Goal: Task Accomplishment & Management: Complete application form

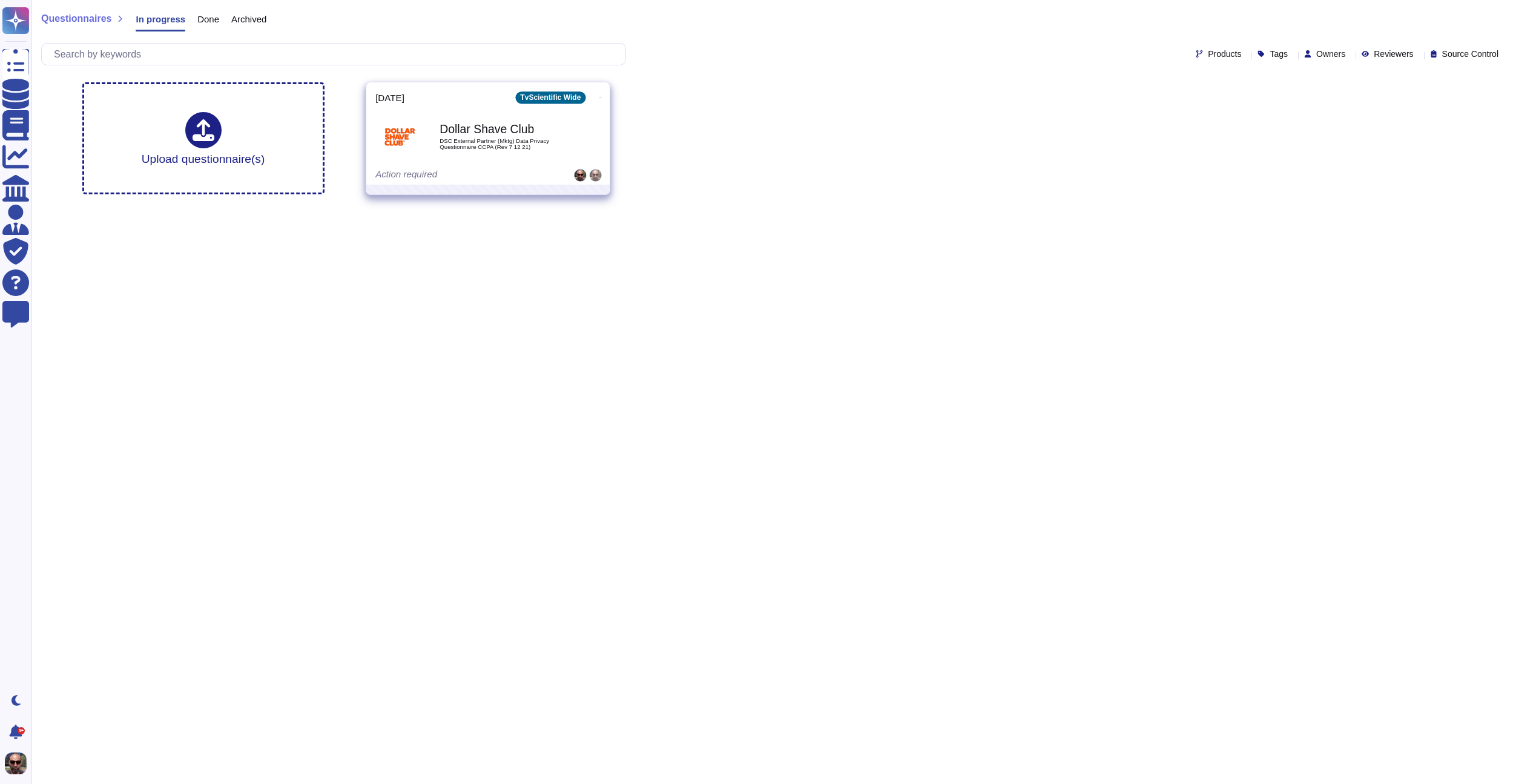
click at [537, 143] on span "DSC External Partner (Mktg) Data Privacy Questionnaire CCPA (Rev 7 12 21)" at bounding box center [500, 144] width 122 height 12
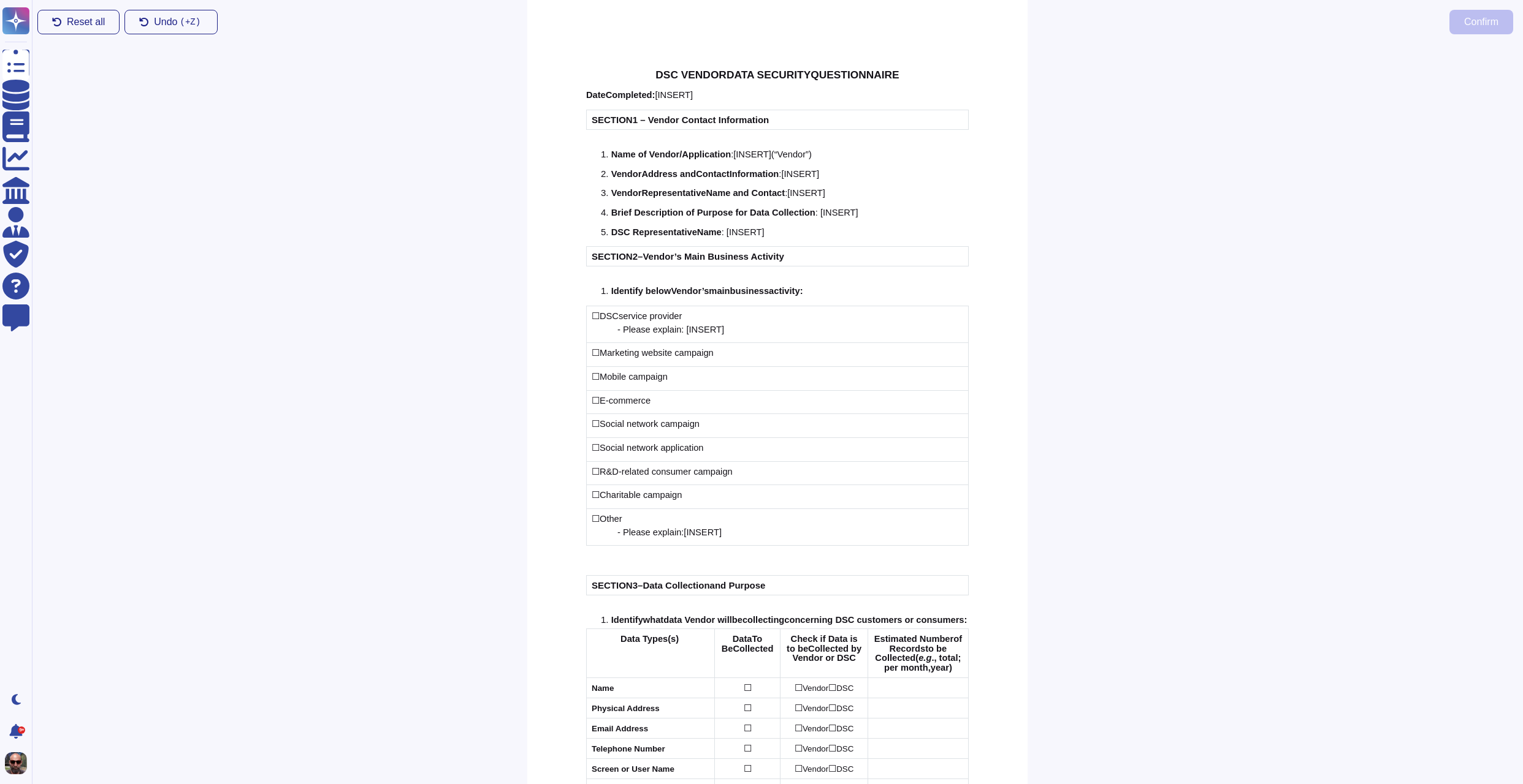
click at [1034, 139] on div at bounding box center [1275, 414] width 495 height 740
click at [1440, 53] on div at bounding box center [1275, 414] width 495 height 740
click at [947, 156] on div "1. Name of Vendor/ Application : [ INSERT ] (“Vendor”)" at bounding box center [784, 154] width 368 height 10
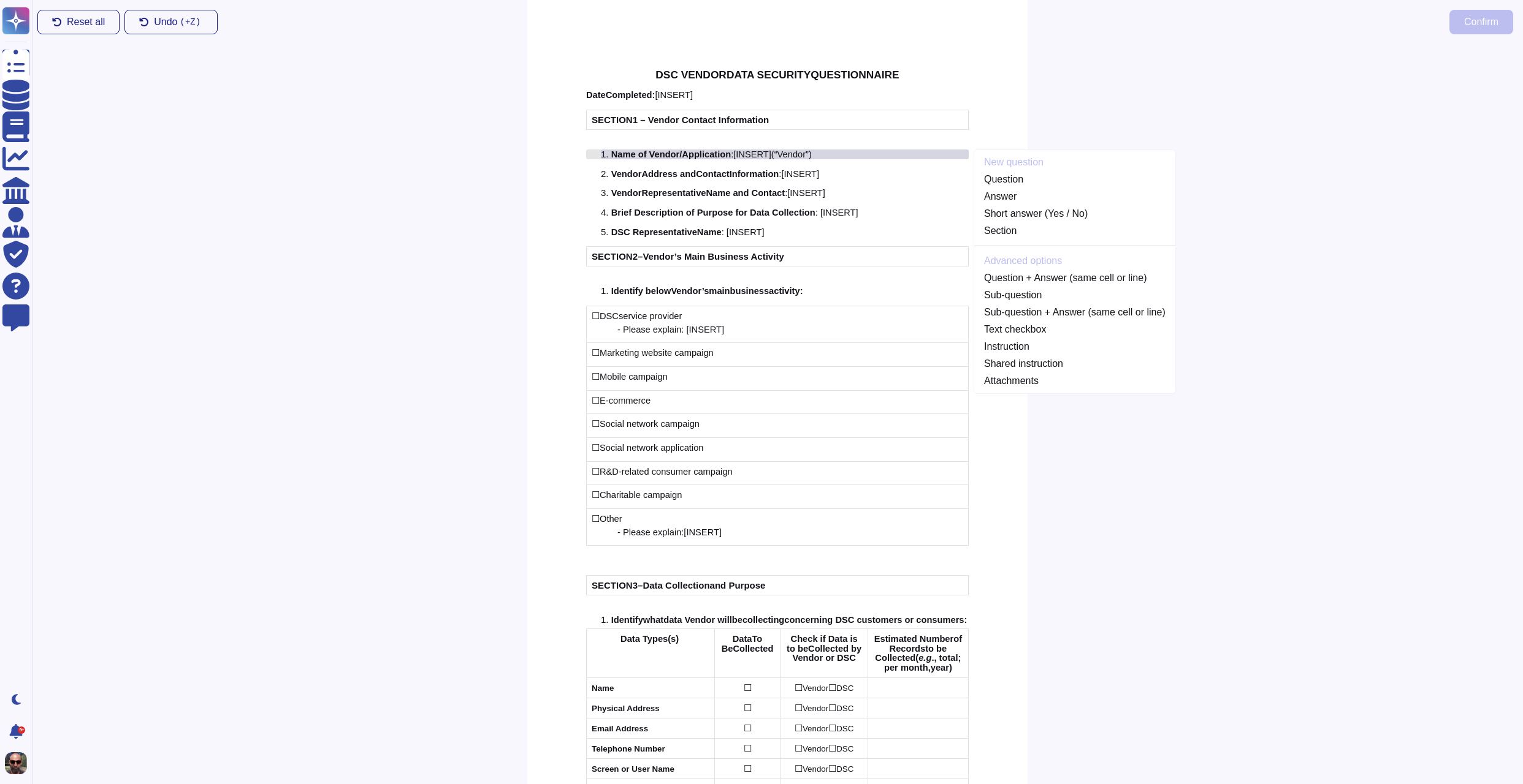
click at [720, 155] on span "Application" at bounding box center [706, 154] width 49 height 10
click at [1028, 279] on link "Question + Answer (same cell or line)" at bounding box center [1075, 278] width 201 height 15
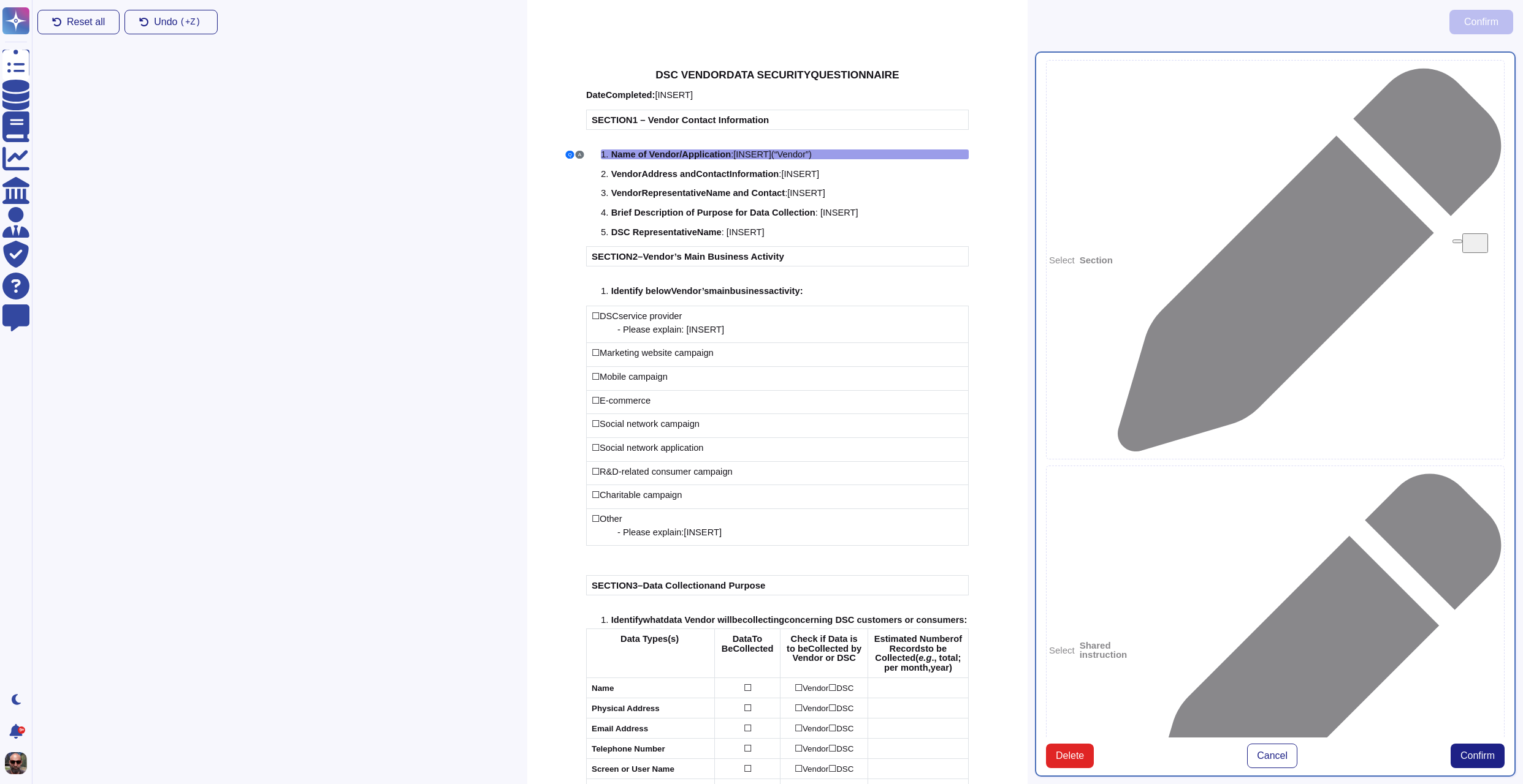
drag, startPoint x: 1184, startPoint y: 188, endPoint x: 1252, endPoint y: 191, distance: 68.1
drag, startPoint x: 1272, startPoint y: 189, endPoint x: 1179, endPoint y: 189, distance: 93.0
type textarea "Name of Vendor/Application:"
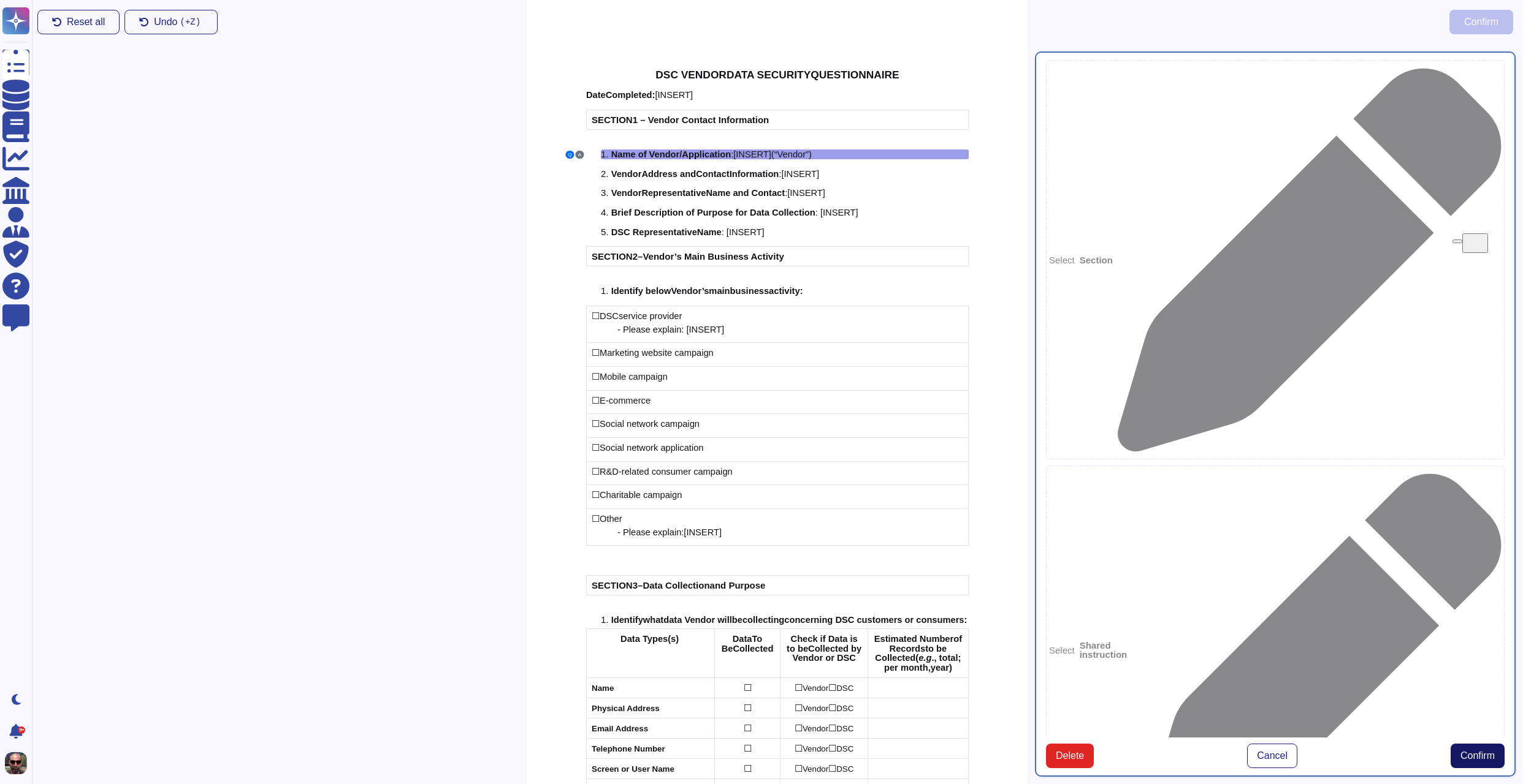
click at [1473, 751] on span "Confirm" at bounding box center [1477, 755] width 35 height 10
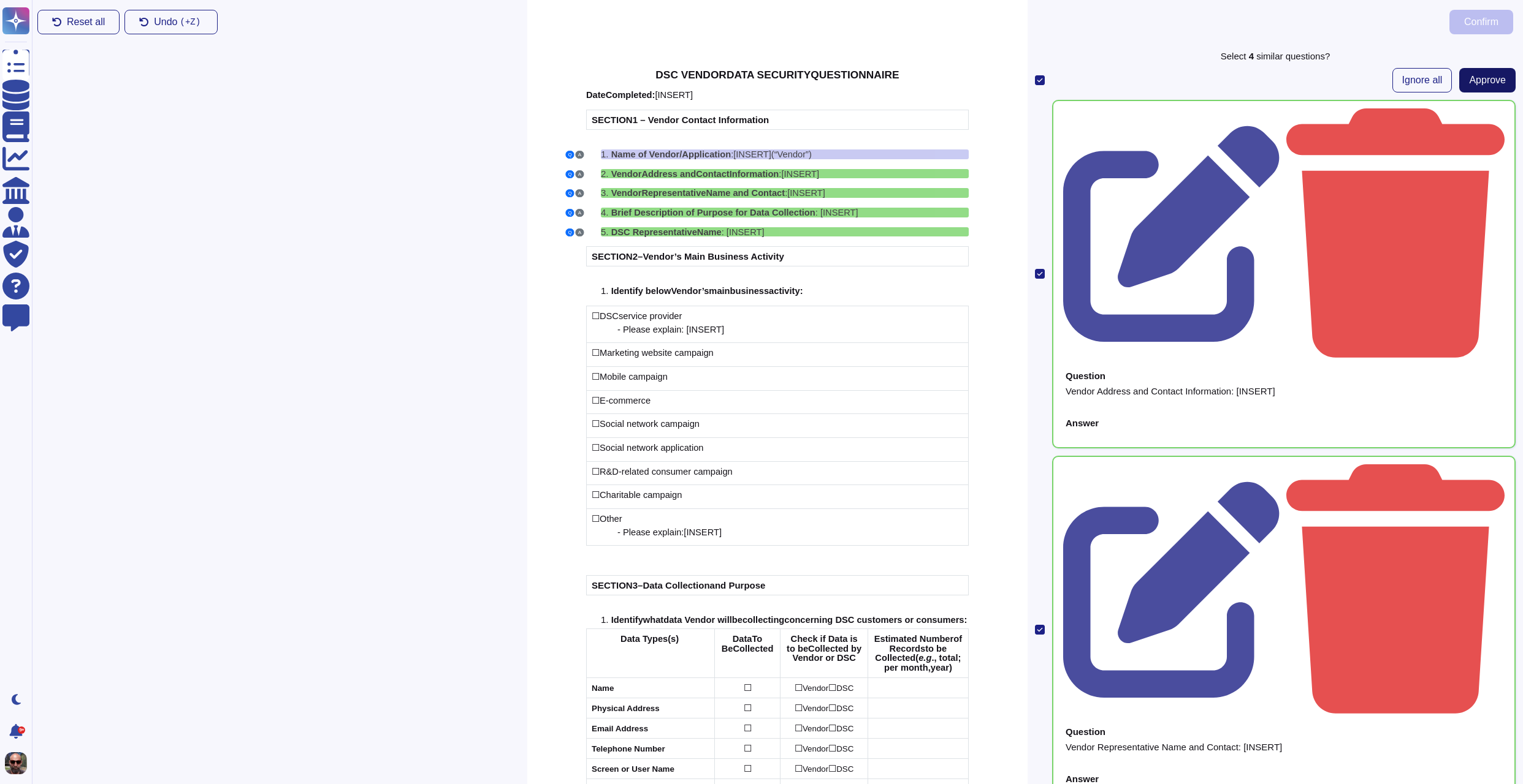
click at [1500, 86] on span "Approve" at bounding box center [1487, 80] width 37 height 10
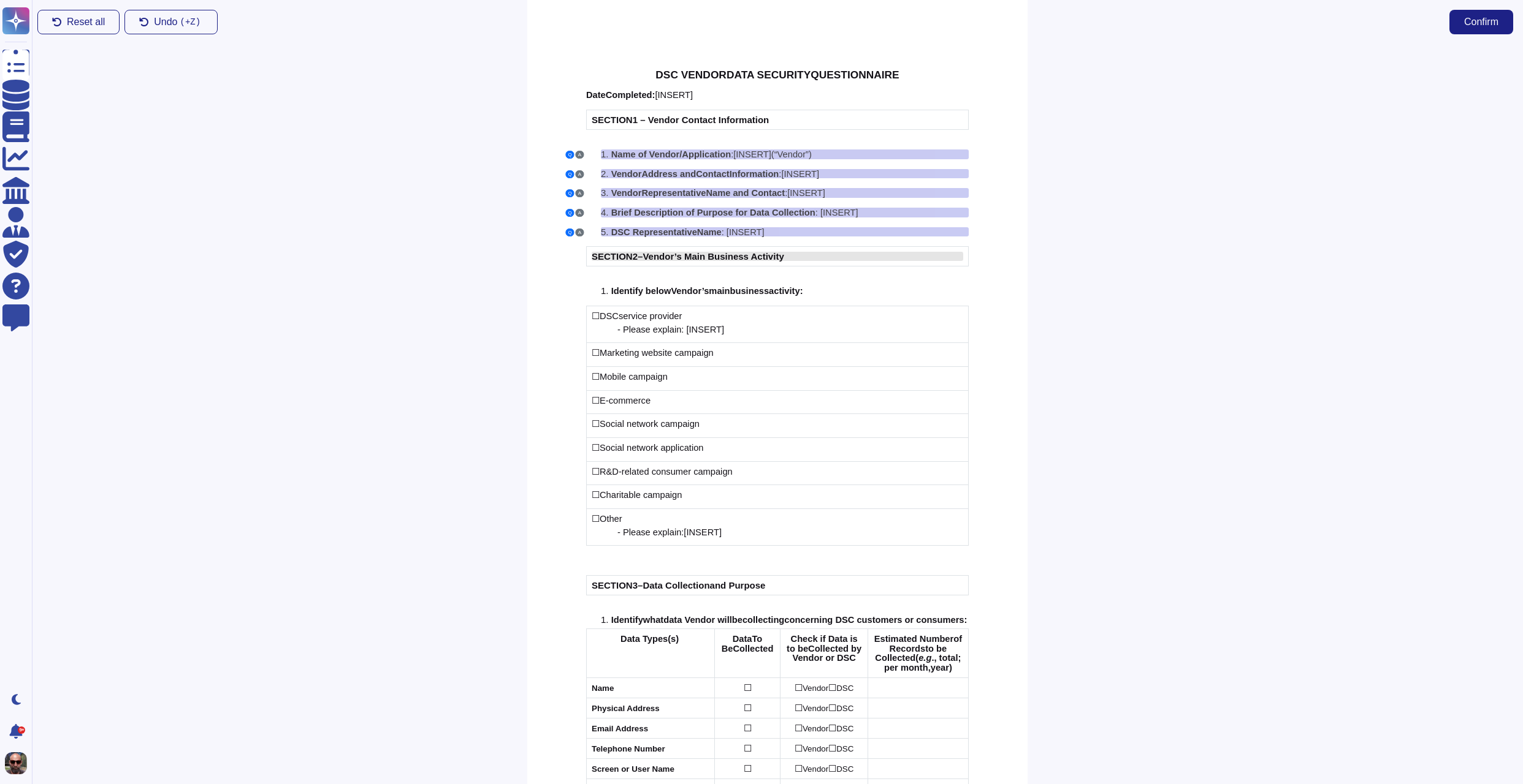
click at [808, 255] on div "SECTION 2 – Vendor’s Main Business Activity" at bounding box center [777, 257] width 372 height 9
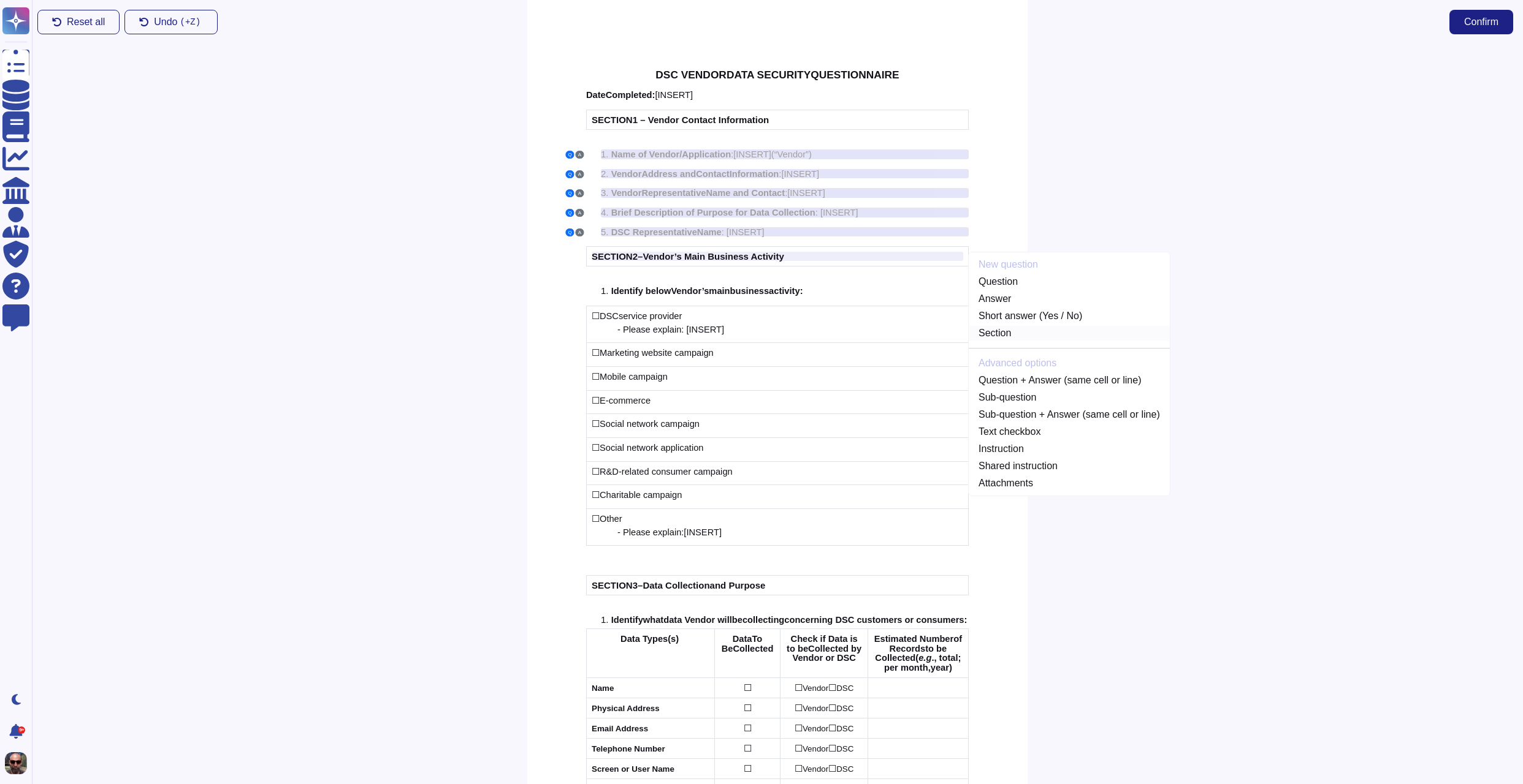
click at [989, 334] on link "Section" at bounding box center [1069, 333] width 201 height 15
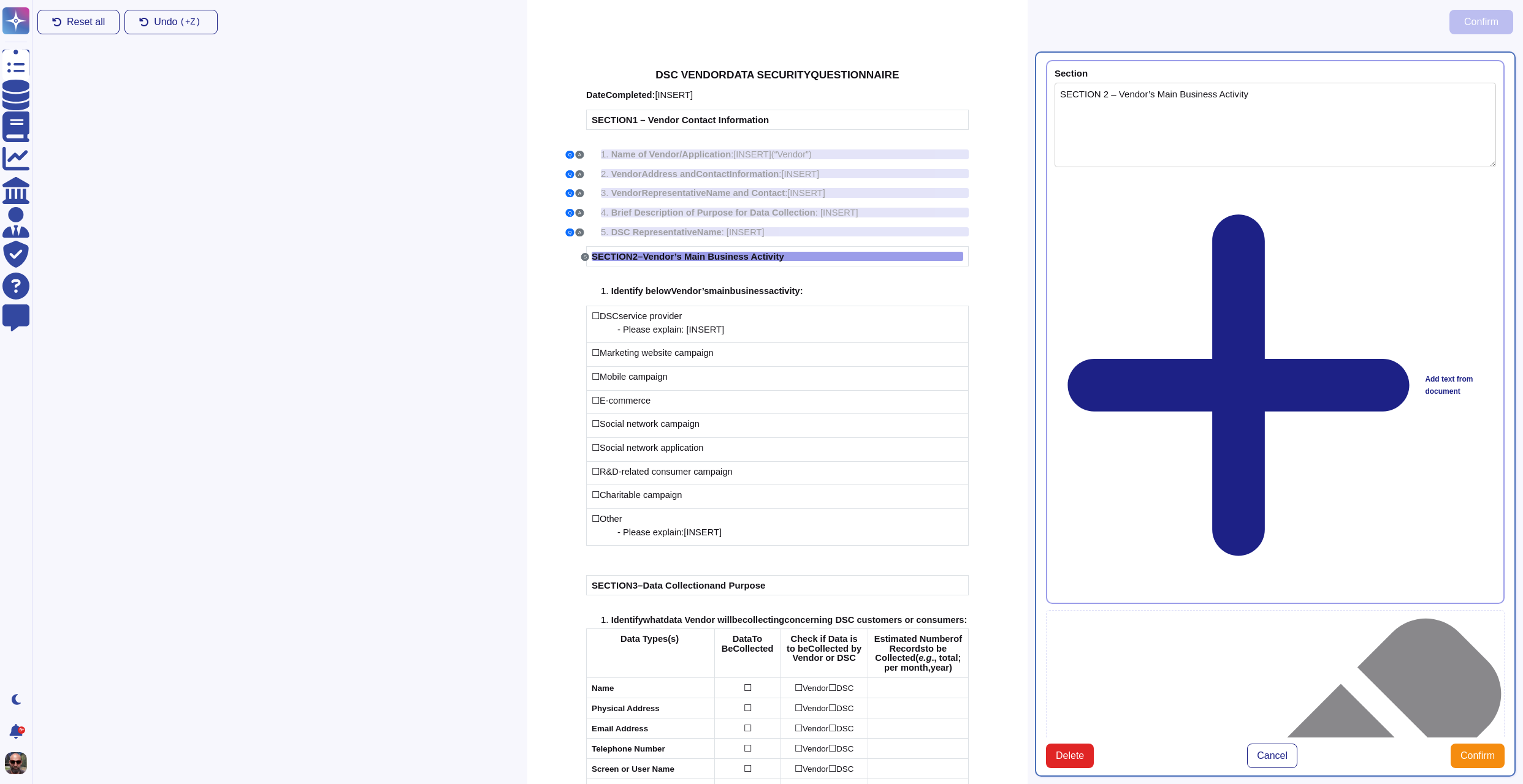
type textarea "SECTION 2 – Vendor’s Main Business Activity"
click at [1466, 751] on span "Confirm" at bounding box center [1477, 755] width 35 height 10
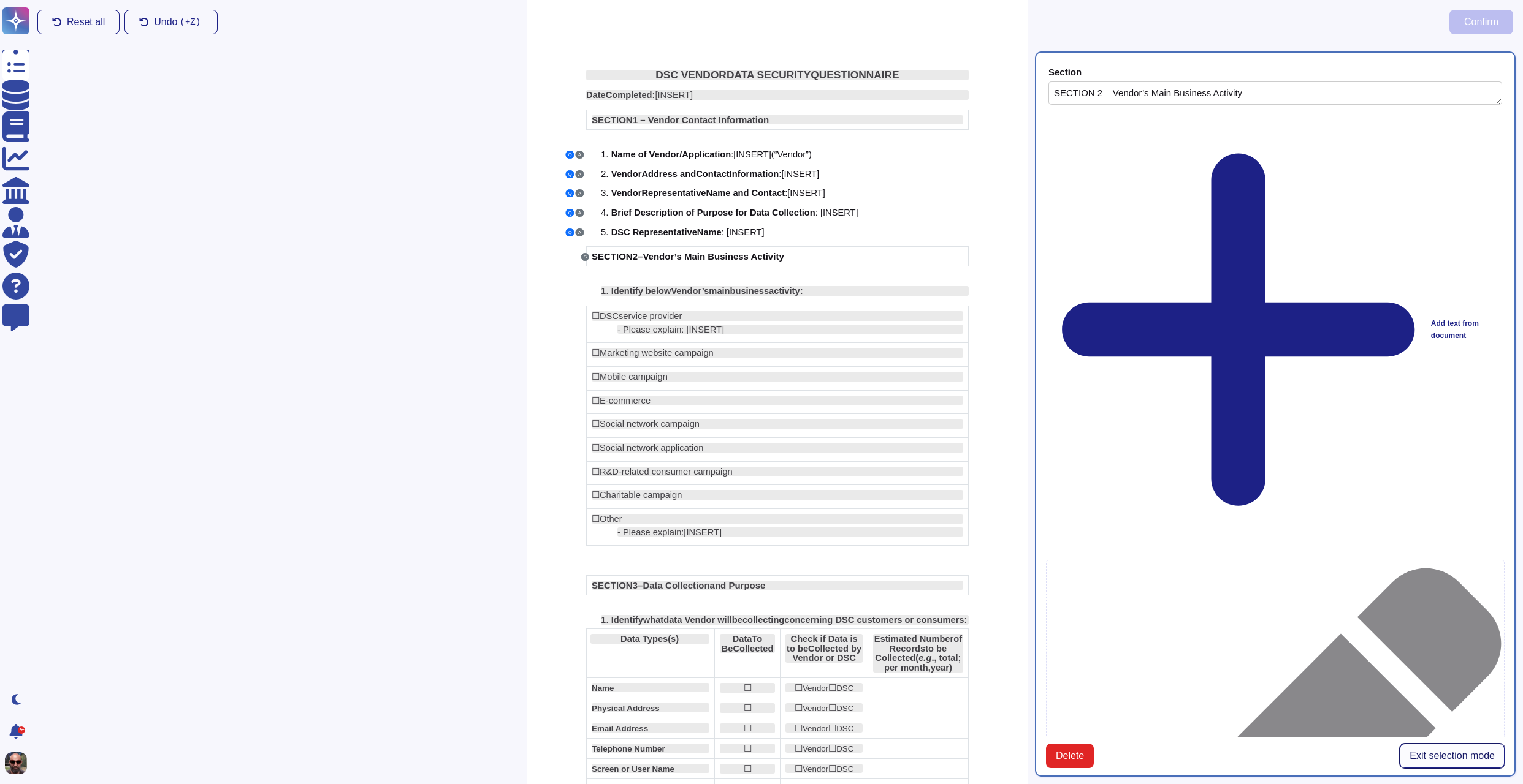
click at [1439, 751] on span "Exit selection mode" at bounding box center [1452, 755] width 86 height 10
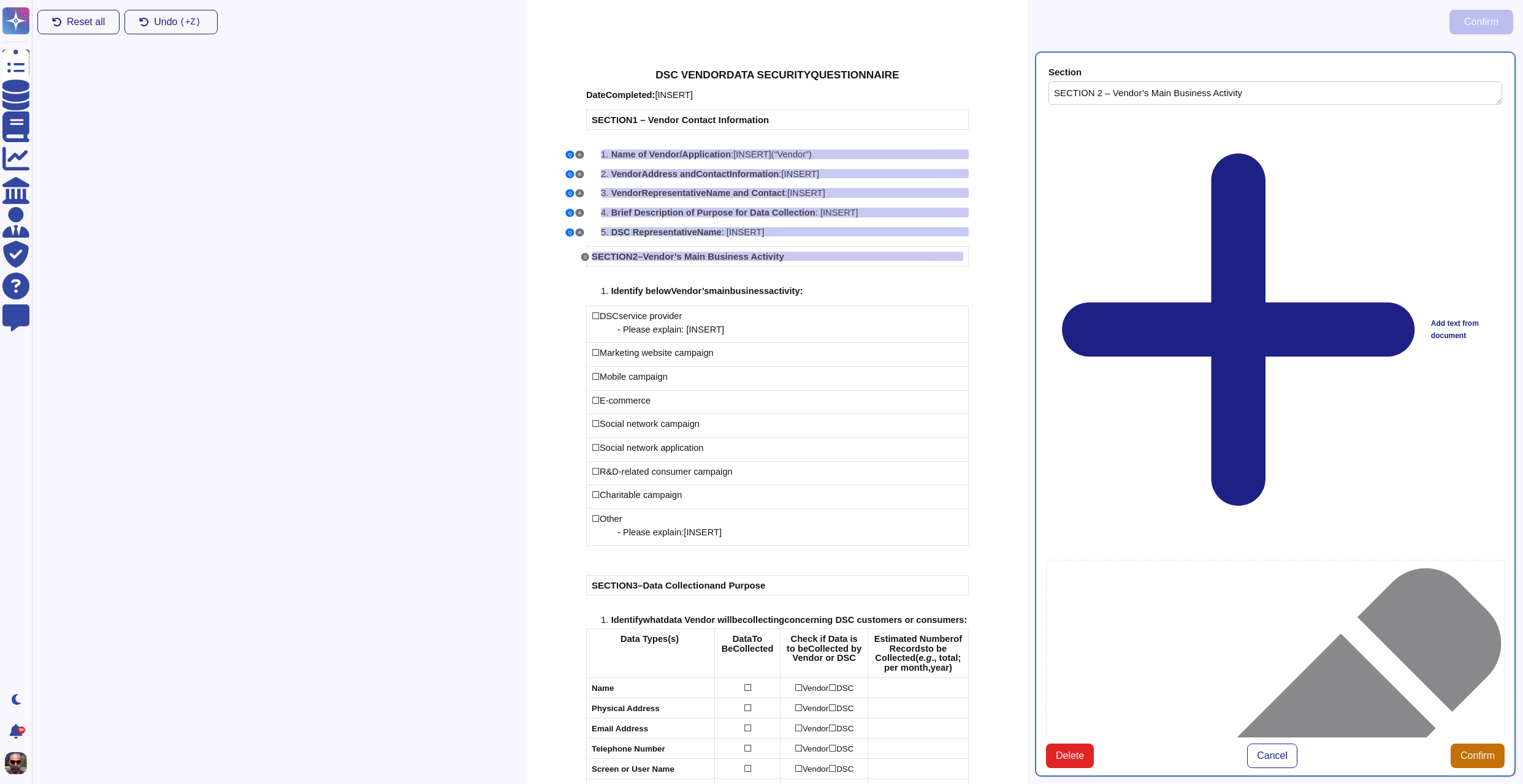
click at [1491, 751] on span "Confirm" at bounding box center [1477, 755] width 35 height 10
click at [1484, 751] on span "Confirm" at bounding box center [1477, 755] width 35 height 10
click at [663, 313] on span "service provider" at bounding box center [650, 316] width 63 height 10
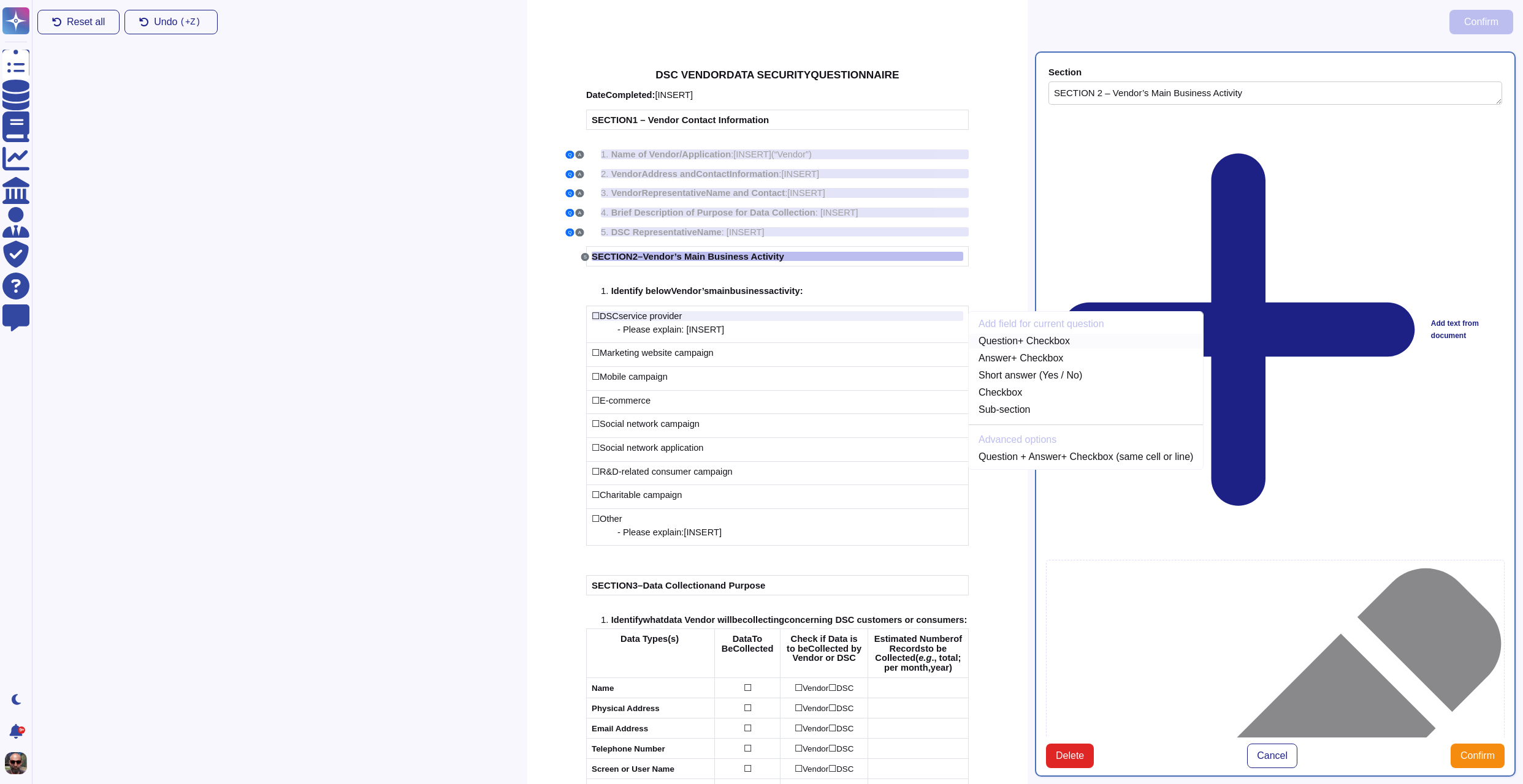
click at [1030, 341] on link "Question + Checkbox" at bounding box center [1085, 341] width 234 height 15
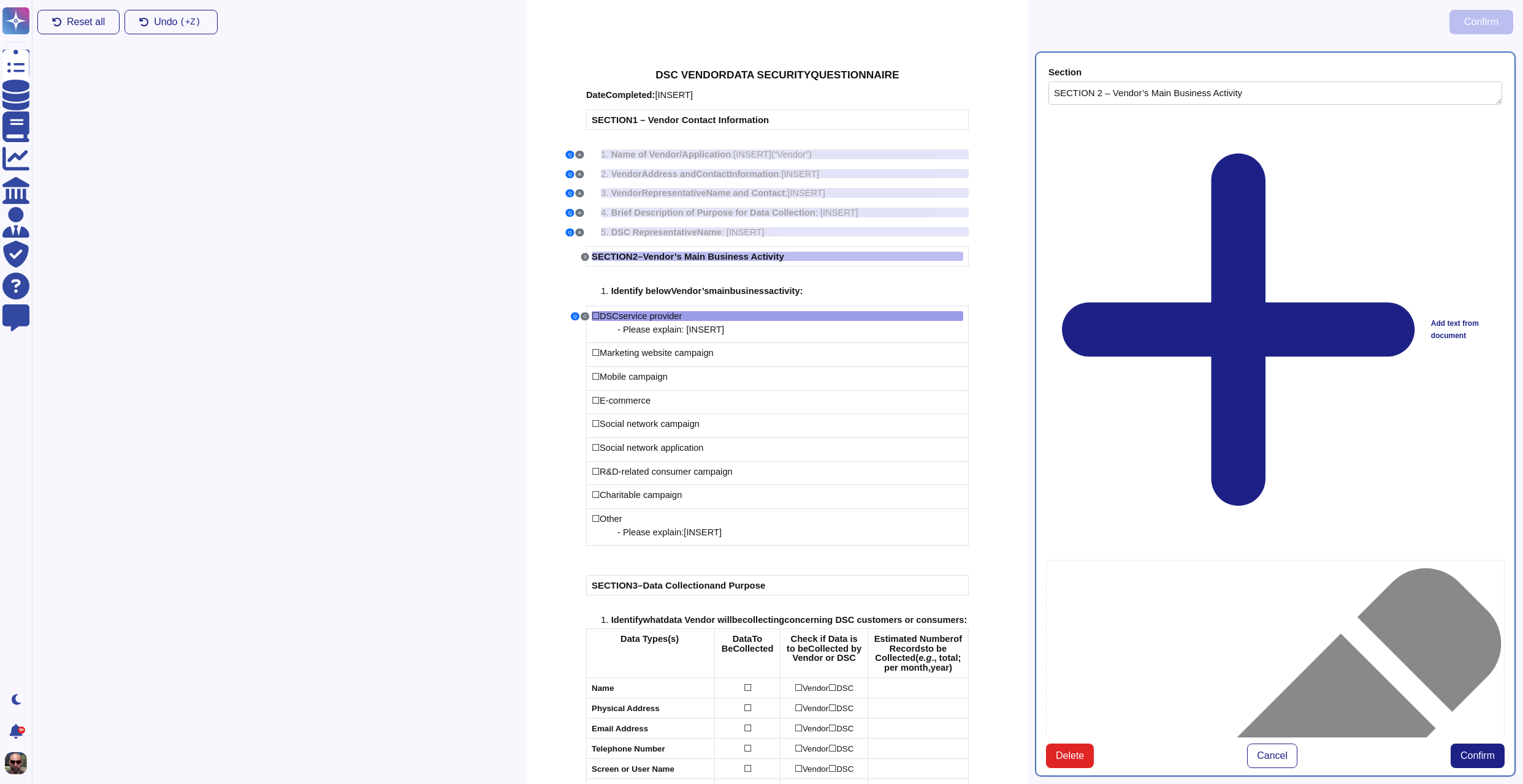
type textarea "DSC service provider"
click at [1477, 751] on span "Confirm" at bounding box center [1477, 755] width 35 height 10
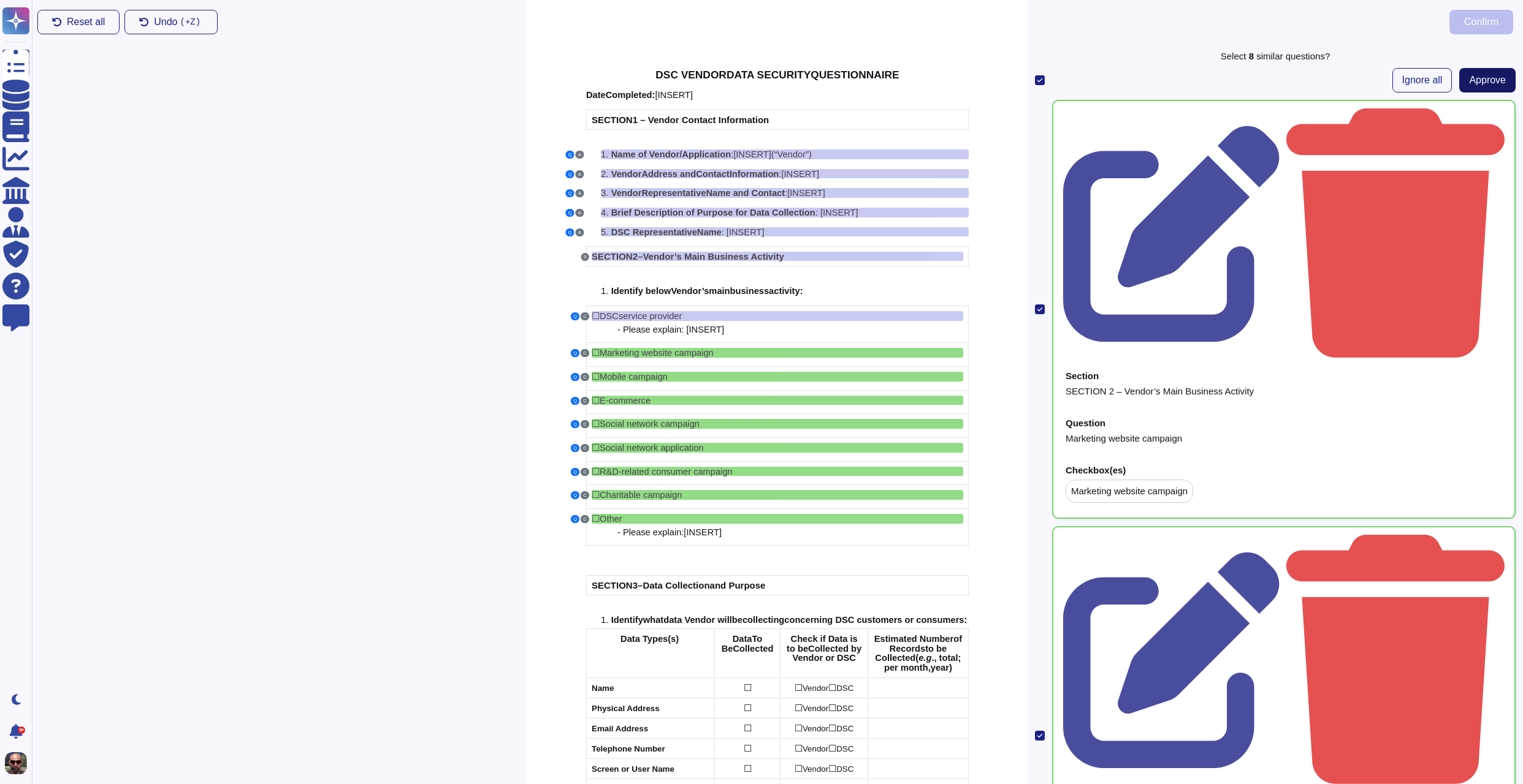
click at [1471, 77] on span "Approve" at bounding box center [1487, 80] width 37 height 10
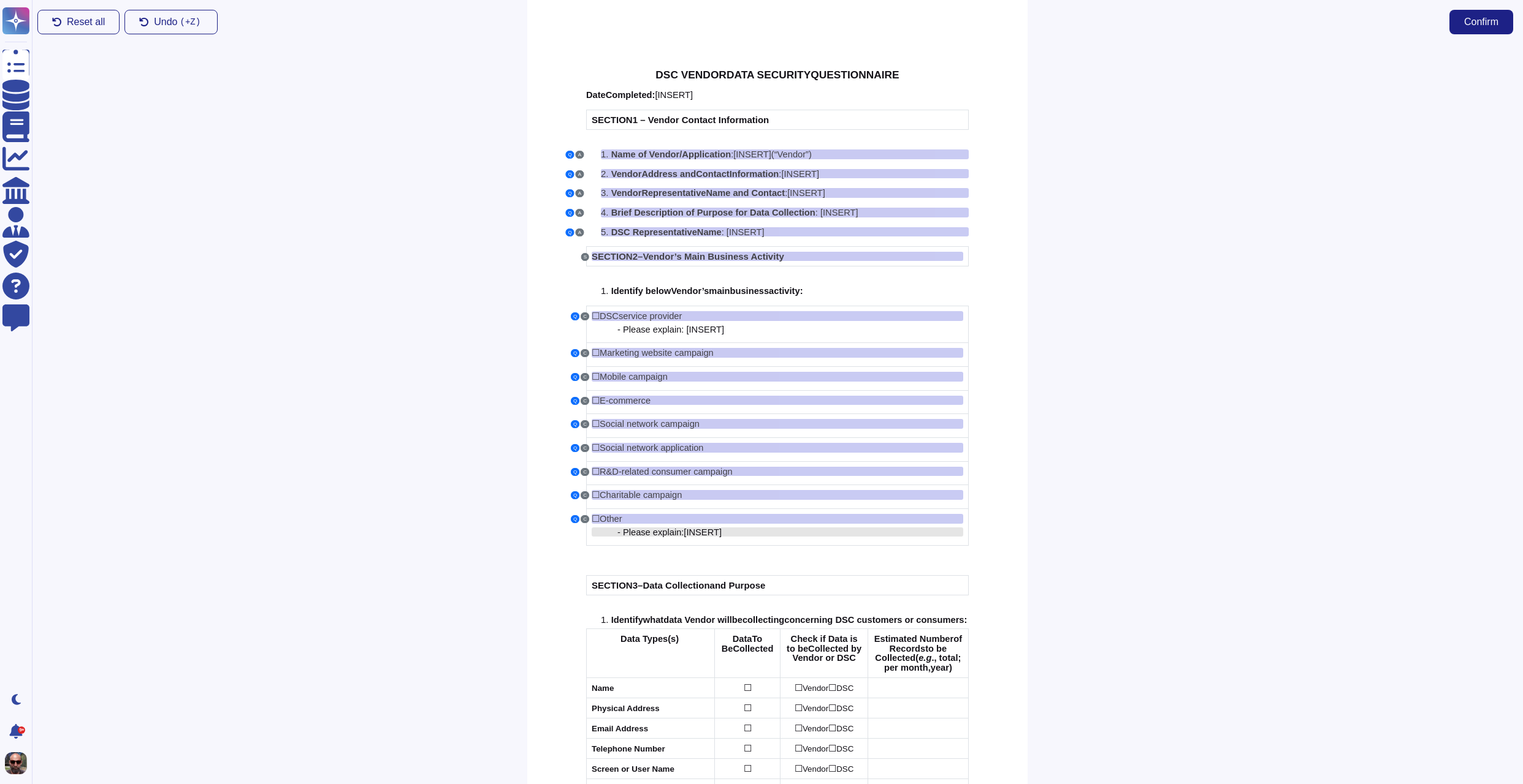
click at [761, 533] on div "- Please explain: [ INSERT ]" at bounding box center [790, 532] width 346 height 10
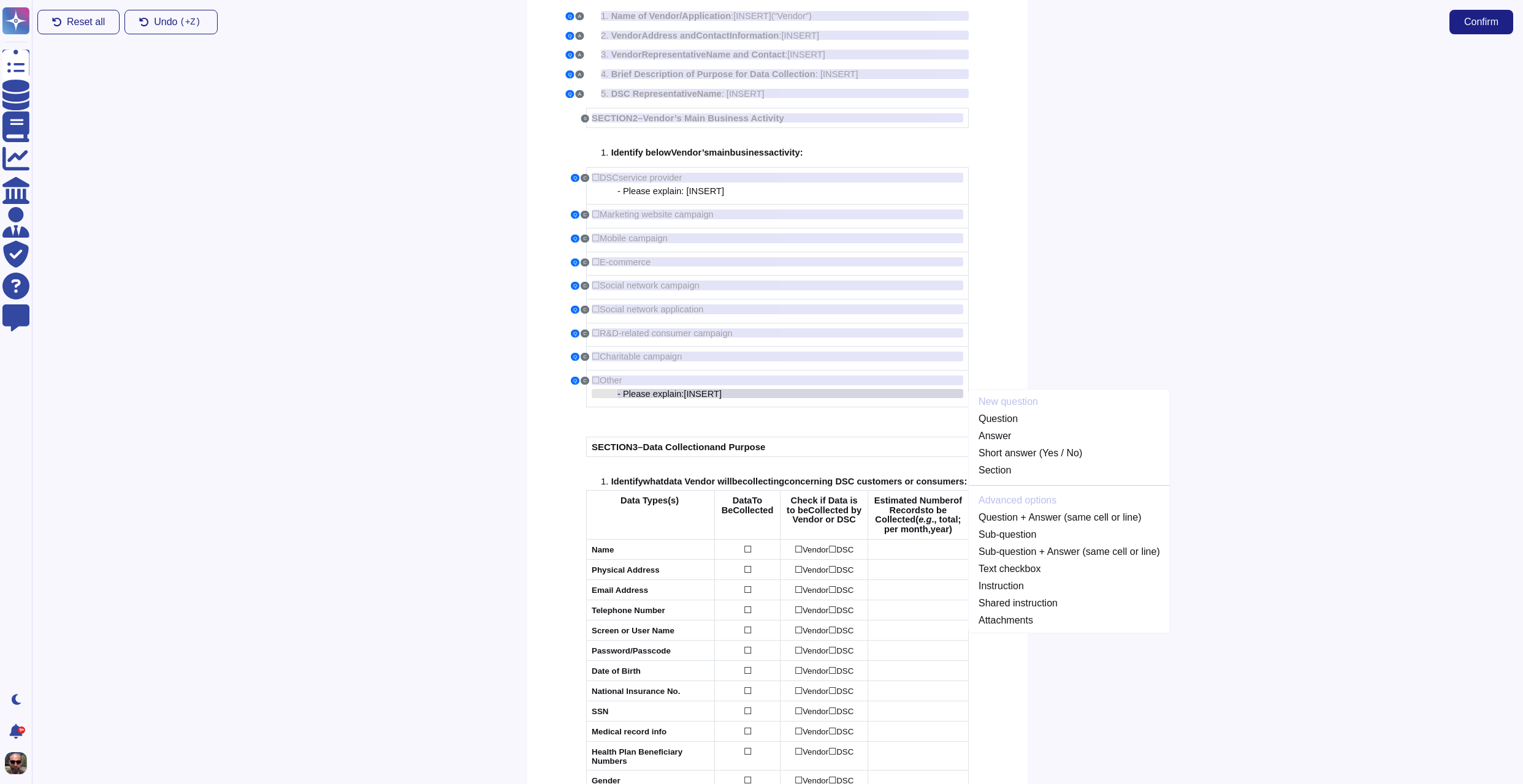
scroll to position [140, 0]
click at [1022, 430] on link "Answer" at bounding box center [1069, 434] width 201 height 15
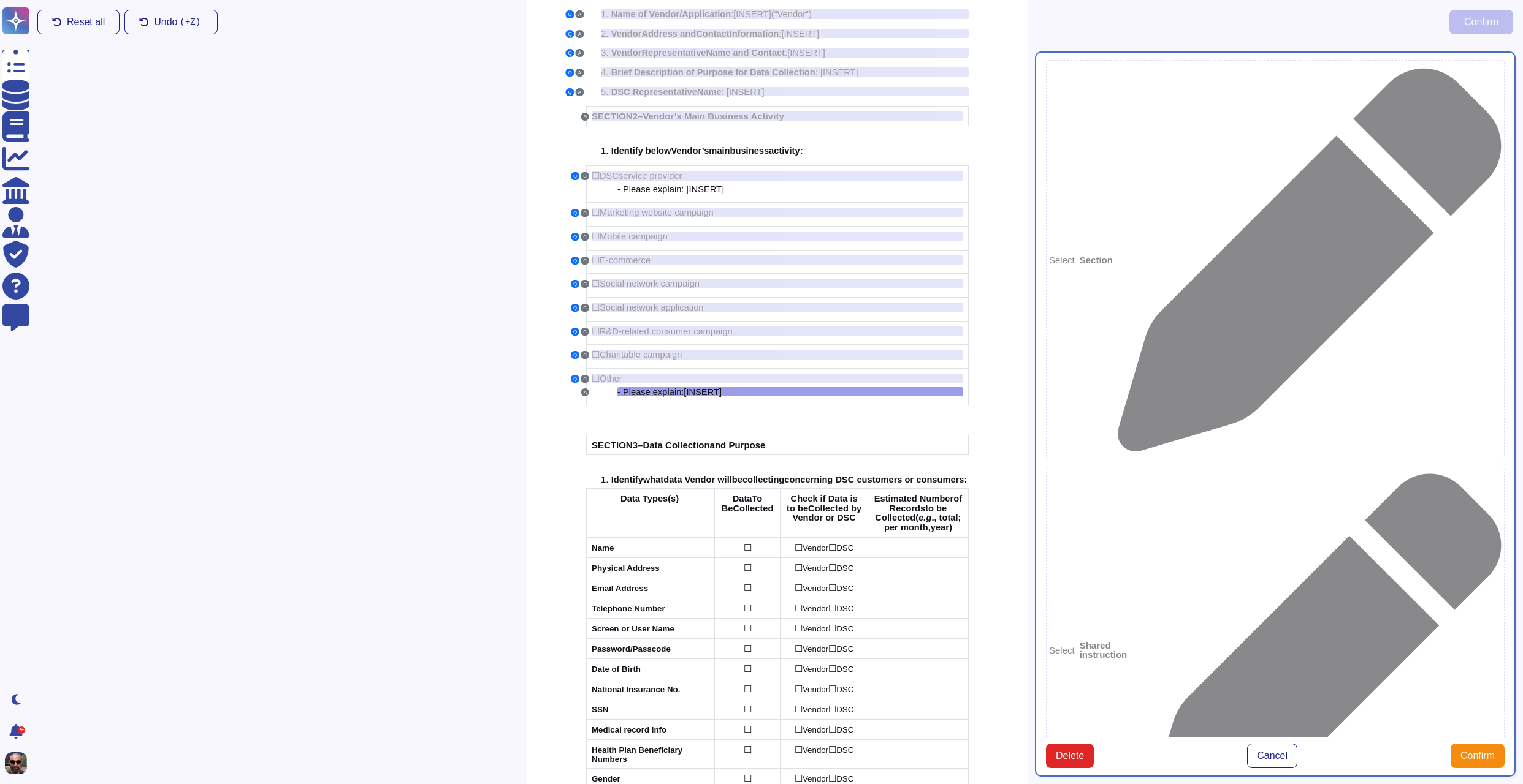
type textarea "- Please explain: [INSERT]"
click at [1475, 751] on span "Confirm" at bounding box center [1477, 755] width 35 height 10
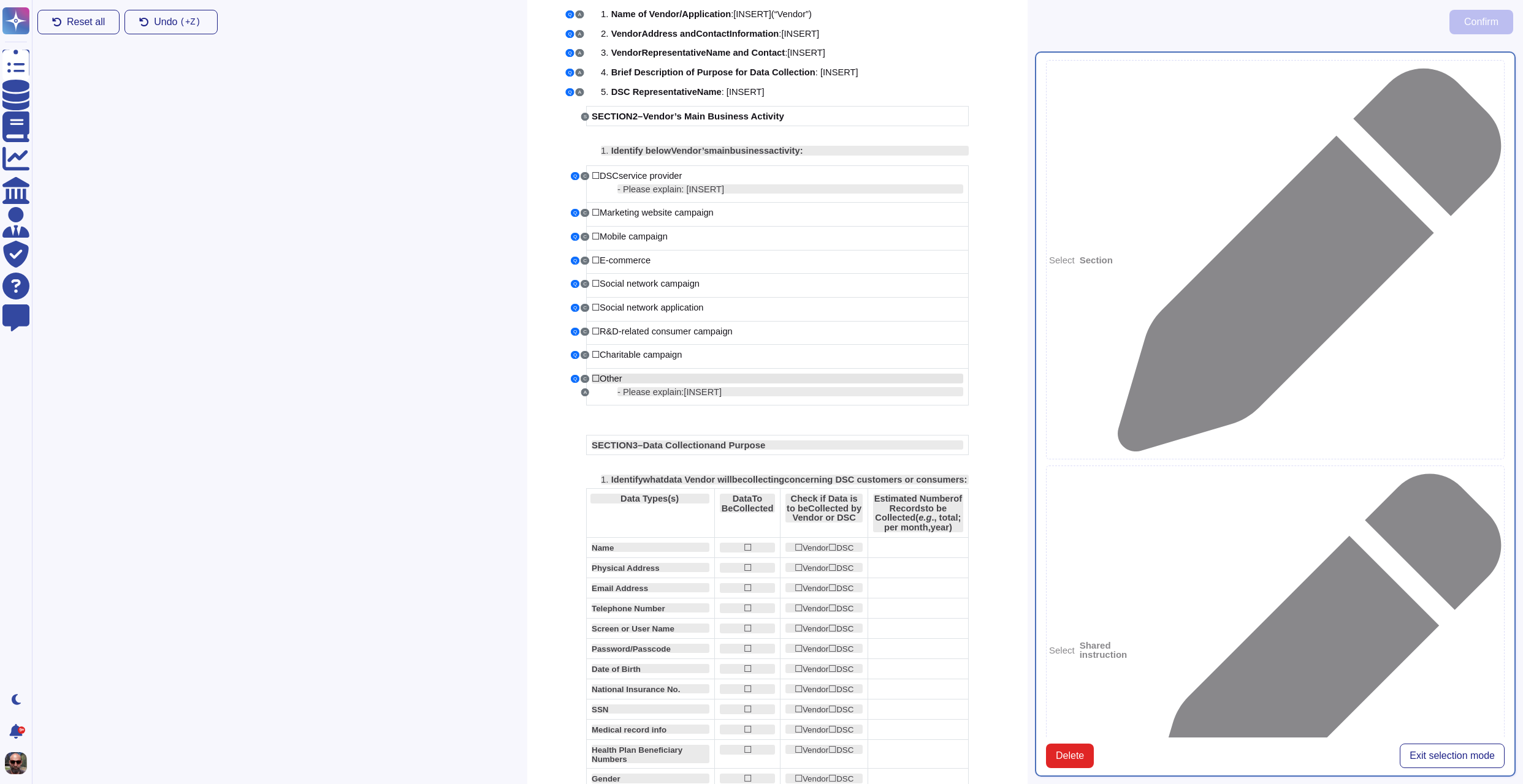
click at [600, 376] on span "Other" at bounding box center [611, 378] width 23 height 10
click at [603, 377] on span "Other" at bounding box center [611, 378] width 23 height 10
click at [1442, 743] on button "Exit selection mode" at bounding box center [1452, 755] width 105 height 25
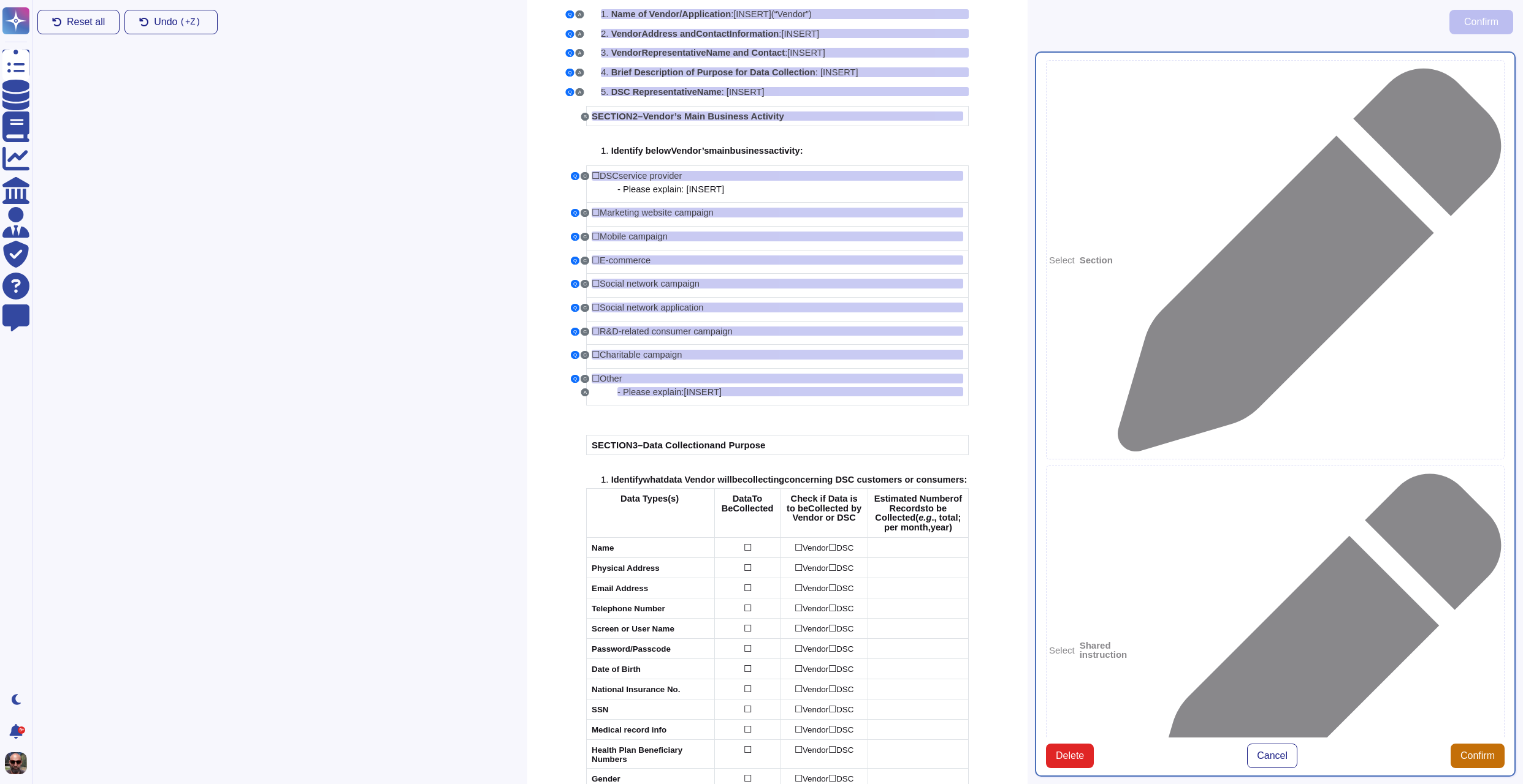
click at [1490, 751] on span "Confirm" at bounding box center [1477, 755] width 35 height 10
click at [633, 380] on div "☐ Other" at bounding box center [777, 378] width 372 height 10
click at [600, 376] on span "Other" at bounding box center [611, 378] width 23 height 10
click at [582, 377] on button "C" at bounding box center [584, 379] width 8 height 8
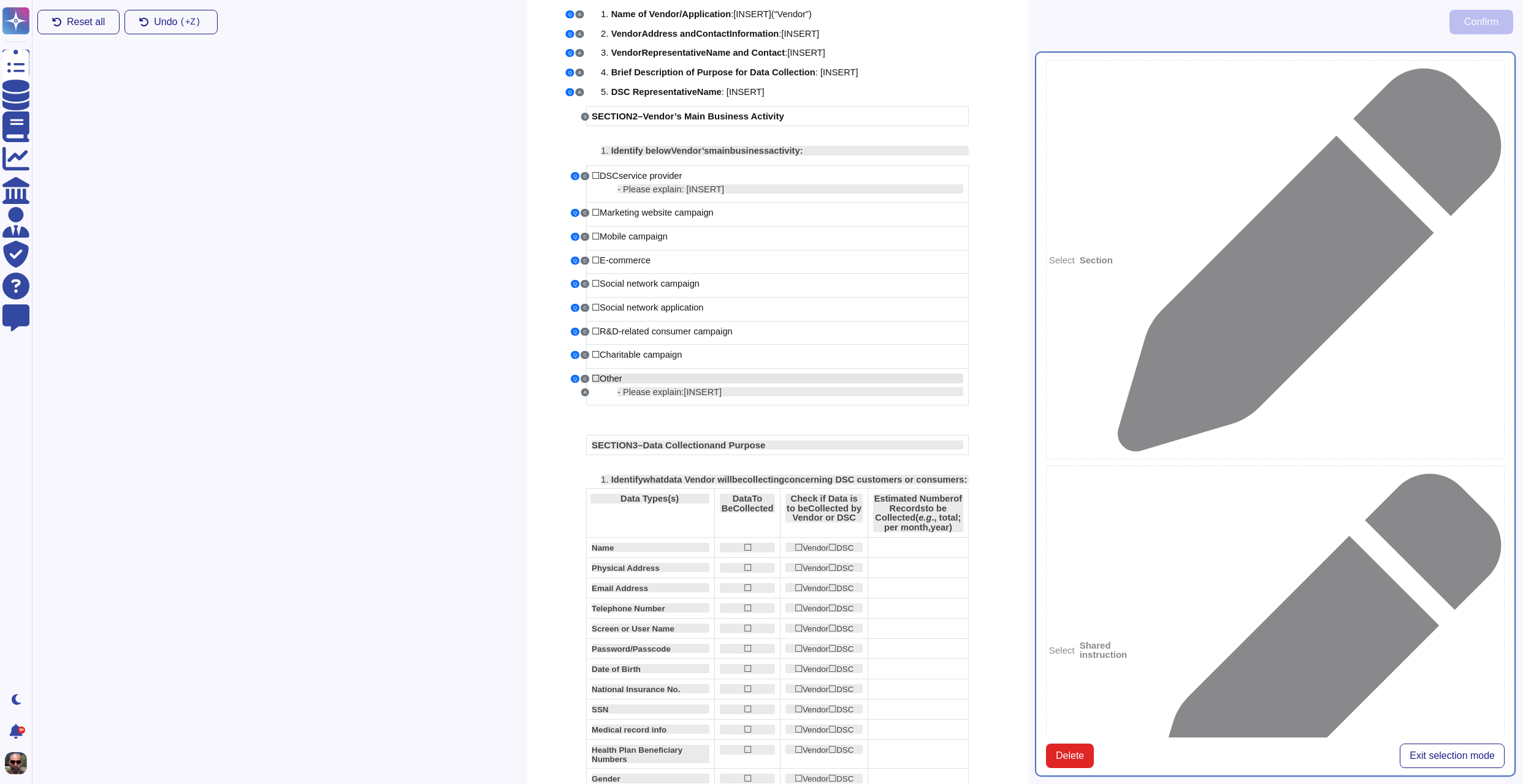
click at [605, 376] on span "Other" at bounding box center [611, 378] width 23 height 10
click at [588, 380] on div "Q C" at bounding box center [579, 379] width 19 height 8
click at [573, 380] on button "Q" at bounding box center [574, 379] width 8 height 8
click at [582, 380] on button "C" at bounding box center [584, 379] width 8 height 8
click at [616, 379] on span "Other" at bounding box center [611, 378] width 23 height 10
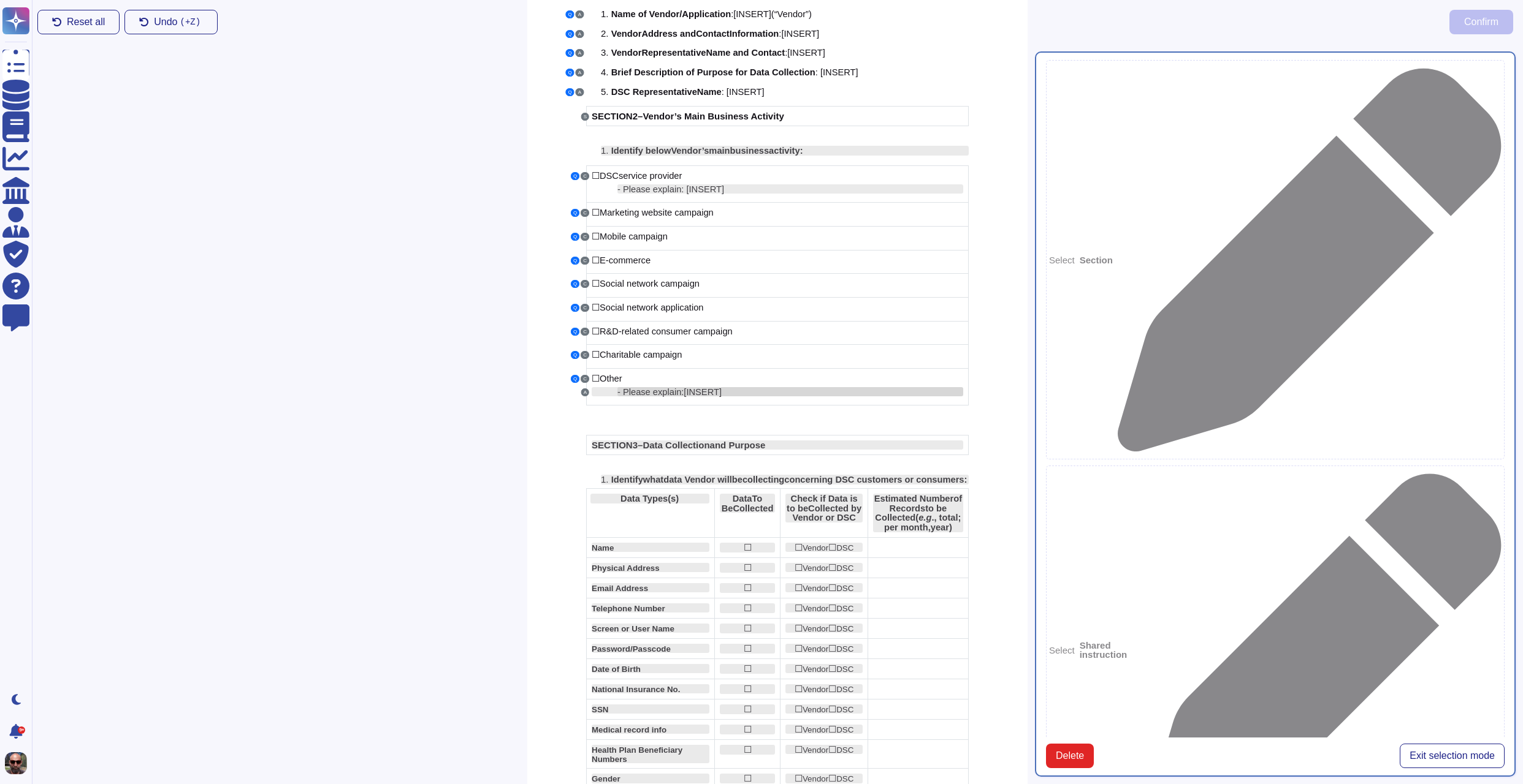
click at [641, 392] on span "- Please explain:" at bounding box center [650, 392] width 66 height 10
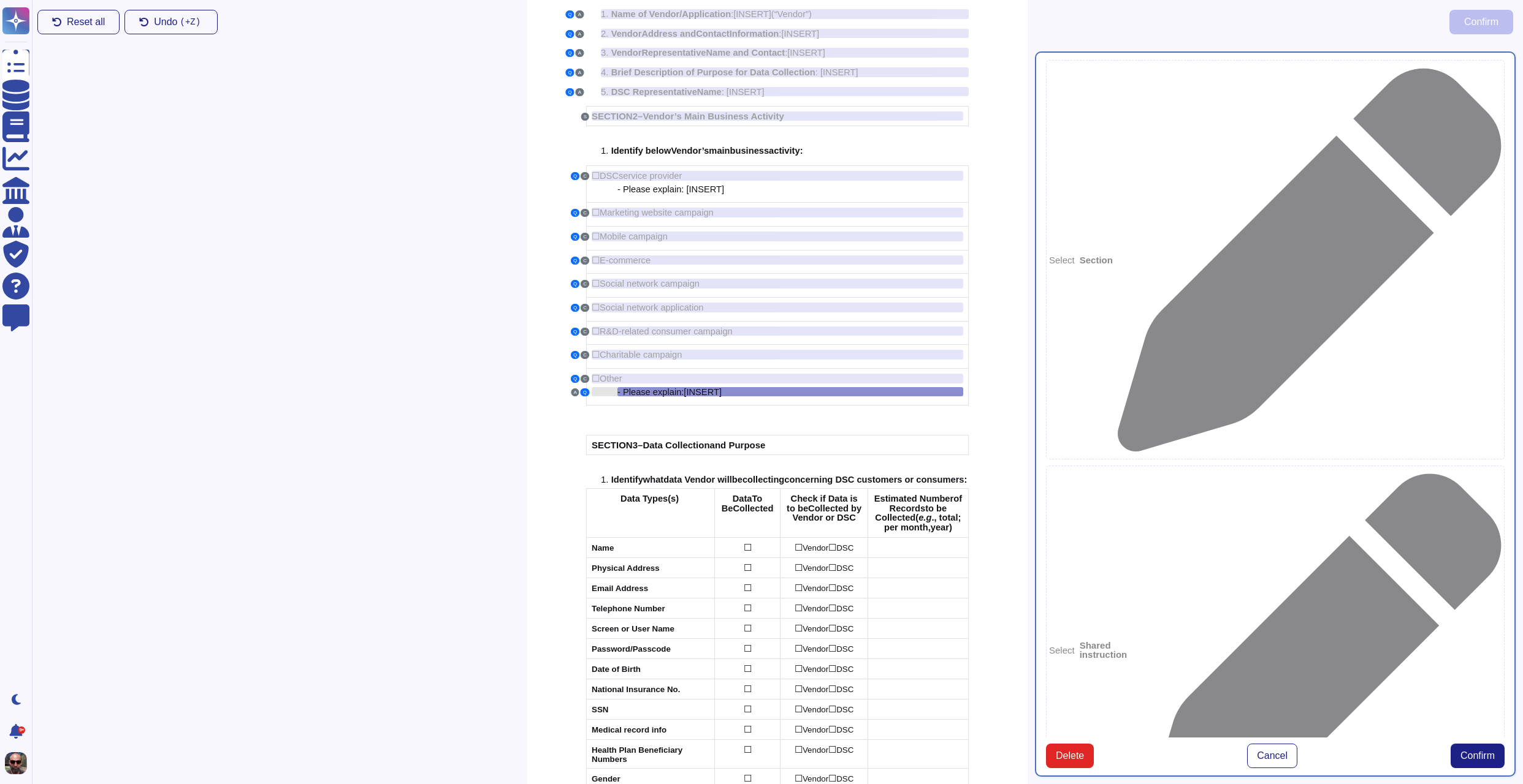
type textarea "- Please explain: [INSERT]"
click at [1476, 751] on span "Confirm" at bounding box center [1477, 755] width 35 height 10
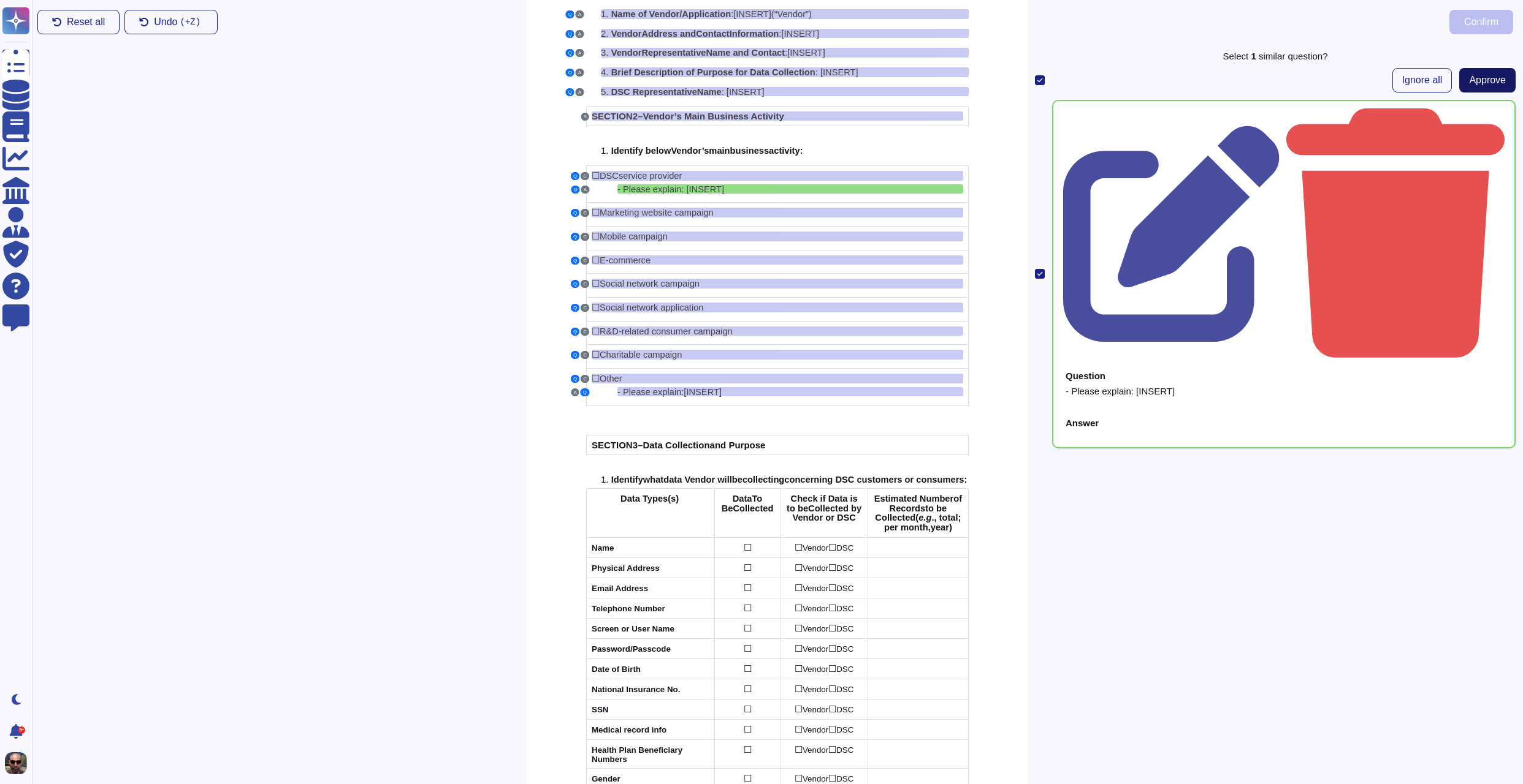
click at [1476, 82] on span "Approve" at bounding box center [1487, 80] width 37 height 10
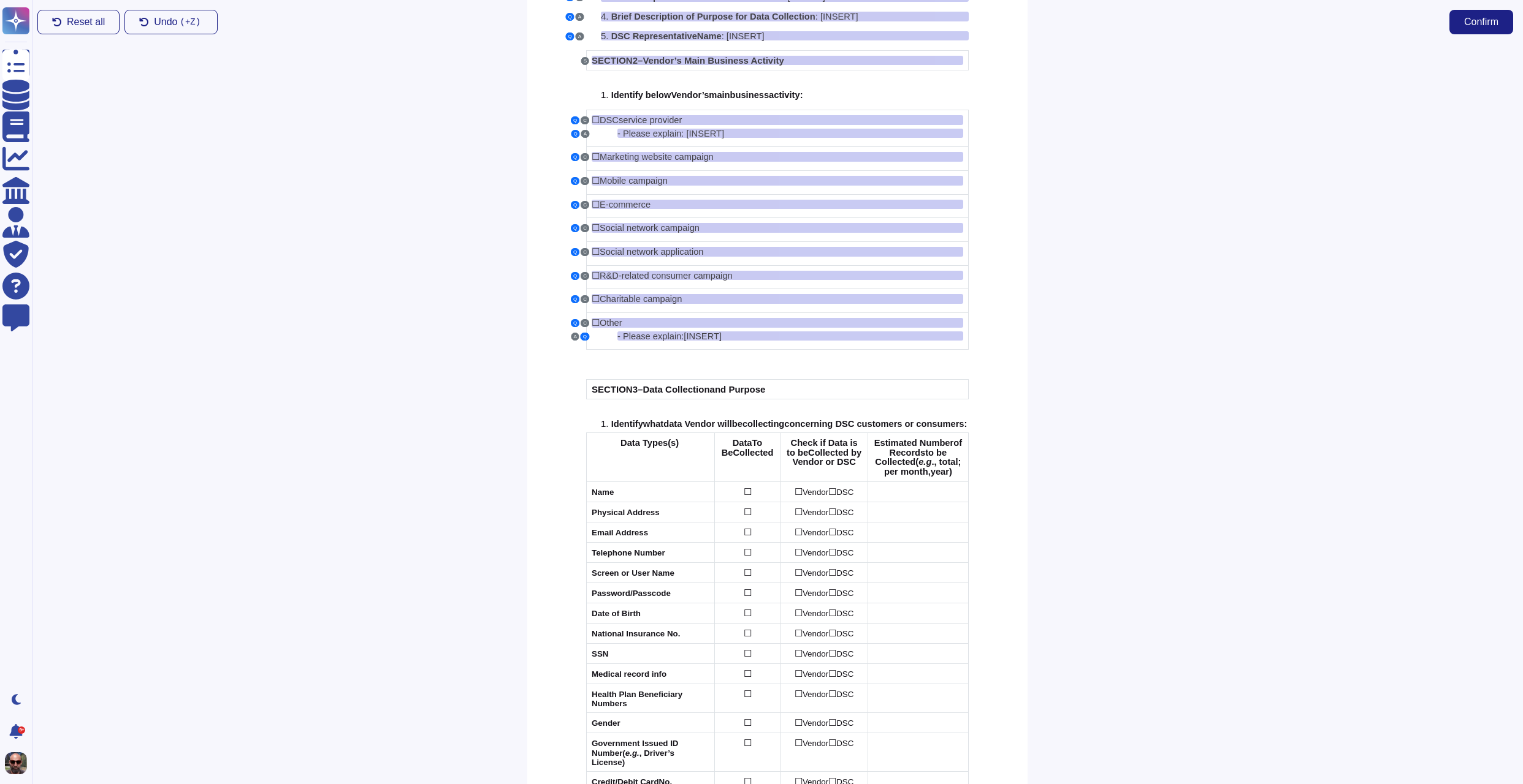
scroll to position [198, 0]
click at [677, 494] on div "Name" at bounding box center [650, 490] width 118 height 9
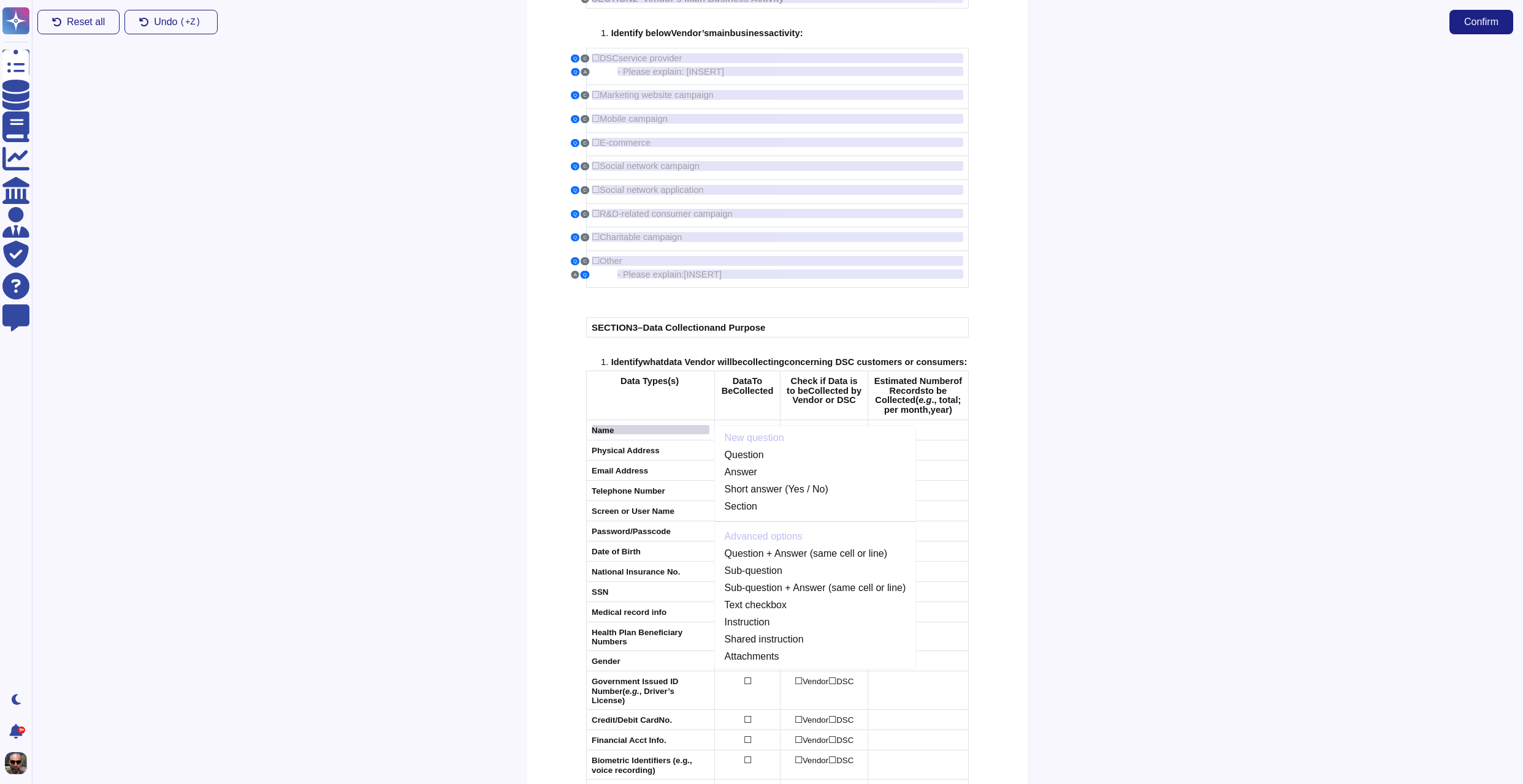
scroll to position [315, 0]
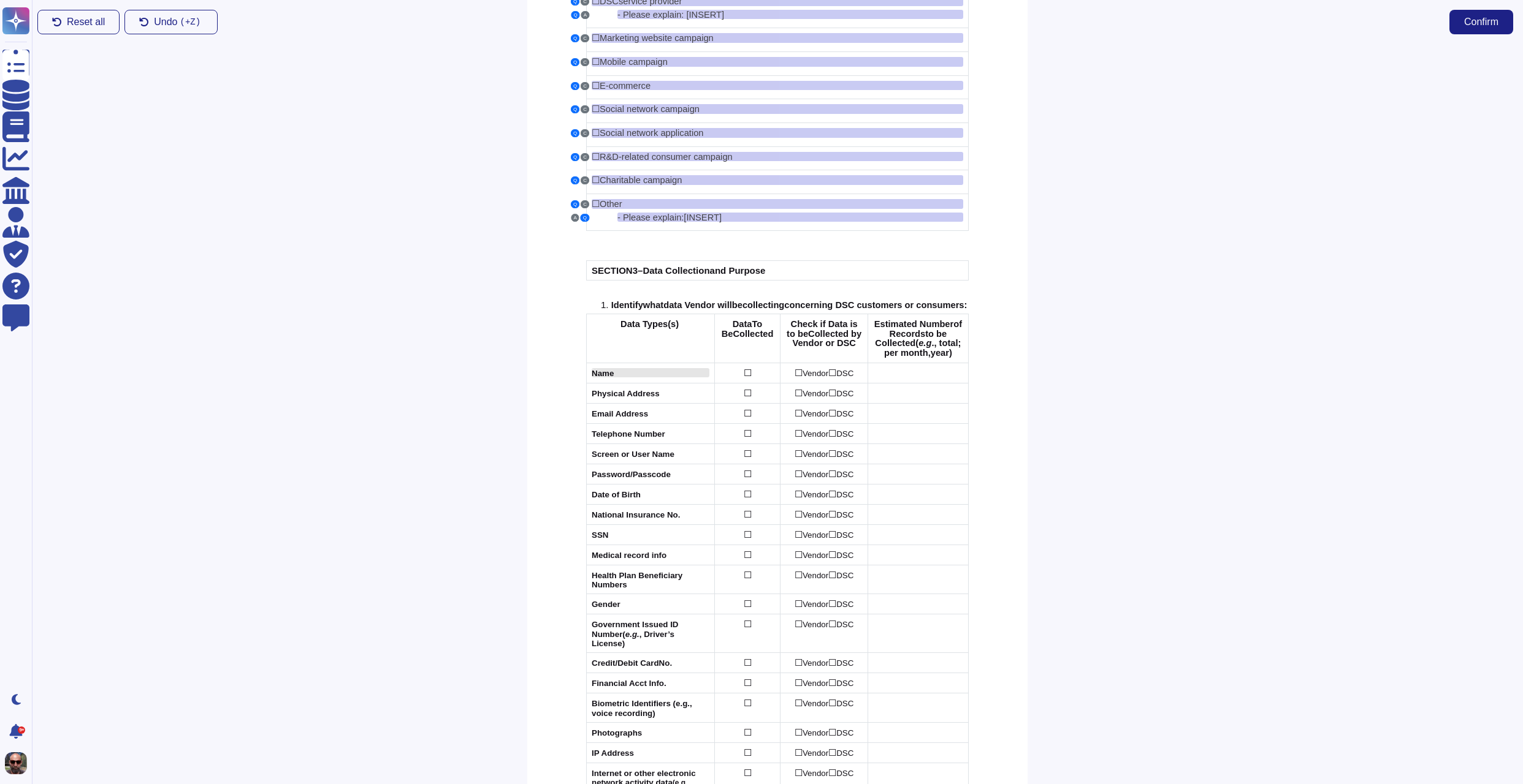
click at [664, 377] on div "Name" at bounding box center [650, 373] width 118 height 9
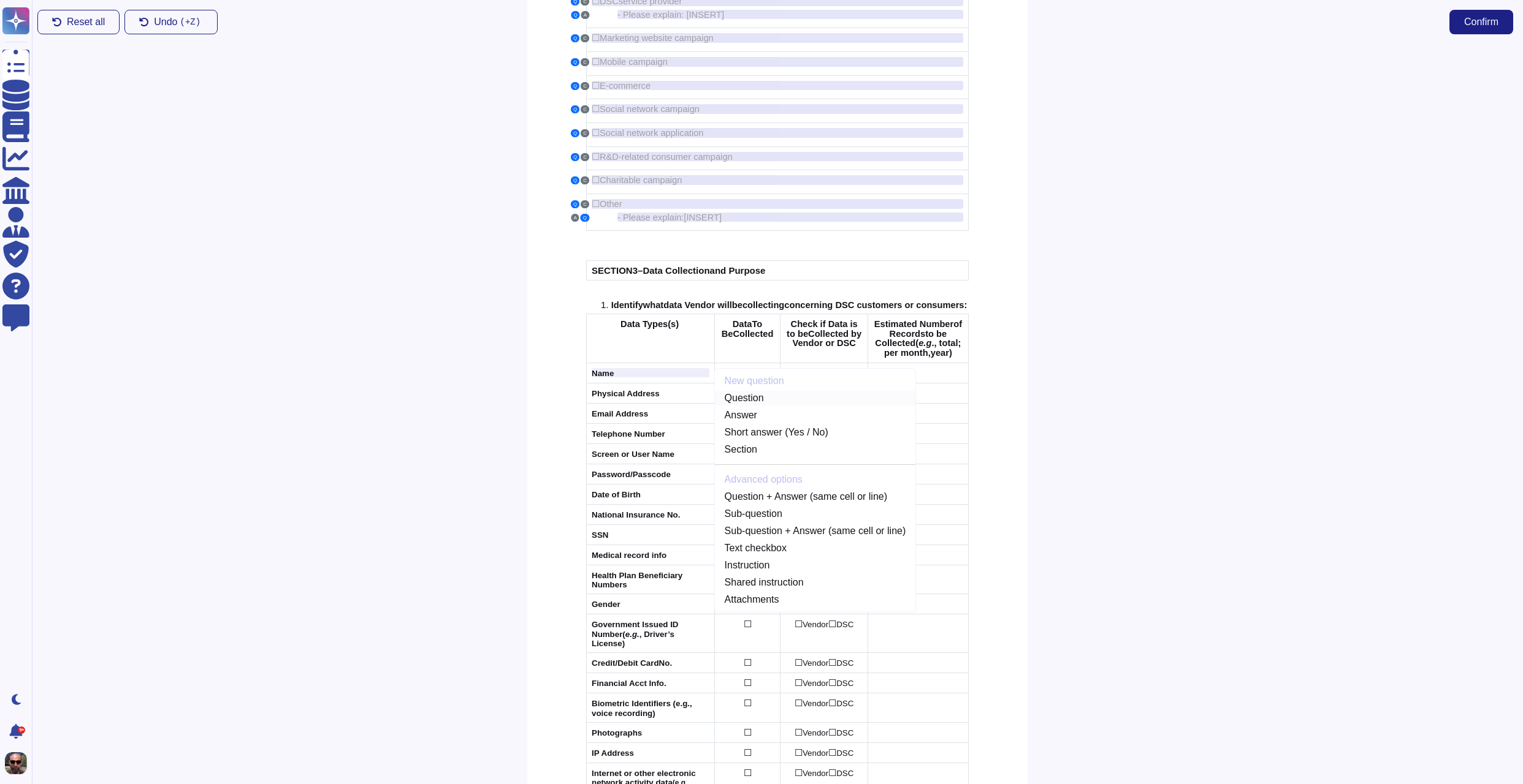
click at [748, 406] on link "Question" at bounding box center [815, 398] width 201 height 15
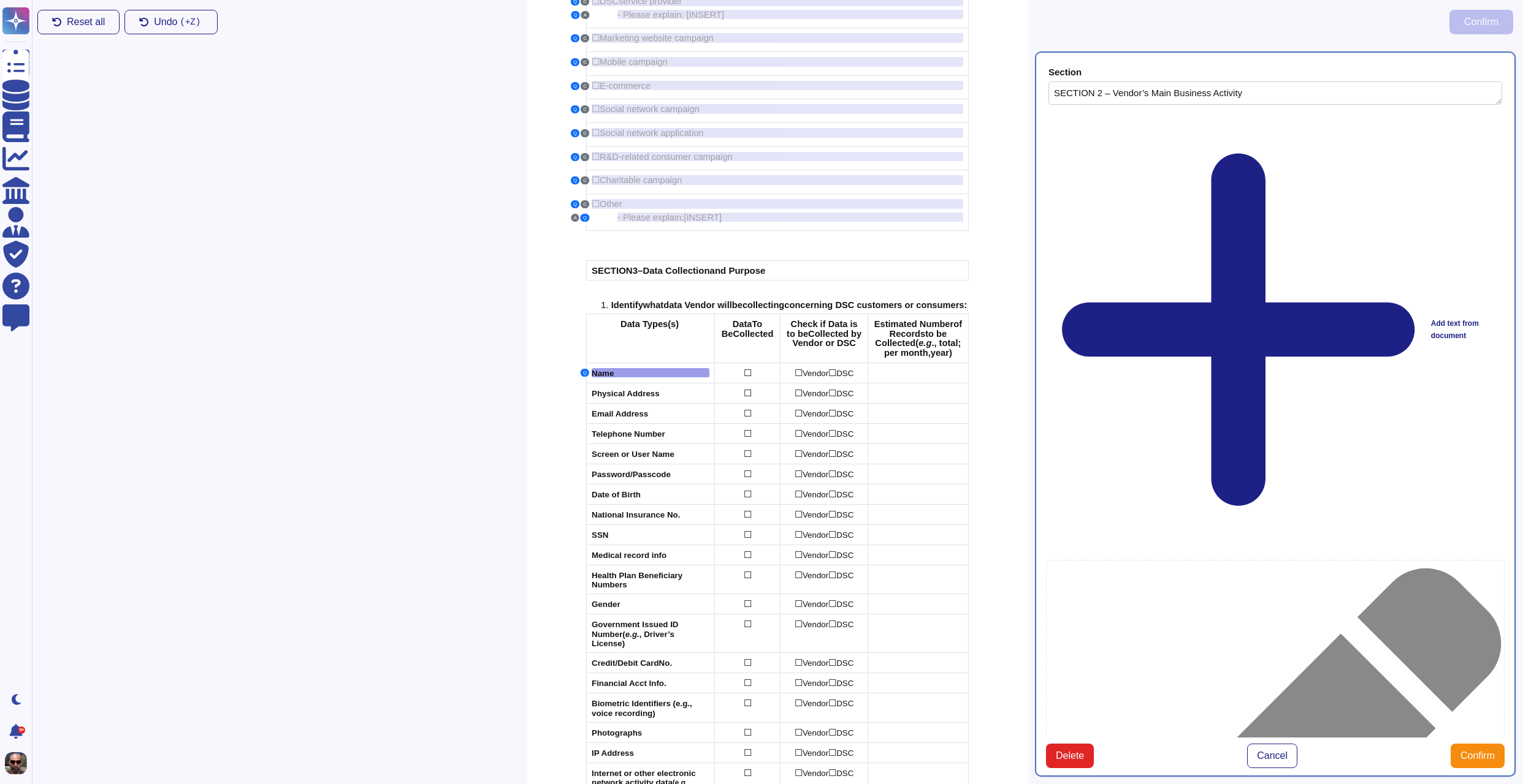
type textarea "SECTION 2 – Vendor’s Main Business Activity"
type textarea "Name"
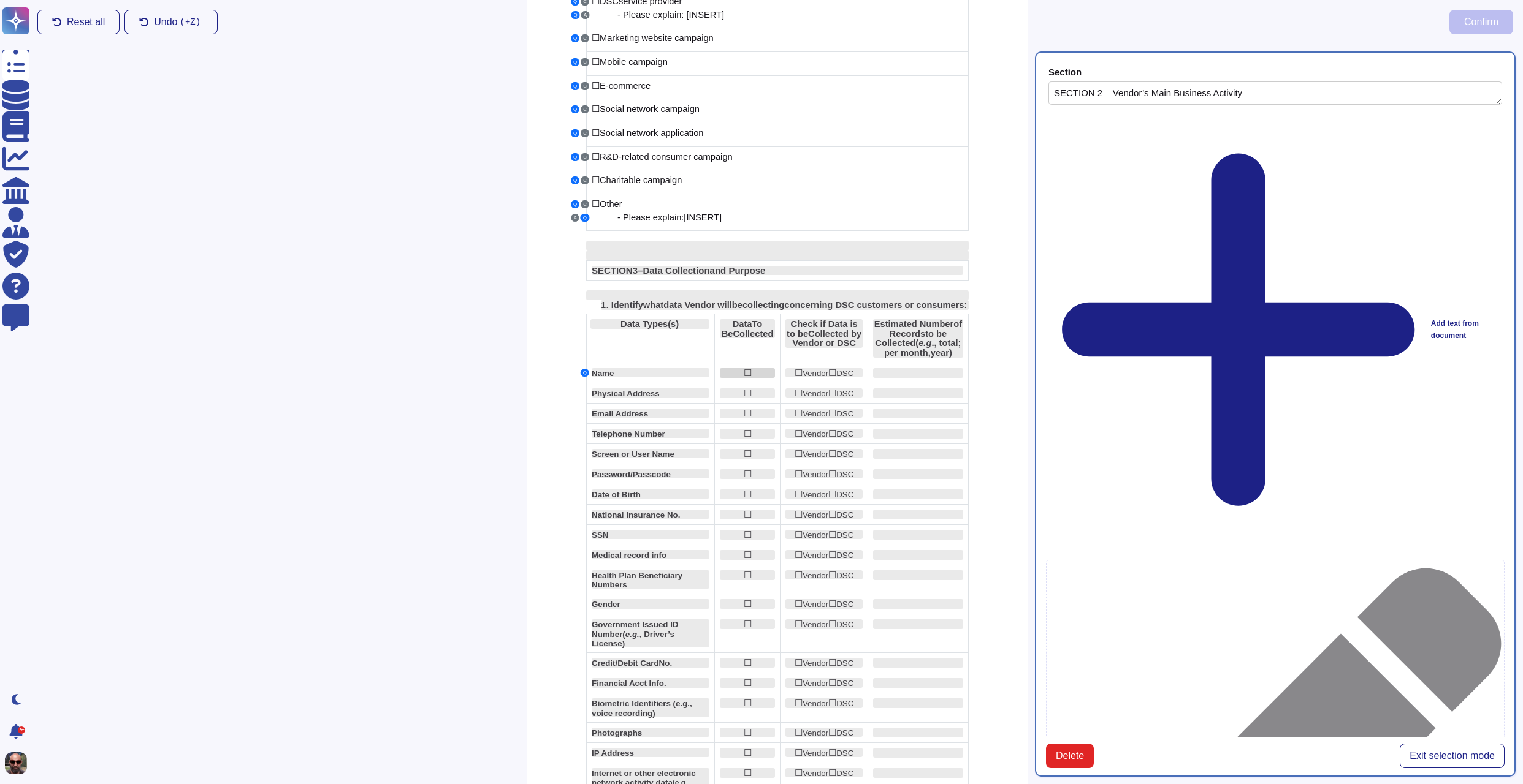
click at [765, 378] on div "☐" at bounding box center [748, 373] width 56 height 10
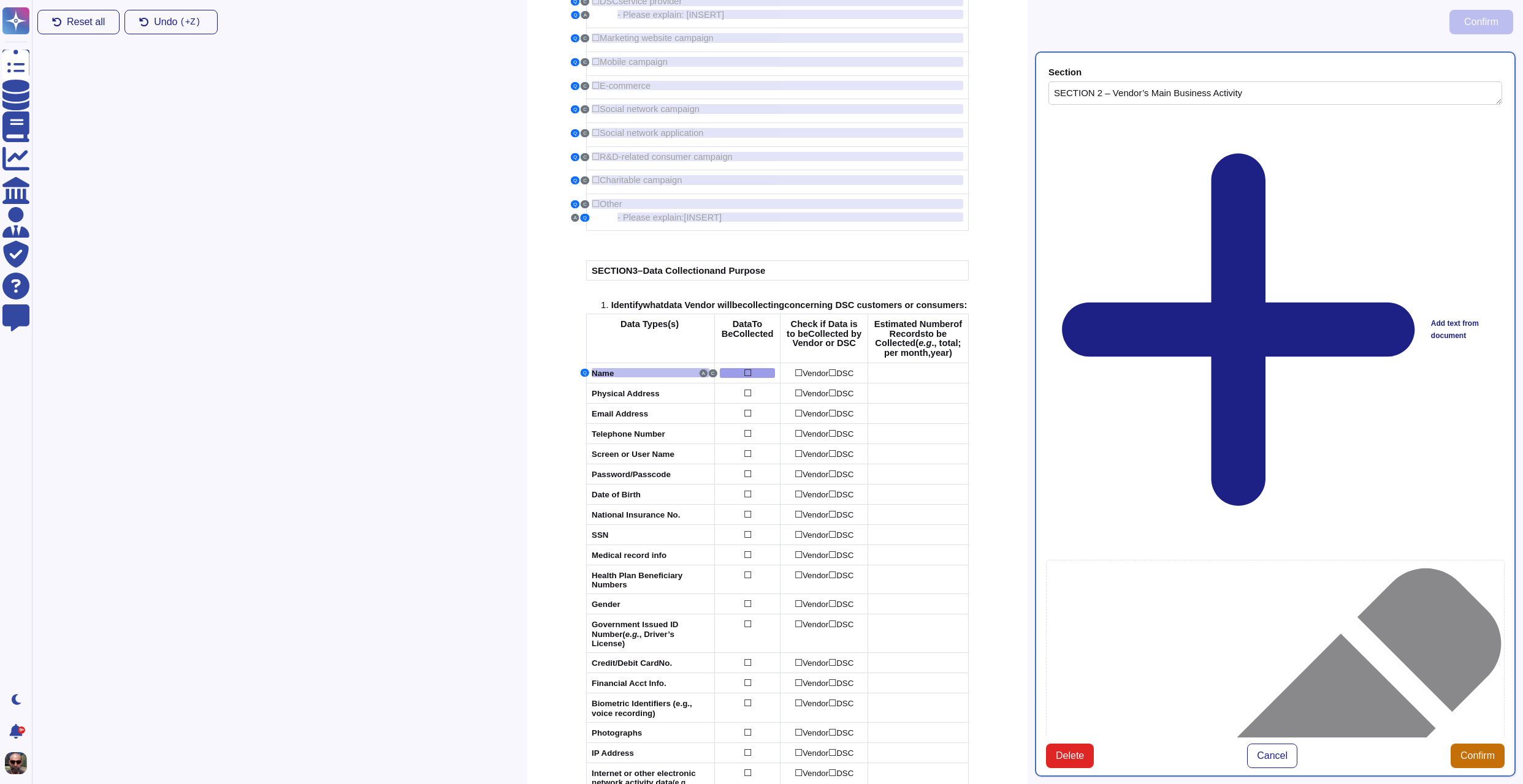
click at [1476, 751] on span "Confirm" at bounding box center [1477, 755] width 35 height 10
click at [764, 378] on div "☐" at bounding box center [748, 373] width 56 height 10
click at [806, 378] on span "Vendor" at bounding box center [815, 374] width 26 height 9
click at [975, 423] on link "Add text to Answer" at bounding box center [941, 416] width 146 height 15
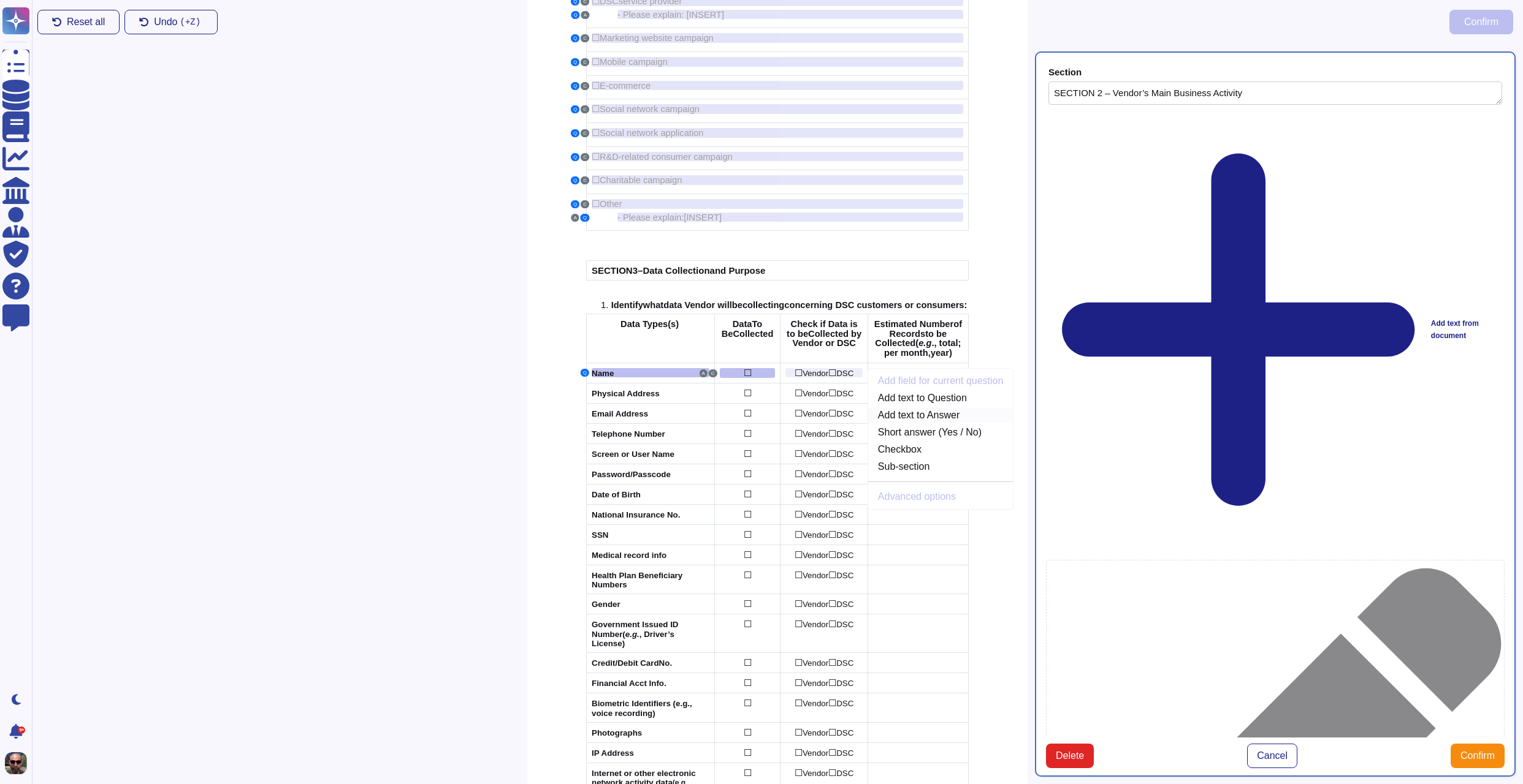
type textarea "Vendor DSC"
click at [783, 377] on button "A" at bounding box center [778, 373] width 8 height 8
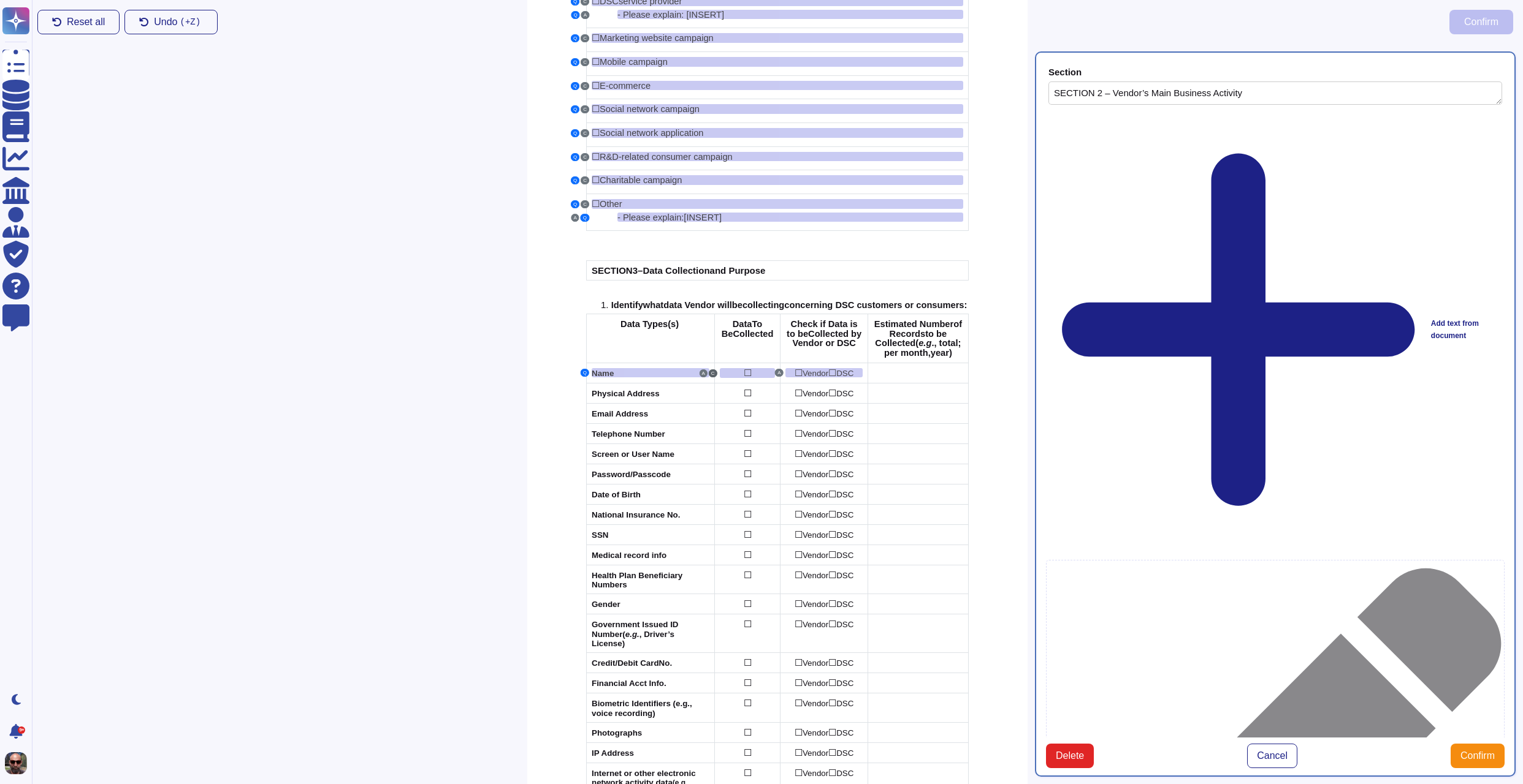
click at [718, 377] on button "C" at bounding box center [712, 373] width 8 height 8
click at [1488, 751] on span "Confirm" at bounding box center [1477, 755] width 35 height 10
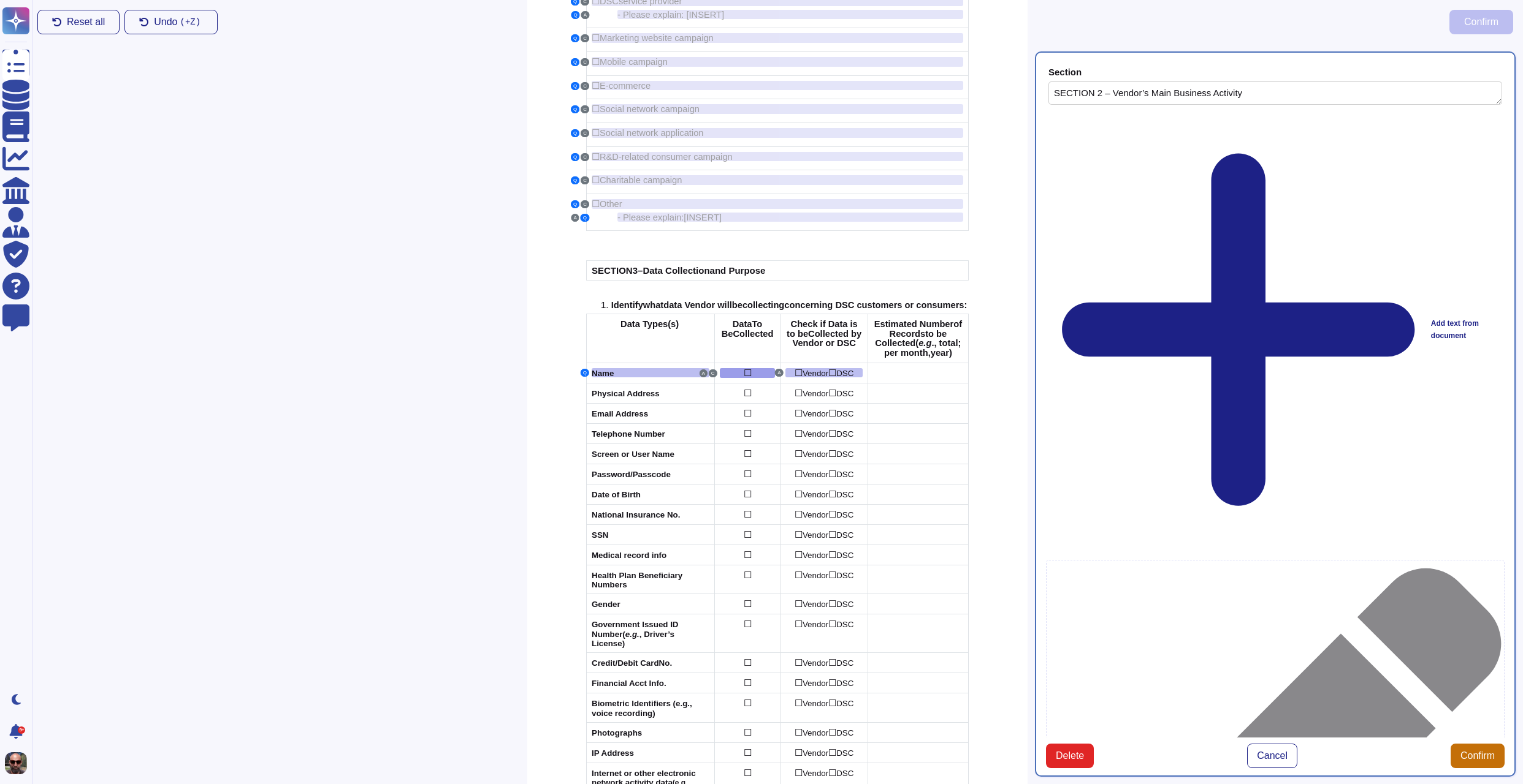
click at [1482, 743] on button "Confirm" at bounding box center [1477, 755] width 54 height 25
click at [1482, 751] on span "Confirm" at bounding box center [1477, 755] width 35 height 10
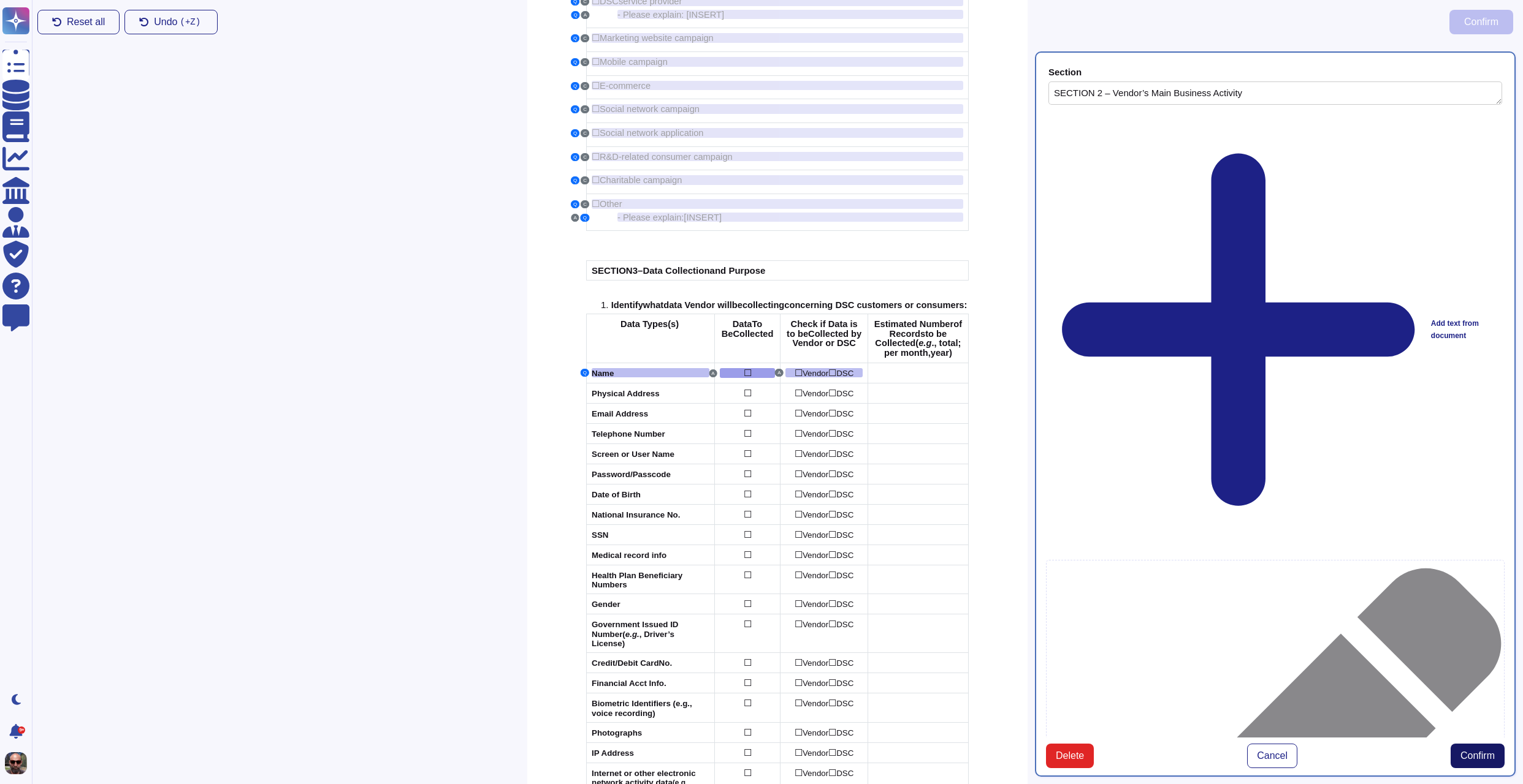
click at [1486, 751] on span "Confirm" at bounding box center [1477, 755] width 35 height 10
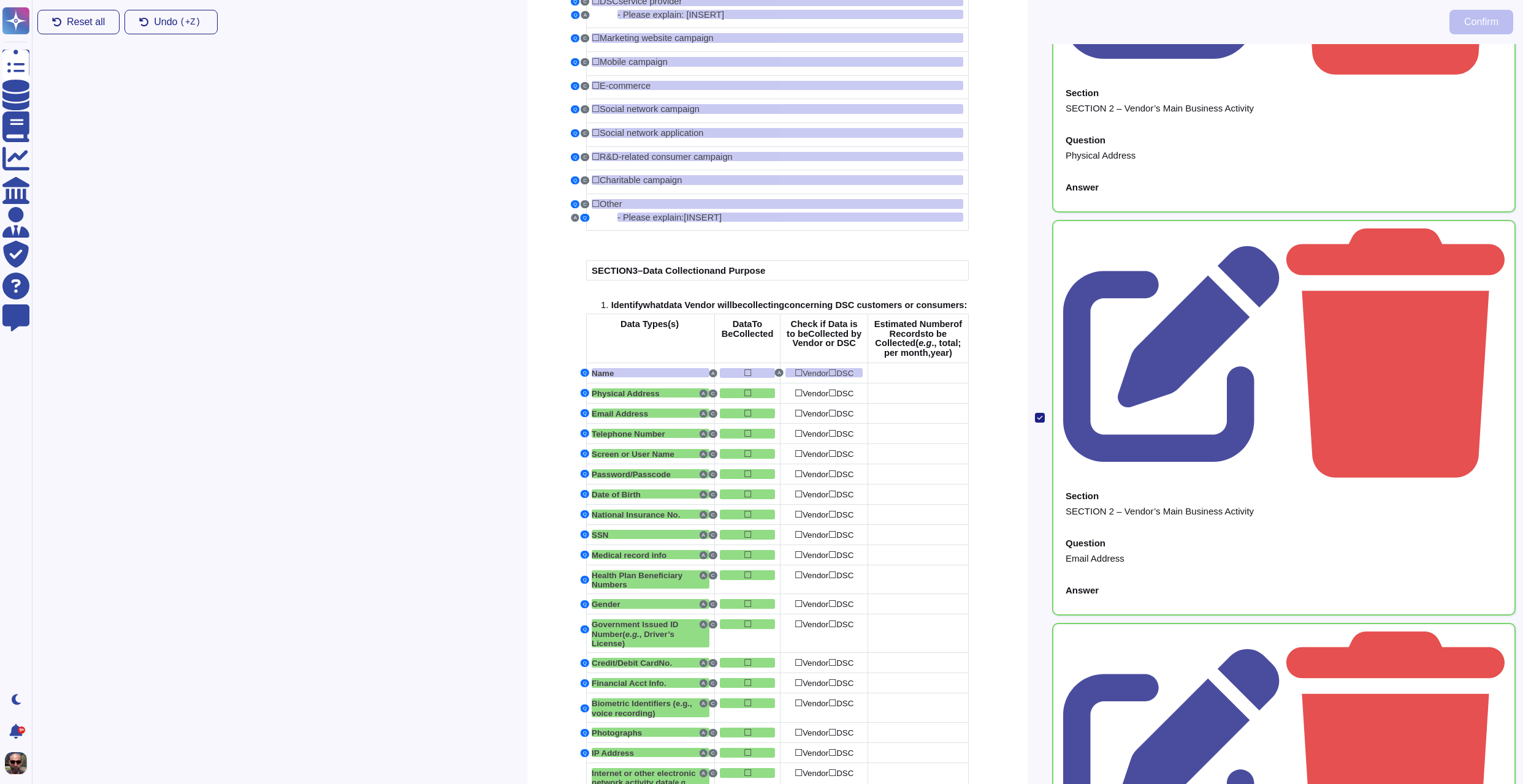
scroll to position [0, 0]
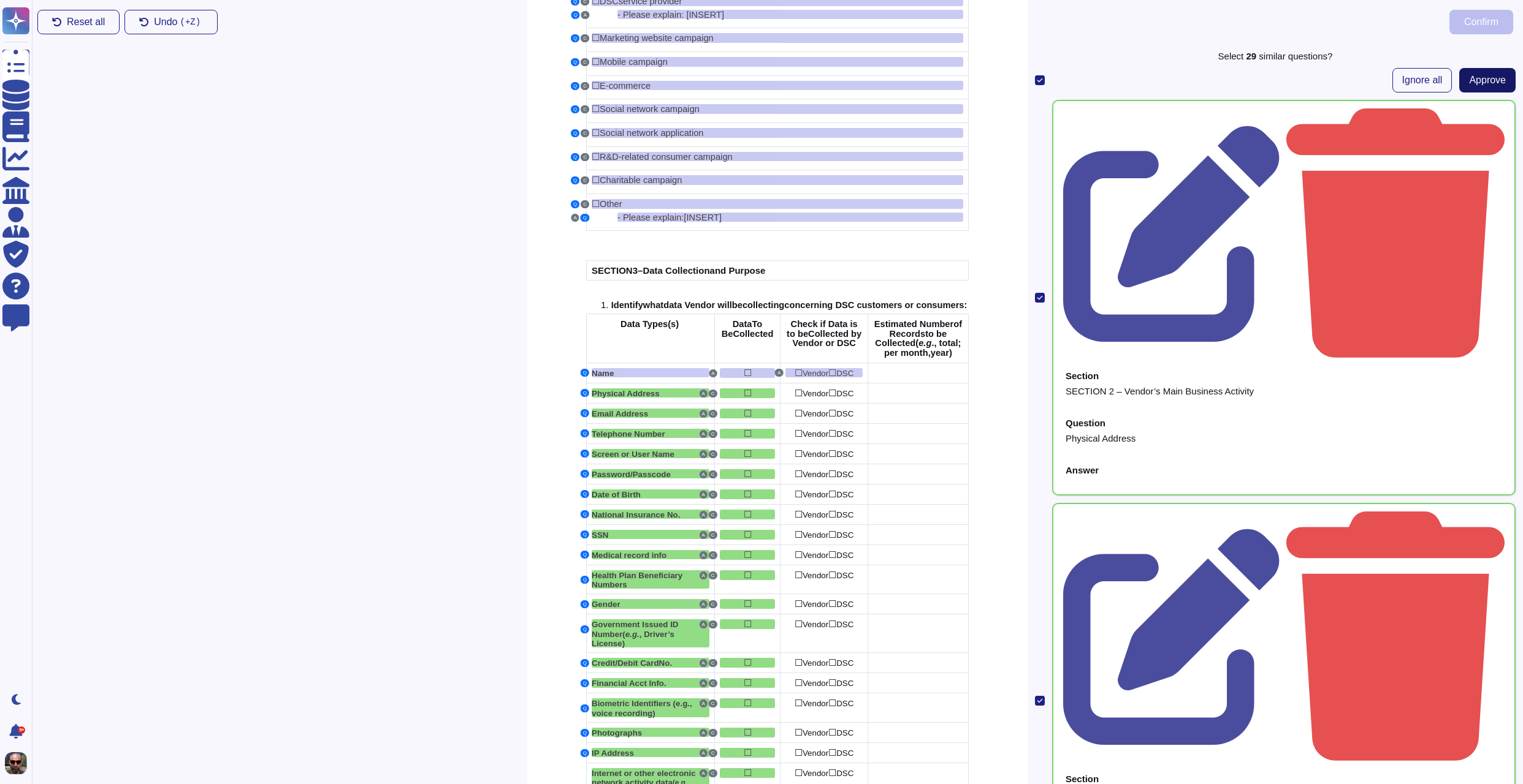
click at [1477, 79] on span "Approve" at bounding box center [1487, 80] width 37 height 10
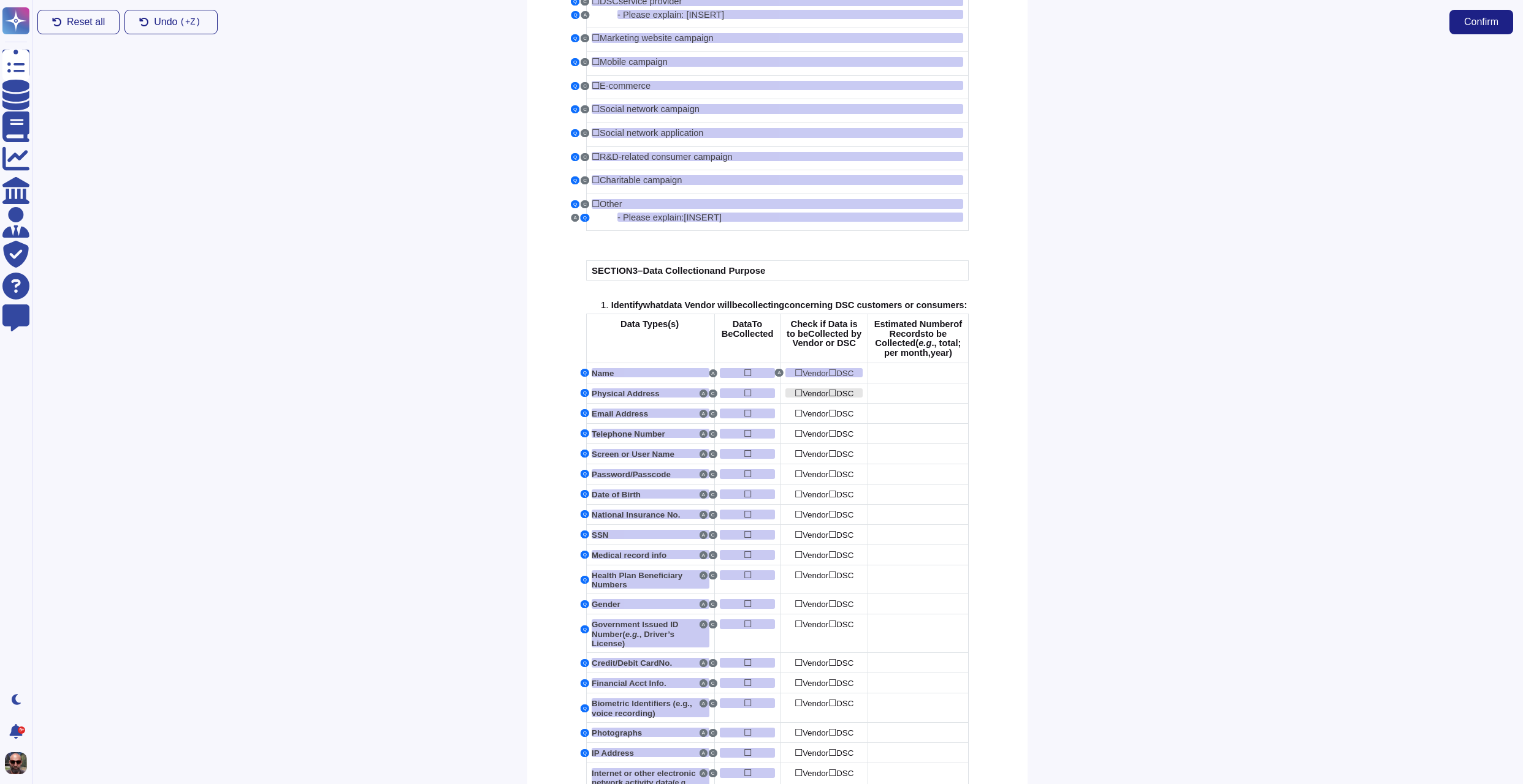
click at [825, 398] on span "Vendor" at bounding box center [815, 394] width 26 height 9
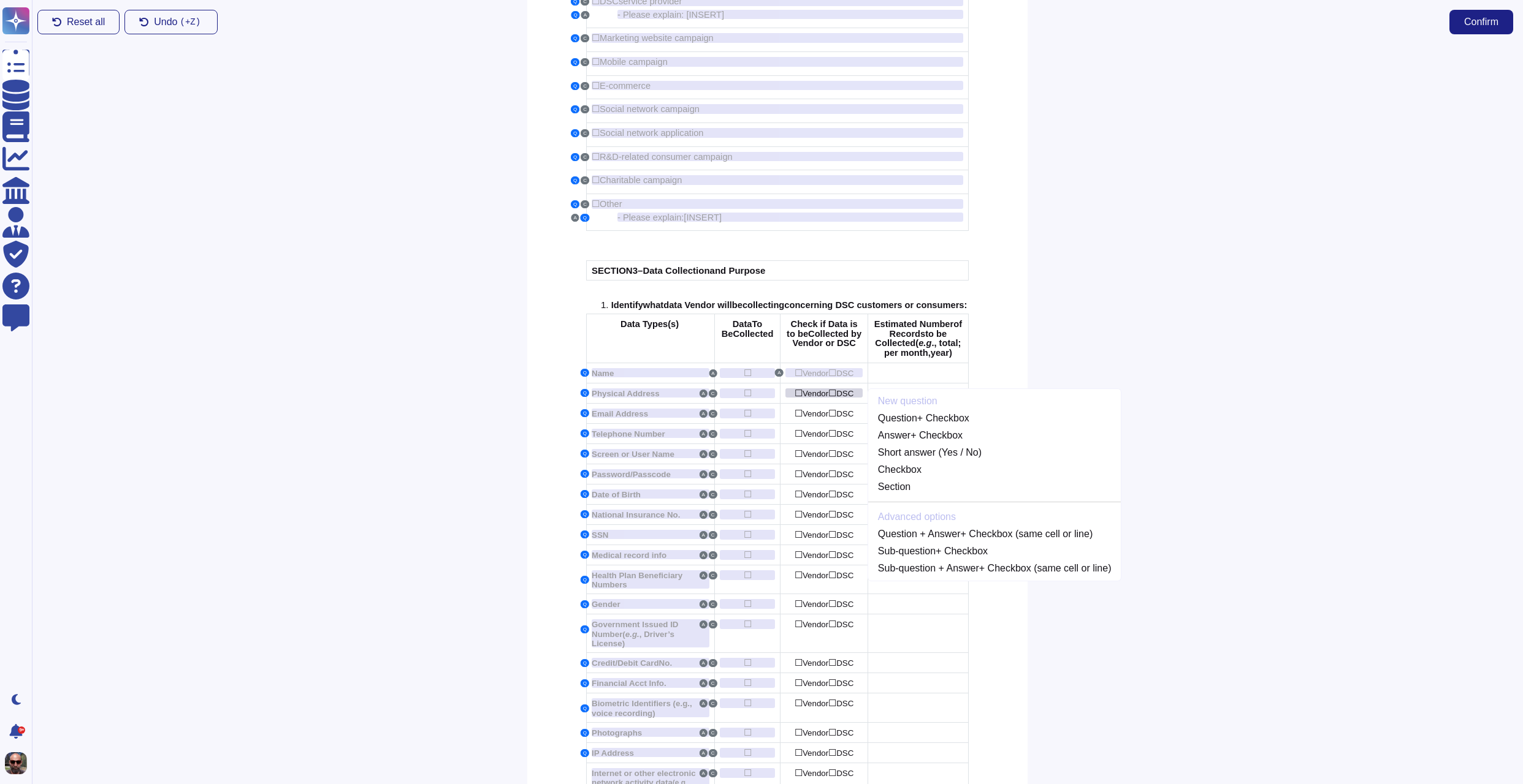
scroll to position [335, 0]
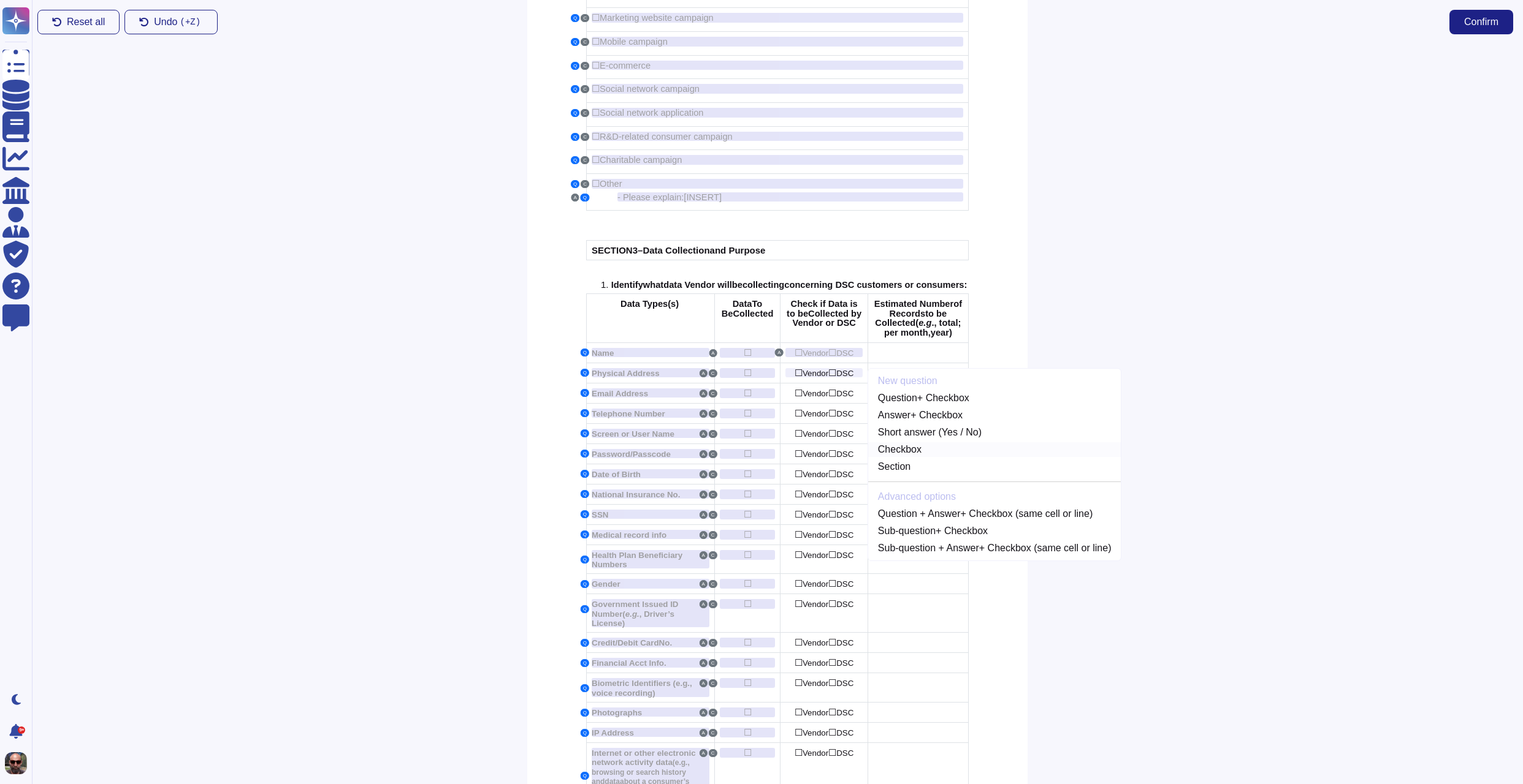
click at [938, 457] on link "Checkbox" at bounding box center [994, 450] width 253 height 15
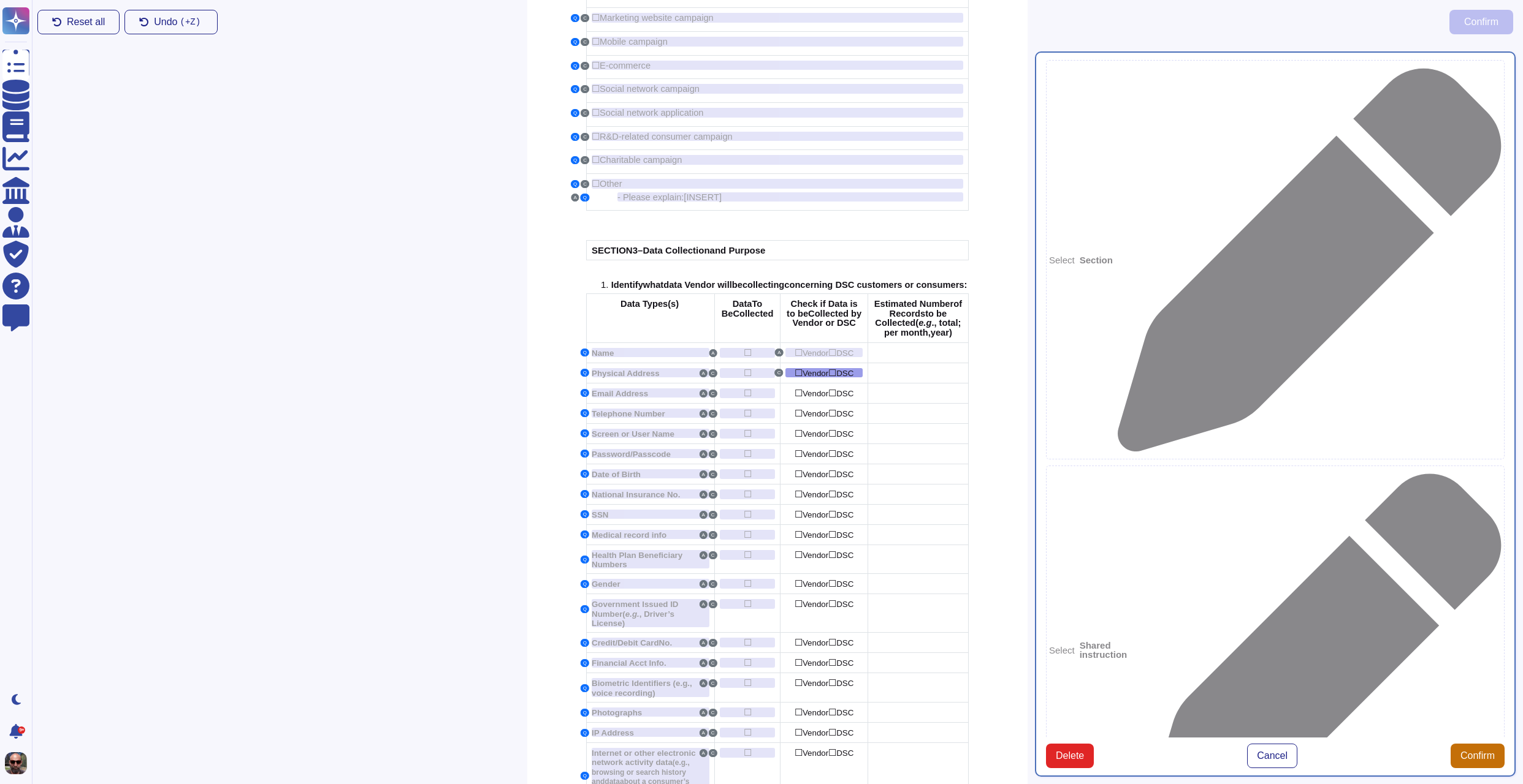
click at [1481, 751] on span "Confirm" at bounding box center [1477, 755] width 35 height 10
click at [587, 377] on button "Q" at bounding box center [584, 373] width 8 height 8
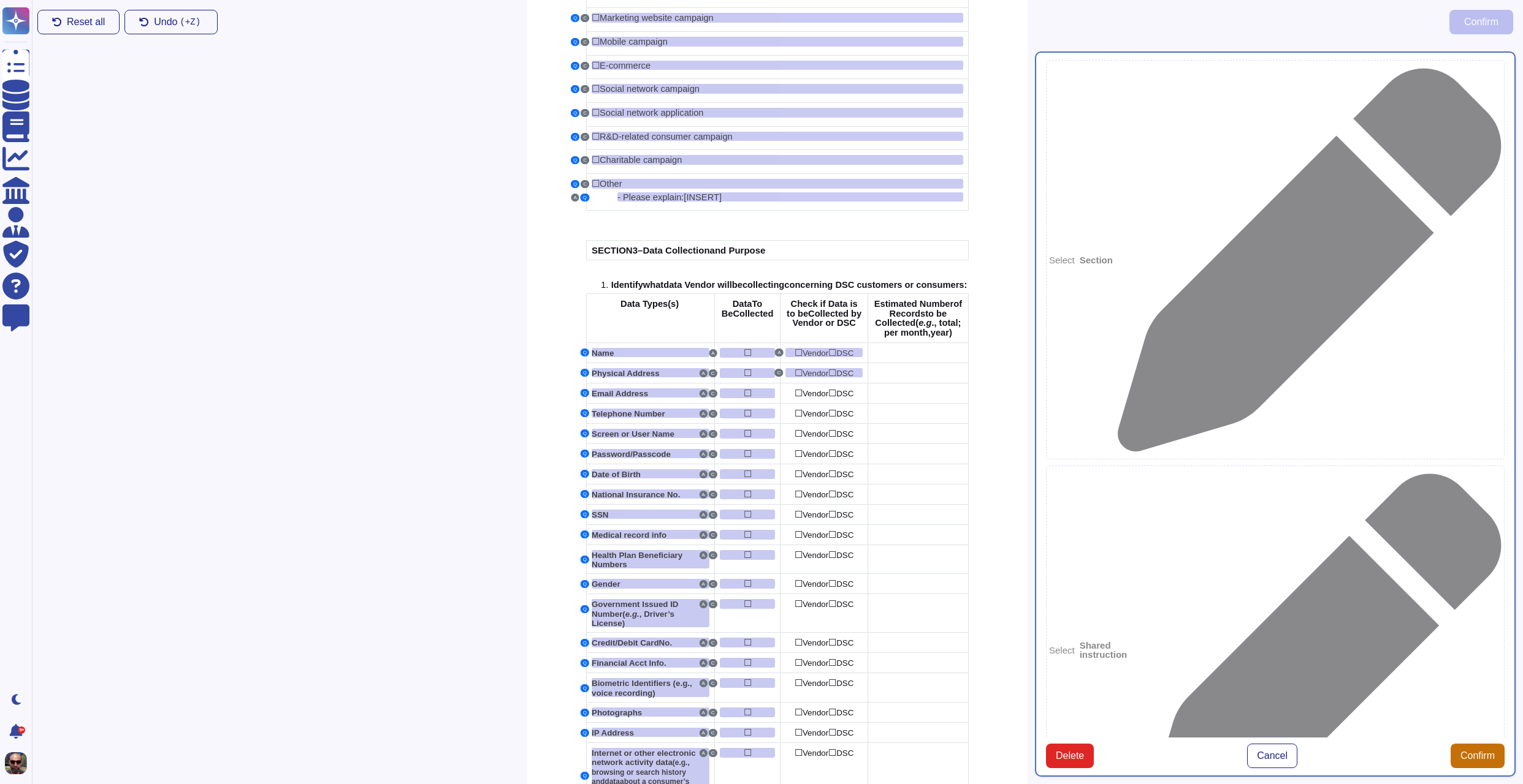
click at [1499, 743] on button "Confirm" at bounding box center [1477, 755] width 54 height 25
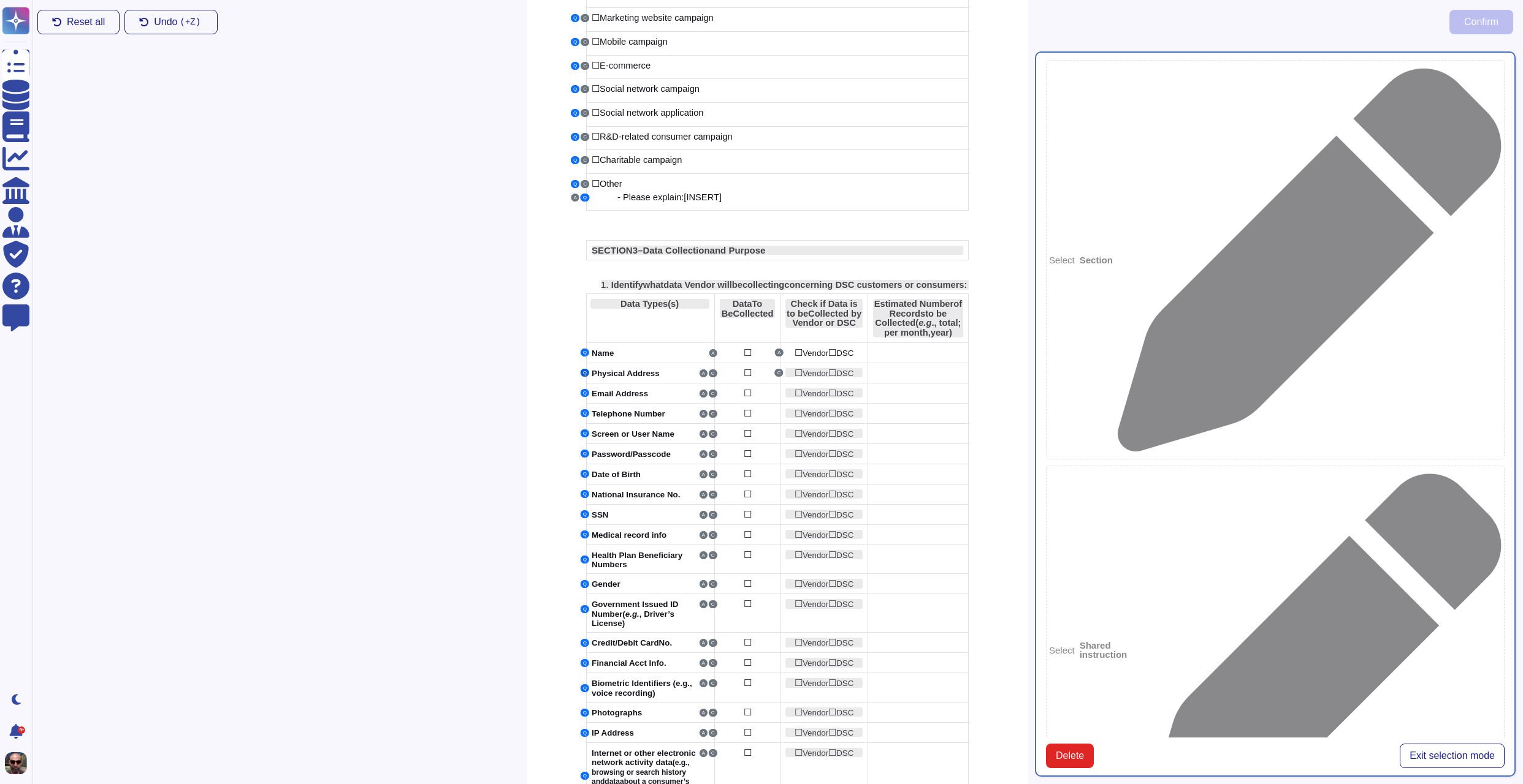
click at [585, 377] on button "Q" at bounding box center [584, 373] width 8 height 8
click at [642, 378] on span "Physical Address" at bounding box center [625, 374] width 68 height 9
click at [784, 377] on button "C" at bounding box center [778, 373] width 8 height 8
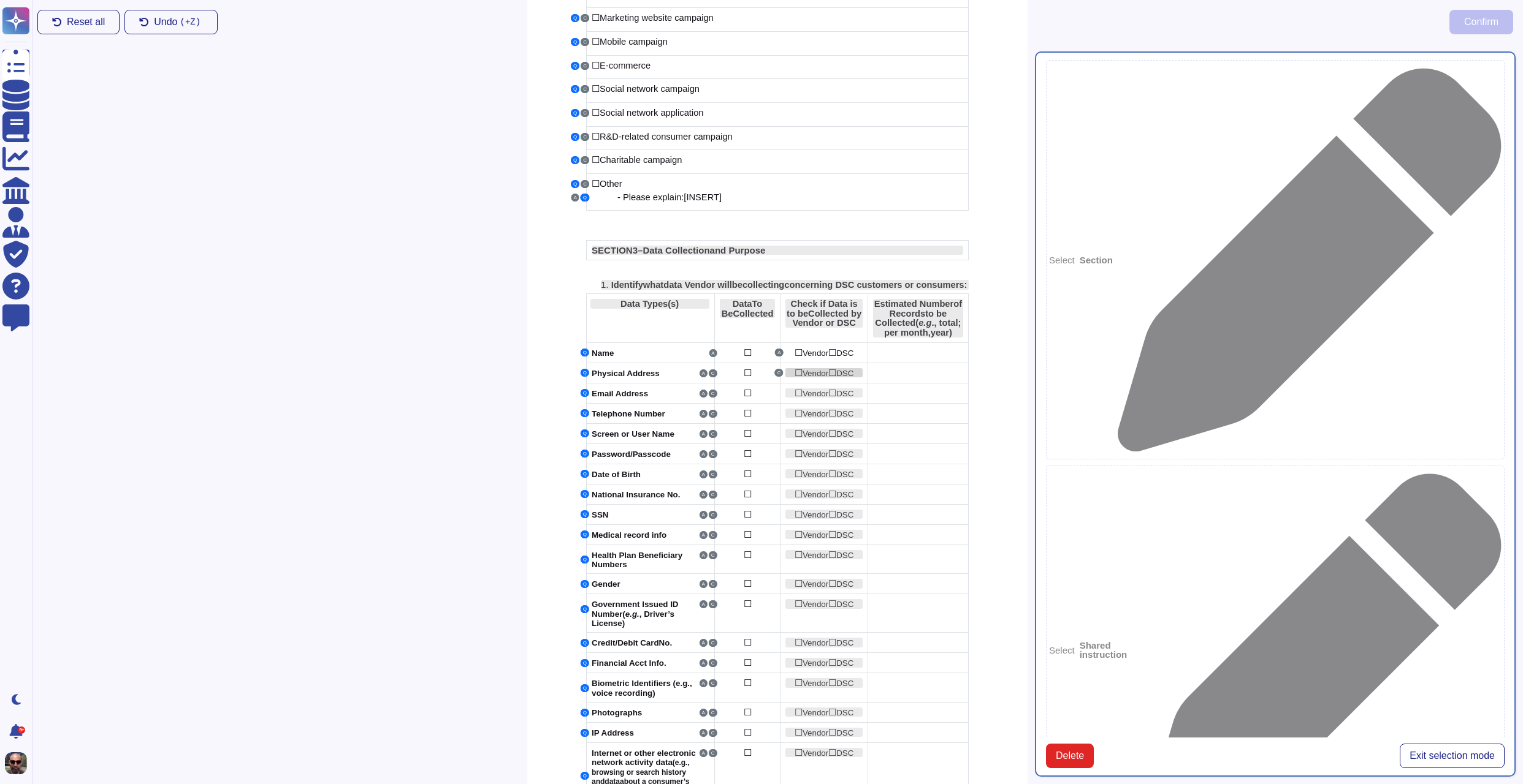
click at [817, 378] on span "Vendor" at bounding box center [815, 374] width 26 height 9
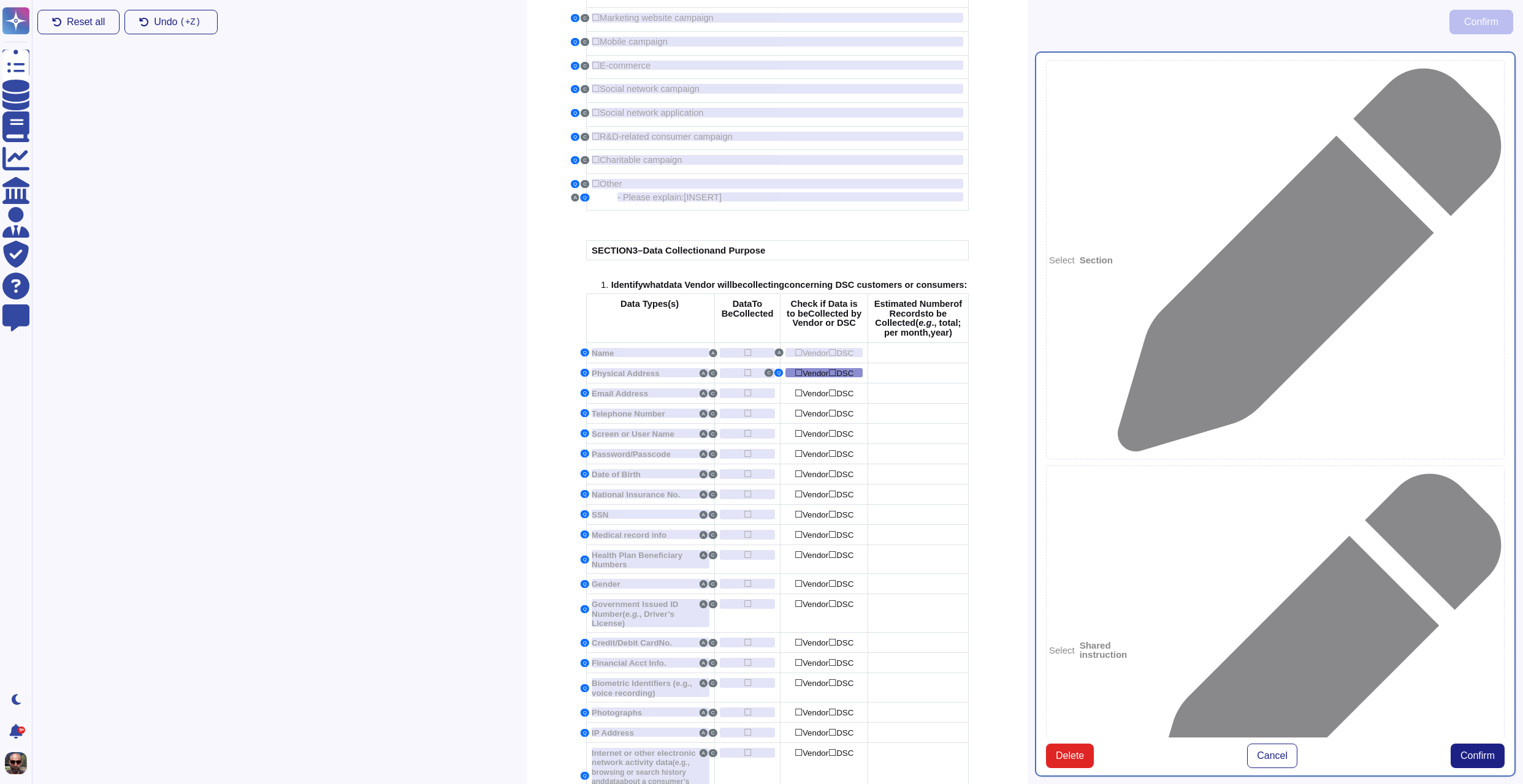
type textarea "Vendor DSC"
click at [1470, 751] on span "Confirm" at bounding box center [1477, 755] width 35 height 10
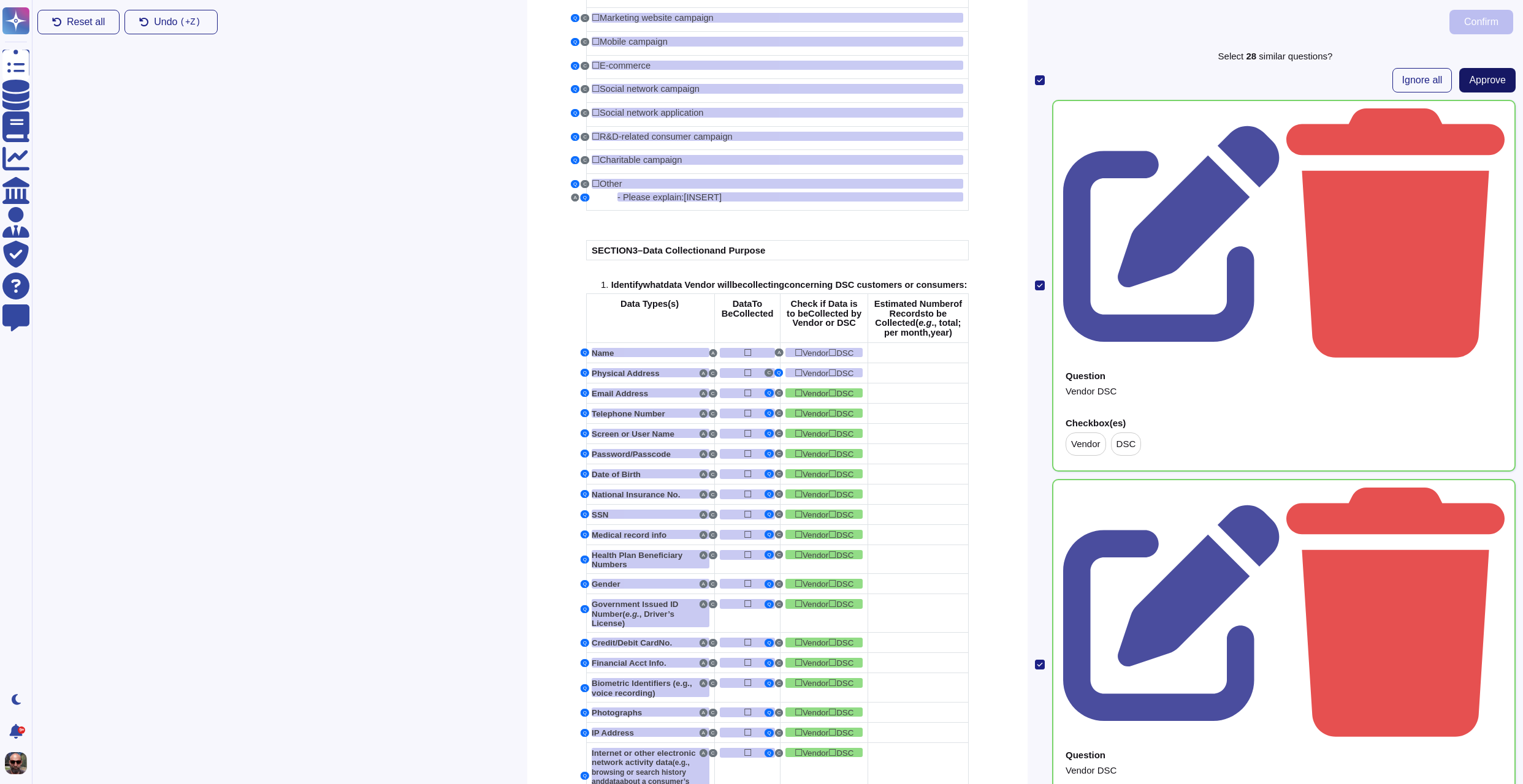
click at [1469, 80] on span "Approve" at bounding box center [1487, 80] width 37 height 10
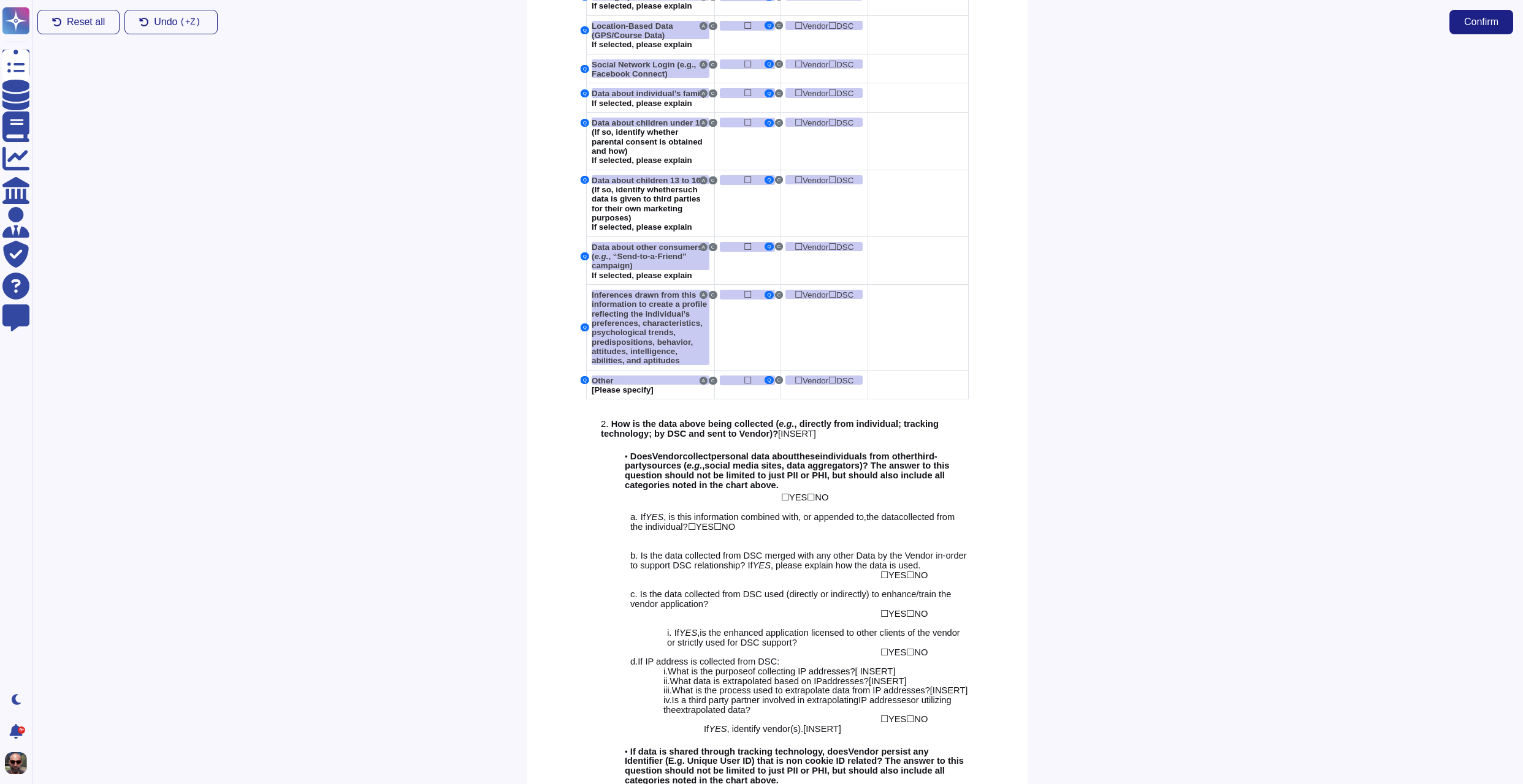
scroll to position [1251, 0]
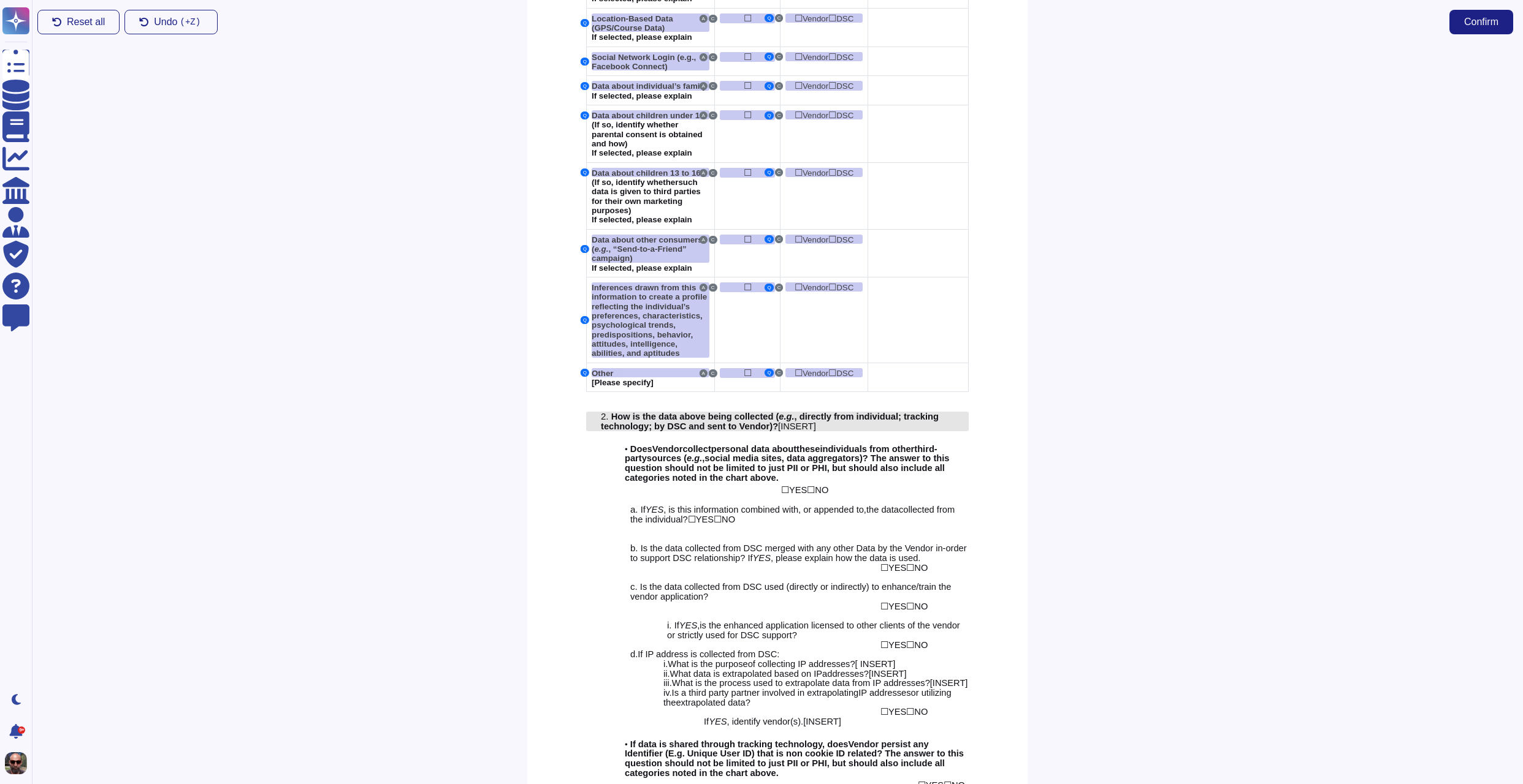
click at [741, 422] on span "; by DSC and sent to Vendor" at bounding box center [709, 426] width 121 height 10
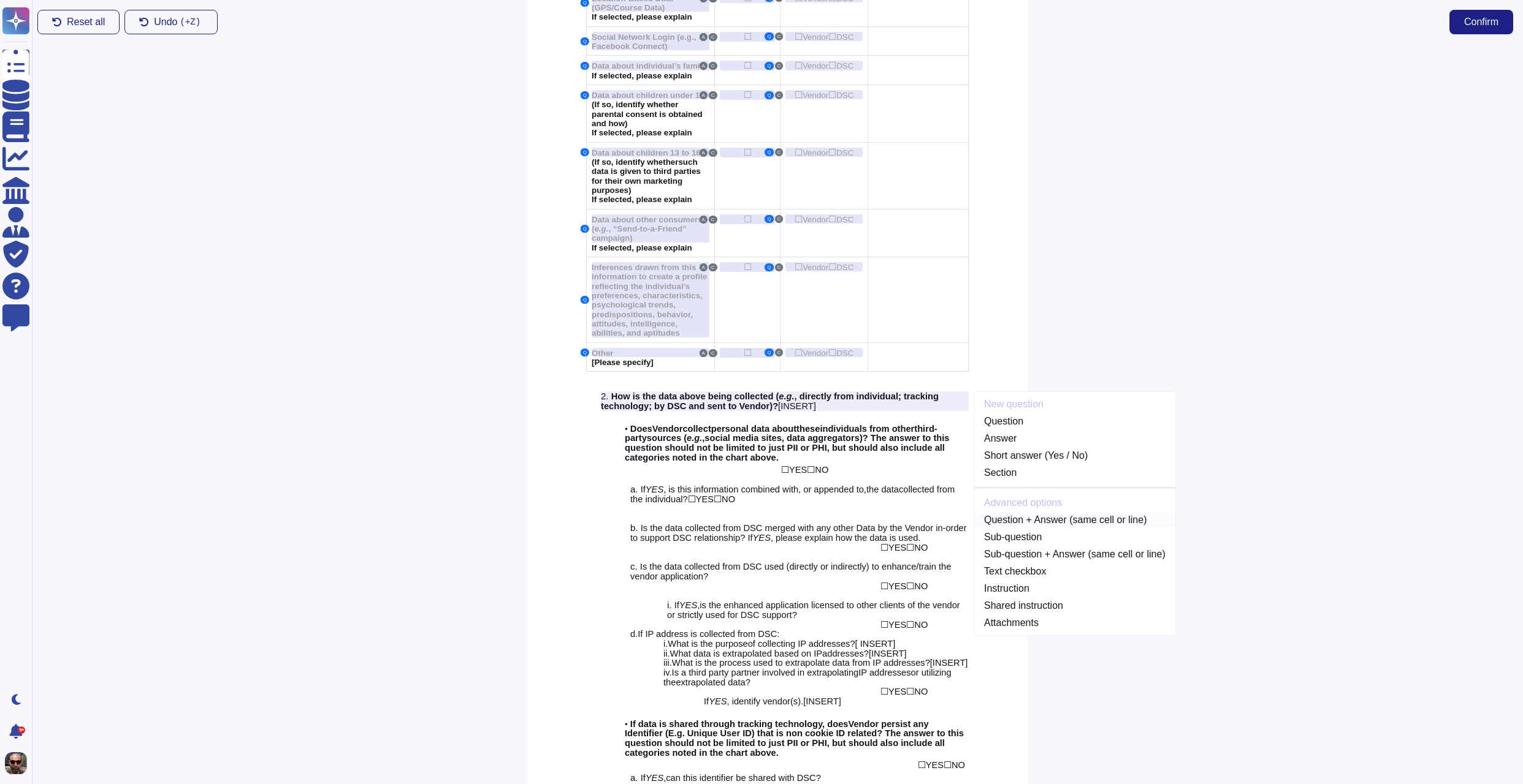
click at [1034, 513] on link "Question + Answer (same cell or line)" at bounding box center [1075, 521] width 201 height 15
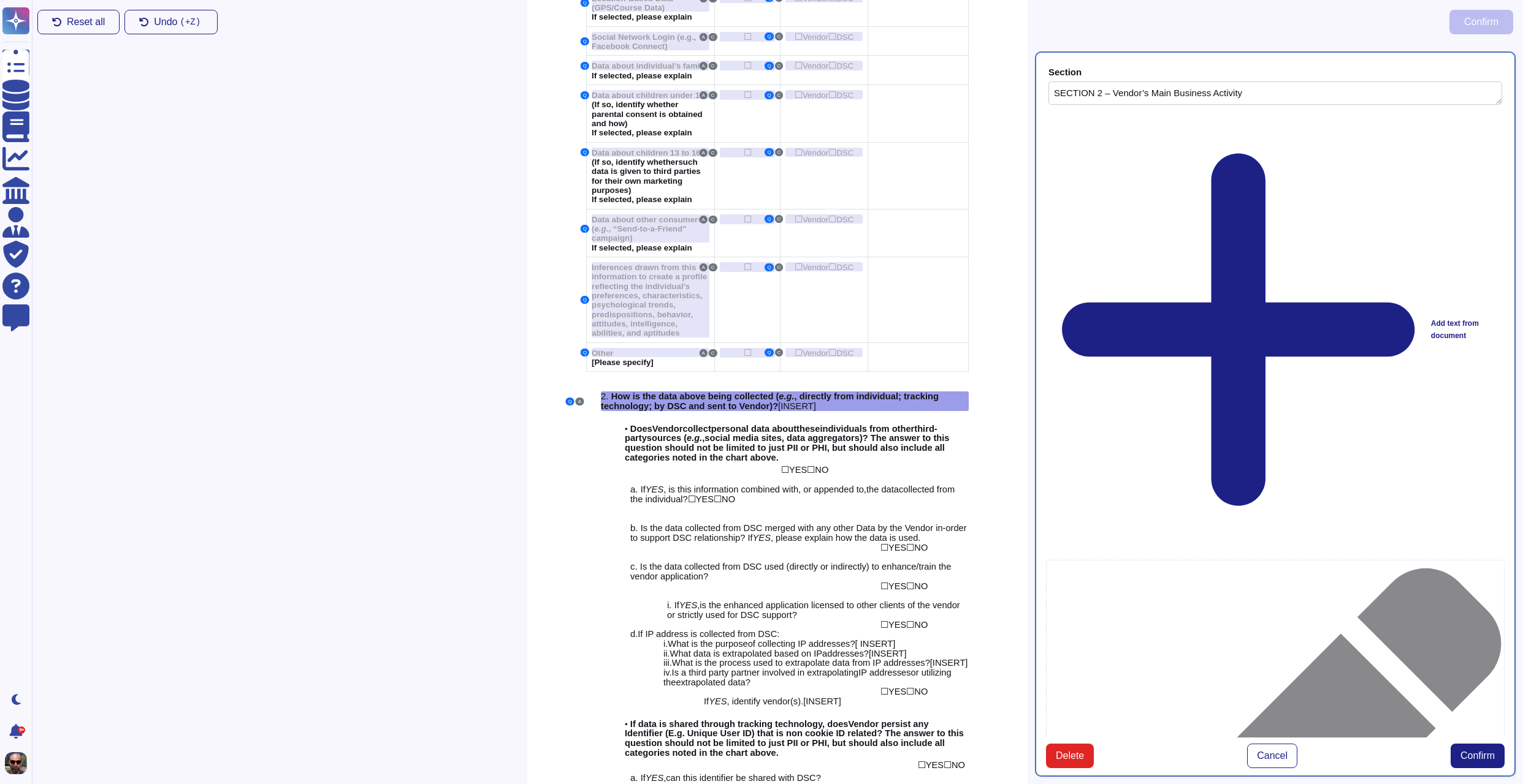
type textarea "SECTION 2 – Vendor’s Main Business Activity"
type textarea "How is the data above being collected (e.g., directly from individual; tracking…"
click at [1492, 751] on span "Confirm" at bounding box center [1477, 755] width 35 height 10
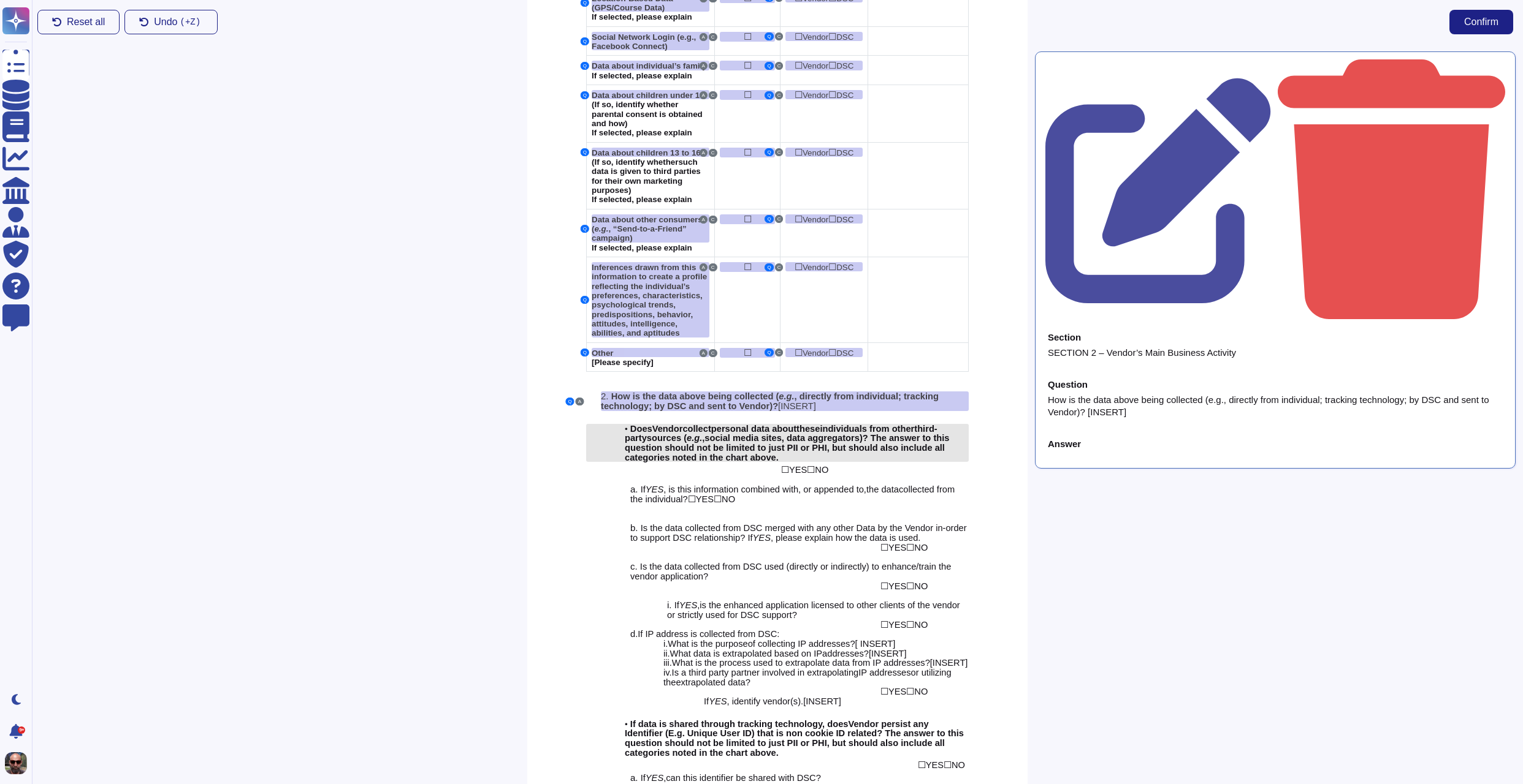
click at [848, 433] on span ", data aggregators" at bounding box center [820, 437] width 78 height 10
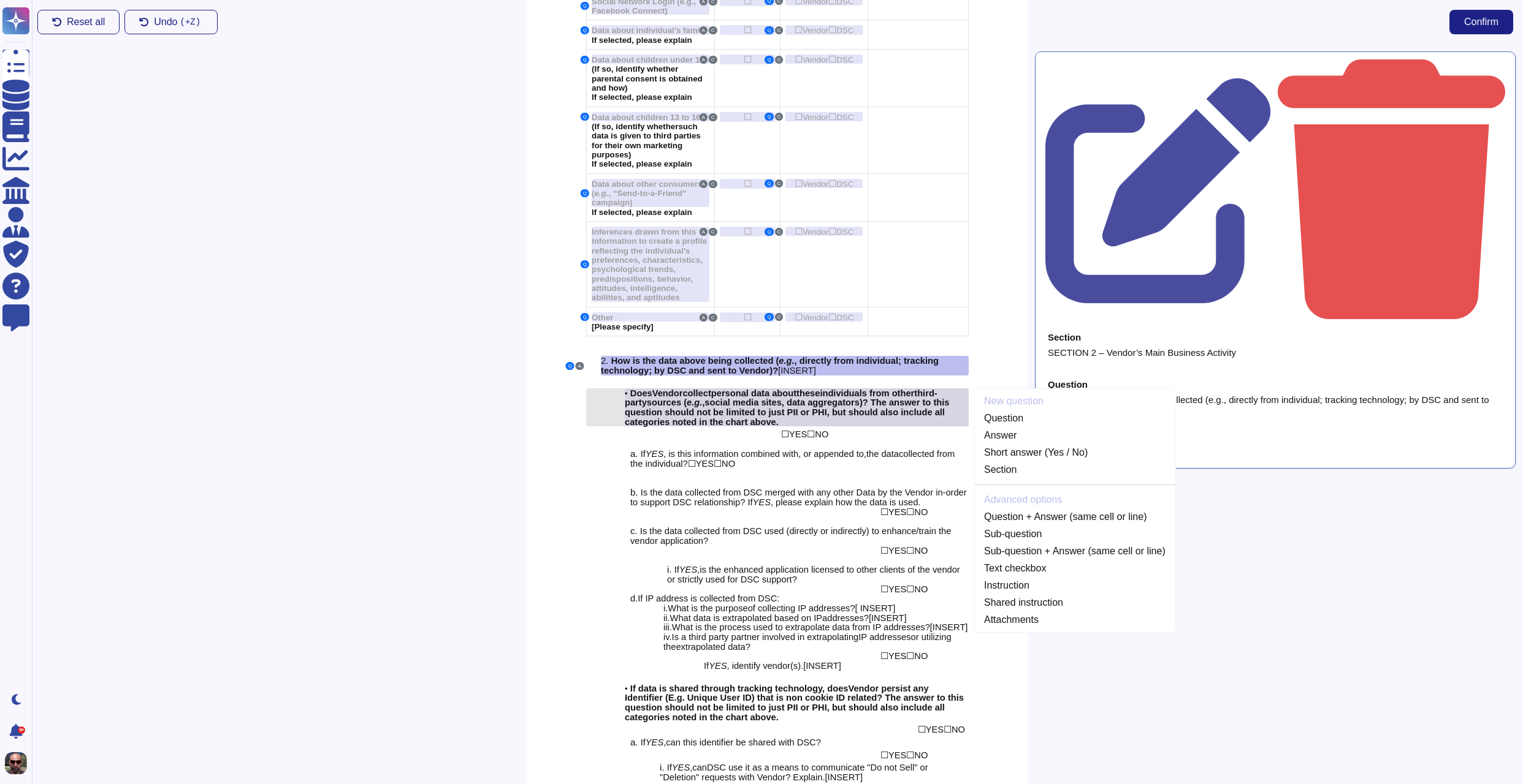
scroll to position [1314, 0]
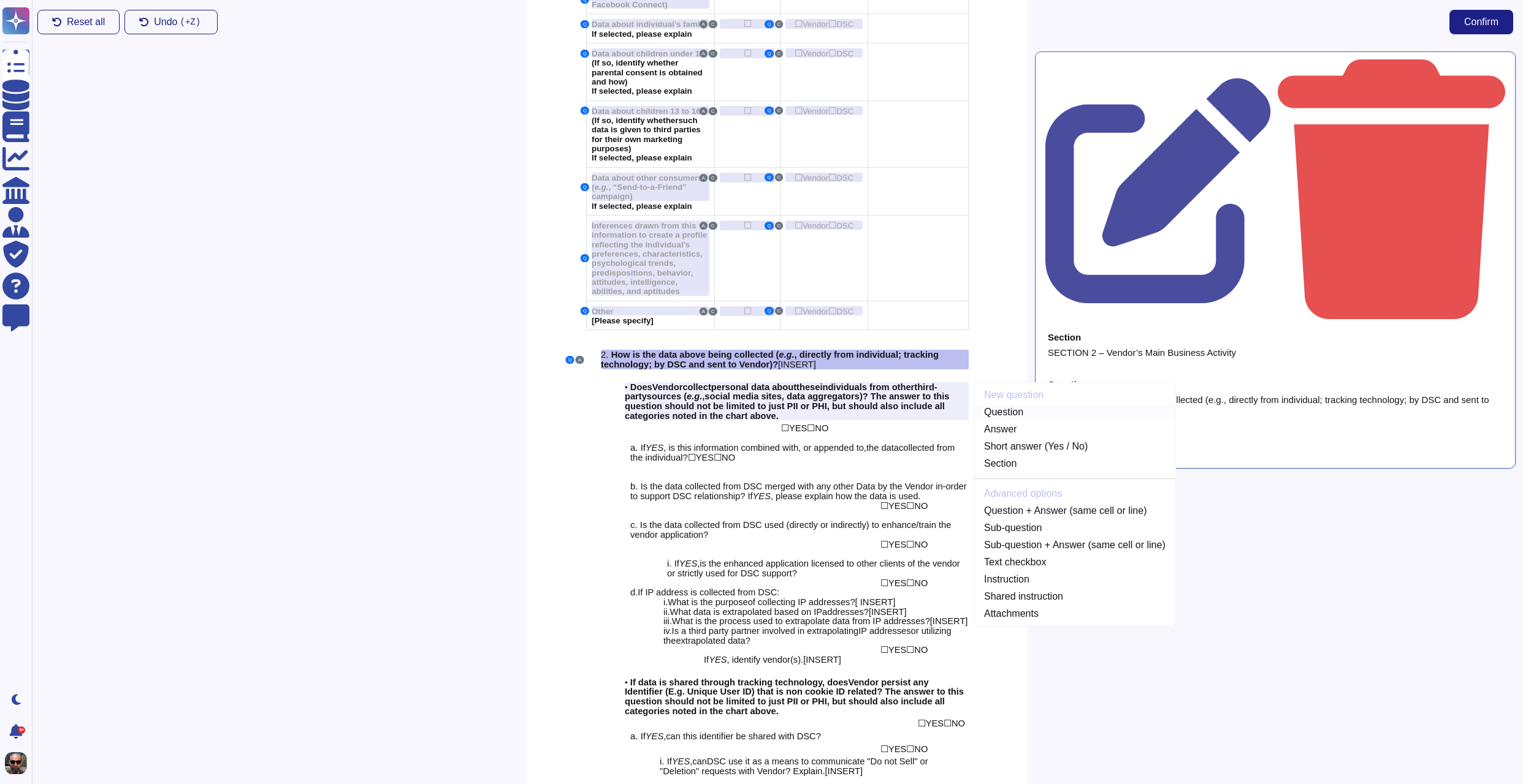
click at [1017, 405] on link "Question" at bounding box center [1075, 413] width 201 height 15
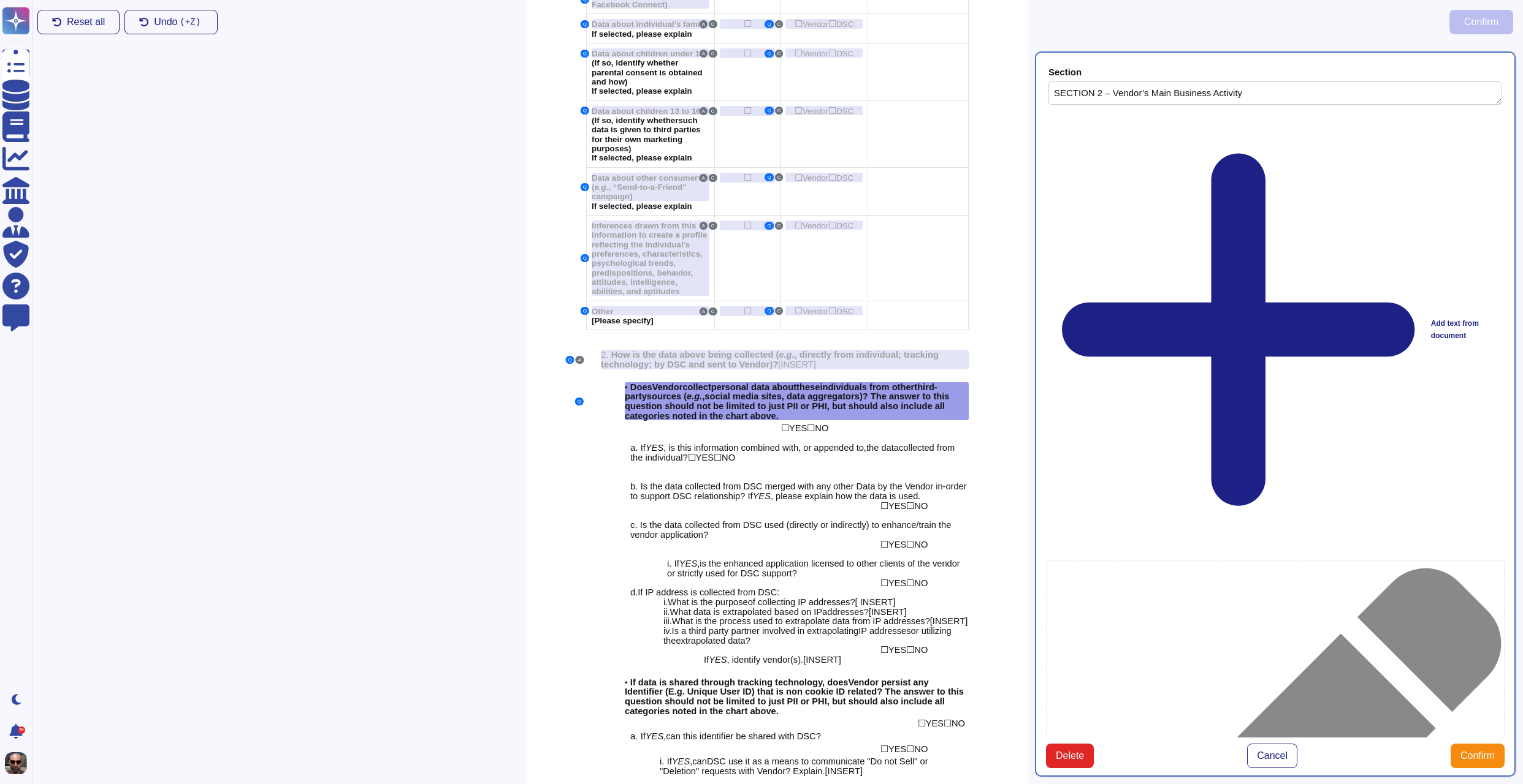
type textarea "SECTION 2 – Vendor’s Main Business Activity"
type textarea "Does Vendor collect personal data about these individuals from other third-part…"
click at [913, 423] on div "☐ YES ☐ NO" at bounding box center [874, 428] width 188 height 10
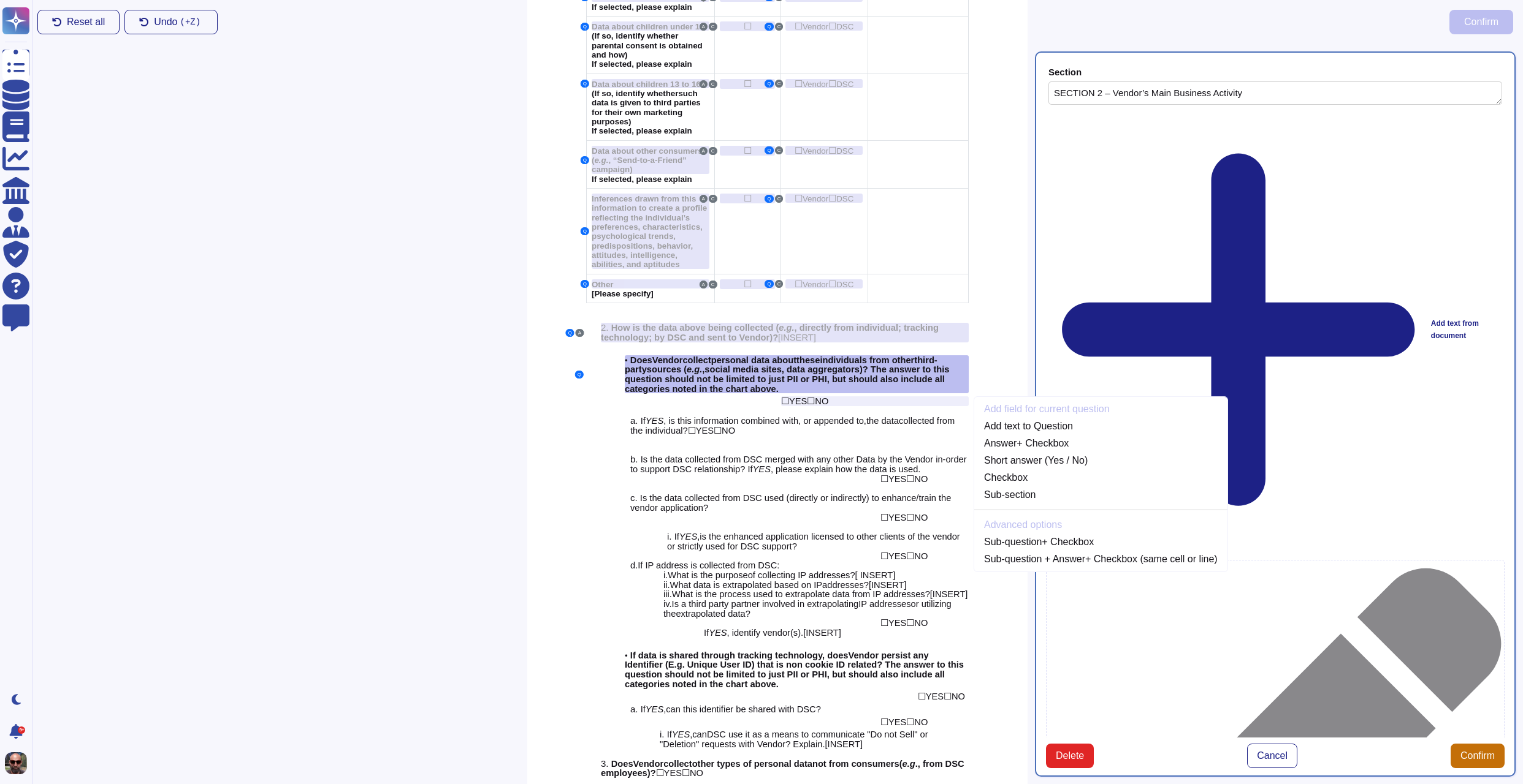
click at [1470, 751] on span "Confirm" at bounding box center [1477, 755] width 35 height 10
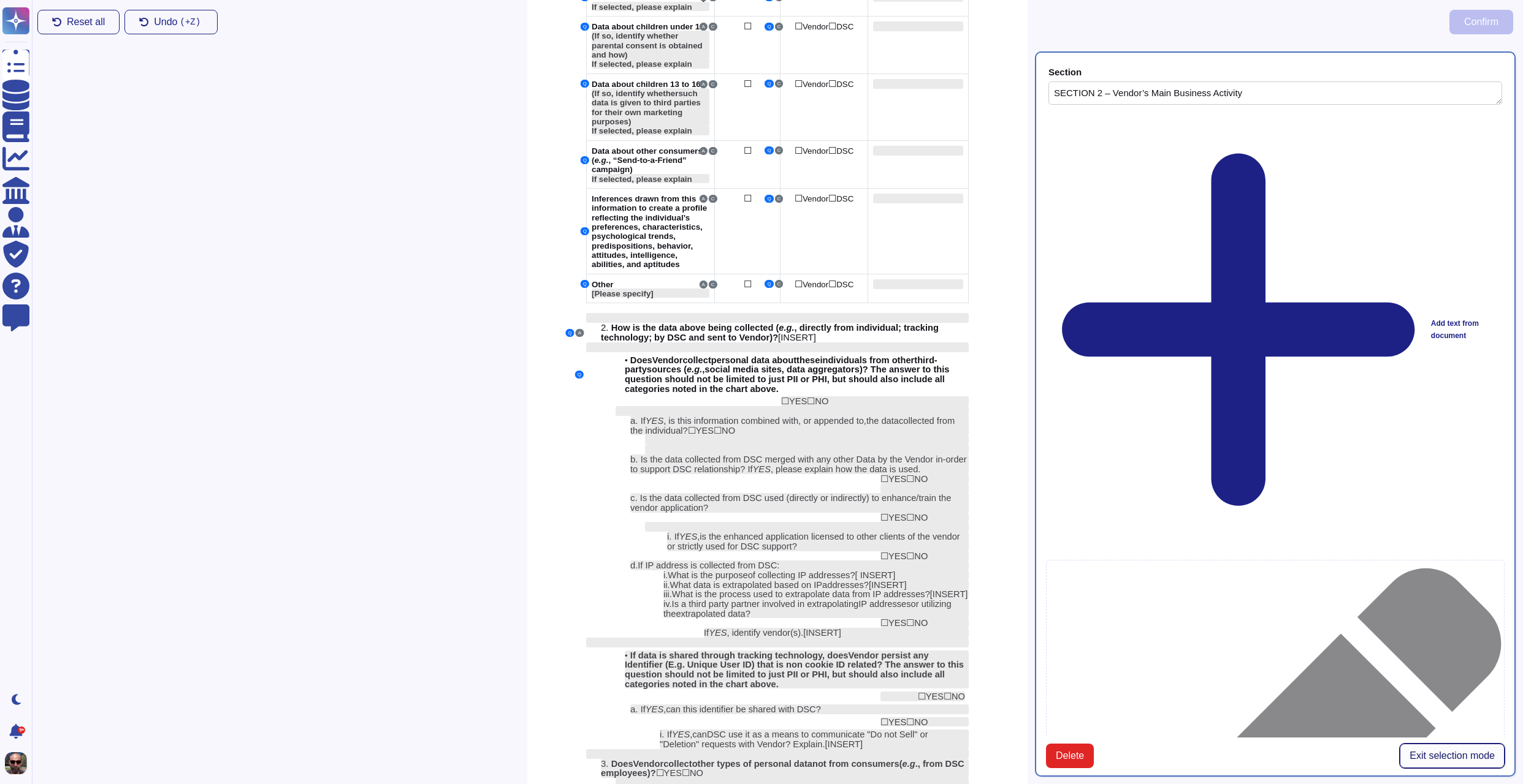
click at [1425, 751] on span "Exit selection mode" at bounding box center [1452, 755] width 86 height 10
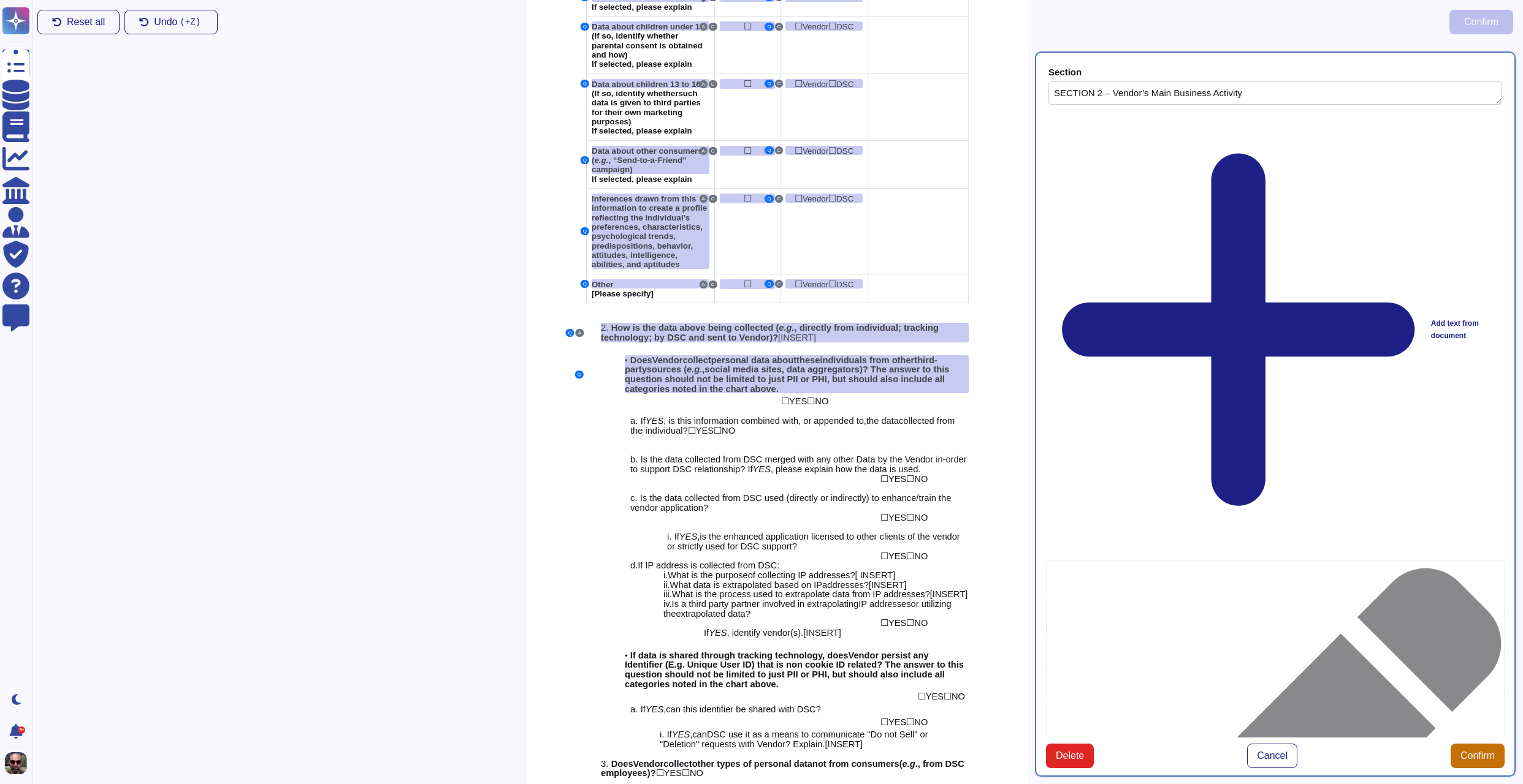
click at [1470, 743] on button "Confirm" at bounding box center [1477, 755] width 54 height 25
click at [817, 396] on span "NO" at bounding box center [821, 401] width 14 height 10
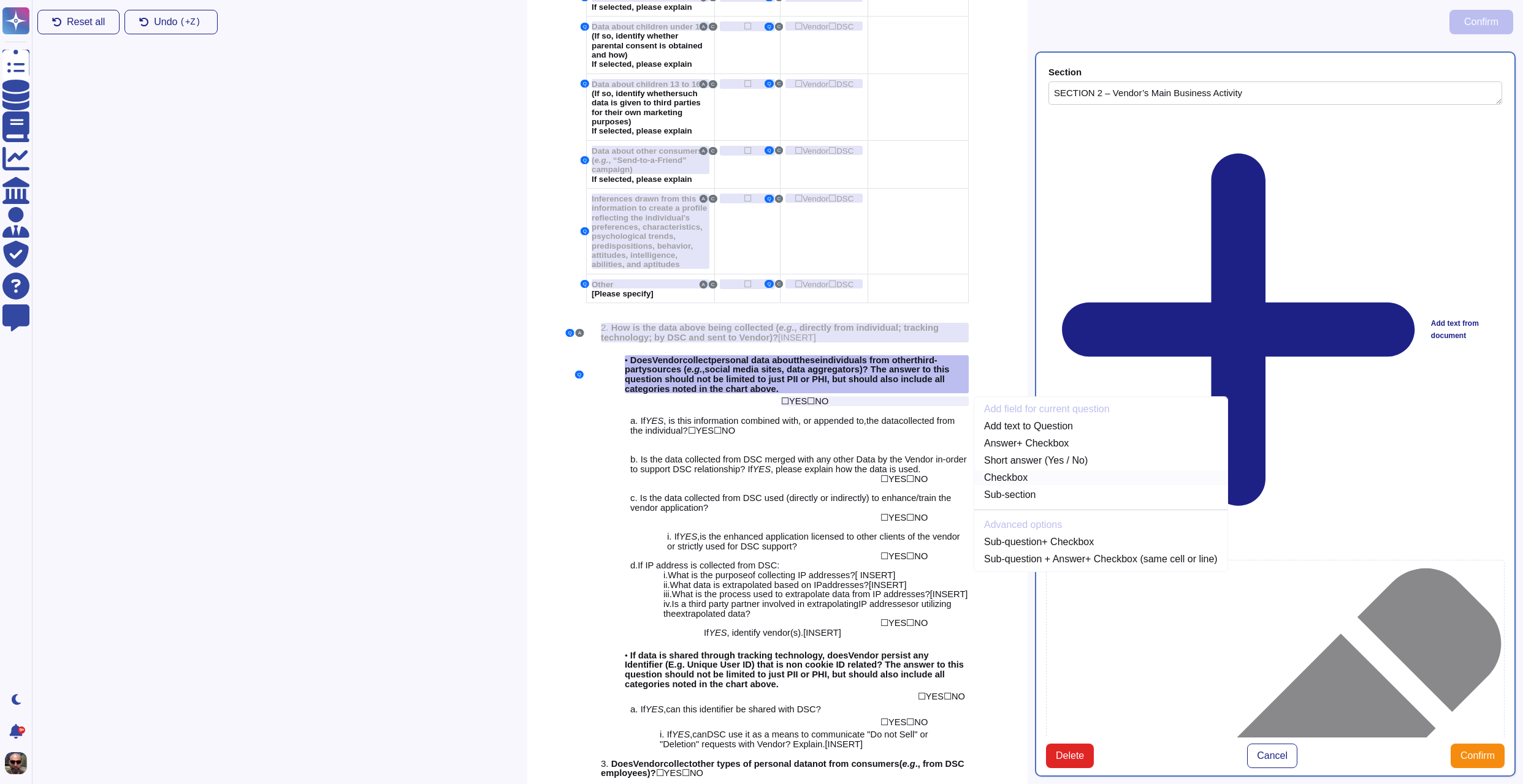
click at [1022, 473] on link "Checkbox" at bounding box center [1100, 478] width 253 height 15
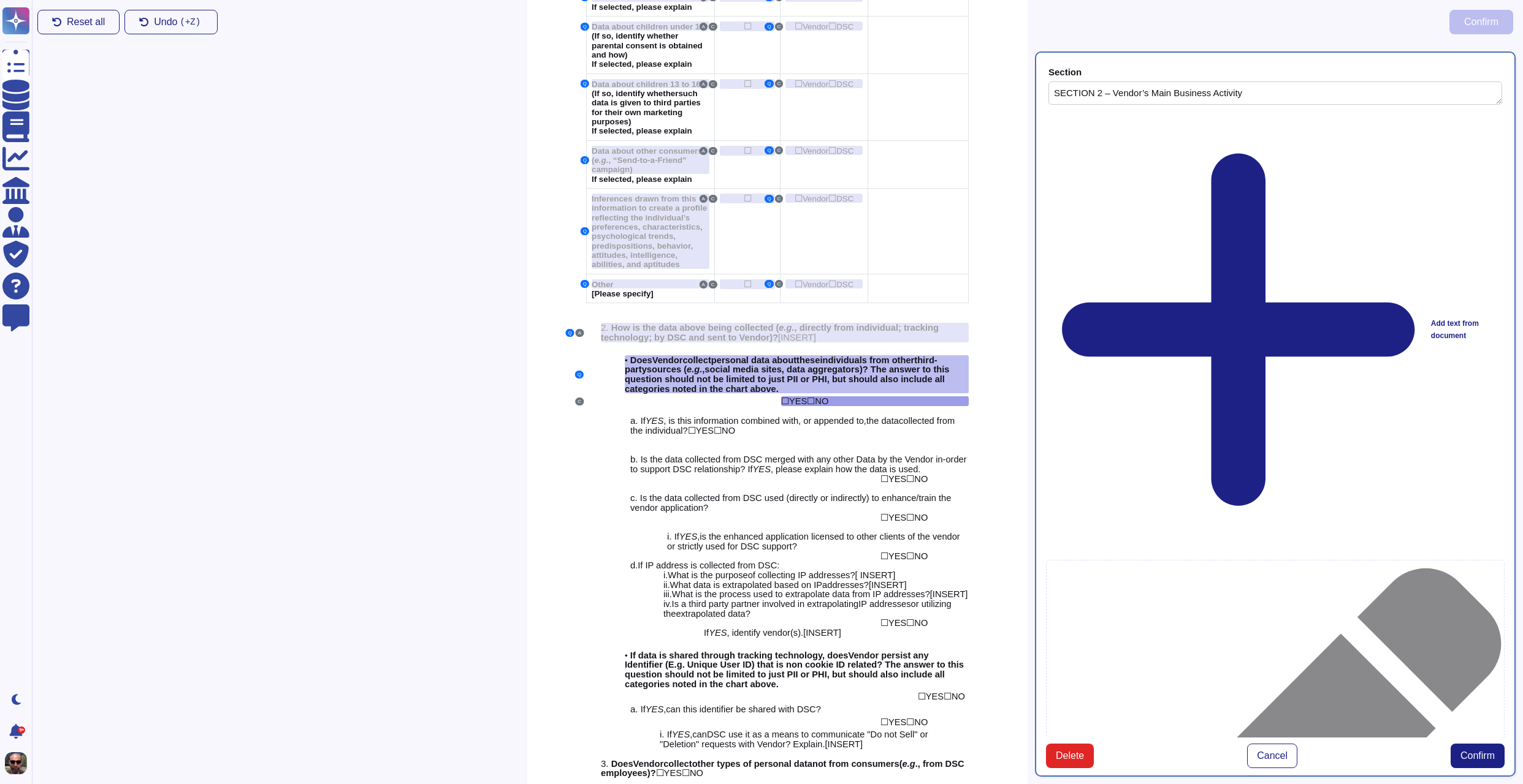
click at [1486, 743] on button "Confirm" at bounding box center [1477, 755] width 54 height 25
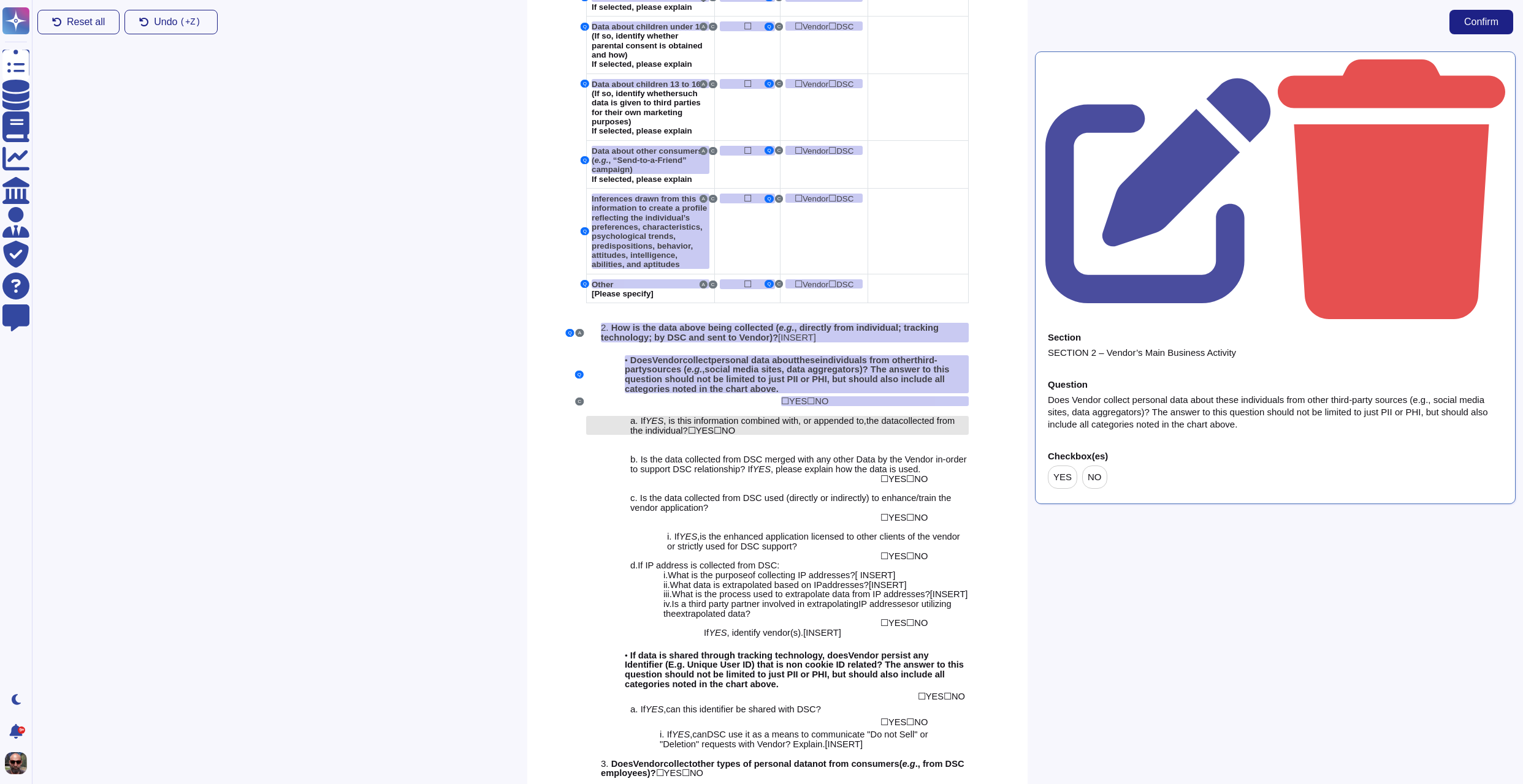
click at [775, 416] on span ", is this information combined with" at bounding box center [731, 421] width 135 height 10
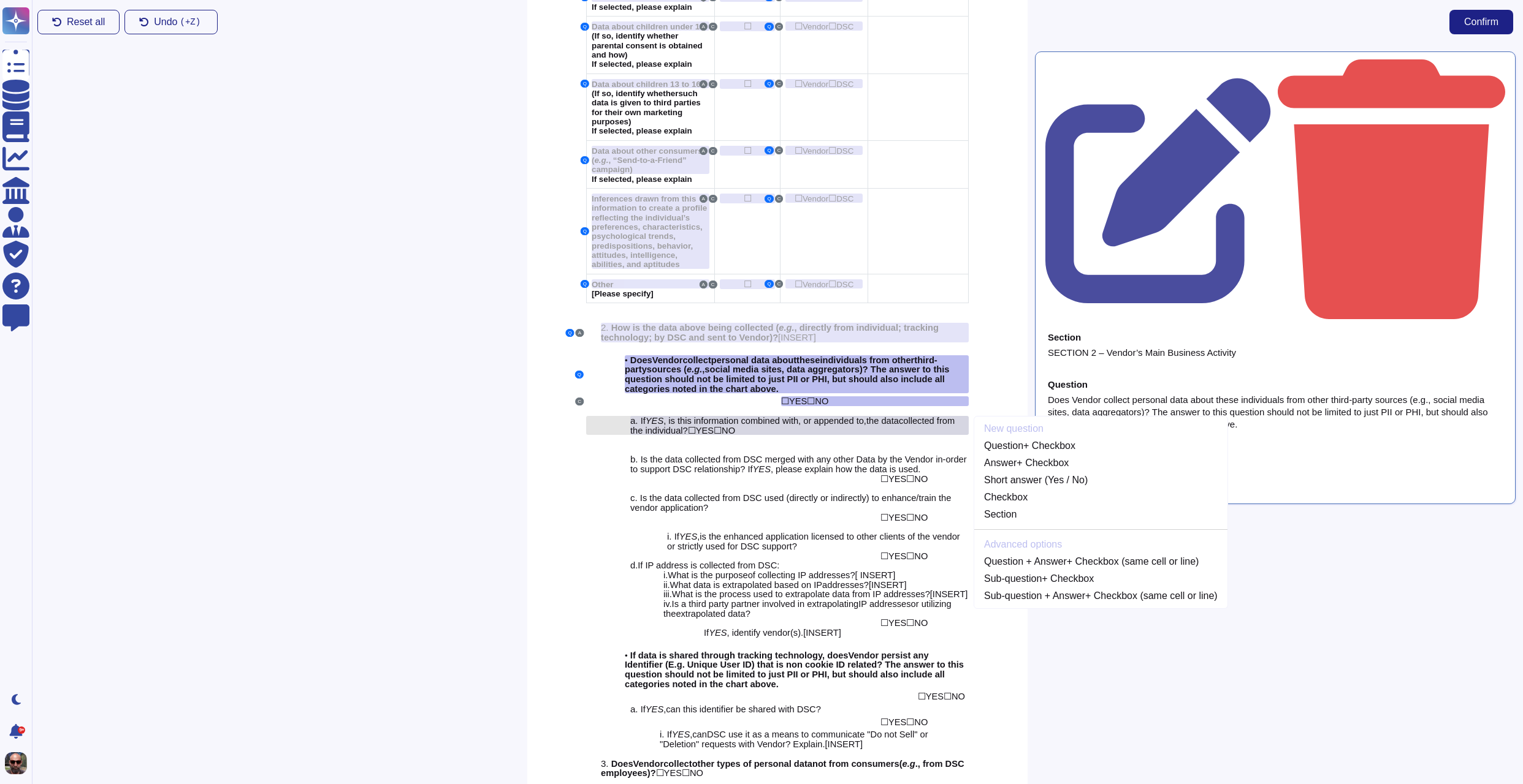
scroll to position [1365, 0]
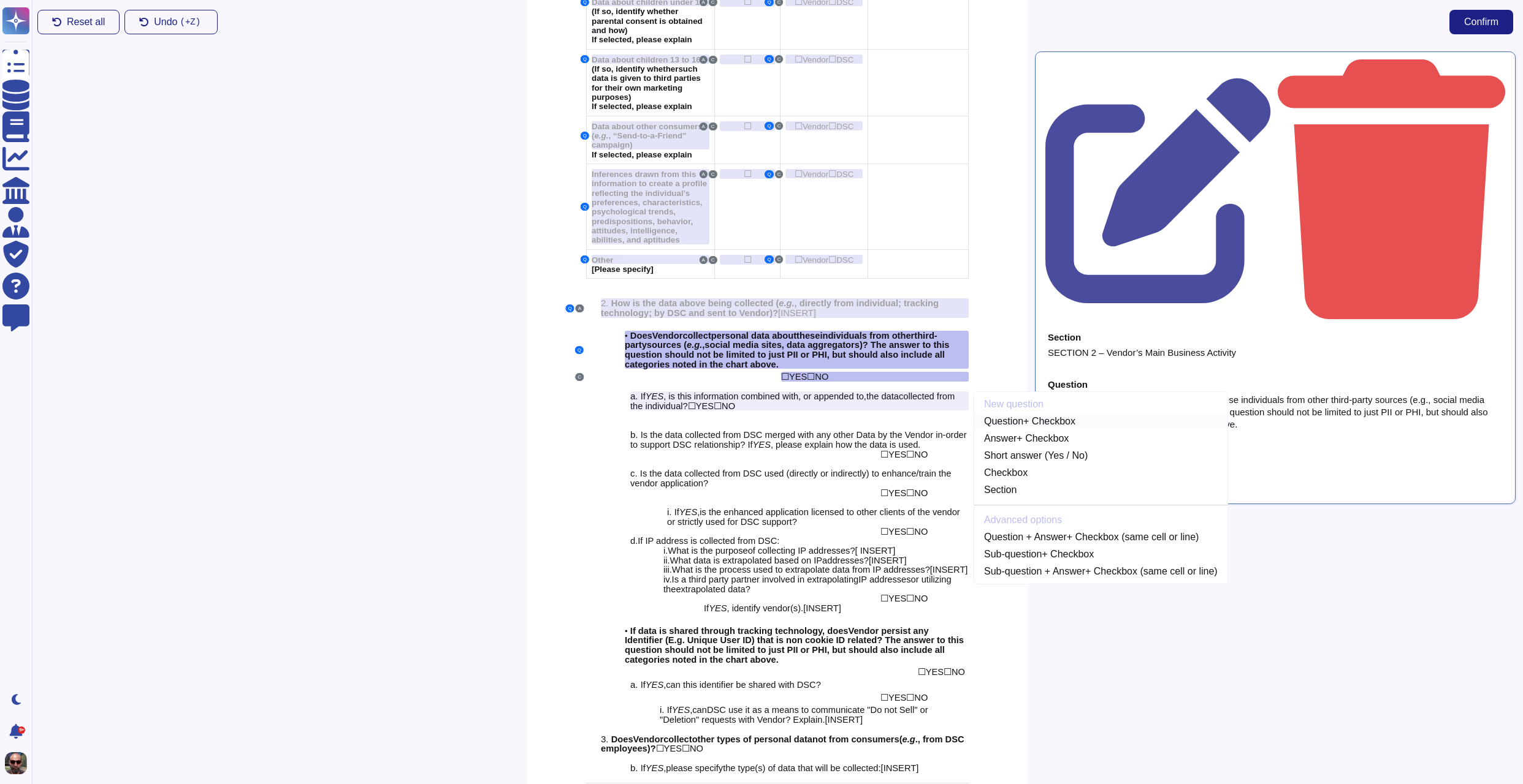
click at [1070, 414] on link "Question + Checkbox" at bounding box center [1100, 422] width 253 height 15
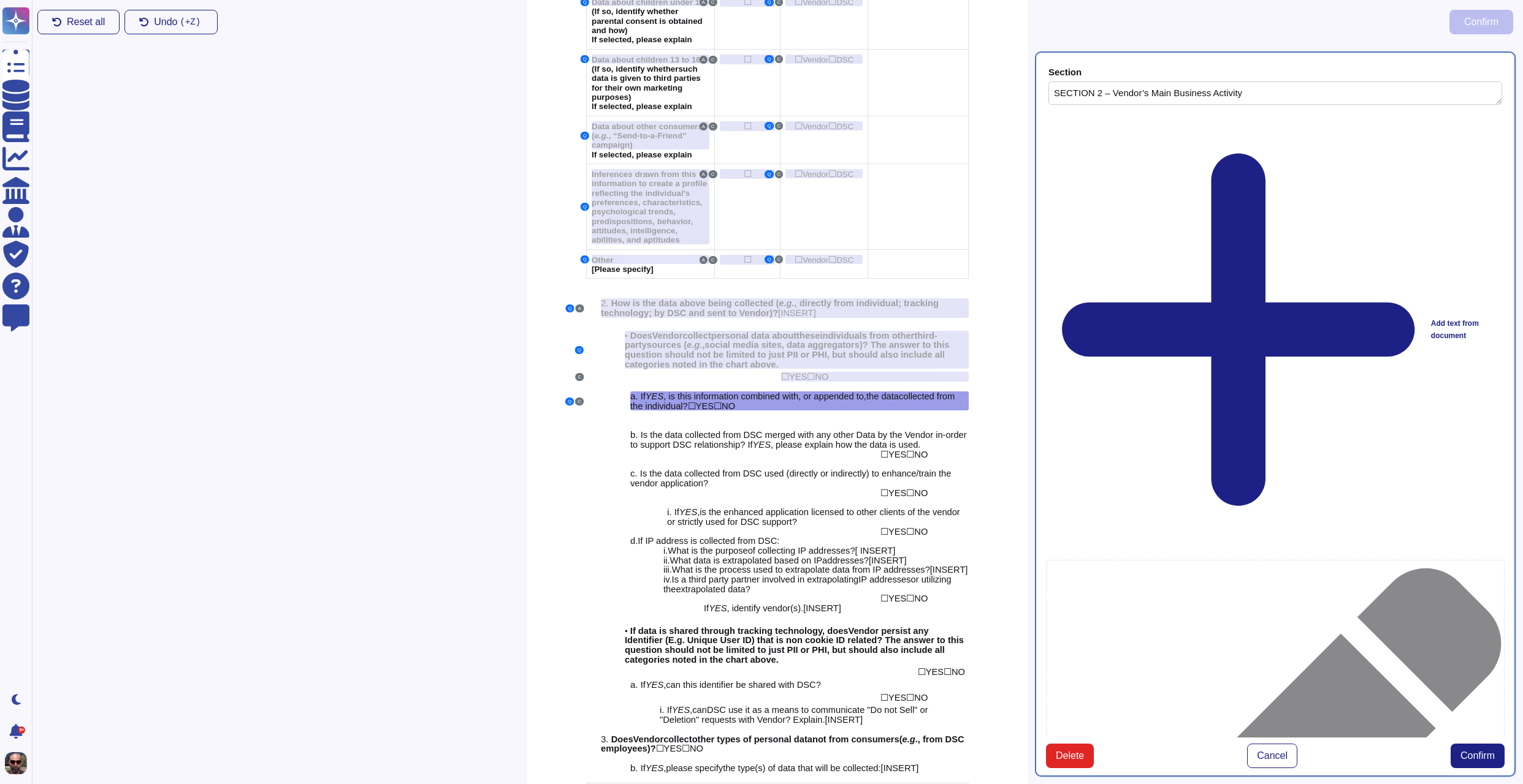
type textarea "SECTION 2 – Vendor’s Main Business Activity"
type textarea "If YES, is this information combined with, or appended to, the data collected f…"
click at [1479, 751] on span "Confirm" at bounding box center [1477, 755] width 35 height 10
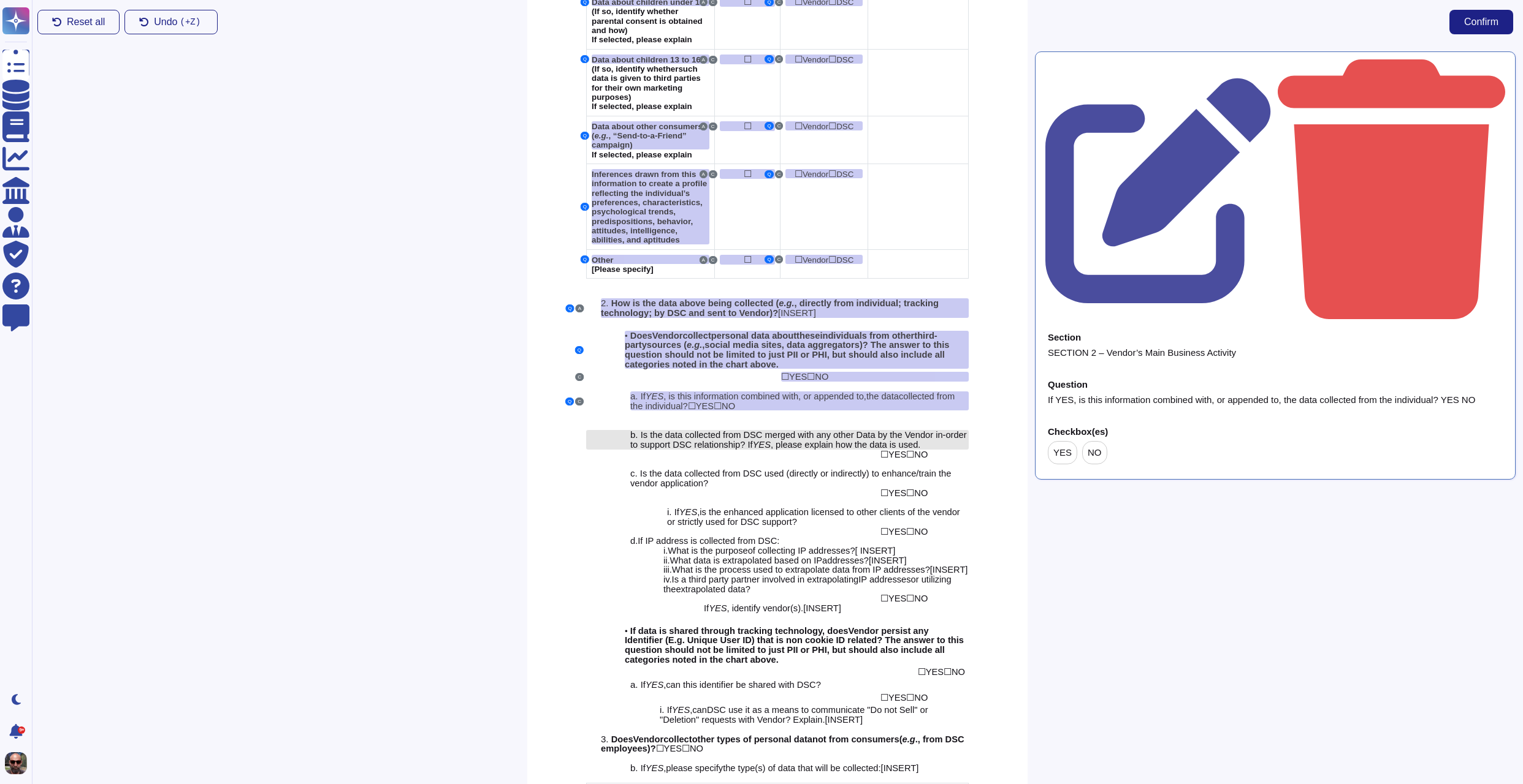
click at [836, 430] on span "Is the data collected from DSC merged with any other Data by the Vendor in-orde…" at bounding box center [799, 440] width 336 height 20
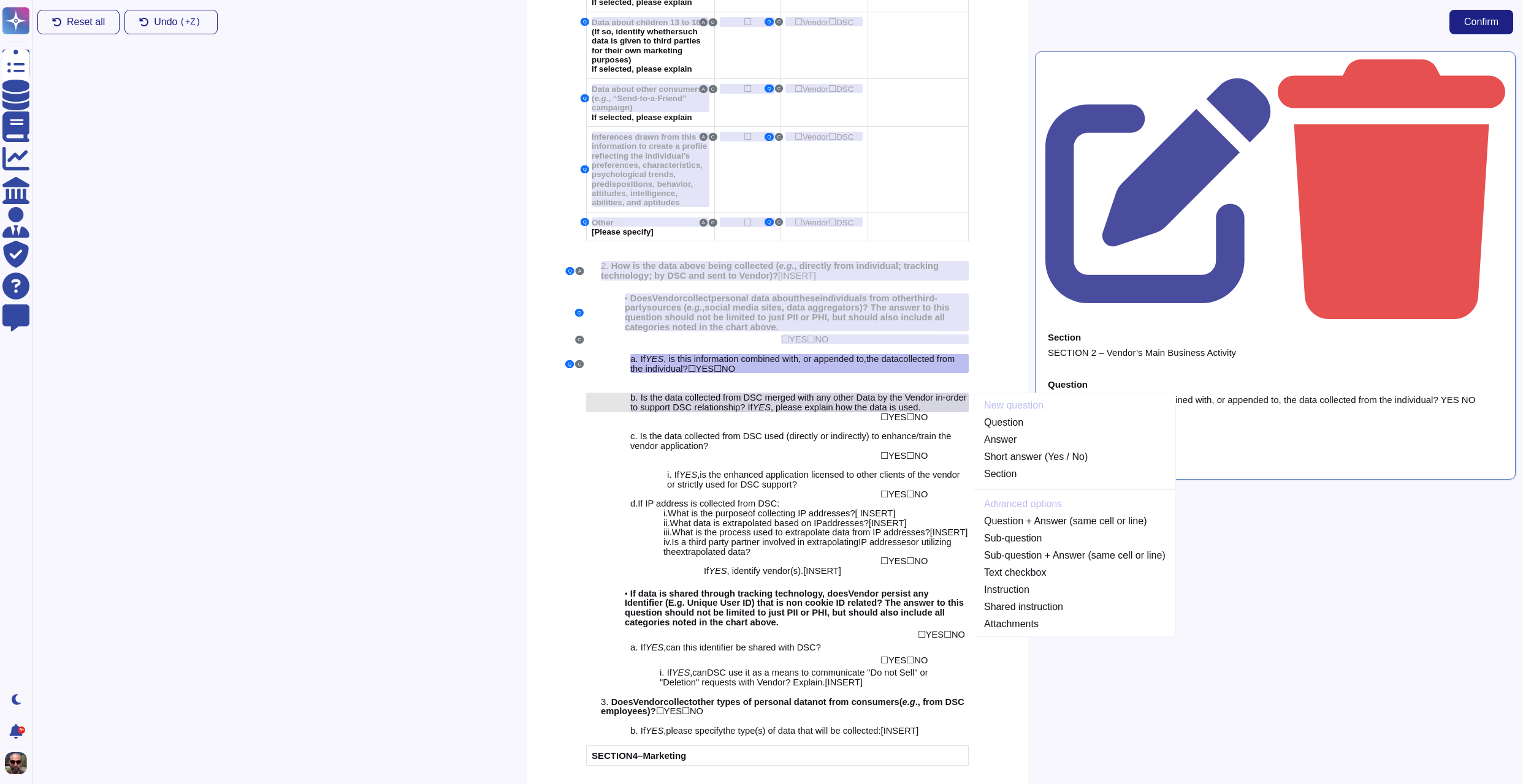
scroll to position [1404, 0]
click at [1014, 414] on link "Question" at bounding box center [1075, 422] width 201 height 15
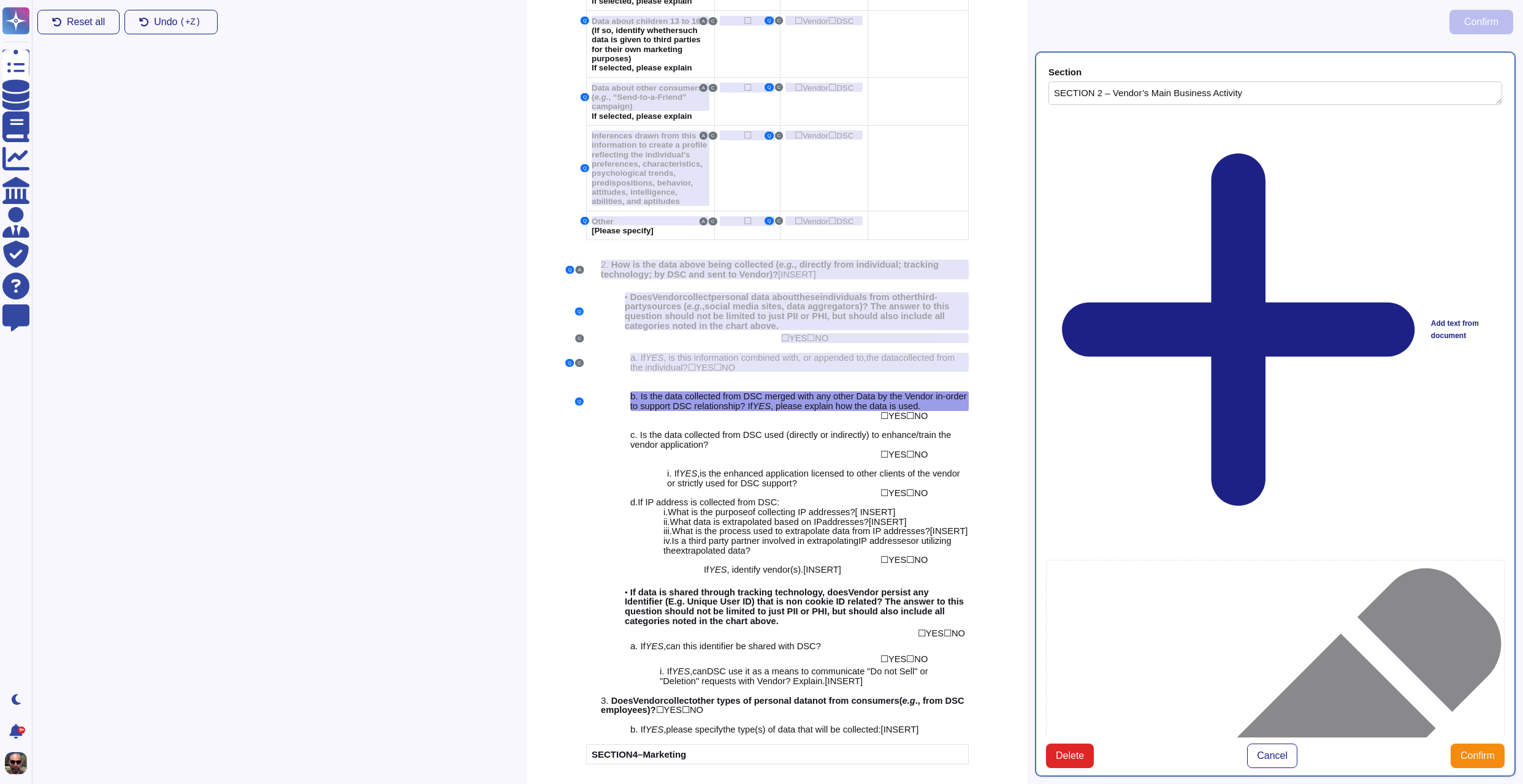
type textarea "SECTION 2 – Vendor’s Main Business Activity"
type textarea "Is the data collected from DSC merged with any other Data by the Vendor in-orde…"
click at [904, 411] on span "YES" at bounding box center [897, 416] width 18 height 10
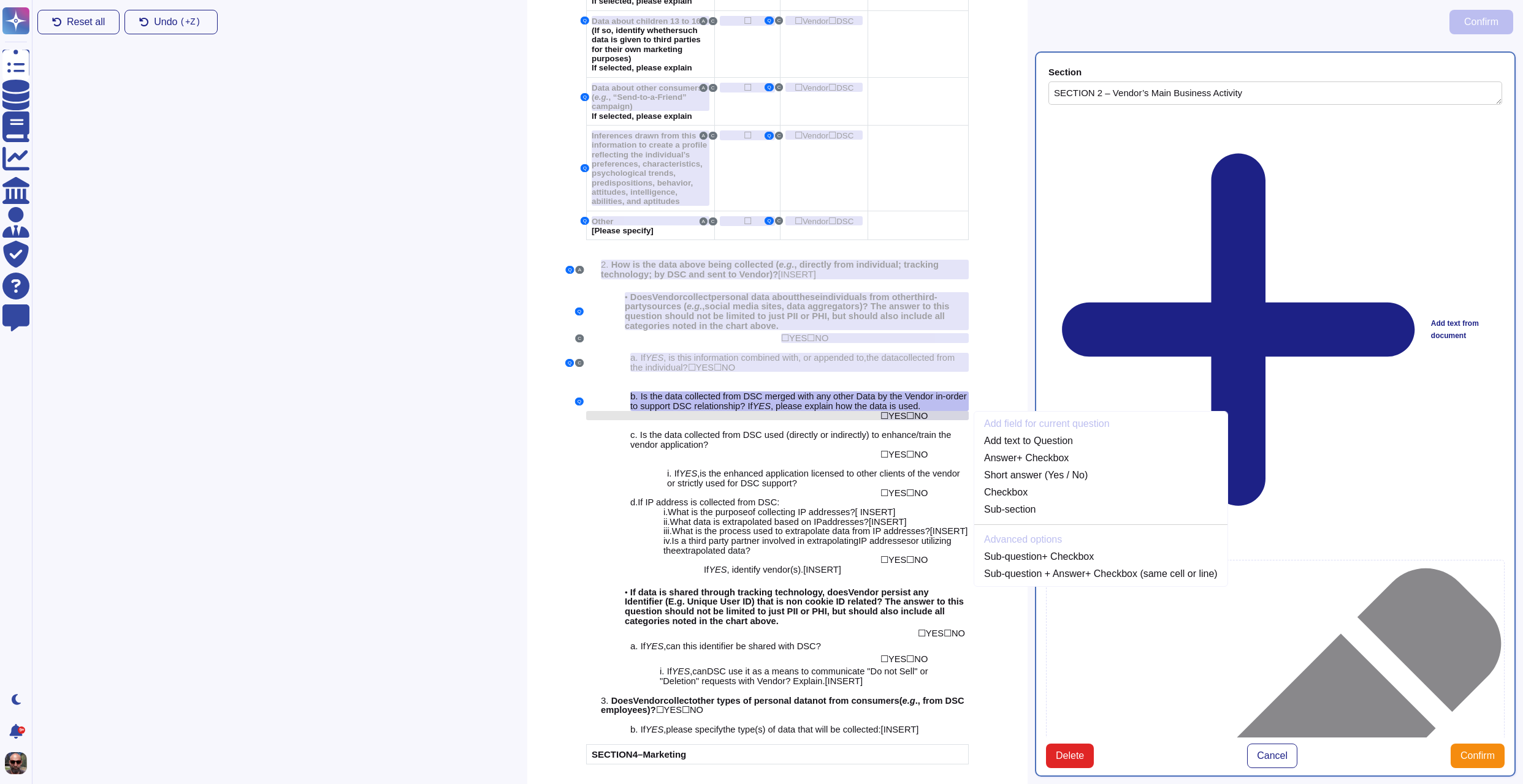
scroll to position [1419, 0]
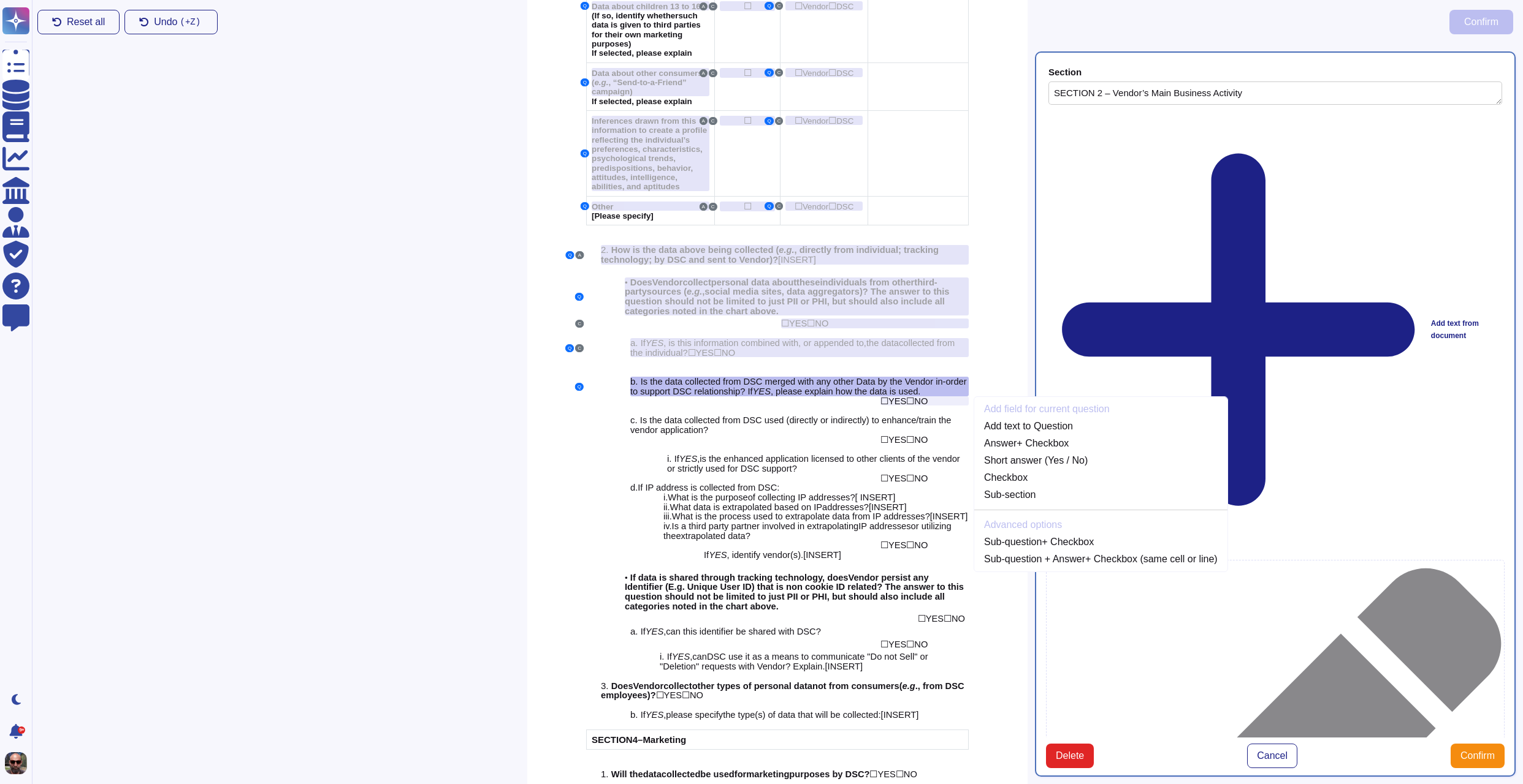
click at [1082, 460] on div "Add field for current question Add text to Question Answer + Checkbox Short ans…" at bounding box center [1100, 485] width 253 height 165
click at [1082, 453] on link "Short answer (Yes / No)" at bounding box center [1100, 461] width 253 height 15
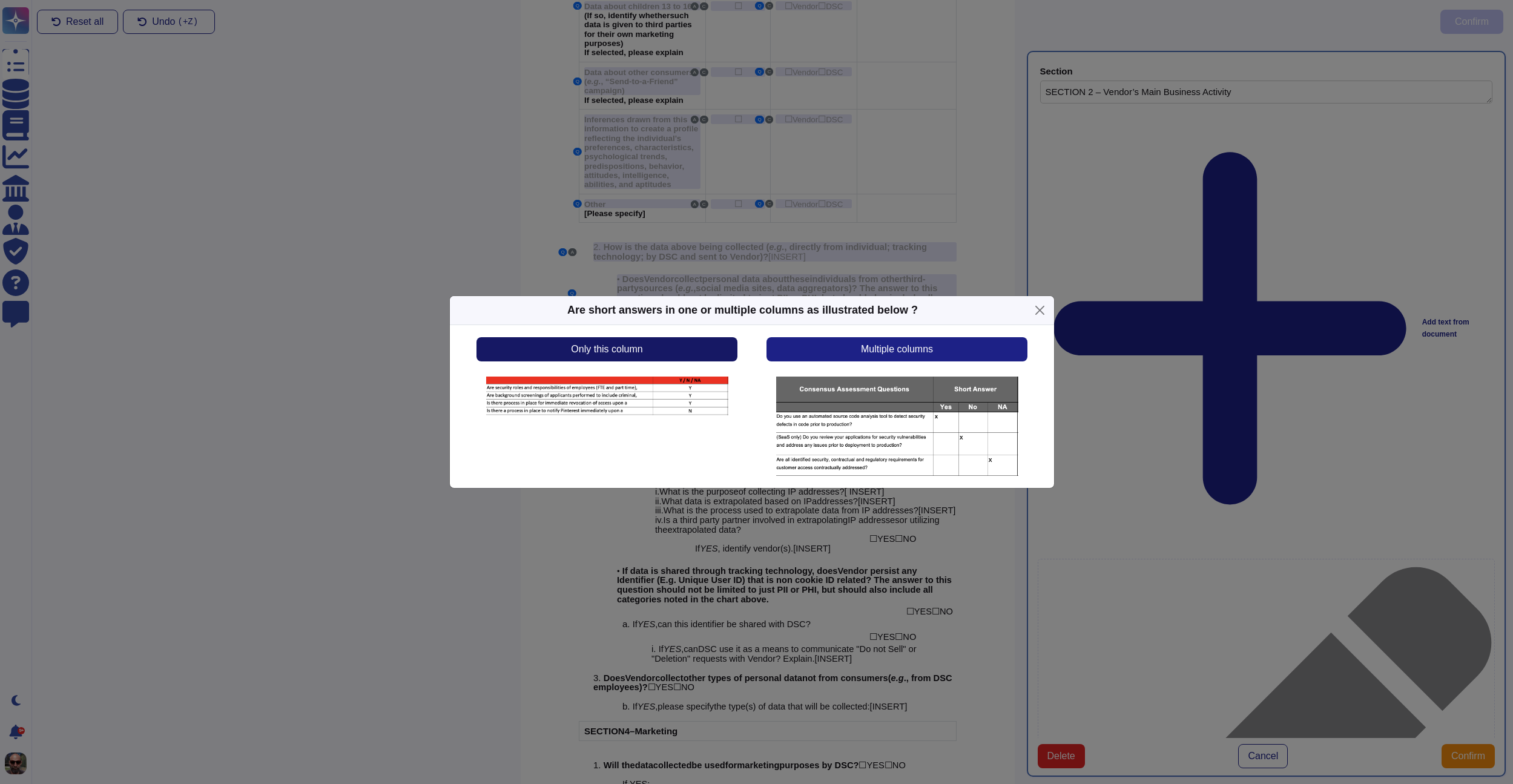
click at [696, 345] on button "Only this column" at bounding box center [607, 349] width 261 height 24
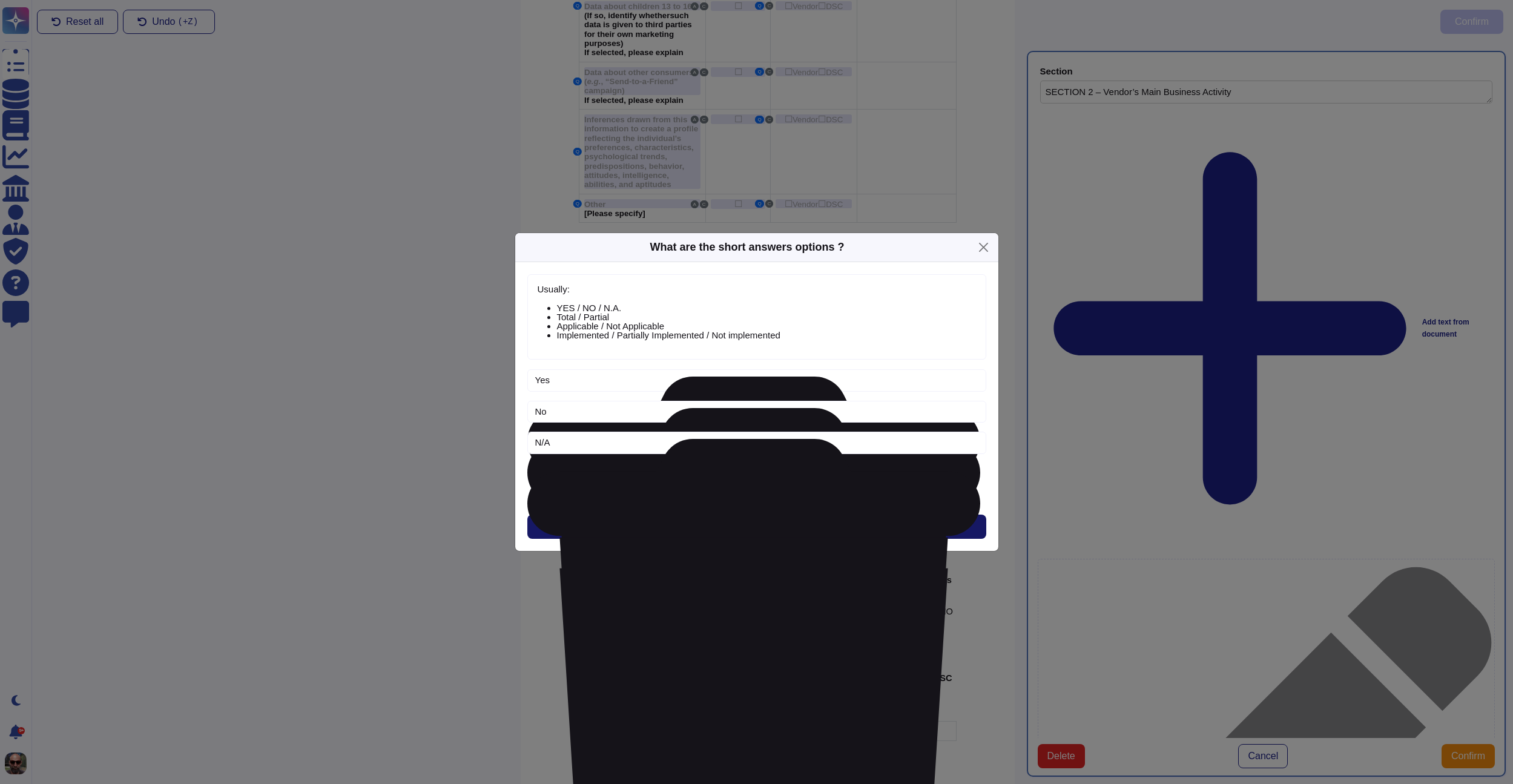
click at [827, 528] on button "Next" at bounding box center [756, 526] width 459 height 24
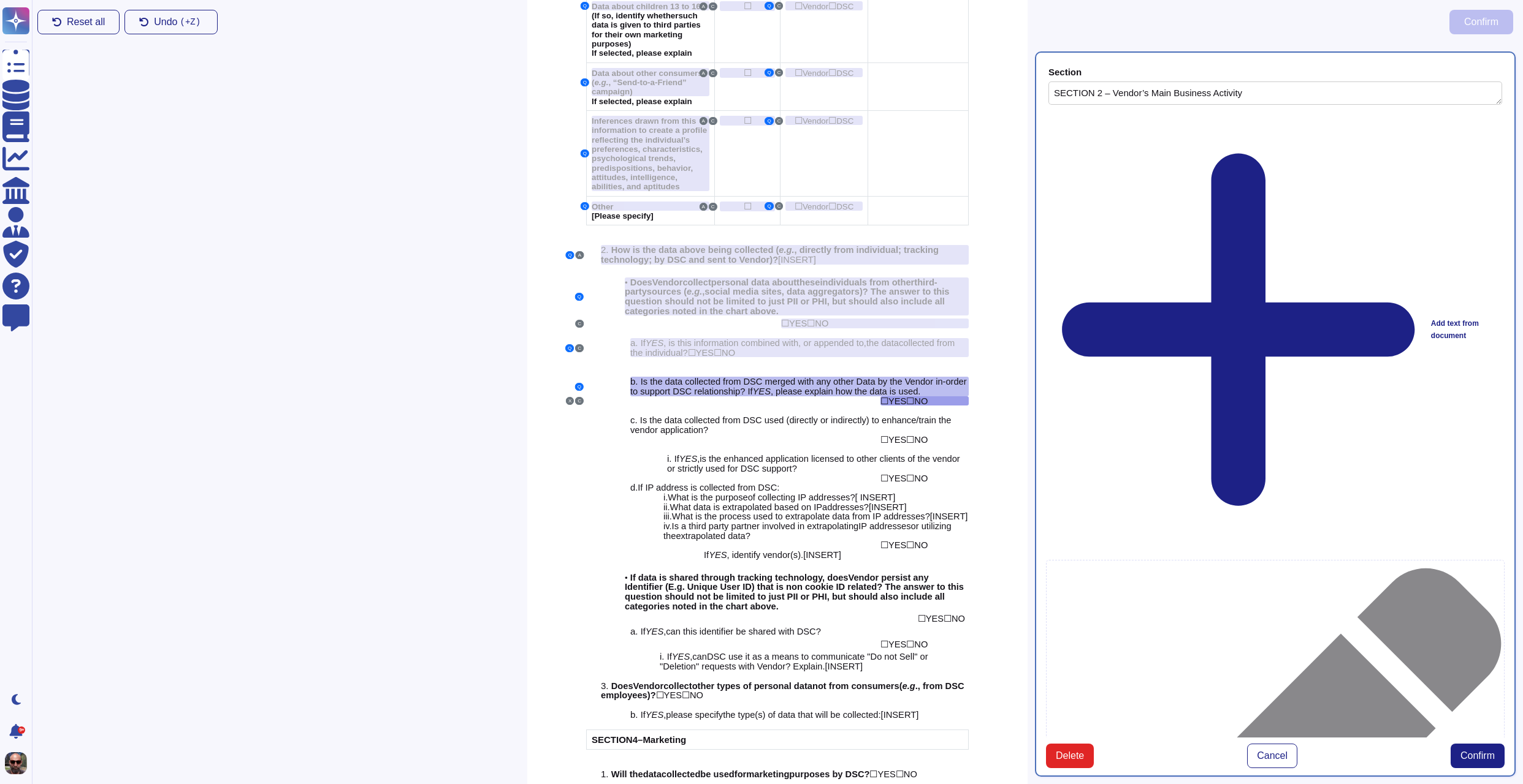
click at [1460, 751] on span "Confirm" at bounding box center [1477, 755] width 35 height 10
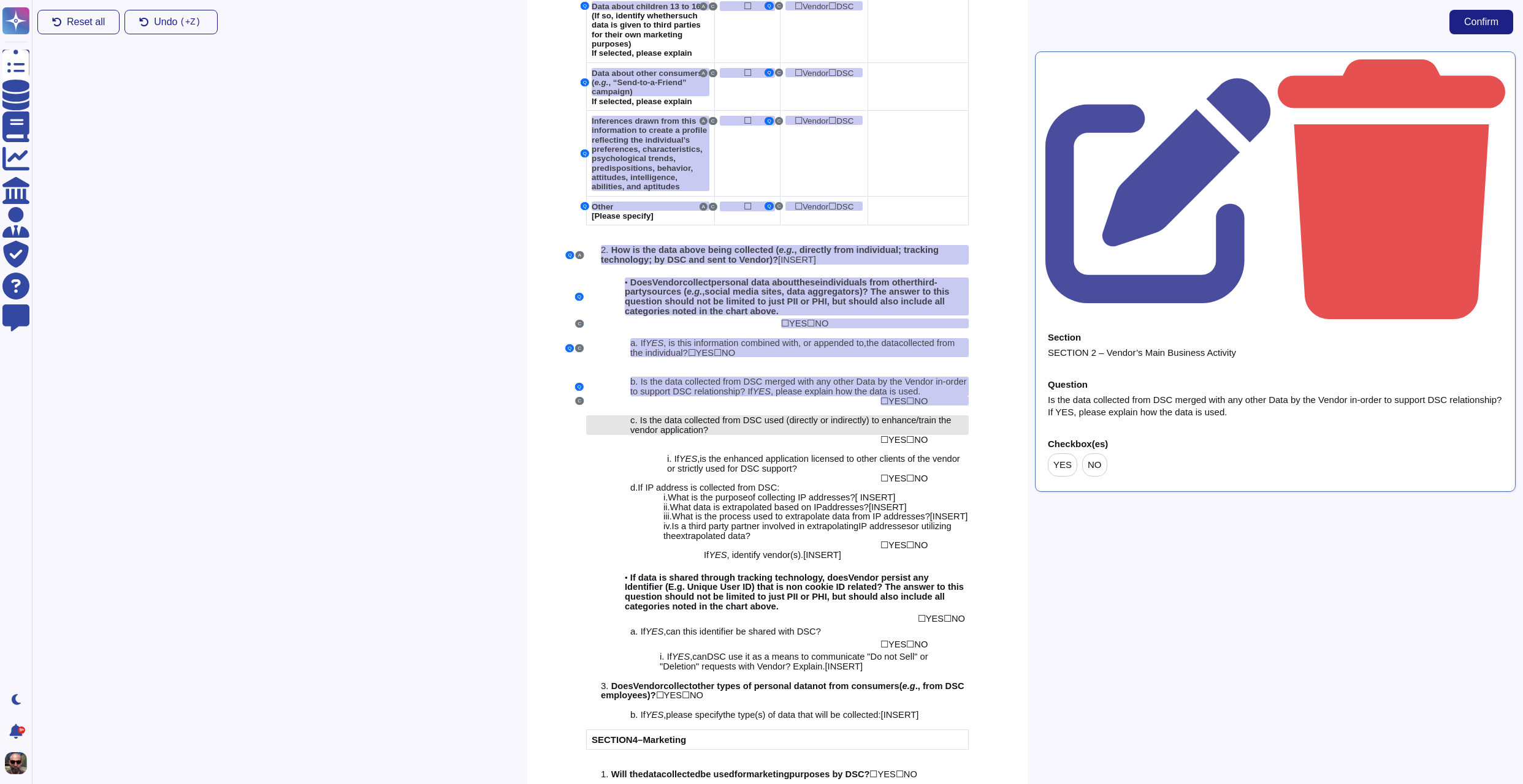
click at [821, 416] on span "Is the data collected from DSC used (directly or indirectly) to enhance/train t…" at bounding box center [790, 425] width 321 height 20
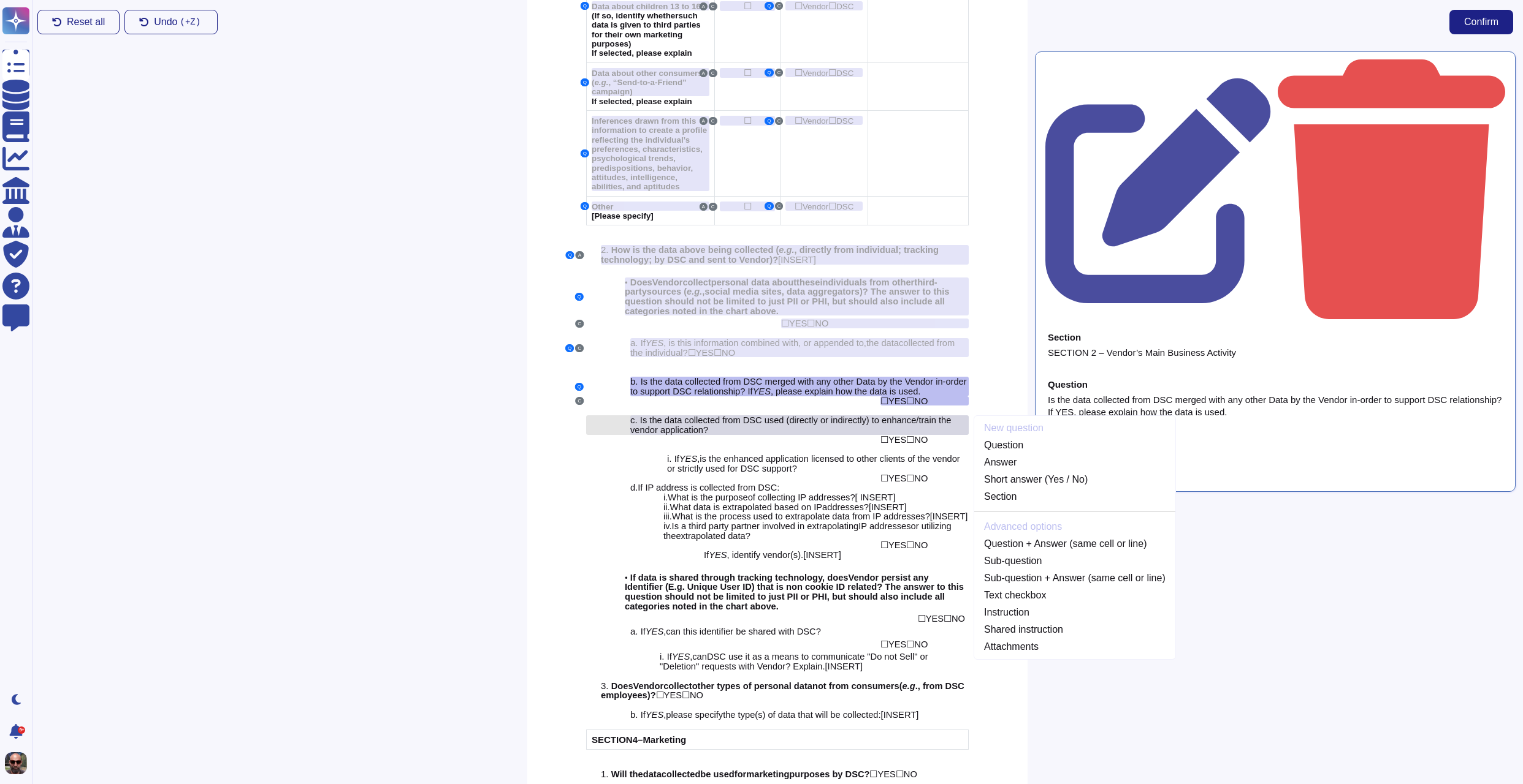
scroll to position [1442, 0]
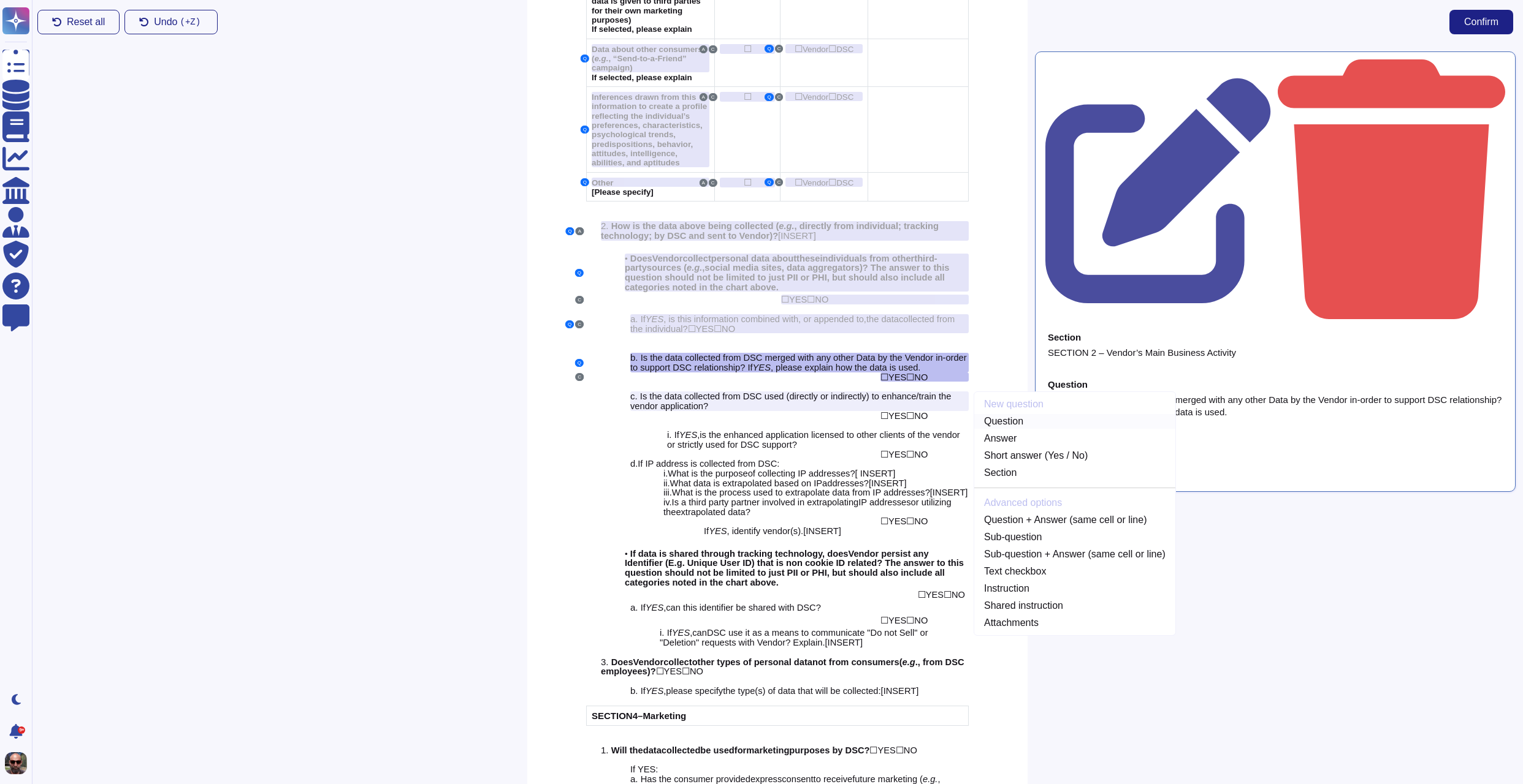
click at [1023, 417] on link "Question" at bounding box center [1075, 422] width 201 height 15
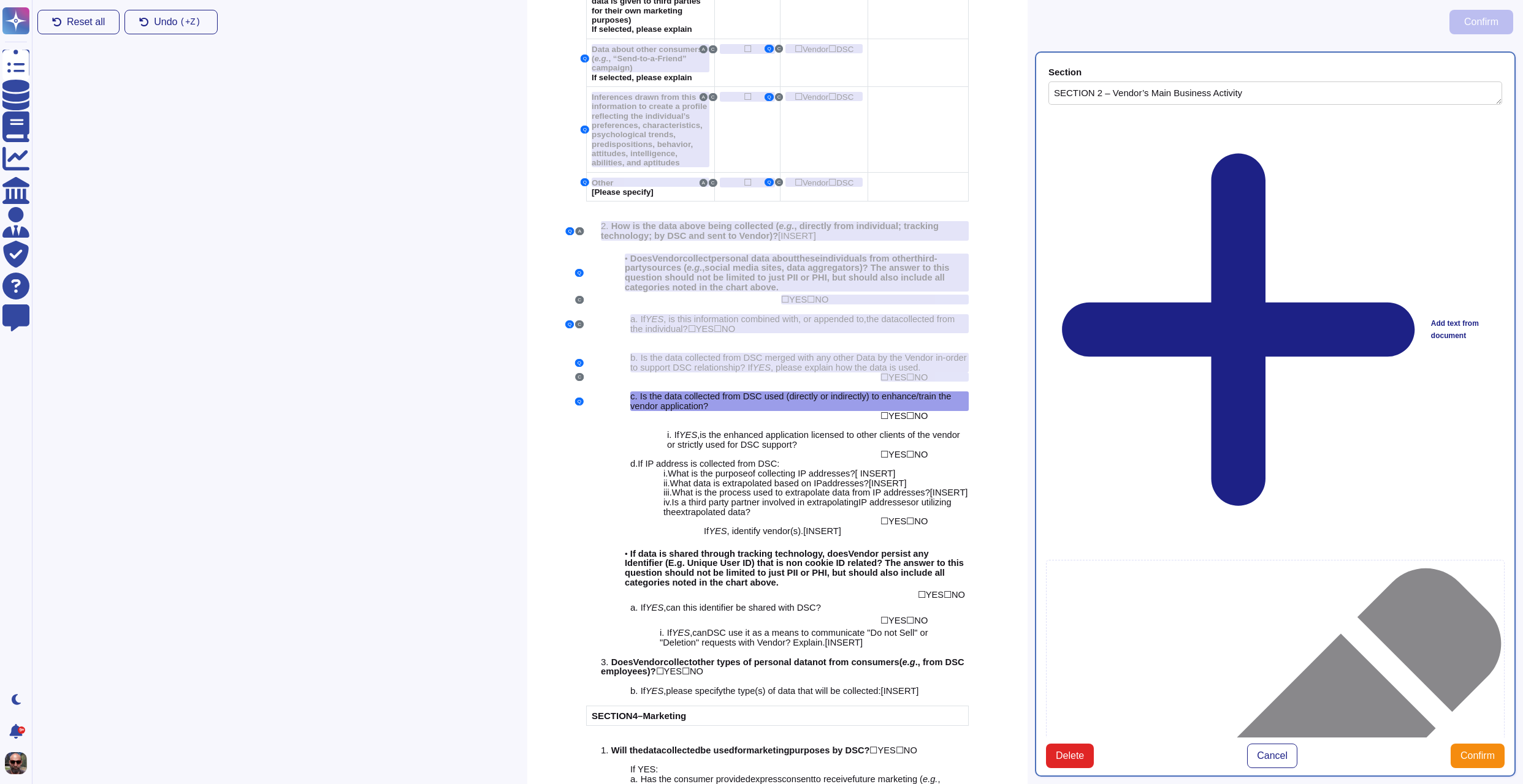
type textarea "SECTION 2 – Vendor’s Main Business Activity"
type textarea "Is the data collected from DSC used (directly or indirectly) to enhance/train t…"
click at [1468, 751] on span "Confirm" at bounding box center [1477, 755] width 35 height 10
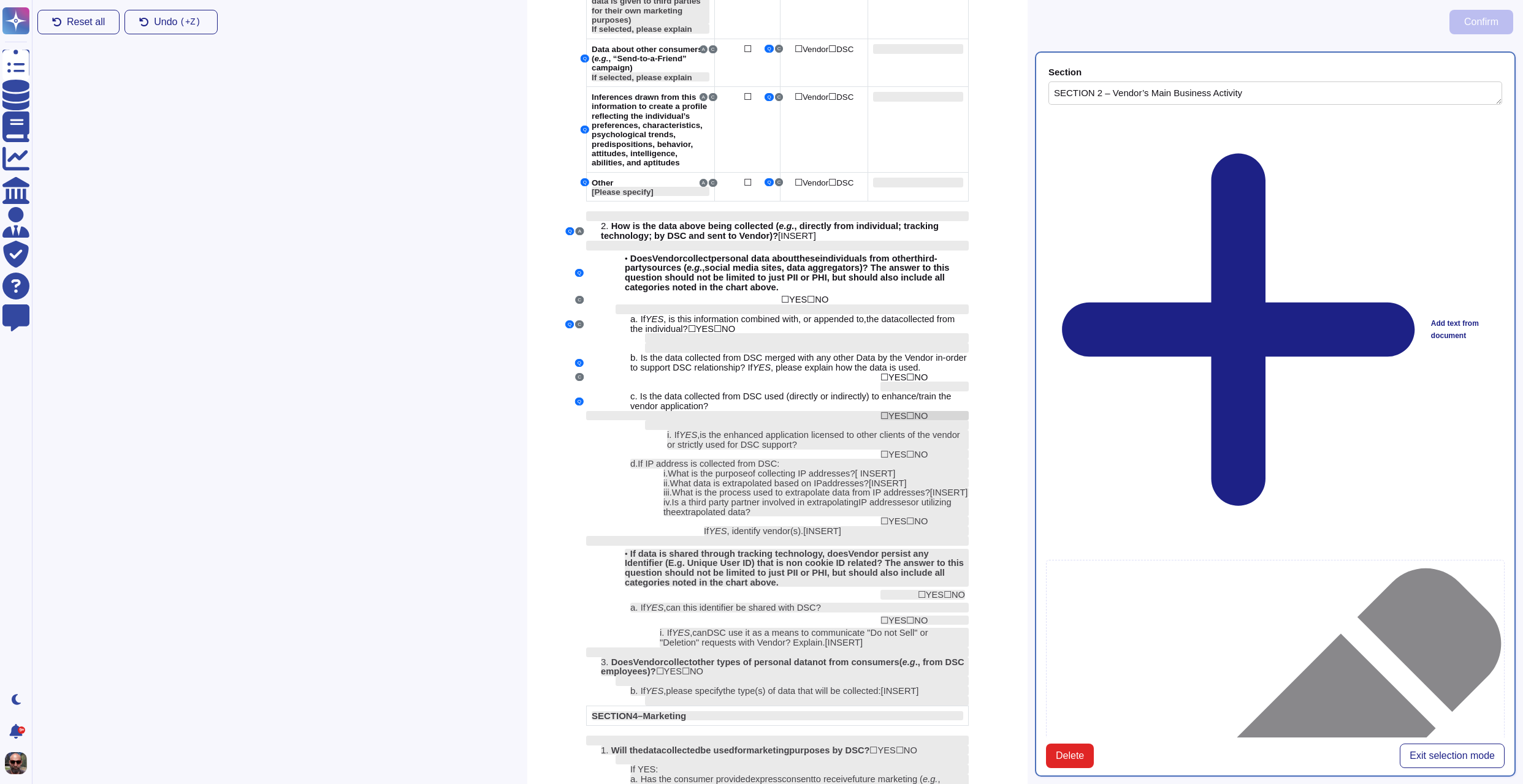
click at [901, 411] on span "YES" at bounding box center [897, 416] width 18 height 10
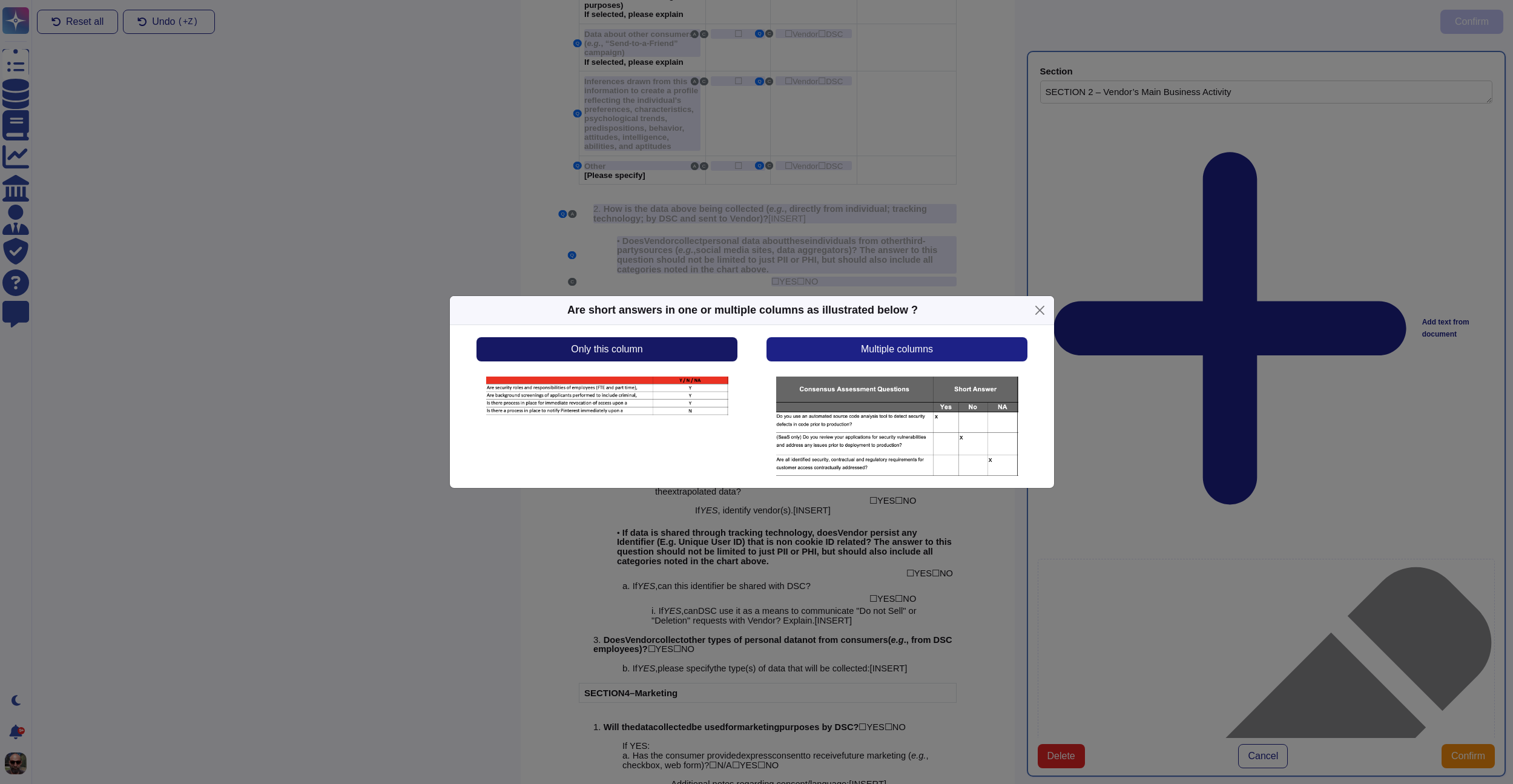
click at [668, 346] on button "Only this column" at bounding box center [607, 349] width 261 height 24
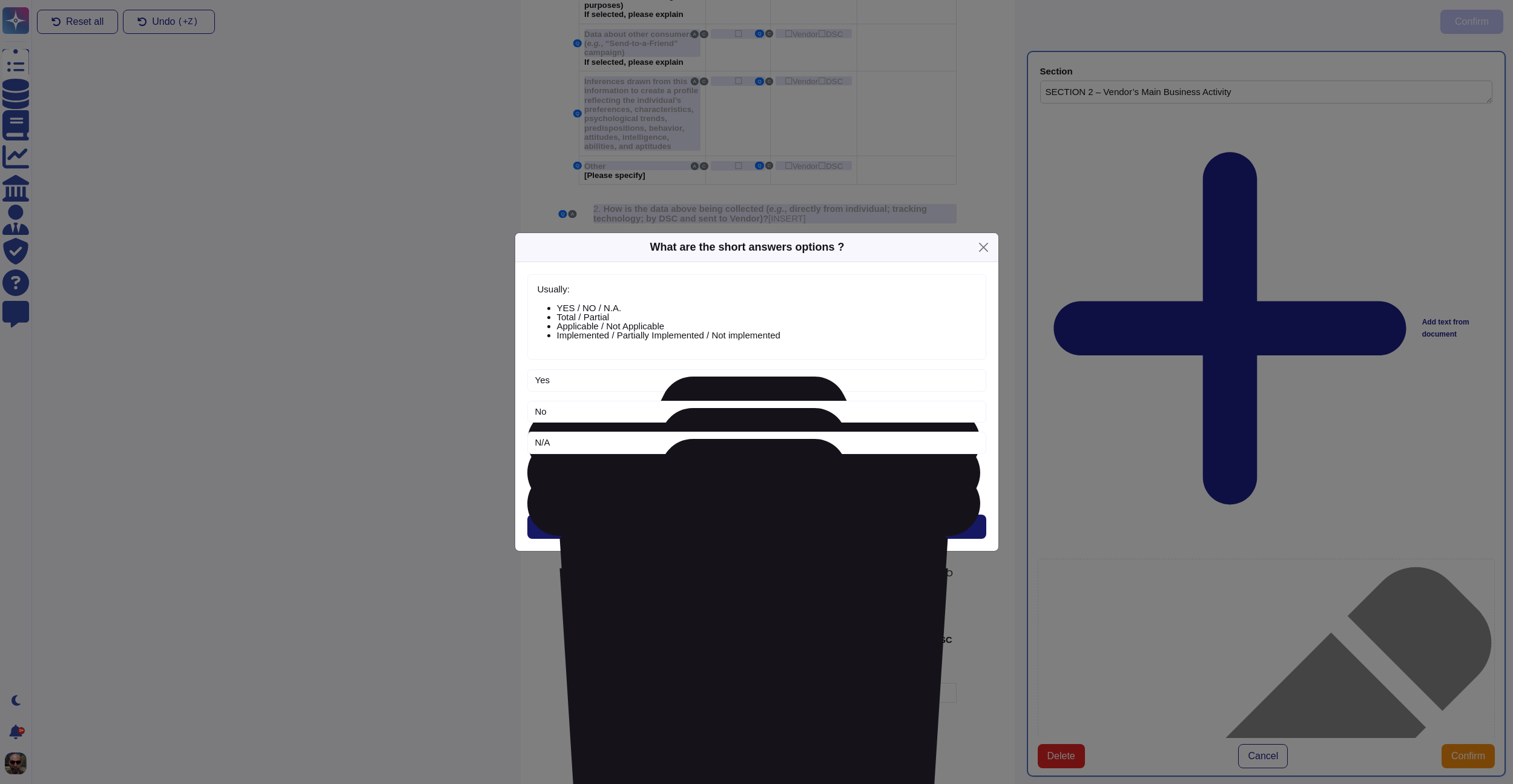
click at [789, 528] on button "Next" at bounding box center [756, 526] width 459 height 24
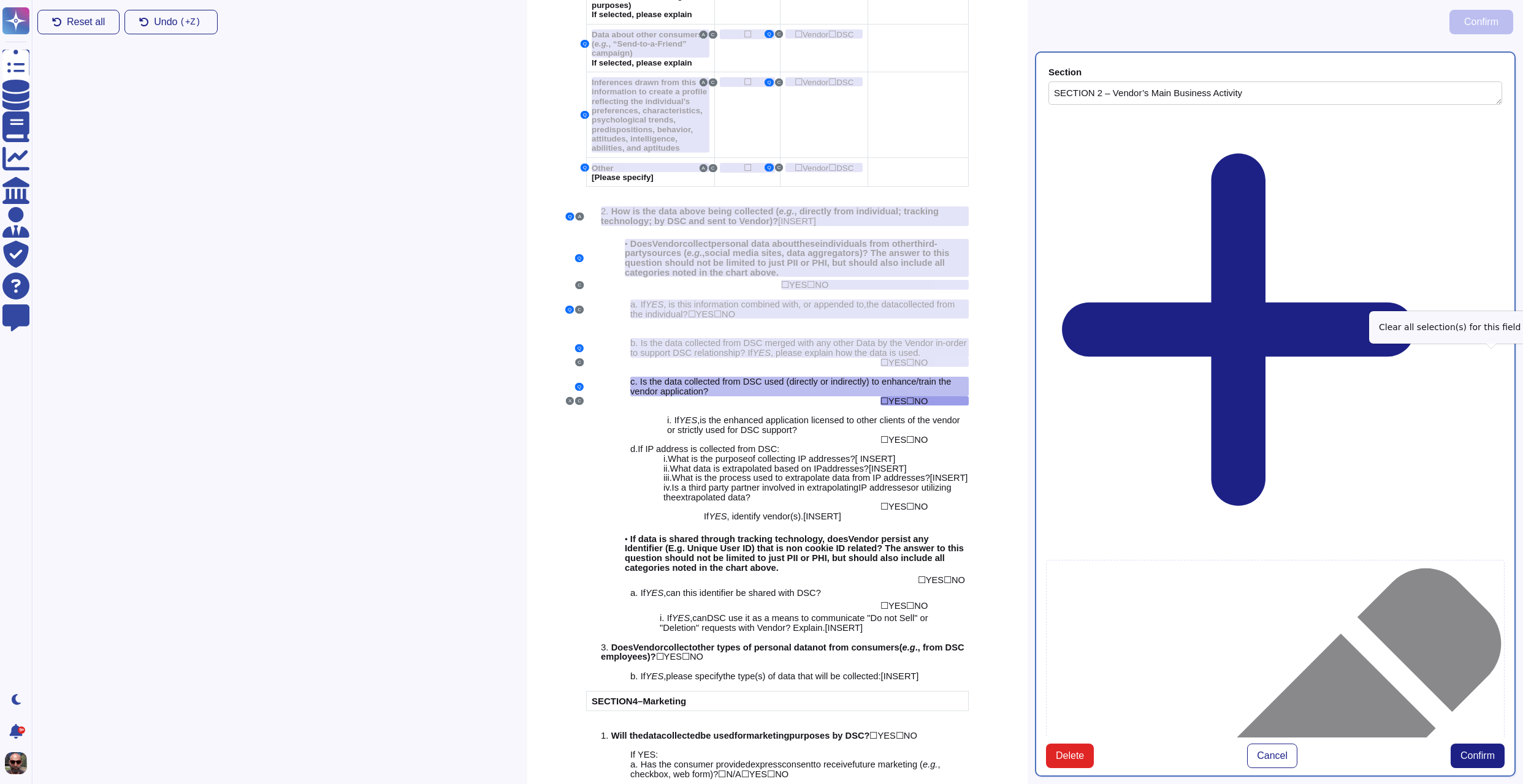
click at [1478, 751] on span "Confirm" at bounding box center [1477, 755] width 35 height 10
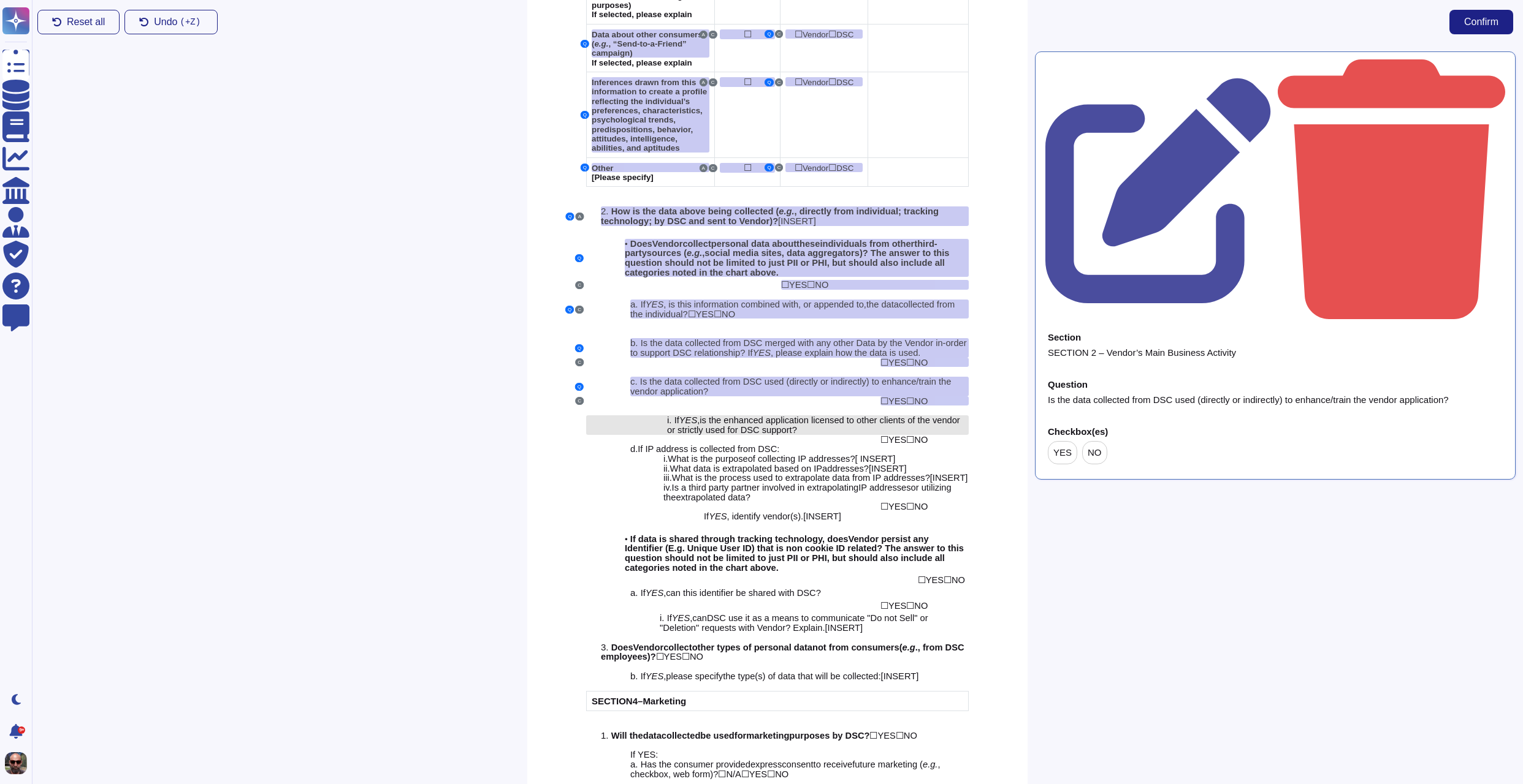
click at [774, 416] on span "is the enhanced application licensed to other clients of the vendor or strictly…" at bounding box center [814, 425] width 293 height 20
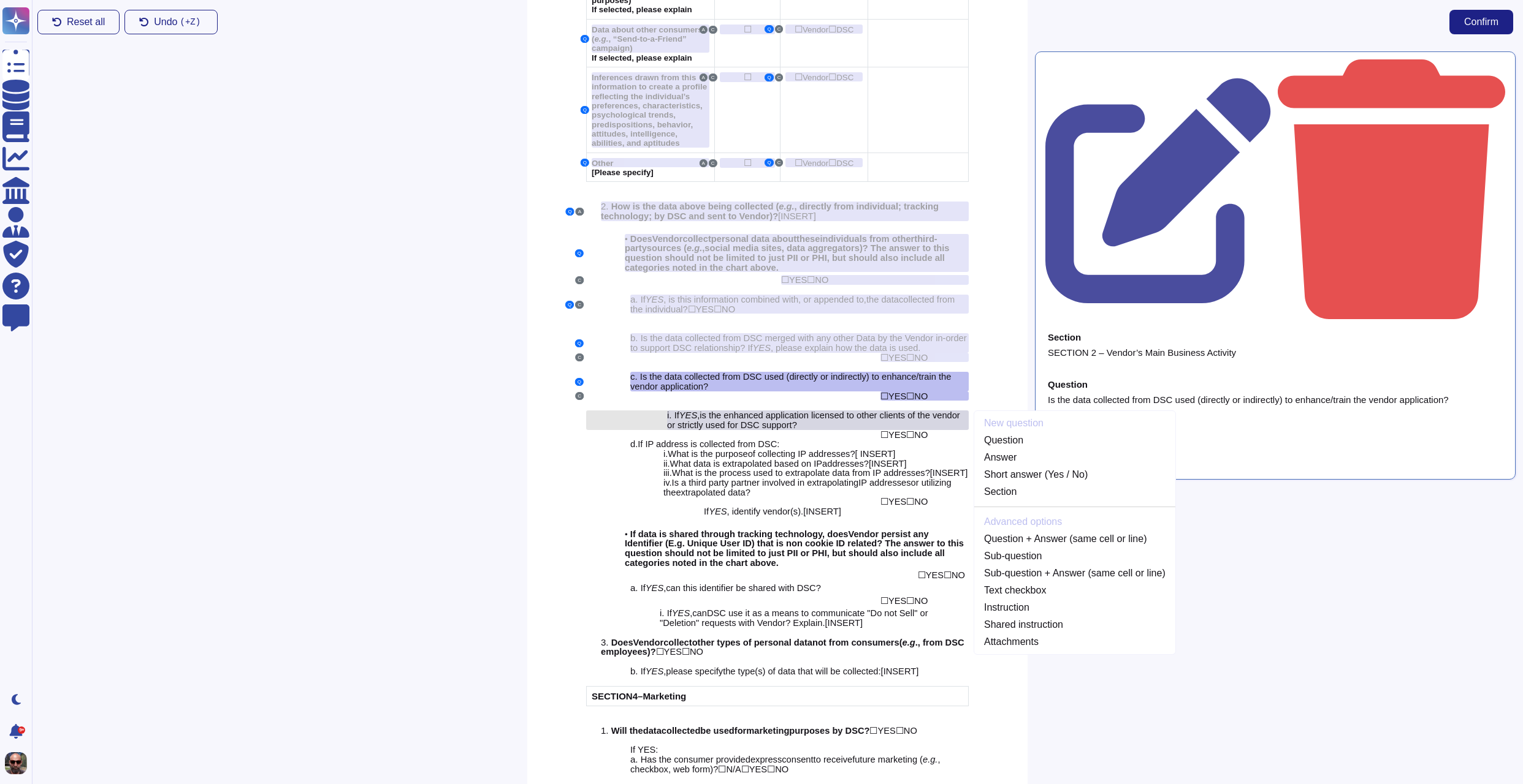
scroll to position [1481, 0]
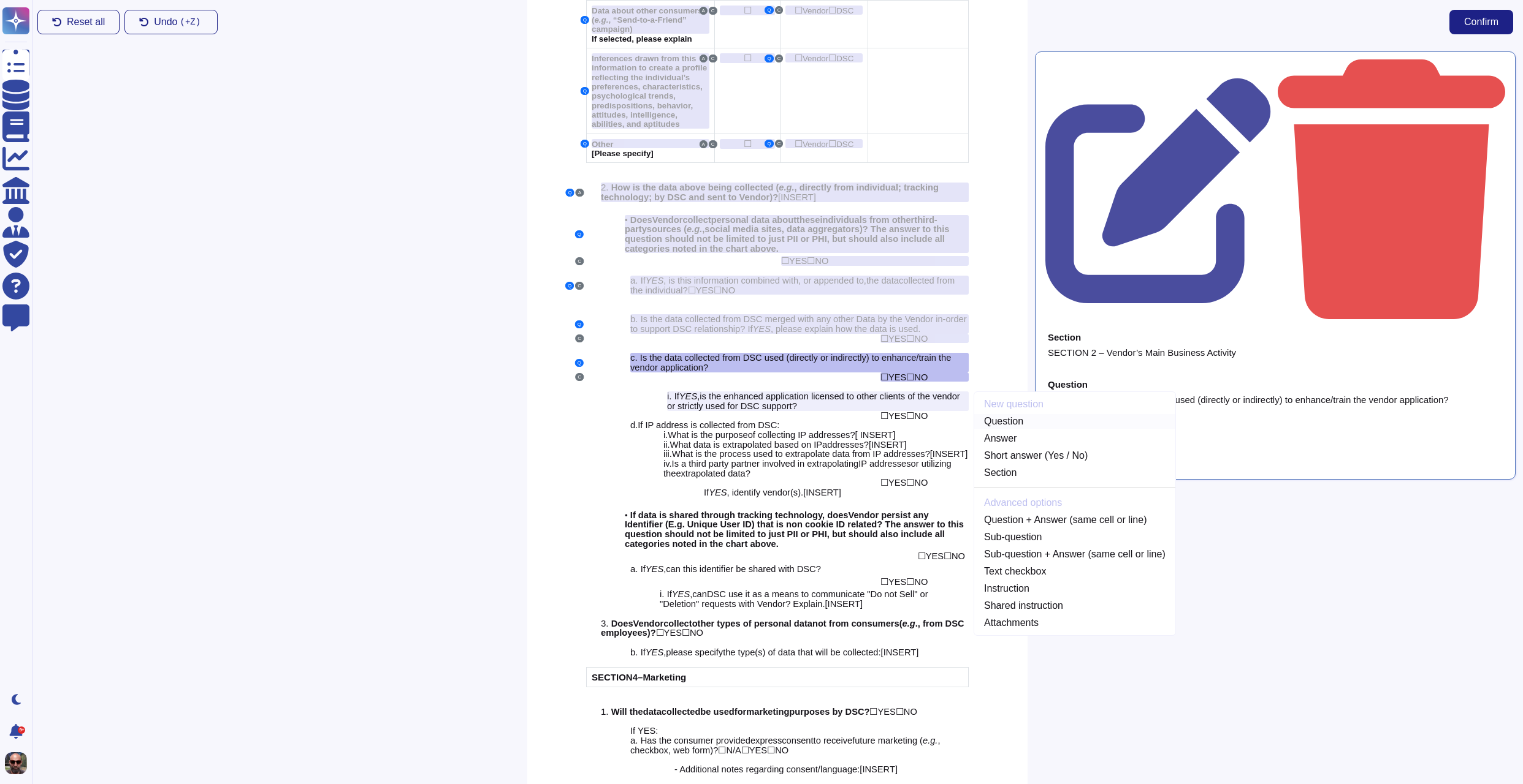
click at [1013, 414] on link "Question" at bounding box center [1075, 422] width 201 height 15
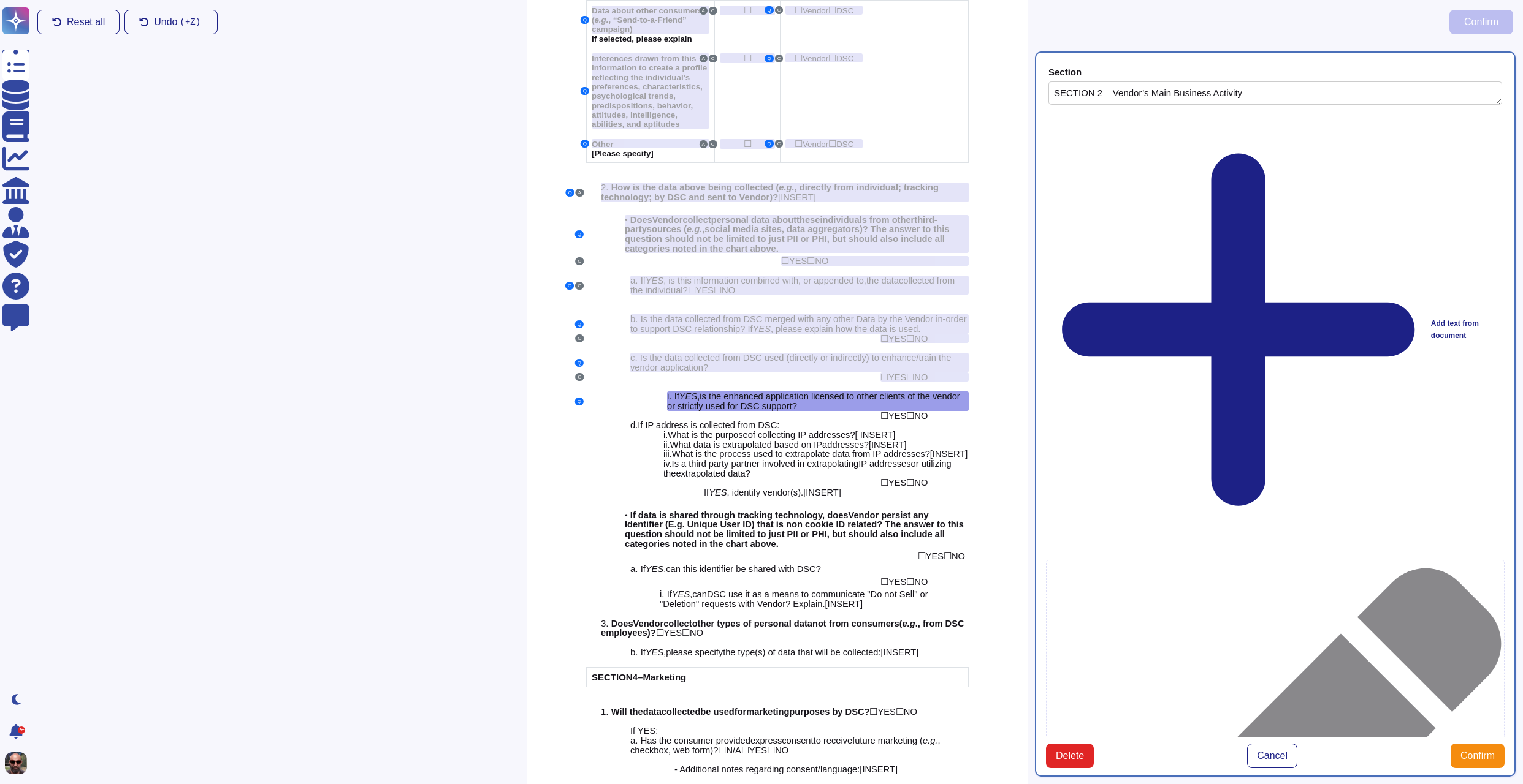
type textarea "SECTION 2 – Vendor’s Main Business Activity"
type textarea "If YES, is the enhanced application licensed to other clients of the vendor or …"
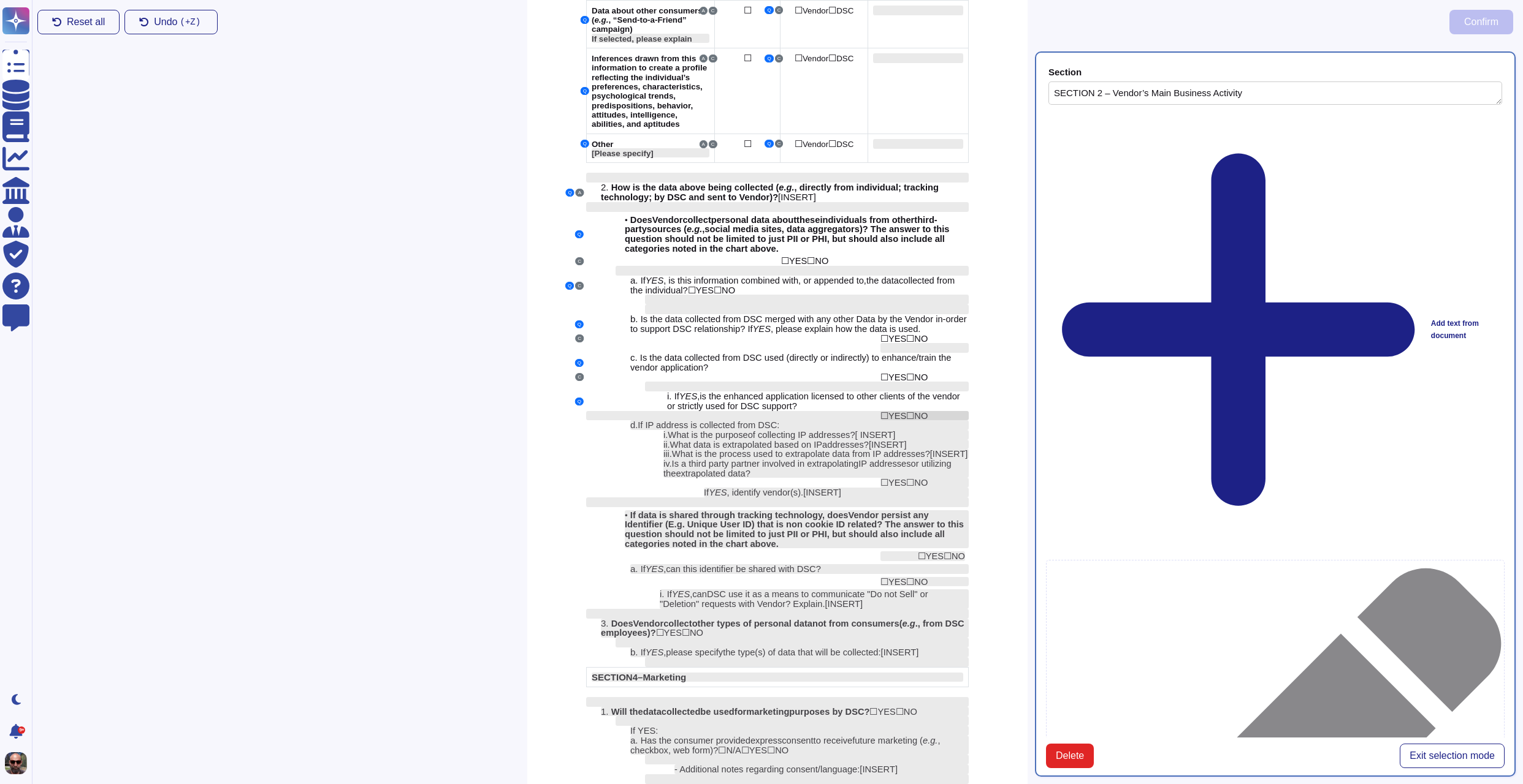
click at [904, 411] on span "YES" at bounding box center [897, 416] width 18 height 10
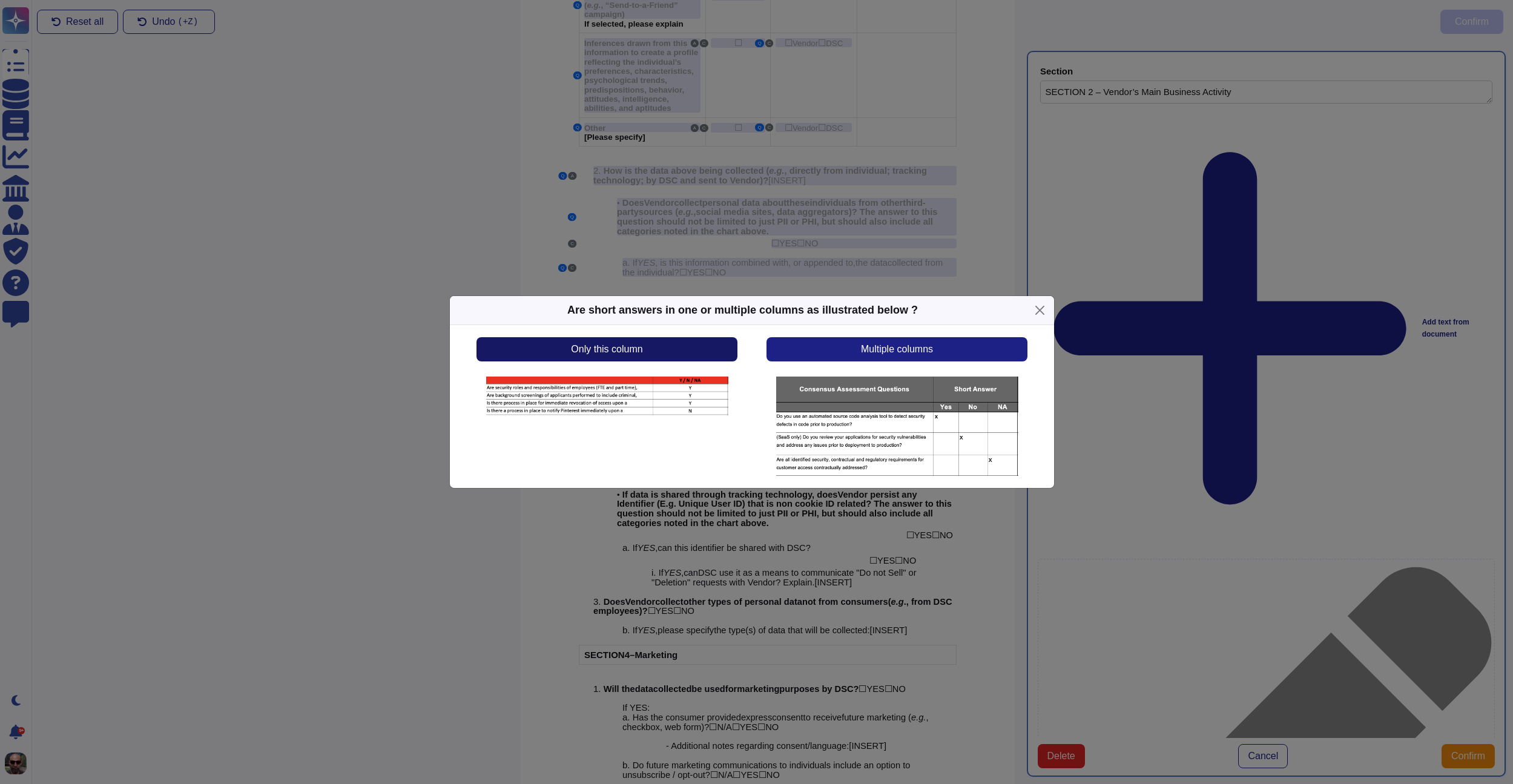
click at [663, 351] on button "Only this column" at bounding box center [607, 349] width 261 height 24
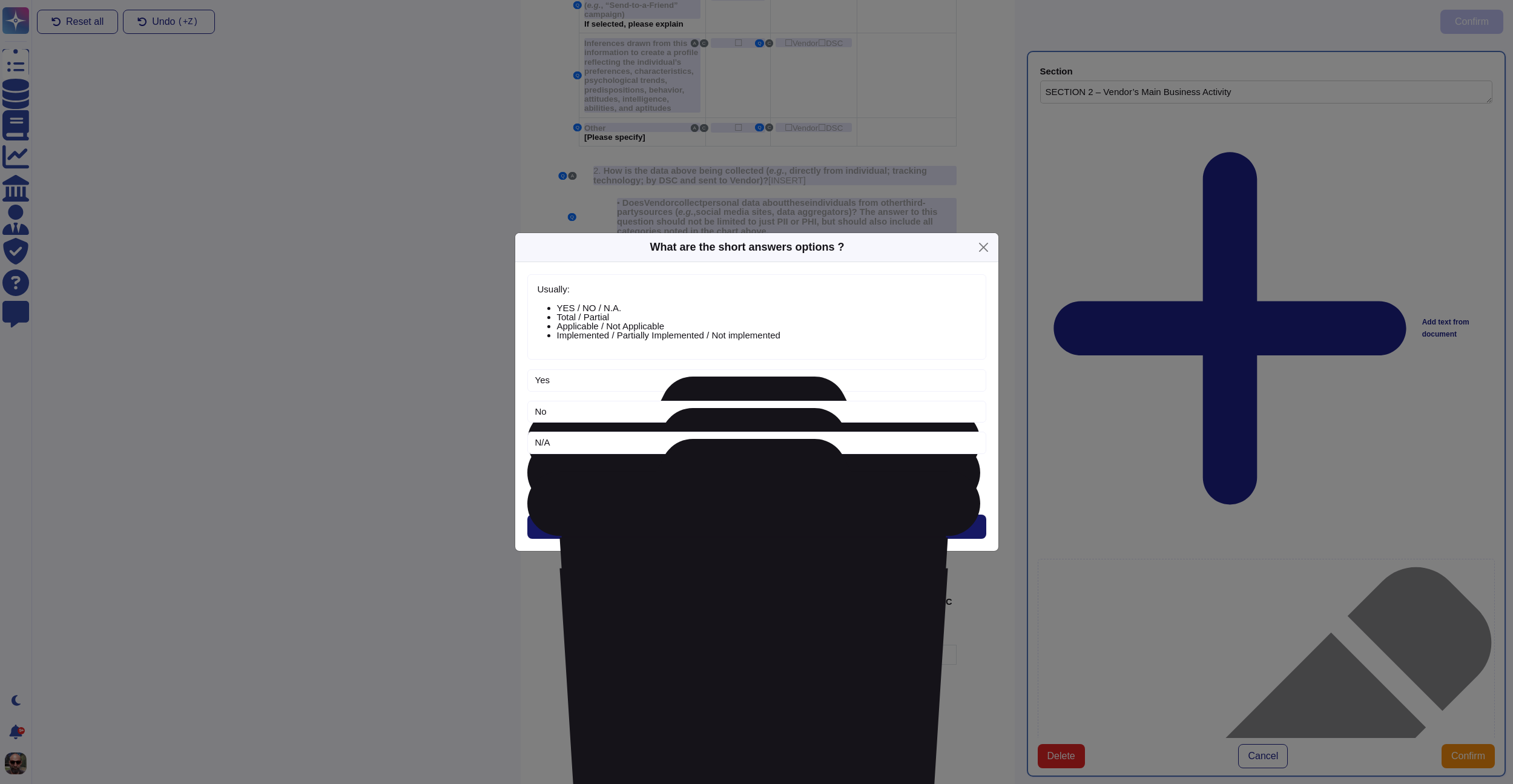
click at [772, 524] on button "Next" at bounding box center [756, 526] width 459 height 24
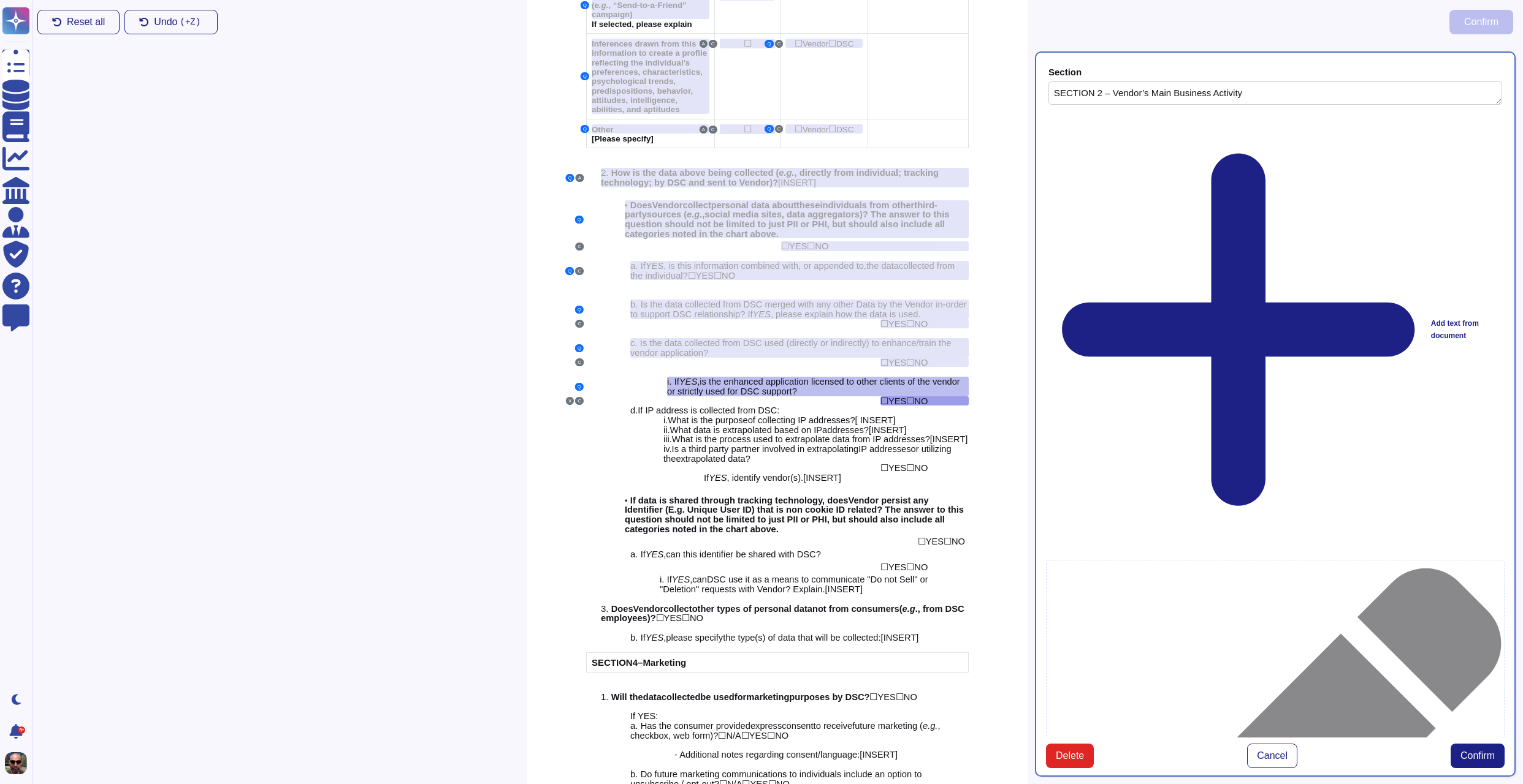
click at [1483, 743] on button "Confirm" at bounding box center [1477, 755] width 54 height 25
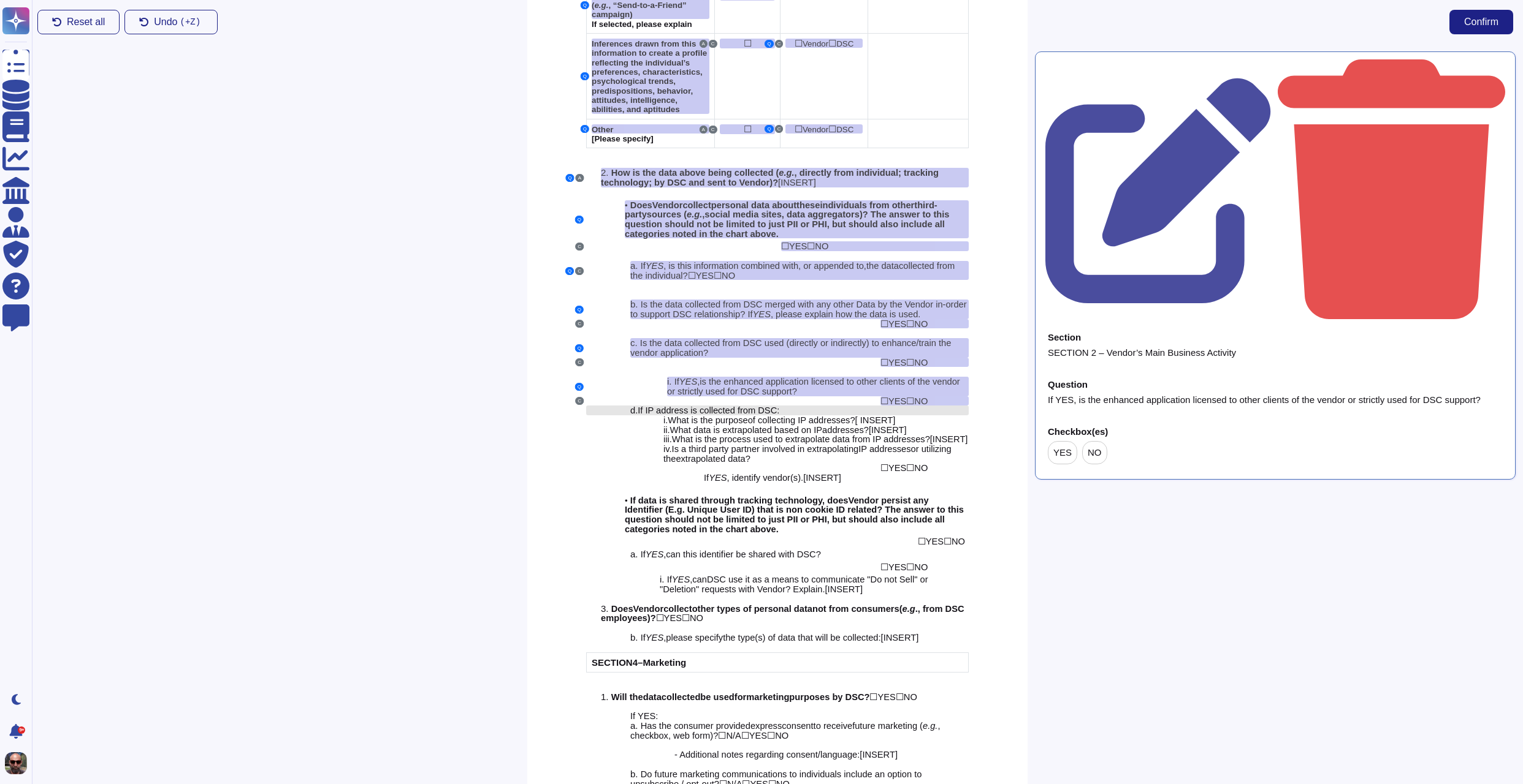
click at [835, 406] on div "d. If IP address is collected from DSC:" at bounding box center [799, 410] width 339 height 10
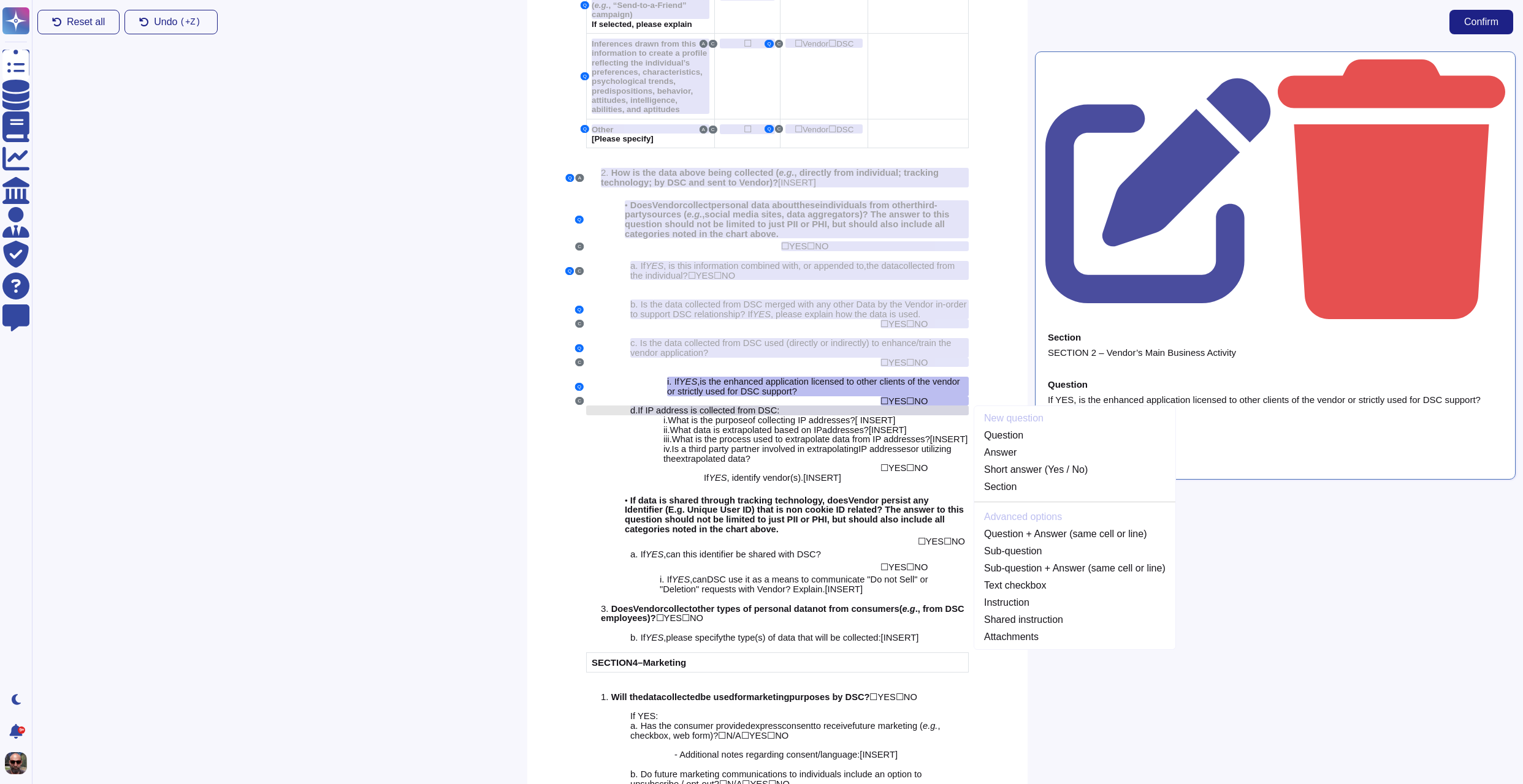
scroll to position [1505, 0]
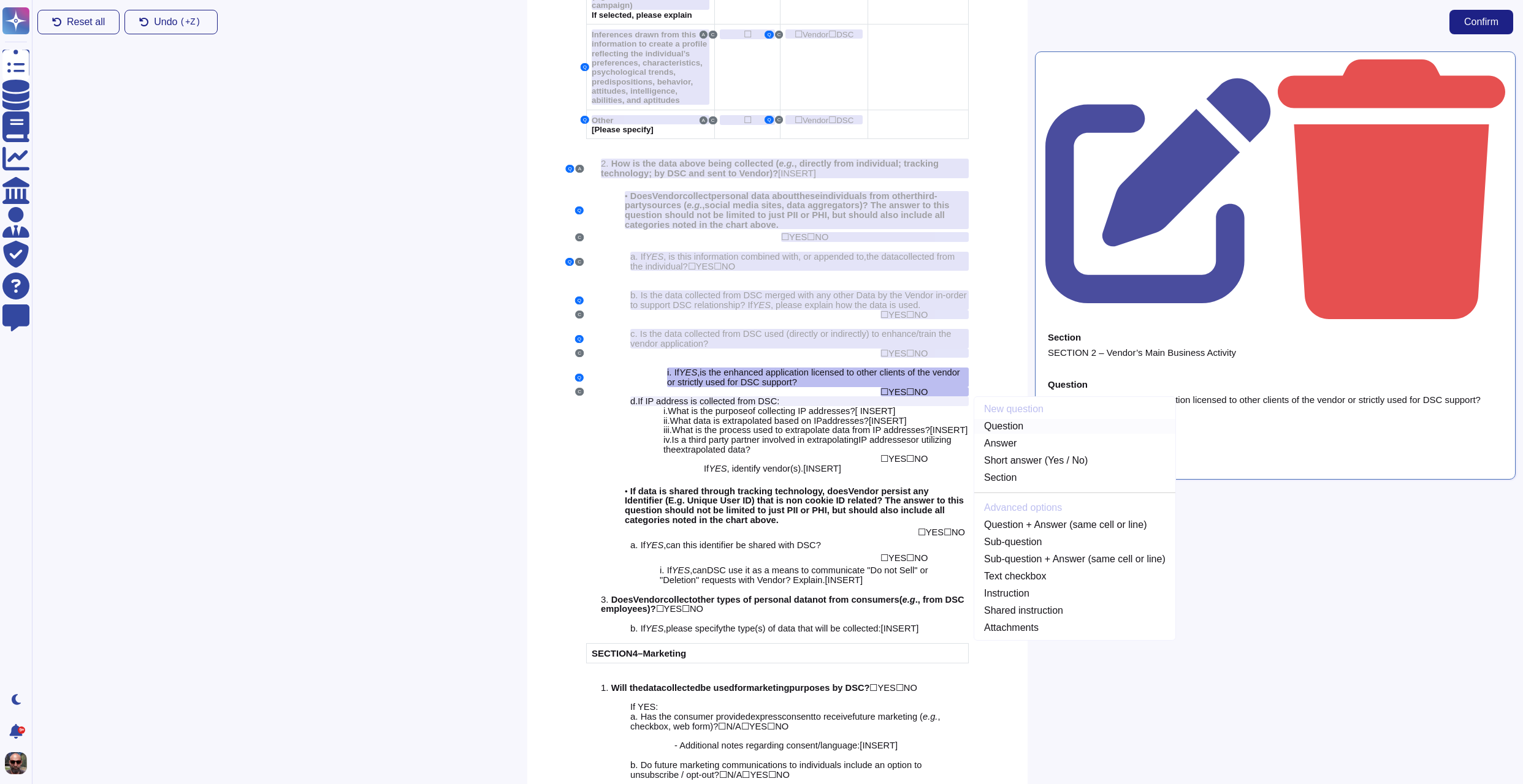
click at [1013, 419] on link "Question" at bounding box center [1075, 427] width 201 height 15
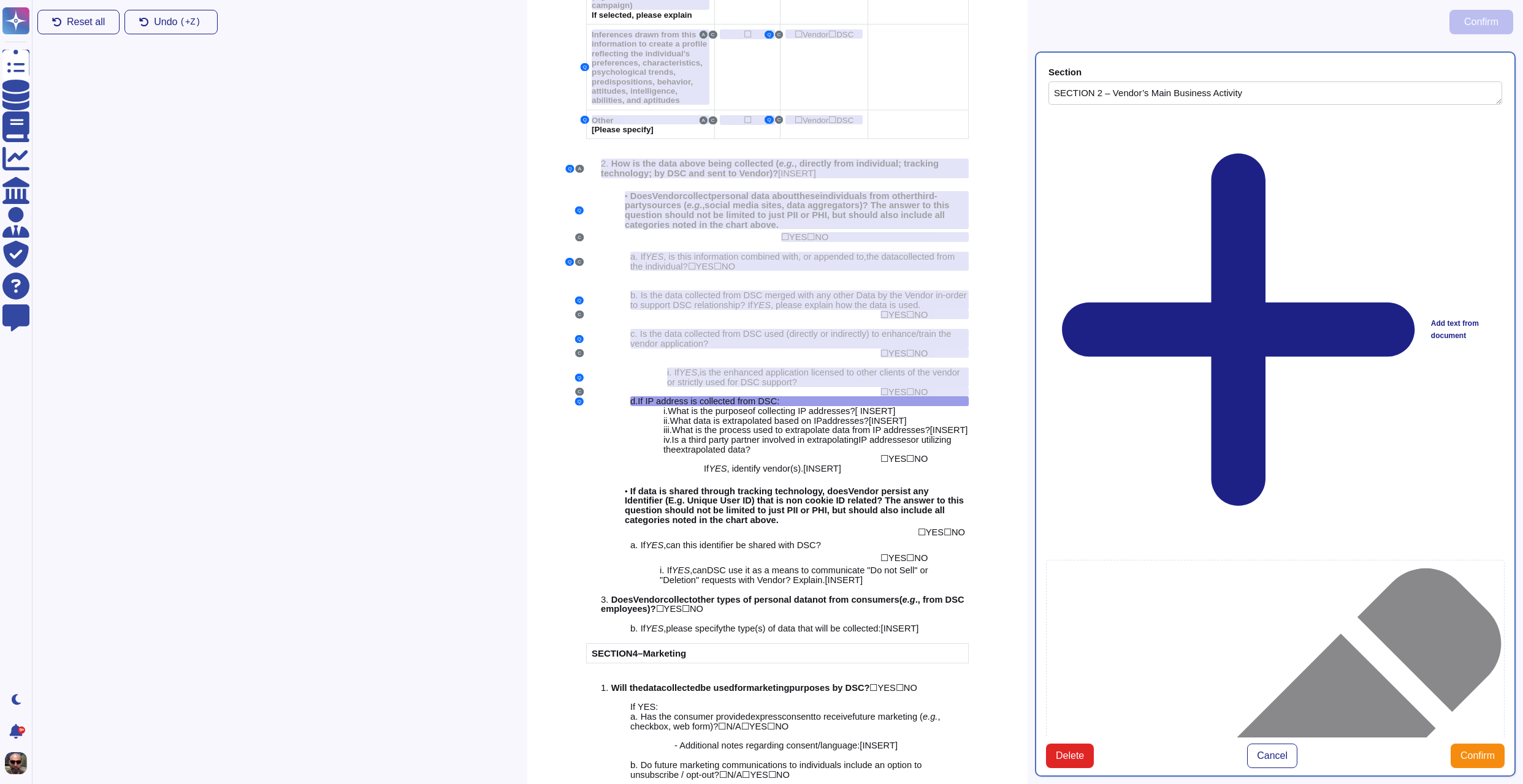
type textarea "SECTION 2 – Vendor’s Main Business Activity"
type textarea "d.If IP address is collected from DSC:"
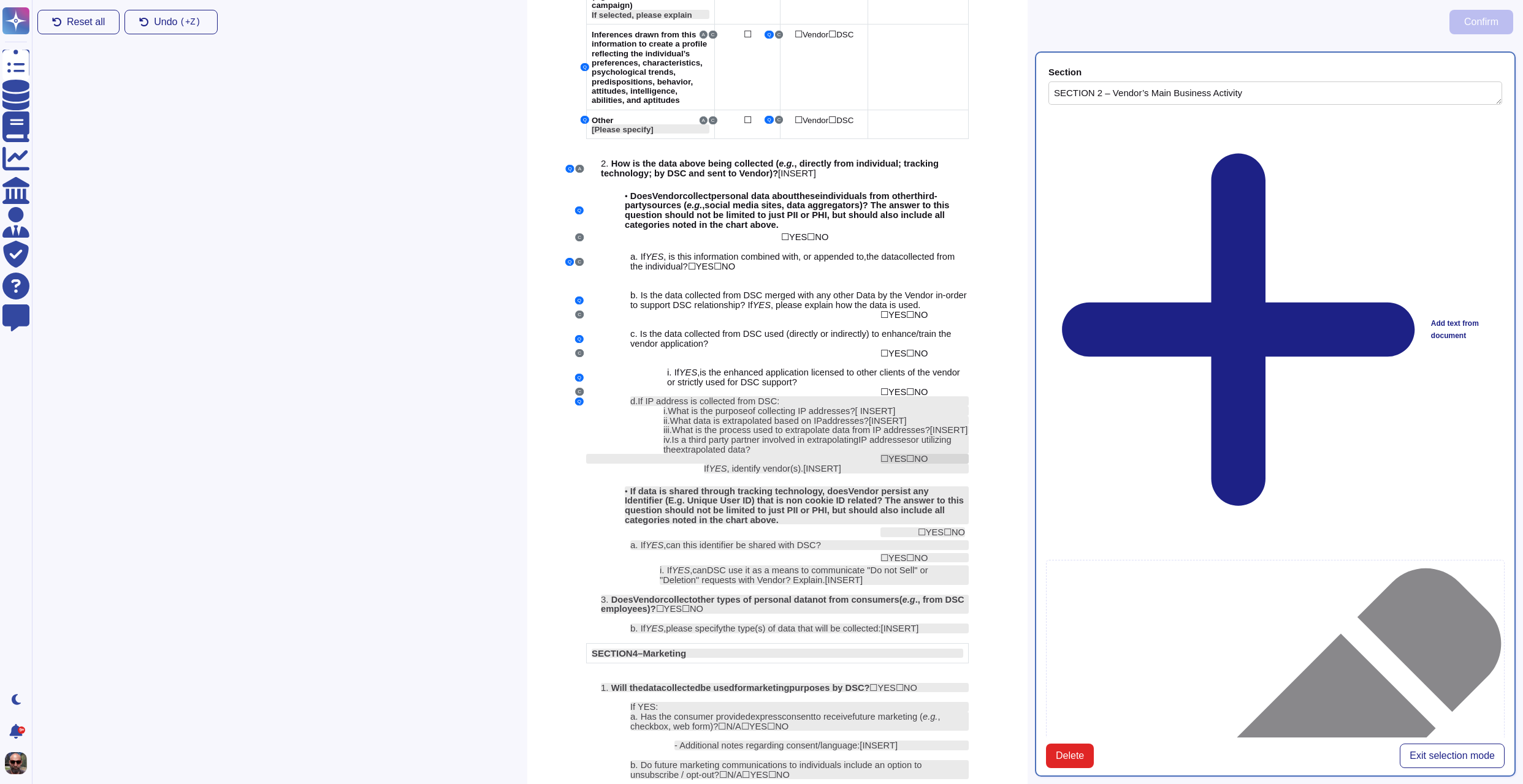
click at [911, 456] on span "☐" at bounding box center [910, 458] width 8 height 11
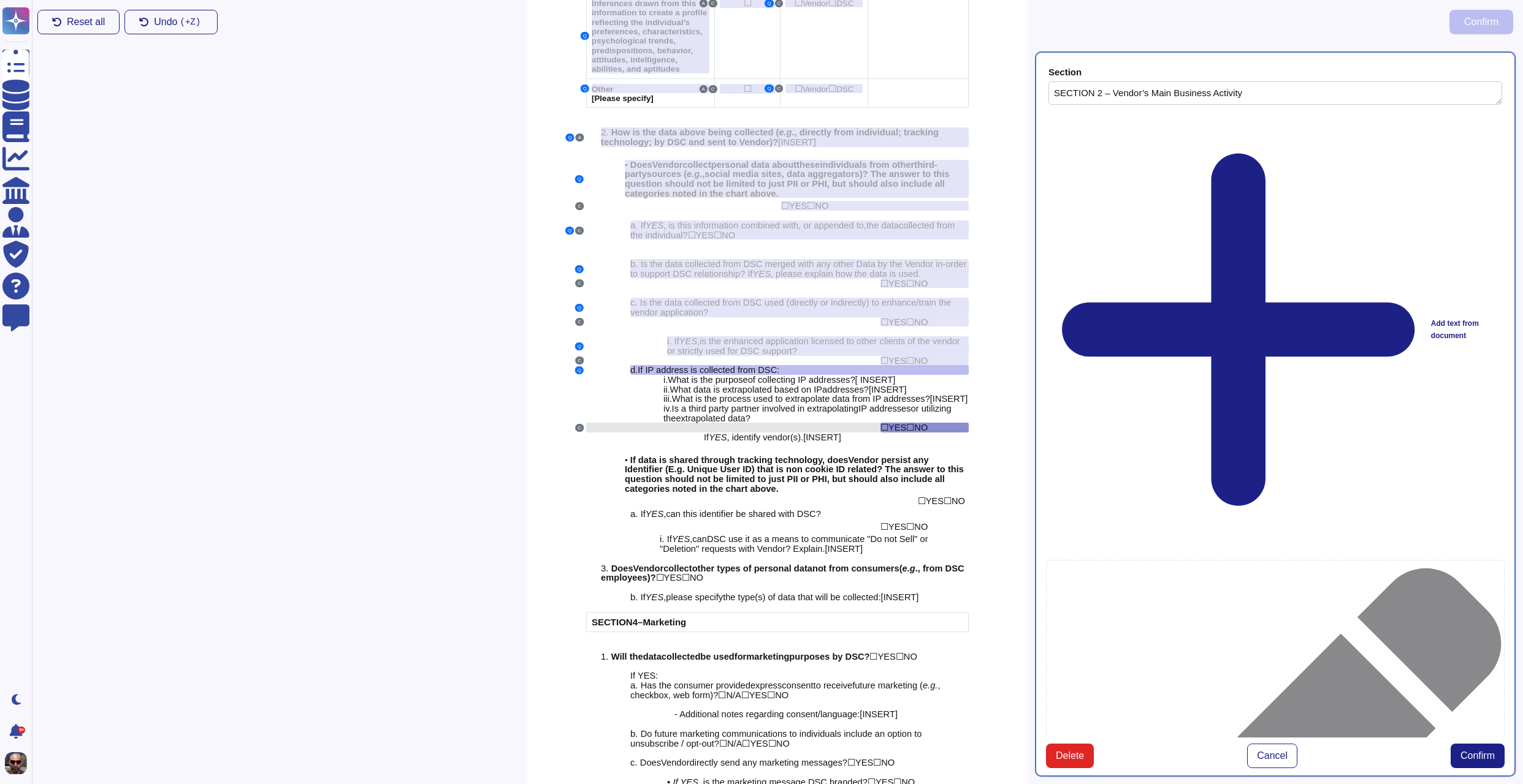
scroll to position [1573, 0]
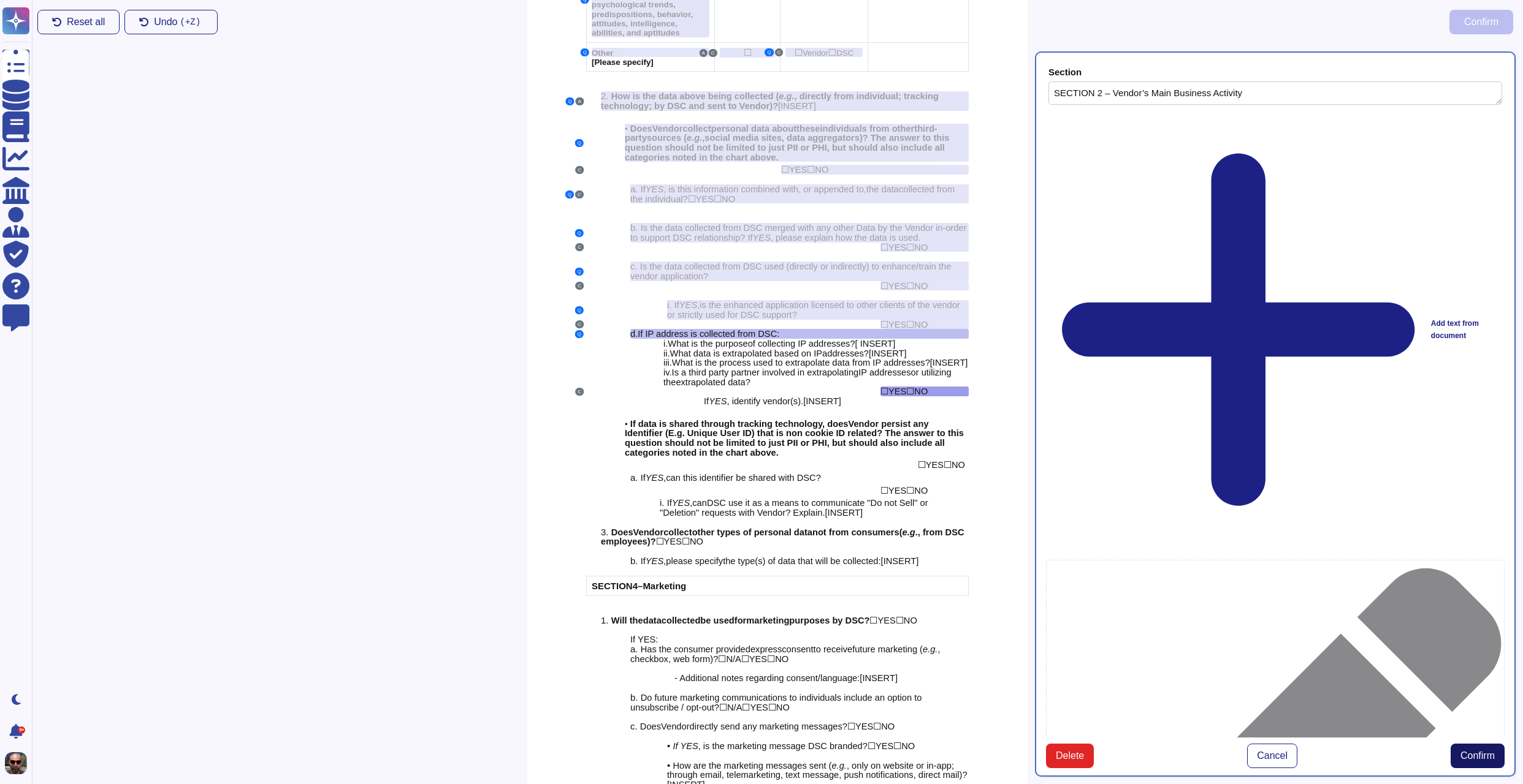
click at [1465, 743] on button "Confirm" at bounding box center [1477, 755] width 54 height 25
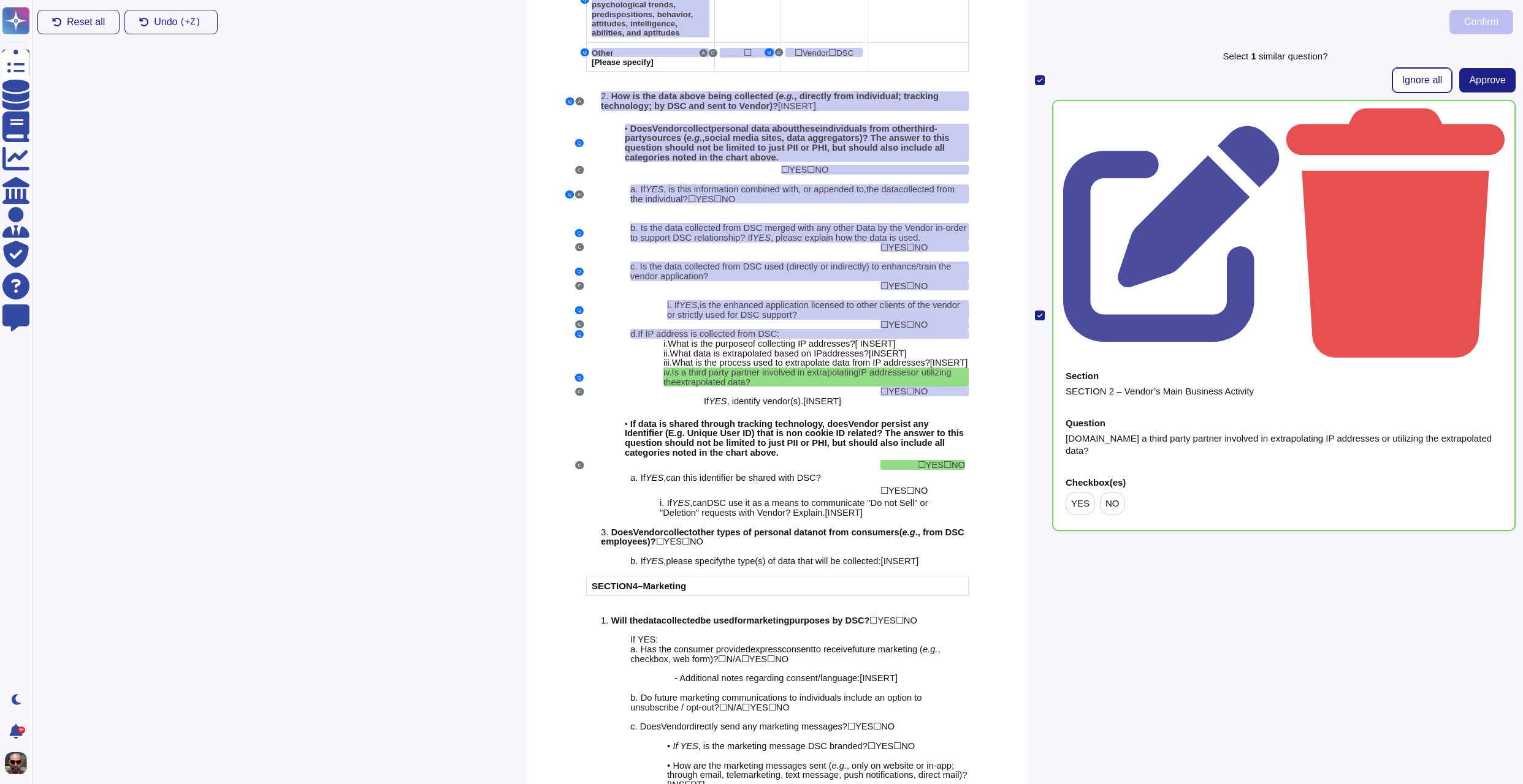
click at [1431, 77] on span "Ignore all" at bounding box center [1422, 80] width 41 height 10
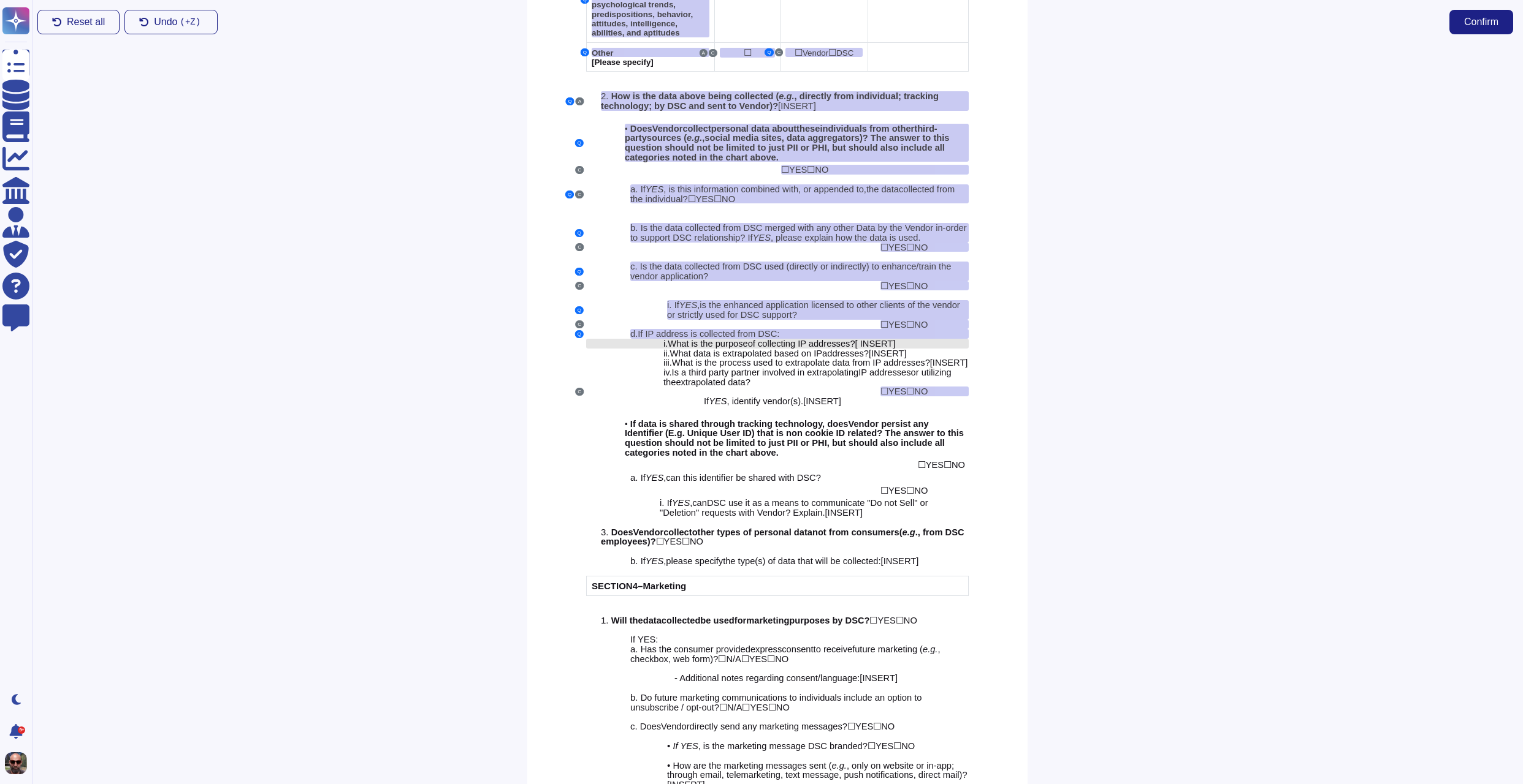
click at [828, 339] on span "of collecting IP addresses" at bounding box center [799, 344] width 102 height 10
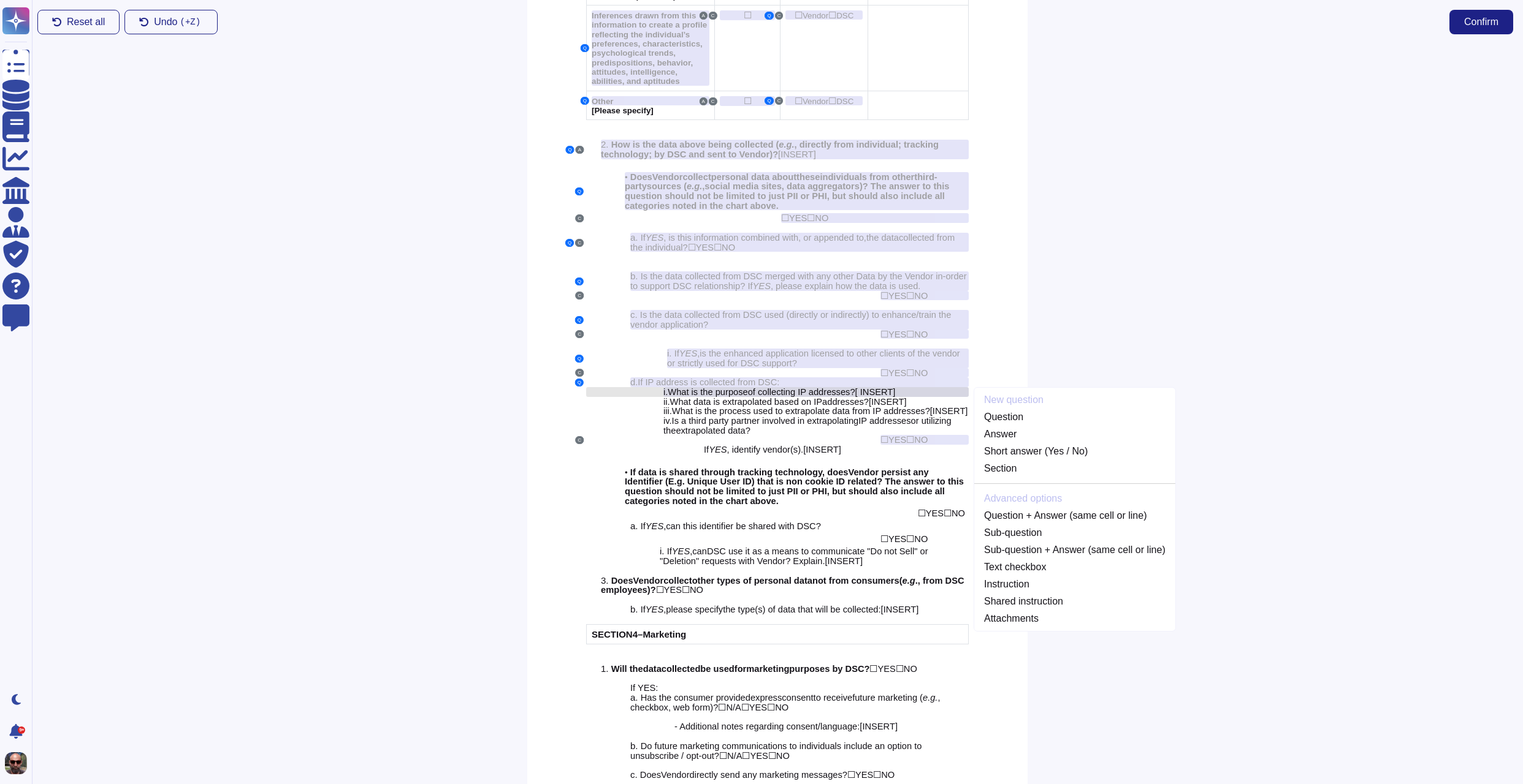
scroll to position [1515, 0]
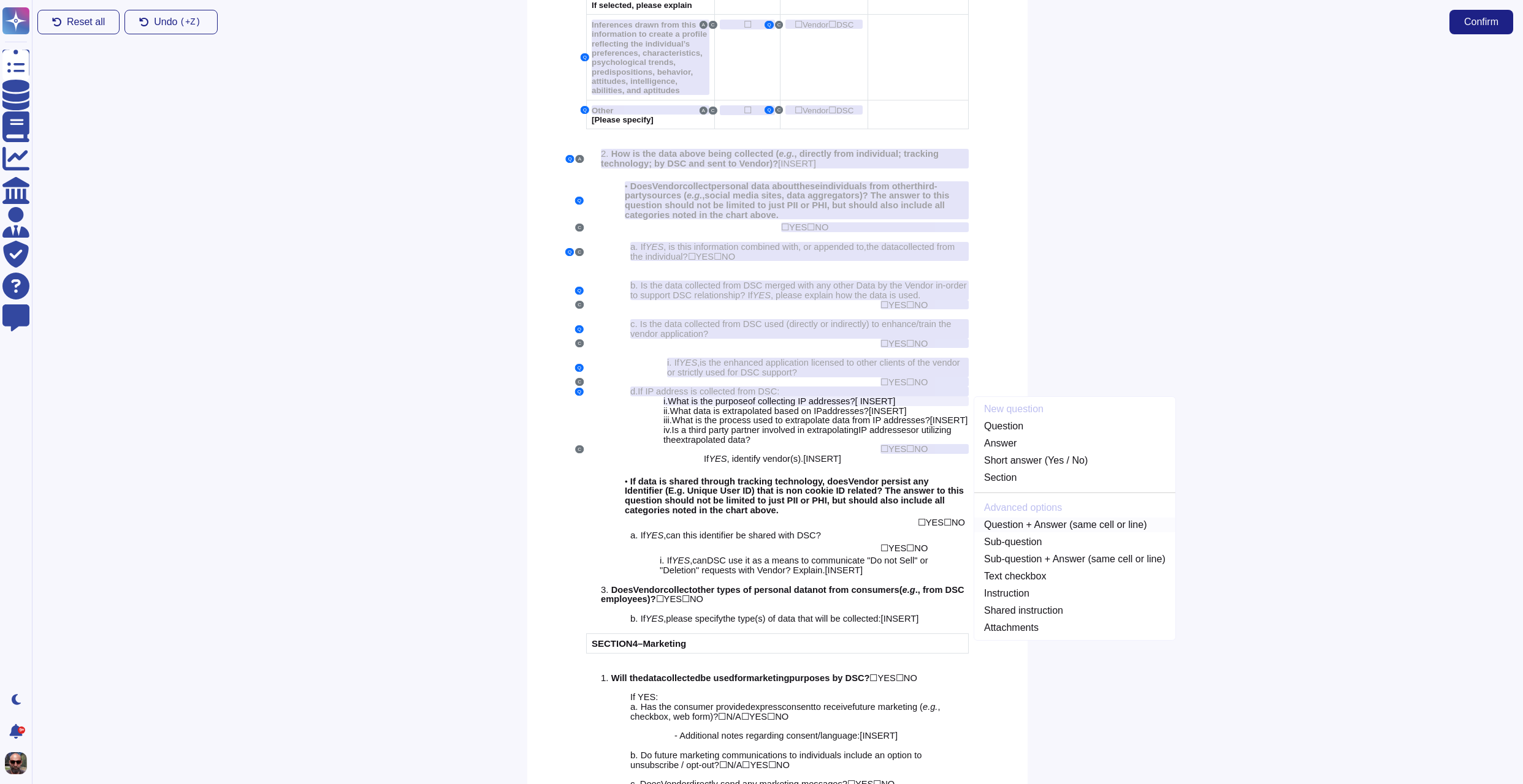
click at [1044, 518] on link "Question + Answer (same cell or line)" at bounding box center [1075, 525] width 201 height 15
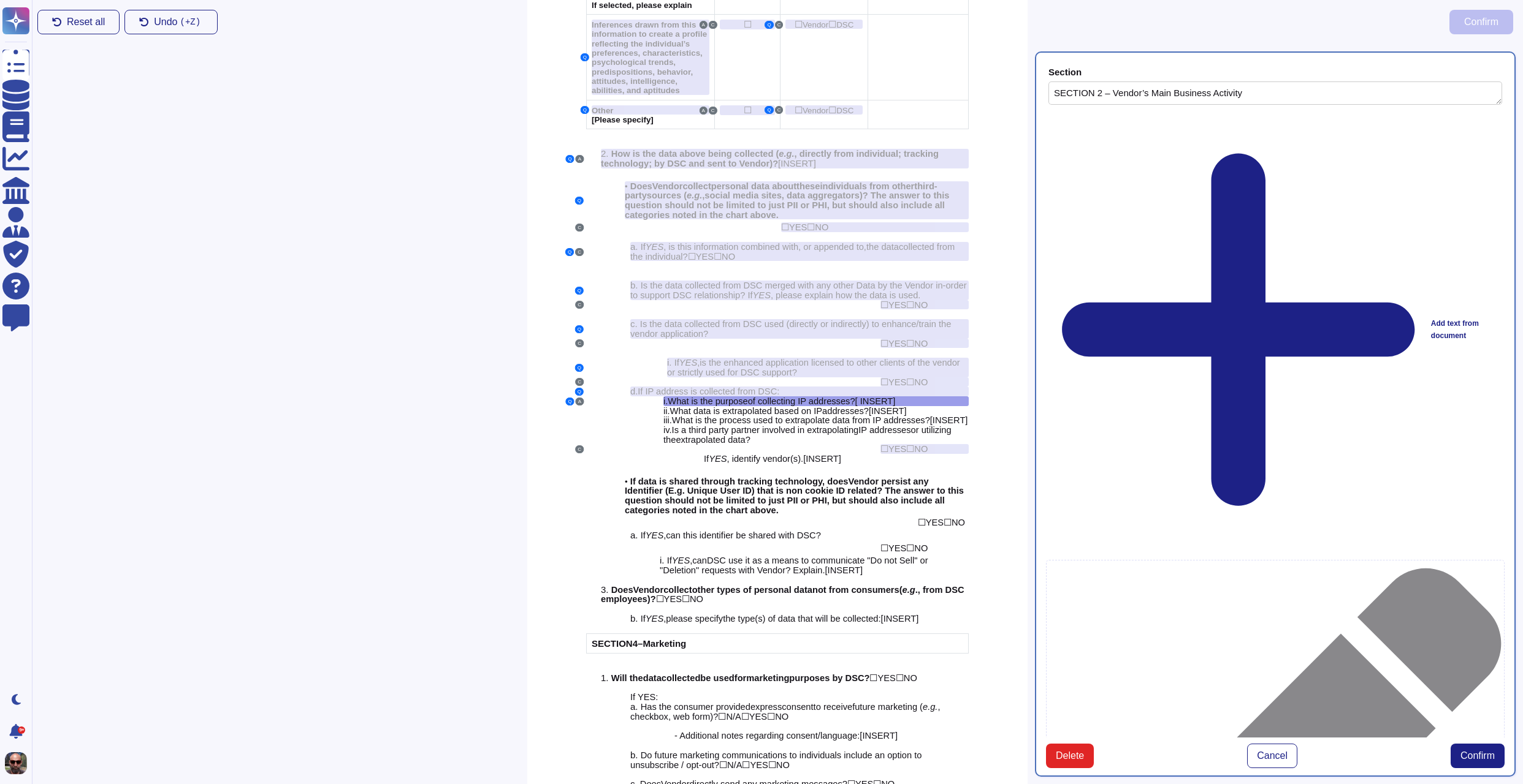
type textarea "SECTION 2 – Vendor’s Main Business Activity"
type textarea "i. What is the purpose of collecting IP addresses? [ INSERT]"
click at [1487, 751] on span "Confirm" at bounding box center [1477, 755] width 35 height 10
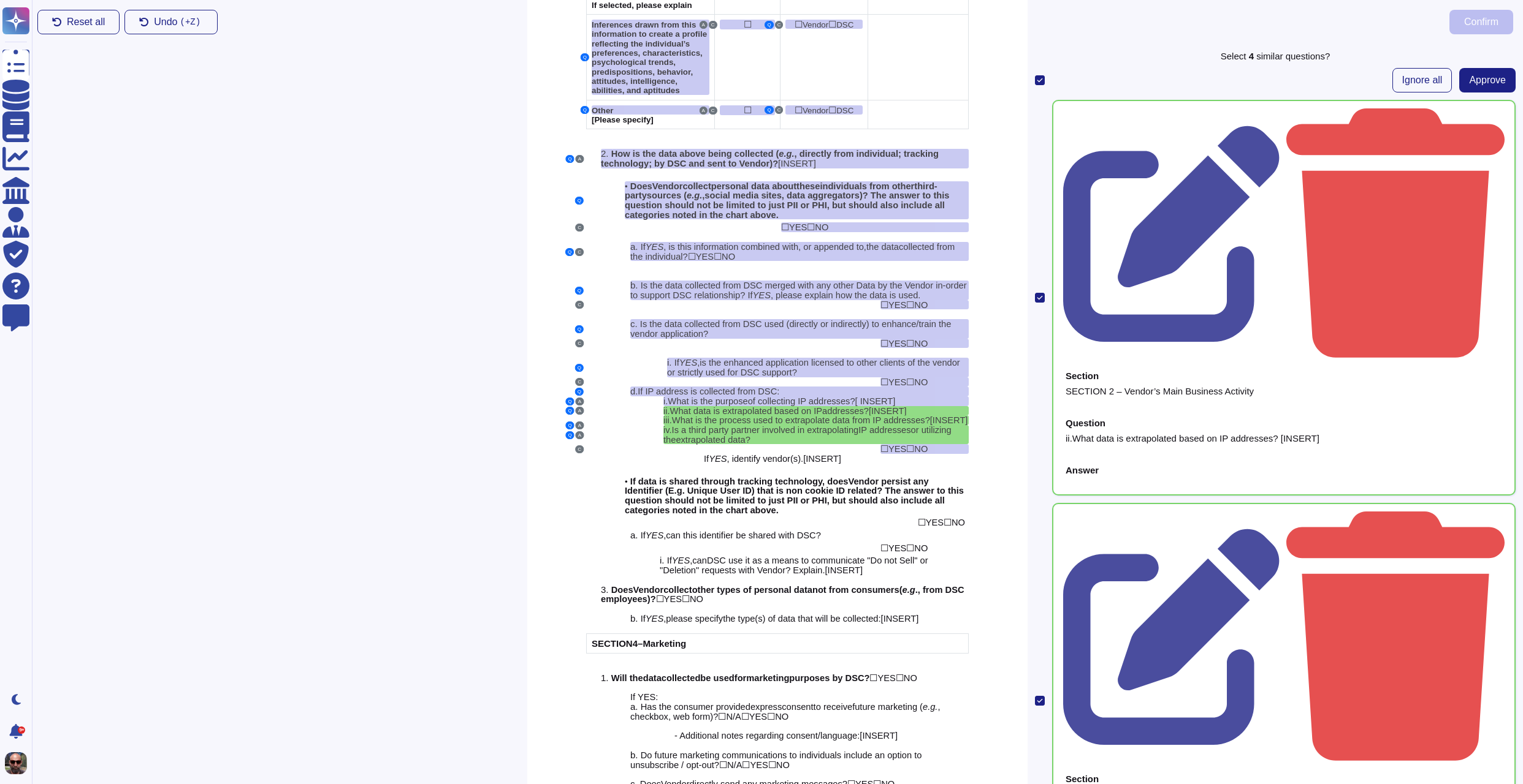
click at [0, 0] on input "checkbox" at bounding box center [0, 0] width 0 height 0
click at [1480, 83] on span "Approve" at bounding box center [1487, 80] width 37 height 10
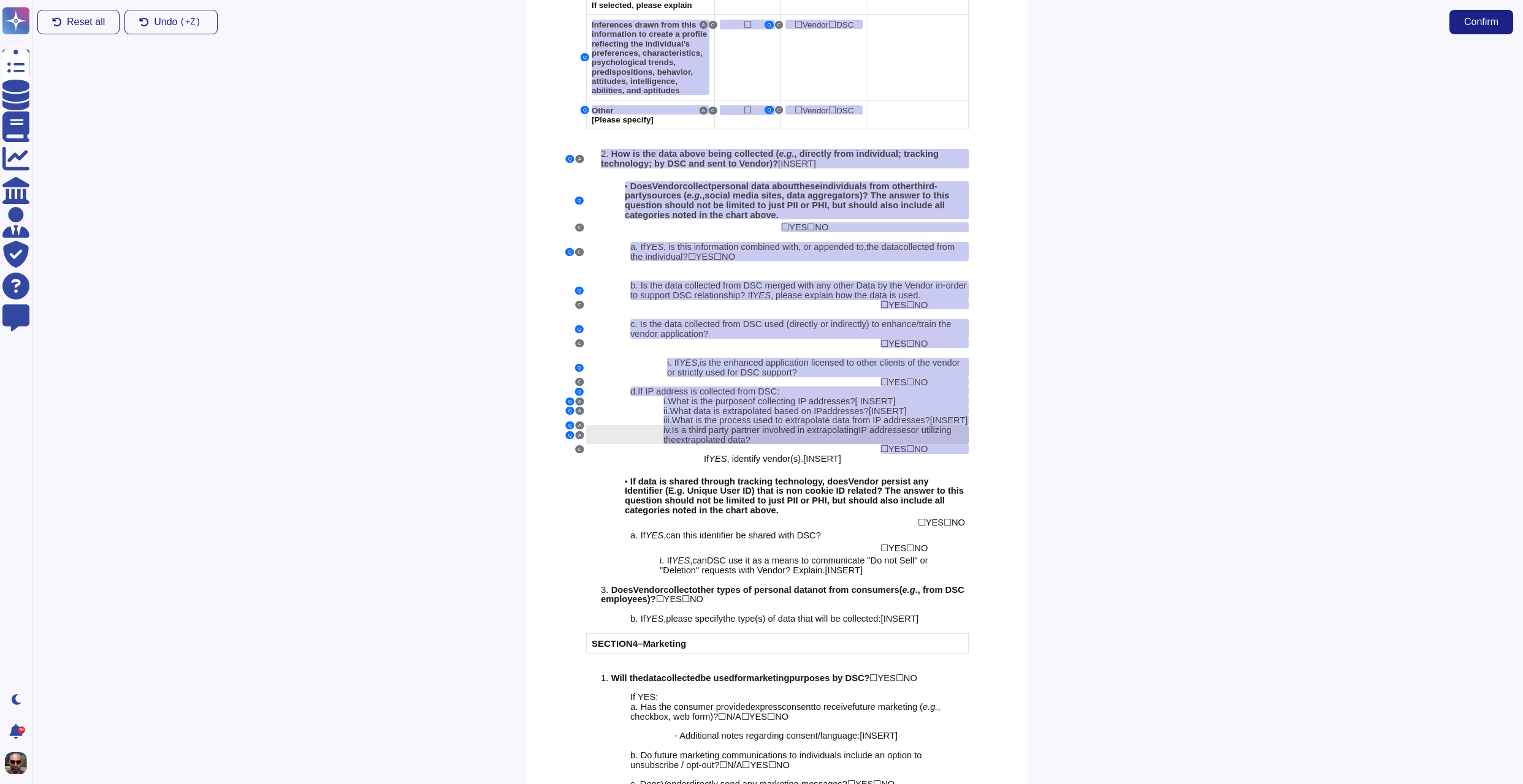
click at [879, 433] on span "IP addresses" at bounding box center [883, 430] width 52 height 10
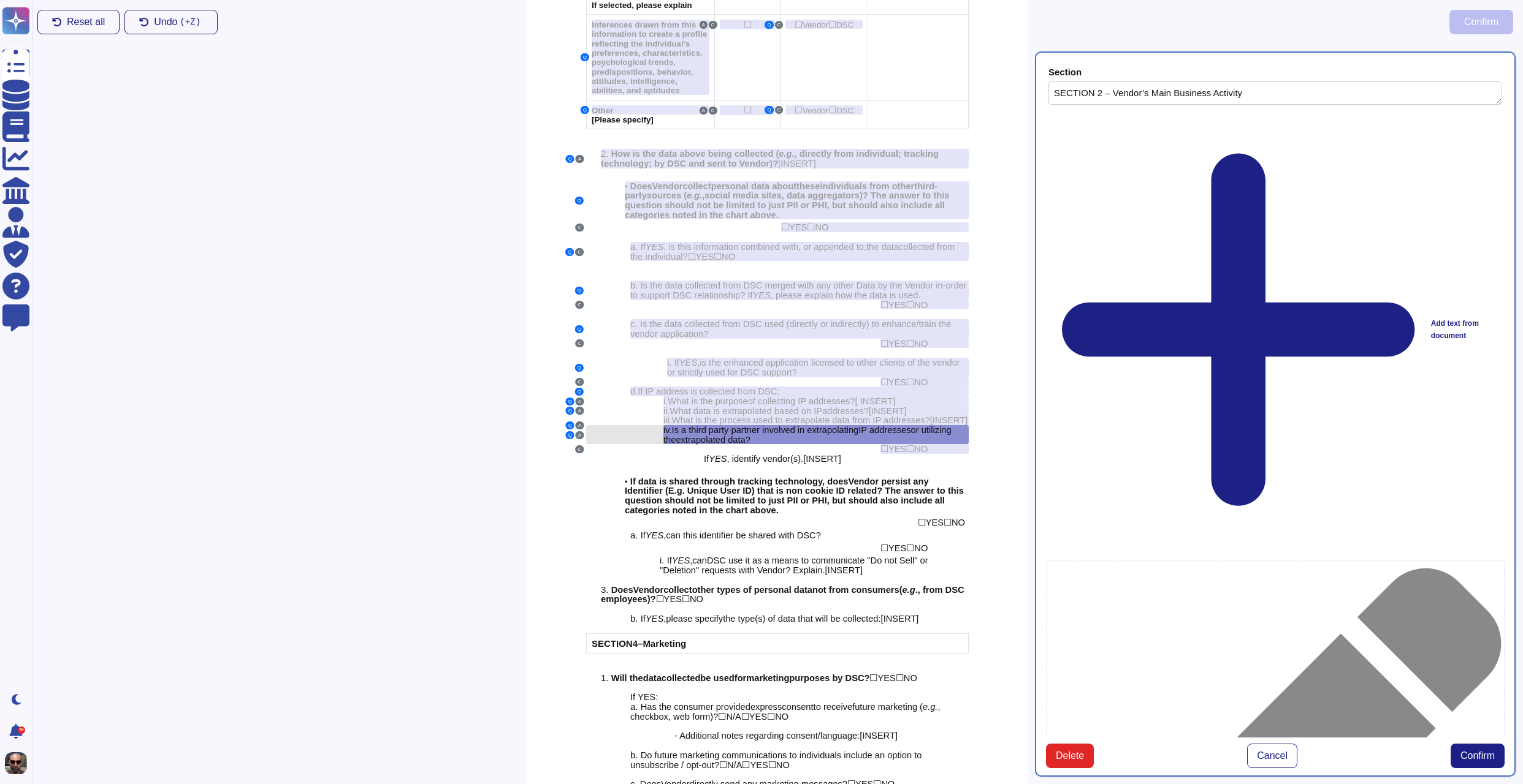
type textarea "SECTION 2 – Vendor’s Main Business Activity"
type textarea "[DOMAIN_NAME] a third party partner involved in extrapolating IP addresses or u…"
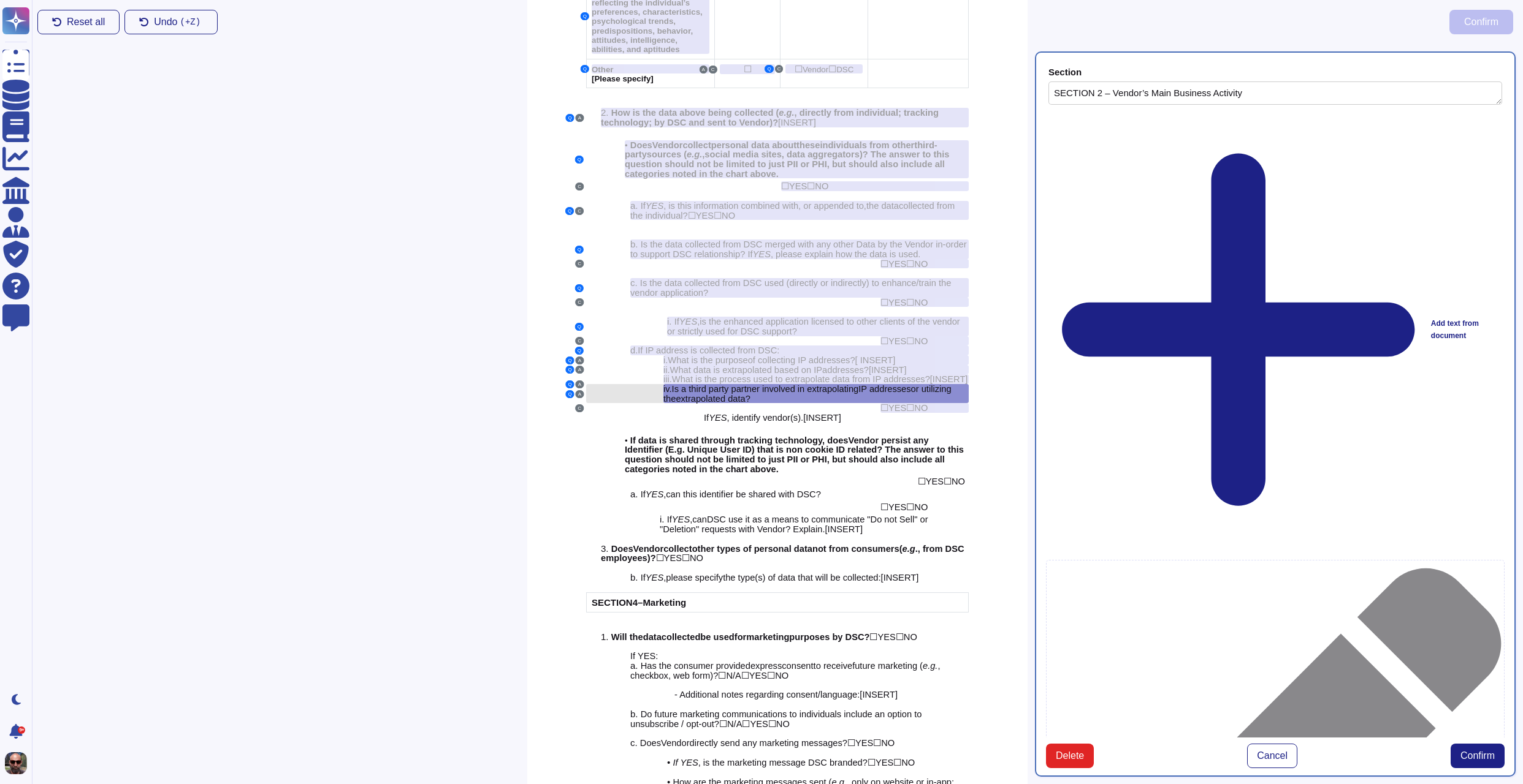
scroll to position [1558, 0]
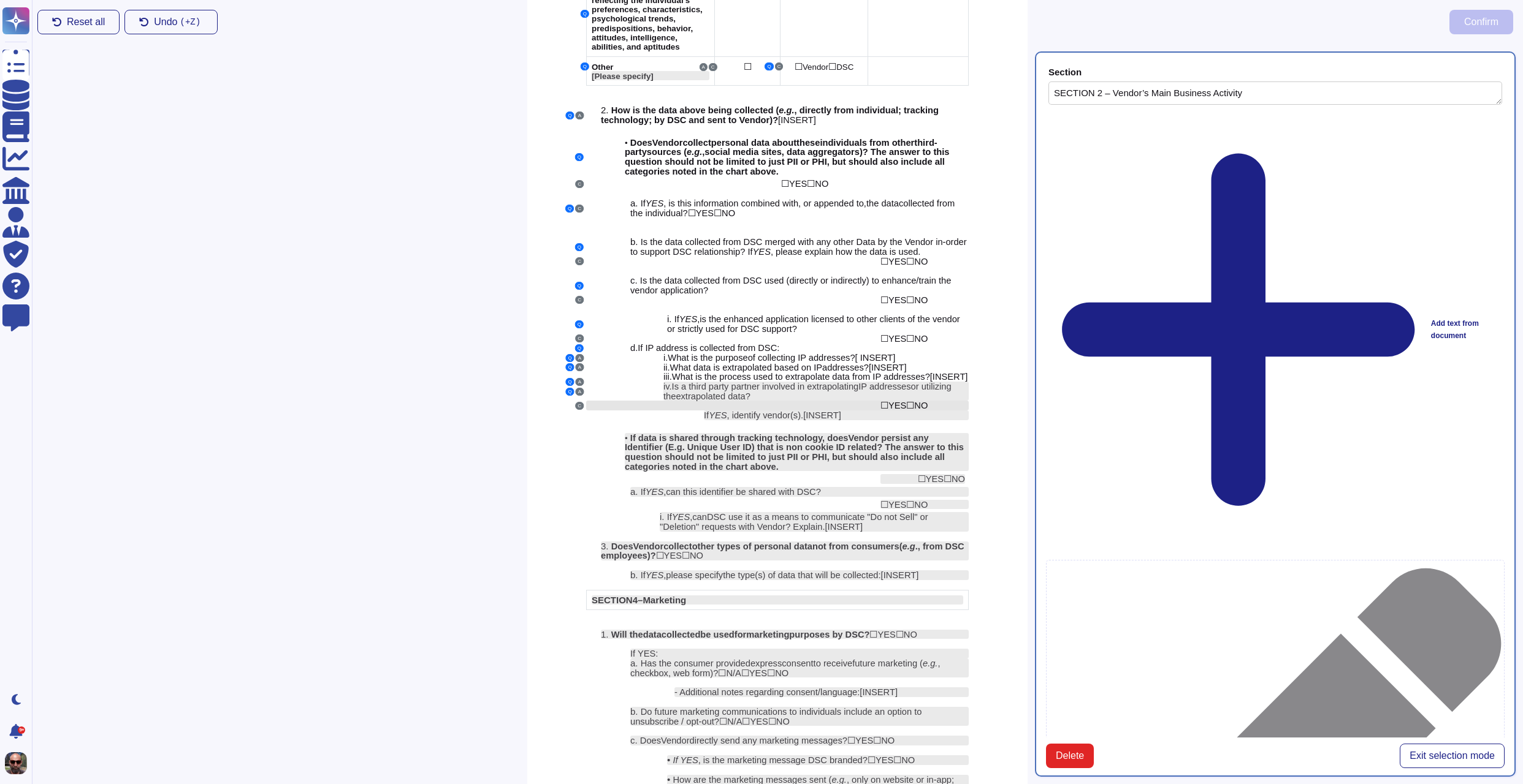
click at [908, 408] on span "☐" at bounding box center [910, 405] width 8 height 11
click at [914, 410] on span "☐" at bounding box center [910, 405] width 8 height 11
click at [1428, 751] on span "Exit selection mode" at bounding box center [1452, 755] width 86 height 10
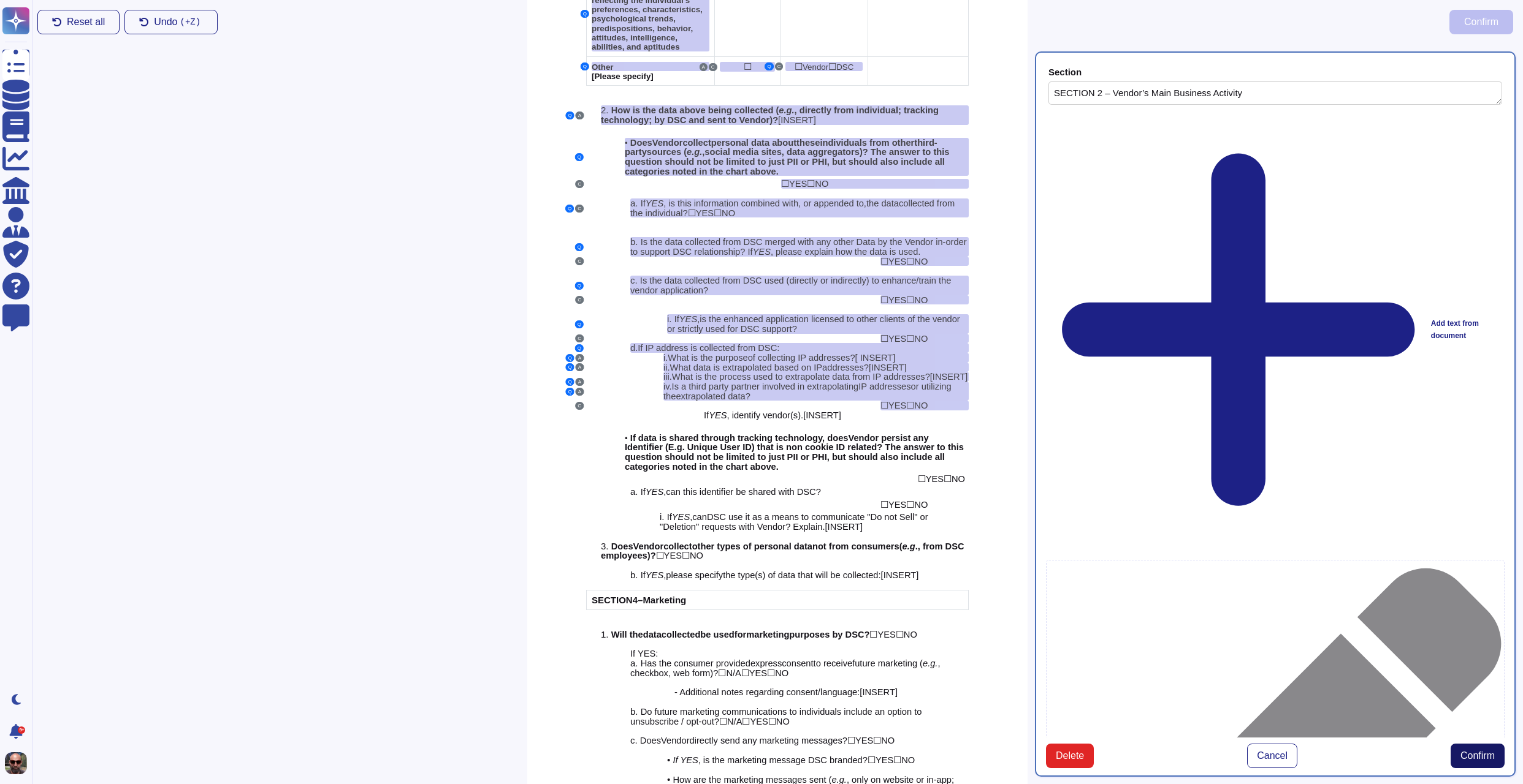
click at [1491, 743] on button "Confirm" at bounding box center [1477, 755] width 54 height 25
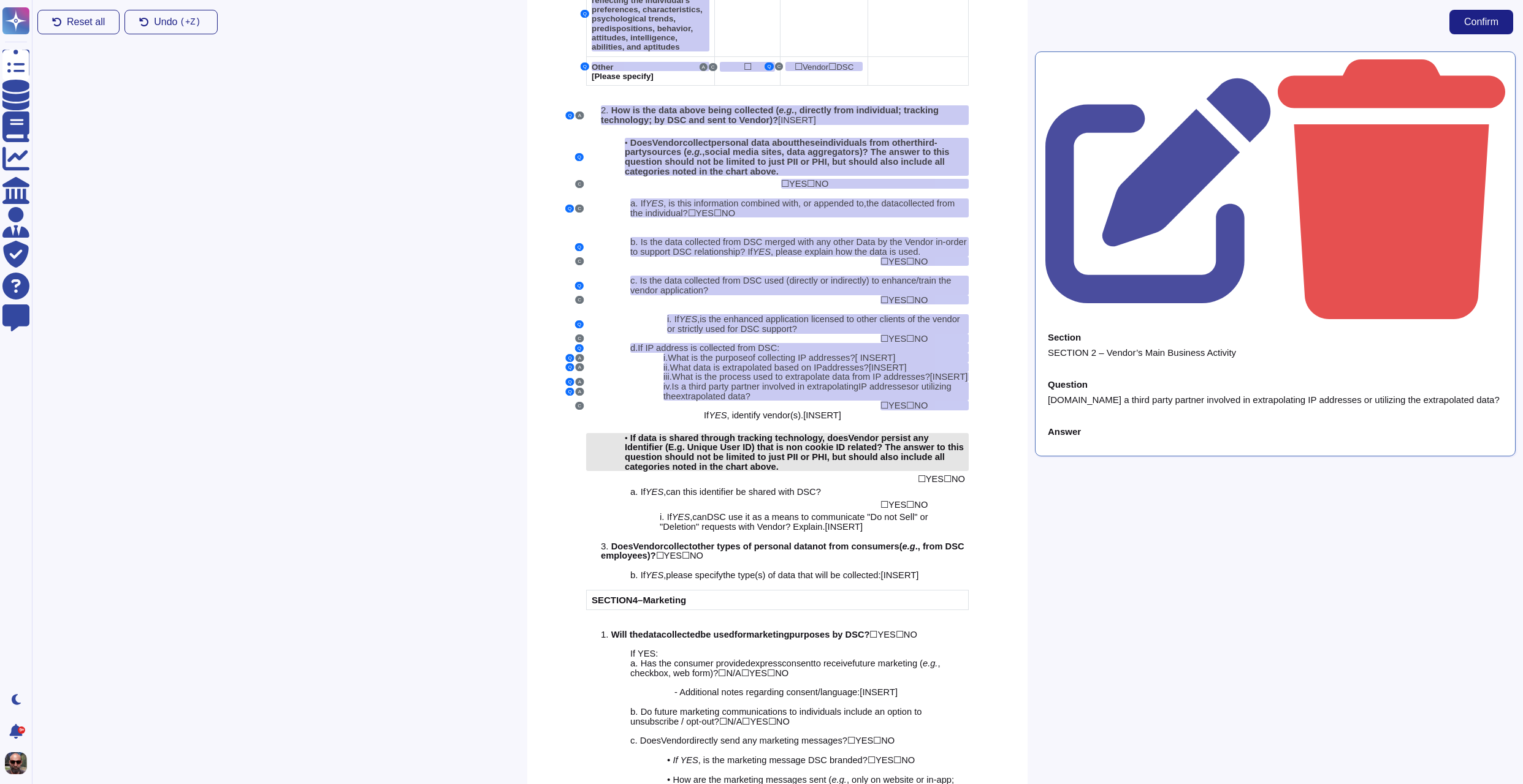
click at [835, 438] on span "If data is shared through tracking technology, does" at bounding box center [739, 437] width 218 height 10
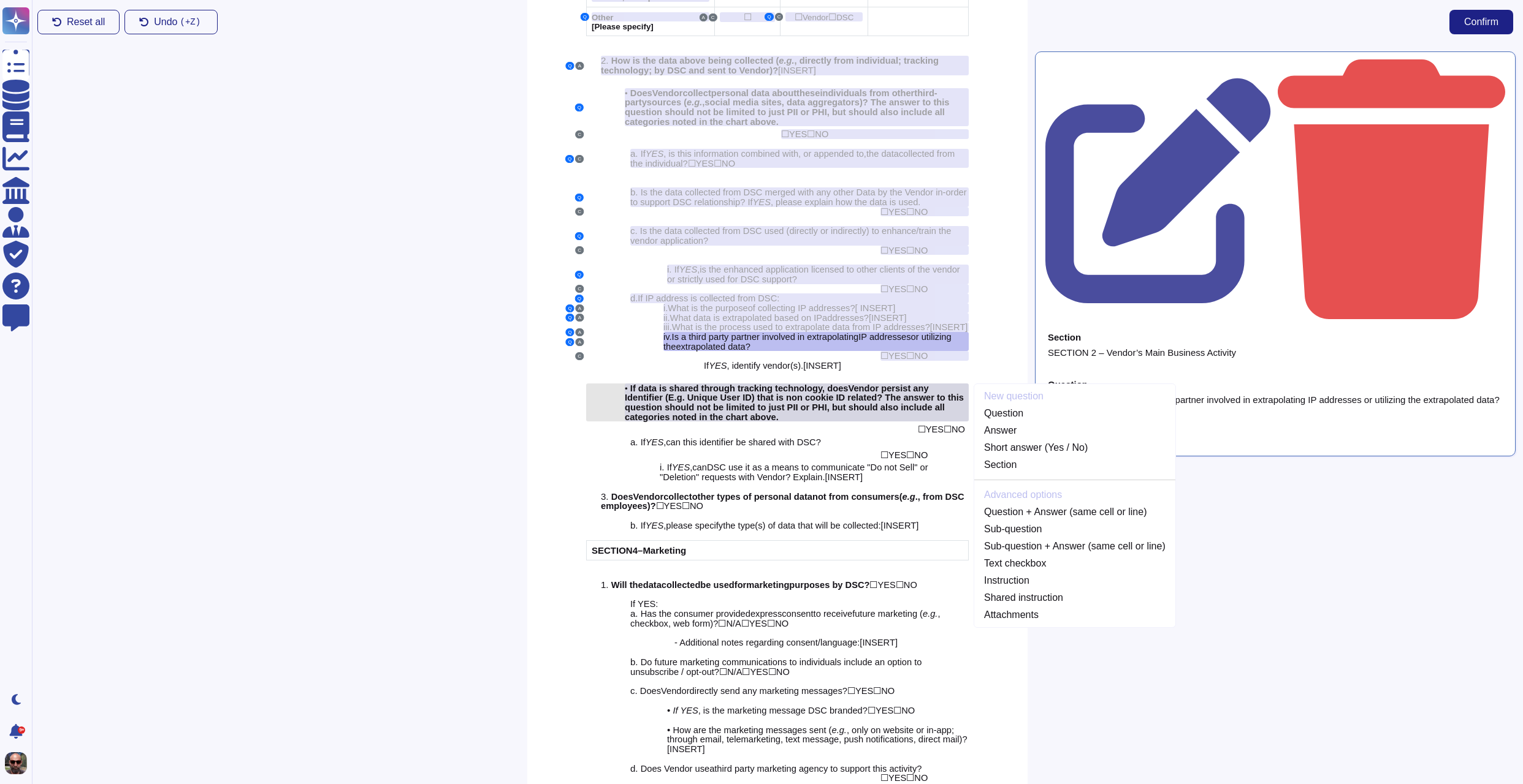
scroll to position [1619, 0]
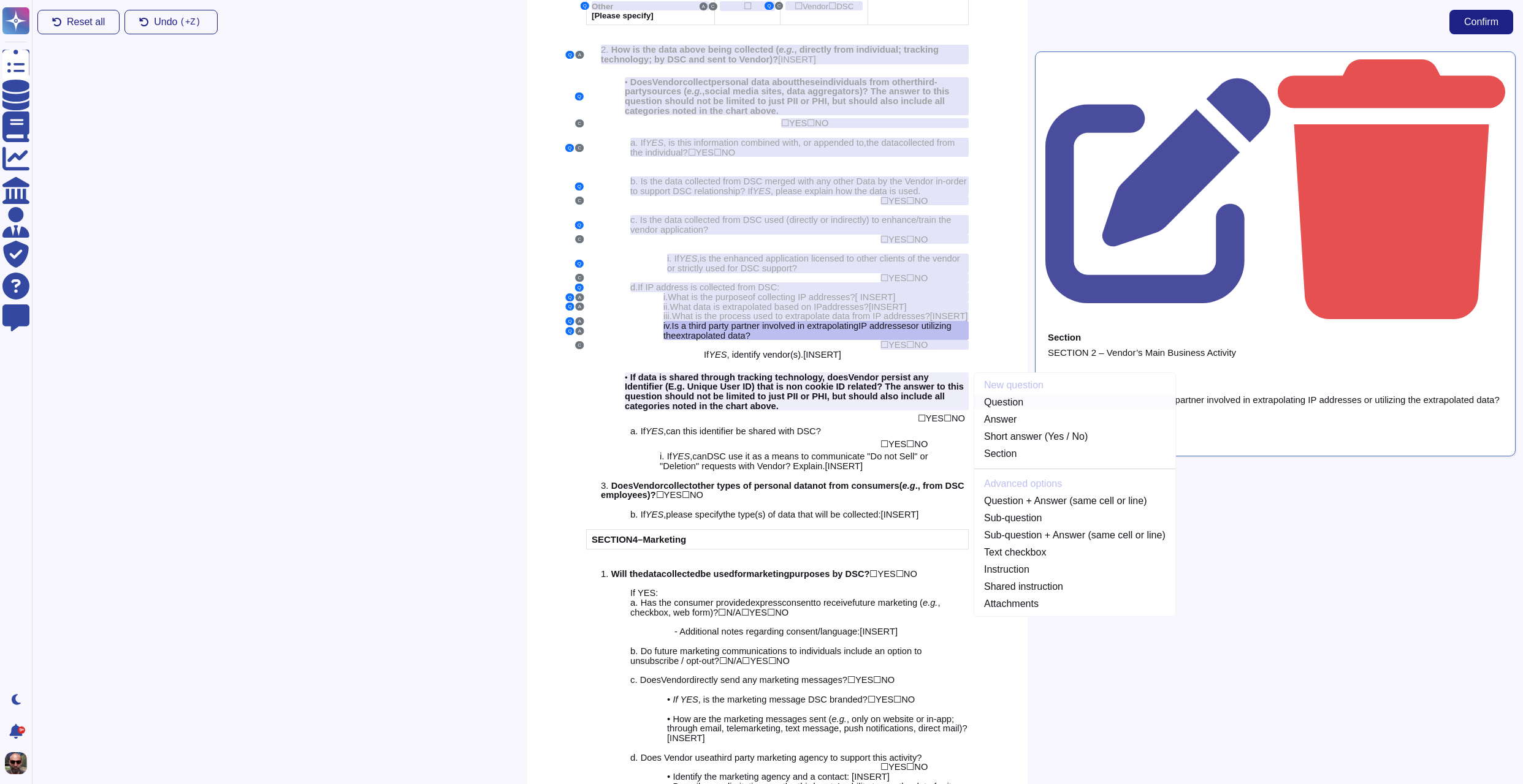
click at [1041, 399] on link "Question" at bounding box center [1075, 403] width 201 height 15
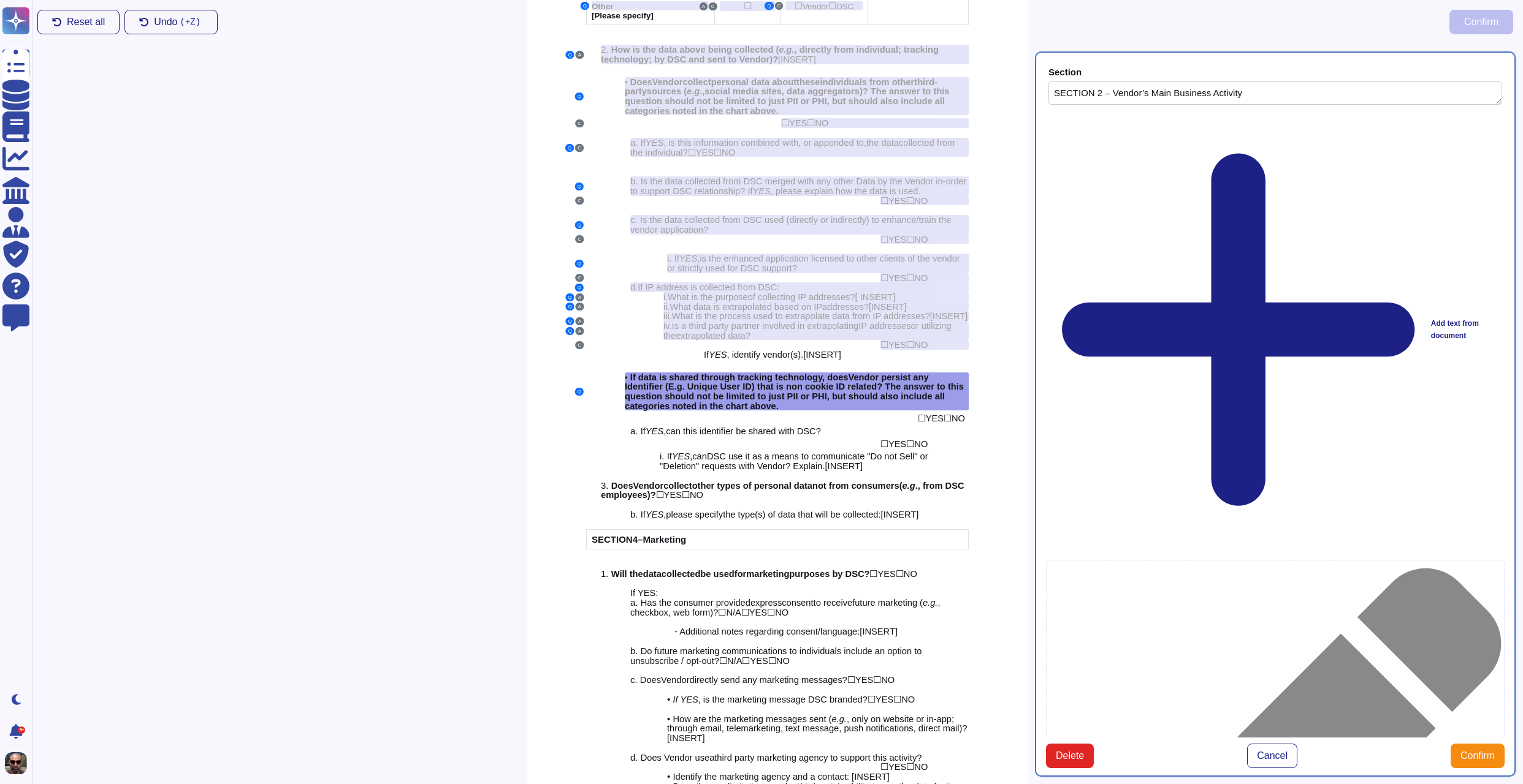
type textarea "SECTION 2 – Vendor’s Main Business Activity"
type textarea "If data is shared through tracking technology, does Vendor persist any Identifi…"
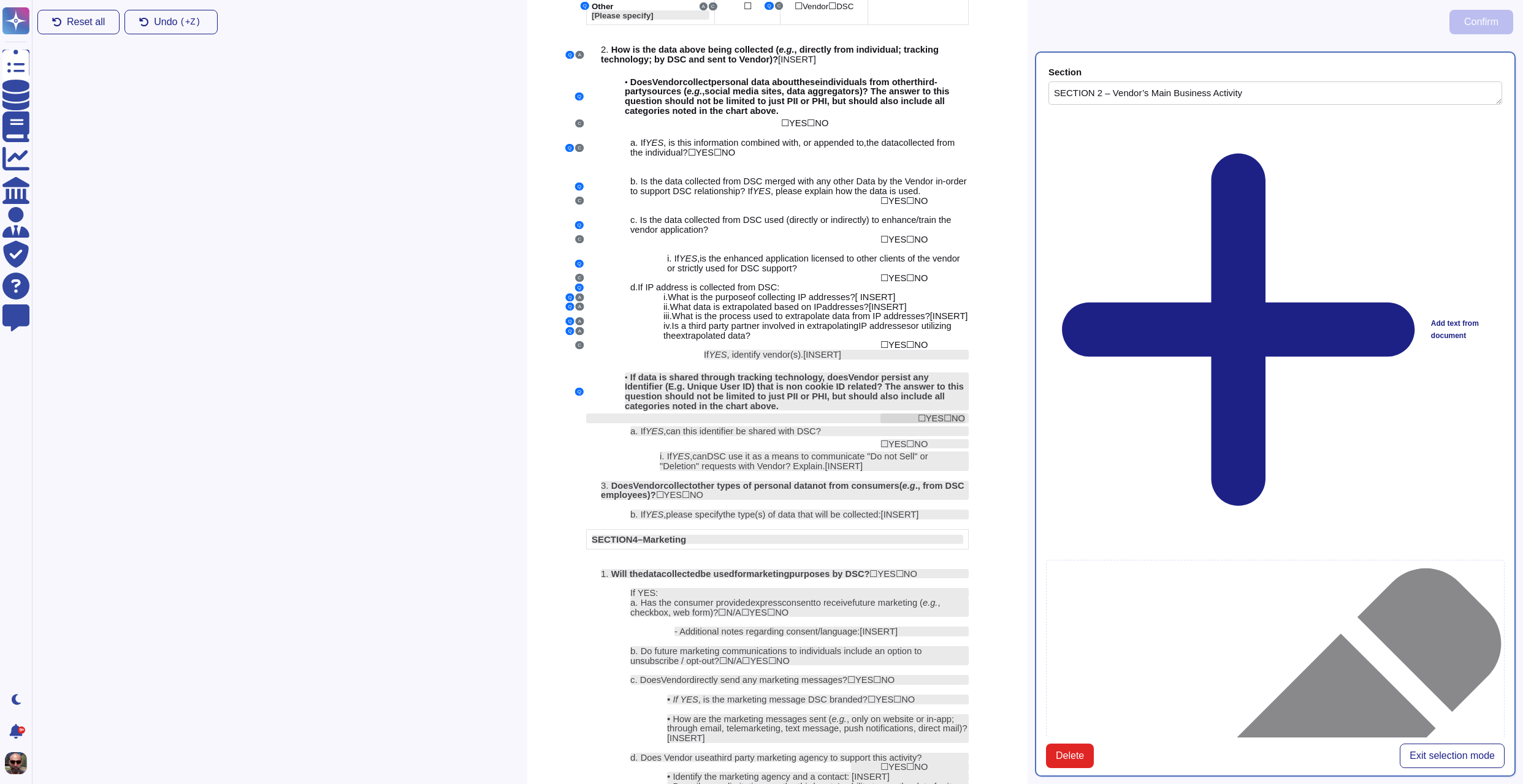
click at [935, 415] on span "YES" at bounding box center [935, 418] width 18 height 10
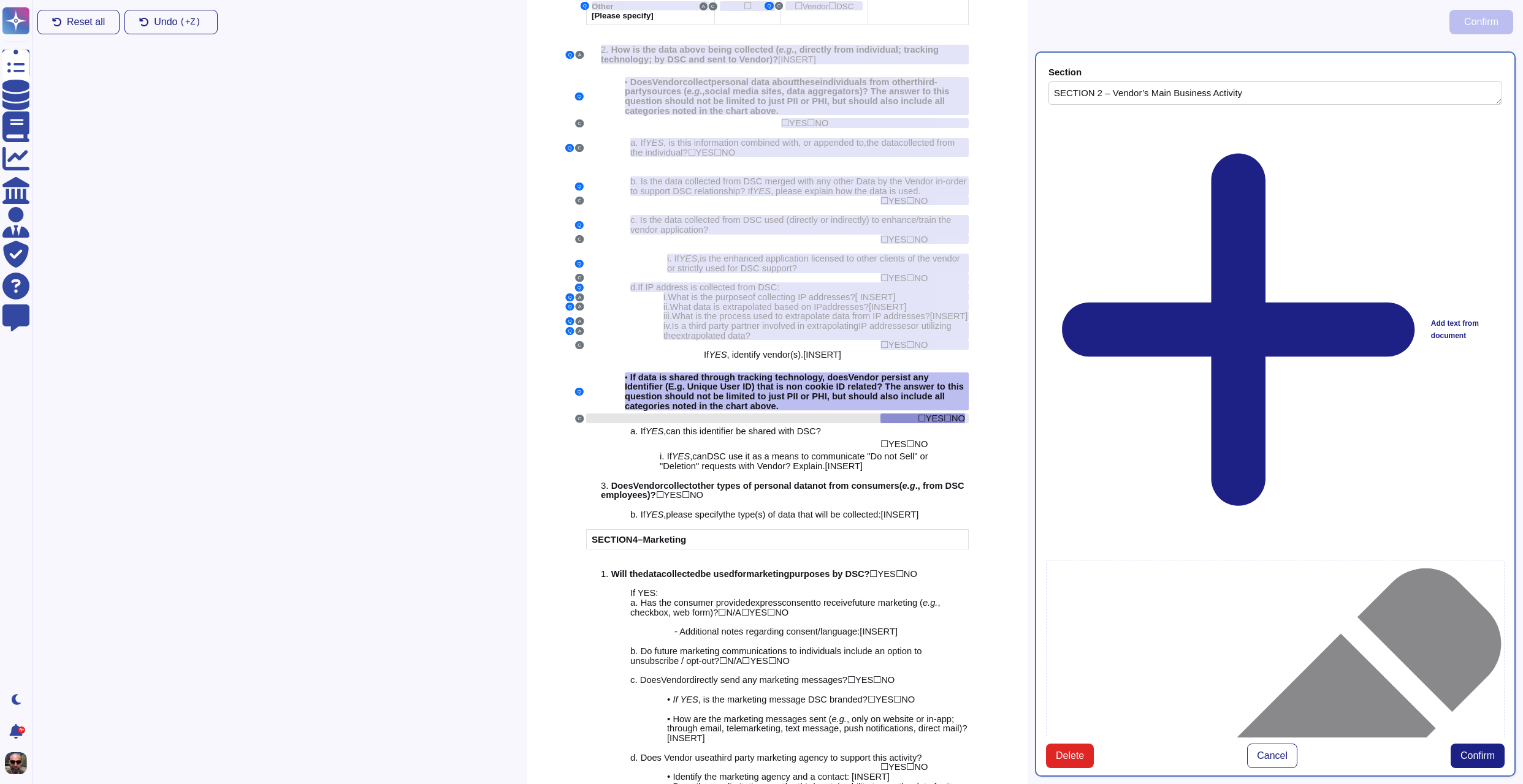
scroll to position [1646, 0]
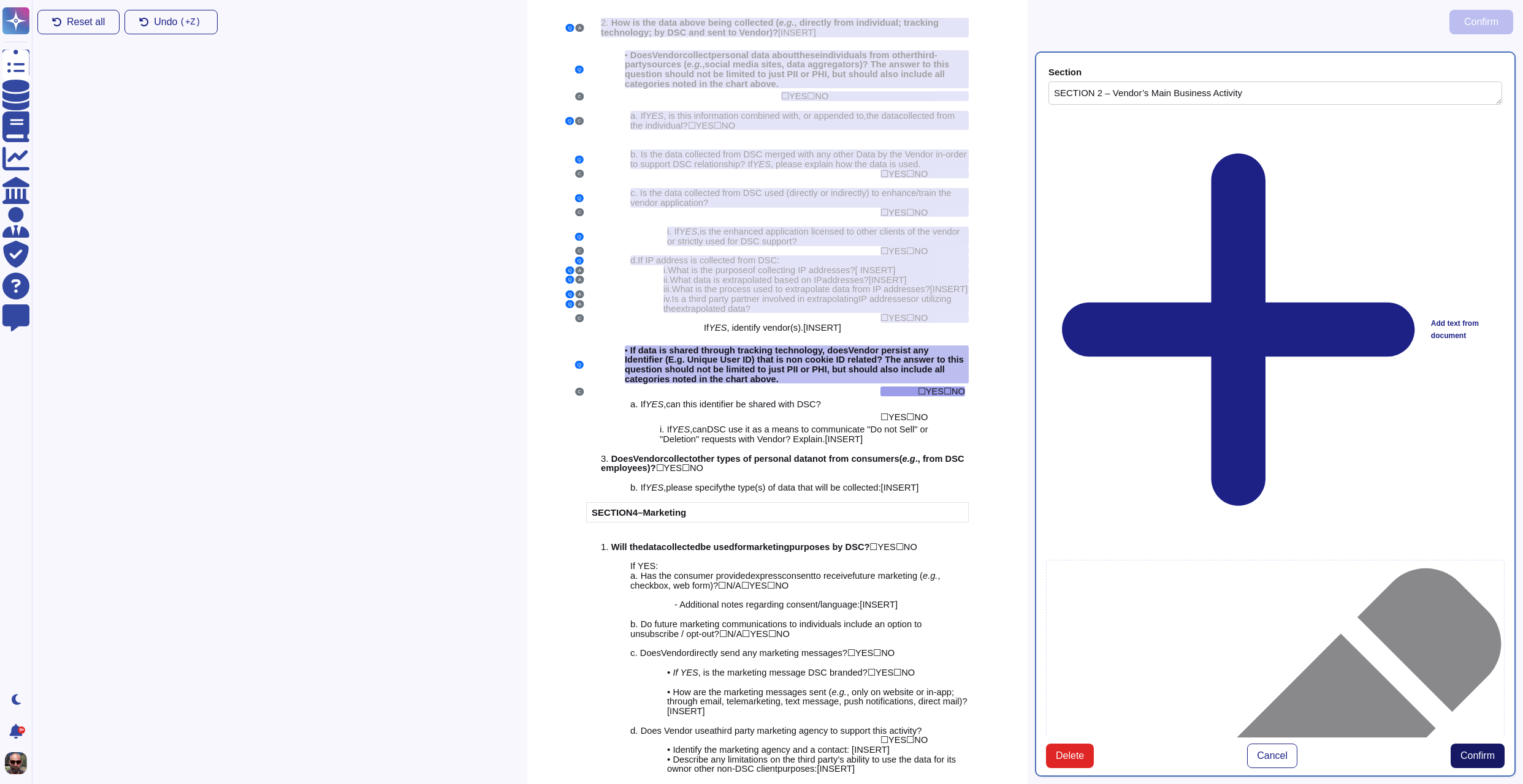
click at [1486, 751] on span "Confirm" at bounding box center [1477, 755] width 35 height 10
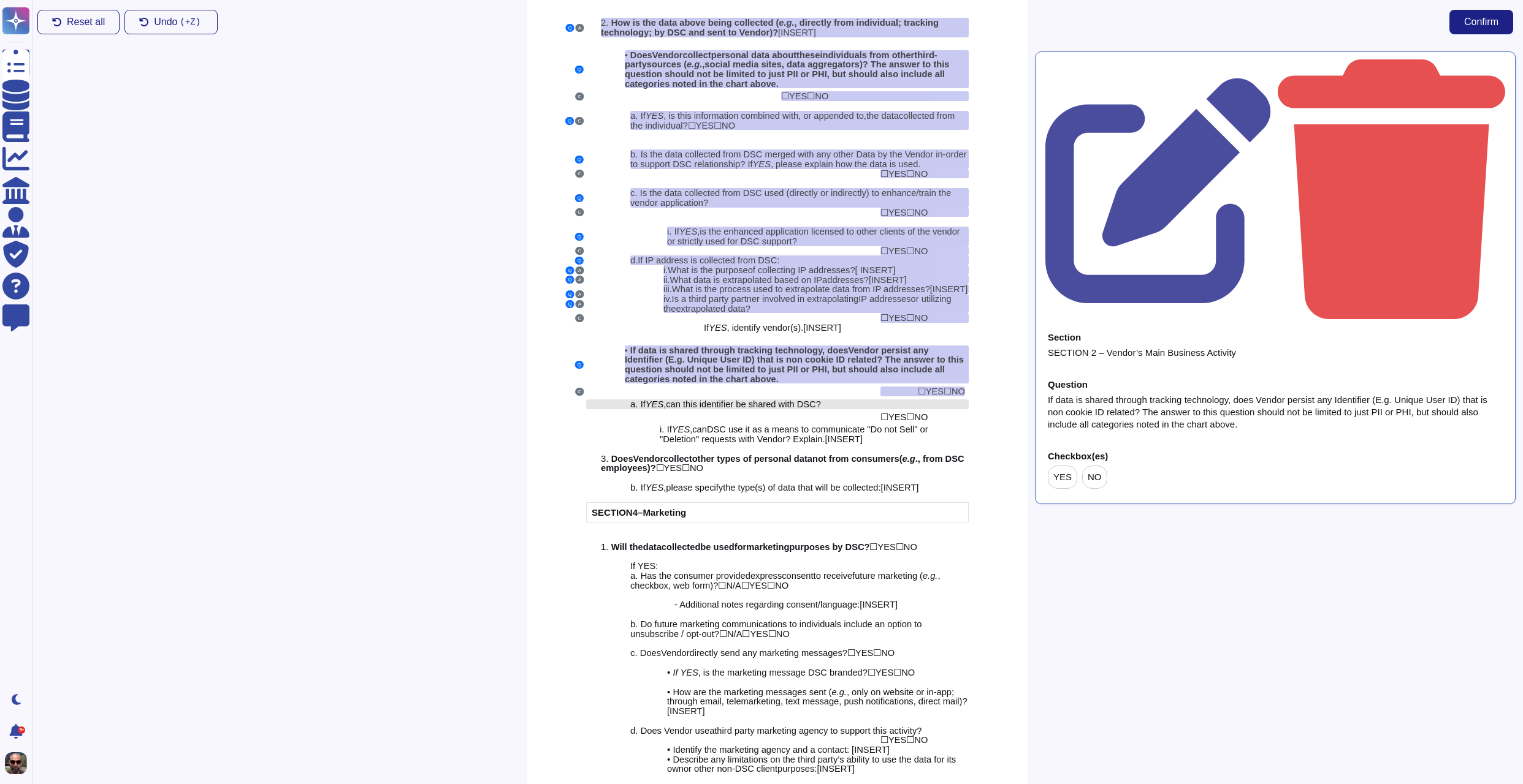
click at [806, 409] on span "can this identifier be shared with DSC?" at bounding box center [743, 404] width 155 height 10
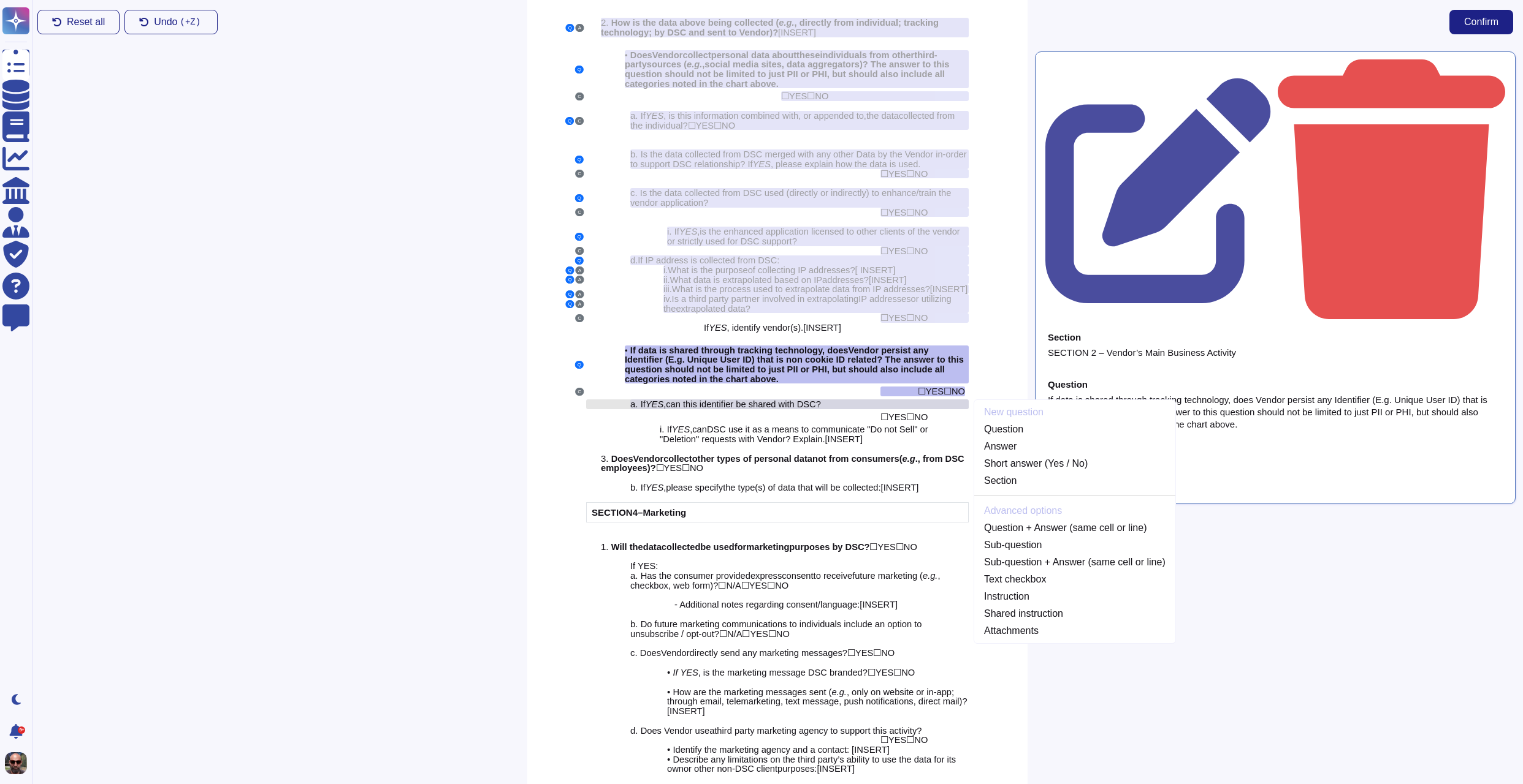
scroll to position [1659, 0]
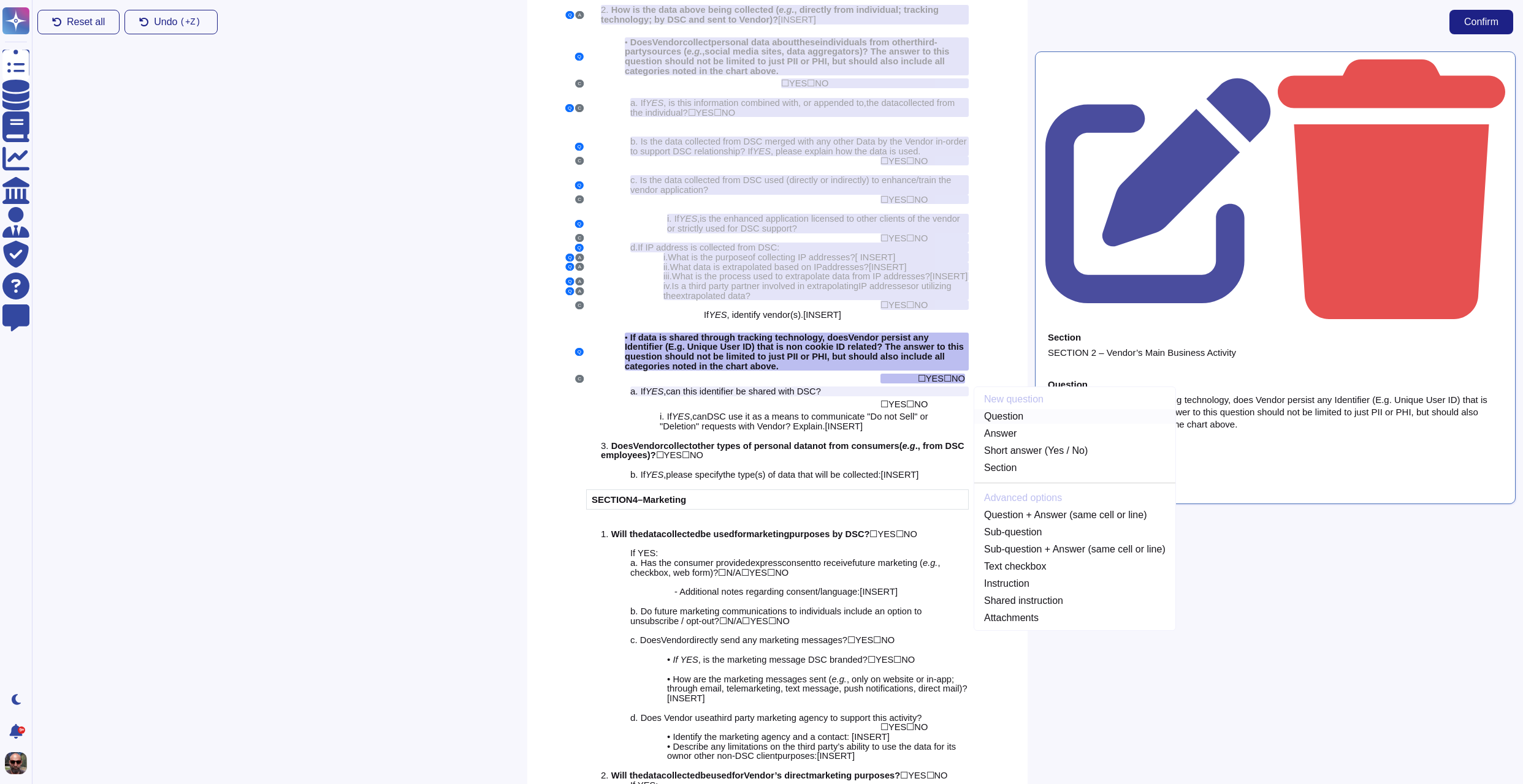
click at [1025, 419] on link "Question" at bounding box center [1075, 417] width 201 height 15
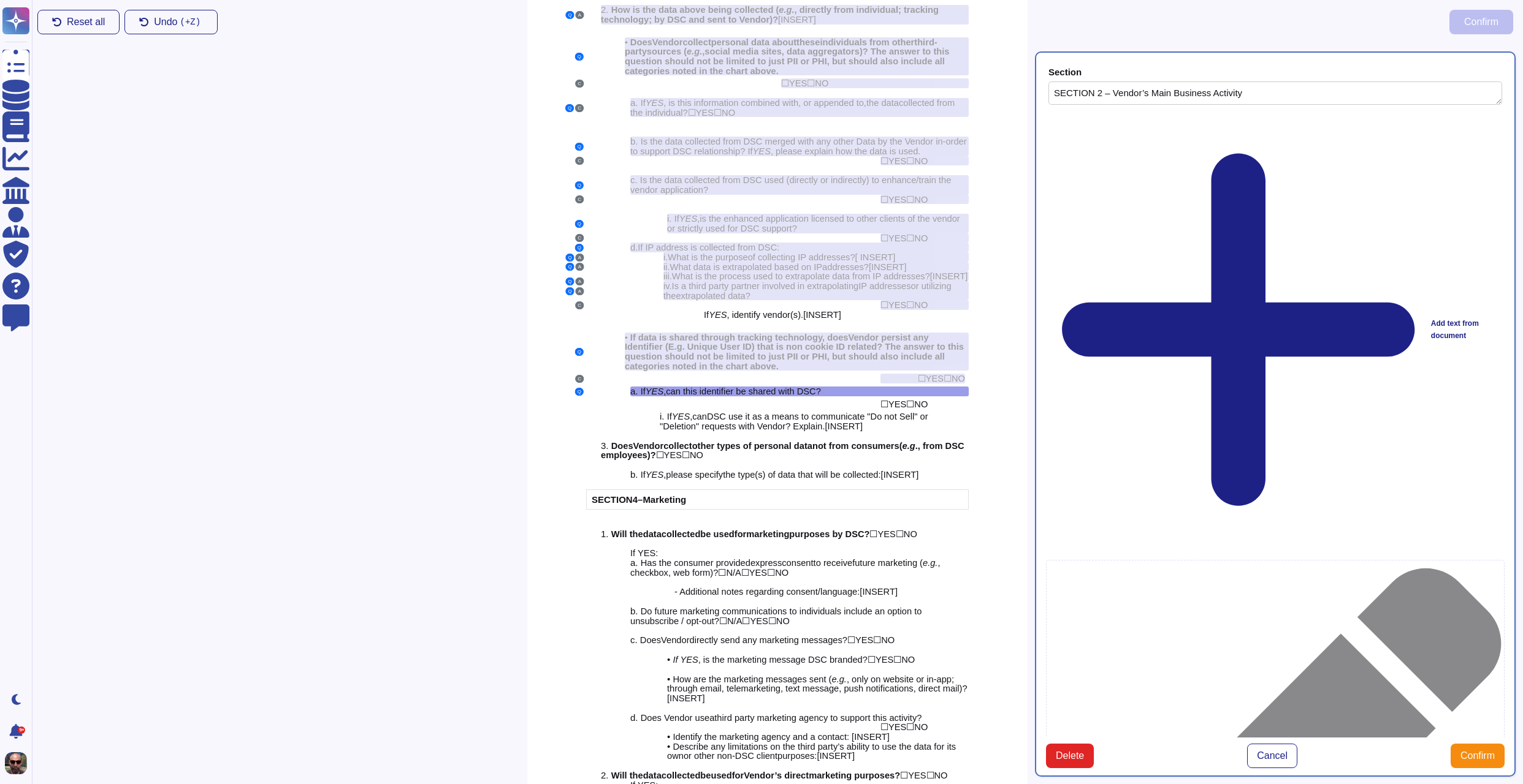
type textarea "SECTION 2 – Vendor’s Main Business Activity"
type textarea "If YES, can this identifier be shared with DSC?"
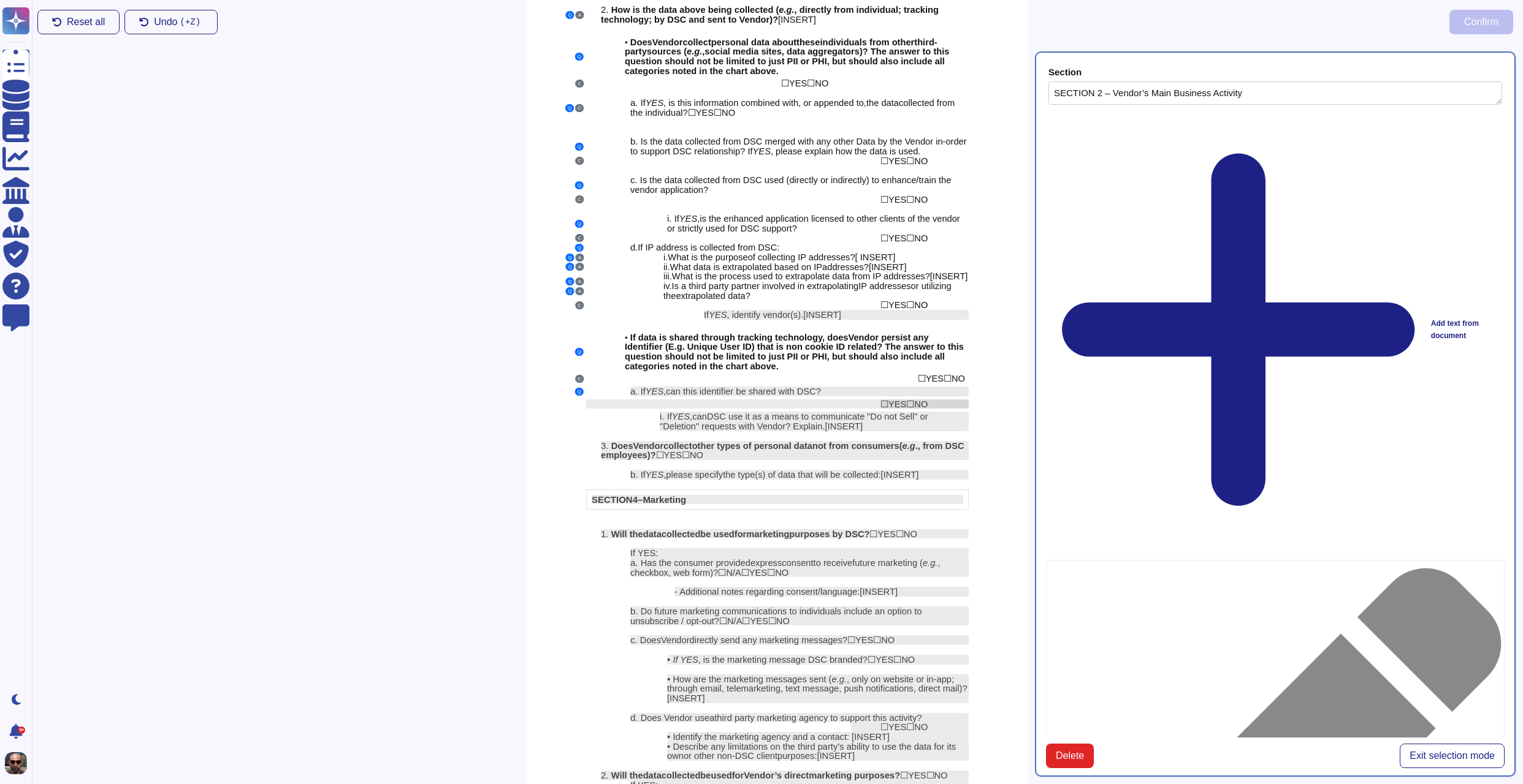
click at [904, 406] on span "YES" at bounding box center [897, 404] width 18 height 10
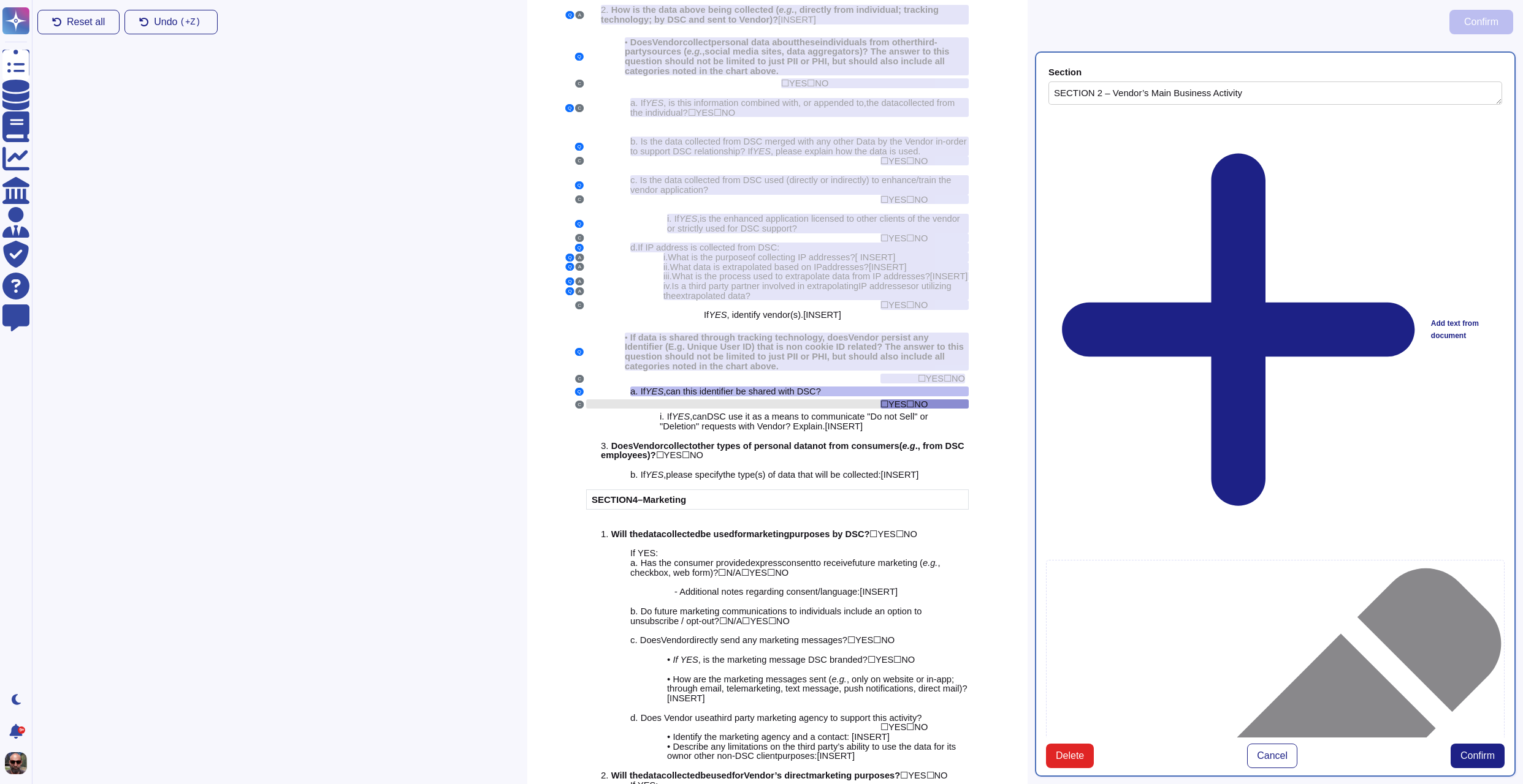
scroll to position [1672, 0]
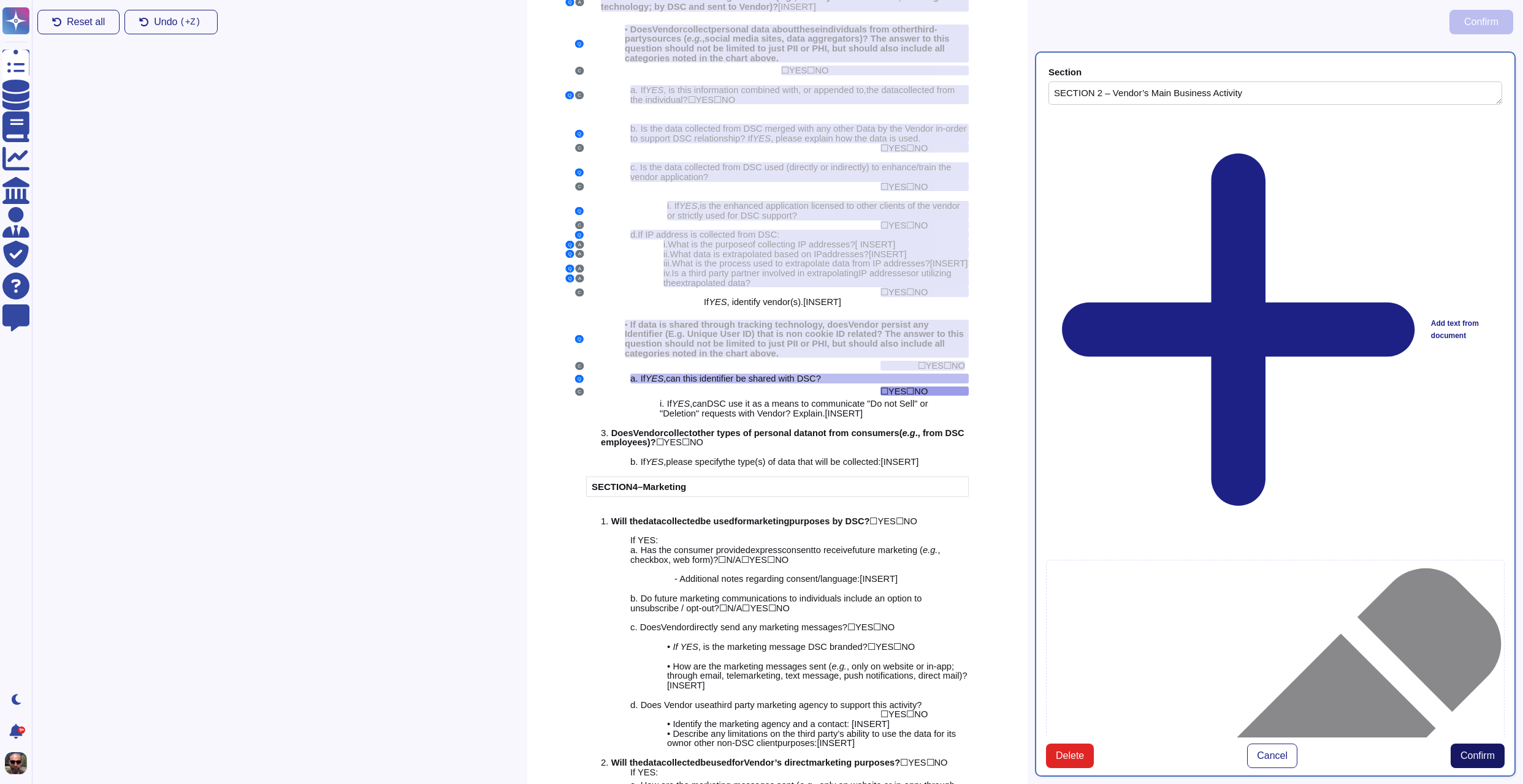
click at [1475, 751] on span "Confirm" at bounding box center [1477, 755] width 35 height 10
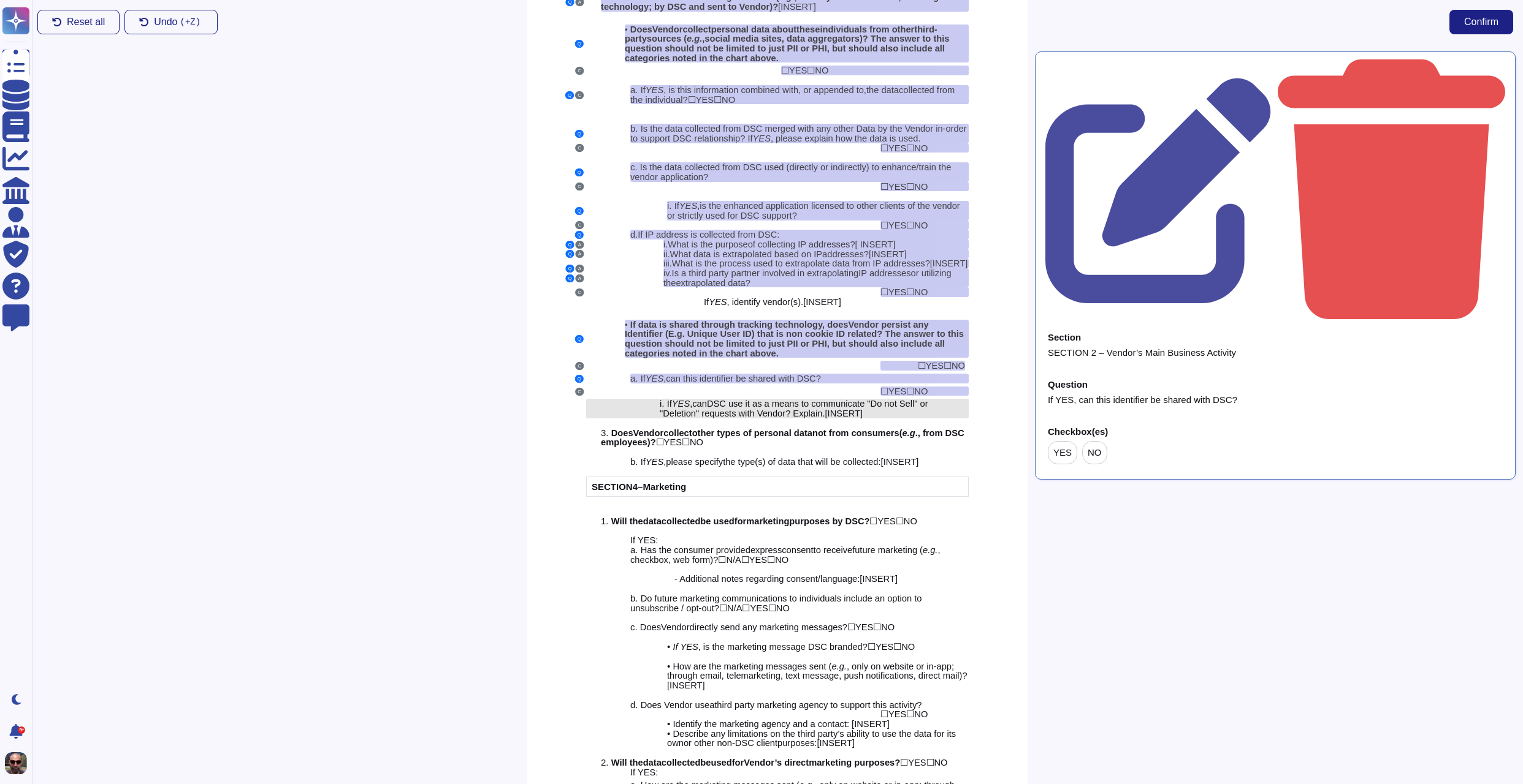
click at [786, 411] on span "endor" at bounding box center [774, 413] width 23 height 10
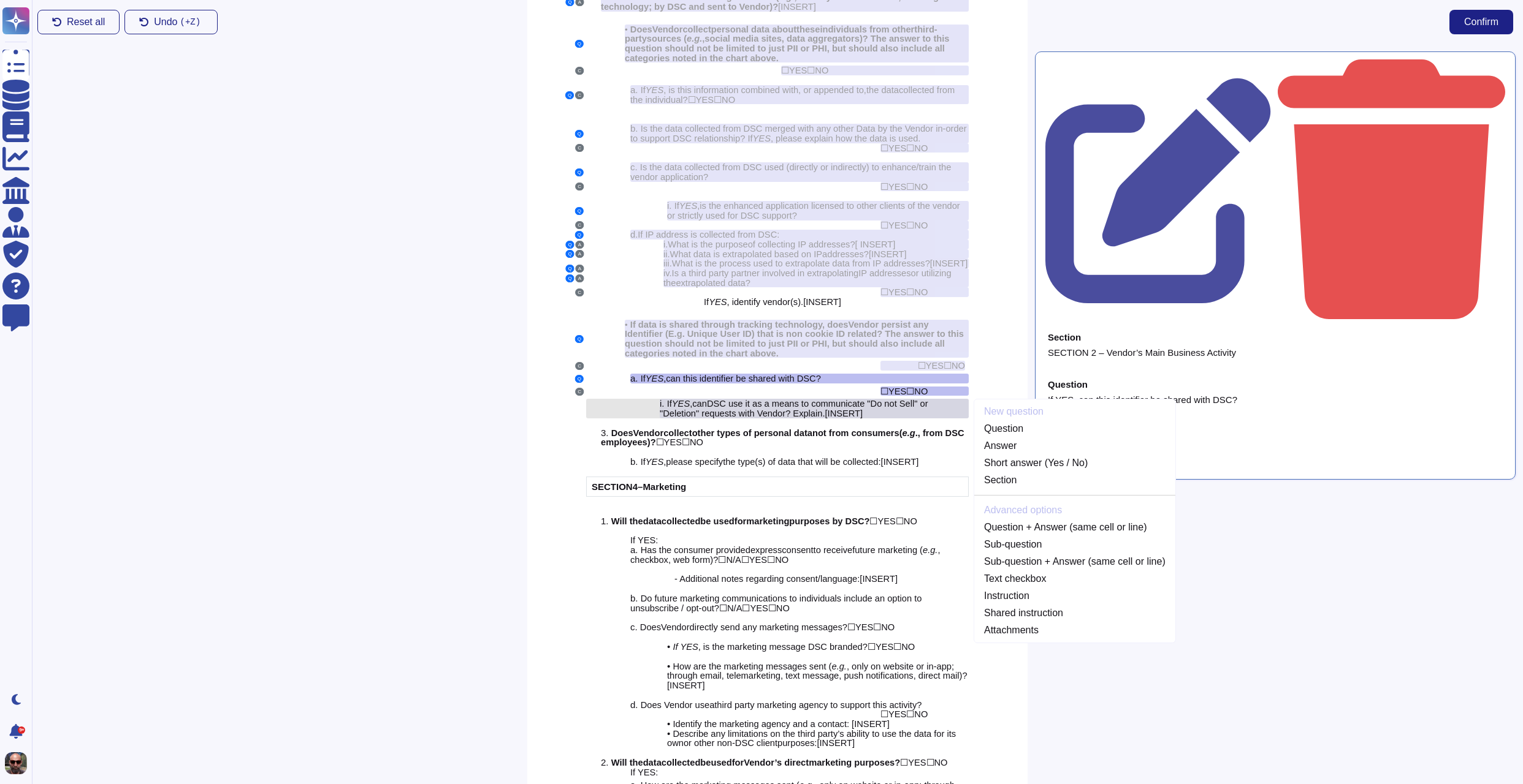
scroll to position [1689, 0]
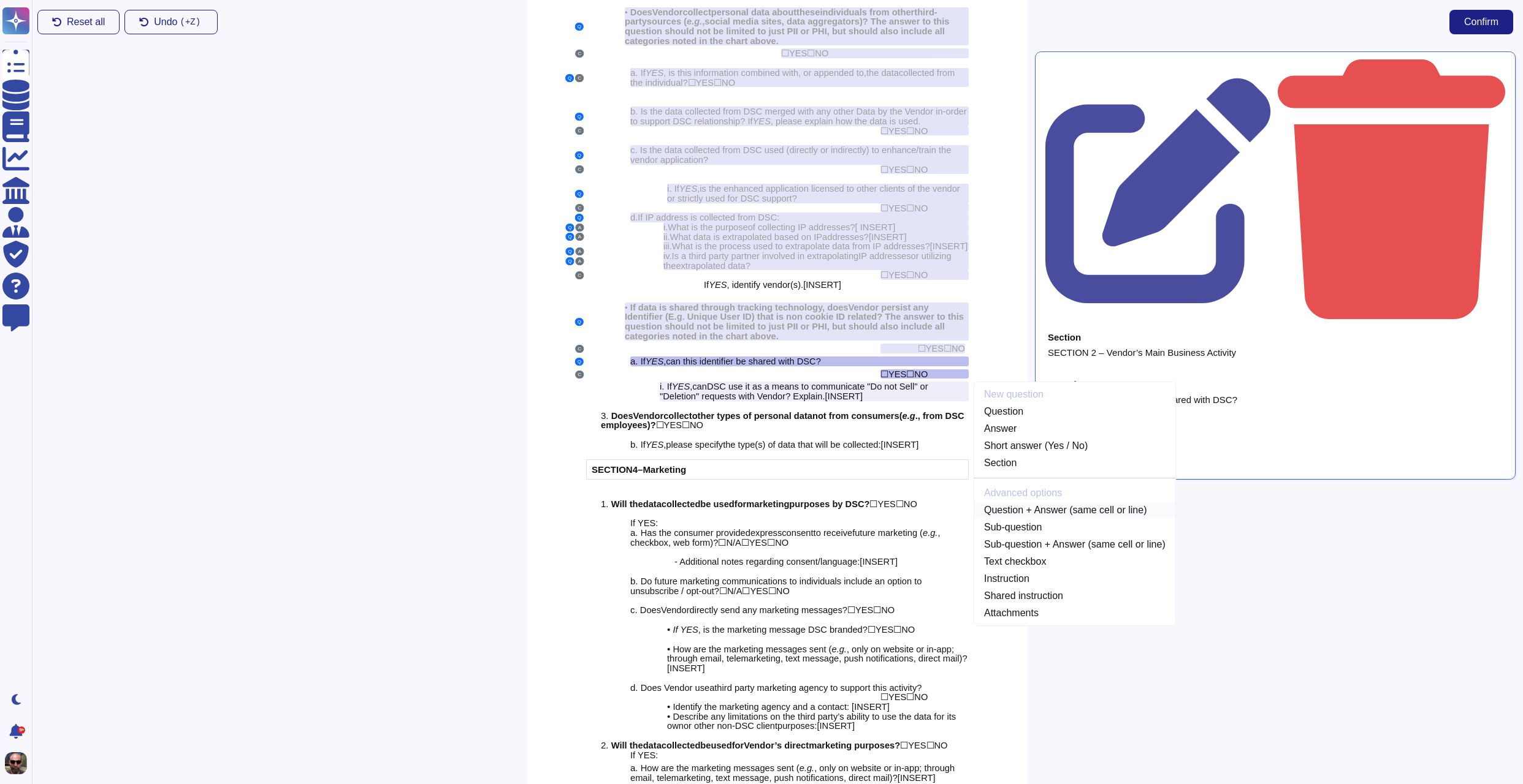
click at [1047, 503] on link "Question + Answer (same cell or line)" at bounding box center [1075, 510] width 201 height 15
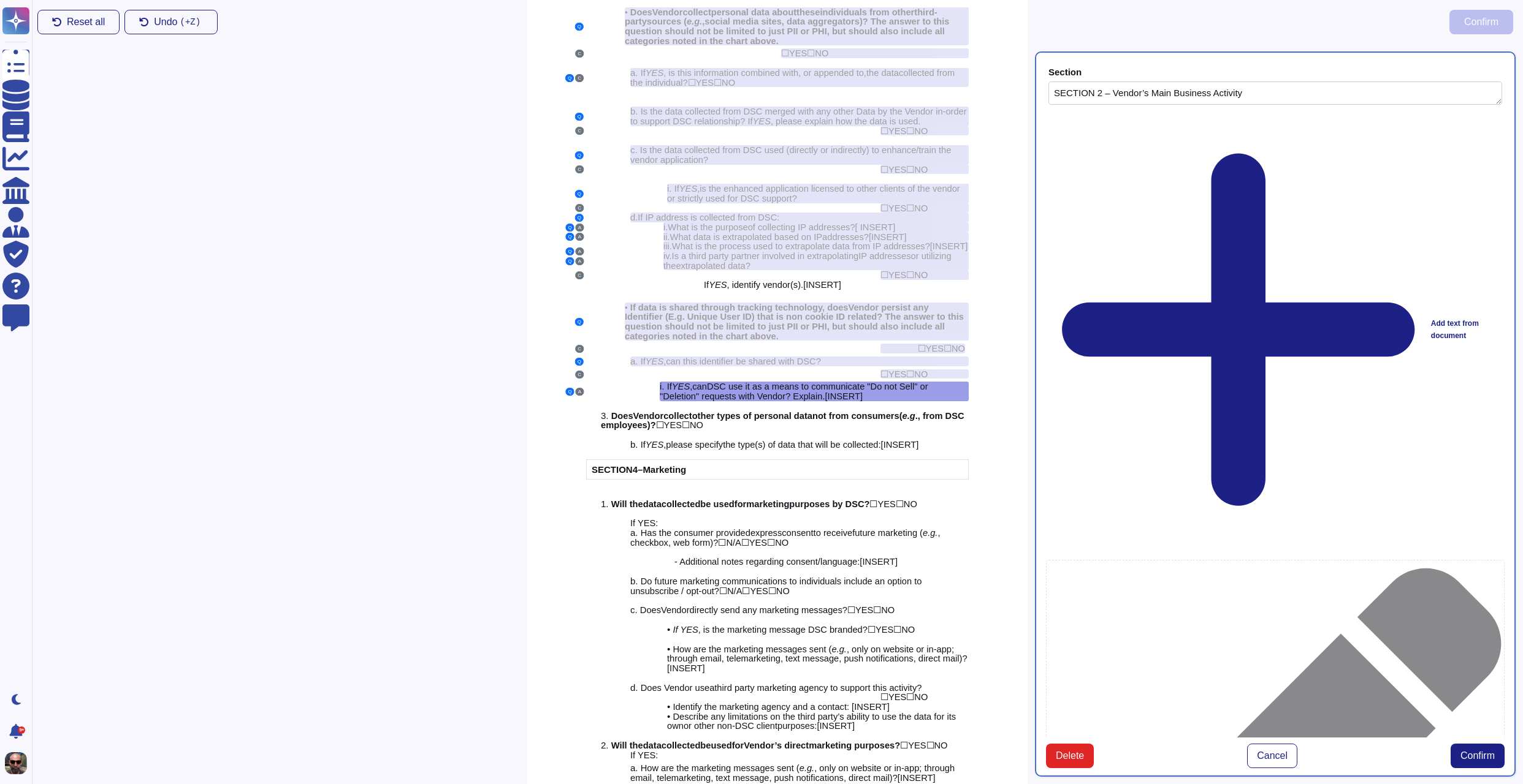
type textarea "SECTION 2 – Vendor’s Main Business Activity"
type textarea "If YES, can DSC use it as a means to communicate "Do not Sell" or "Deletion" re…"
click at [1483, 751] on span "Confirm" at bounding box center [1477, 755] width 35 height 10
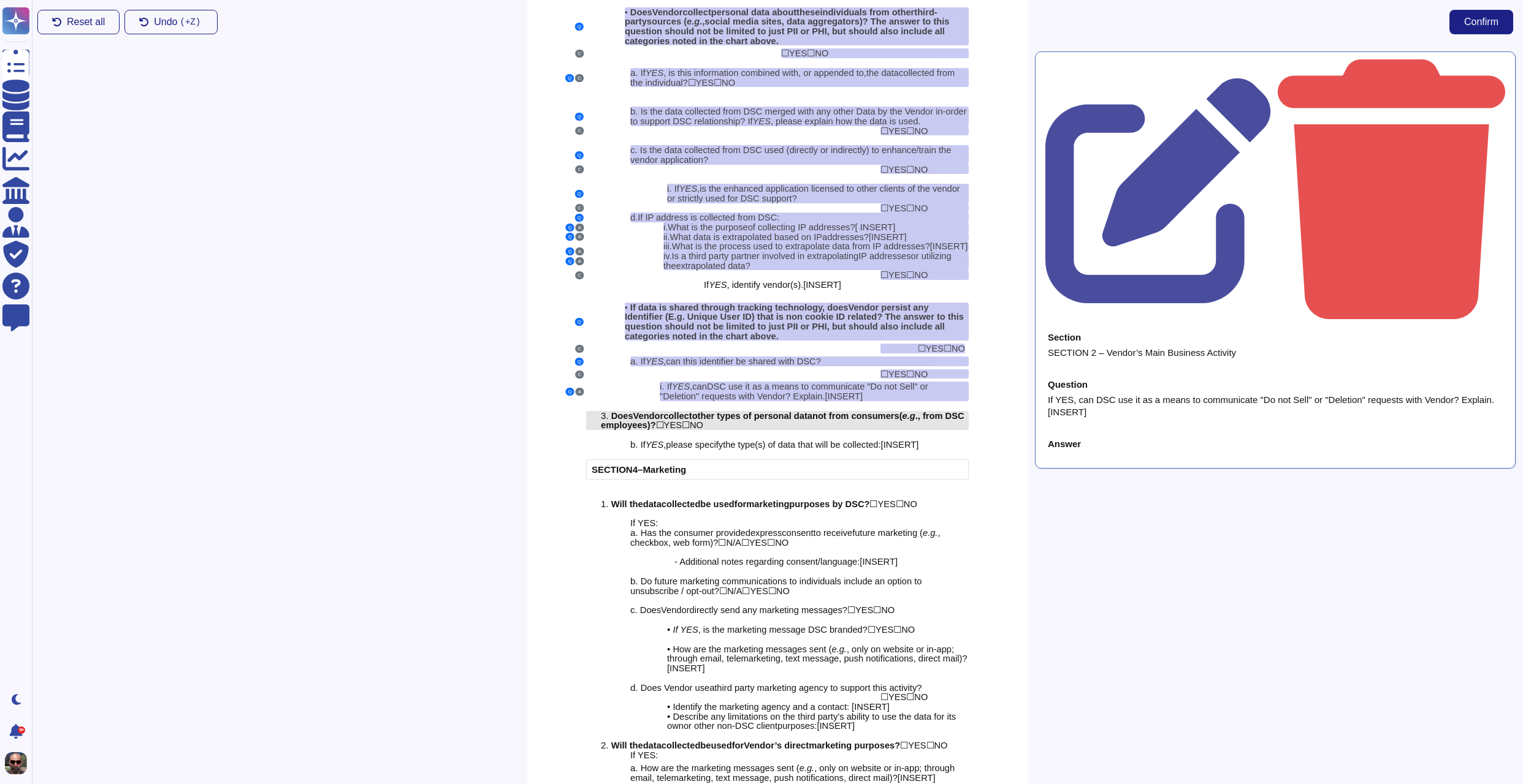
click at [833, 420] on span "not from consumers" at bounding box center [856, 416] width 87 height 10
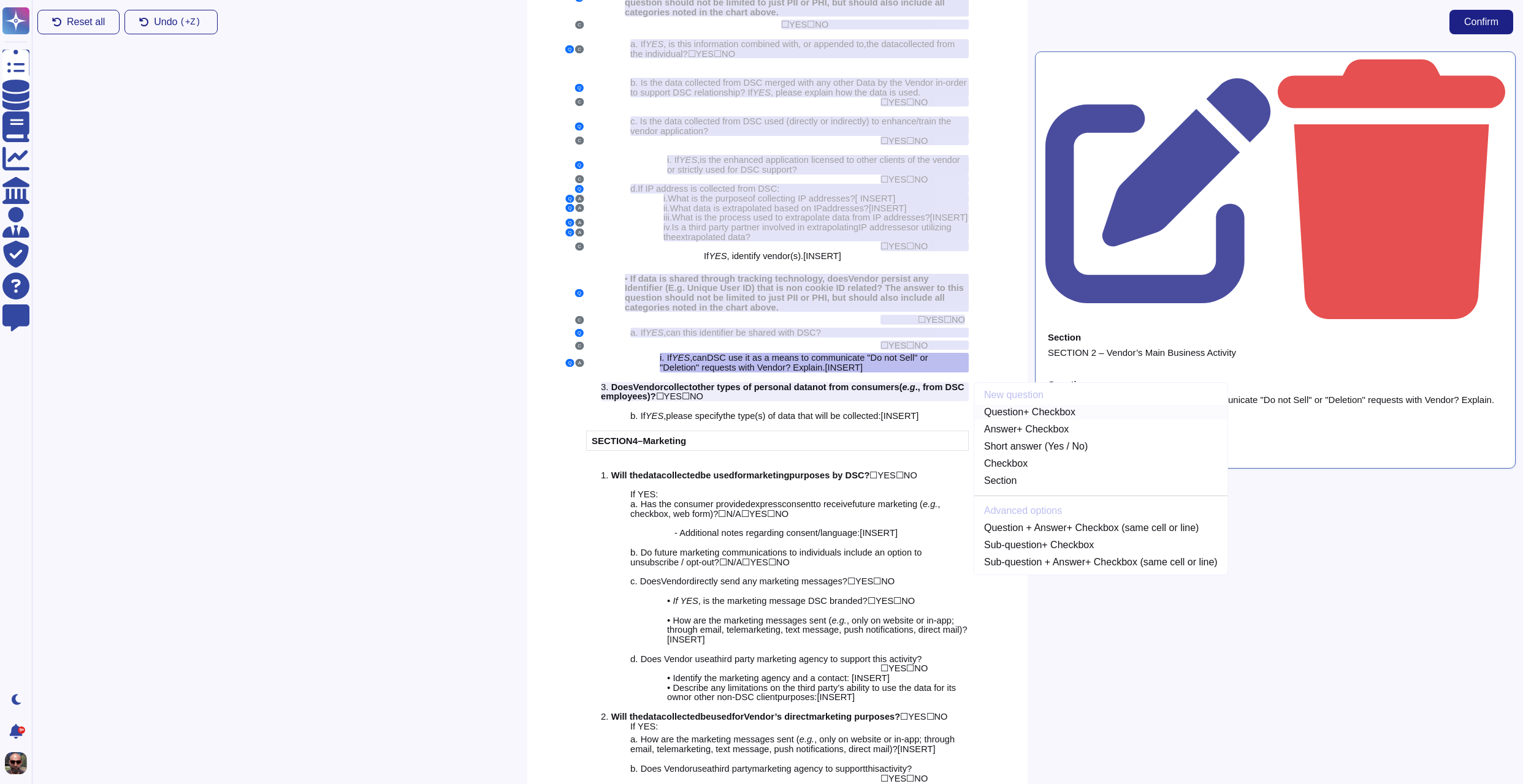
click at [1060, 416] on link "Question + Checkbox" at bounding box center [1100, 413] width 253 height 15
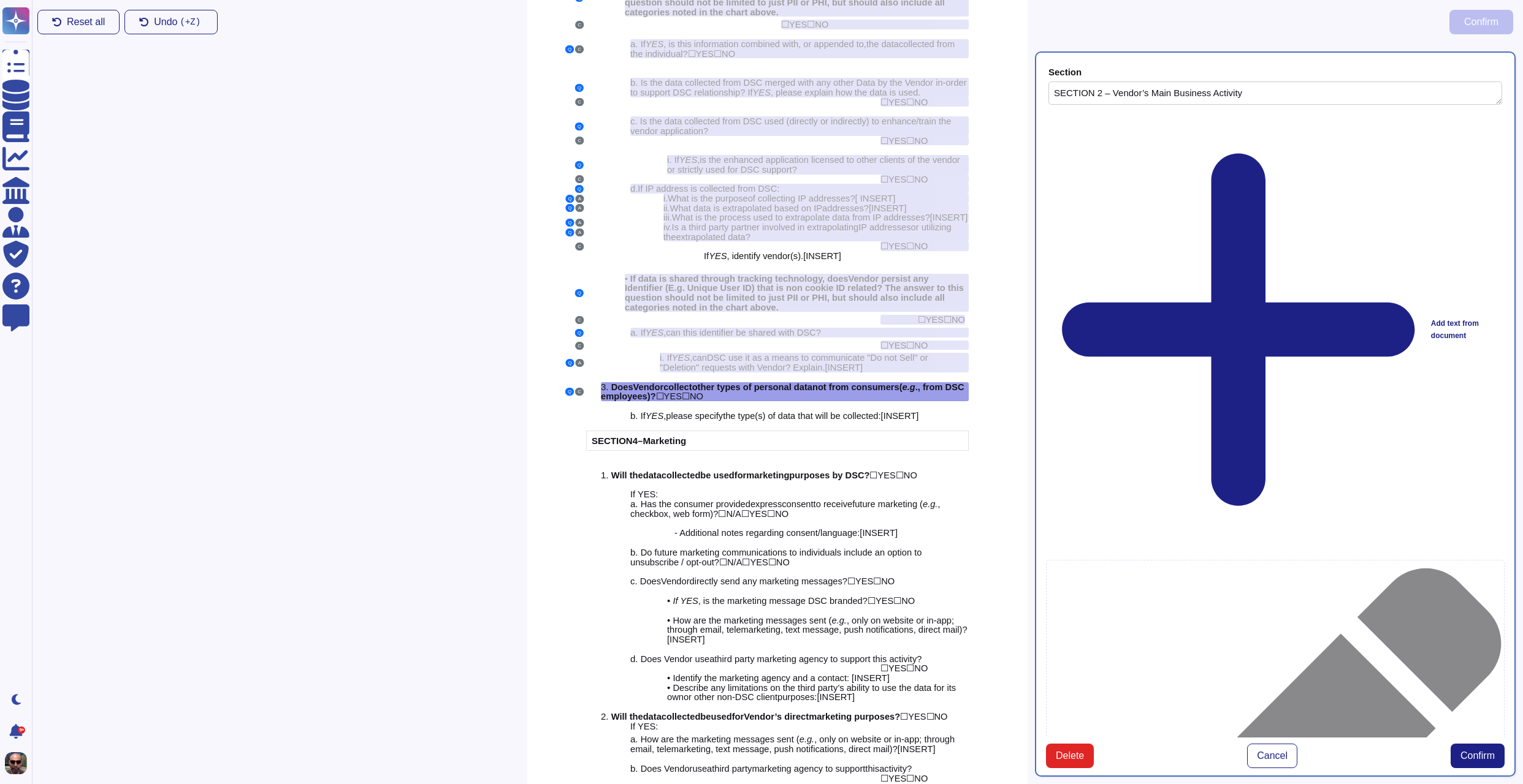
type textarea "SECTION 2 – Vendor’s Main Business Activity"
type textarea "Does Vendor collect other types of personal data not from consumers (e.g., from…"
click at [1482, 751] on span "Confirm" at bounding box center [1477, 755] width 35 height 10
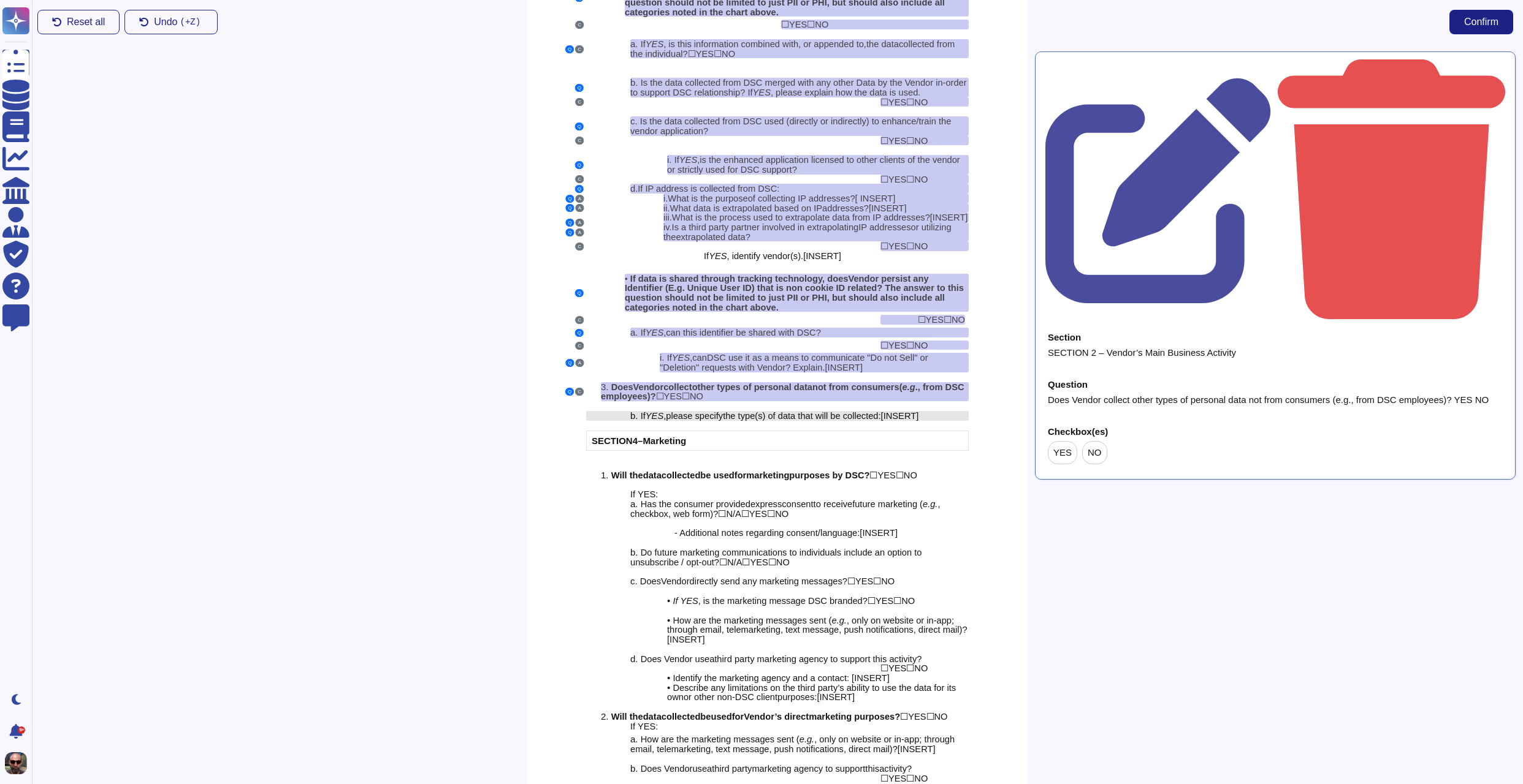
click at [826, 419] on span "the type(s) of data that will be collected" at bounding box center [800, 416] width 155 height 10
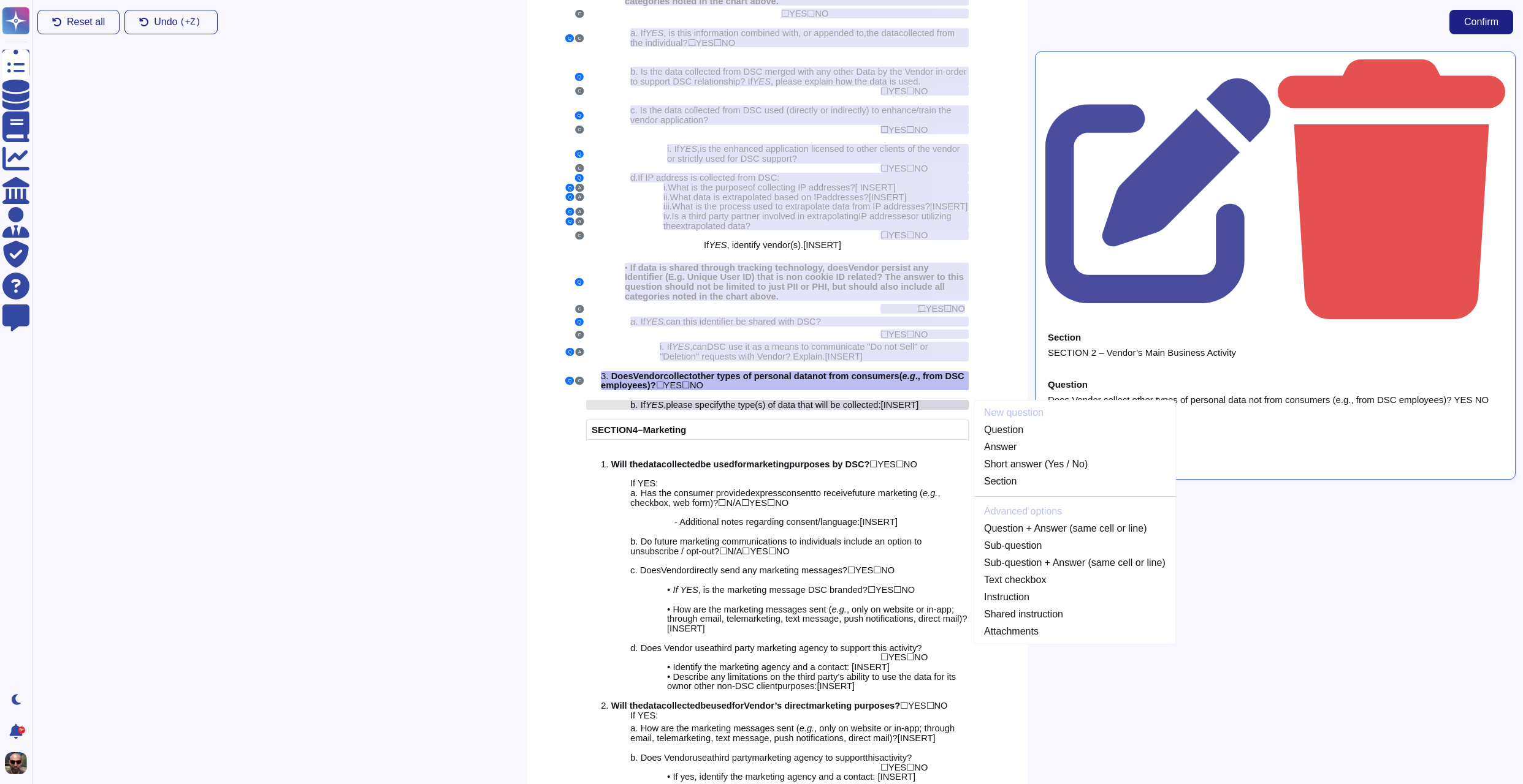
scroll to position [1742, 0]
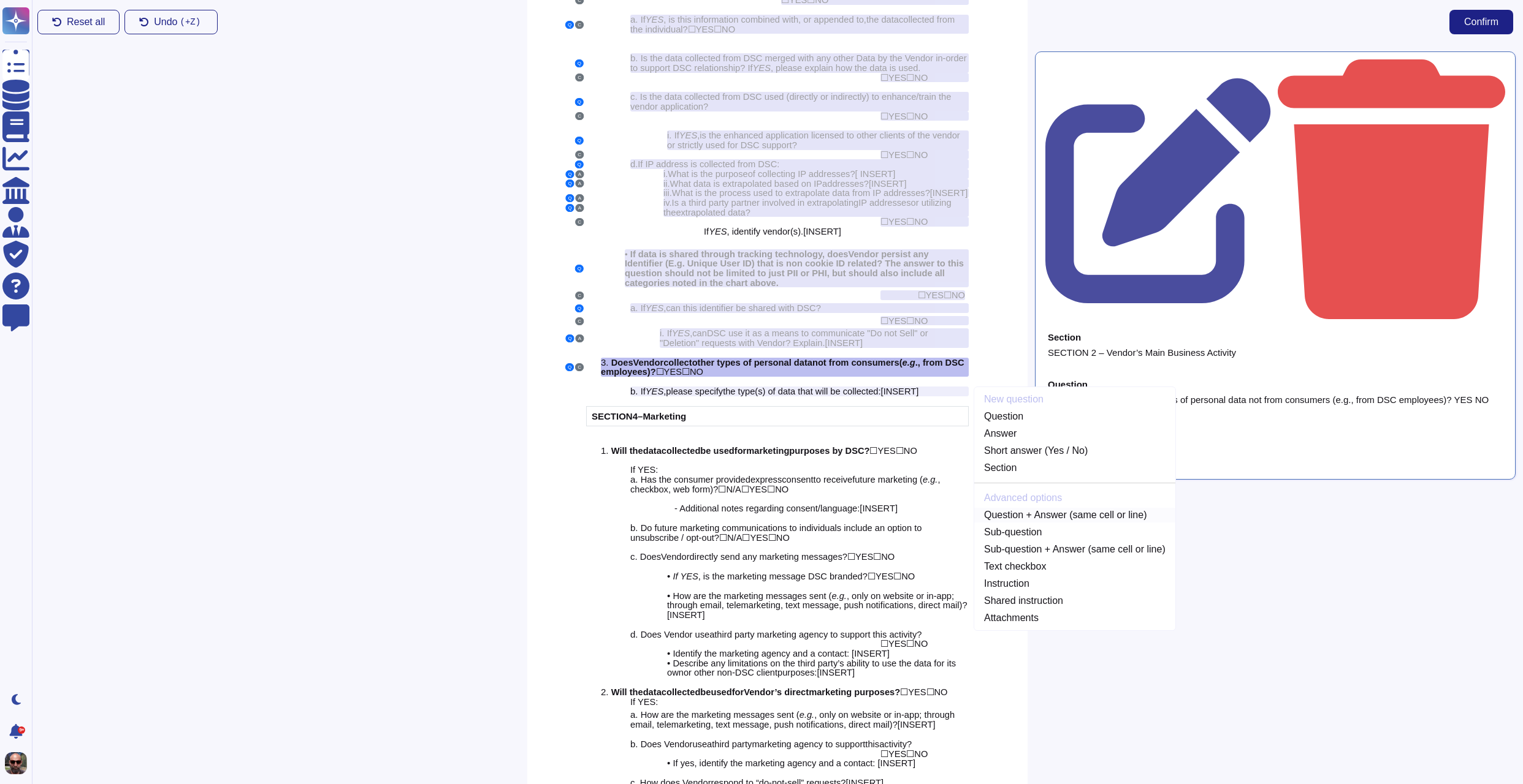
click at [1068, 520] on link "Question + Answer (same cell or line)" at bounding box center [1075, 515] width 201 height 15
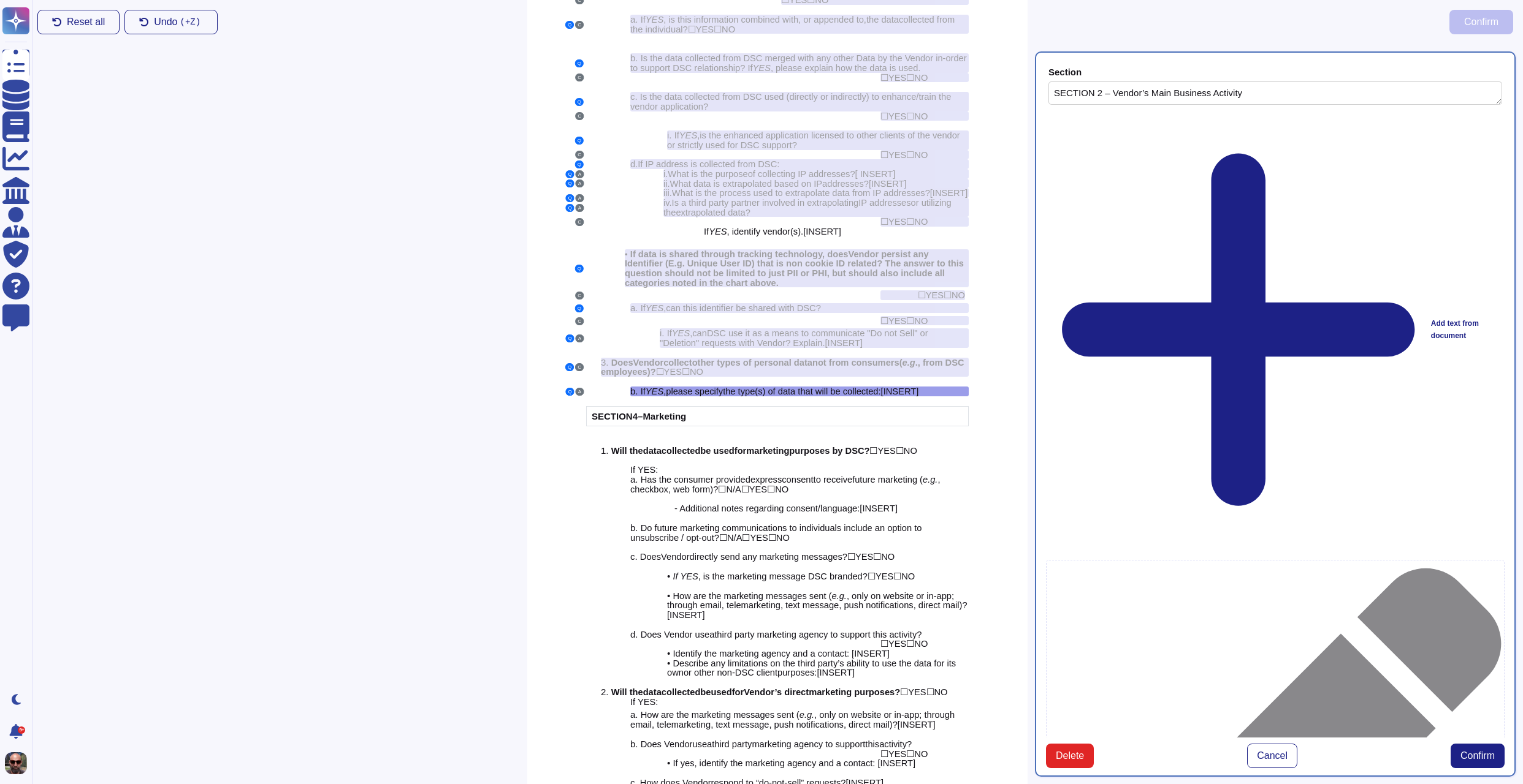
type textarea "SECTION 2 – Vendor’s Main Business Activity"
type textarea "If YES, please specify the type(s) of data that will be collected: [INSERT]"
click at [1479, 751] on span "Confirm" at bounding box center [1477, 755] width 35 height 10
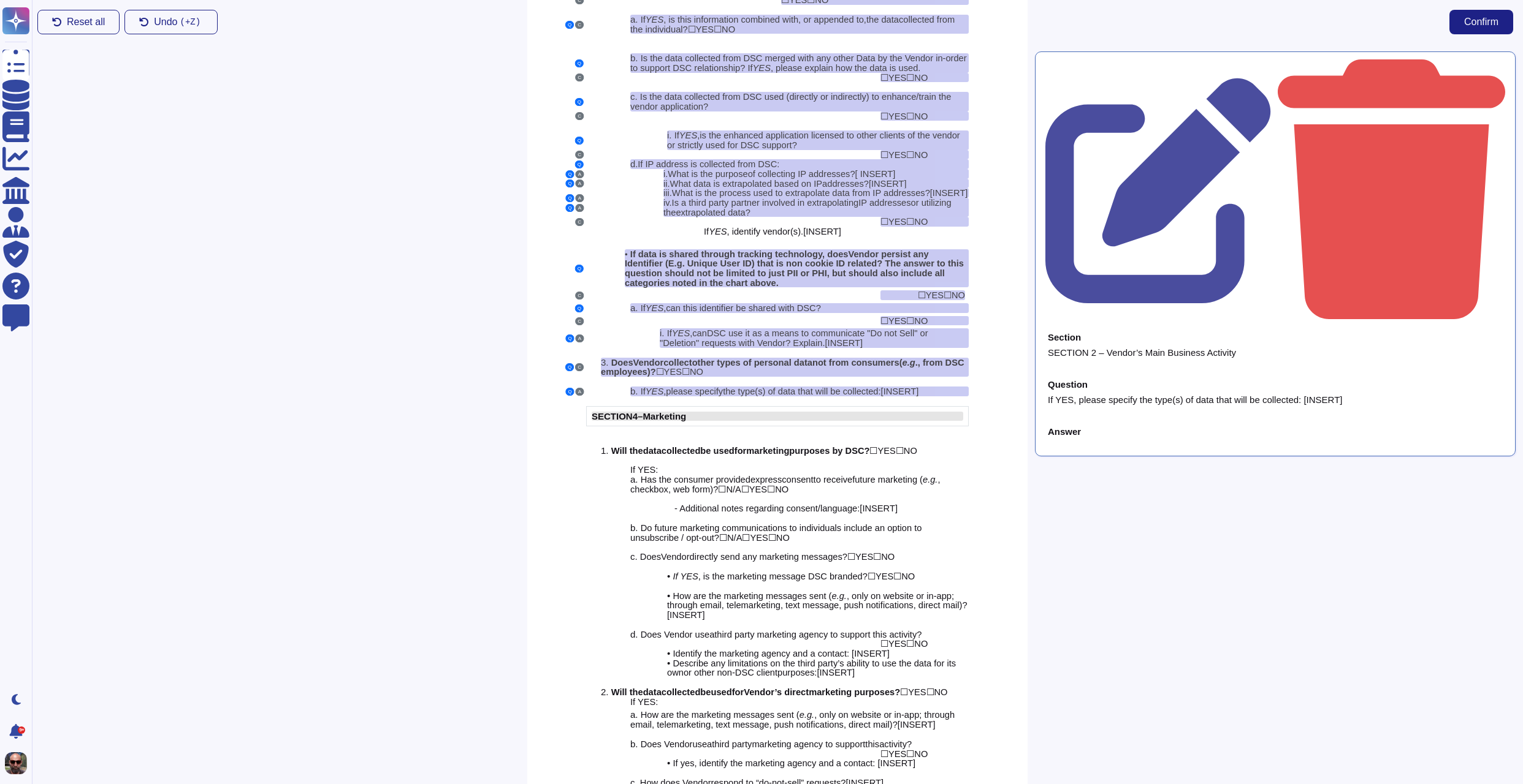
click at [676, 419] on span "Marketing" at bounding box center [664, 416] width 44 height 11
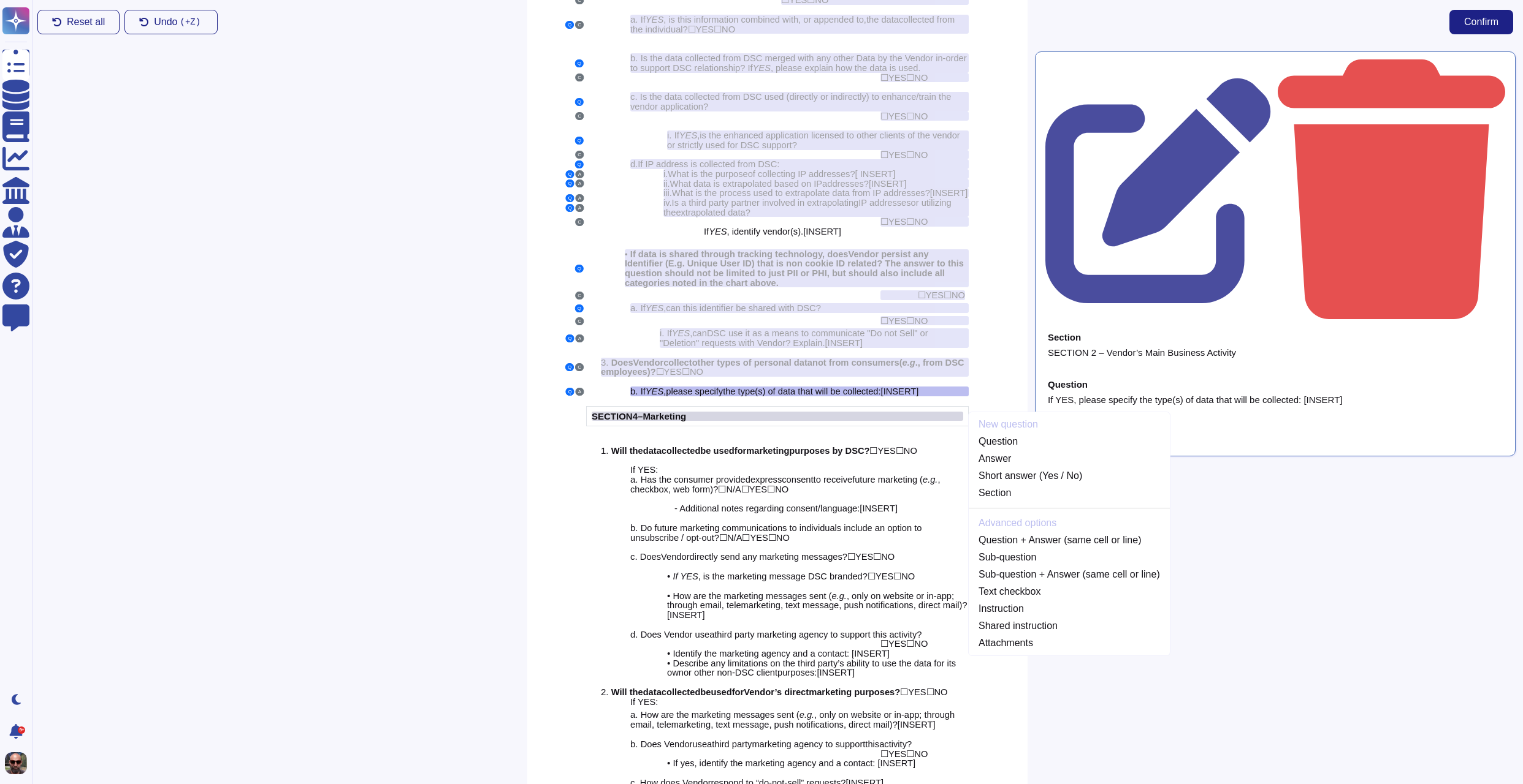
scroll to position [1766, 0]
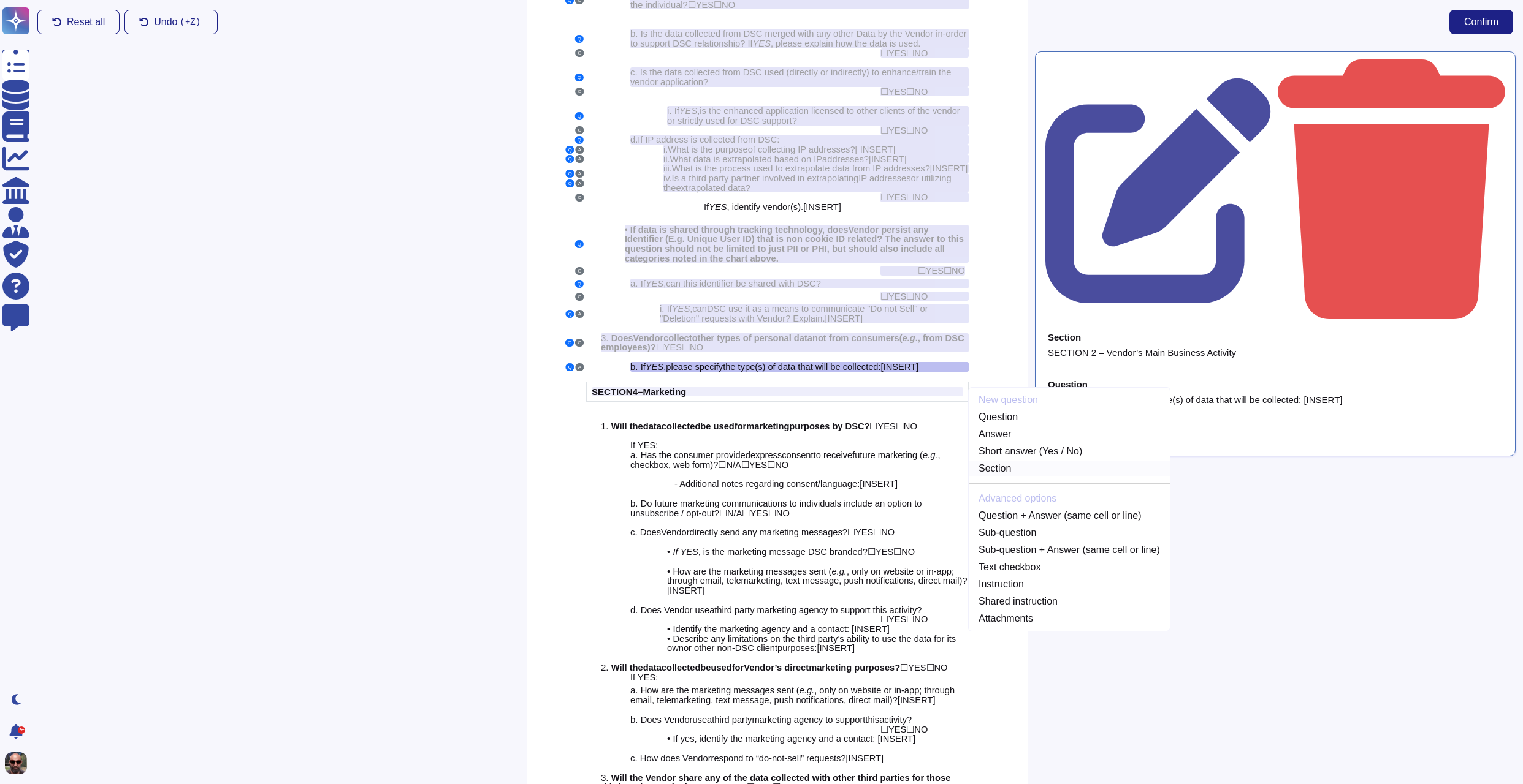
click at [1024, 465] on link "Section" at bounding box center [1069, 469] width 201 height 15
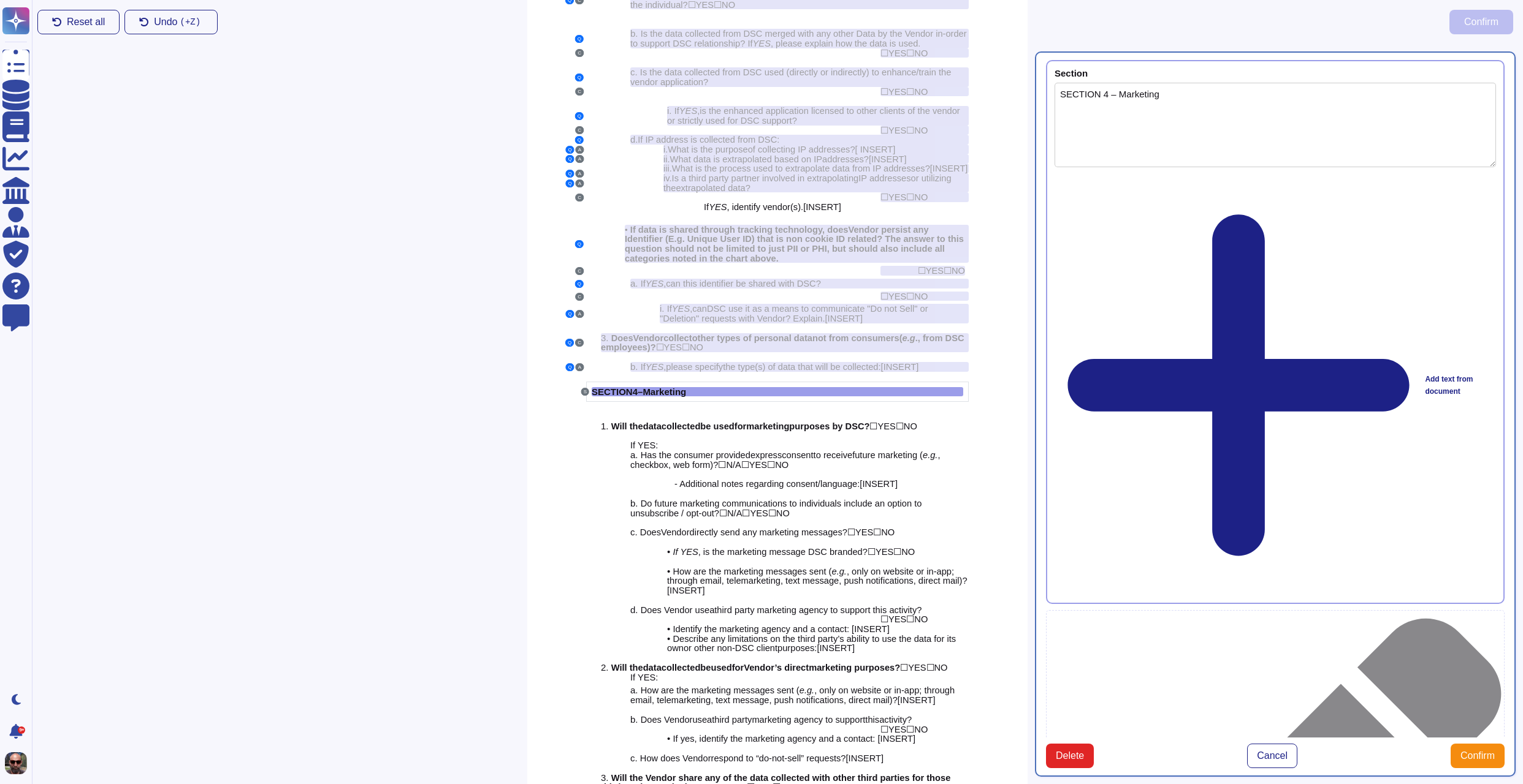
type textarea "SECTION 4 – Marketing"
click at [1470, 751] on span "Confirm" at bounding box center [1477, 755] width 35 height 10
click at [789, 430] on span "arketing" at bounding box center [772, 426] width 35 height 10
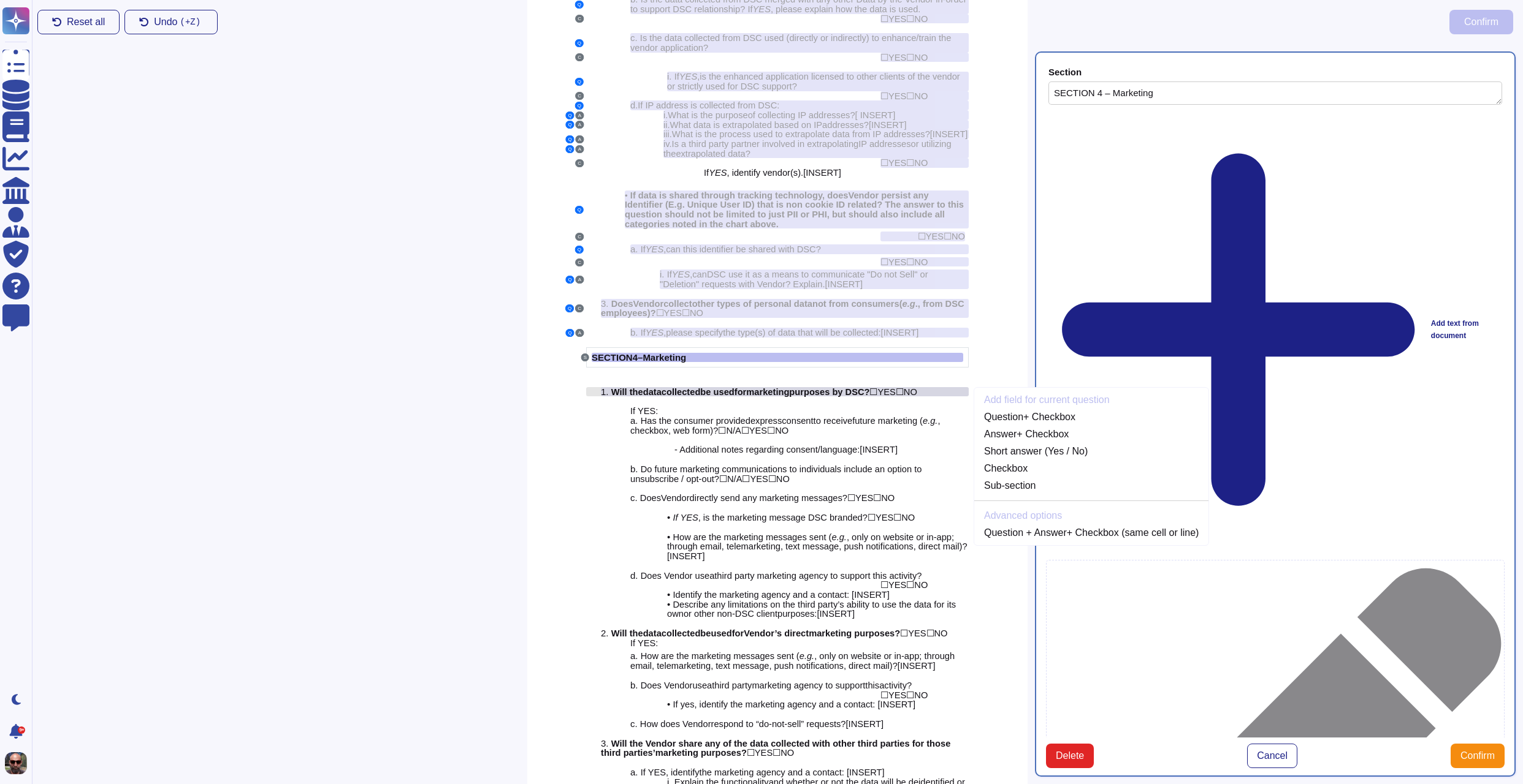
scroll to position [1801, 0]
click at [1049, 419] on link "Question + Checkbox" at bounding box center [1091, 417] width 234 height 15
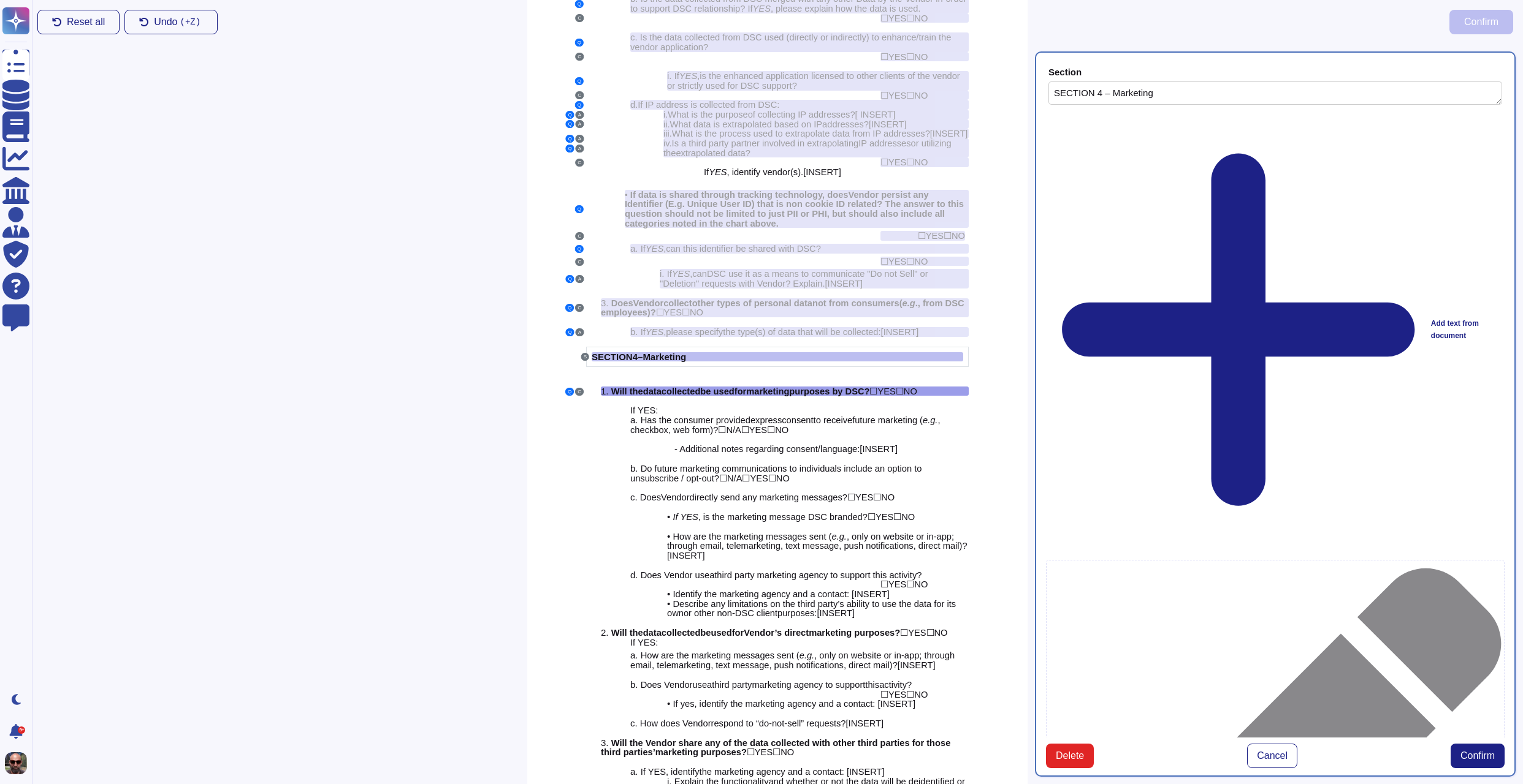
type textarea "Will the data collected be used for marketing purposes by DSC? YES NO"
click at [1470, 751] on span "Confirm" at bounding box center [1477, 755] width 35 height 10
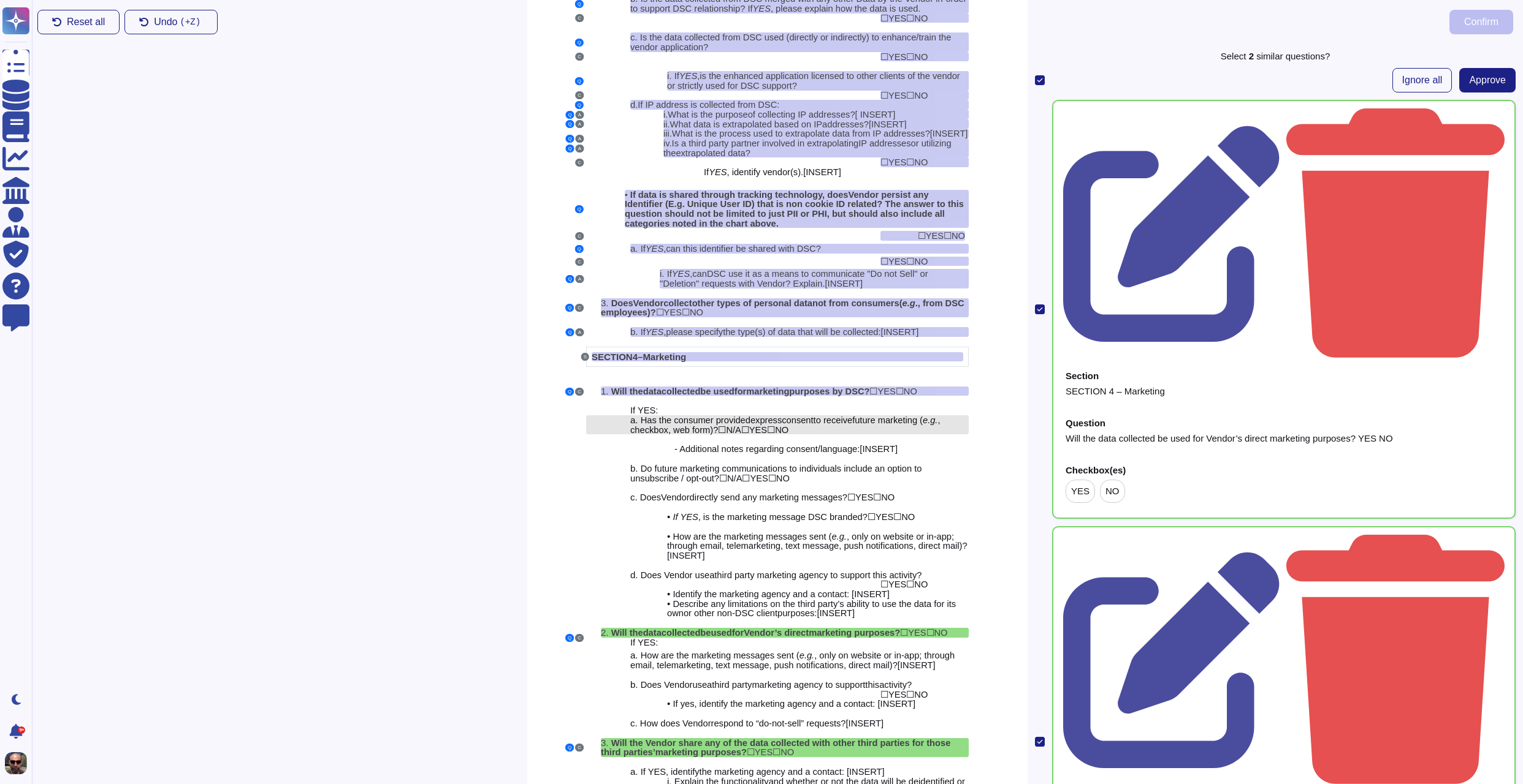
click at [739, 419] on span "as the consumer provided" at bounding box center [699, 420] width 104 height 10
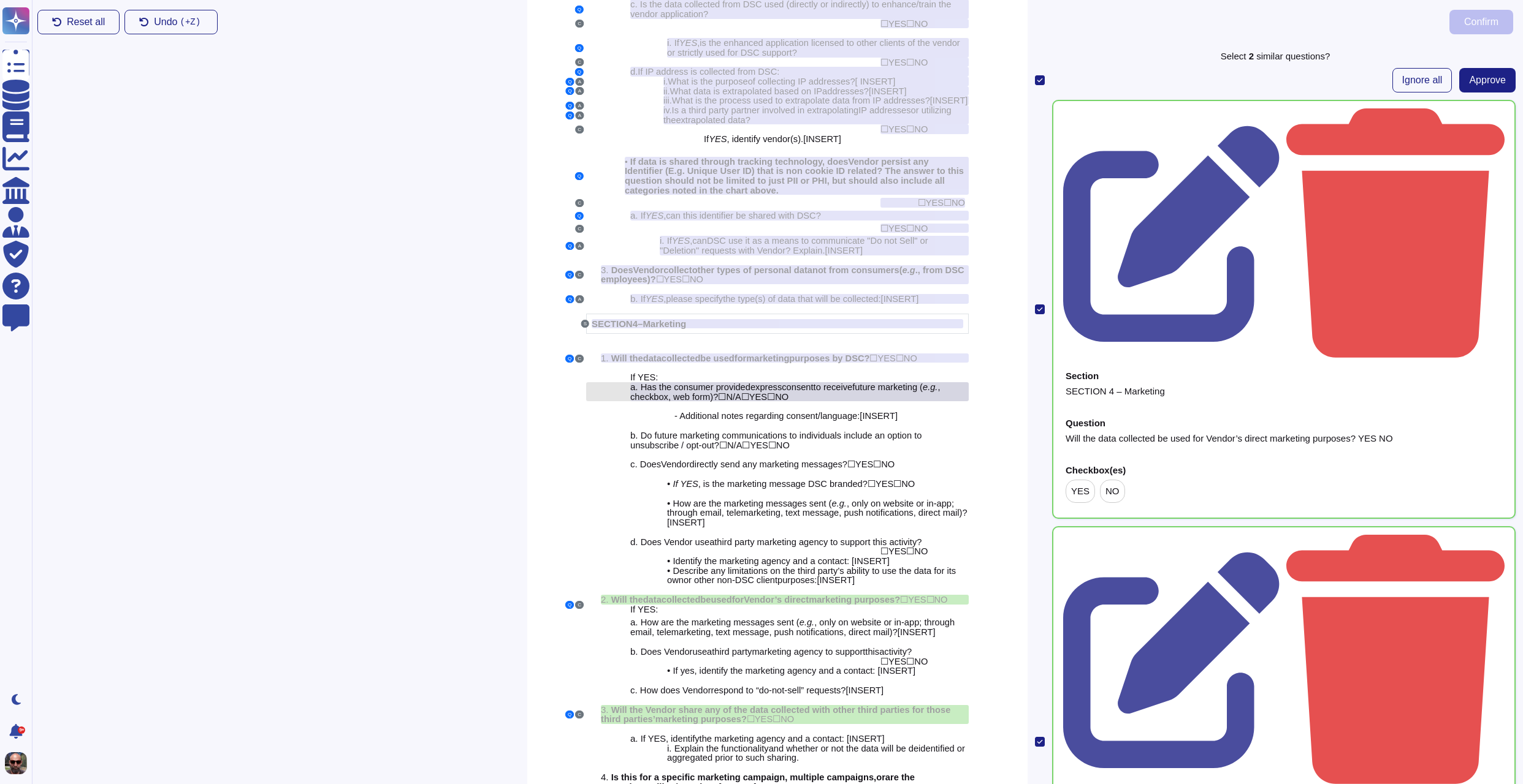
scroll to position [1835, 0]
click at [1485, 77] on span "Approve" at bounding box center [1487, 80] width 37 height 10
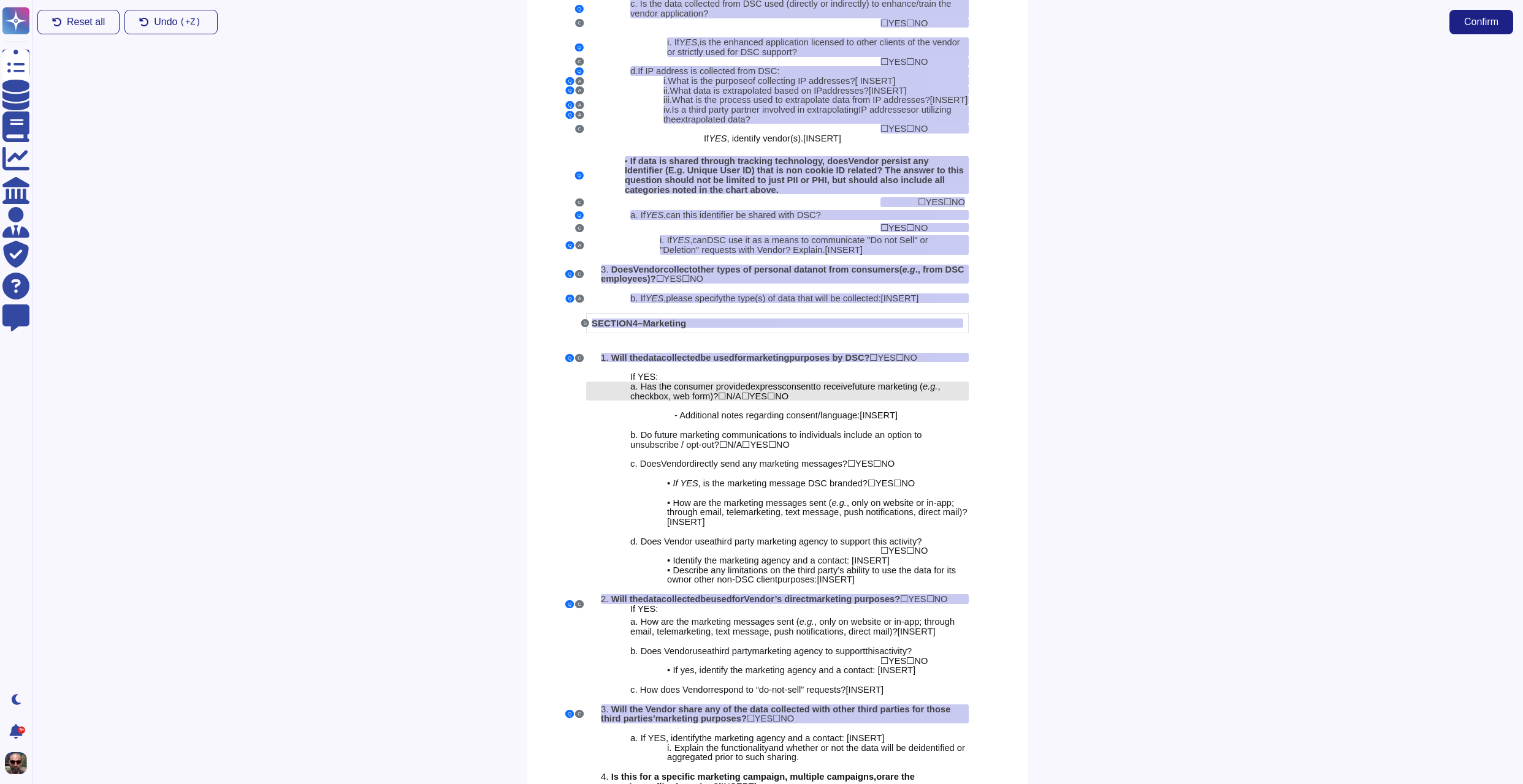
click at [695, 386] on span "as the consumer provided" at bounding box center [699, 386] width 104 height 10
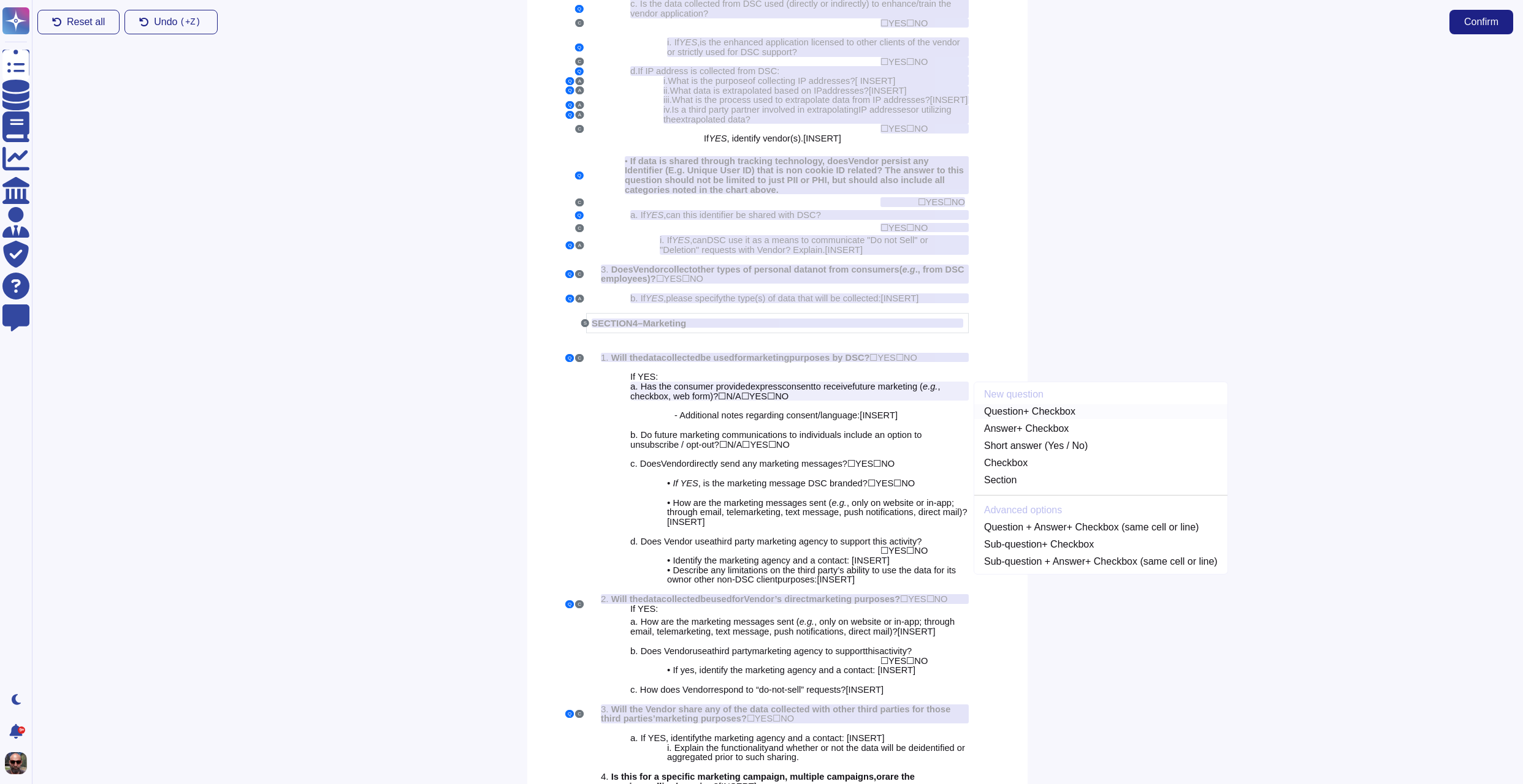
click at [1028, 410] on link "Question + Checkbox" at bounding box center [1100, 412] width 253 height 15
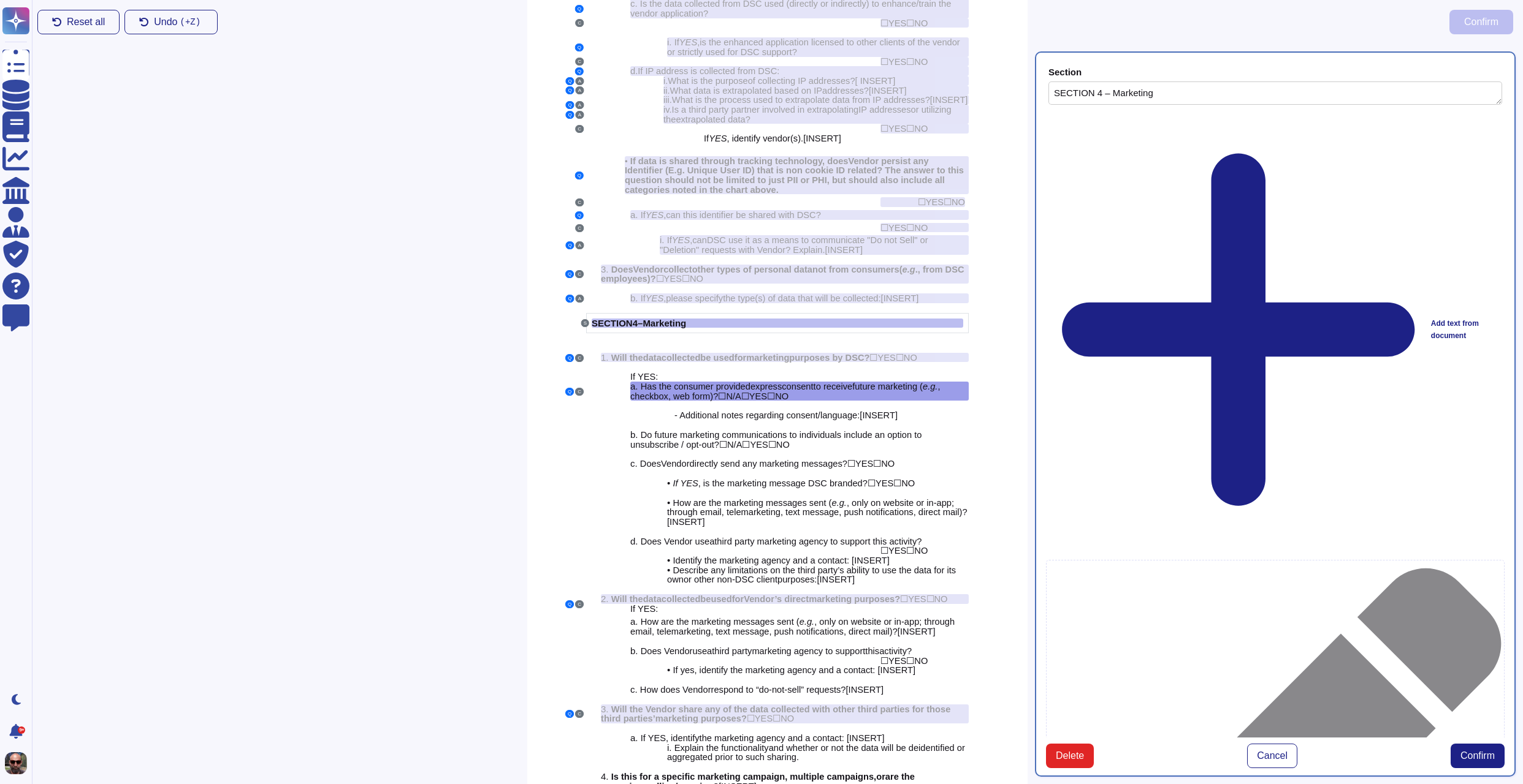
type textarea "SECTION 4 – Marketing"
type textarea "Has the consumer provided express consent to receive future marketing (e.g., ch…"
click at [1482, 751] on span "Confirm" at bounding box center [1477, 755] width 35 height 10
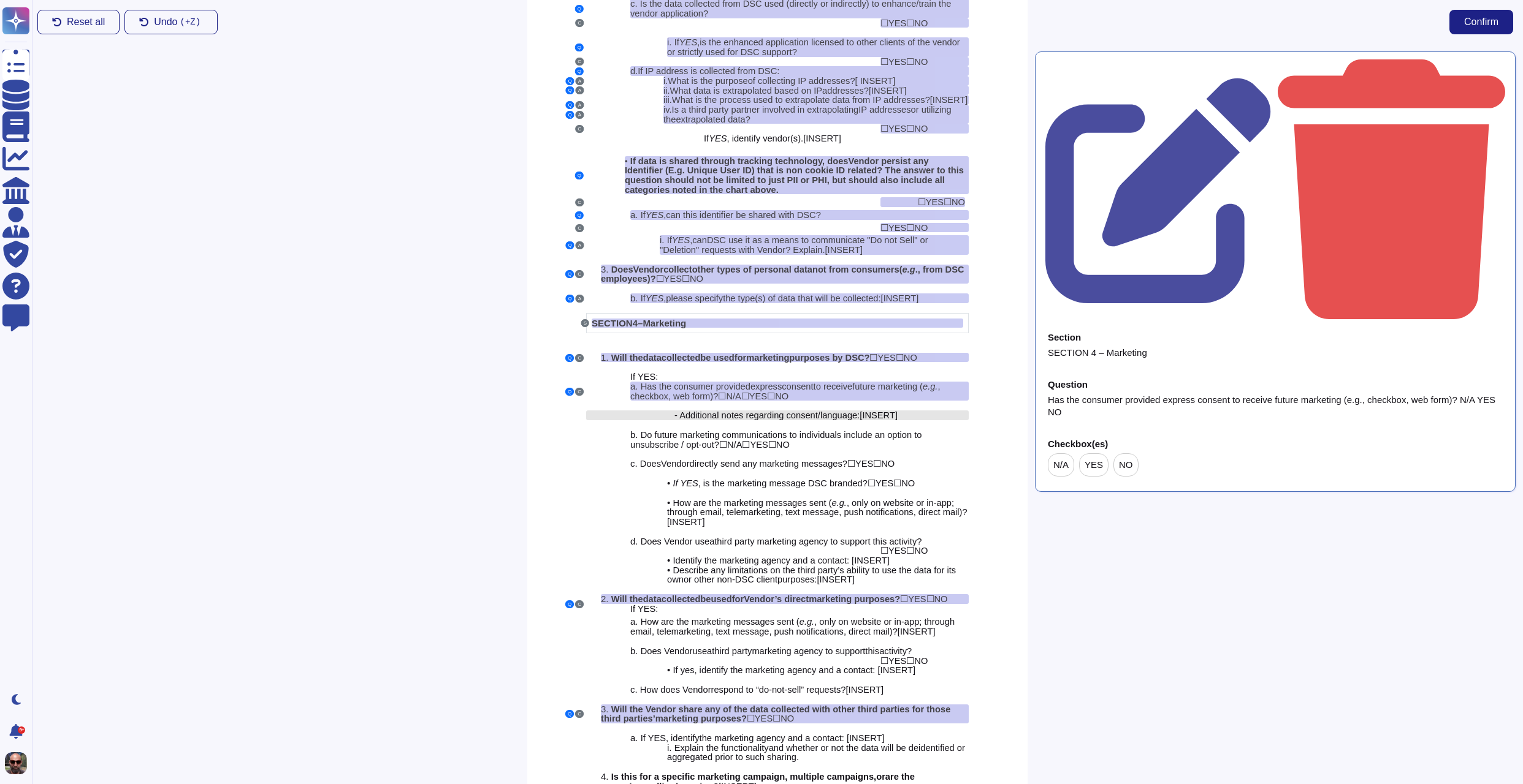
click at [828, 419] on span "- Additional notes regarding consent/language:" at bounding box center [766, 415] width 185 height 10
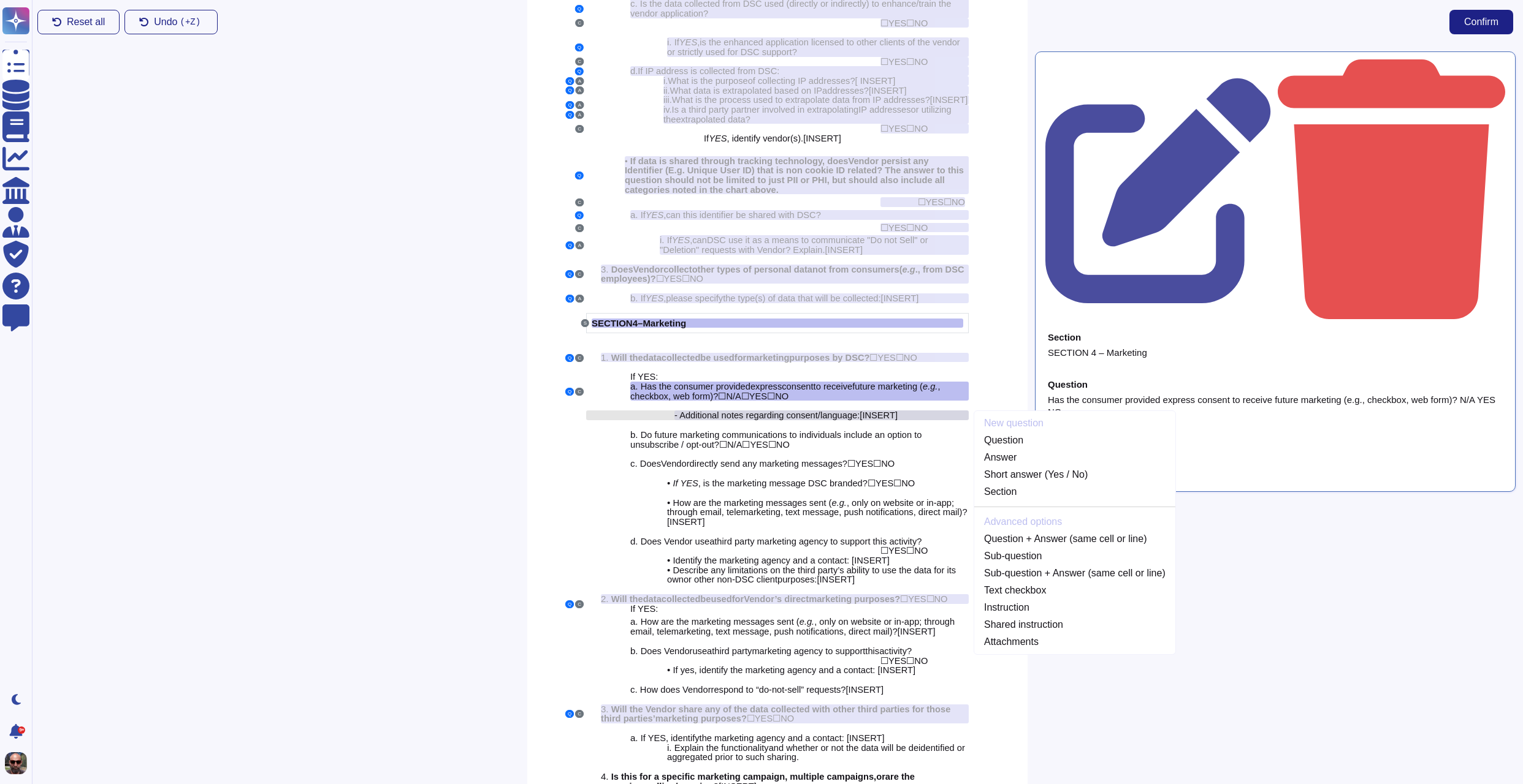
scroll to position [1859, 0]
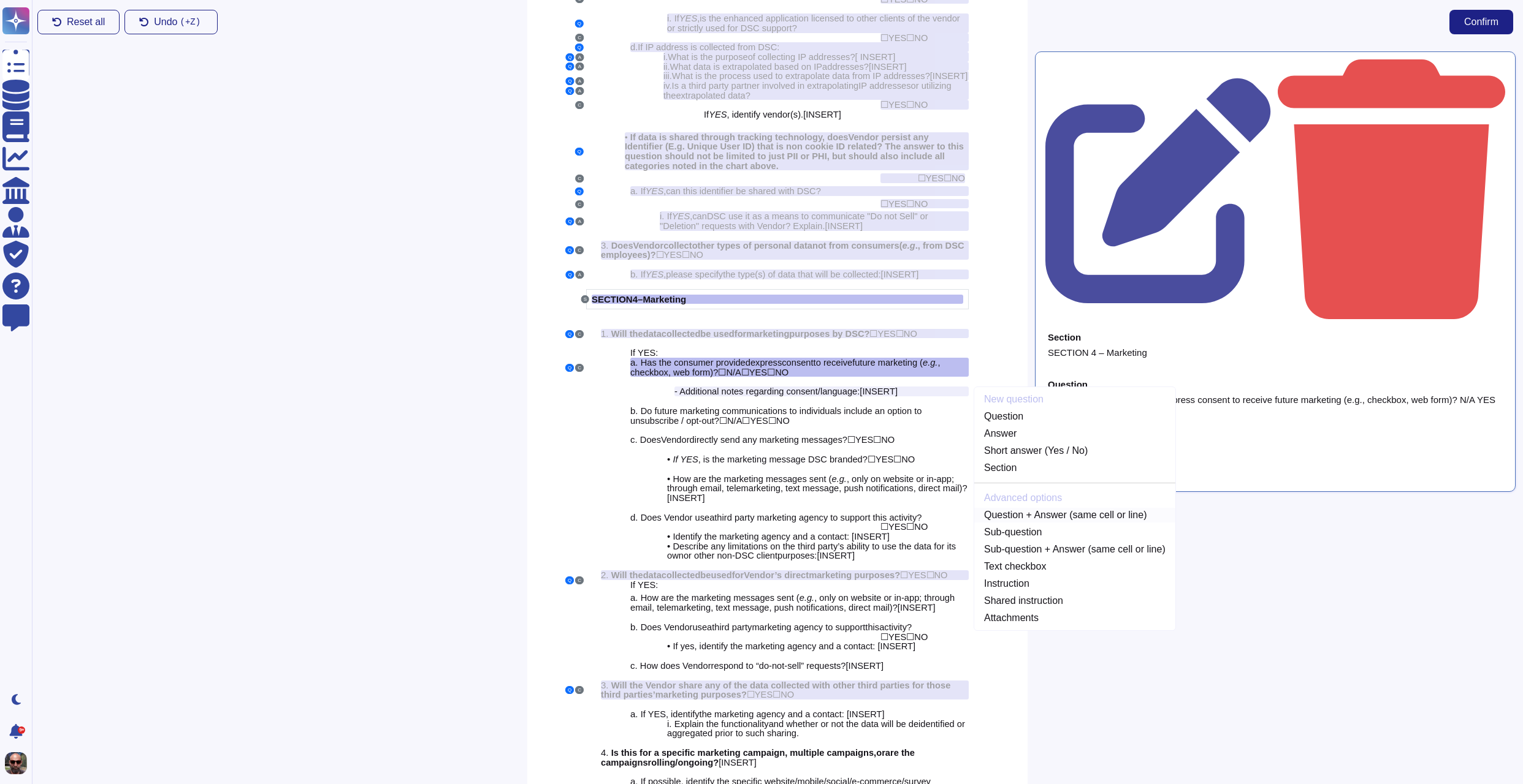
click at [1038, 512] on link "Question + Answer (same cell or line)" at bounding box center [1075, 515] width 201 height 15
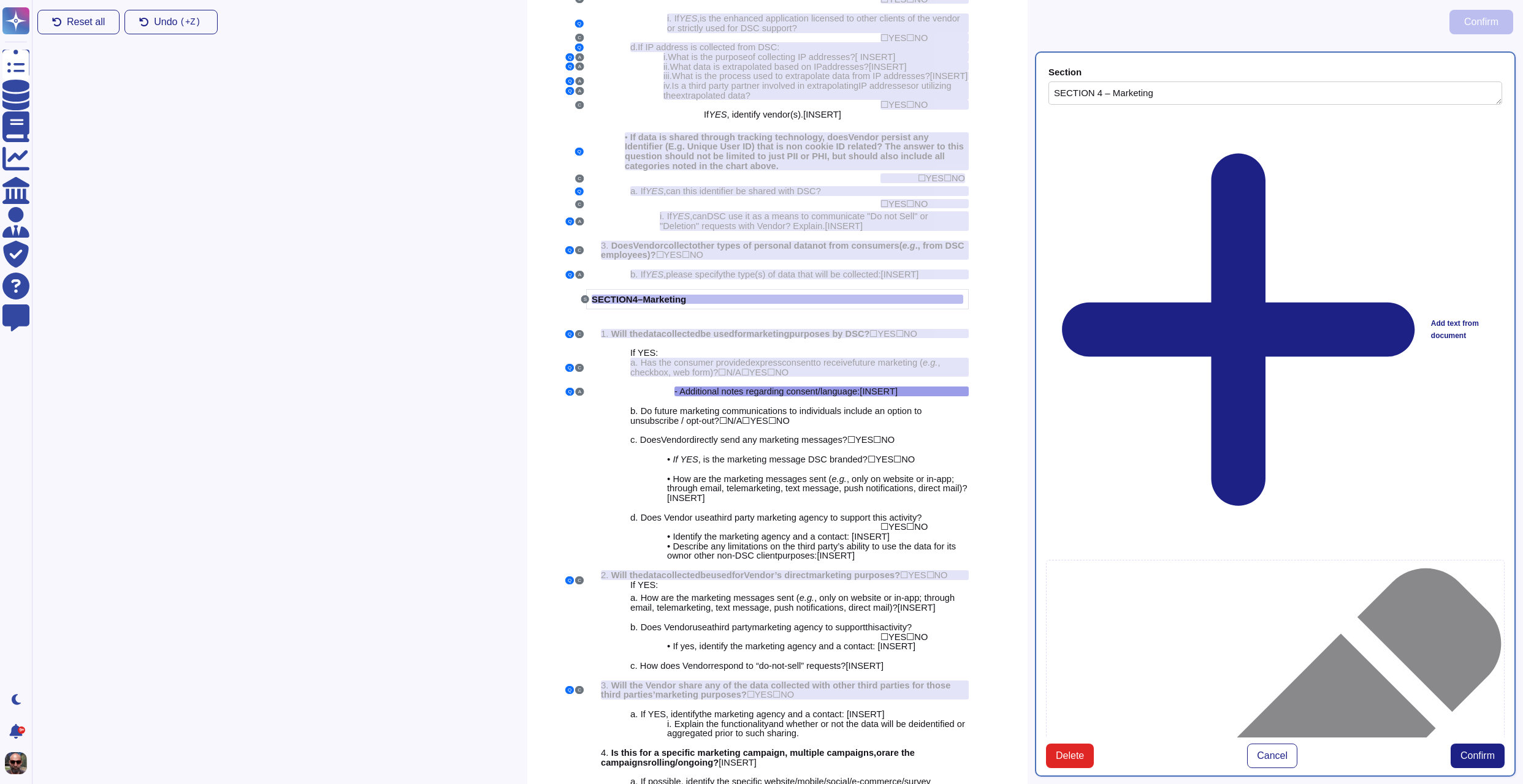
type textarea "SECTION 4 – Marketing"
type textarea "- Additional notes regarding consent/language: [INSERT]"
click at [1482, 751] on span "Confirm" at bounding box center [1477, 755] width 35 height 10
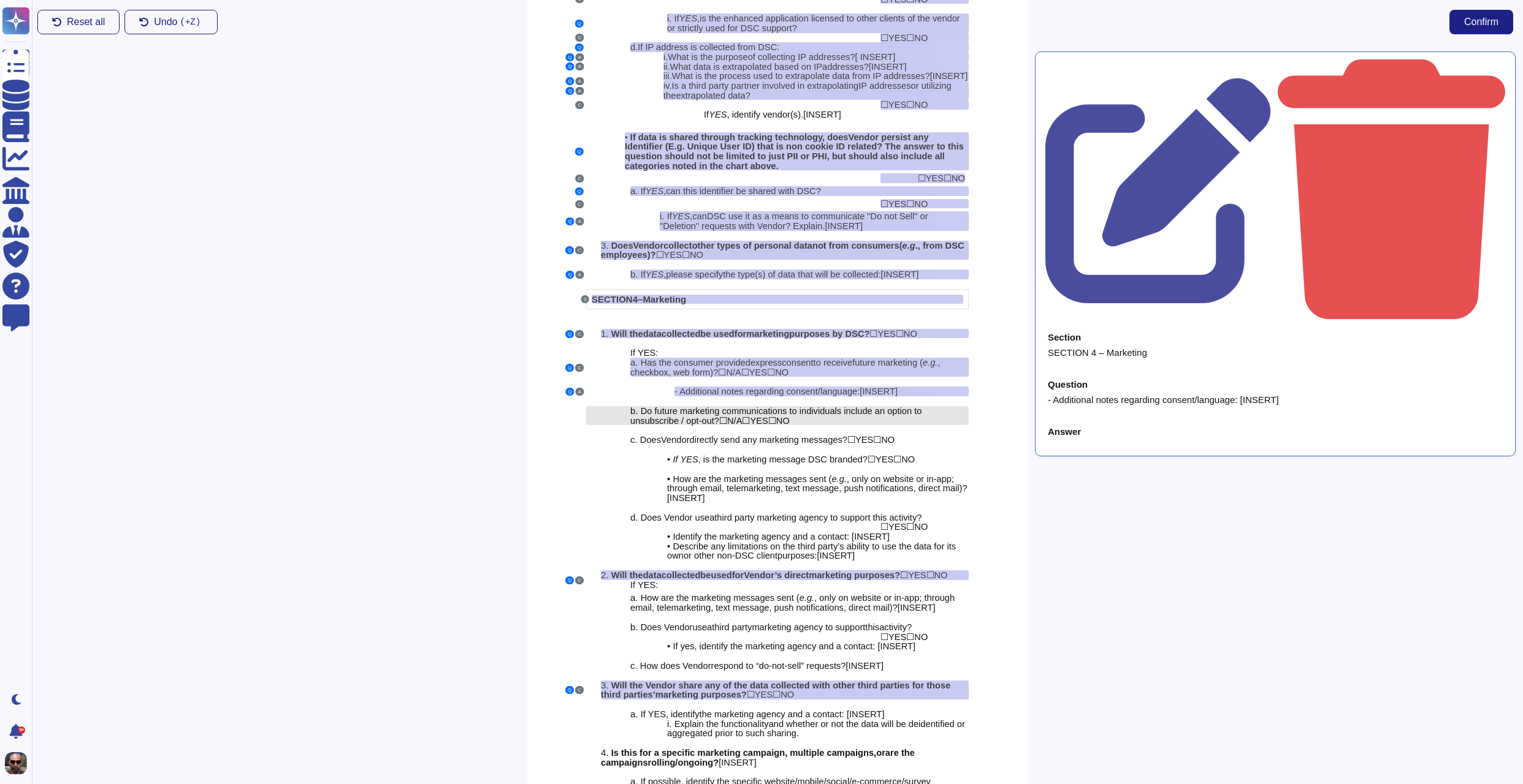
click at [790, 422] on span "NO" at bounding box center [783, 421] width 14 height 10
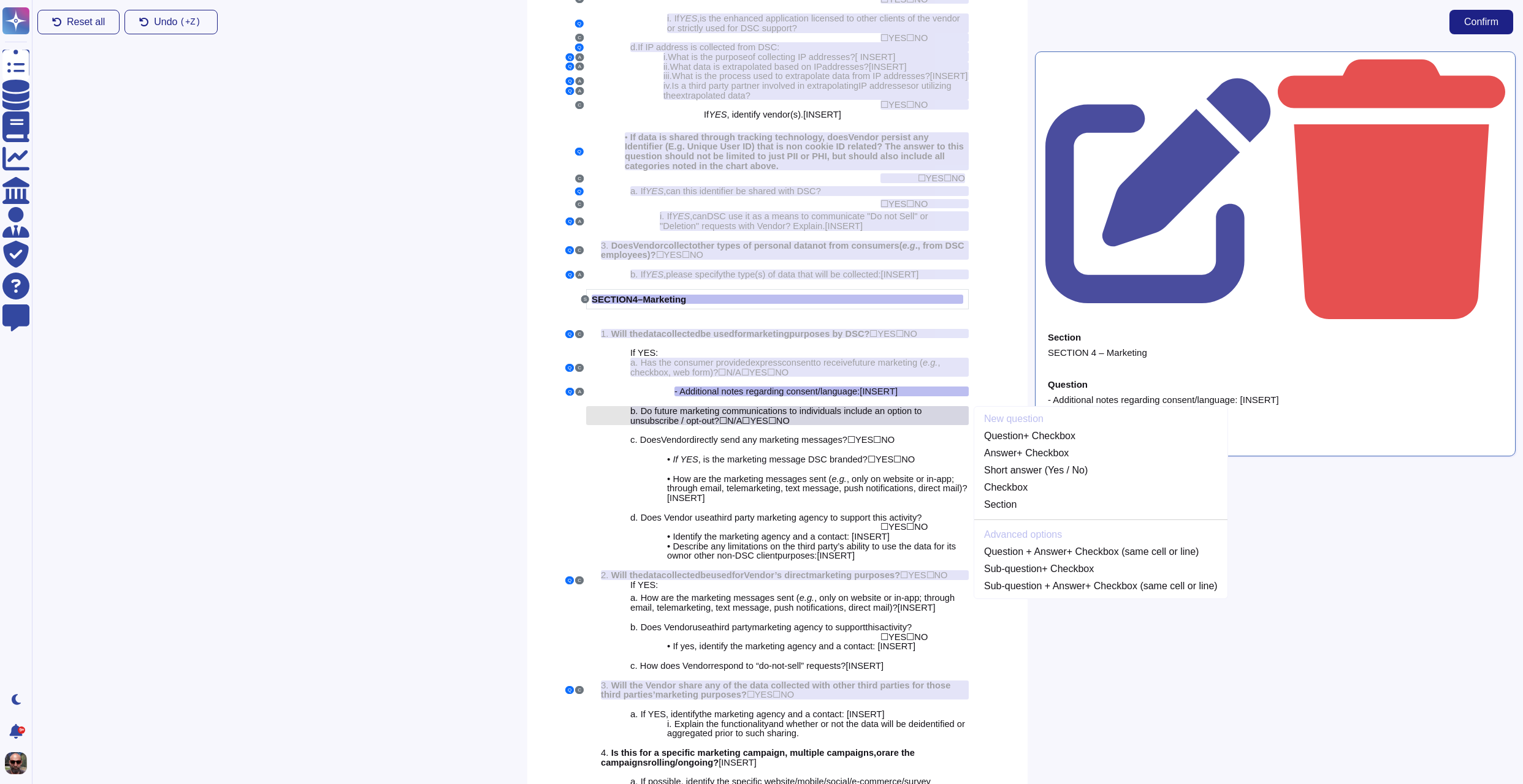
scroll to position [1883, 0]
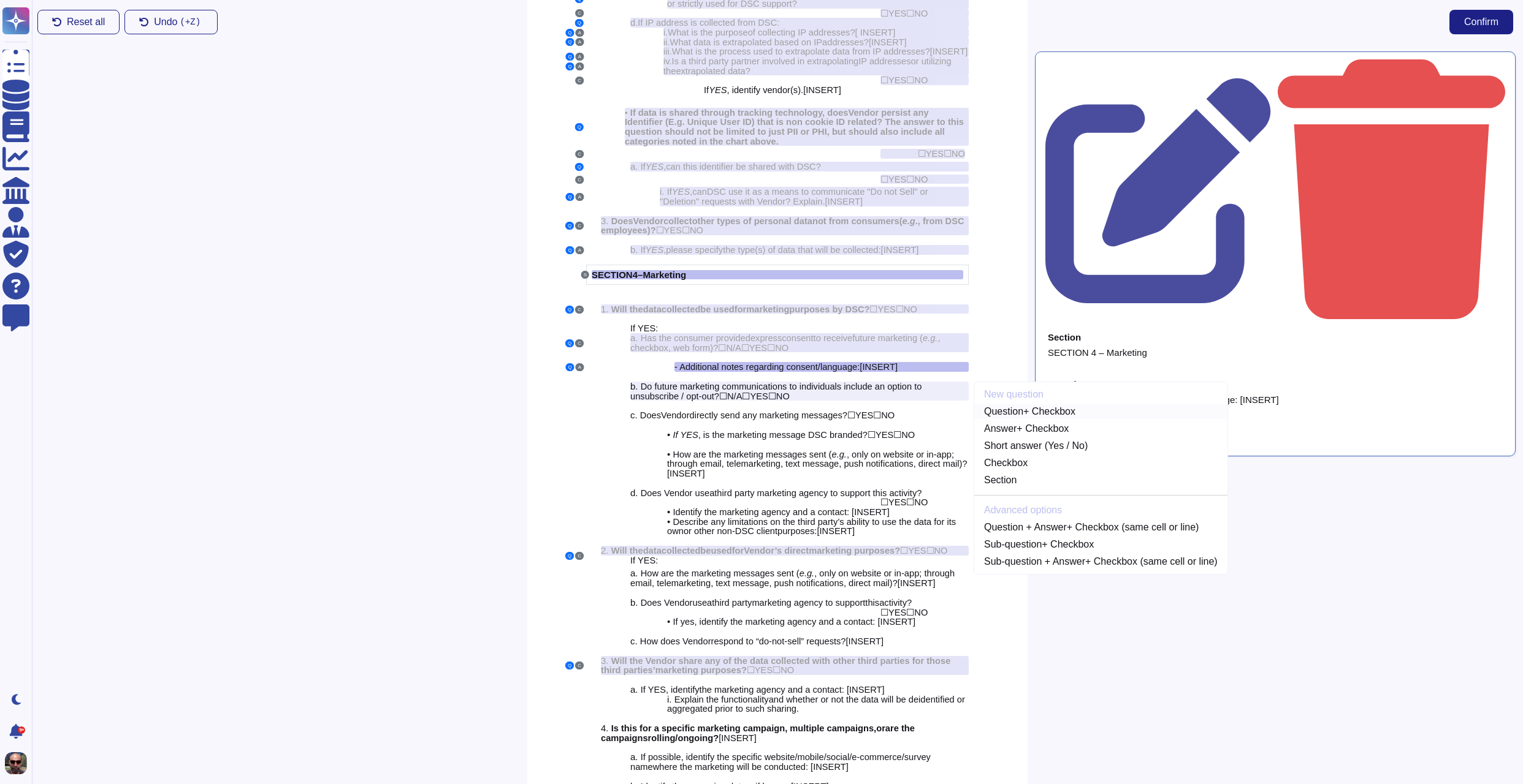
click at [1026, 415] on link "Question + Checkbox" at bounding box center [1100, 412] width 253 height 15
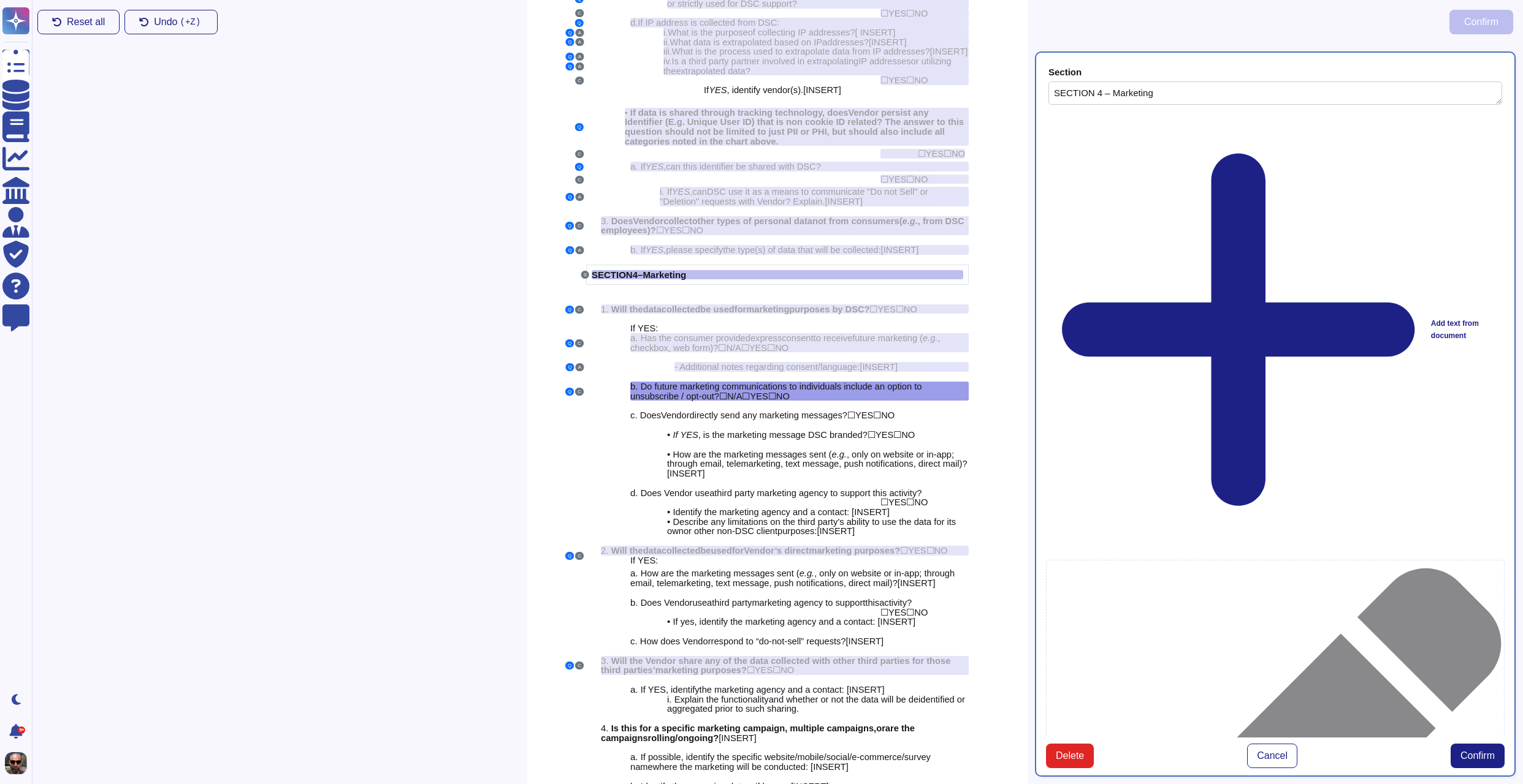
type textarea "SECTION 4 – Marketing"
type textarea "Do future marketing communications to individuals include an option to unsubscr…"
click at [1464, 751] on span "Confirm" at bounding box center [1477, 755] width 35 height 10
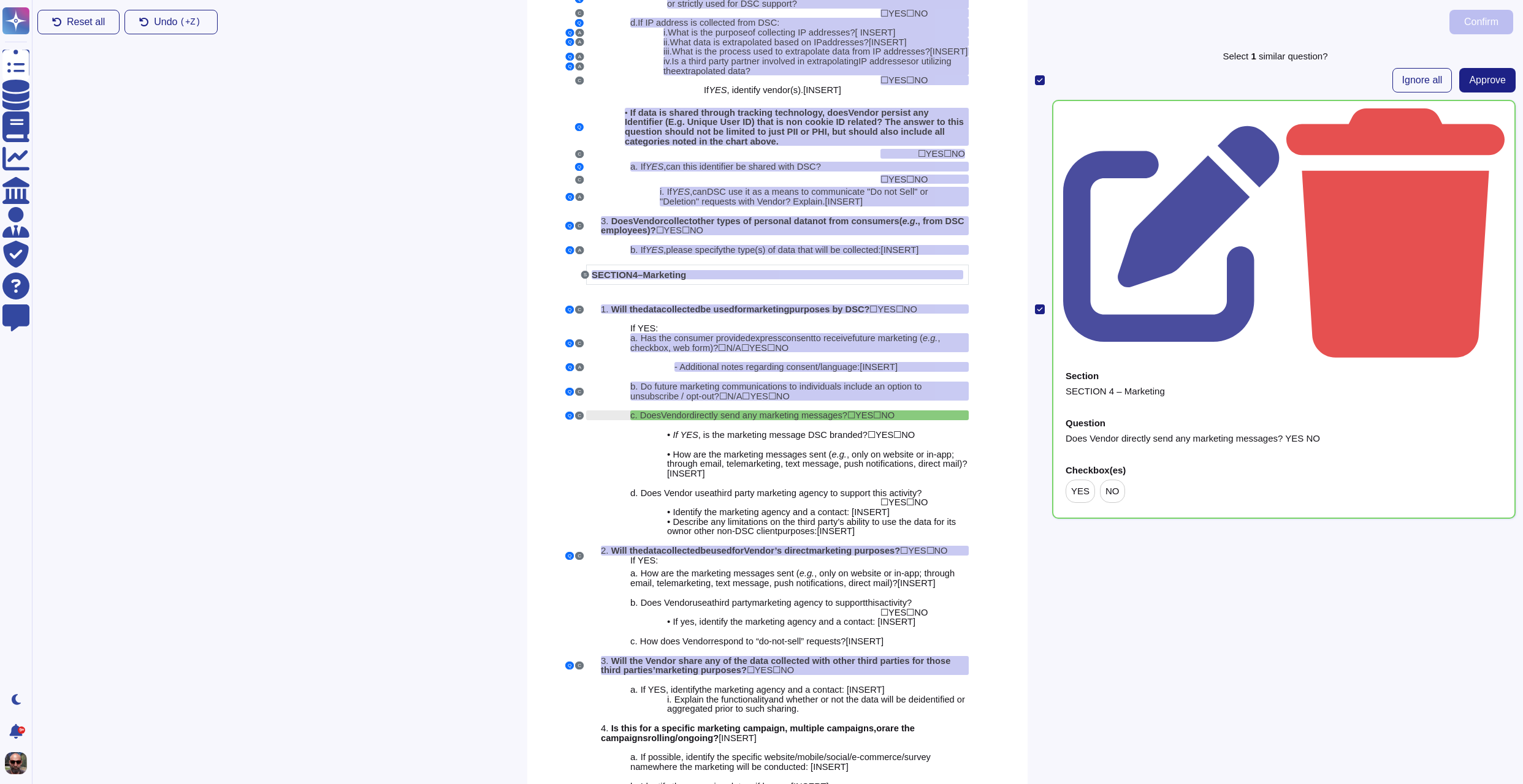
click at [817, 416] on span "directly send any marketing messages?" at bounding box center [769, 415] width 158 height 10
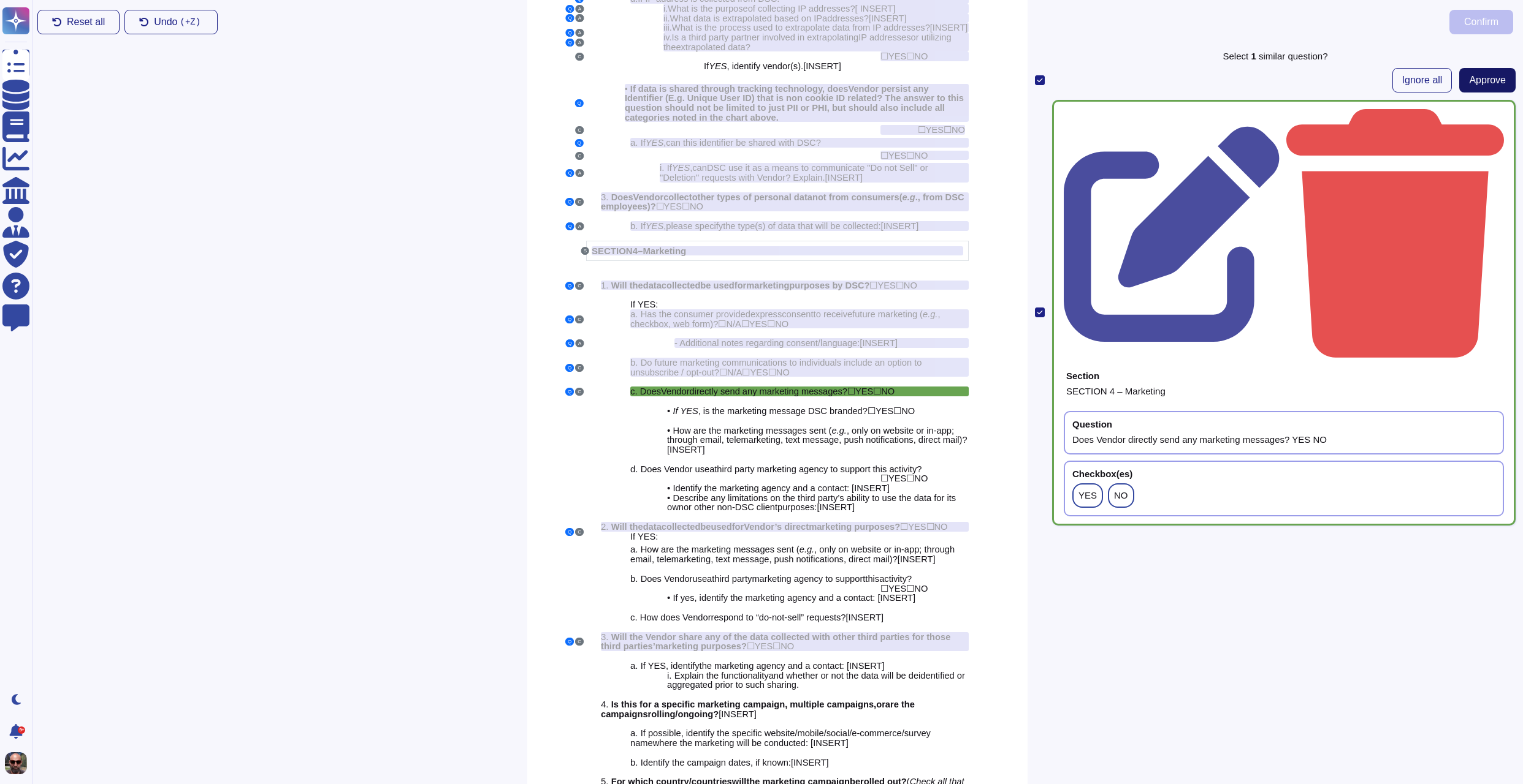
click at [1491, 80] on span "Approve" at bounding box center [1487, 80] width 37 height 10
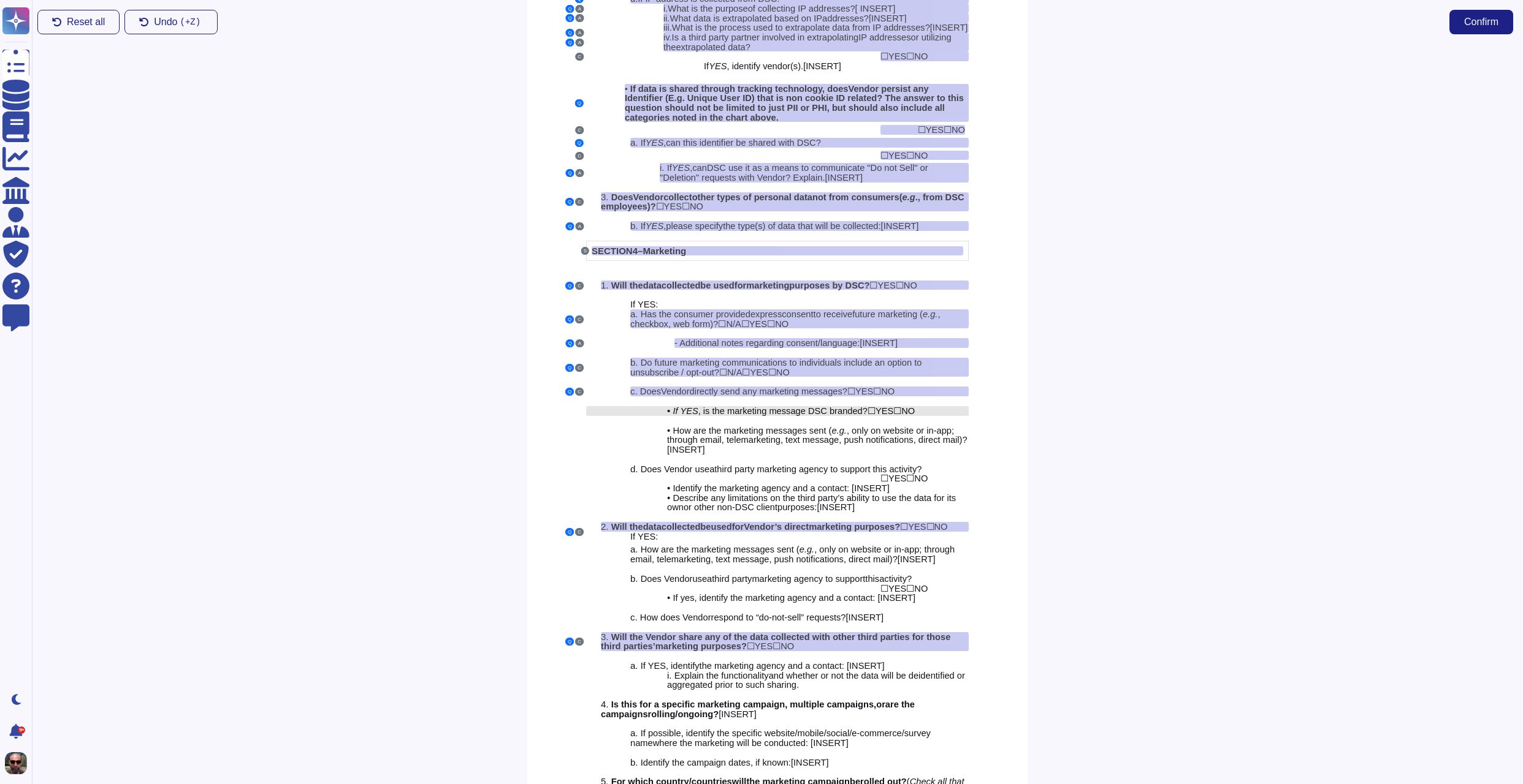
click at [814, 407] on span ", is the marketing message DSC branded?" at bounding box center [782, 410] width 169 height 10
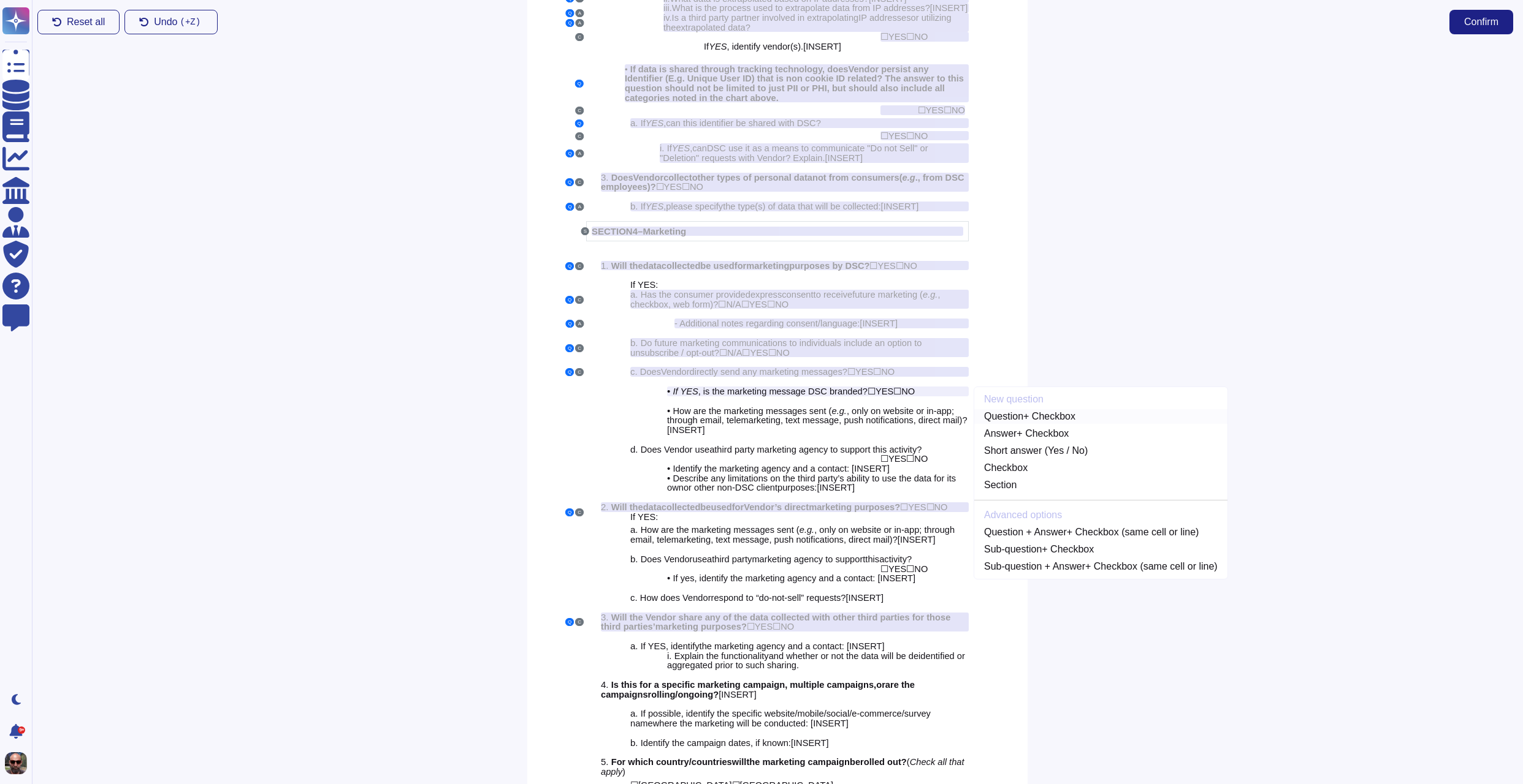
click at [1063, 412] on link "Question + Checkbox" at bounding box center [1100, 417] width 253 height 15
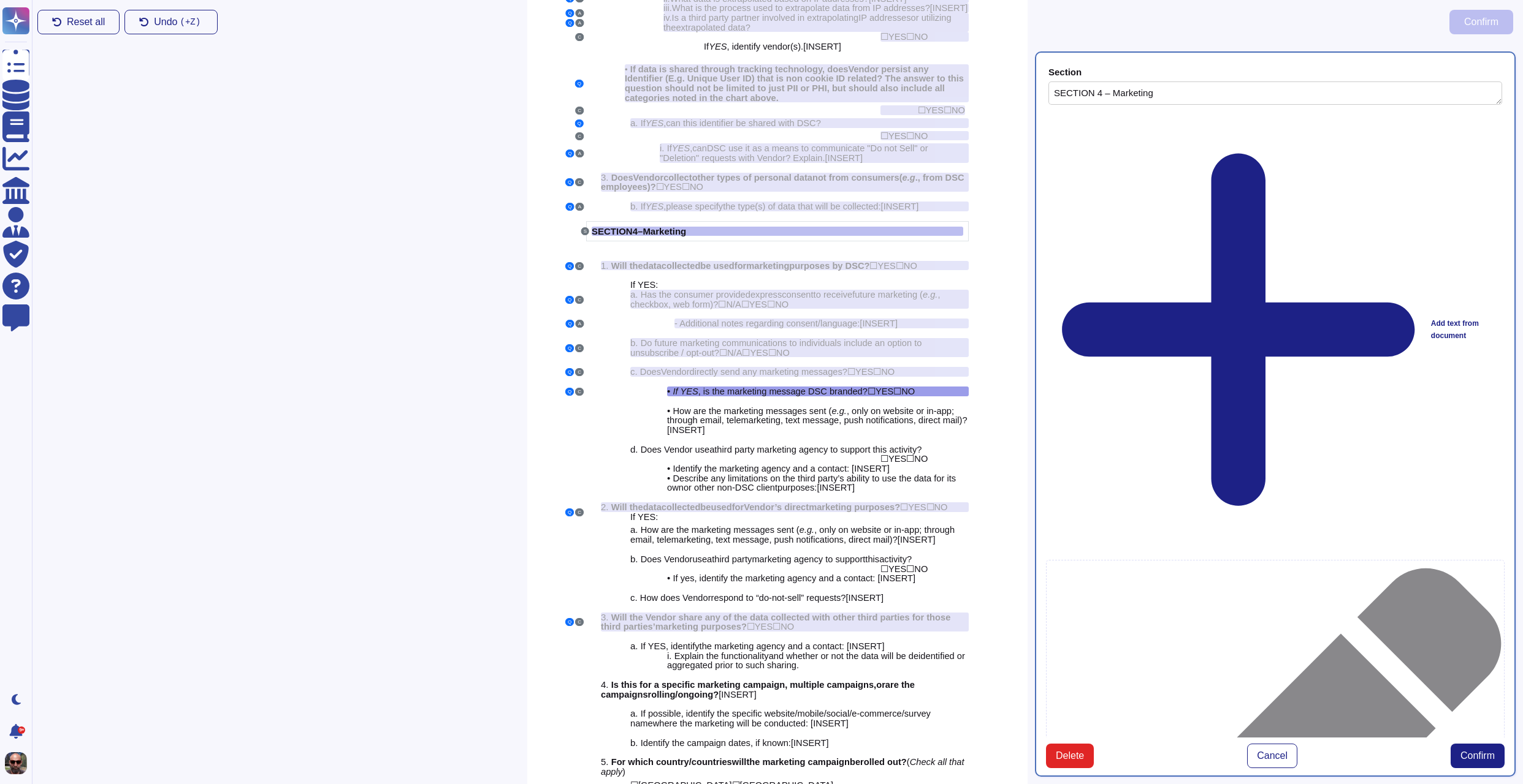
type textarea "SECTION 4 – Marketing"
type textarea "If YES, is the marketing message DSC branded? YES NO"
click at [1476, 751] on span "Confirm" at bounding box center [1477, 755] width 35 height 10
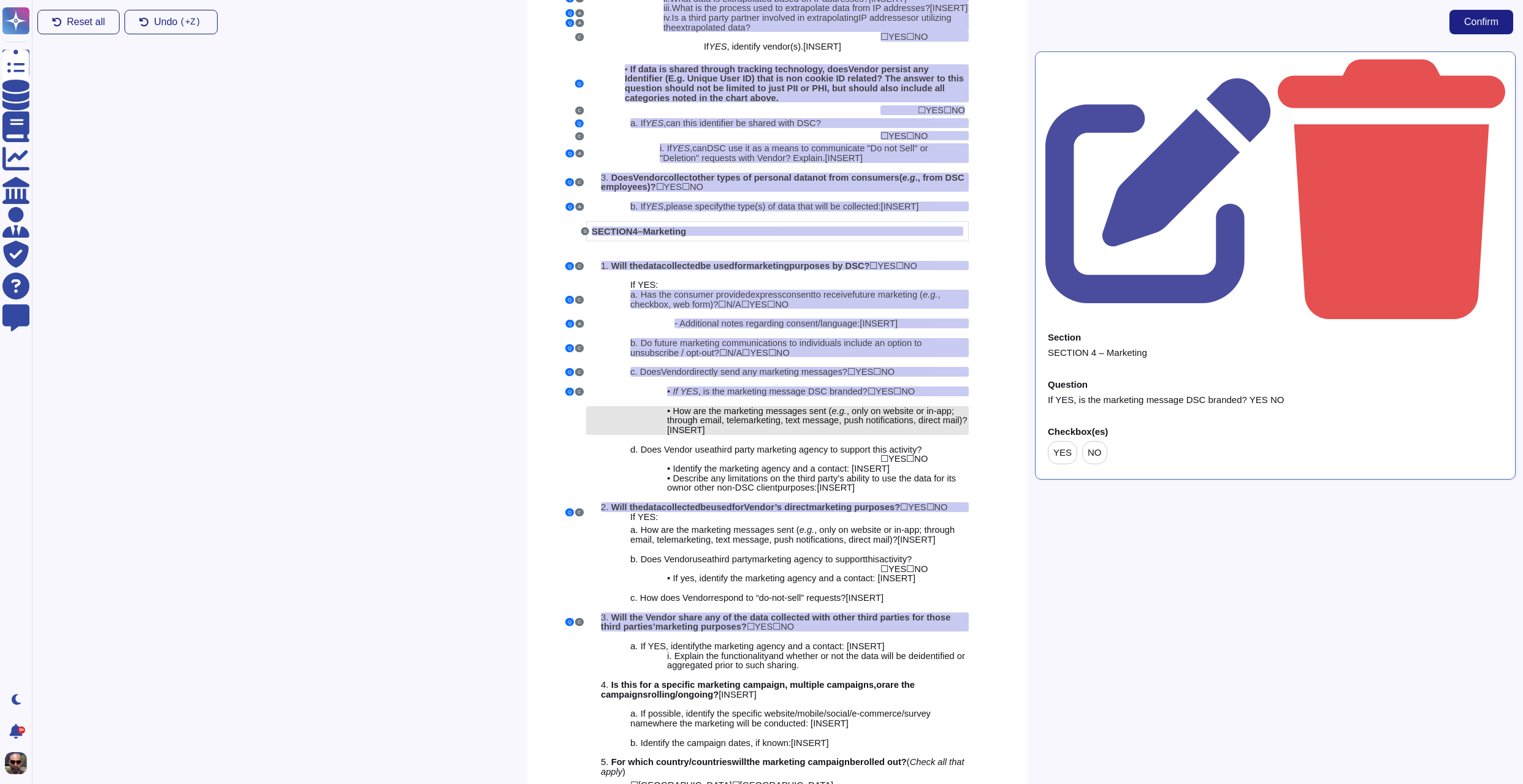
click at [804, 423] on span ", only on website or in-app; through email, telemarketing, text message, push n…" at bounding box center [814, 416] width 293 height 20
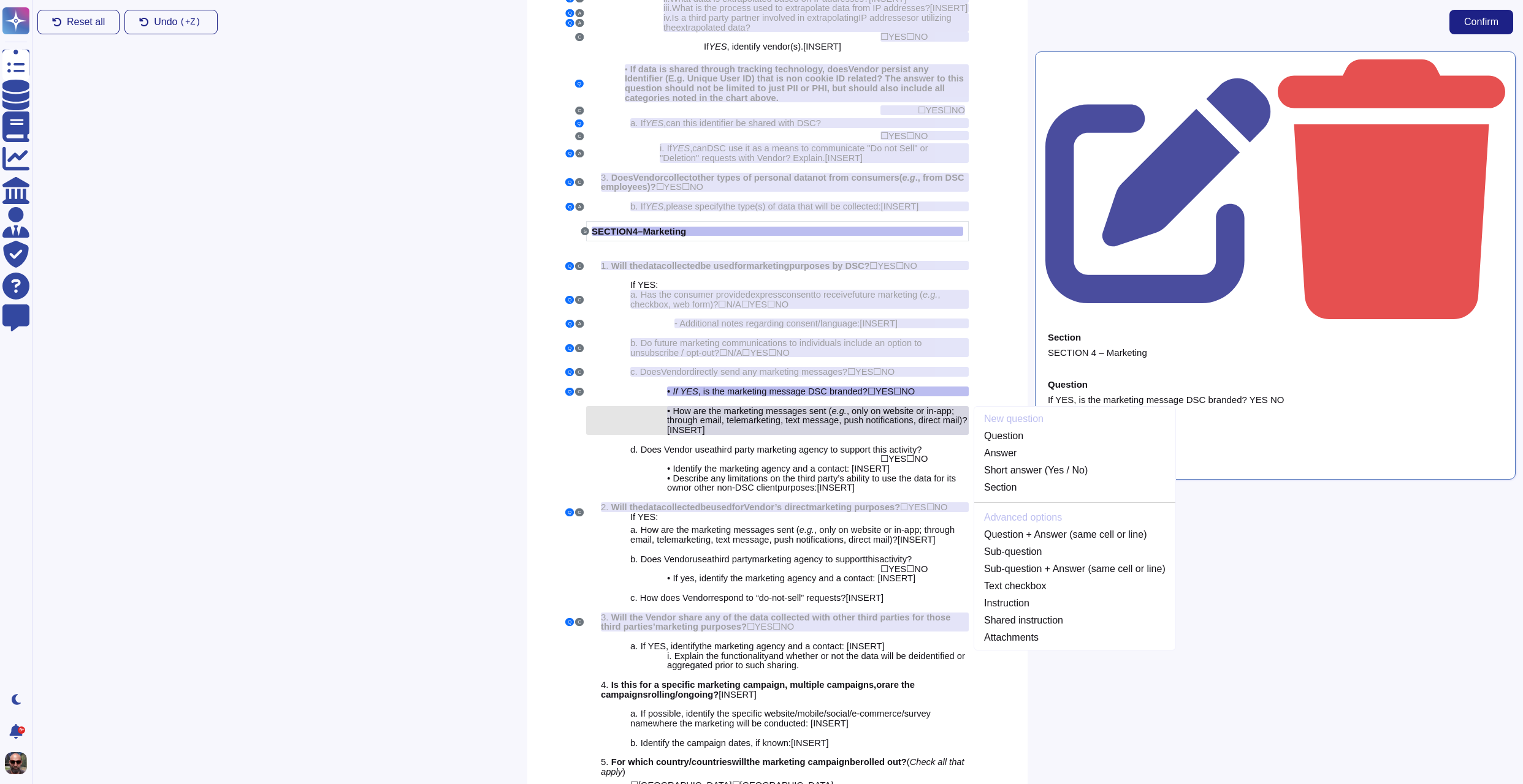
scroll to position [1956, 0]
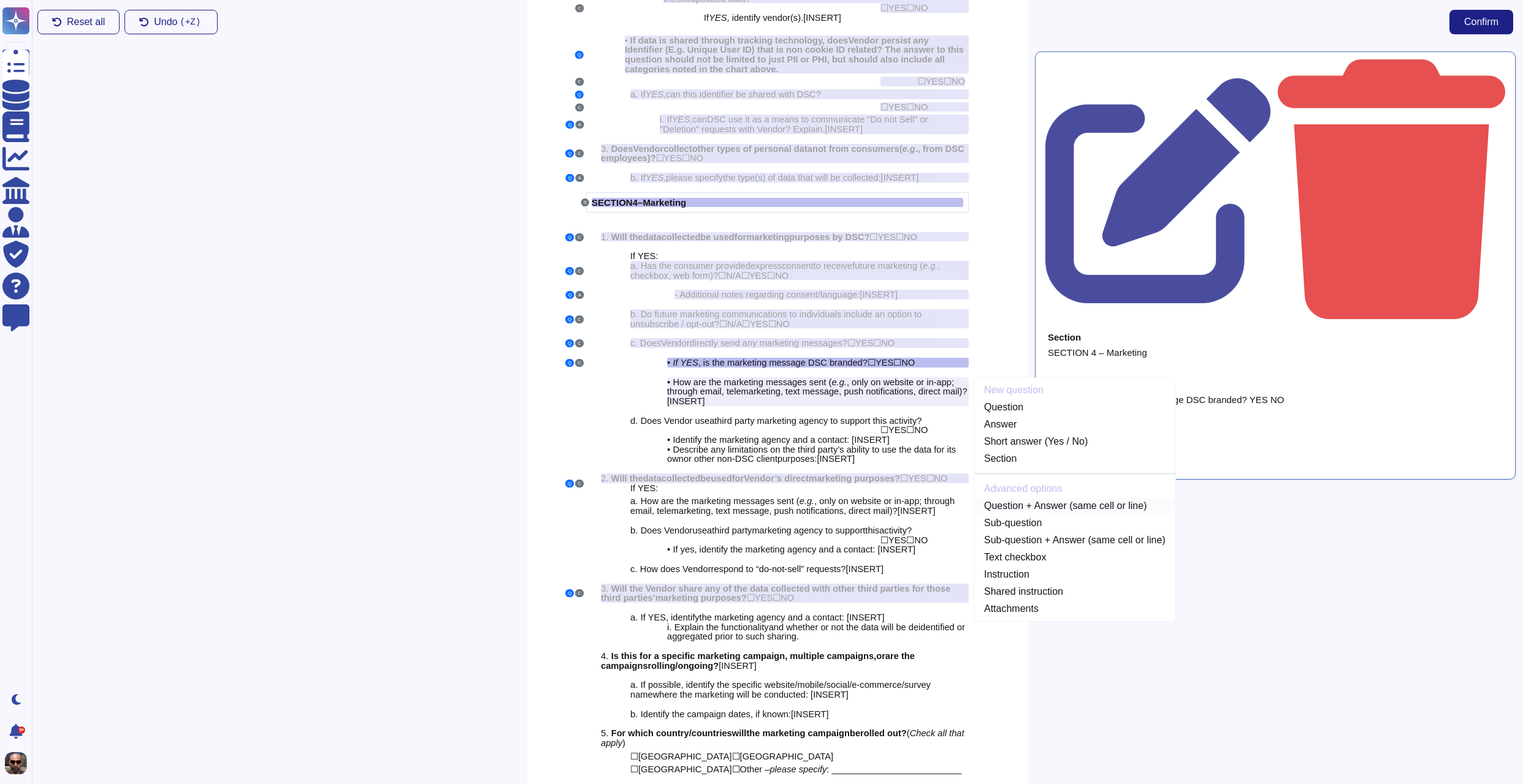
click at [1046, 500] on link "Question + Answer (same cell or line)" at bounding box center [1075, 506] width 201 height 15
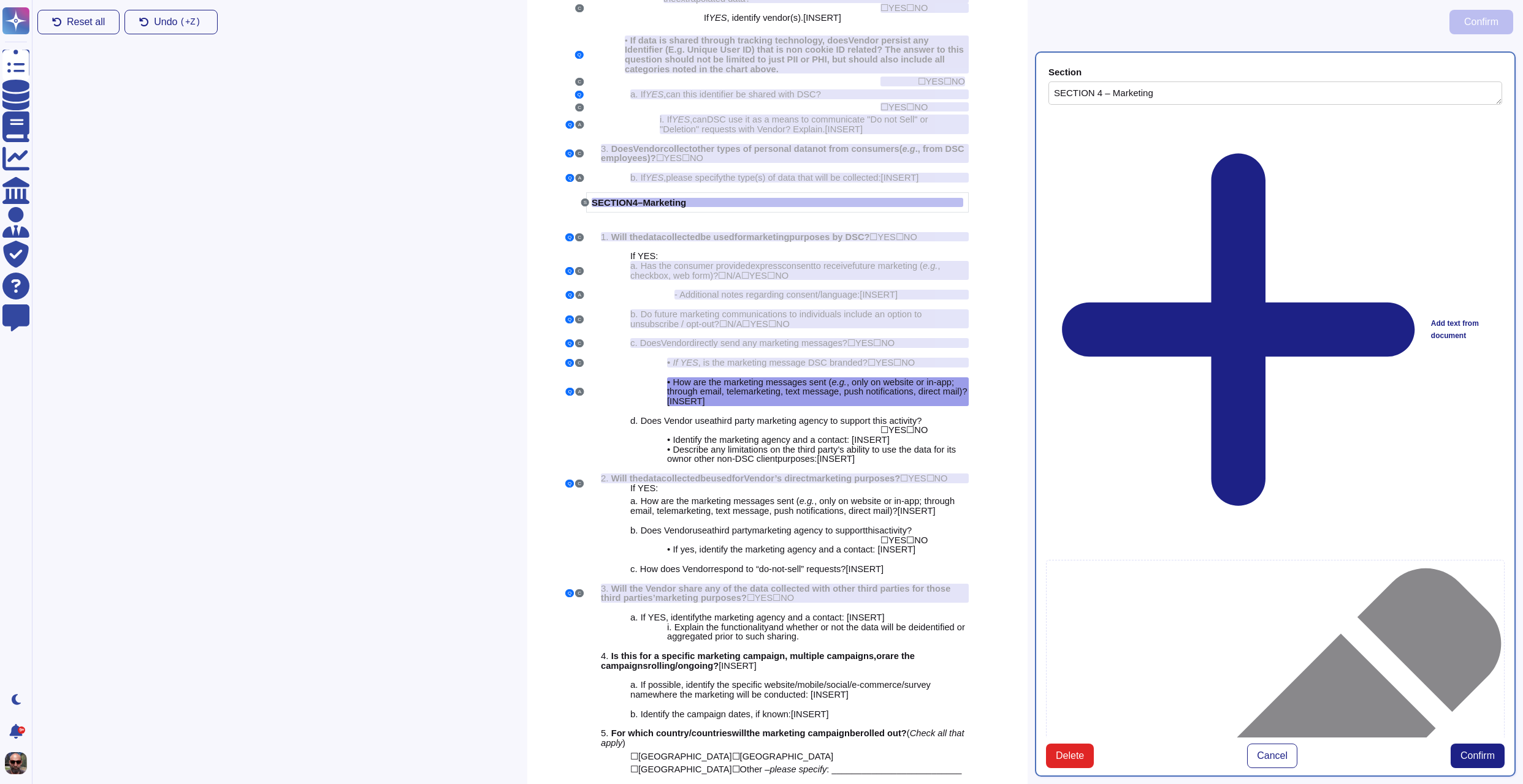
type textarea "SECTION 4 – Marketing"
type textarea "How are the marketing messages sent (e.g., only on website or in-app; through e…"
click at [1483, 751] on span "Confirm" at bounding box center [1477, 755] width 35 height 10
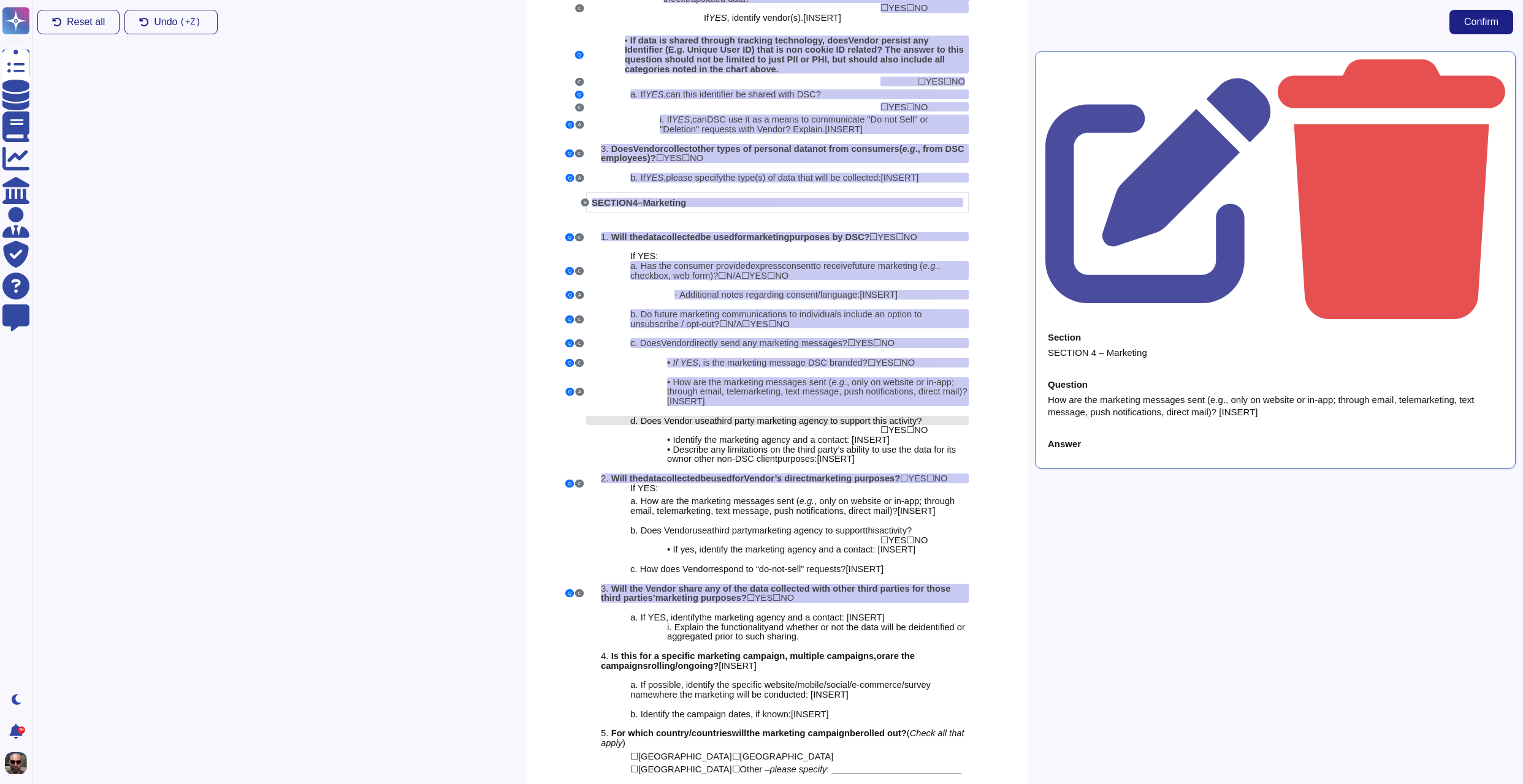
click at [800, 421] on span "third party marketing agency to support this activity?" at bounding box center [817, 421] width 207 height 10
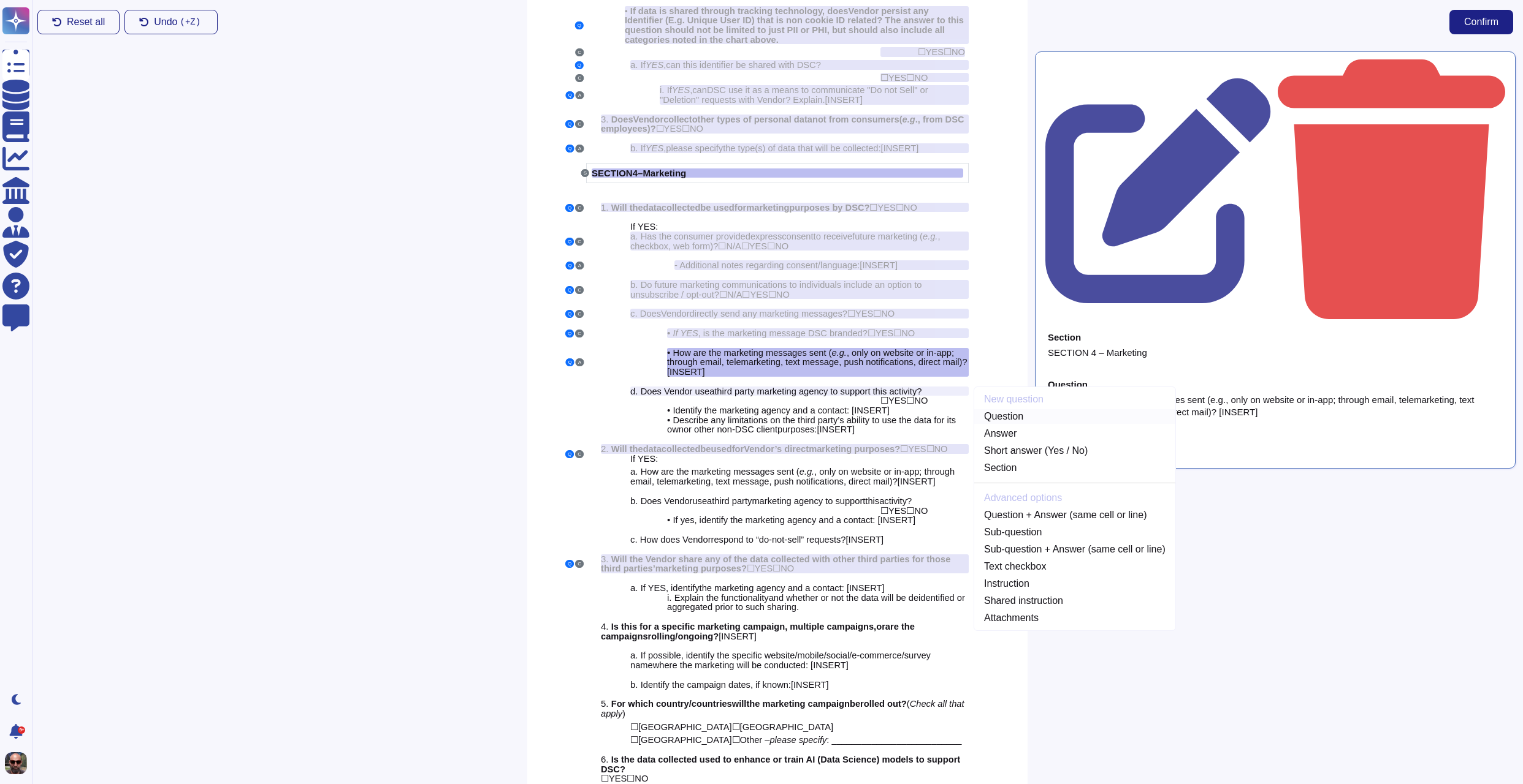
click at [1010, 418] on link "Question" at bounding box center [1075, 417] width 201 height 15
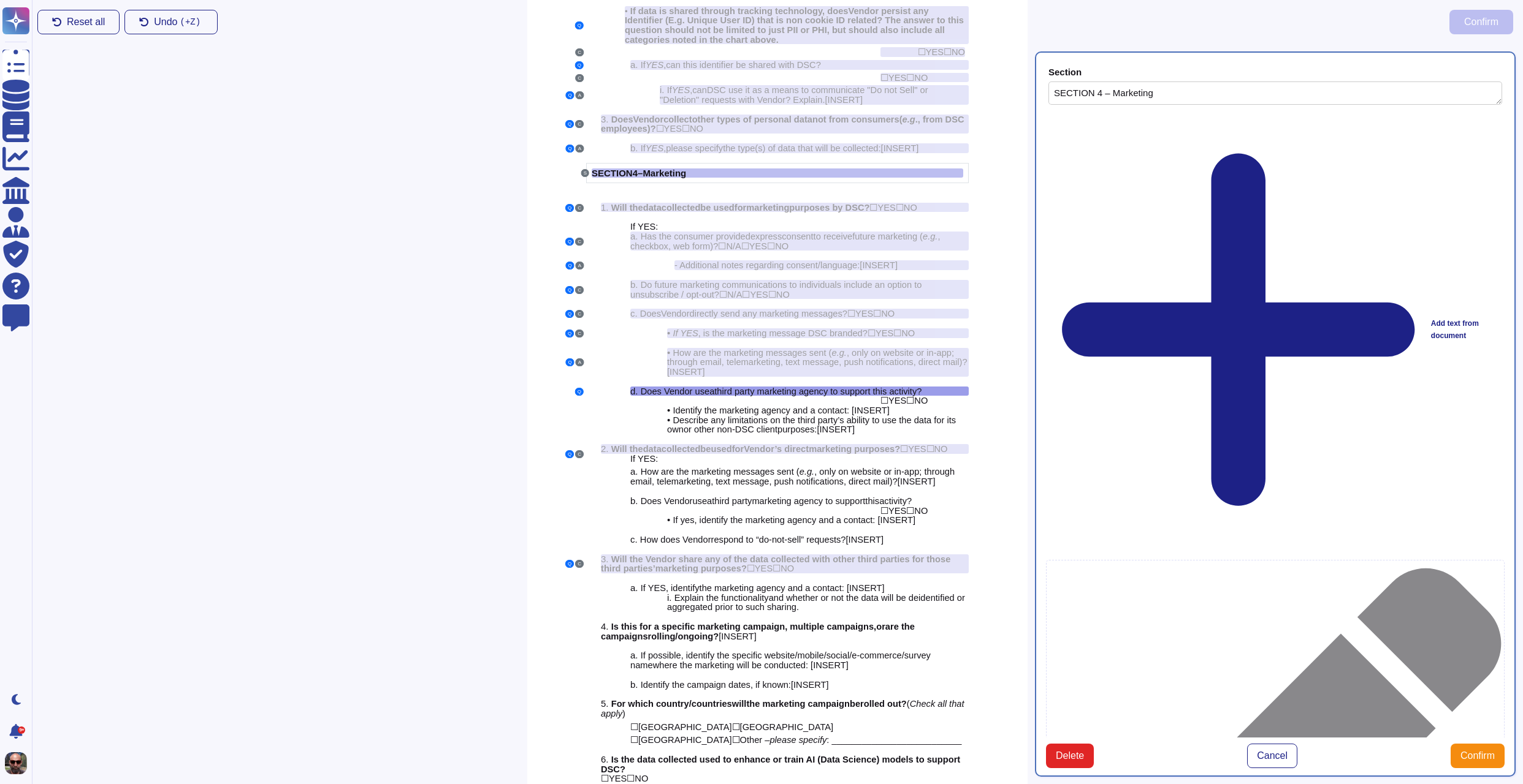
type textarea "SECTION 4 – Marketing"
type textarea "Does Vendor use a third party marketing agency to support this activity?"
click at [926, 403] on span "NO" at bounding box center [921, 401] width 14 height 10
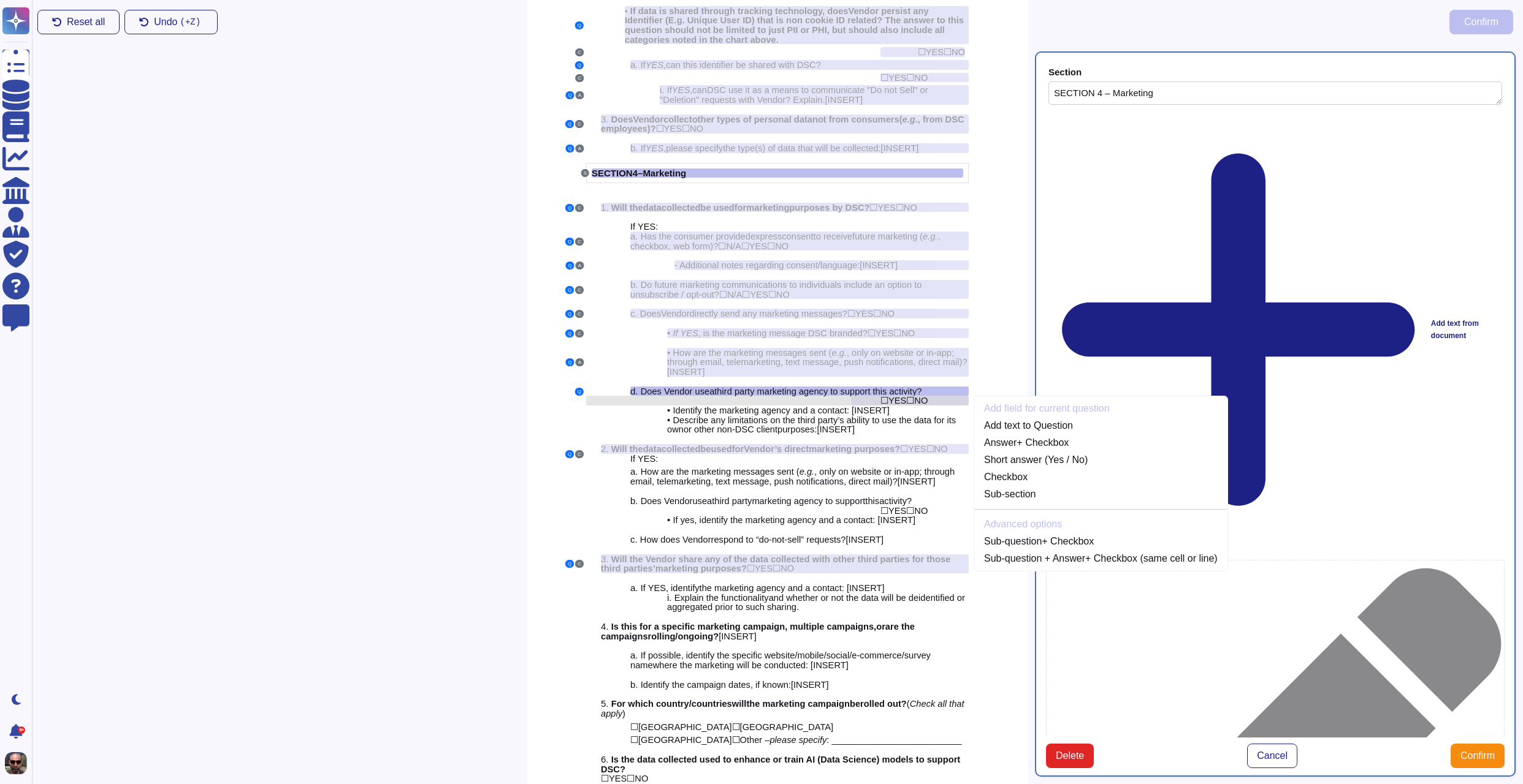
scroll to position [1994, 0]
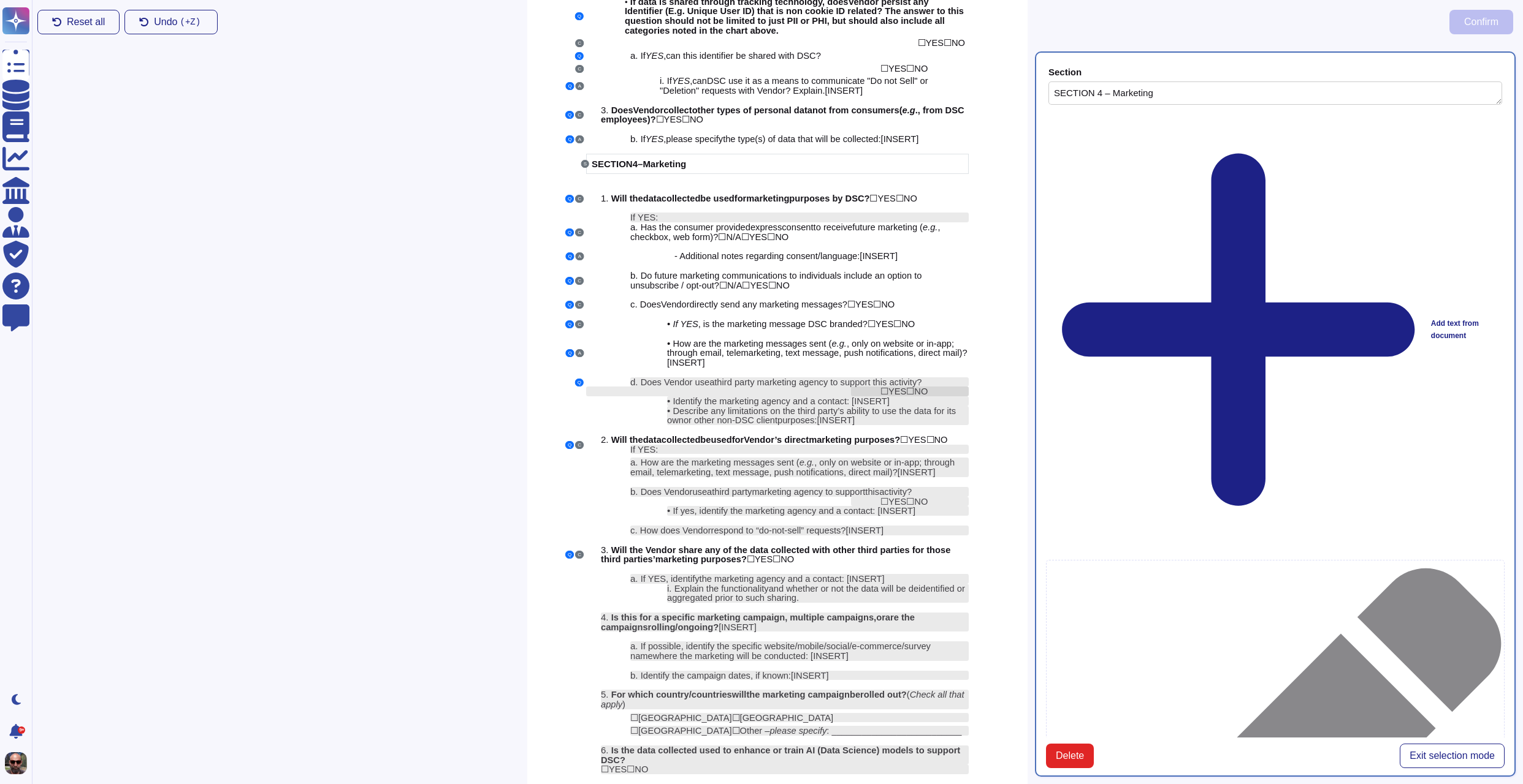
click at [934, 388] on div "☐ YES ☐ NO" at bounding box center [910, 391] width 118 height 10
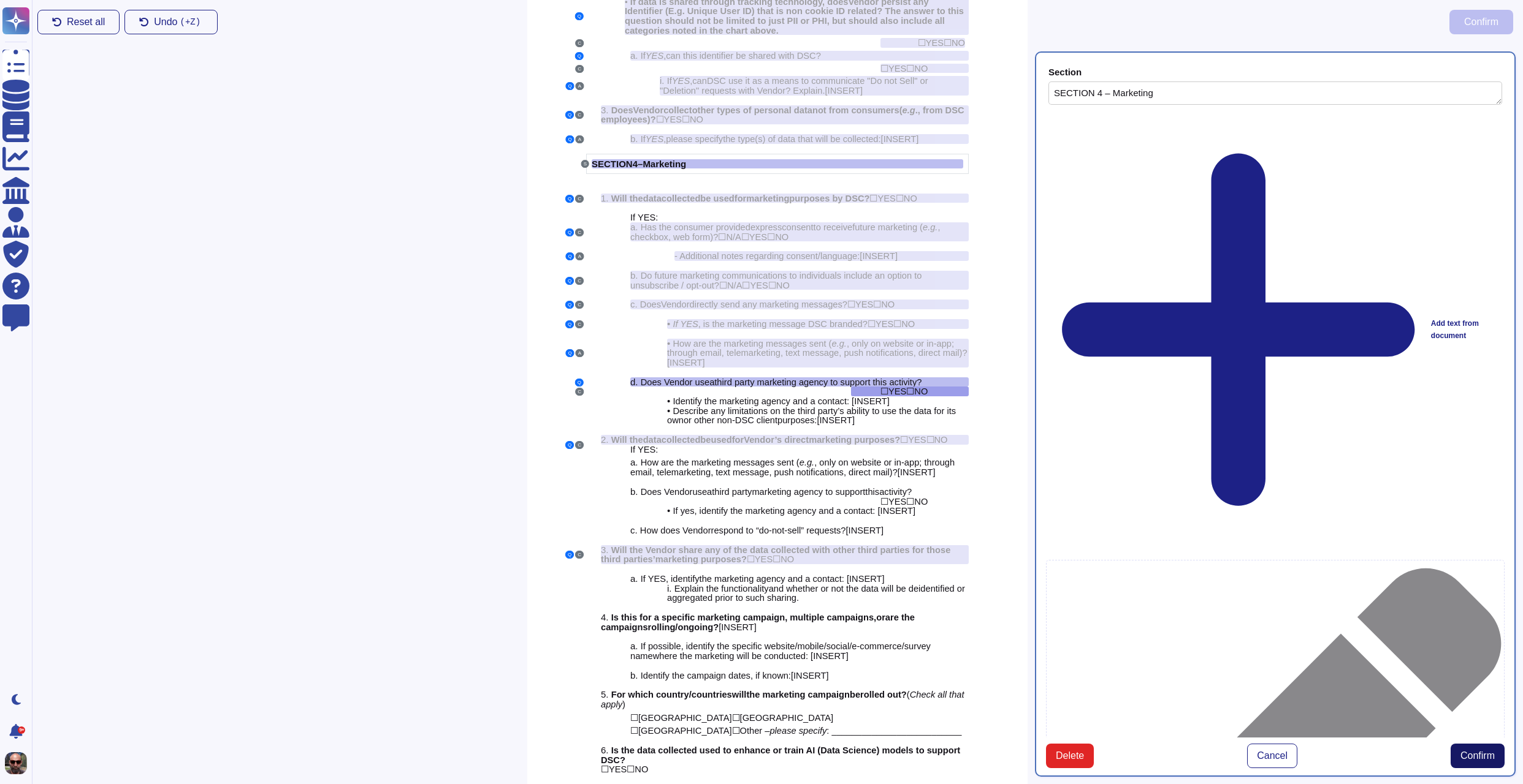
click at [1472, 751] on span "Confirm" at bounding box center [1477, 755] width 35 height 10
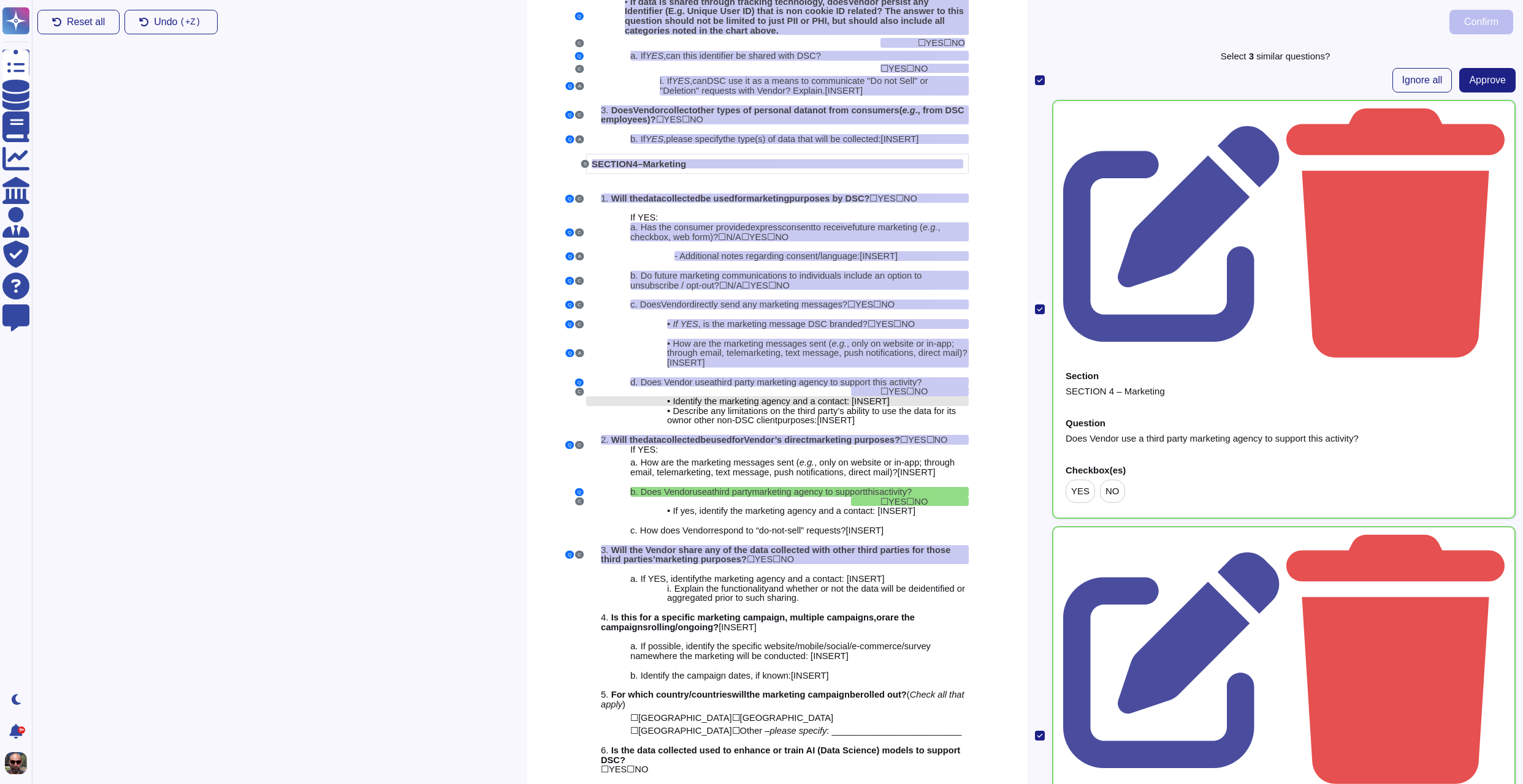
click at [835, 398] on span "dentify the marketing agency and a contact: [" at bounding box center [765, 401] width 179 height 10
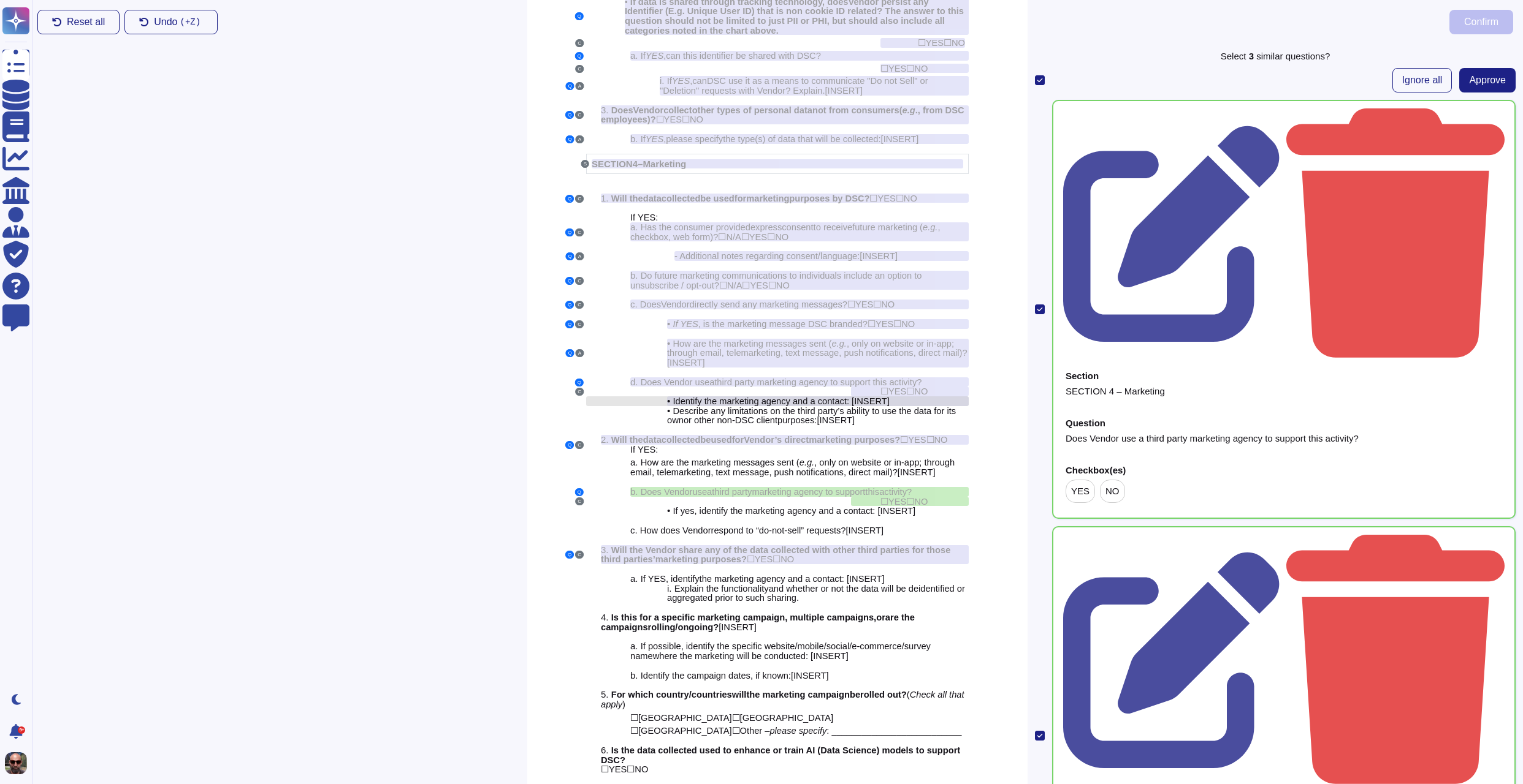
scroll to position [2004, 0]
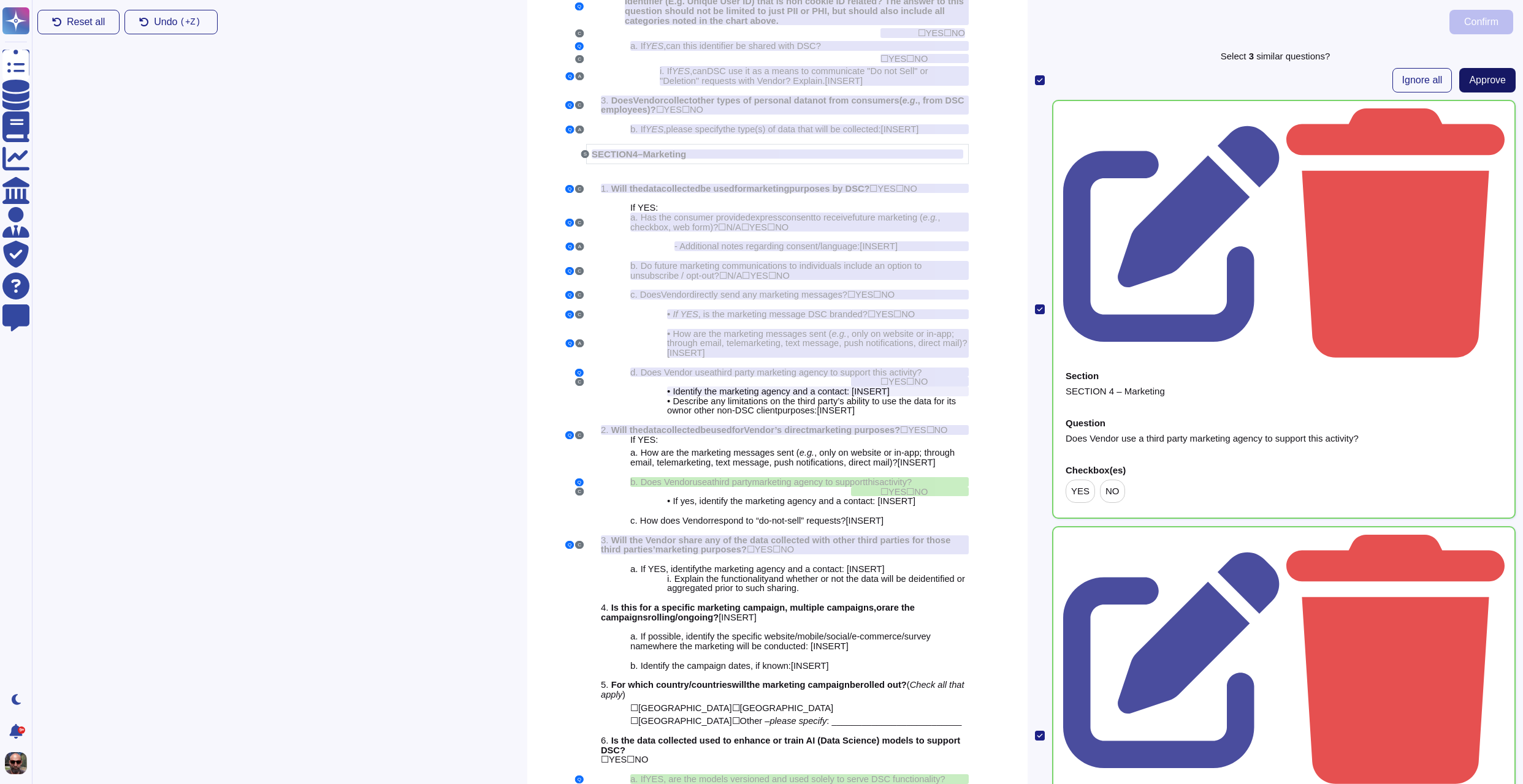
click at [1500, 80] on span "Approve" at bounding box center [1487, 80] width 37 height 10
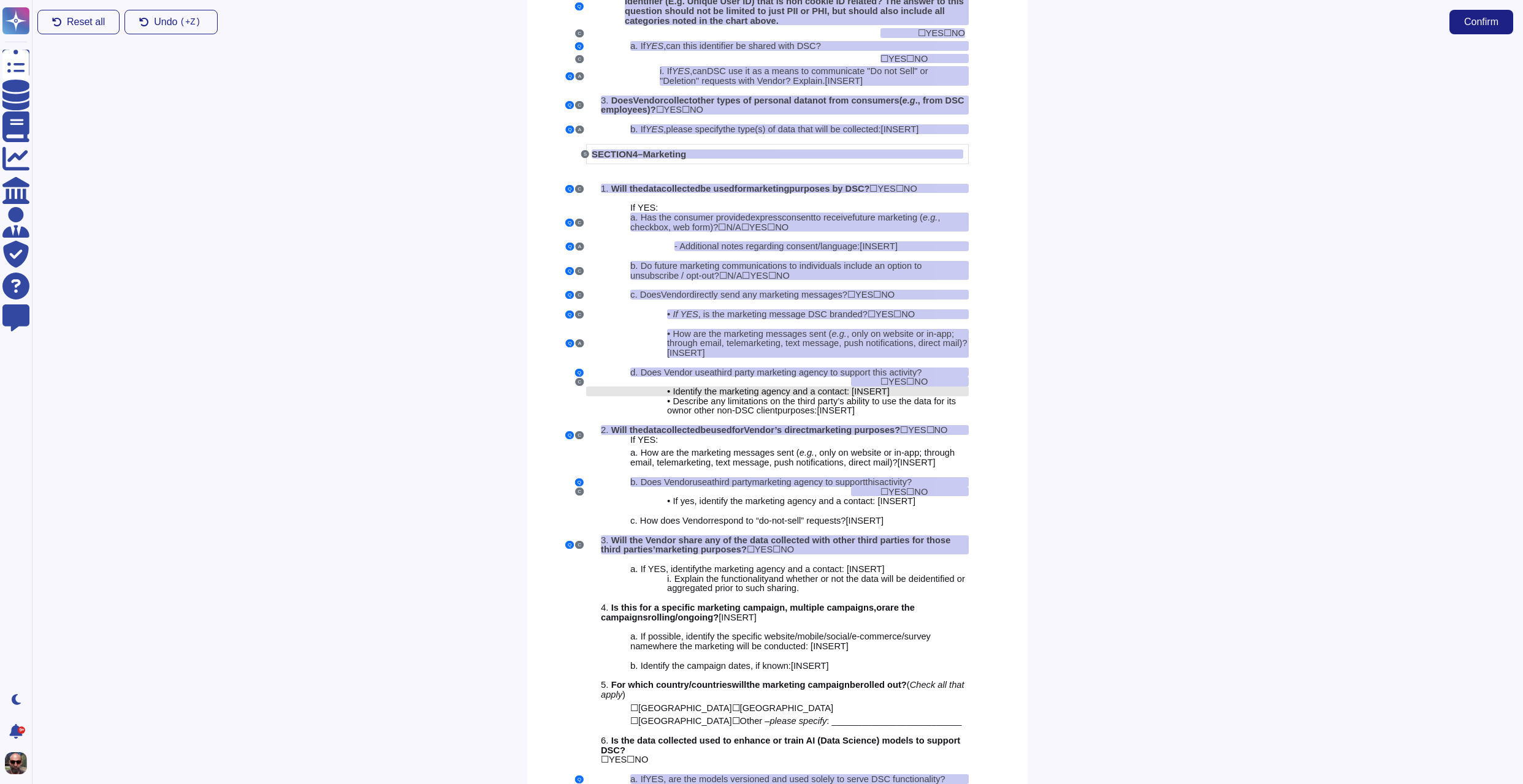
click at [781, 389] on span "dentify the marketing agency and a contact: [" at bounding box center [765, 391] width 179 height 10
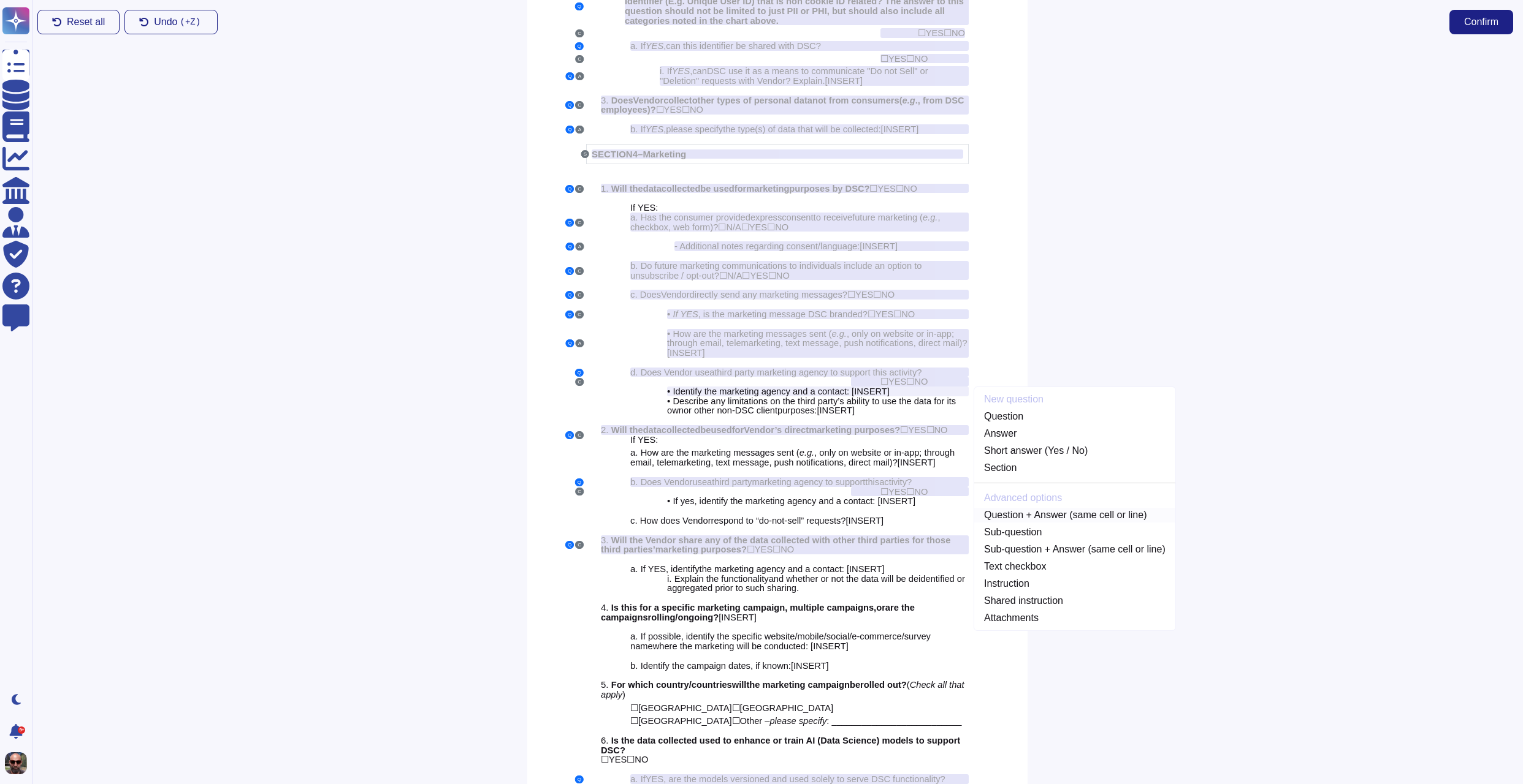
click at [1045, 511] on link "Question + Answer (same cell or line)" at bounding box center [1075, 515] width 201 height 15
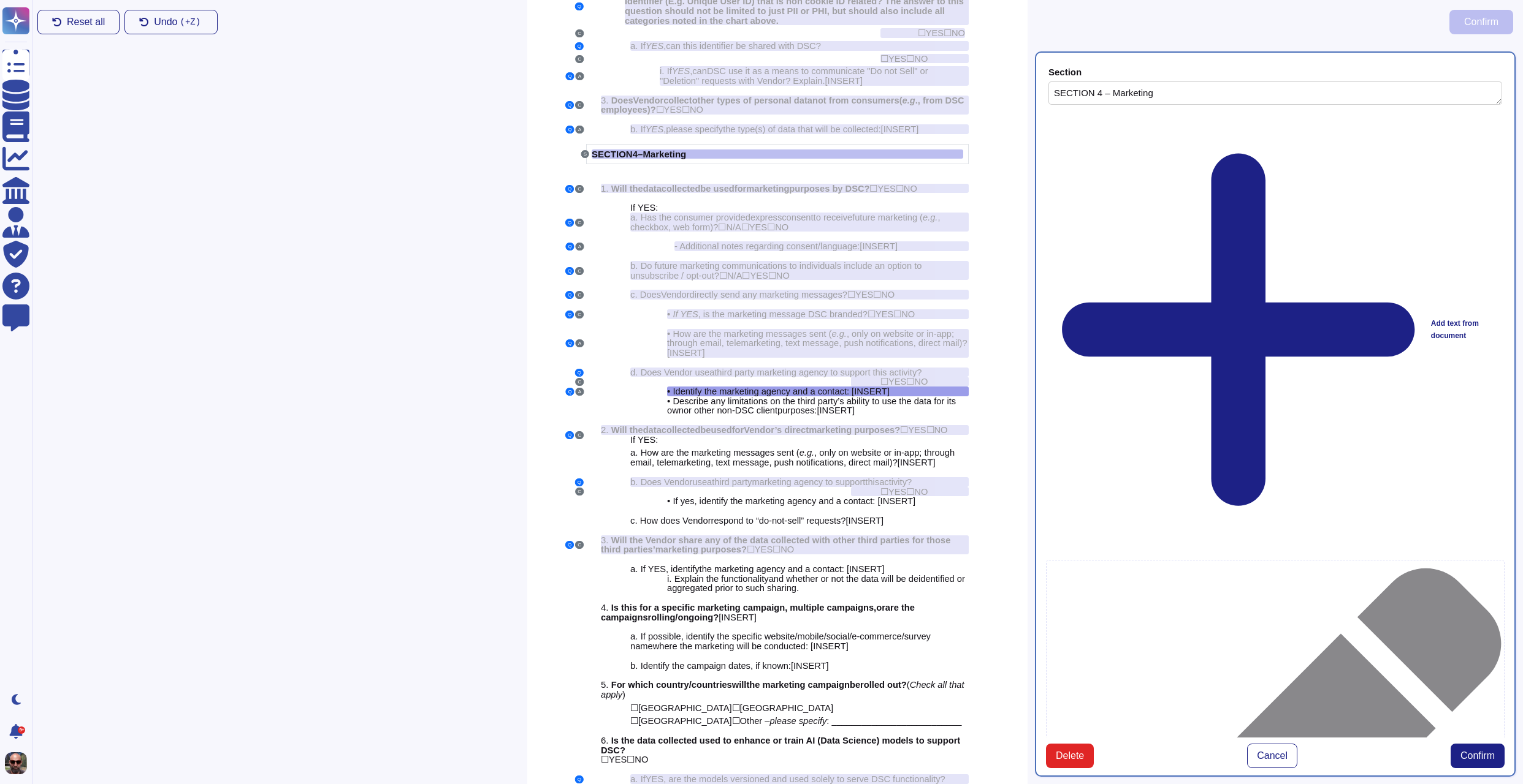
type textarea "SECTION 4 – Marketing"
type textarea "Identify the marketing agency and a contact: [INSERT]"
click at [1490, 607] on div "Section SECTION 4 – Marketing Add text from document Select Sub-section Select …" at bounding box center [1275, 414] width 480 height 725
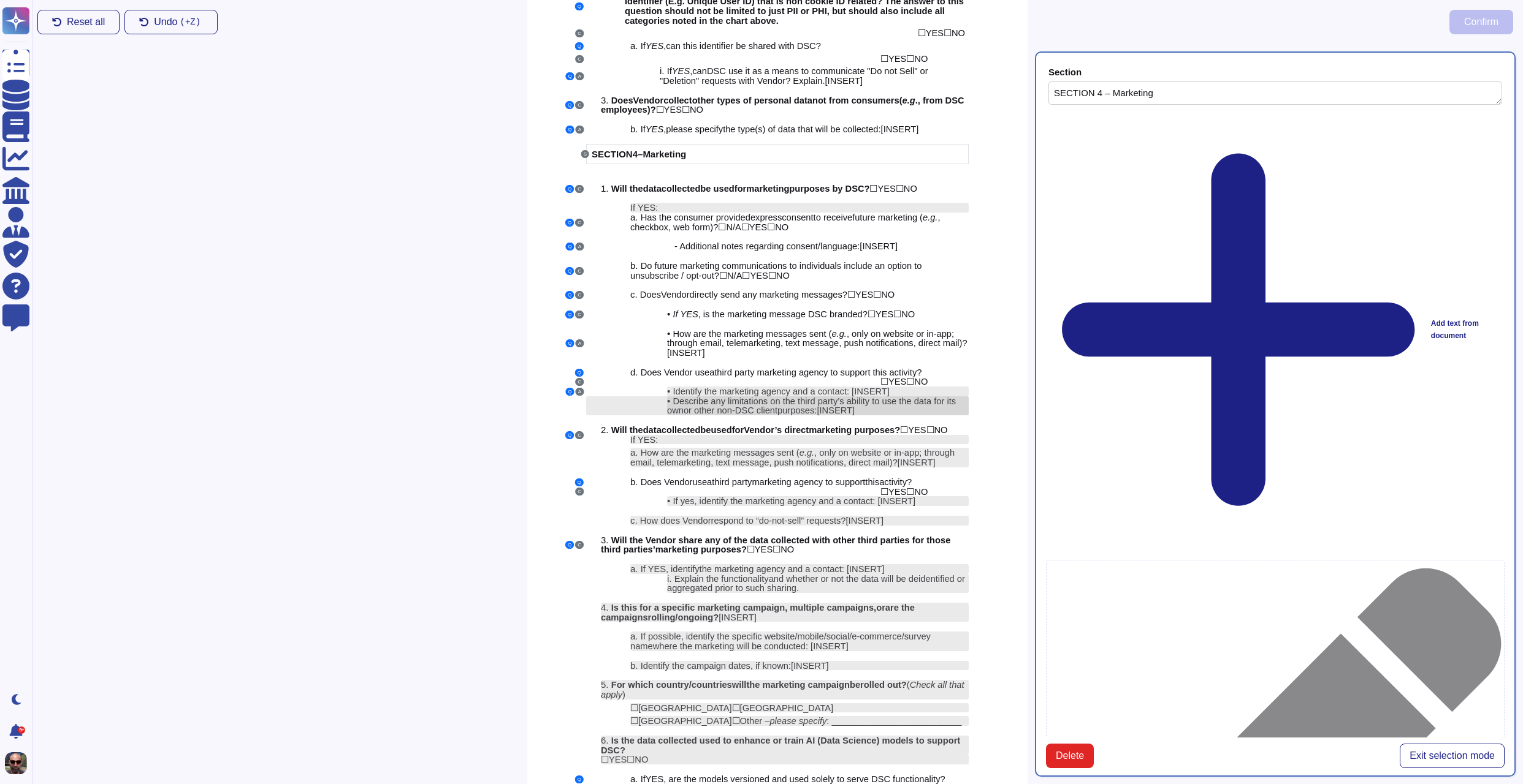
click at [798, 399] on span "Describe any limitations on the third party’s ability to use the data for its o…" at bounding box center [811, 406] width 289 height 20
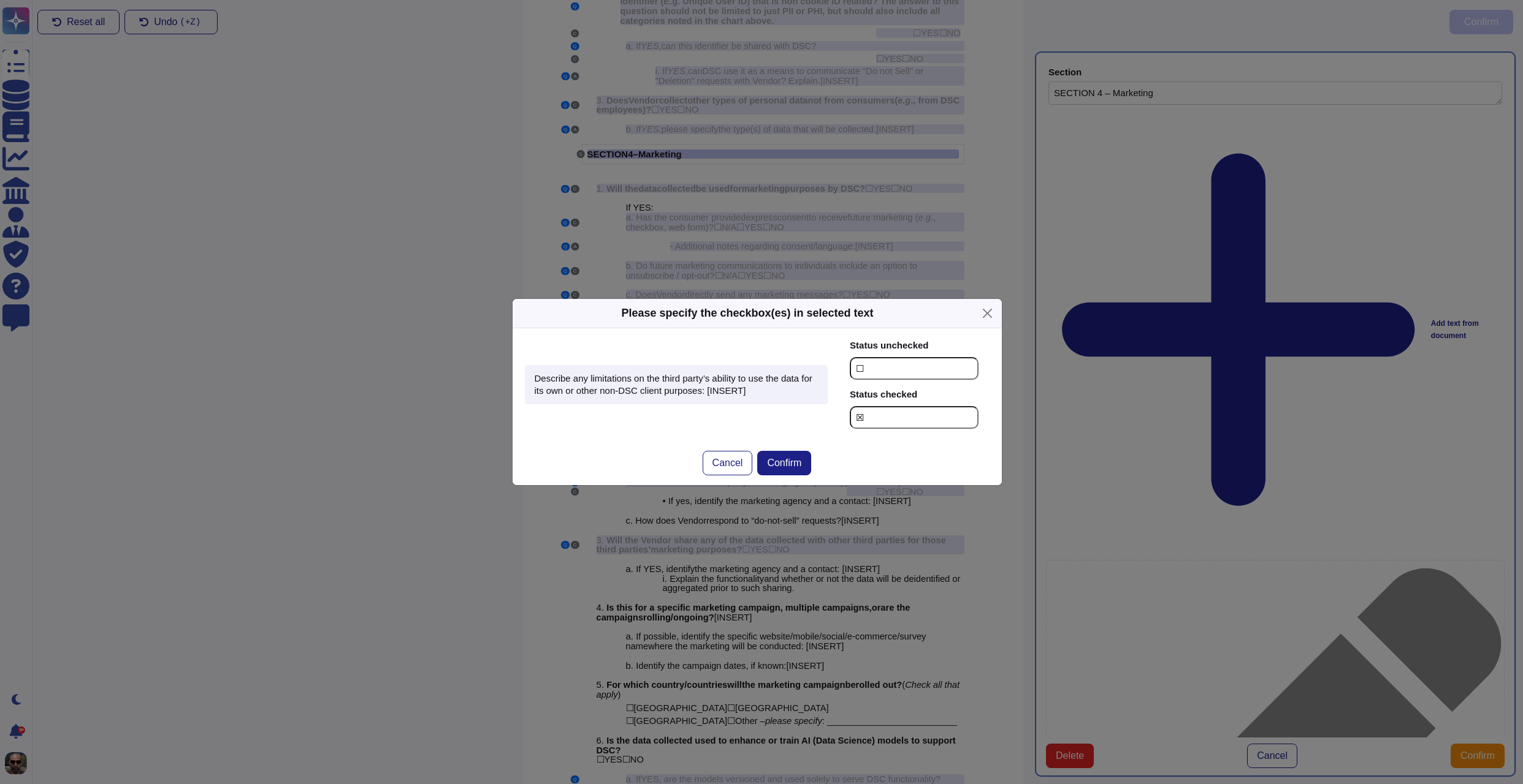
scroll to position [2019, 0]
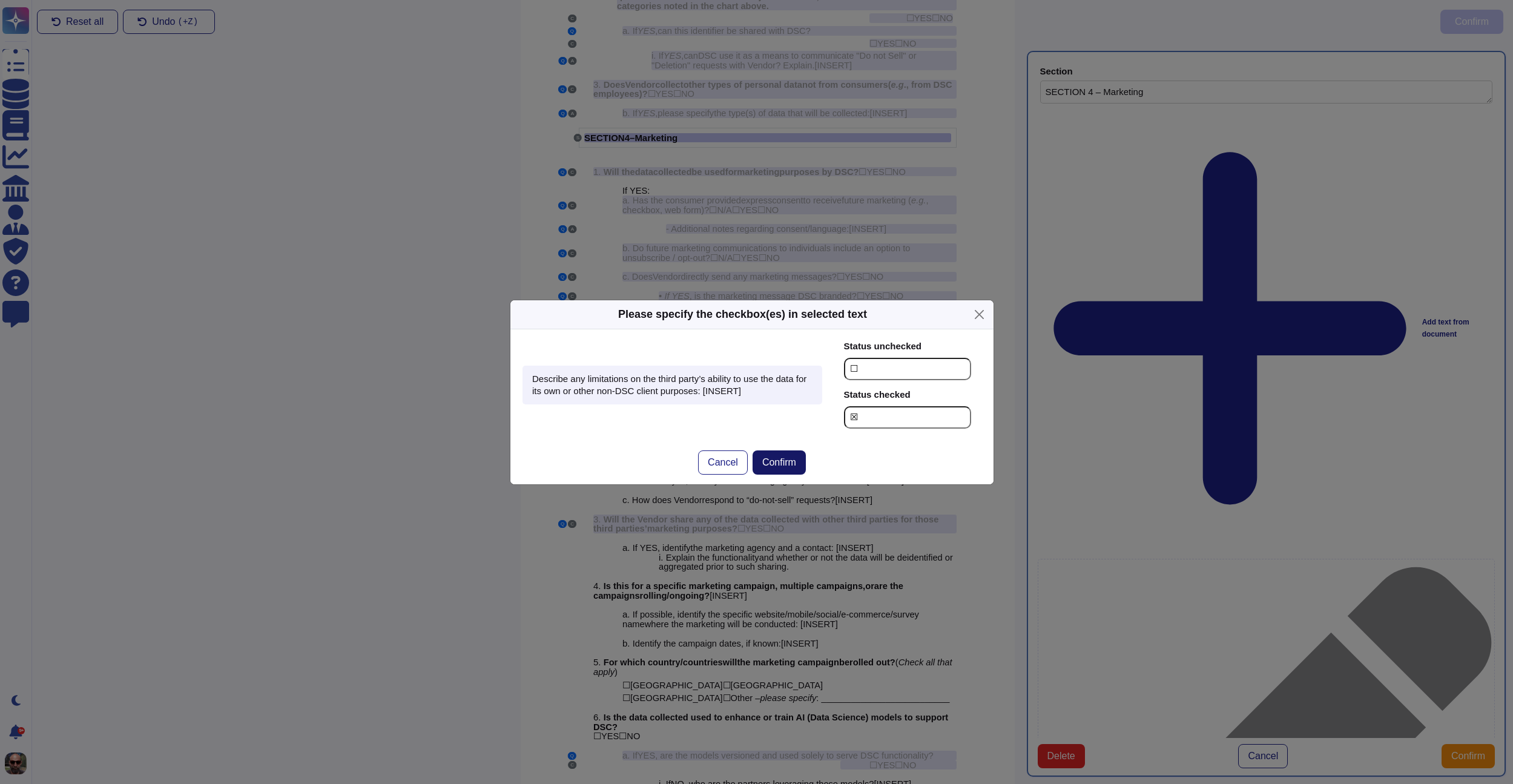
click at [781, 459] on span "Confirm" at bounding box center [779, 462] width 34 height 10
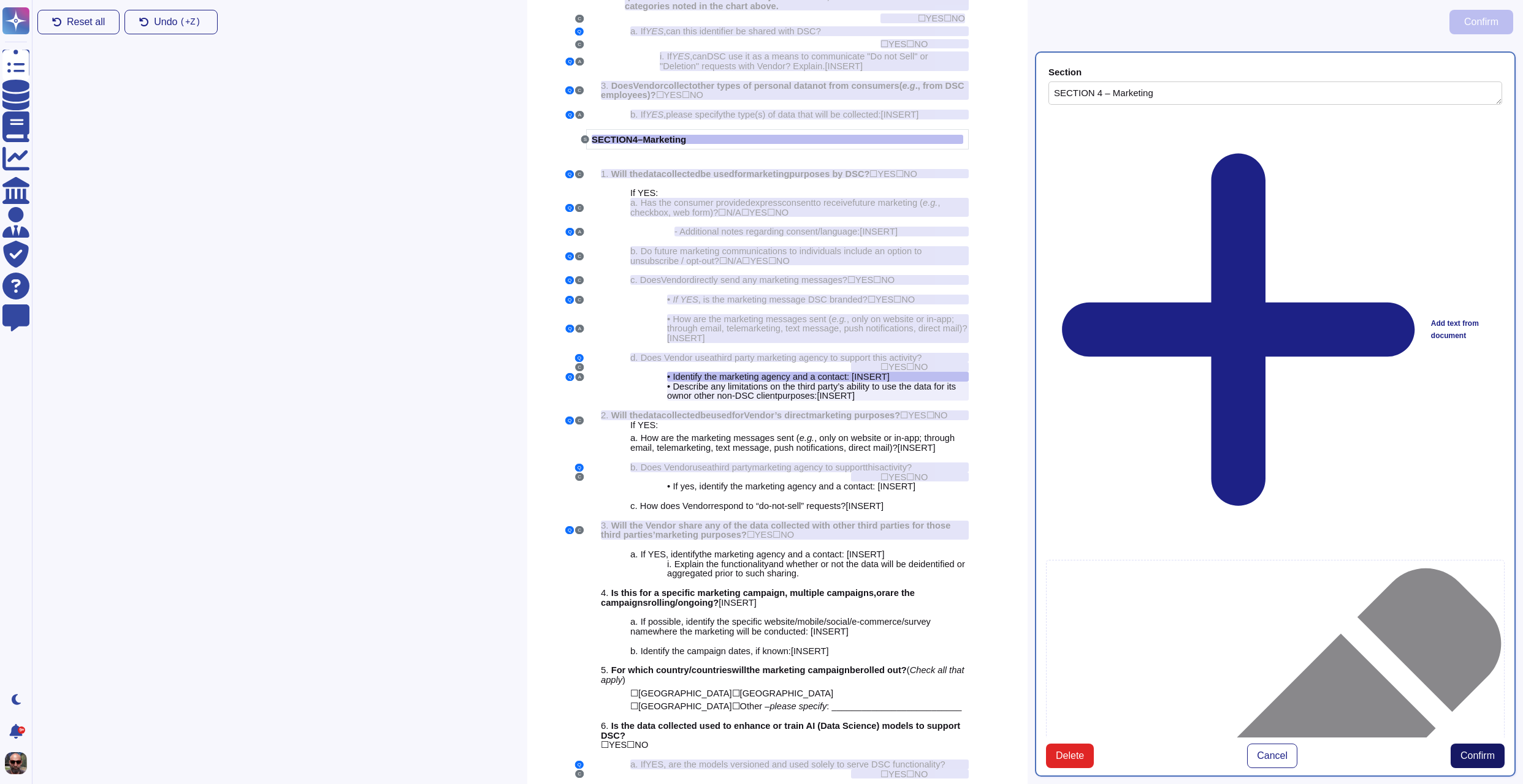
click at [1479, 751] on span "Confirm" at bounding box center [1477, 755] width 35 height 10
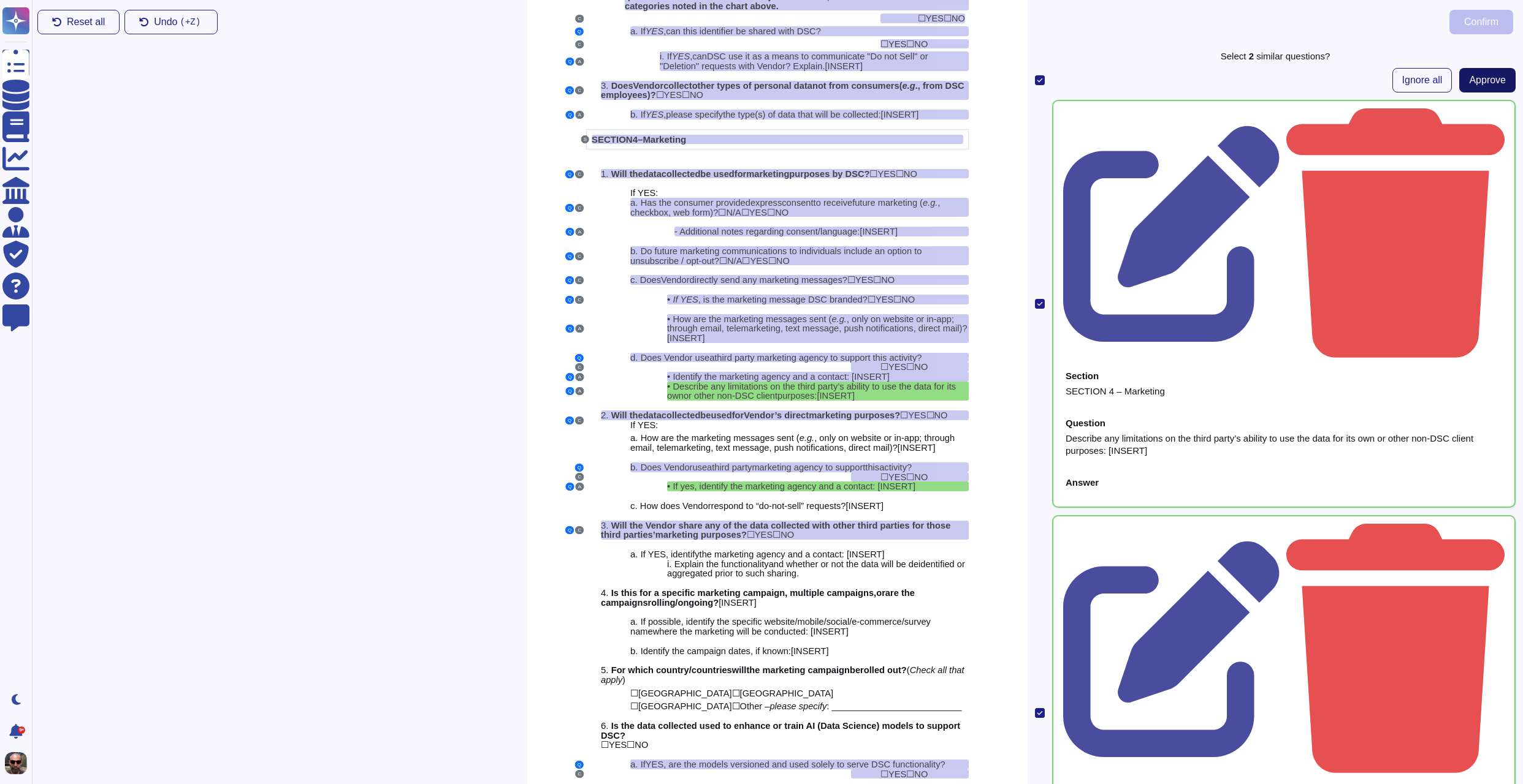
click at [1479, 80] on span "Approve" at bounding box center [1487, 80] width 37 height 10
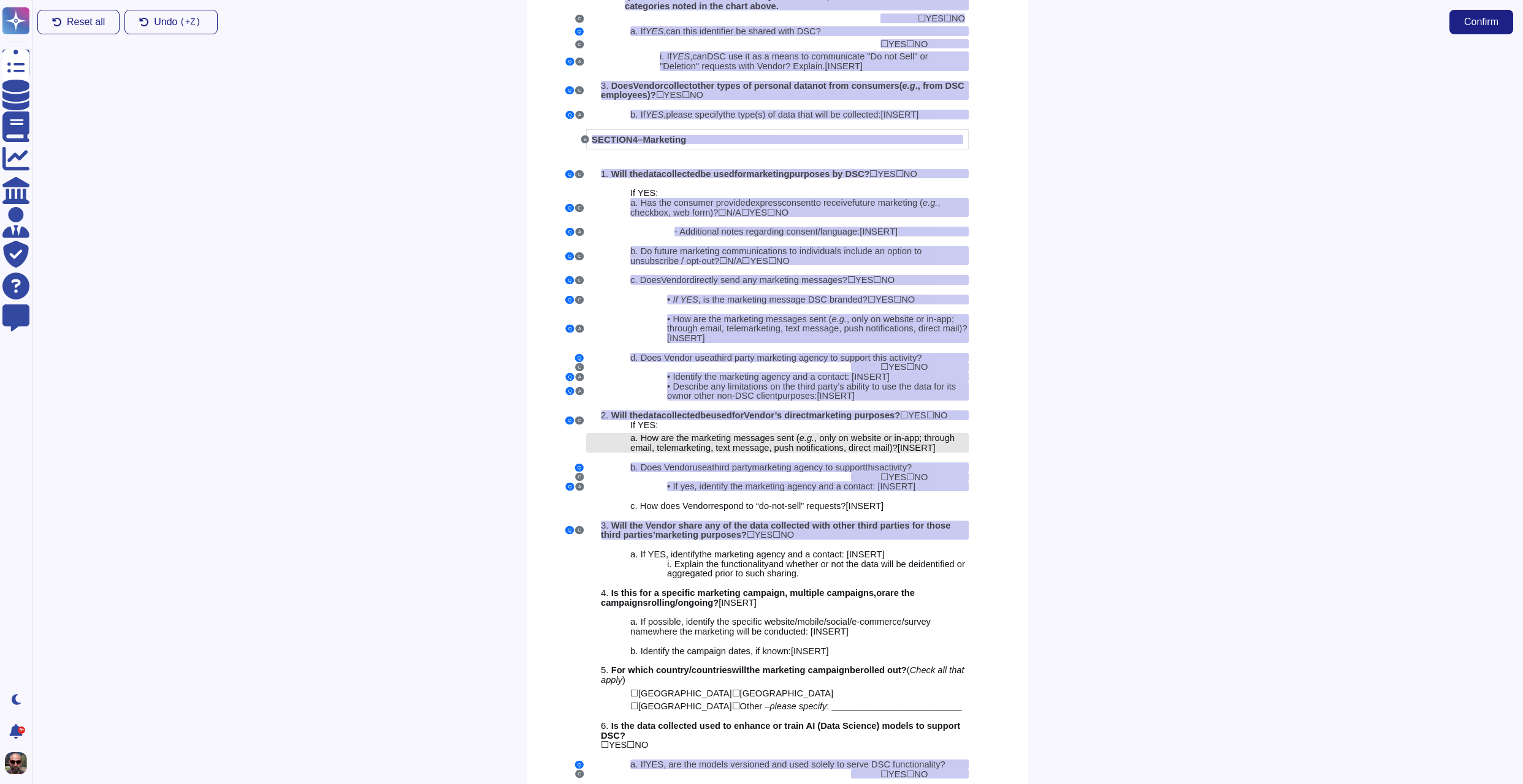
click at [760, 443] on span "ow are the marketing messages sent (" at bounding box center [723, 437] width 152 height 10
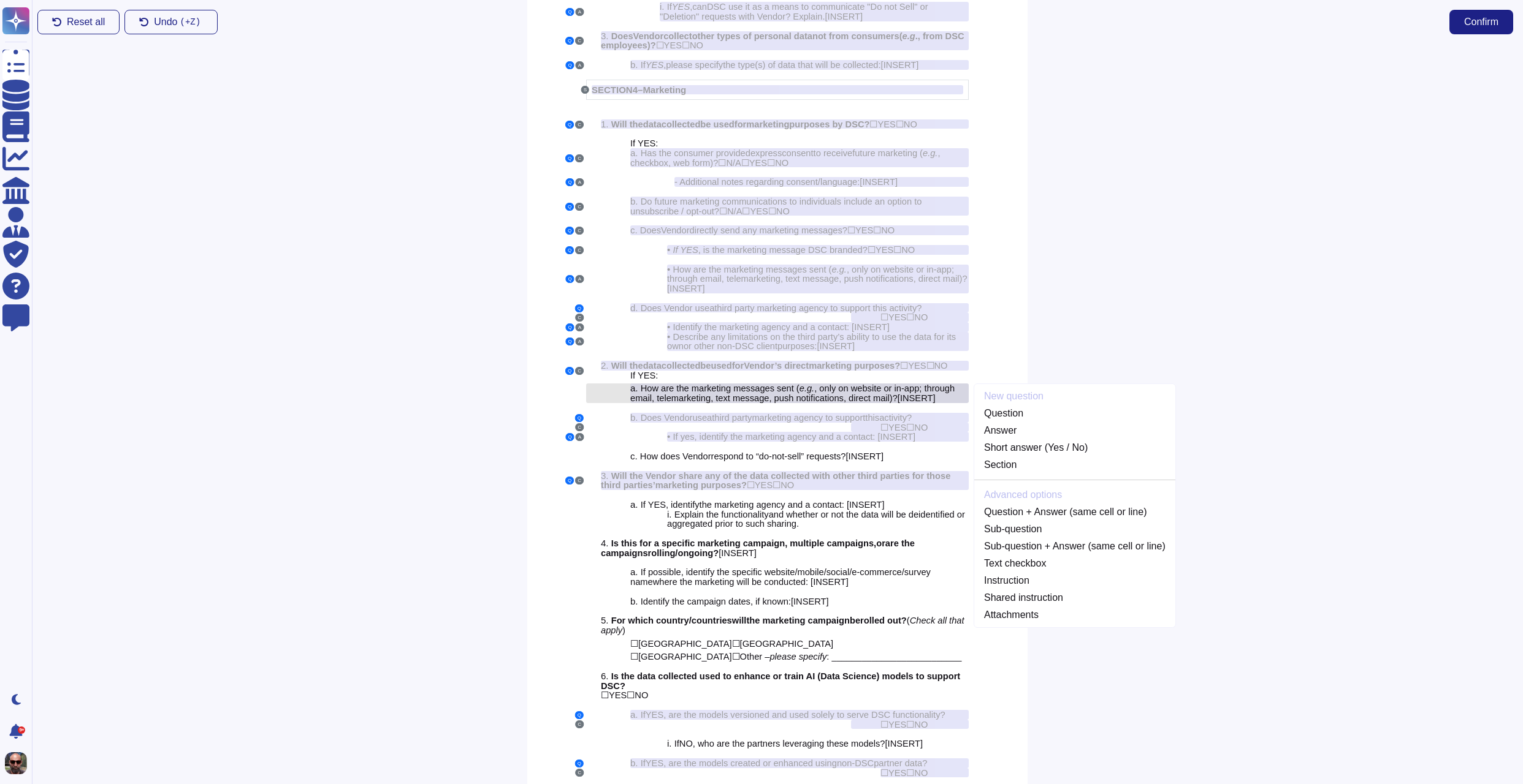
scroll to position [2080, 0]
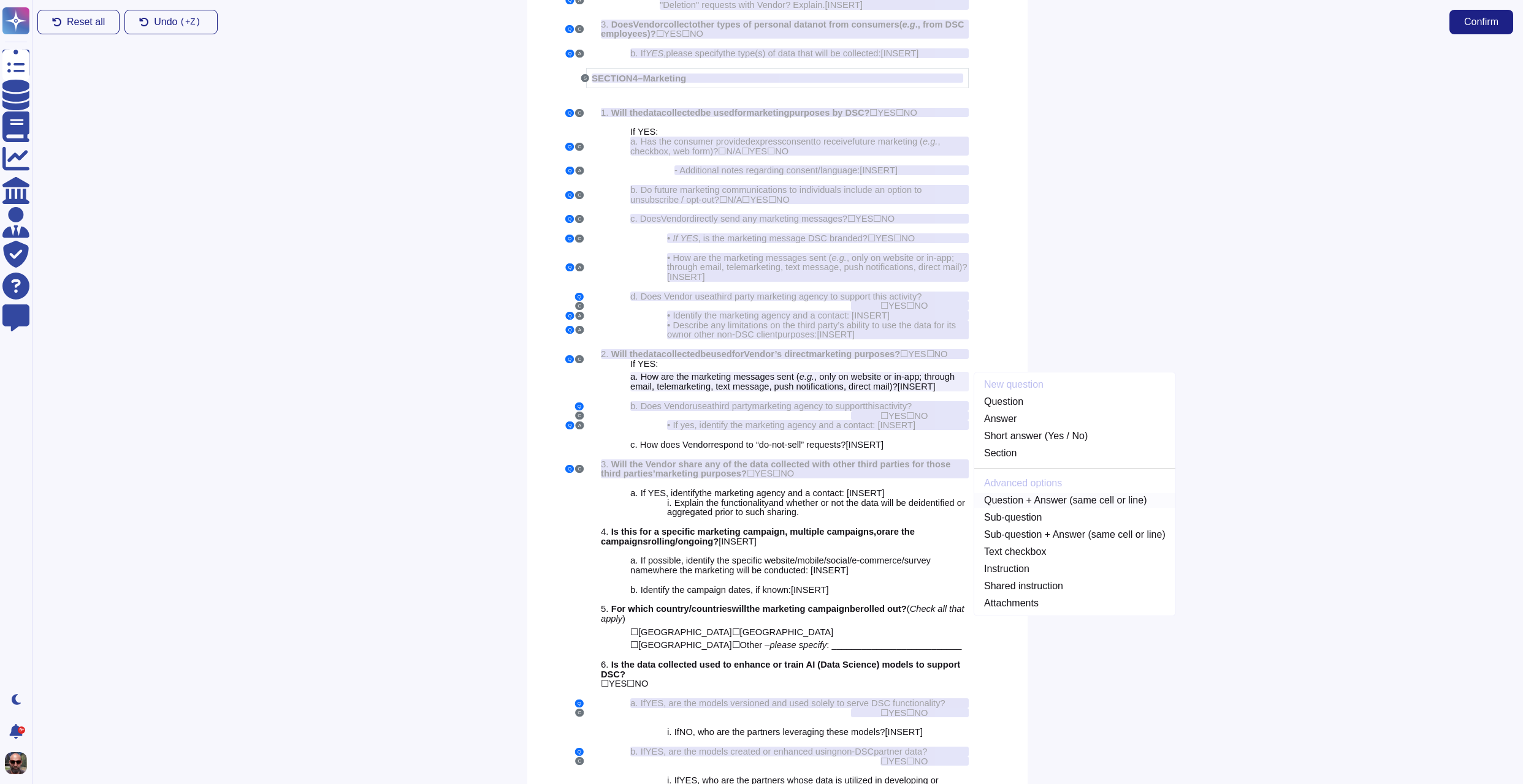
click at [1037, 506] on link "Question + Answer (same cell or line)" at bounding box center [1075, 500] width 201 height 15
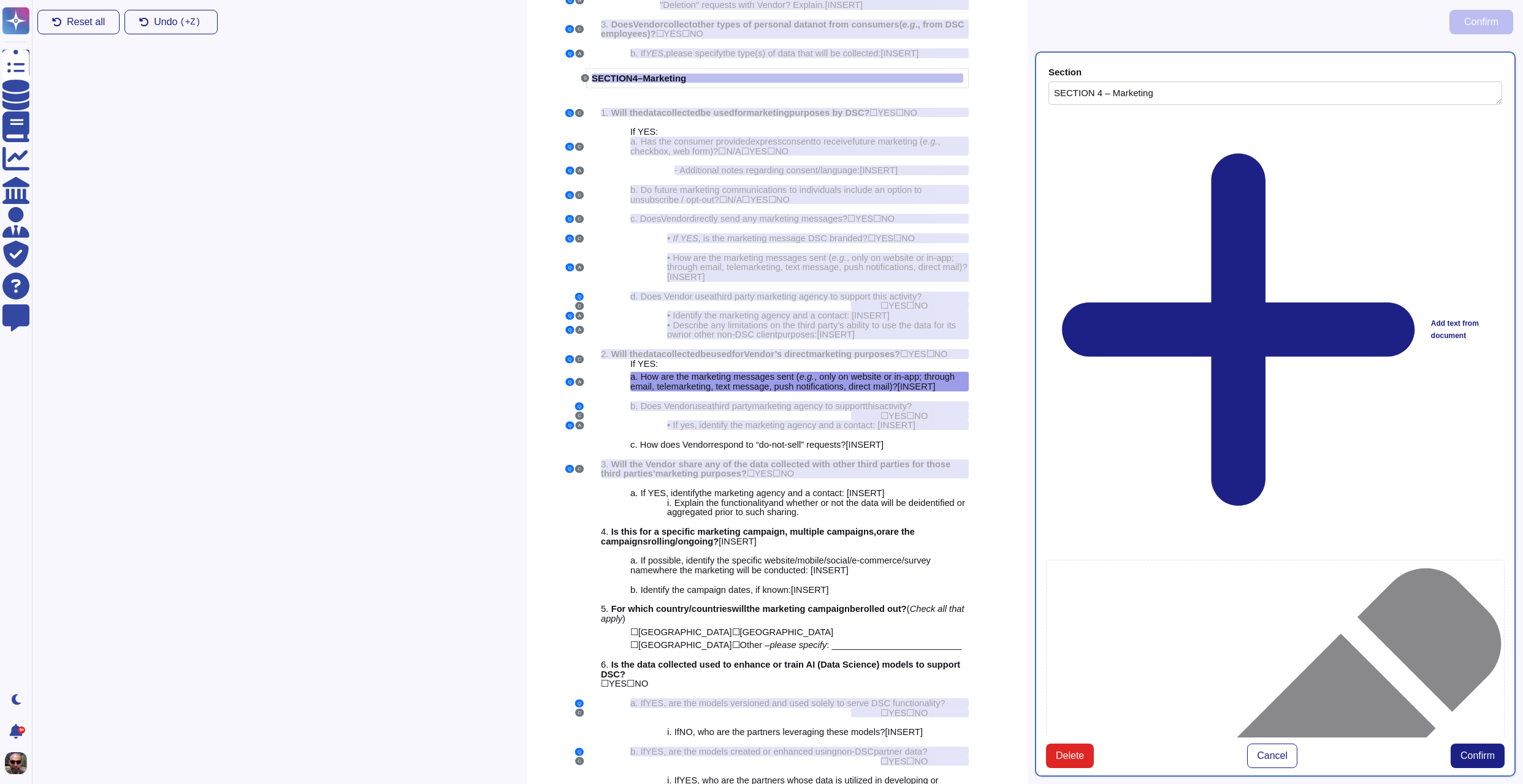
type textarea "SECTION 4 – Marketing"
type textarea "How are the marketing messages sent (e.g., only on website or in-app; through e…"
click at [1479, 751] on span "Confirm" at bounding box center [1477, 755] width 35 height 10
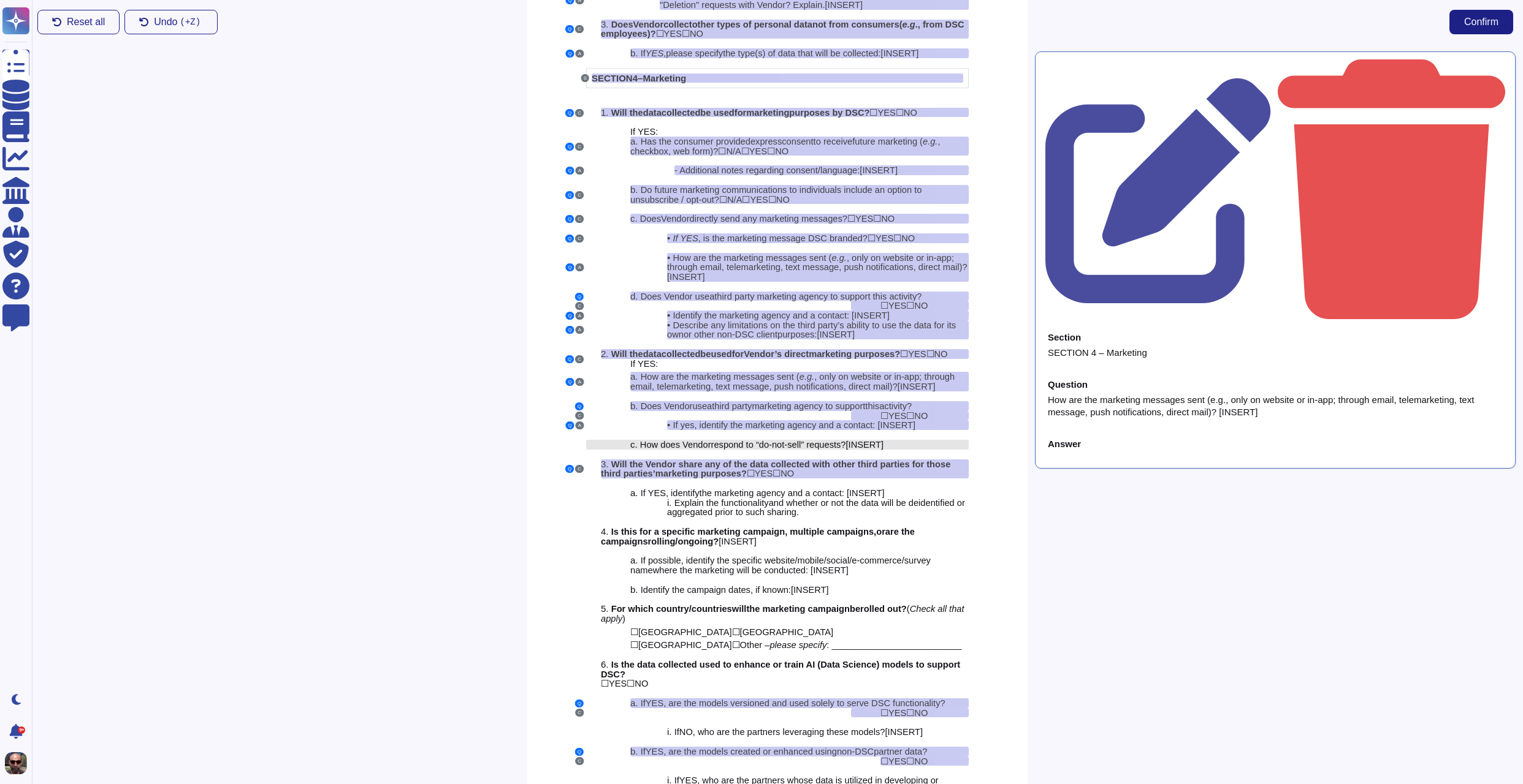
click at [841, 449] on span "respond to “do-not-sell” requests" at bounding box center [775, 444] width 130 height 10
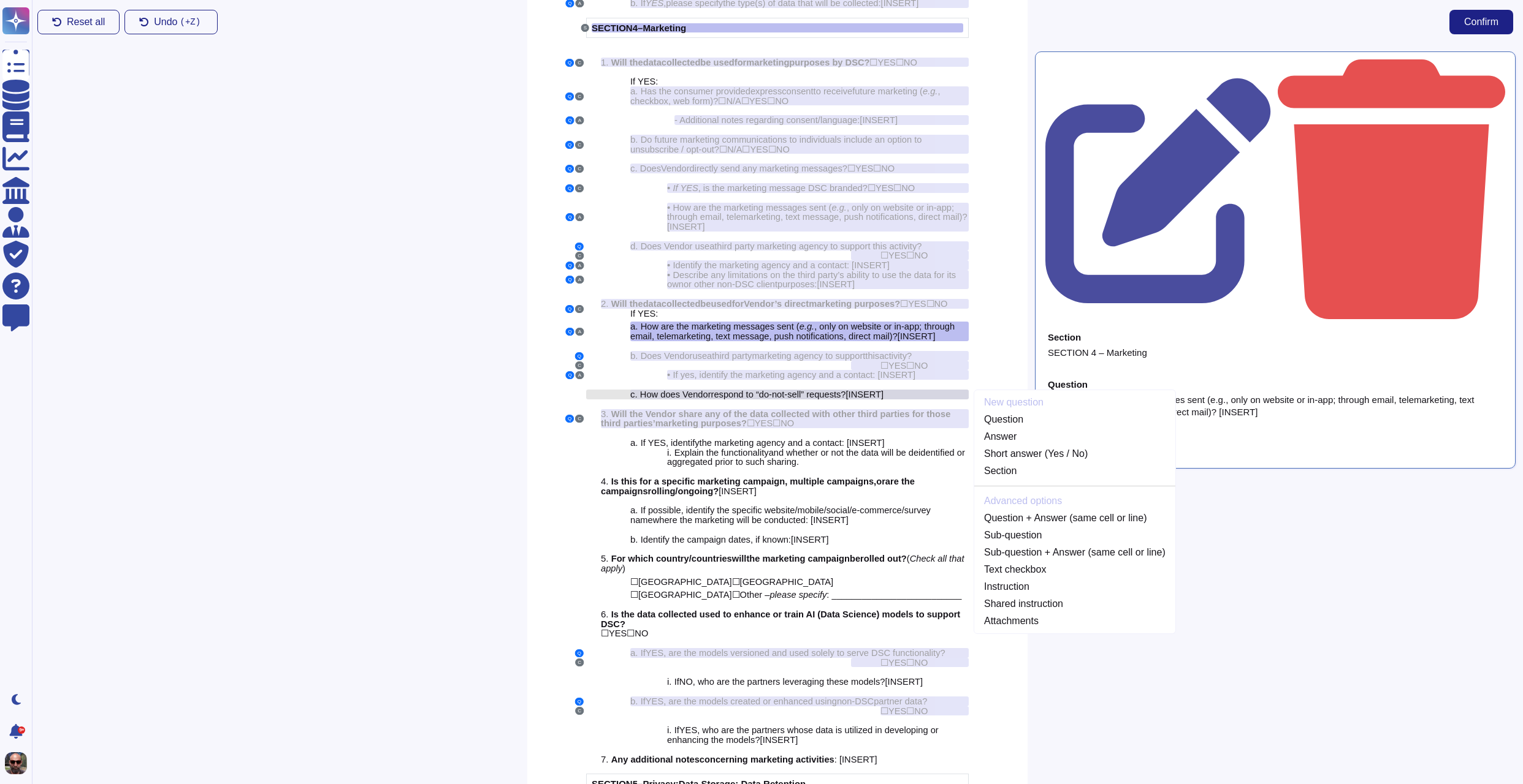
scroll to position [2143, 0]
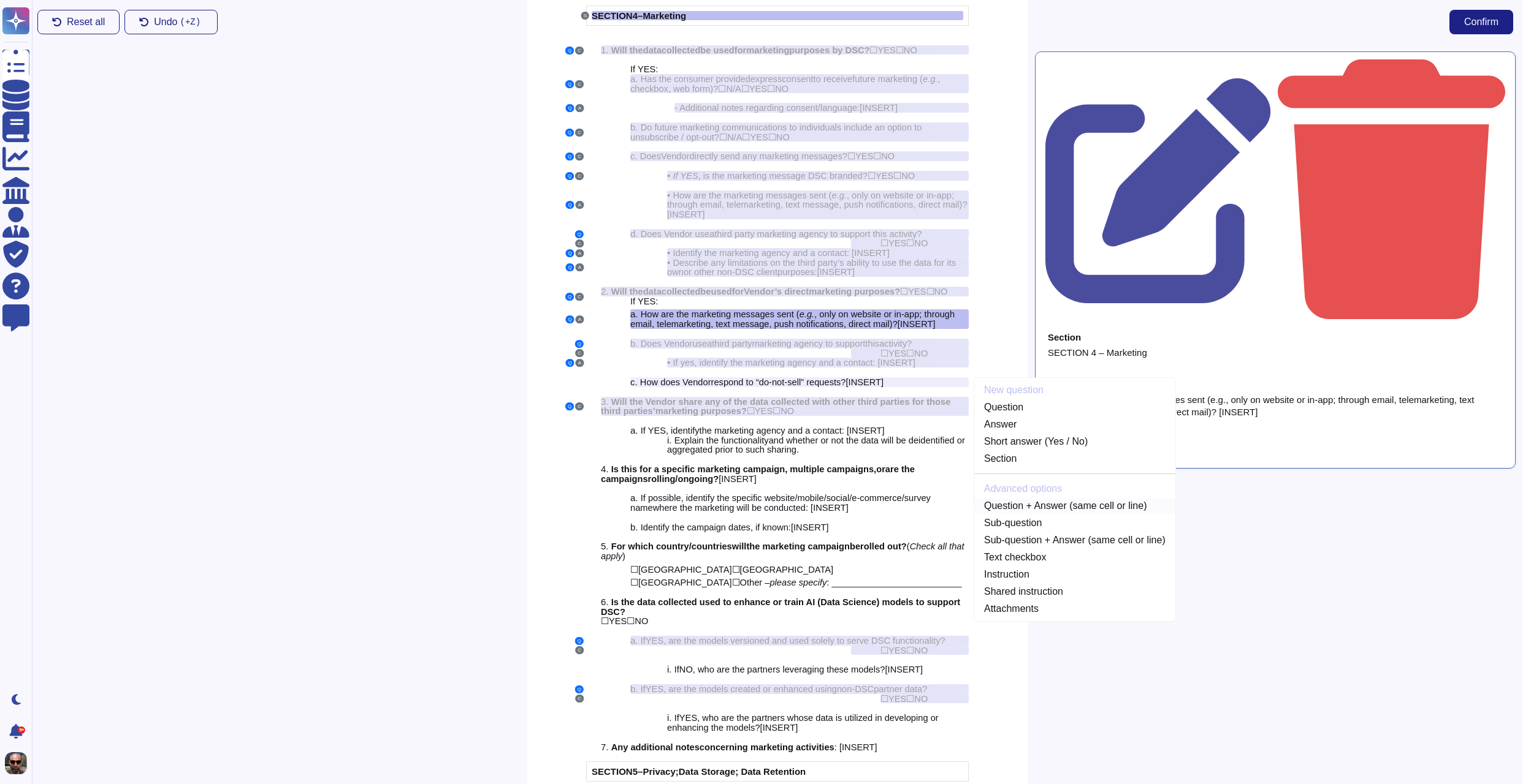
click at [1069, 513] on link "Question + Answer (same cell or line)" at bounding box center [1075, 506] width 201 height 15
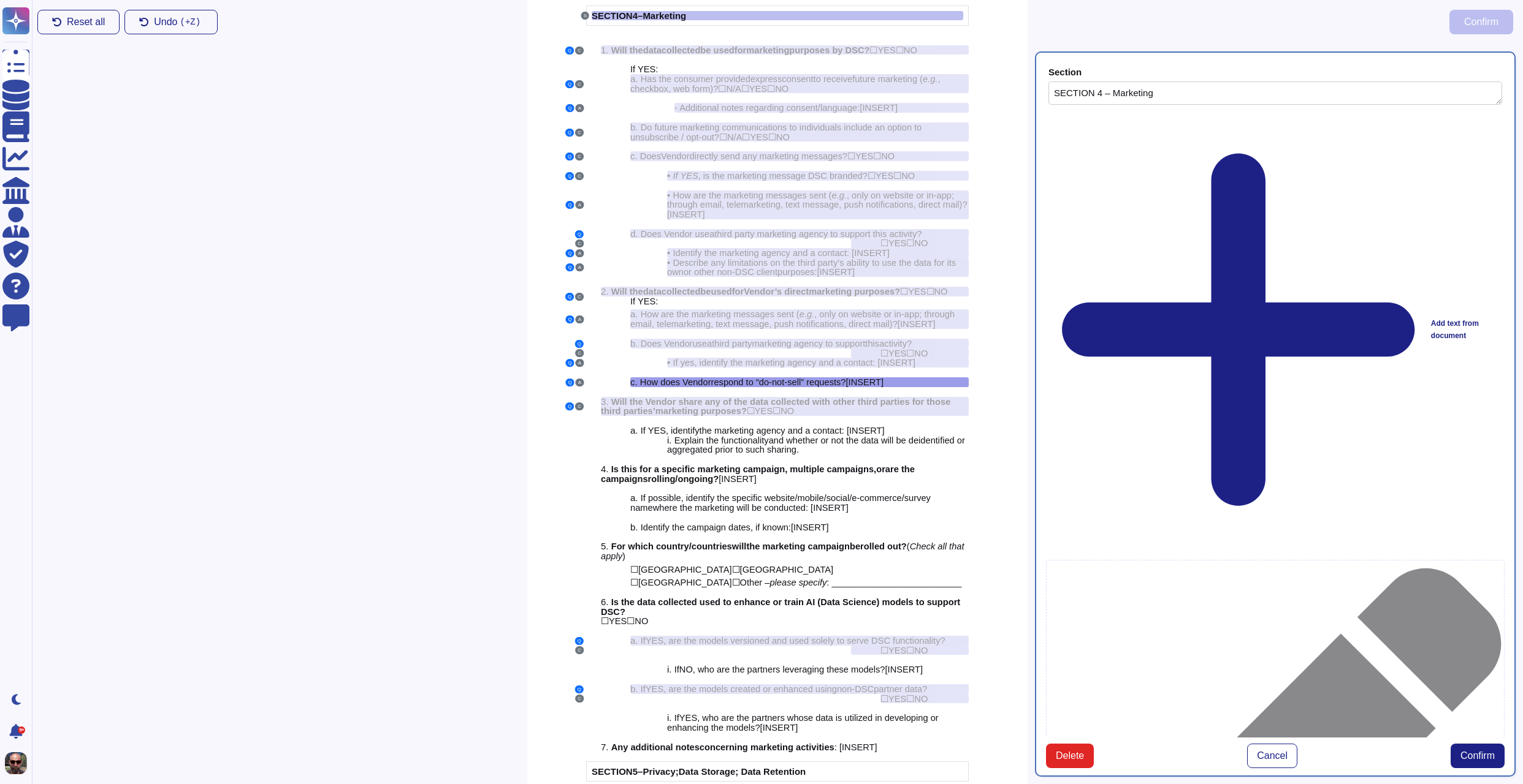
type textarea "SECTION 4 – Marketing"
type textarea "How does Vendor respond to “do-not-sell” requests? [INSERT]"
click at [1489, 751] on span "Confirm" at bounding box center [1477, 755] width 35 height 10
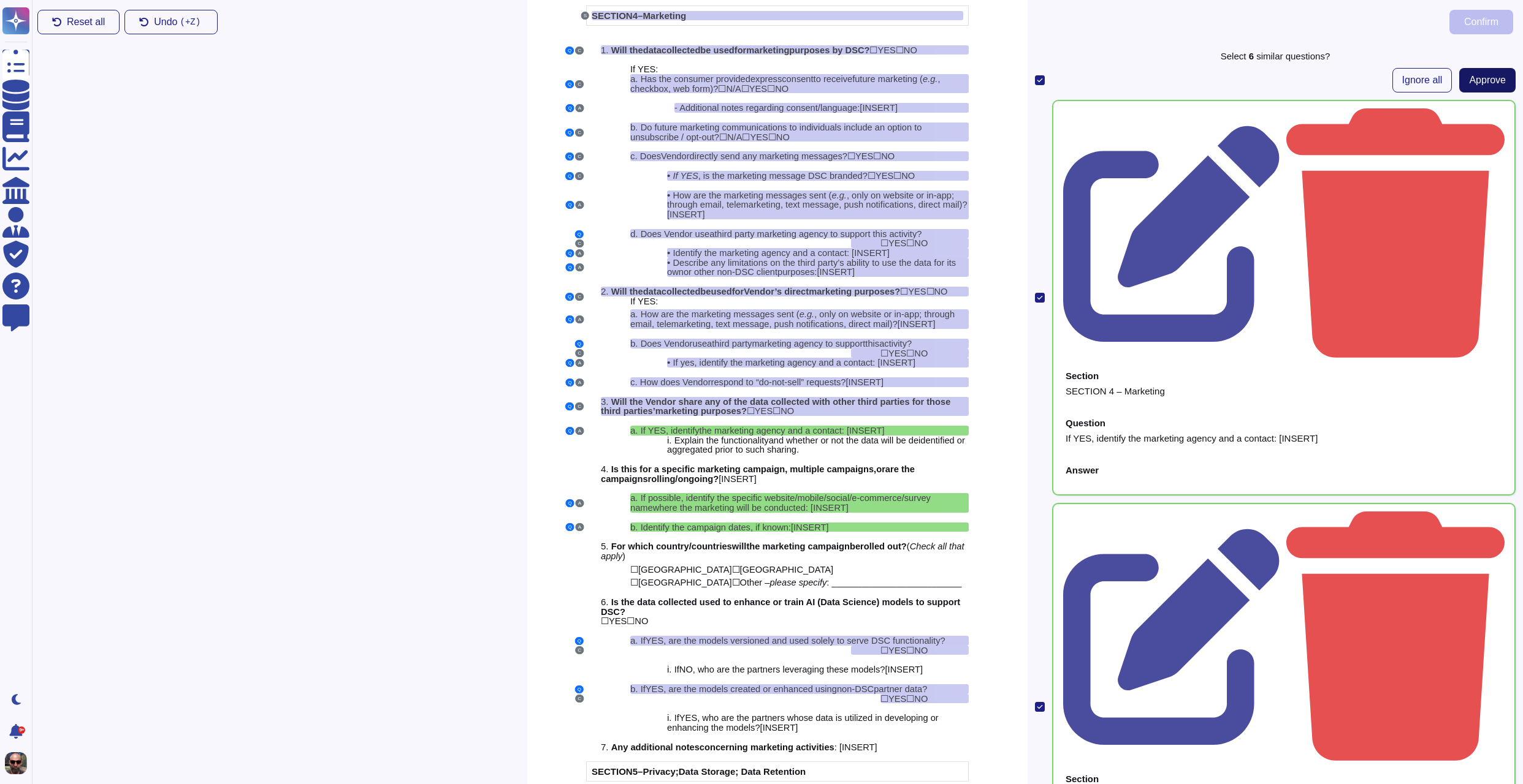
click at [1469, 85] on span "Approve" at bounding box center [1487, 80] width 37 height 10
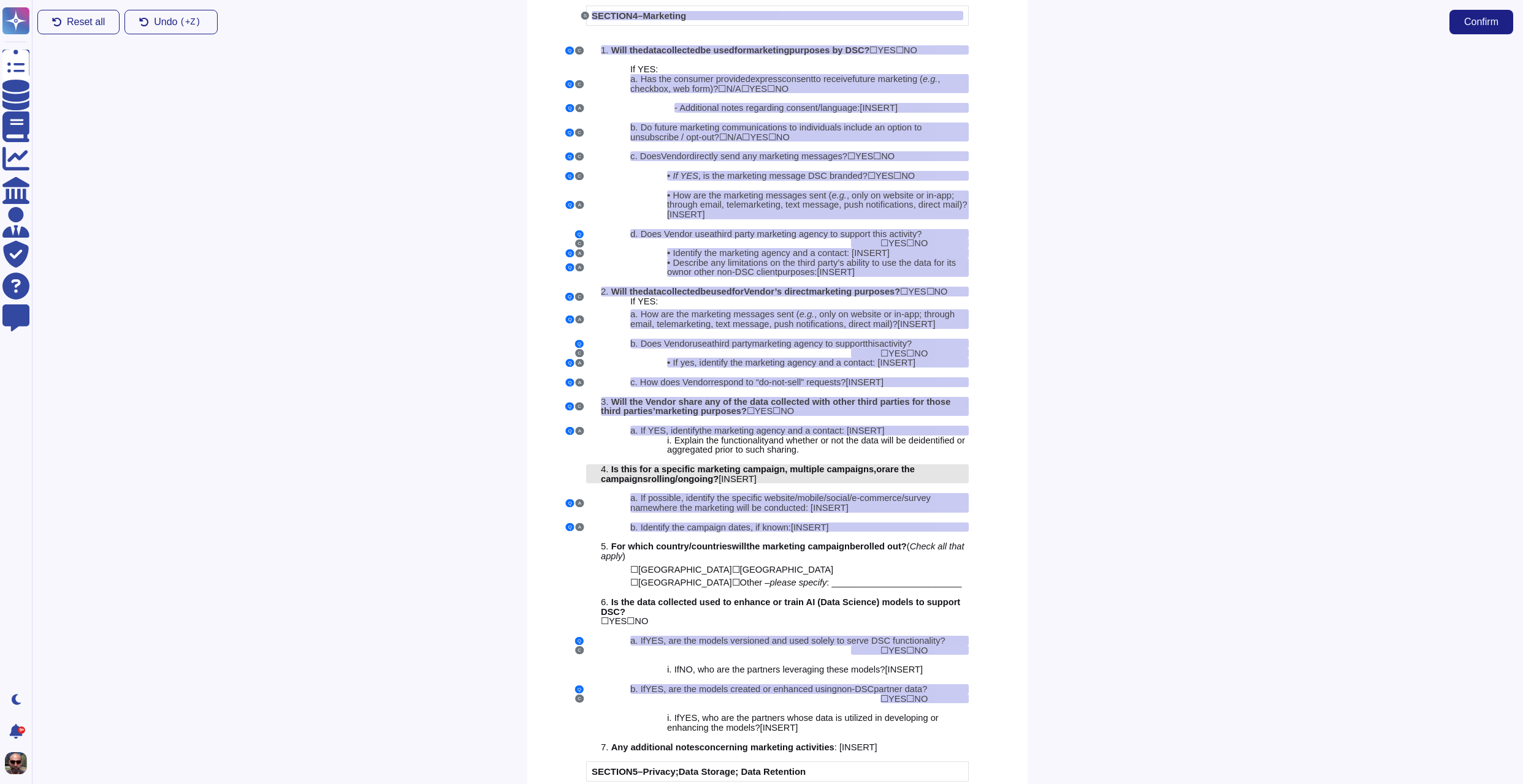
click at [812, 474] on span ", multiple campaigns," at bounding box center [830, 469] width 92 height 10
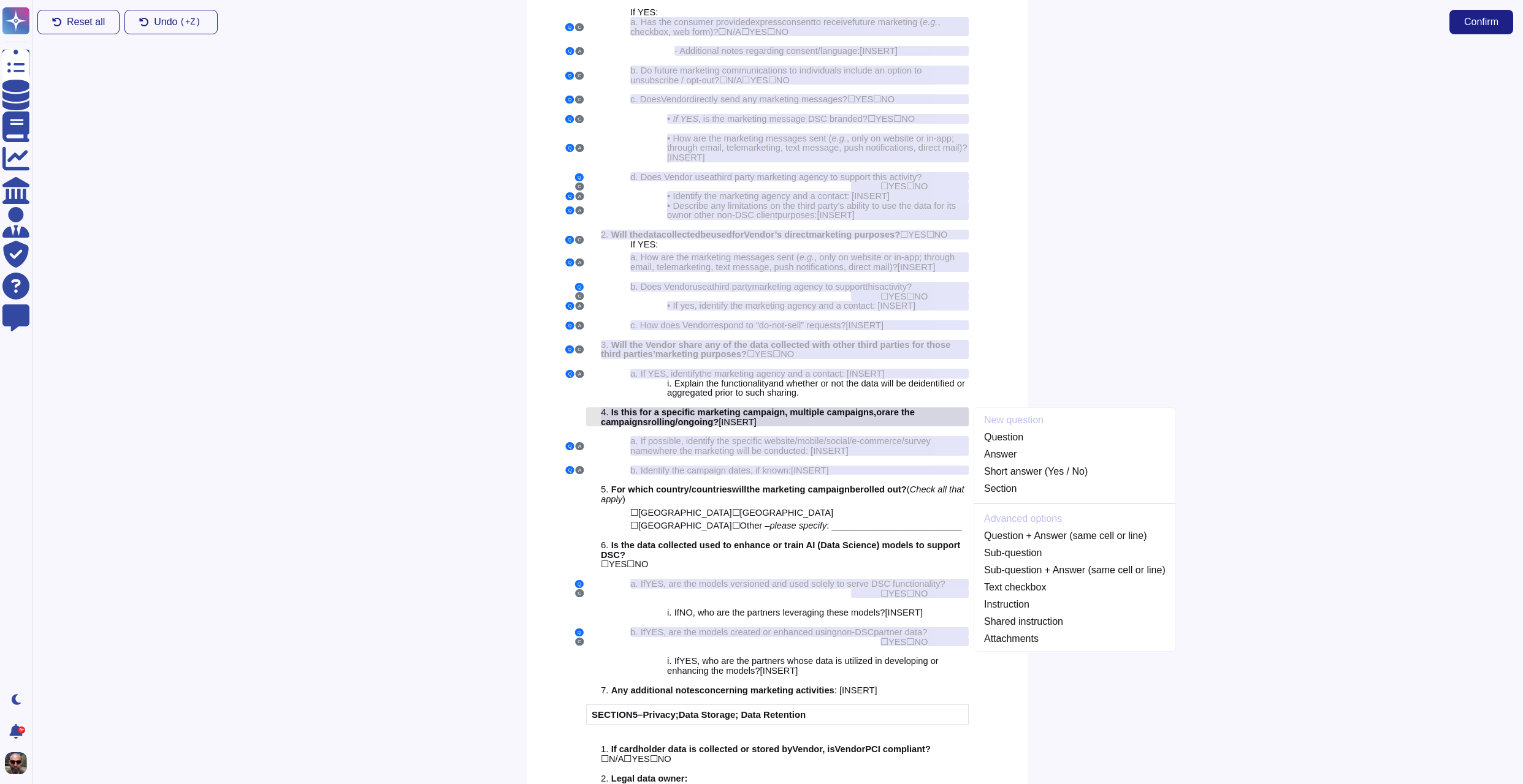
scroll to position [2234, 0]
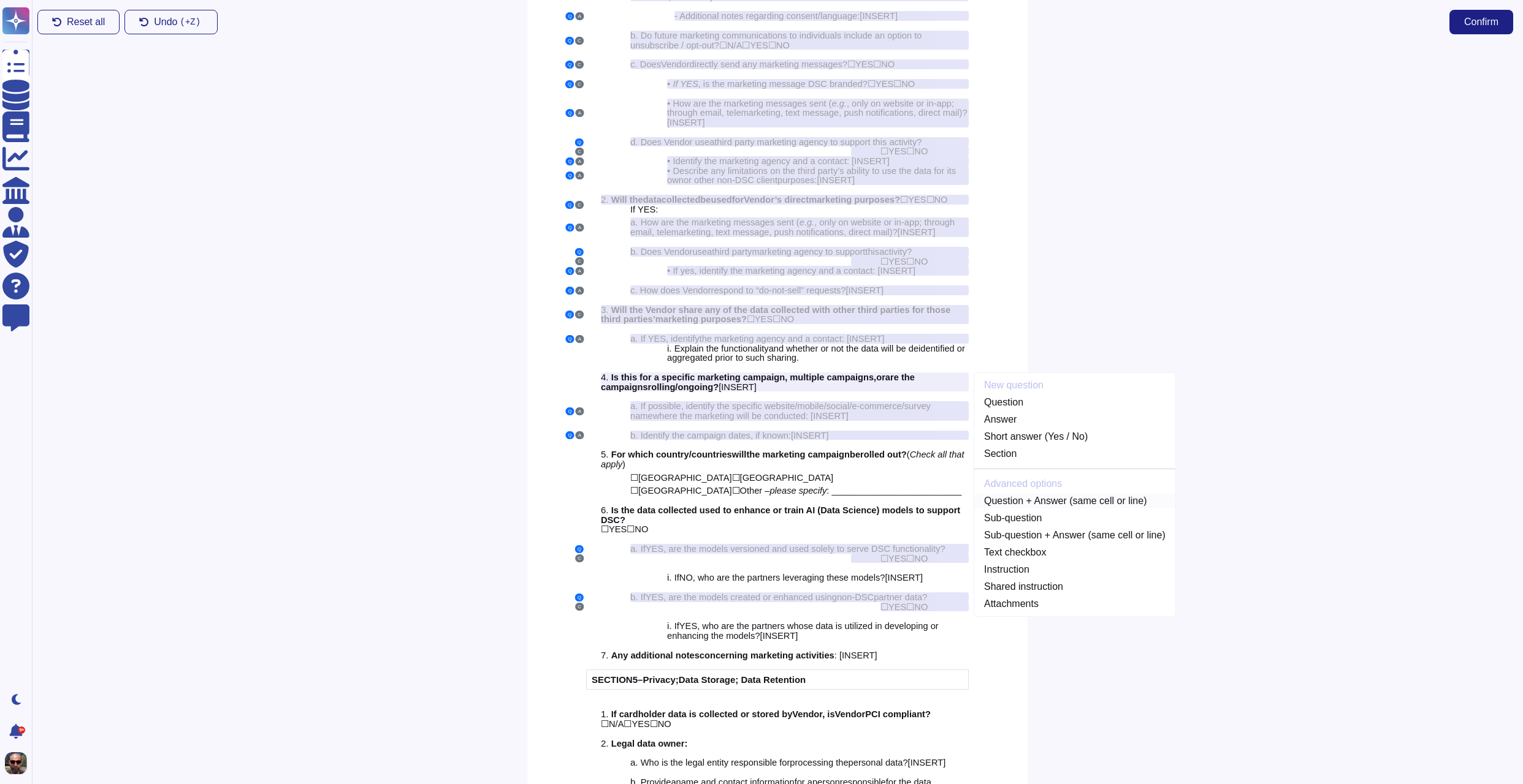
click at [1037, 509] on link "Question + Answer (same cell or line)" at bounding box center [1075, 501] width 201 height 15
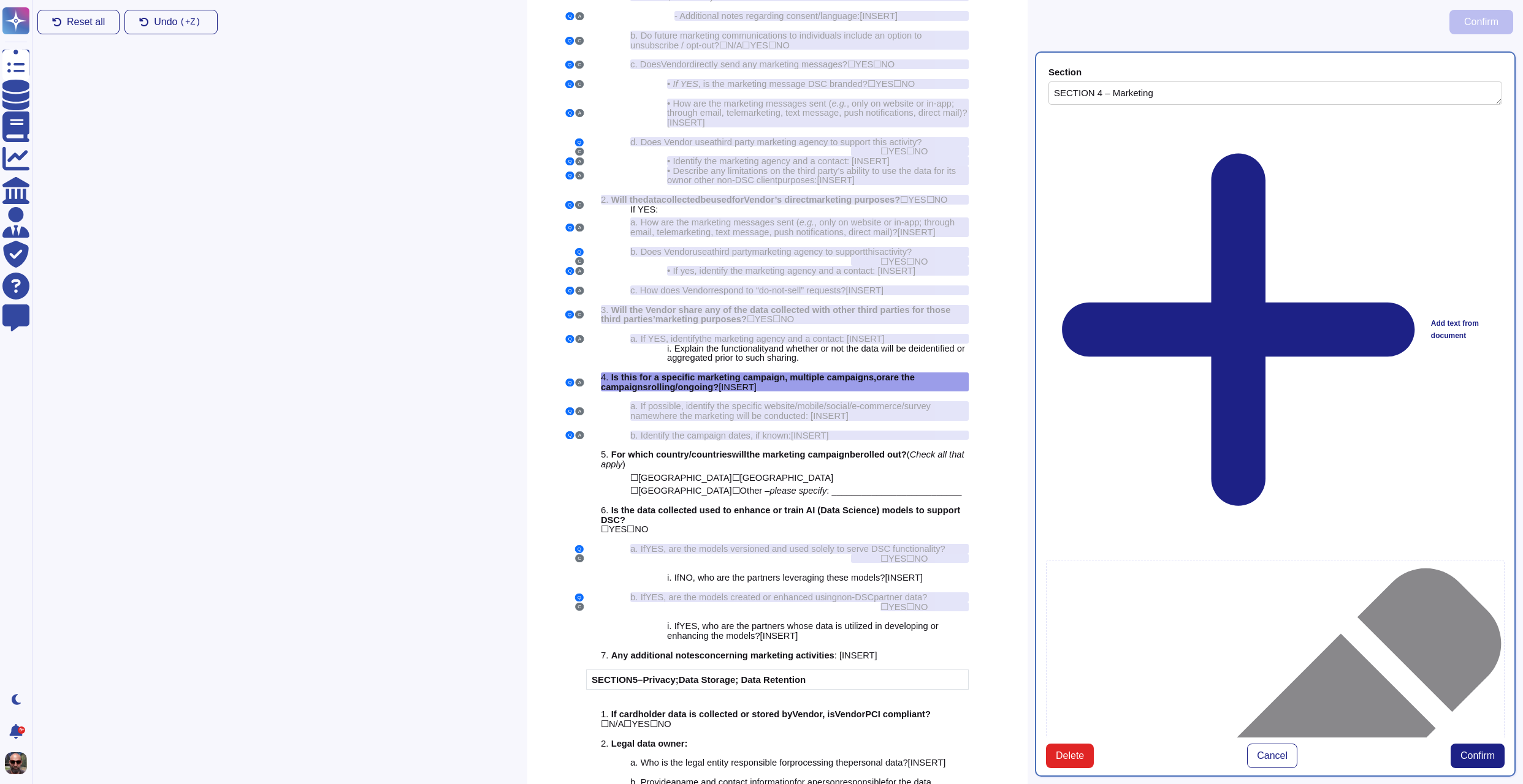
type textarea "SECTION 4 – Marketing"
type textarea "Is this for a specific marketing campaign, multiple campaigns, or are the campa…"
click at [1486, 751] on span "Confirm" at bounding box center [1477, 755] width 35 height 10
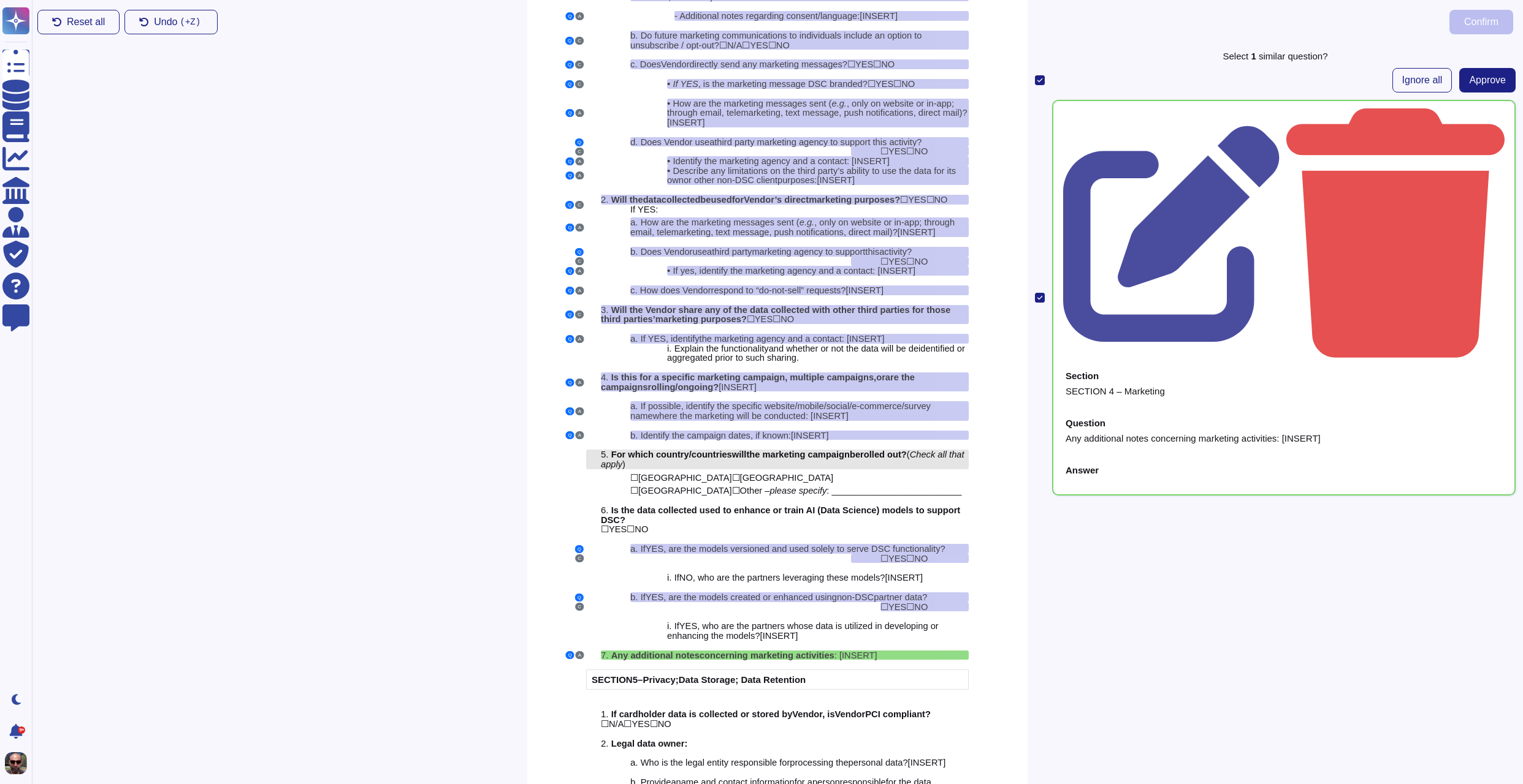
click at [850, 460] on span "the marketing campaign" at bounding box center [798, 454] width 104 height 10
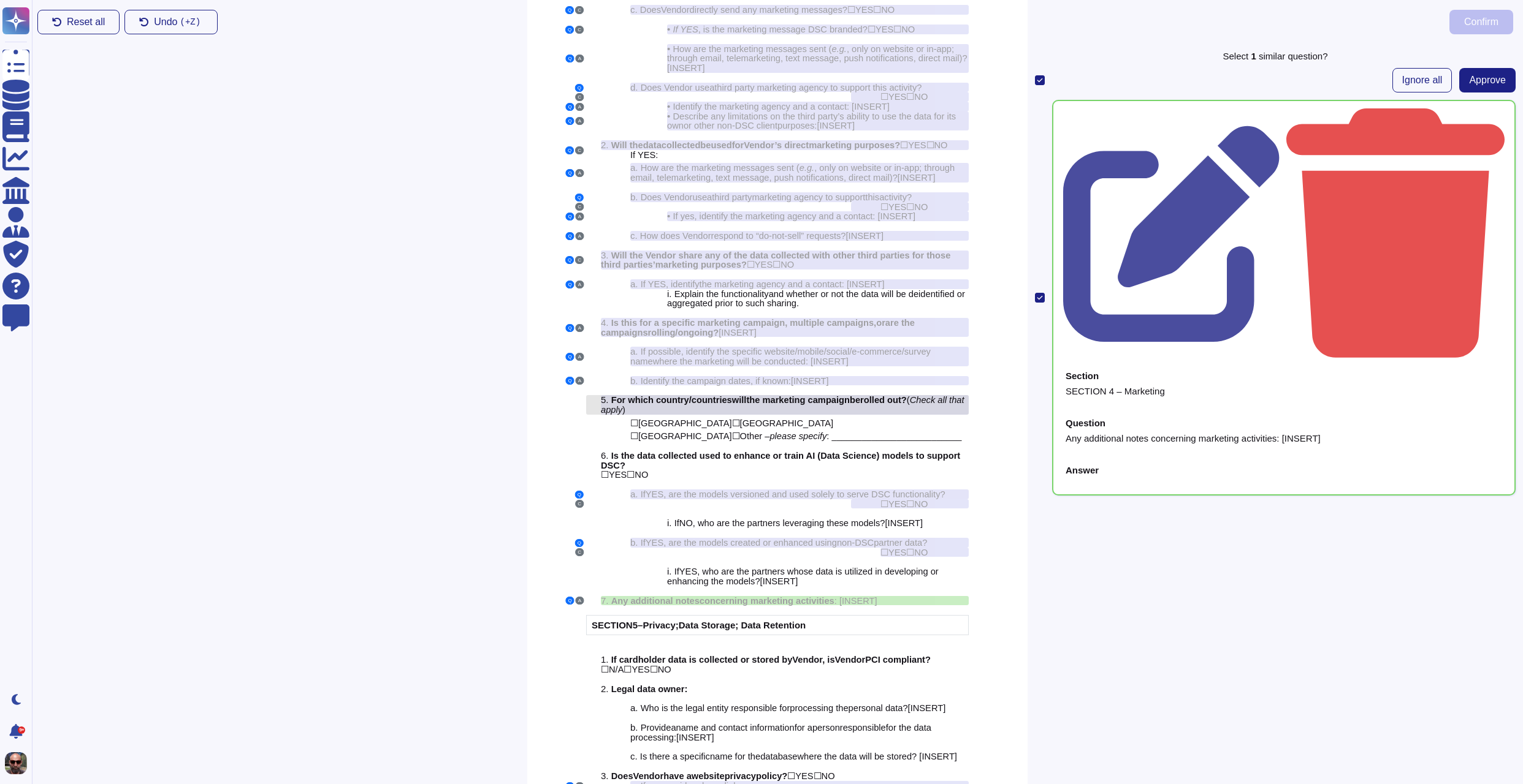
scroll to position [2312, 0]
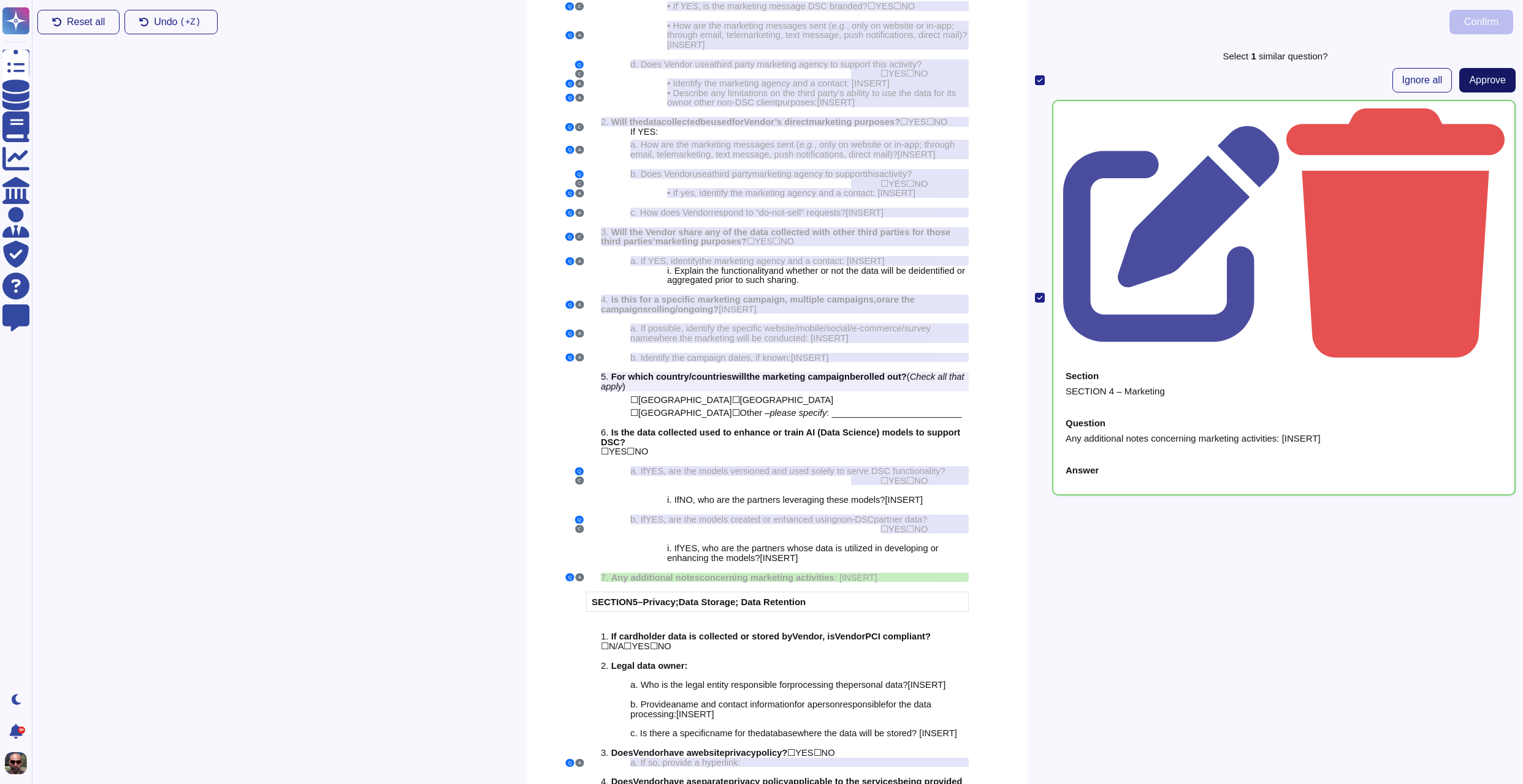
click at [1506, 85] on button "Approve" at bounding box center [1487, 80] width 56 height 25
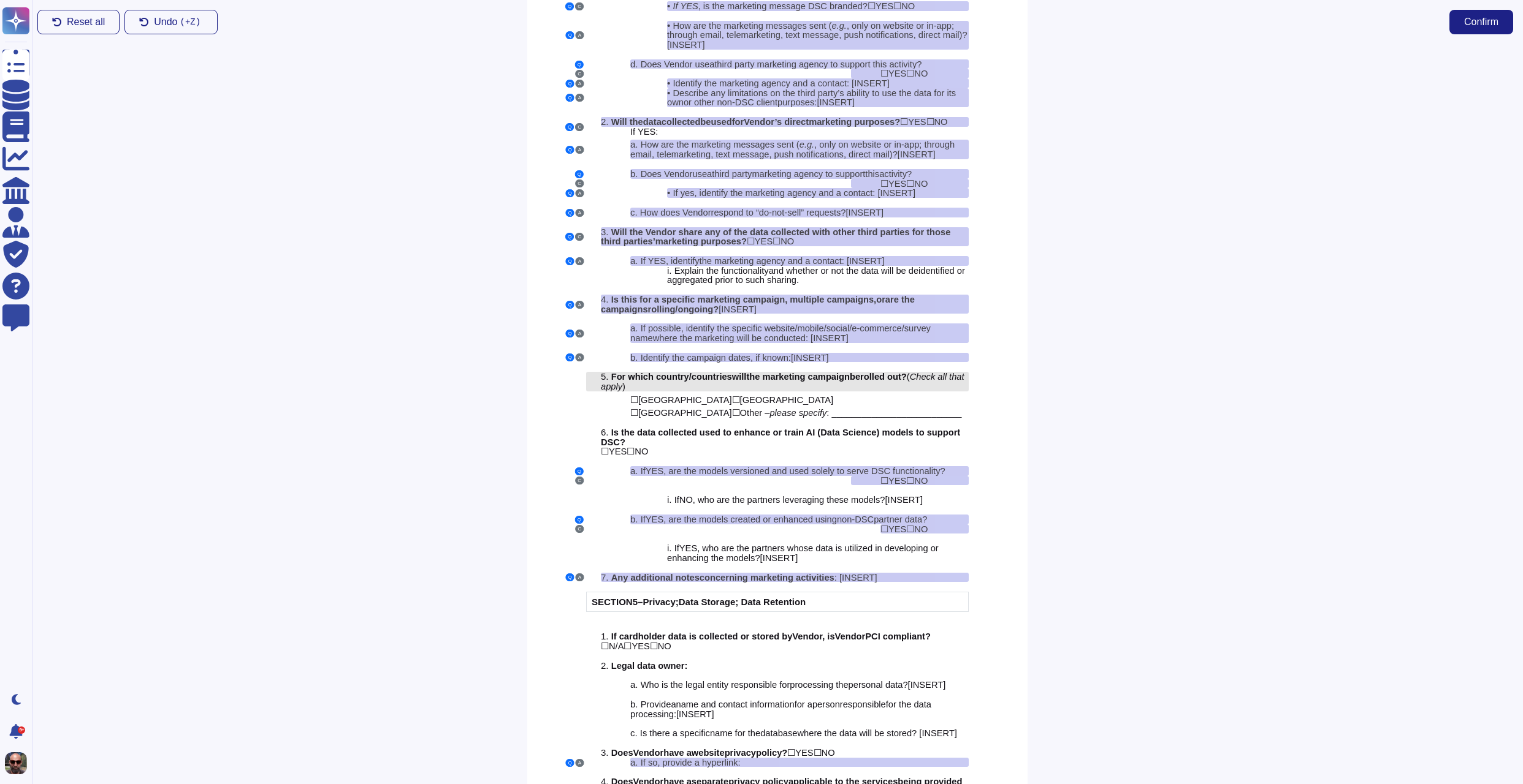
click at [754, 382] on span "the marketing campaign" at bounding box center [798, 377] width 104 height 10
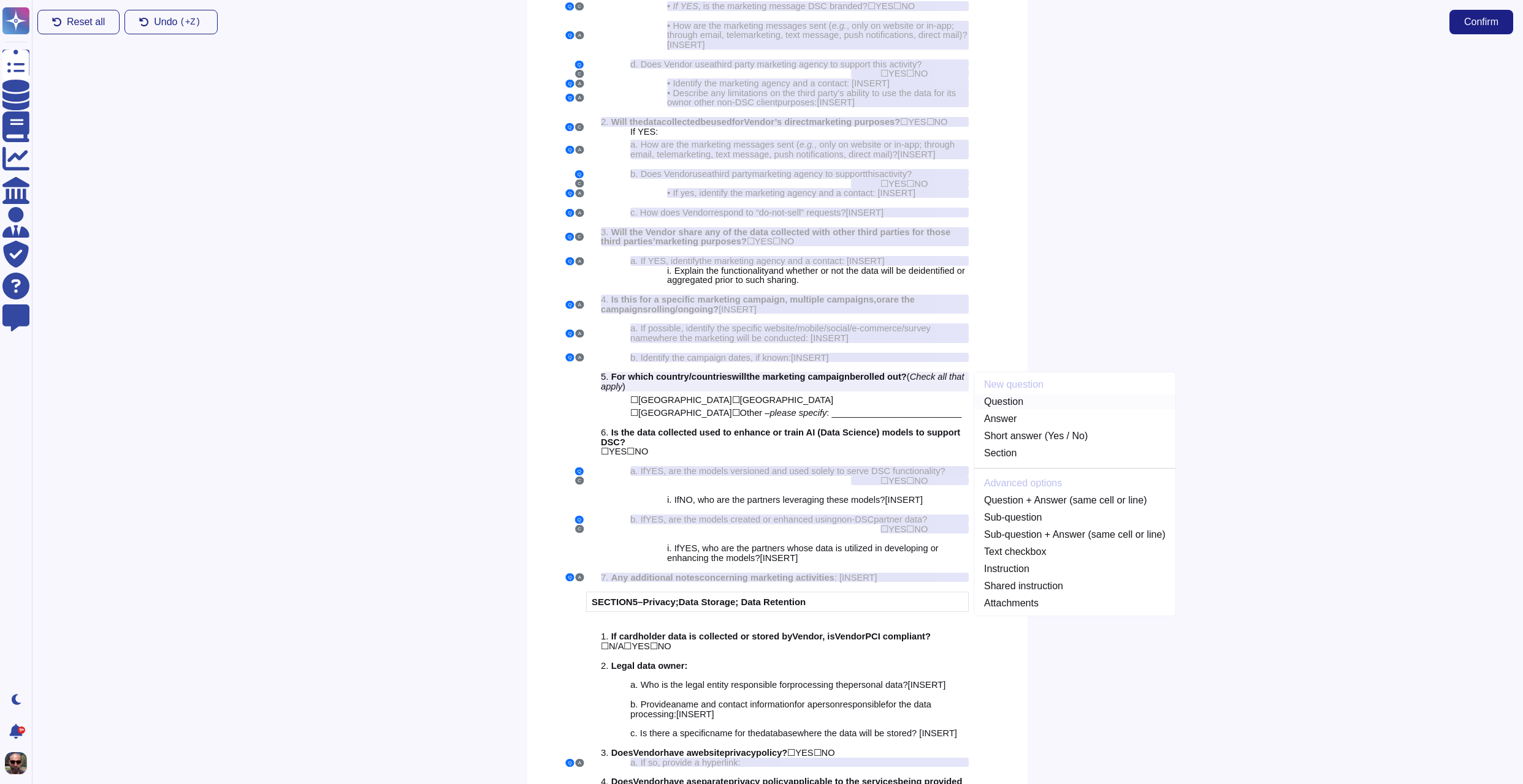
click at [1005, 405] on link "Question" at bounding box center [1075, 402] width 201 height 15
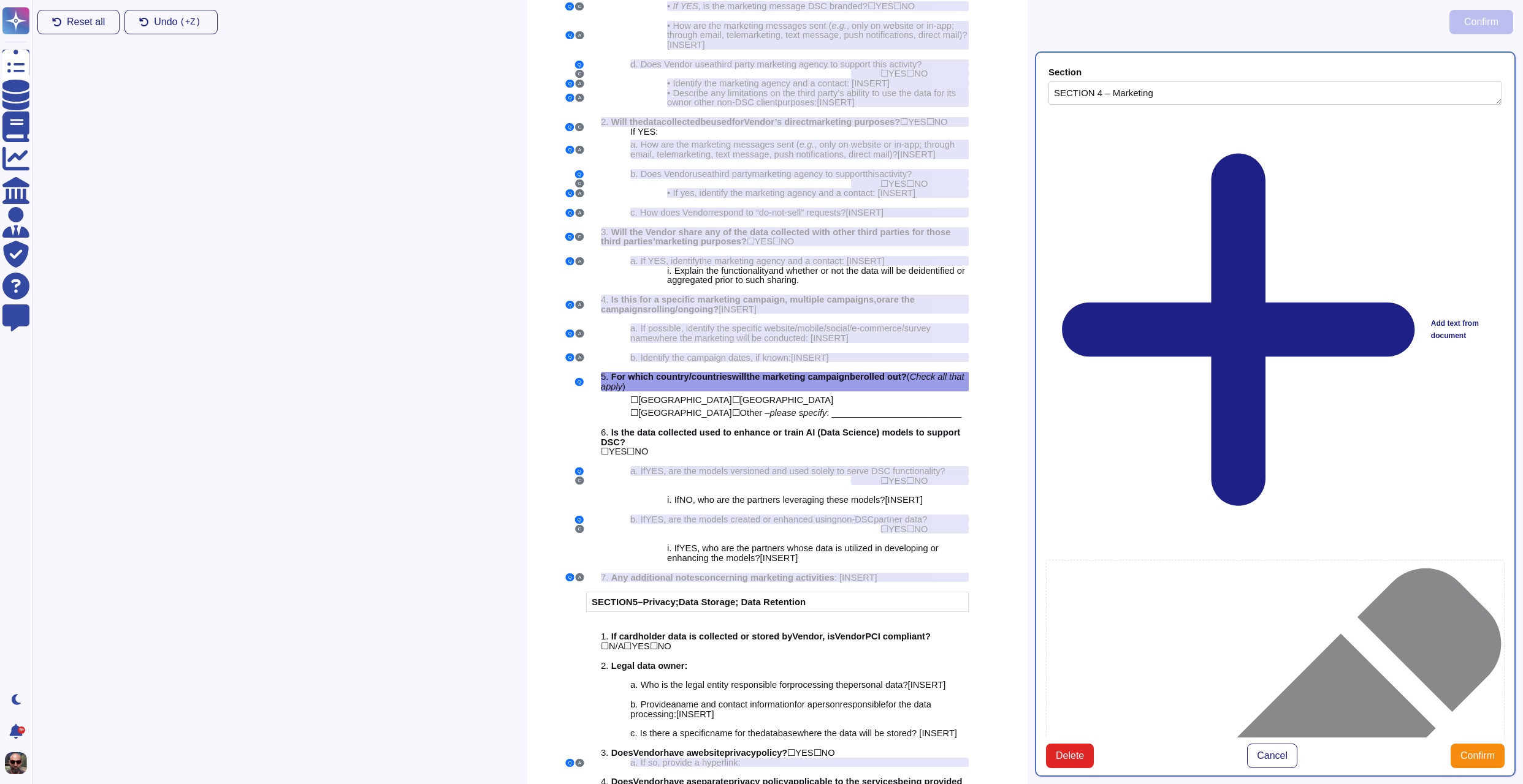
type textarea "SECTION 4 – Marketing"
type textarea "For which country/countries will the marketing campaign be rolled out? (Check a…"
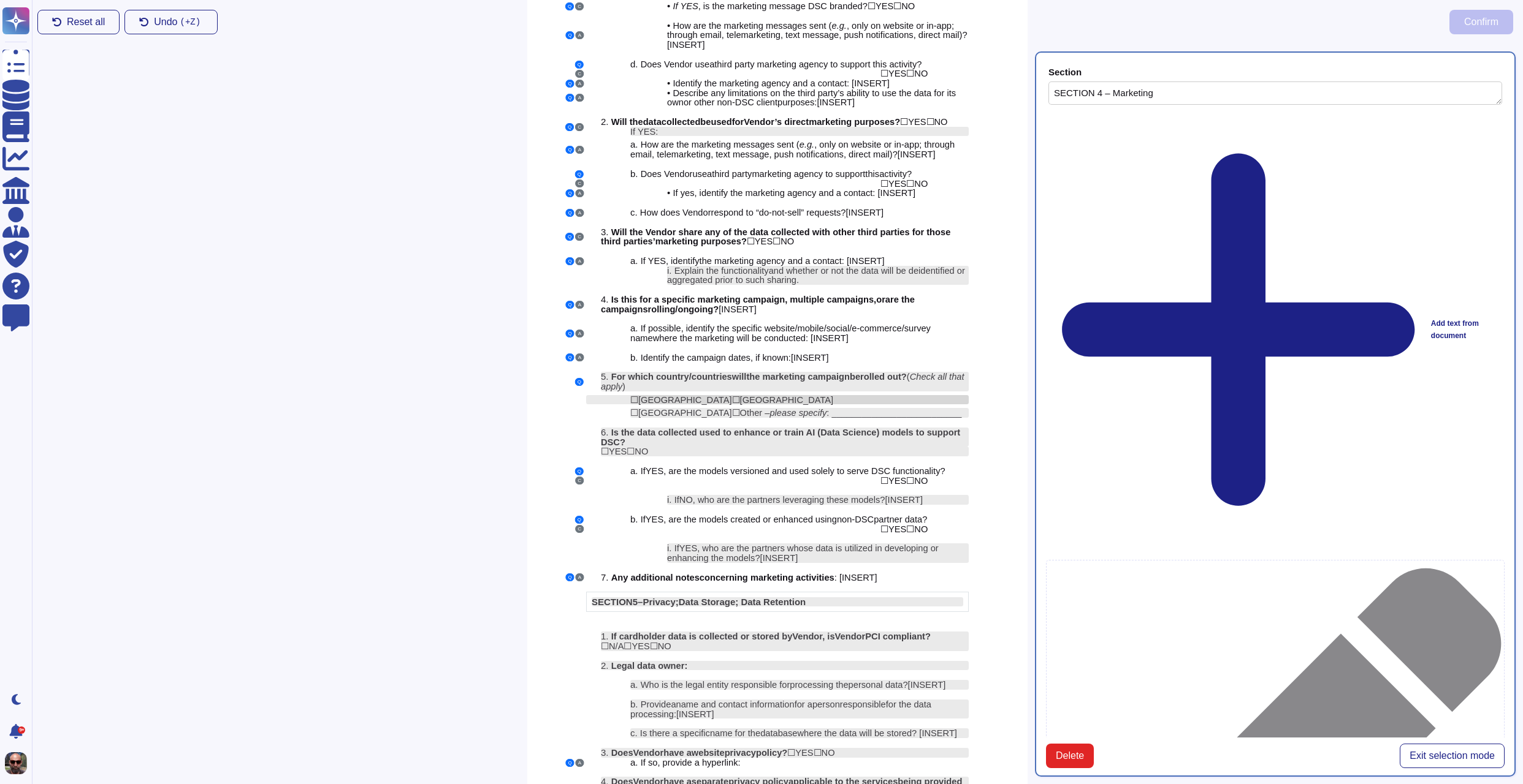
click at [740, 404] on span "[GEOGRAPHIC_DATA]" at bounding box center [787, 400] width 94 height 10
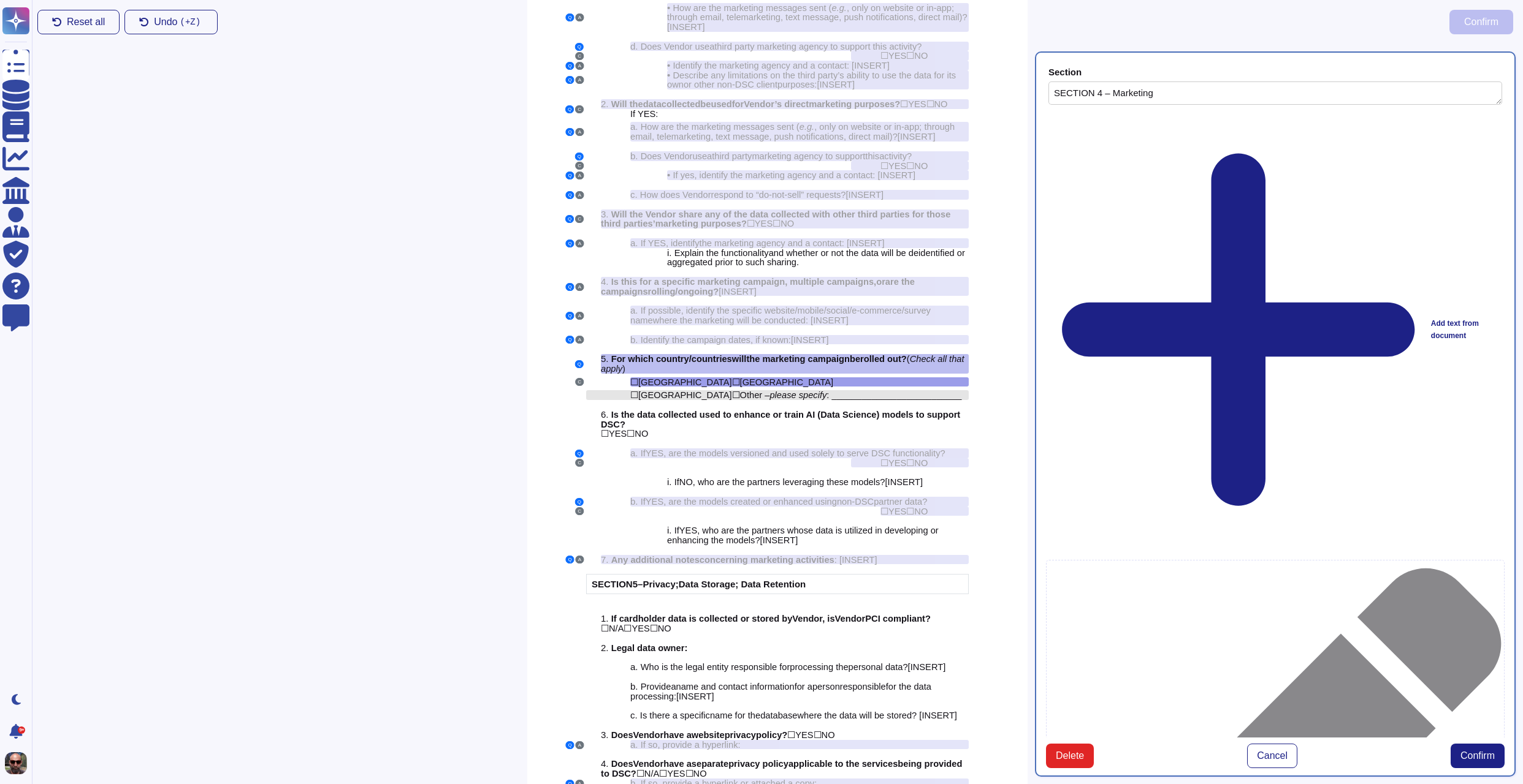
click at [769, 400] on span "please specify" at bounding box center [798, 395] width 57 height 10
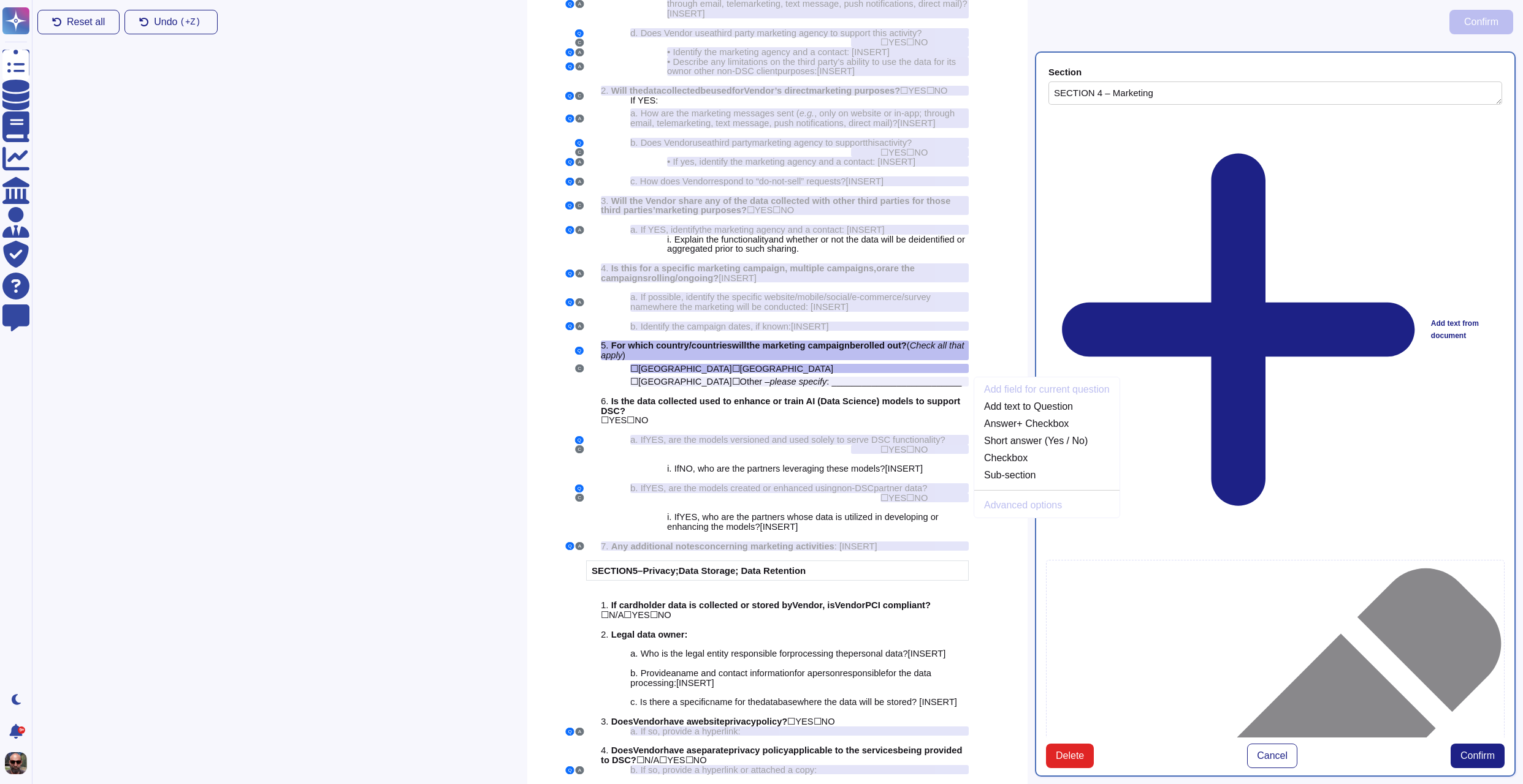
click at [1013, 401] on div "Add field for current question Add text to Question Answer + Checkbox Short ans…" at bounding box center [1047, 448] width 146 height 131
click at [1017, 401] on div "Add field for current question Add text to Question Answer + Checkbox Short ans…" at bounding box center [1047, 448] width 146 height 131
click at [1006, 466] on link "Checkbox" at bounding box center [1047, 458] width 146 height 15
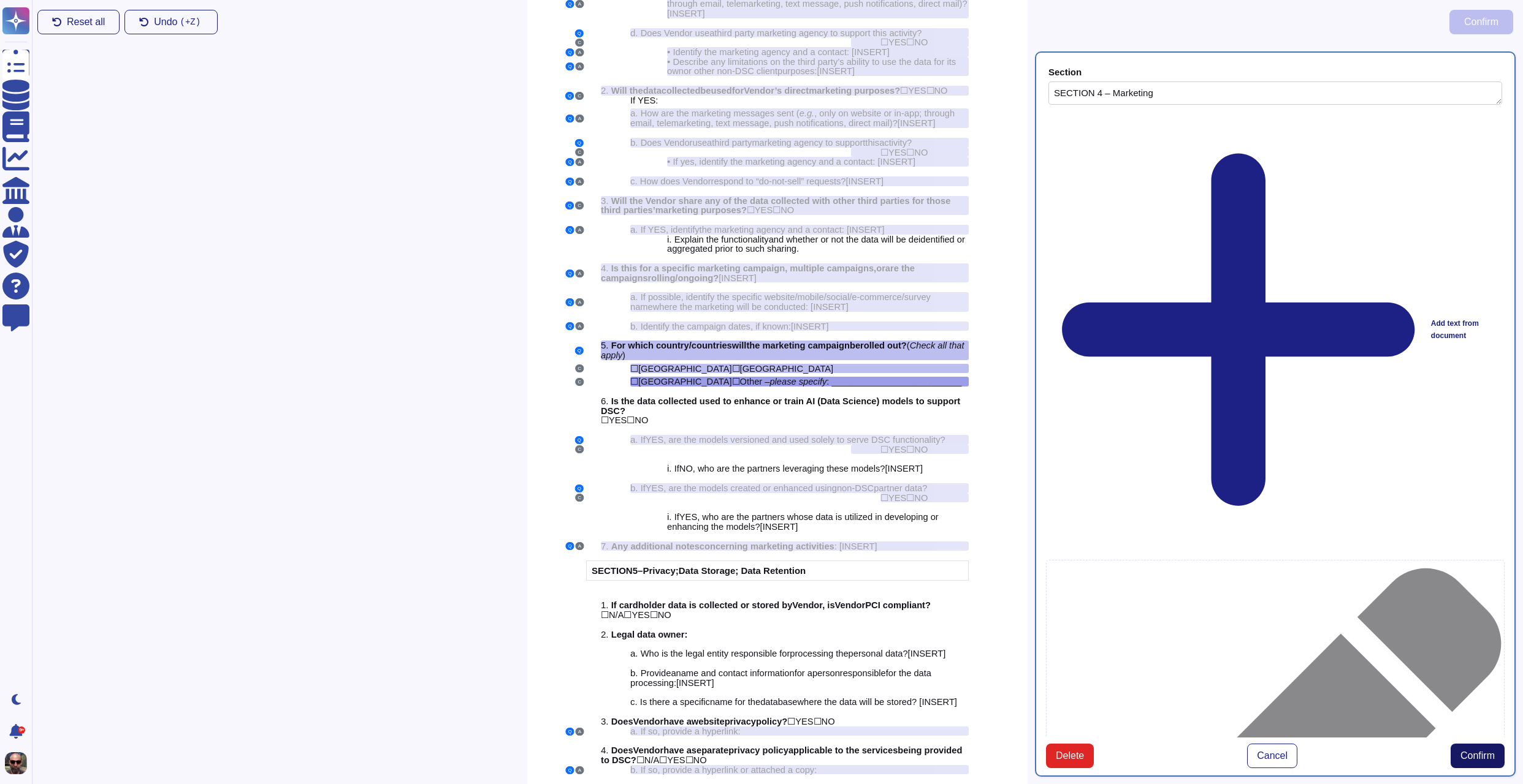
click at [1470, 751] on span "Confirm" at bounding box center [1477, 755] width 35 height 10
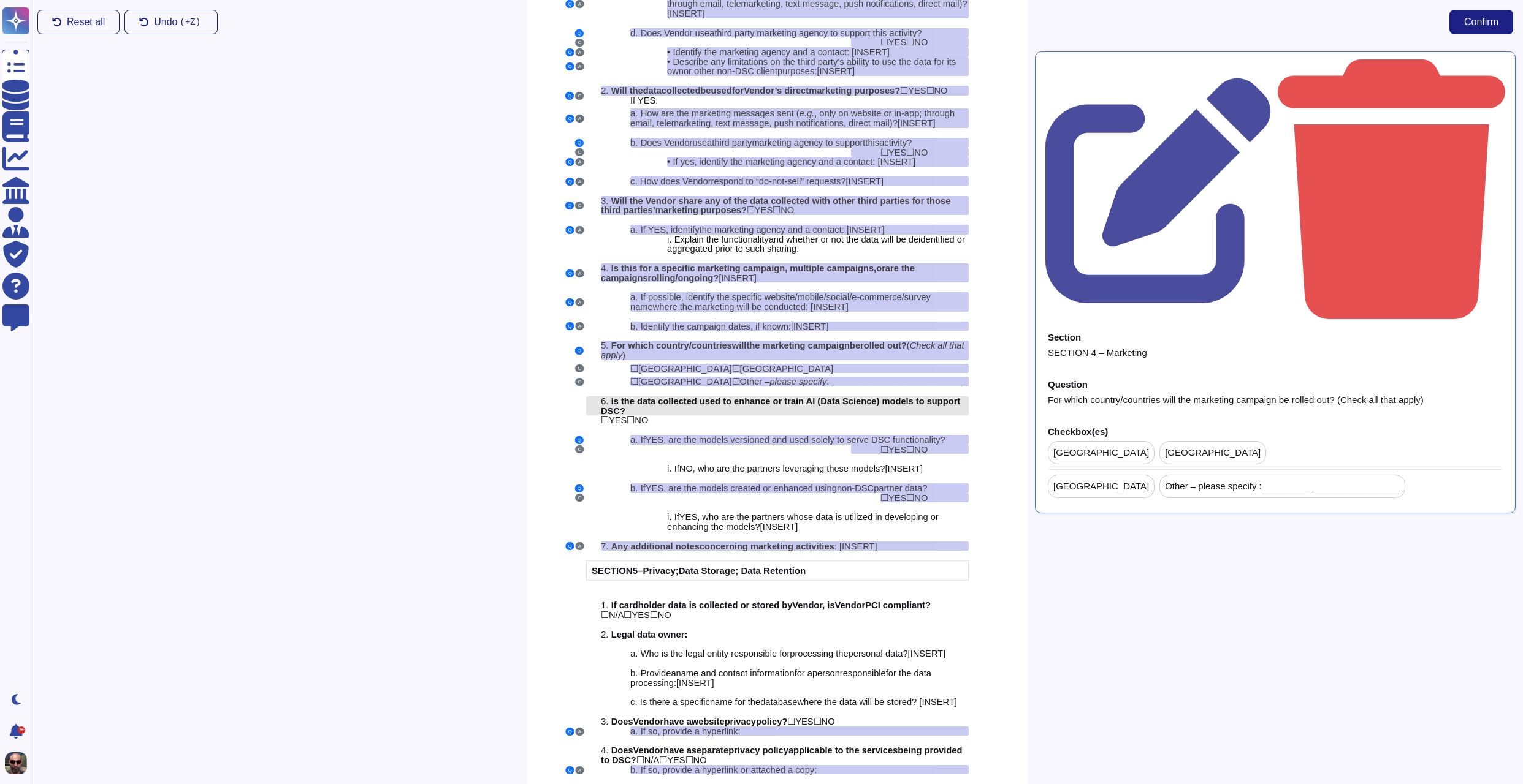
click at [817, 410] on span "Is the data collected used to enhance or train AI (Data Science) models to supp…" at bounding box center [780, 406] width 360 height 20
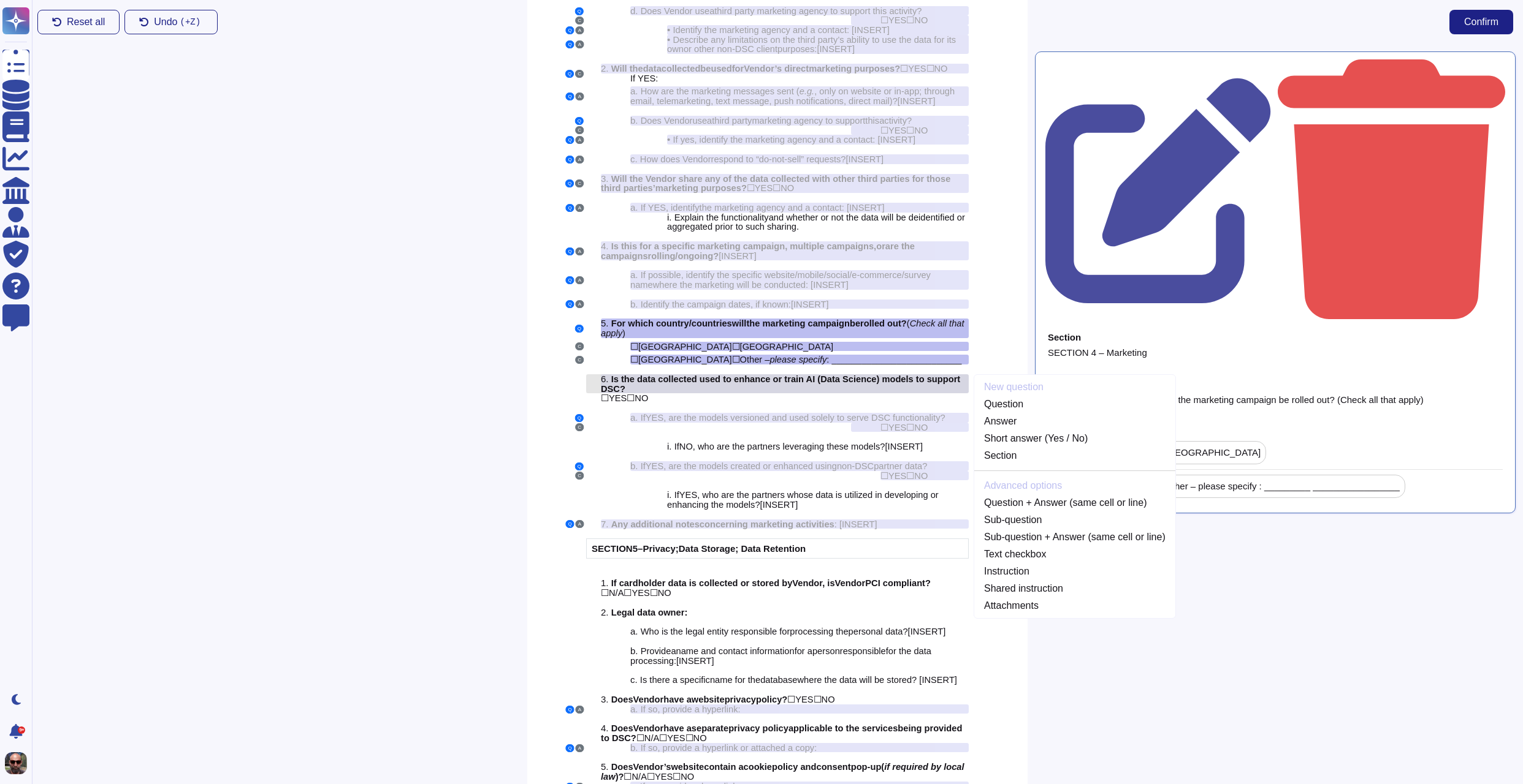
scroll to position [2368, 0]
click at [1018, 410] on link "Question" at bounding box center [1075, 403] width 201 height 15
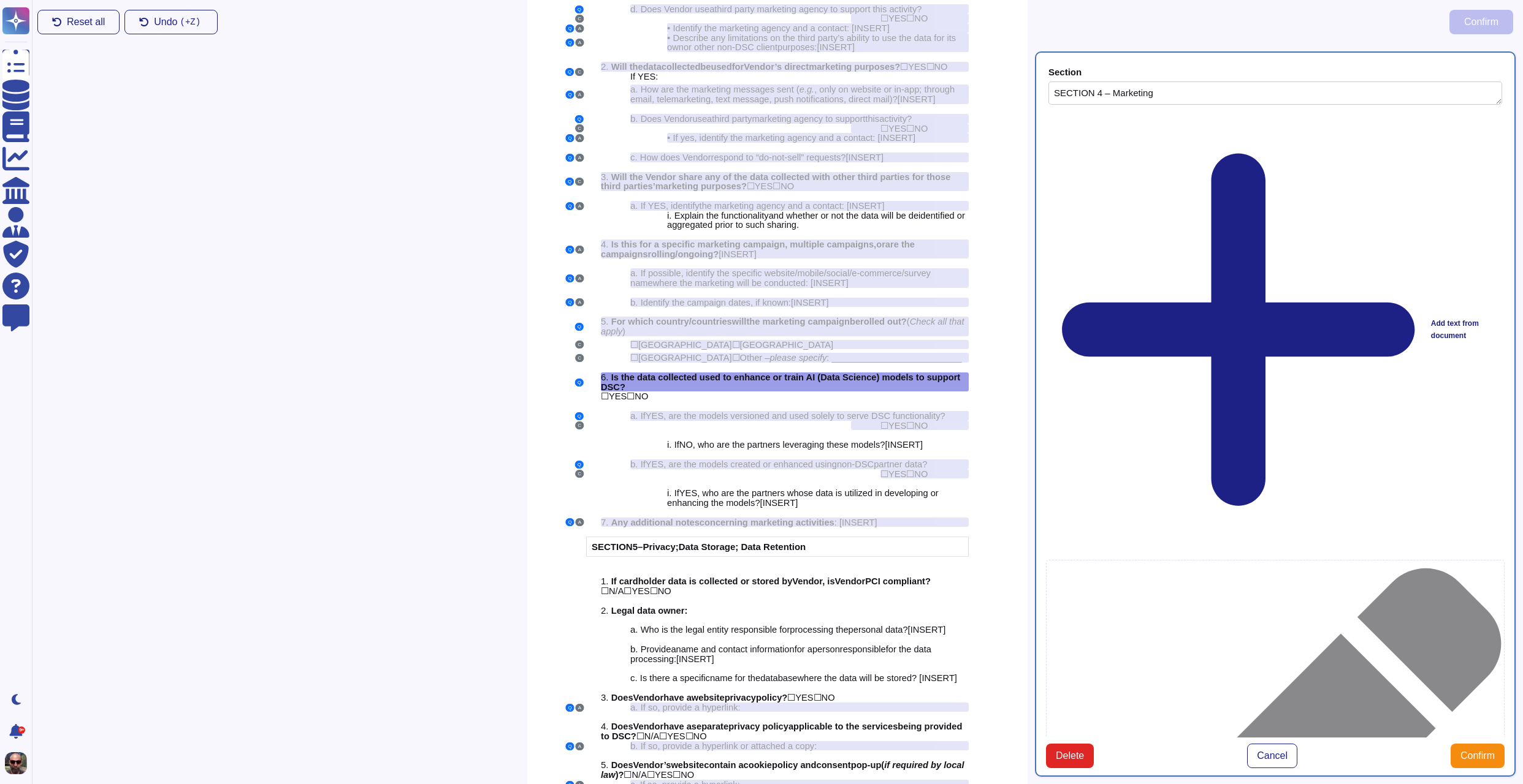
type textarea "SECTION 4 – Marketing"
type textarea "Is the data collected used to enhance or train AI (Data Science) models to supp…"
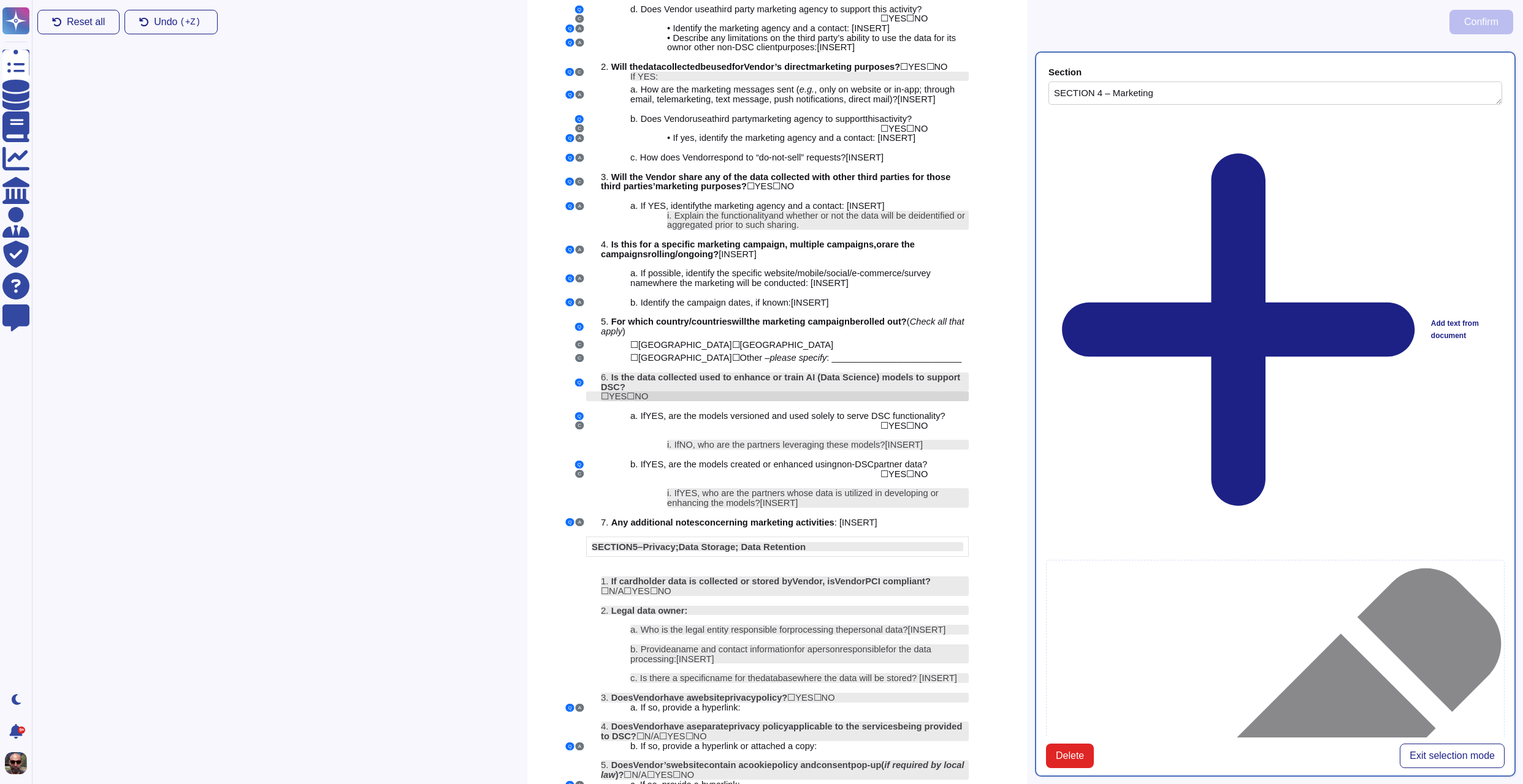
click at [624, 401] on span "YES" at bounding box center [618, 396] width 18 height 10
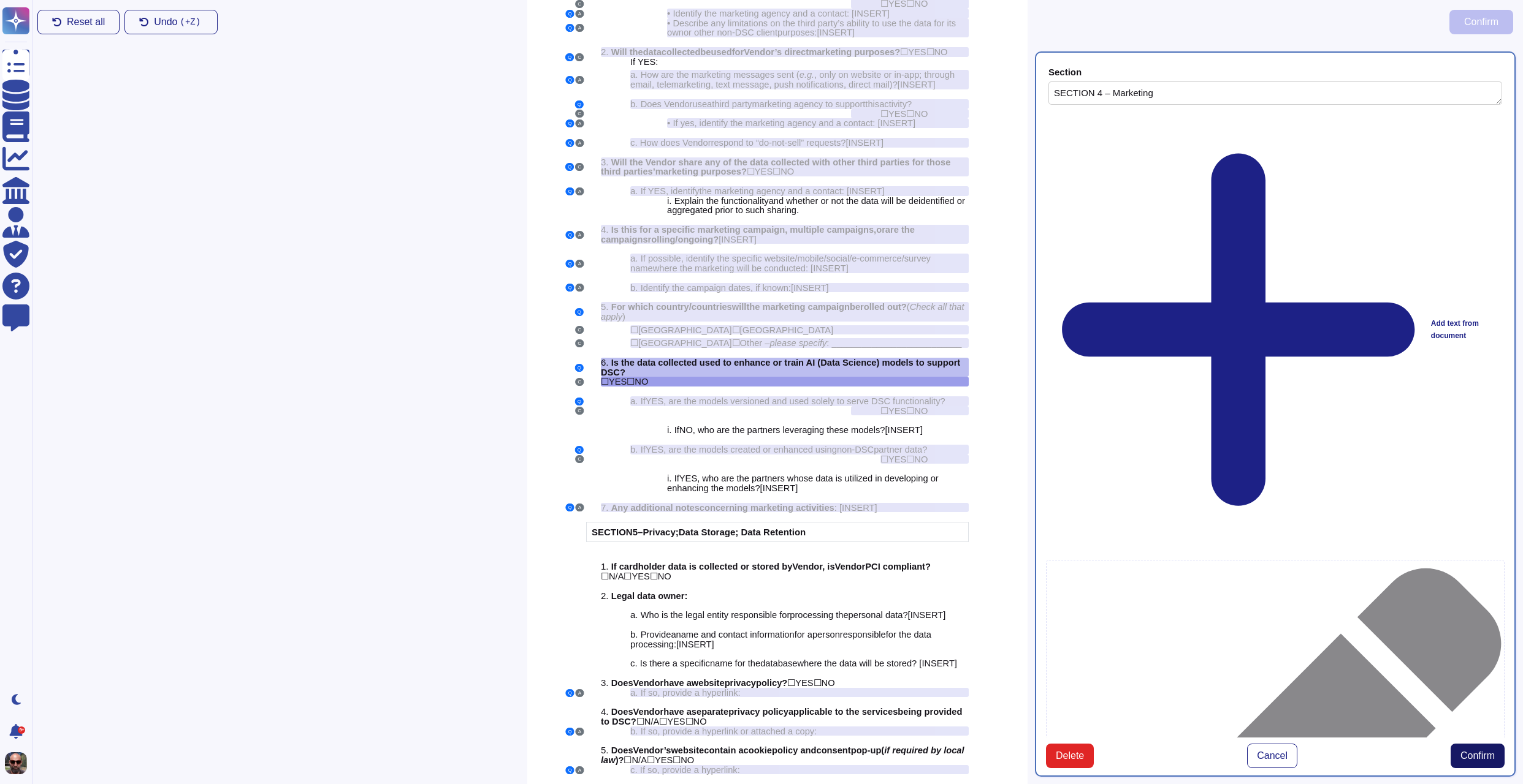
click at [1483, 751] on span "Confirm" at bounding box center [1477, 755] width 35 height 10
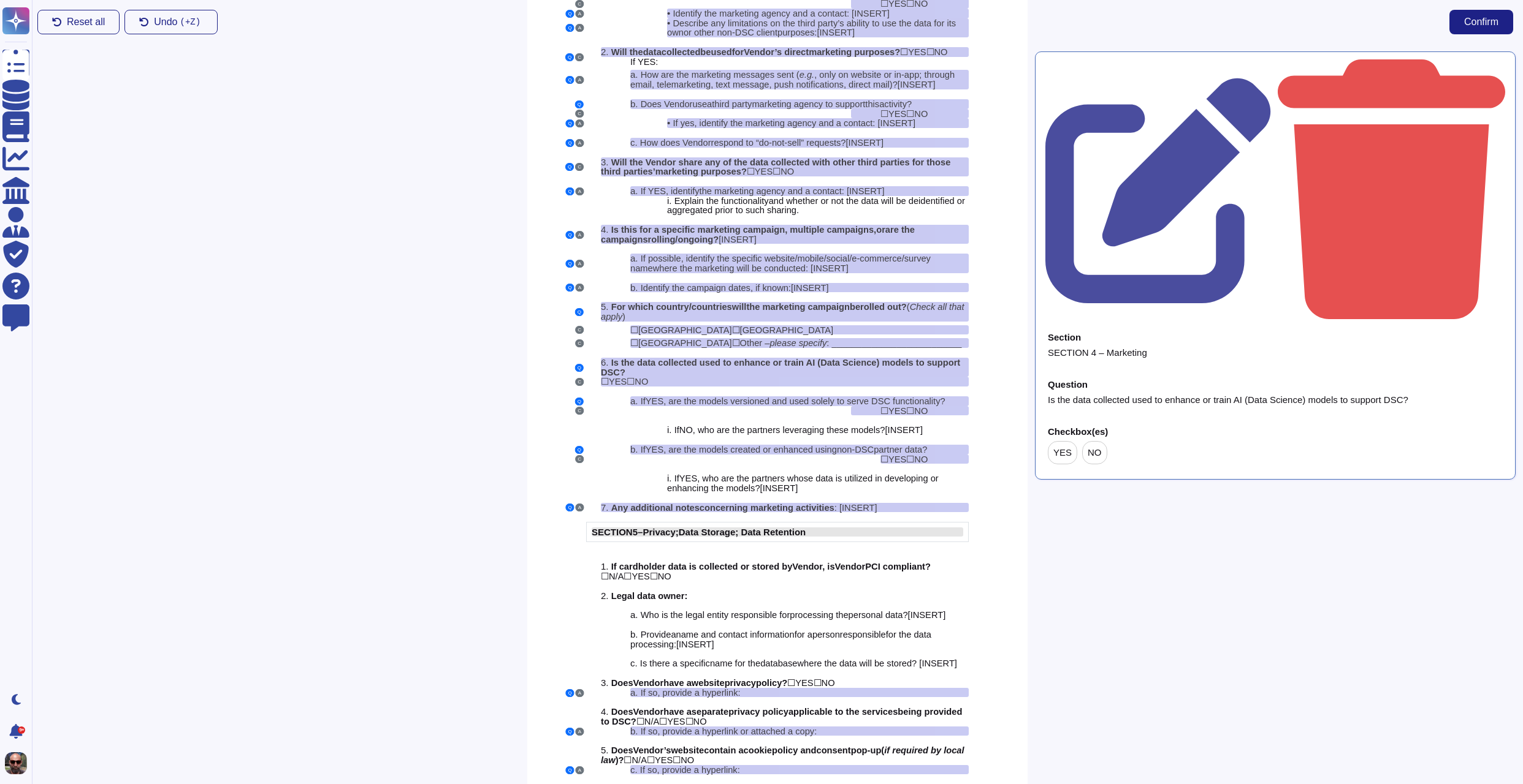
click at [806, 537] on span "Data Storage; Data Retention" at bounding box center [742, 532] width 128 height 11
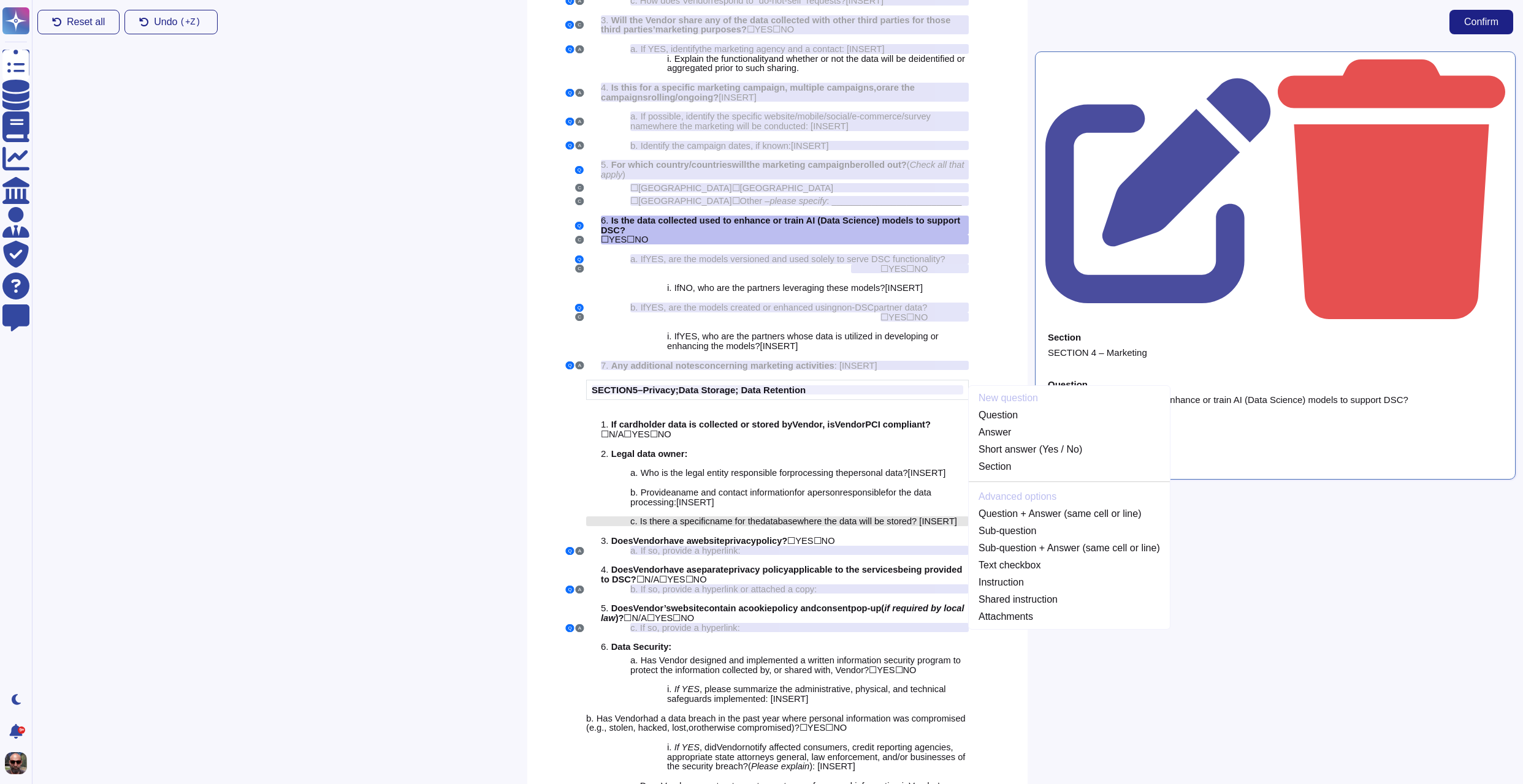
scroll to position [2533, 0]
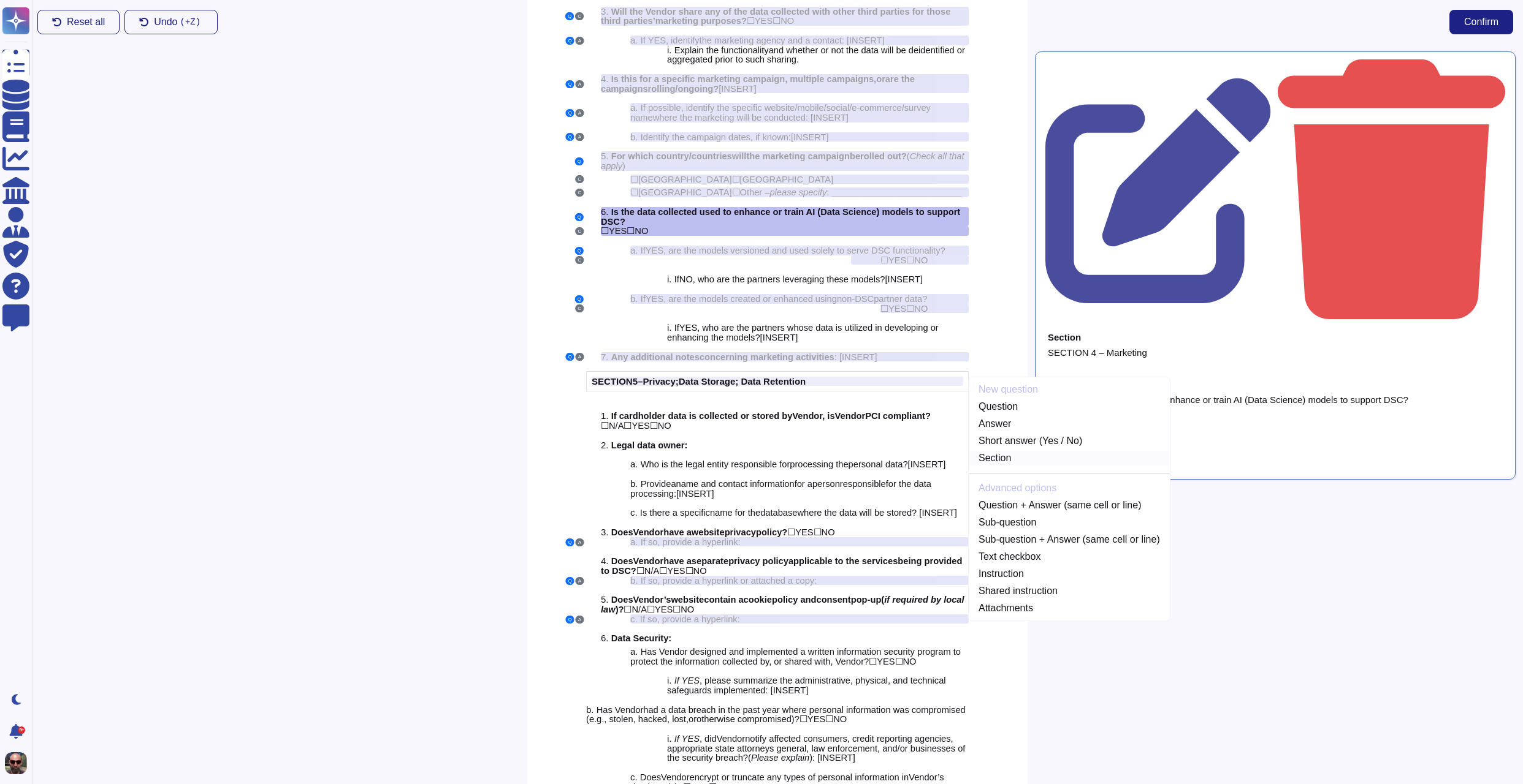
click at [1024, 466] on link "Section" at bounding box center [1069, 458] width 201 height 15
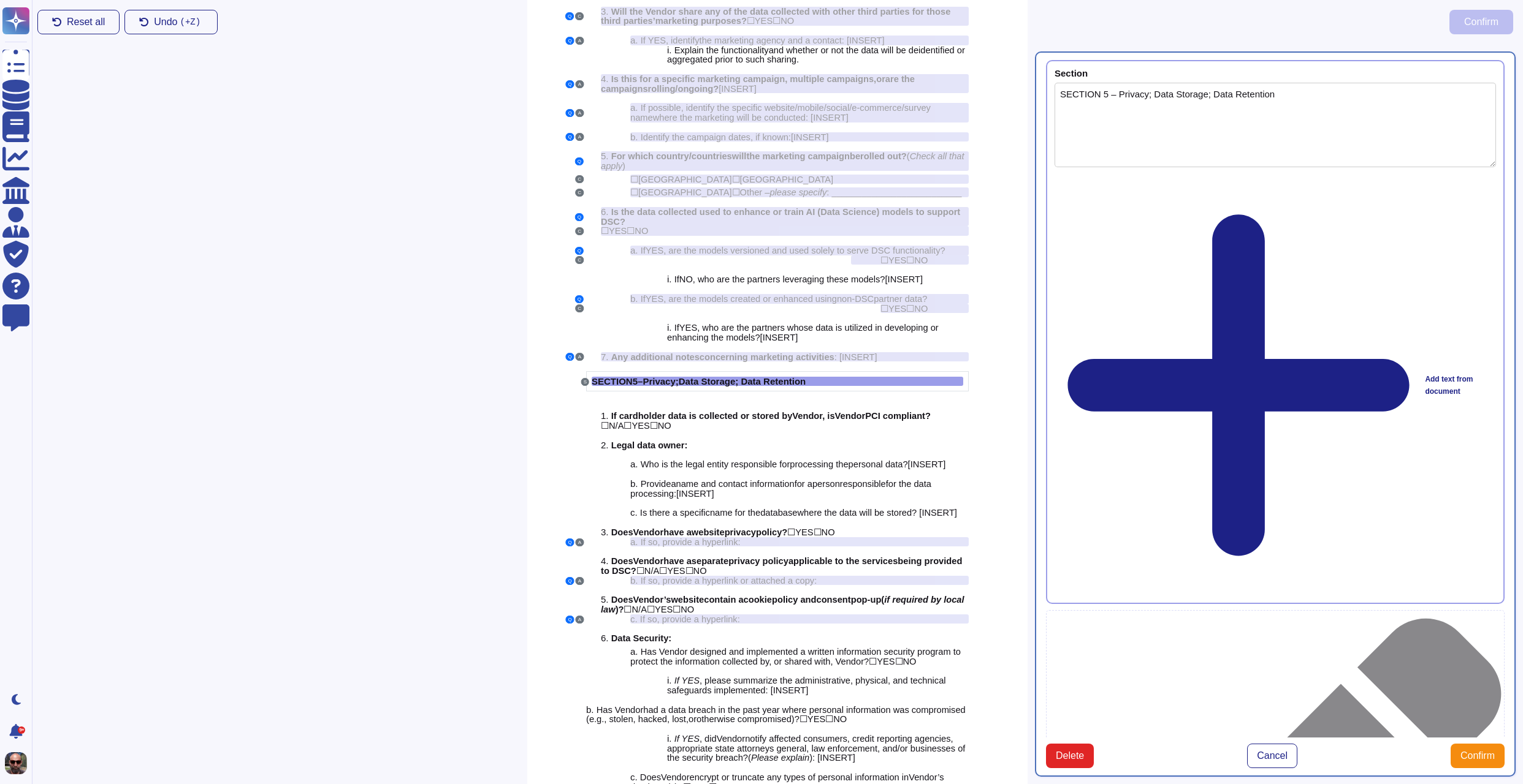
type textarea "SECTION 5 – Privacy; Data Storage; Data Retention"
click at [1483, 743] on button "Confirm" at bounding box center [1477, 755] width 54 height 25
click at [1473, 751] on span "Confirm" at bounding box center [1477, 755] width 35 height 10
click at [1169, 74] on div at bounding box center [1292, 73] width 408 height 9
click at [1271, 751] on span "Cancel" at bounding box center [1272, 755] width 31 height 10
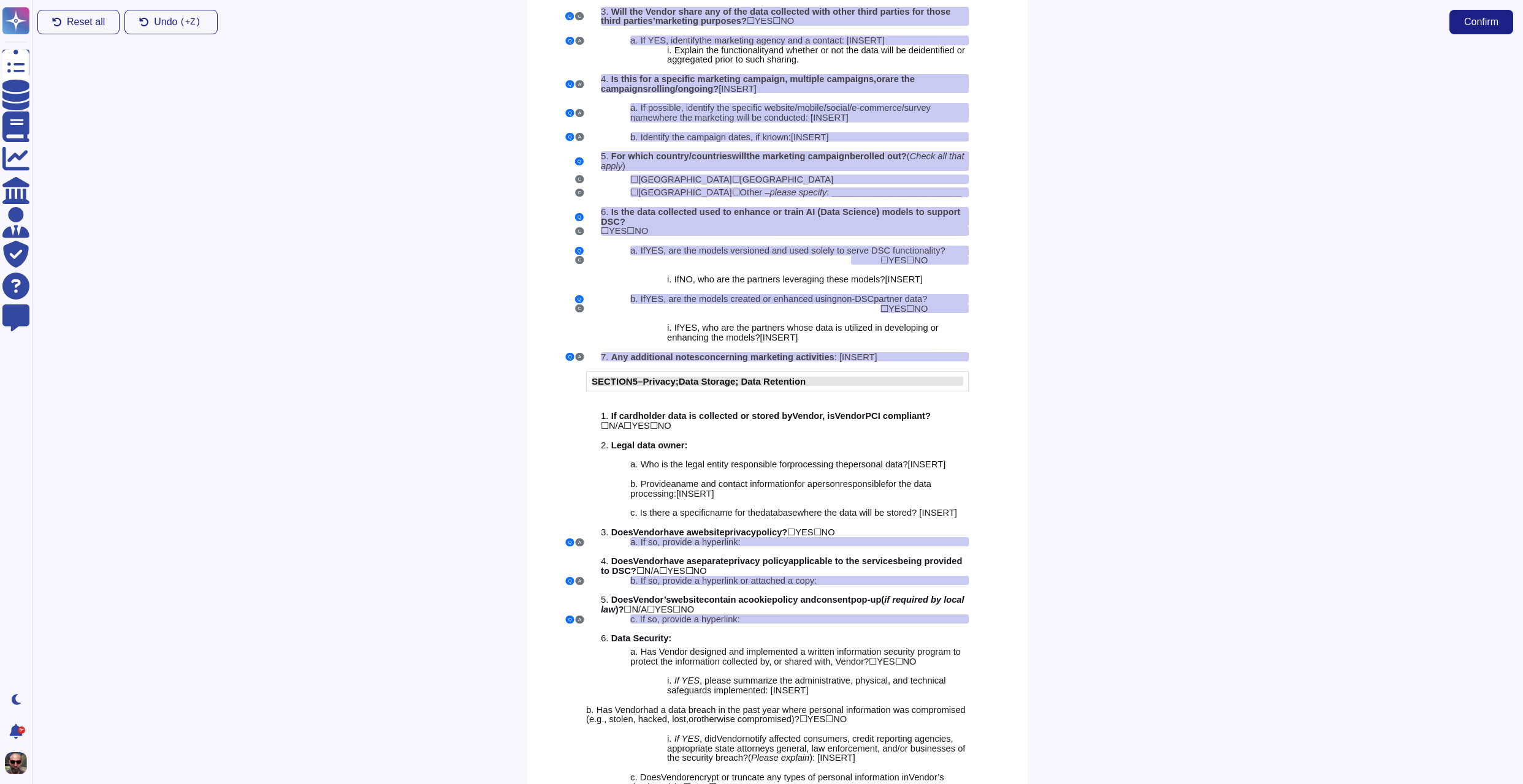
click at [767, 386] on span "Data Storage; Data Retention" at bounding box center [742, 381] width 128 height 11
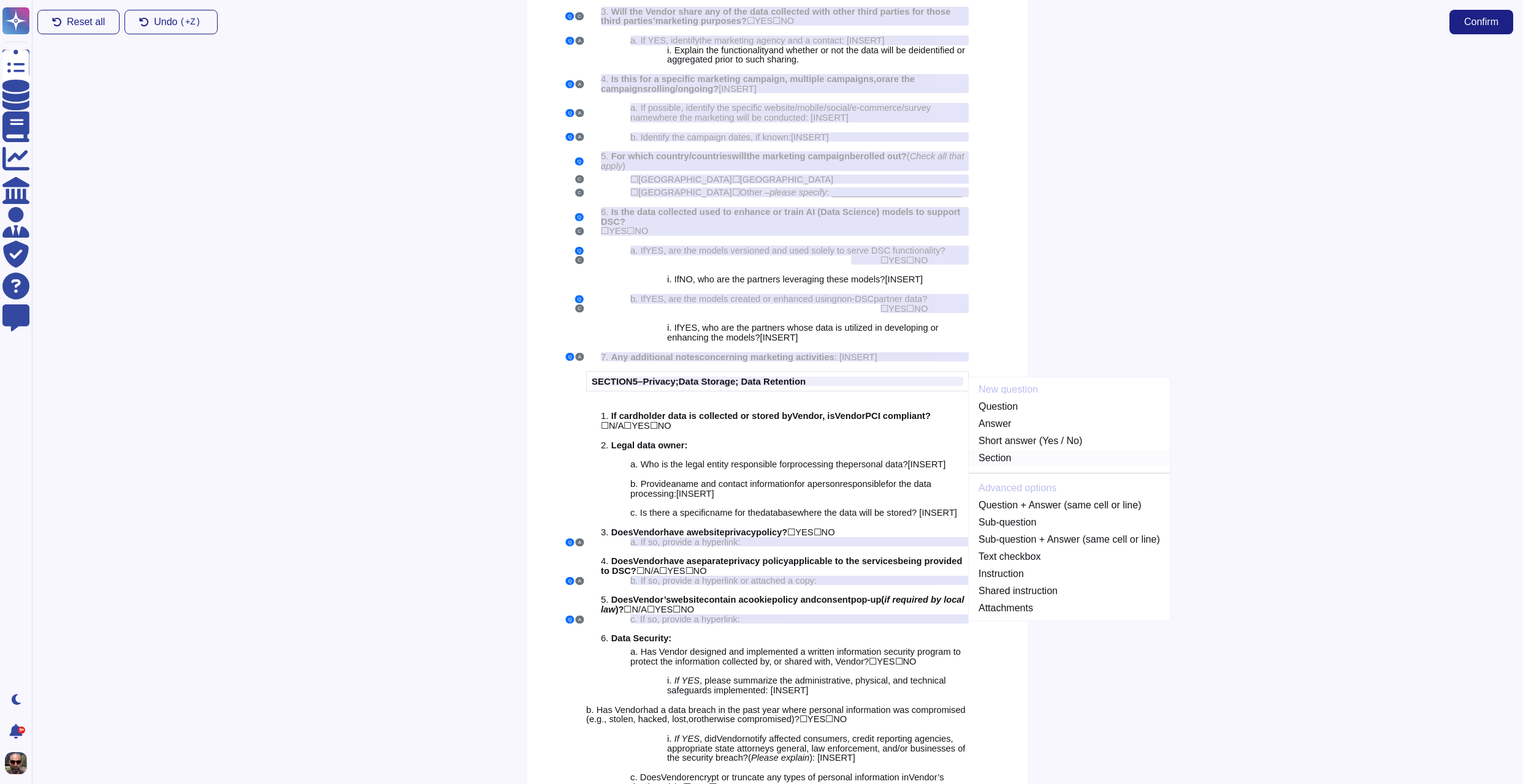
click at [1022, 466] on link "Section" at bounding box center [1069, 458] width 201 height 15
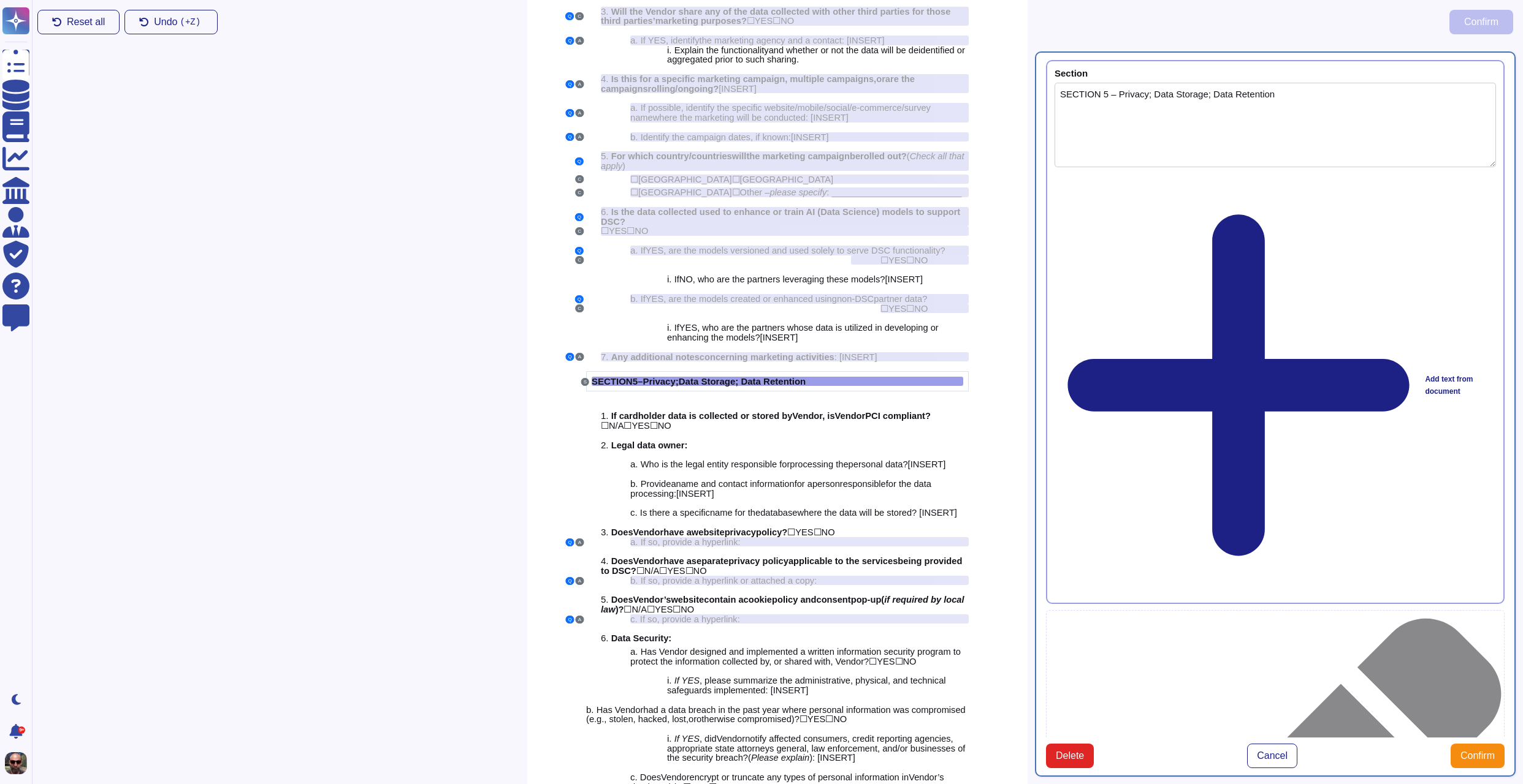
type textarea "SECTION 5 – Privacy; Data Storage; Data Retention"
click at [1482, 751] on span "Confirm" at bounding box center [1477, 755] width 35 height 10
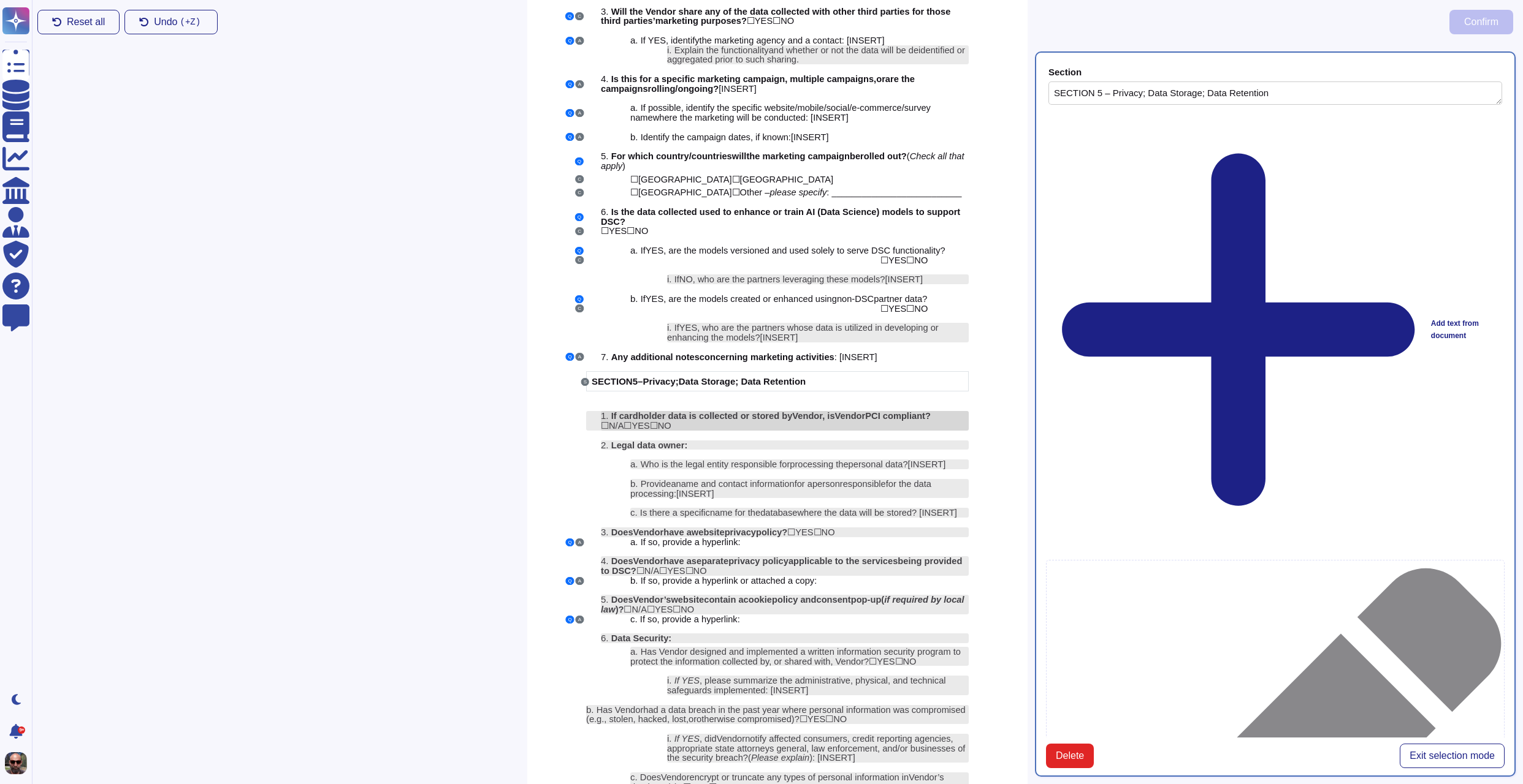
click at [834, 421] on span ", is" at bounding box center [828, 416] width 12 height 10
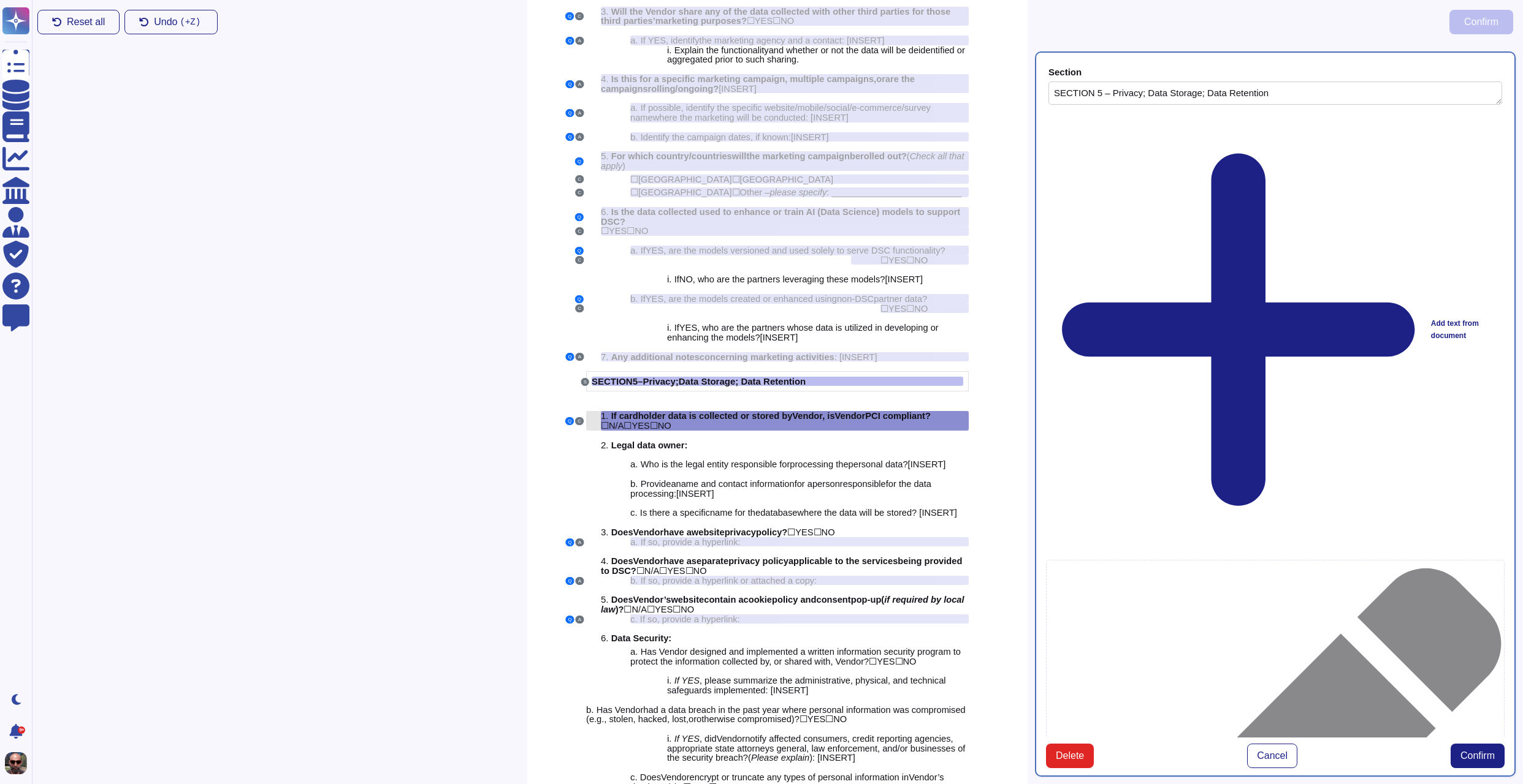
type textarea "If cardholder data is collected or stored by Vendor, is Vendor PCI compliant? N…"
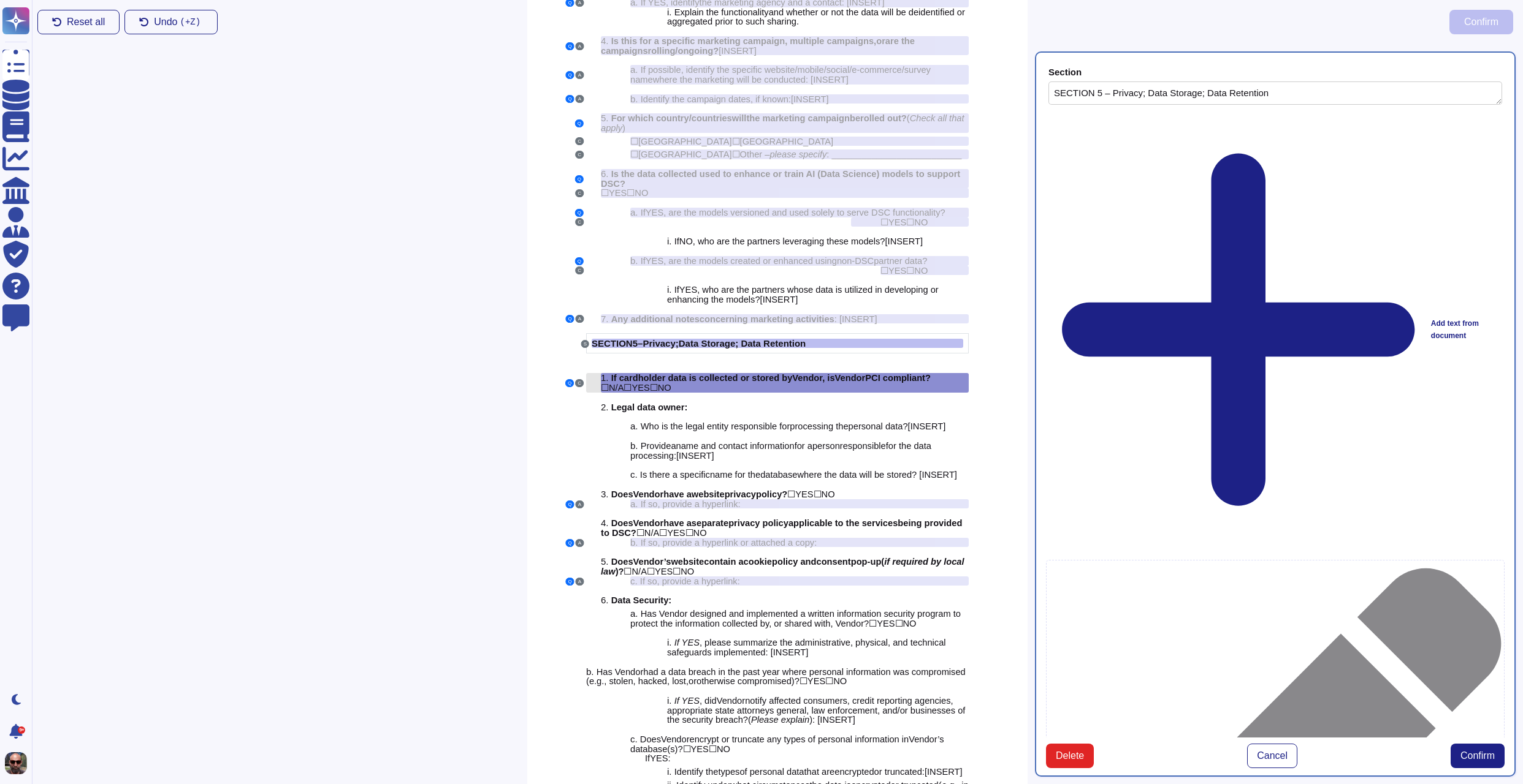
scroll to position [2572, 0]
click at [1478, 751] on span "Confirm" at bounding box center [1477, 755] width 35 height 10
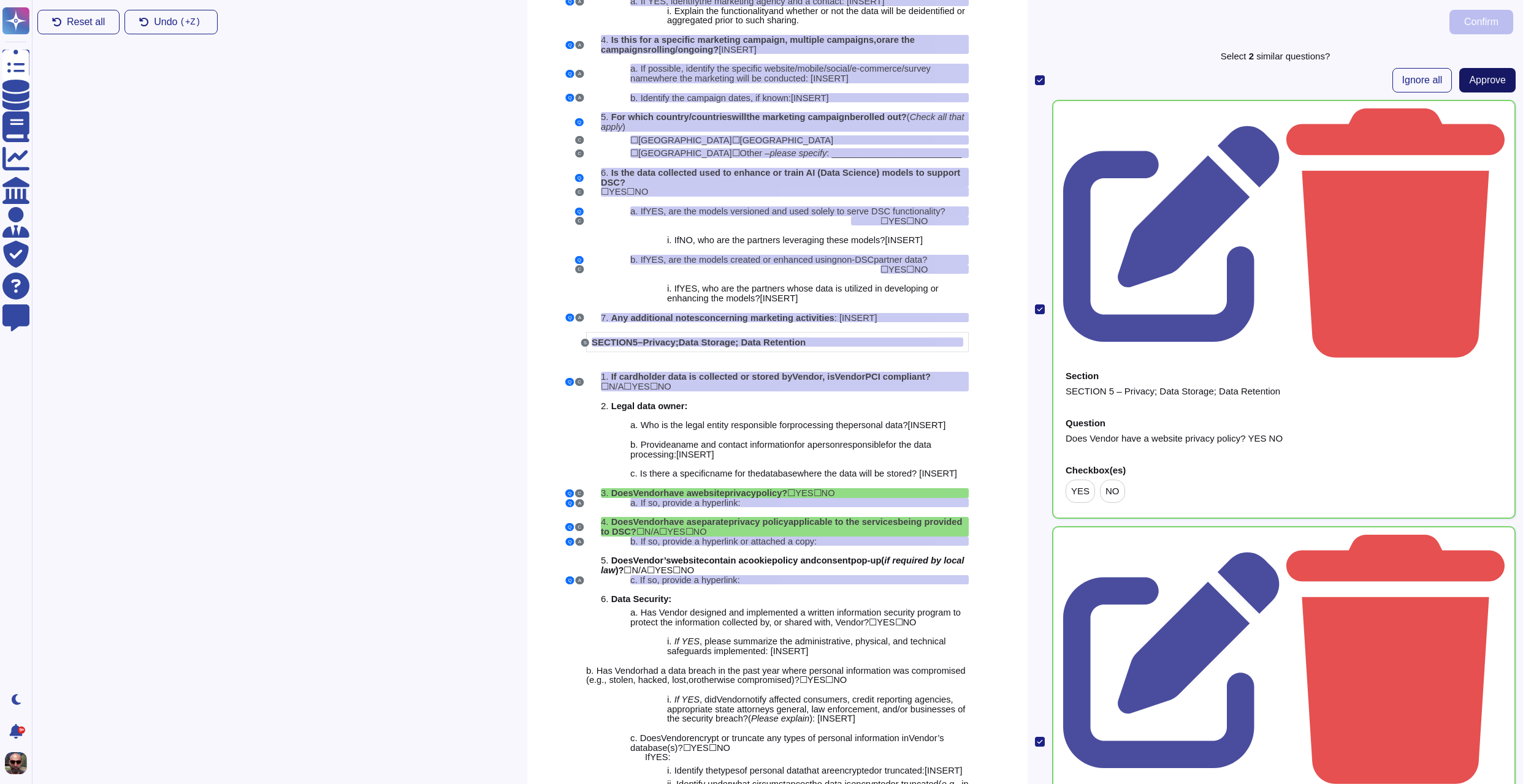
click at [1480, 86] on span "Approve" at bounding box center [1487, 80] width 37 height 10
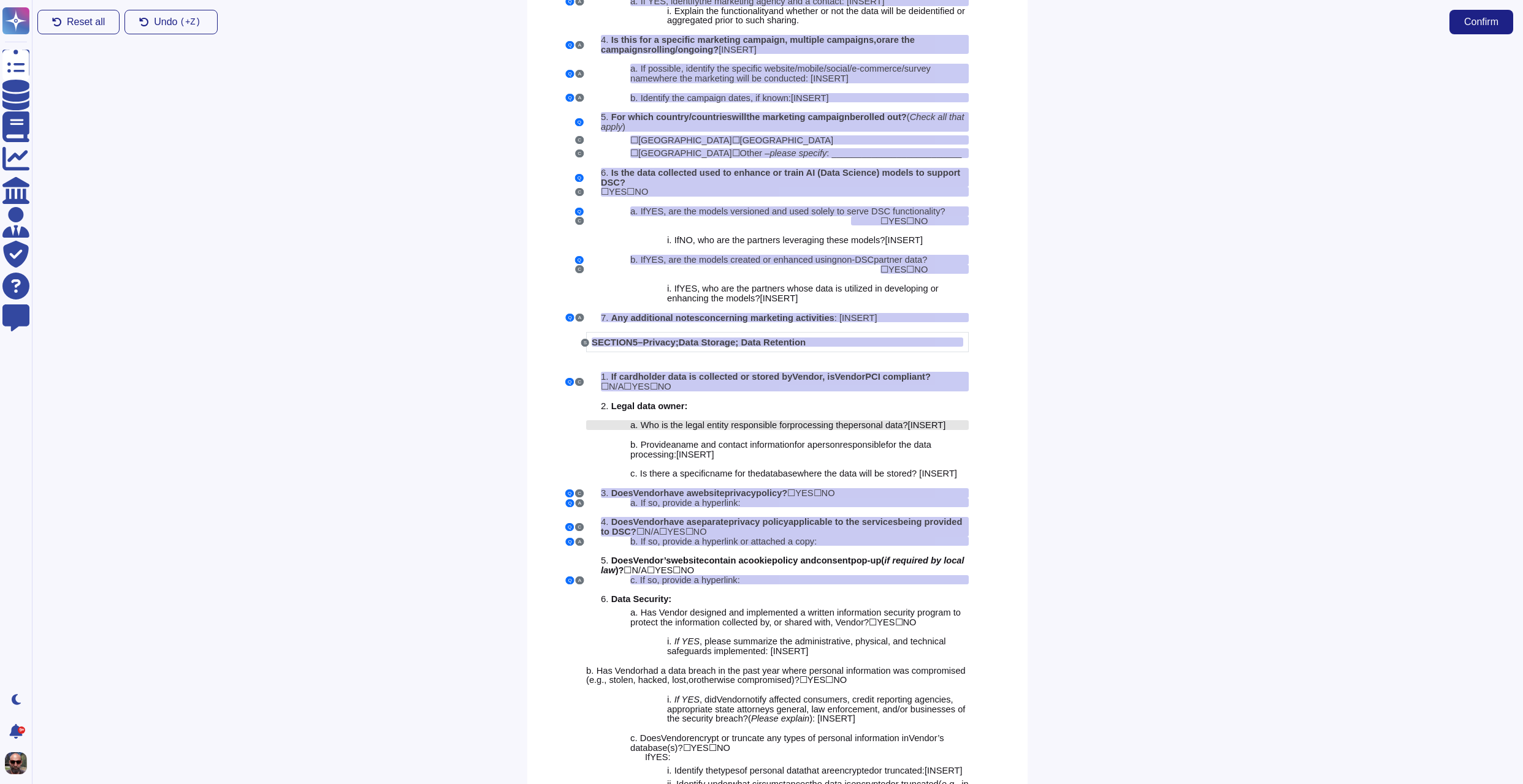
click at [703, 430] on span "Who is the legal entity responsible for" at bounding box center [715, 425] width 149 height 10
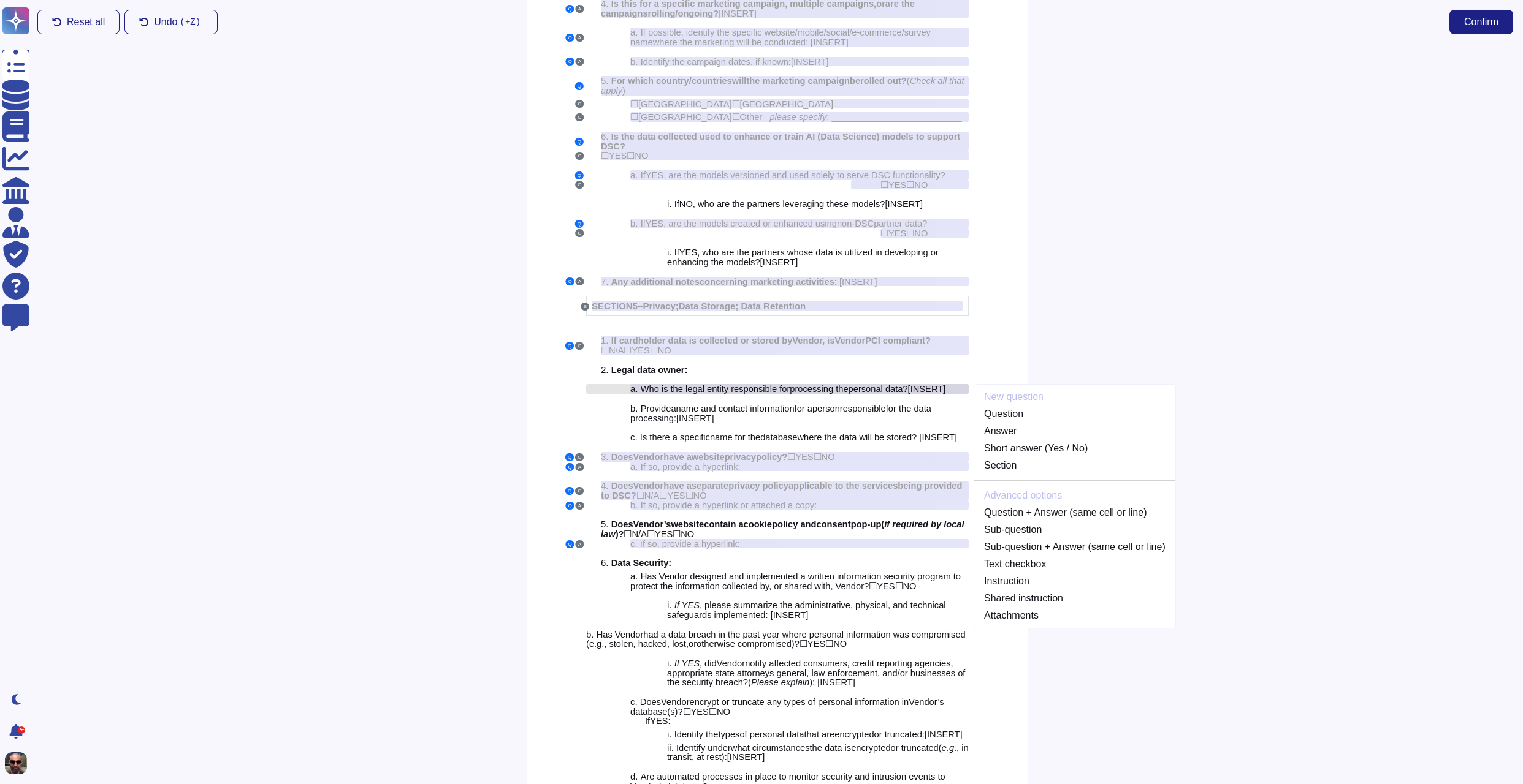
scroll to position [2615, 0]
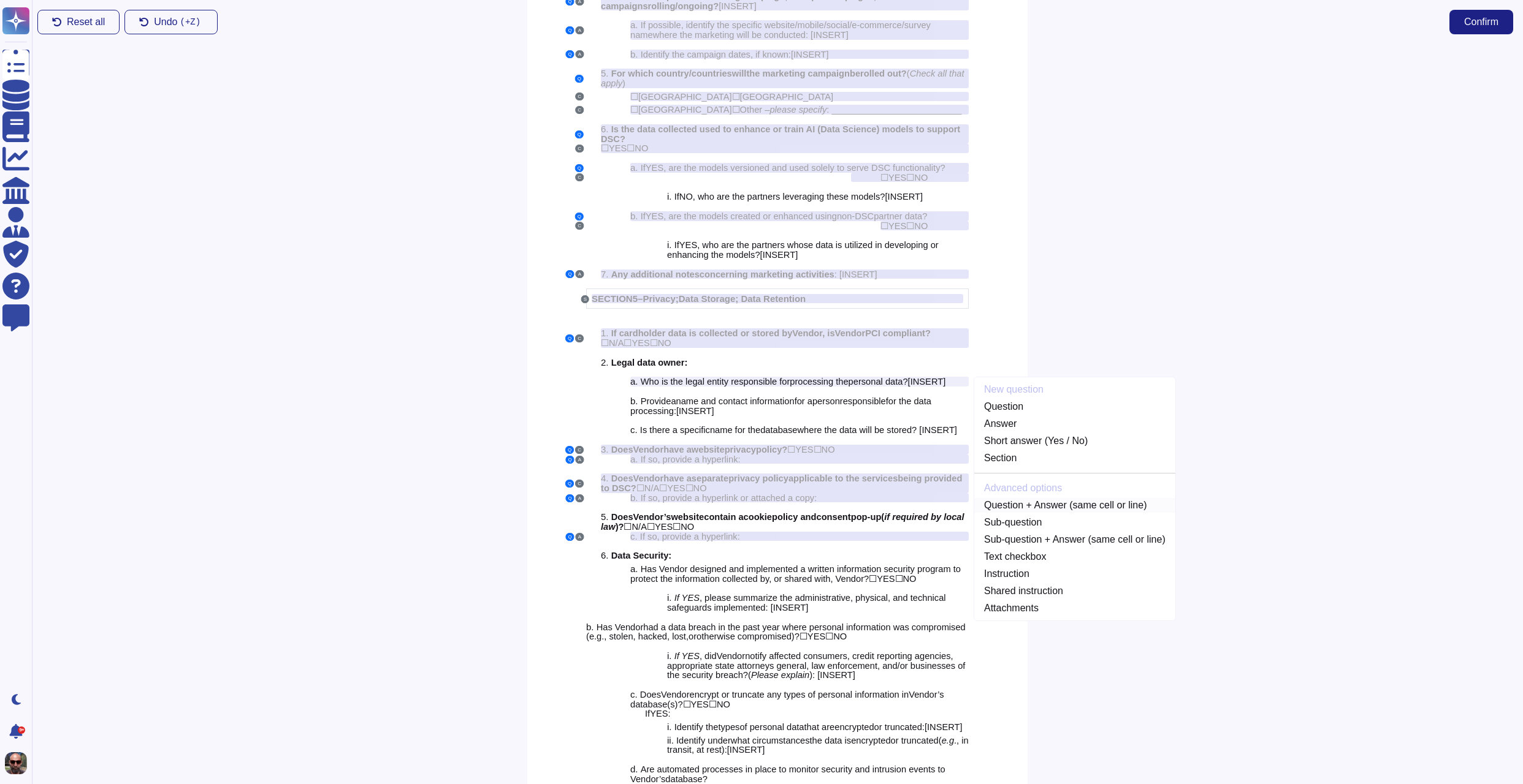
click at [1056, 512] on link "Question + Answer (same cell or line)" at bounding box center [1075, 506] width 201 height 15
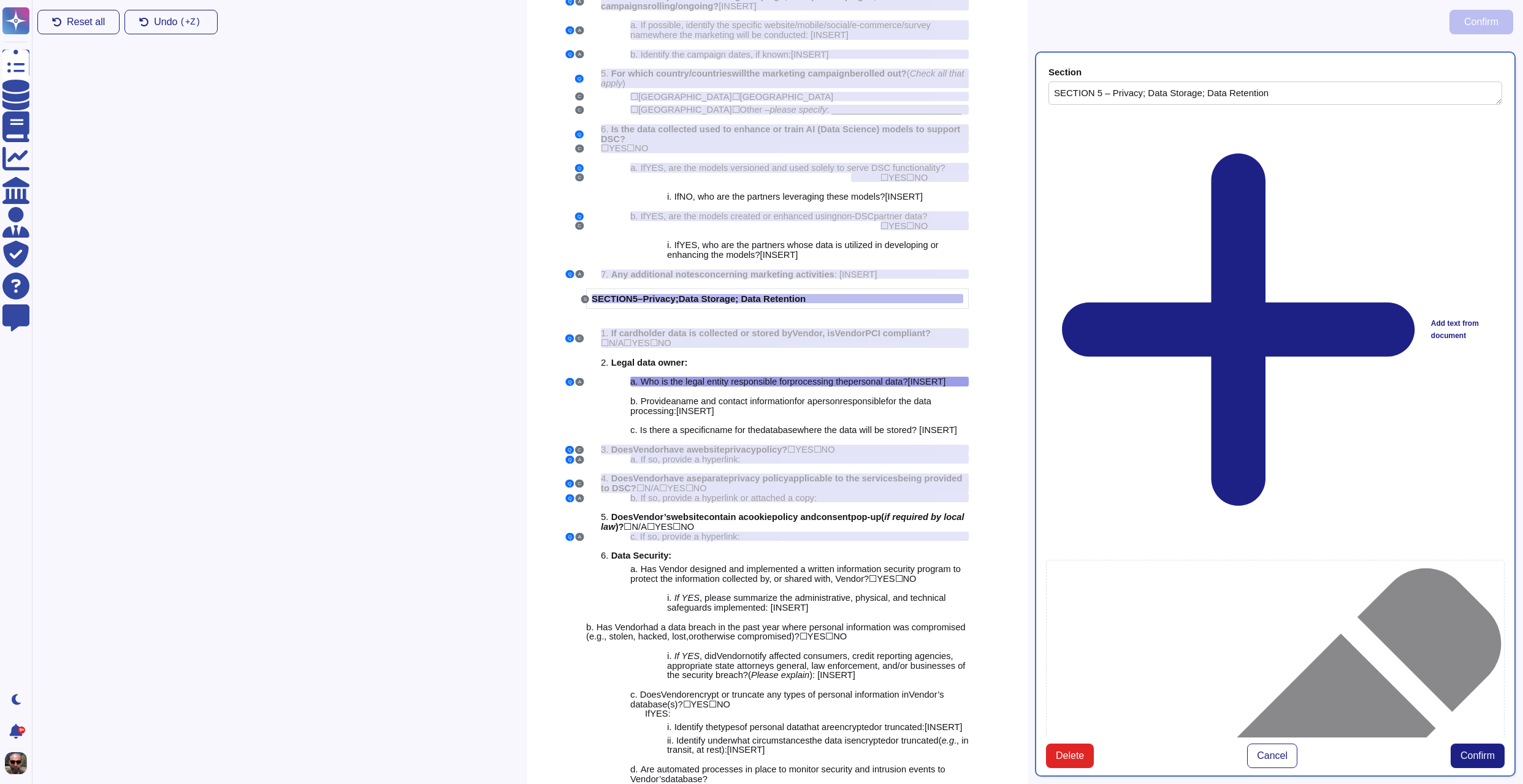
type textarea "SECTION 5 – Privacy; Data Storage; Data Retention"
type textarea "Who is the legal entity responsible for processing the personal data? [INSERT]"
click at [1482, 751] on span "Confirm" at bounding box center [1477, 755] width 35 height 10
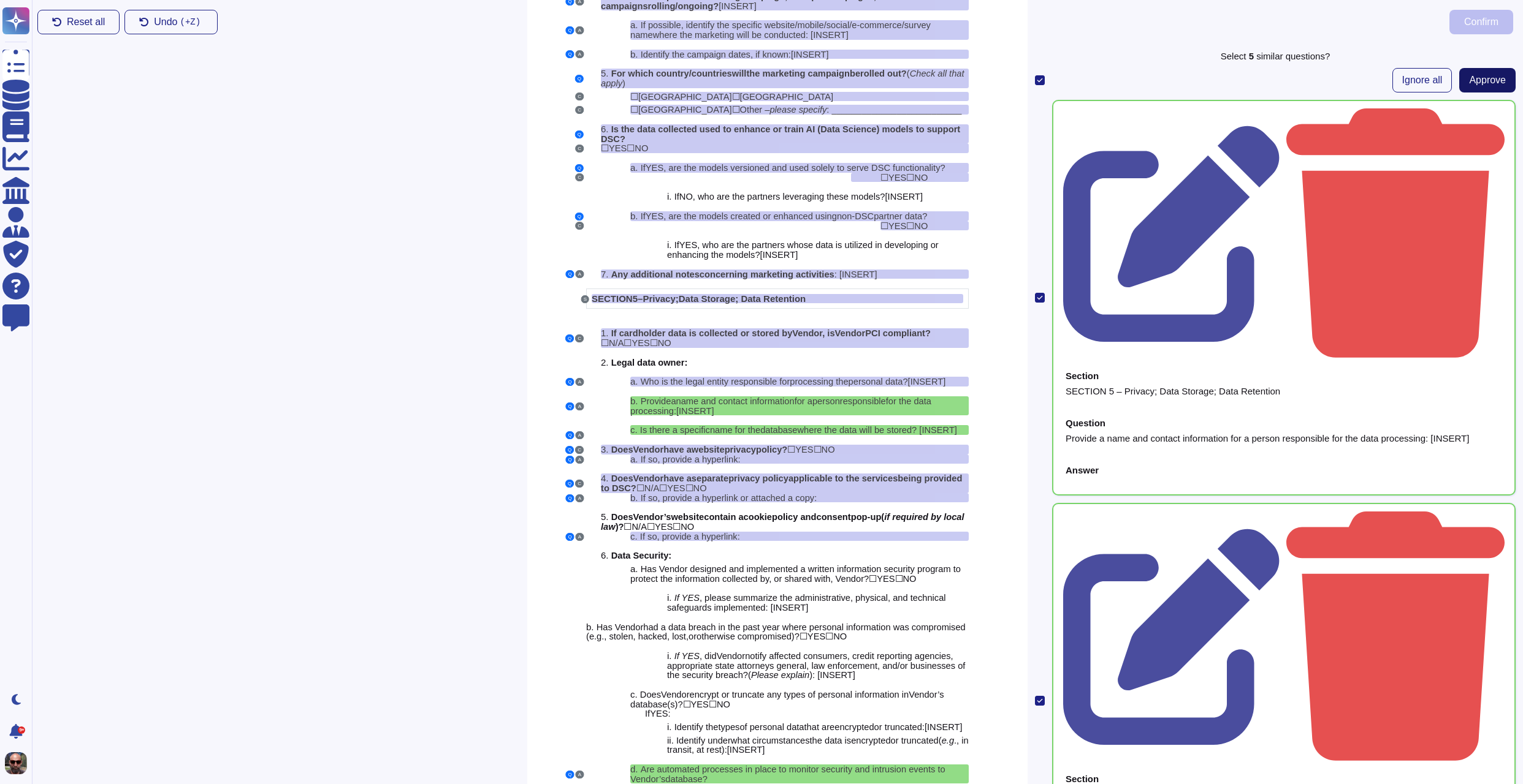
click at [1479, 77] on span "Approve" at bounding box center [1487, 80] width 37 height 10
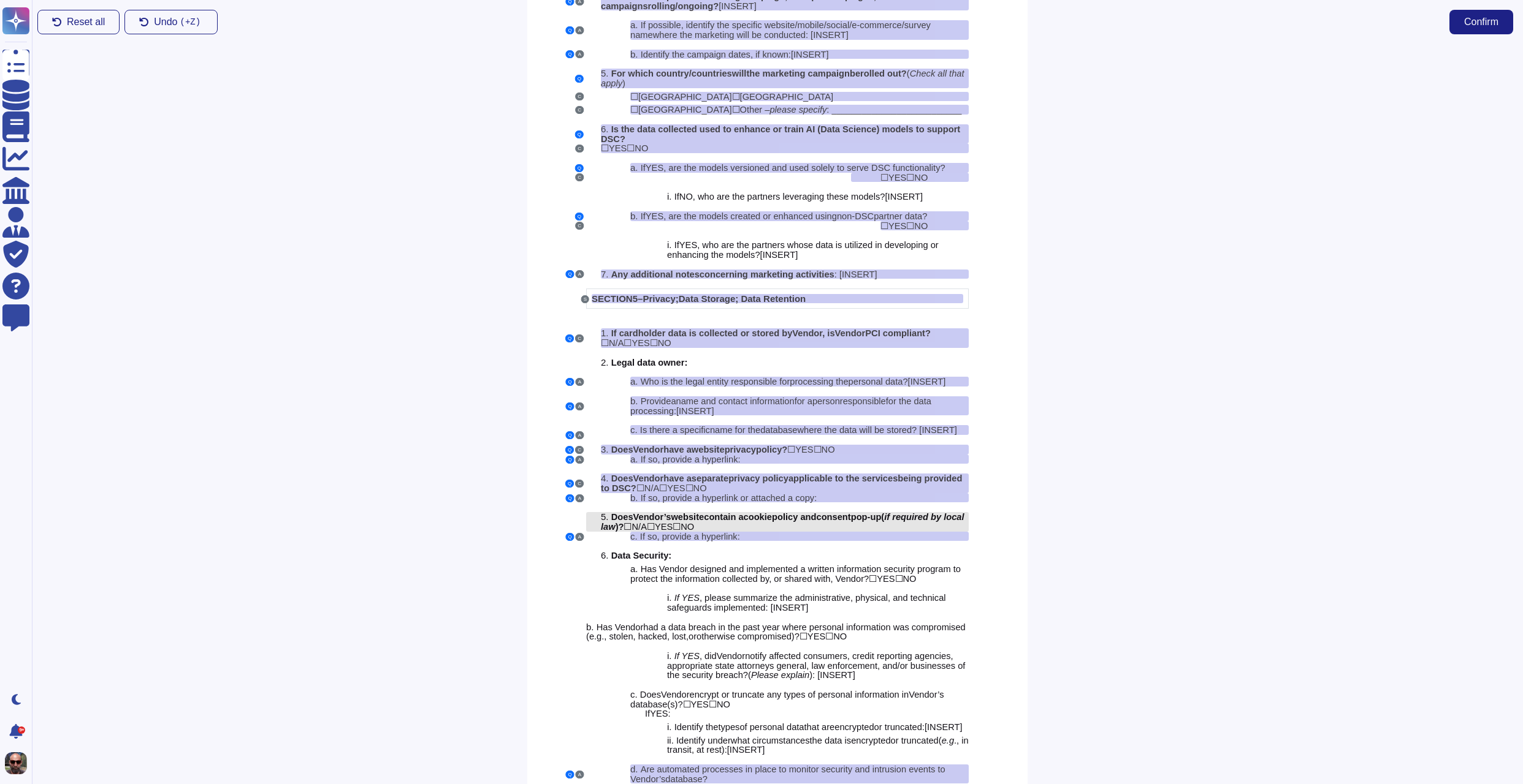
click at [772, 522] on span "ookie" at bounding box center [760, 517] width 23 height 10
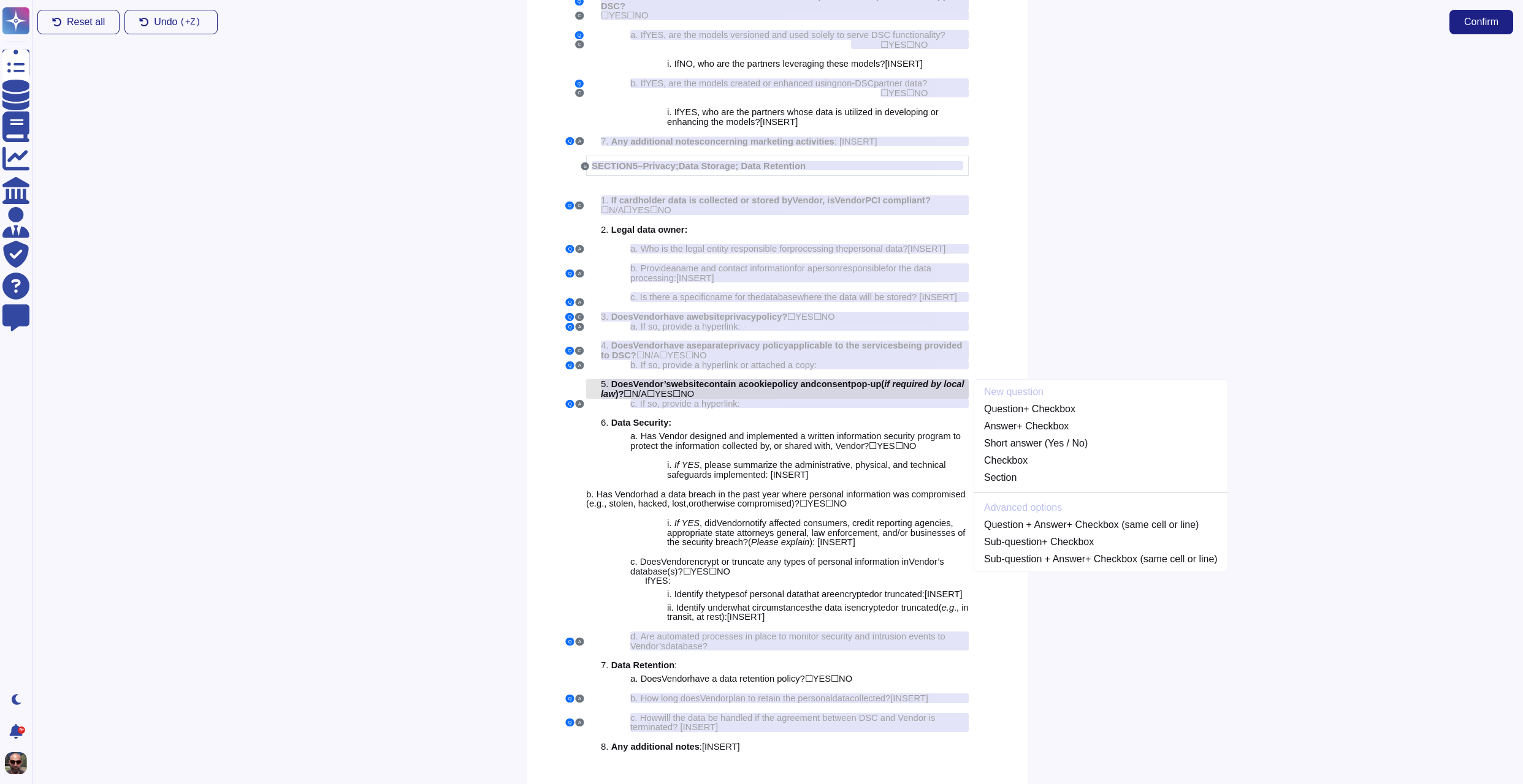
scroll to position [2765, 0]
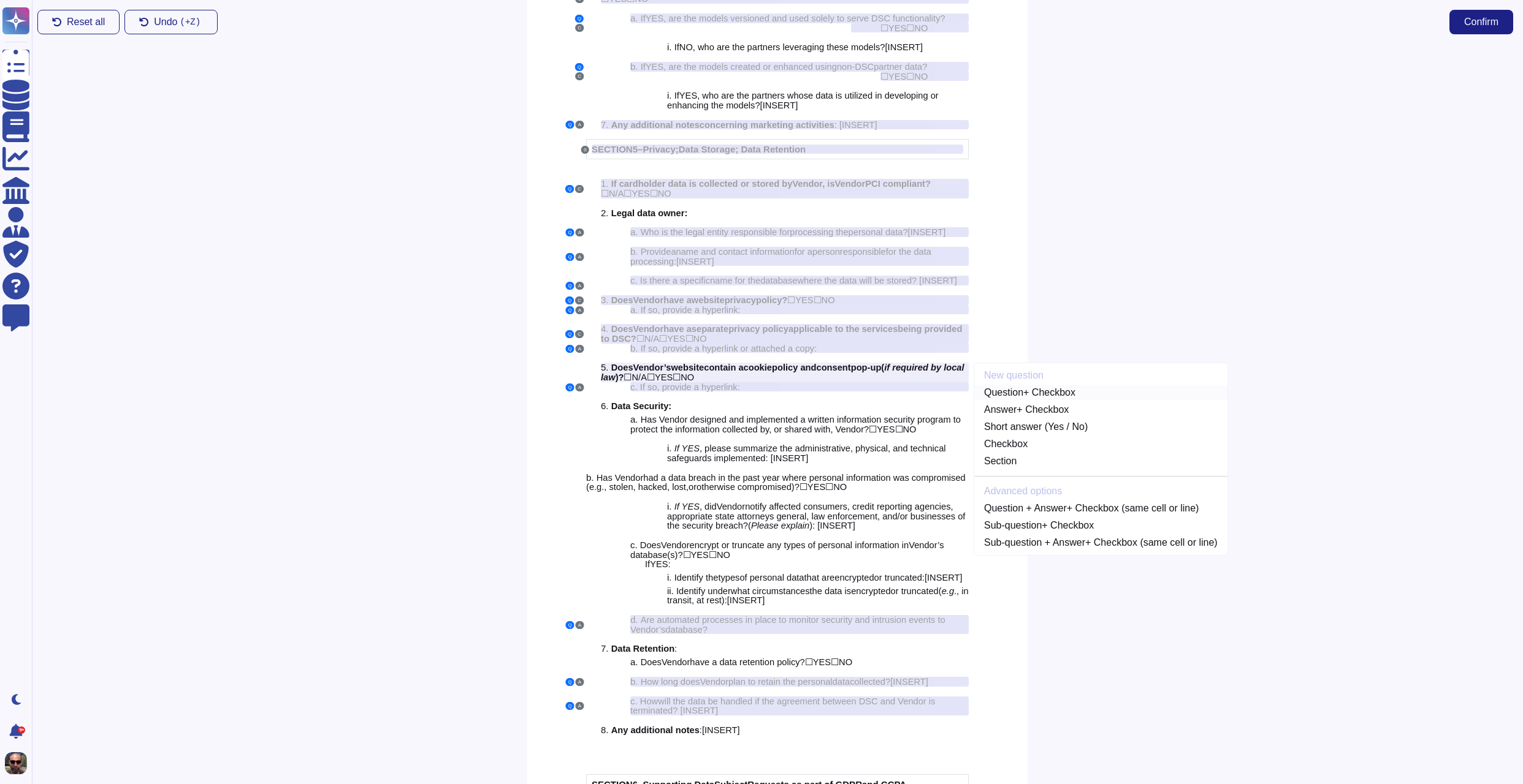
click at [1038, 400] on link "Question + Checkbox" at bounding box center [1100, 393] width 253 height 15
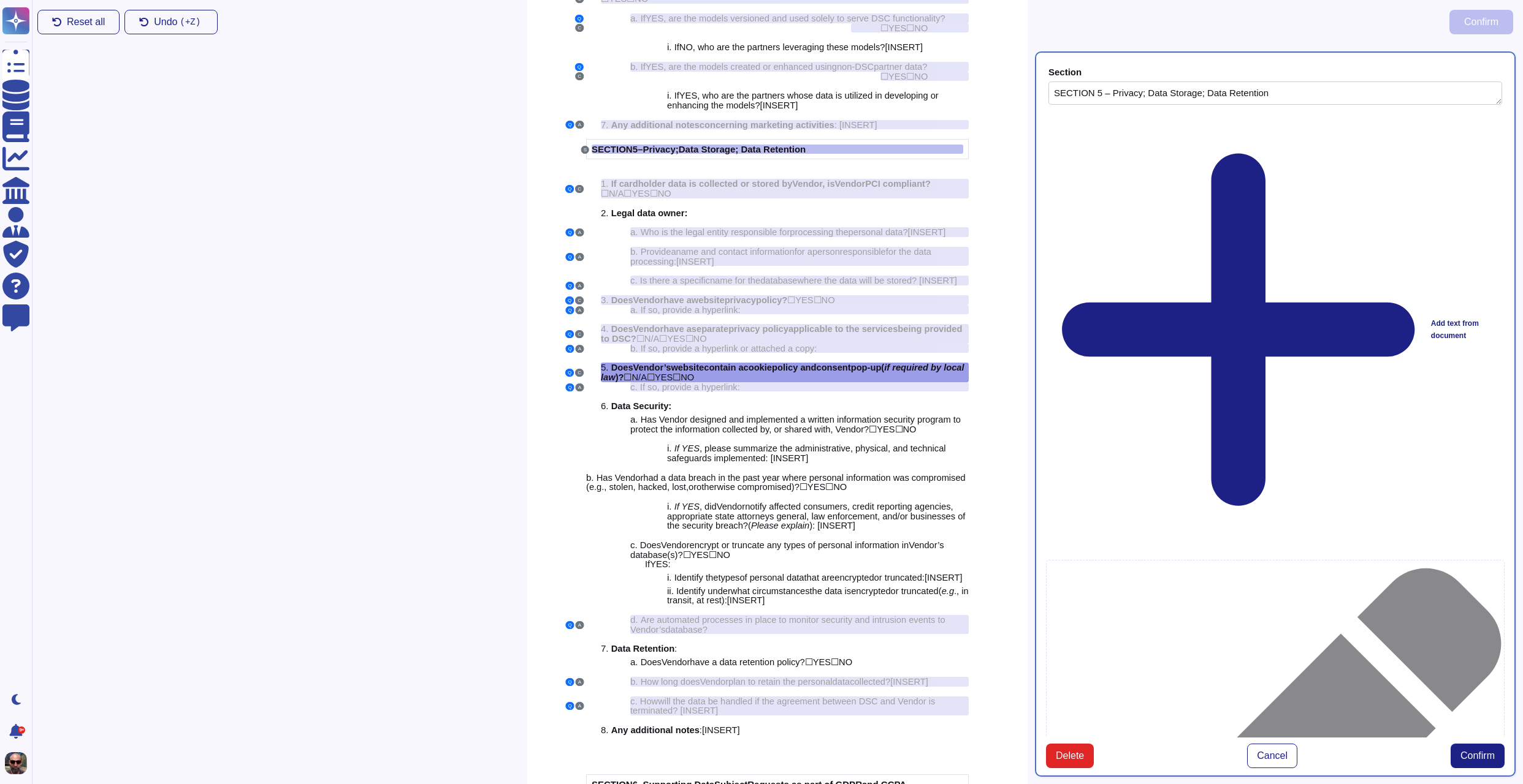
type textarea "SECTION 5 – Privacy; Data Storage; Data Retention"
type textarea "Does Vendor’s website contain a cookie policy and consent pop-up (if required b…"
click at [1483, 751] on span "Confirm" at bounding box center [1477, 755] width 35 height 10
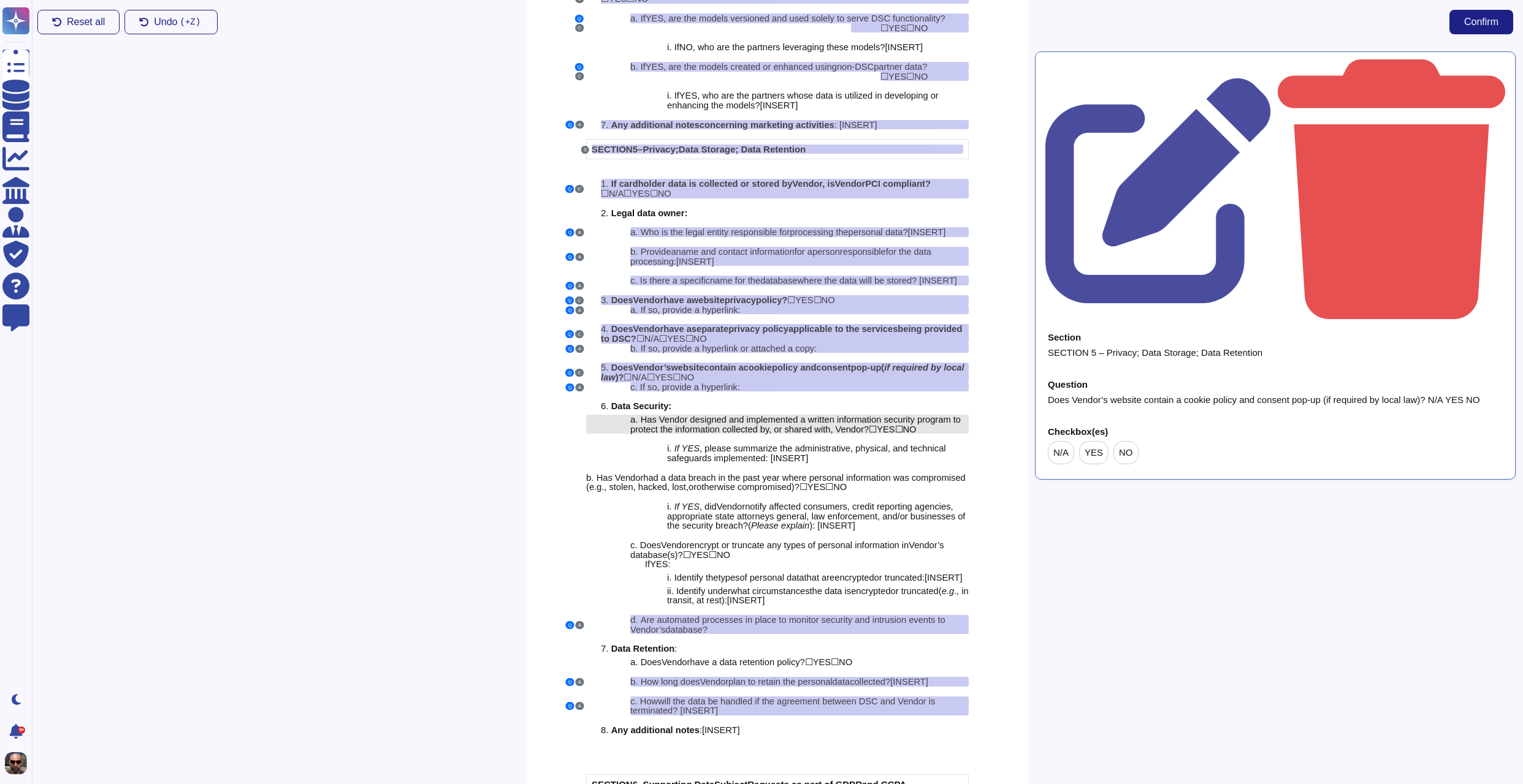
click at [718, 434] on span "Has Vendor designed and implemented a written information security program to p…" at bounding box center [796, 425] width 330 height 20
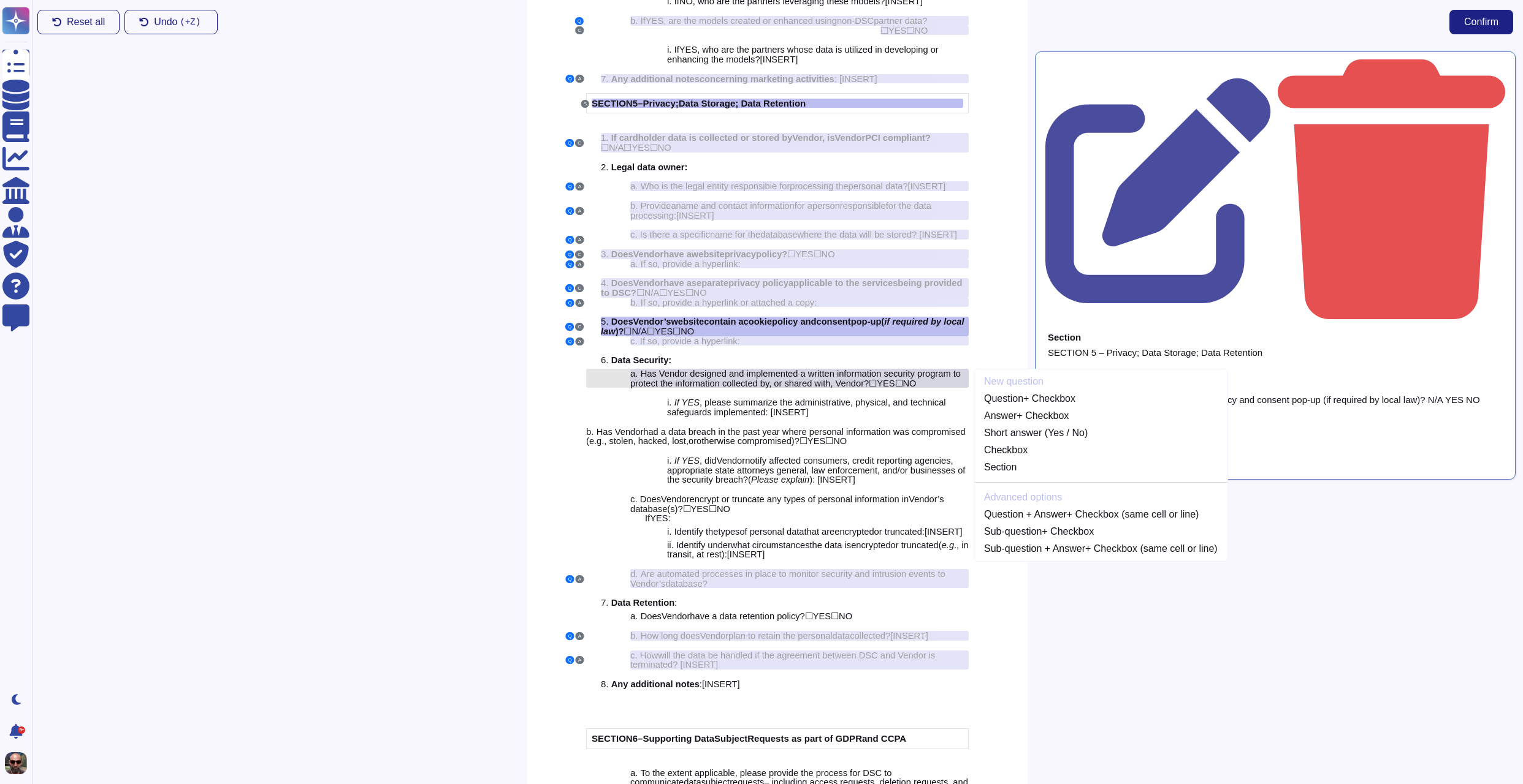
scroll to position [2817, 0]
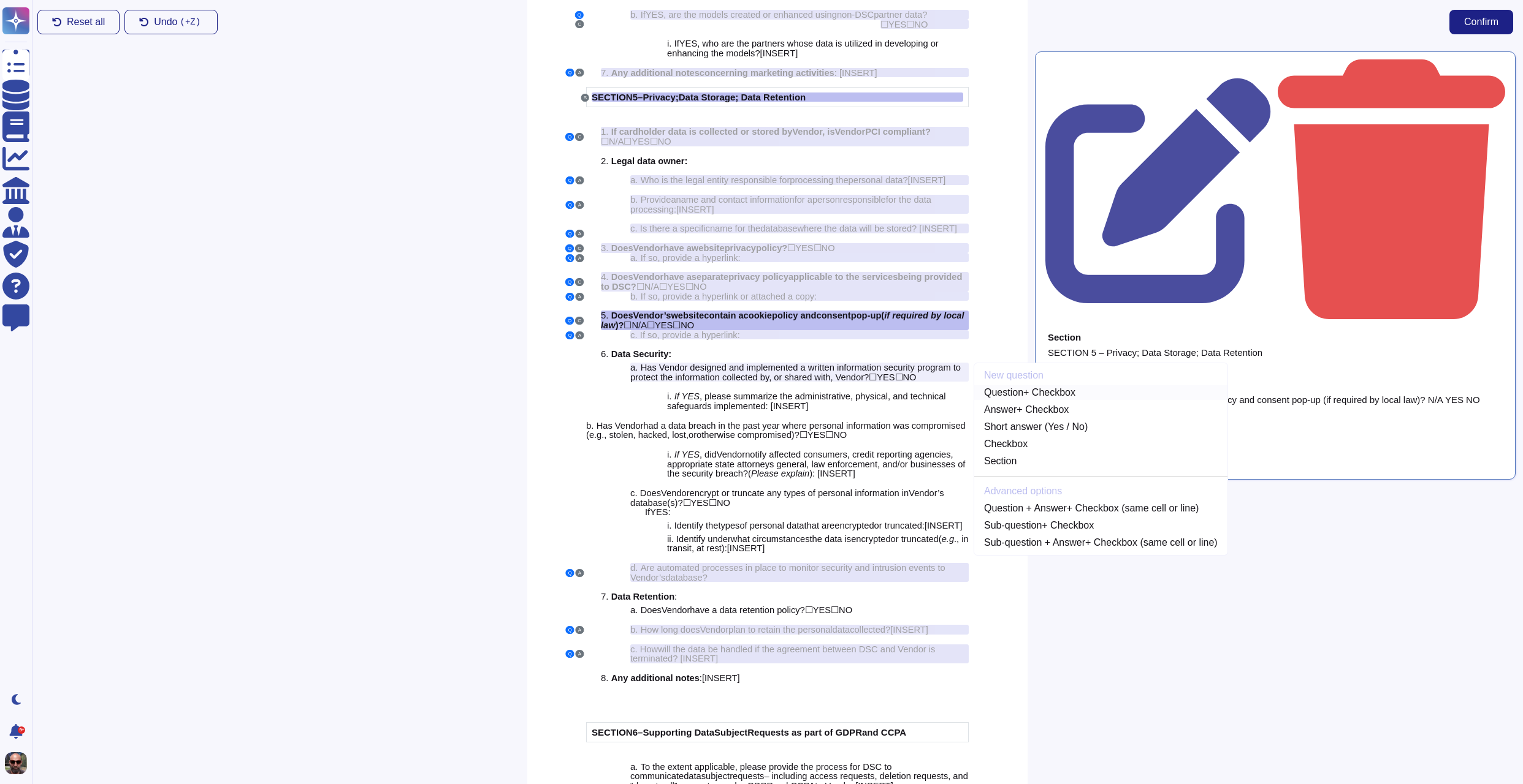
click at [1041, 400] on link "Question + Checkbox" at bounding box center [1100, 393] width 253 height 15
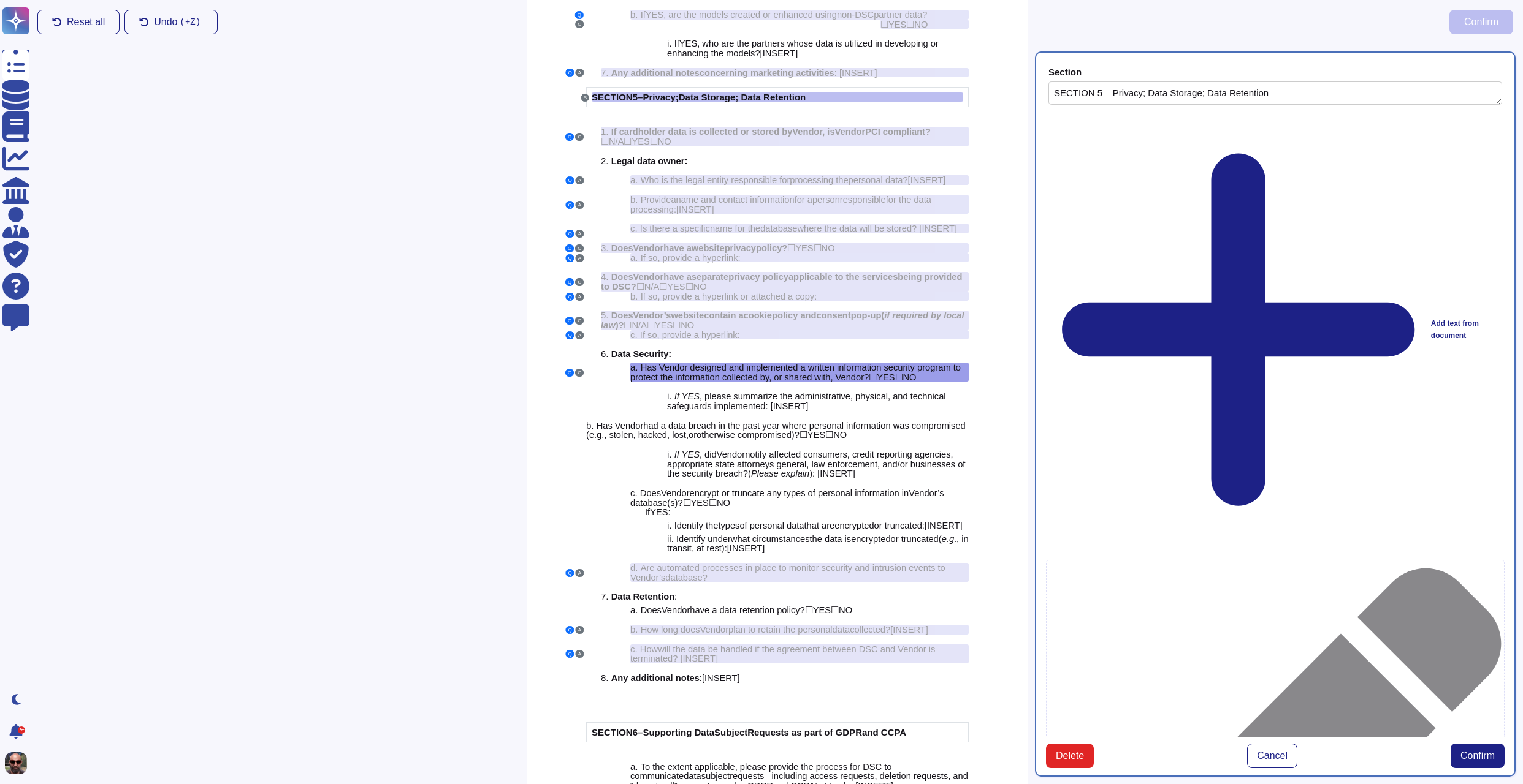
type textarea "SECTION 5 – Privacy; Data Storage; Data Retention"
type textarea "Has Vendor designed and implemented a written information security program to p…"
click at [1472, 751] on span "Confirm" at bounding box center [1477, 755] width 35 height 10
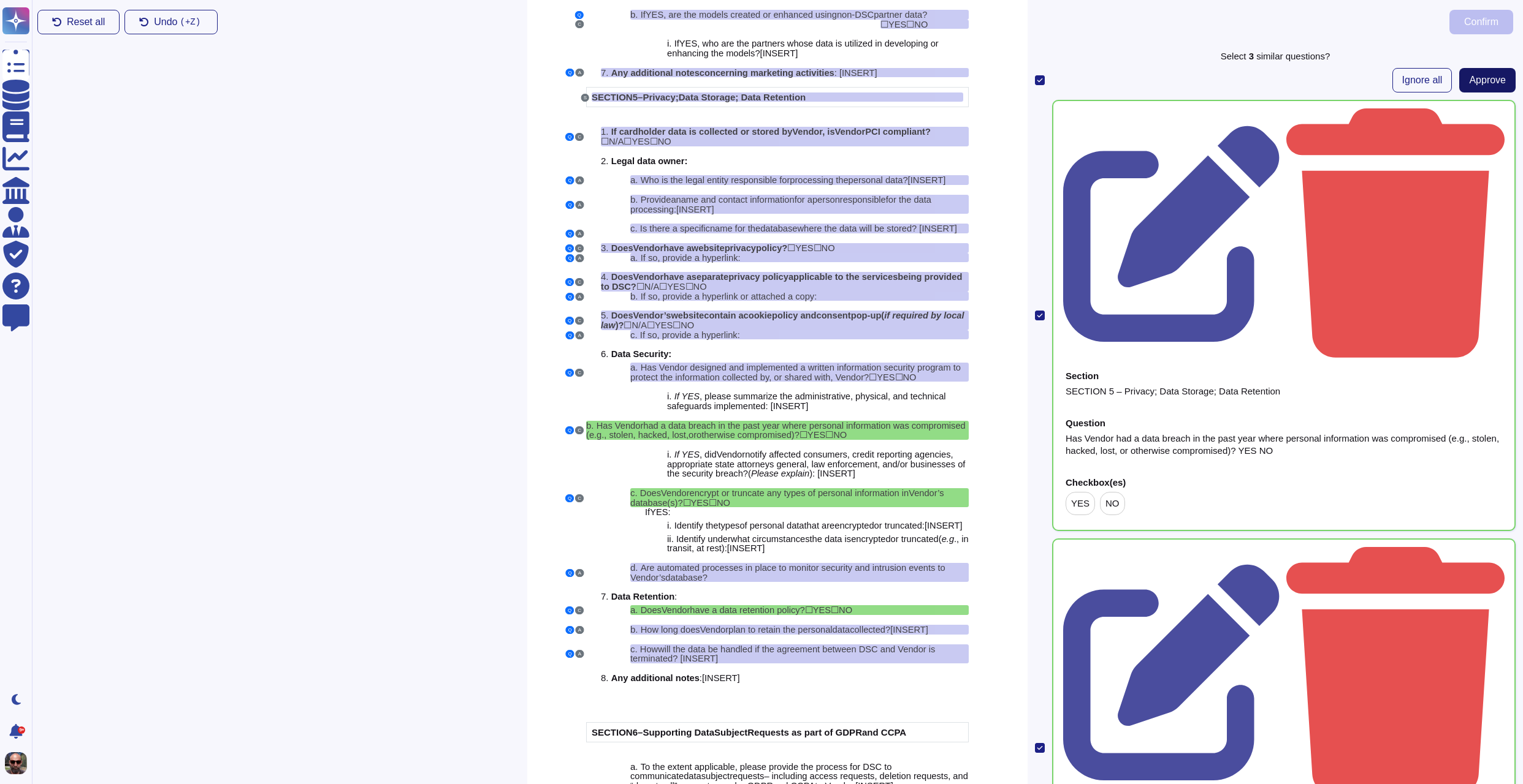
click at [1493, 80] on span "Approve" at bounding box center [1487, 80] width 37 height 10
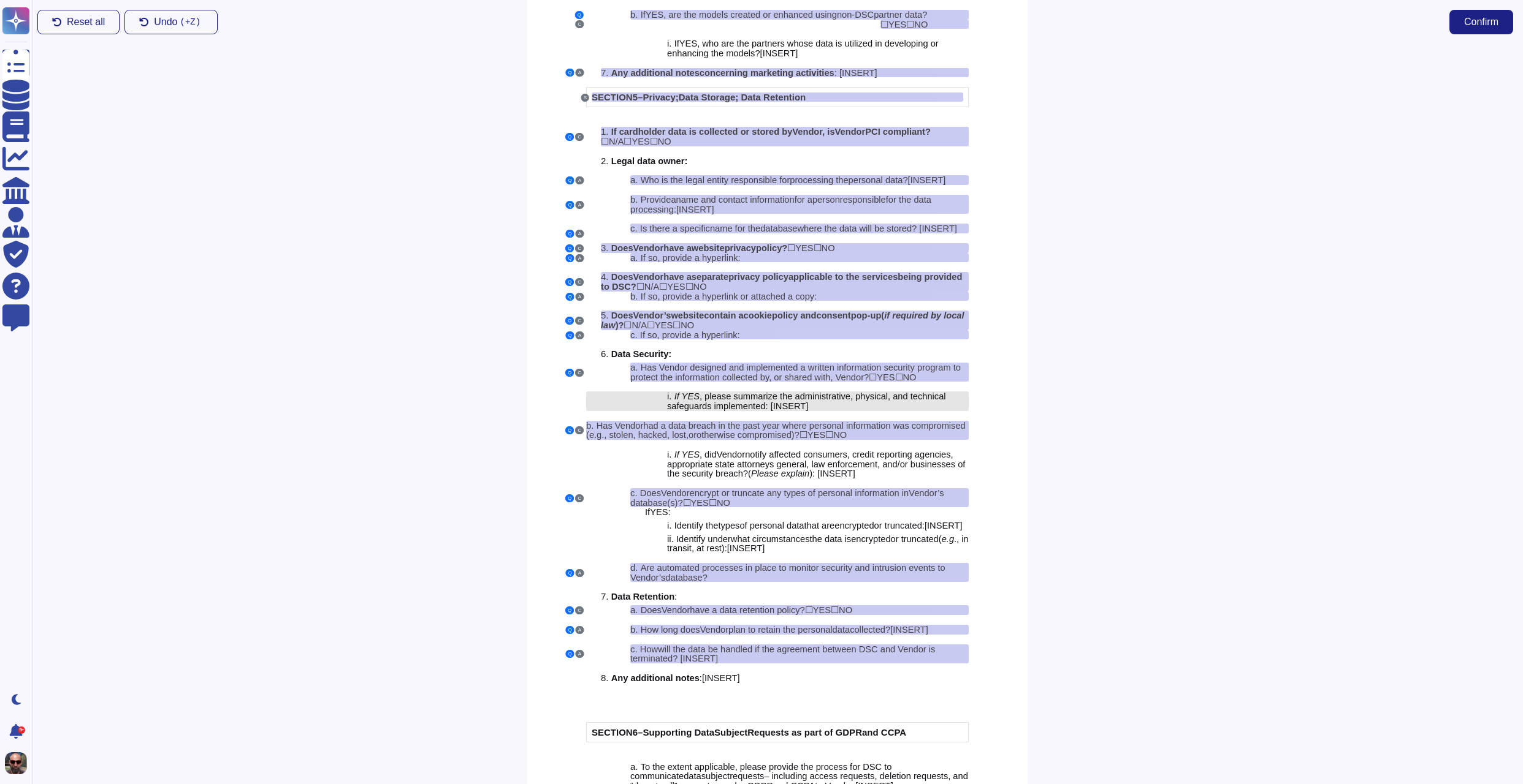
click at [792, 411] on span "INSERT" at bounding box center [789, 406] width 32 height 10
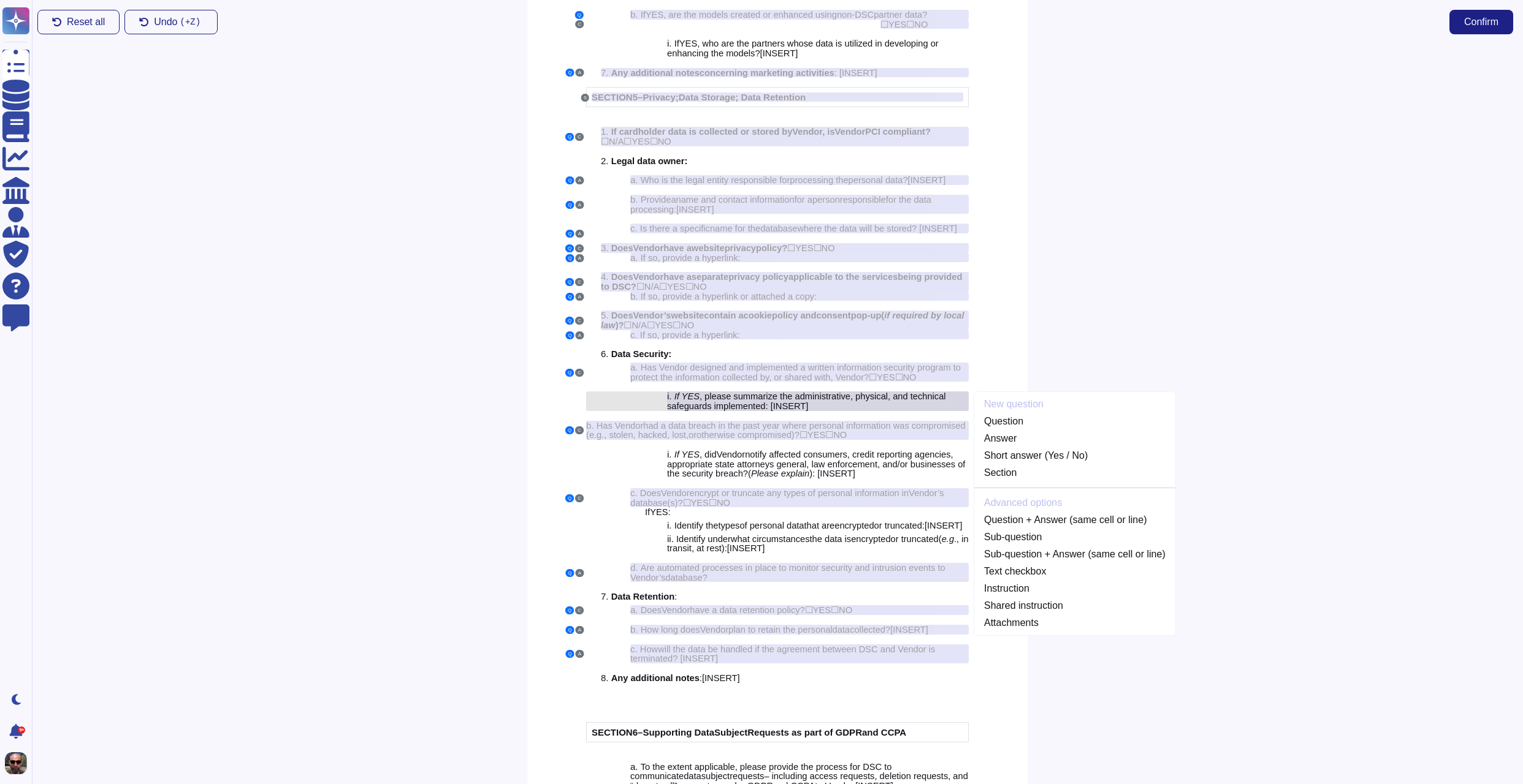
scroll to position [2846, 0]
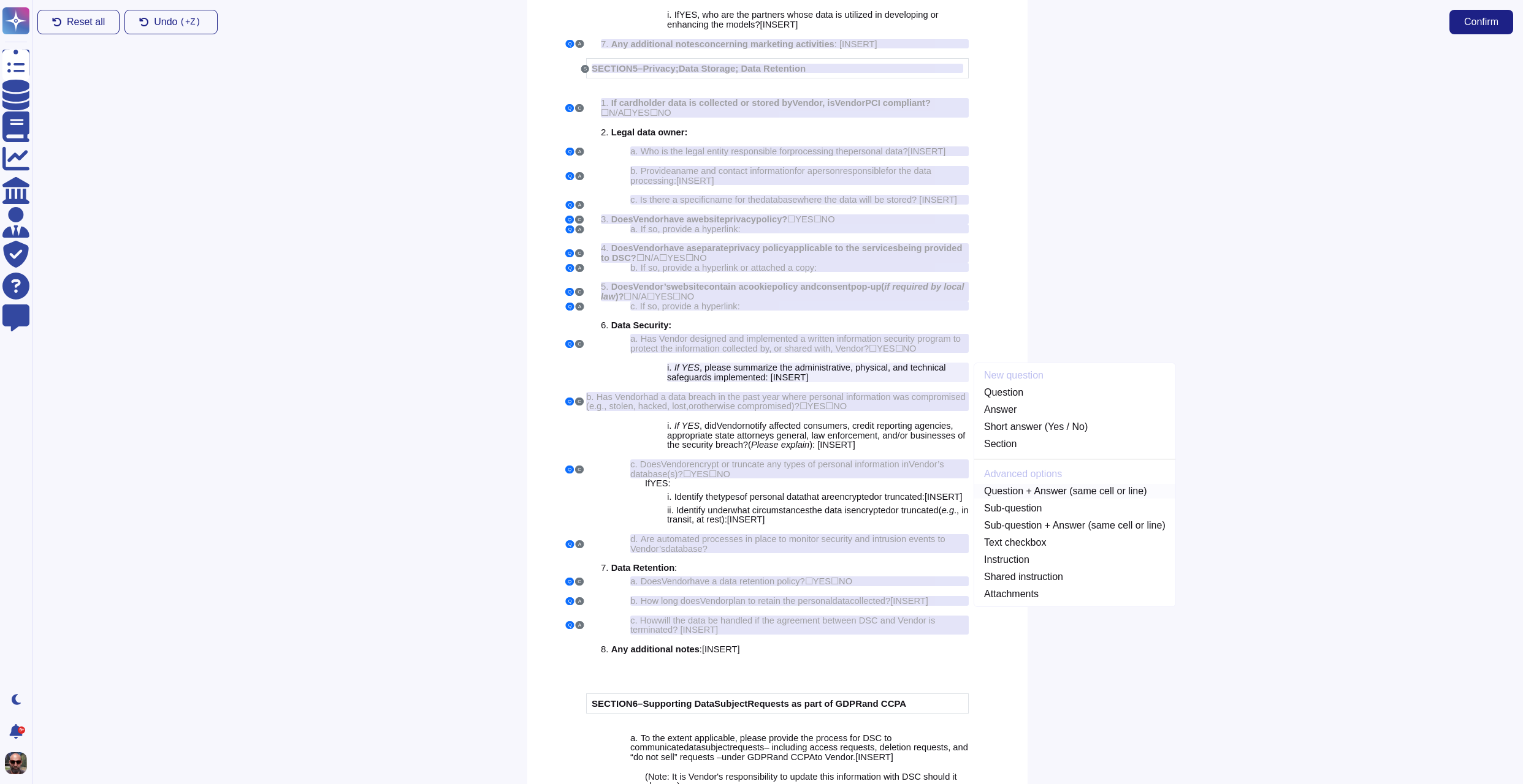
click at [1030, 499] on link "Question + Answer (same cell or line)" at bounding box center [1075, 491] width 201 height 15
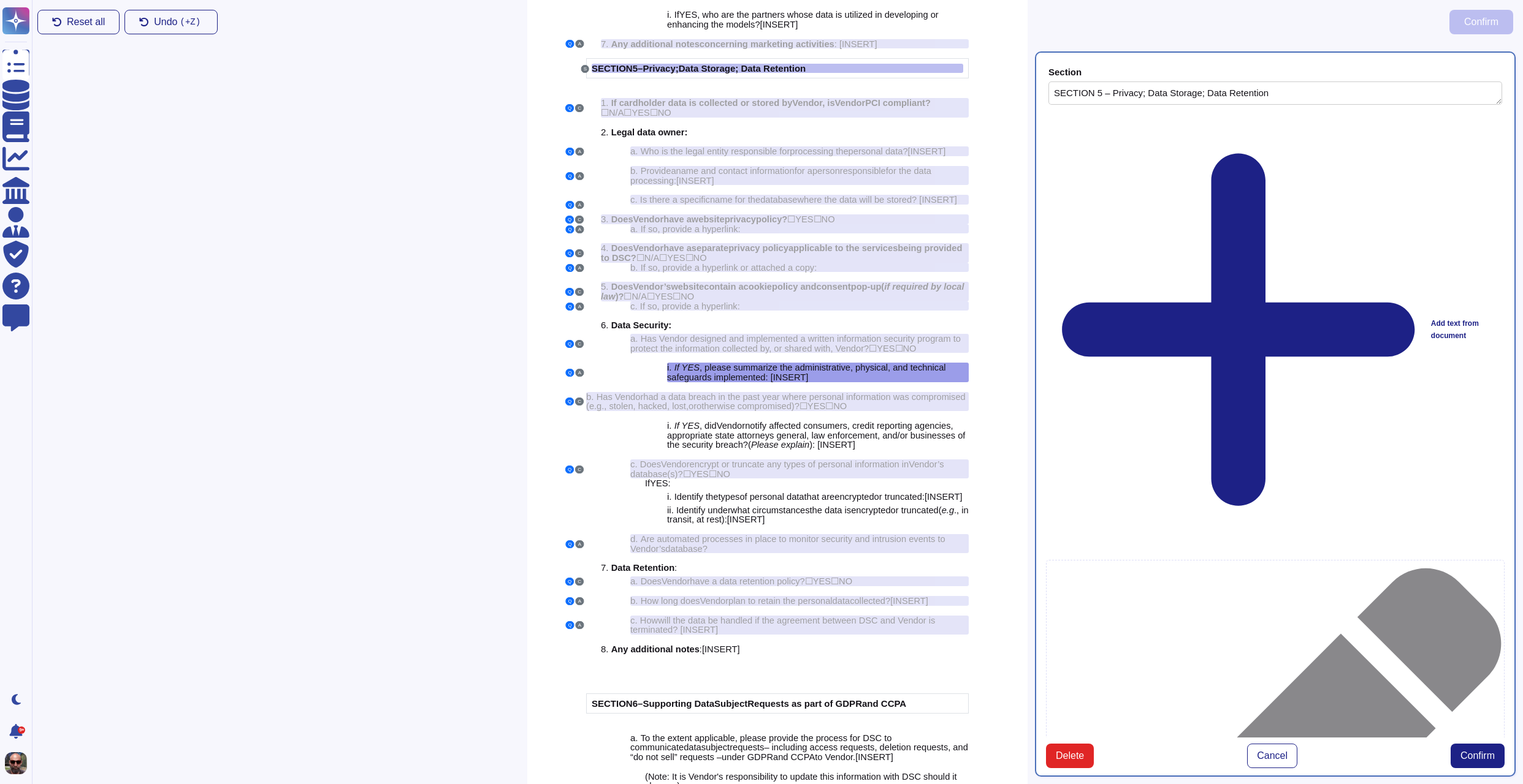
type textarea "SECTION 5 – Privacy; Data Storage; Data Retention"
type textarea "If YES, please summarize the administrative, physical, and technical safeguards…"
click at [1484, 743] on button "Confirm" at bounding box center [1477, 755] width 54 height 25
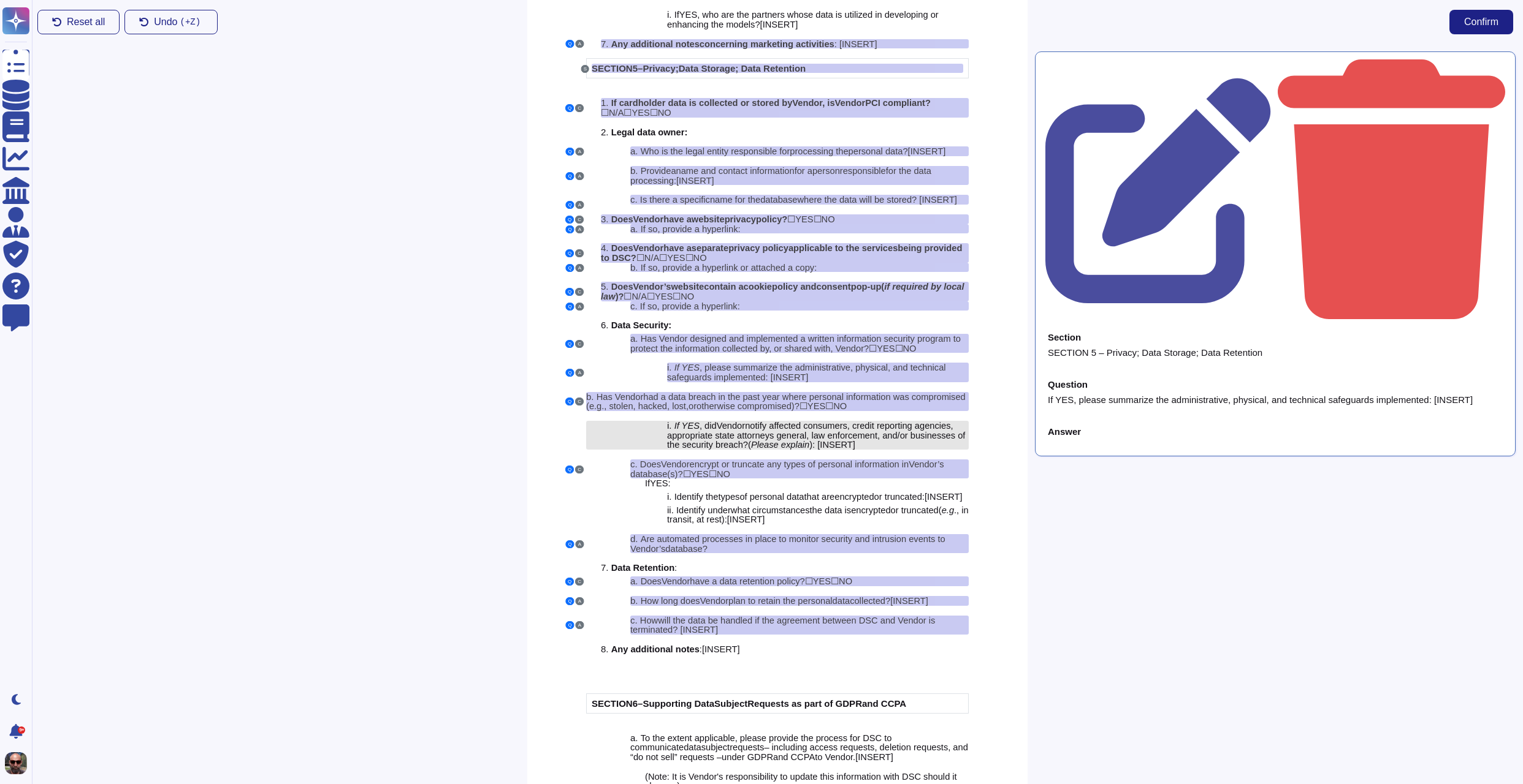
click at [861, 446] on span "notify affected consumers, credit reporting agencies, appropriate state attorne…" at bounding box center [816, 435] width 298 height 29
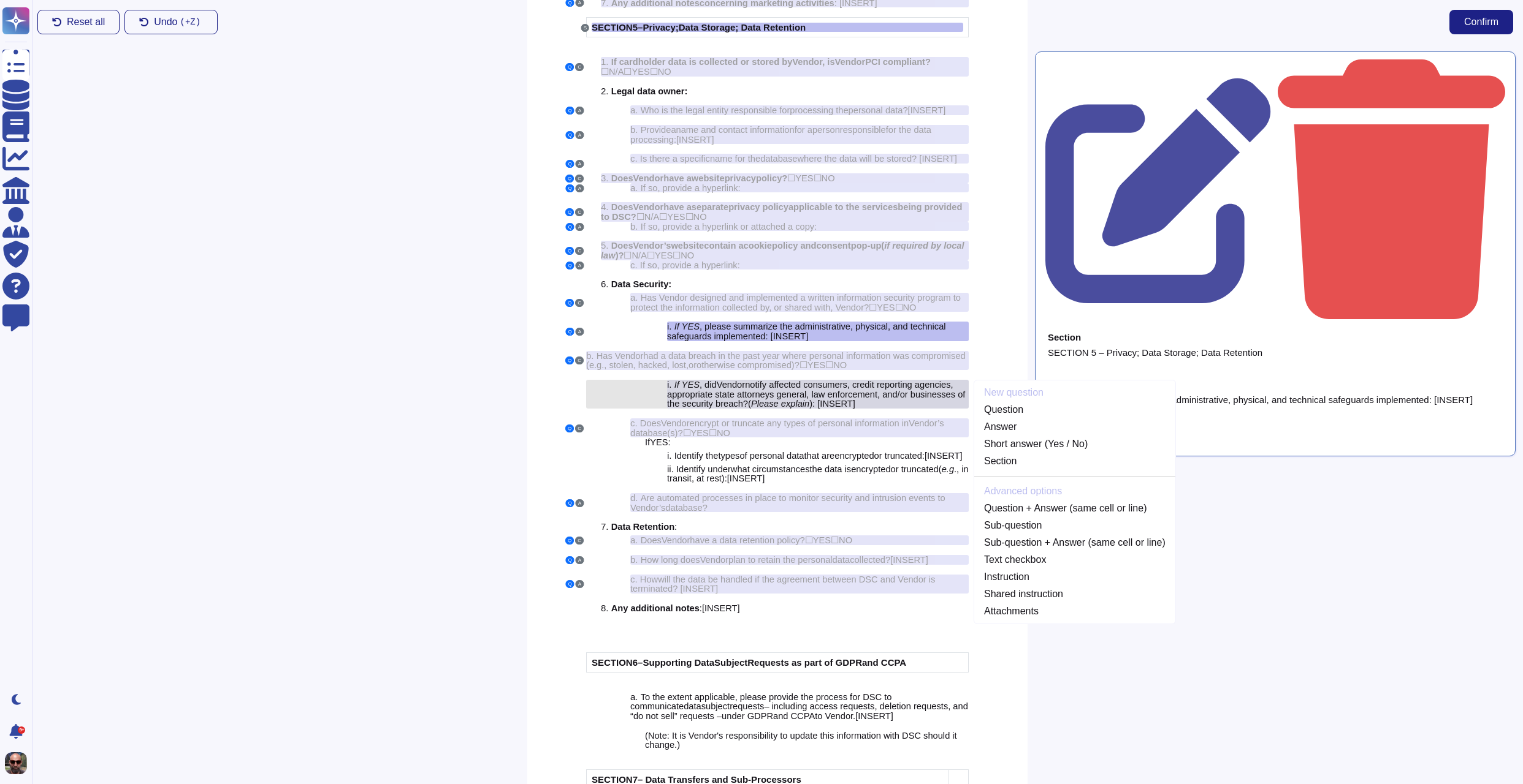
scroll to position [2909, 0]
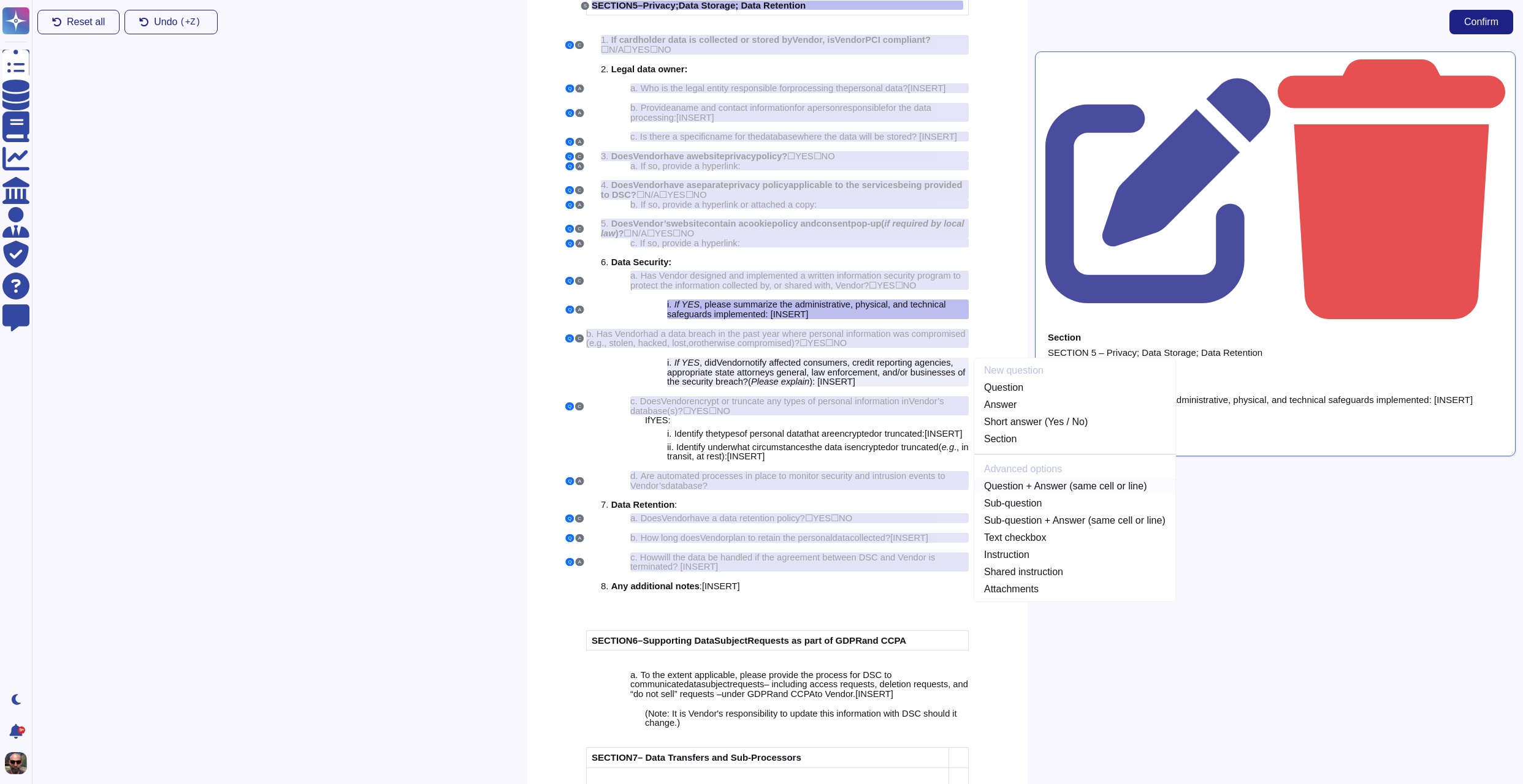
click at [1055, 494] on link "Question + Answer (same cell or line)" at bounding box center [1075, 487] width 201 height 15
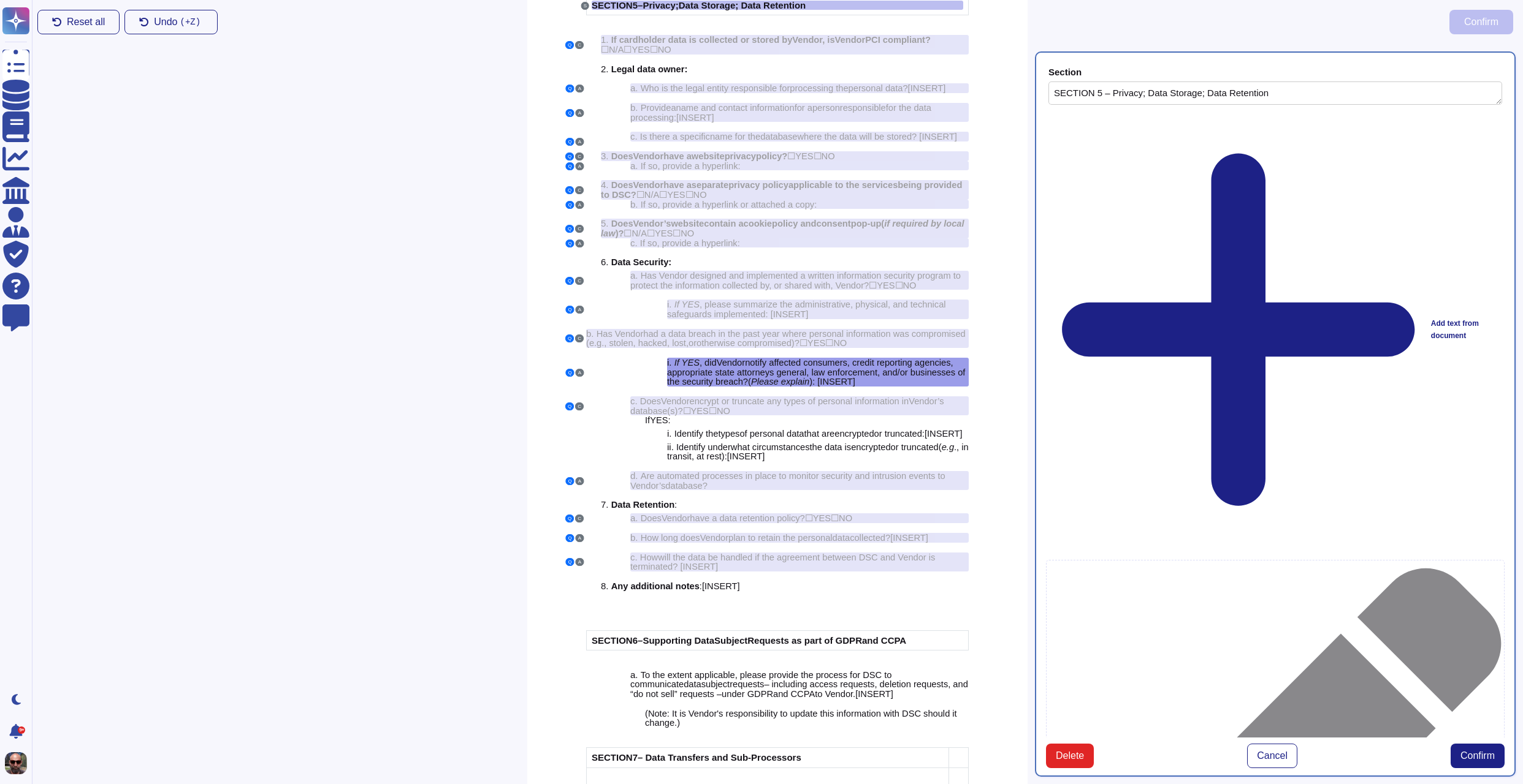
type textarea "SECTION 5 – Privacy; Data Storage; Data Retention"
type textarea "If YES, did Vendor notify affected consumers, credit reporting agencies, approp…"
click at [1476, 751] on span "Confirm" at bounding box center [1477, 755] width 35 height 10
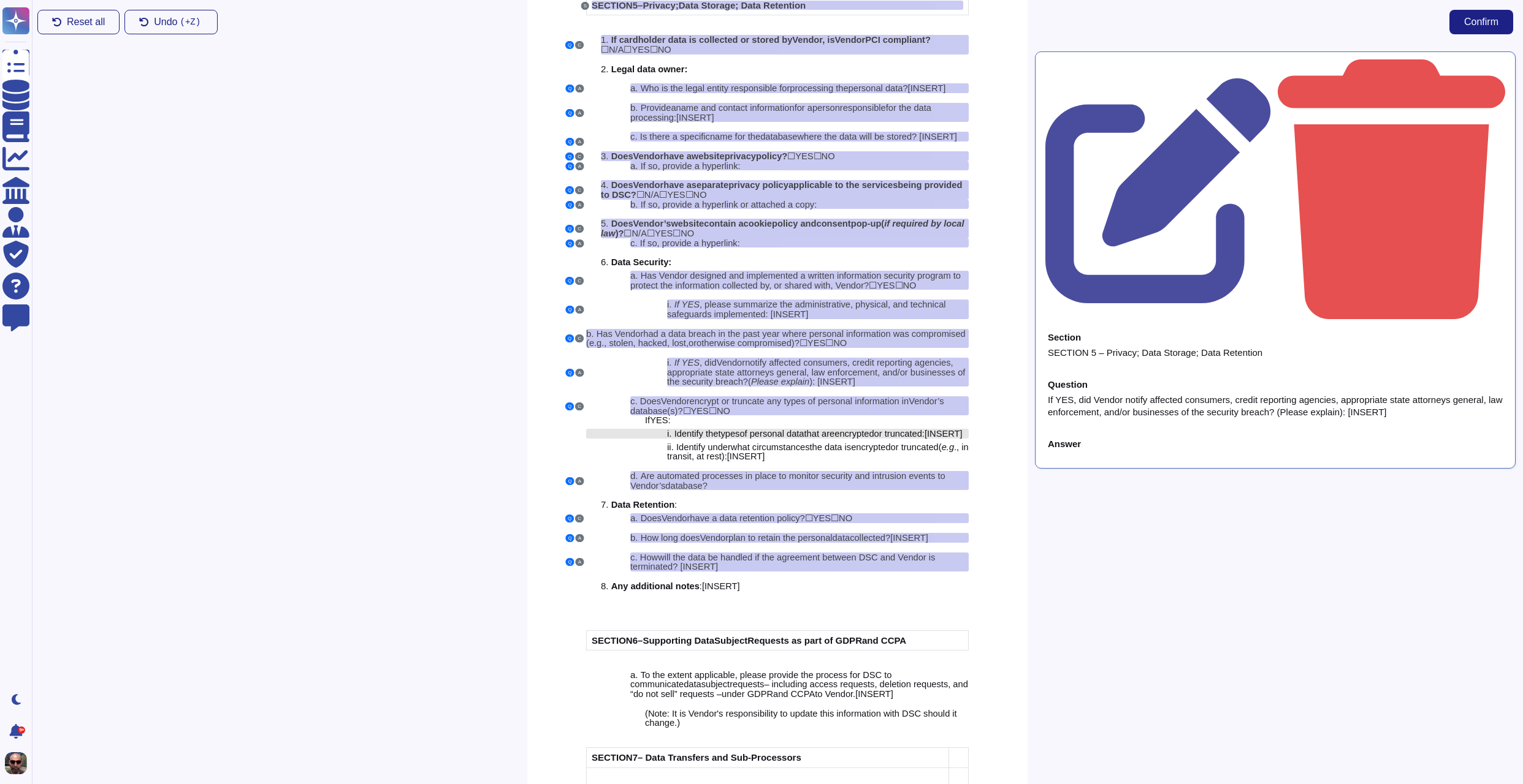
click at [847, 439] on div "i. Identify the types of personal data that are encrypt ed or truncate d: [ INS…" at bounding box center [818, 434] width 302 height 10
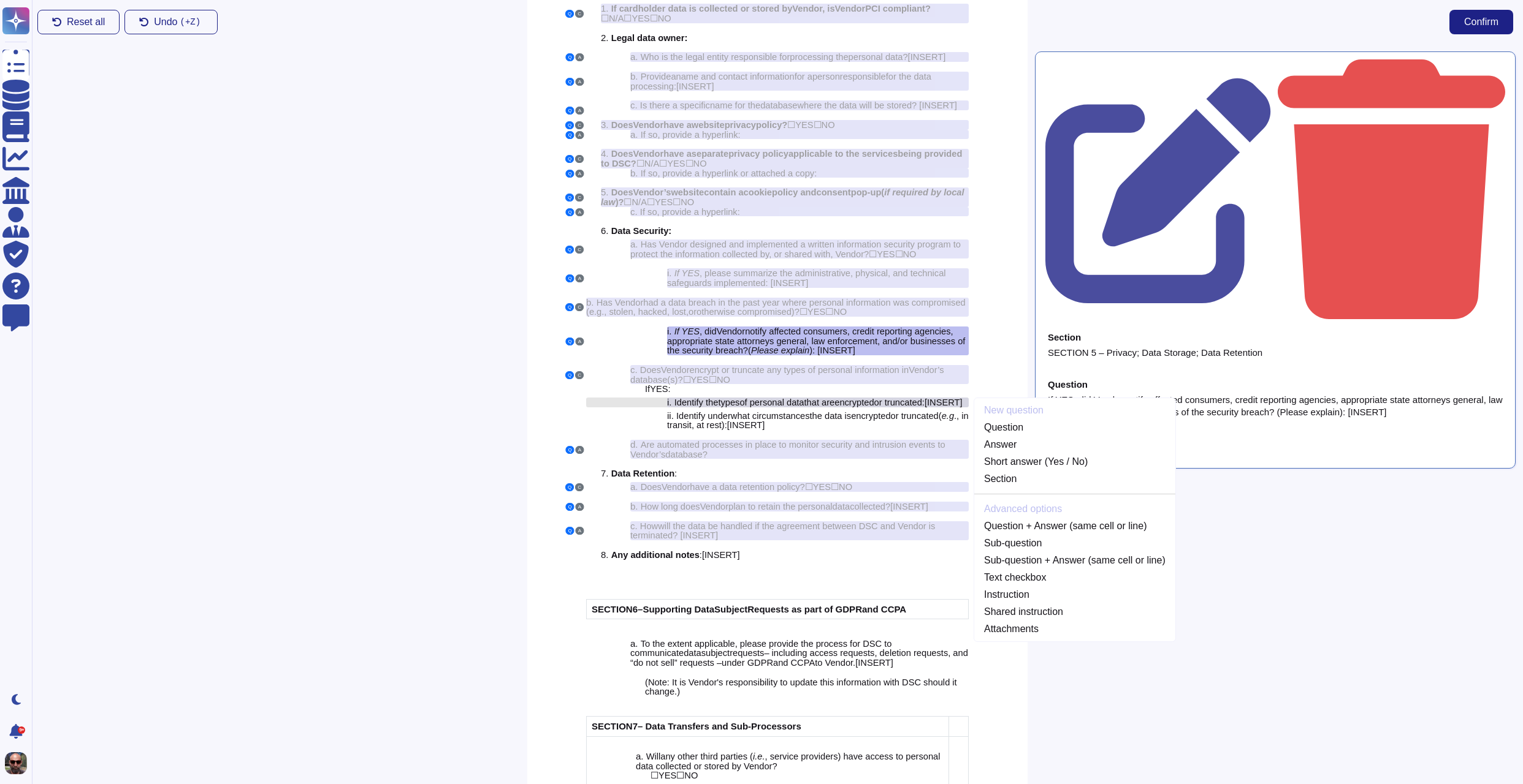
scroll to position [2975, 0]
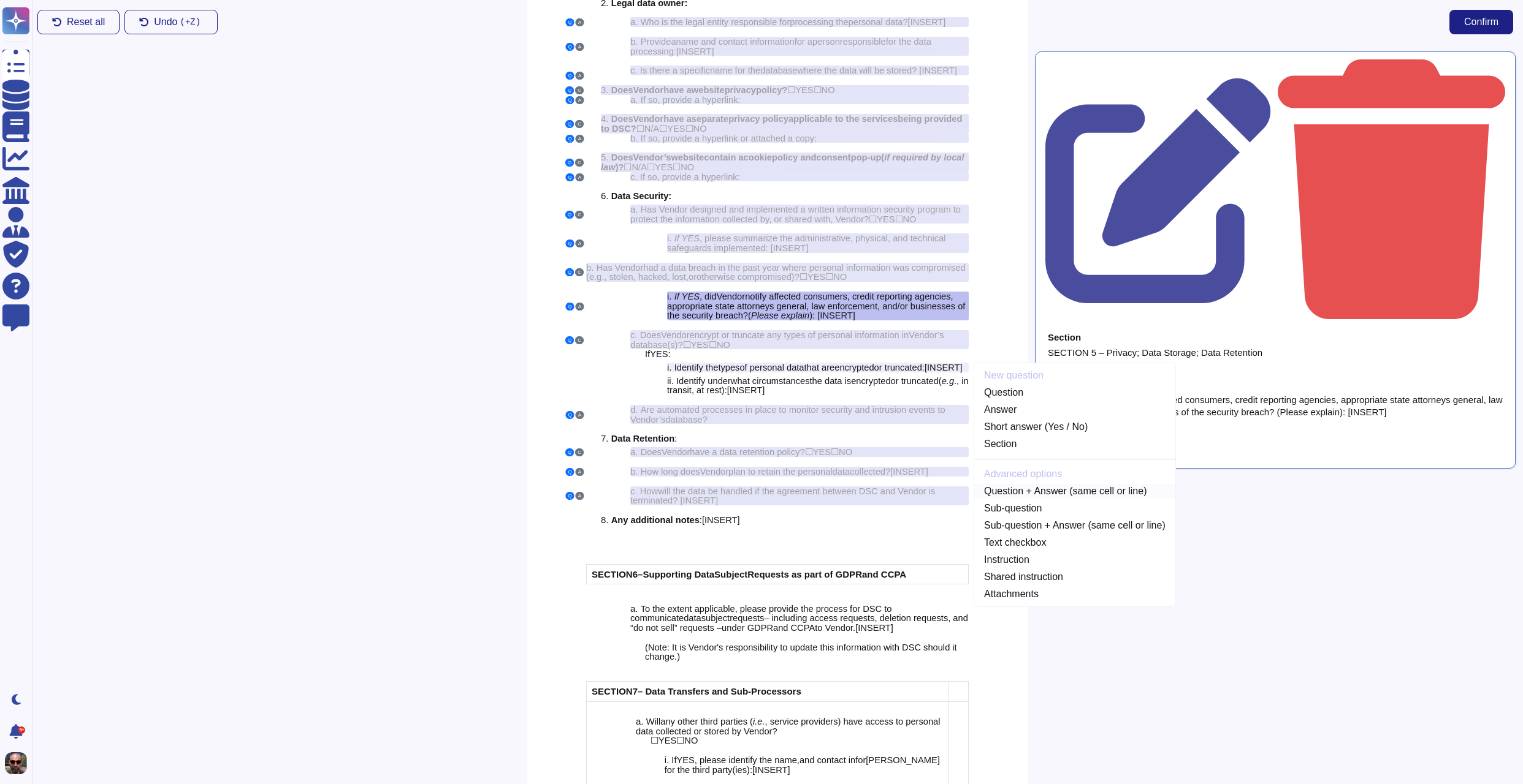
click at [1043, 499] on link "Question + Answer (same cell or line)" at bounding box center [1075, 491] width 201 height 15
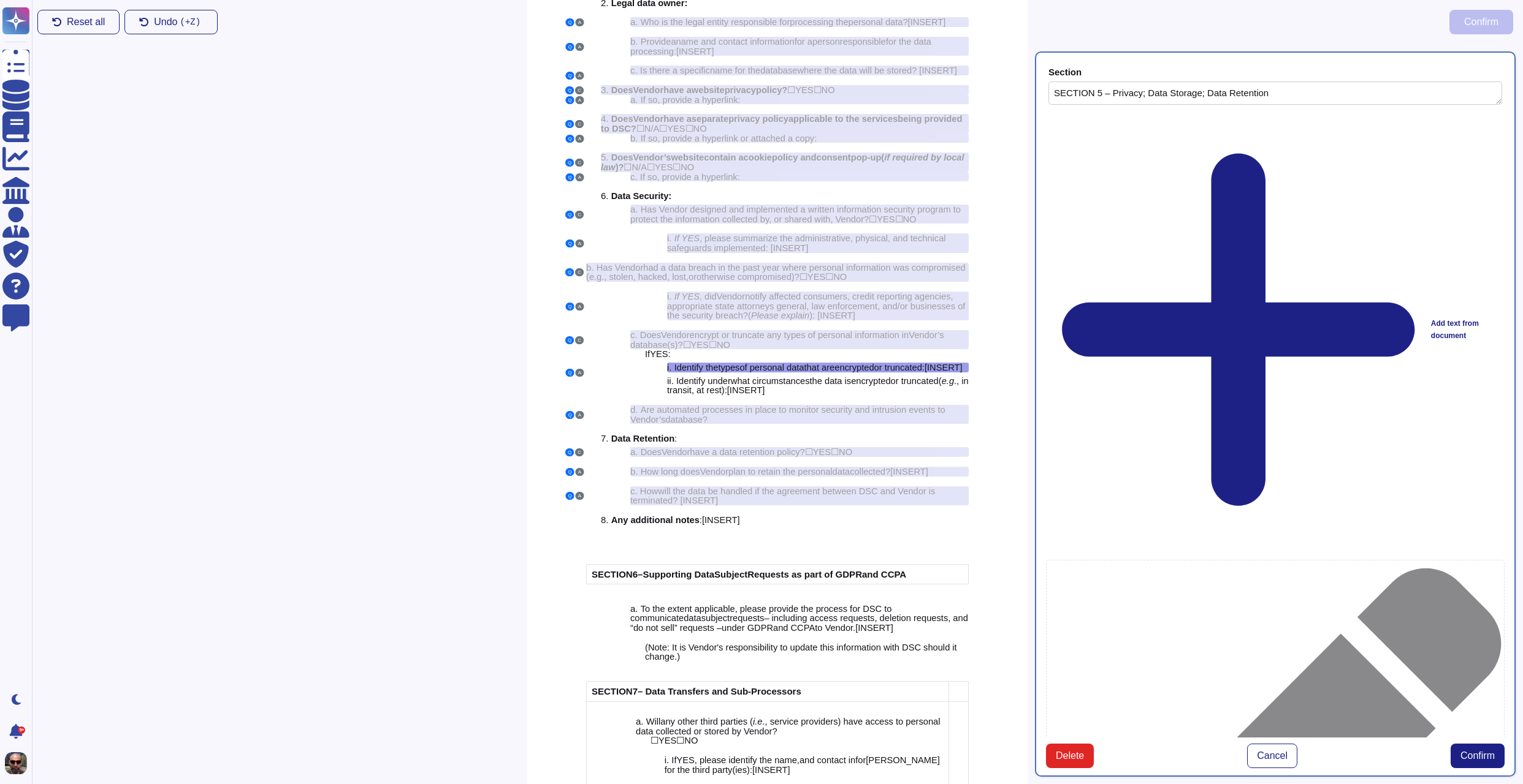
type textarea "SECTION 5 – Privacy; Data Storage; Data Retention"
type textarea "Identify the types of personal data that are encrypted or truncated: [INSERT]"
click at [1479, 743] on button "Confirm" at bounding box center [1477, 755] width 54 height 25
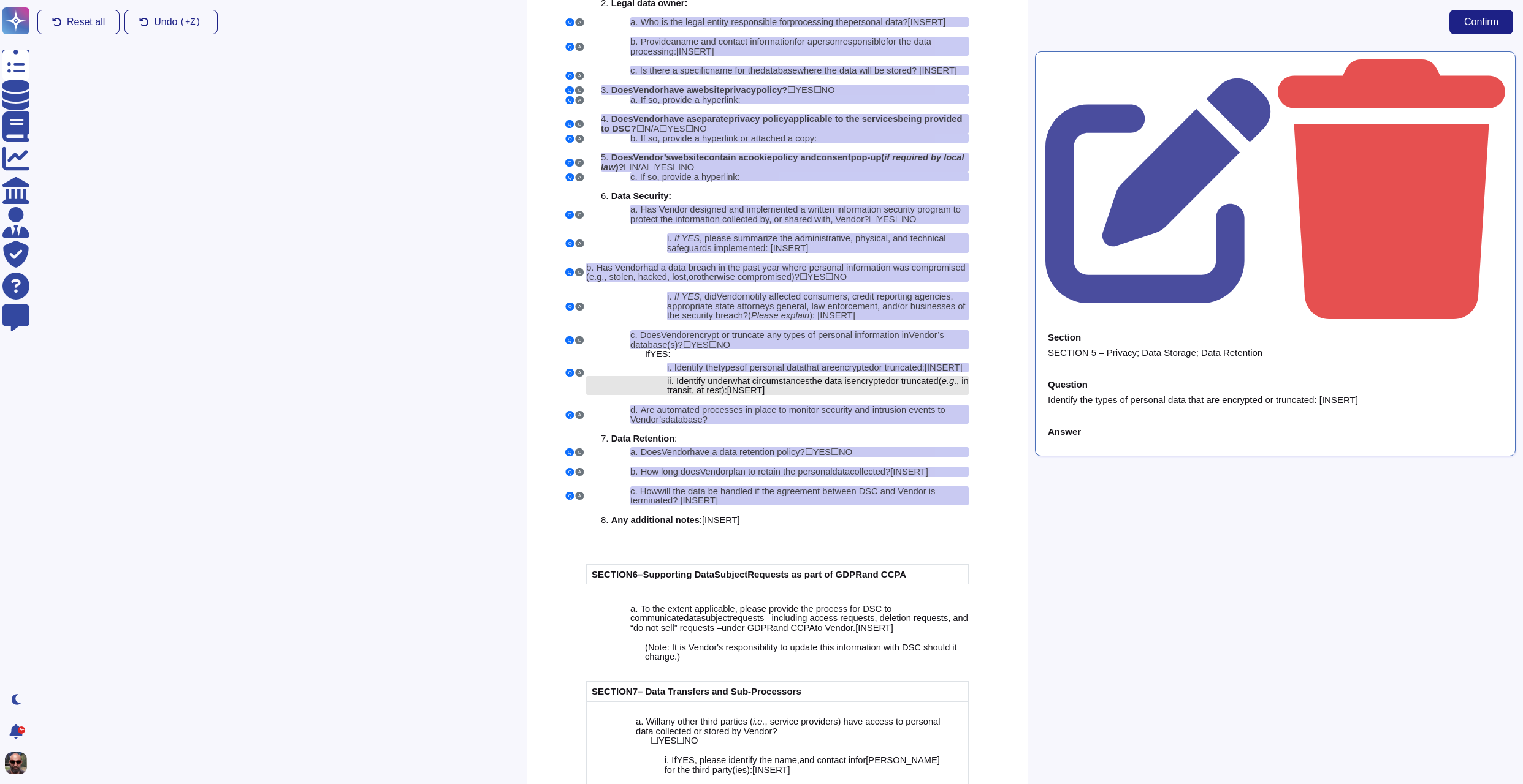
click at [808, 395] on div "ii. Identify under what circumstances the data is encrypt ed or truncate d ( e.…" at bounding box center [818, 385] width 302 height 19
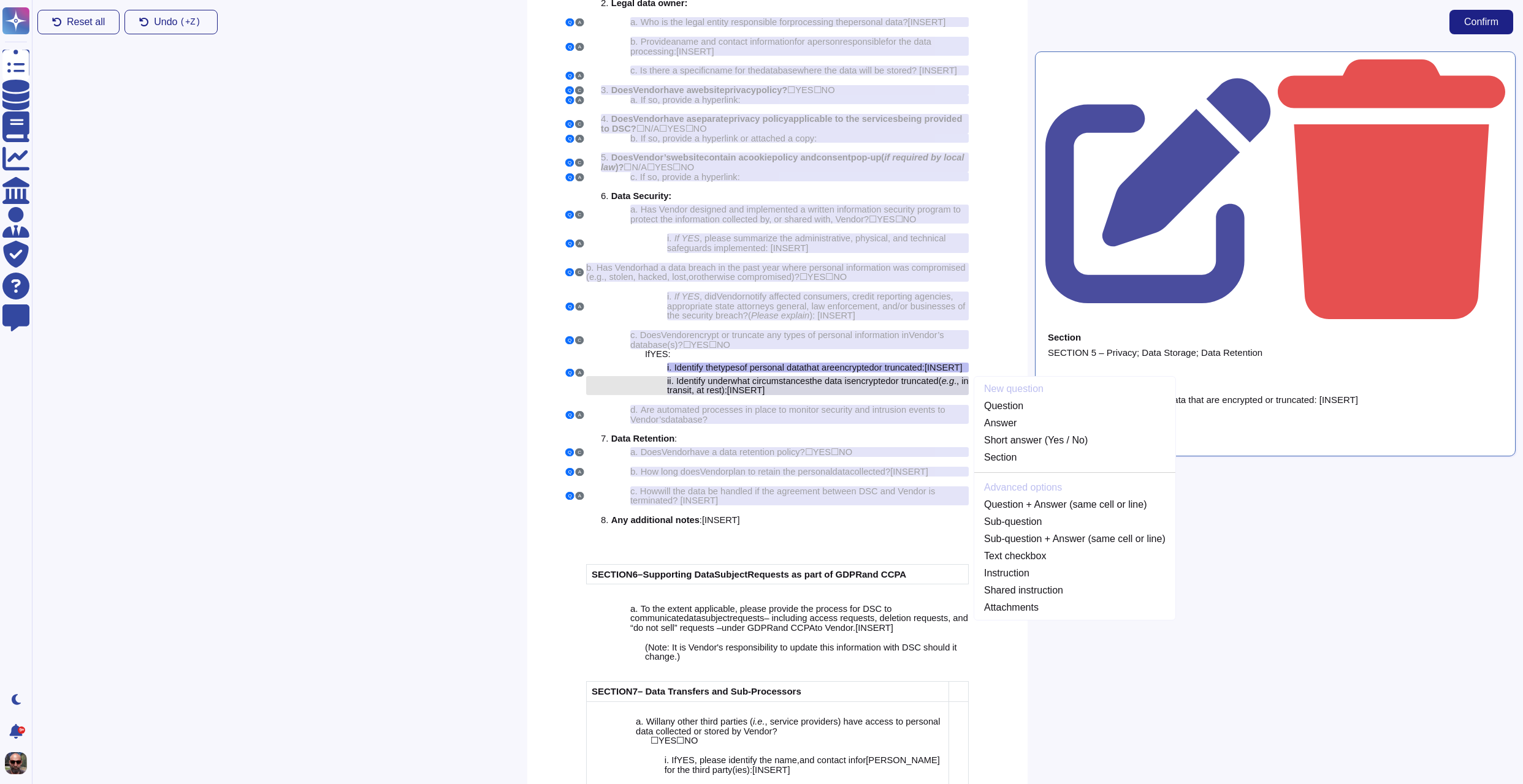
scroll to position [2999, 0]
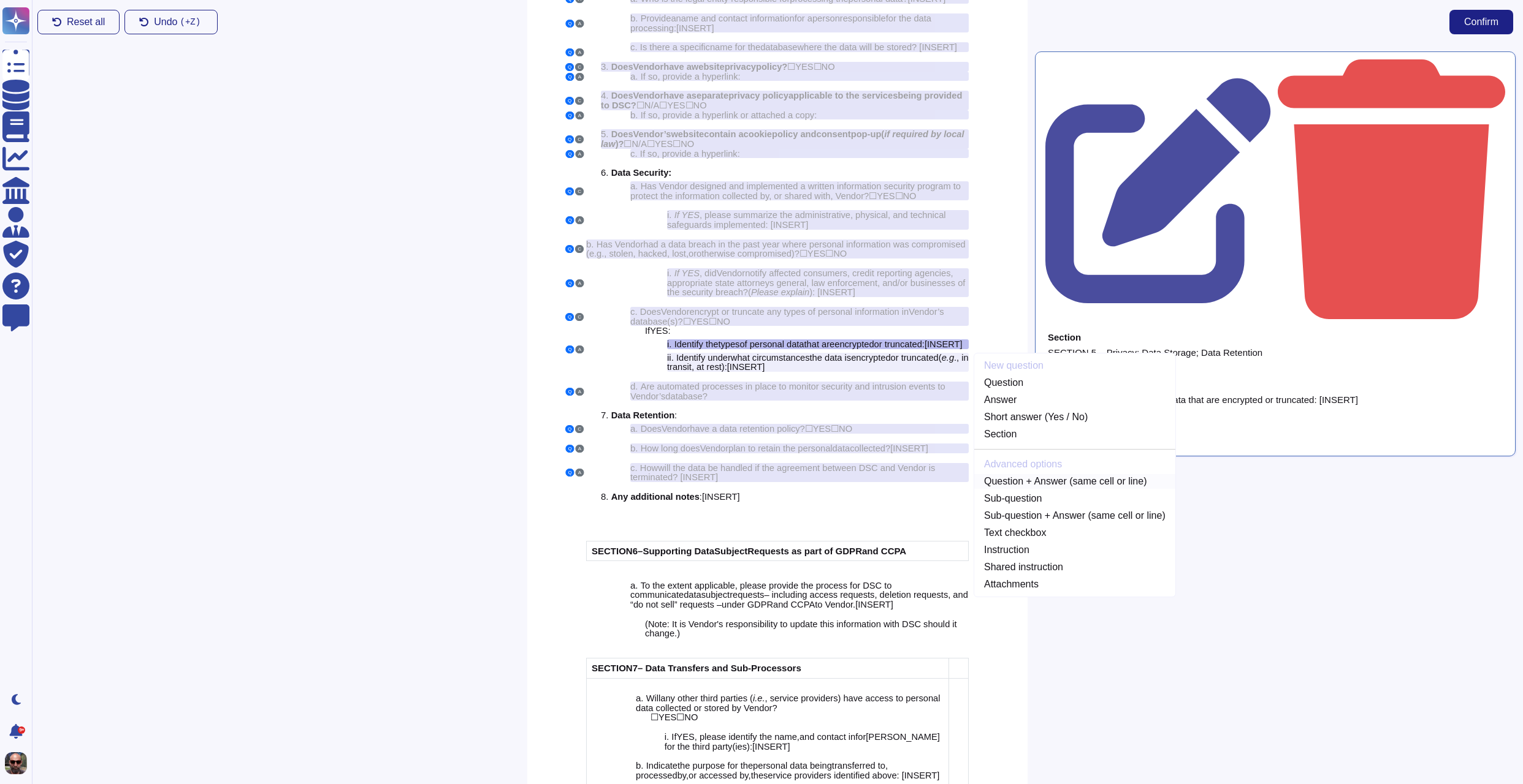
click at [1056, 489] on link "Question + Answer (same cell or line)" at bounding box center [1075, 482] width 201 height 15
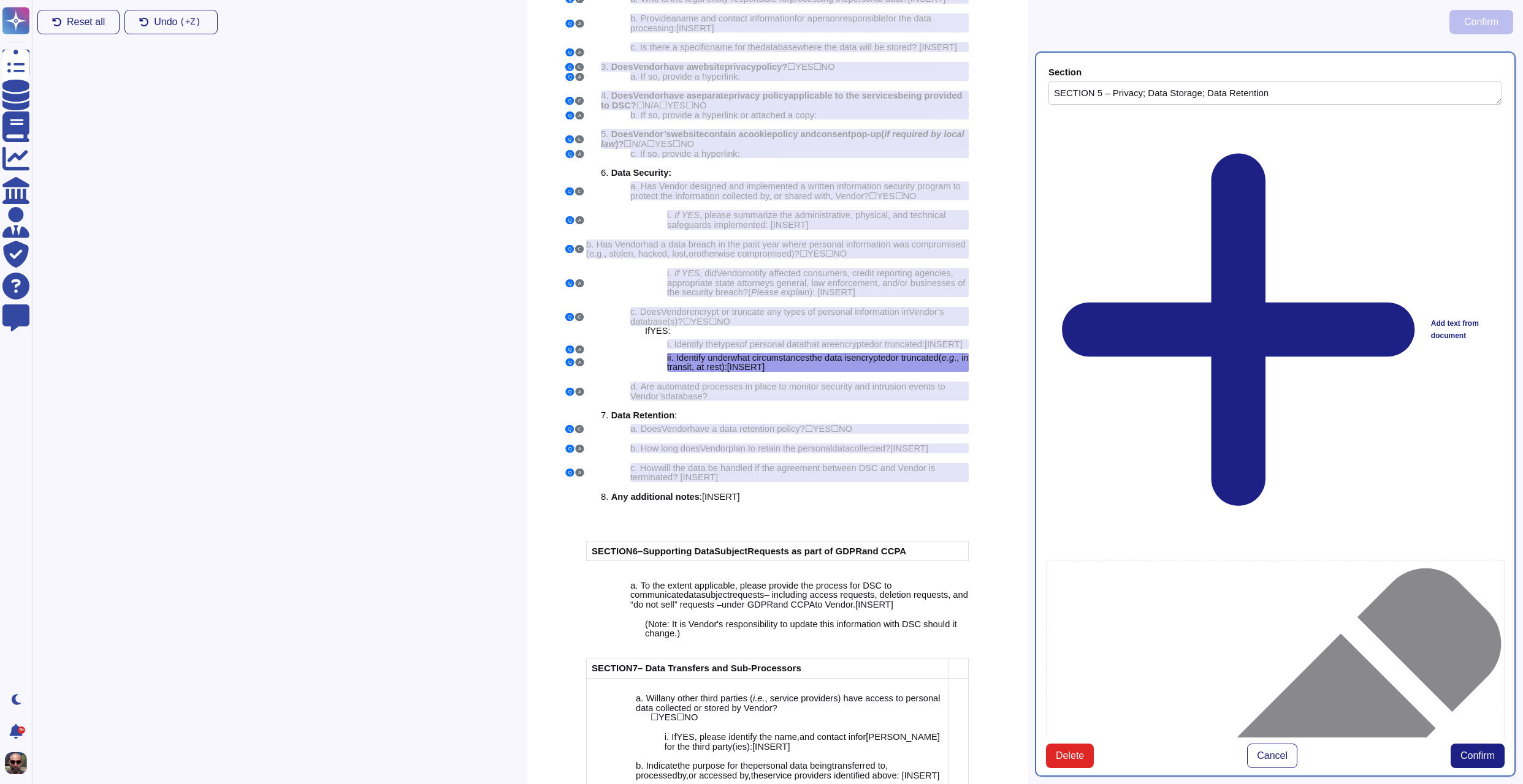
type textarea "SECTION 5 – Privacy; Data Storage; Data Retention"
type textarea "Identify under what circumstances the data is encrypted or truncated (e.g., in …"
click at [1473, 751] on span "Confirm" at bounding box center [1477, 755] width 35 height 10
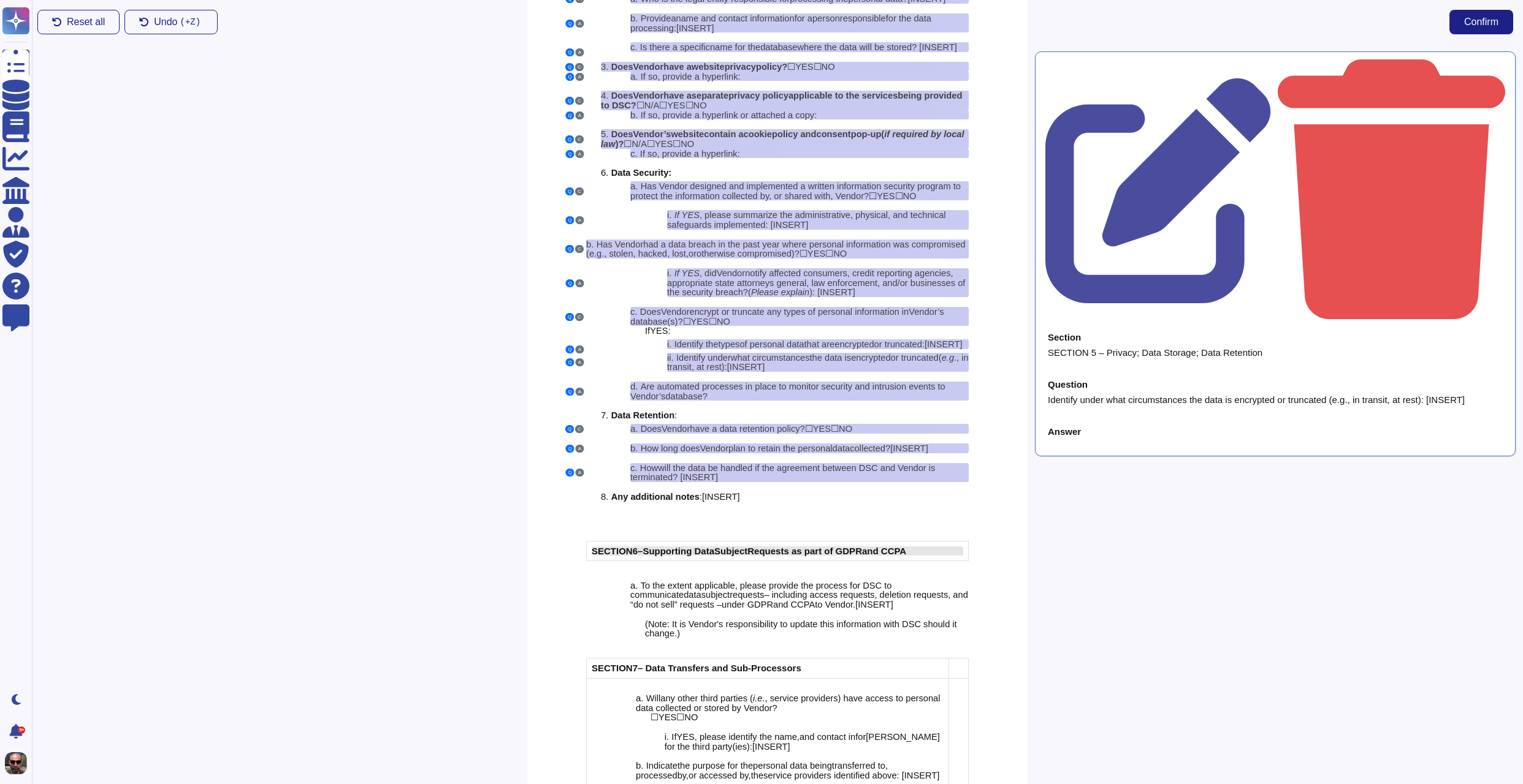
click at [695, 557] on span "Supporting D" at bounding box center [672, 551] width 59 height 11
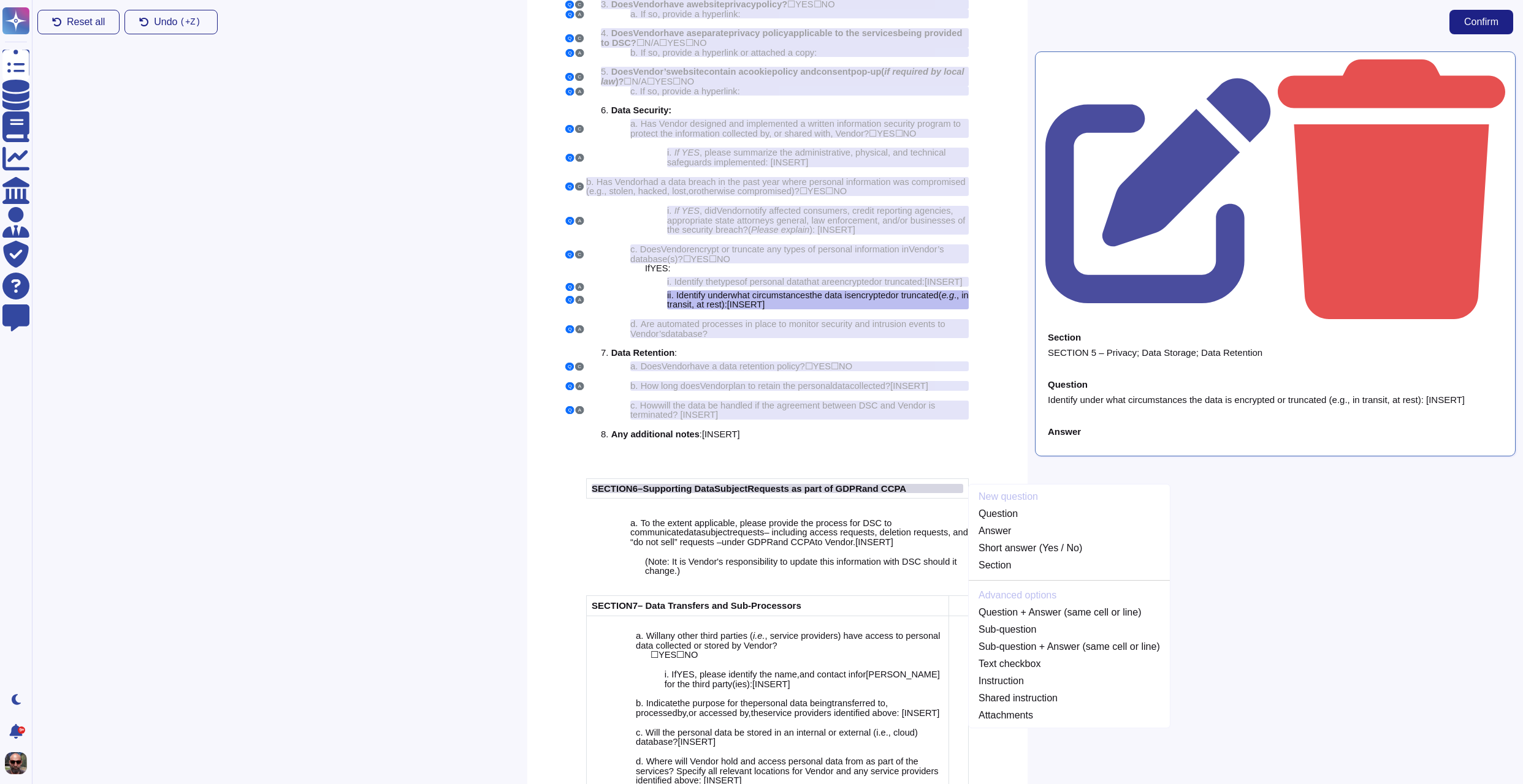
scroll to position [3187, 0]
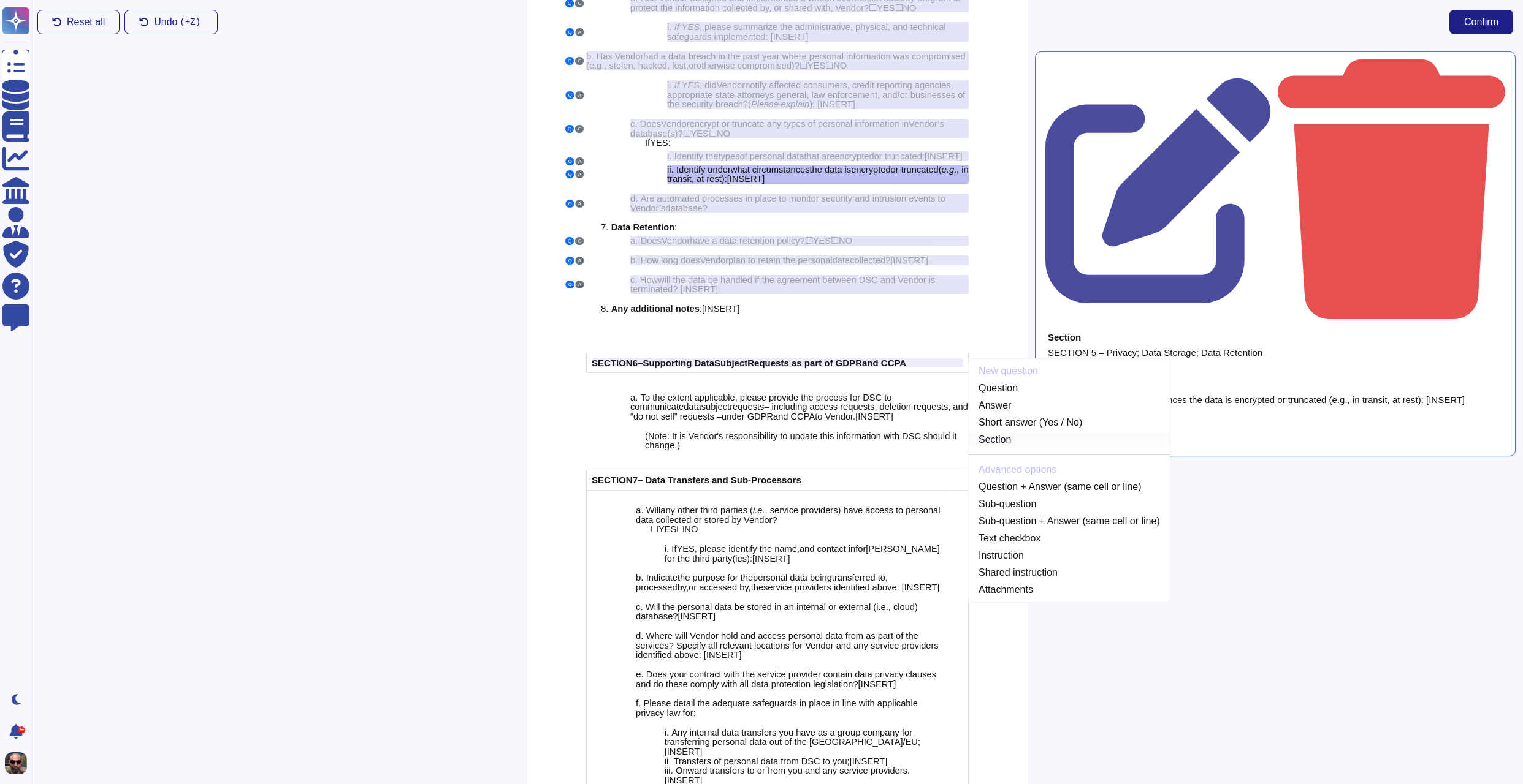
click at [1004, 447] on link "Section" at bounding box center [1069, 440] width 201 height 15
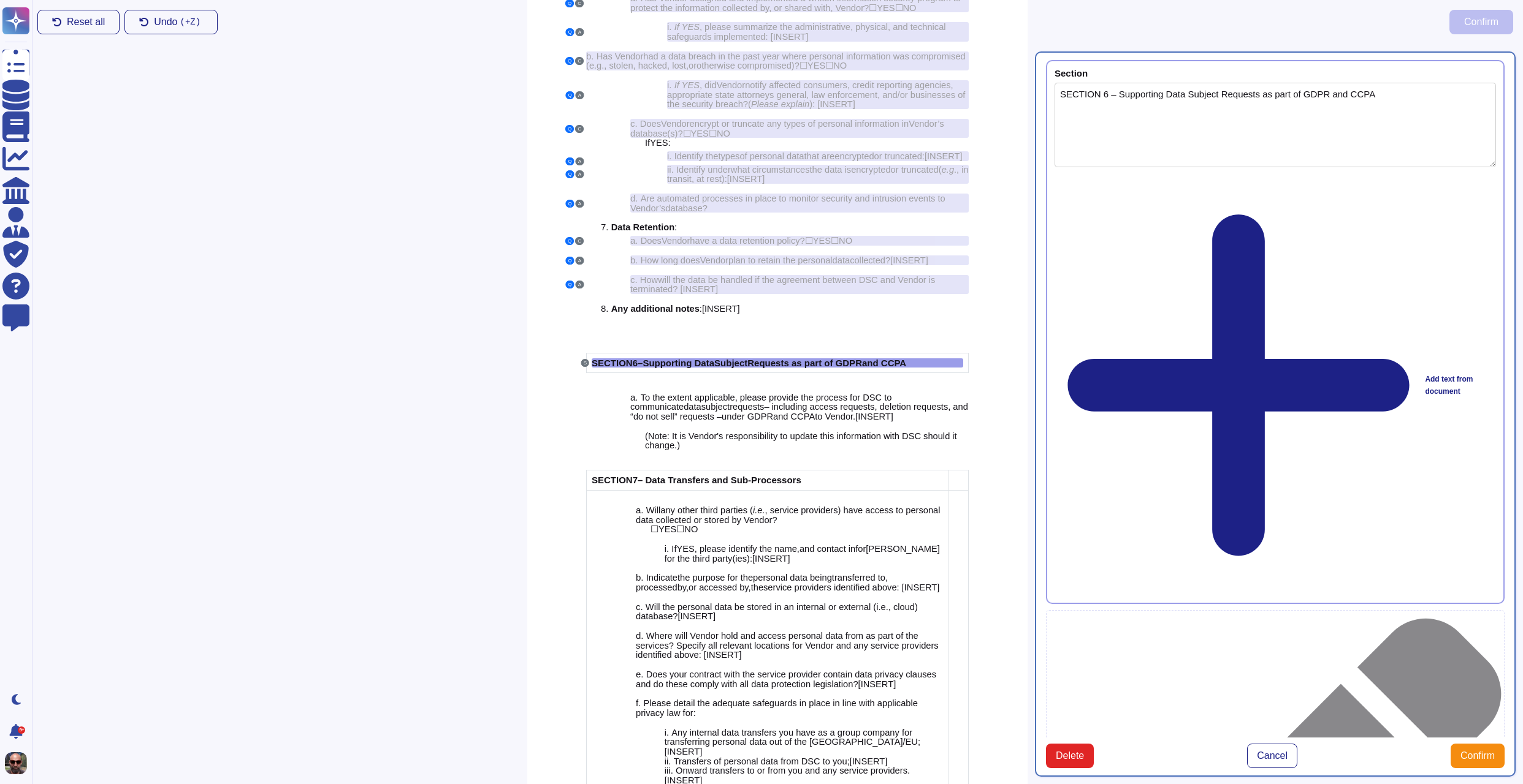
type textarea "SECTION 6 – Supporting Data Subject Requests as part of GDPR and CCPA"
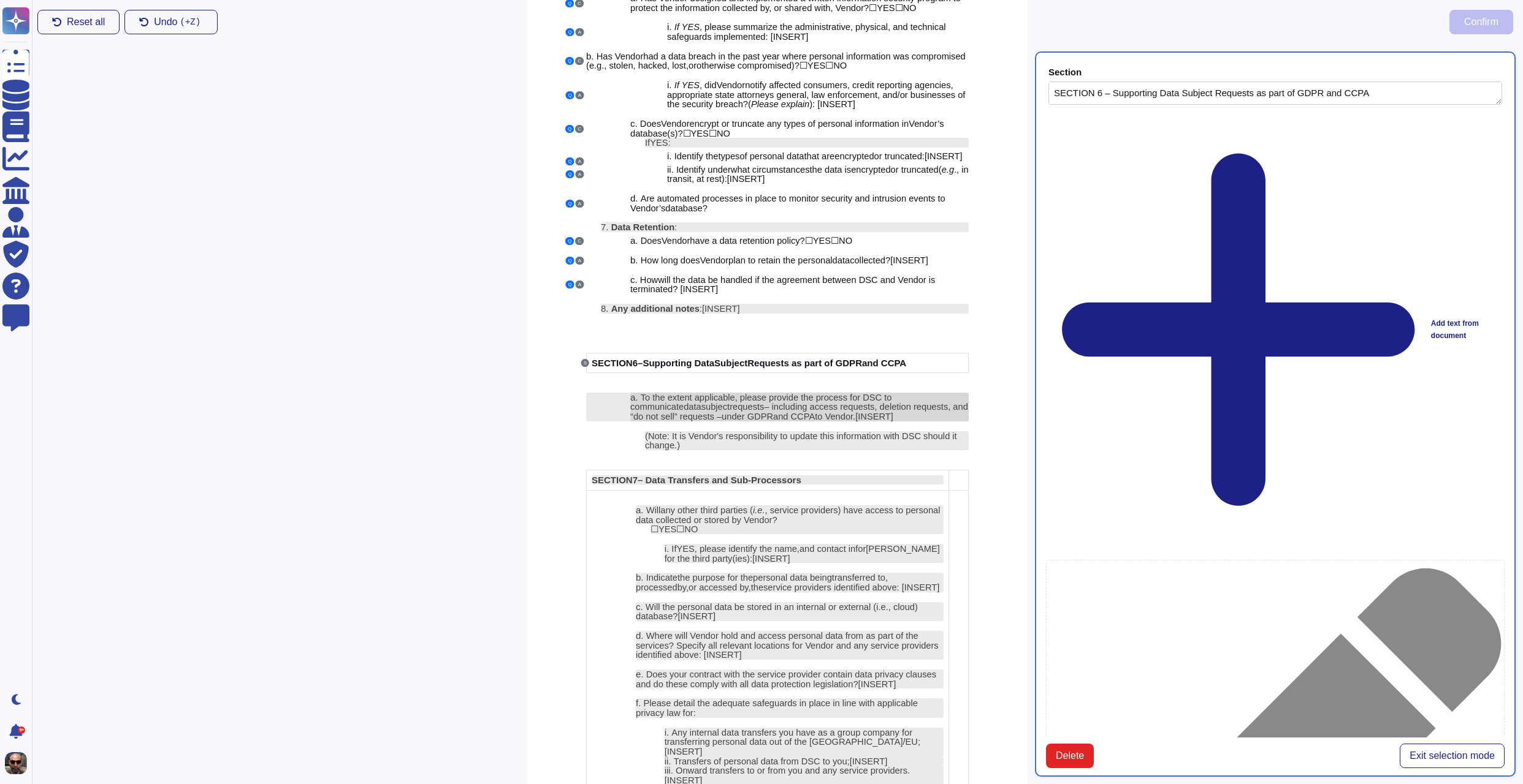
click at [843, 422] on span "– including access requests, deletion requests, and “do not sell” requests –" at bounding box center [799, 412] width 338 height 20
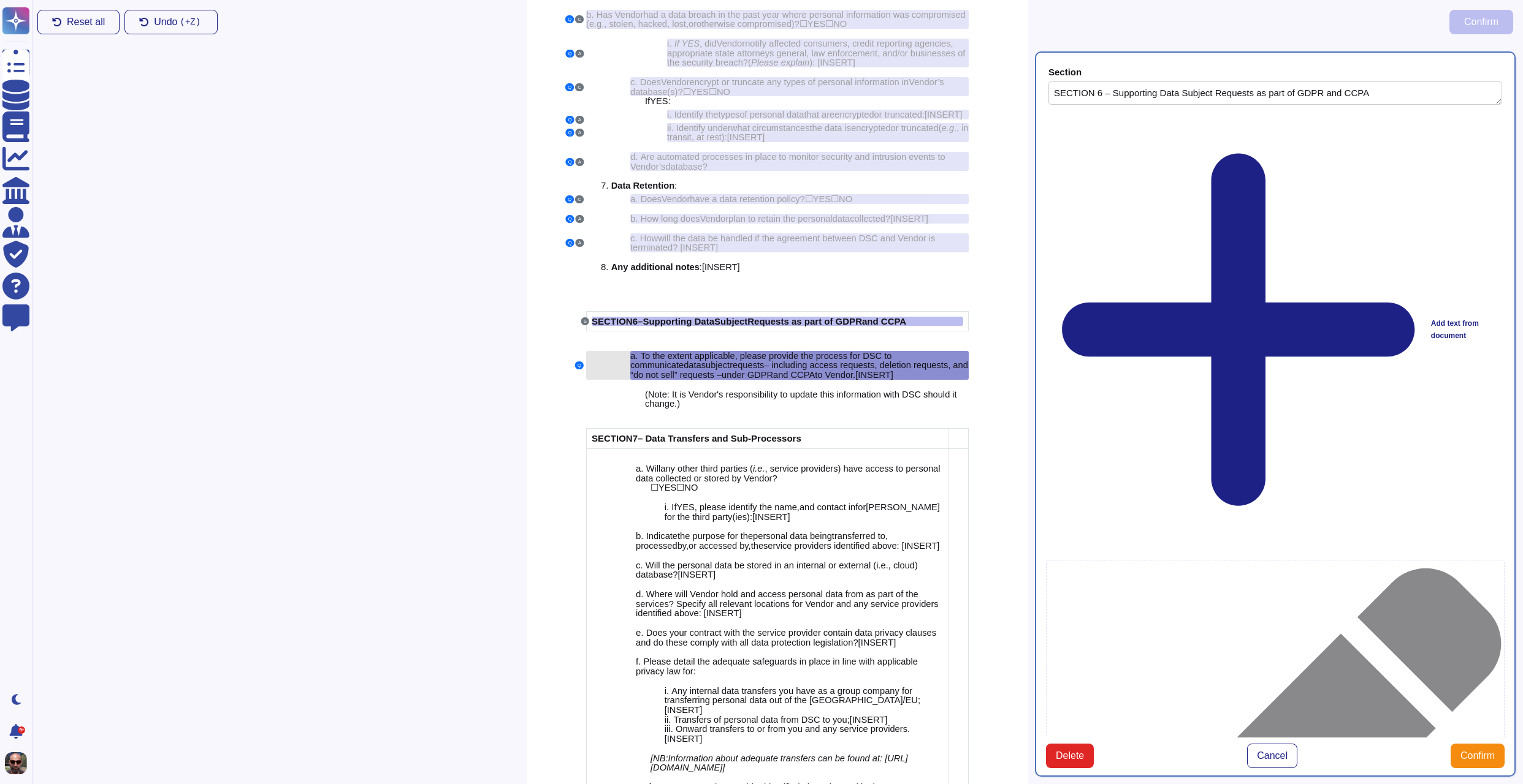
type textarea "To the extent applicable, please provide the process for DSC to communicate dat…"
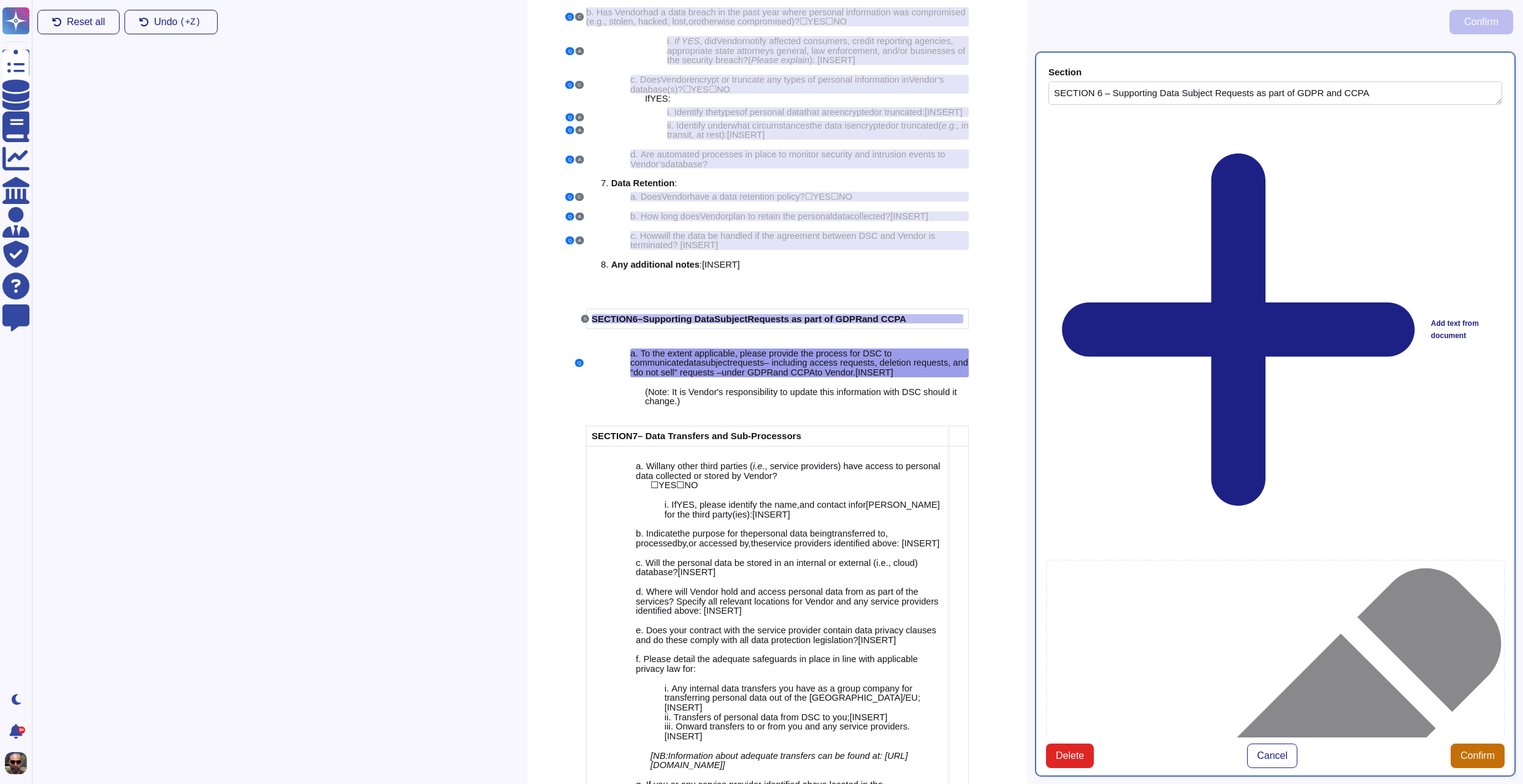
click at [1490, 751] on span "Confirm" at bounding box center [1477, 755] width 35 height 10
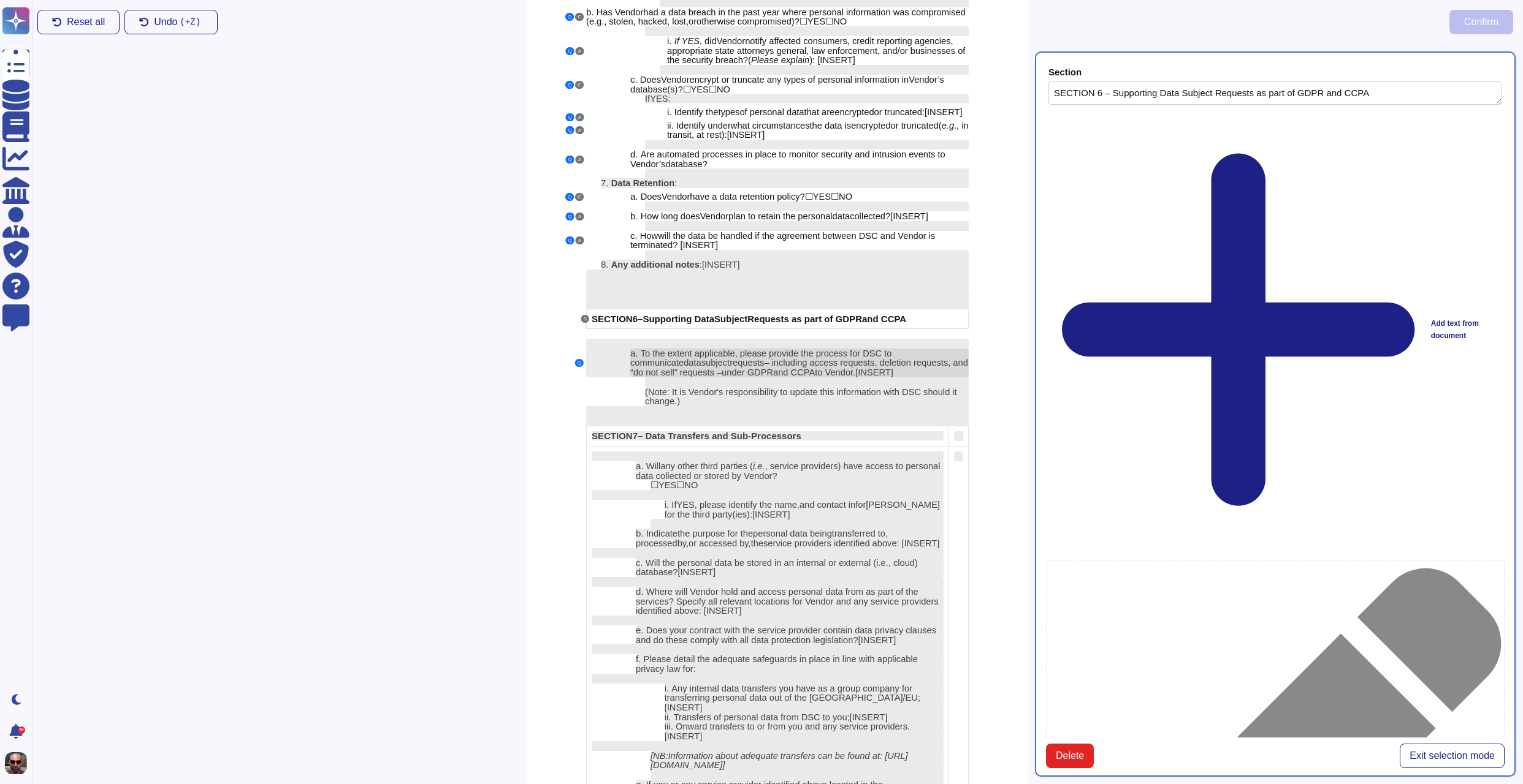
click at [851, 377] on span "– including access requests, deletion requests, and “do not sell” requests –" at bounding box center [799, 368] width 338 height 20
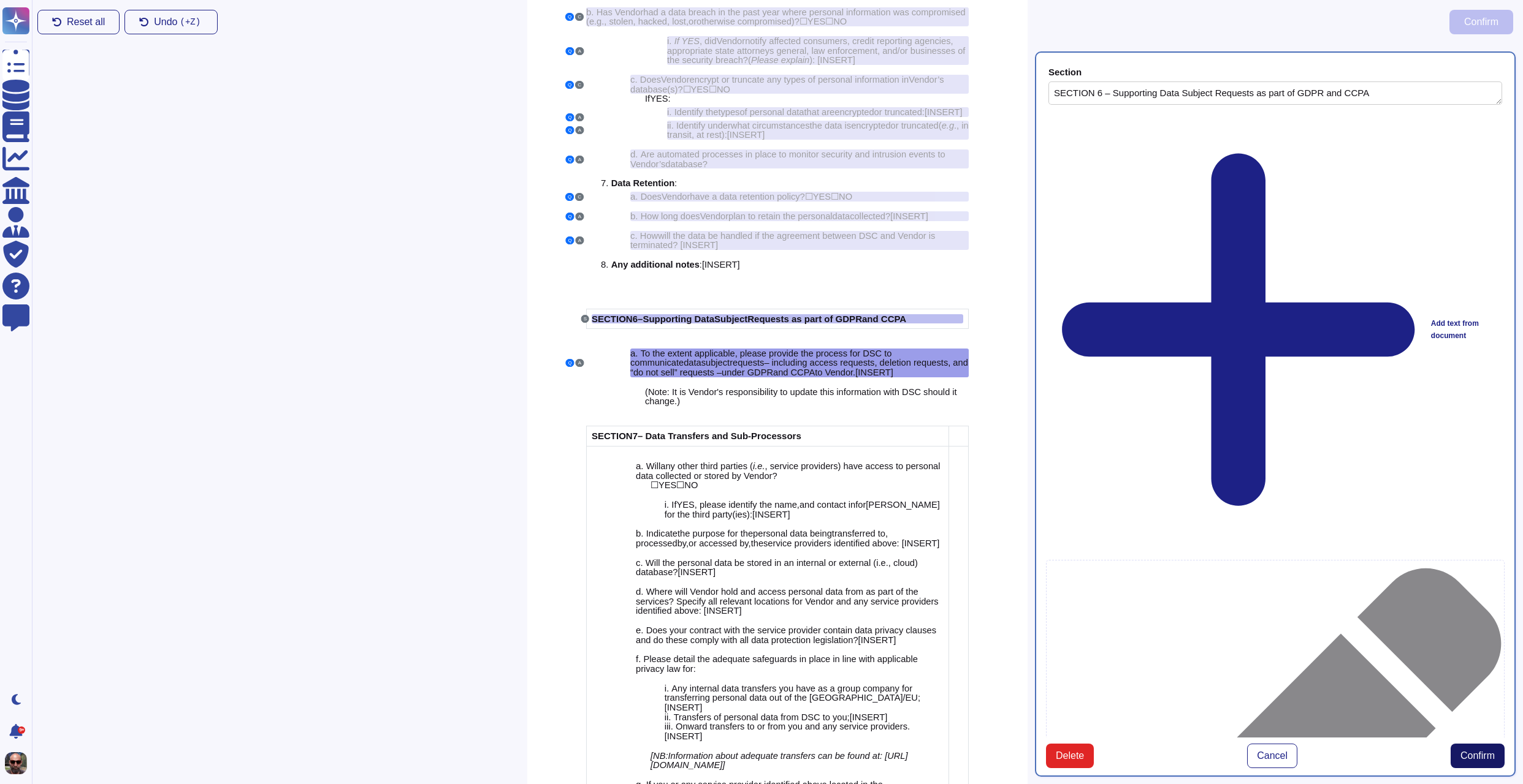
click at [1473, 751] on span "Confirm" at bounding box center [1477, 755] width 35 height 10
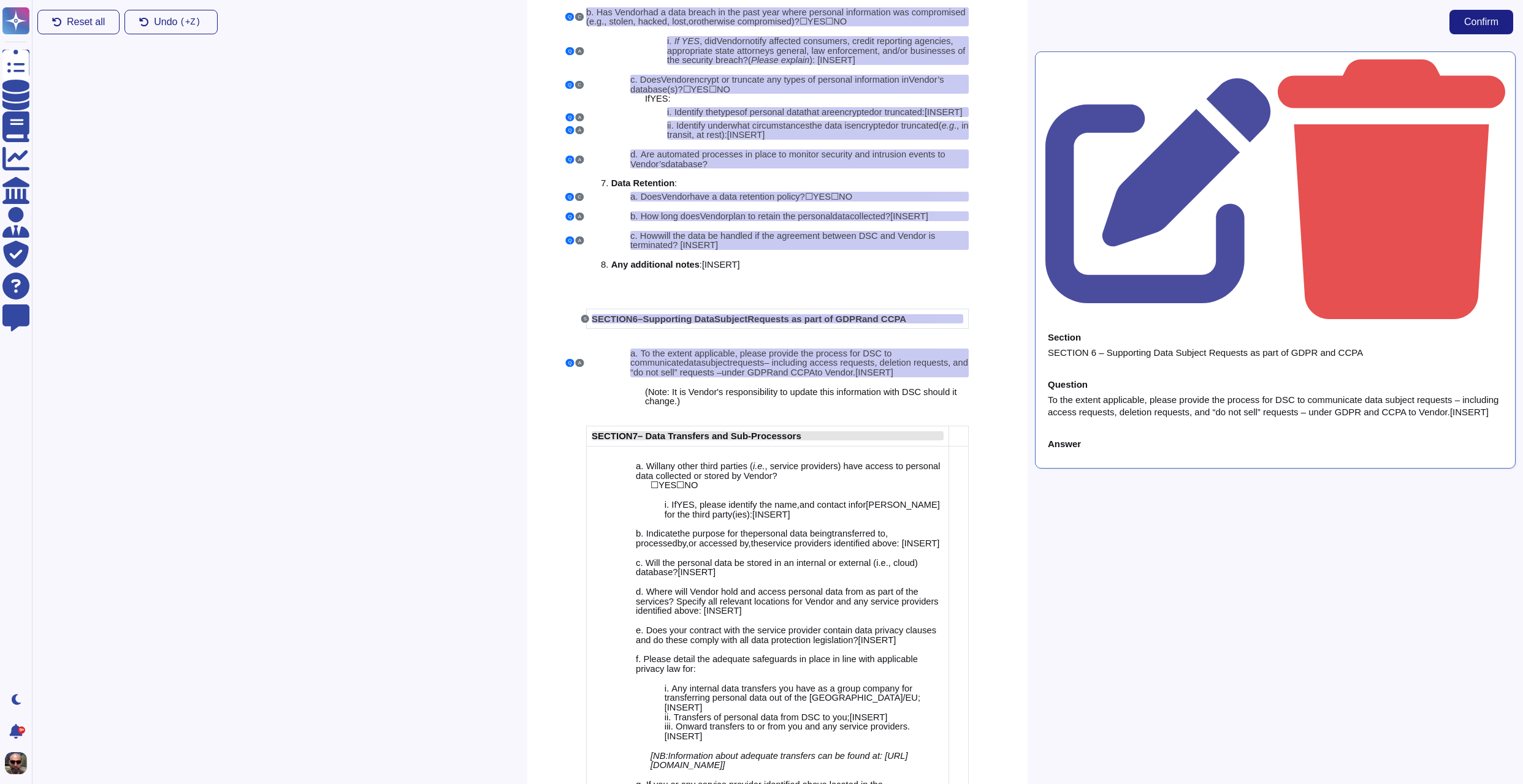
click at [739, 441] on span "– Data Transfers and Sub-Processors" at bounding box center [719, 436] width 164 height 11
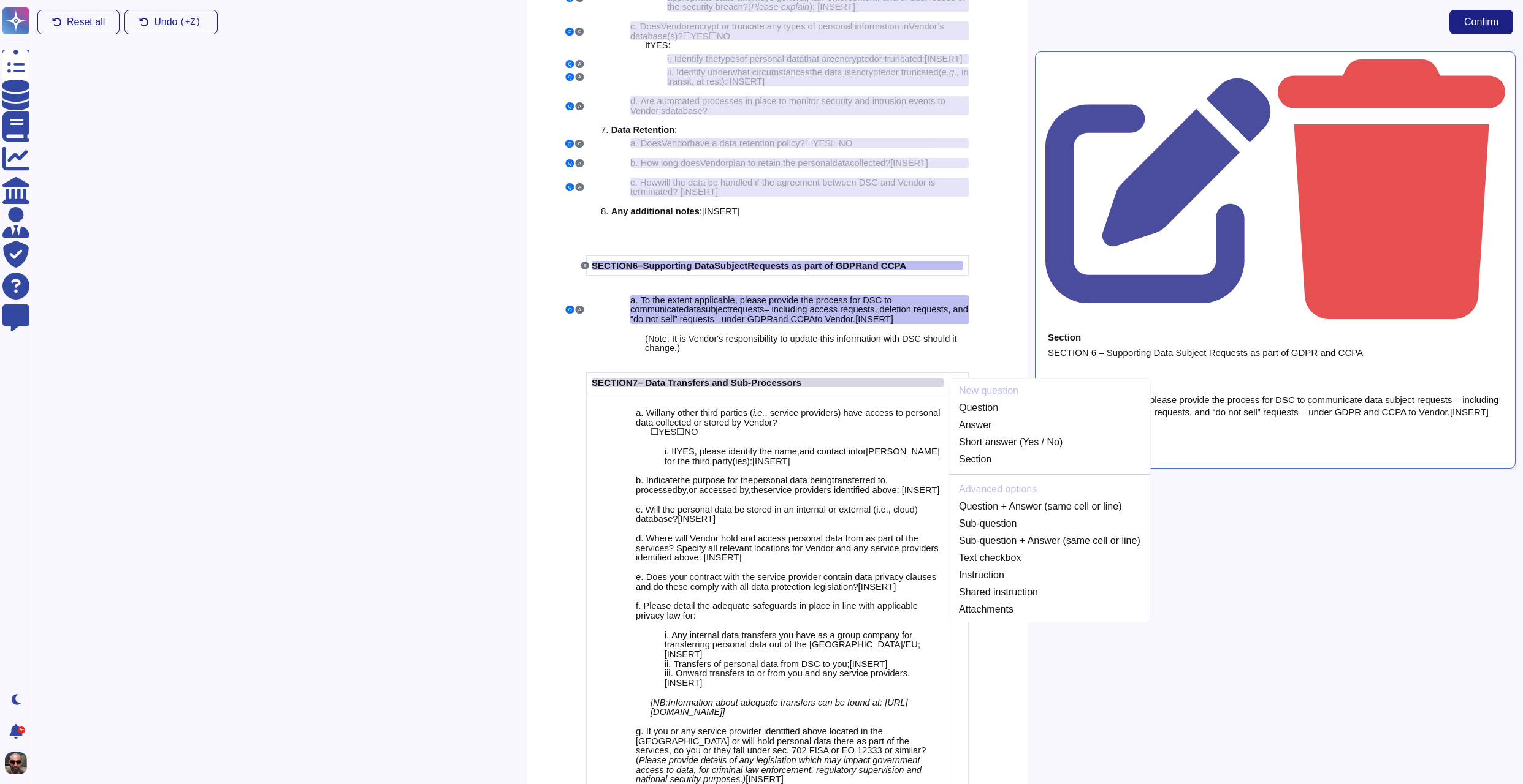
scroll to position [3304, 0]
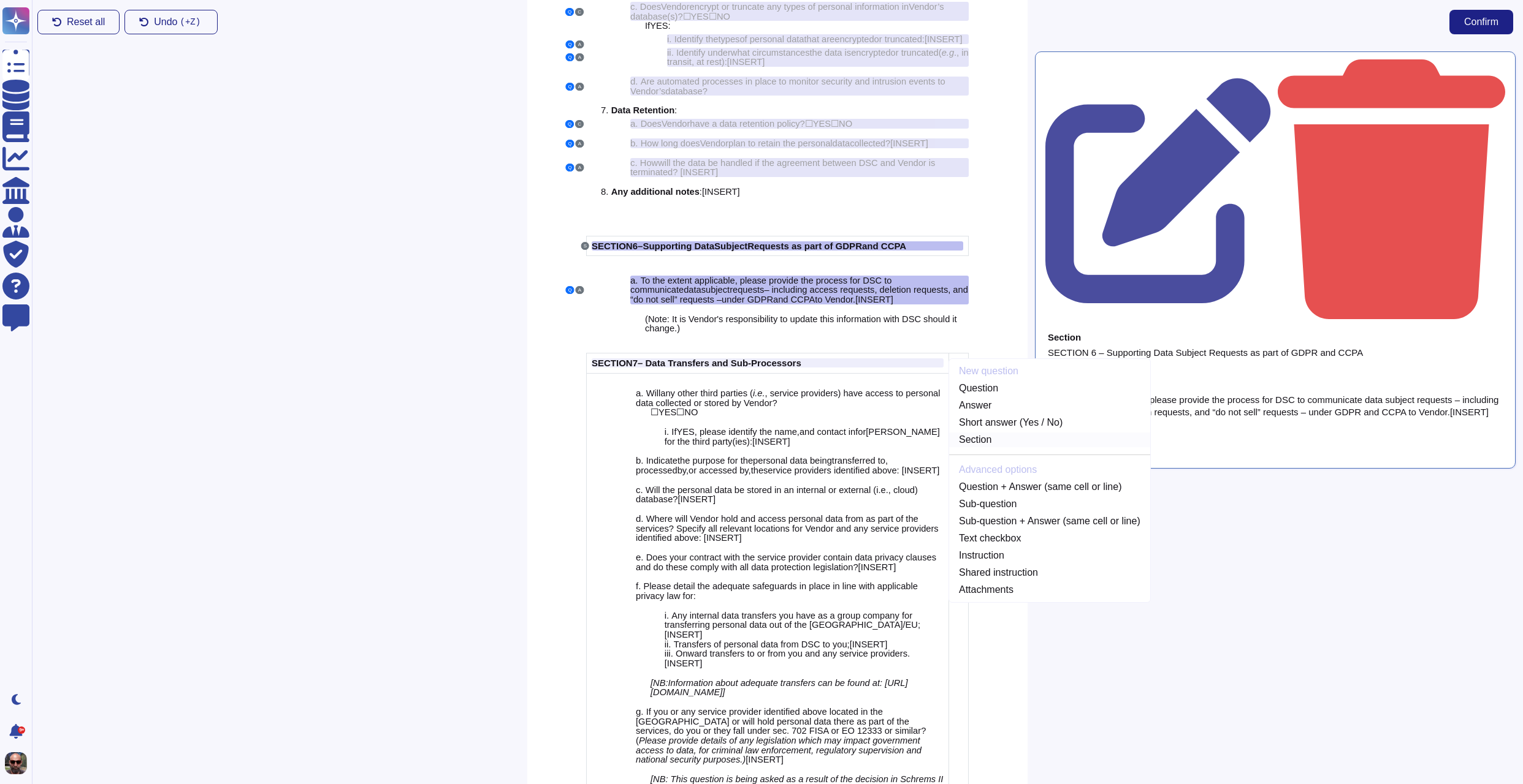
click at [1012, 447] on link "Section" at bounding box center [1049, 440] width 201 height 15
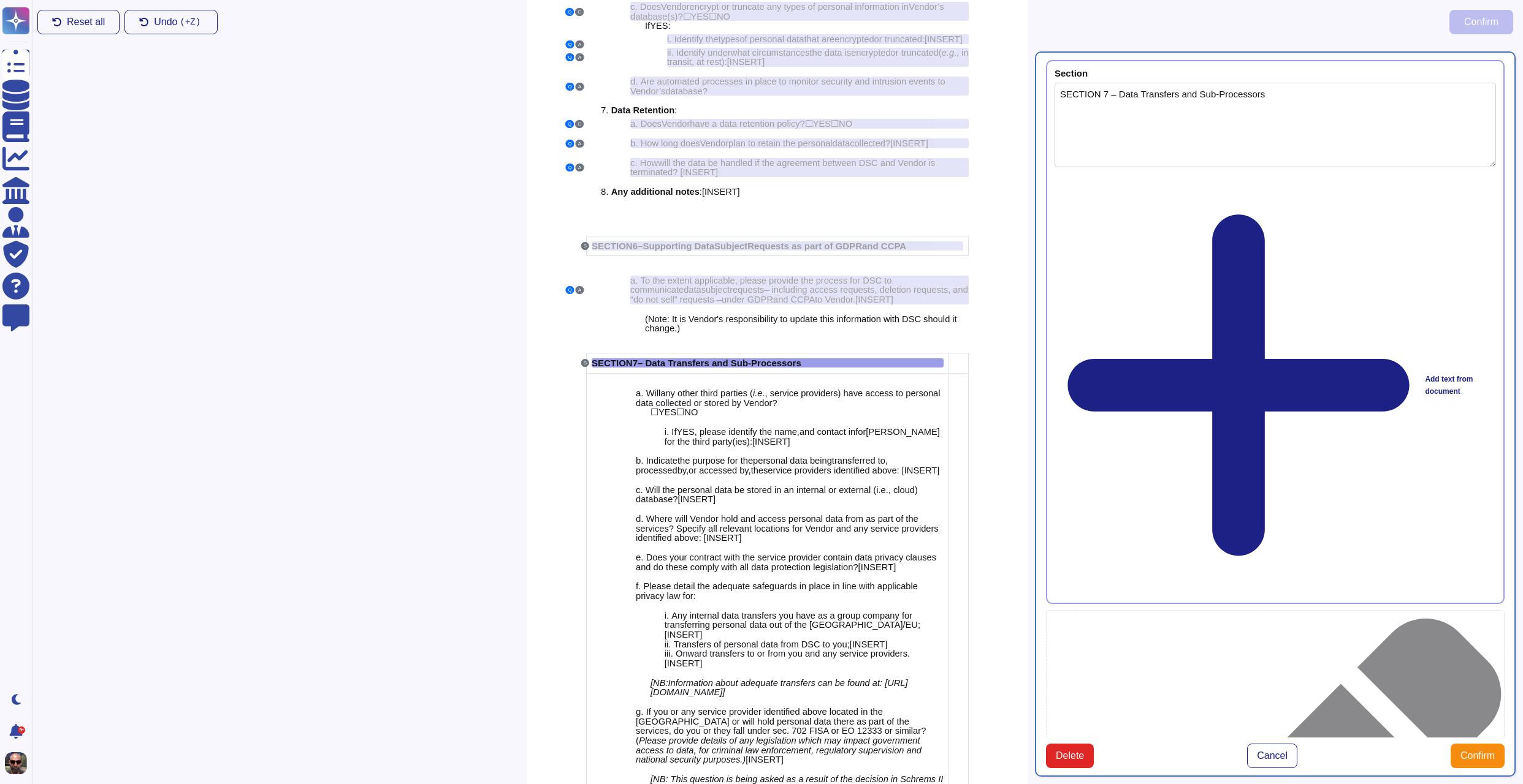
type textarea "SECTION 7 – Data Transfers and Sub-Processors"
click at [1476, 751] on span "Confirm" at bounding box center [1477, 755] width 35 height 10
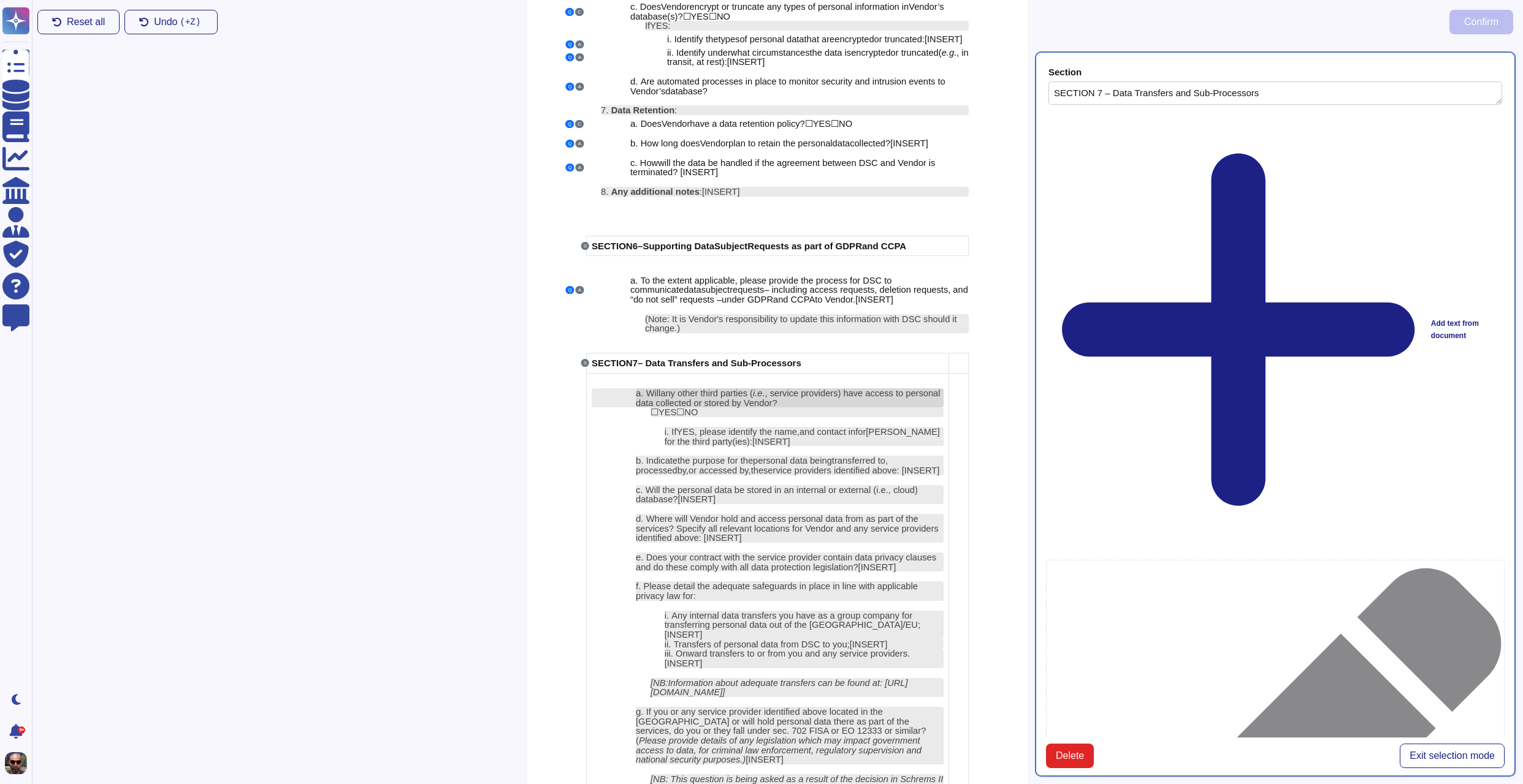
click at [747, 398] on span "any other third parties (" at bounding box center [706, 393] width 92 height 10
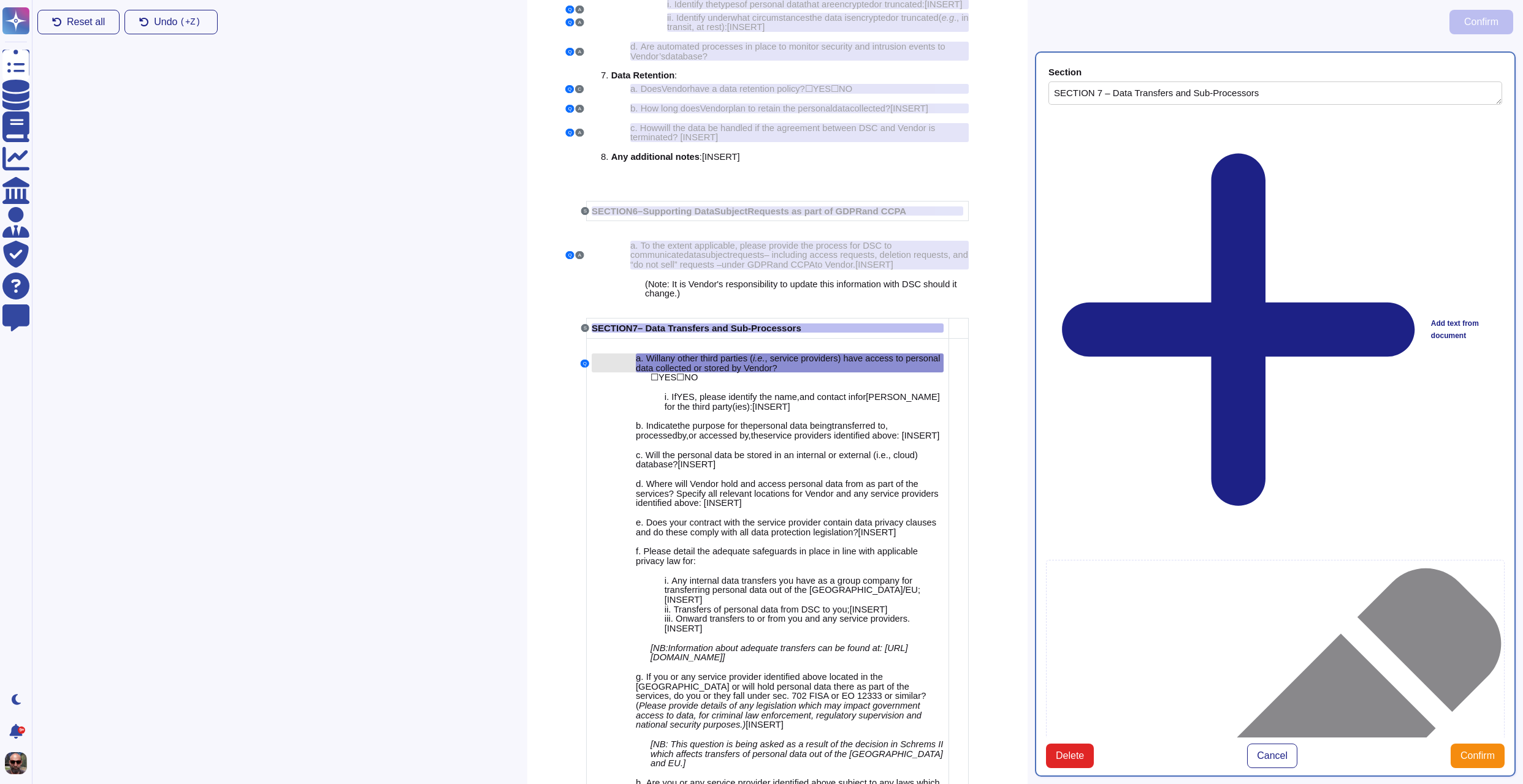
type textarea "Will any other third parties (i.e., service providers) have access to personal …"
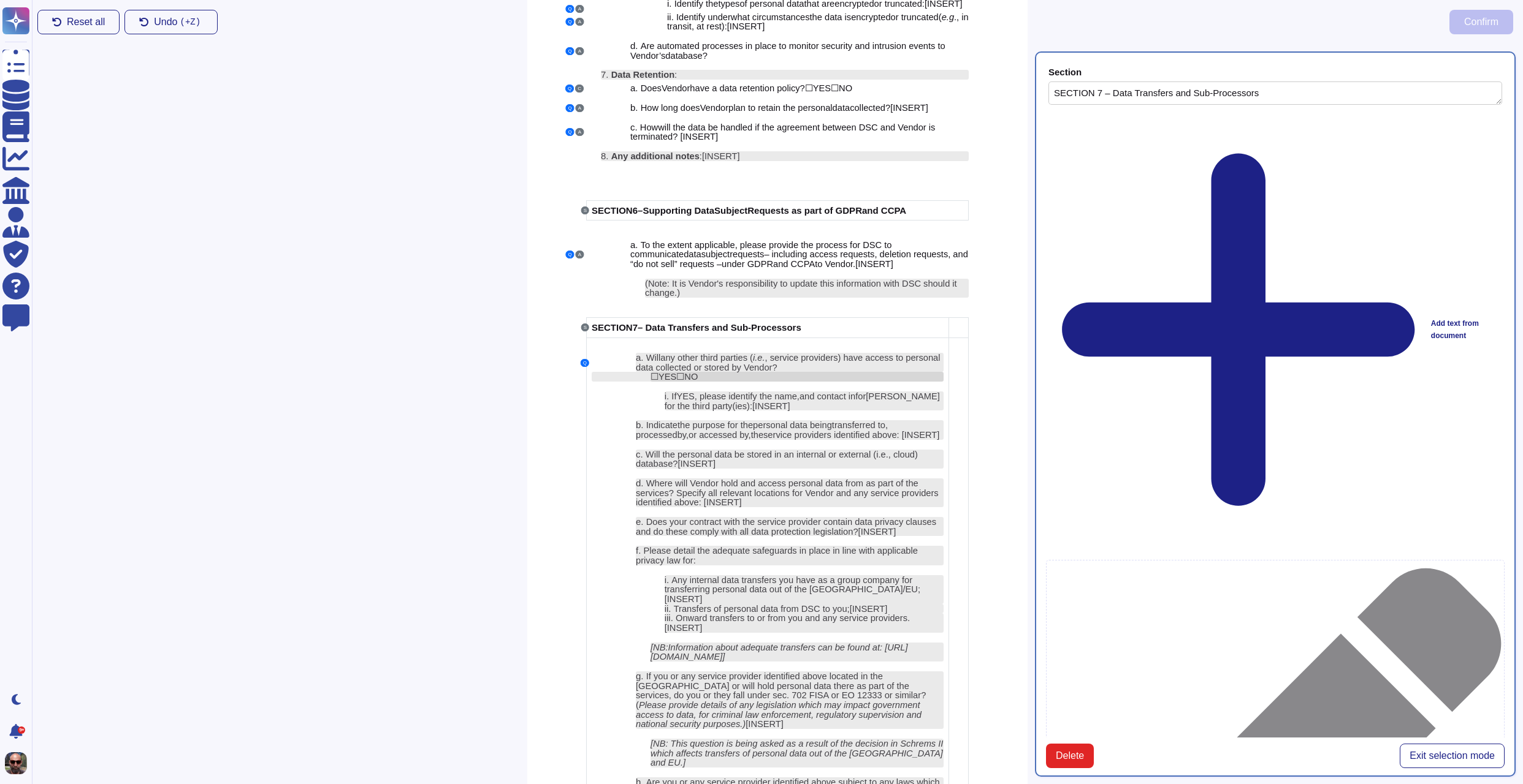
click at [702, 382] on div "☐ YES ☐ NO" at bounding box center [796, 377] width 293 height 10
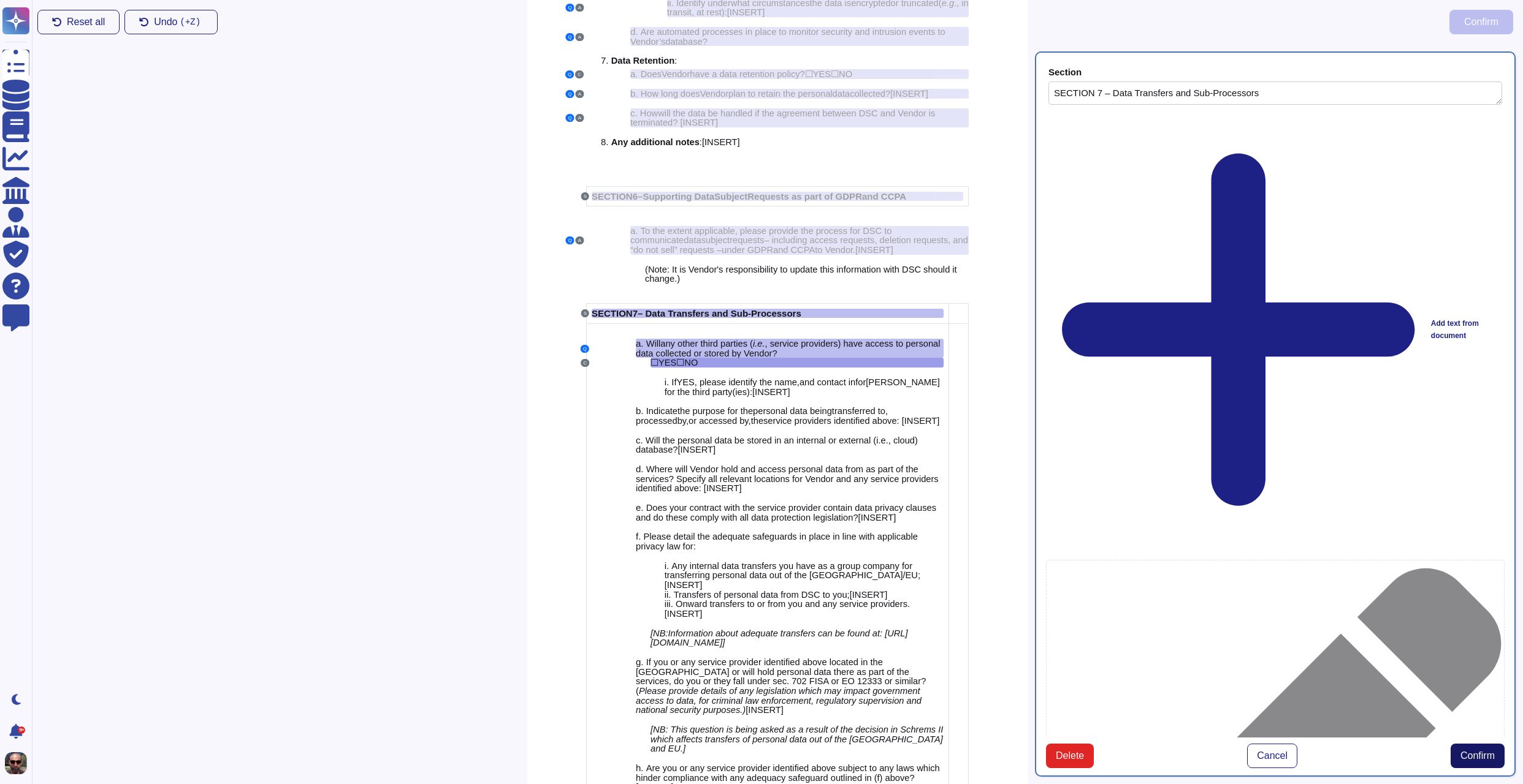
click at [1486, 751] on span "Confirm" at bounding box center [1477, 755] width 35 height 10
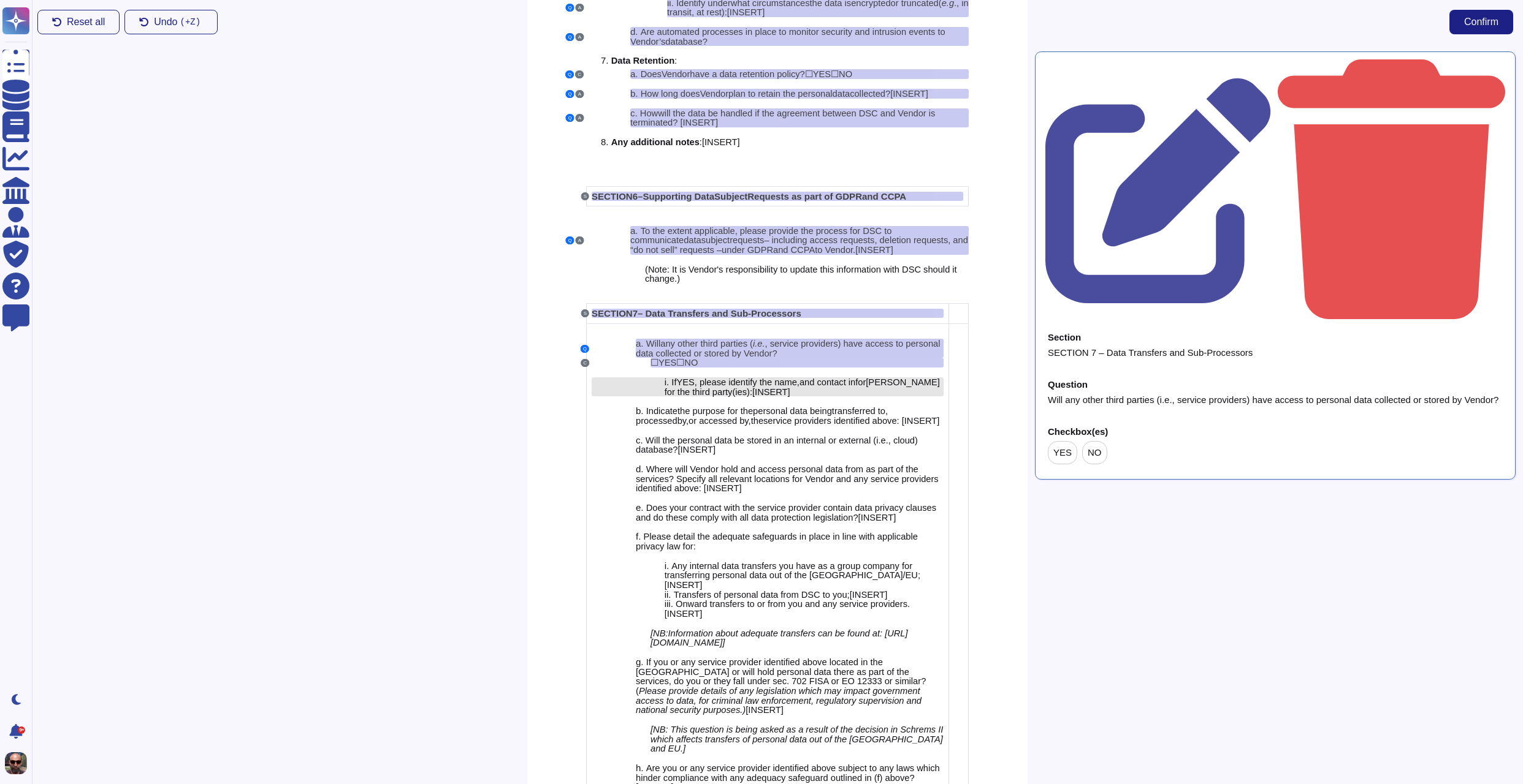
click at [781, 387] on span ", please identify the name" at bounding box center [745, 382] width 102 height 10
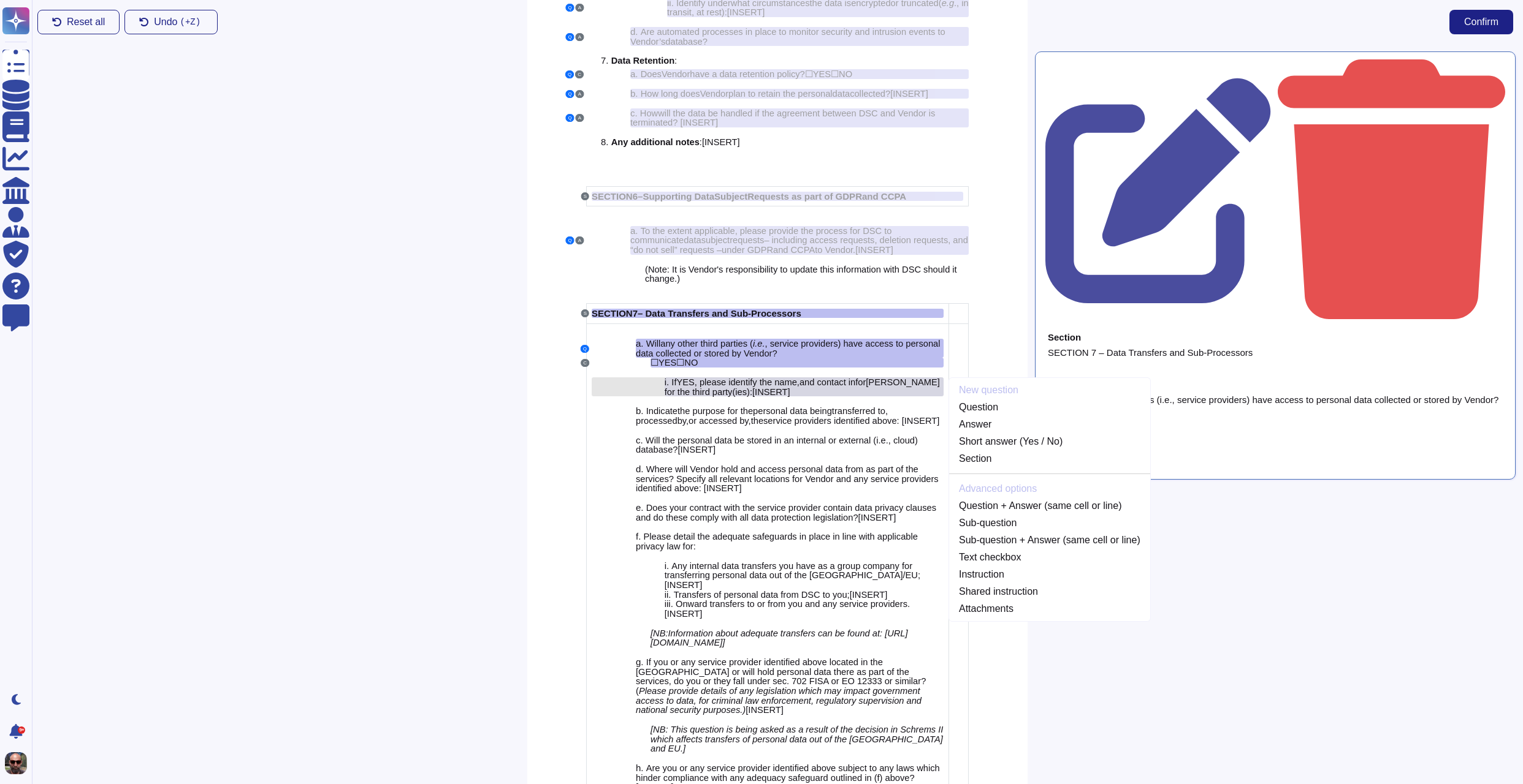
scroll to position [3378, 0]
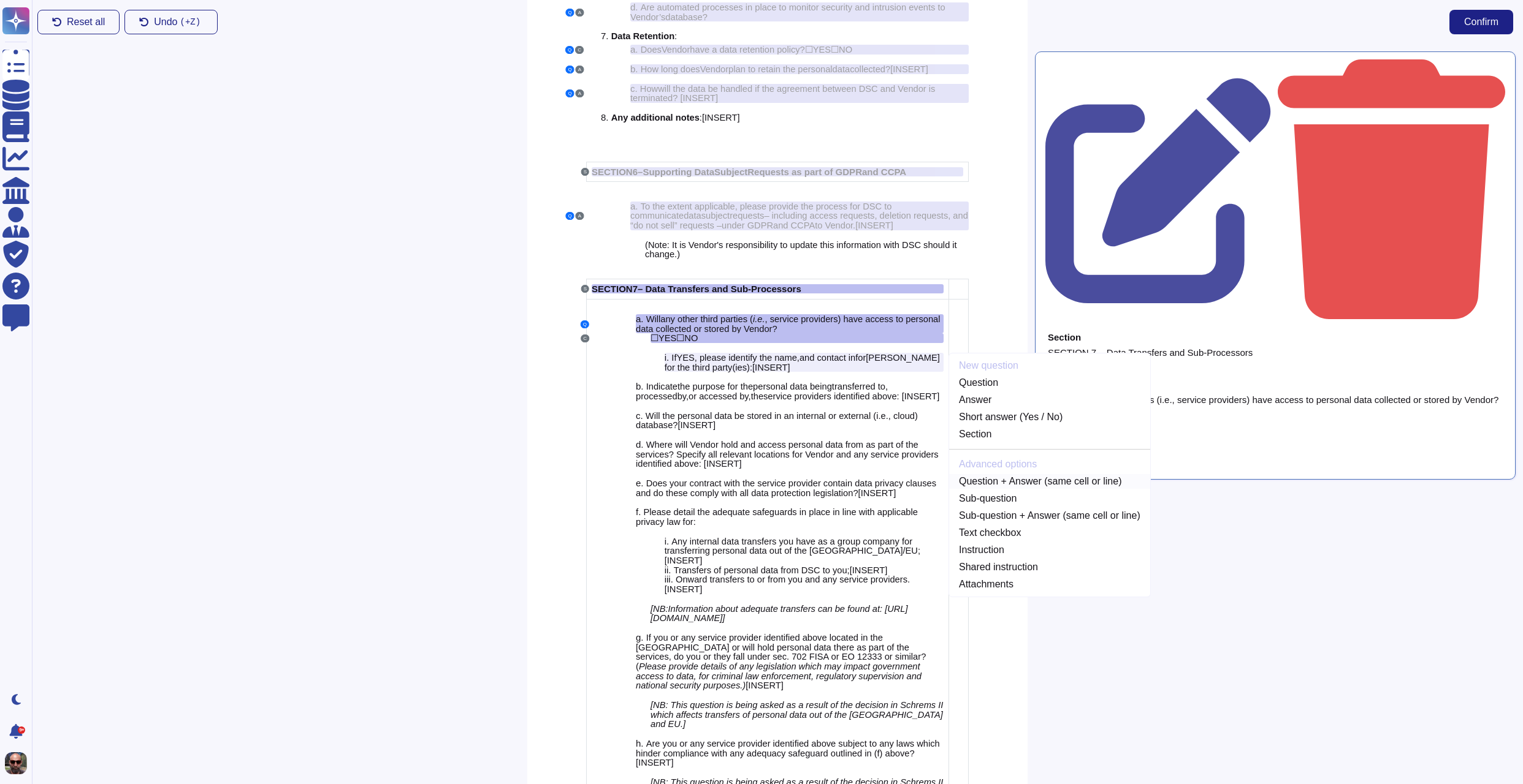
click at [1070, 489] on link "Question + Answer (same cell or line)" at bounding box center [1049, 482] width 201 height 15
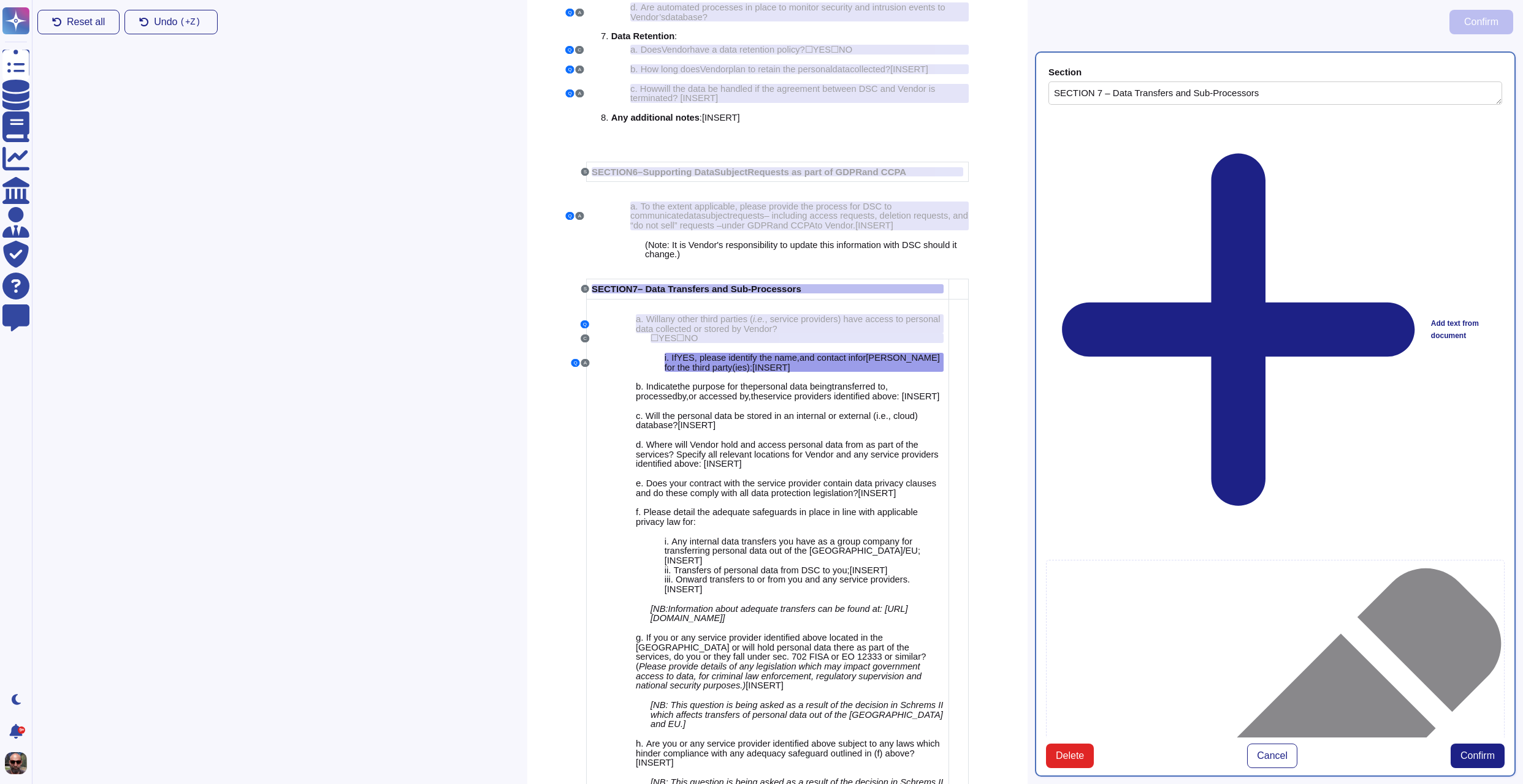
type textarea "SECTION 7 – Data Transfers and Sub-Processors"
type textarea "If YES, please identify the name, and contact information for the third party(i…"
click at [1484, 751] on span "Confirm" at bounding box center [1477, 755] width 35 height 10
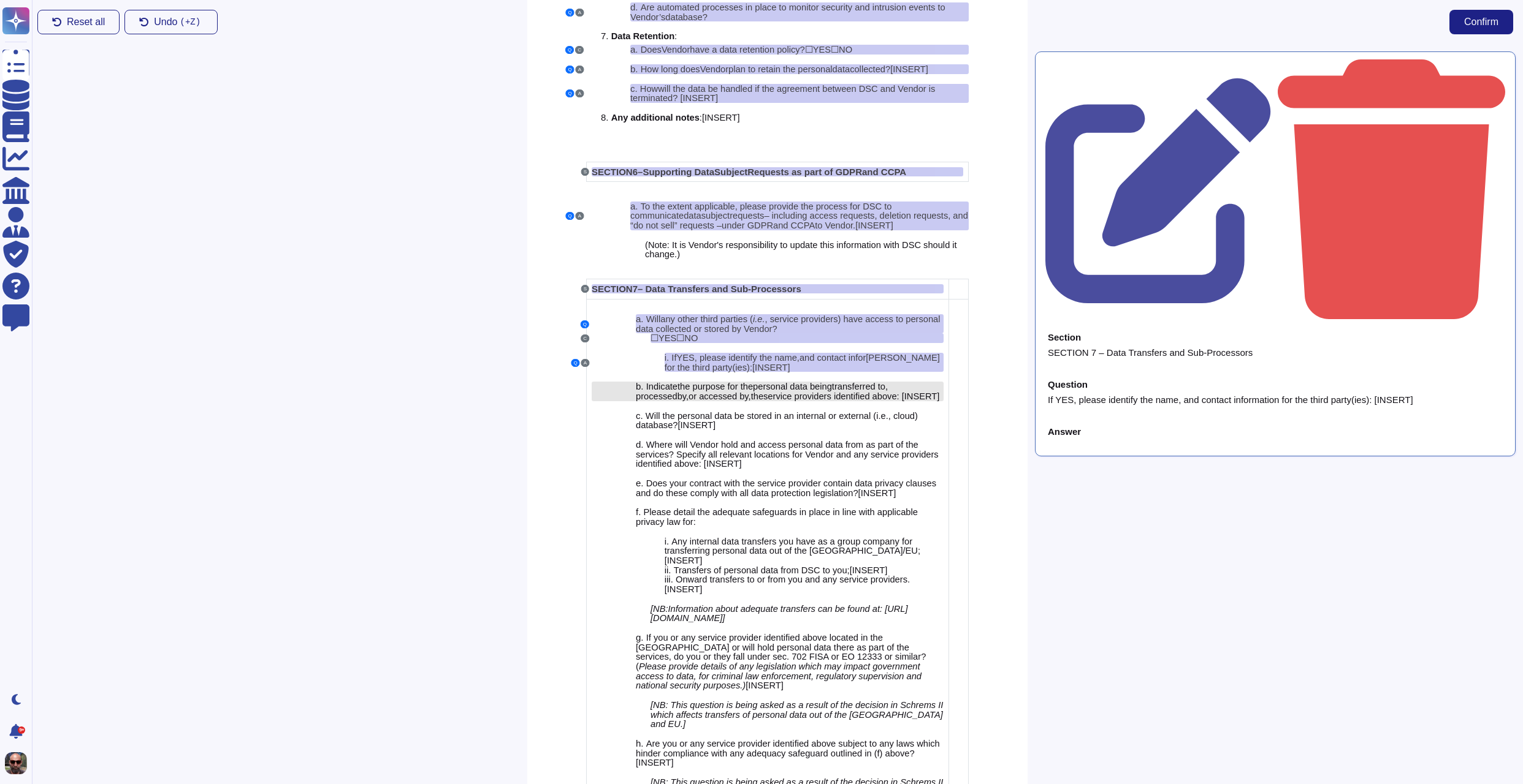
click at [828, 401] on span "service providers identified above" at bounding box center [830, 396] width 134 height 10
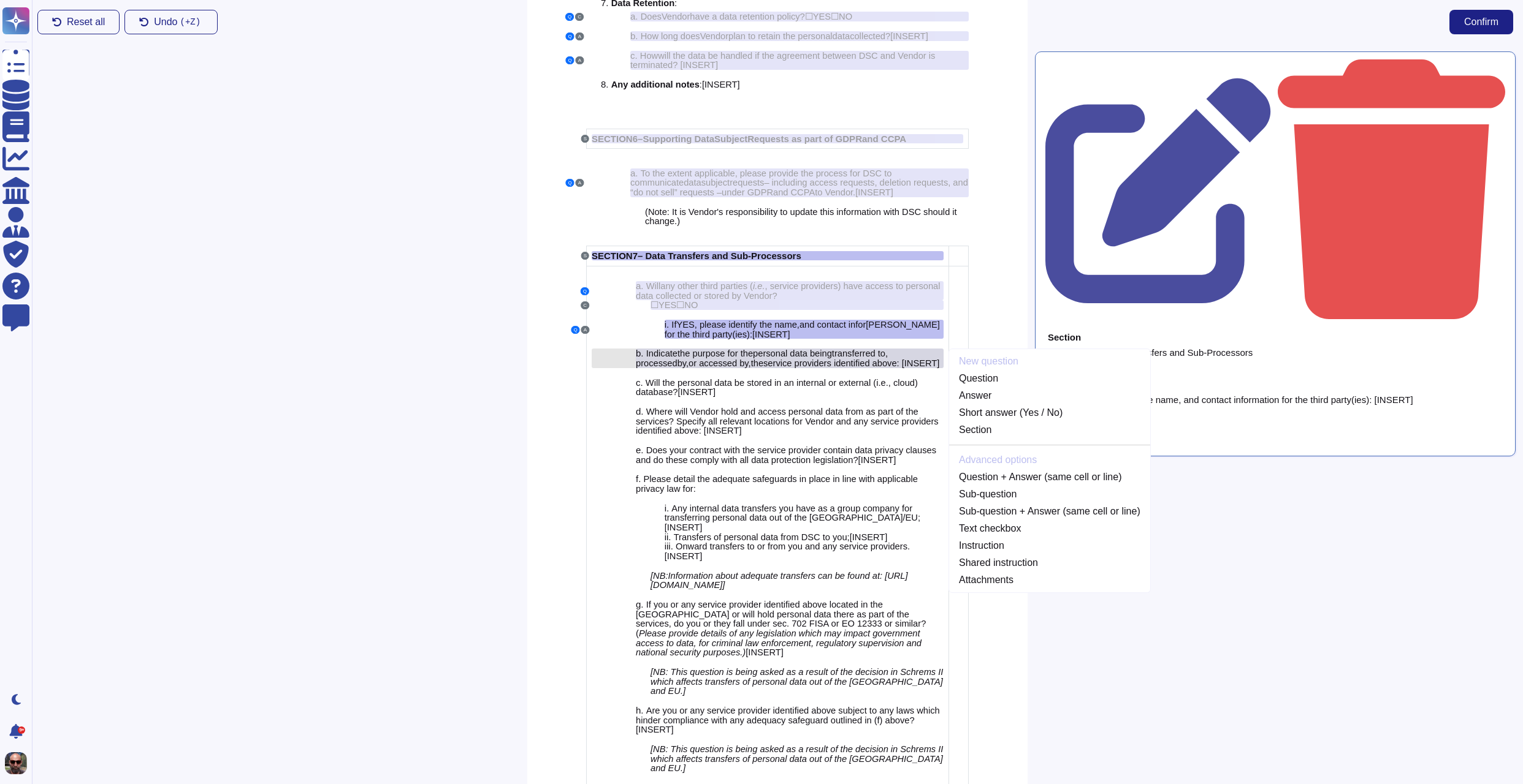
scroll to position [3411, 0]
click at [1084, 484] on link "Question + Answer (same cell or line)" at bounding box center [1049, 477] width 201 height 15
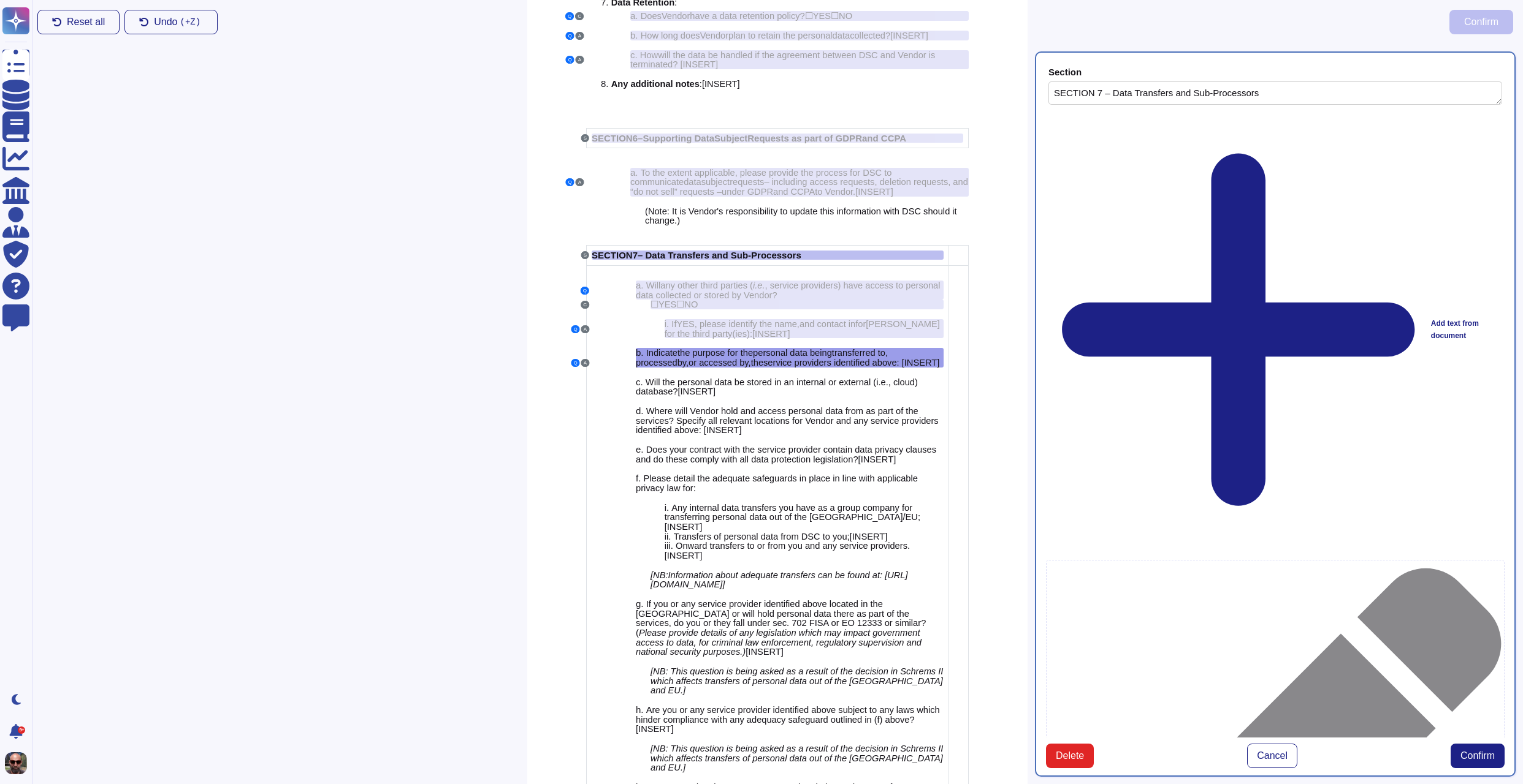
type textarea "SECTION 7 – Data Transfers and Sub-Processors"
type textarea "Indicate the purpose for the personal data being transferred to, processed by, …"
click at [1473, 751] on span "Confirm" at bounding box center [1477, 755] width 35 height 10
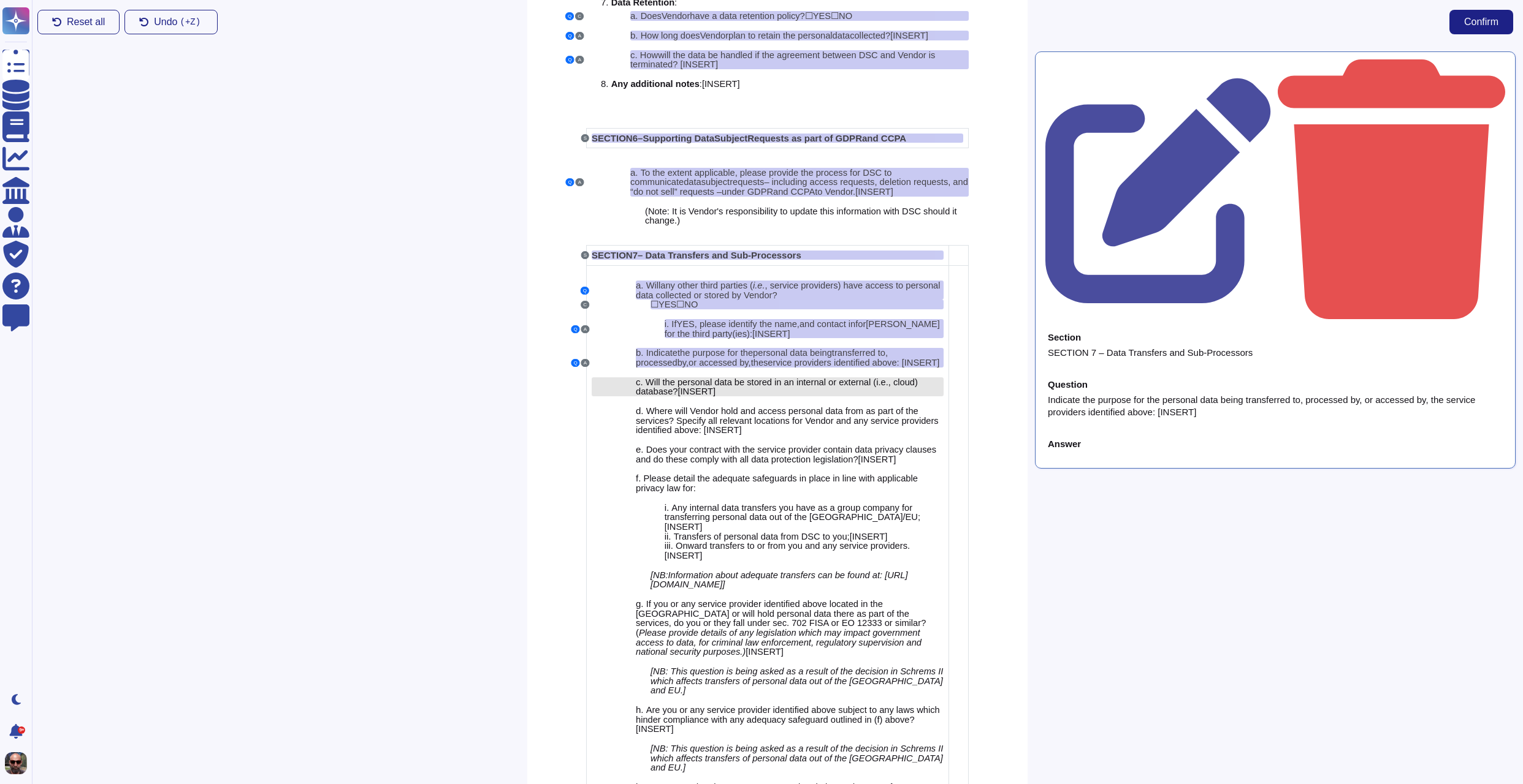
click at [847, 397] on span "Will the personal data be stored in an internal or external (i.e., cloud) datab…" at bounding box center [777, 387] width 282 height 20
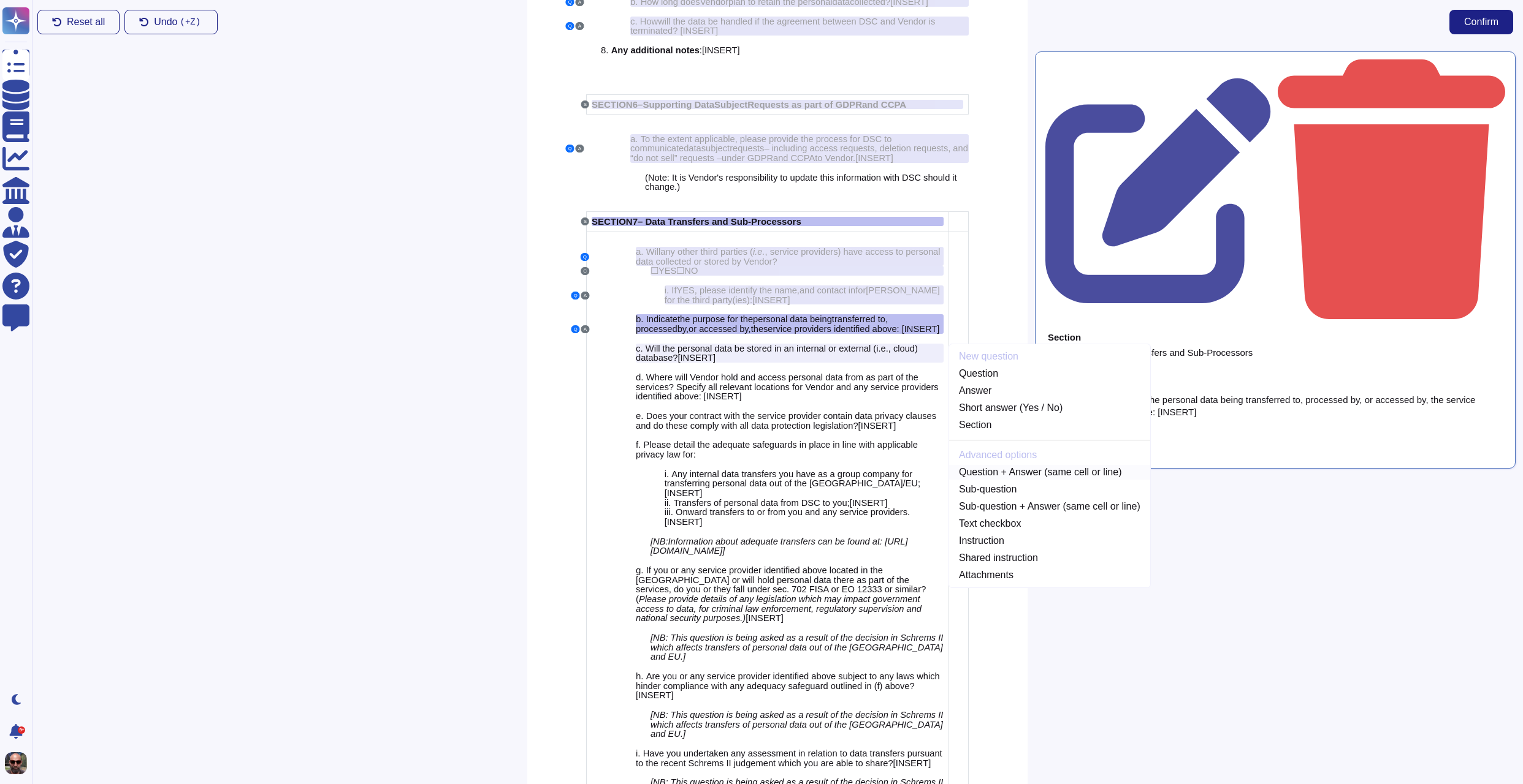
click at [1045, 479] on link "Question + Answer (same cell or line)" at bounding box center [1049, 473] width 201 height 15
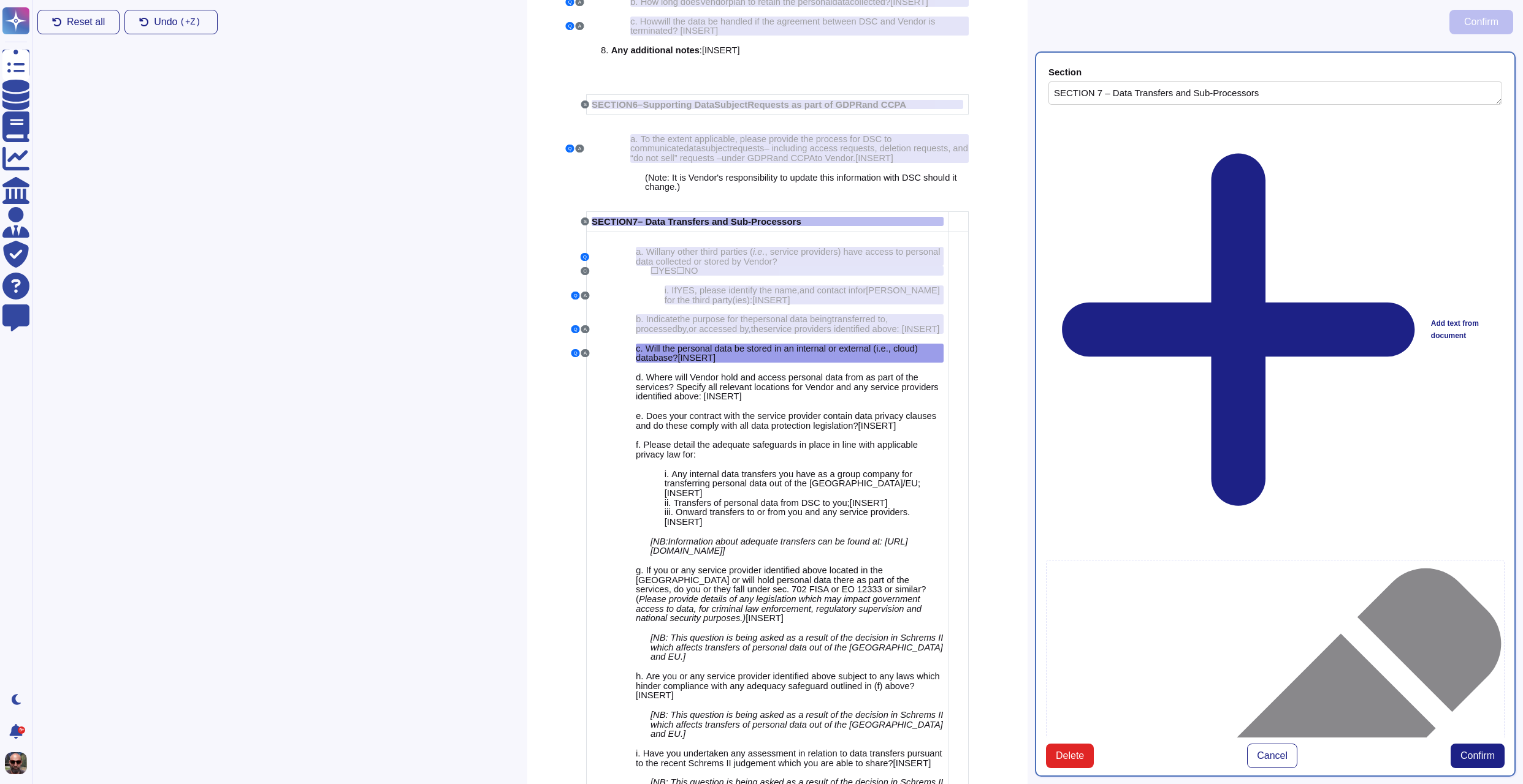
type textarea "SECTION 7 – Data Transfers and Sub-Processors"
type textarea "Will the personal data be stored in an internal or external (i.e., cloud) datab…"
click at [1480, 751] on span "Confirm" at bounding box center [1477, 755] width 35 height 10
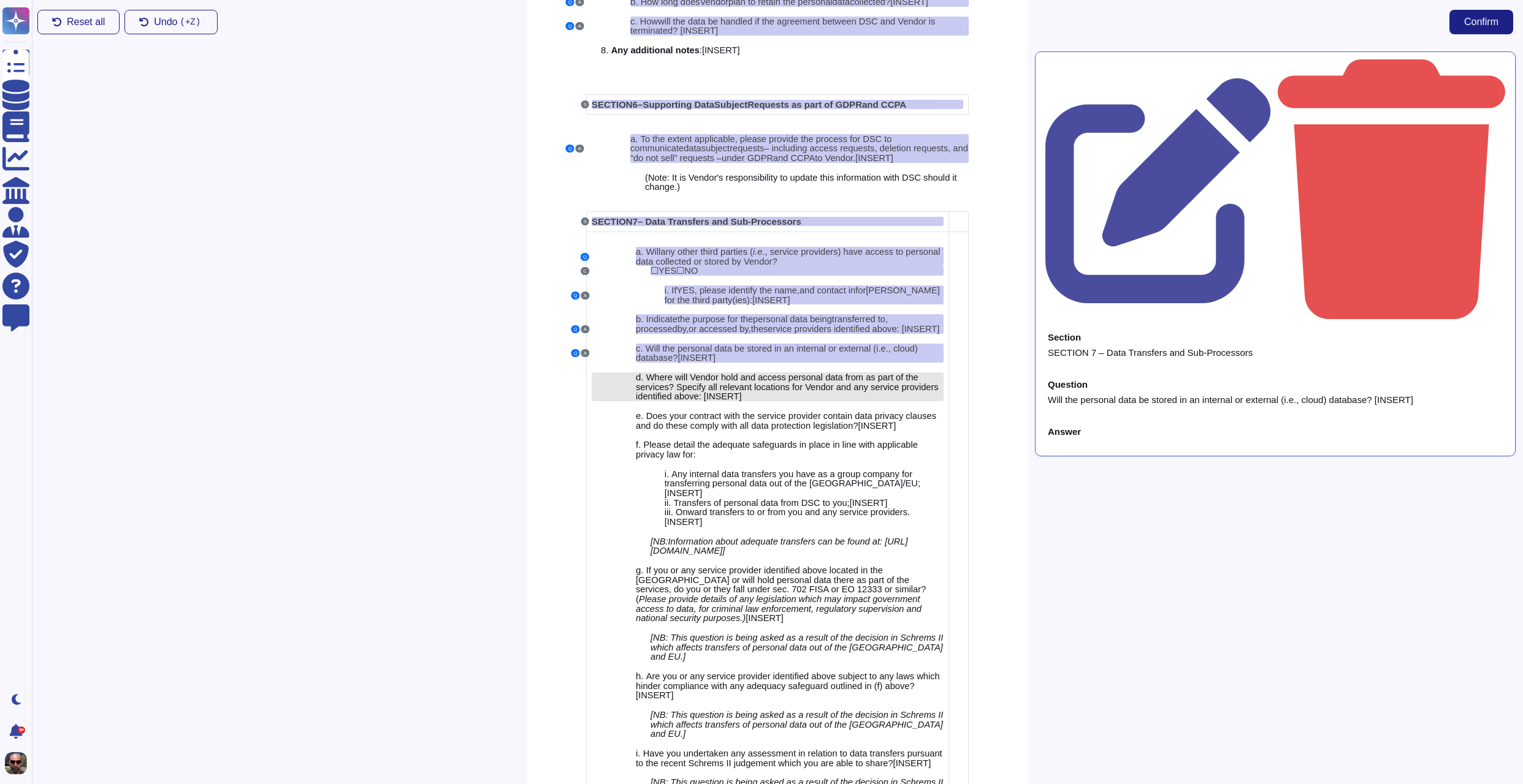
click at [745, 401] on span "Where will Vendor hold and access personal data from as part of the services? S…" at bounding box center [787, 387] width 302 height 29
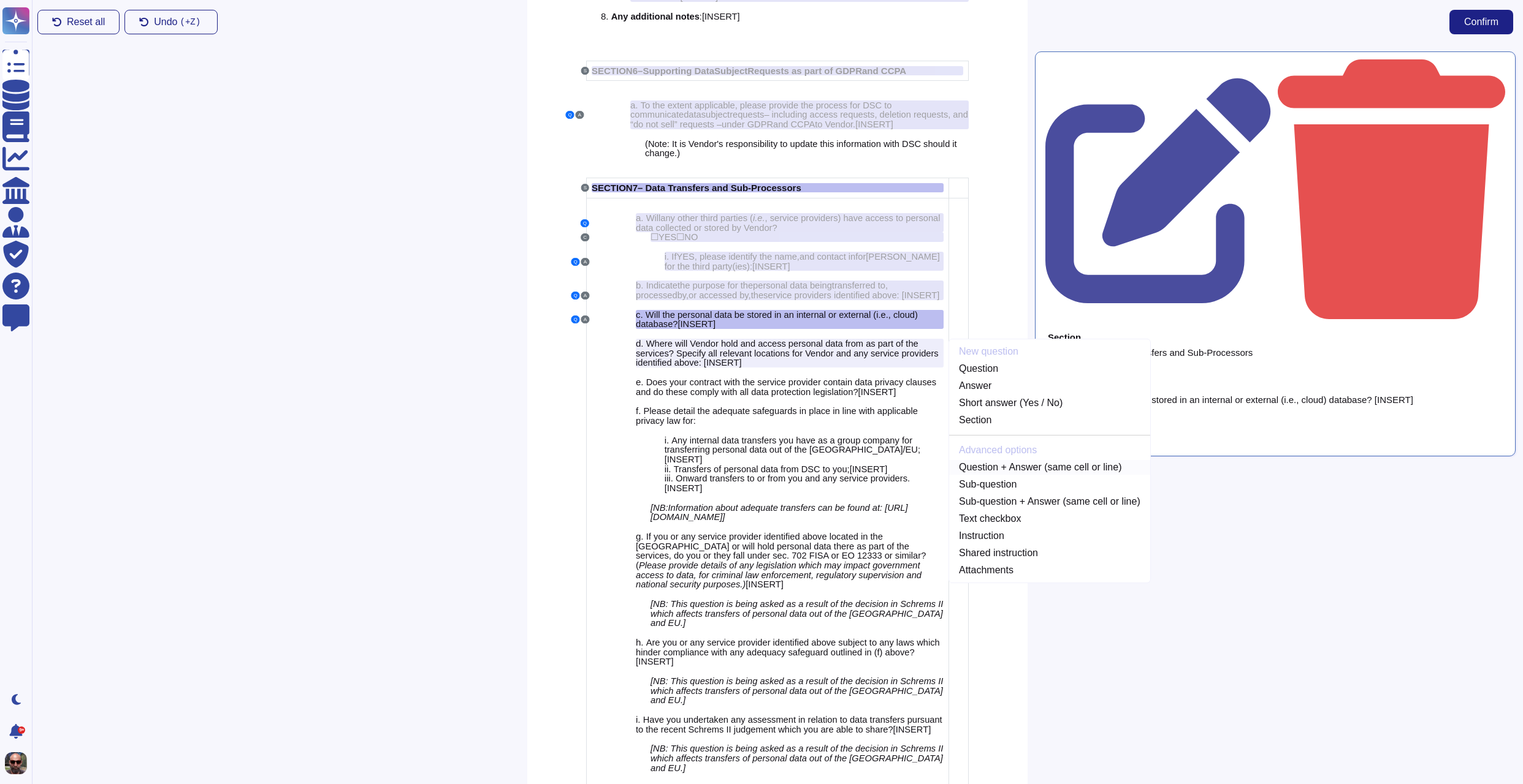
click at [1022, 475] on link "Question + Answer (same cell or line)" at bounding box center [1049, 467] width 201 height 15
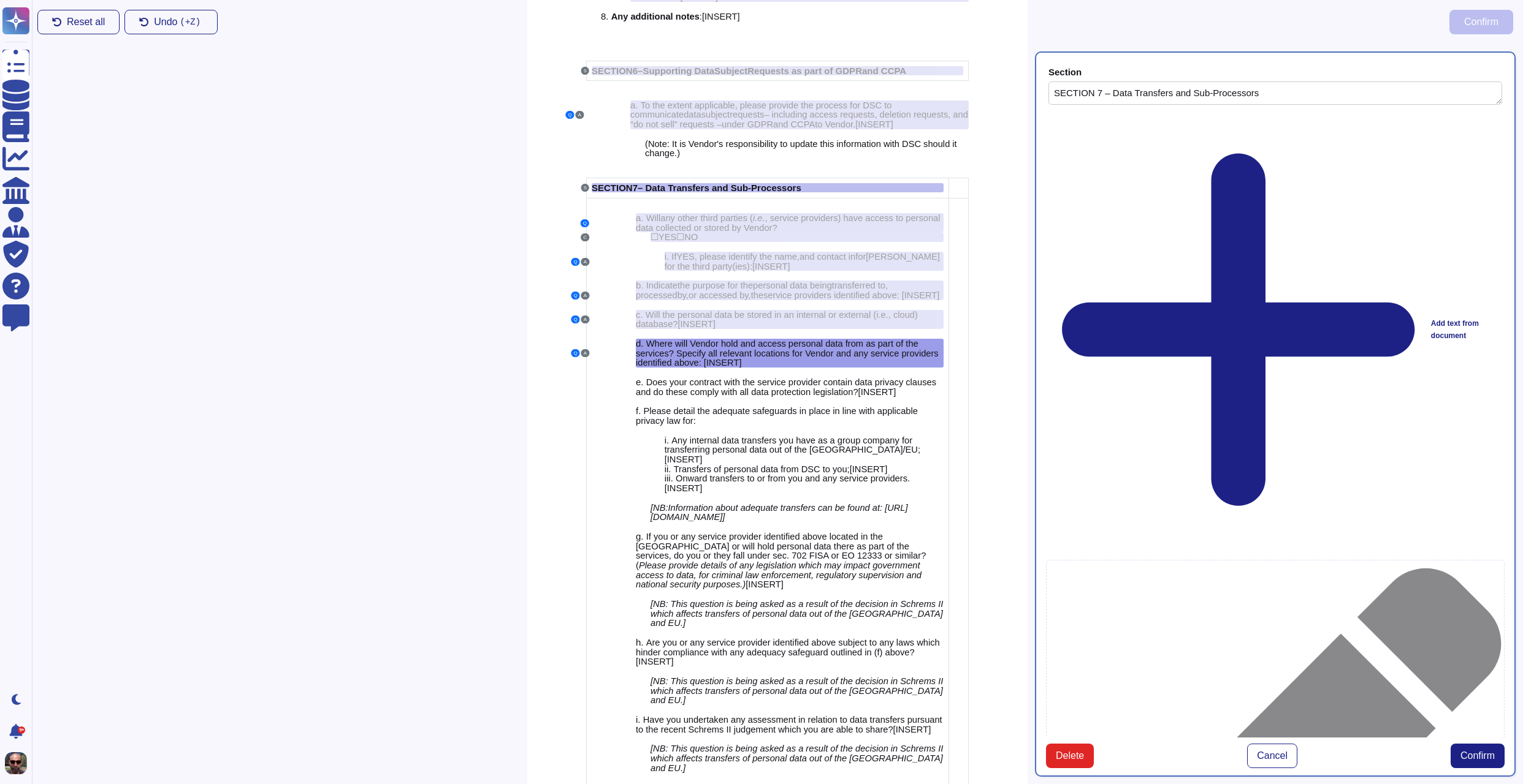
type textarea "SECTION 7 – Data Transfers and Sub-Processors"
type textarea "Where will Vendor hold and access personal data from as part of the services? S…"
click at [1474, 743] on button "Confirm" at bounding box center [1477, 755] width 54 height 25
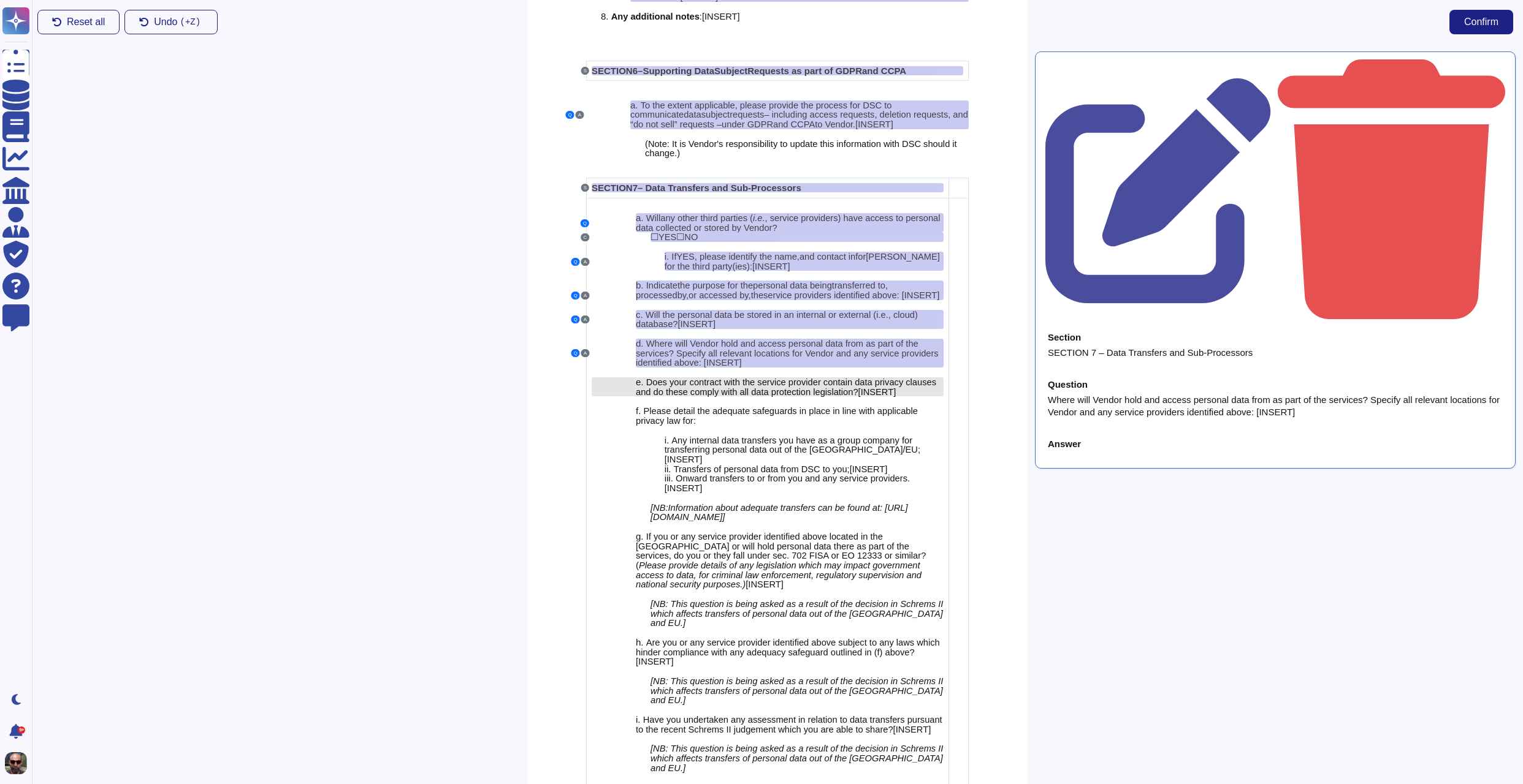
click at [858, 397] on span "o these comply with all data protection legislation?" at bounding box center [758, 392] width 200 height 10
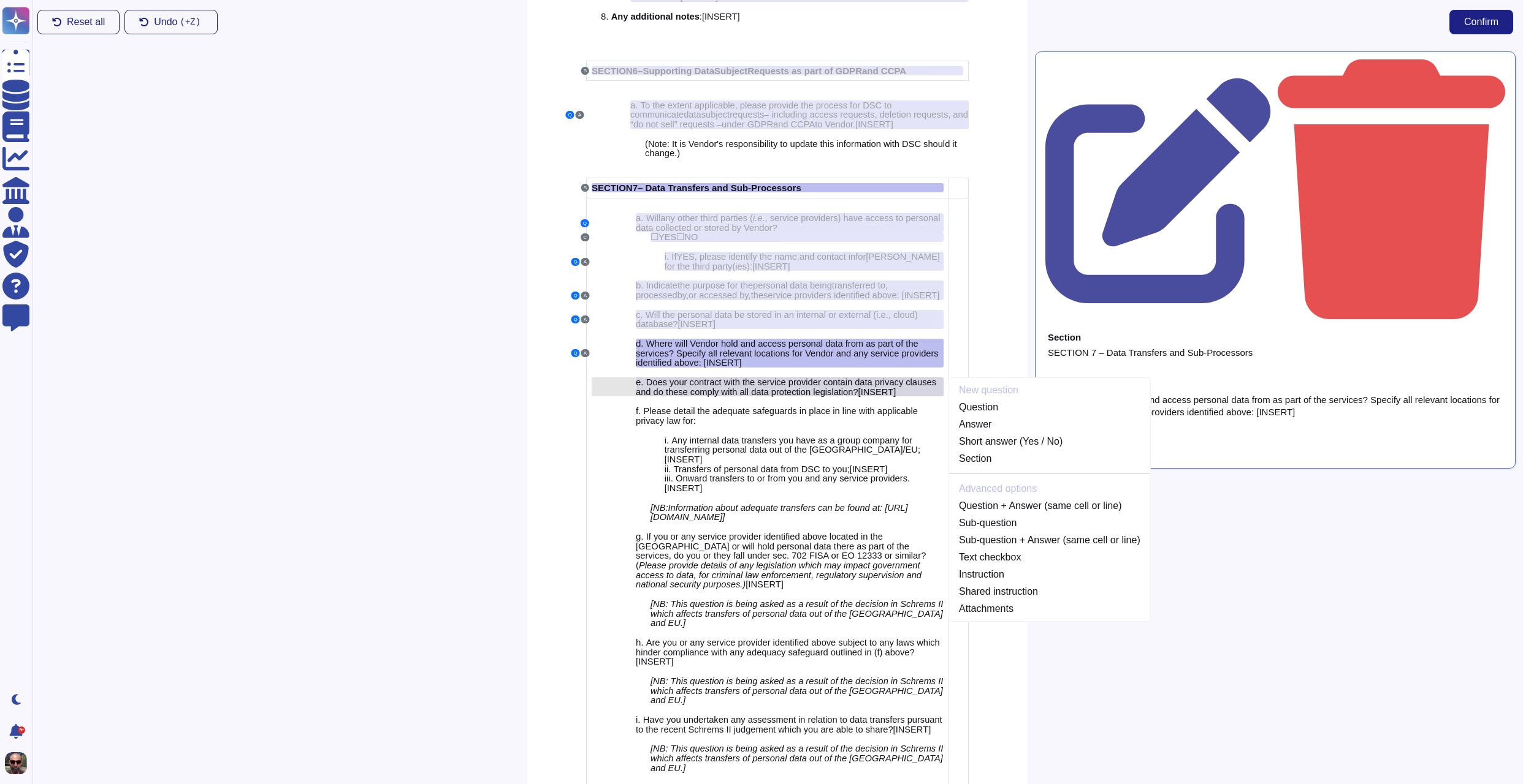
scroll to position [3513, 0]
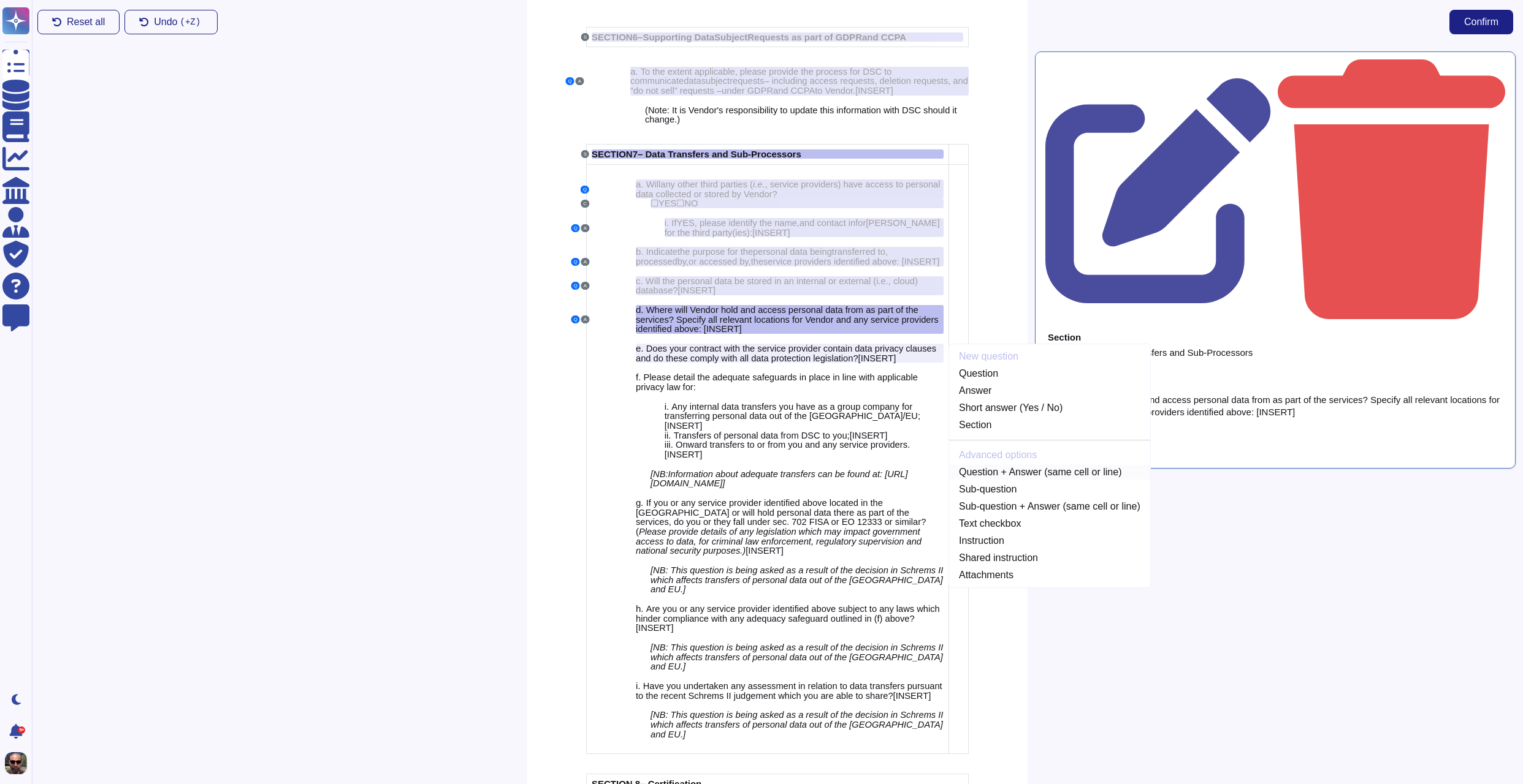
click at [1037, 479] on link "Question + Answer (same cell or line)" at bounding box center [1049, 473] width 201 height 15
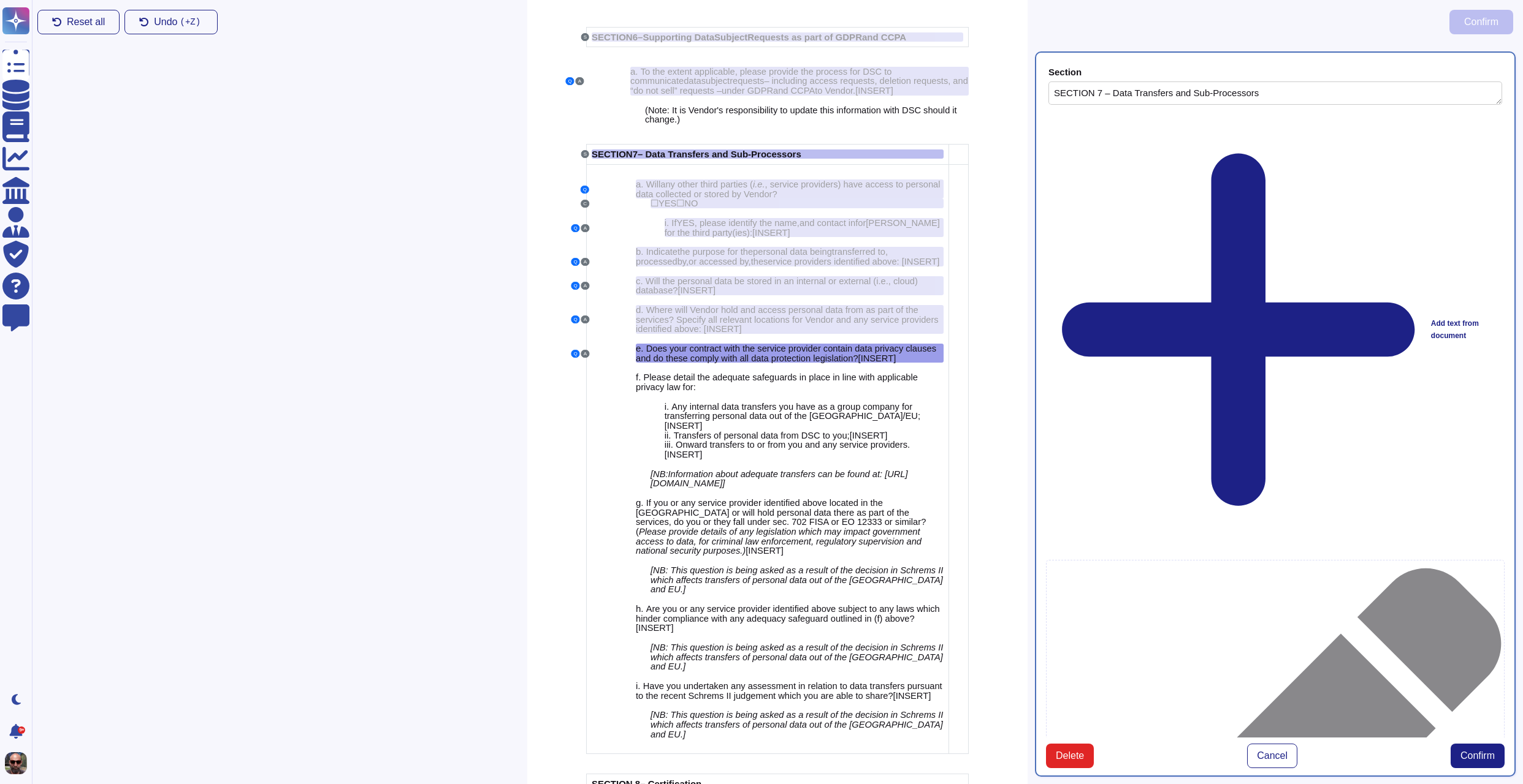
type textarea "SECTION 7 – Data Transfers and Sub-Processors"
type textarea "Does your contract with the service provider contain data privacy clauses and d…"
click at [1484, 751] on span "Confirm" at bounding box center [1477, 755] width 35 height 10
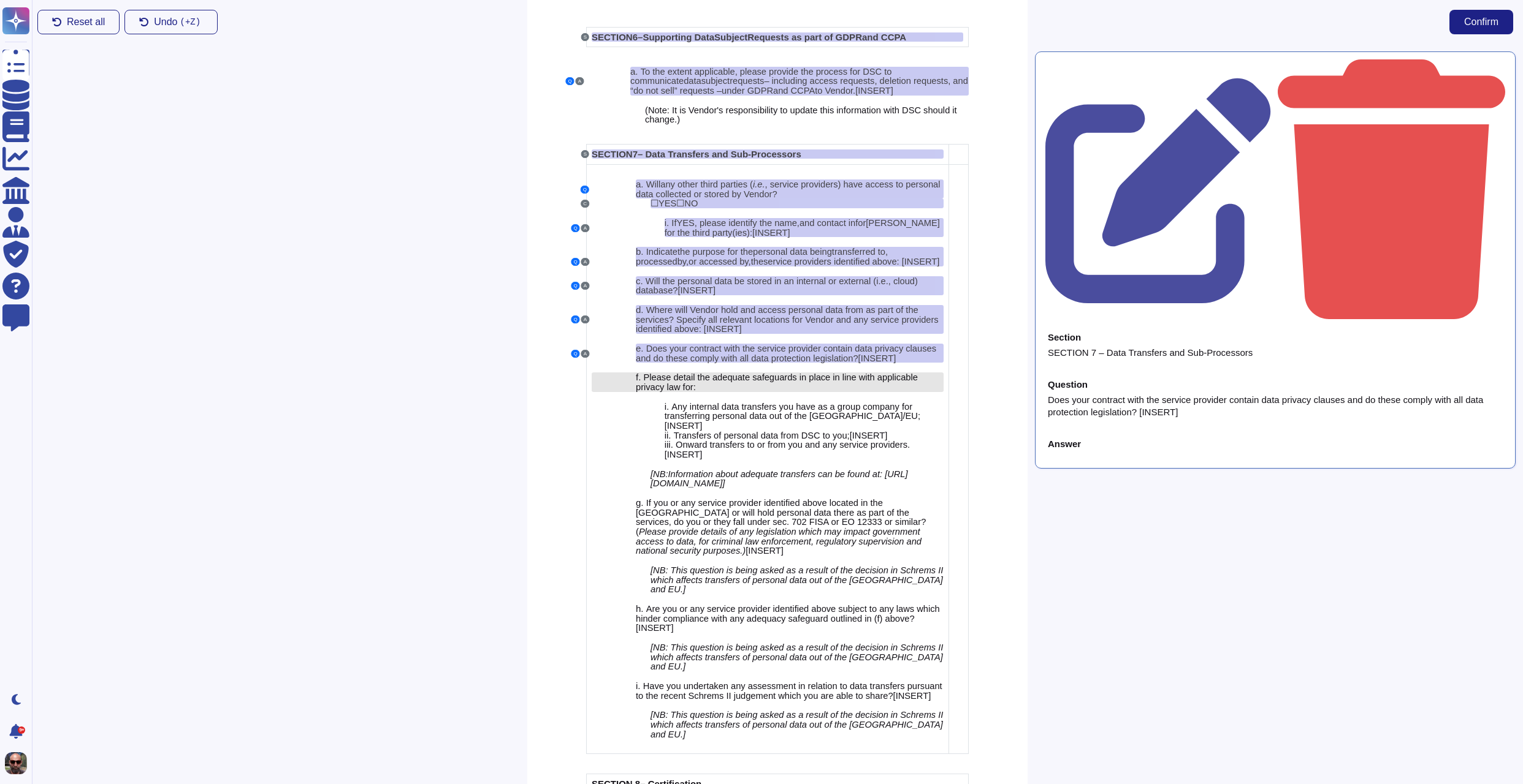
click at [839, 392] on div "f. Please detail the adequate safeguards in place in line with applicable priva…" at bounding box center [790, 382] width 308 height 19
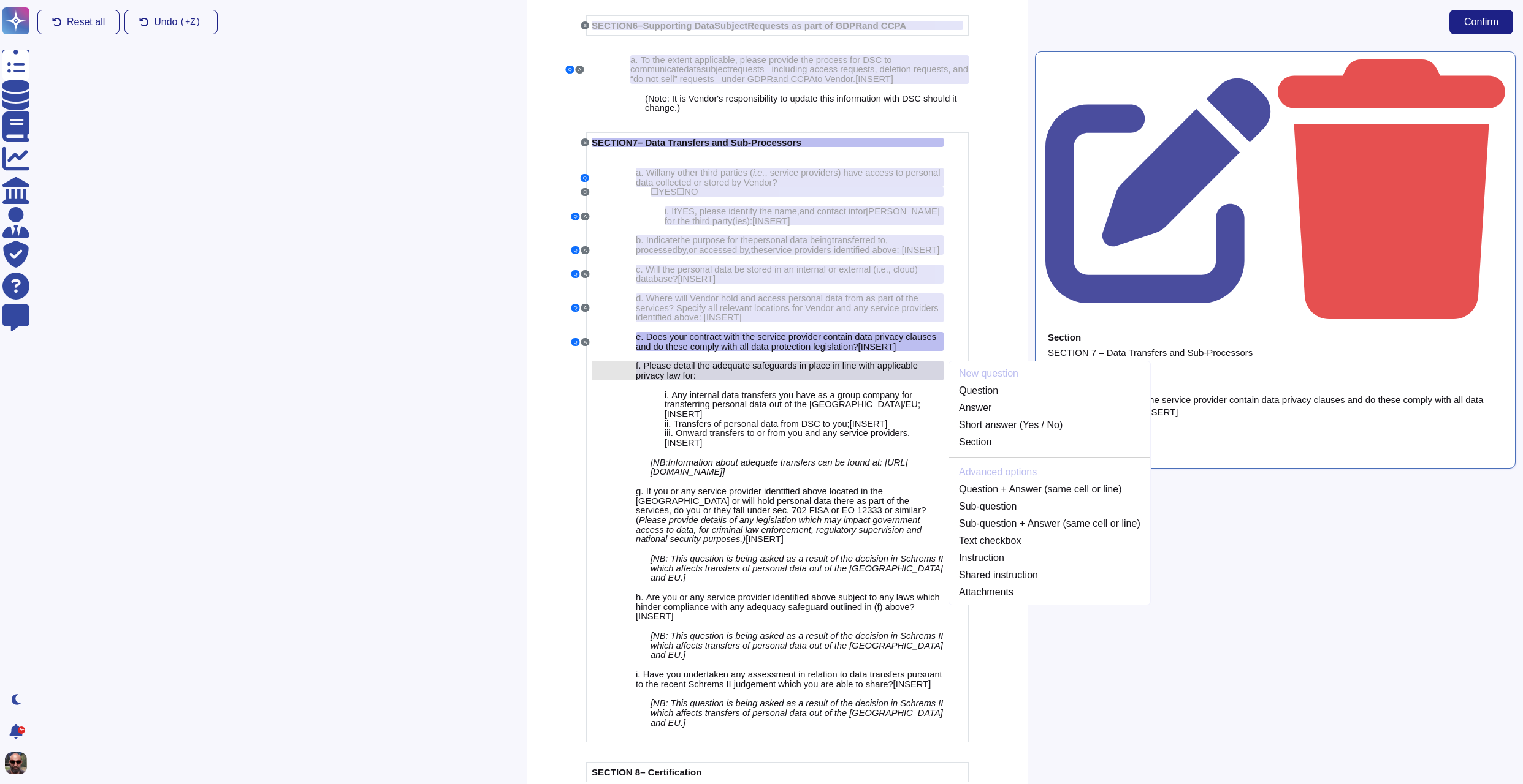
scroll to position [3542, 0]
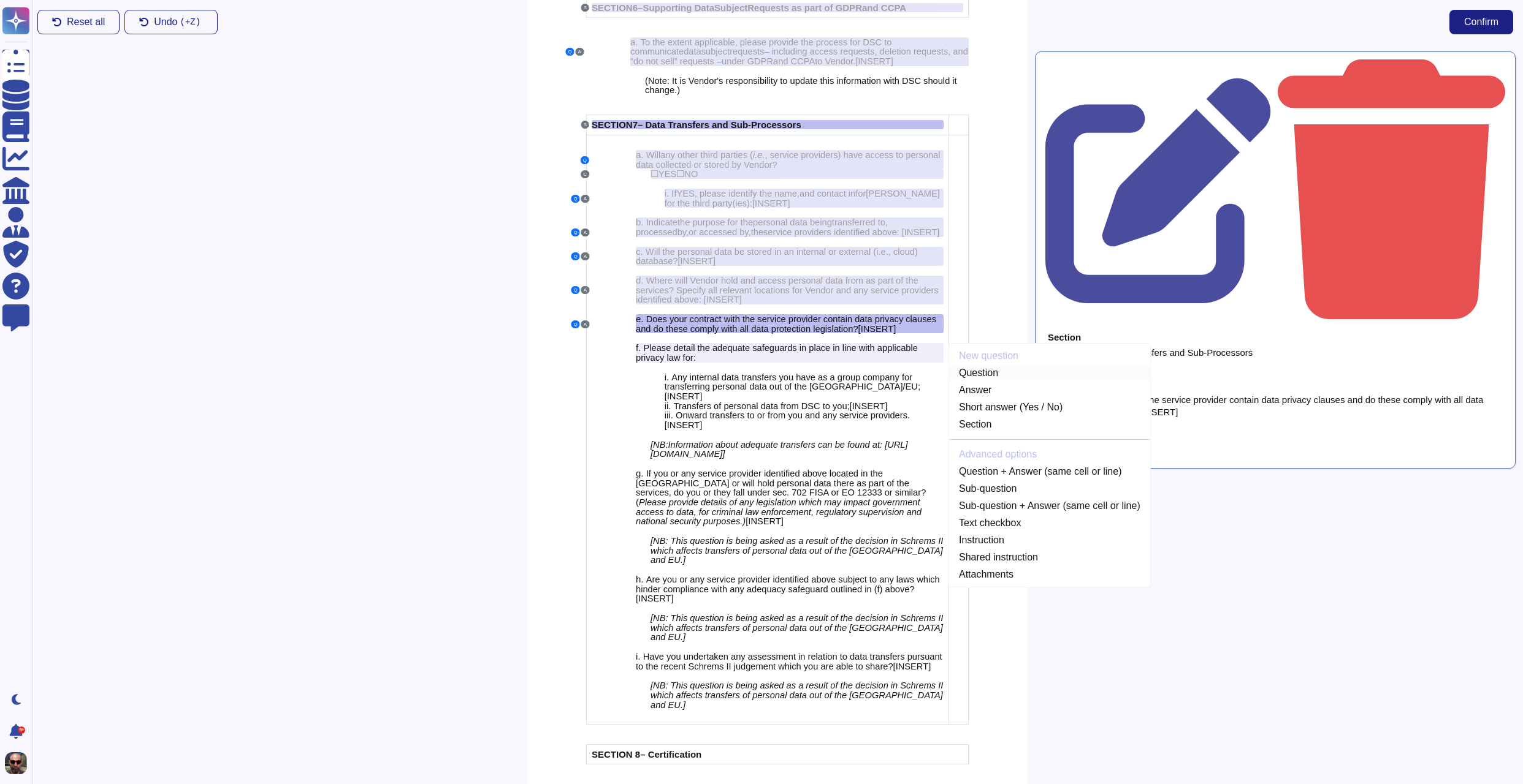
click at [977, 380] on link "Question" at bounding box center [1049, 374] width 201 height 15
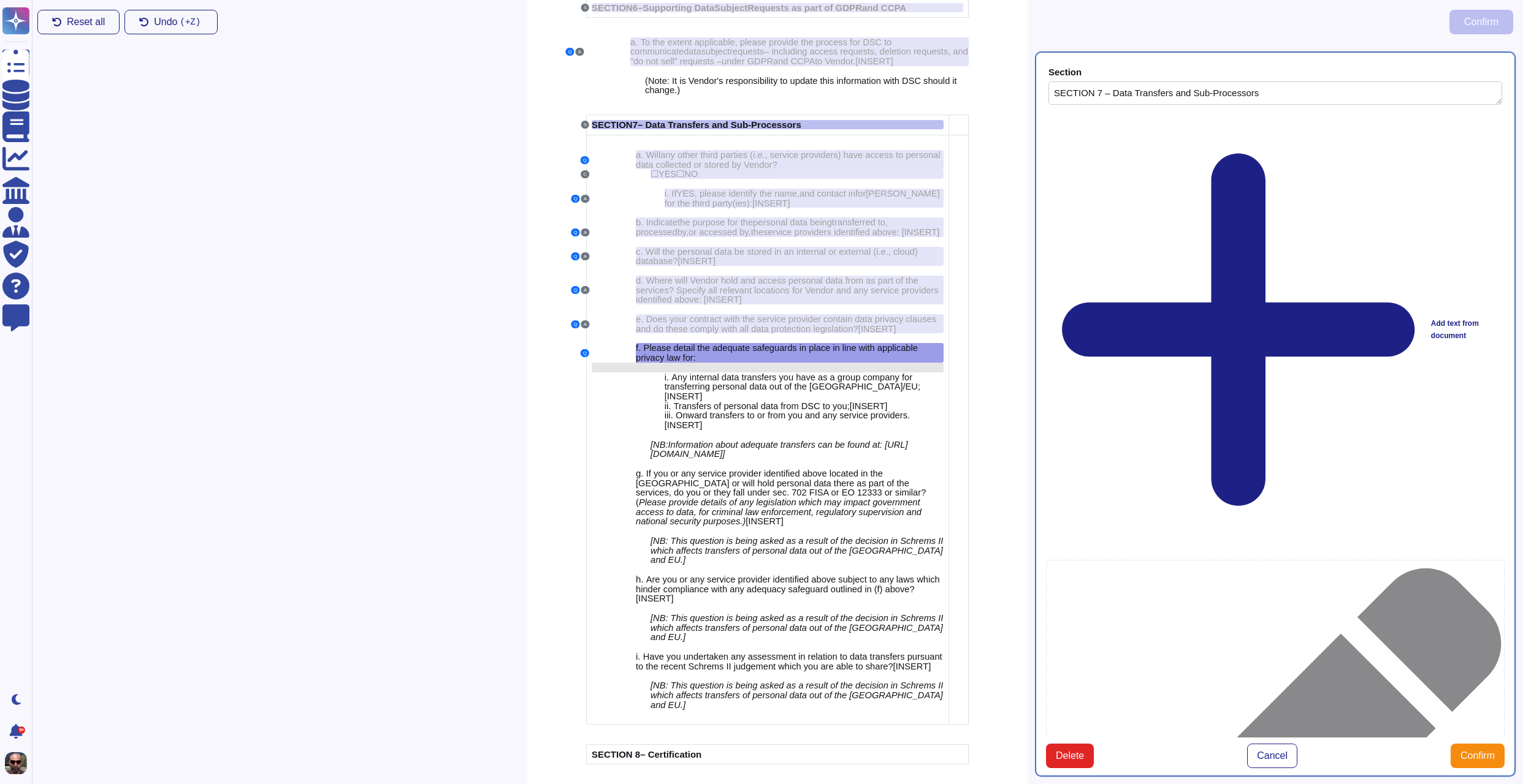
type textarea "SECTION 7 – Data Transfers and Sub-Processors"
type textarea "Please detail the adequate safeguards in place in line with applicable privacy …"
click at [833, 392] on span "Any internal data transfers you have as a group company for transferring person…" at bounding box center [792, 383] width 256 height 20
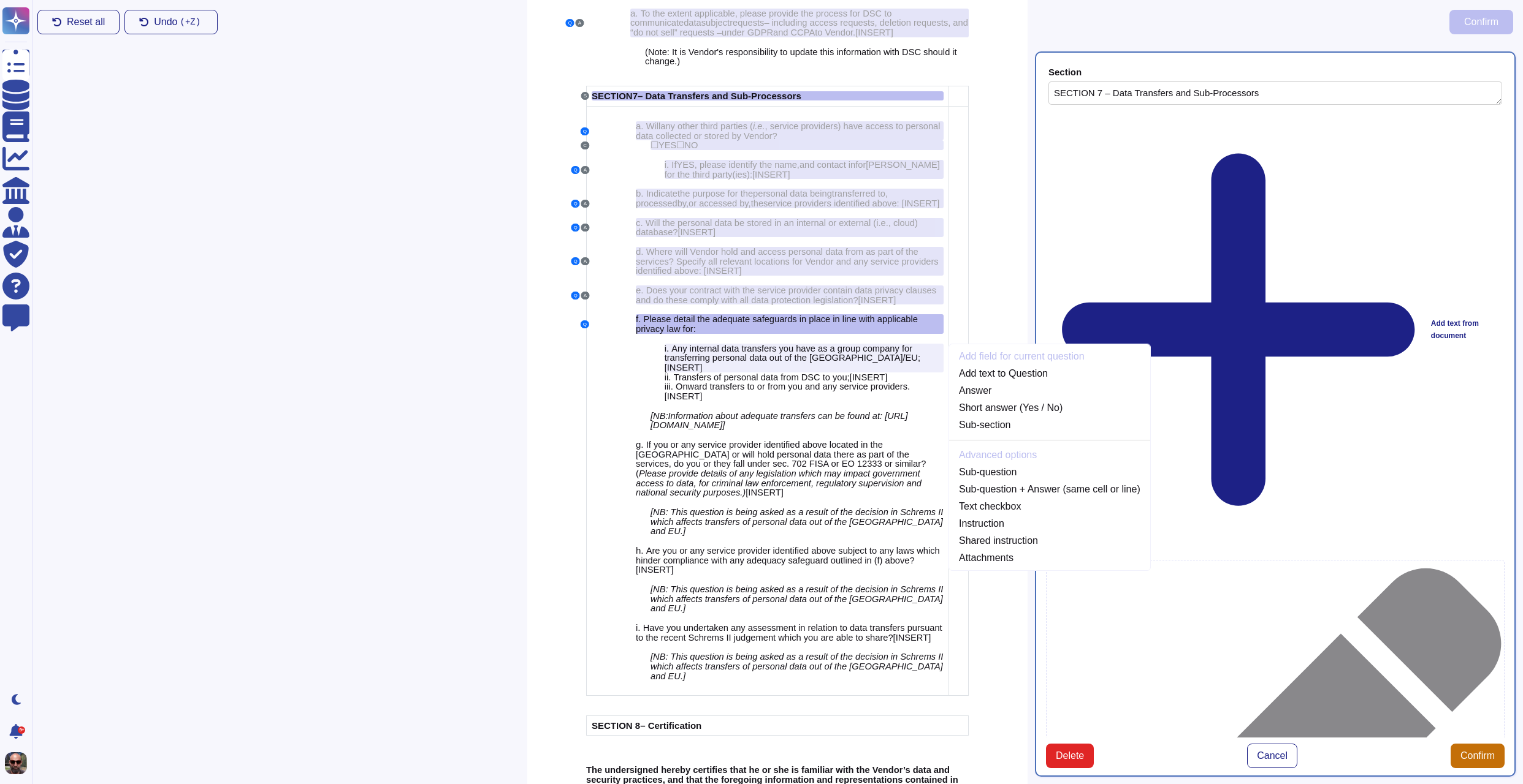
click at [1476, 751] on span "Confirm" at bounding box center [1477, 755] width 35 height 10
click at [880, 334] on span "Please detail the adequate safeguards in place in line with applicable privacy …" at bounding box center [777, 324] width 282 height 20
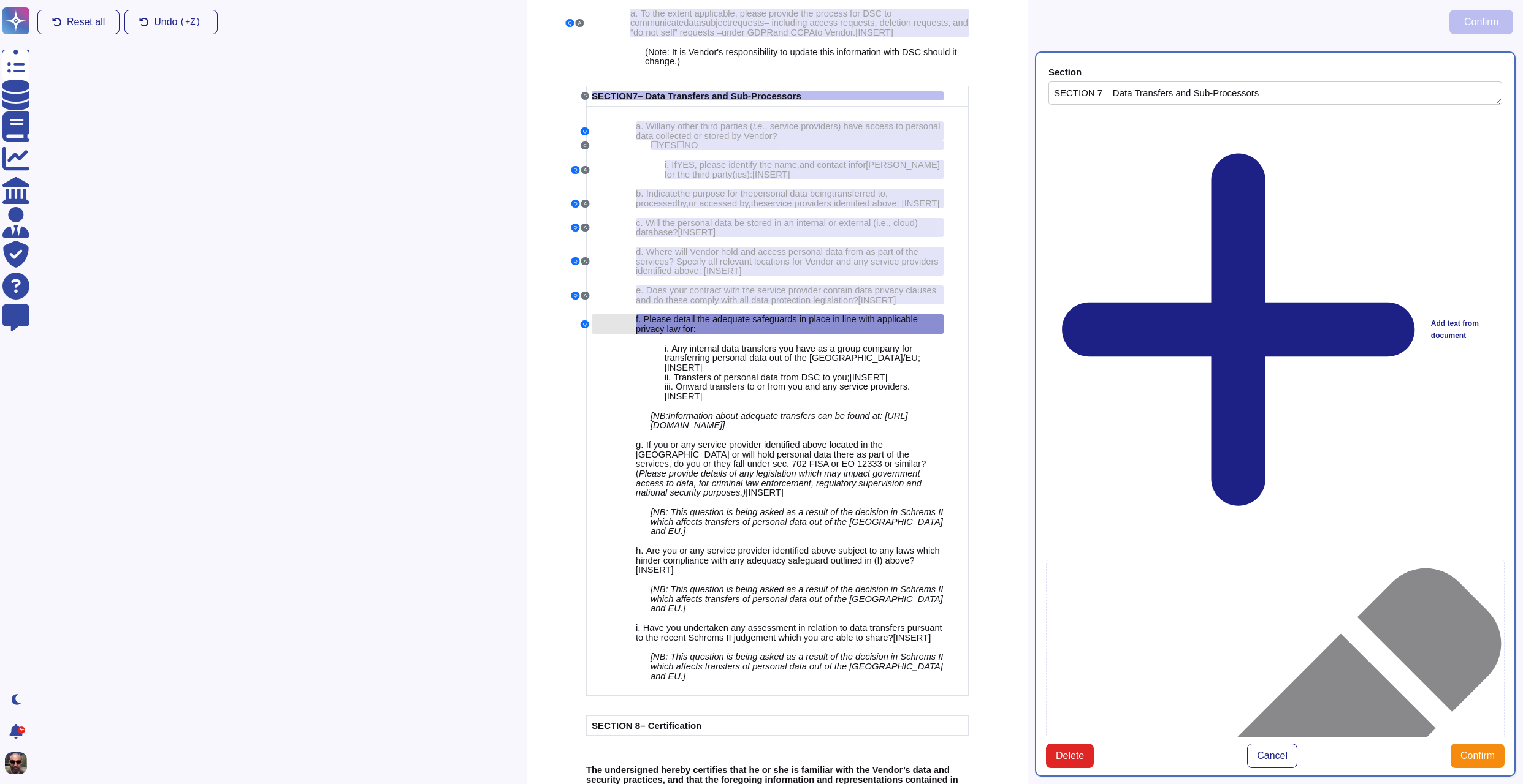
scroll to position [3542, 0]
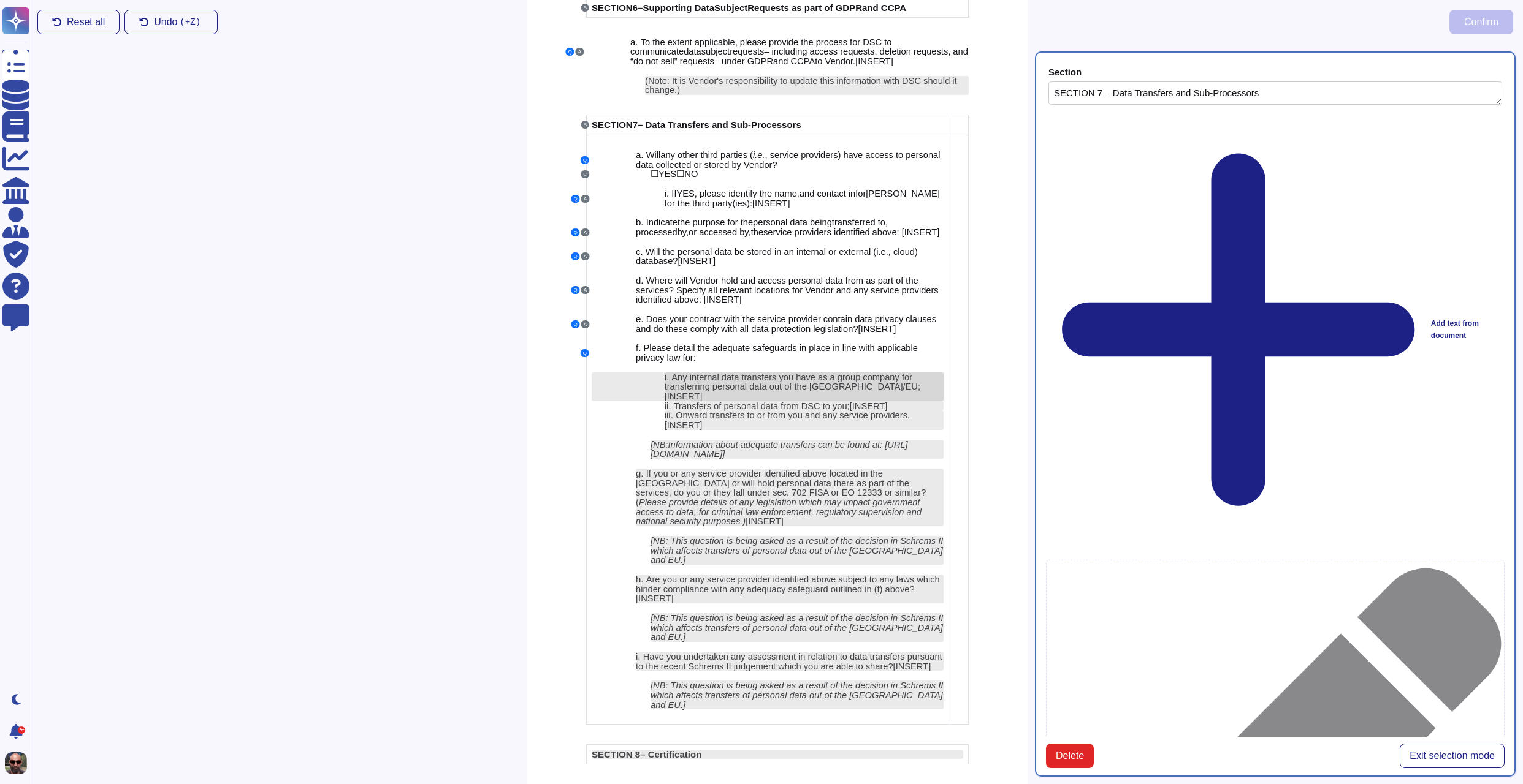
click at [730, 392] on span "Any internal data transfers you have as a group company for transferring person…" at bounding box center [792, 383] width 256 height 20
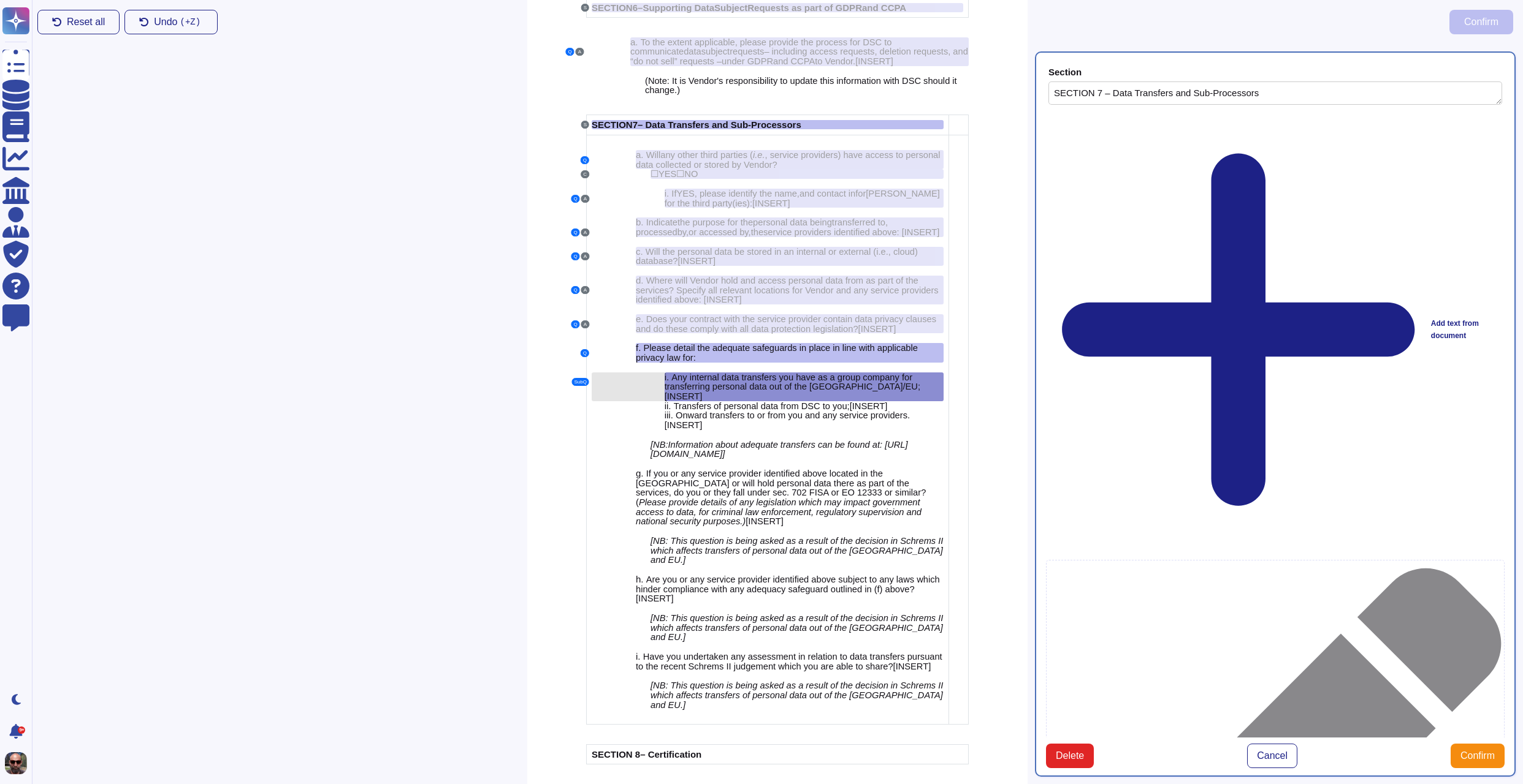
type textarea "Any internal data transfers you have as a group company for transferring person…"
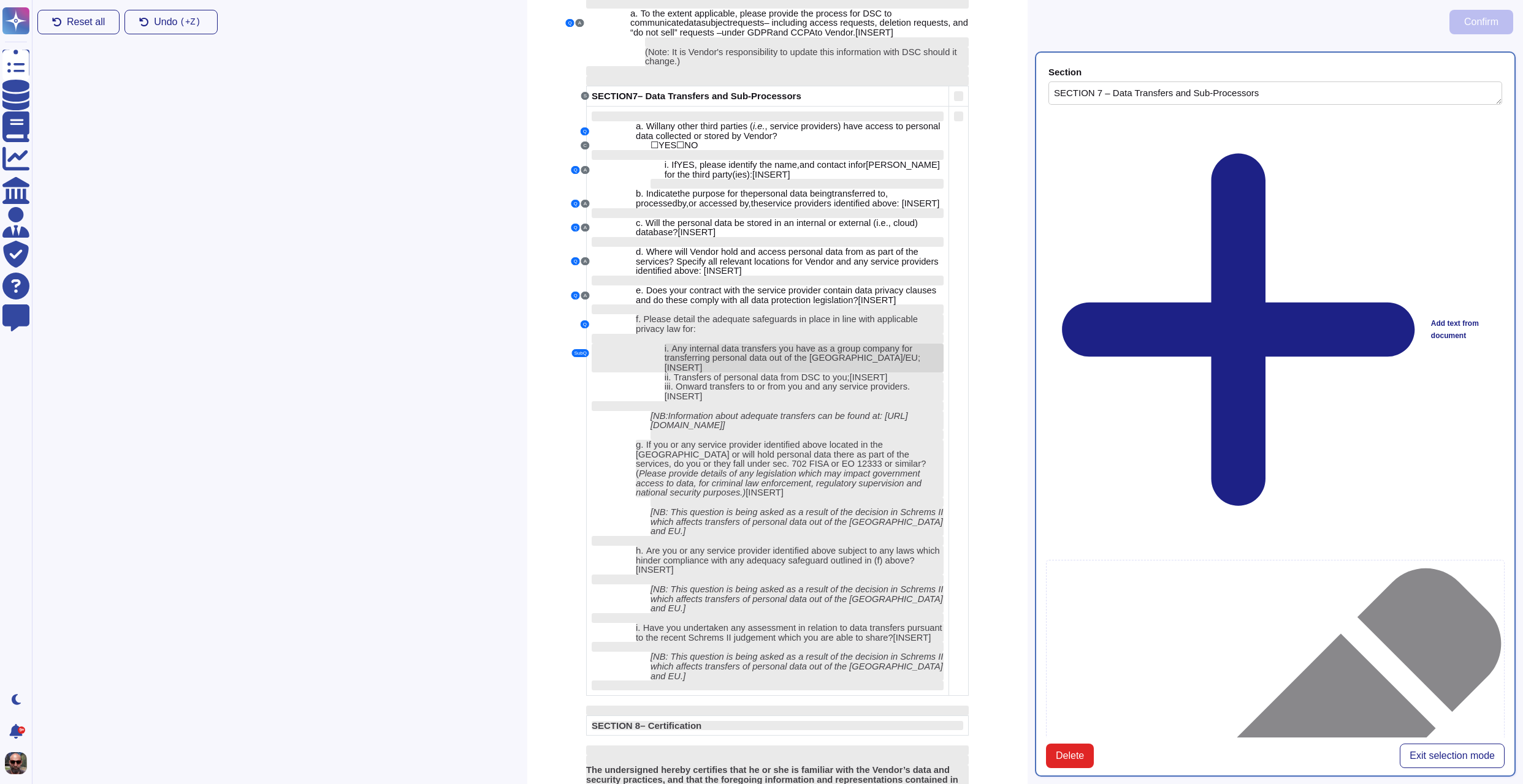
click at [700, 373] on span "INSERT" at bounding box center [683, 367] width 32 height 10
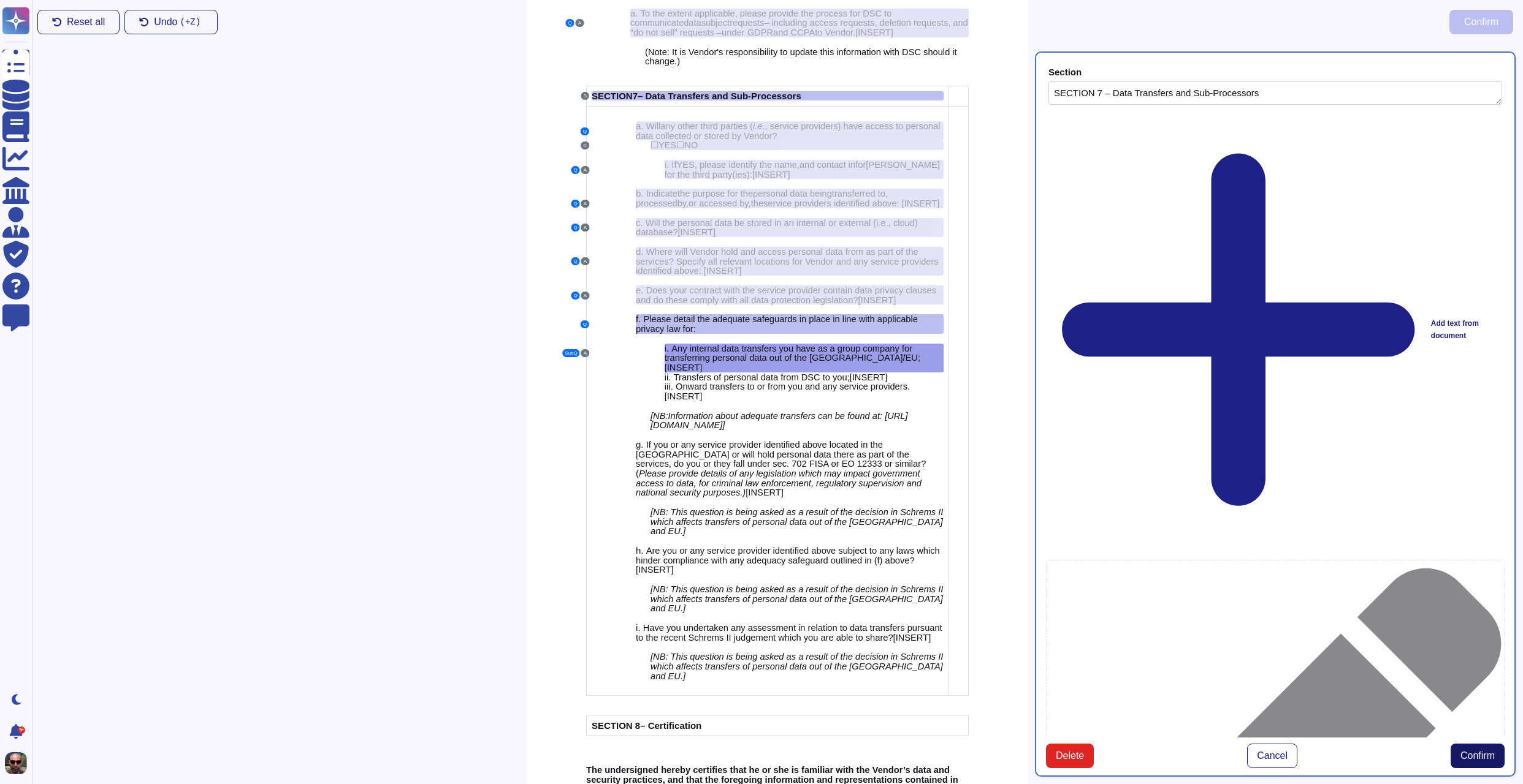
click at [1479, 751] on span "Confirm" at bounding box center [1477, 755] width 35 height 10
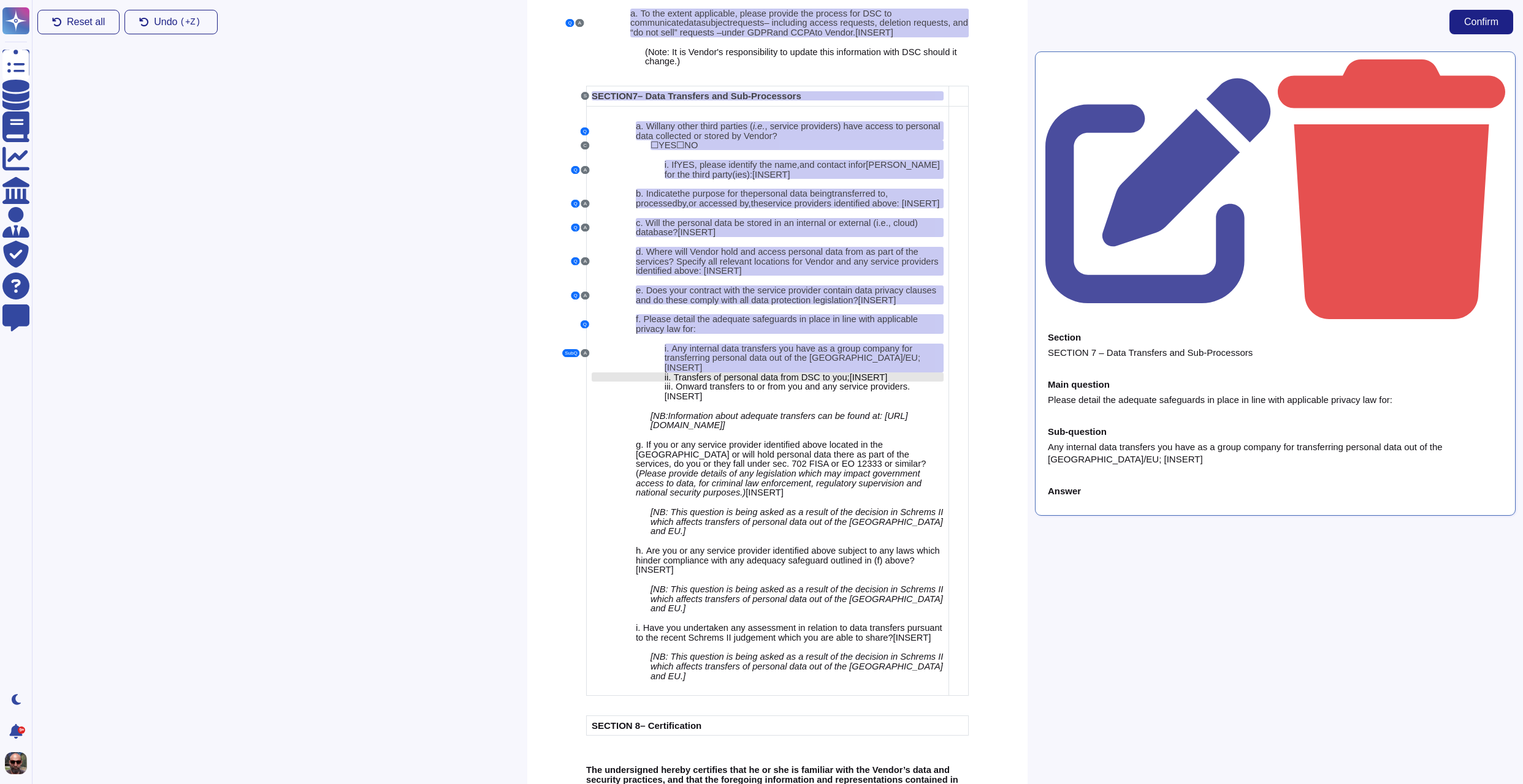
click at [832, 383] on span "om DSC to you;" at bounding box center [817, 377] width 63 height 10
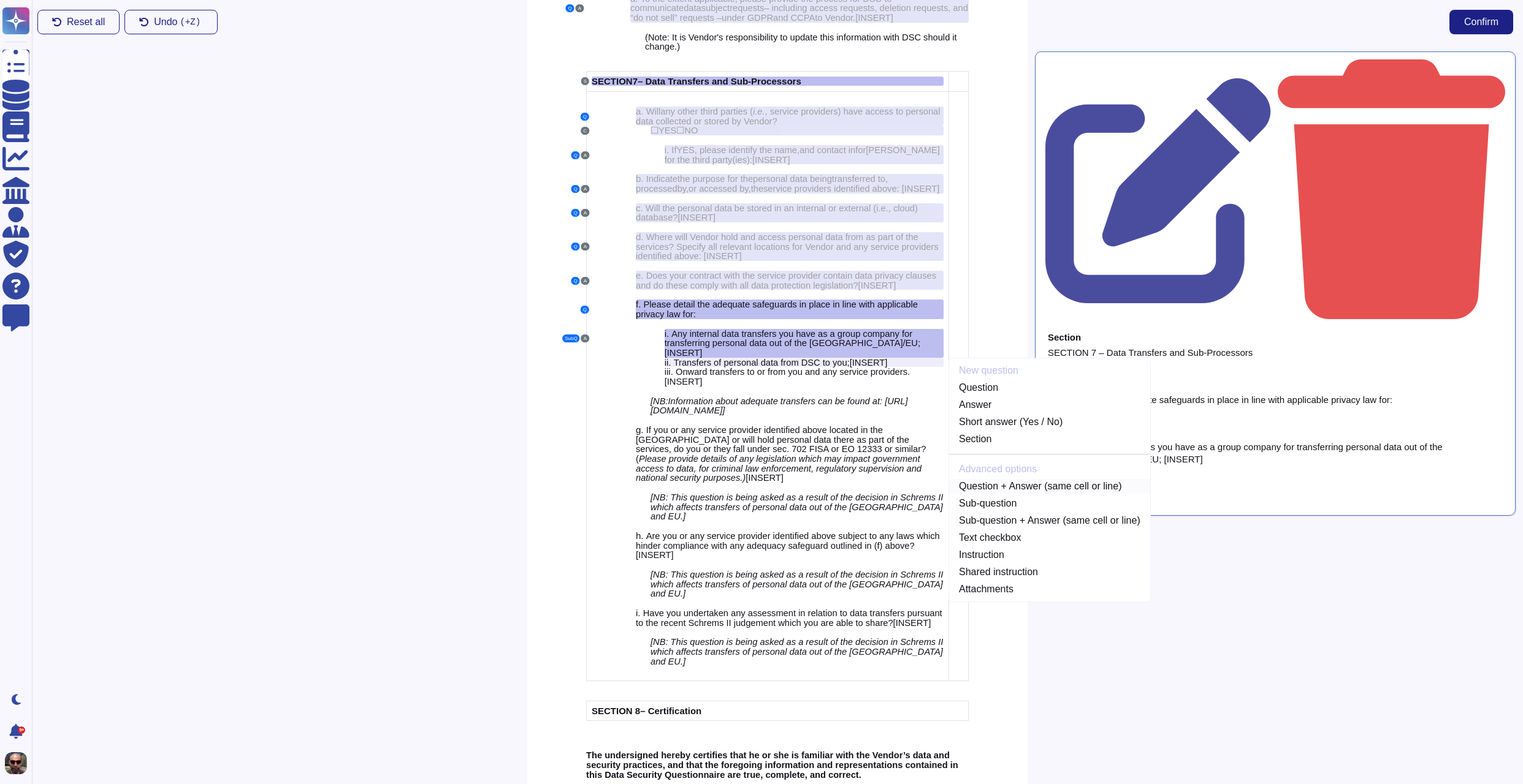
click at [1027, 494] on link "Question + Answer (same cell or line)" at bounding box center [1049, 487] width 201 height 15
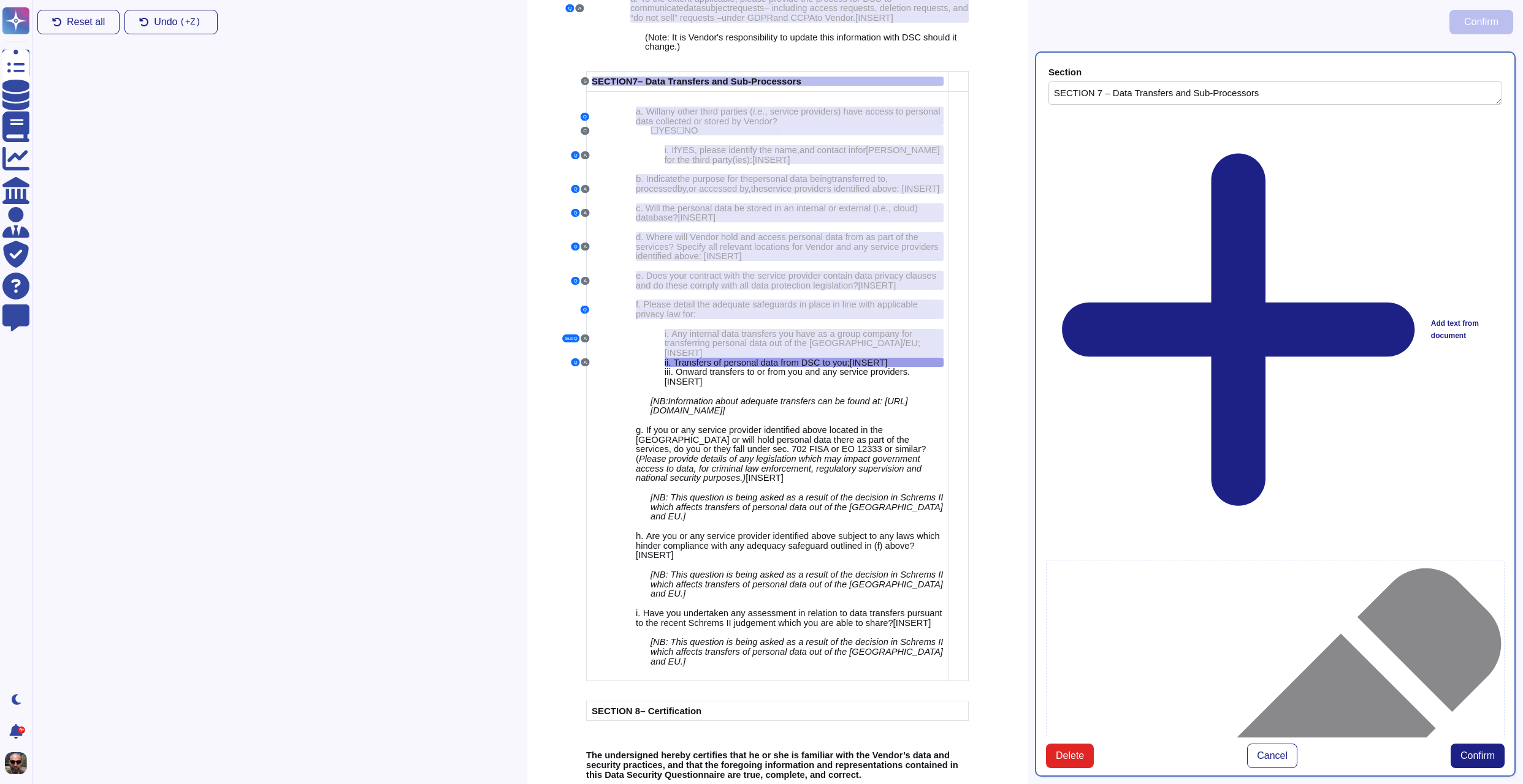
type textarea "SECTION 7 – Data Transfers and Sub-Processors"
type textarea "Transfers of personal data from DSC to you; [INSERT]"
click at [1473, 751] on span "Confirm" at bounding box center [1477, 755] width 35 height 10
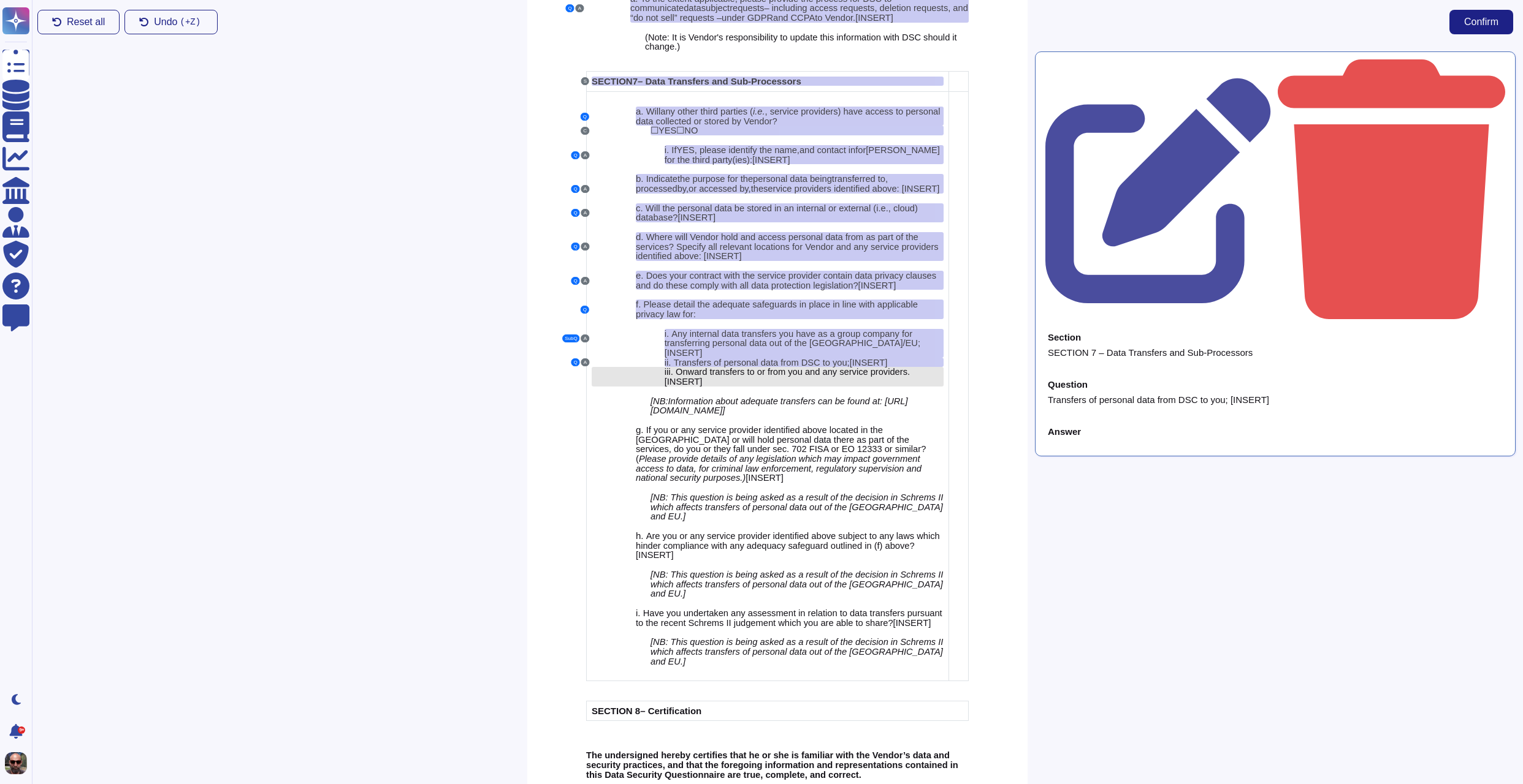
click at [797, 377] on span "Onward transfers to or from you and any service providers." at bounding box center [793, 371] width 234 height 10
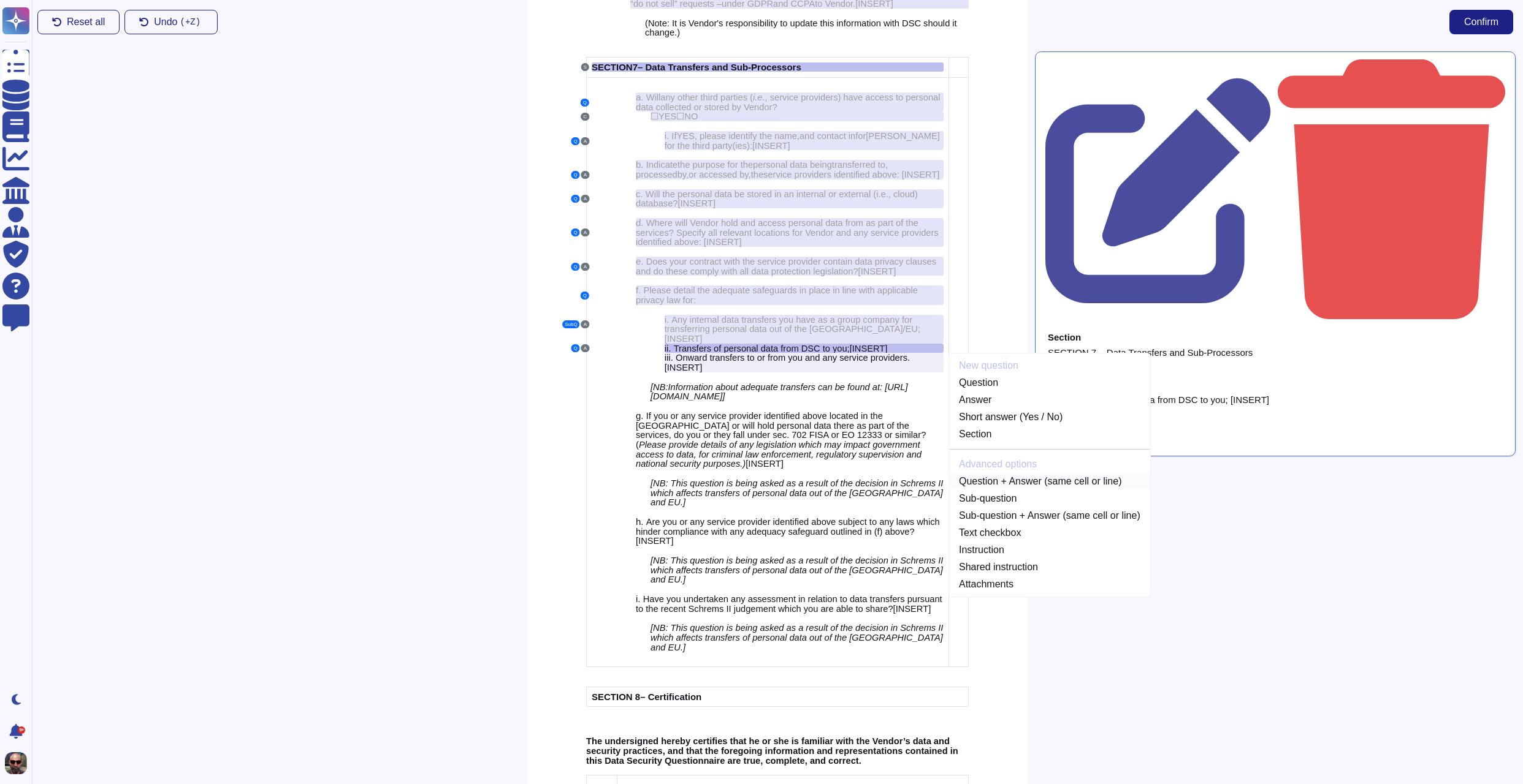
click at [1047, 489] on link "Question + Answer (same cell or line)" at bounding box center [1049, 482] width 201 height 15
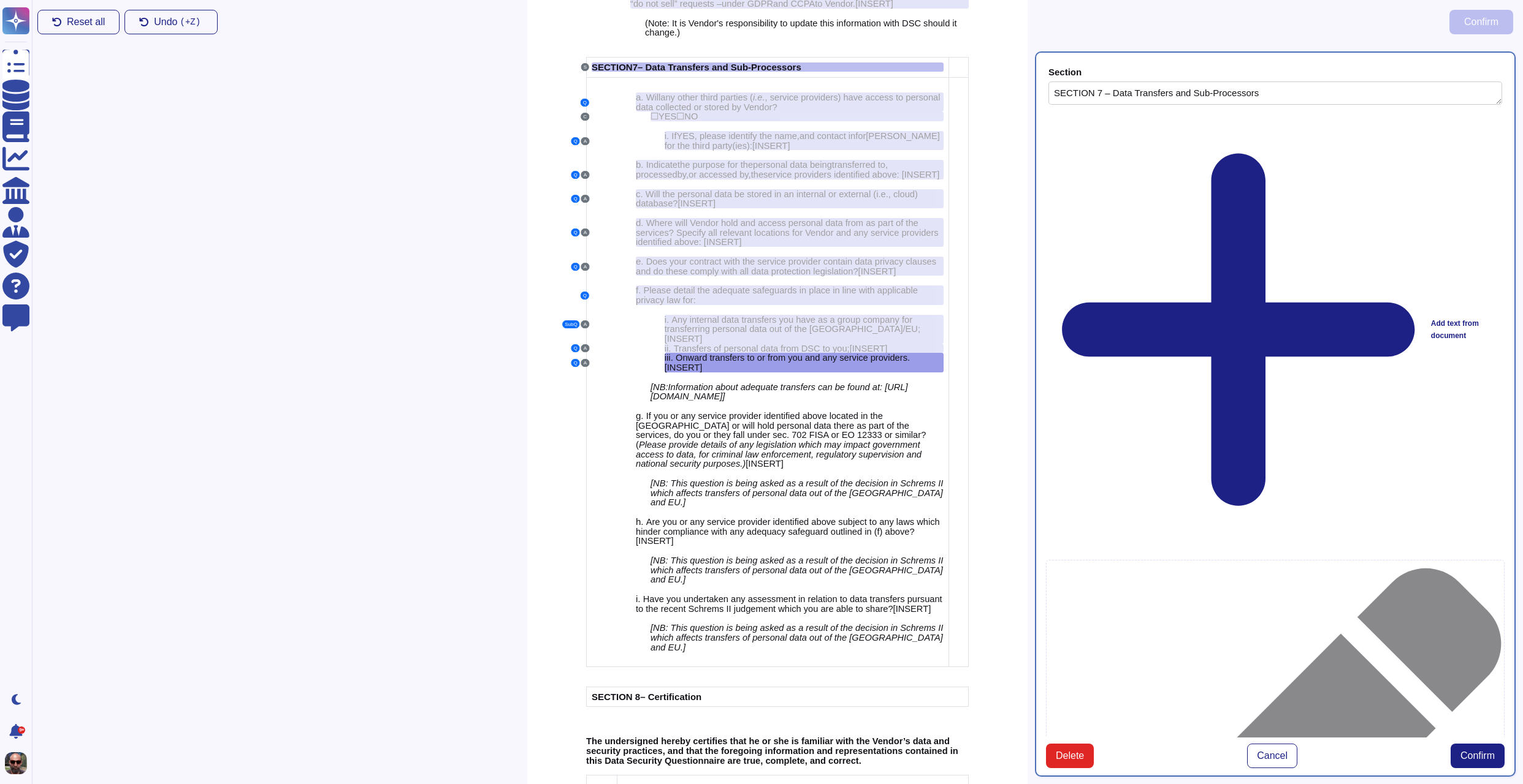
type textarea "SECTION 7 – Data Transfers and Sub-Processors"
type textarea "Onward transfers to or from you and any service providers. [INSERT]"
click at [1467, 751] on span "Confirm" at bounding box center [1477, 755] width 35 height 10
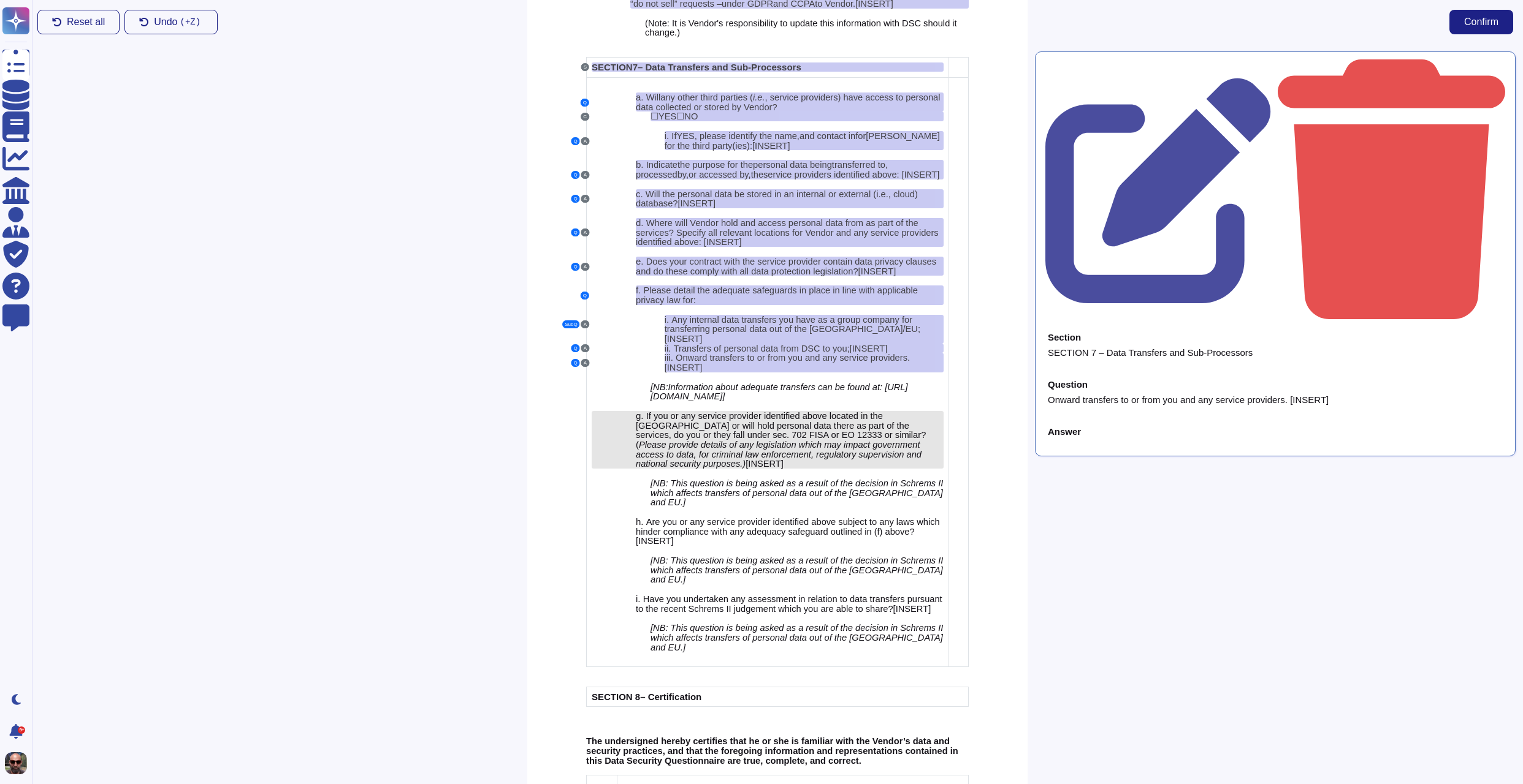
click at [832, 440] on span "If you or any service provider identified above located in the [GEOGRAPHIC_DATA…" at bounding box center [781, 425] width 290 height 29
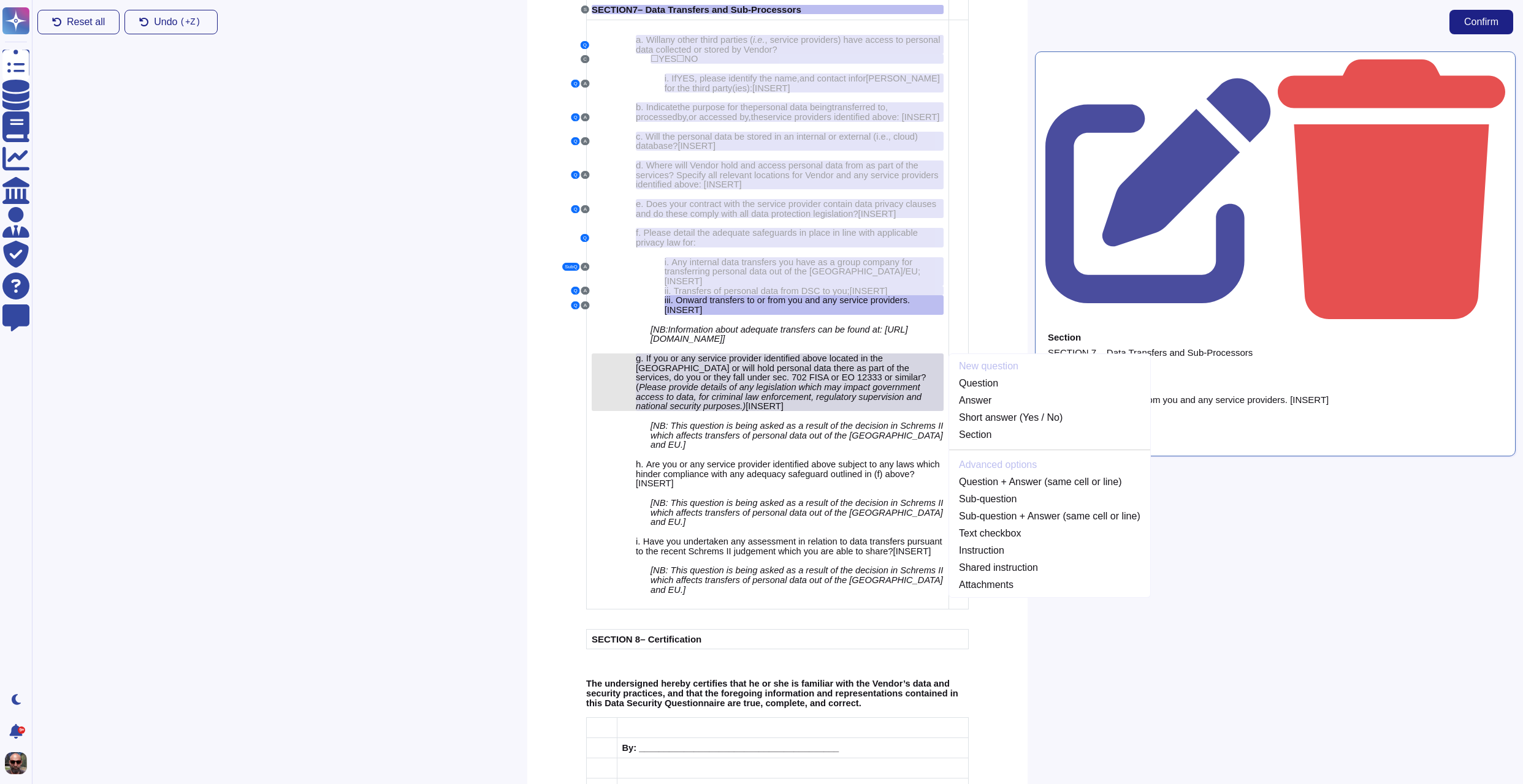
scroll to position [3696, 0]
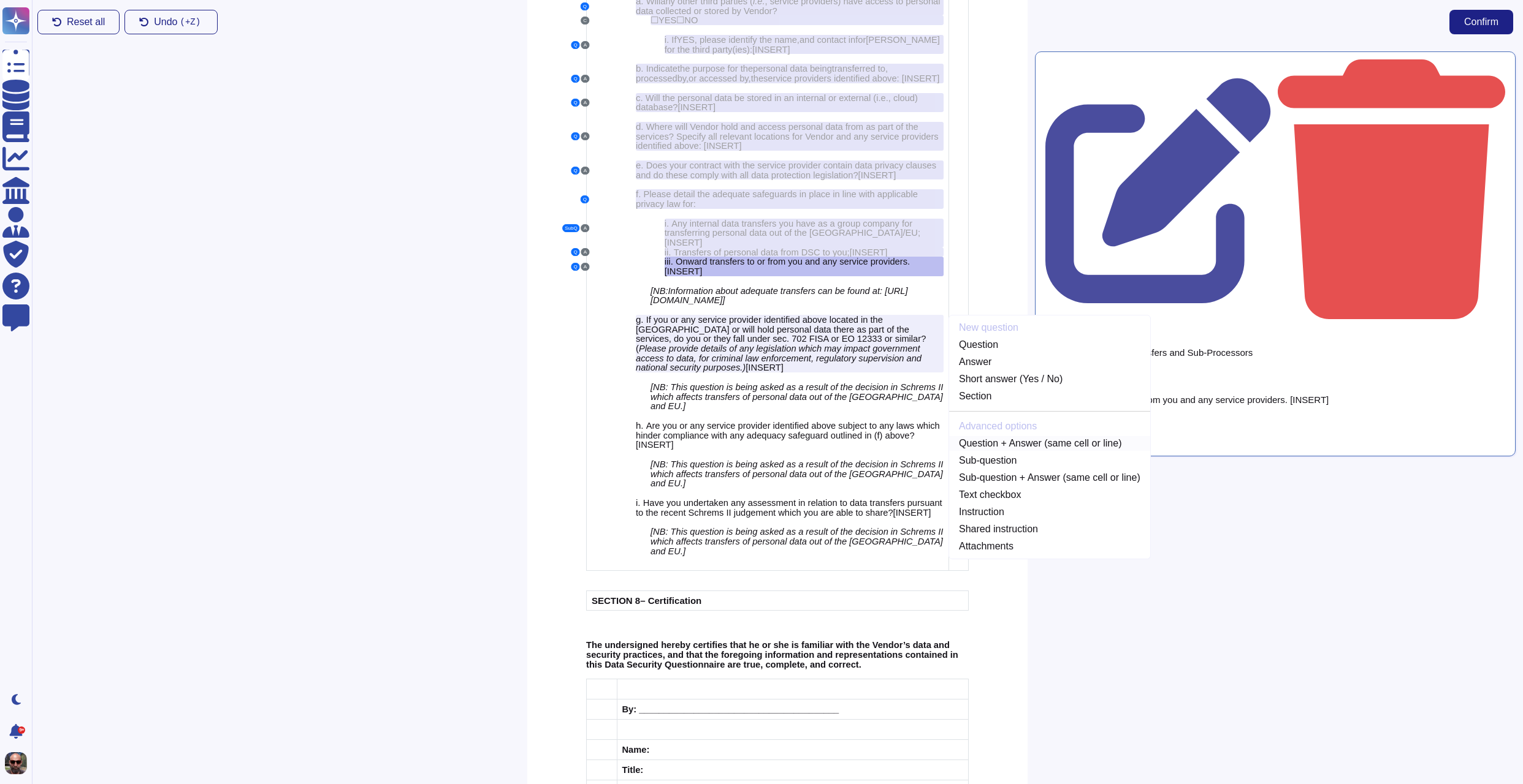
click at [1008, 451] on link "Question + Answer (same cell or line)" at bounding box center [1049, 443] width 201 height 15
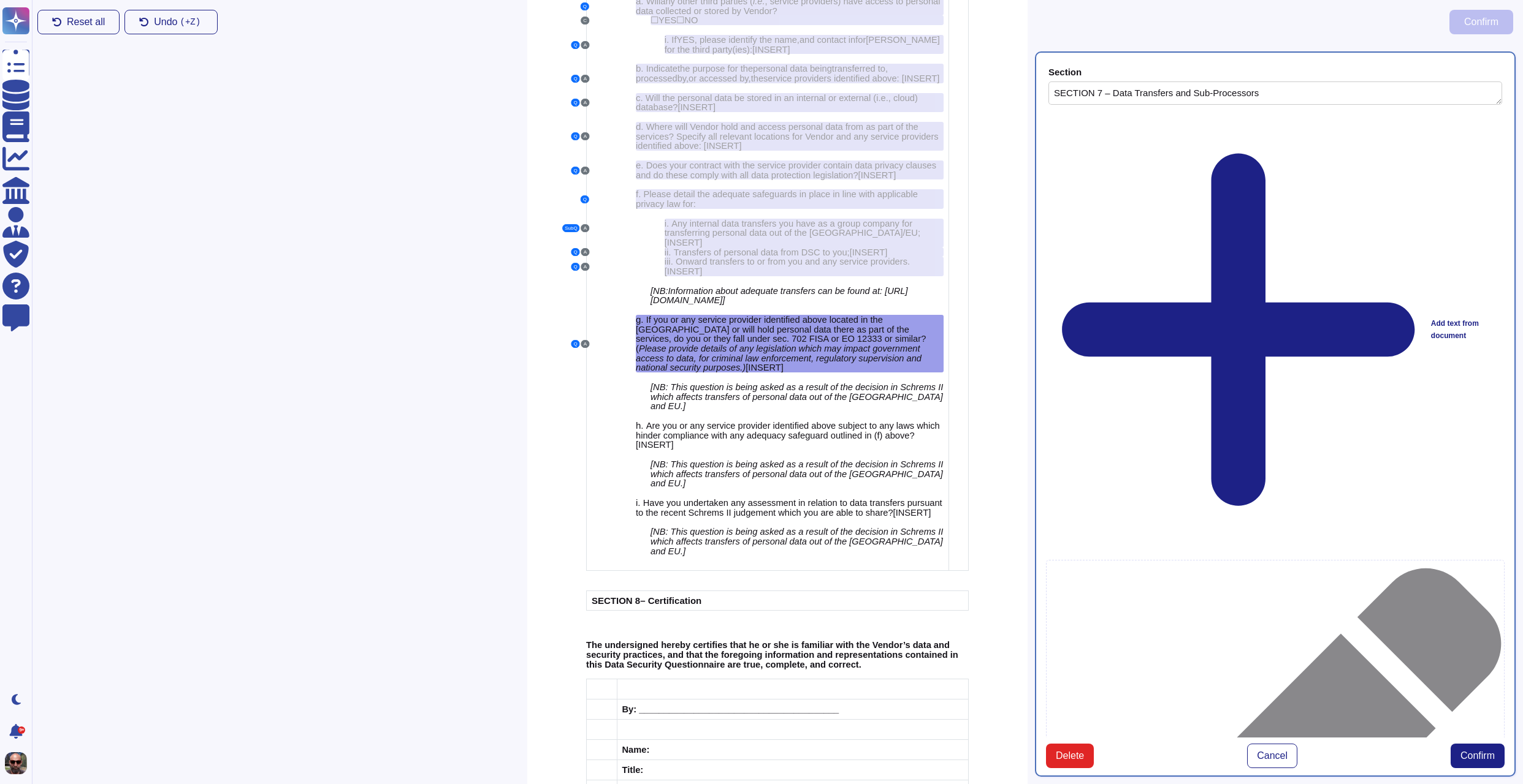
type textarea "SECTION 7 – Data Transfers and Sub-Processors"
type textarea "If you or any service provider identified above located in the [GEOGRAPHIC_DATA…"
click at [1476, 751] on span "Confirm" at bounding box center [1477, 755] width 35 height 10
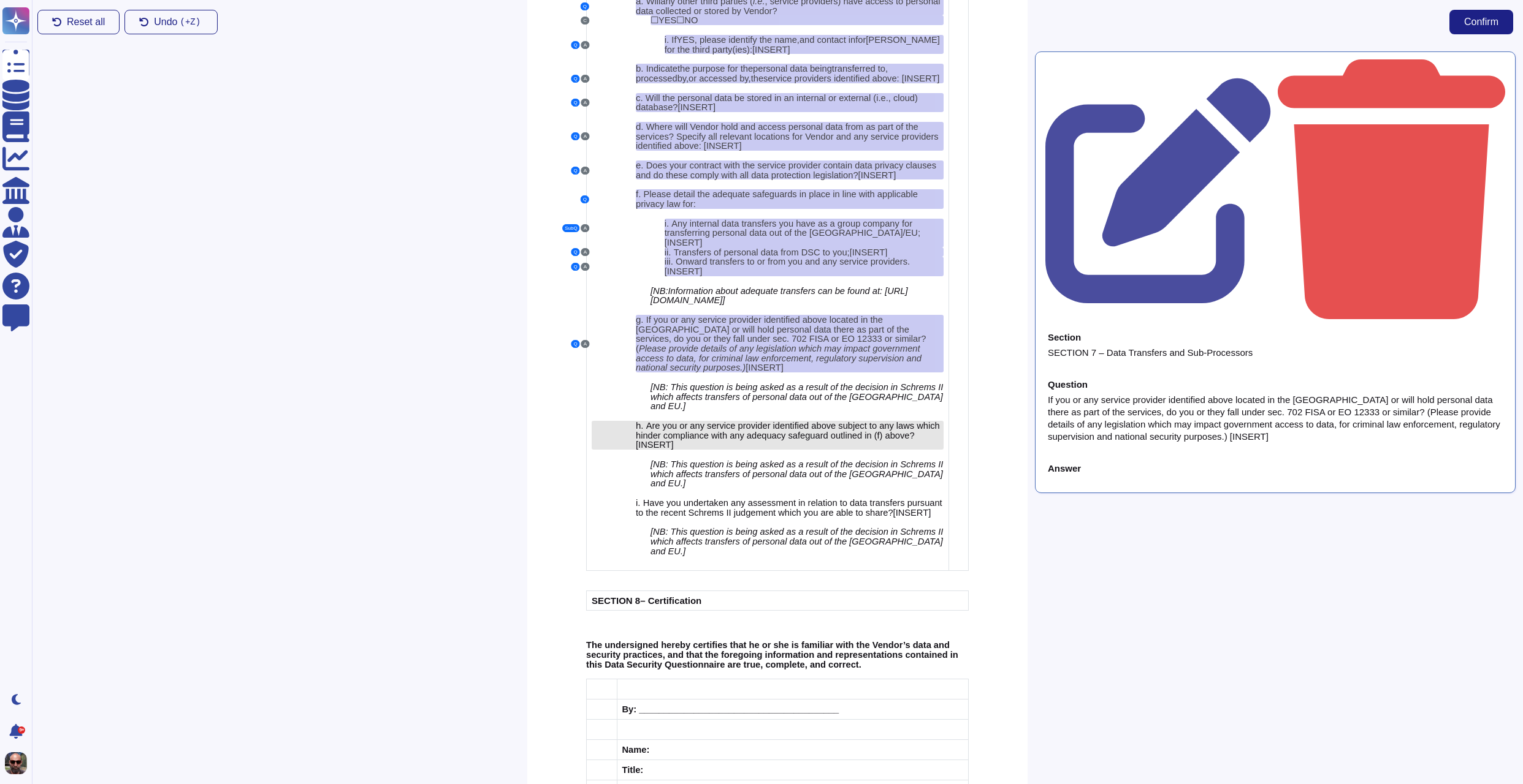
click at [778, 440] on span "Are you or any service provider identified above subject to any laws which hind…" at bounding box center [787, 431] width 304 height 20
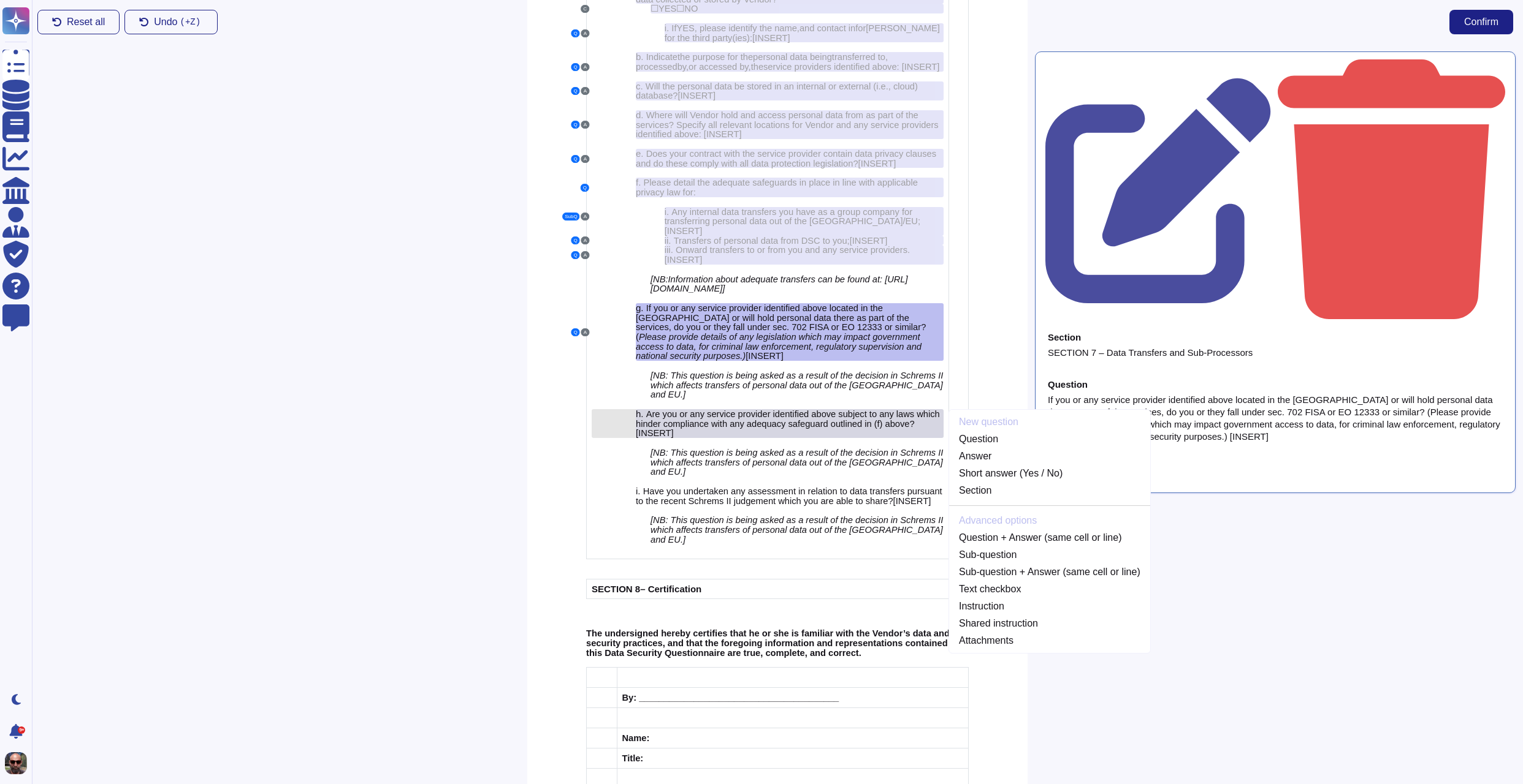
scroll to position [3788, 0]
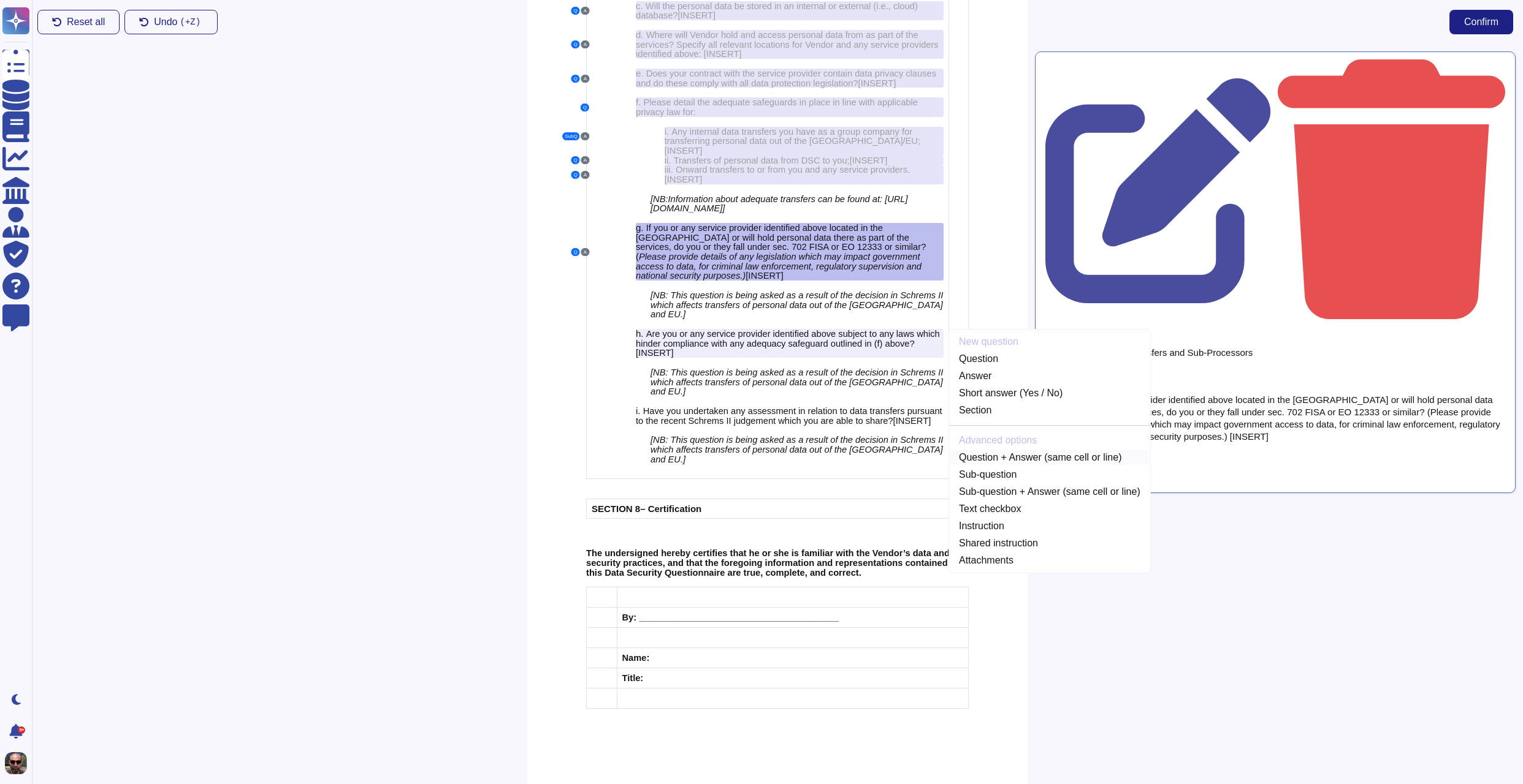
click at [1072, 465] on link "Question + Answer (same cell or line)" at bounding box center [1049, 458] width 201 height 15
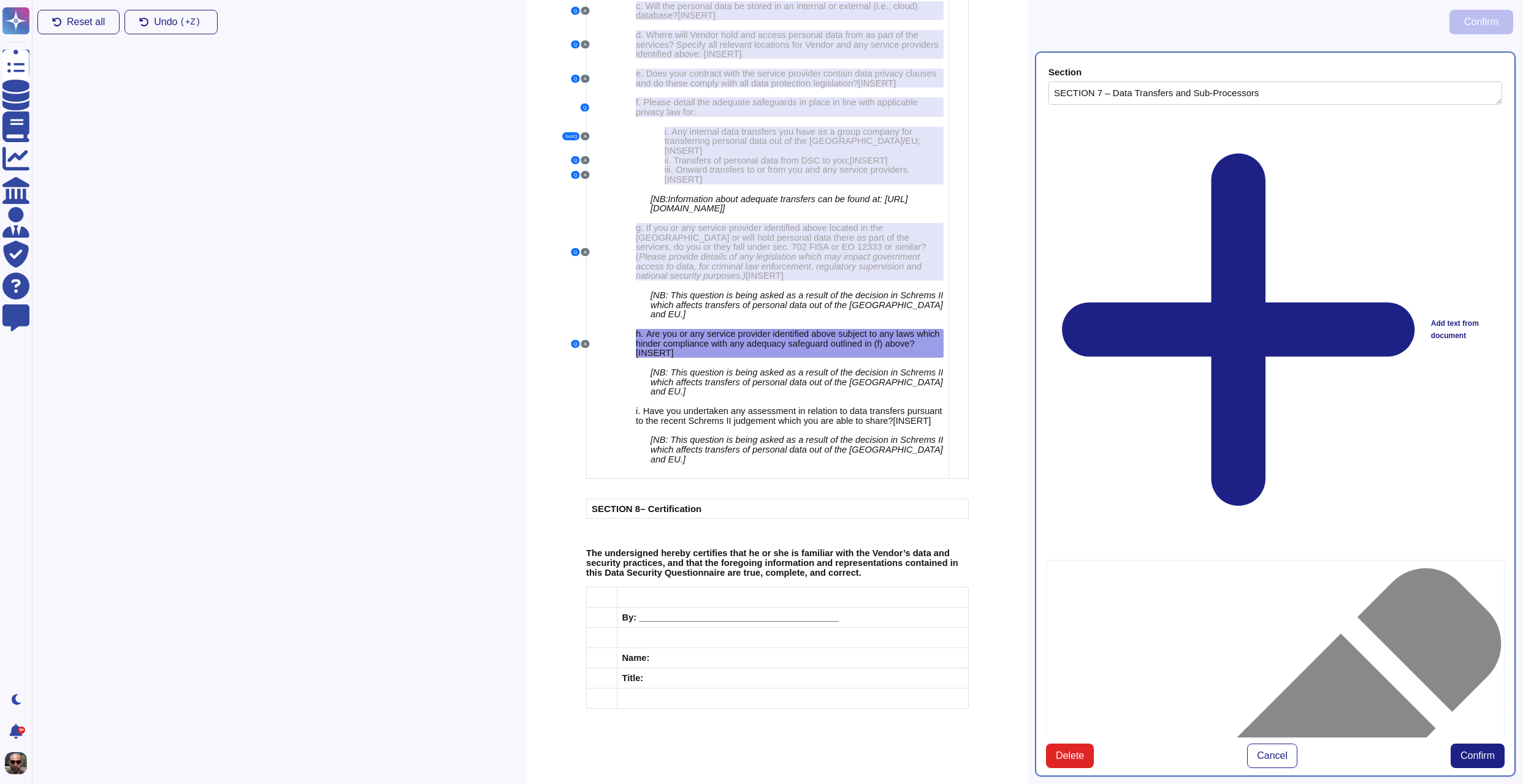
type textarea "SECTION 7 – Data Transfers and Sub-Processors"
type textarea "Are you or any service provider identified above subject to any laws which hind…"
click at [1481, 751] on span "Confirm" at bounding box center [1477, 755] width 35 height 10
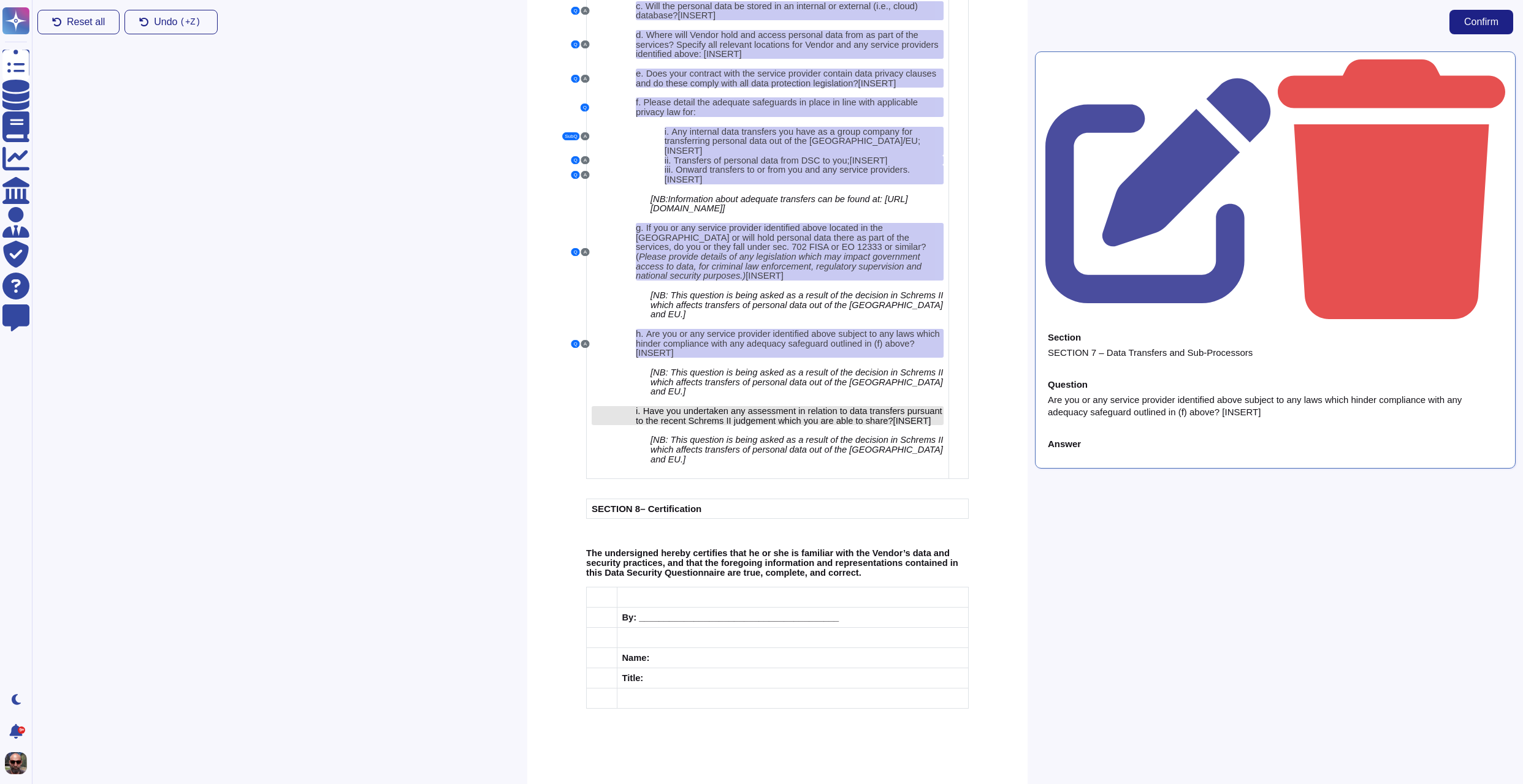
click at [813, 426] on span "Have you undertaken any assessment in relation to data transfers pursuant to th…" at bounding box center [789, 416] width 306 height 20
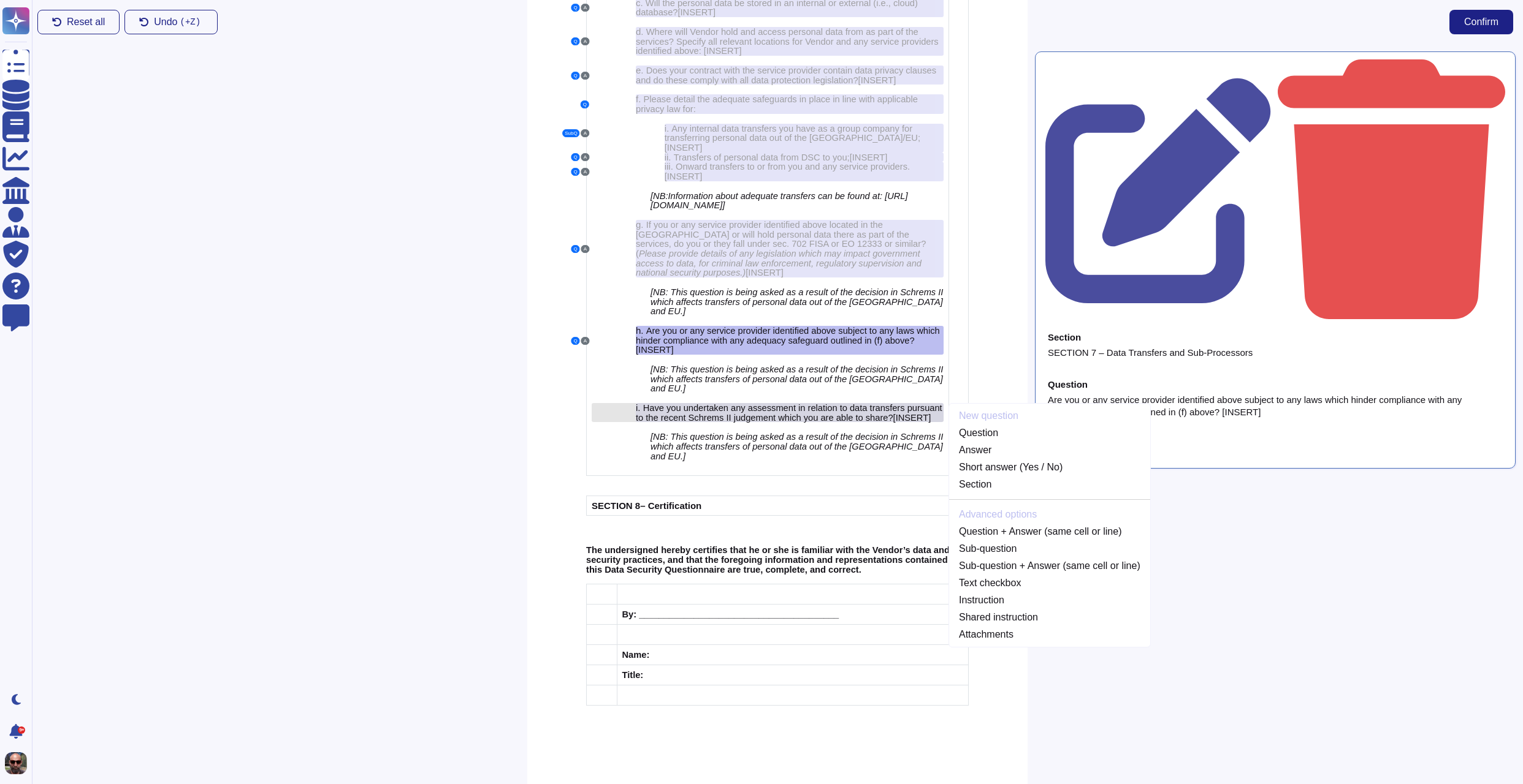
scroll to position [3849, 0]
click at [1078, 524] on link "Question + Answer (same cell or line)" at bounding box center [1049, 532] width 201 height 15
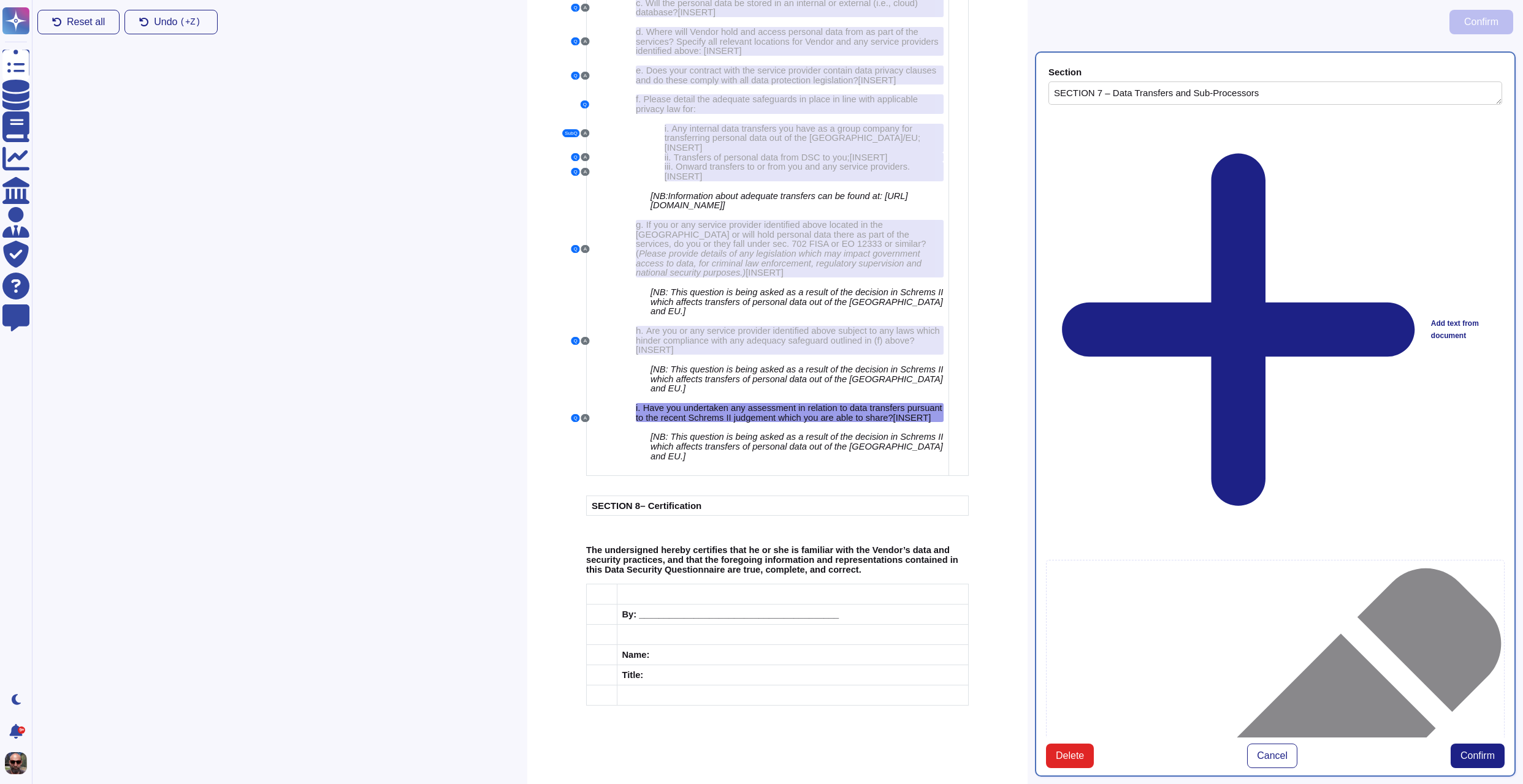
type textarea "SECTION 7 – Data Transfers and Sub-Processors"
type textarea "Have you undertaken any assessment in relation to data transfers pursuant to th…"
click at [1476, 751] on span "Confirm" at bounding box center [1477, 755] width 35 height 10
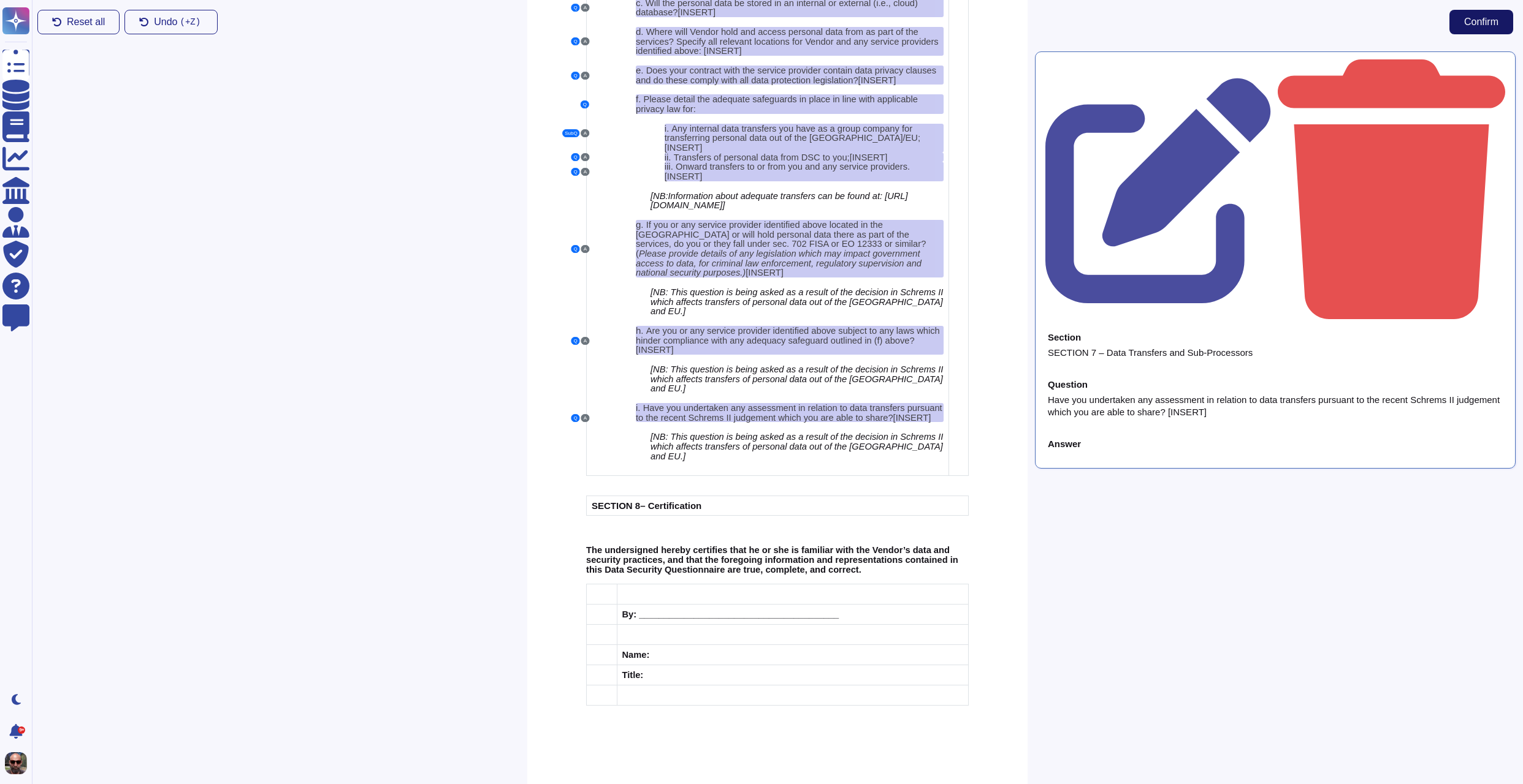
click at [1476, 28] on button "Confirm" at bounding box center [1481, 22] width 64 height 25
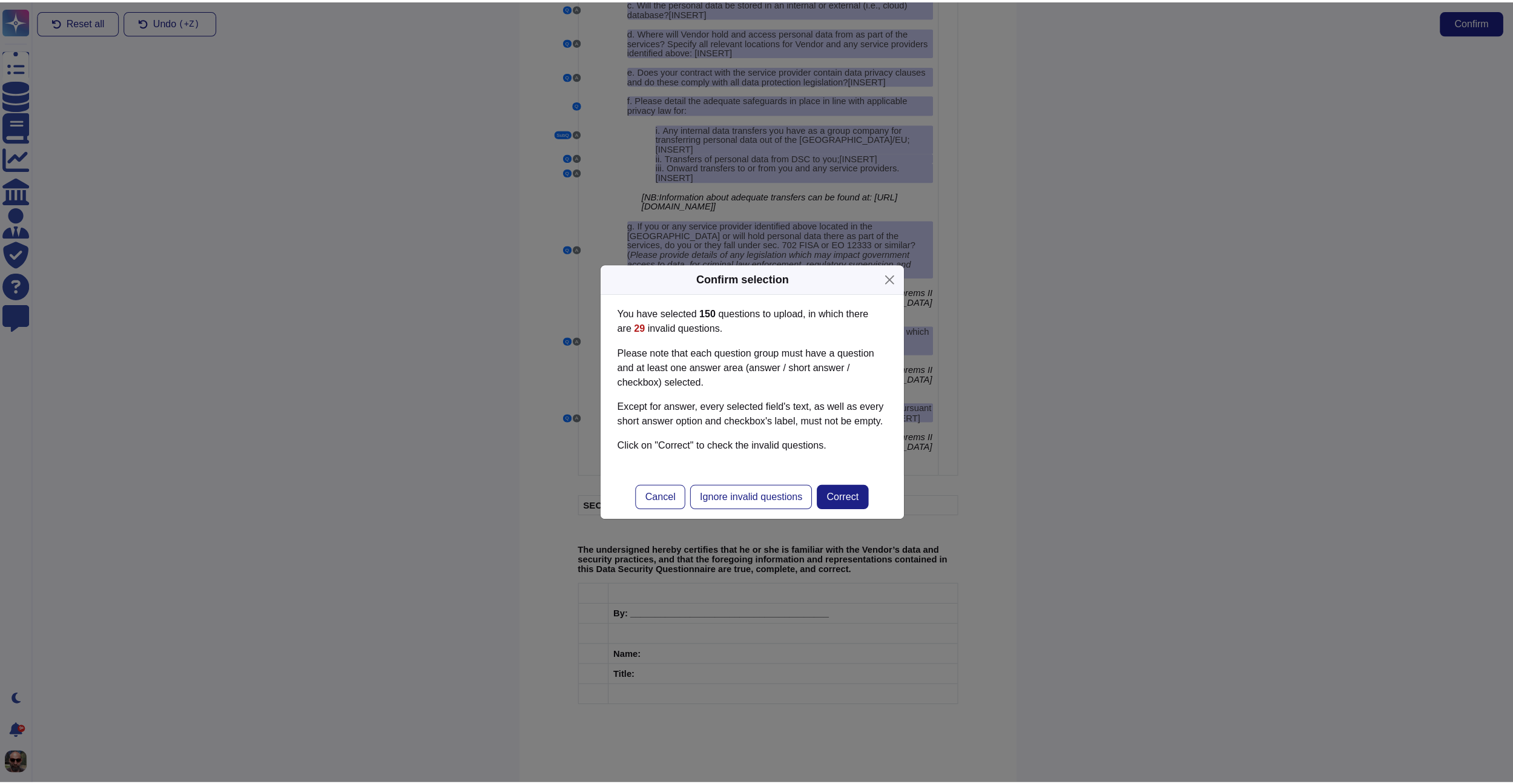
scroll to position [3793, 0]
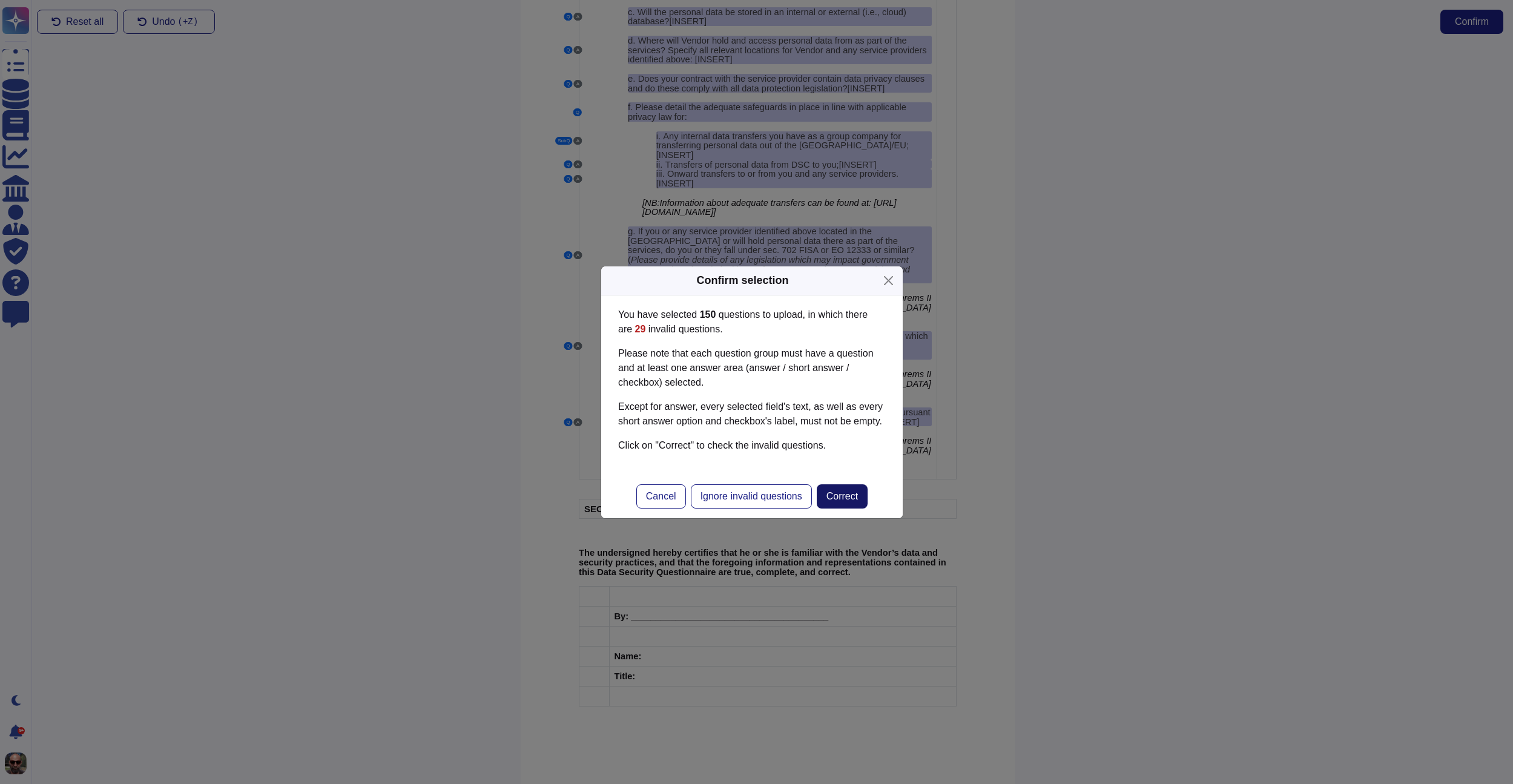
click at [855, 501] on span "Correct" at bounding box center [842, 496] width 31 height 10
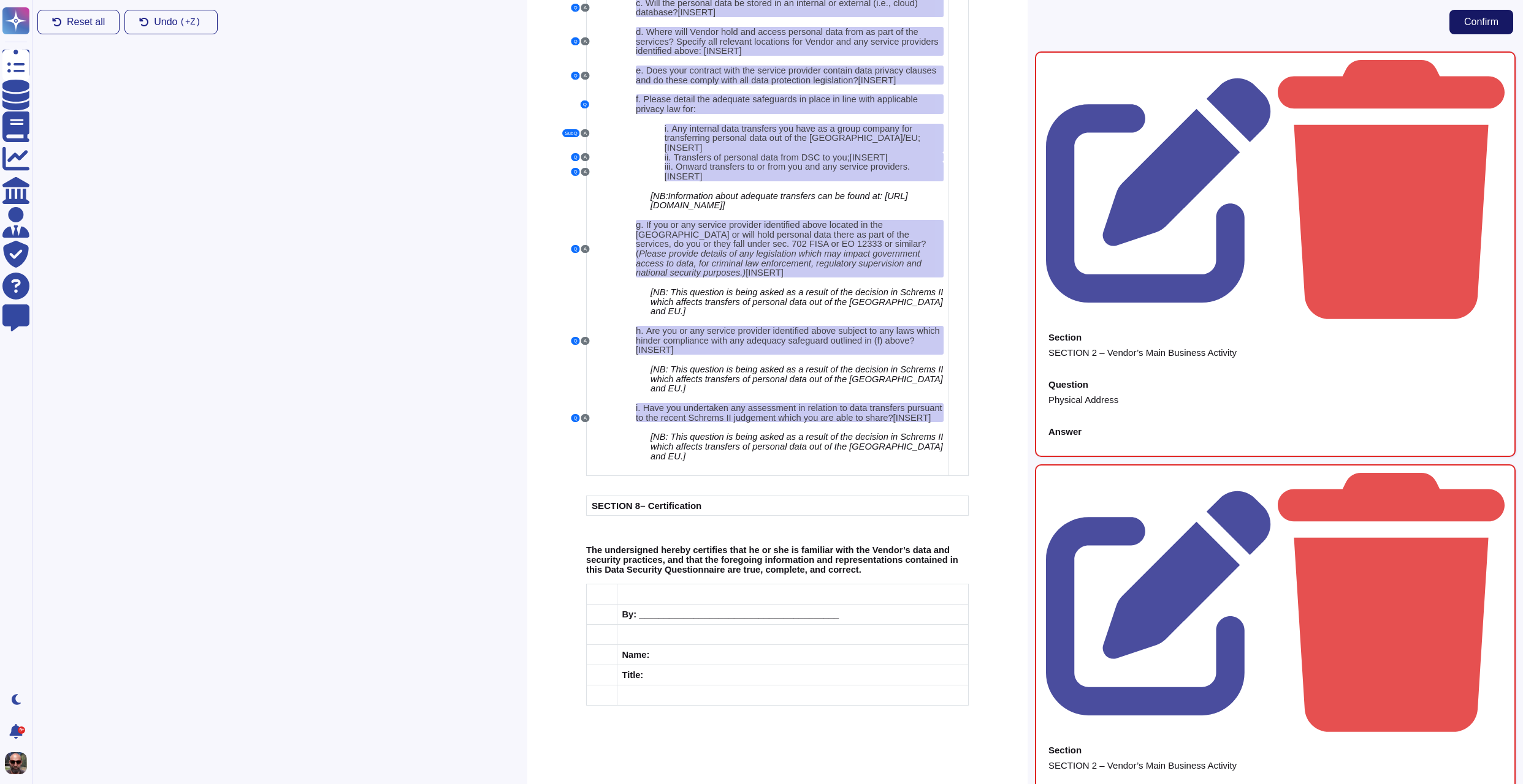
click at [1487, 23] on span "Confirm" at bounding box center [1481, 22] width 35 height 10
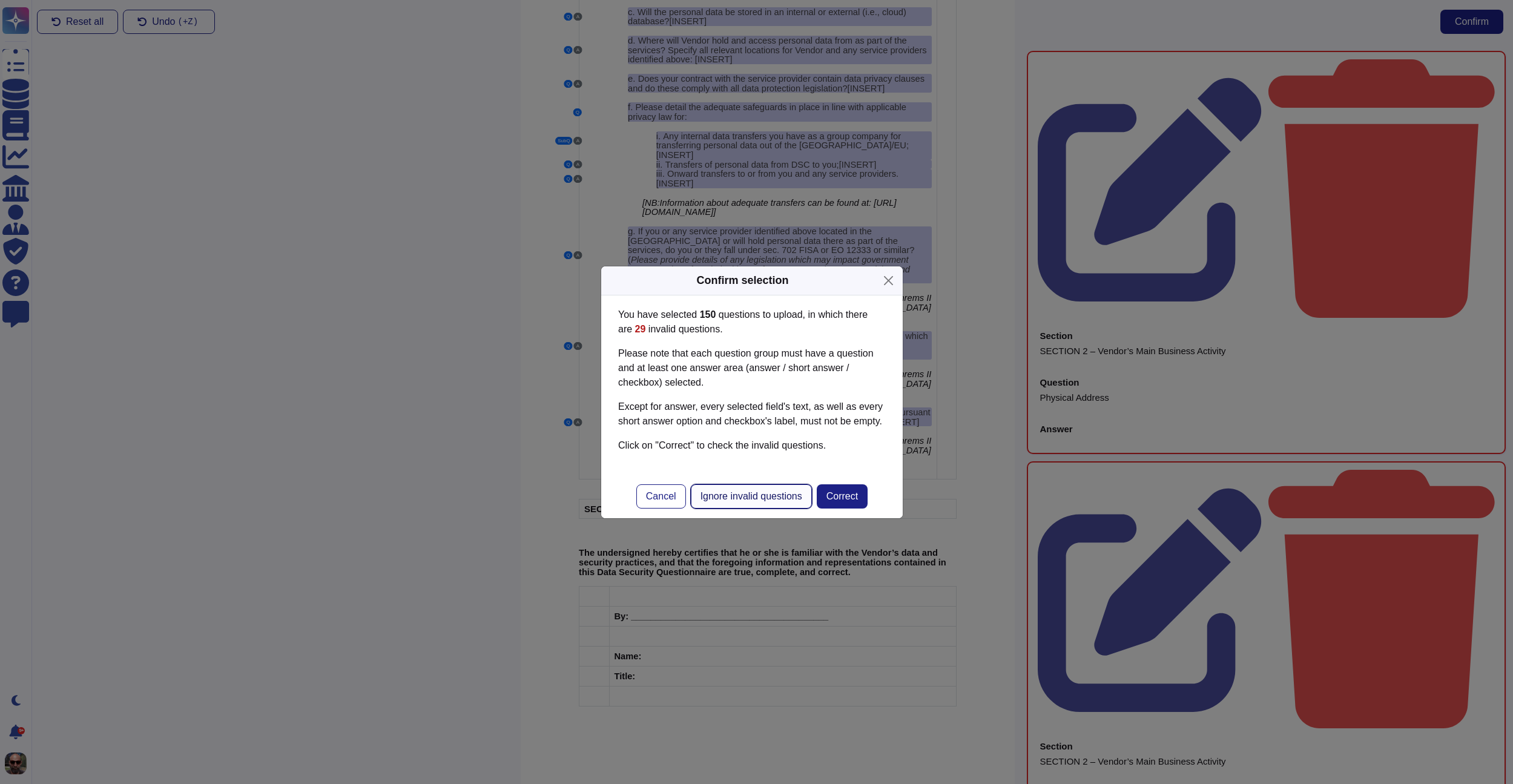
click at [756, 501] on span "Ignore invalid questions" at bounding box center [751, 496] width 102 height 10
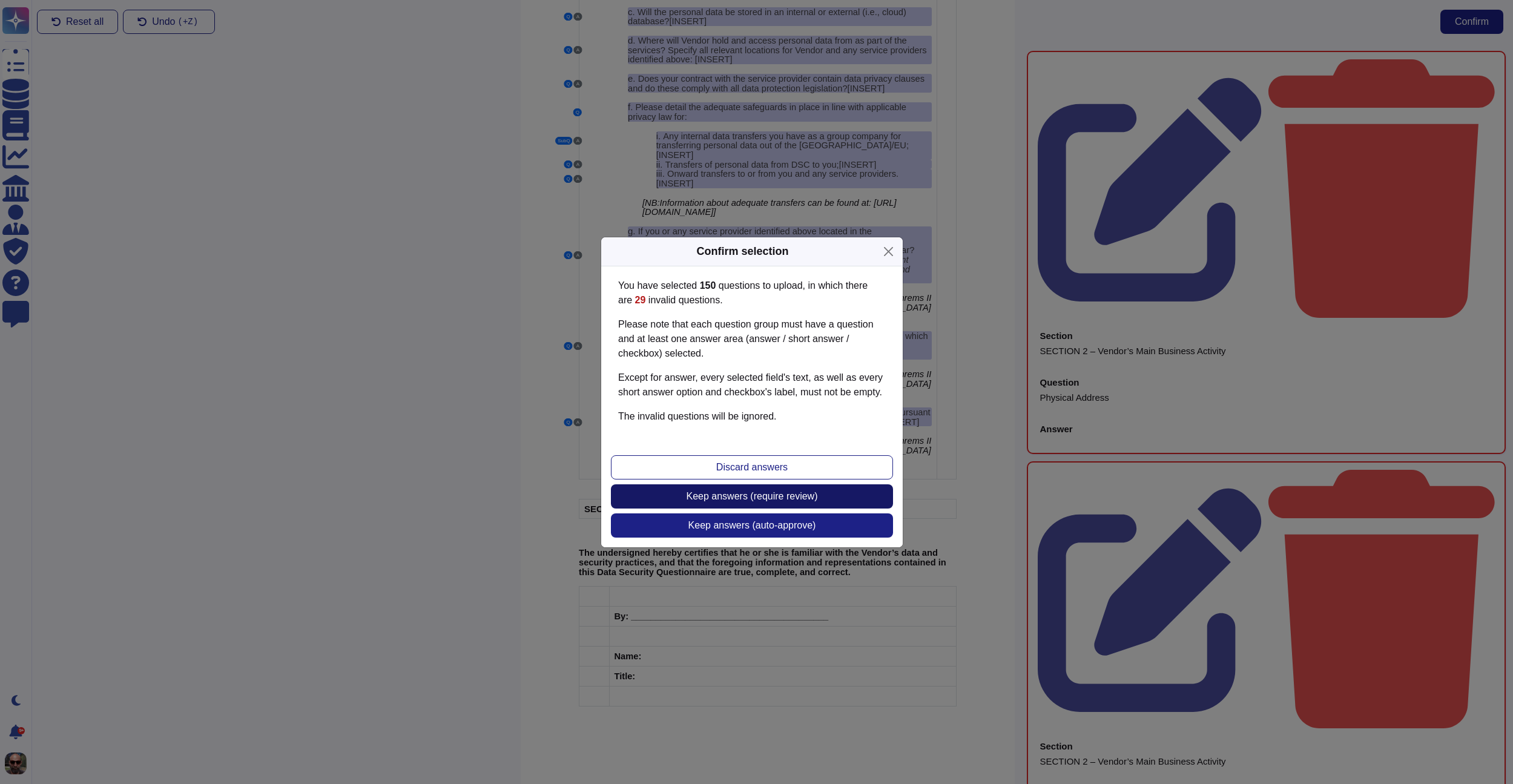
click at [757, 501] on span "Keep answers (require review)" at bounding box center [752, 496] width 131 height 10
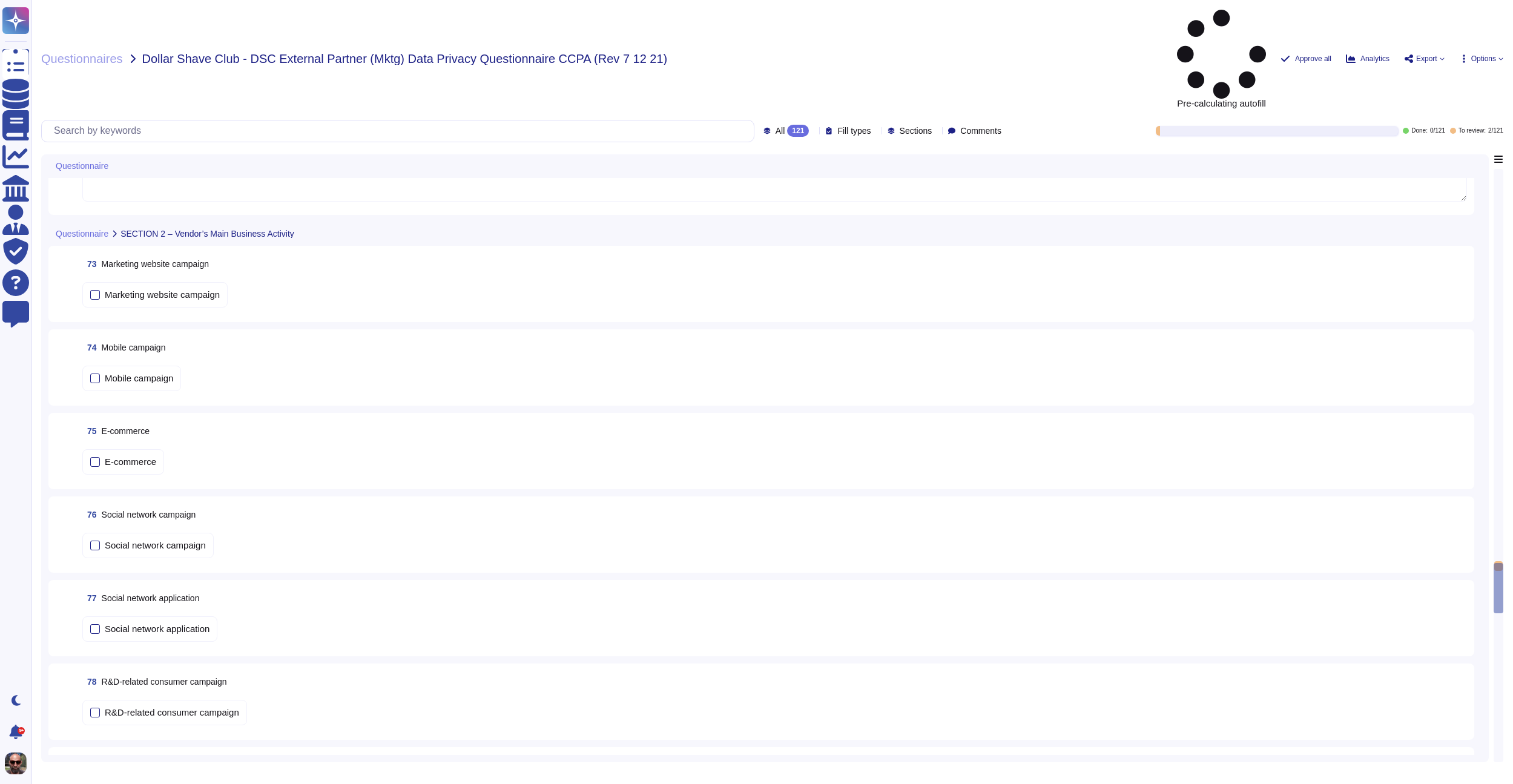
type textarea "- Please explain: [INSERT]"
type textarea "Vendor DSC"
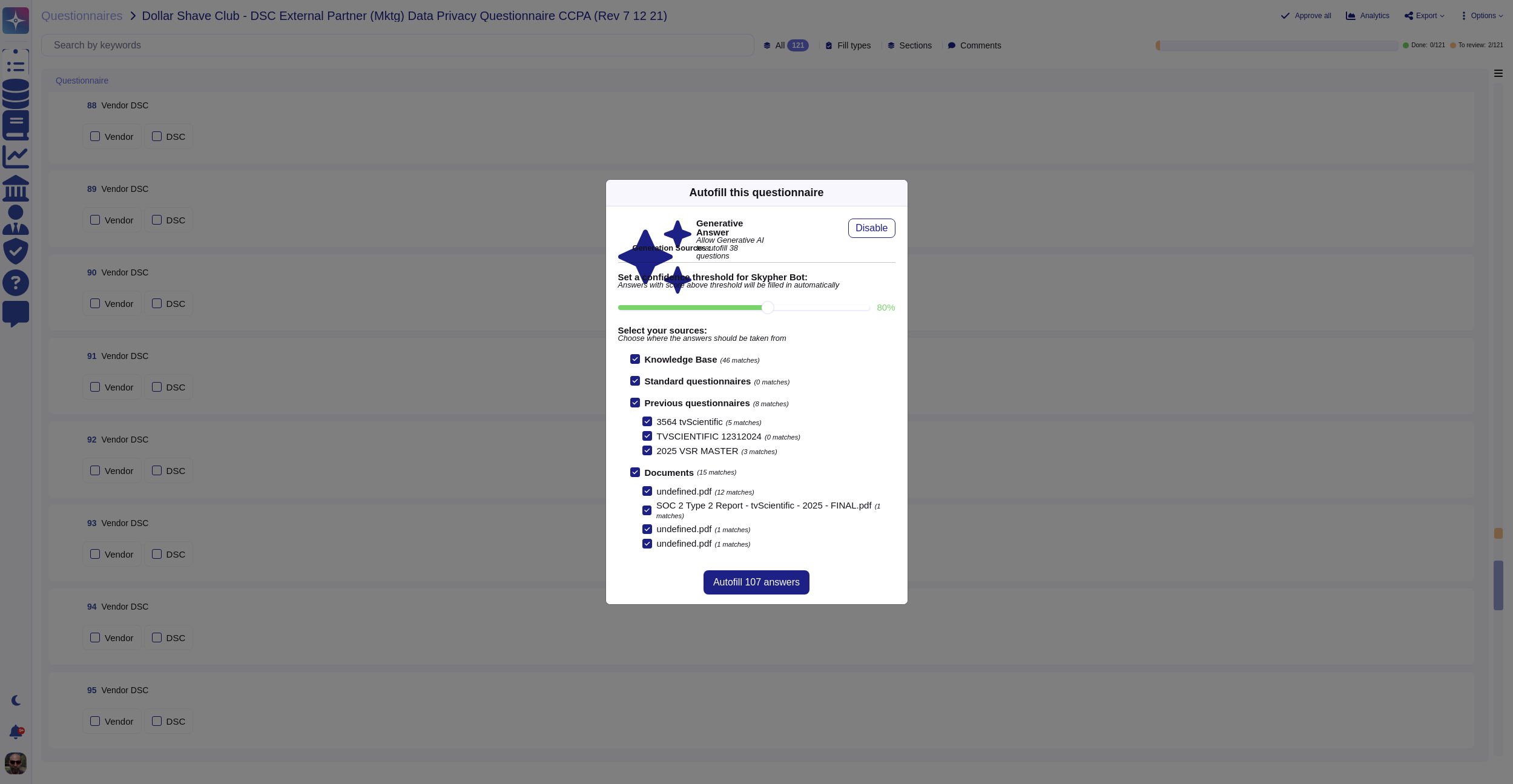
scroll to position [8007, 0]
click at [772, 585] on span "Autofill 107 answers" at bounding box center [756, 582] width 87 height 10
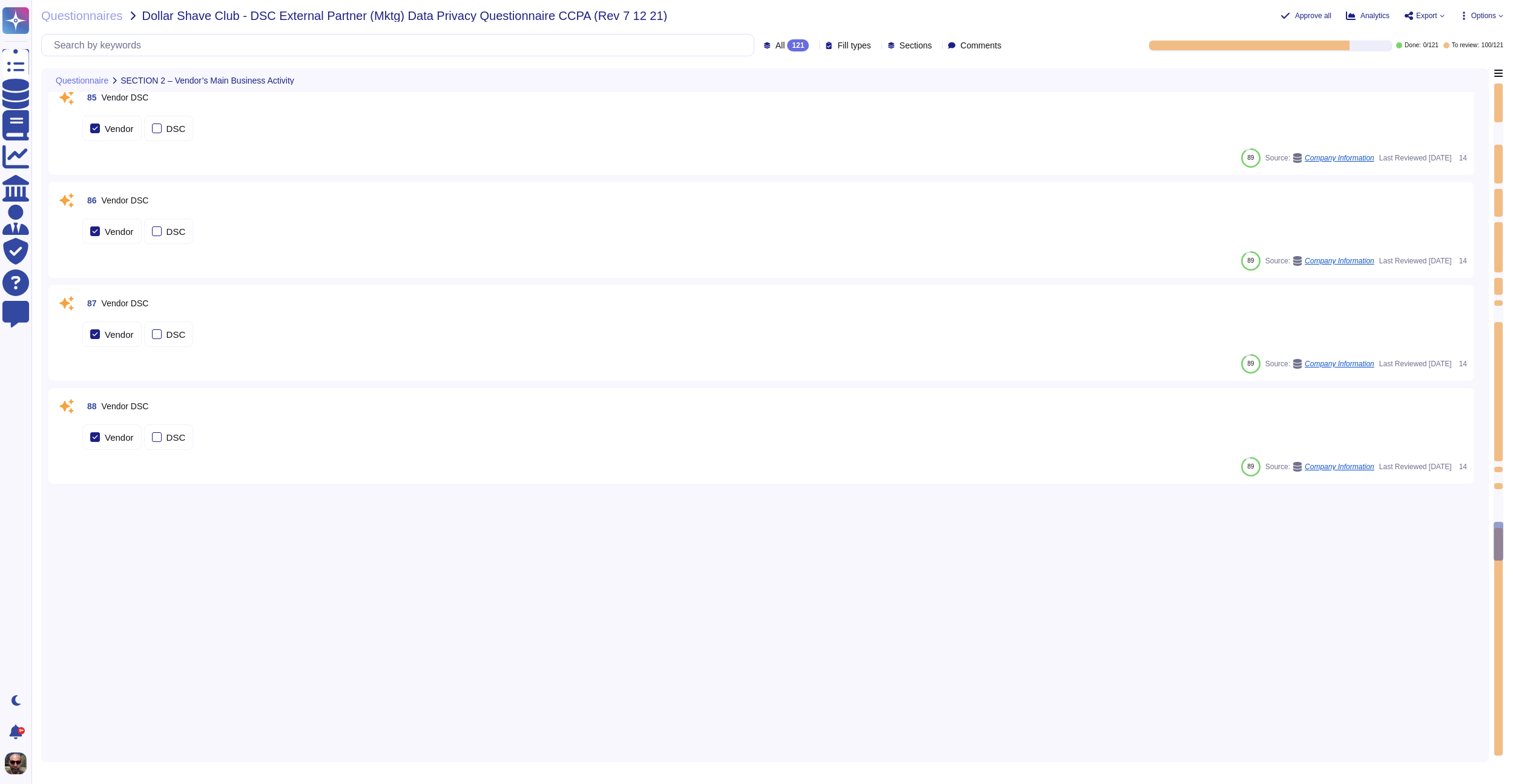
type textarea "- Please explain: [INSERT]"
type textarea "Vendor DSC"
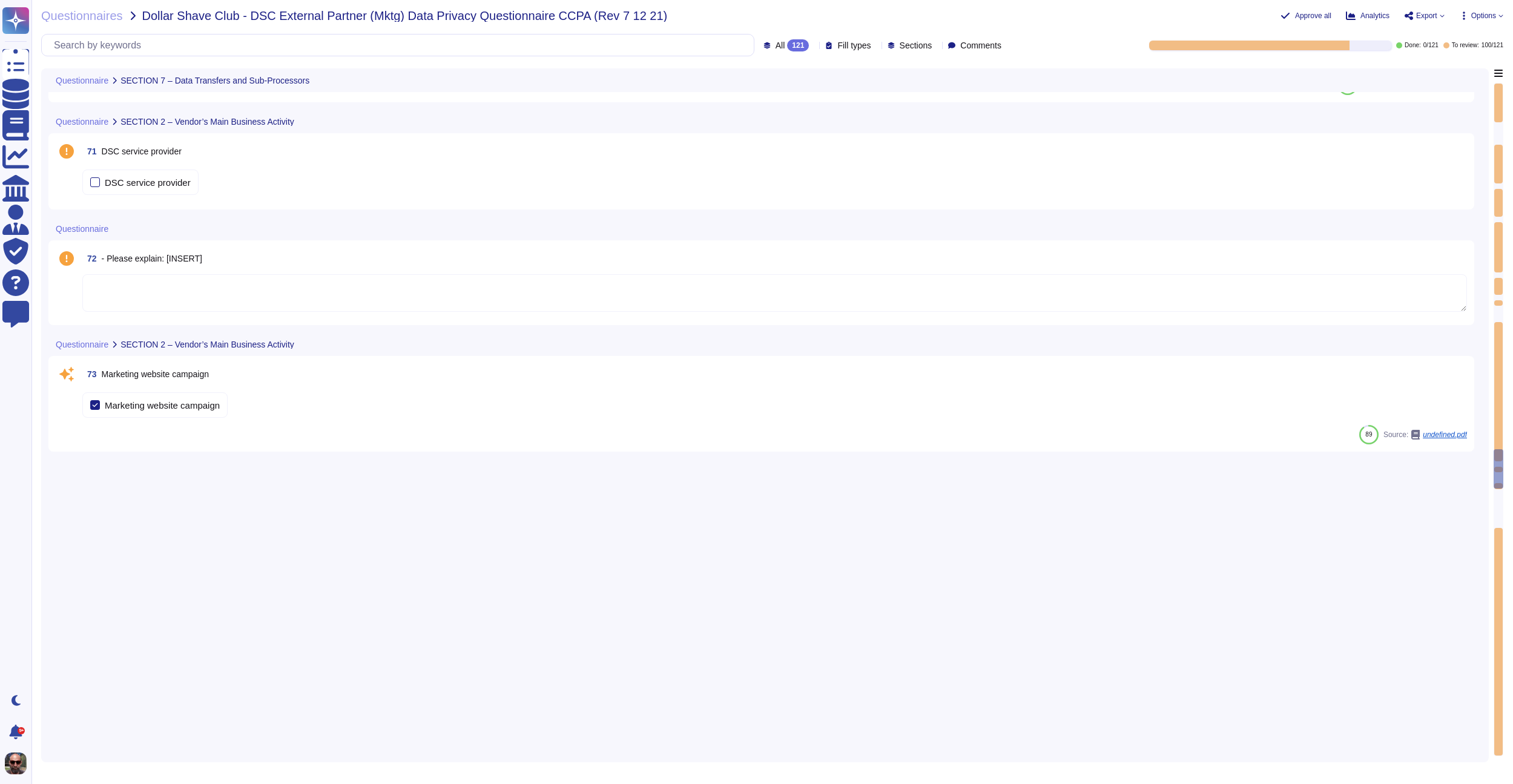
type textarea "The purpose for the personal data being transferred to, processed by, or access…"
type textarea "The data entered into the TvScientific platform is maintained within a dedicate…"
type textarea "Vendor will hold and access personal data in data centers located in the [GEOGR…"
type textarea "Yes, our contract with the service provider includes a data processing agreemen…"
type textarea "We are headquartered in [GEOGRAPHIC_DATA], and our data centers are also locate…"
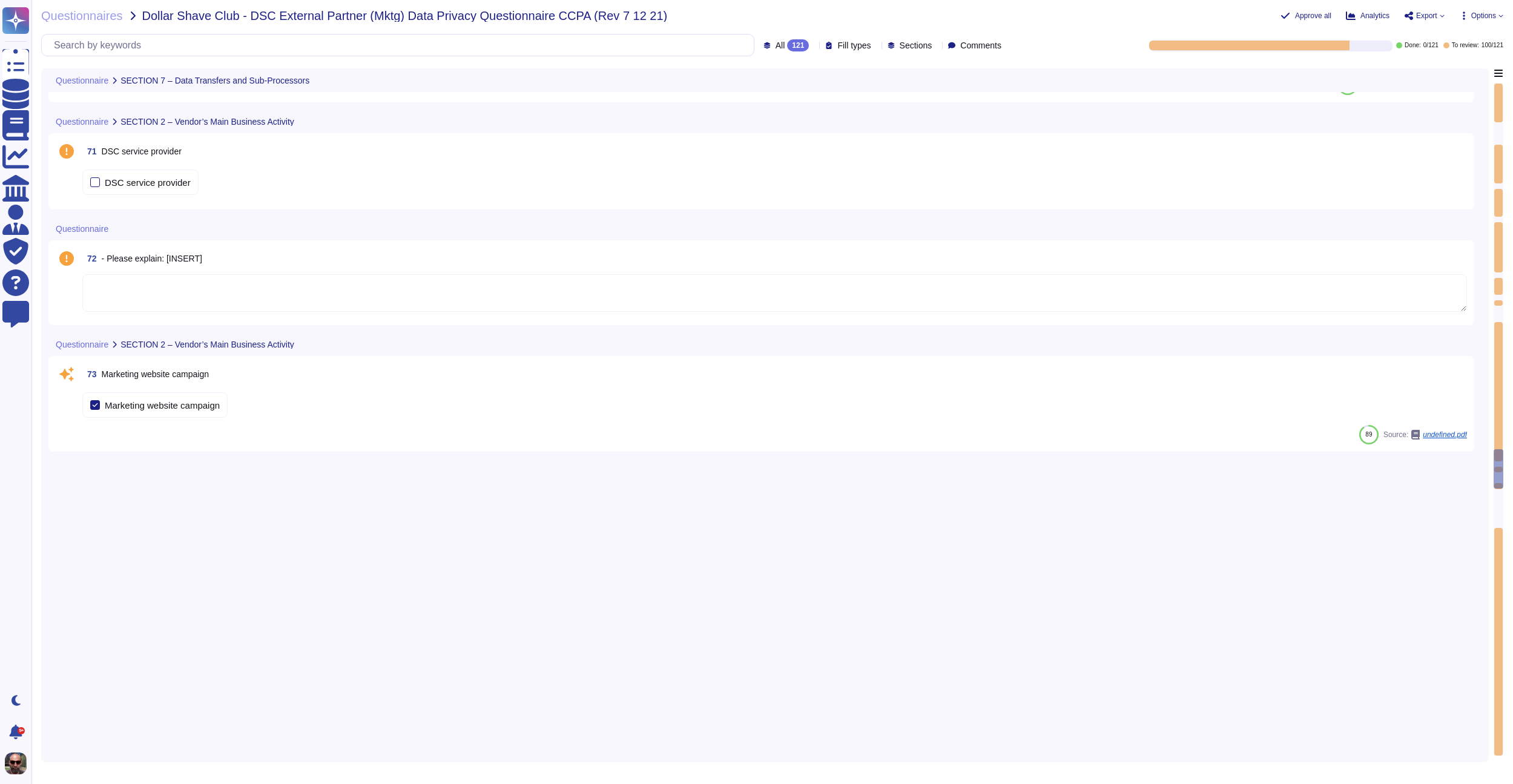
type textarea "We are not performing TIAs"
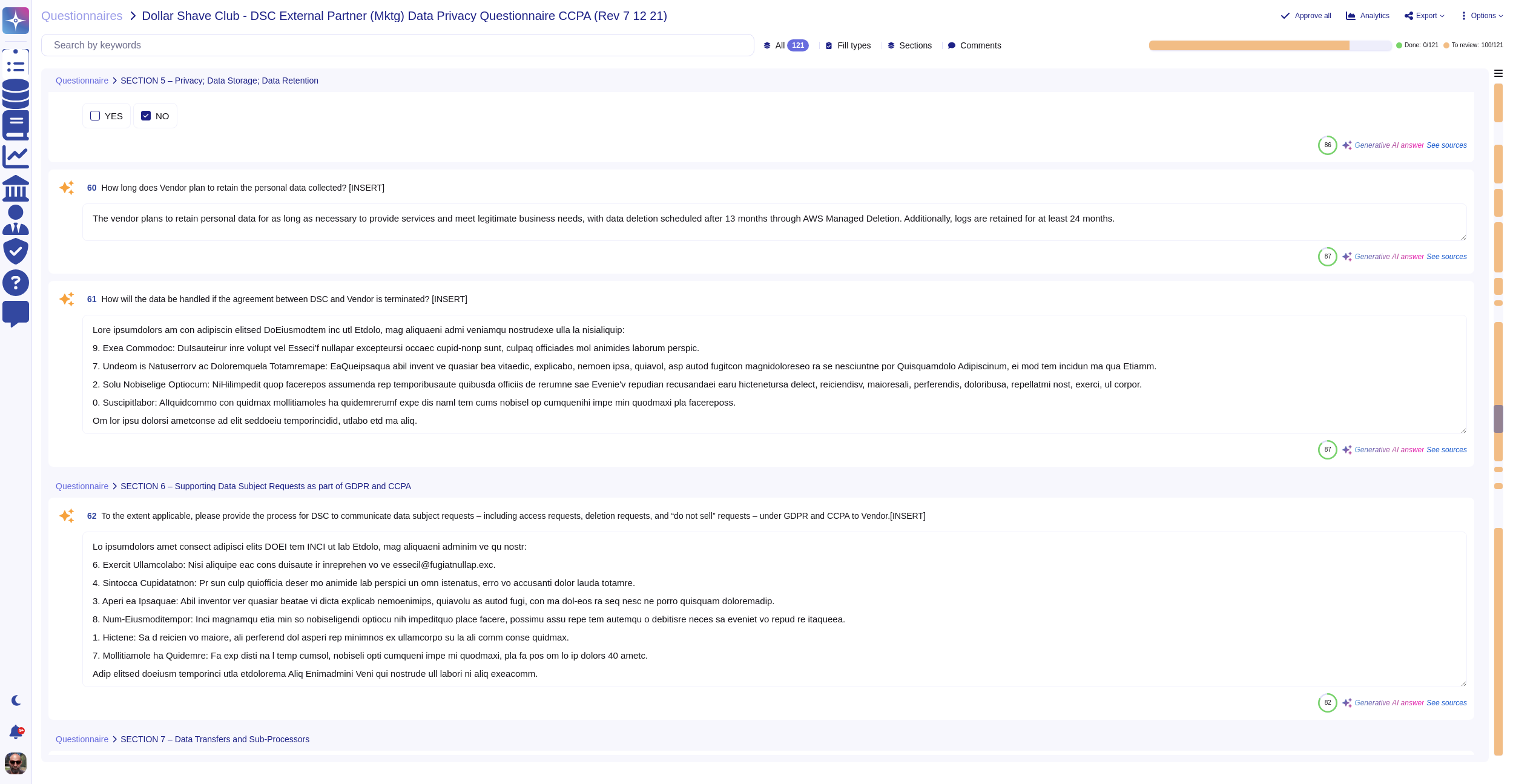
type textarea "Enterprise monitoring systems are configured to send alert notifications to IT …"
type textarea "The vendor plans to retain personal data for as long as necessary to provide se…"
type textarea "Upon termination of the agreement between TvScientific and the Vendor, the foll…"
type textarea "To communicate data subject requests under GDPR and CCPA to the Vendor, the fol…"
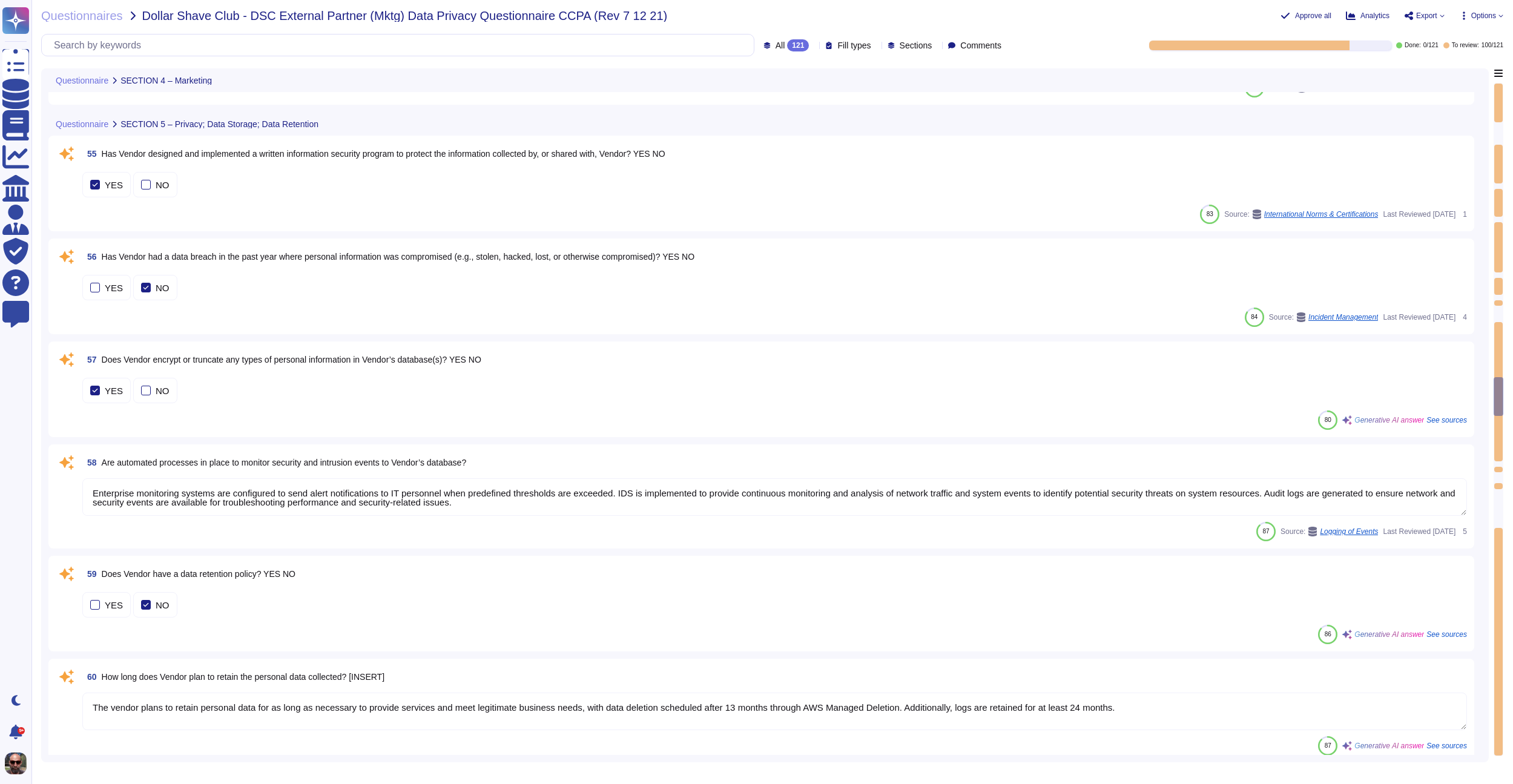
type textarea "[URL][DOMAIN_NAME]"
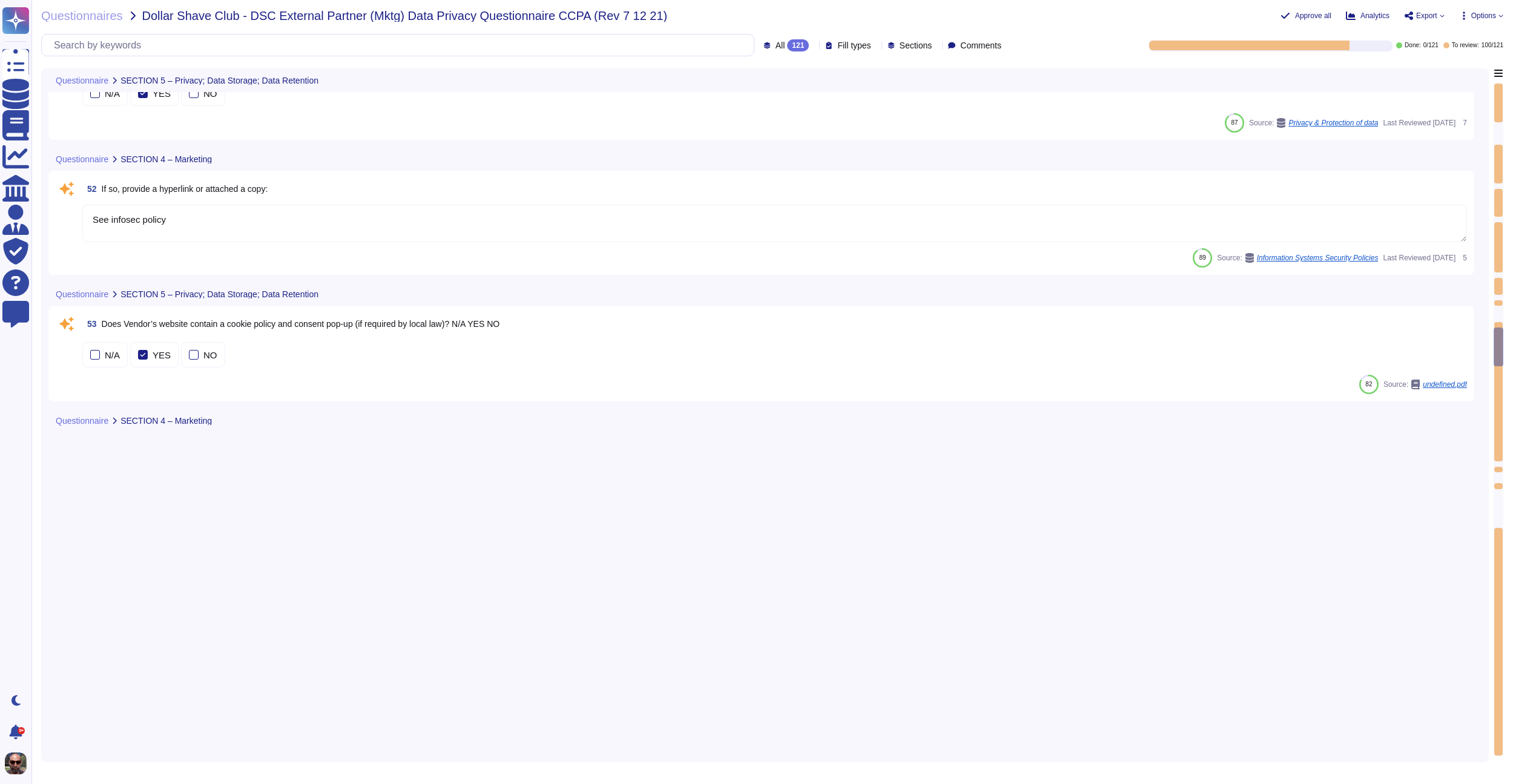
type textarea "The legal entity responsible for processing the personal data is TvScientific, …"
type textarea "[PERSON_NAME] will have direct responsibility for all legal matters affecting T…"
type textarea "The data is maintained within a dedicated single tenant Postgres database."
type textarea "[URL][DOMAIN_NAME]"
type textarea "See infosec policy"
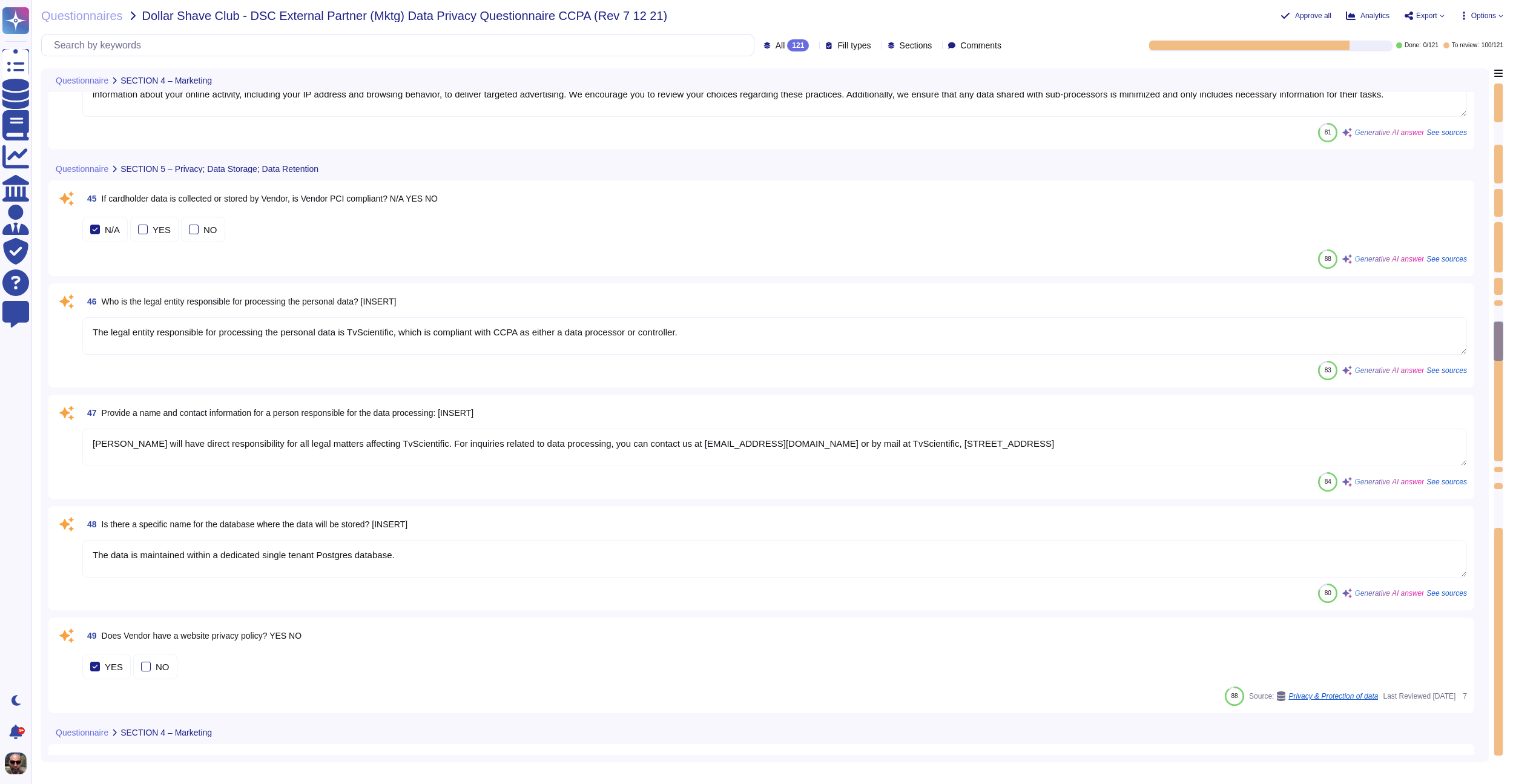
type textarea "We engage in various marketing activities that may involve processing personal …"
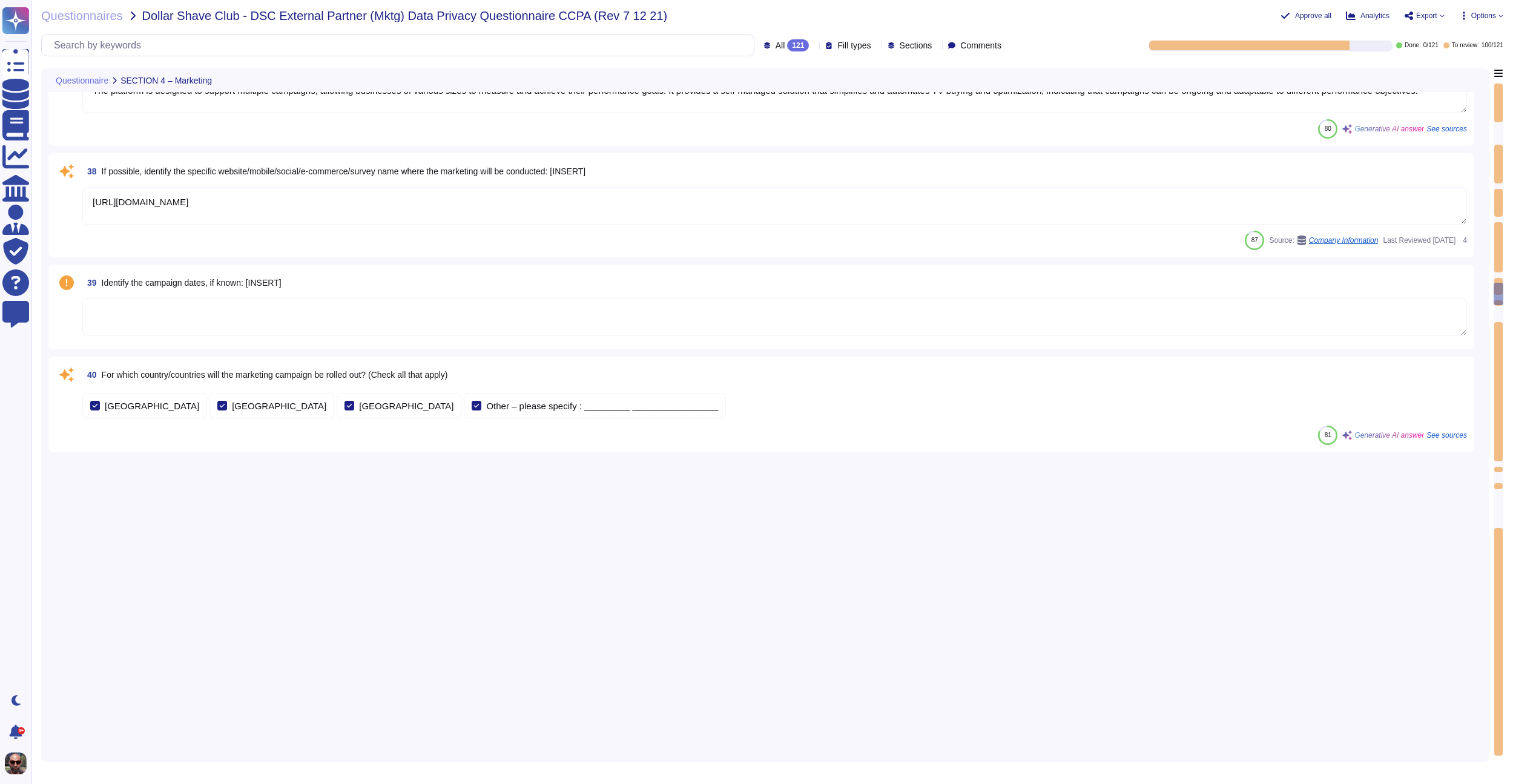
type textarea "Third parties are limited in their ability to use the data in the following way…"
type textarea "Marketing messages are sent through email or home addresses. We (or service pro…"
type textarea "[PERSON_NAME][EMAIL_ADDRESS][DOMAIN_NAME]\\, Director\\, Growth & Partnerships\…"
type textarea "If we deny your request, you may appeal our decision by contacting us at [EMAIL…"
type textarea "[PERSON_NAME][EMAIL_ADDRESS][DOMAIN_NAME]\\, Director\\, Growth & Partnerships\…"
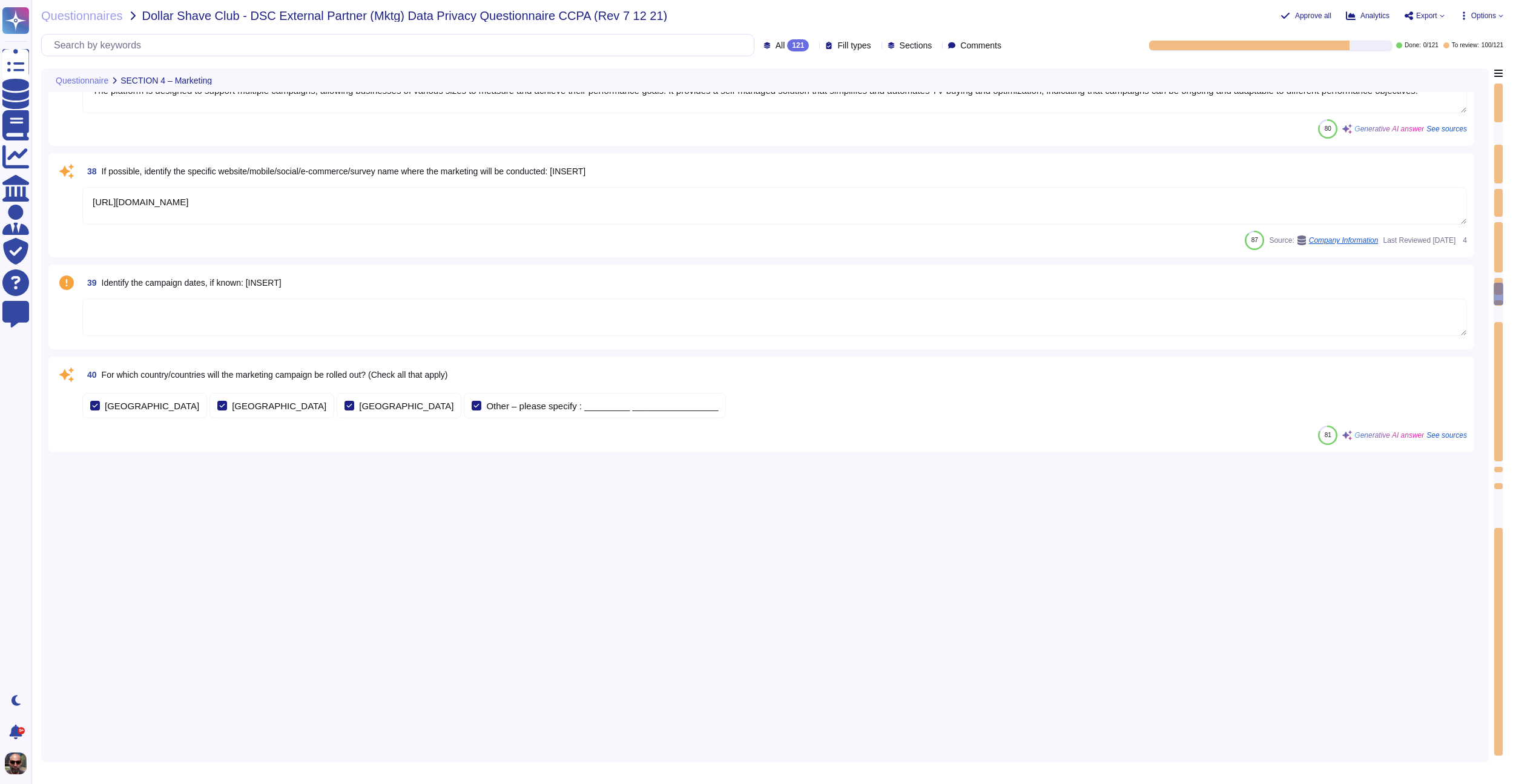
type textarea "The platform is designed to support multiple campaigns, allowing businesses of …"
type textarea "[URL][DOMAIN_NAME]"
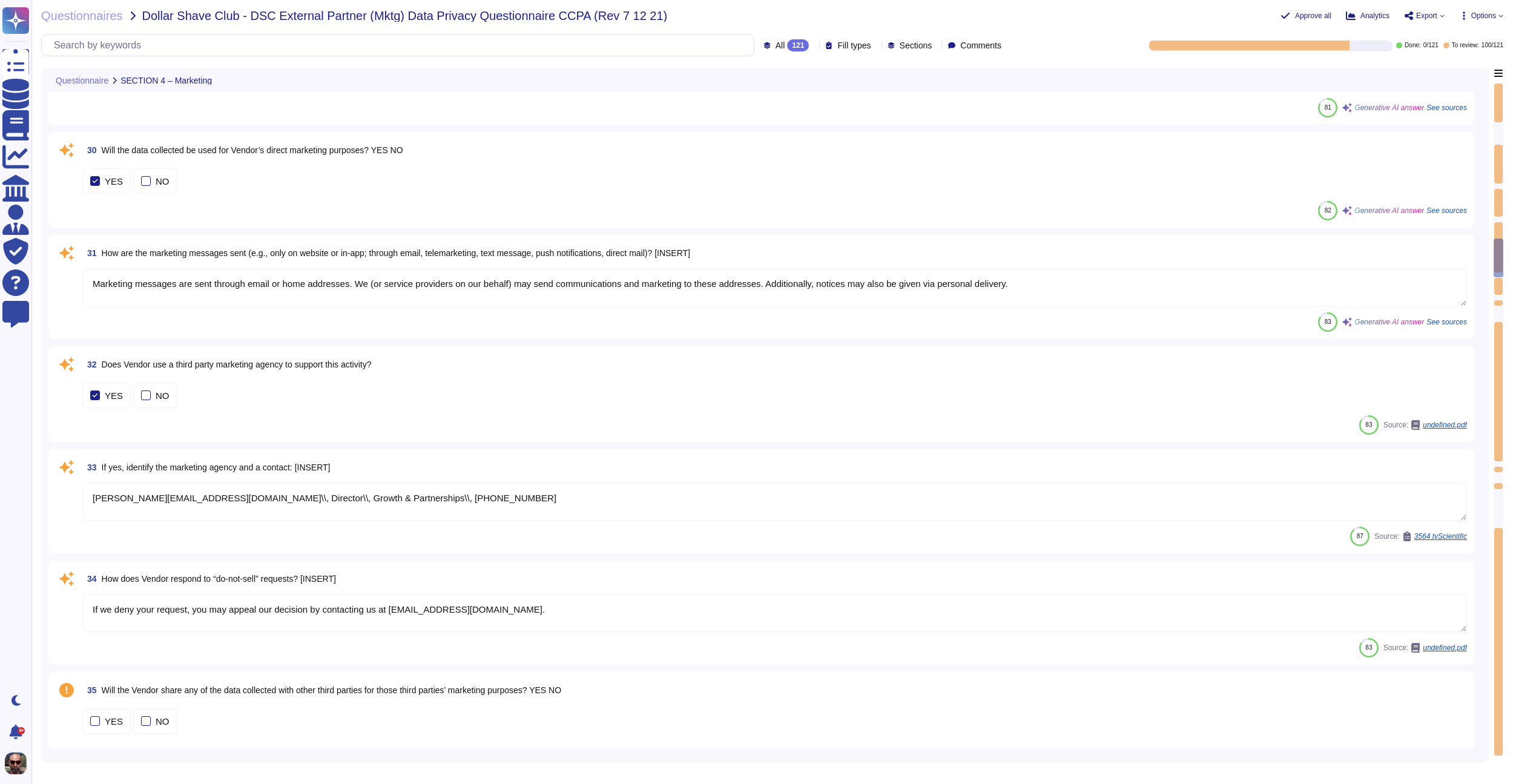
type textarea "The marketing agency is TvScientific. The contact is [PERSON_NAME], VP of Techn…"
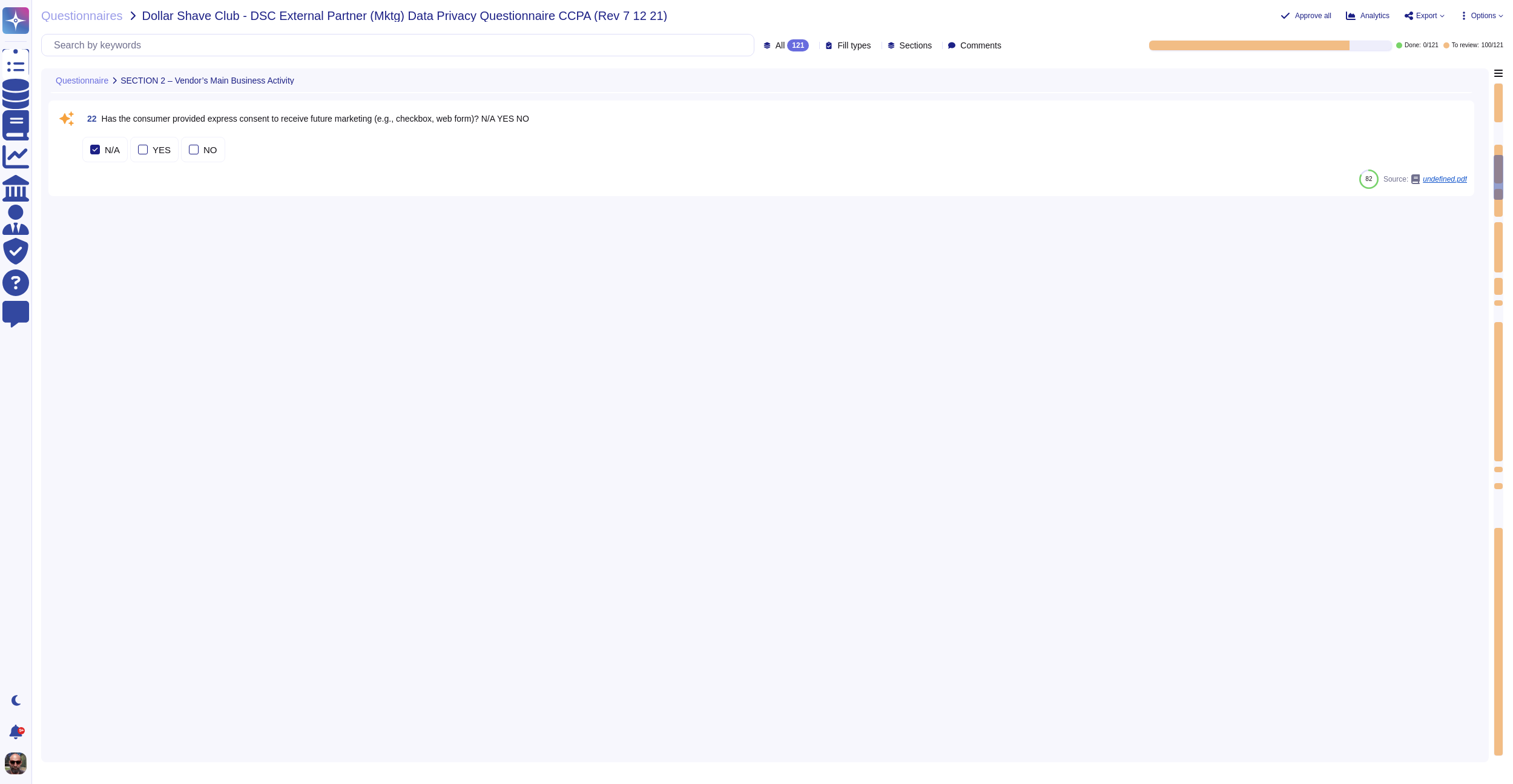
type textarea "The purpose of collecting IP addresses includes: 1. Identifying and storing the…"
type textarea "Based on IP addresses, we may derive information or draw inferences about appro…"
type textarea "The process used to extrapolate data from IP addresses involves several steps: …"
type textarea "We may make inferences about your approximate location based on your IP address."
type textarea "We do not "sell" or "share" information that directly identifies you."
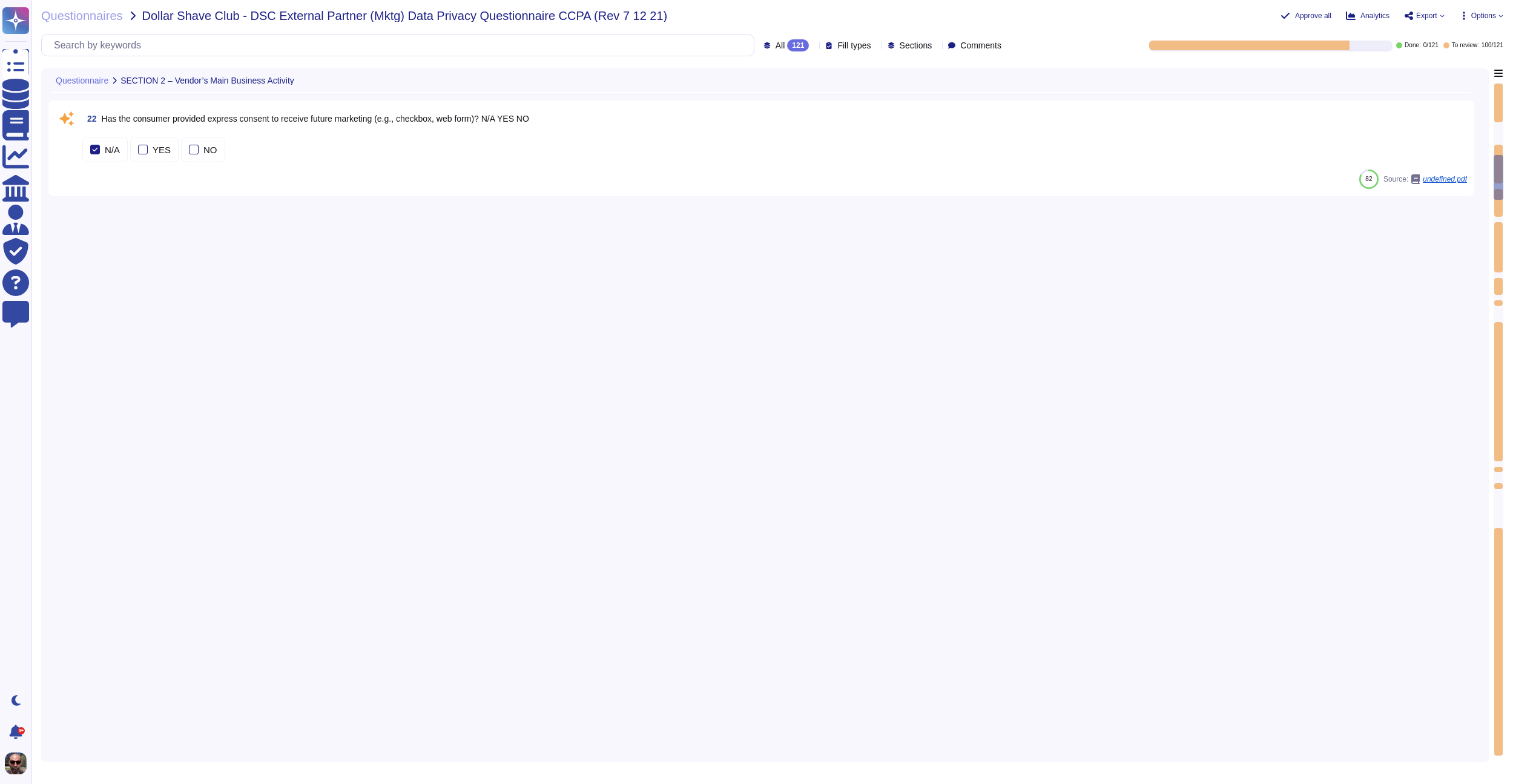
type textarea "The types of data that will be collected include your name, email address, post…"
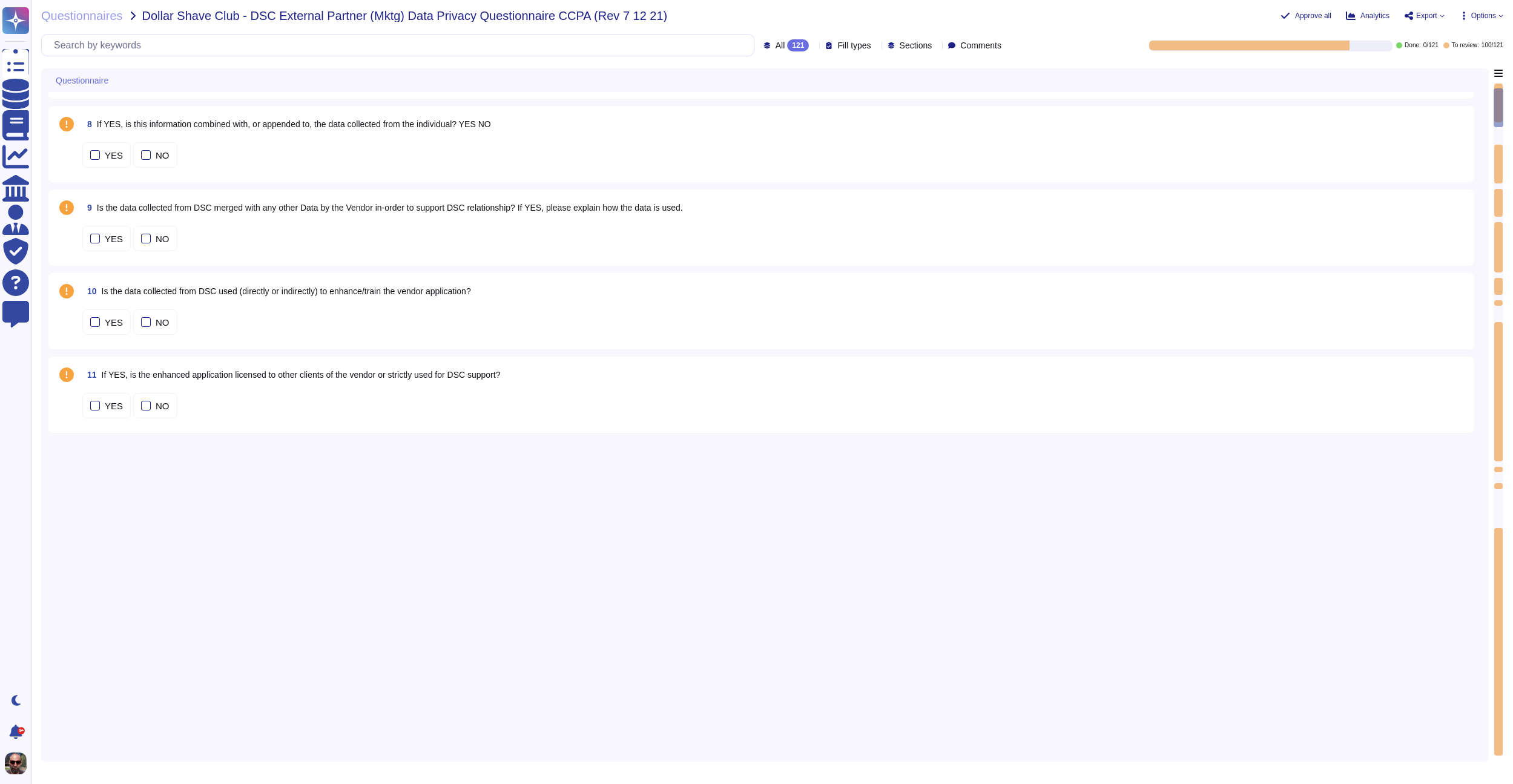
type textarea "TvScientific"
type textarea "[GEOGRAPHIC_DATA], [GEOGRAPHIC_DATA] [GEOGRAPHIC_DATA]"
type textarea "[PERSON_NAME][EMAIL_ADDRESS][DOMAIN_NAME]\\, Director\\, Growth & Partnerships\…"
type textarea "We collect data to provide, maintain, improve, and develop new products and ser…"
type textarea "[PERSON_NAME][EMAIL_ADDRESS][DOMAIN_NAME]\\, Director\\, Growth & Partnerships\…"
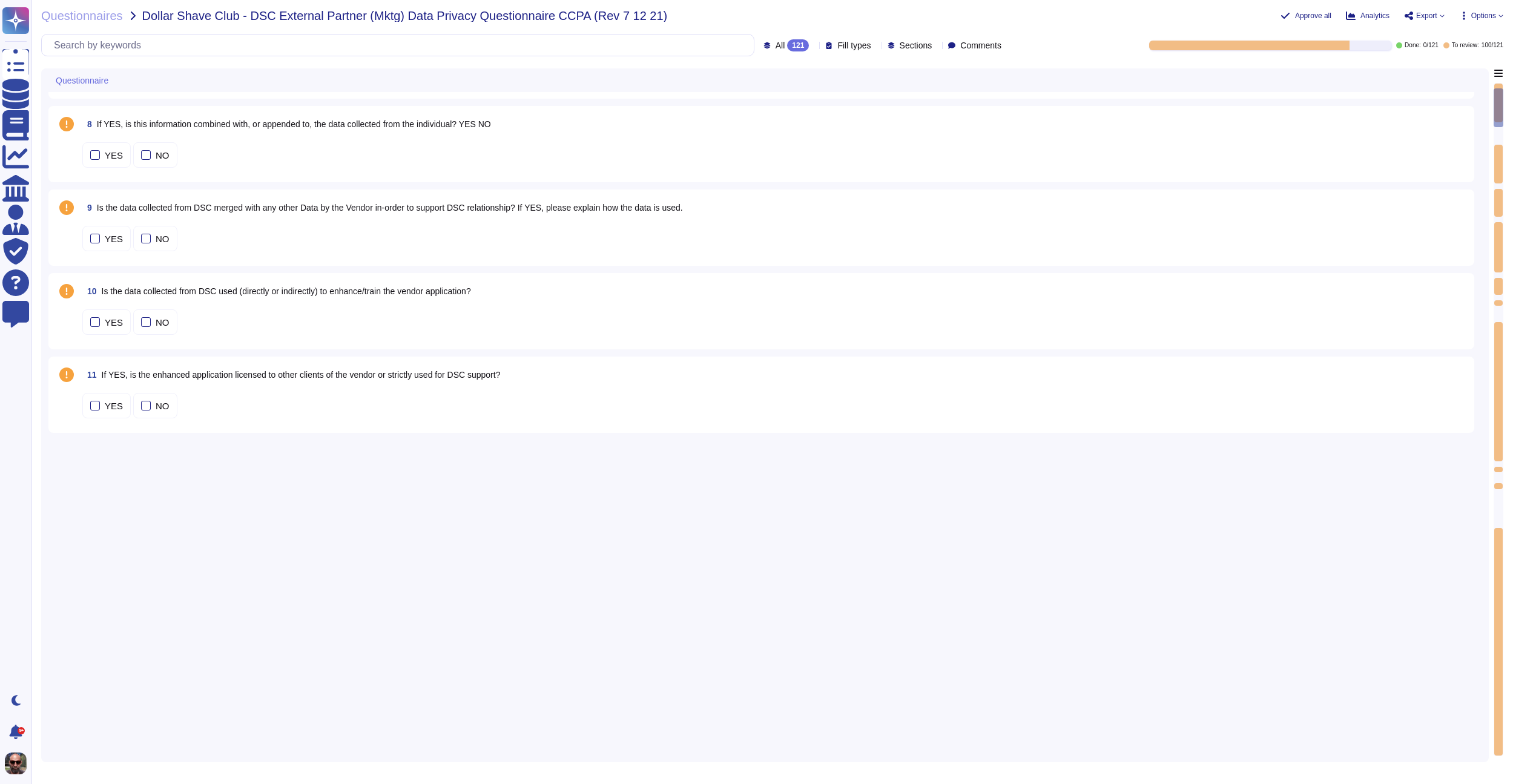
type textarea "Data is being collected through the following methods: 1. Direct Collection: We…"
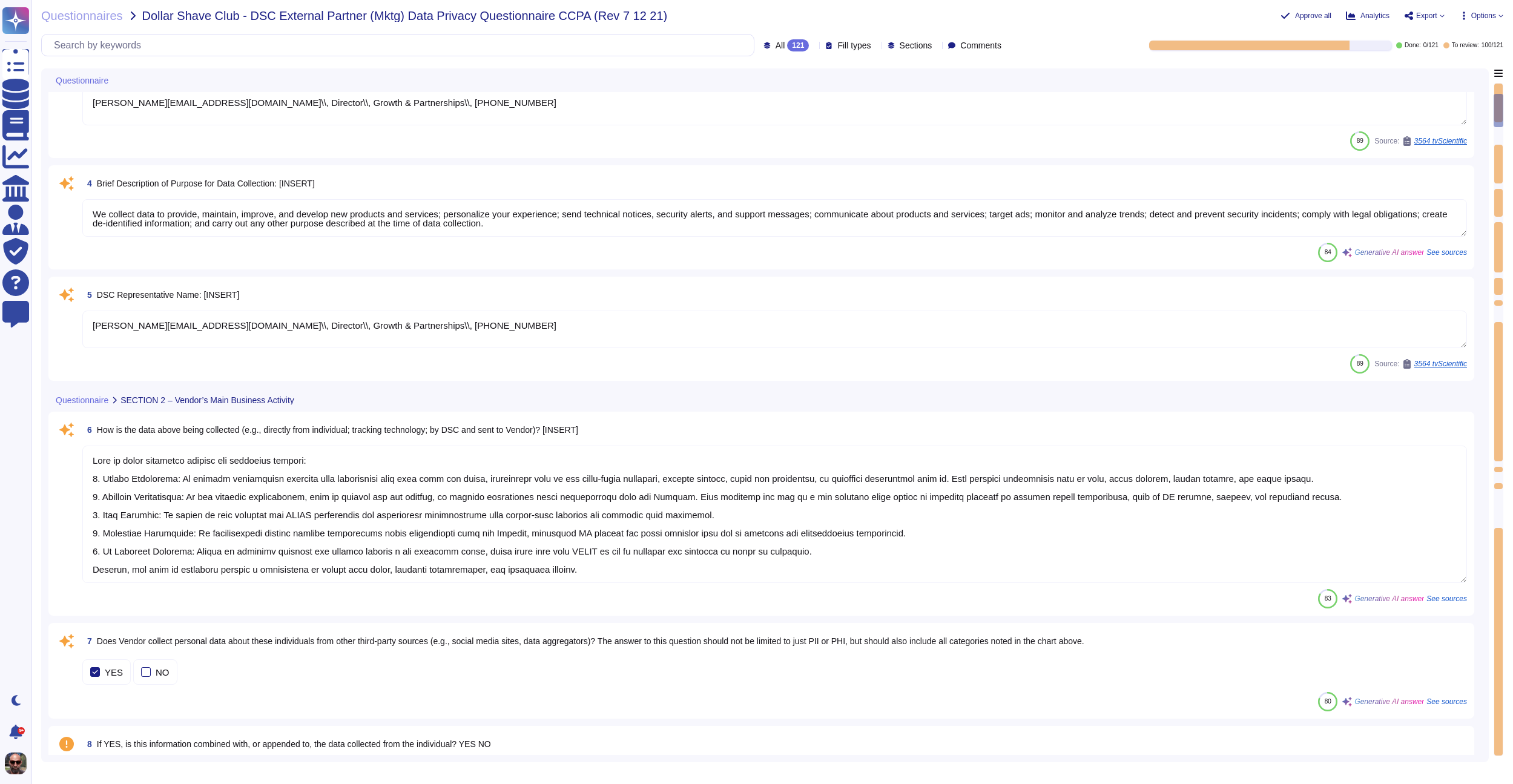
scroll to position [275, 0]
type textarea "The purpose of collecting IP addresses includes: 1. Identifying and storing the…"
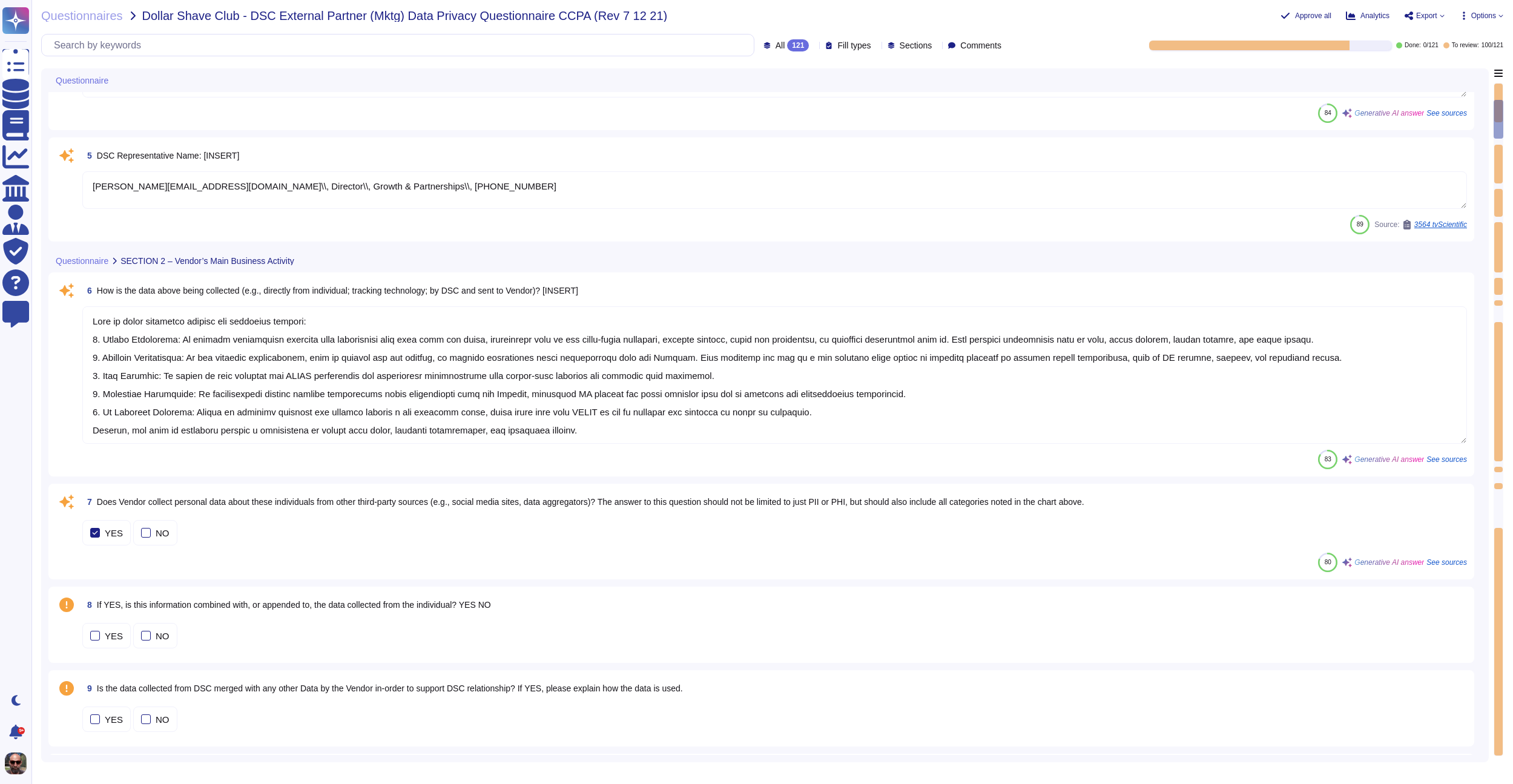
type textarea "Based on IP addresses, we may derive information or draw inferences about appro…"
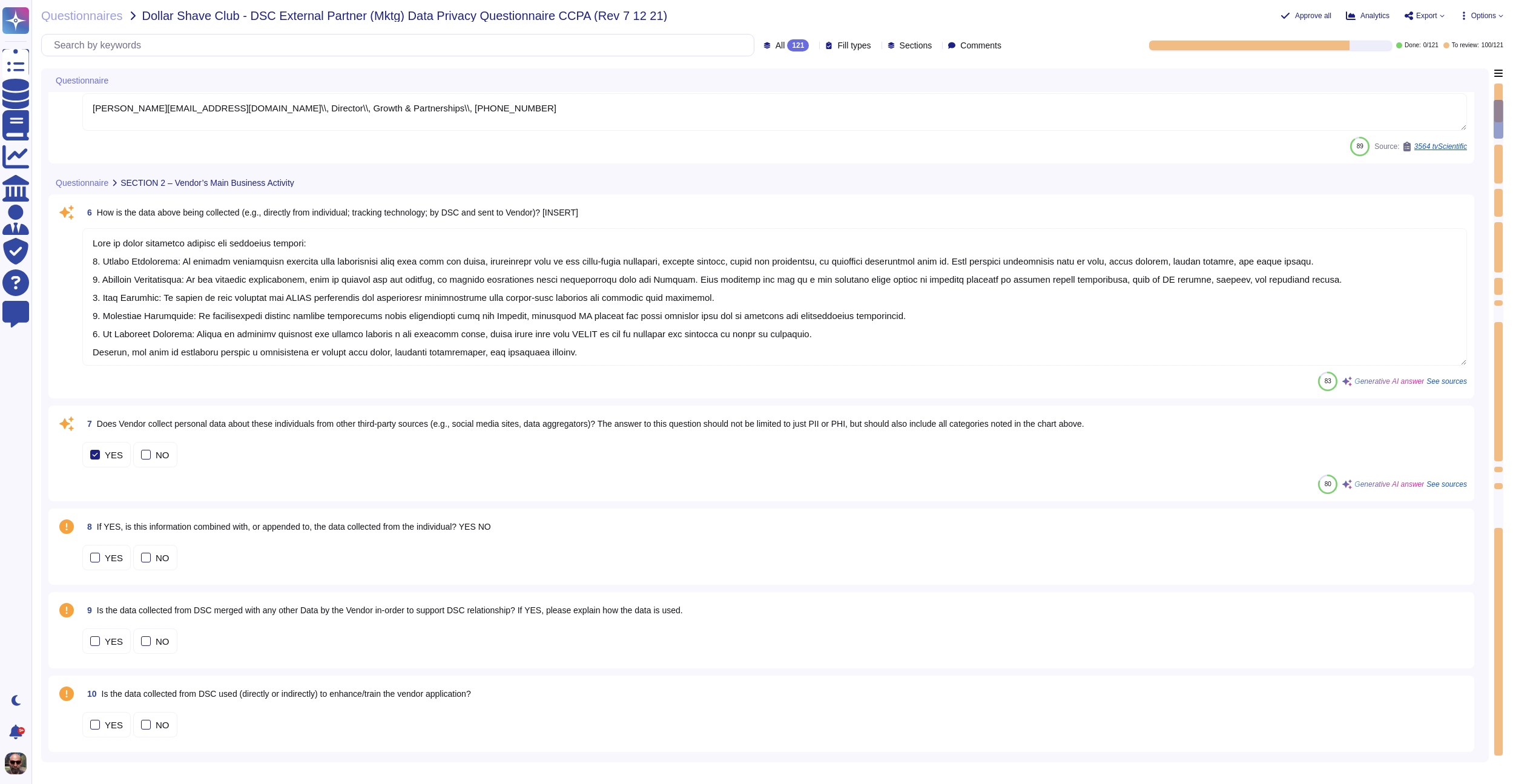
scroll to position [528, 0]
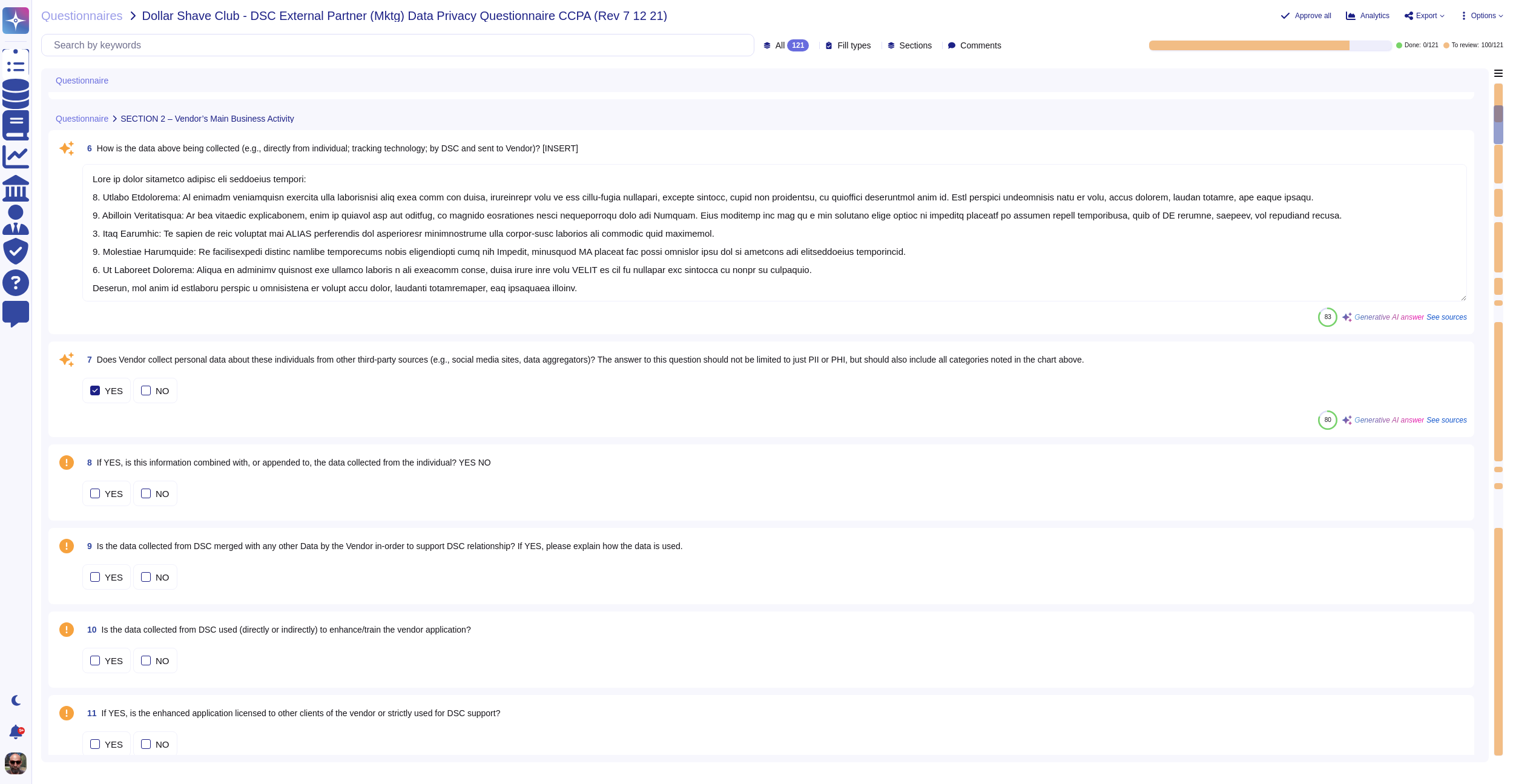
type textarea "The process used to extrapolate data from IP addresses involves several steps: …"
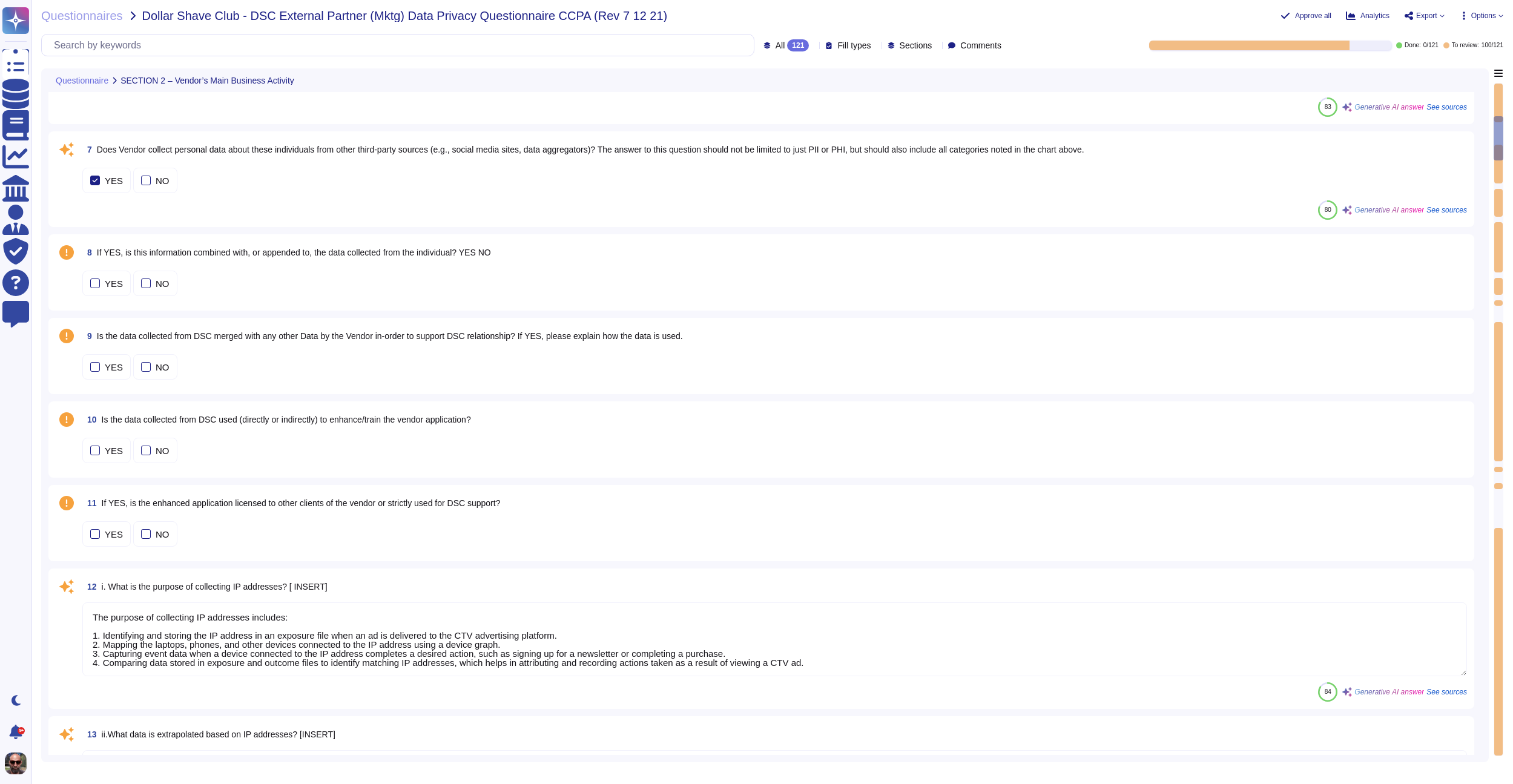
type textarea "We may make inferences about your approximate location based on your IP address."
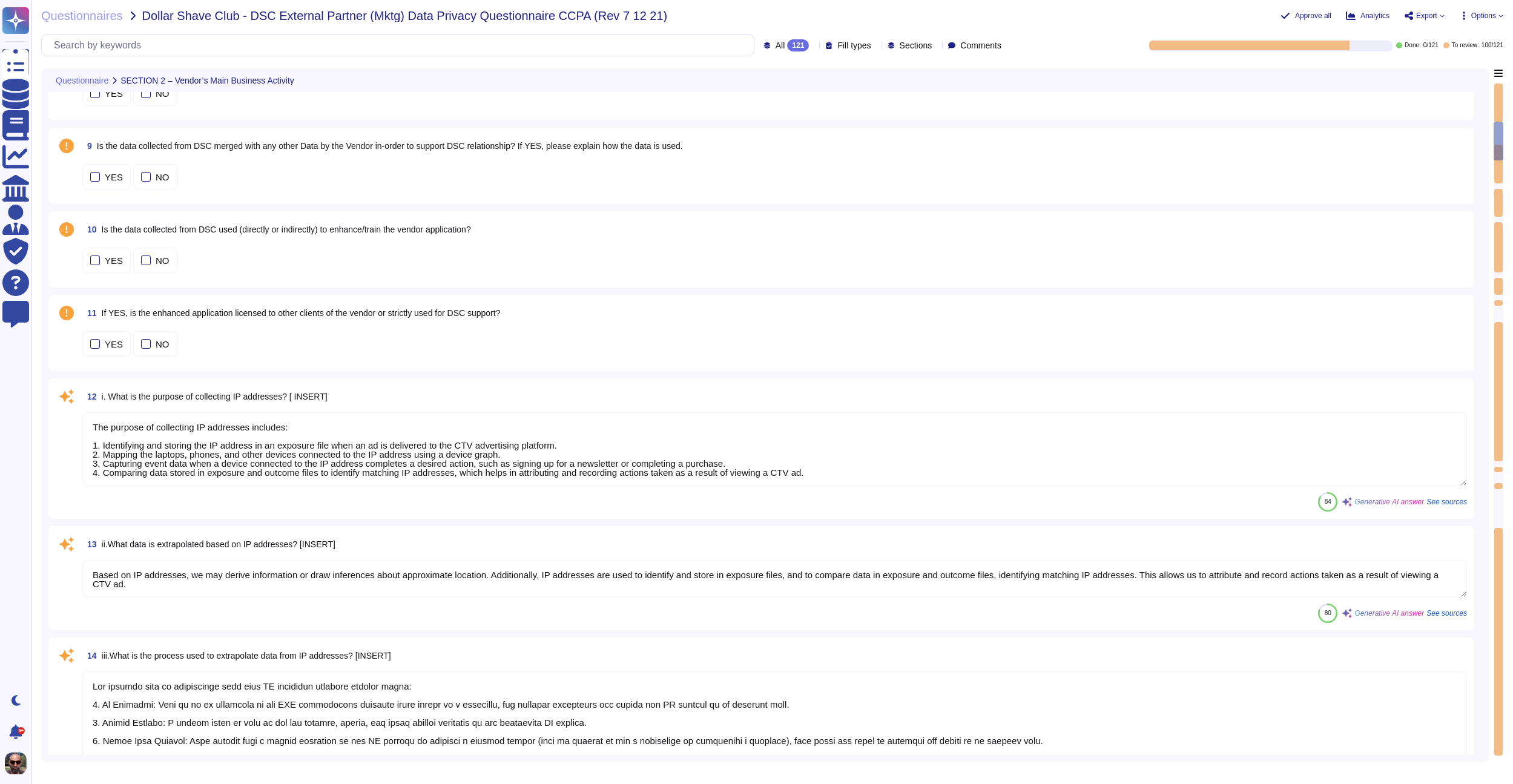
scroll to position [906, 0]
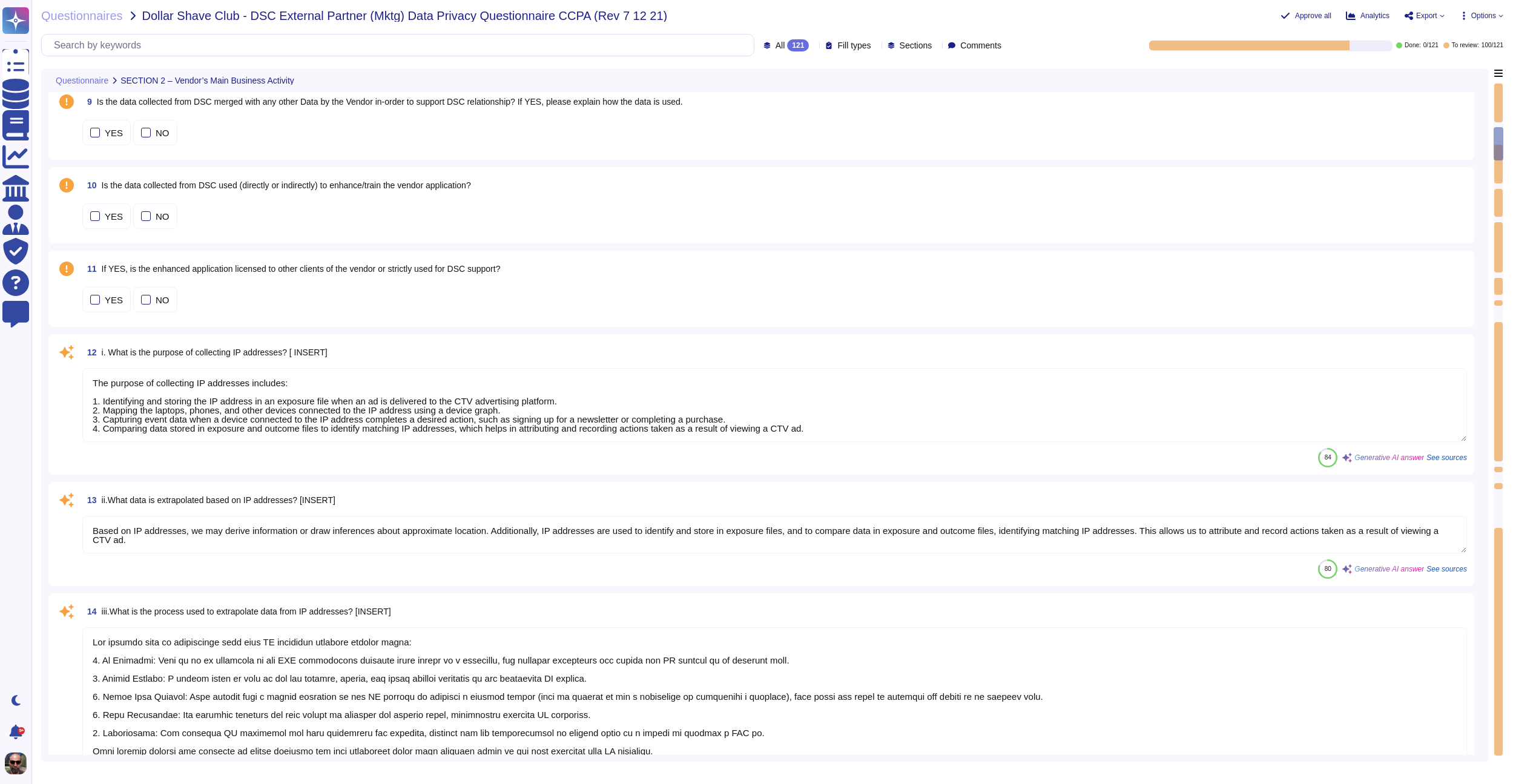
type textarea "We do not "sell" or "share" information that directly identifies you."
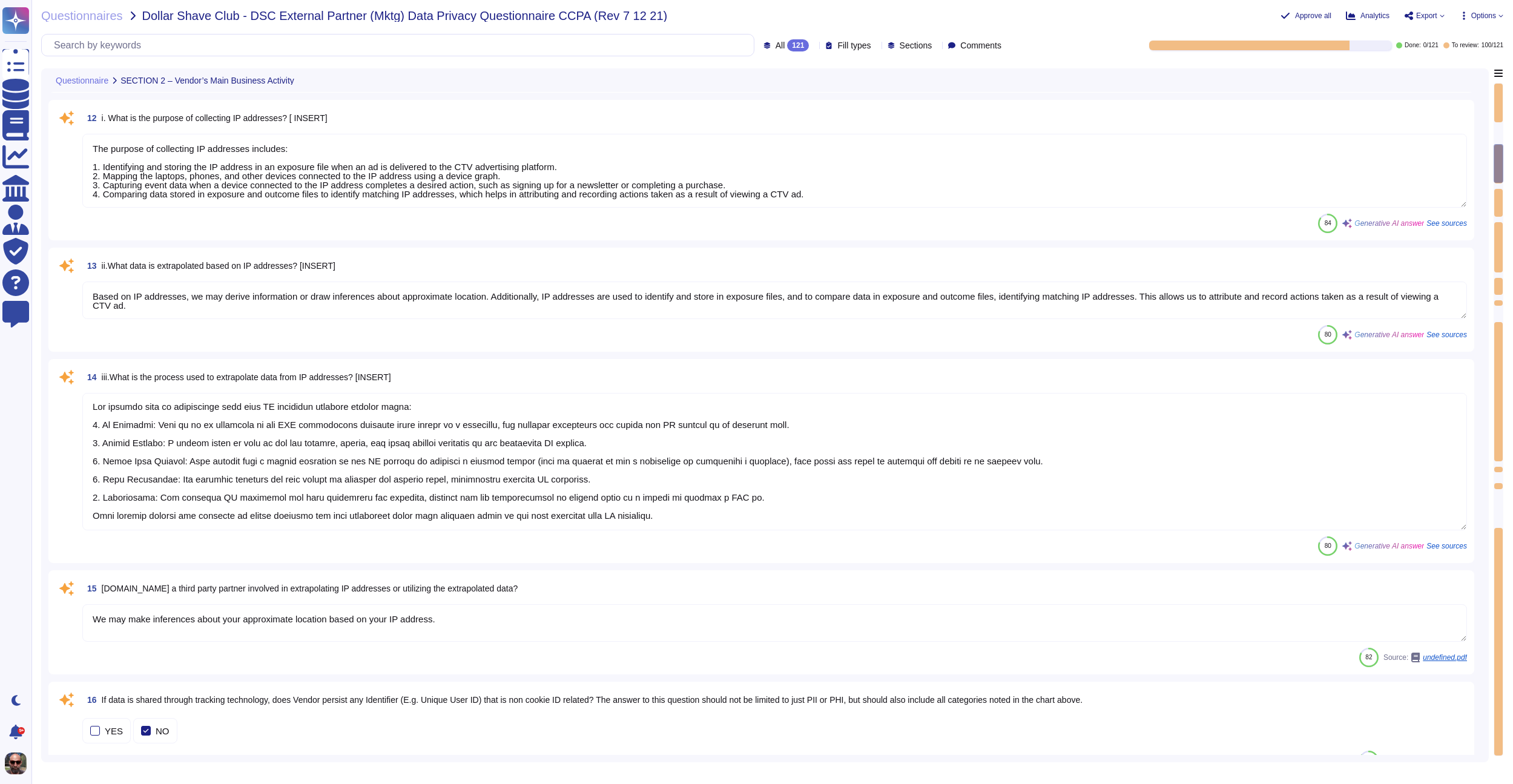
scroll to position [1290, 0]
type textarea "The types of data that will be collected include your name, email address, post…"
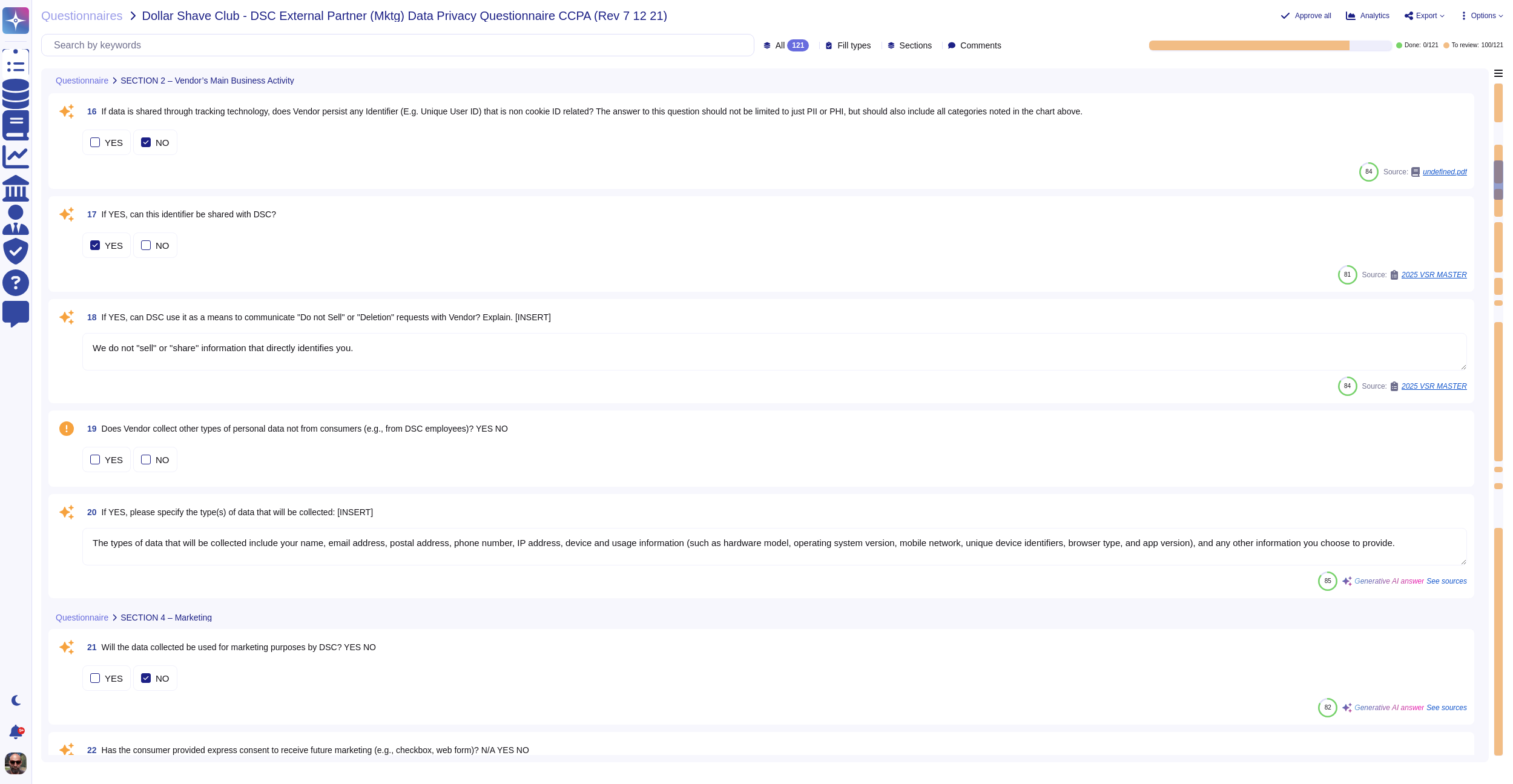
scroll to position [1715, 0]
click at [144, 459] on div at bounding box center [145, 459] width 10 height 10
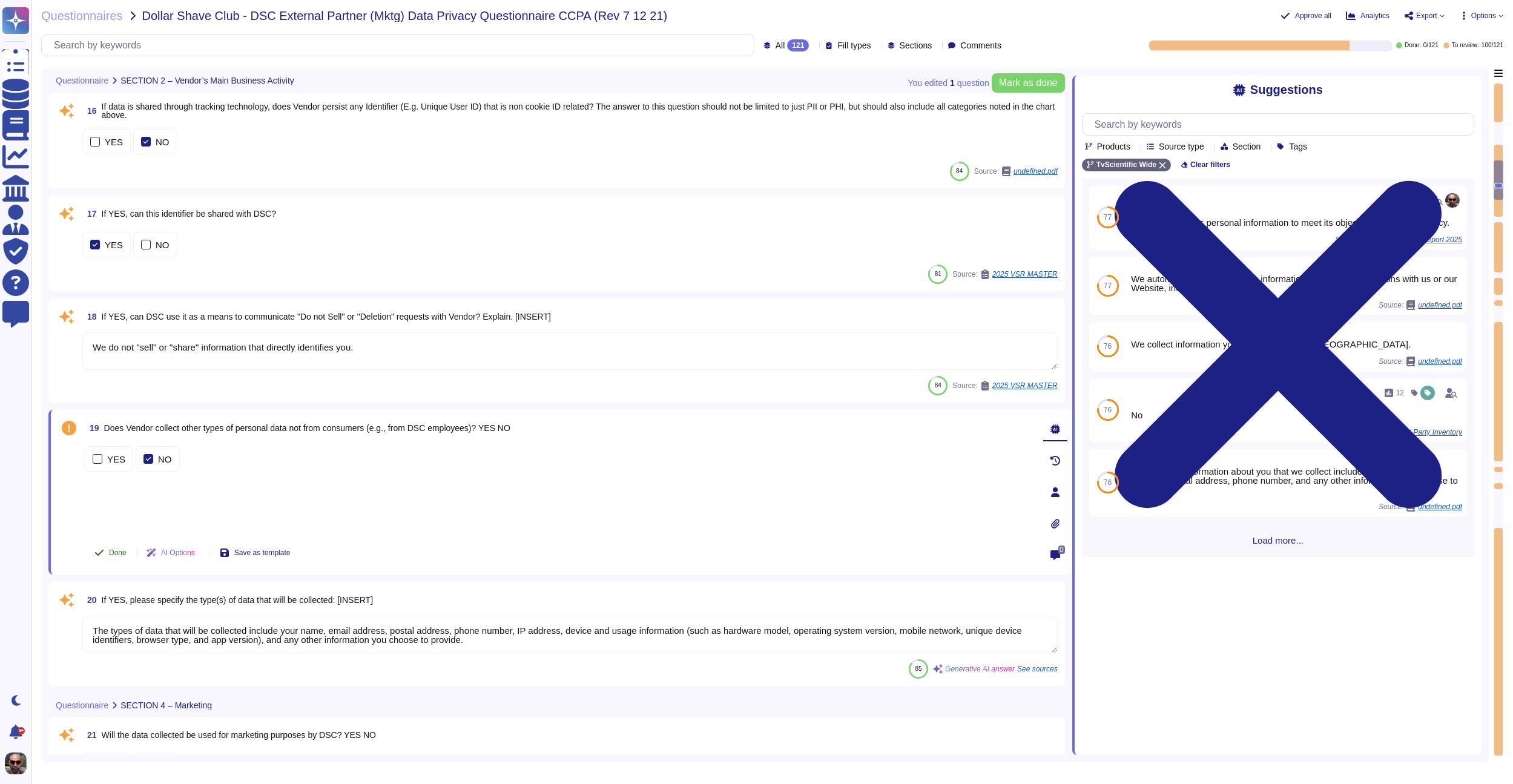
click at [125, 550] on span "Done" at bounding box center [118, 553] width 18 height 7
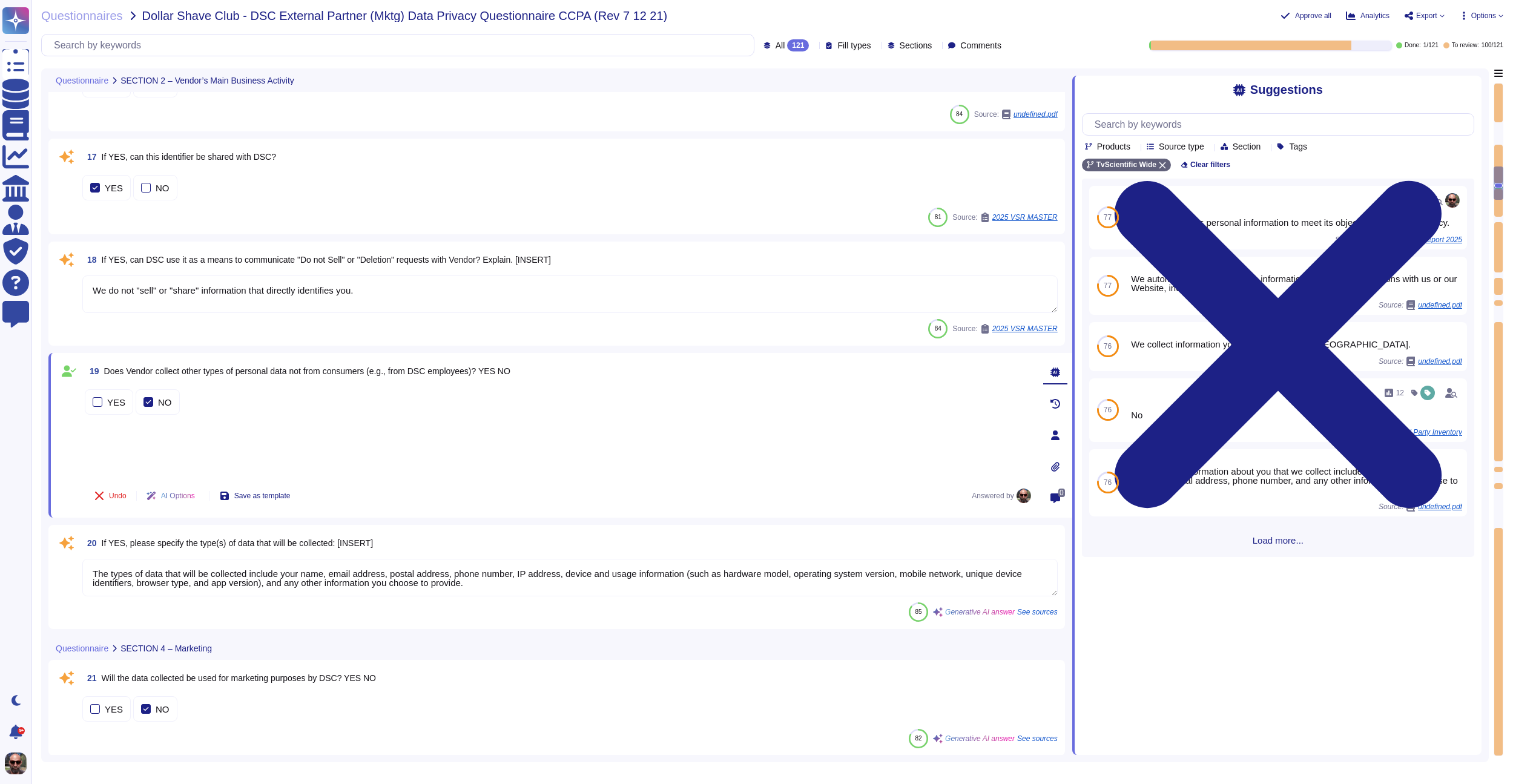
scroll to position [1, 0]
drag, startPoint x: 525, startPoint y: 587, endPoint x: 64, endPoint y: 573, distance: 461.2
click at [64, 573] on div "20 If YES, please specify the type(s) of data that will be collected: [INSERT] …" at bounding box center [557, 577] width 1002 height 90
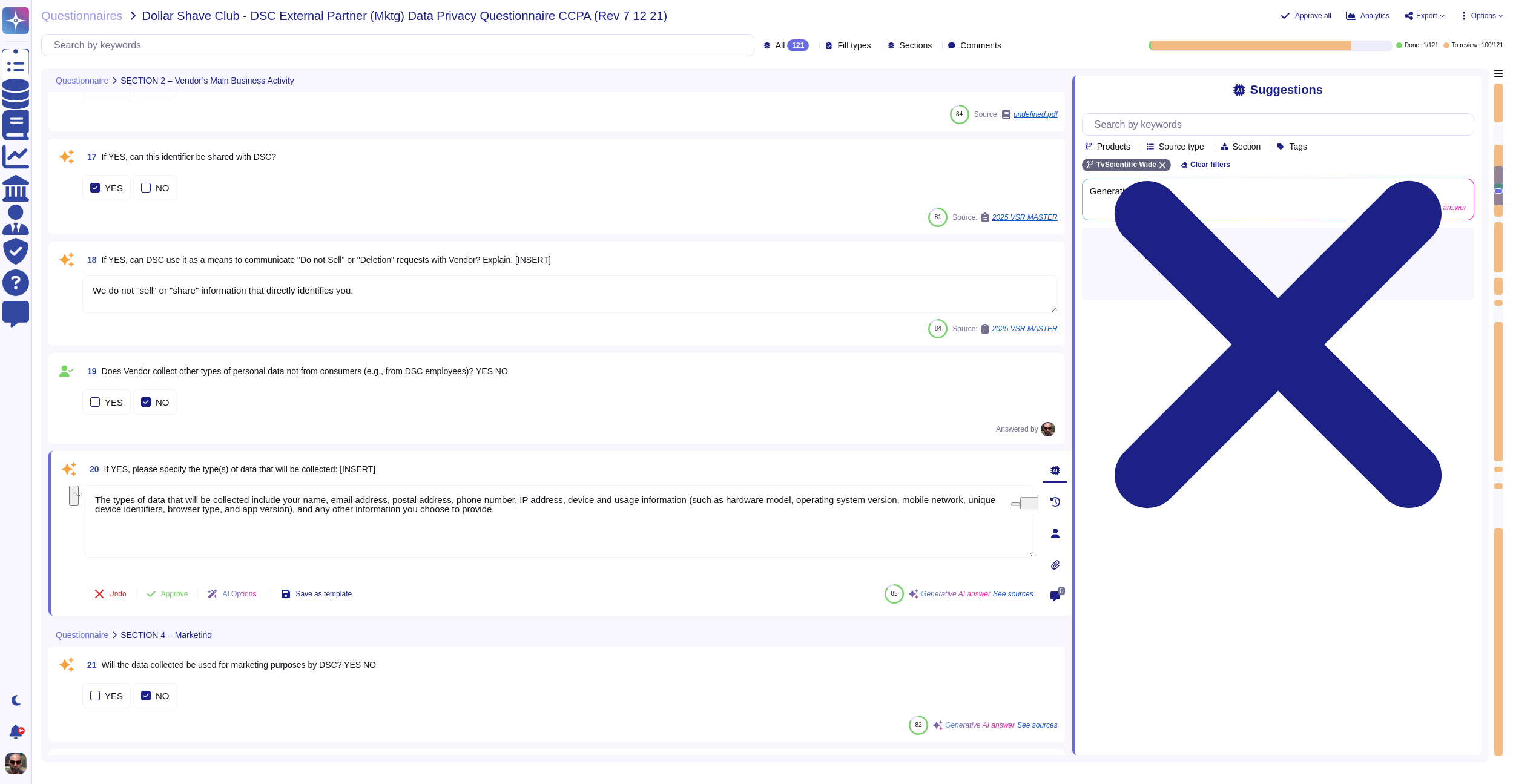
scroll to position [0, 0]
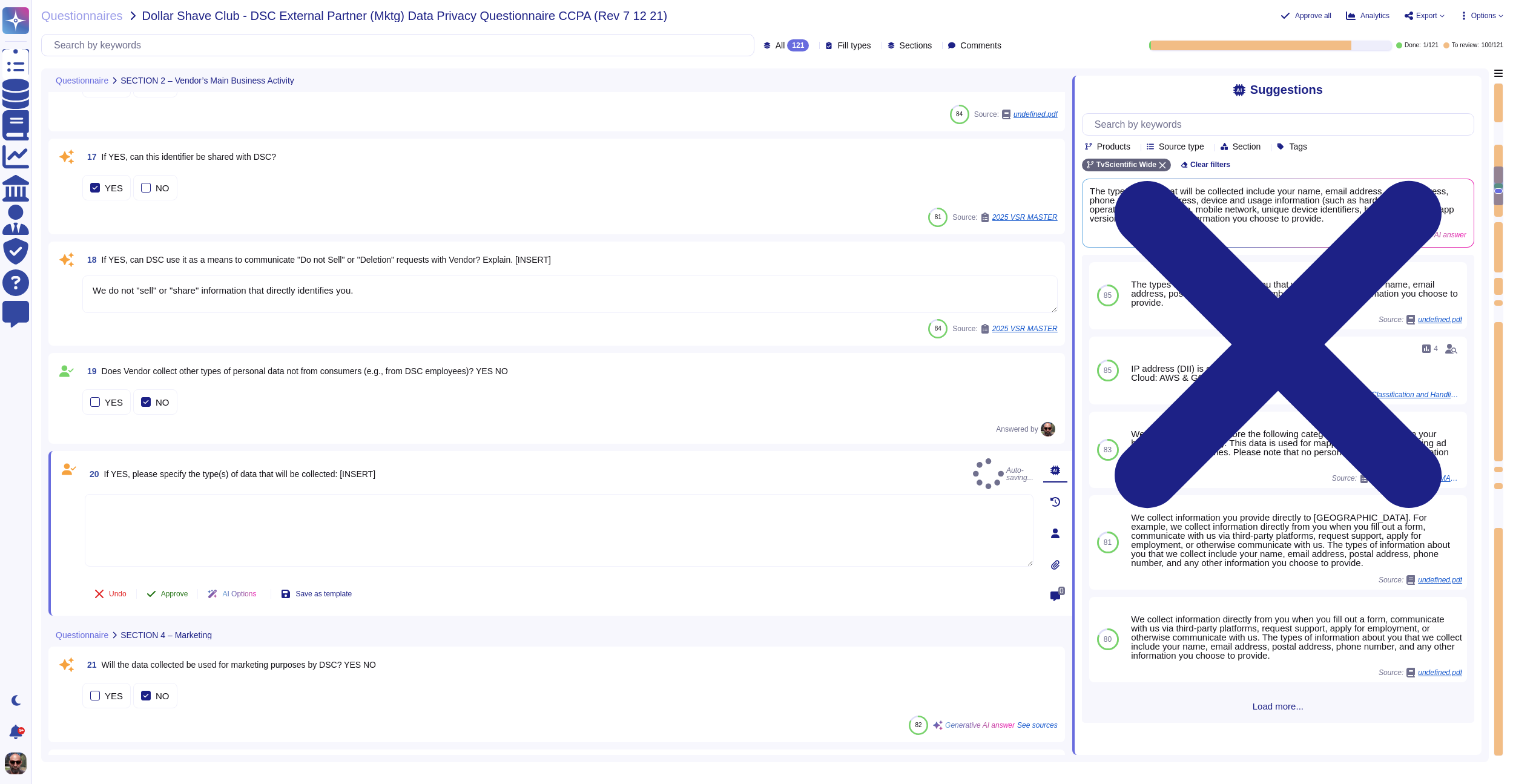
click at [153, 587] on button "Approve" at bounding box center [168, 594] width 61 height 24
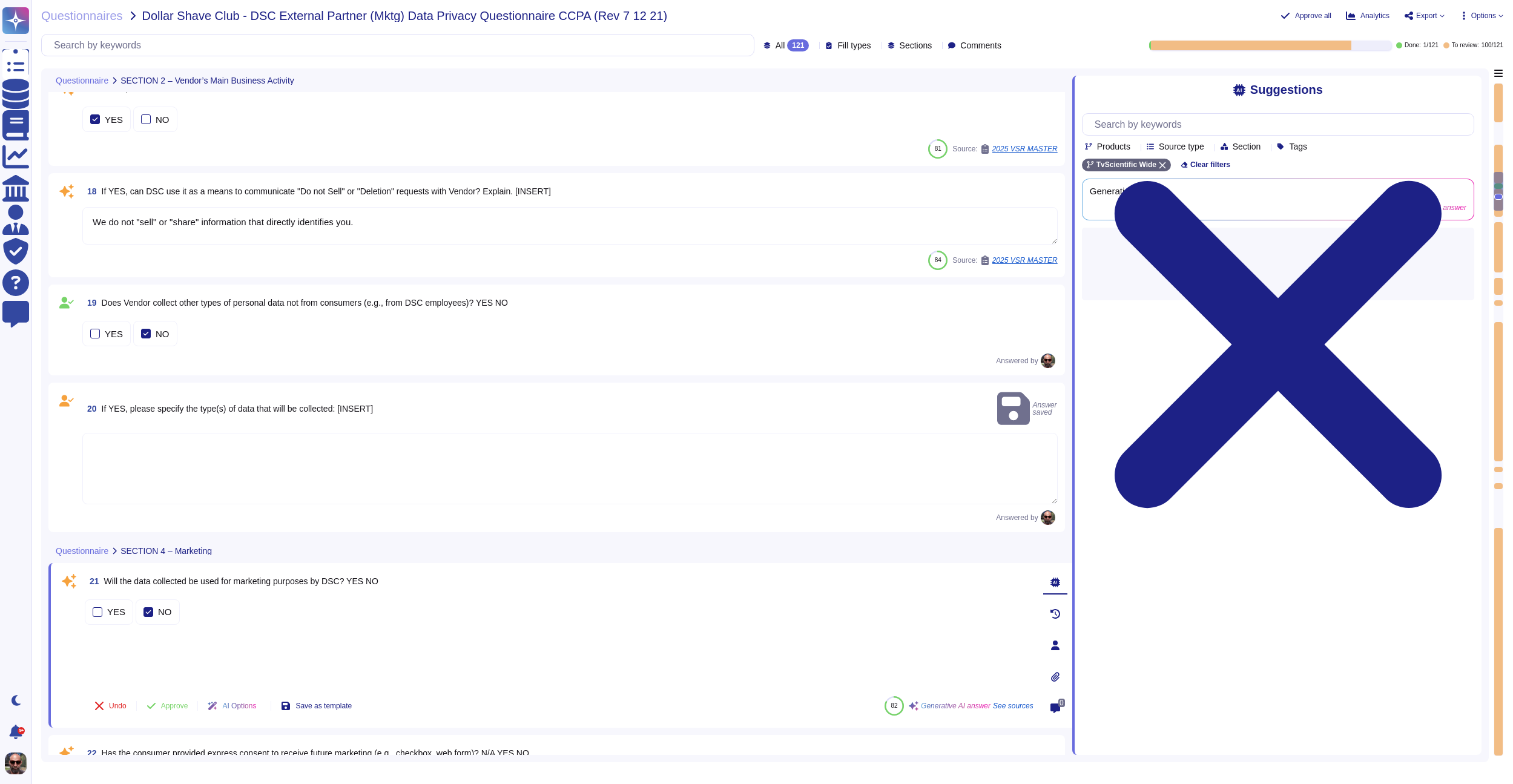
type textarea "Marketing messages are sent through email or home addresses. We (or service pro…"
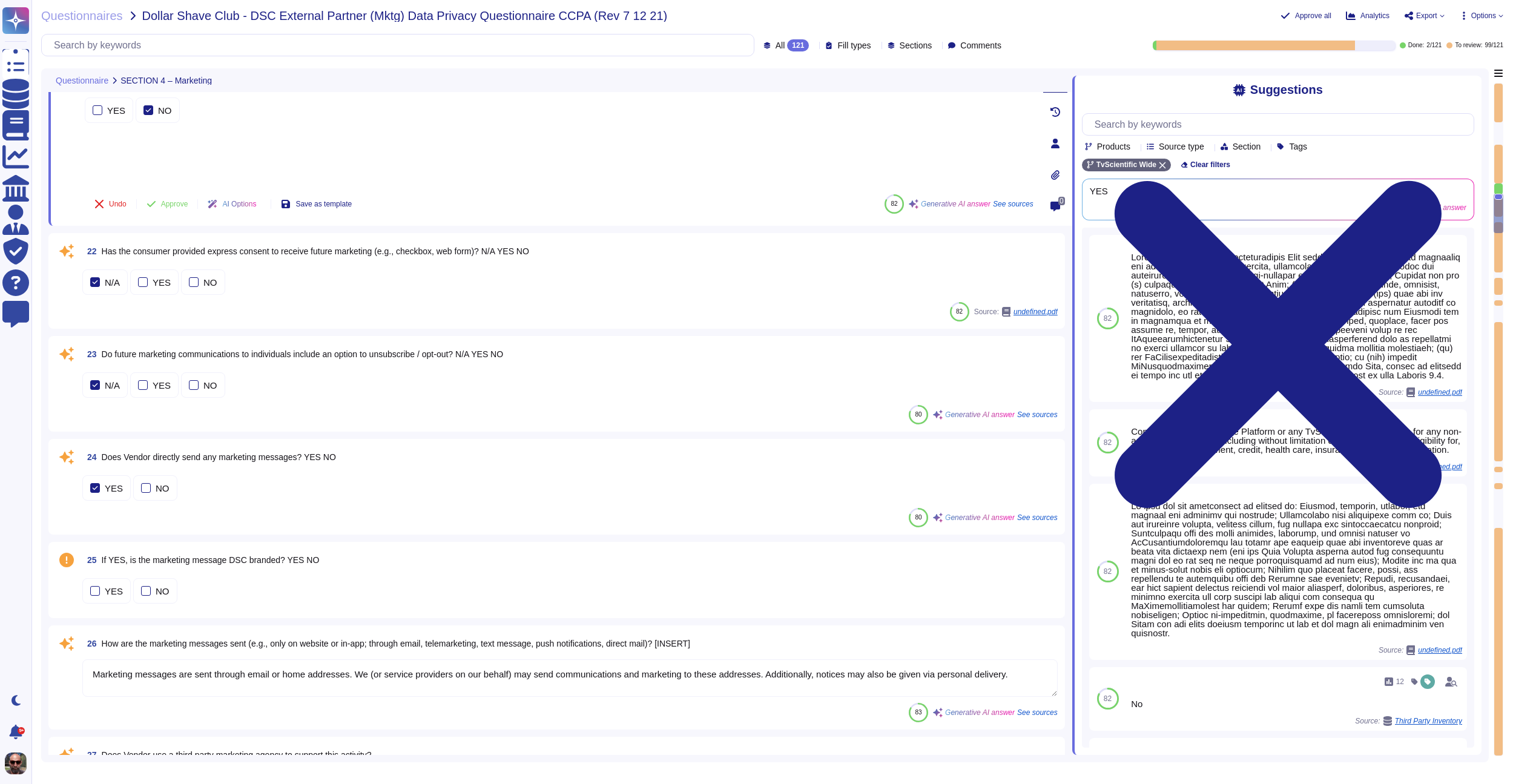
type textarea "The marketing agency is TvScientific. The contact is [PERSON_NAME], VP of Techn…"
type textarea "Third parties are limited in their ability to use the data in the following way…"
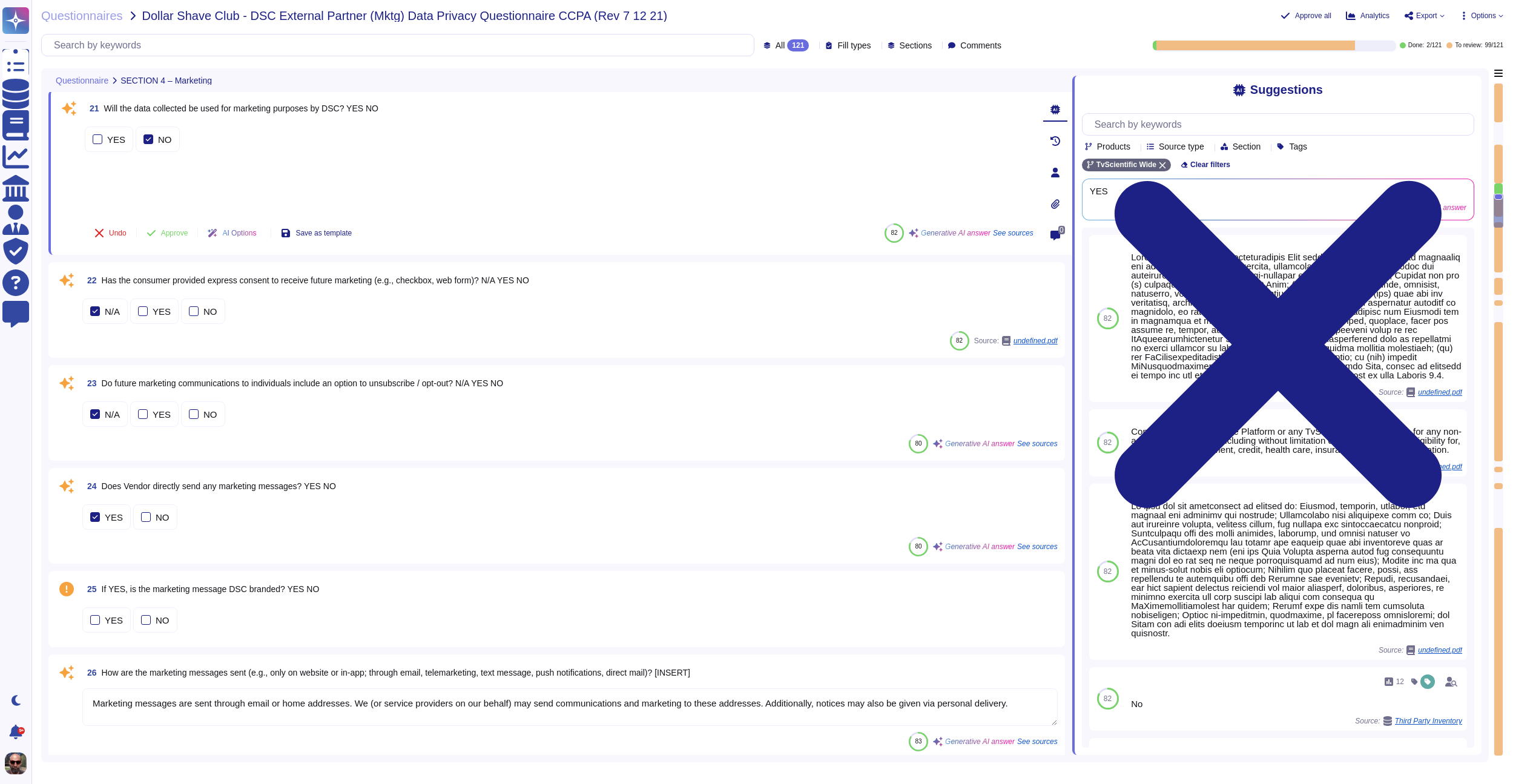
scroll to position [2244, 0]
click at [185, 233] on span "Approve" at bounding box center [174, 235] width 27 height 7
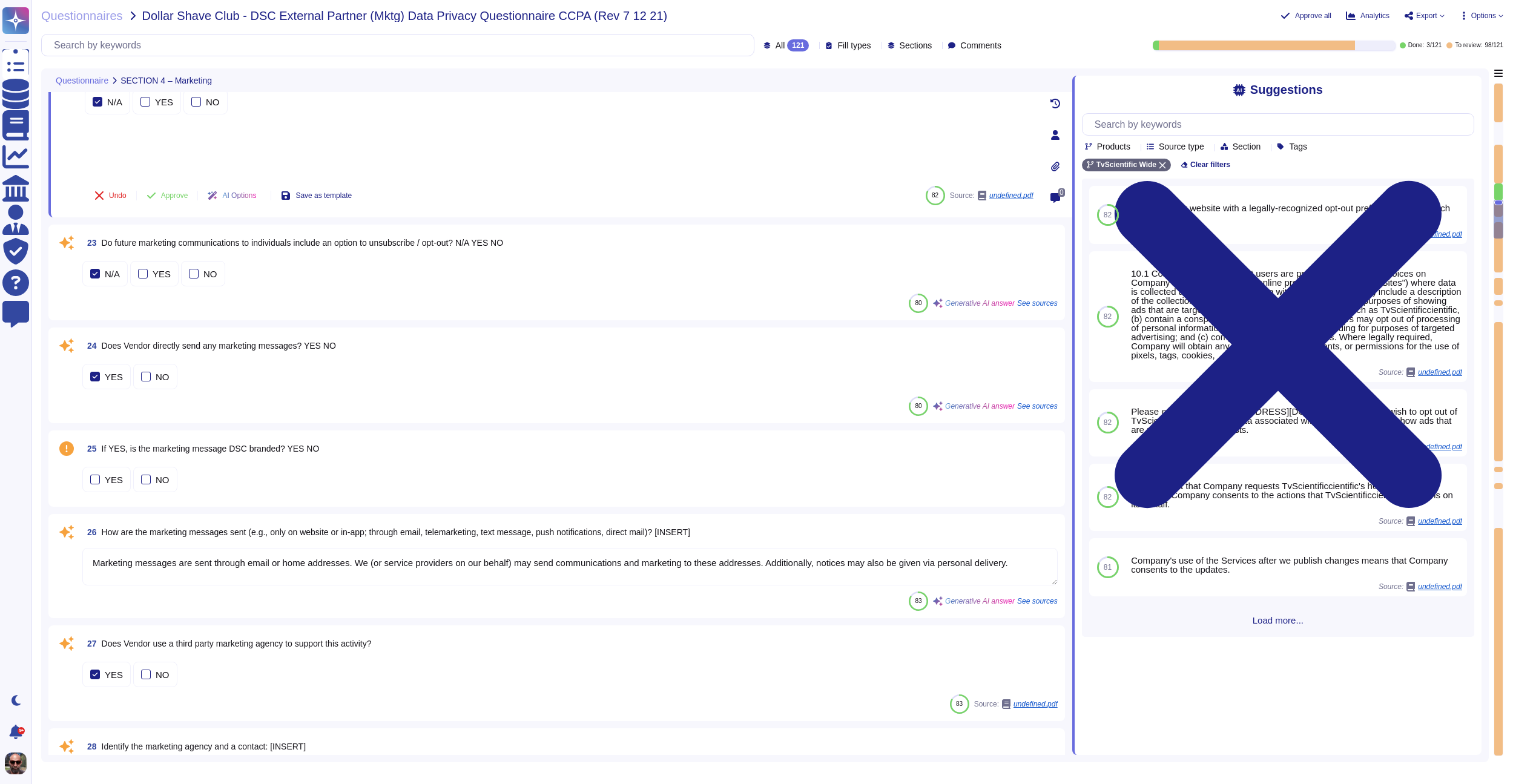
scroll to position [2342, 0]
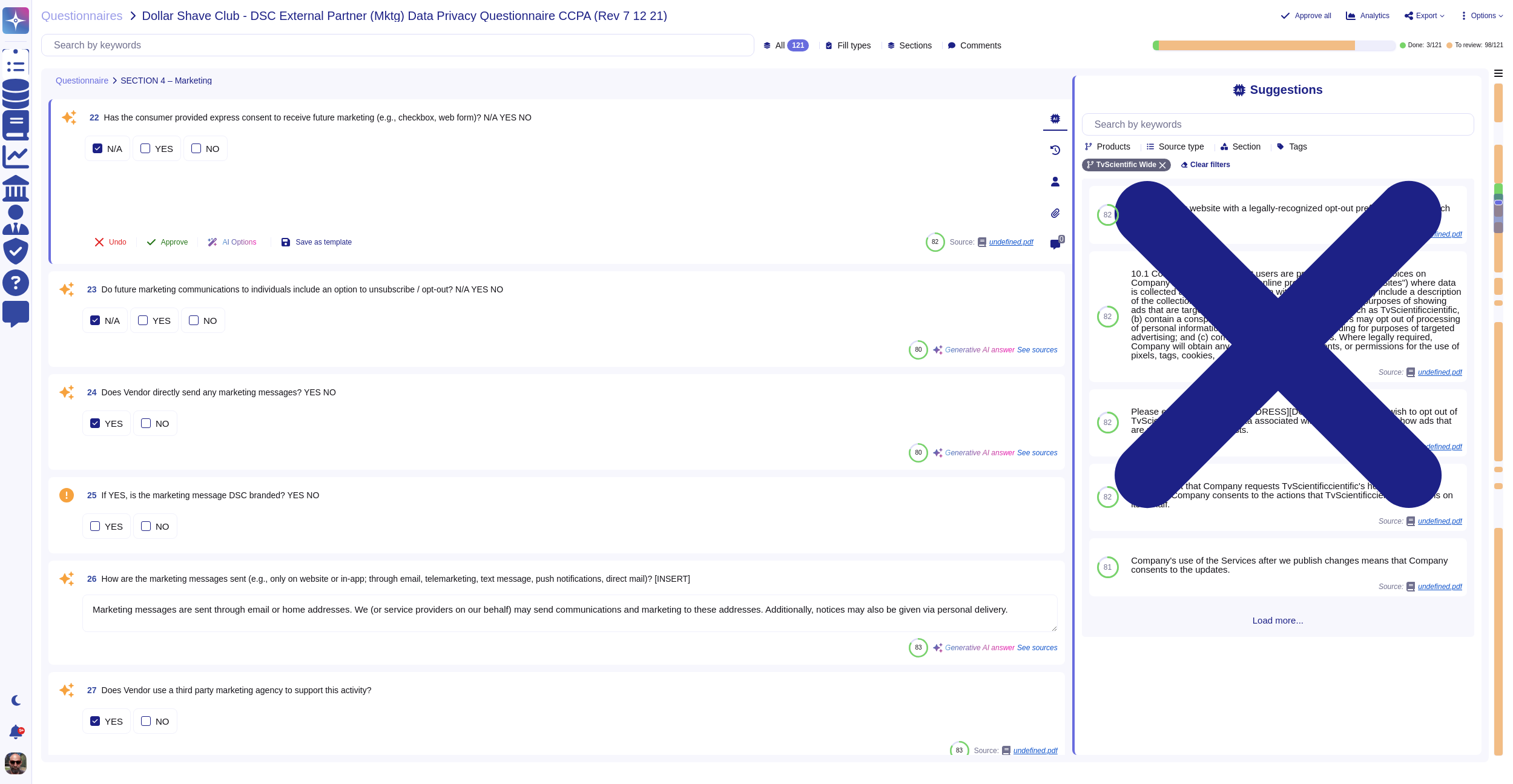
click at [160, 244] on button "Approve" at bounding box center [168, 242] width 61 height 24
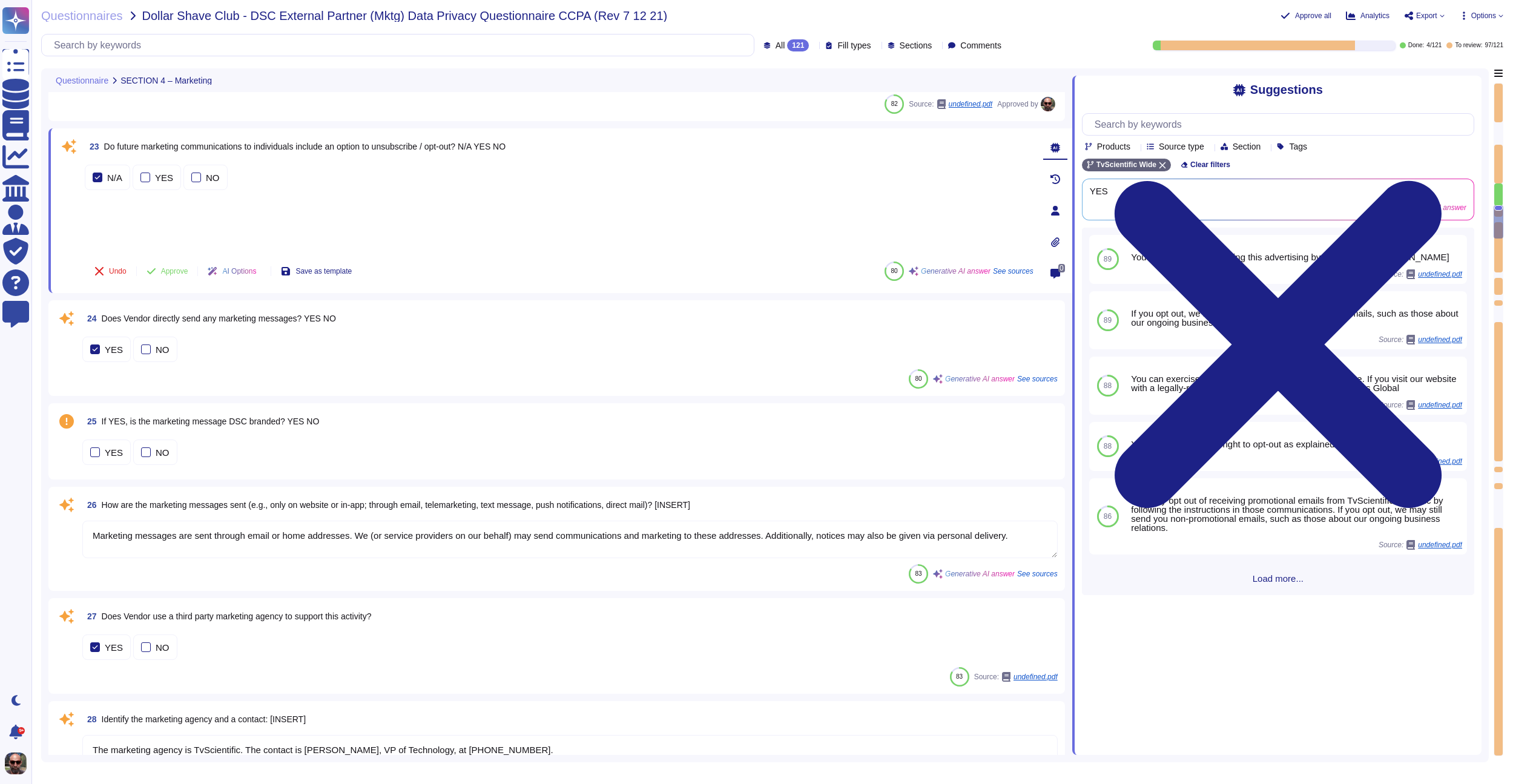
scroll to position [2440, 0]
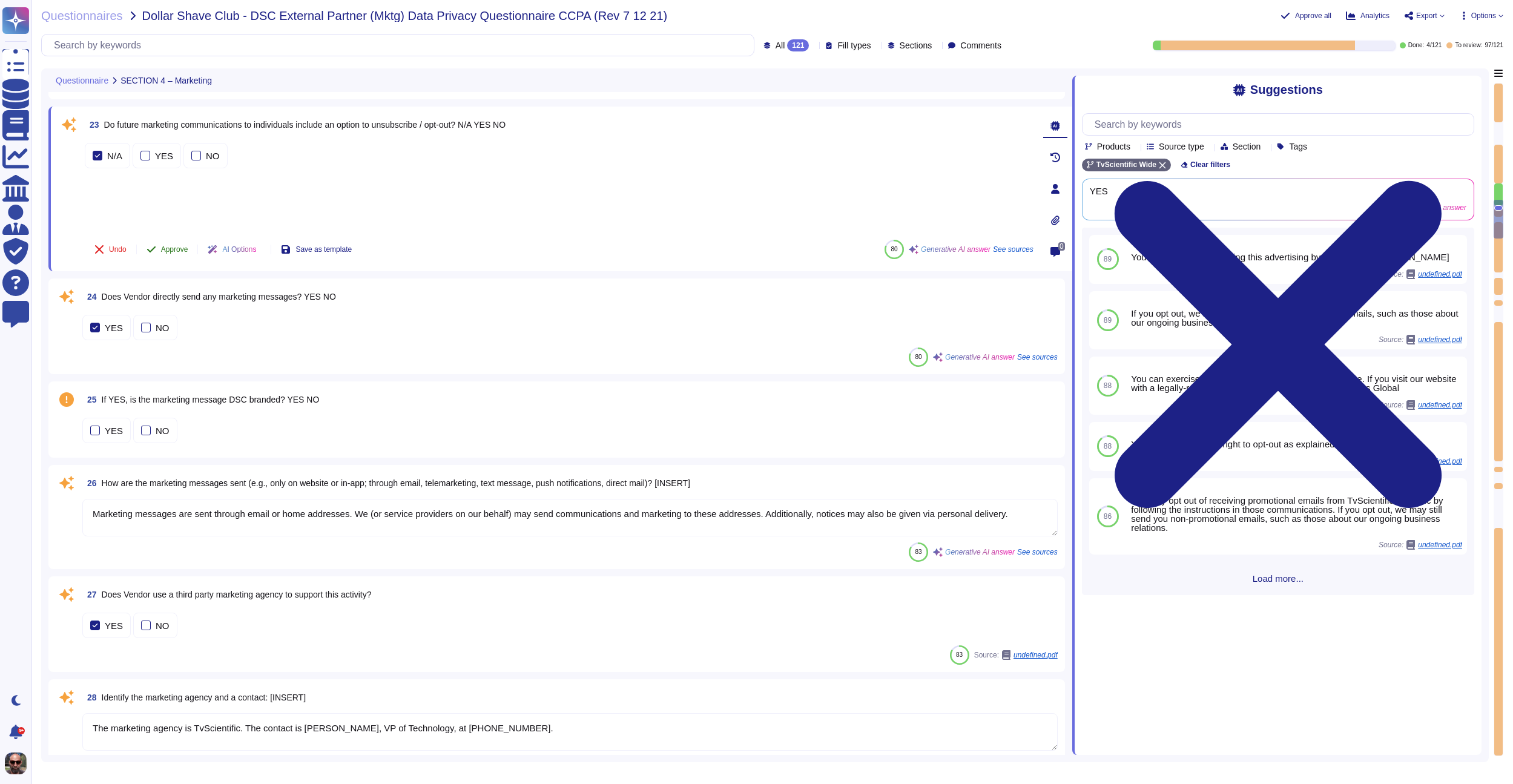
click at [162, 253] on button "Approve" at bounding box center [168, 249] width 61 height 24
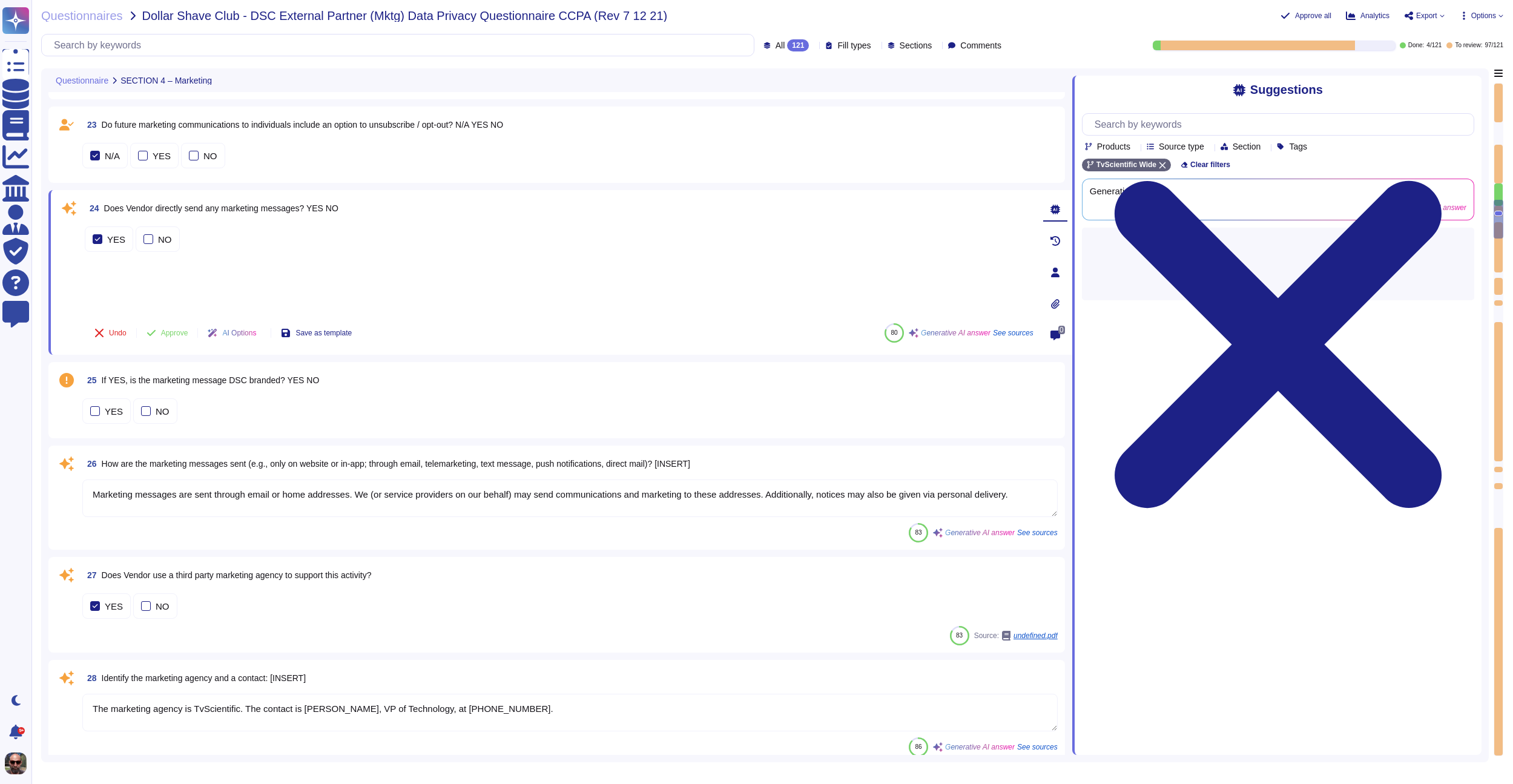
type textarea "Marketing messages are sent through email or home addresses. We (or service pro…"
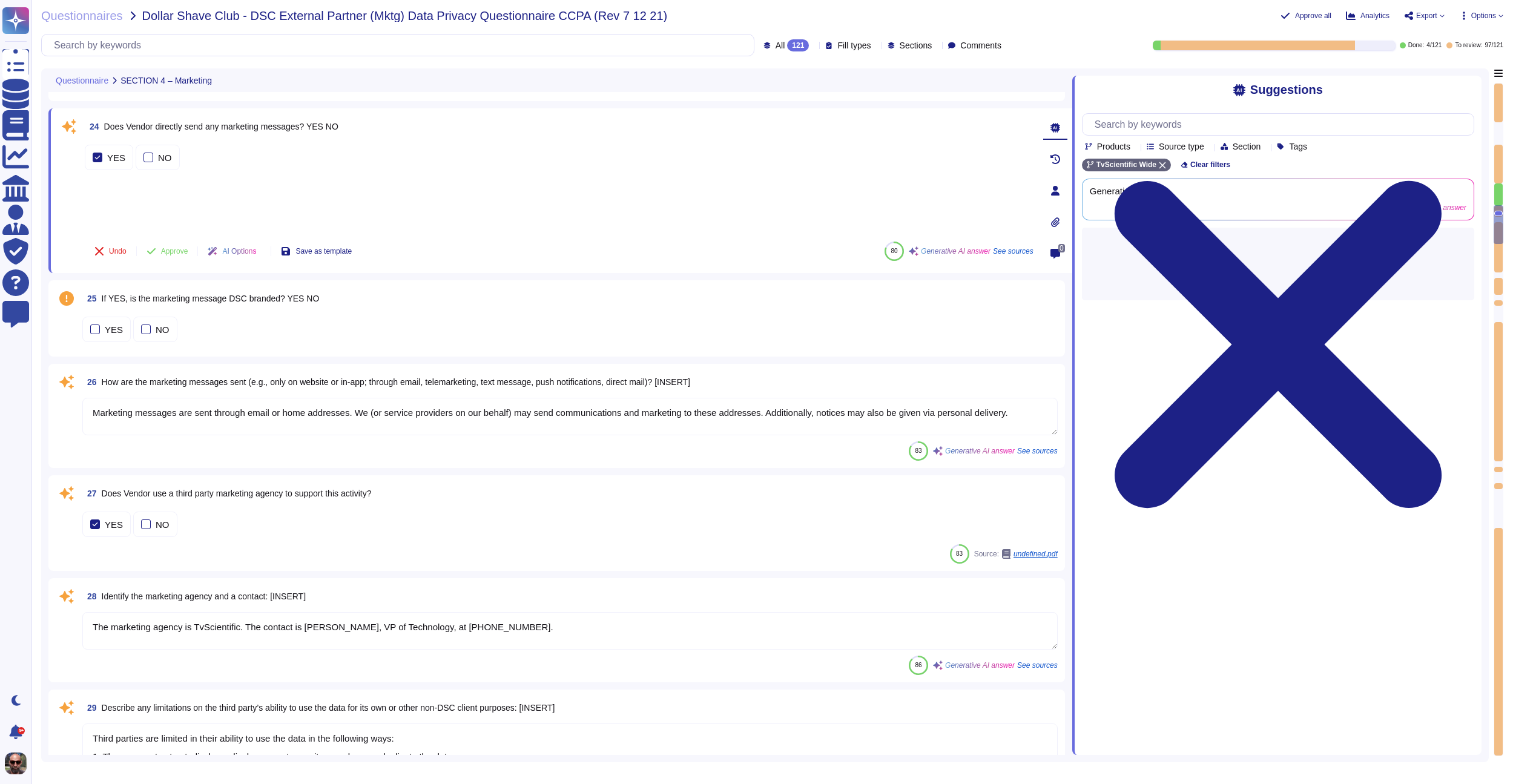
scroll to position [2517, 0]
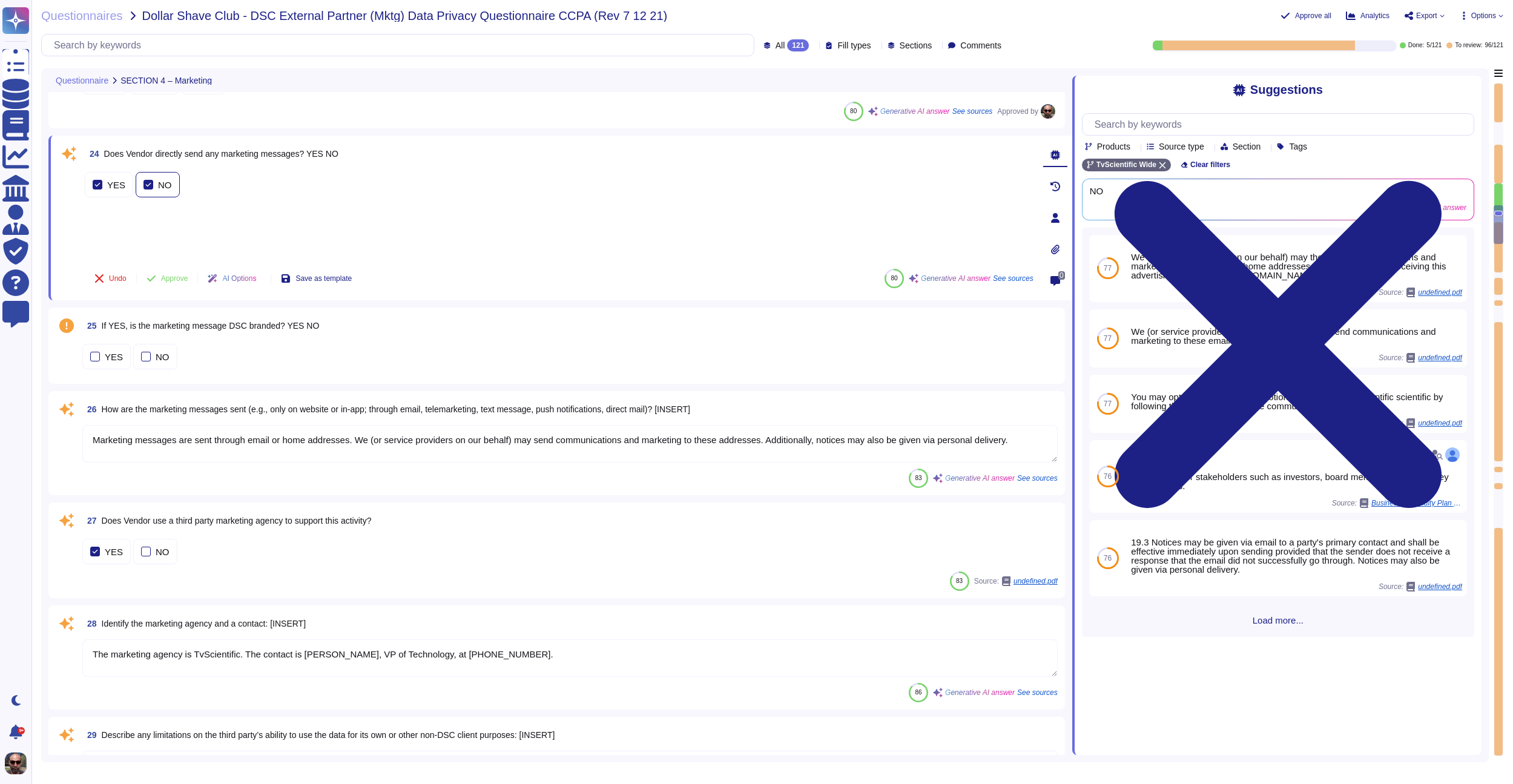
click at [150, 185] on div at bounding box center [148, 185] width 10 height 10
click at [99, 189] on div at bounding box center [97, 193] width 10 height 10
click at [164, 282] on button "Approve" at bounding box center [168, 278] width 61 height 24
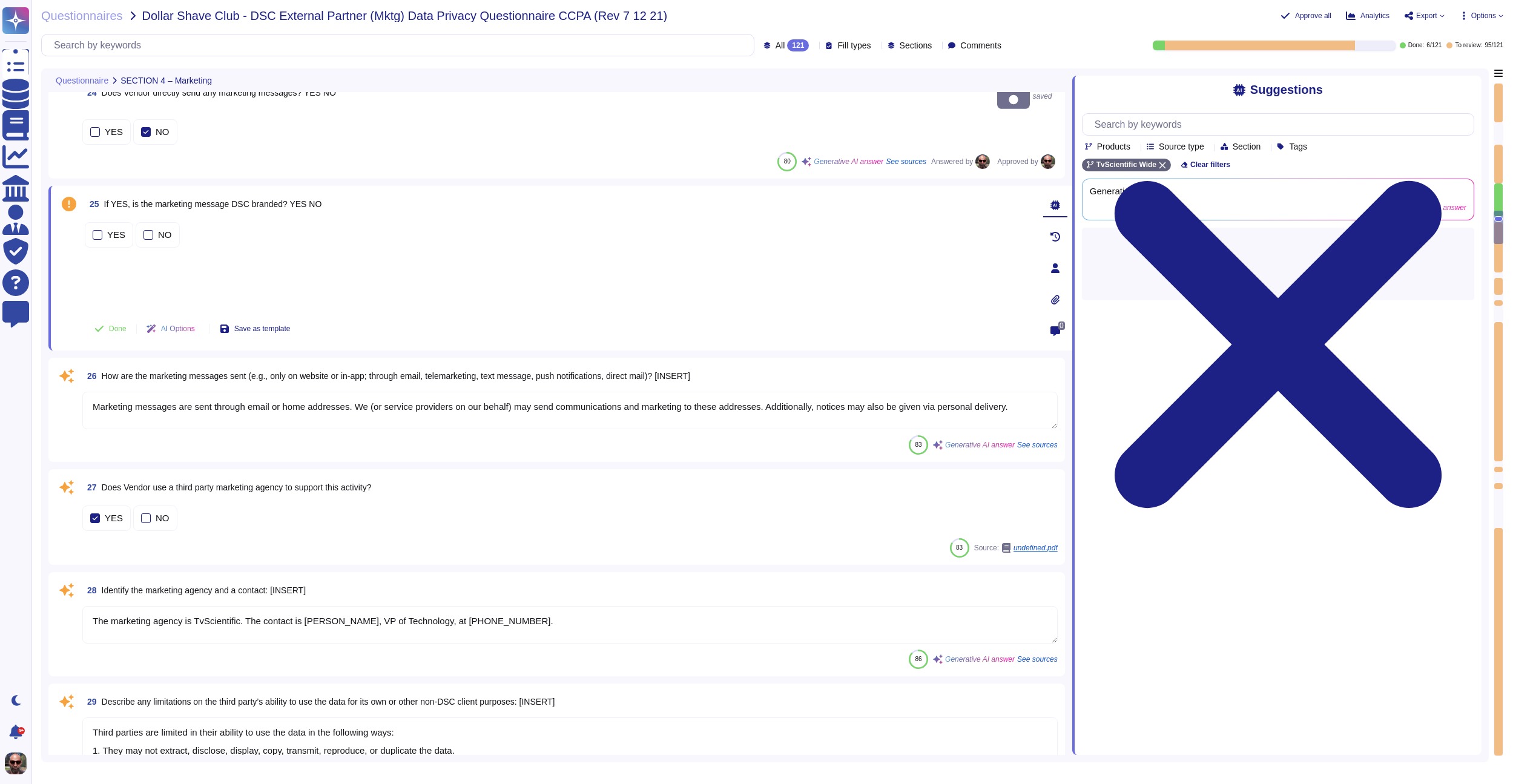
type textarea "[PERSON_NAME][EMAIL_ADDRESS][DOMAIN_NAME]\\, Director\\, Growth & Partnerships\…"
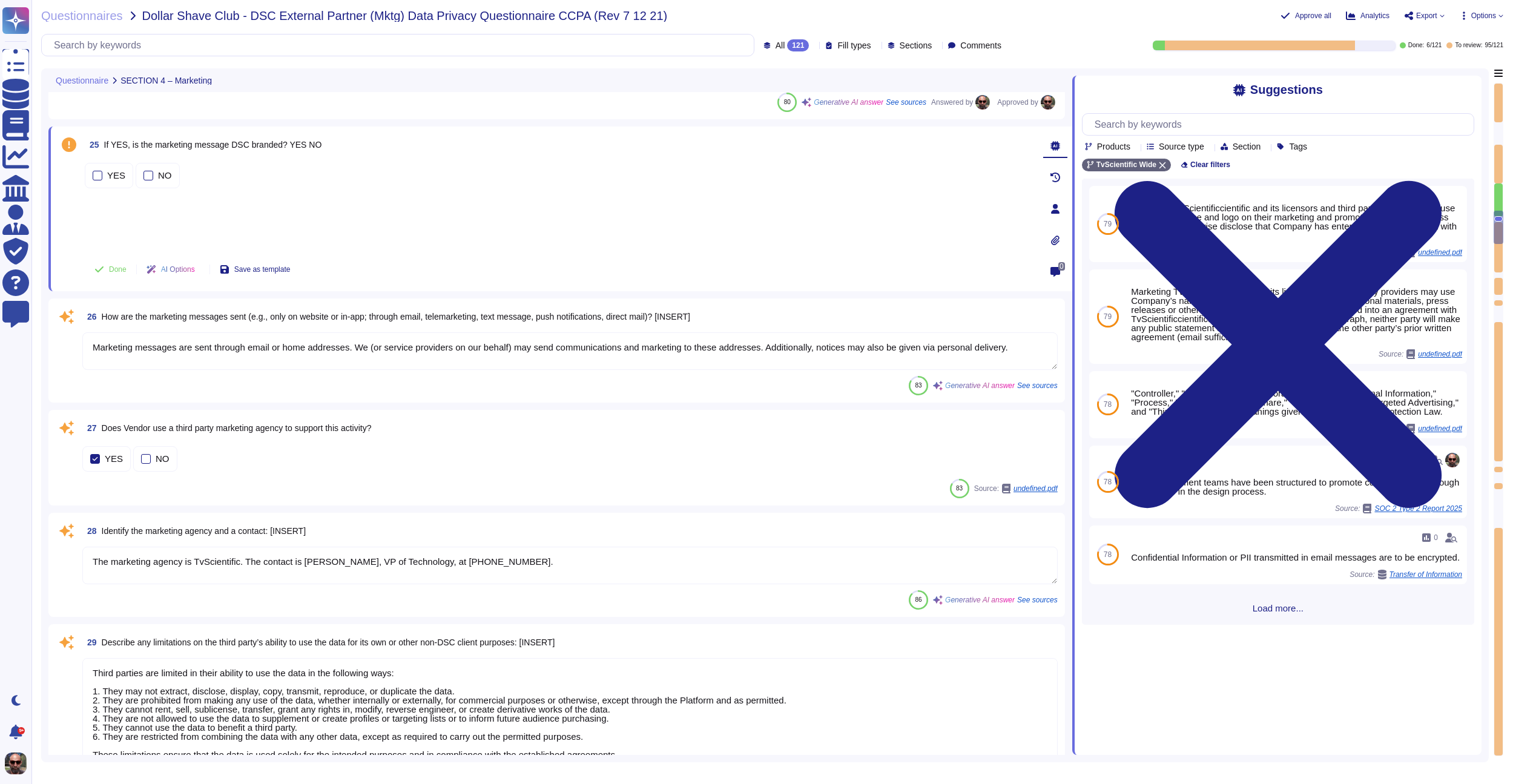
scroll to position [2634, 0]
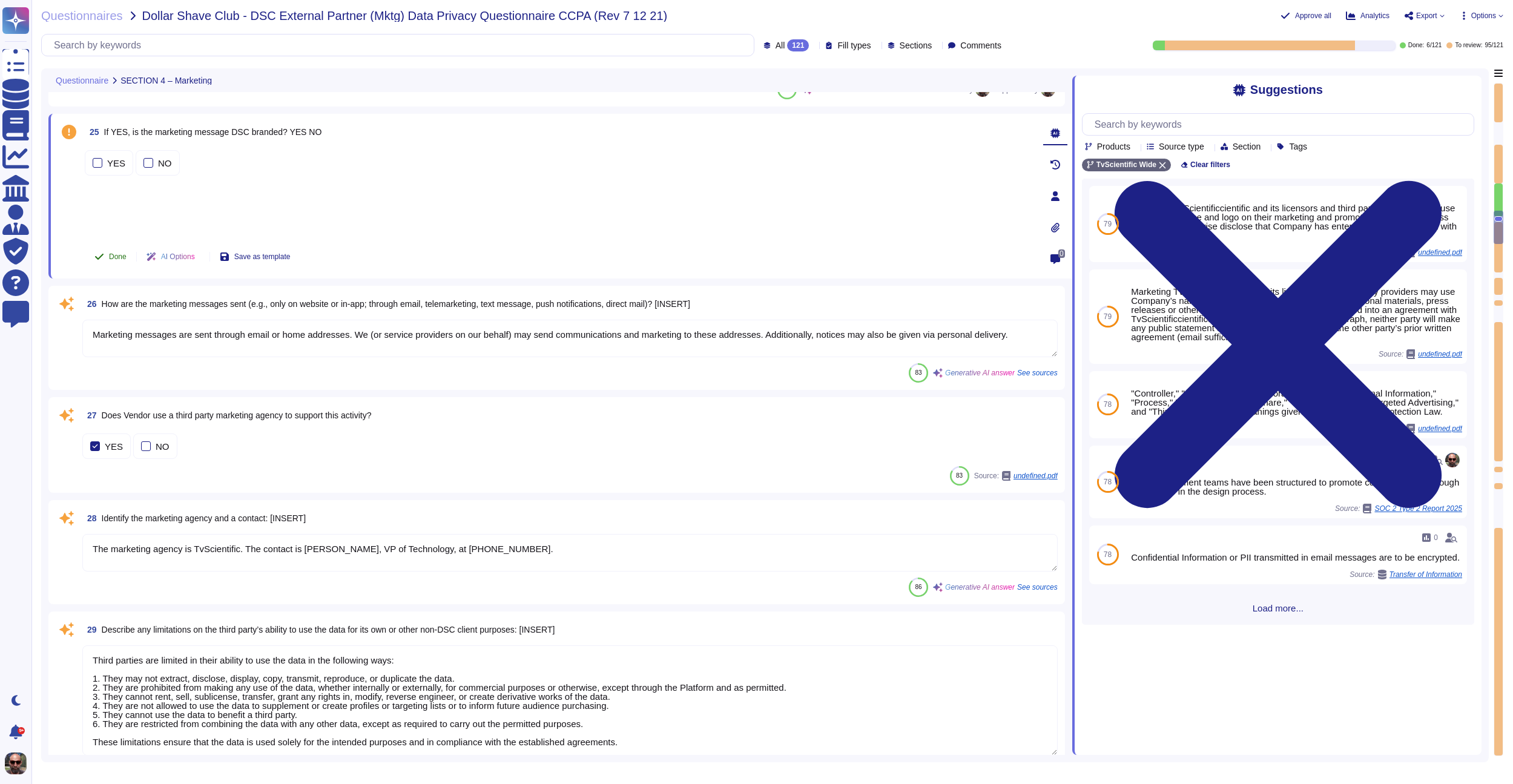
click at [118, 253] on span "Done" at bounding box center [118, 256] width 18 height 7
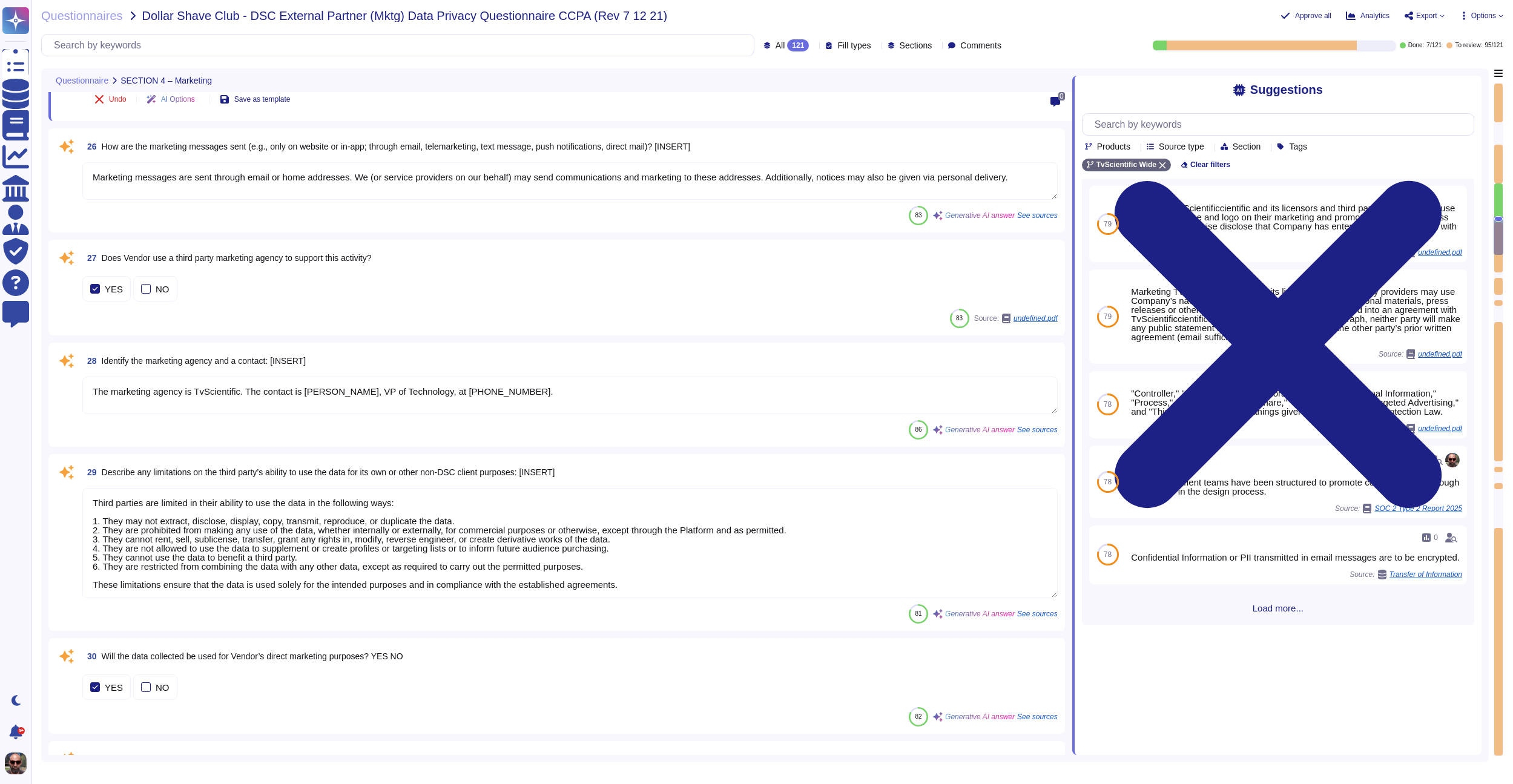
scroll to position [2804, 0]
type textarea "If we deny your request, you may appeal our decision by contacting us at [EMAIL…"
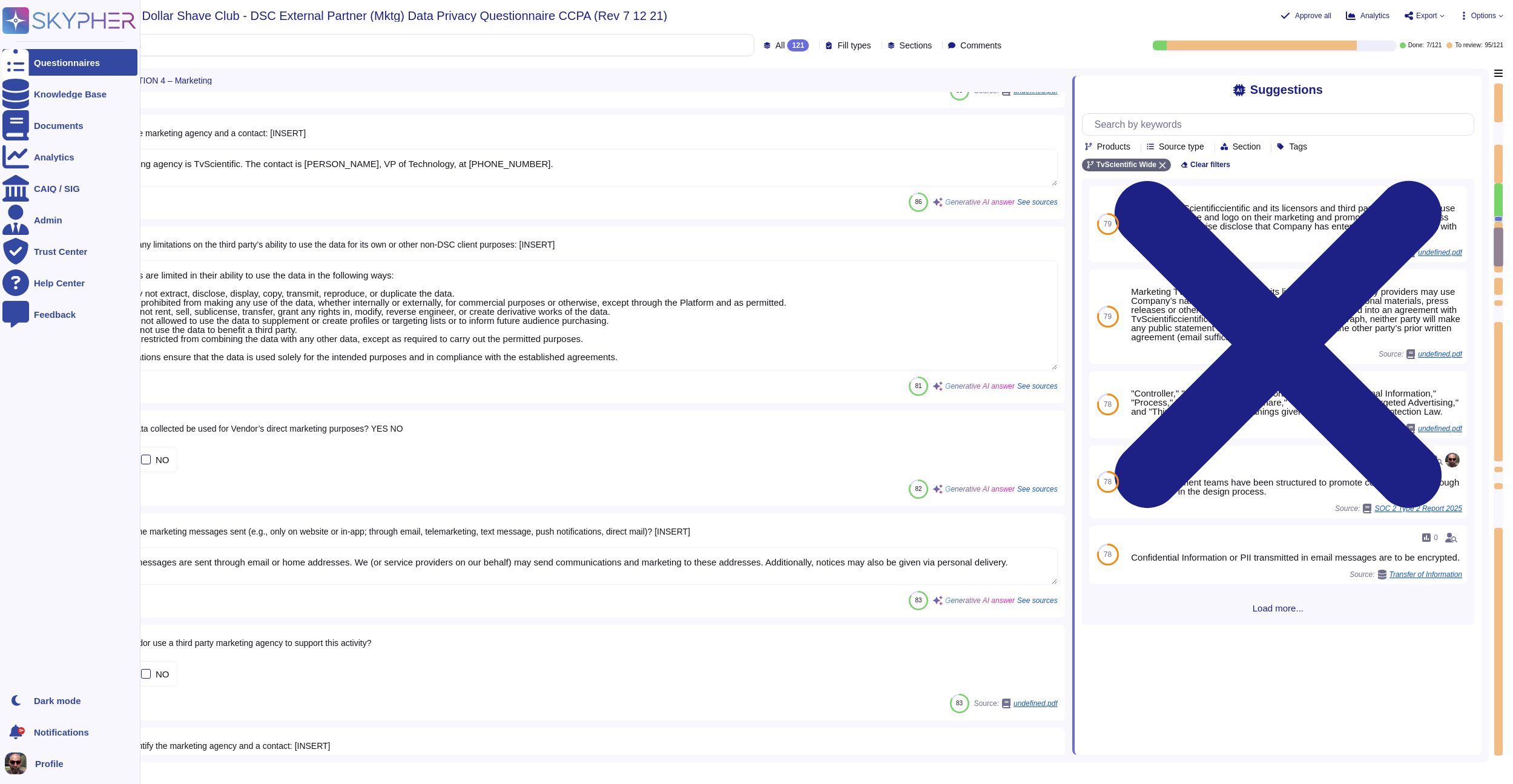
type textarea "[PERSON_NAME][EMAIL_ADDRESS][DOMAIN_NAME]\\, Director\\, Growth & Partnerships\…"
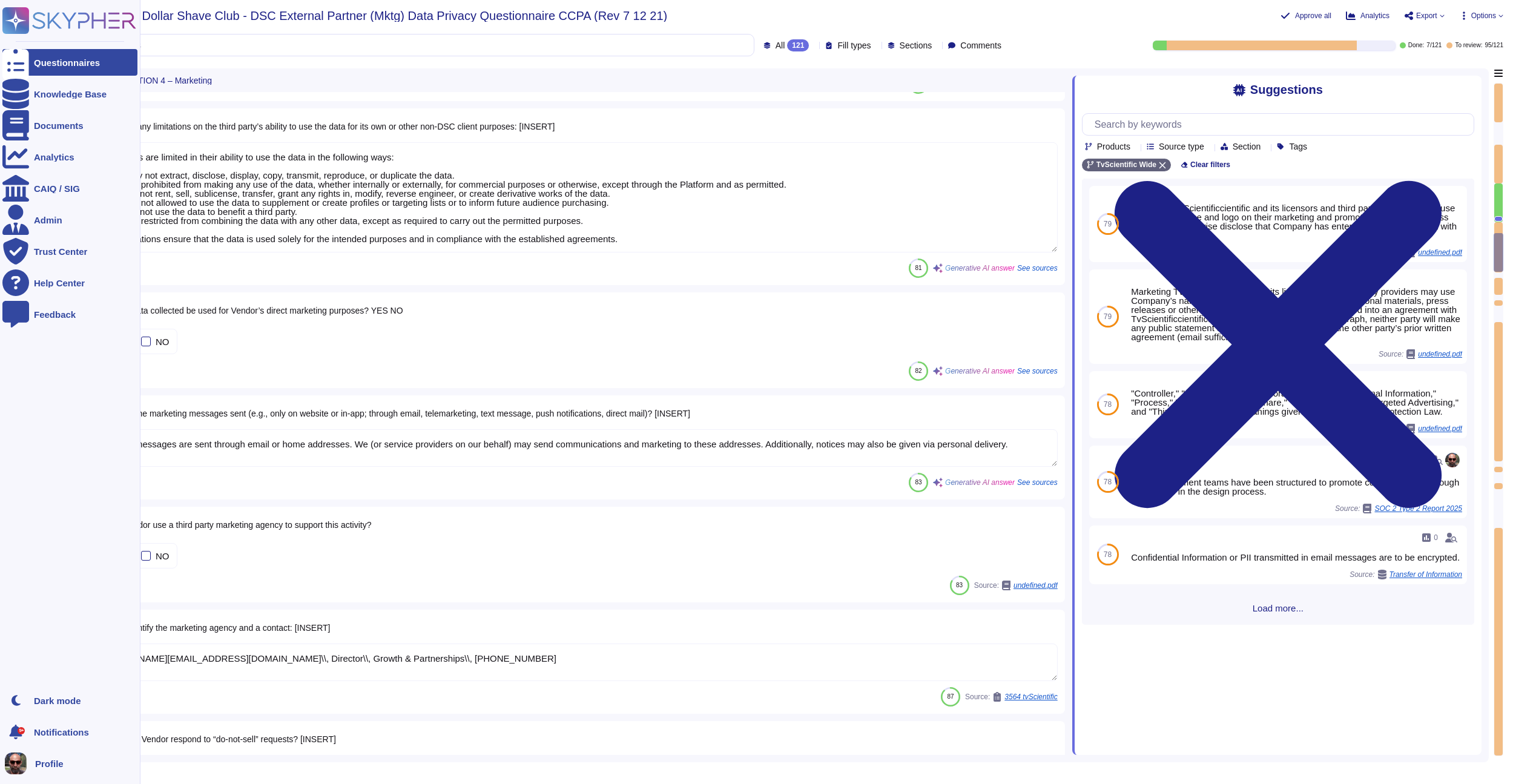
type textarea "The platform is designed to support multiple campaigns, allowing businesses of …"
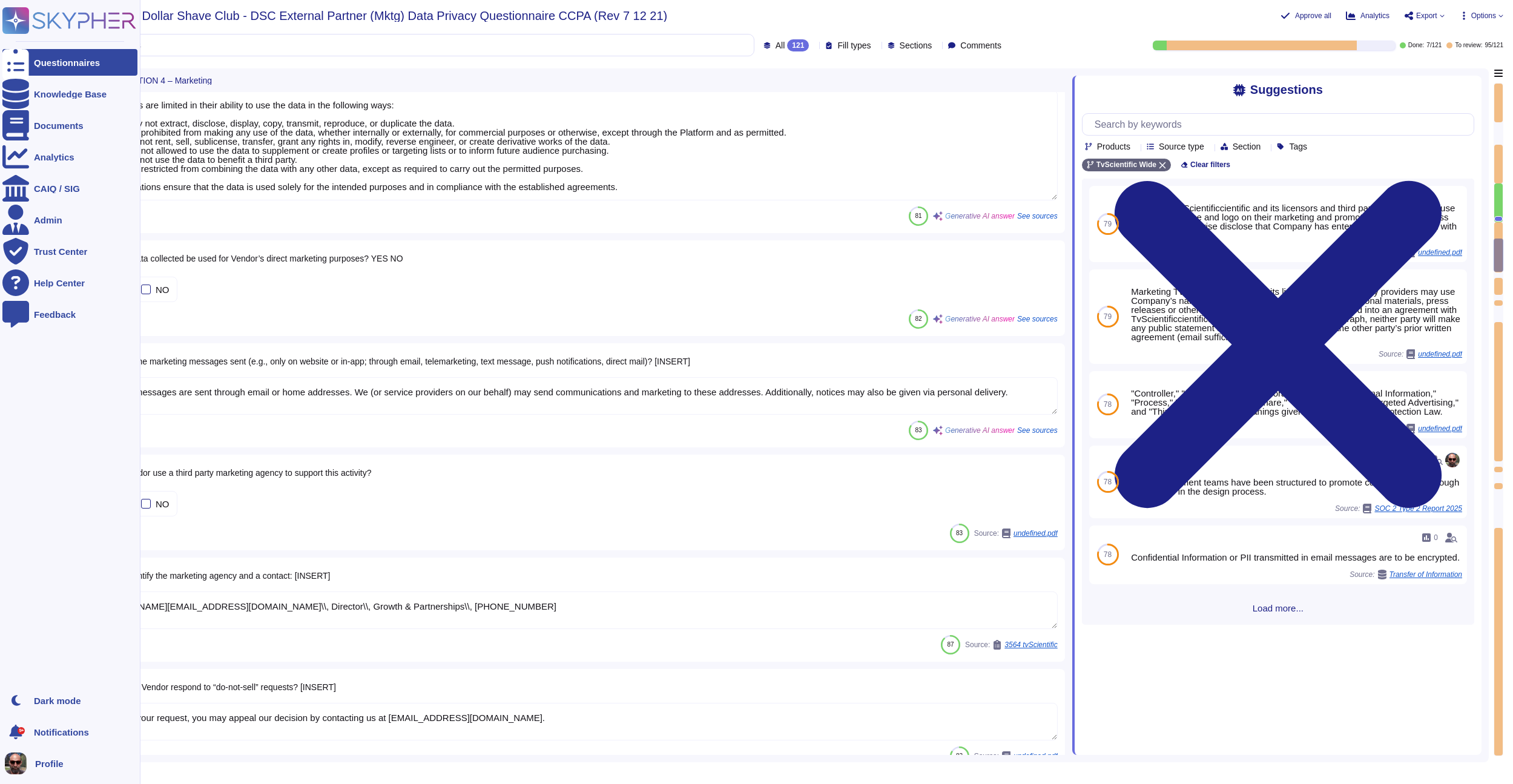
type textarea "[URL][DOMAIN_NAME]"
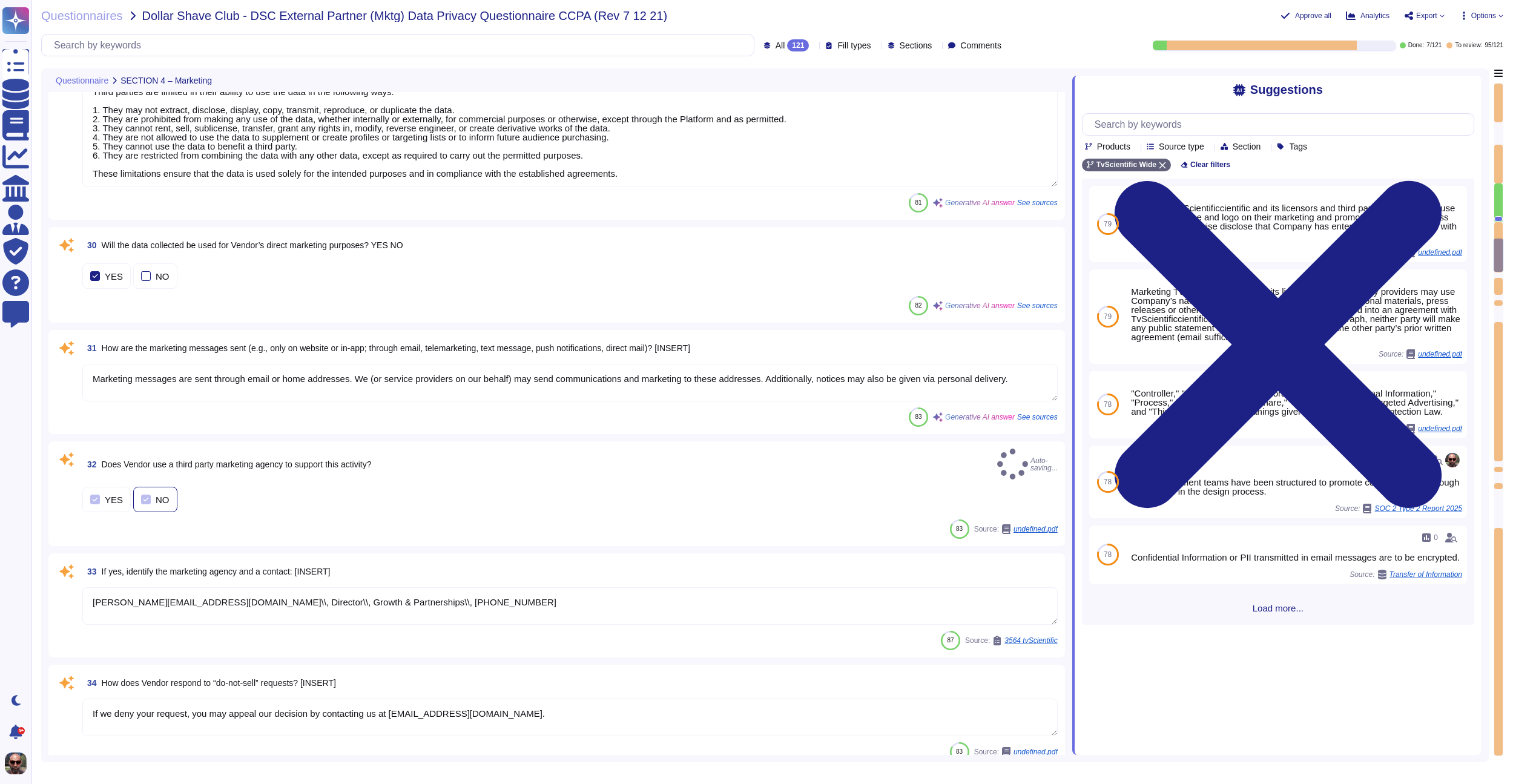
click at [144, 494] on div at bounding box center [145, 499] width 10 height 10
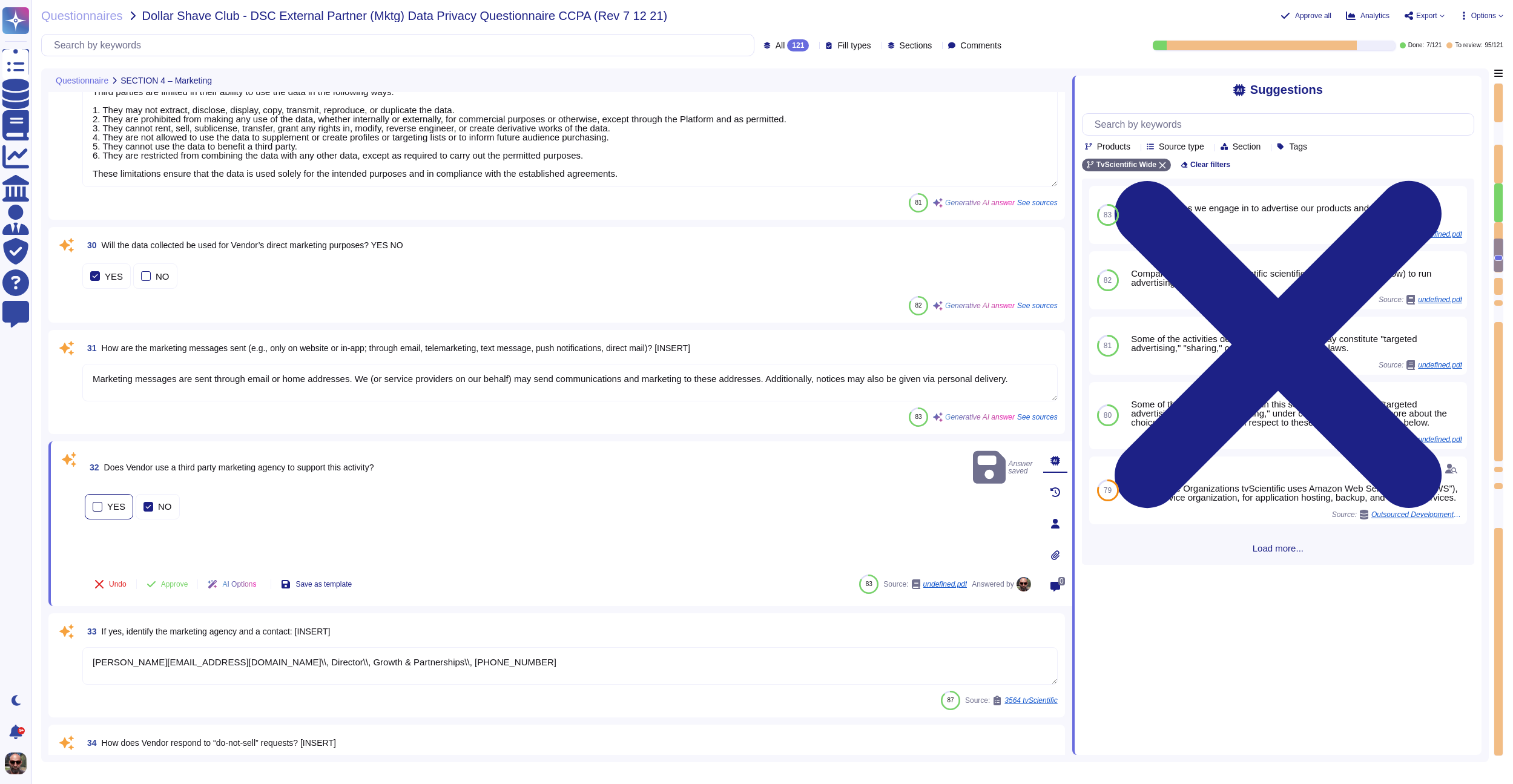
click at [106, 502] on label "YES" at bounding box center [109, 506] width 33 height 10
click at [165, 589] on button "Approve" at bounding box center [168, 584] width 61 height 24
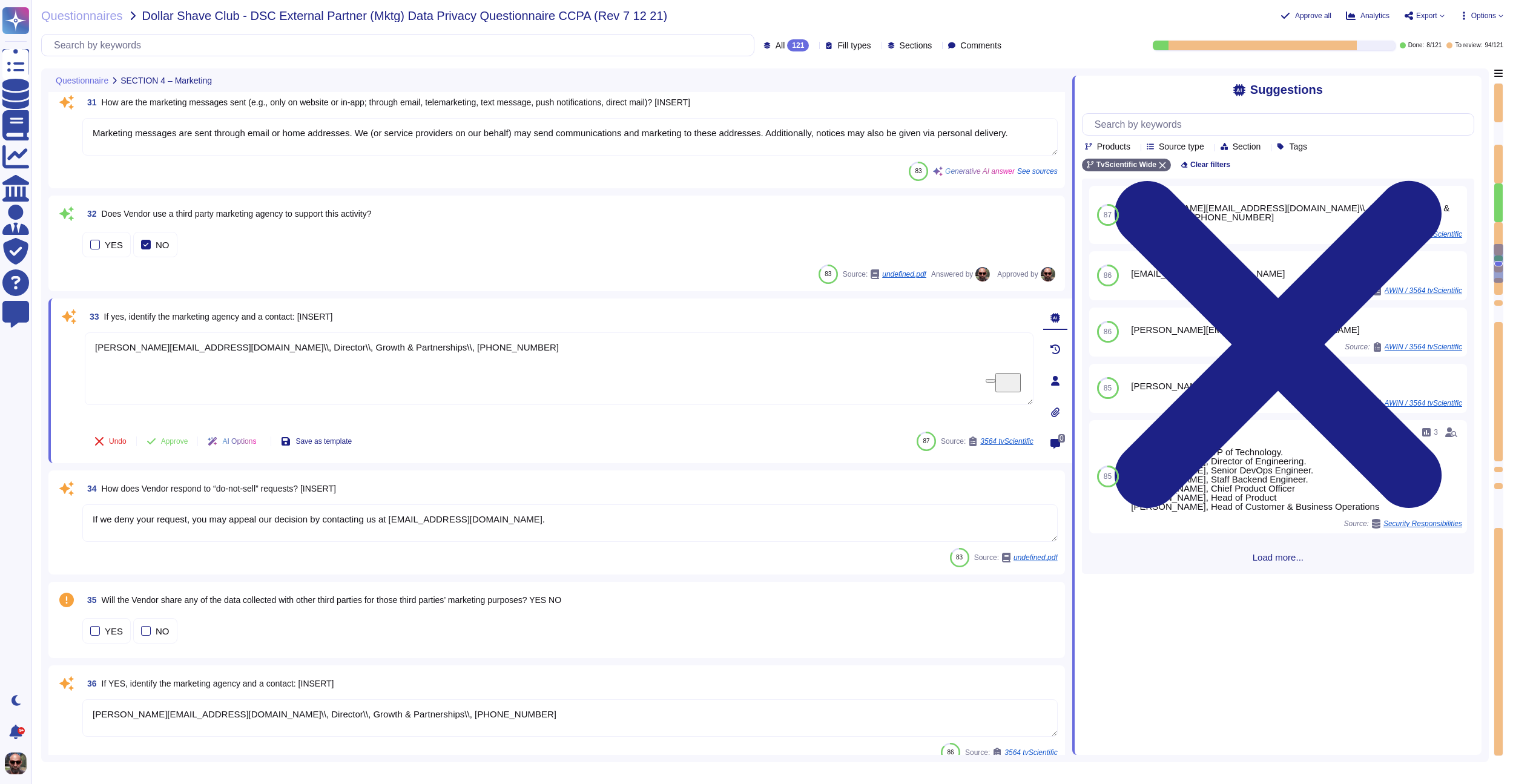
type textarea "[URL][DOMAIN_NAME]"
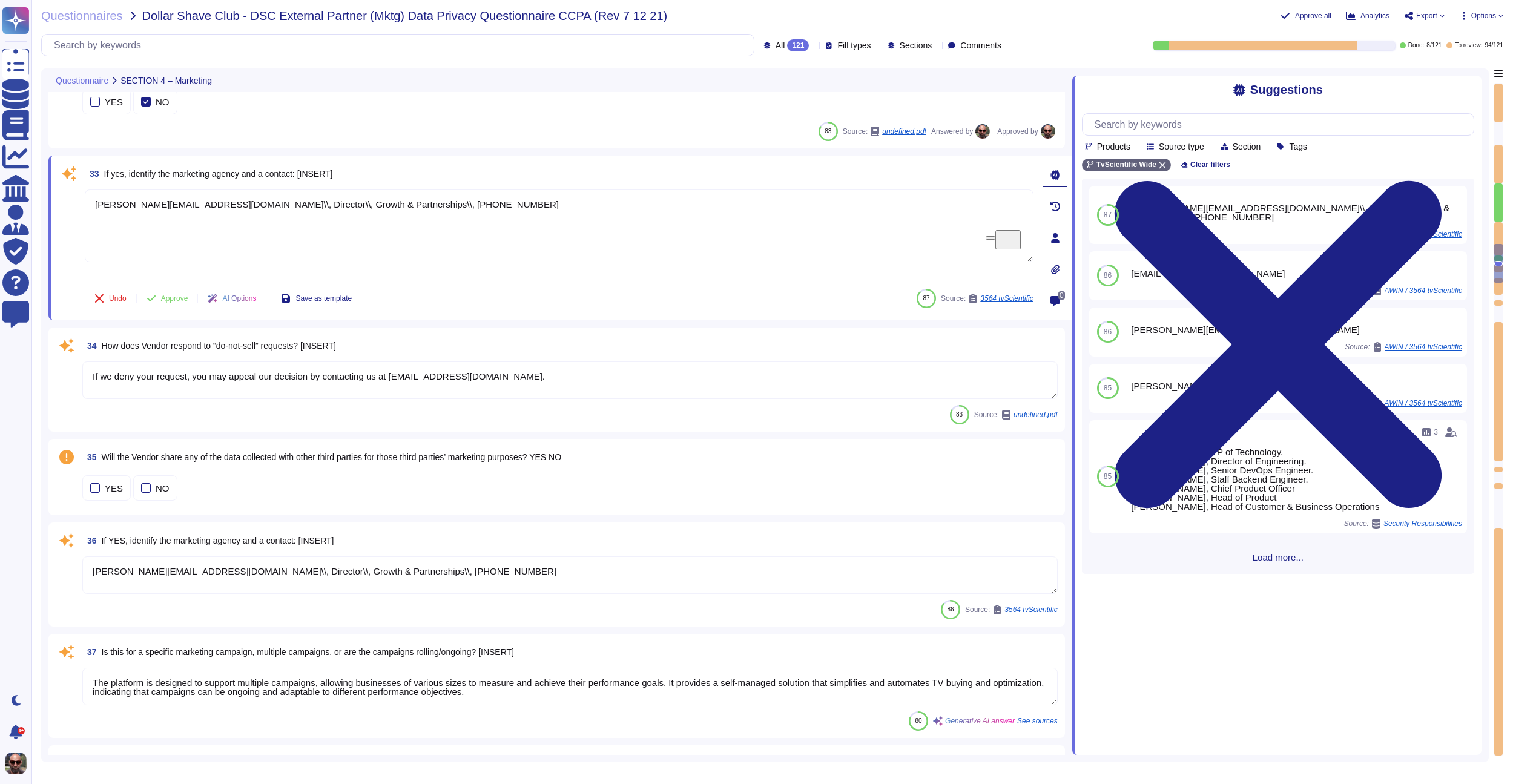
scroll to position [3574, 0]
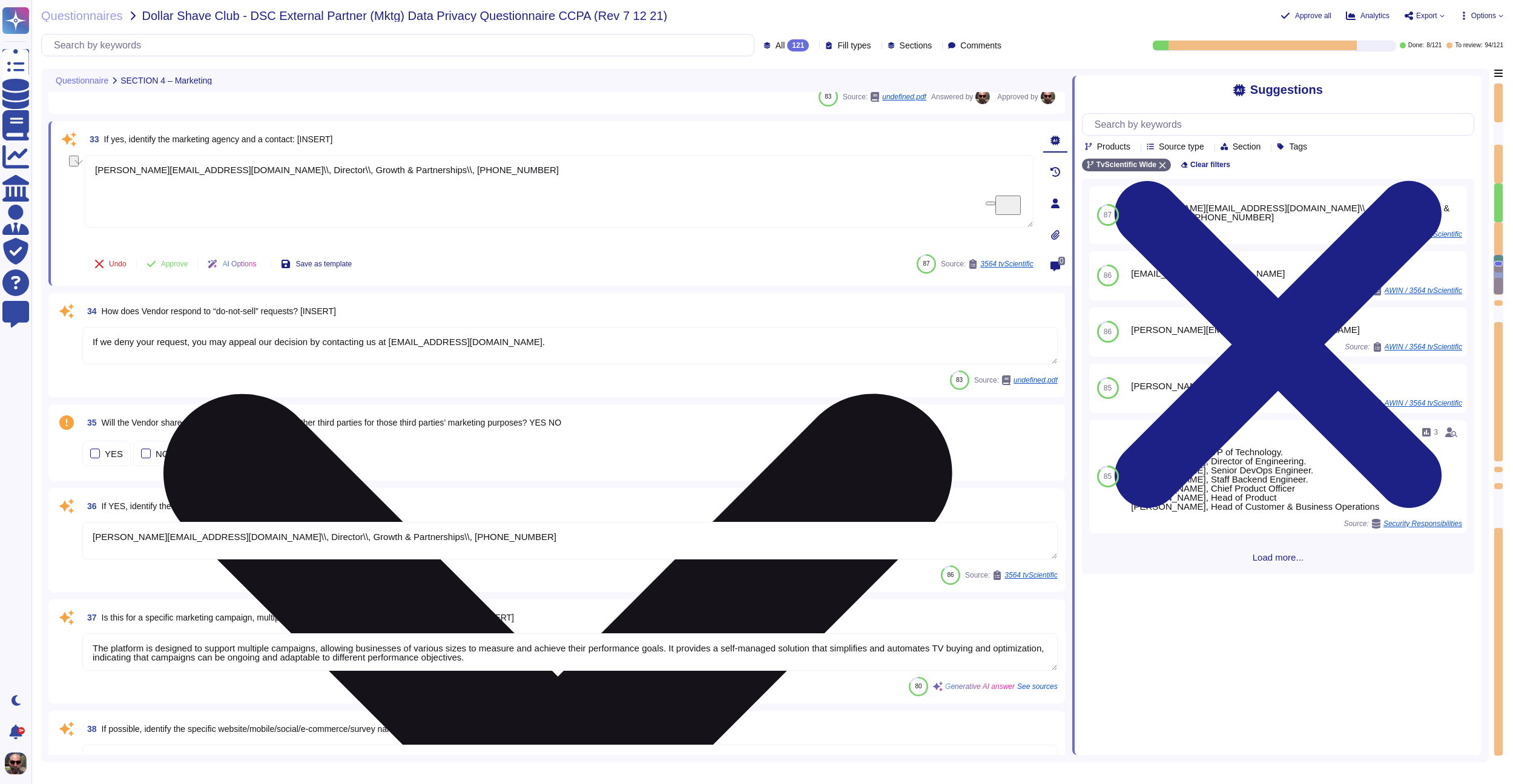
drag, startPoint x: 421, startPoint y: 161, endPoint x: 428, endPoint y: 165, distance: 8.1
click at [428, 165] on textarea "[PERSON_NAME][EMAIL_ADDRESS][DOMAIN_NAME]\\, Director\\, Growth & Partnerships\…" at bounding box center [559, 191] width 949 height 73
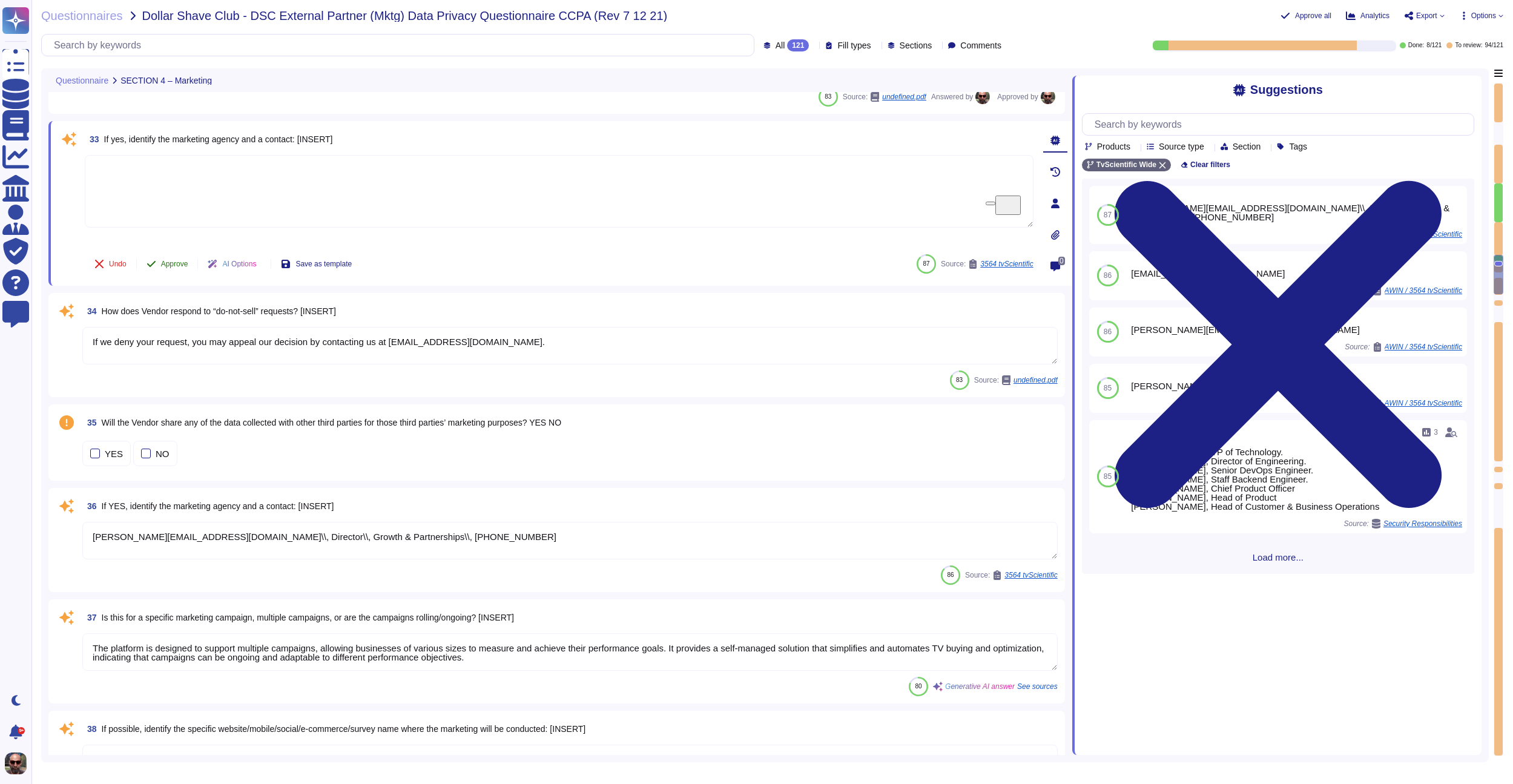
click at [170, 266] on span "Approve" at bounding box center [174, 264] width 27 height 7
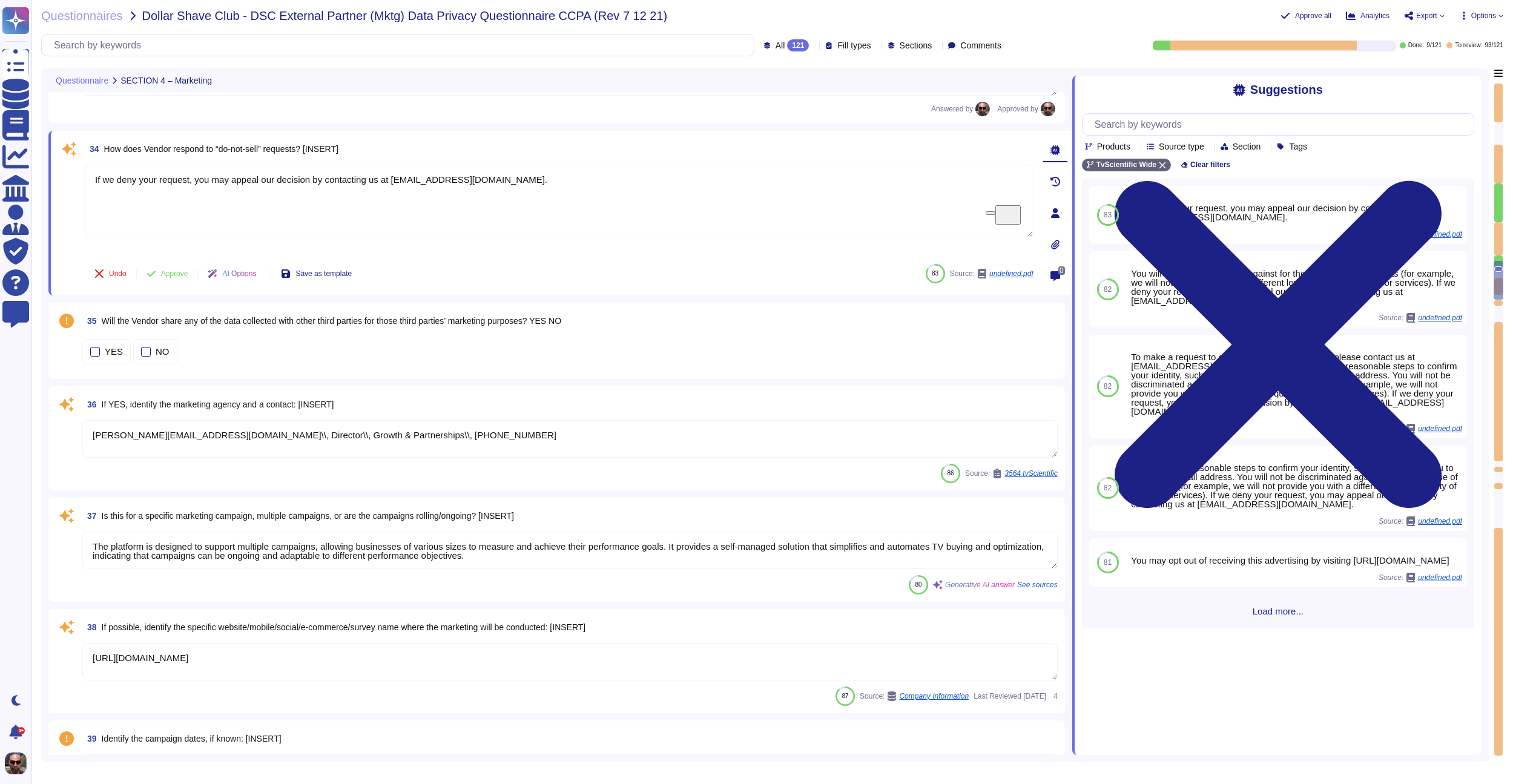
scroll to position [3707, 0]
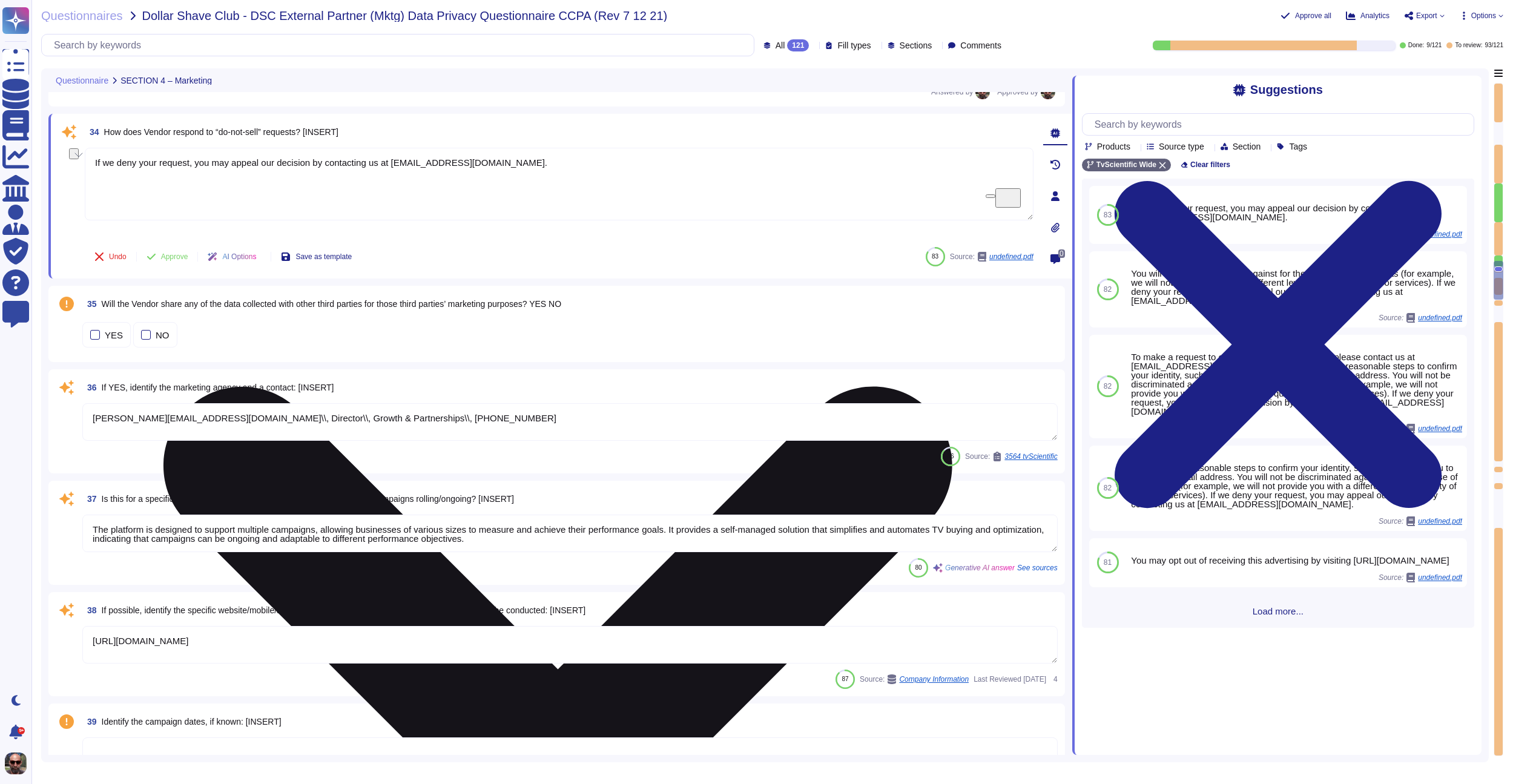
drag, startPoint x: 513, startPoint y: 161, endPoint x: 167, endPoint y: 153, distance: 346.1
click at [167, 153] on textarea "If we deny your request, you may appeal our decision by contacting us at [EMAIL…" at bounding box center [559, 184] width 949 height 73
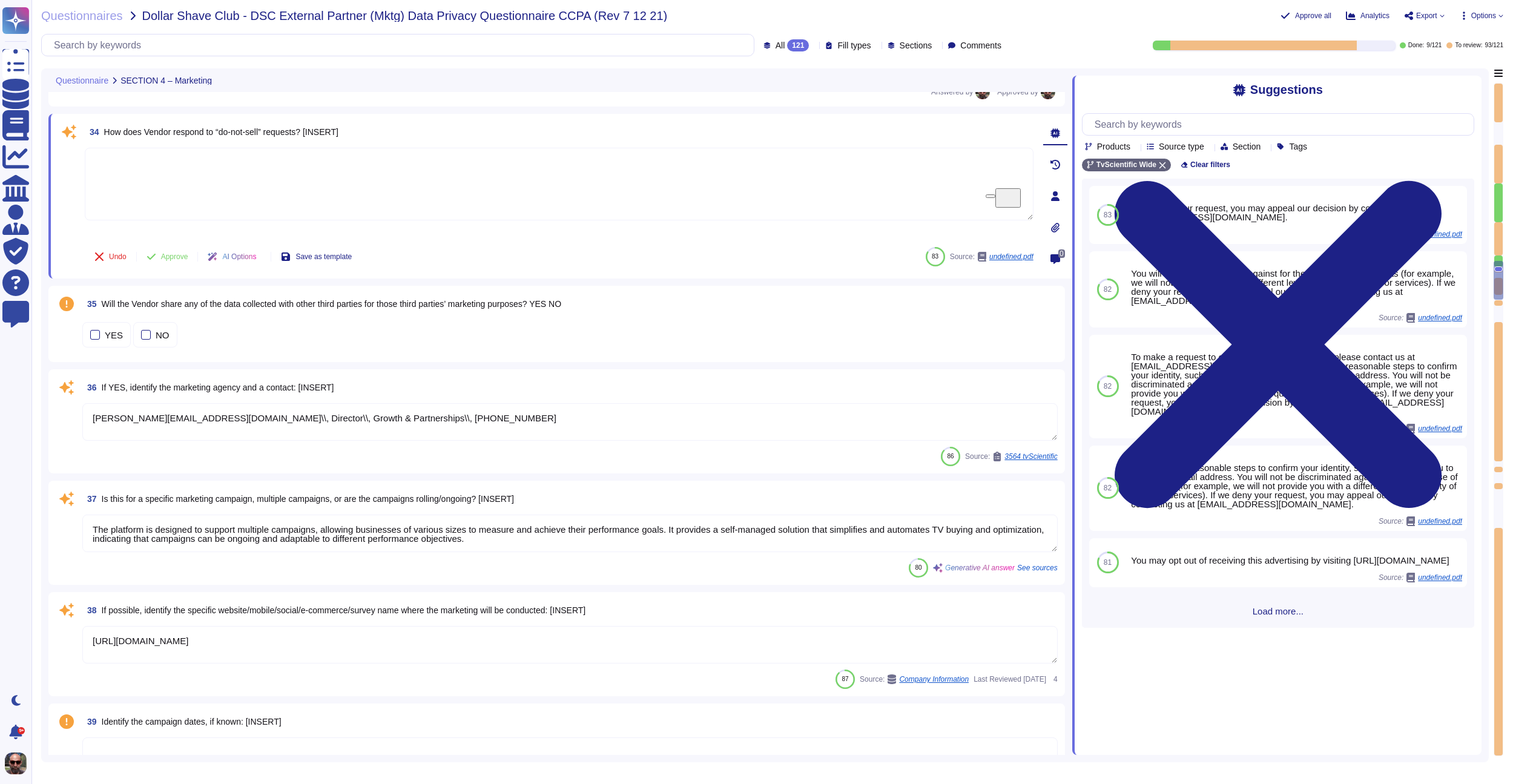
click at [268, 133] on span "How does Vendor respond to “do-not-sell” requests? [INSERT]" at bounding box center [221, 132] width 234 height 10
click at [268, 135] on span "How does Vendor respond to “do-not-sell” requests? [INSERT]" at bounding box center [221, 139] width 234 height 10
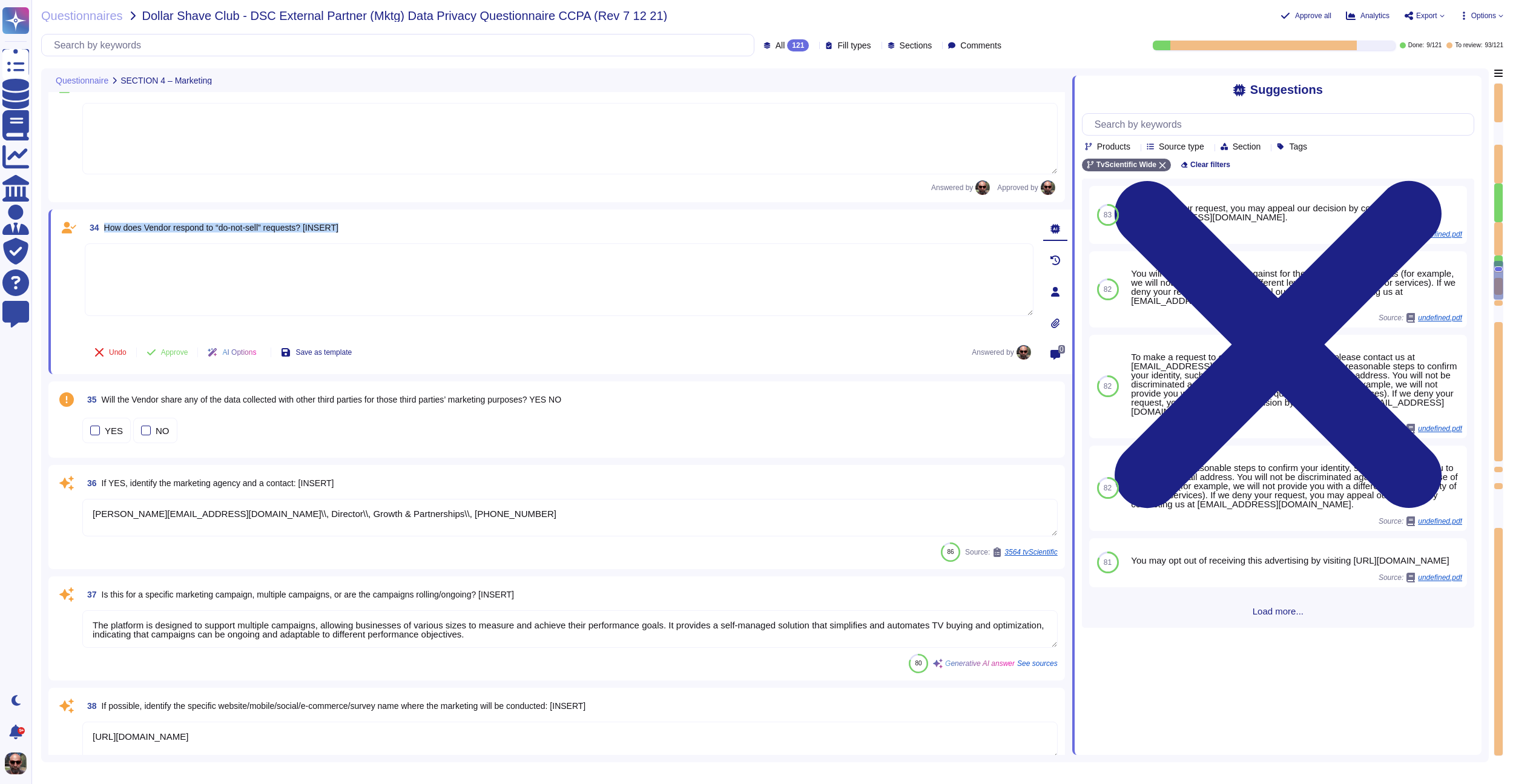
scroll to position [3610, 0]
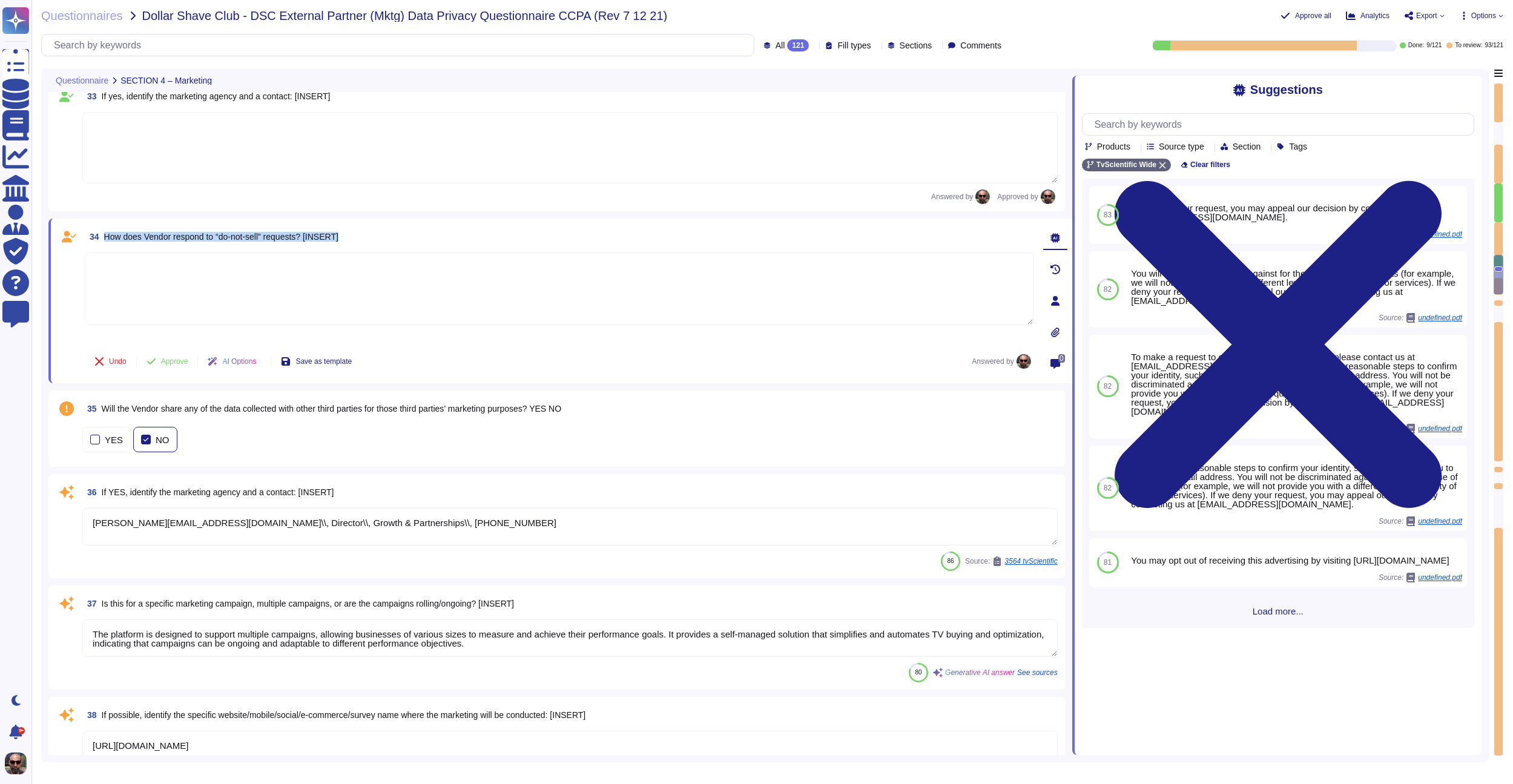
click at [148, 441] on div at bounding box center [145, 439] width 10 height 10
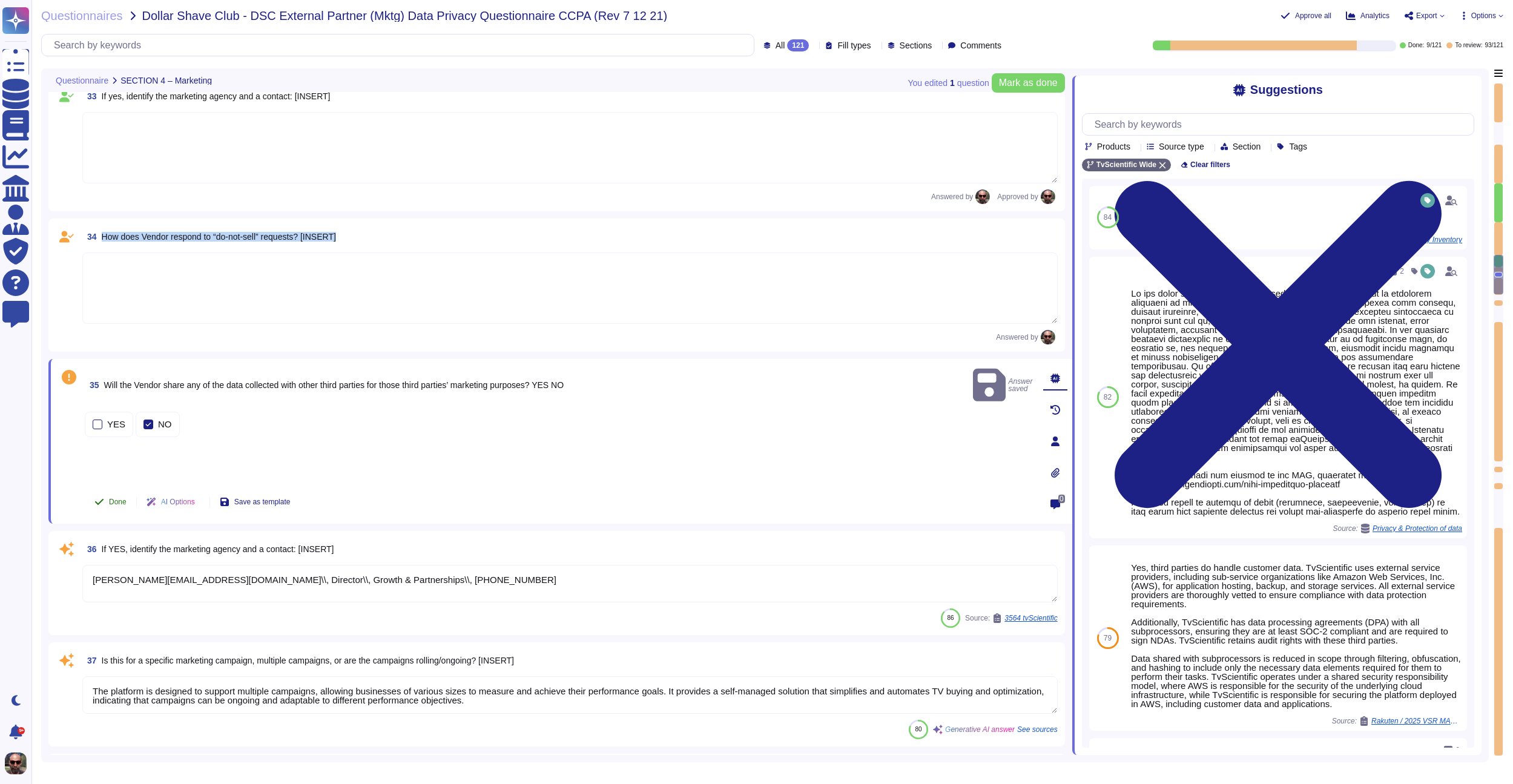
click at [117, 506] on button "Done" at bounding box center [110, 502] width 51 height 24
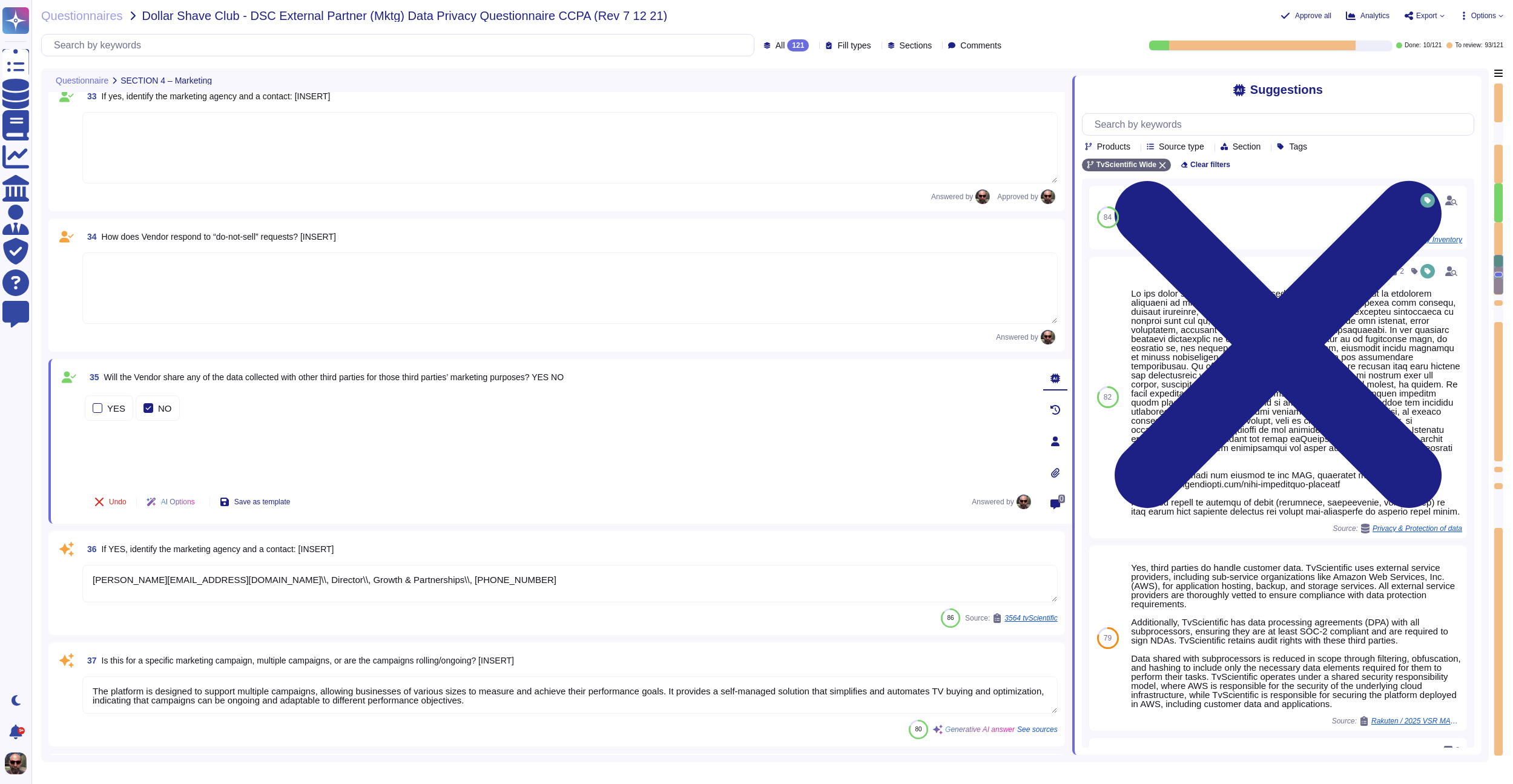
click at [430, 578] on textarea "[PERSON_NAME][EMAIL_ADDRESS][DOMAIN_NAME]\\, Director\\, Growth & Partnerships\…" at bounding box center [570, 583] width 976 height 38
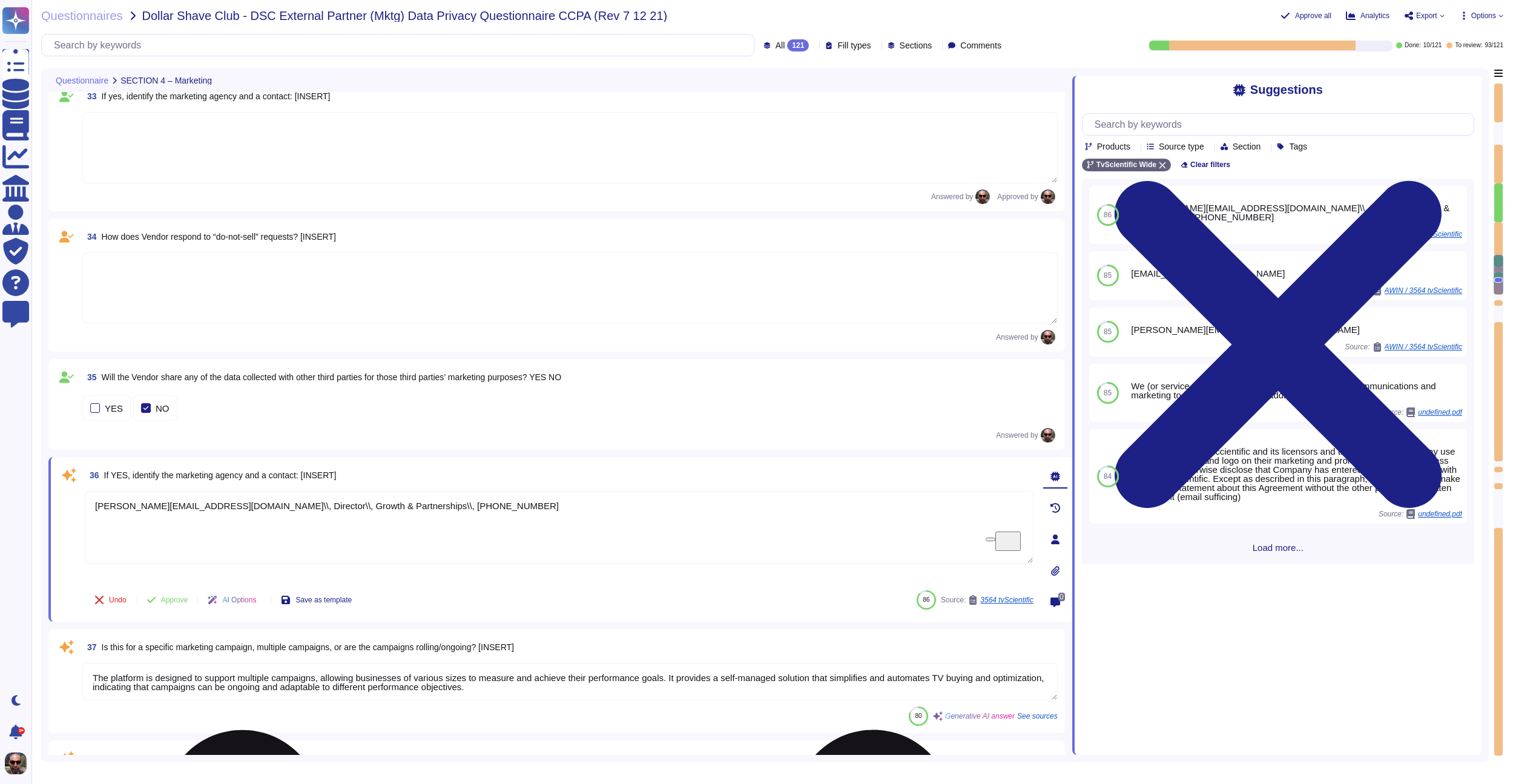
drag, startPoint x: 426, startPoint y: 513, endPoint x: 87, endPoint y: 502, distance: 339.2
click at [87, 502] on textarea "[PERSON_NAME][EMAIL_ADDRESS][DOMAIN_NAME]\\, Director\\, Growth & Partnerships\…" at bounding box center [559, 527] width 949 height 73
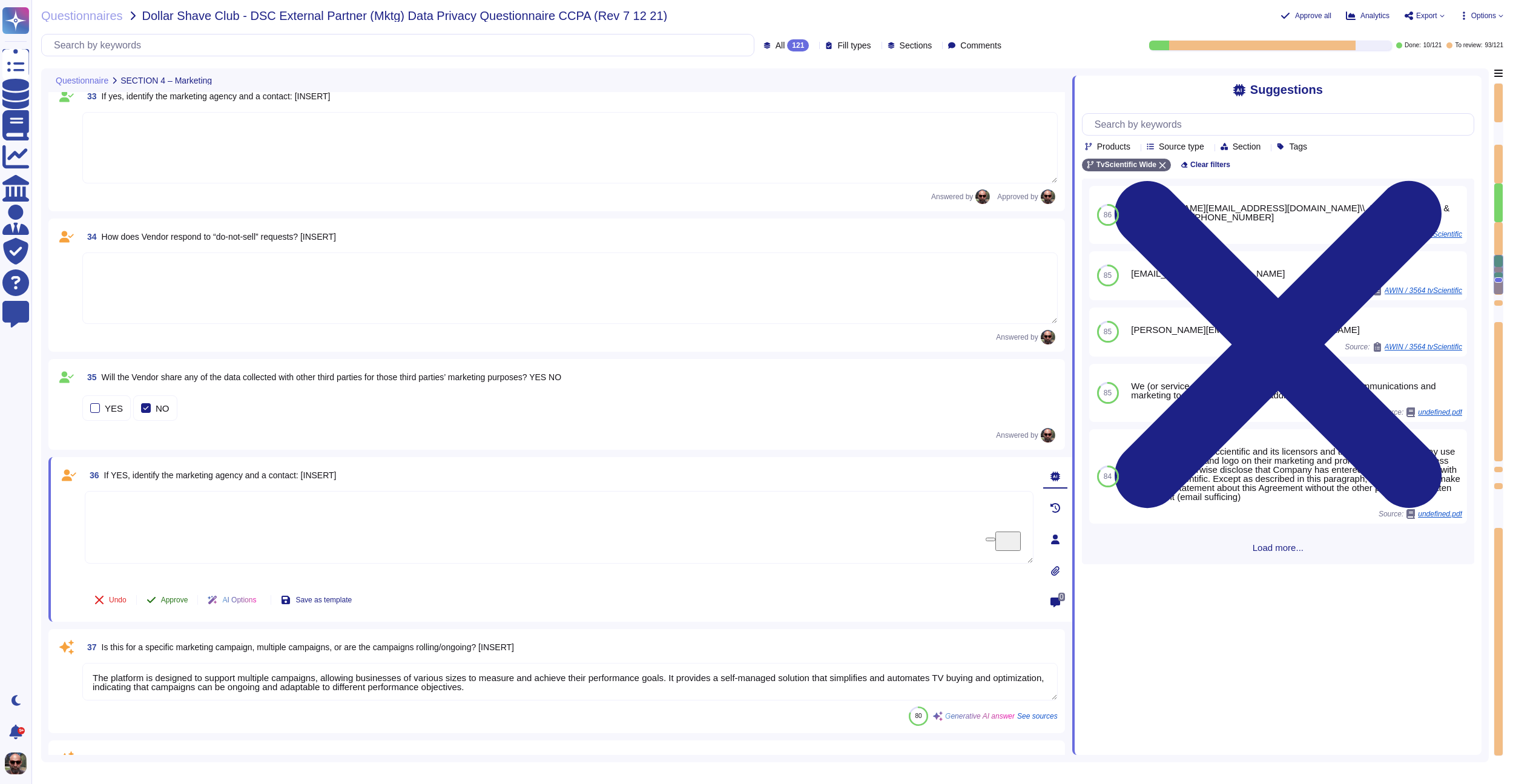
click at [159, 591] on button "Approve" at bounding box center [168, 599] width 61 height 24
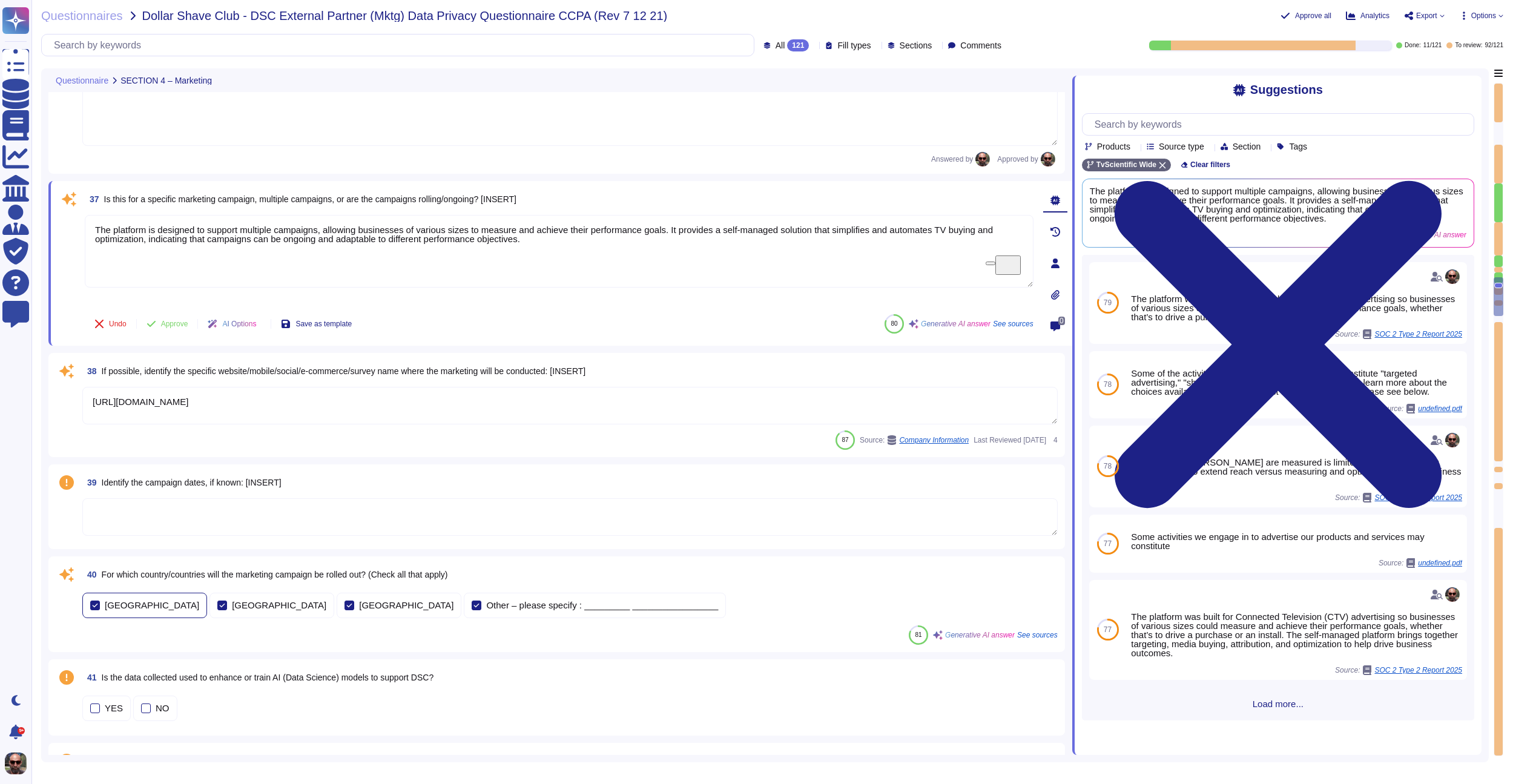
type textarea "We engage in various marketing activities that may involve processing personal …"
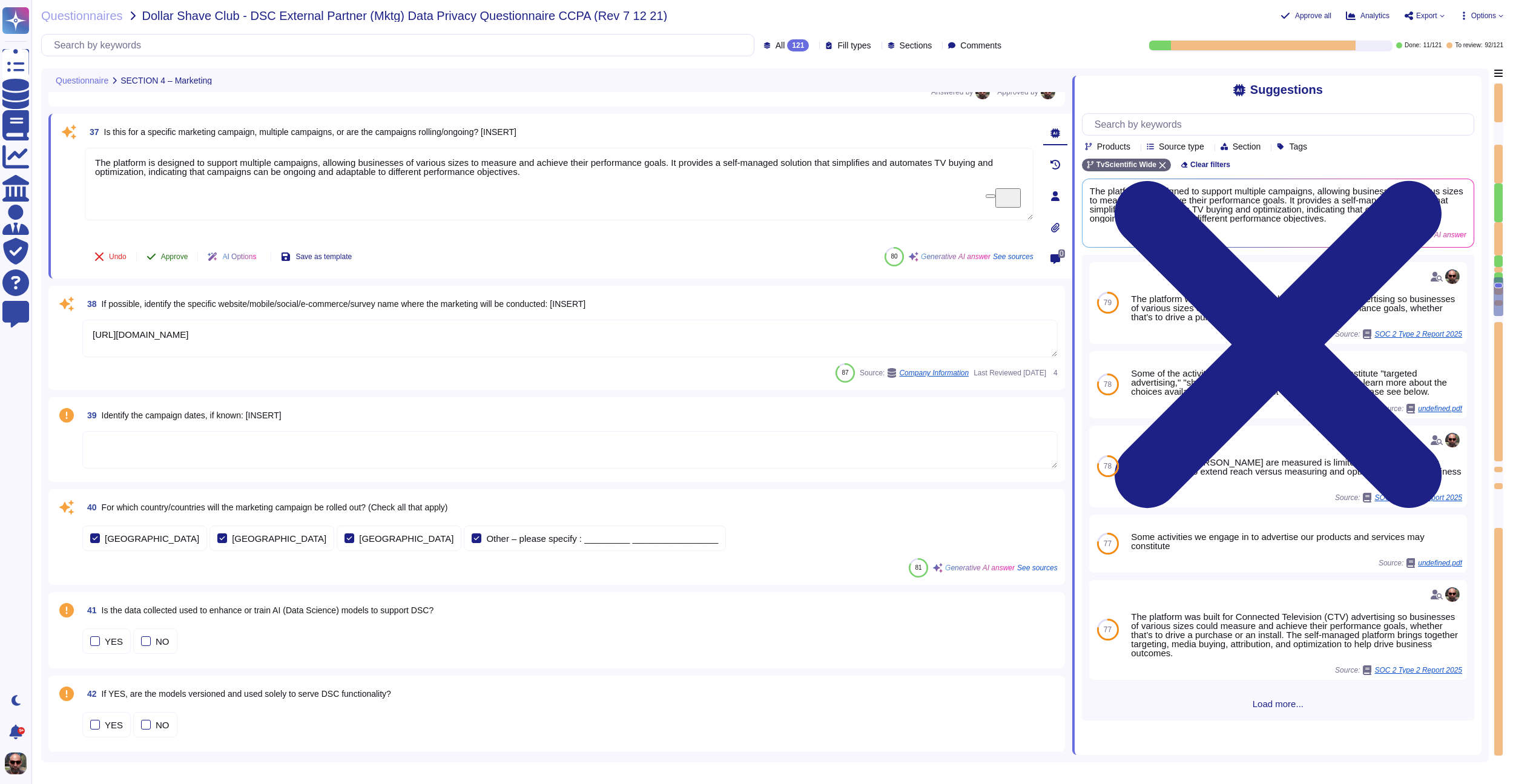
click at [173, 258] on span "Approve" at bounding box center [174, 256] width 27 height 7
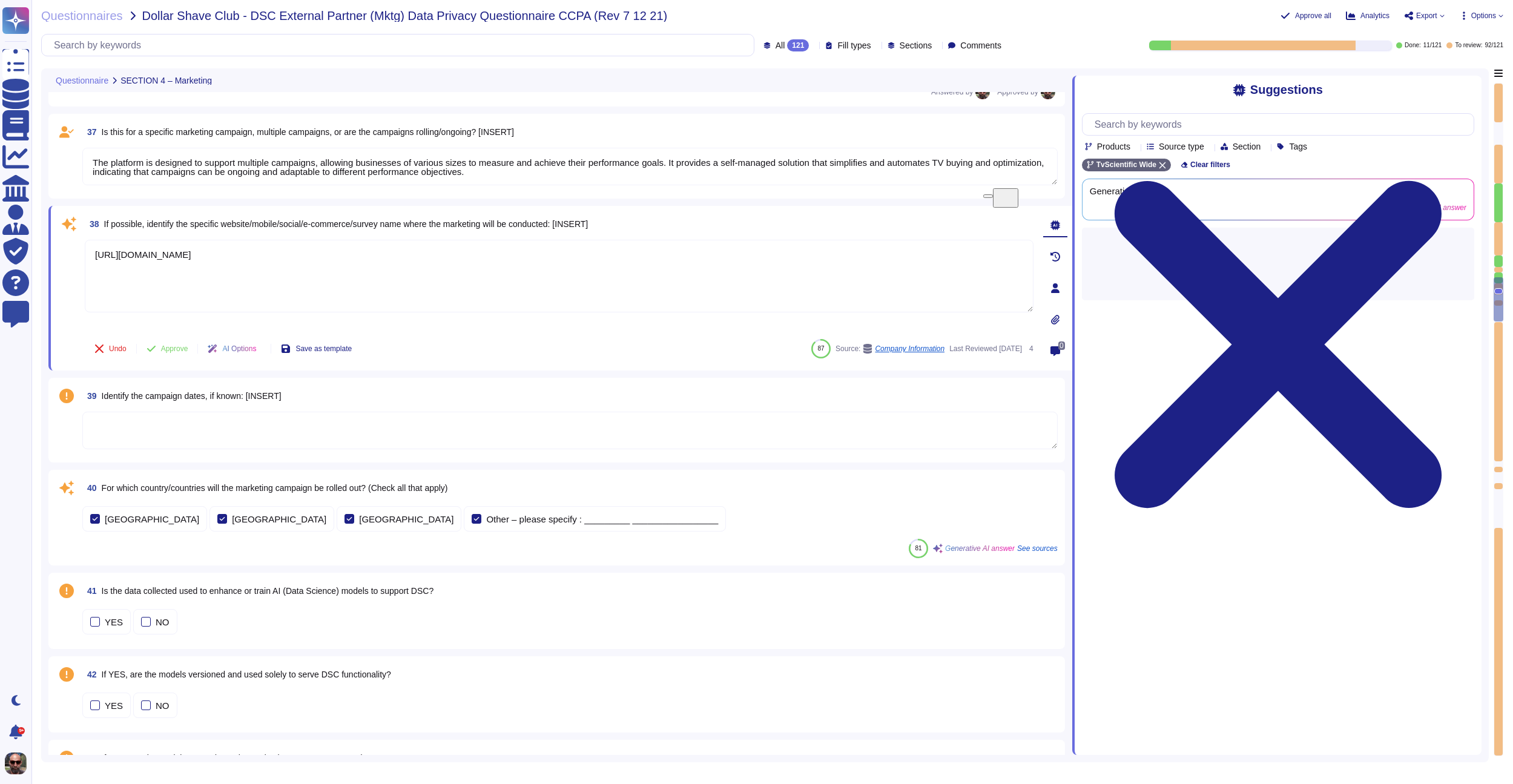
type textarea "The legal entity responsible for processing the personal data is TvScientific, …"
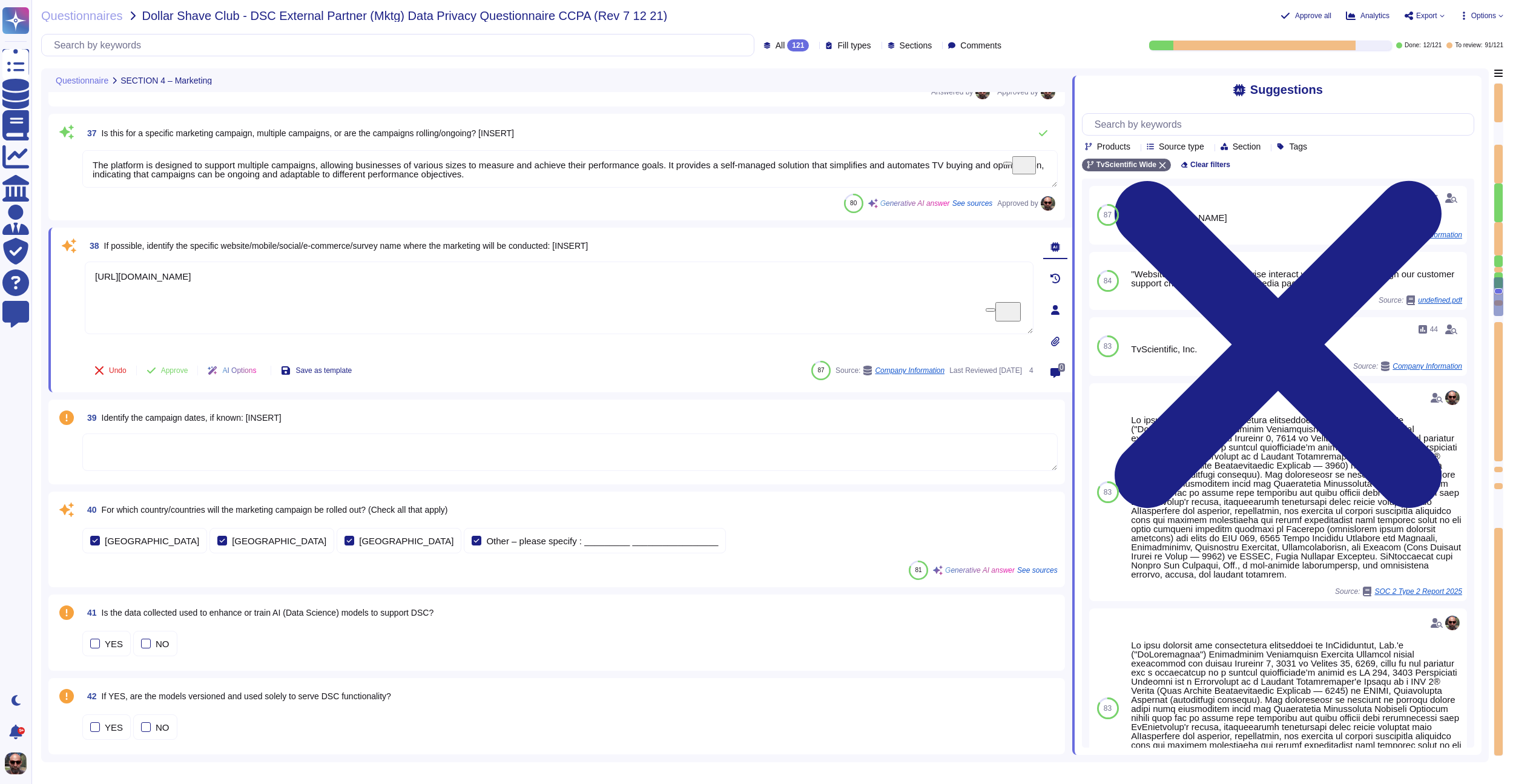
type textarea "The legal entity responsible for processing the personal data is TvScientific, …"
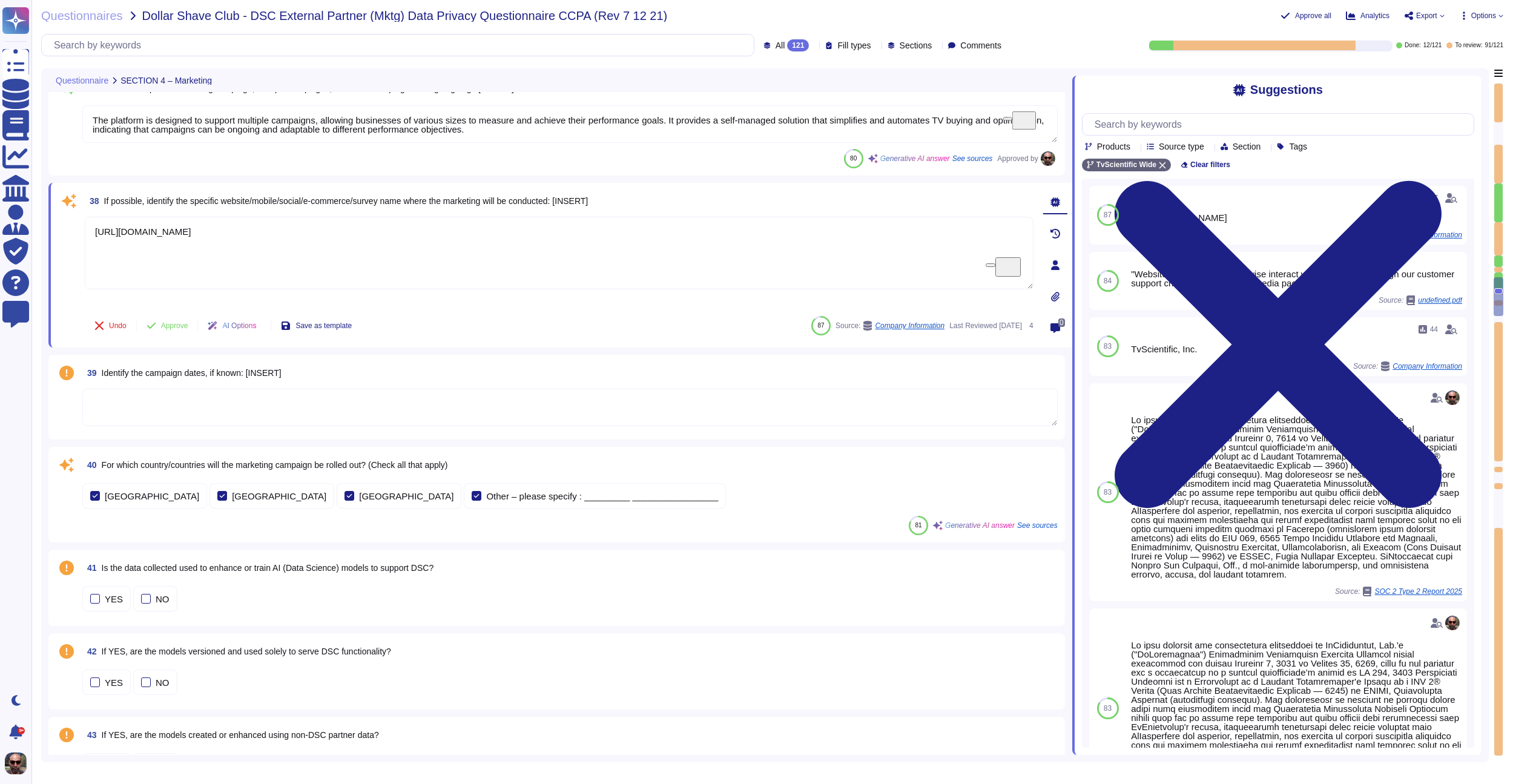
scroll to position [4171, 0]
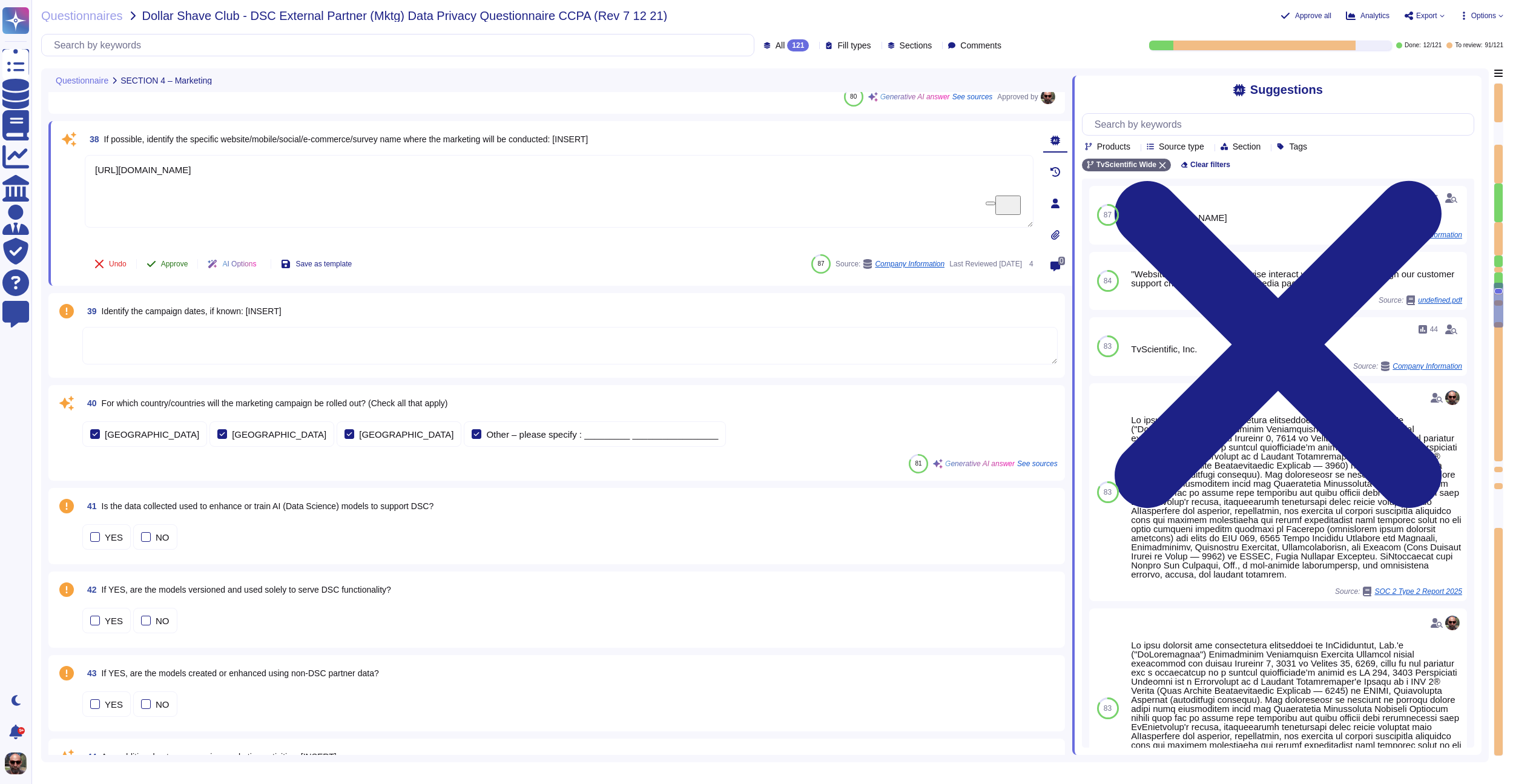
click at [174, 265] on span "Approve" at bounding box center [174, 264] width 27 height 7
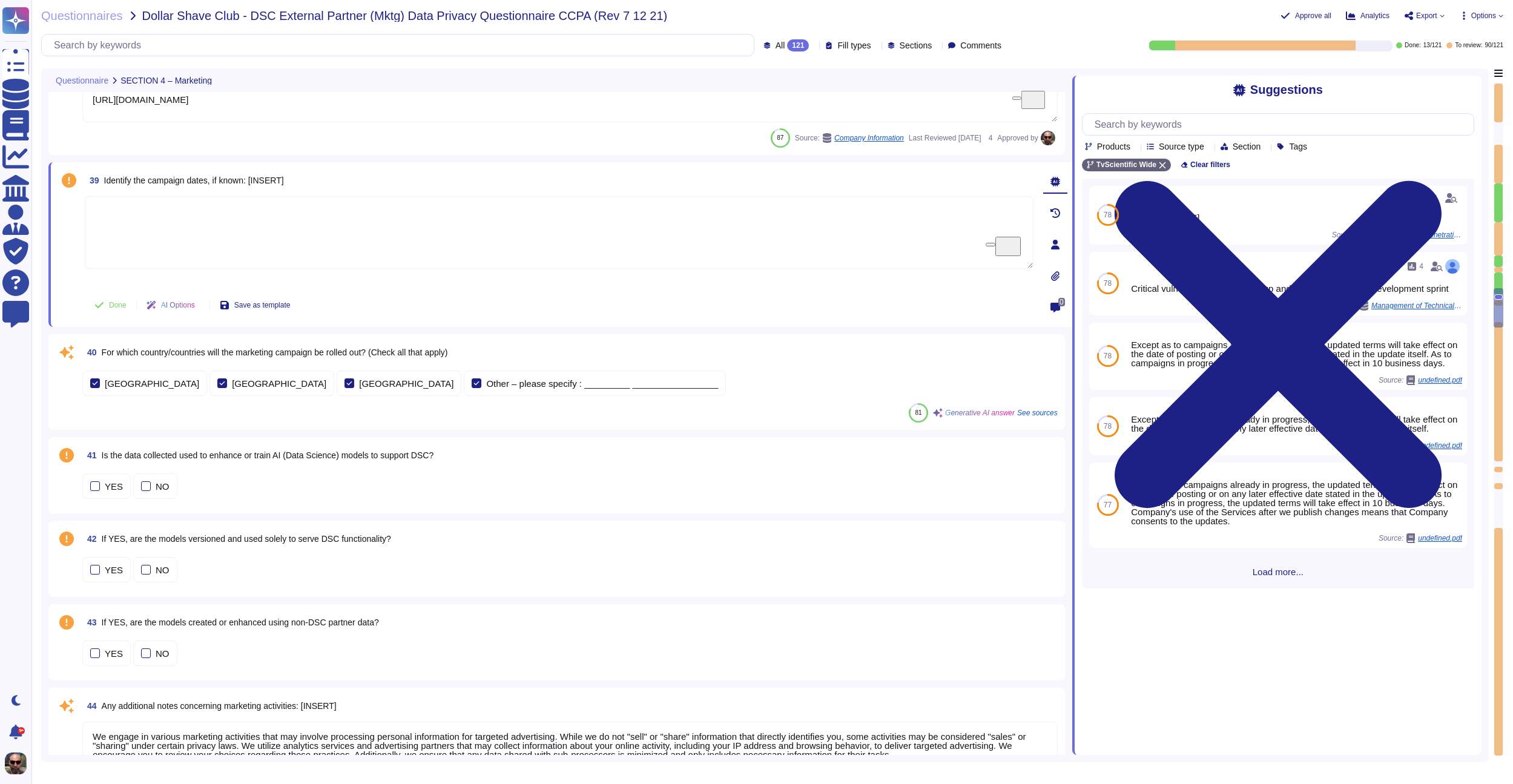
type textarea "[PERSON_NAME] will have direct responsibility for all legal matters affecting T…"
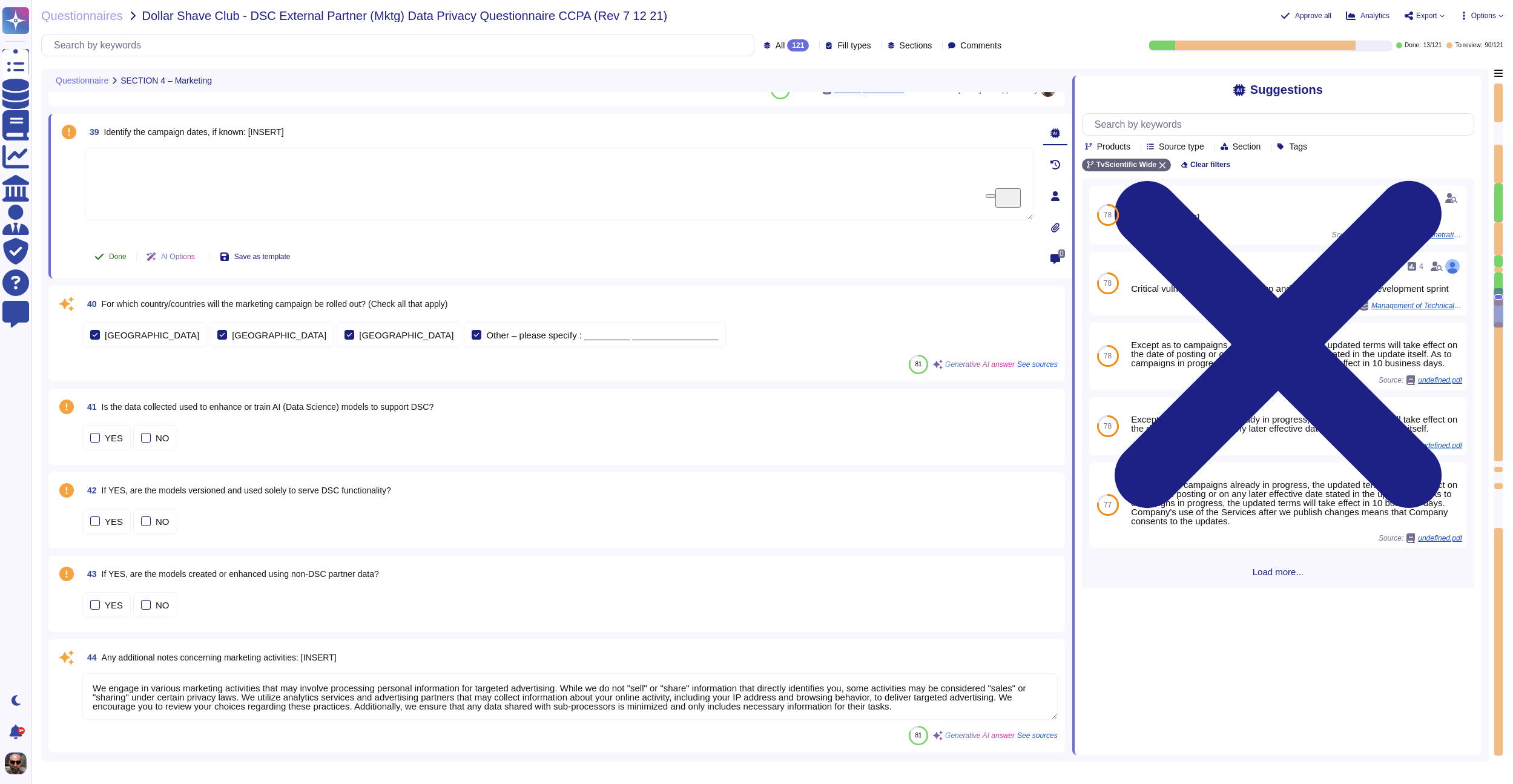
click at [122, 256] on span "Done" at bounding box center [118, 256] width 18 height 7
click at [217, 333] on label "[GEOGRAPHIC_DATA]" at bounding box center [271, 334] width 109 height 10
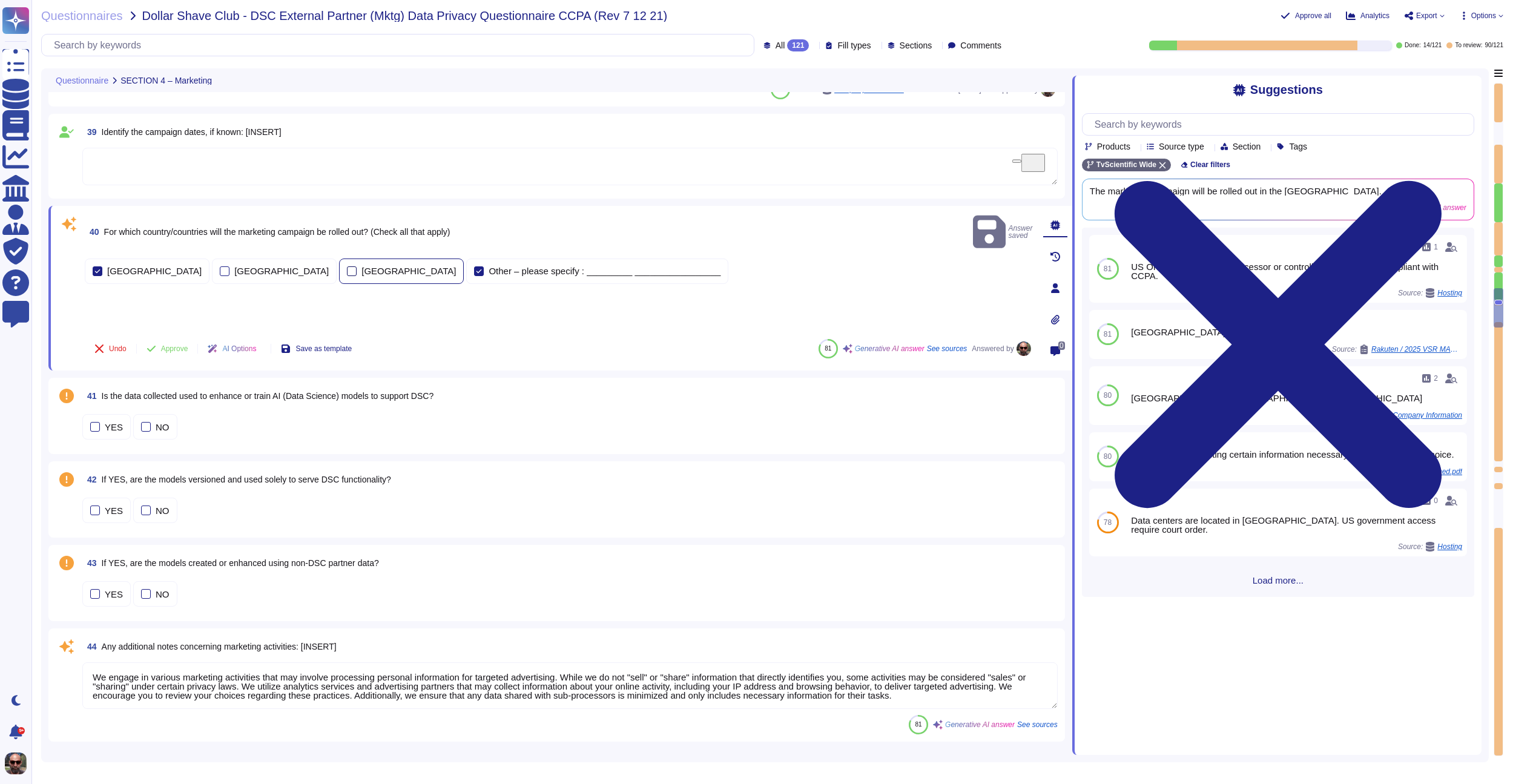
click at [347, 266] on div at bounding box center [351, 270] width 10 height 10
click at [474, 266] on div at bounding box center [478, 270] width 10 height 10
click at [173, 348] on span "Approve" at bounding box center [174, 349] width 27 height 7
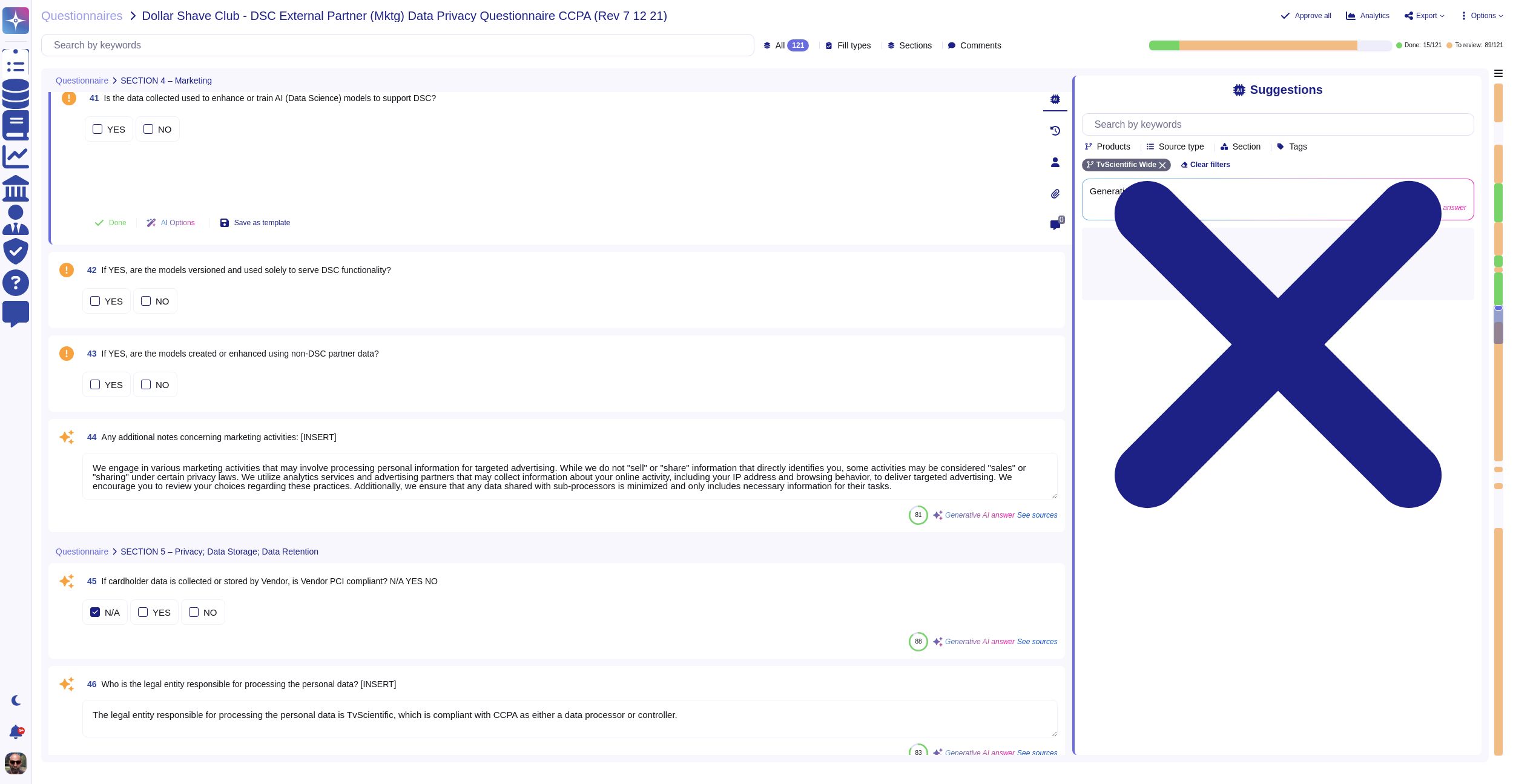
type textarea "The data is maintained within a dedicated single tenant Postgres database."
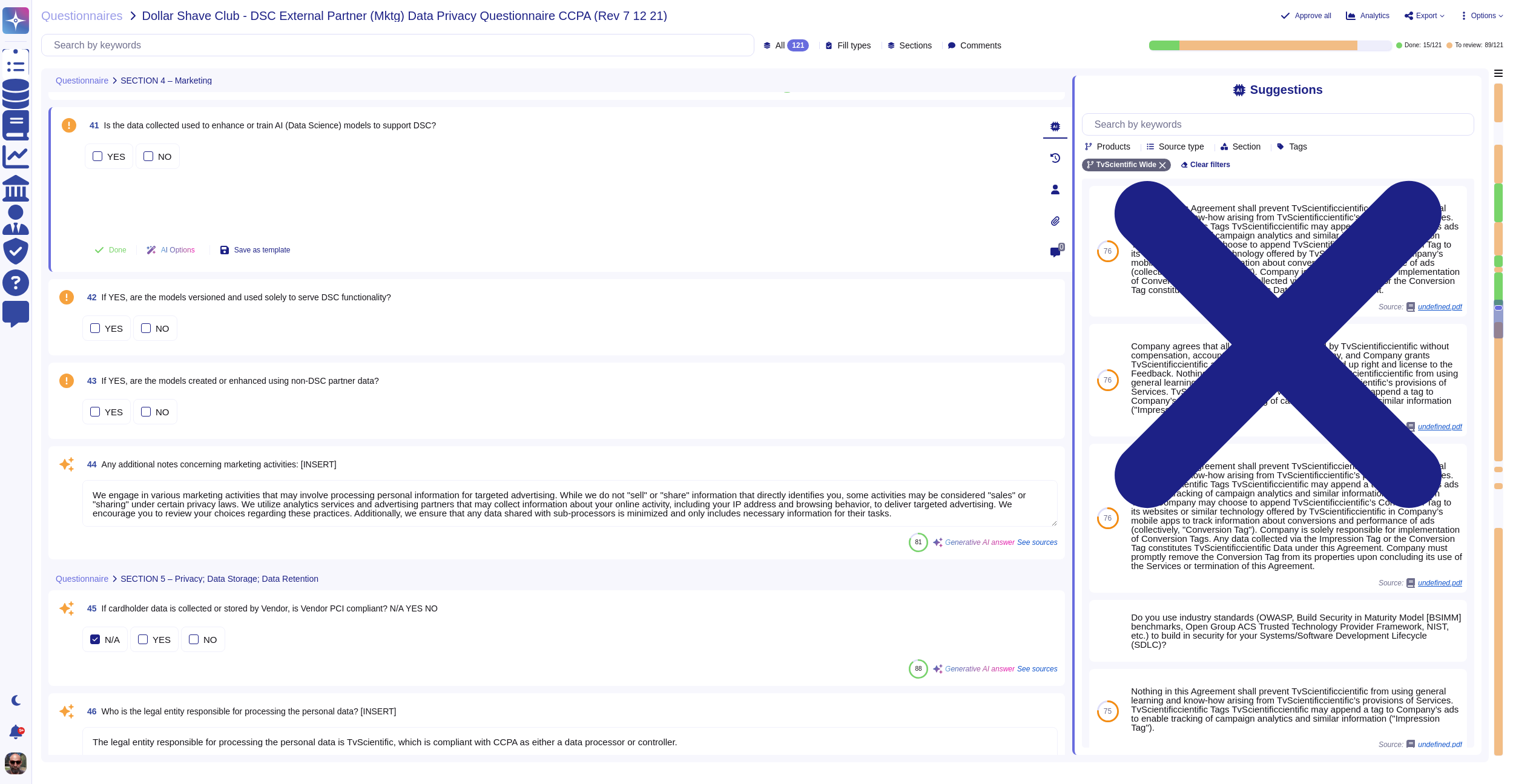
scroll to position [4458, 0]
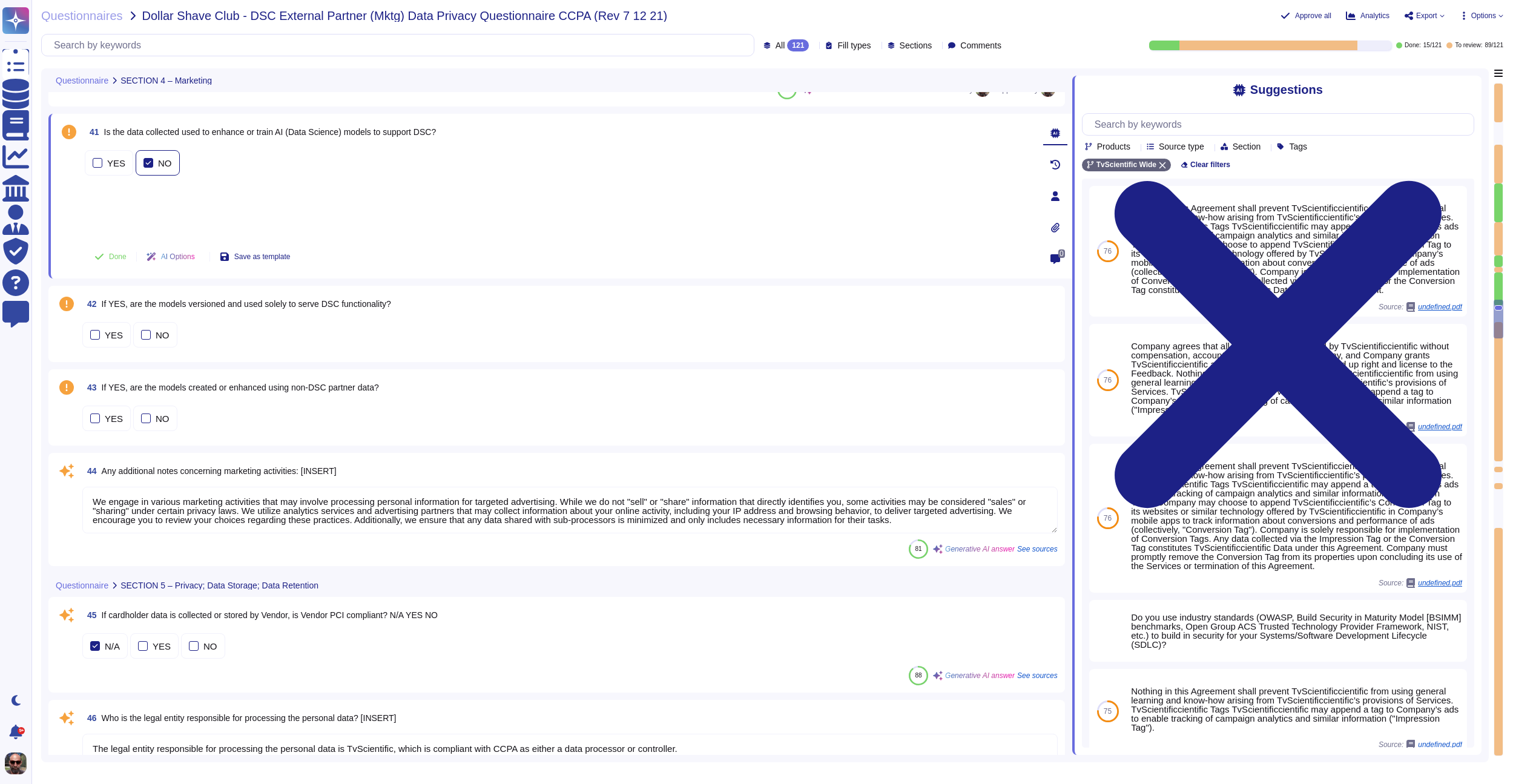
click at [152, 159] on label "NO" at bounding box center [158, 162] width 28 height 10
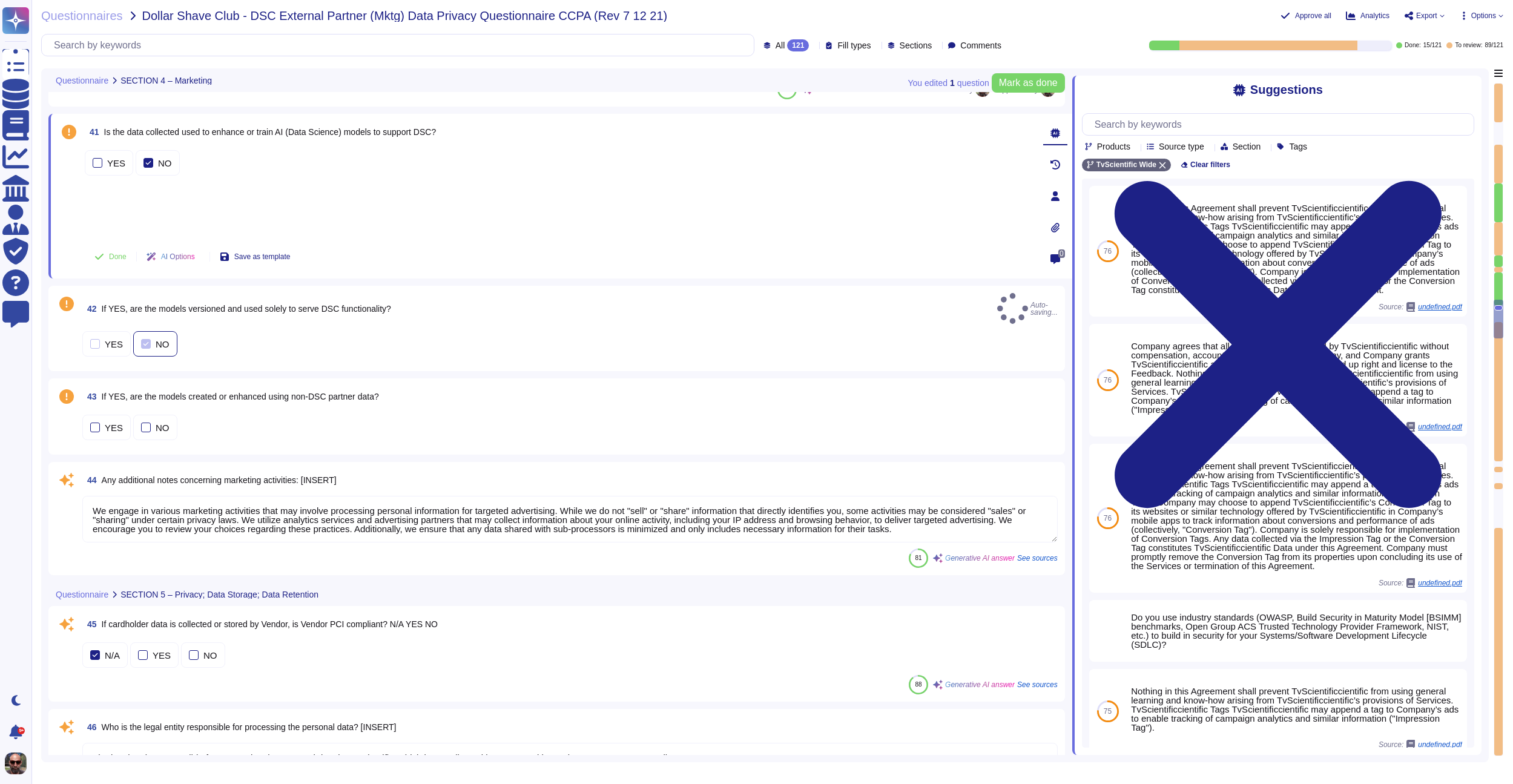
click at [146, 339] on div at bounding box center [145, 343] width 10 height 10
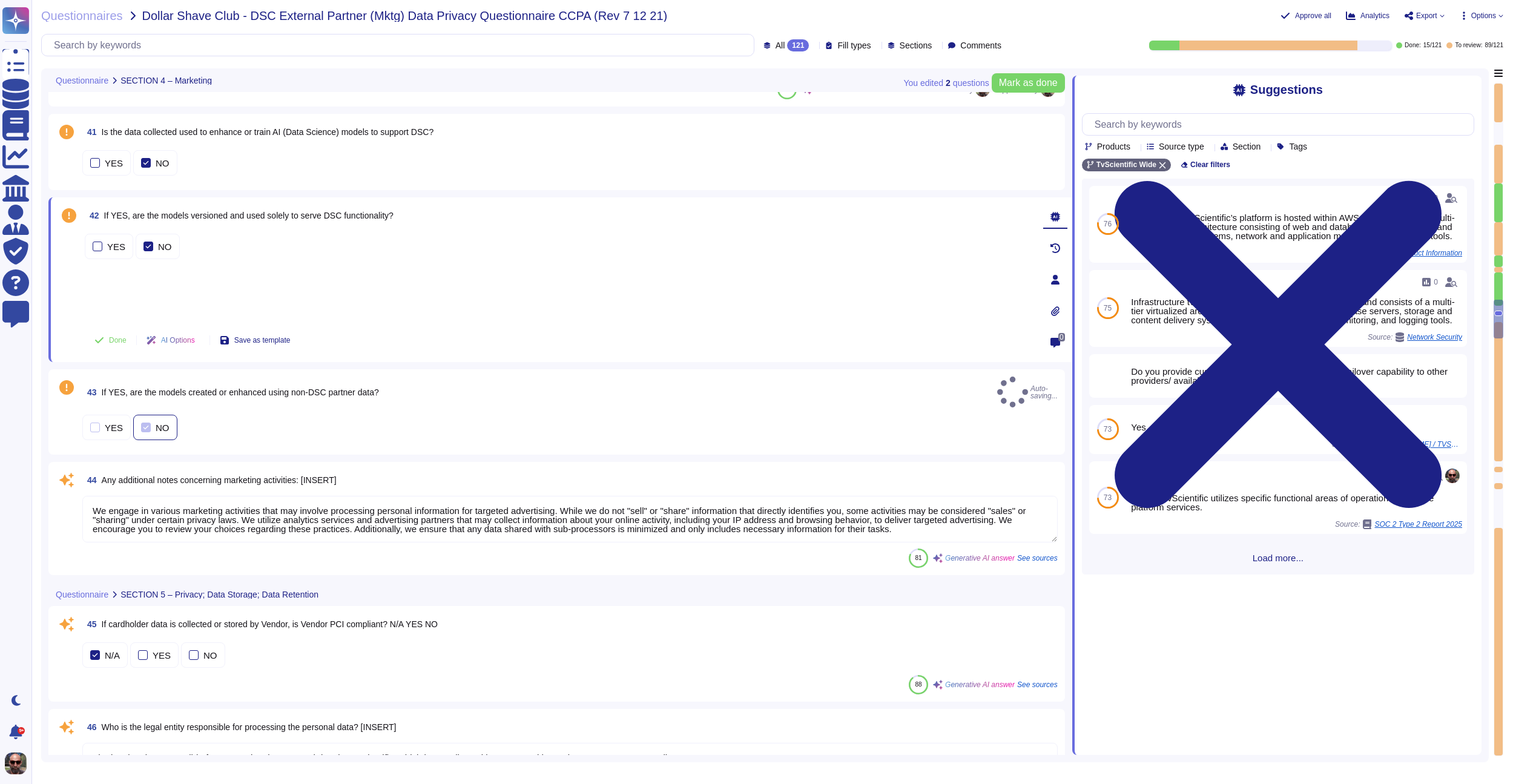
click at [150, 422] on label "NO" at bounding box center [155, 427] width 28 height 10
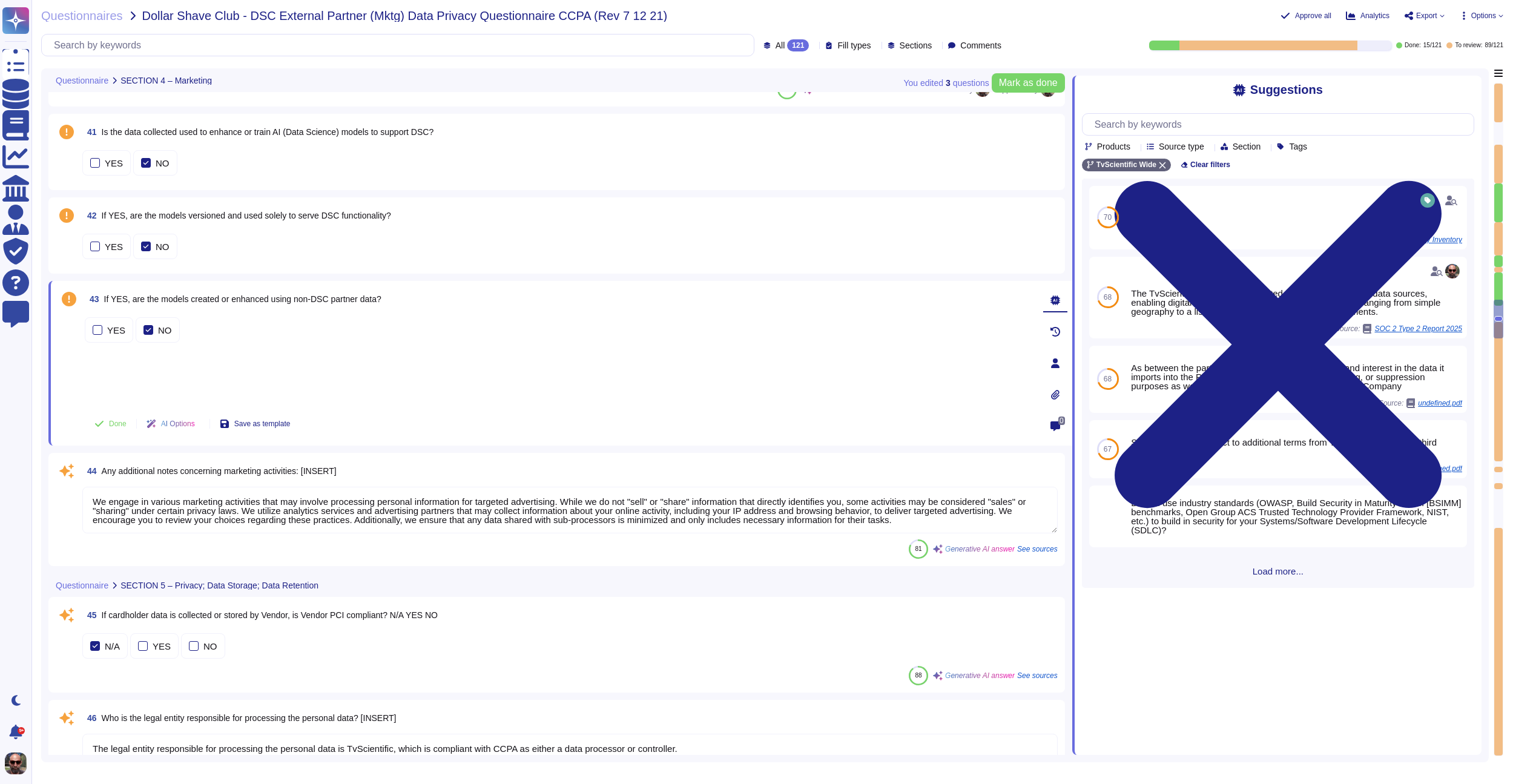
click at [249, 494] on textarea "We engage in various marketing activities that may involve processing personal …" at bounding box center [570, 510] width 976 height 47
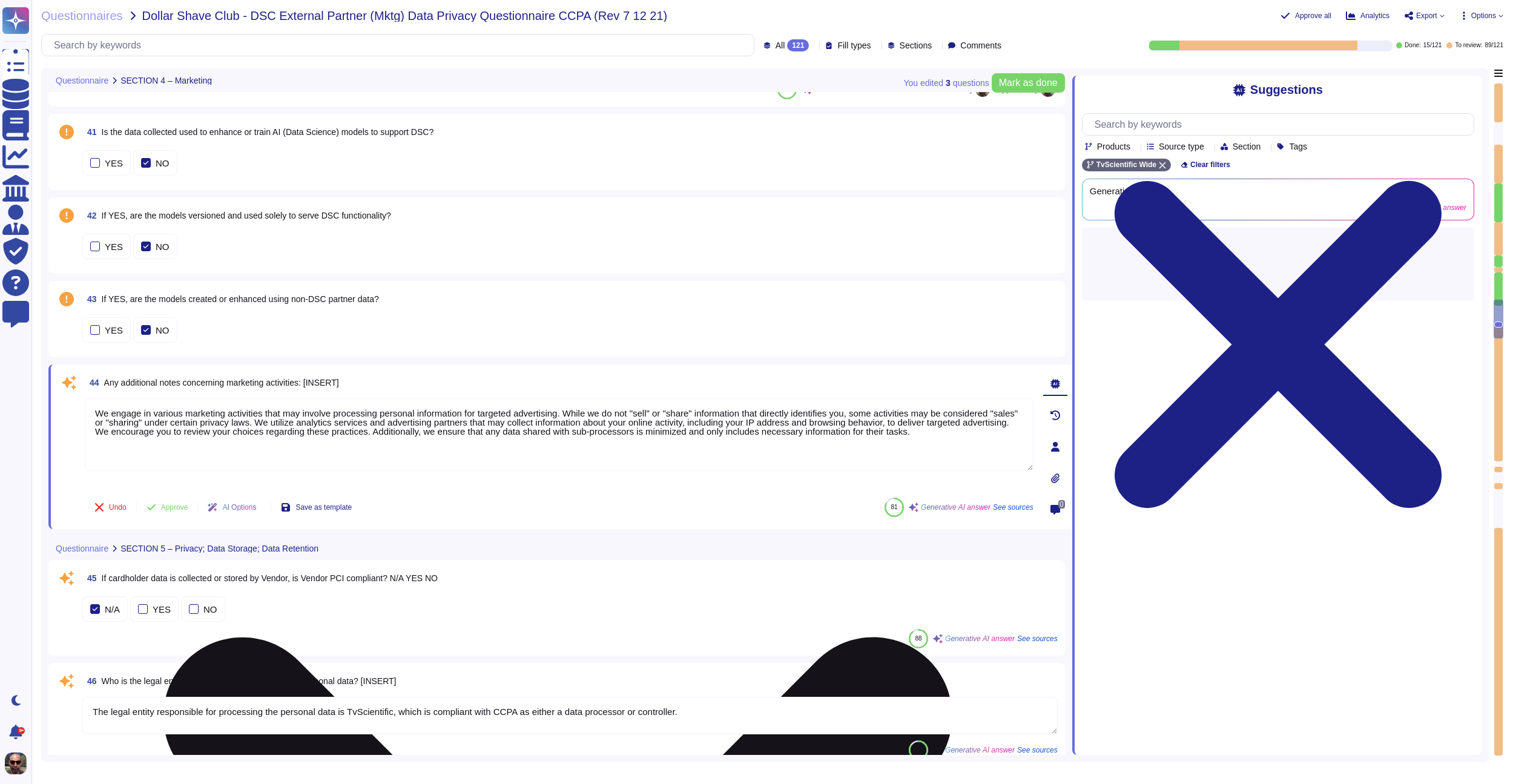
type textarea "[URL][DOMAIN_NAME]"
click at [249, 494] on div "AI Options" at bounding box center [234, 507] width 73 height 29
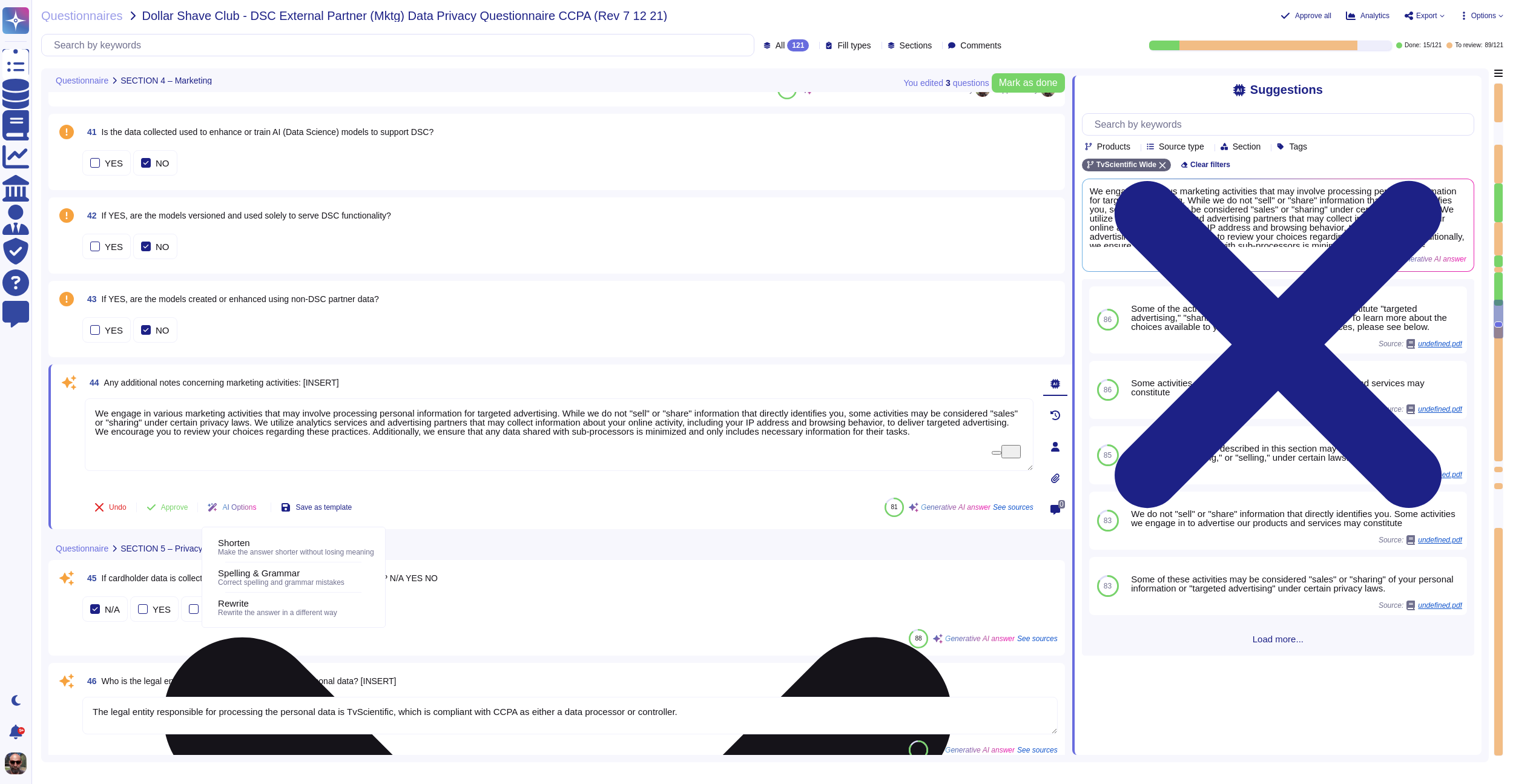
click at [239, 424] on textarea "We engage in various marketing activities that may involve processing personal …" at bounding box center [559, 434] width 949 height 73
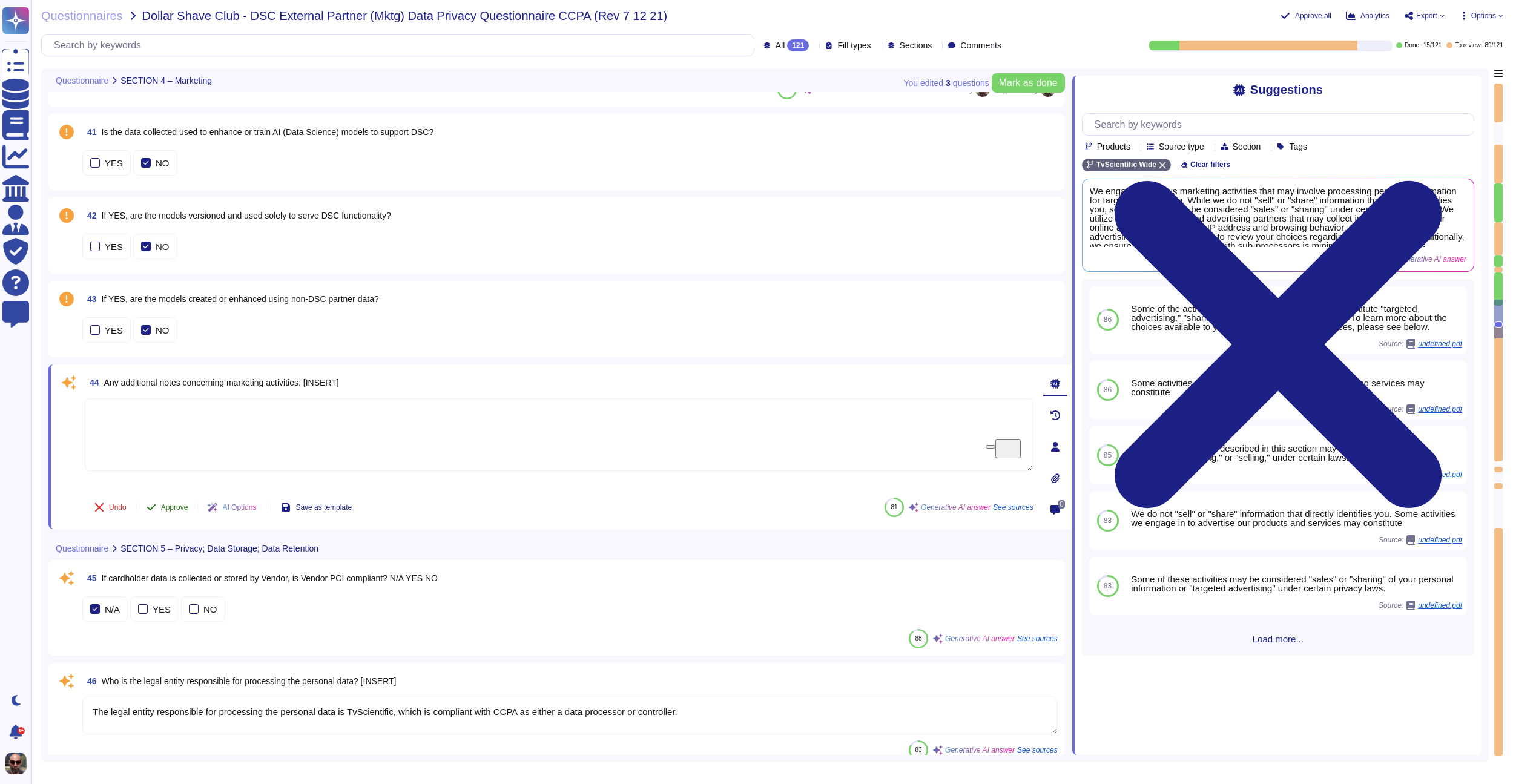
click at [180, 505] on span "Approve" at bounding box center [174, 507] width 27 height 7
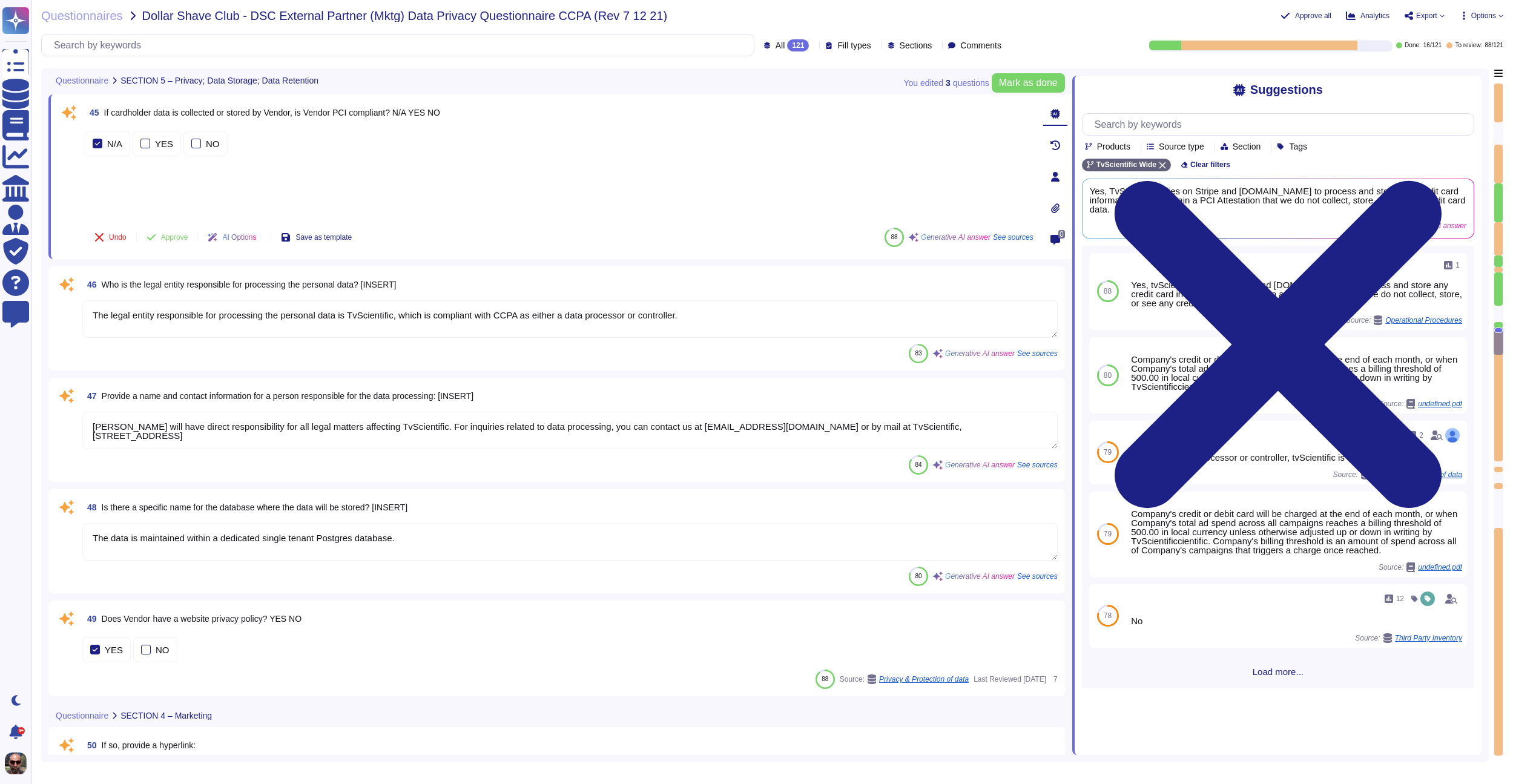
type textarea "[URL][DOMAIN_NAME]"
type textarea "See infosec policy"
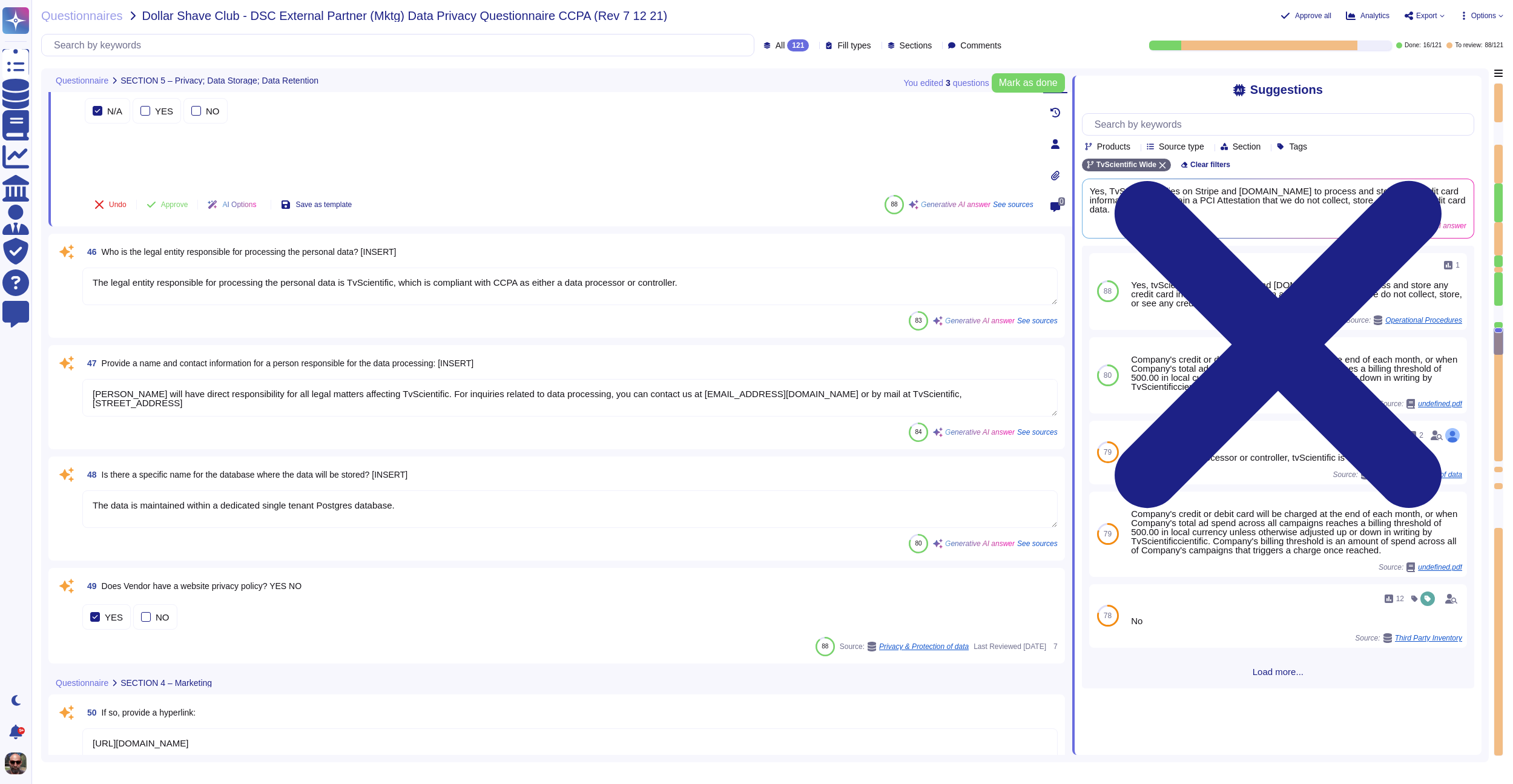
scroll to position [4843, 0]
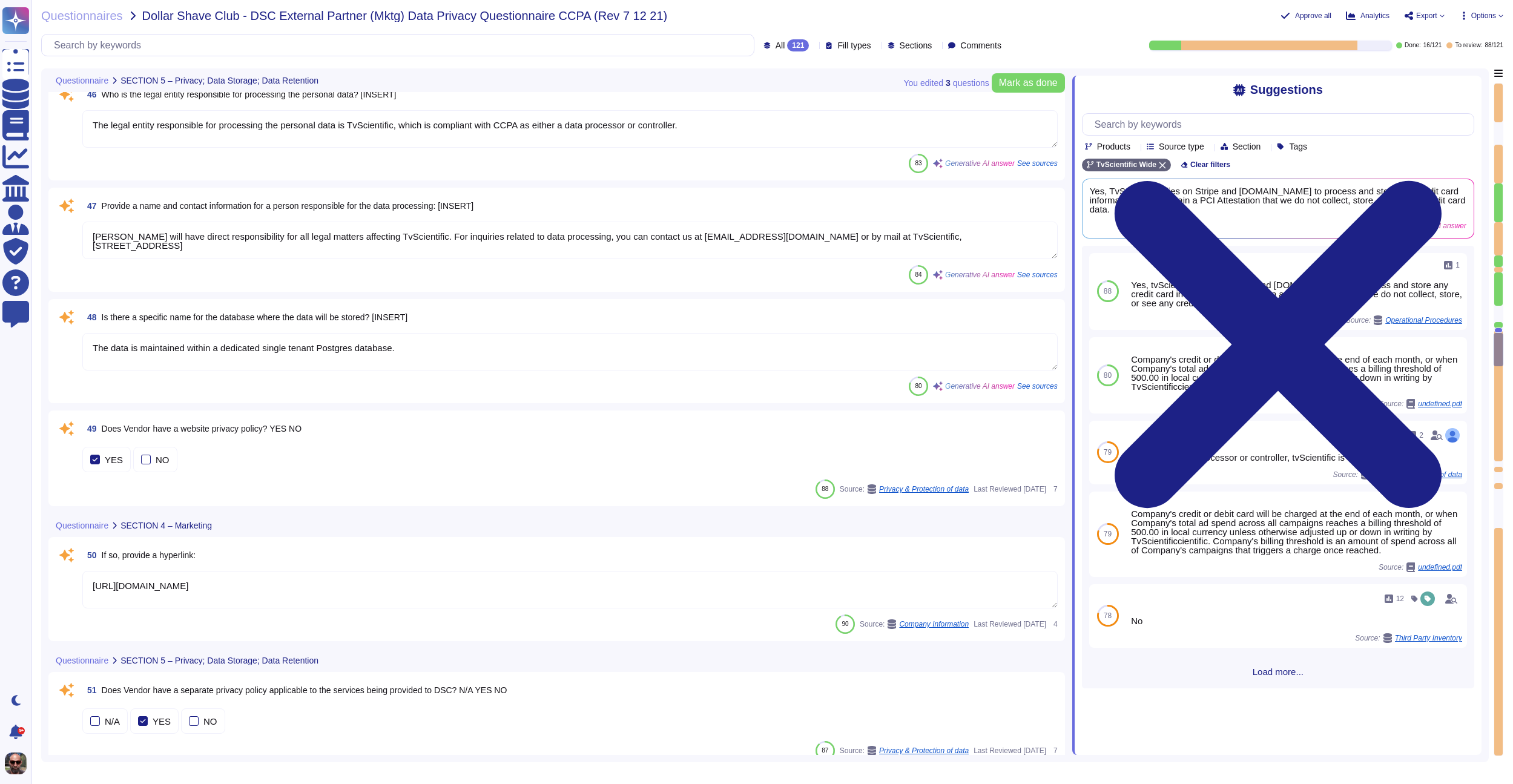
type textarea "[URL][DOMAIN_NAME]"
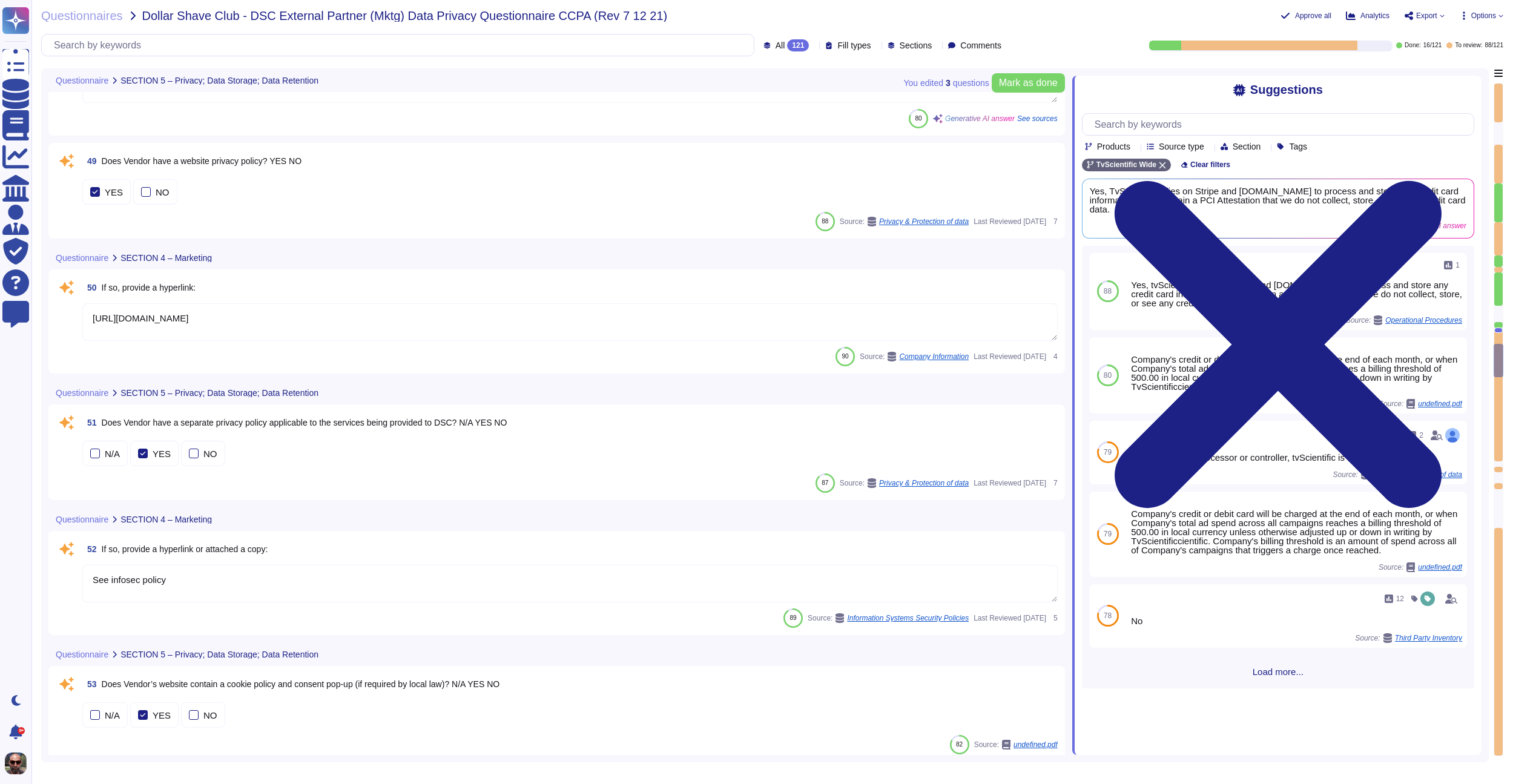
scroll to position [5363, 0]
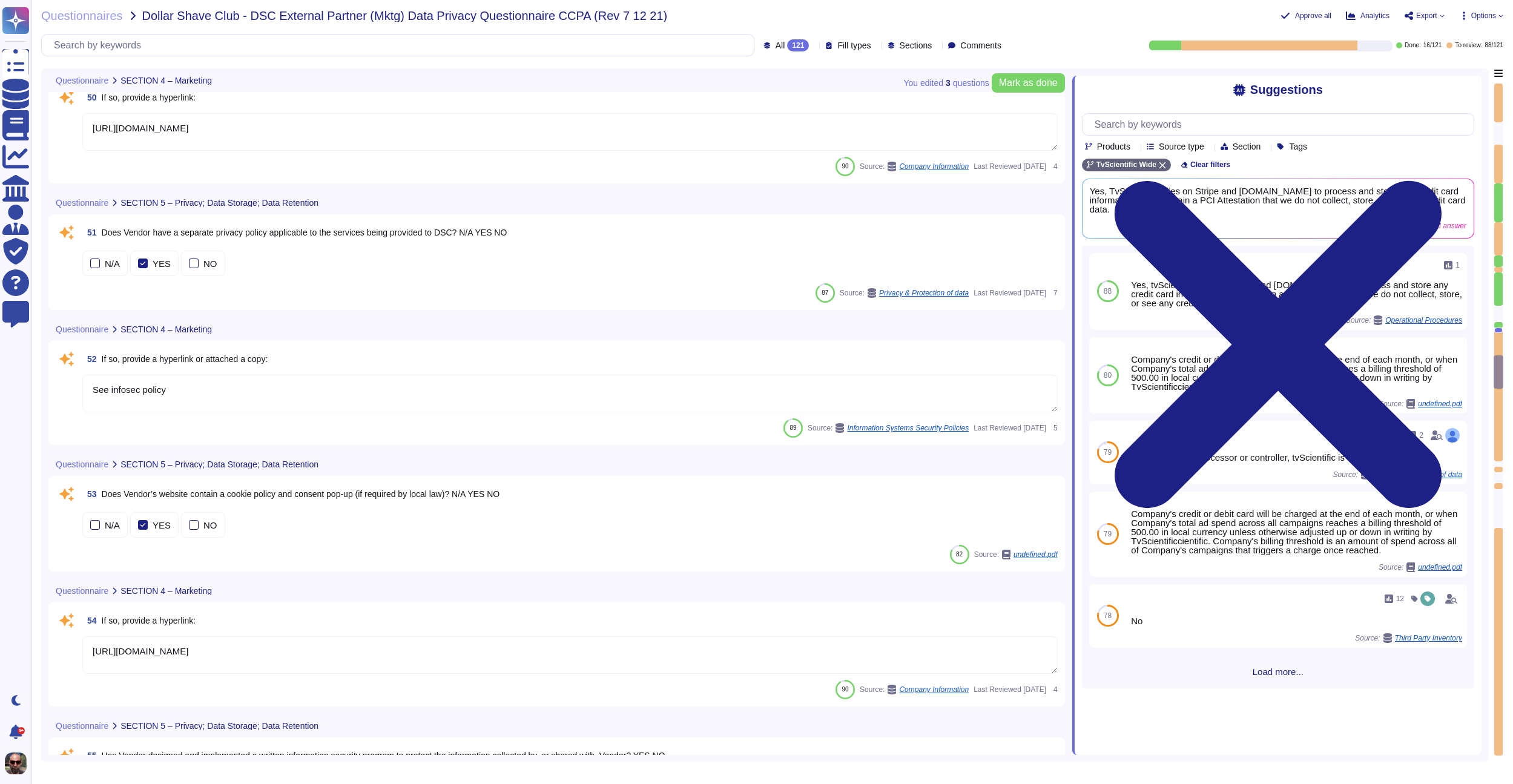
type textarea "Enterprise monitoring systems are configured to send alert notifications to IT …"
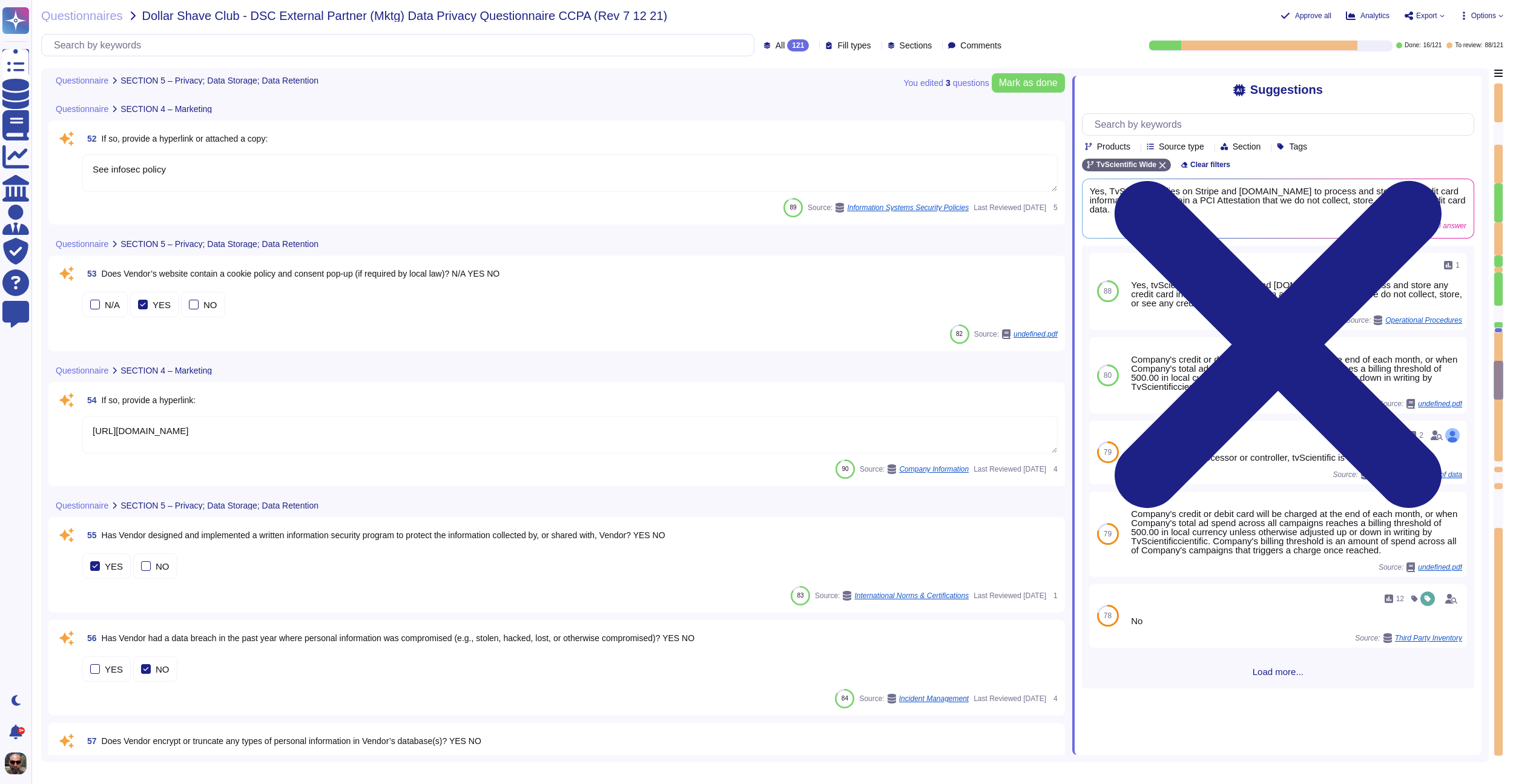
type textarea "The vendor plans to retain personal data for as long as necessary to provide se…"
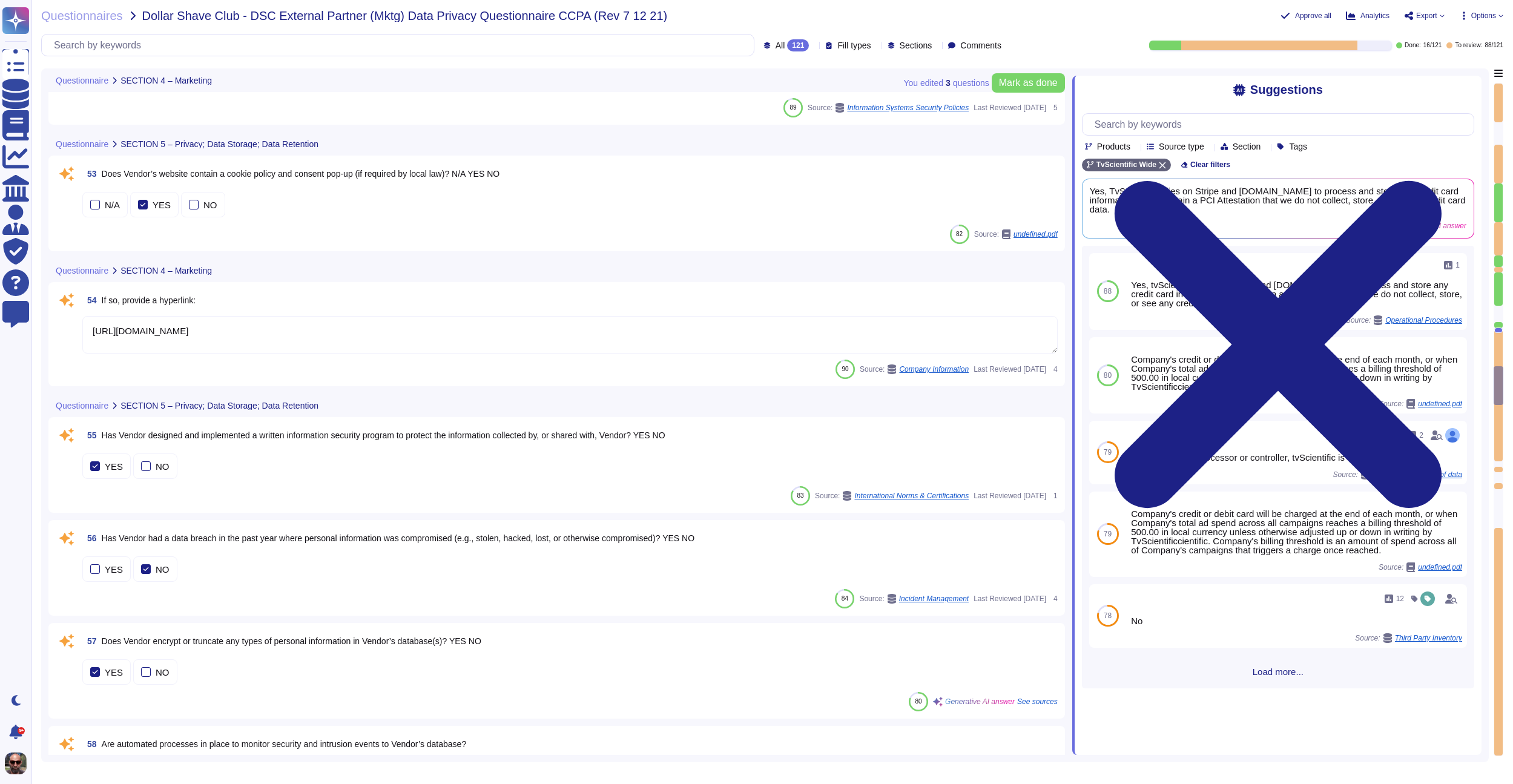
type textarea "Upon termination of the agreement between TvScientific and the Vendor, the foll…"
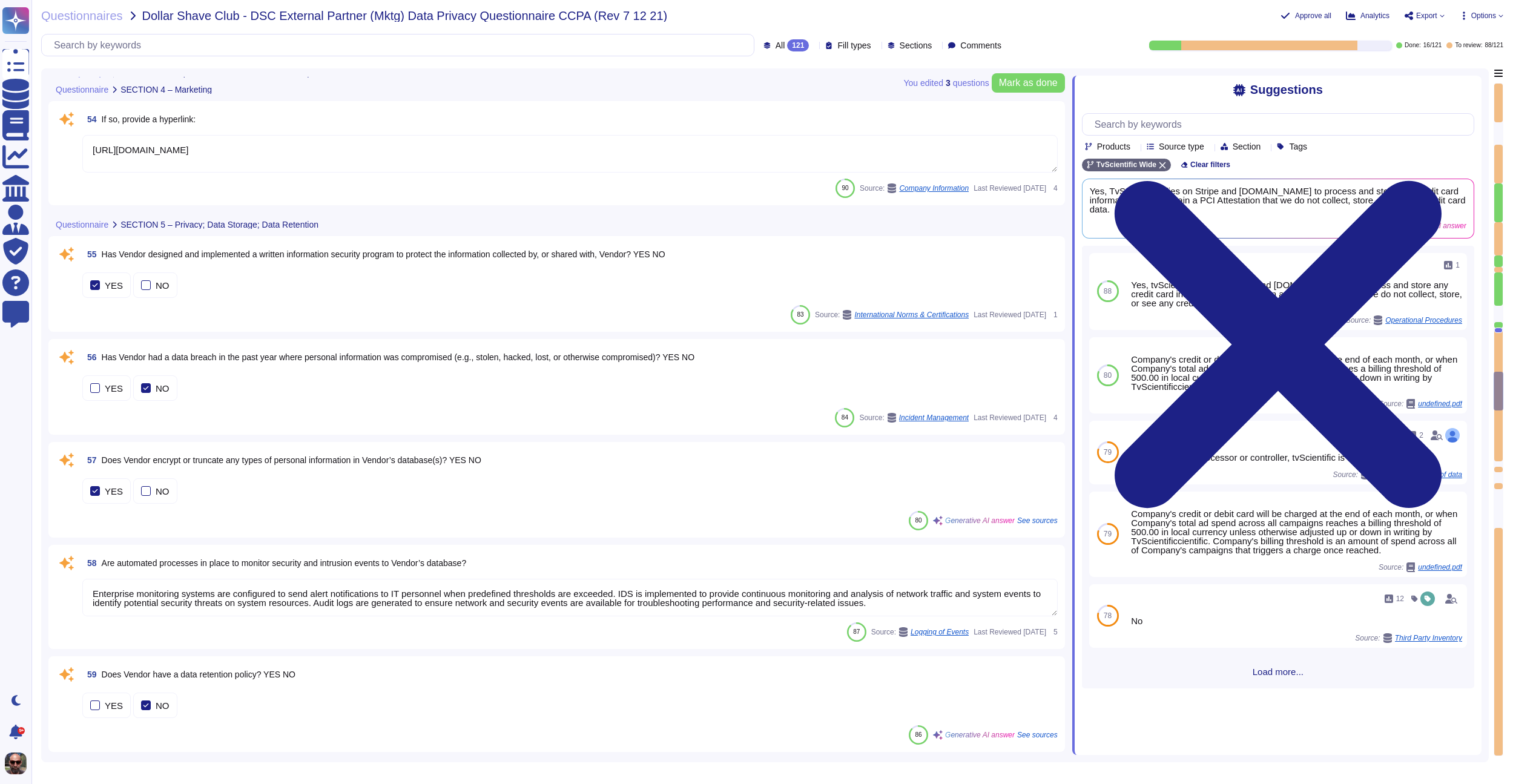
scroll to position [6010, 0]
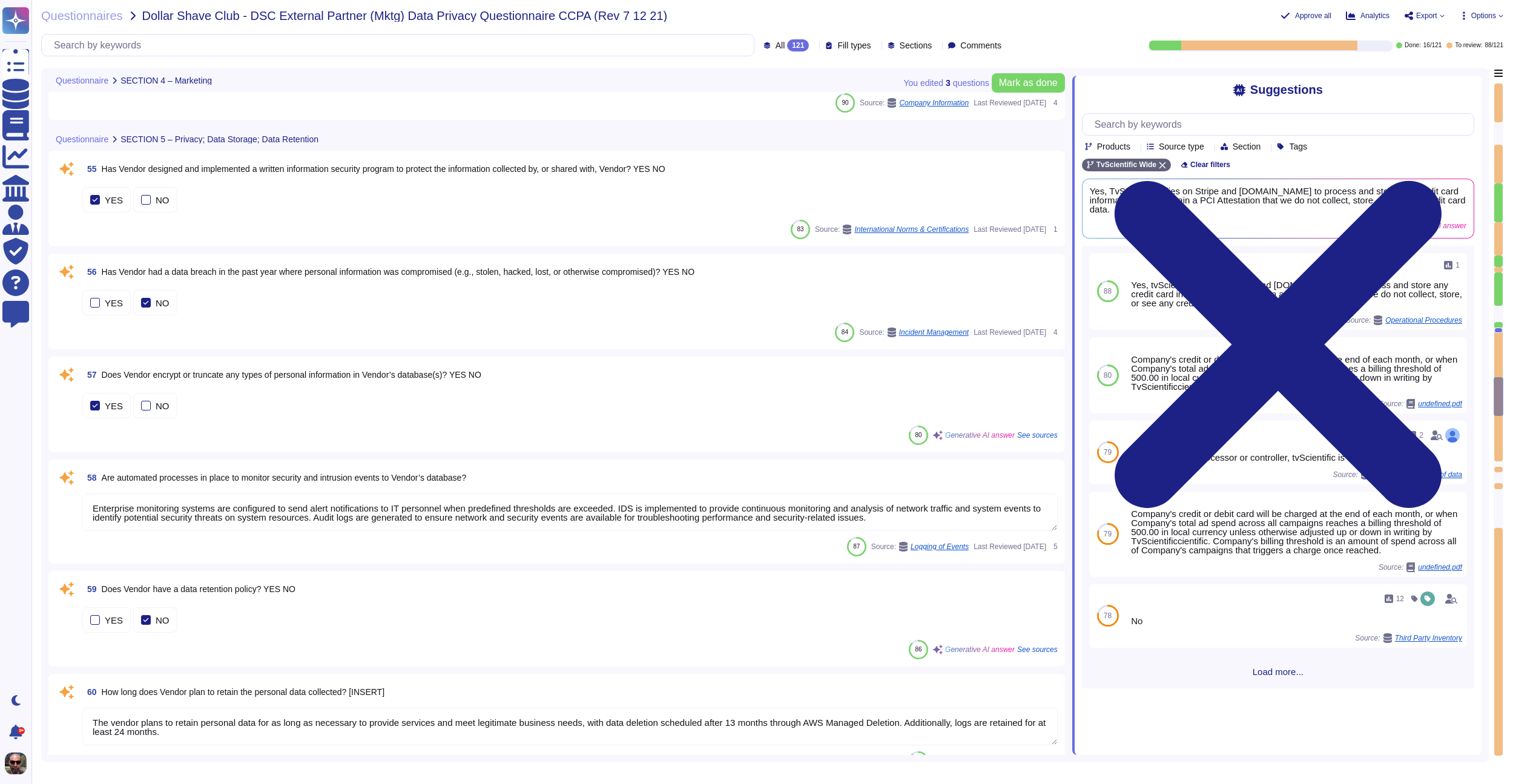
type textarea "To communicate data subject requests under GDPR and CCPA to the Vendor, the fol…"
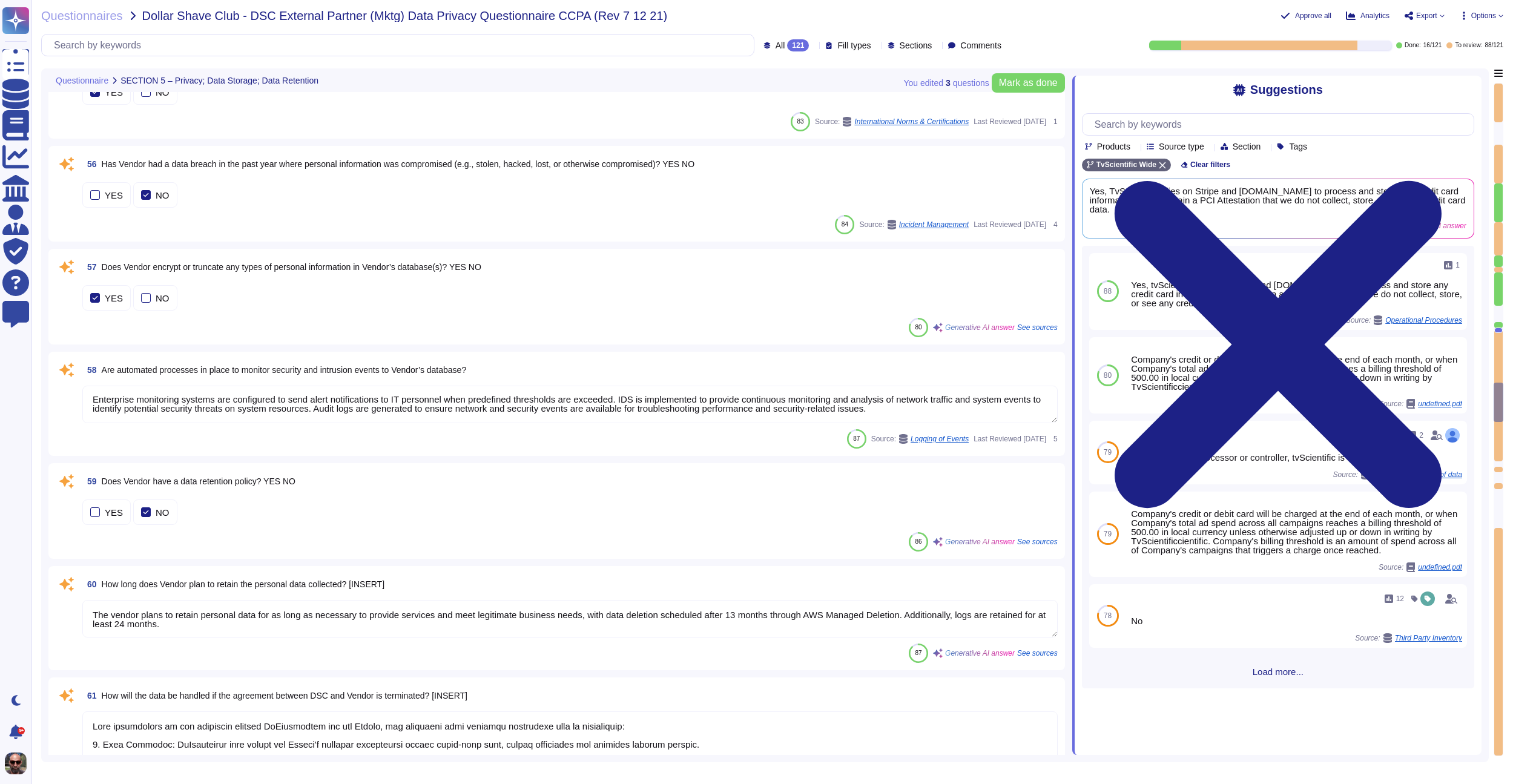
scroll to position [6122, 0]
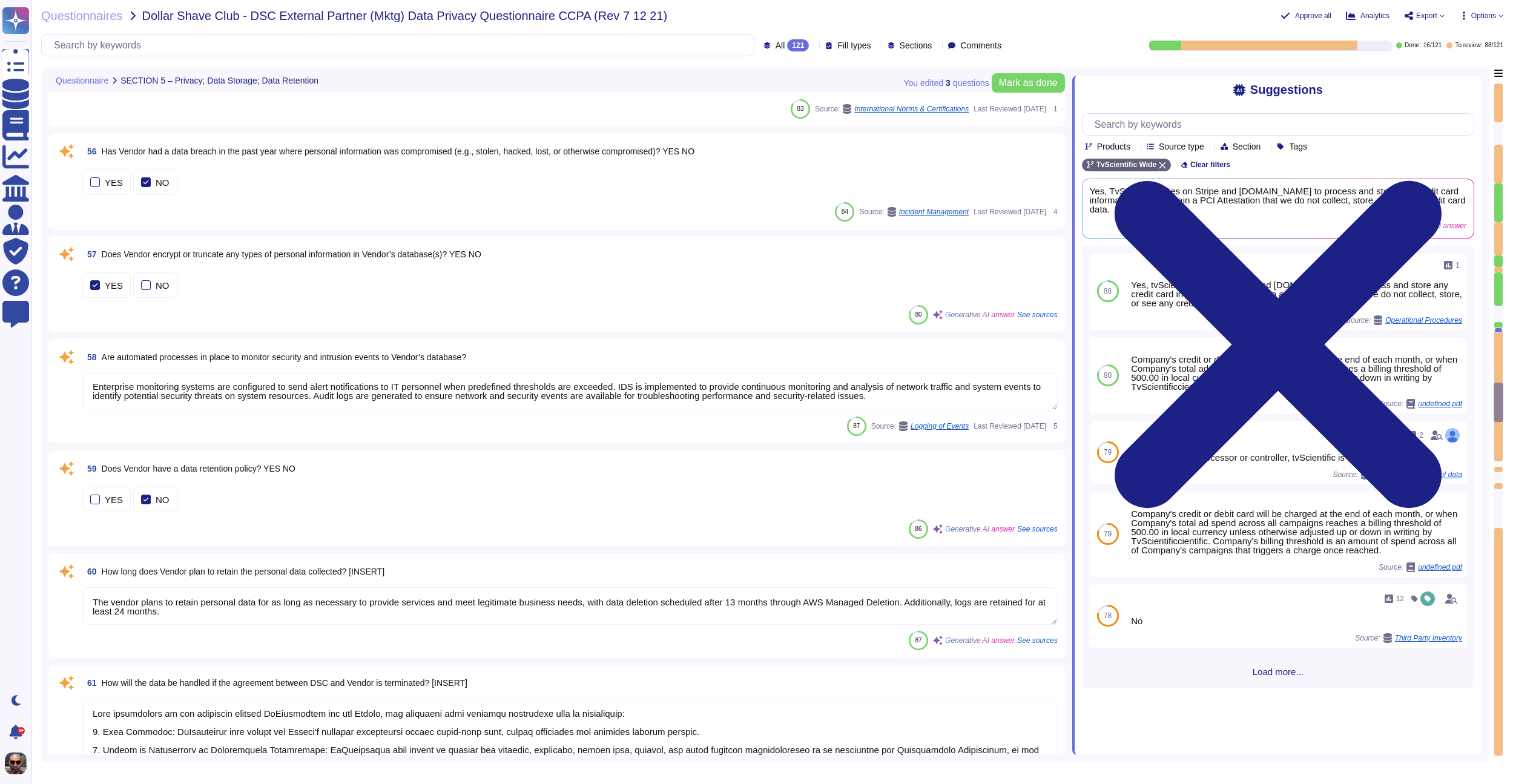
click at [236, 515] on div "59 Does Vendor have a data retention policy? YES NO YES NO 86 Generative AI ans…" at bounding box center [557, 497] width 1002 height 81
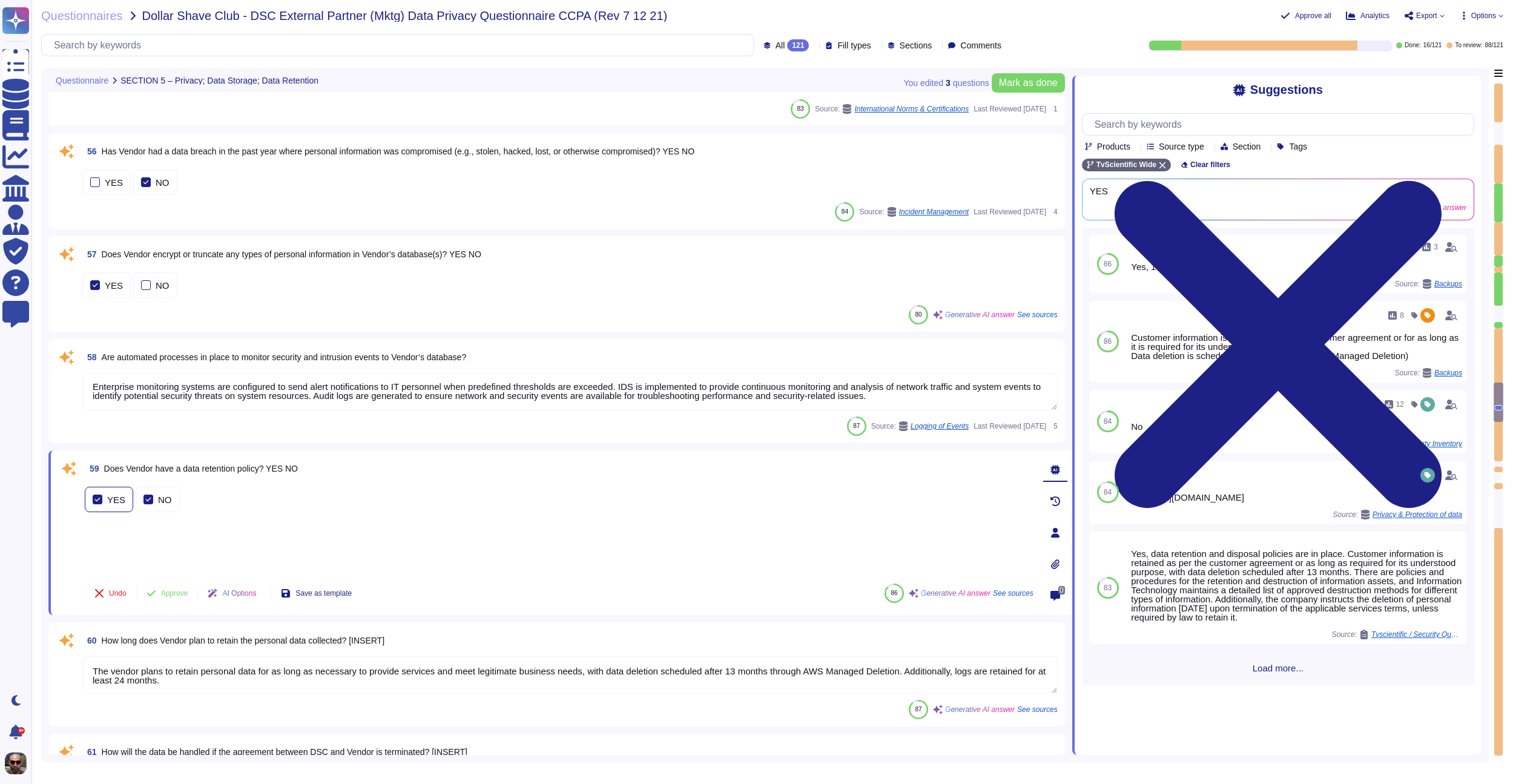
click at [106, 496] on label "YES" at bounding box center [109, 499] width 33 height 10
click at [158, 504] on div "NO" at bounding box center [165, 508] width 14 height 9
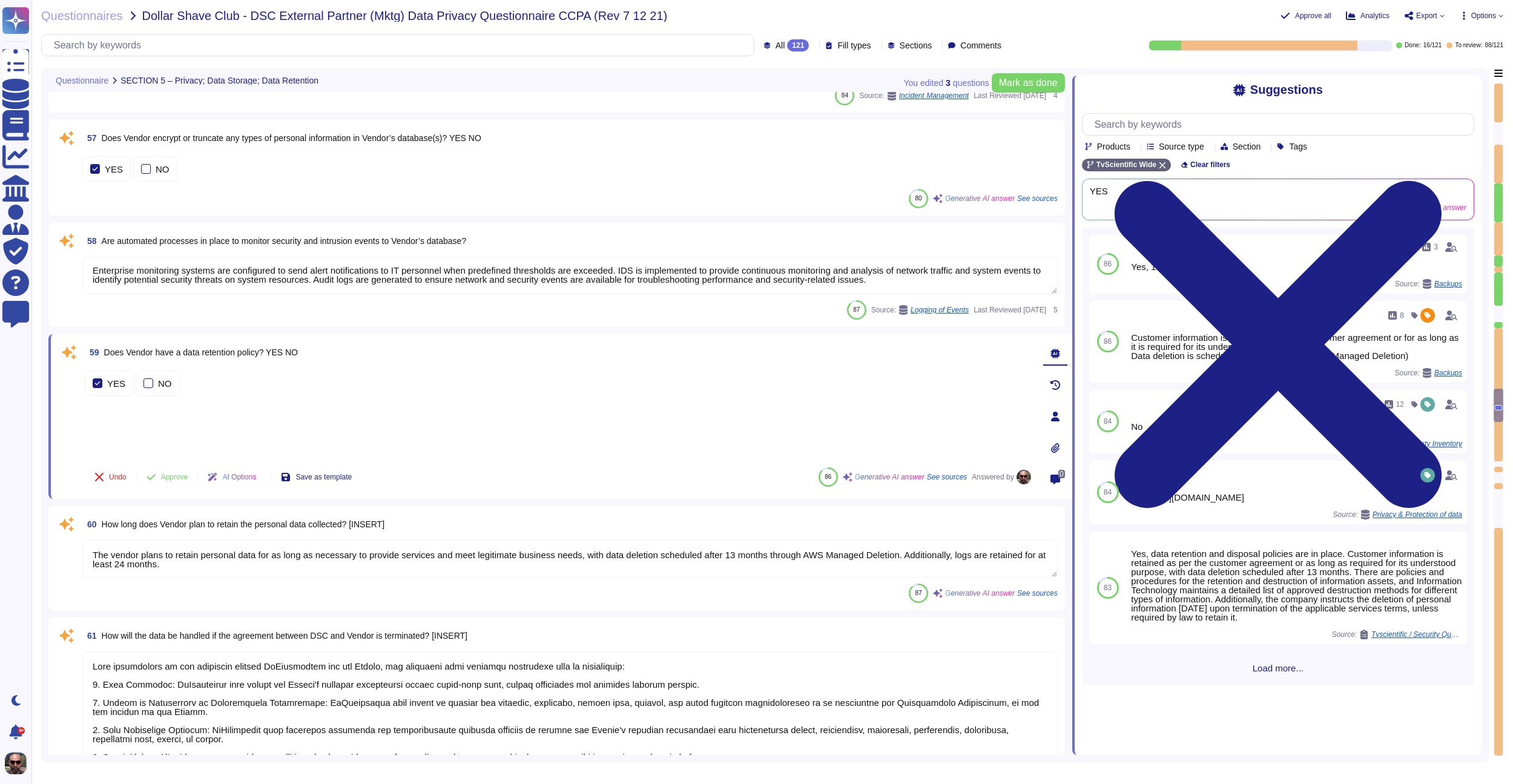
scroll to position [1, 0]
click at [172, 475] on span "Approve" at bounding box center [174, 477] width 27 height 7
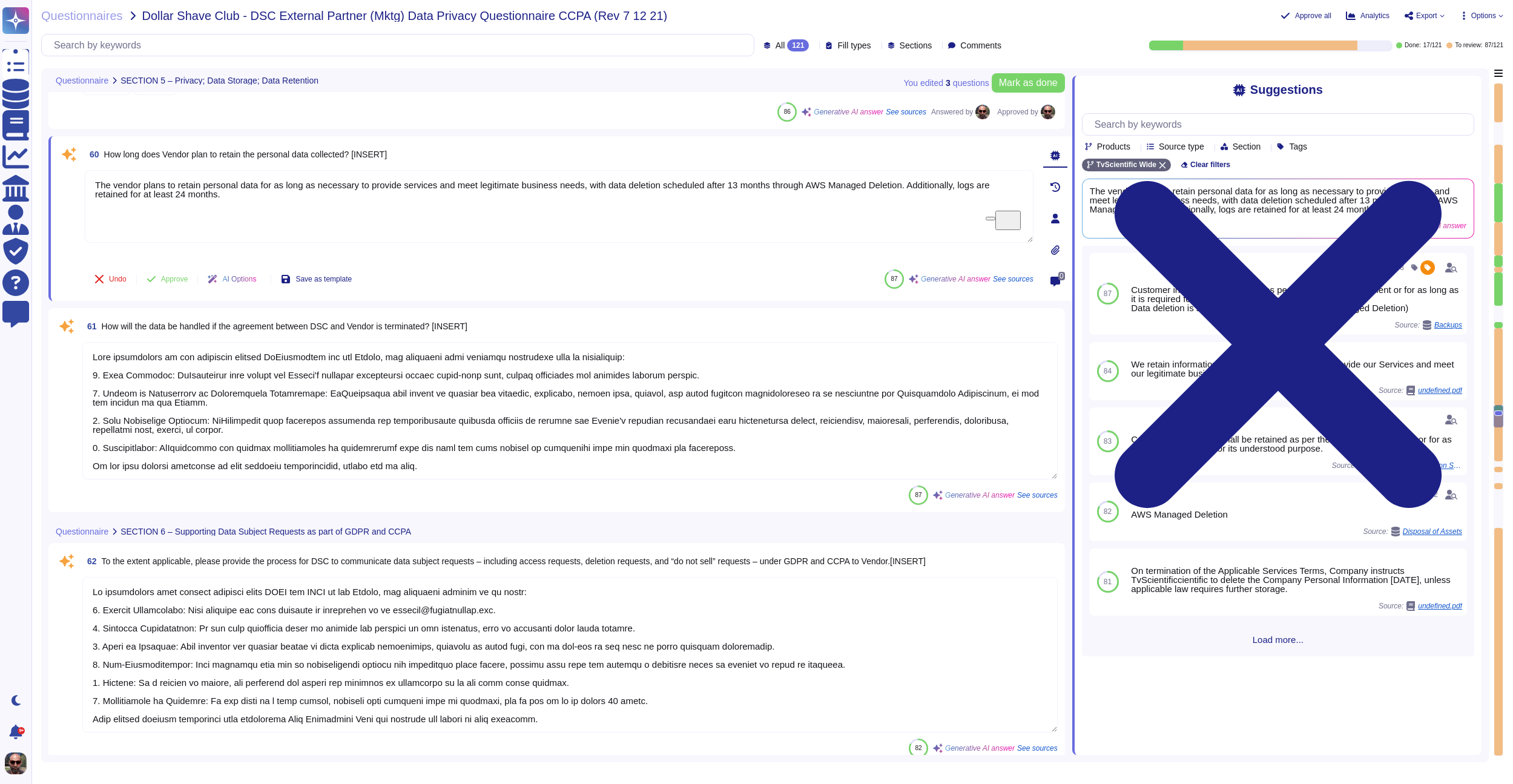
scroll to position [6548, 0]
type textarea "The purpose for the personal data being transferred to, processed by, or access…"
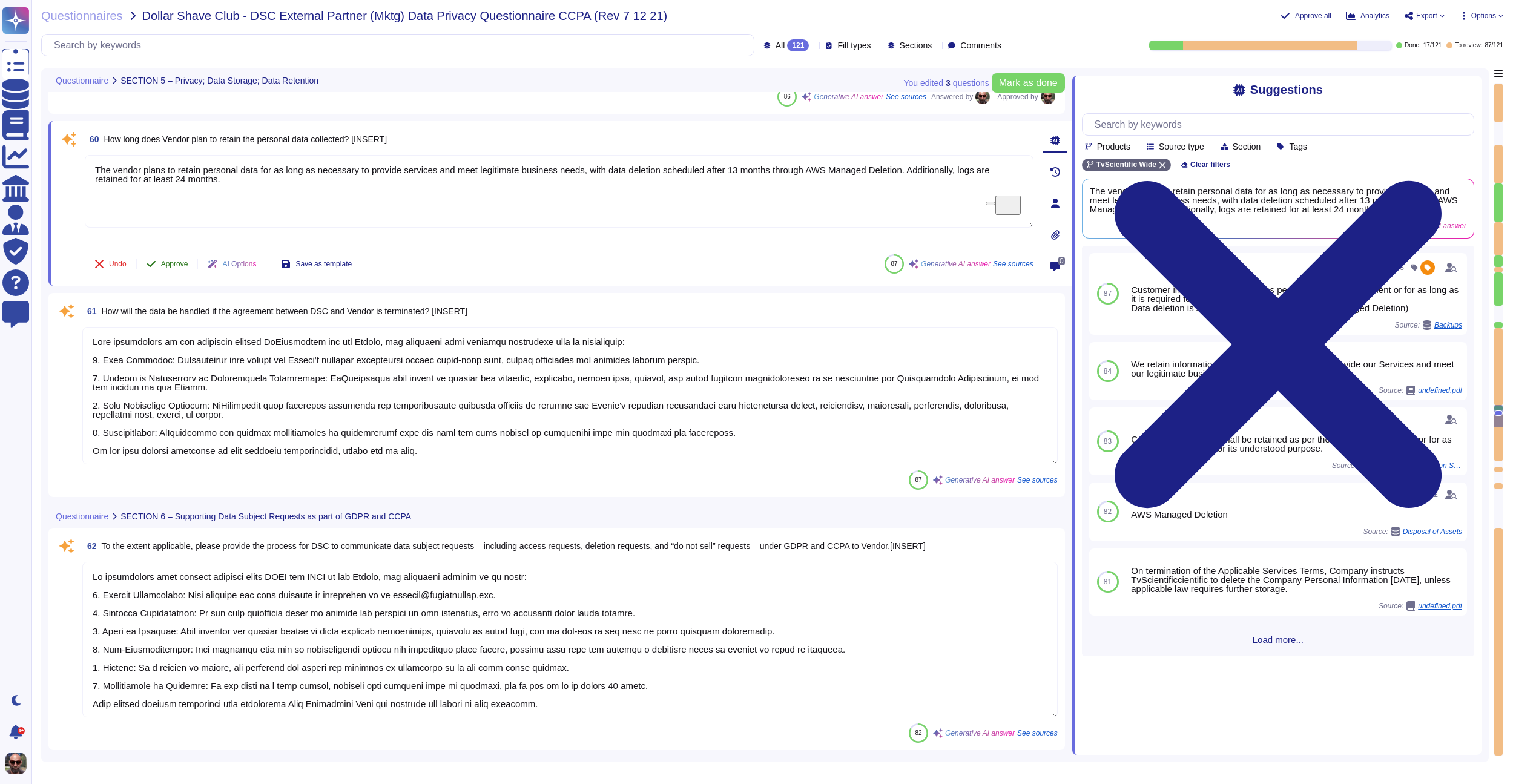
click at [156, 263] on icon at bounding box center [151, 264] width 10 height 10
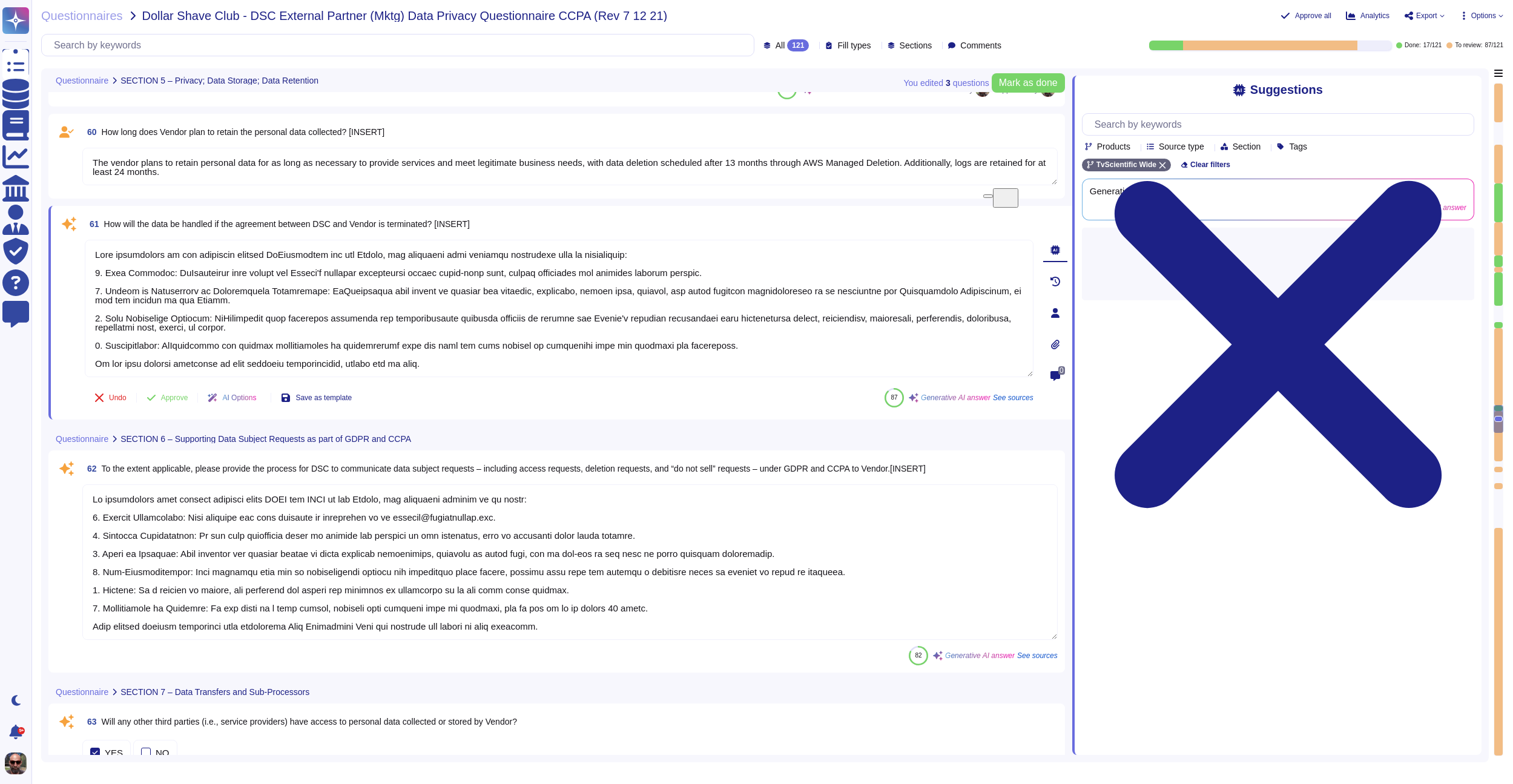
type textarea "The data entered into the TvScientific platform is maintained within a dedicate…"
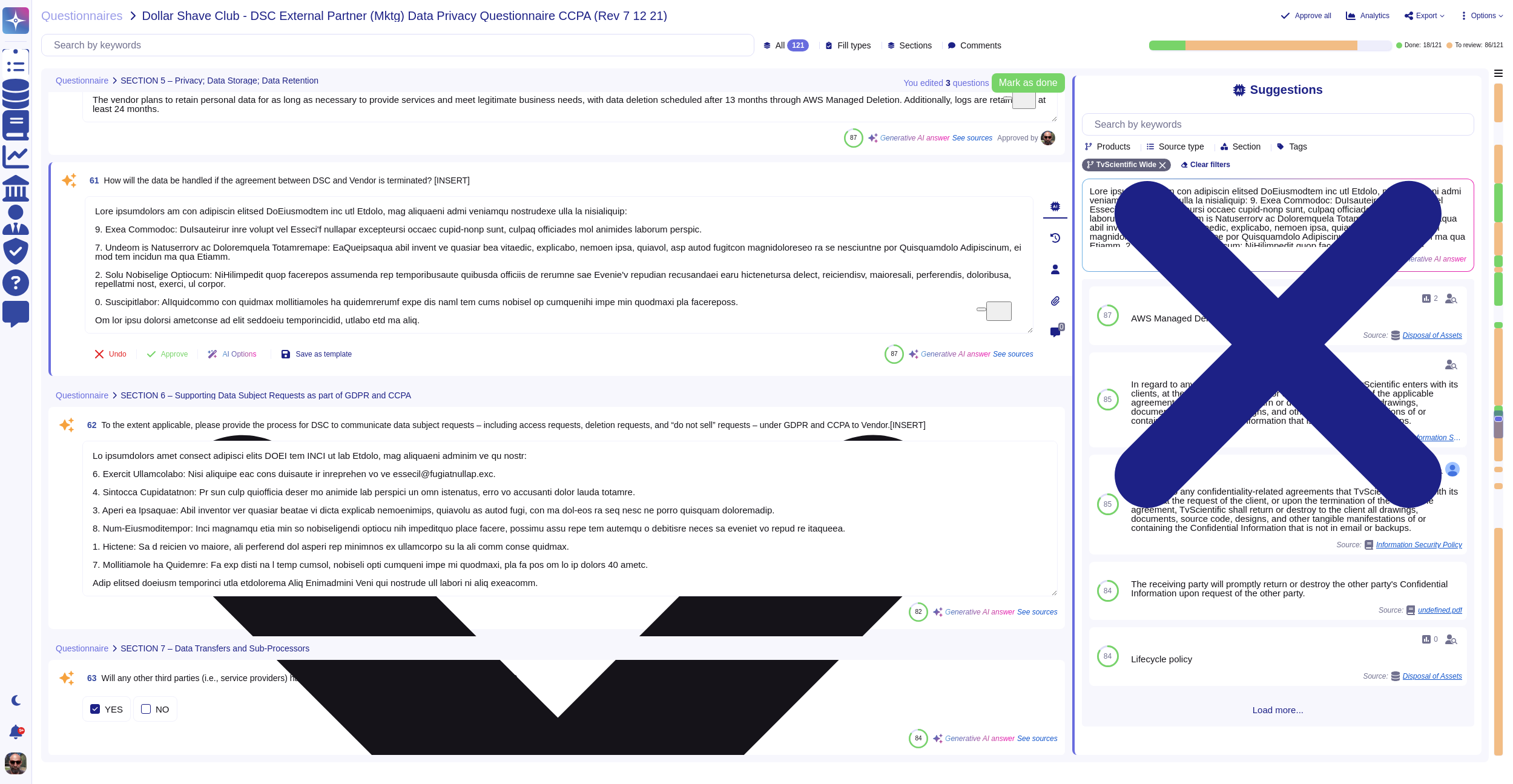
type textarea "Vendor will hold and access personal data in data centers located in the [GEOGR…"
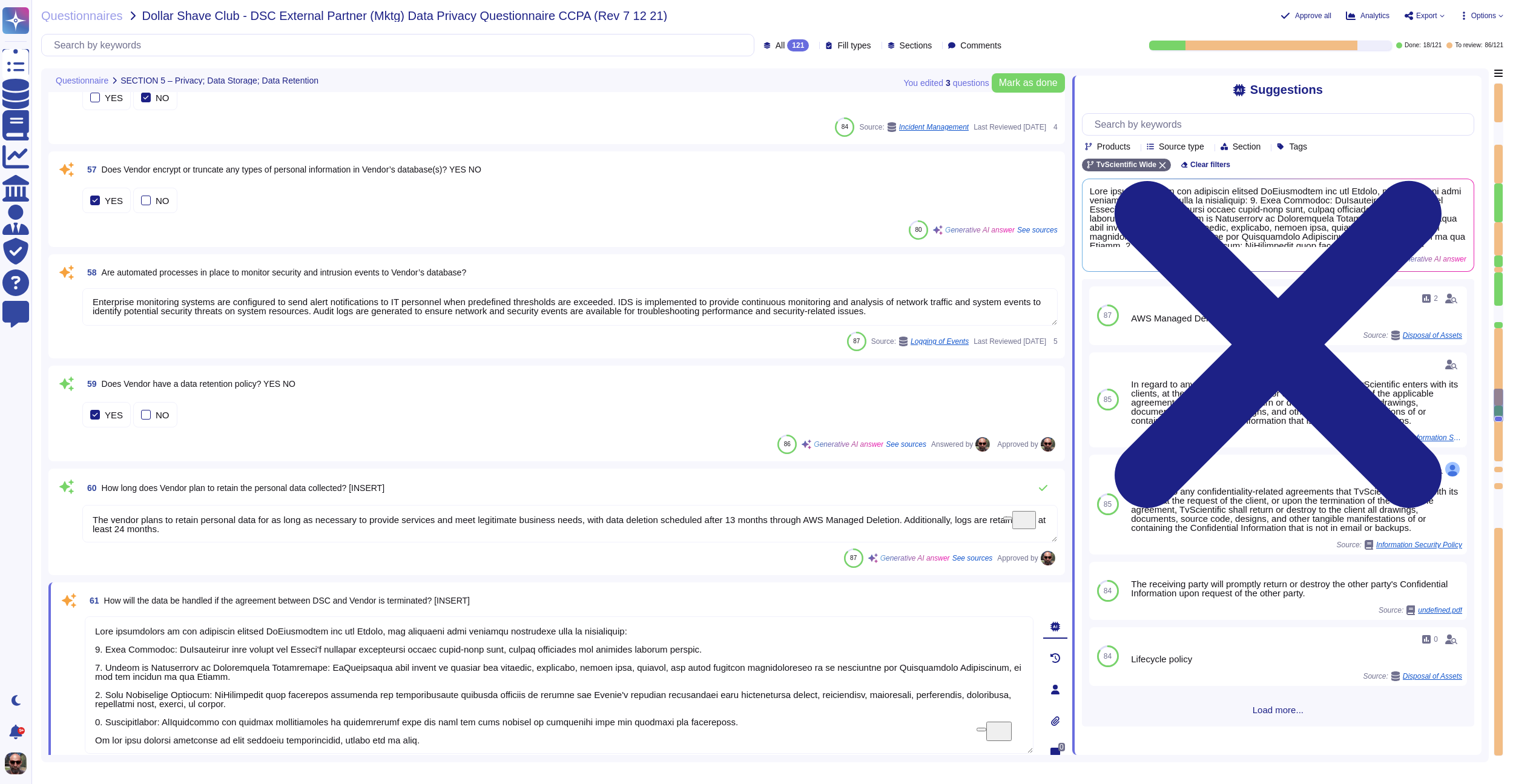
scroll to position [6195, 0]
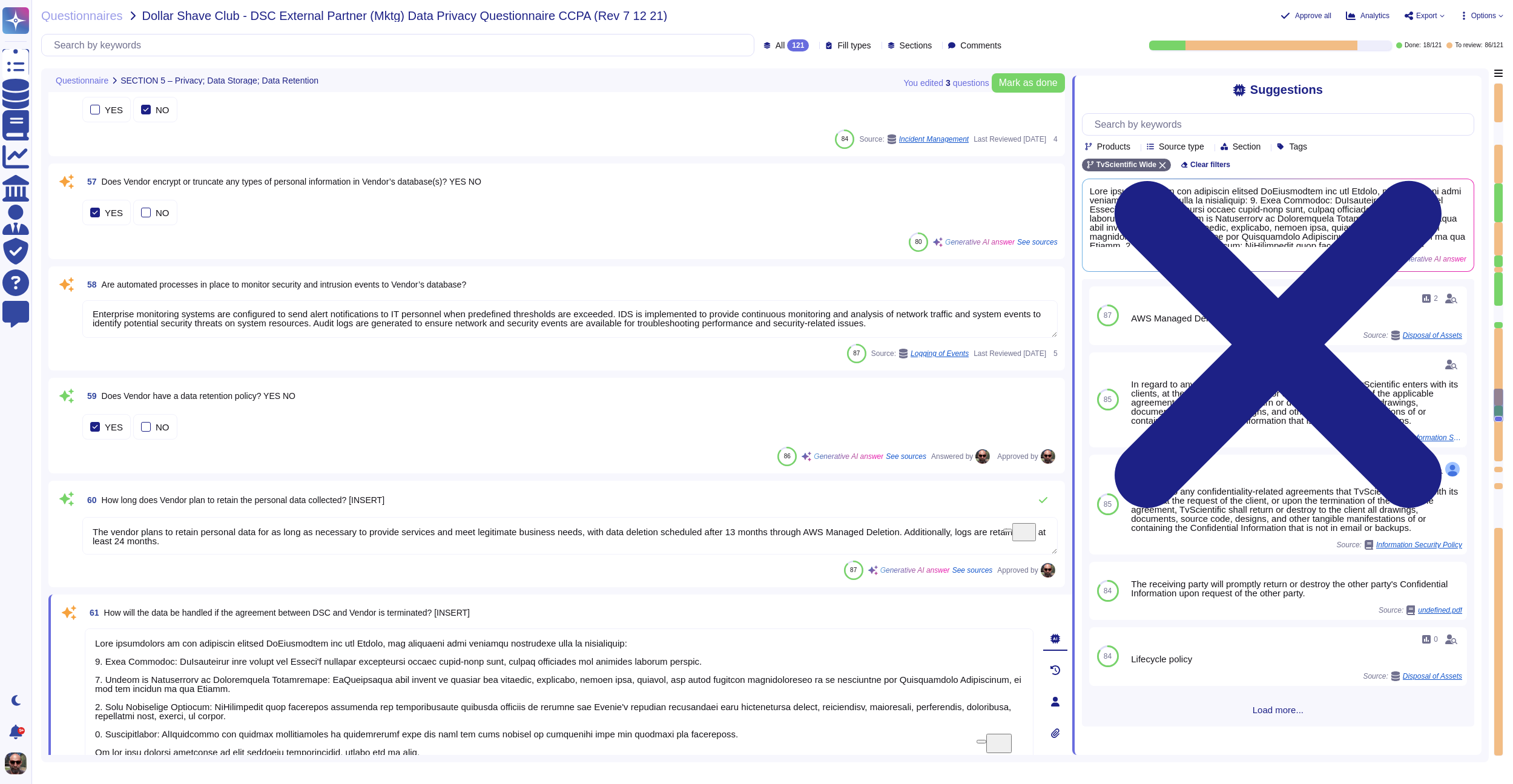
click at [251, 355] on div "87 Source: Logging of Events Last Reviewed [DATE] 5" at bounding box center [570, 353] width 976 height 19
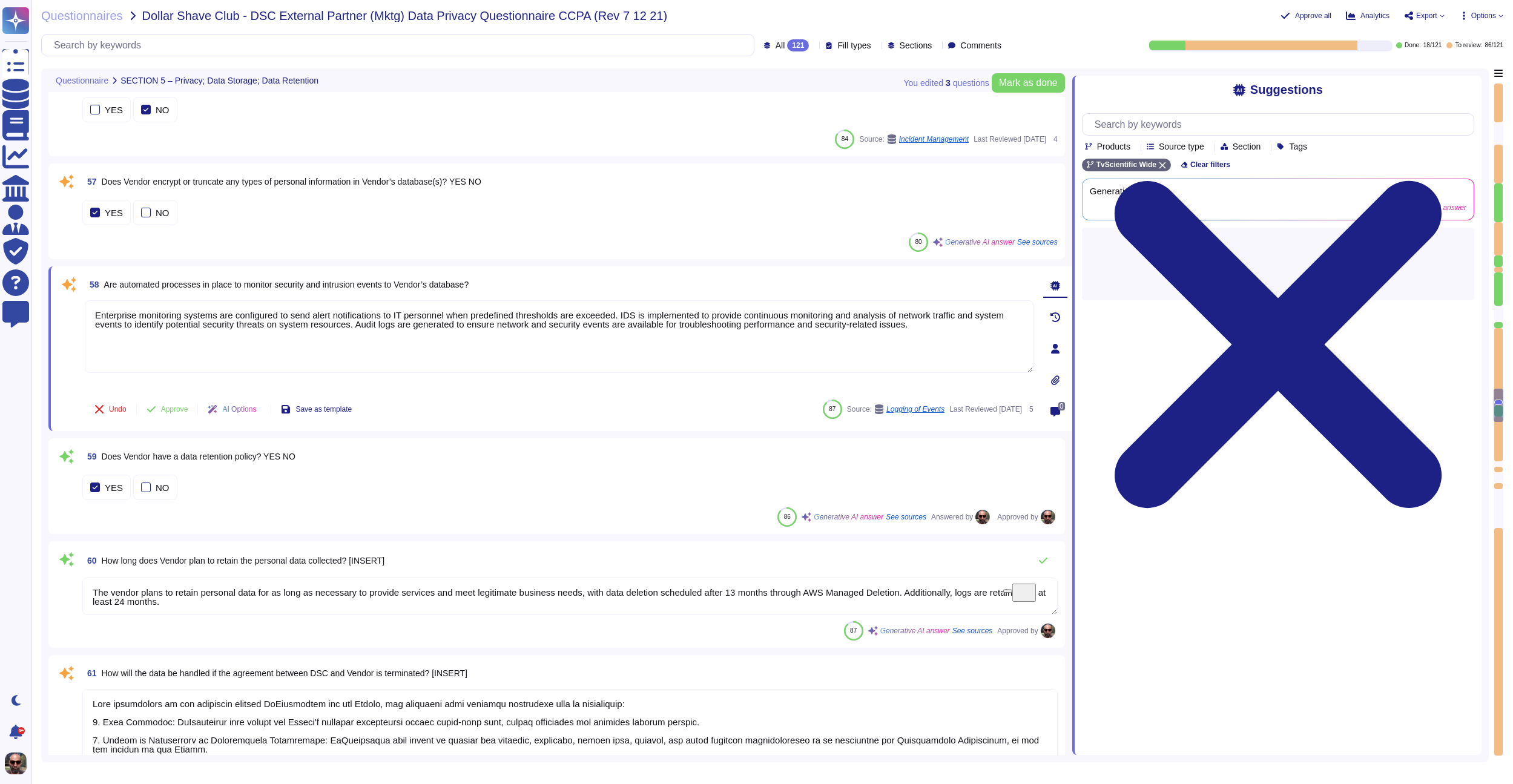
scroll to position [0, 0]
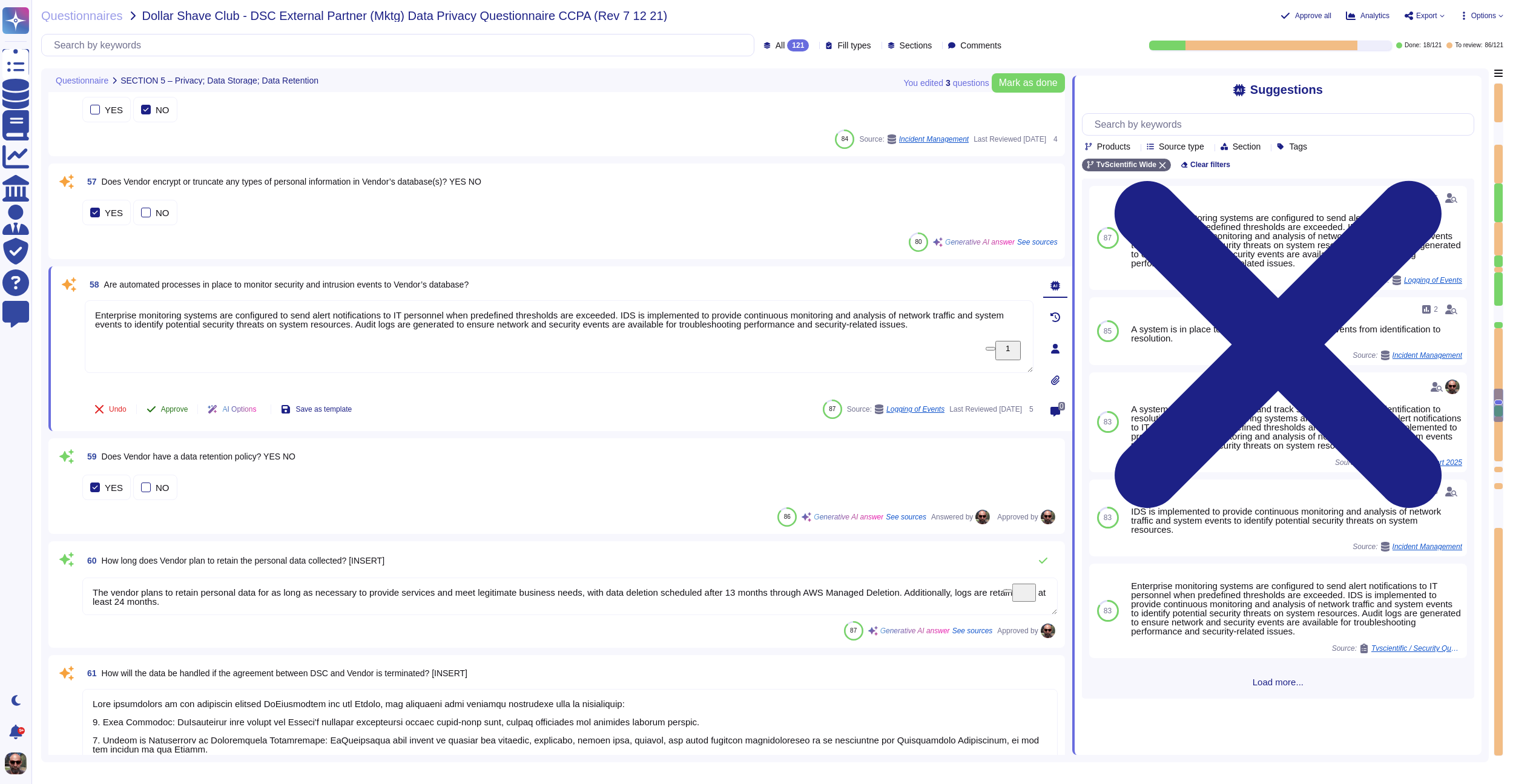
click at [176, 402] on button "Approve" at bounding box center [168, 409] width 61 height 24
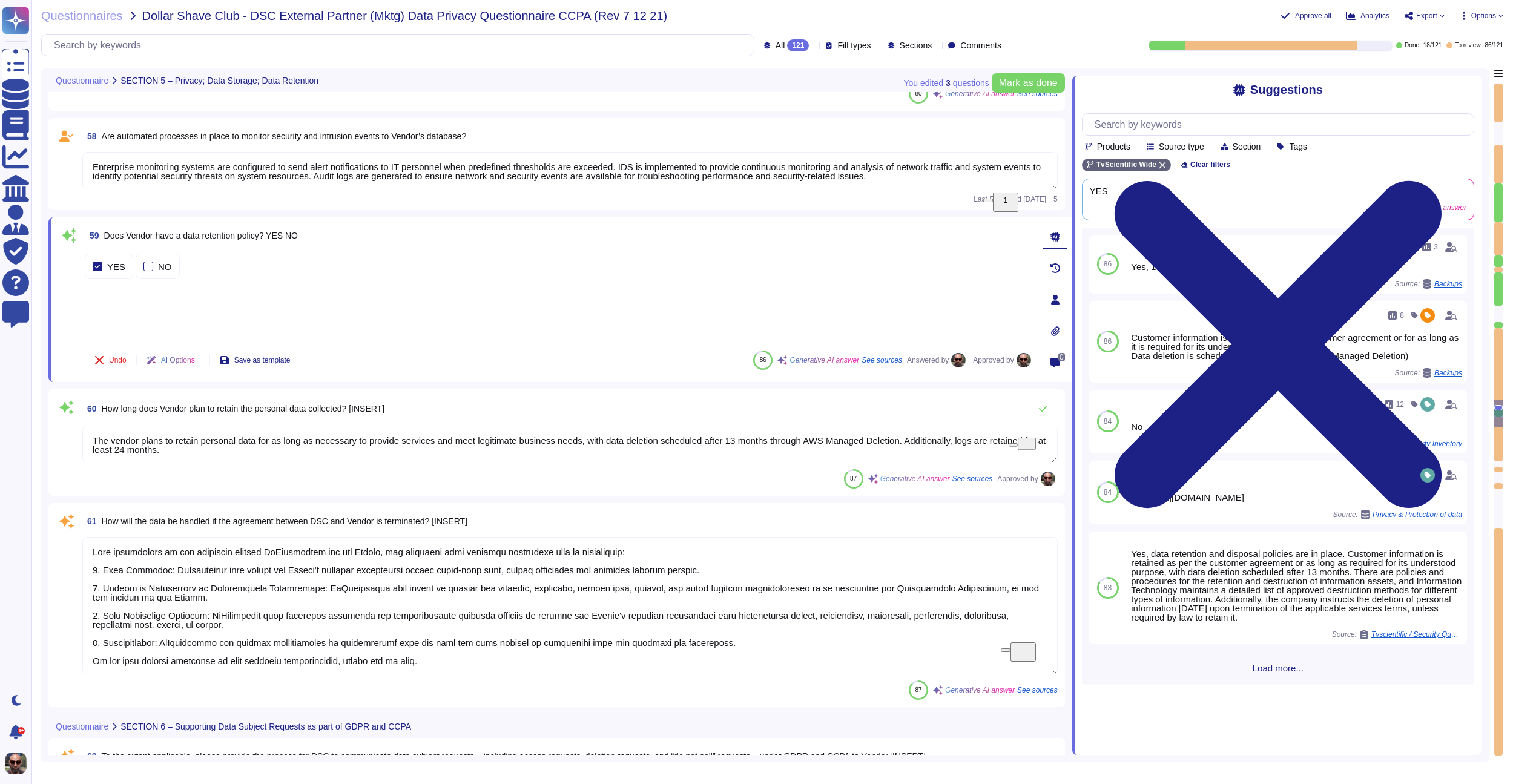
type textarea "The purpose for the personal data being transferred to, processed by, or access…"
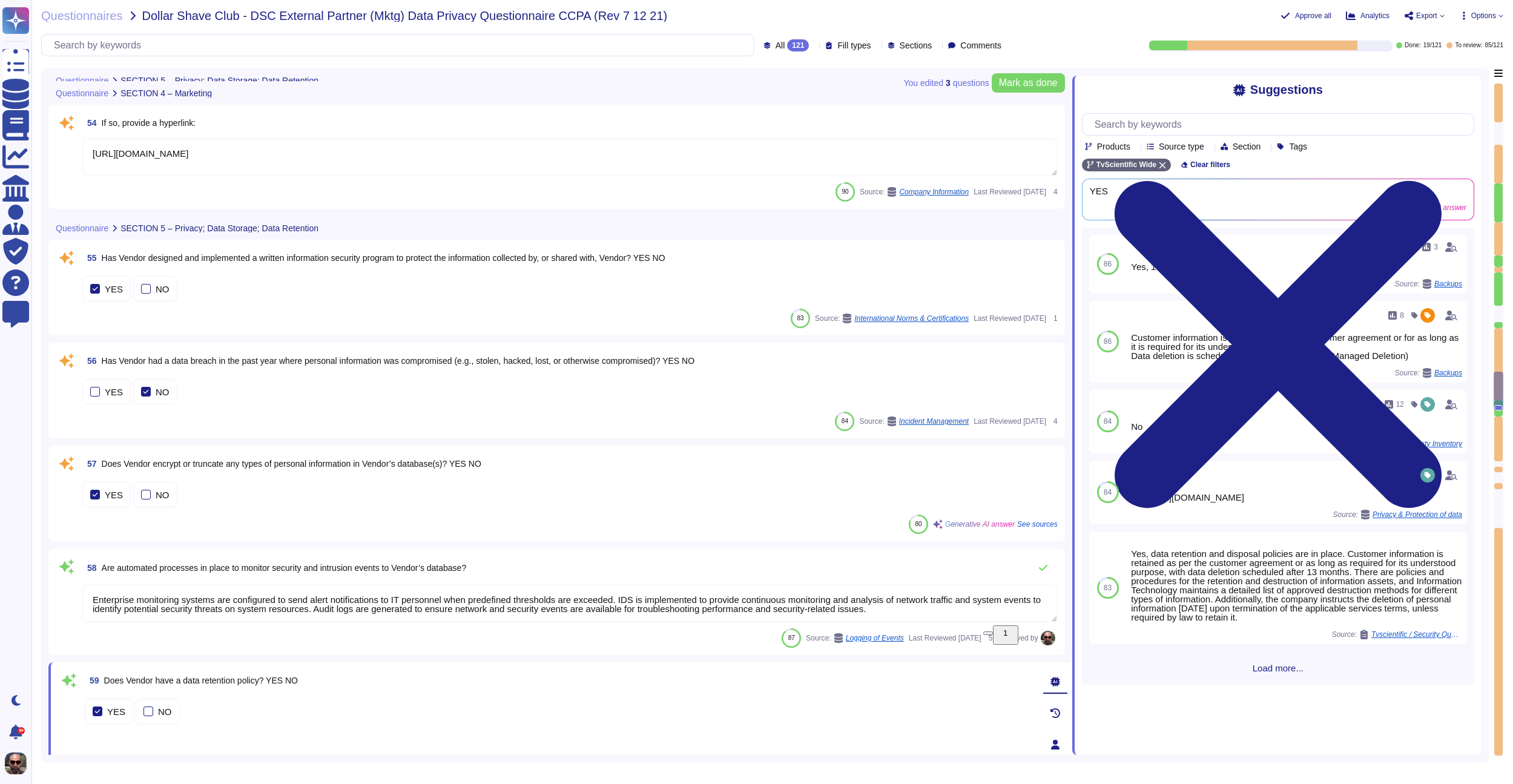
type textarea "[URL][DOMAIN_NAME]"
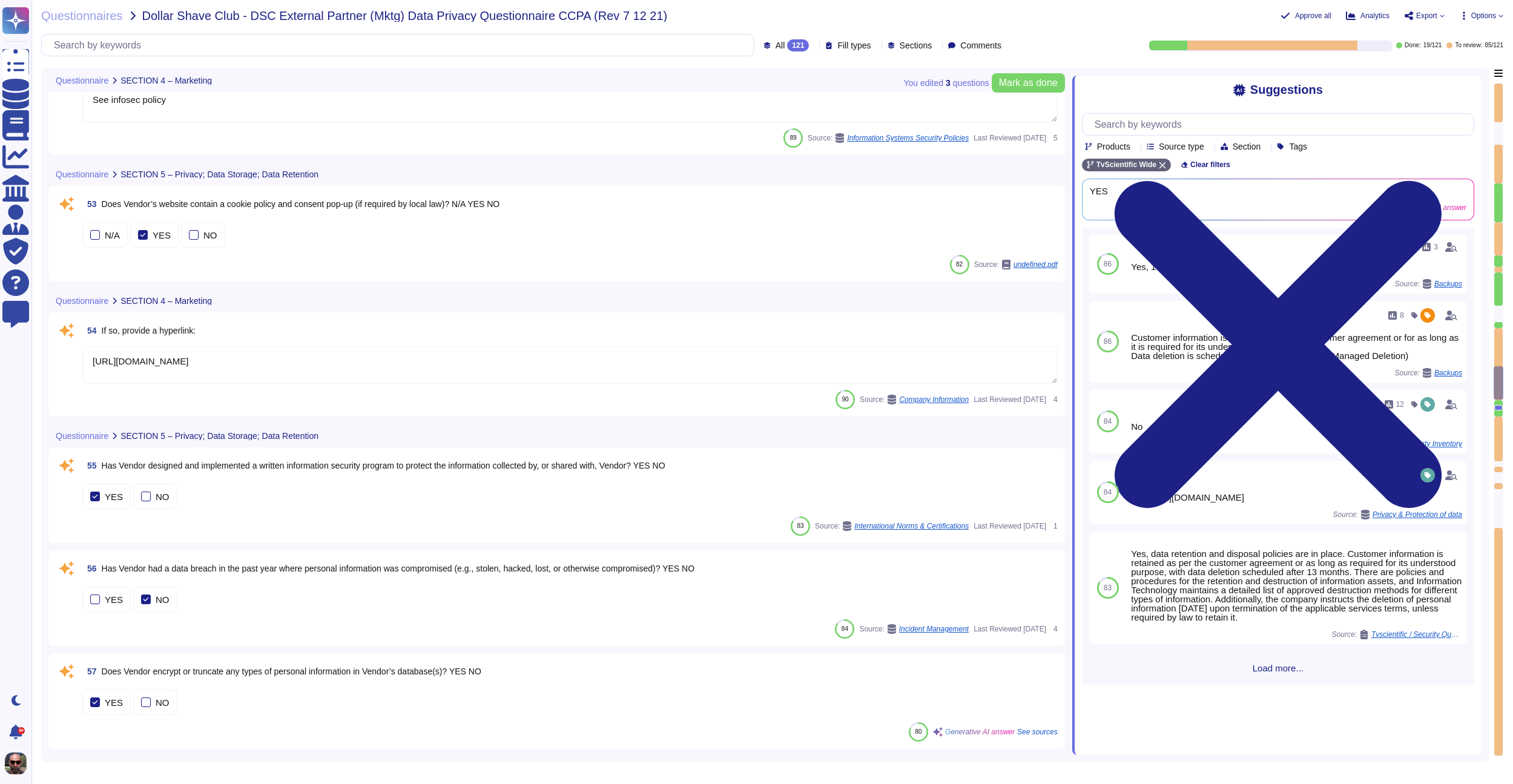
type textarea "See infosec policy"
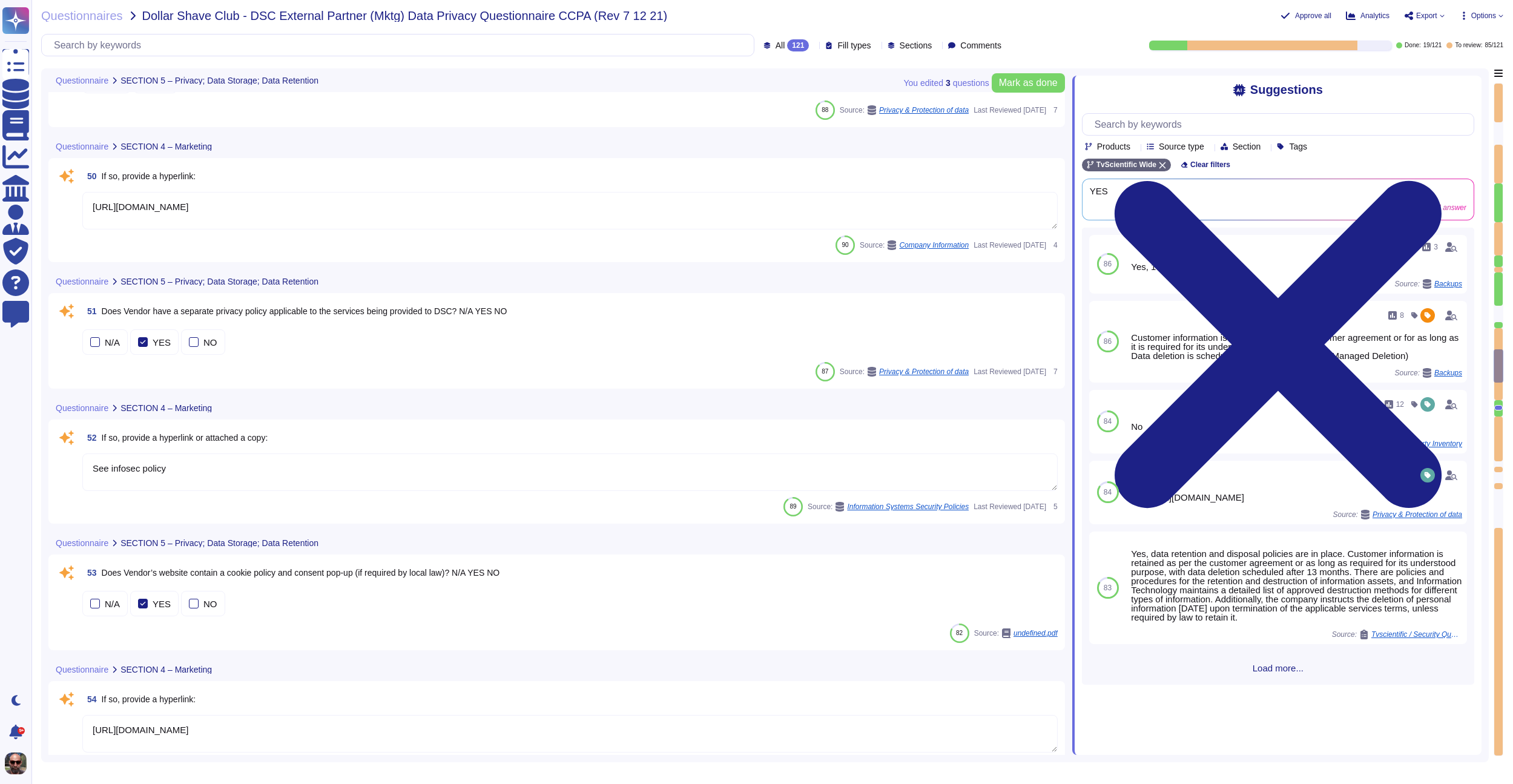
type textarea "[PERSON_NAME] will have direct responsibility for all legal matters affecting T…"
type textarea "The data is maintained within a dedicated single tenant Postgres database."
type textarea "[URL][DOMAIN_NAME]"
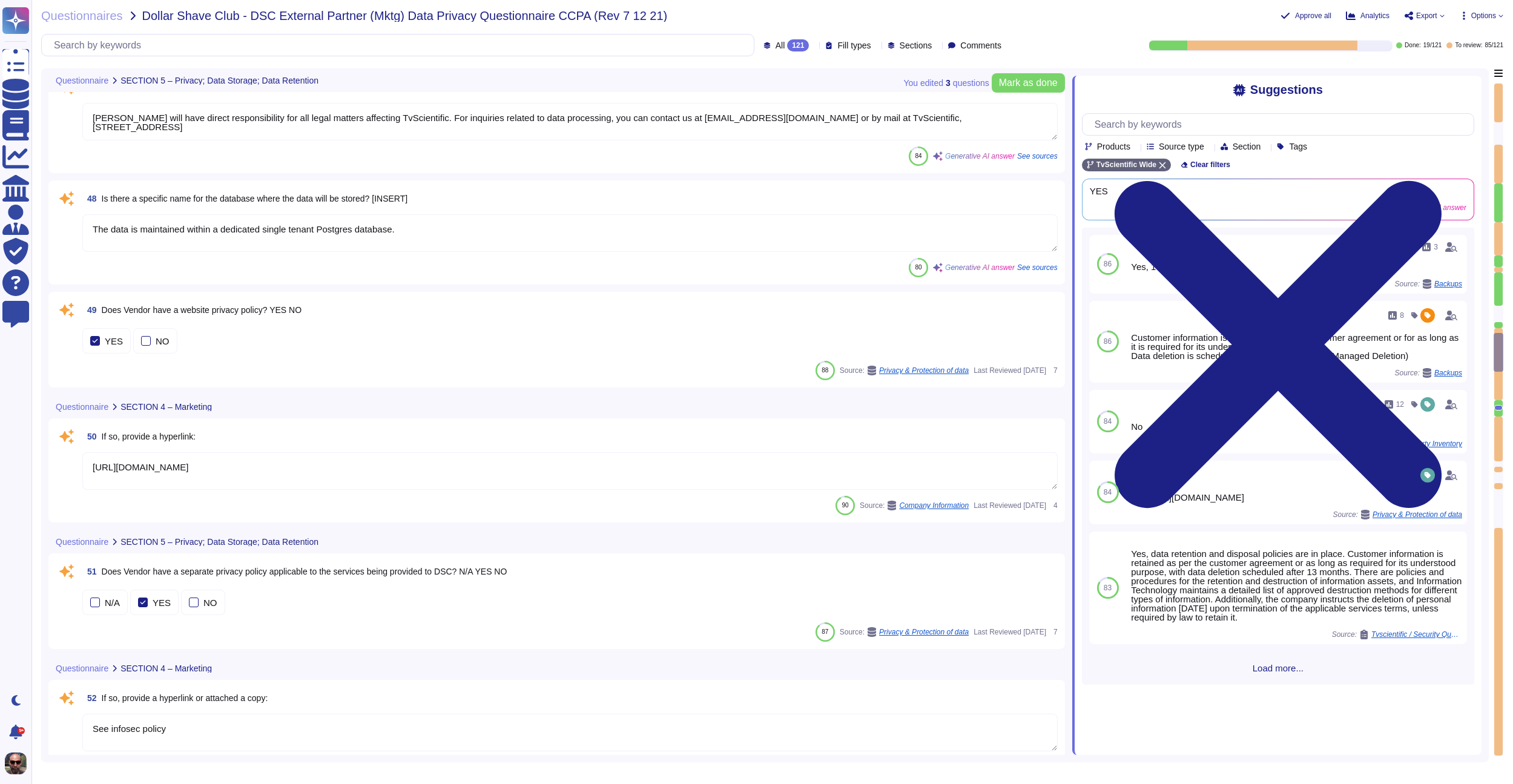
type textarea "The legal entity responsible for processing the personal data is TvScientific, …"
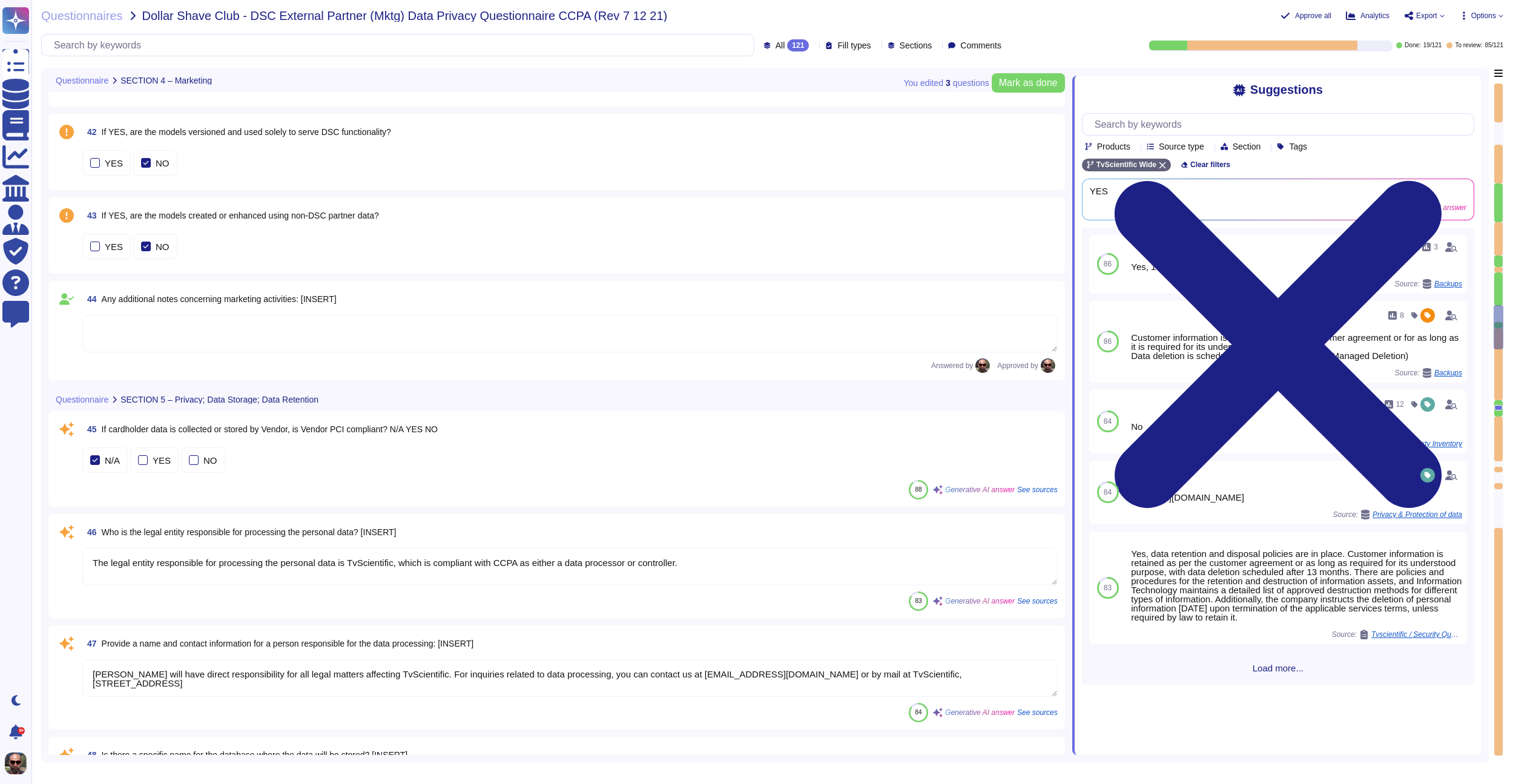
scroll to position [4525, 0]
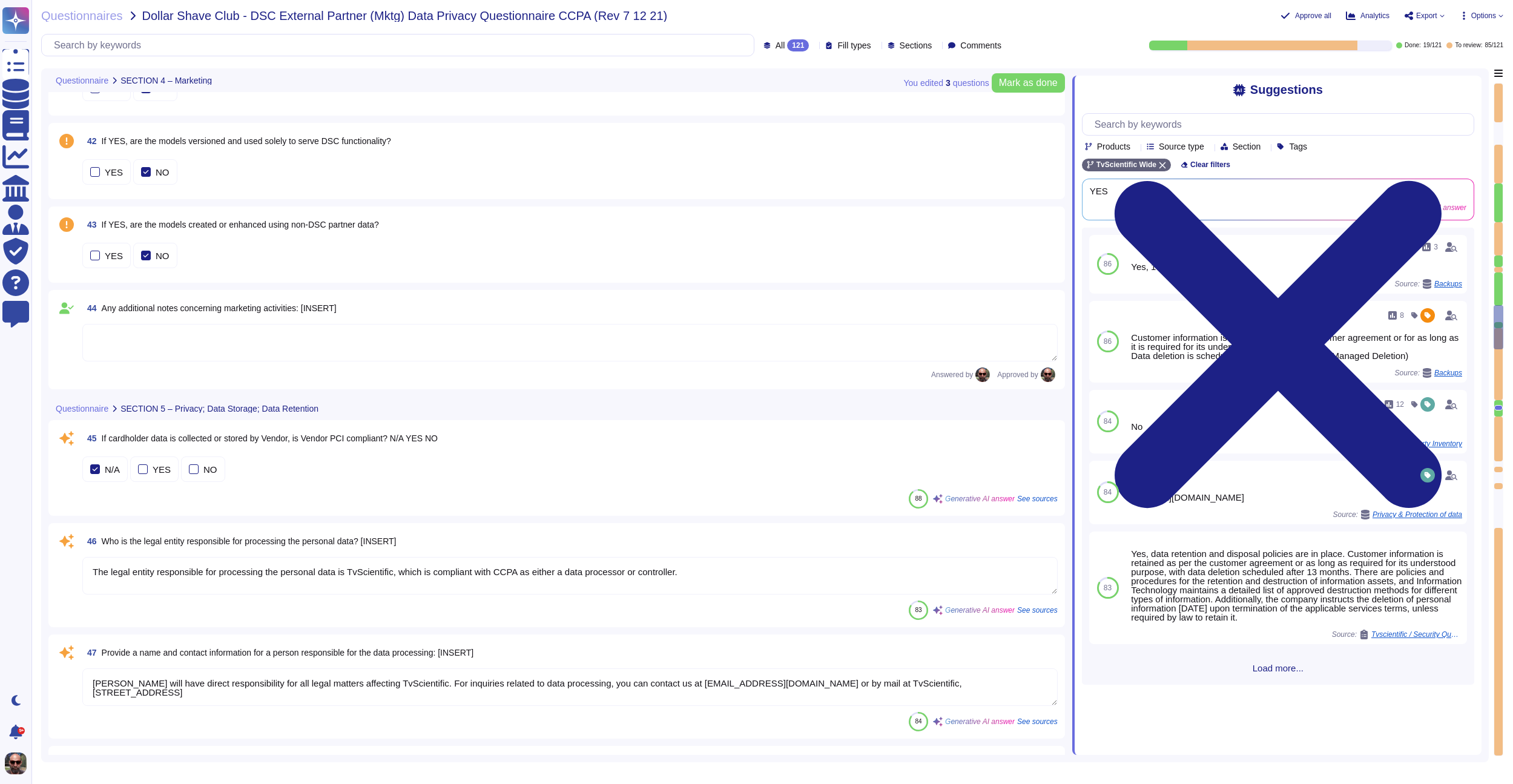
click at [236, 449] on div "45 If cardholder data is collected or stored by Vendor, is Vendor PCI compliant…" at bounding box center [557, 468] width 1002 height 81
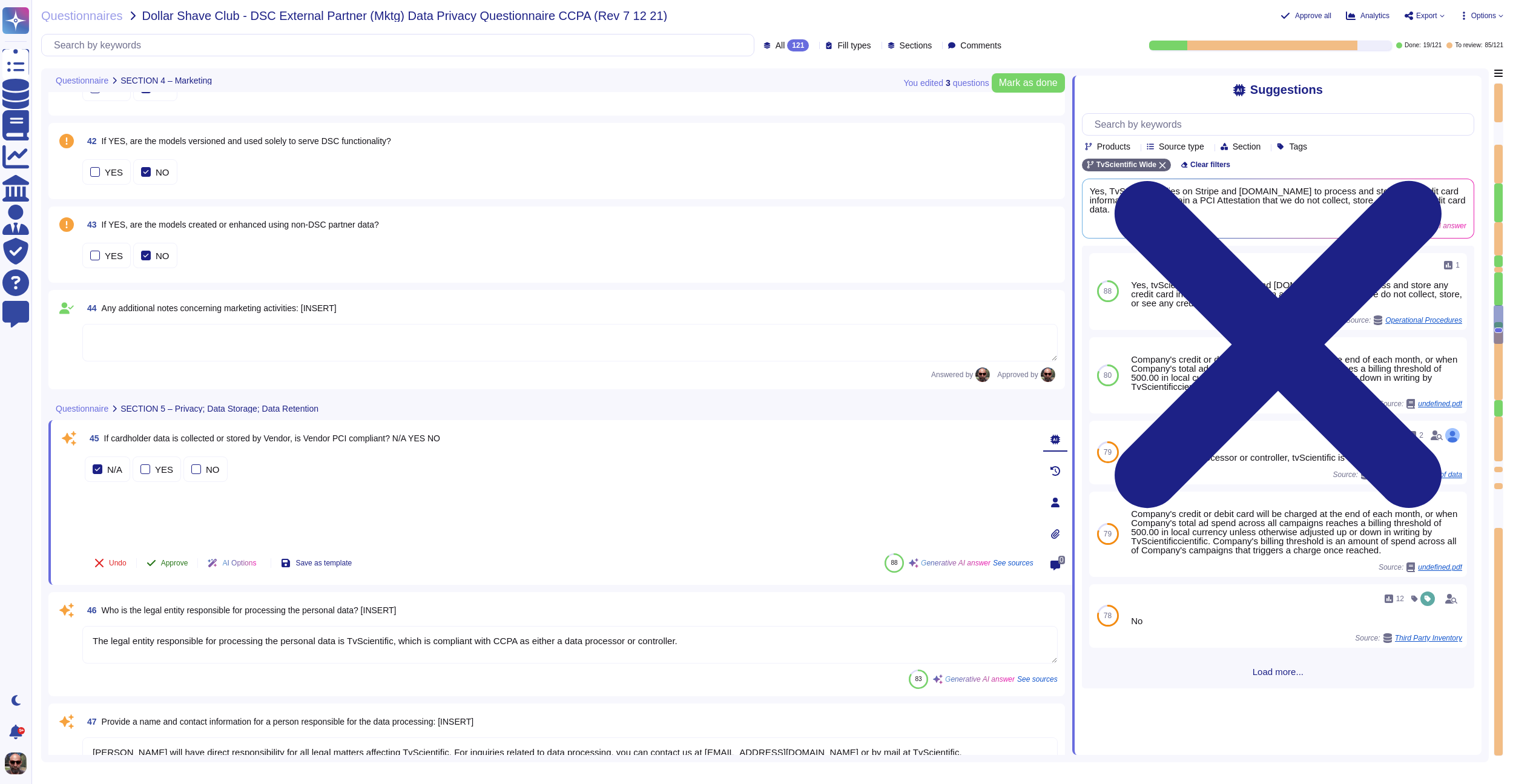
click at [177, 559] on span "Approve" at bounding box center [174, 563] width 27 height 7
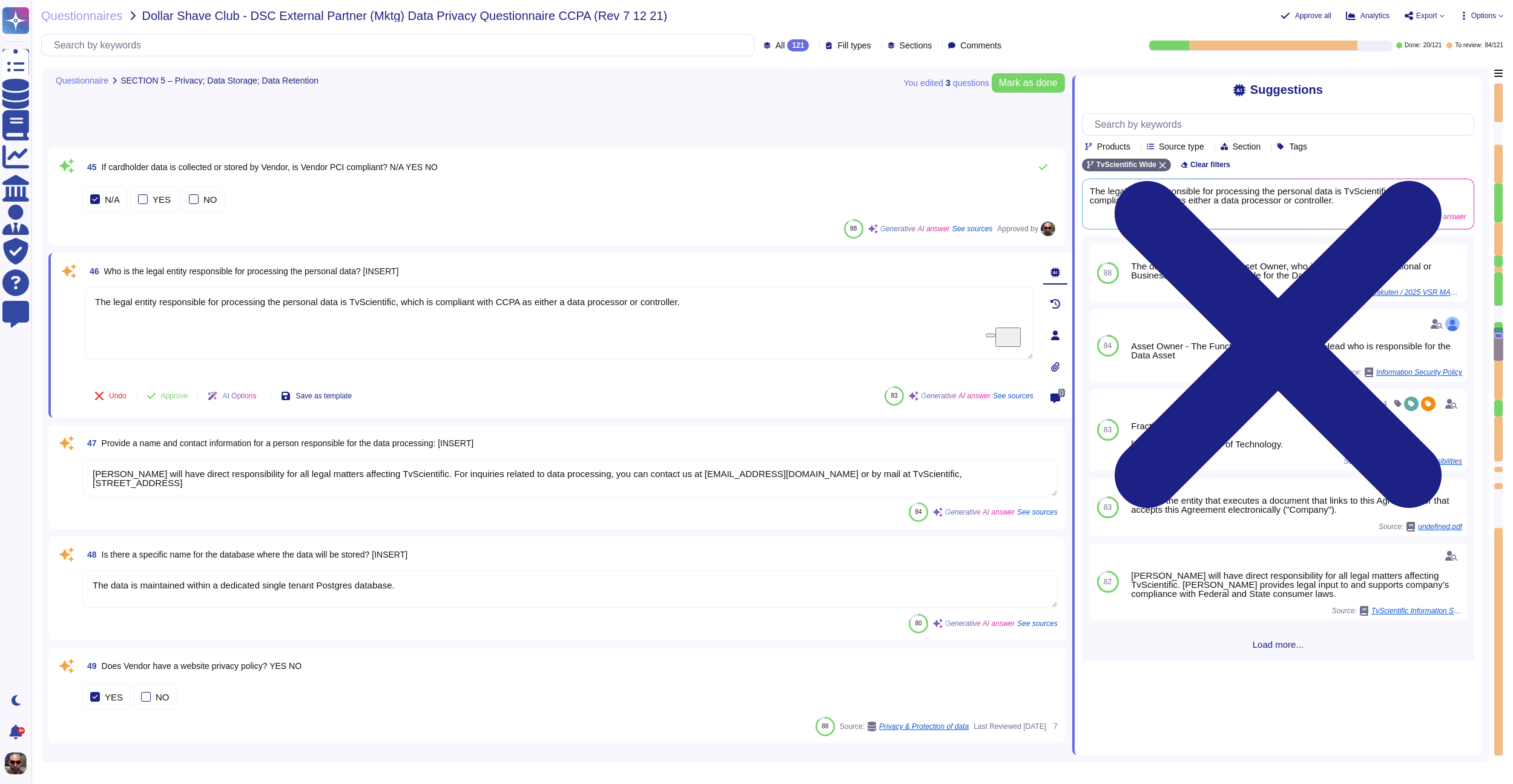
type textarea "See infosec policy"
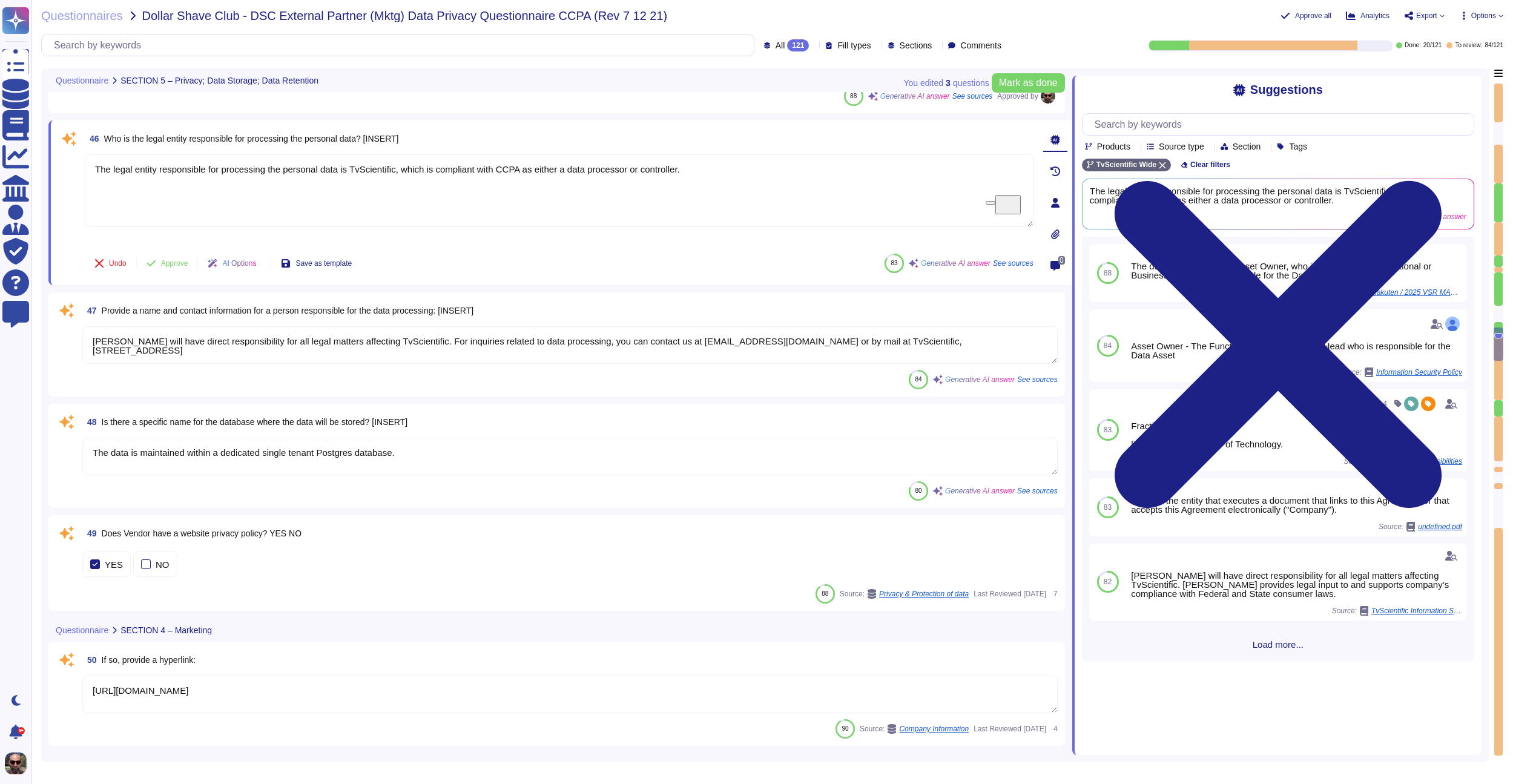
scroll to position [4907, 0]
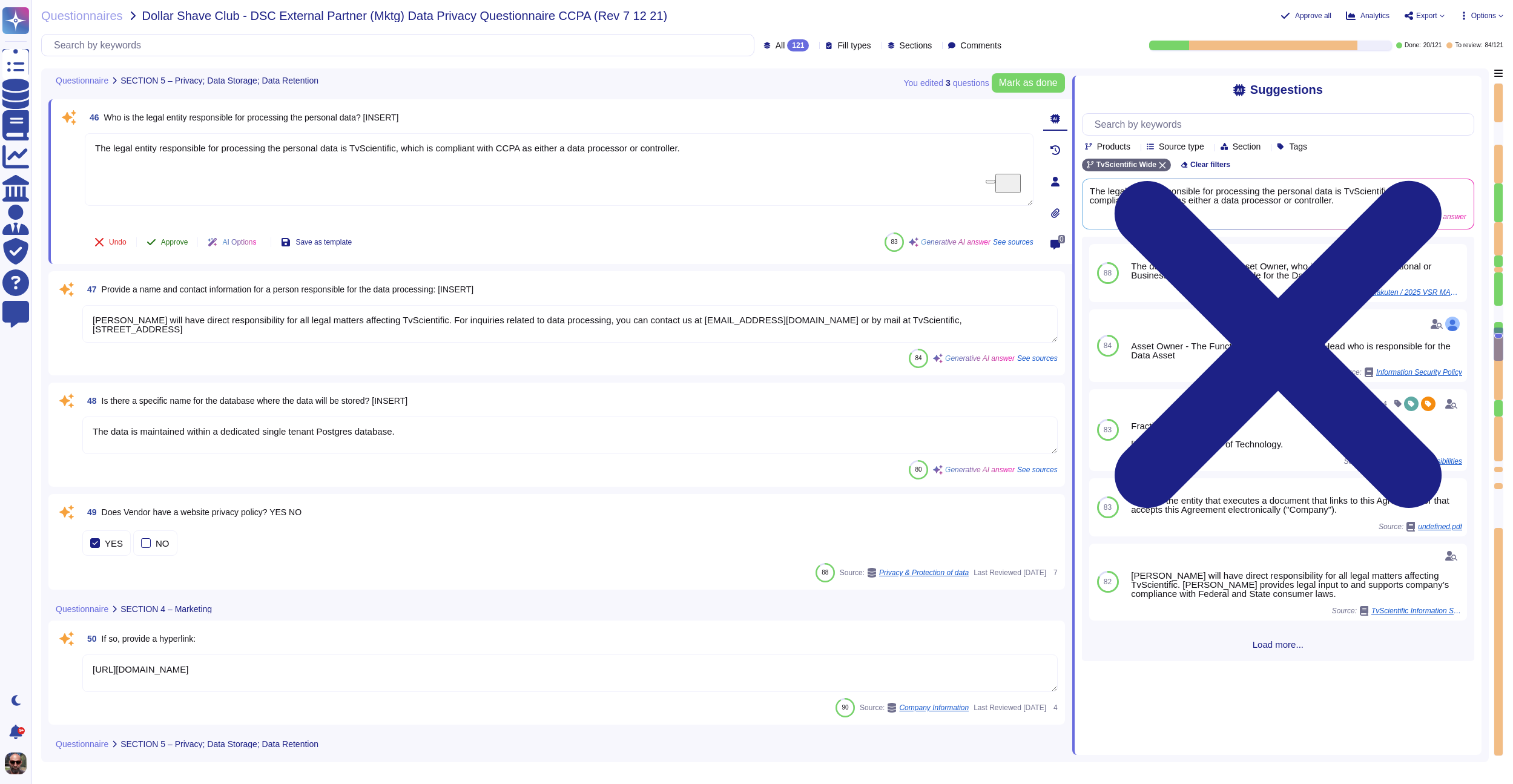
click at [158, 247] on button "Approve" at bounding box center [168, 242] width 61 height 24
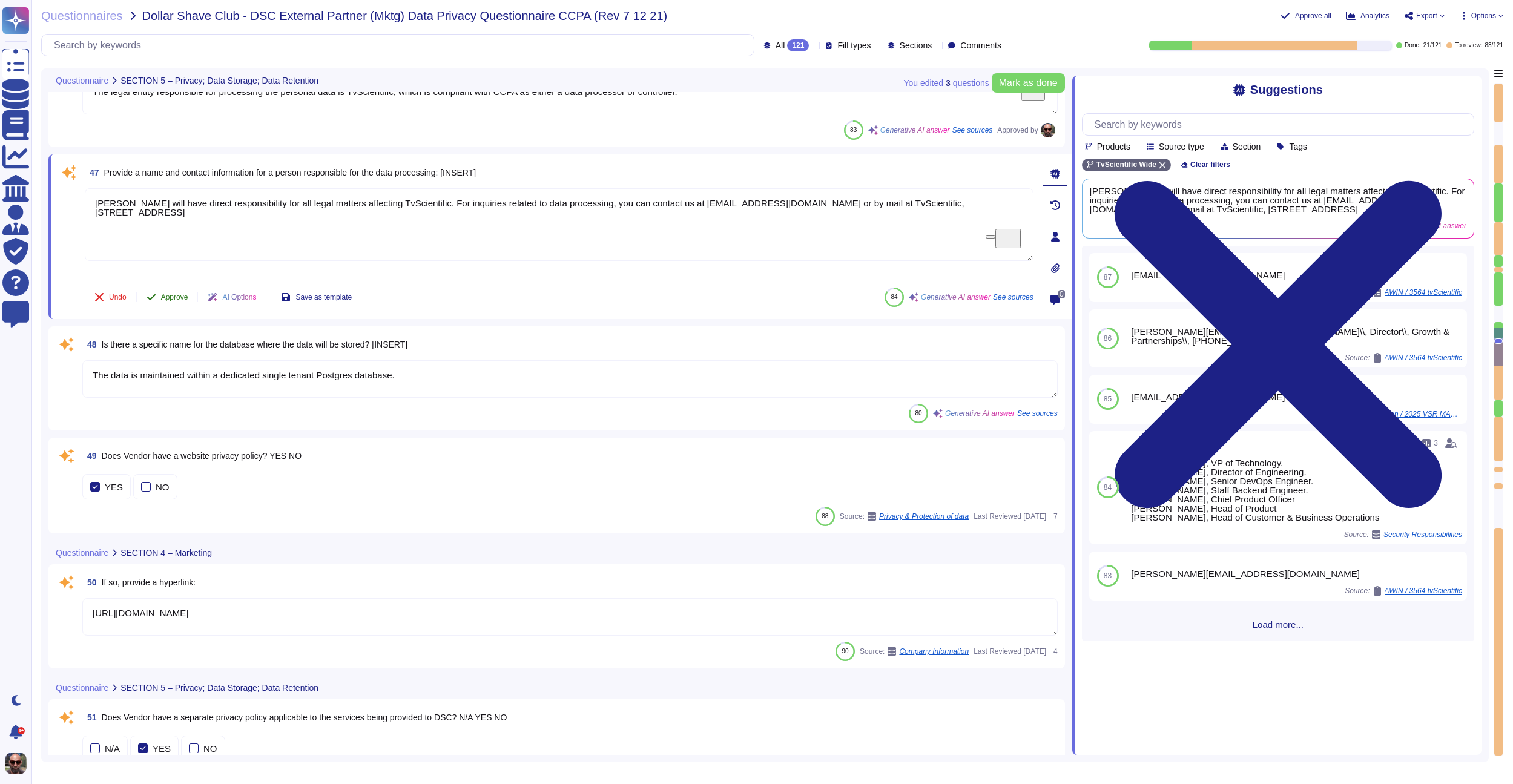
scroll to position [5014, 0]
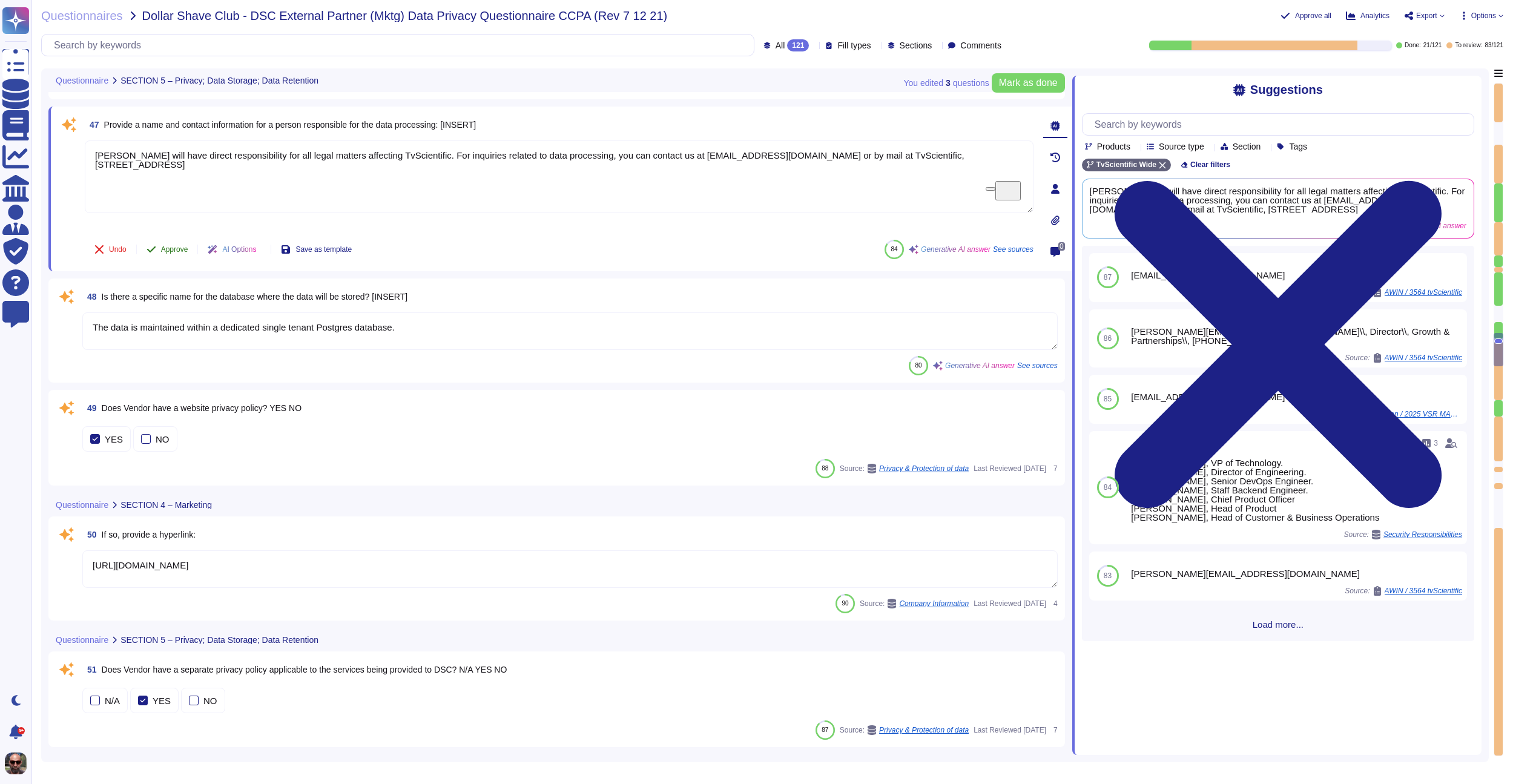
type textarea "[URL][DOMAIN_NAME]"
click at [160, 245] on button "Approve" at bounding box center [168, 249] width 61 height 24
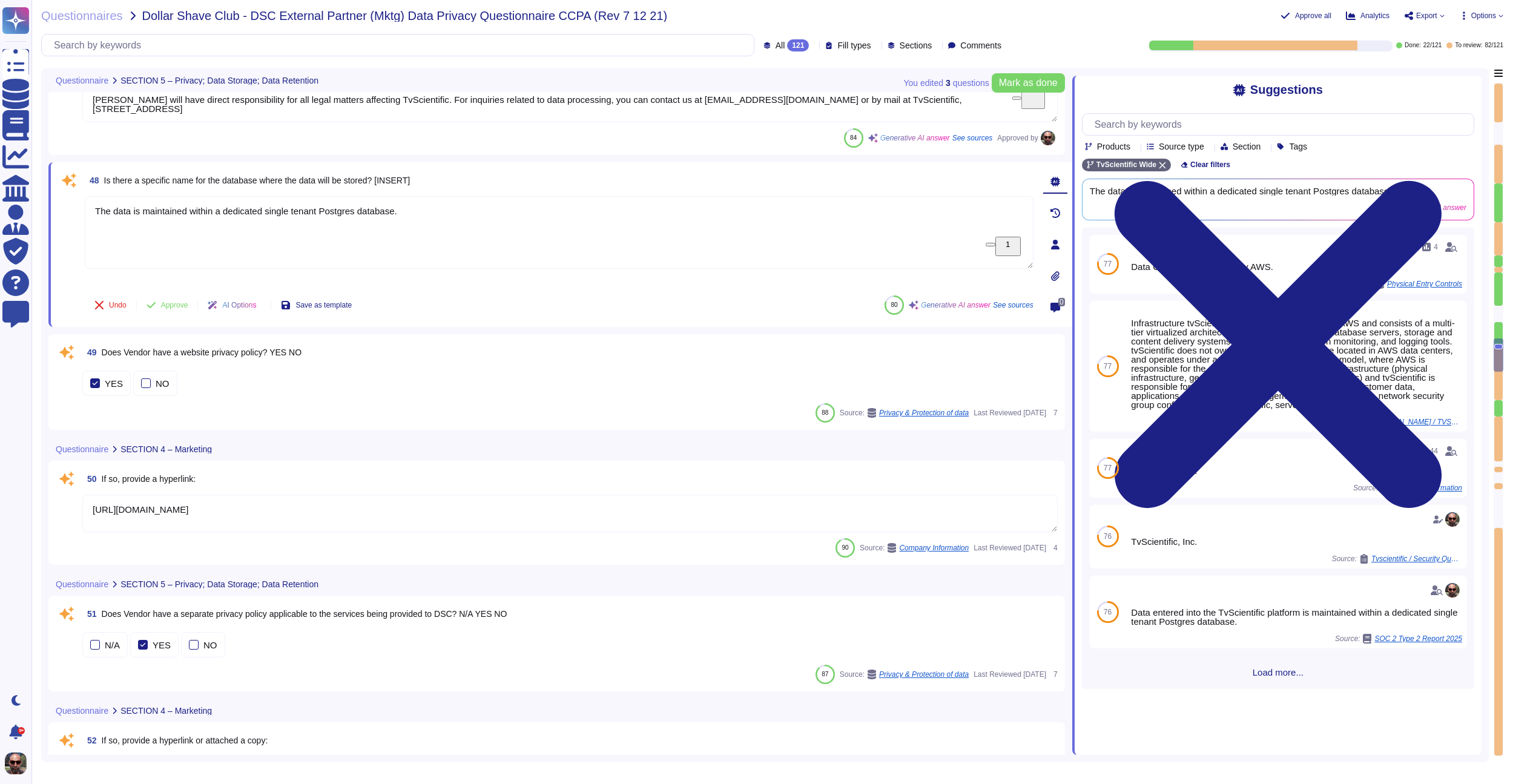
scroll to position [5120, 0]
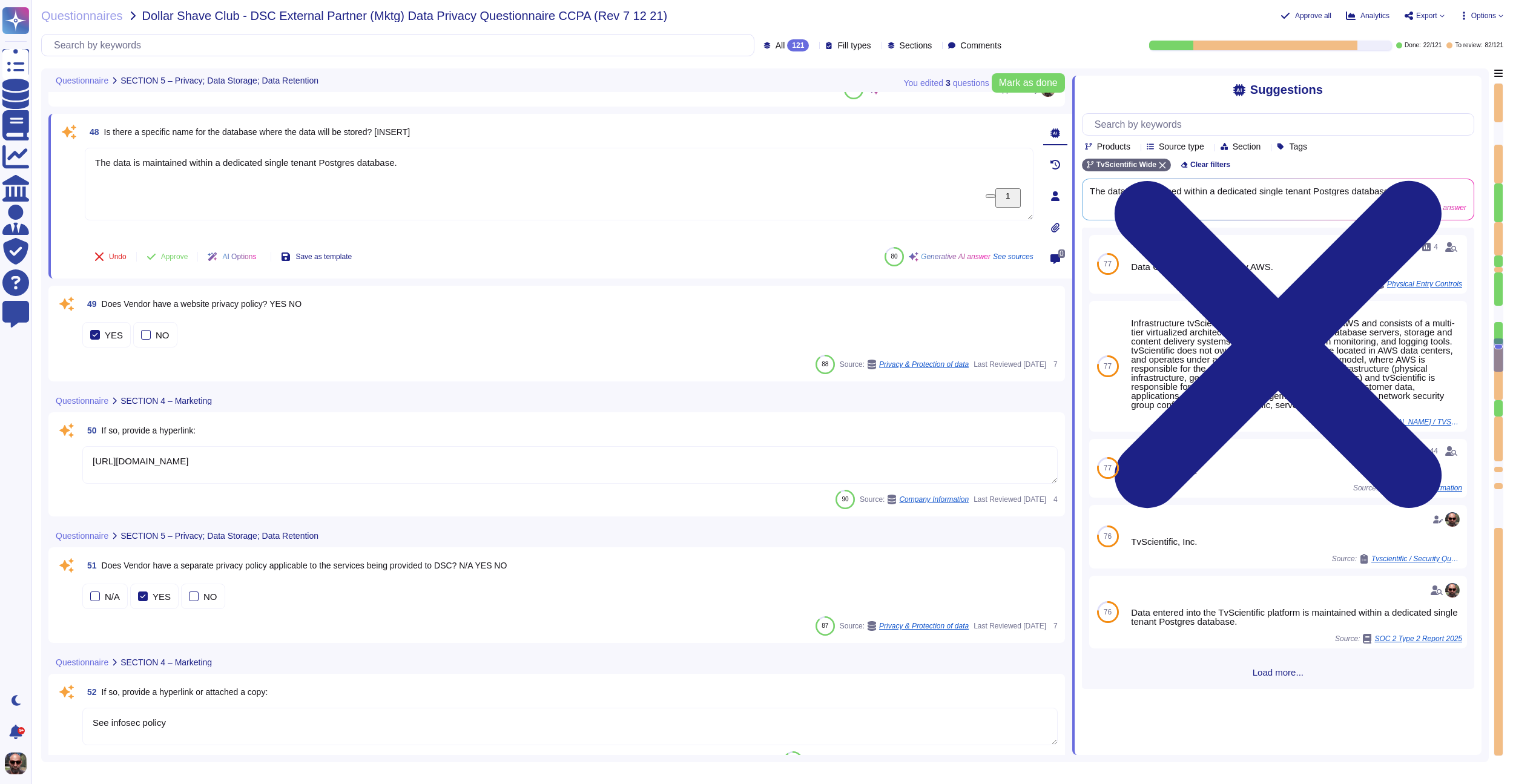
click at [194, 138] on span "48 Is there a specific name for the database where the data will be stored? [IN…" at bounding box center [247, 131] width 325 height 21
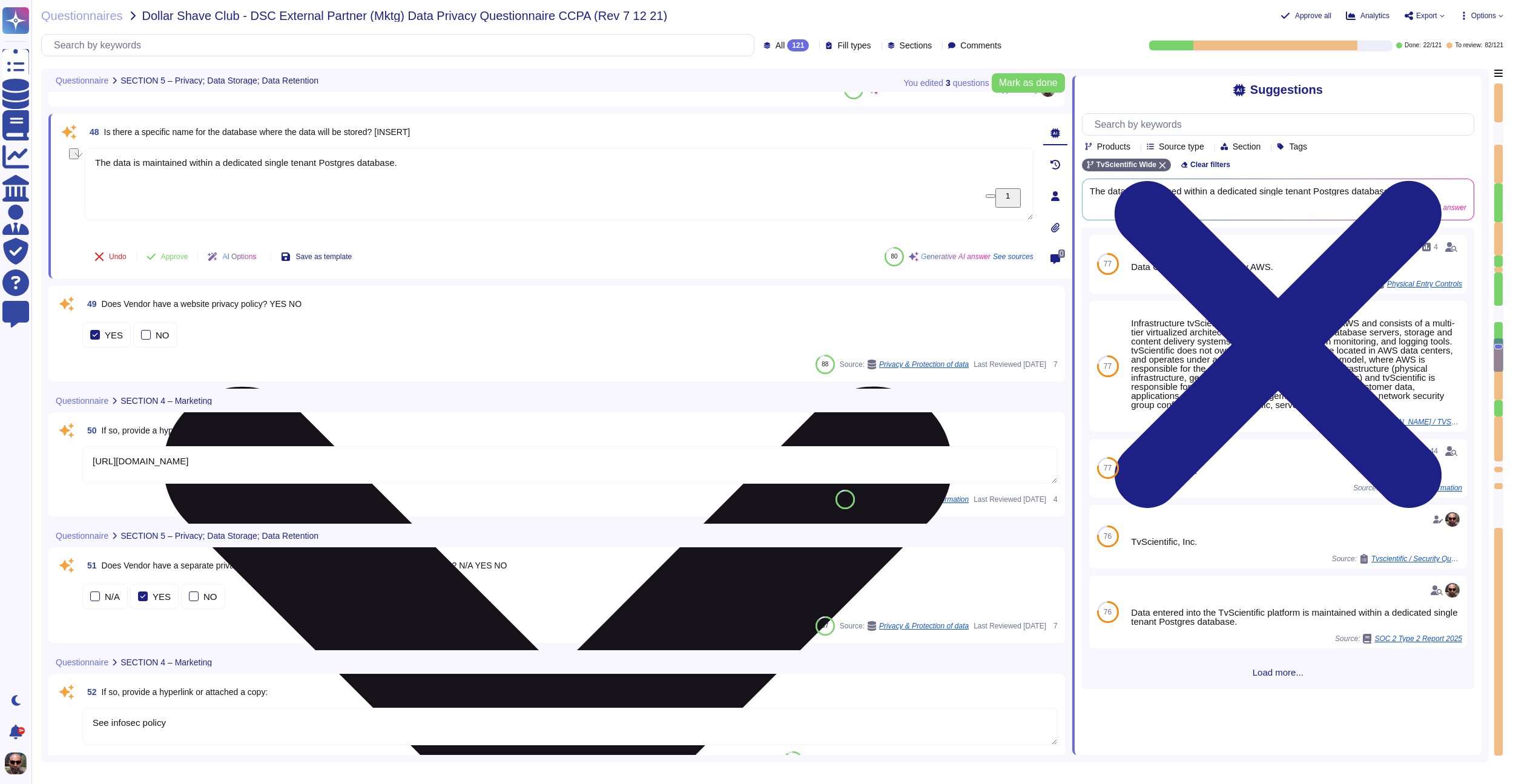
drag, startPoint x: 219, startPoint y: 164, endPoint x: 405, endPoint y: 160, distance: 186.0
click at [405, 160] on textarea "The data is maintained within a dedicated single tenant Postgres database." at bounding box center [559, 184] width 949 height 73
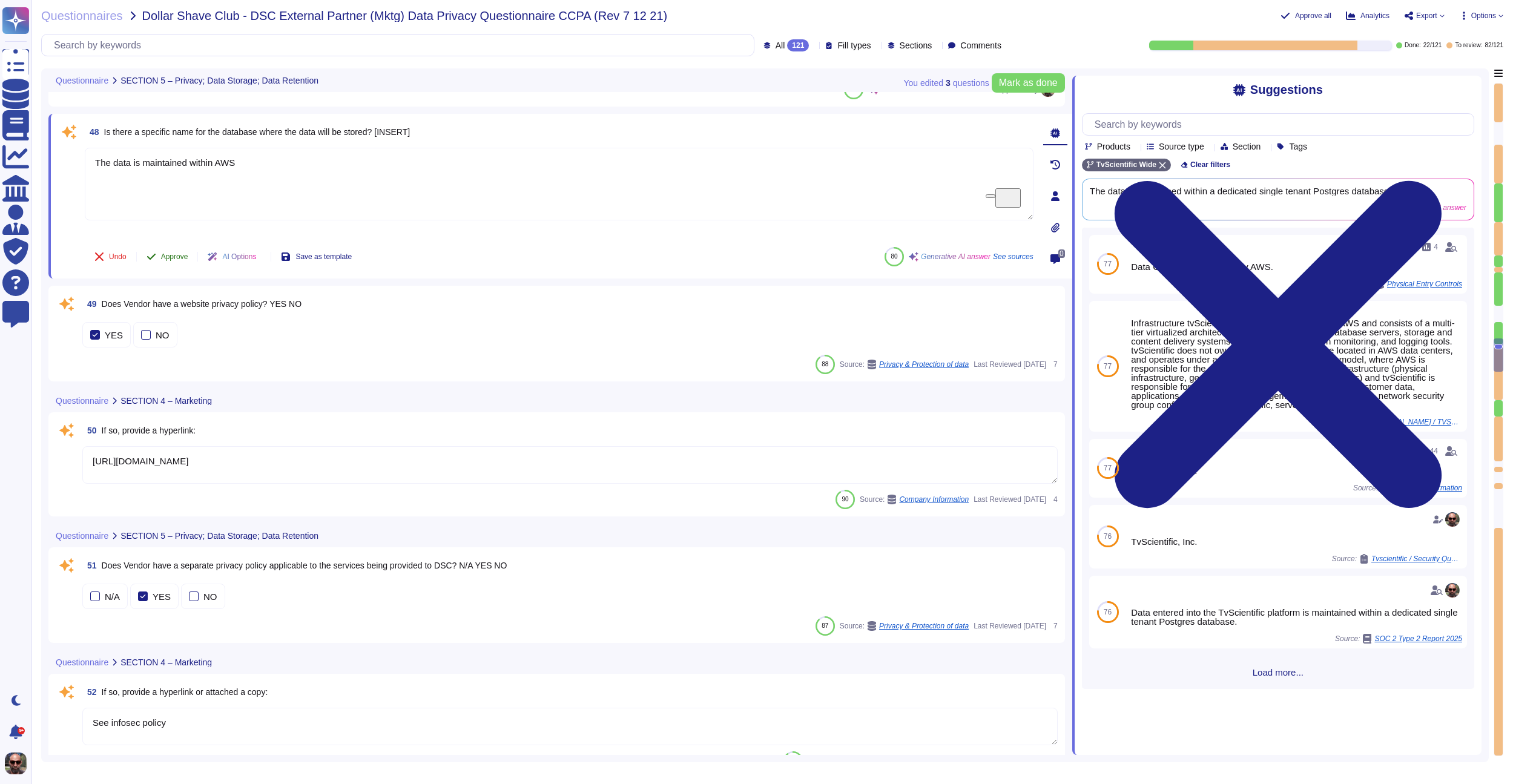
type textarea "The data is maintained within AWS"
click at [165, 256] on span "Approve" at bounding box center [174, 256] width 27 height 7
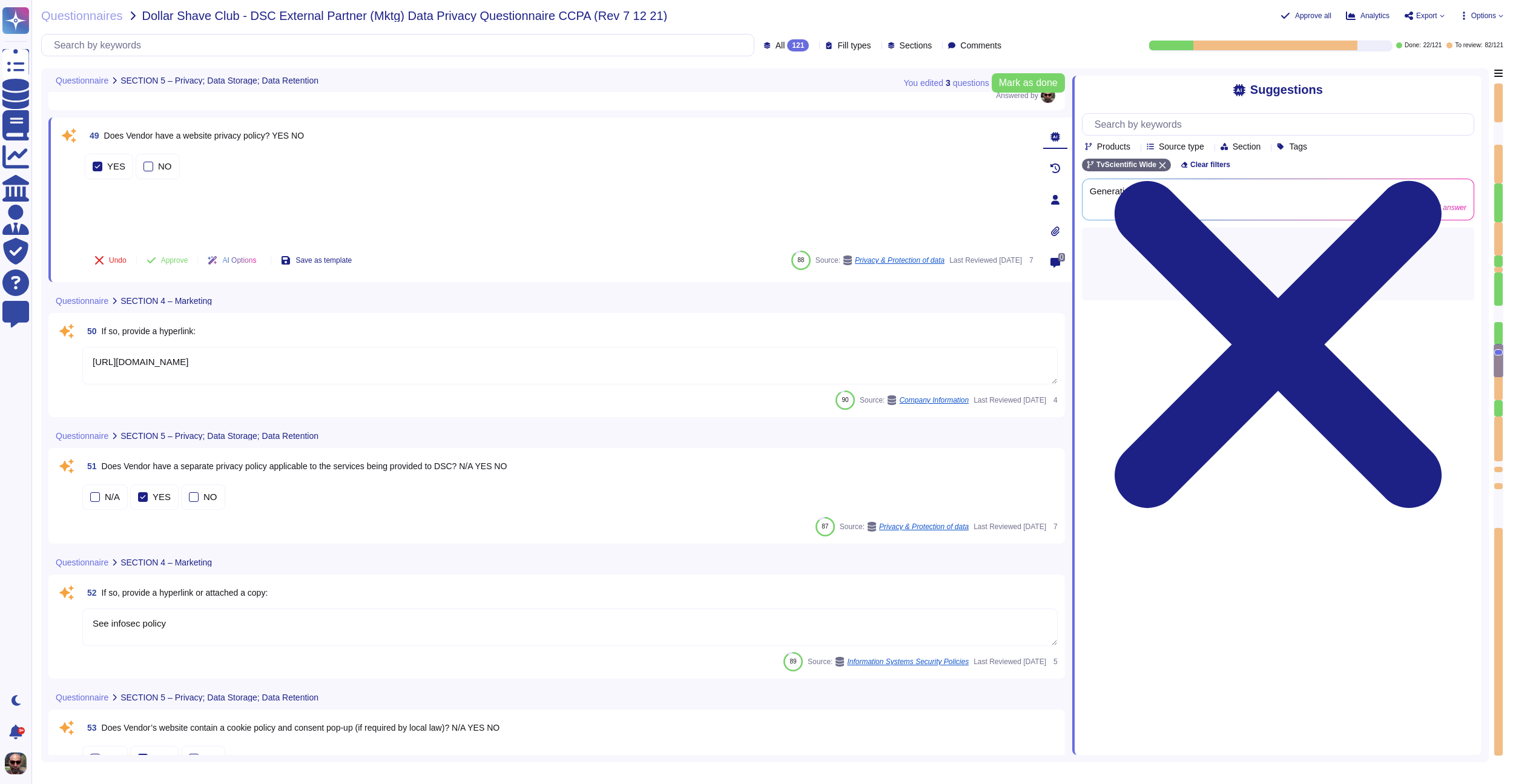
scroll to position [5273, 0]
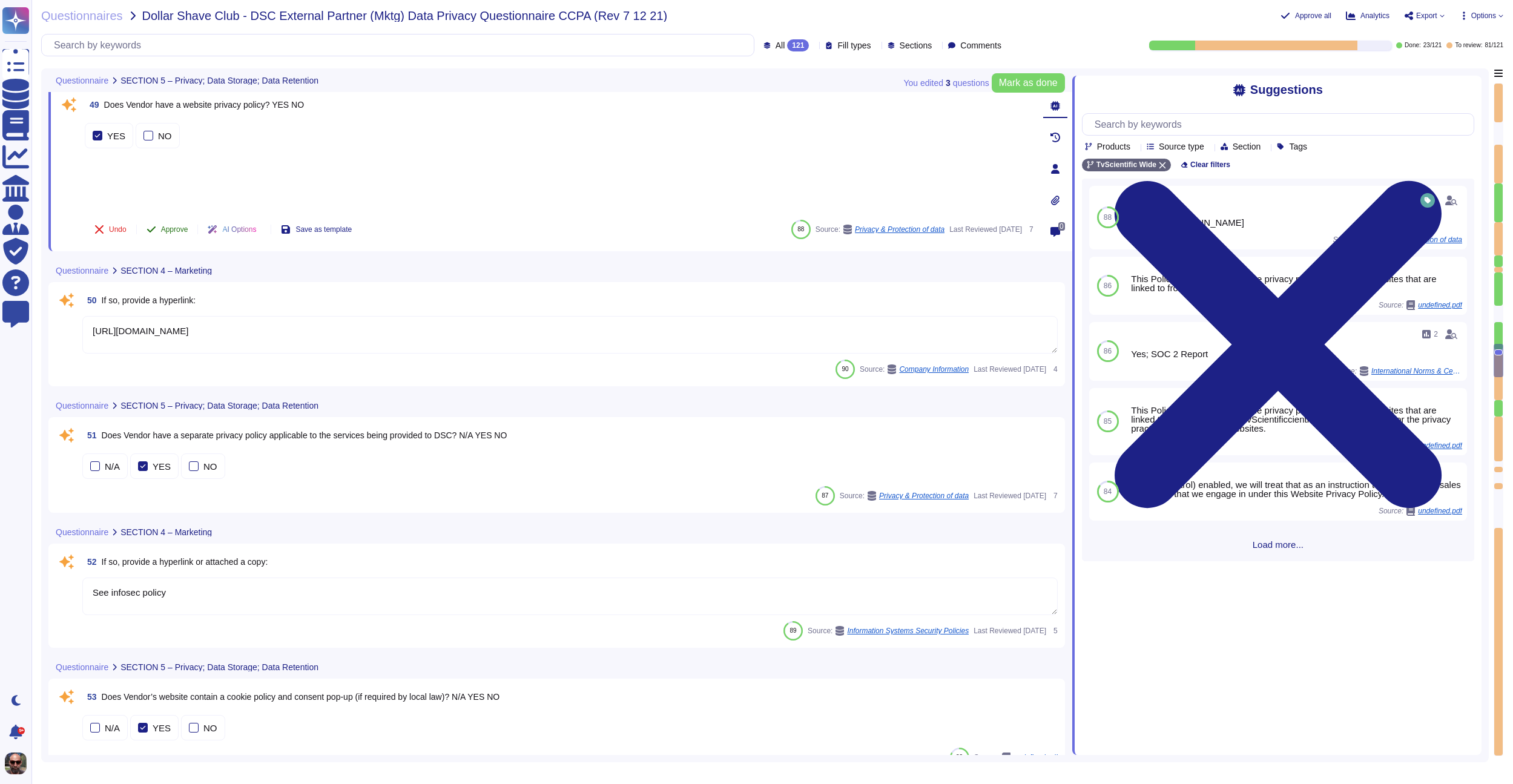
click at [173, 229] on span "Approve" at bounding box center [174, 230] width 27 height 7
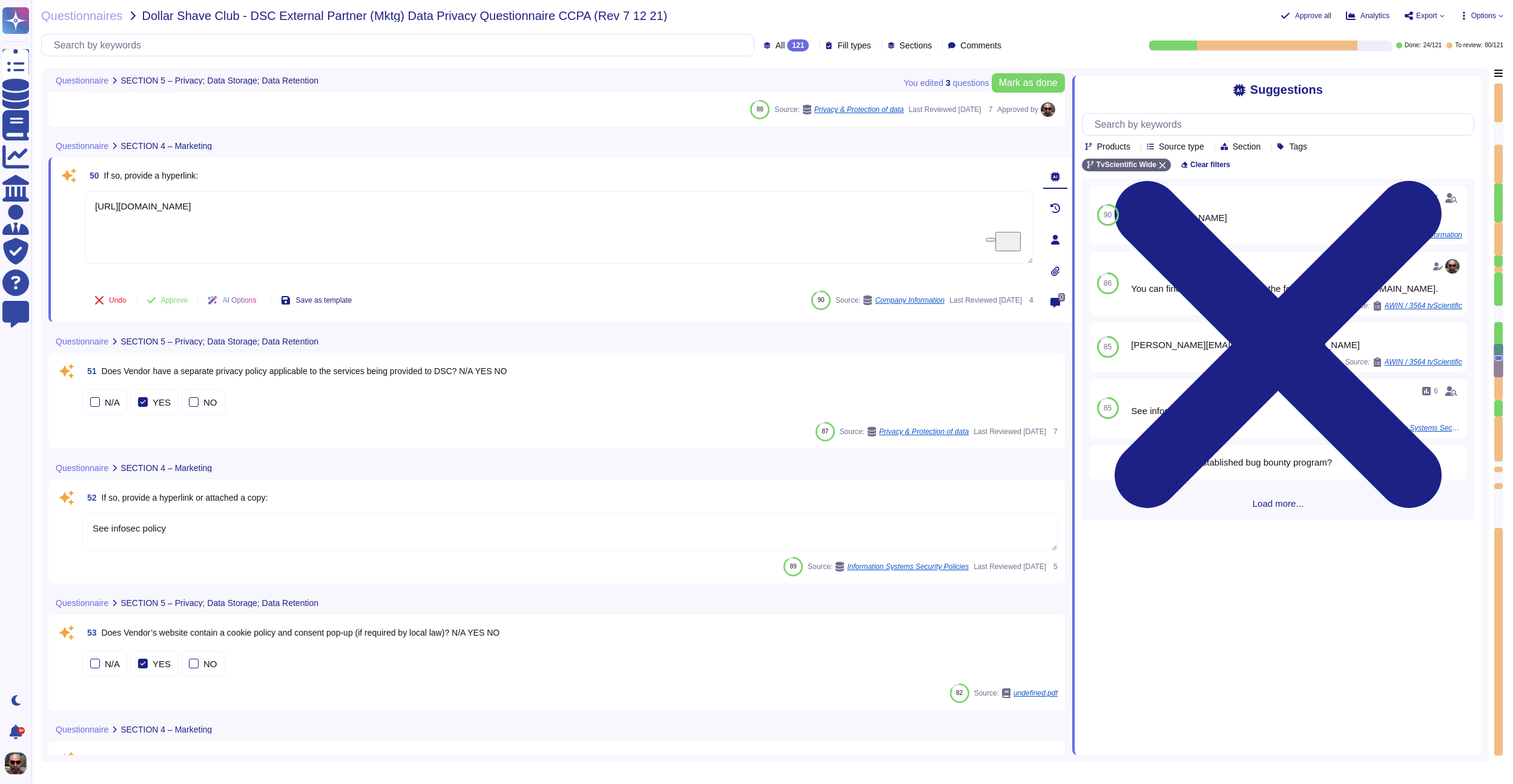
scroll to position [5375, 0]
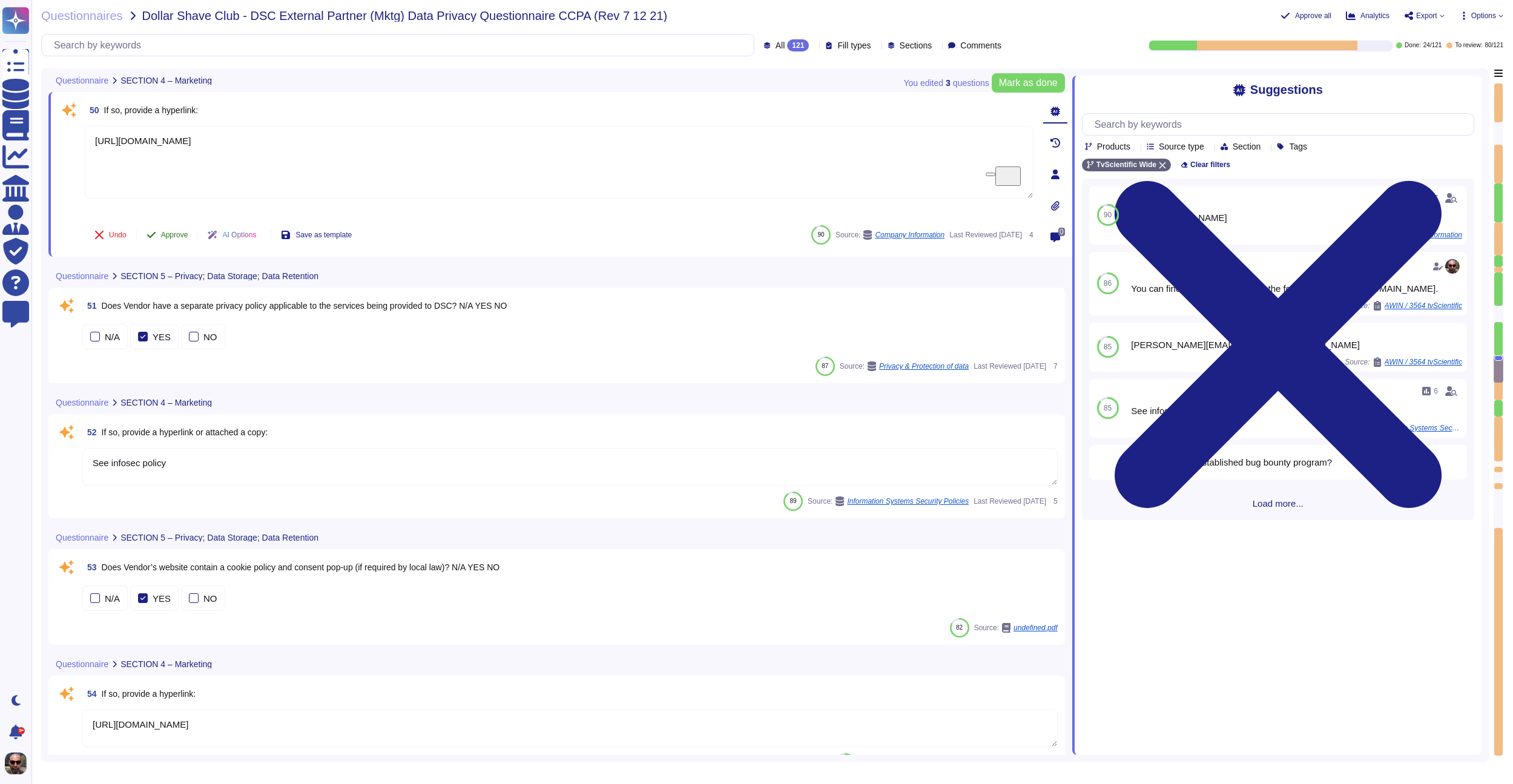
click at [163, 236] on span "Approve" at bounding box center [174, 235] width 27 height 7
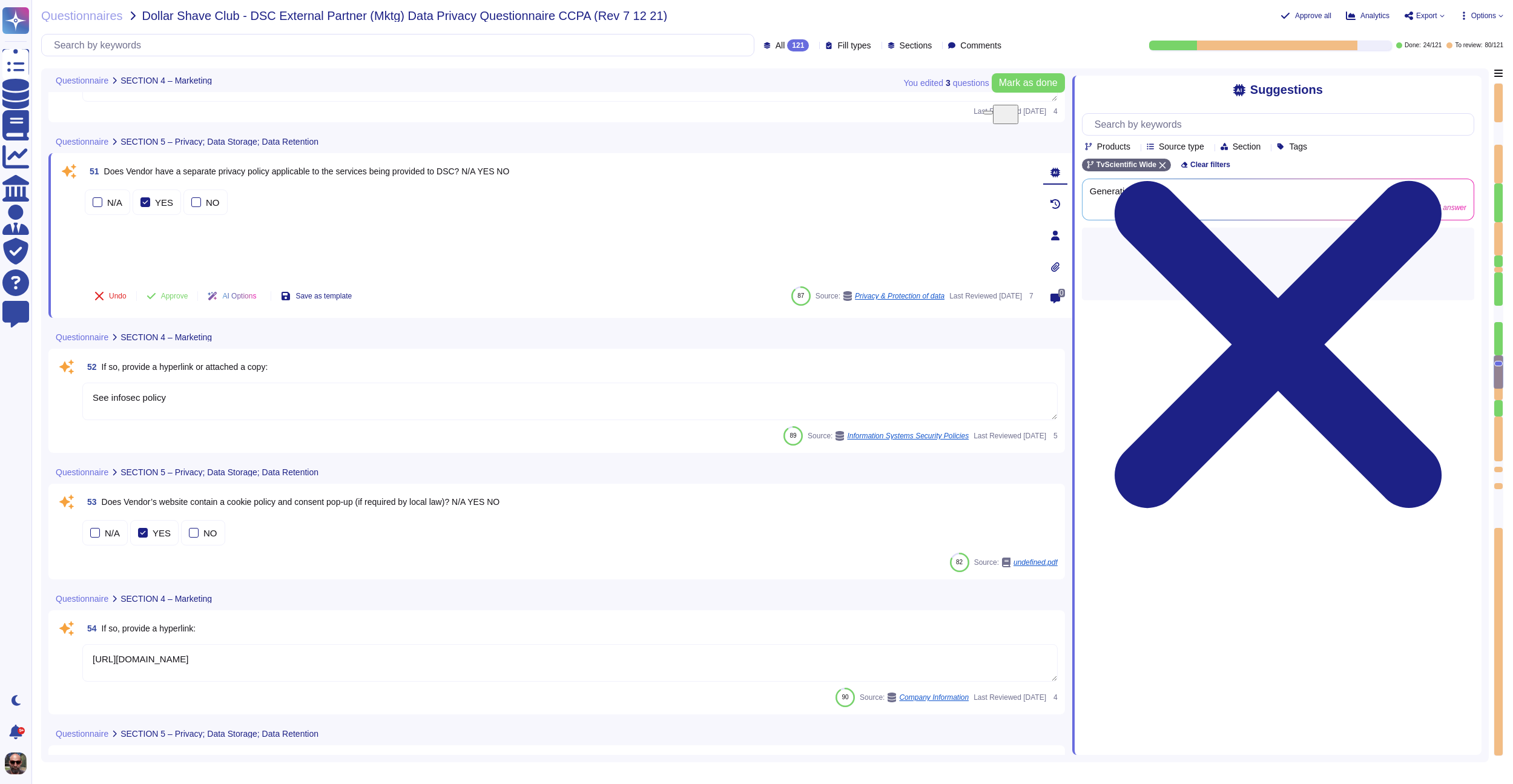
type textarea "Enterprise monitoring systems are configured to send alert notifications to IT …"
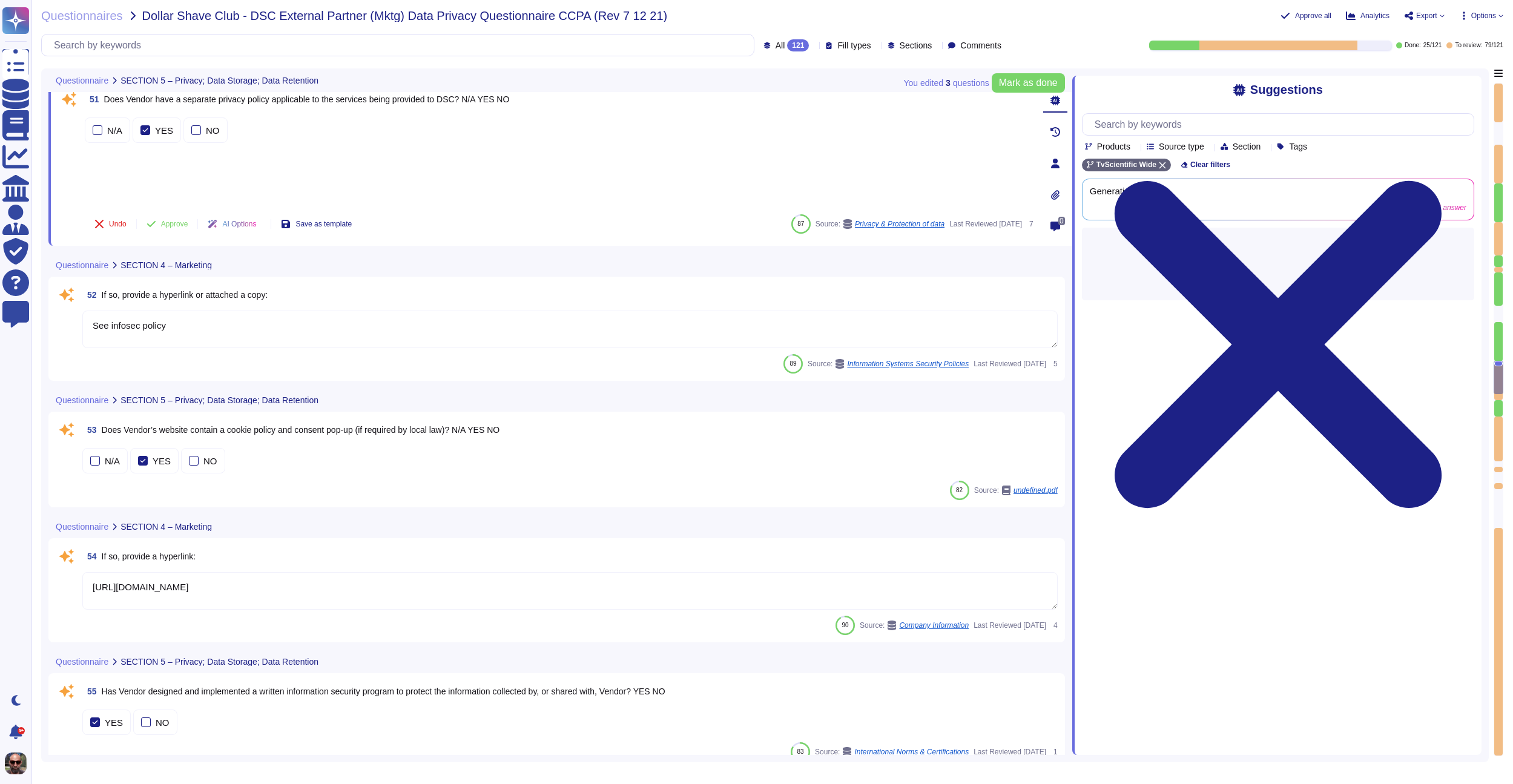
scroll to position [5491, 0]
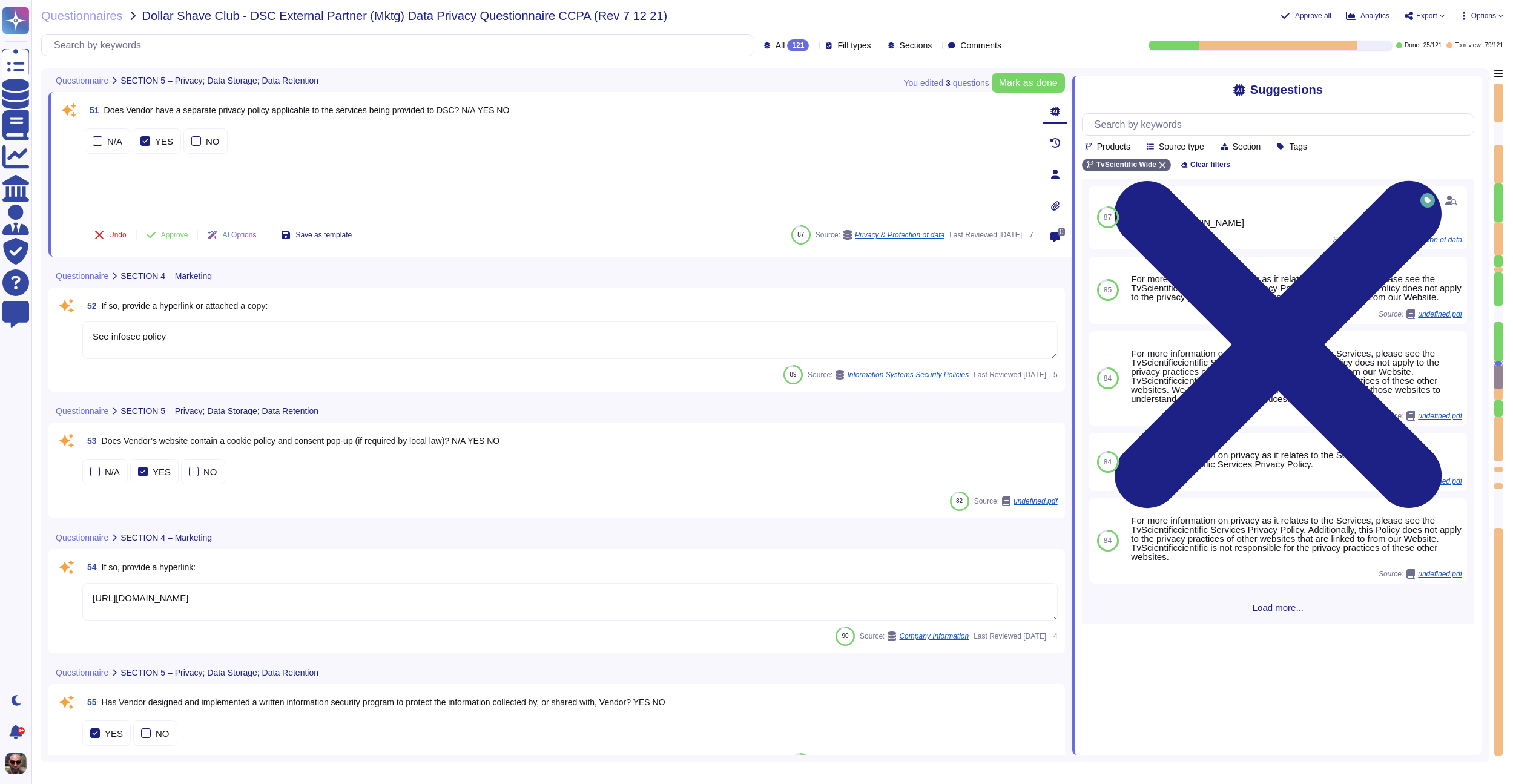
click at [163, 236] on span "Approve" at bounding box center [174, 235] width 27 height 7
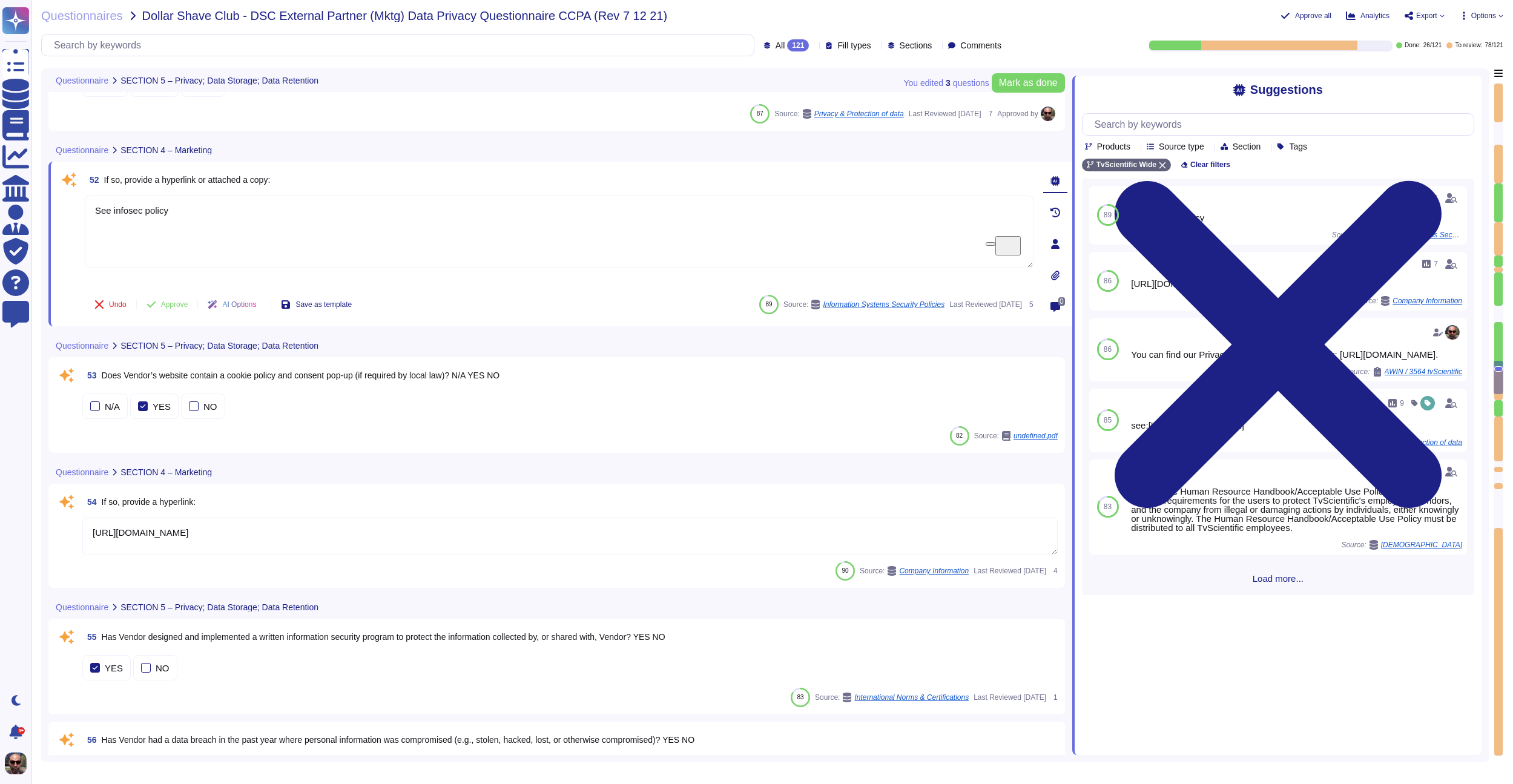
scroll to position [5612, 0]
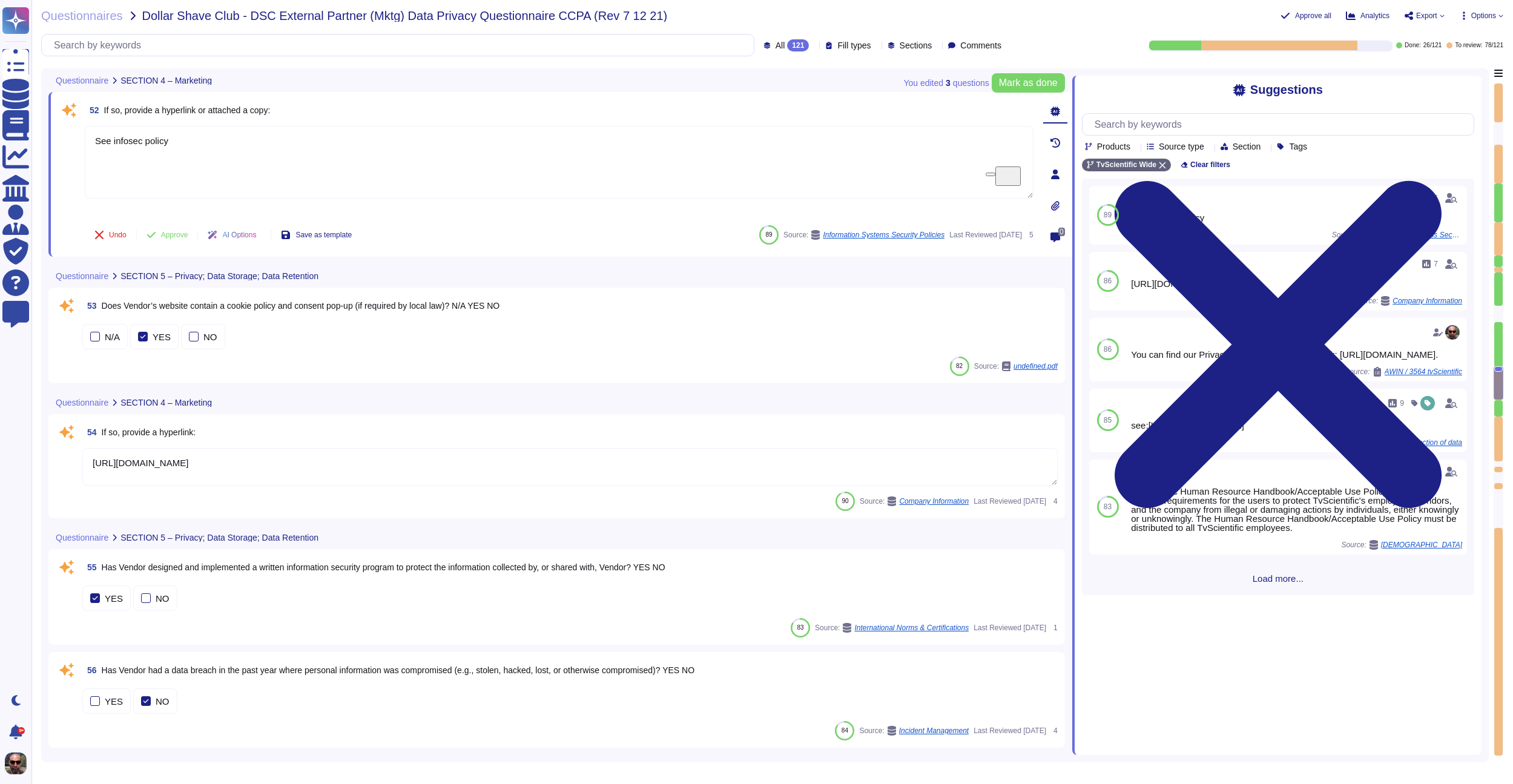
click at [1055, 203] on icon at bounding box center [1055, 205] width 10 height 10
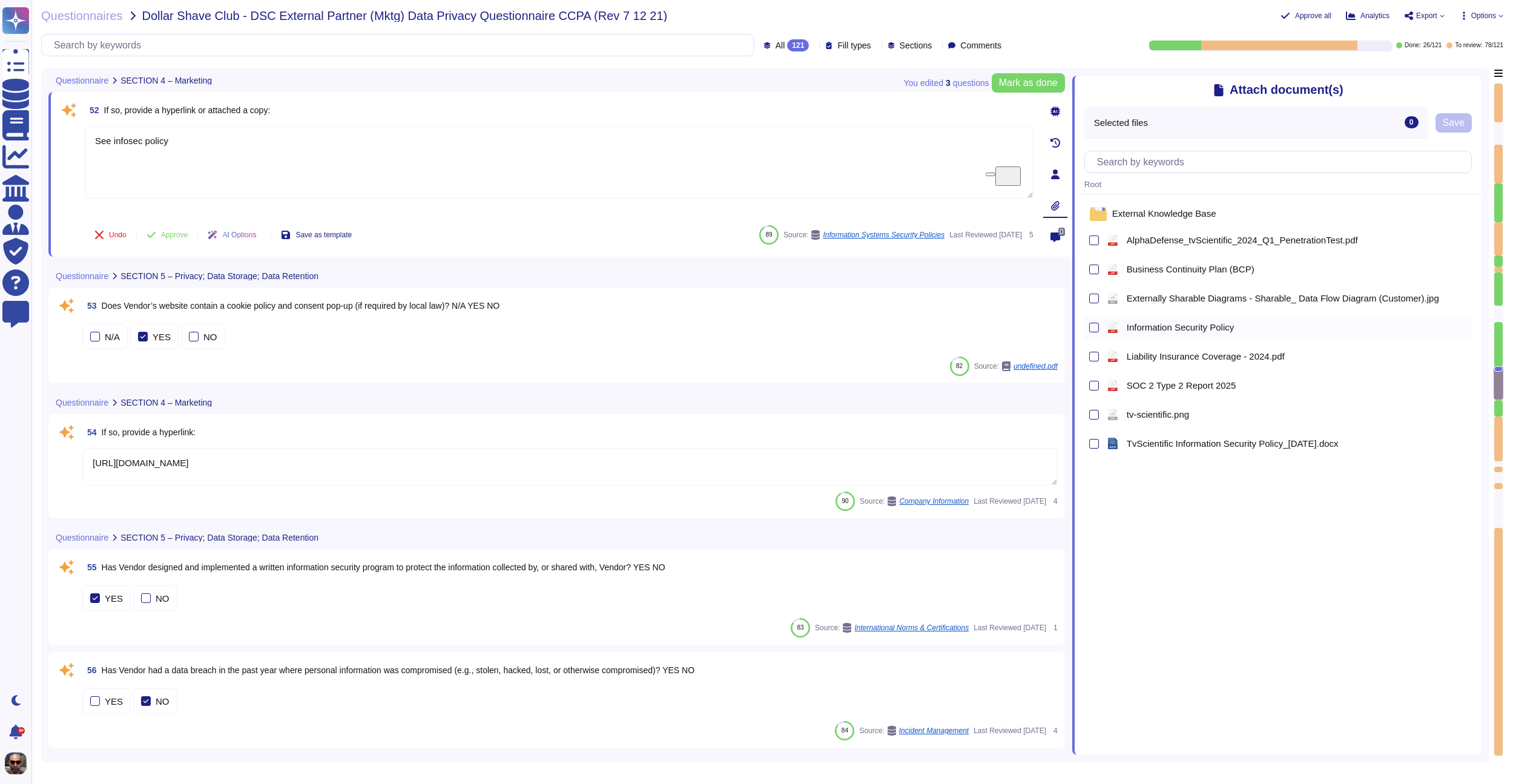
click at [1173, 325] on span "Information Security Policy" at bounding box center [1180, 327] width 107 height 9
click at [1467, 124] on button "Save" at bounding box center [1453, 123] width 36 height 19
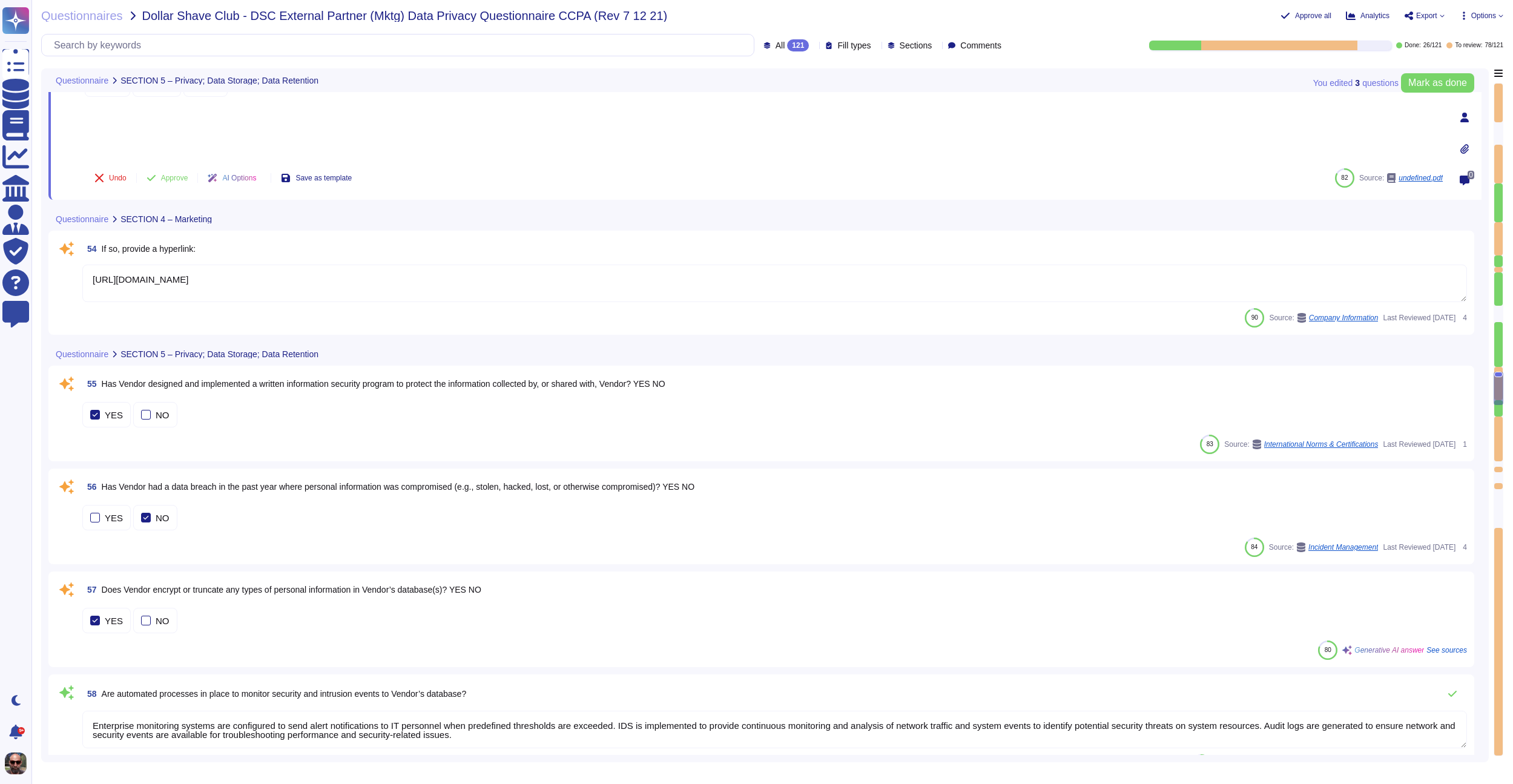
type textarea "The vendor plans to retain personal data for as long as necessary to provide se…"
type textarea "Upon termination of the agreement between TvScientific and the Vendor, the foll…"
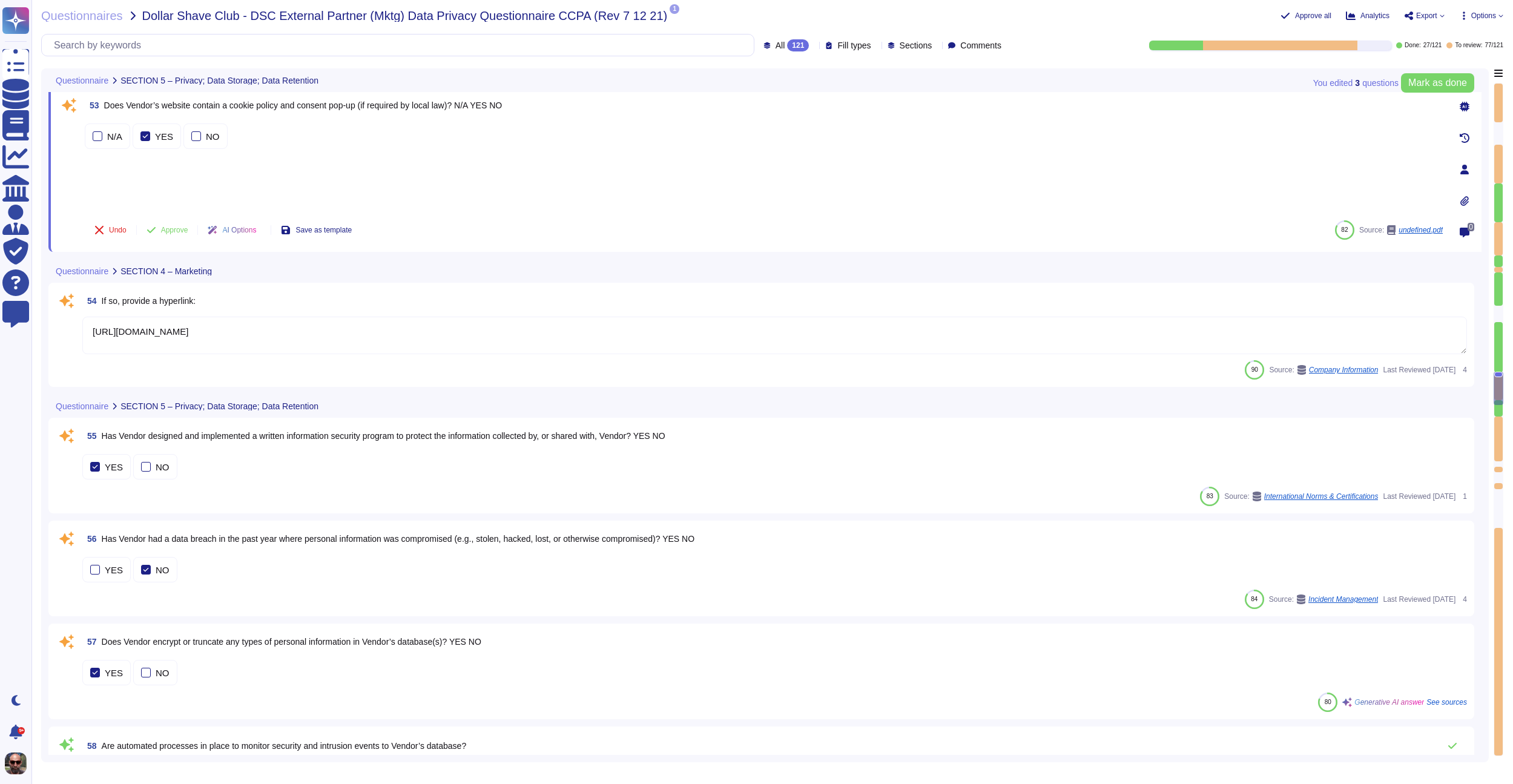
scroll to position [5728, 0]
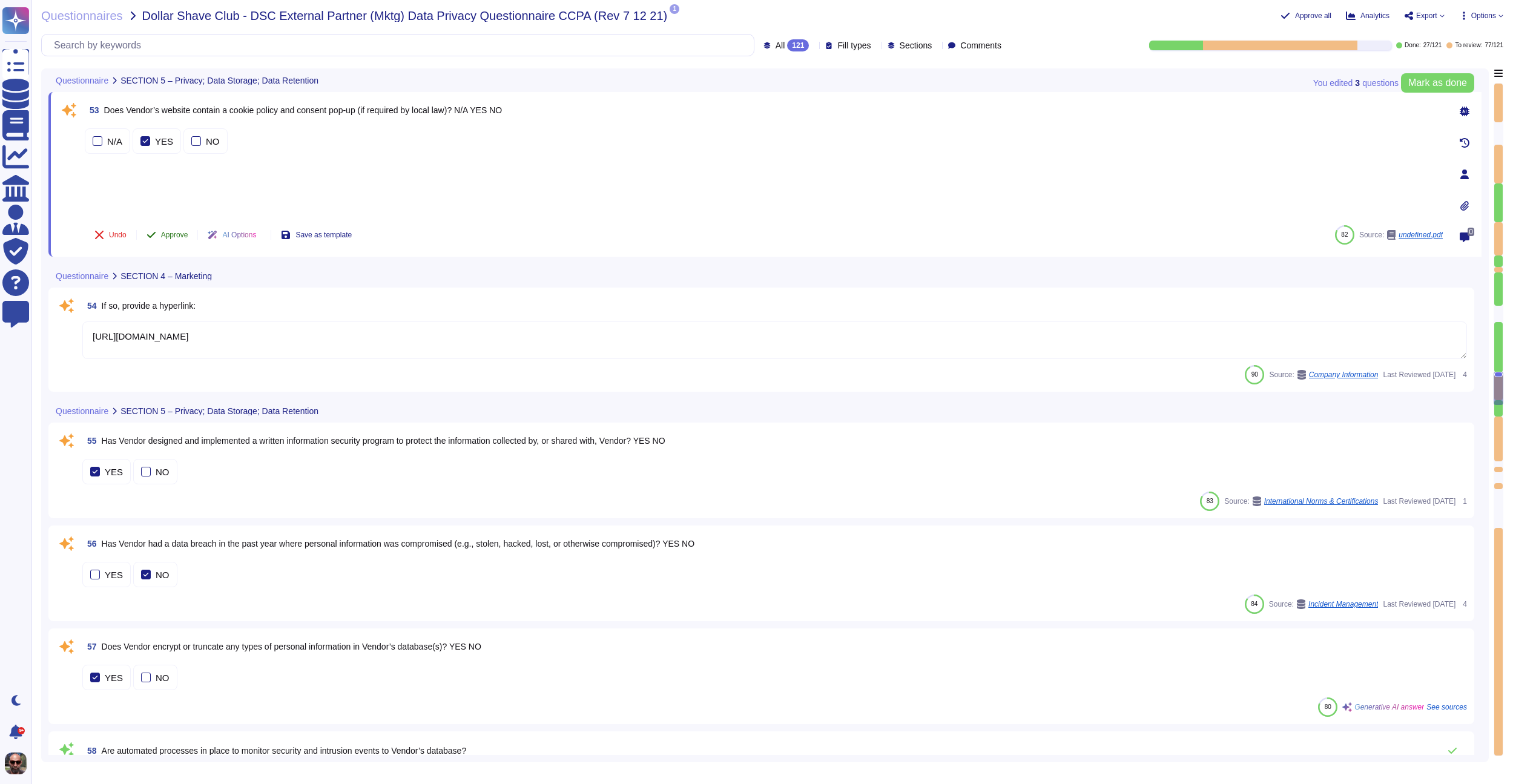
click at [182, 234] on span "Approve" at bounding box center [174, 235] width 27 height 7
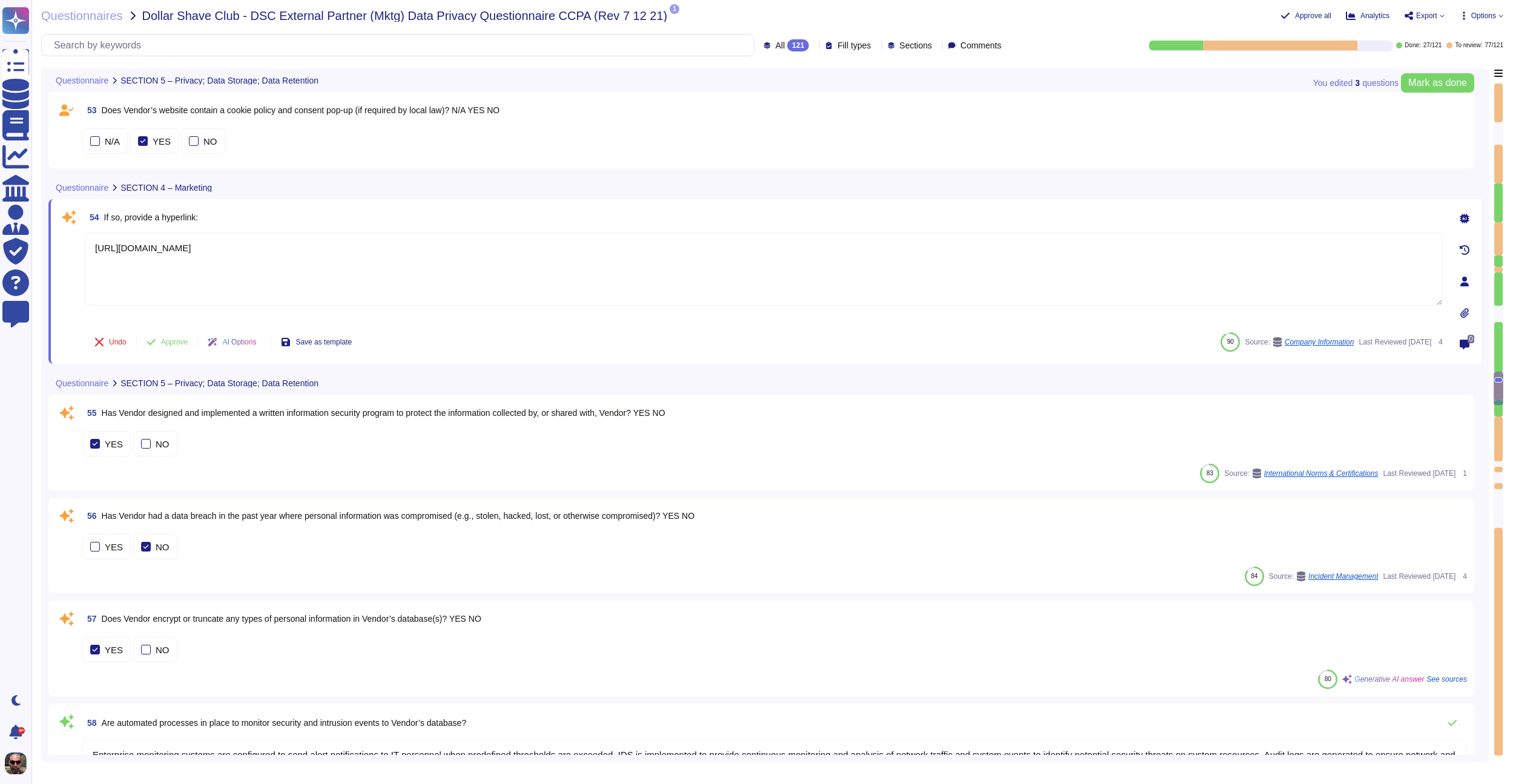
type textarea "Upon termination of the agreement between TvScientific and the Vendor, the foll…"
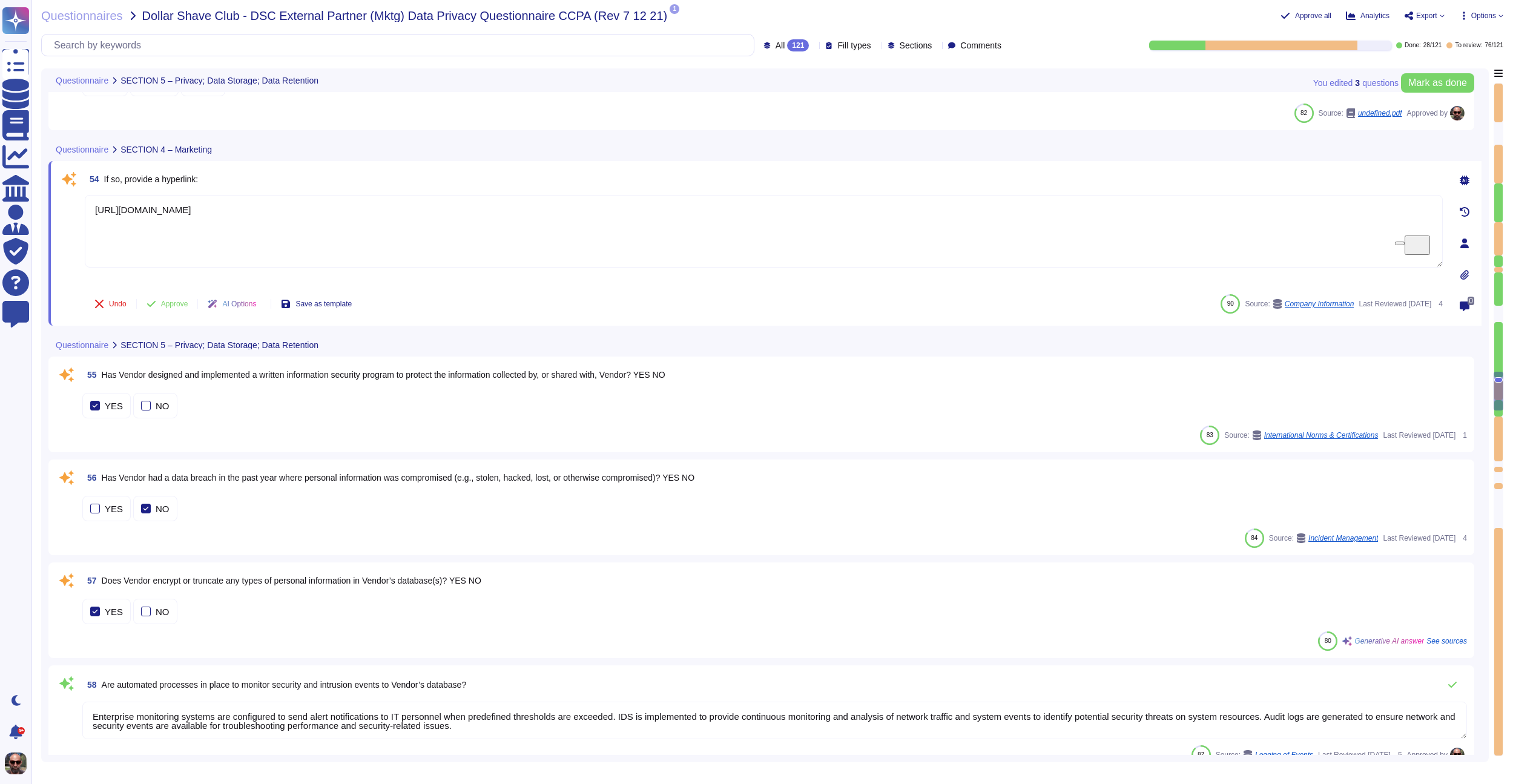
type textarea "Upon termination of the agreement between TvScientific and the Vendor, the foll…"
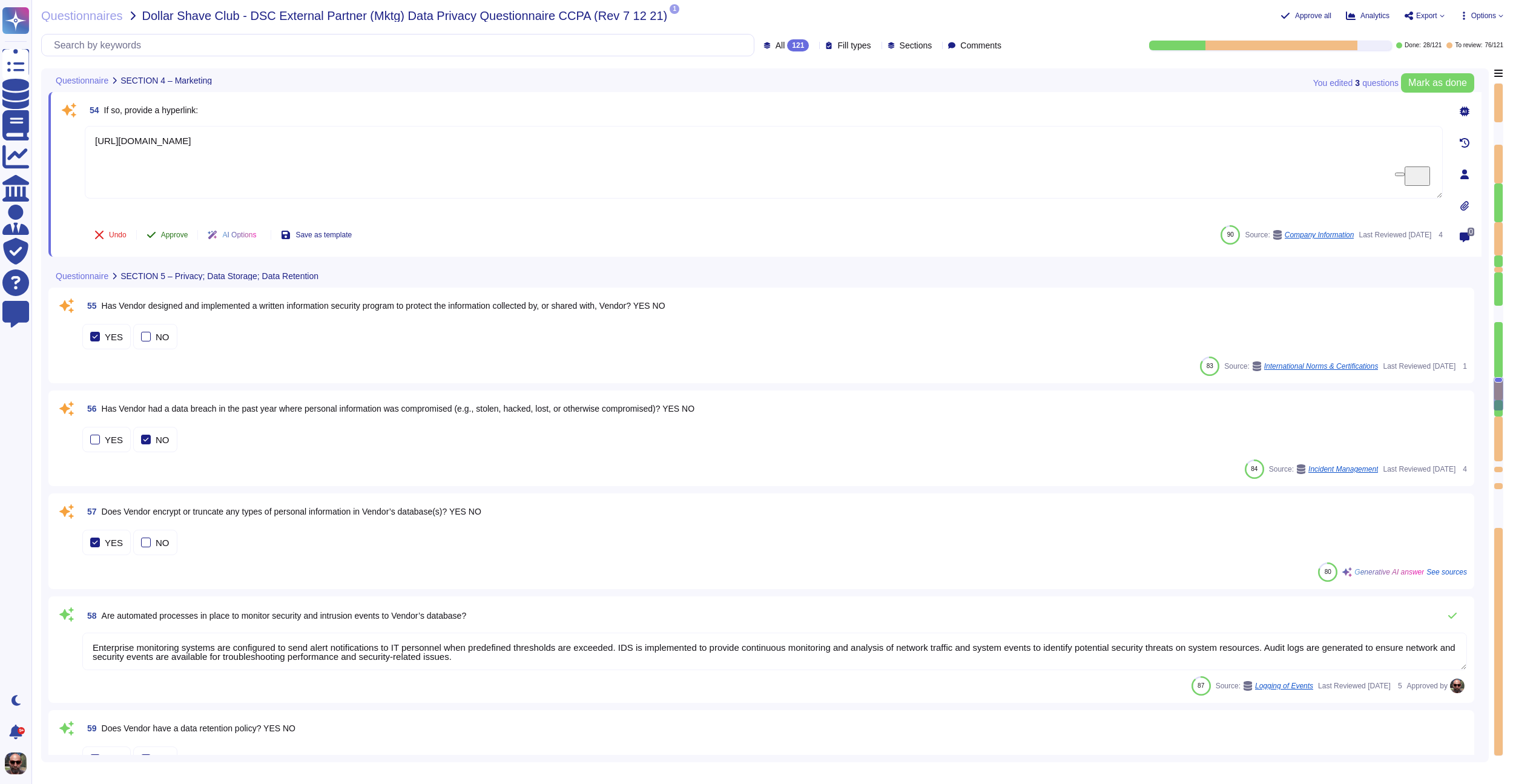
click at [170, 233] on span "Approve" at bounding box center [174, 235] width 27 height 7
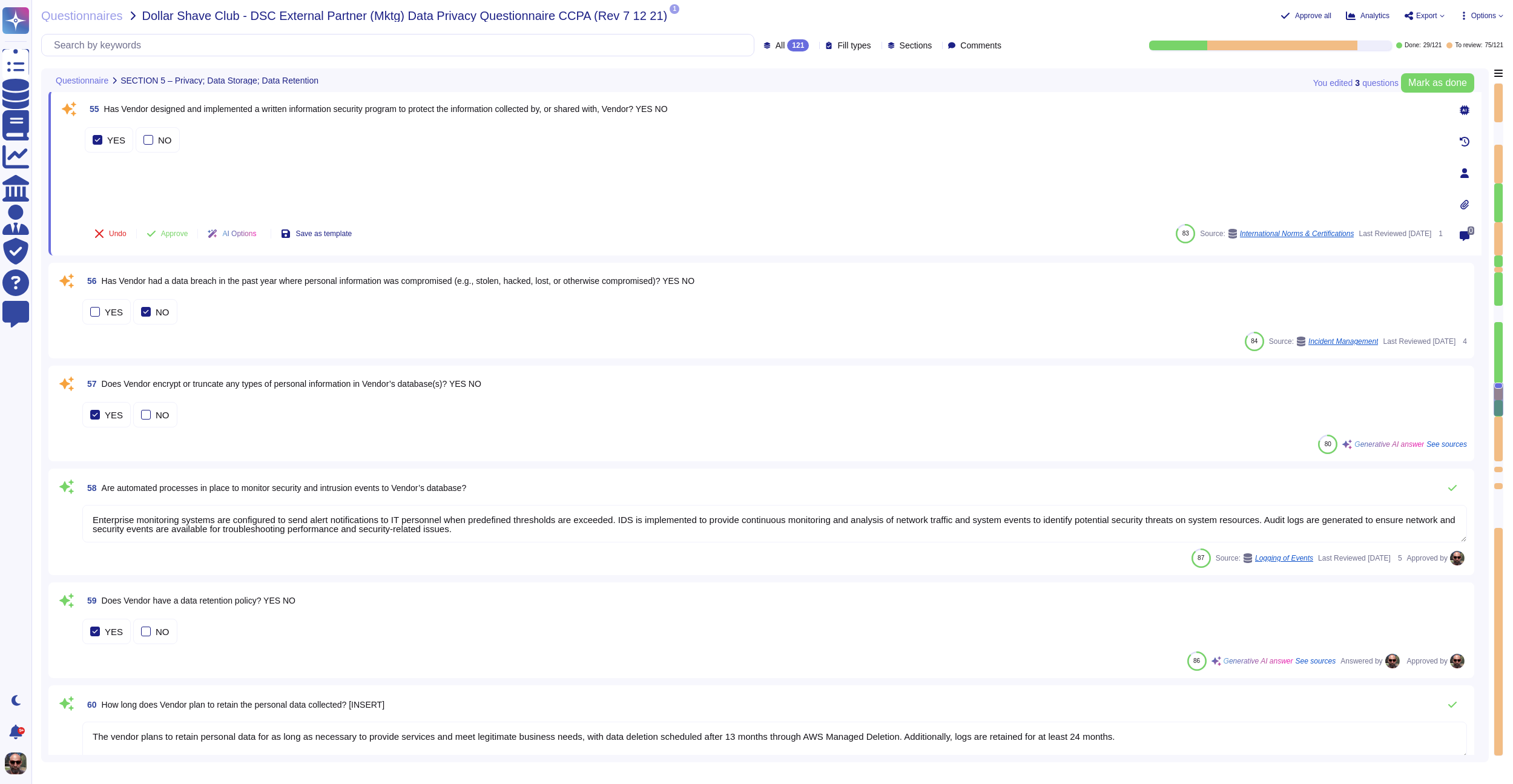
scroll to position [5965, 0]
click at [170, 233] on span "Approve" at bounding box center [174, 235] width 27 height 7
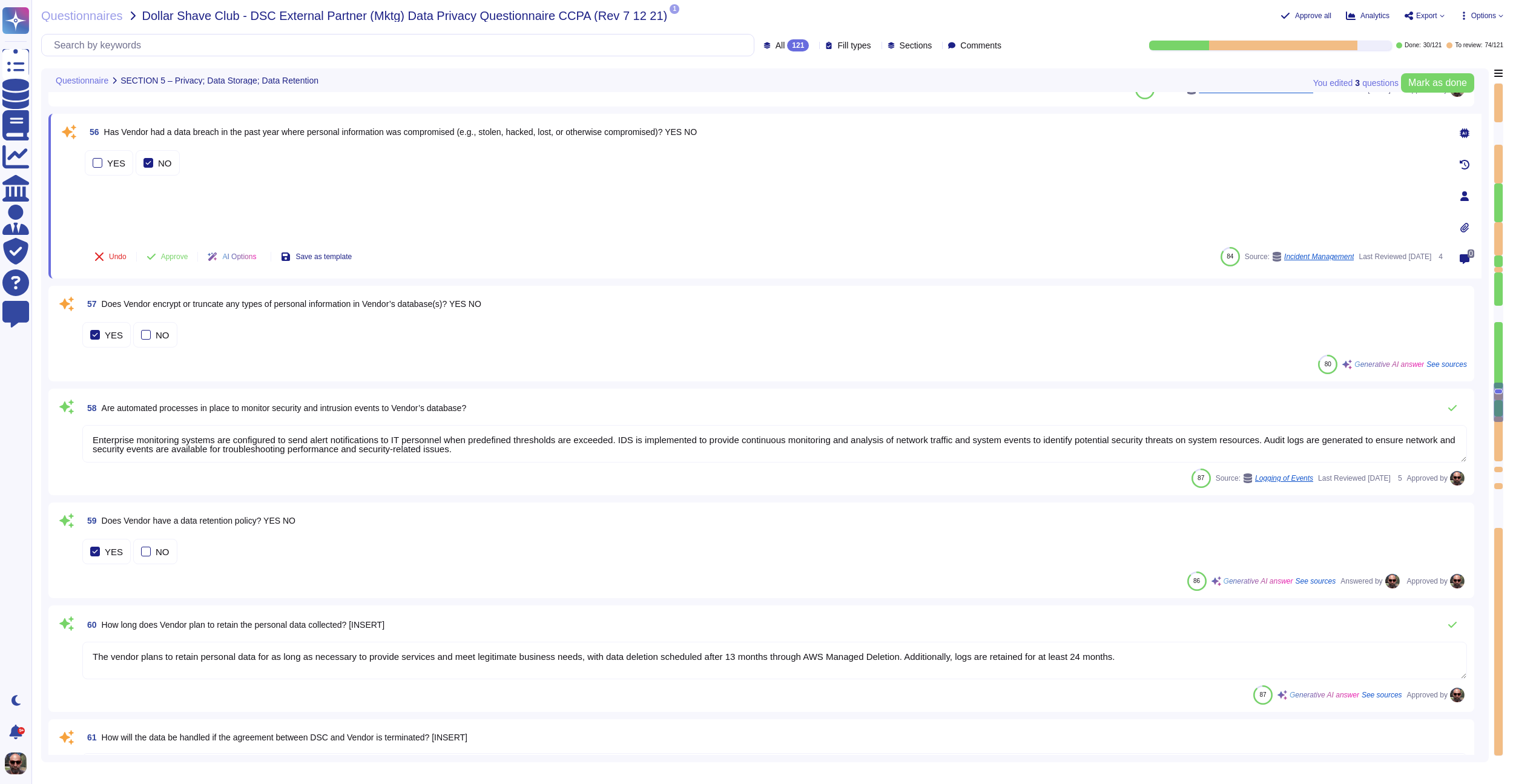
scroll to position [6063, 0]
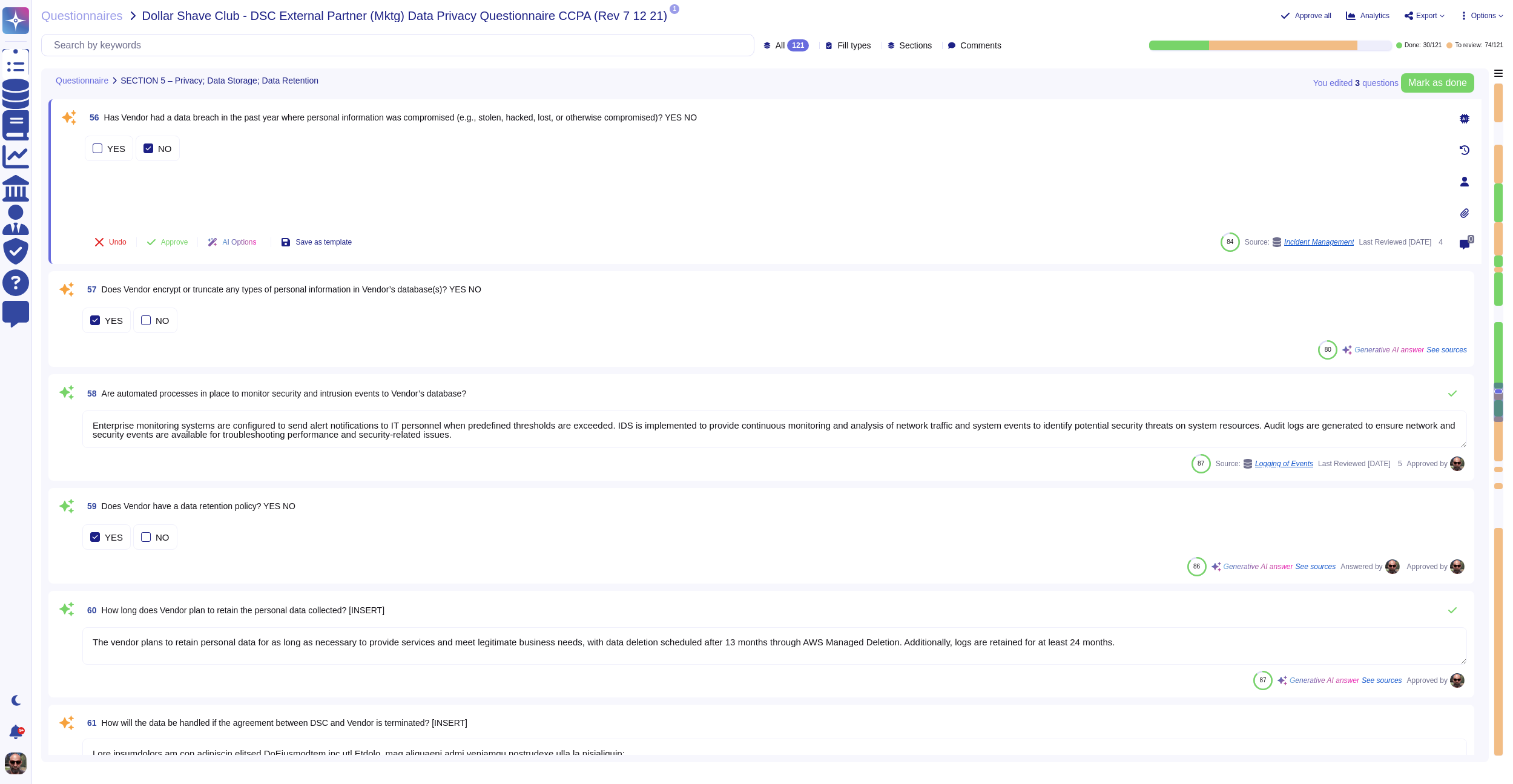
click at [170, 233] on button "Approve" at bounding box center [168, 242] width 61 height 24
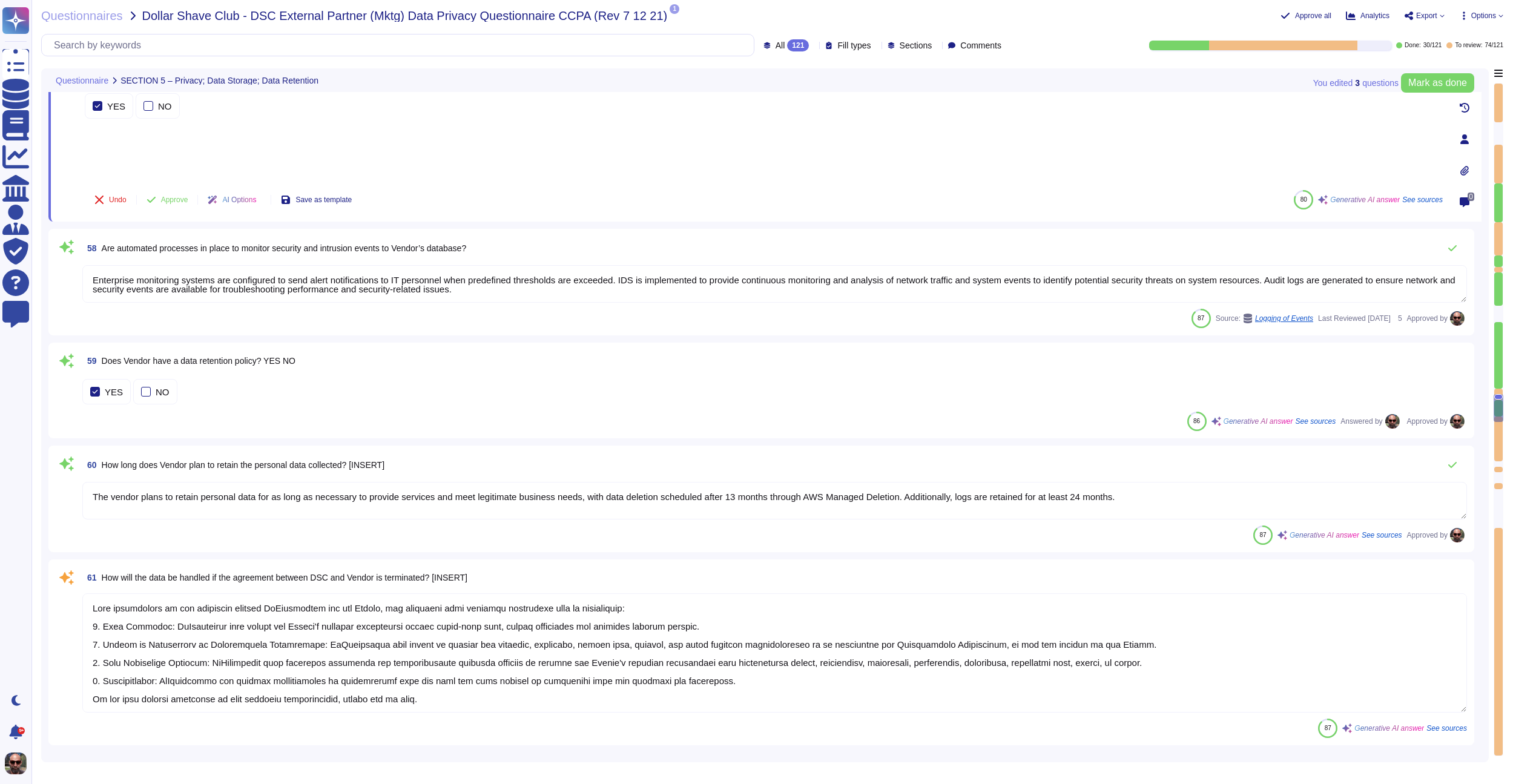
scroll to position [6147, 0]
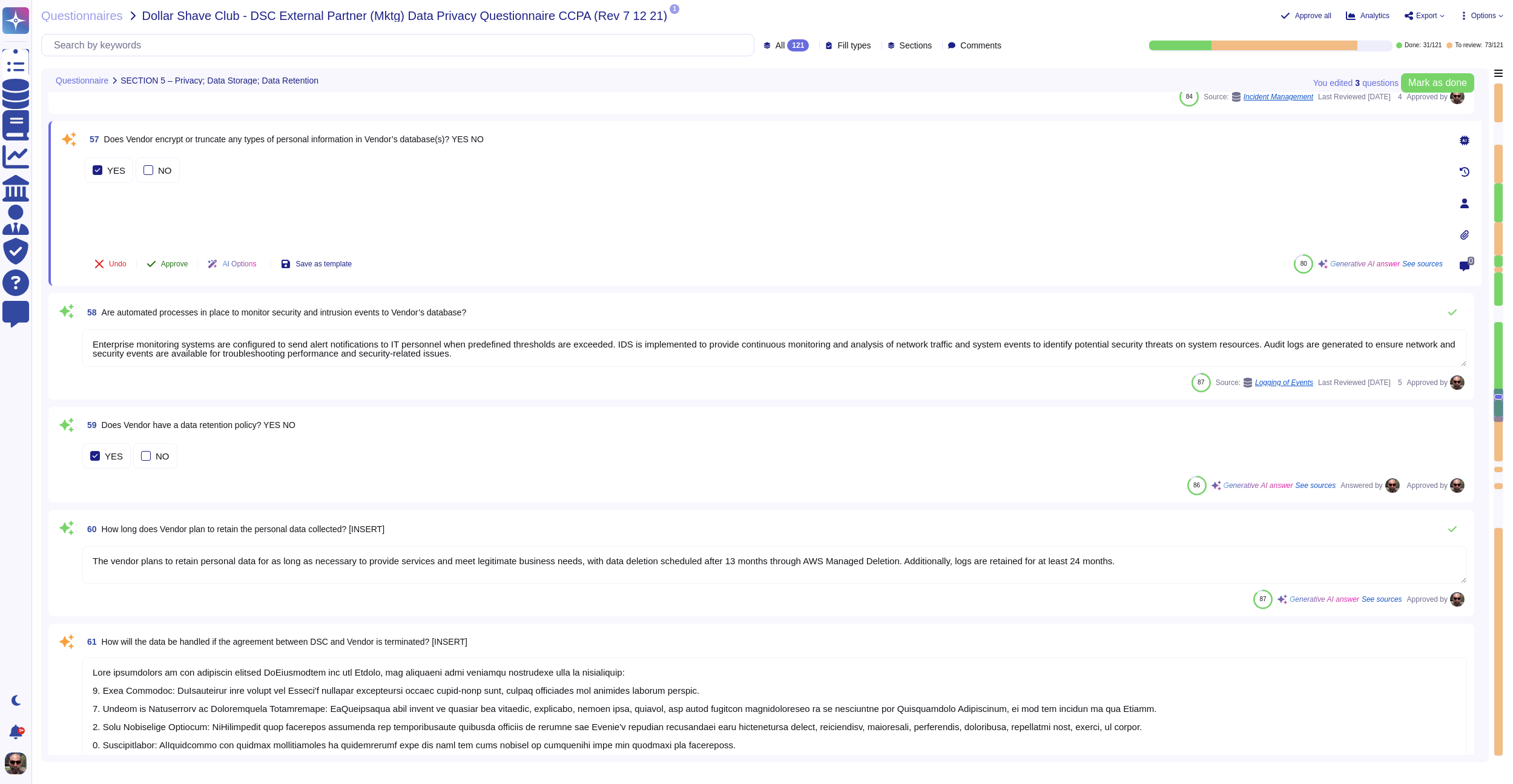
click at [171, 260] on span "Approve" at bounding box center [174, 264] width 27 height 7
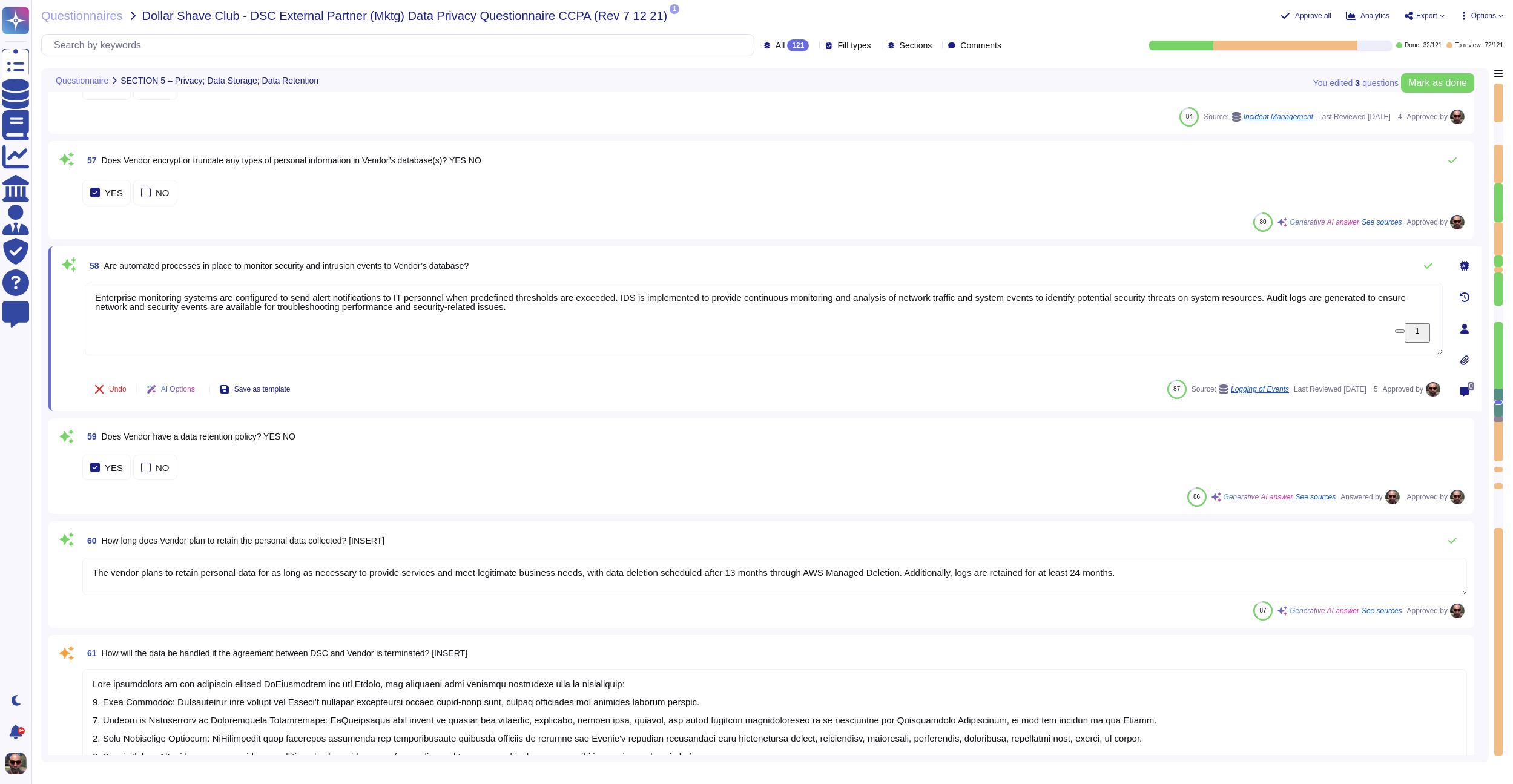
scroll to position [6126, 0]
click at [411, 405] on div "58 Are automated processes in place to monitor security and intrusion events to…" at bounding box center [764, 329] width 1433 height 165
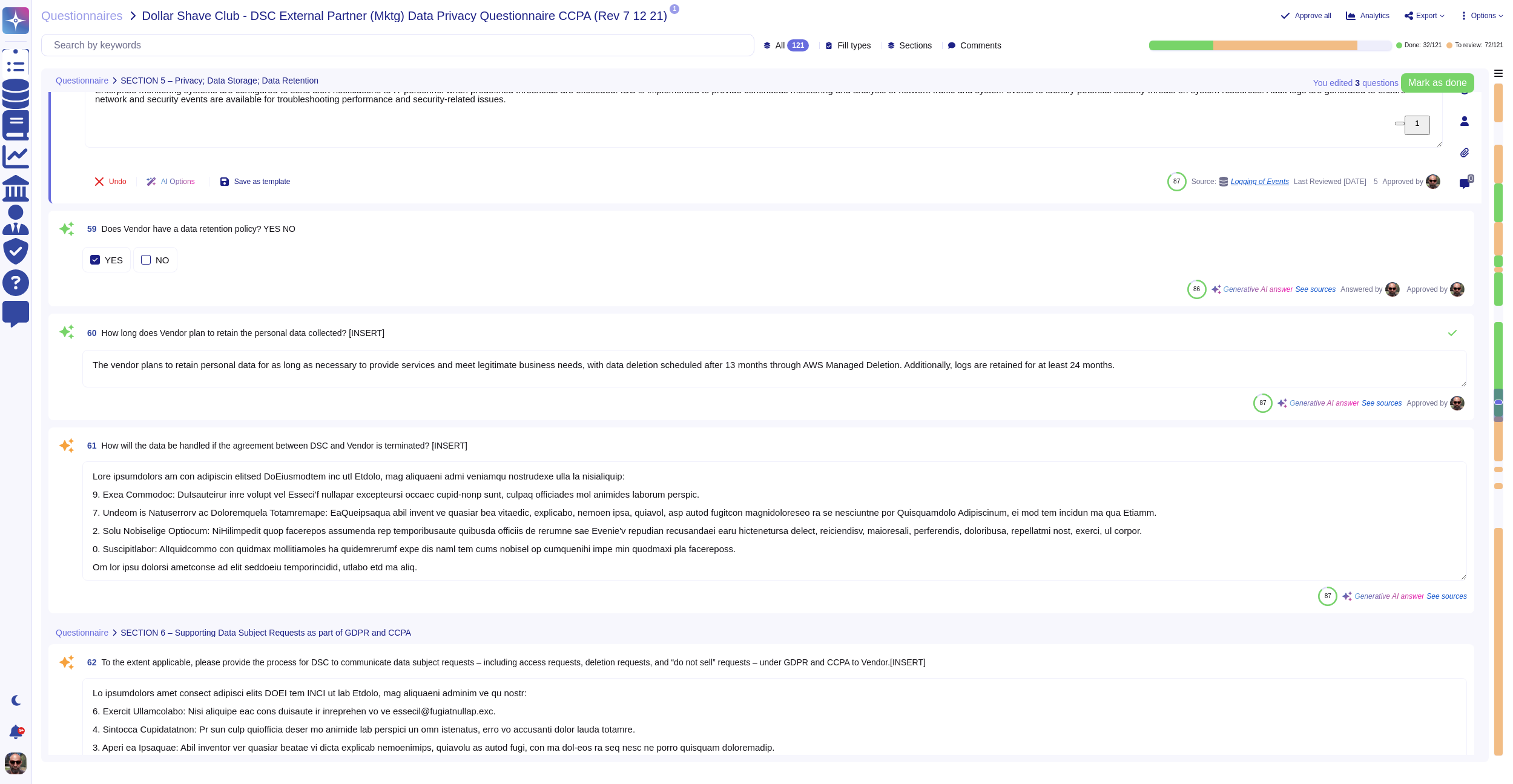
scroll to position [6346, 0]
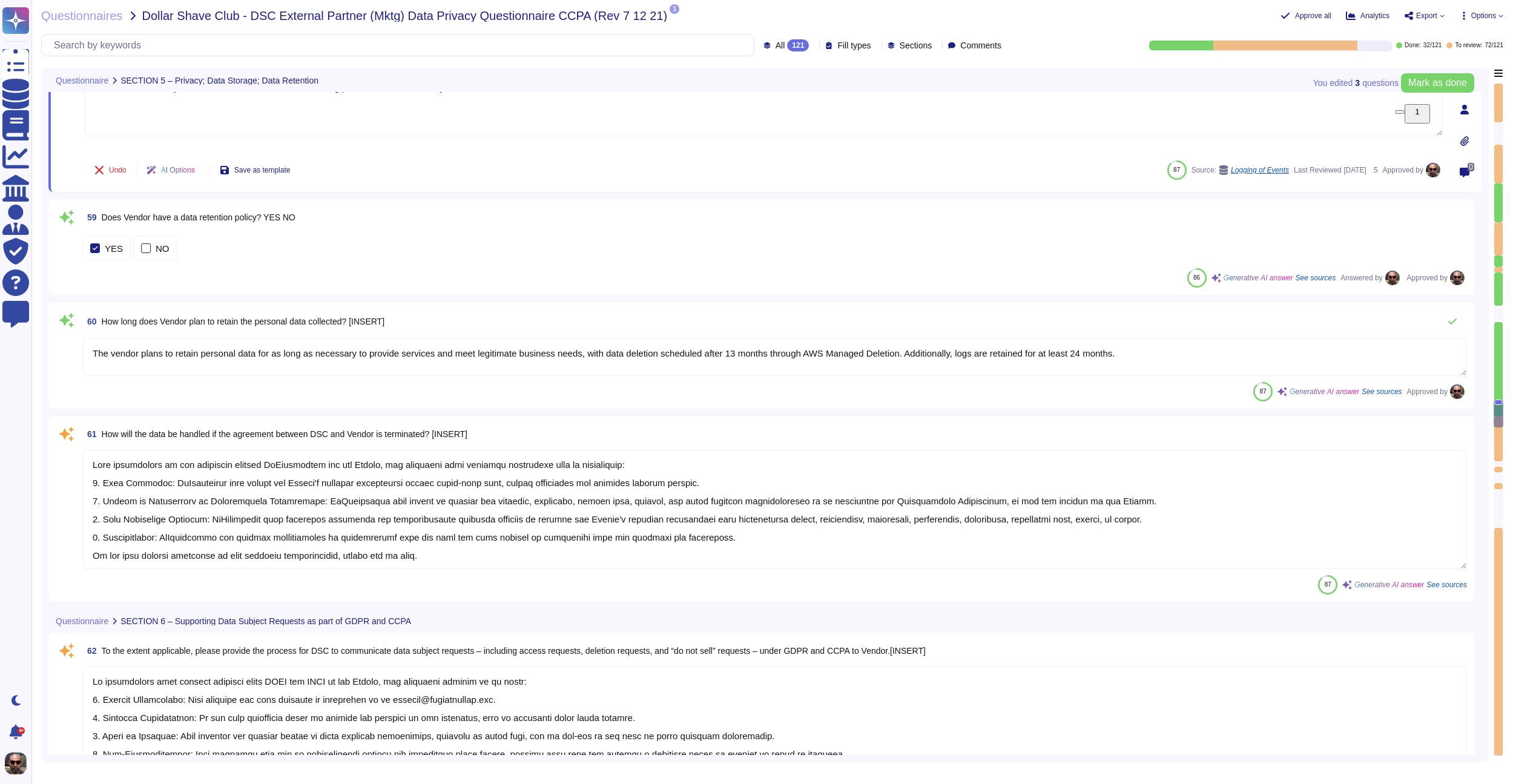
click at [302, 427] on span "61 How will the data be handled if the agreement between DSC and Vendor is term…" at bounding box center [274, 433] width 385 height 21
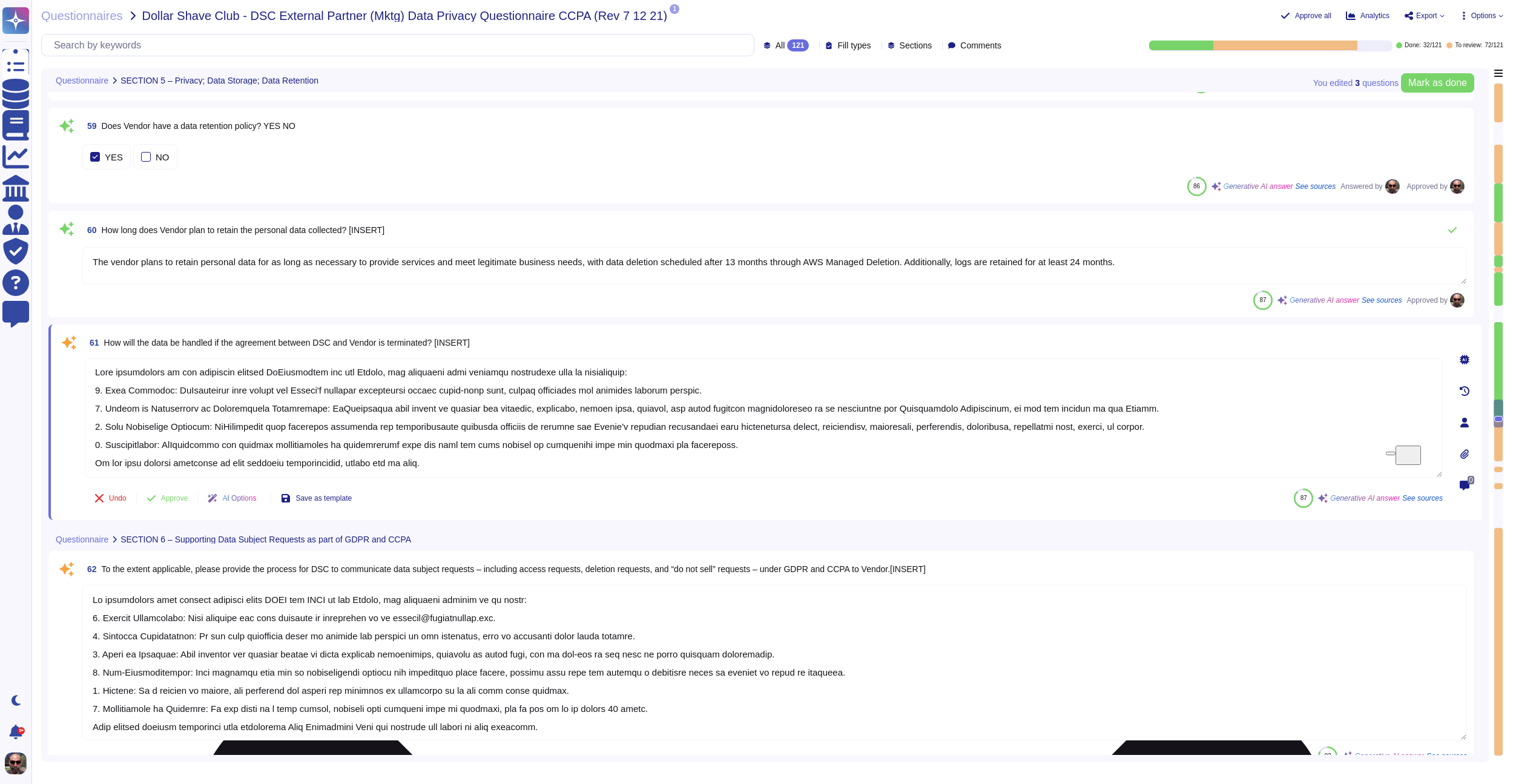
scroll to position [6386, 0]
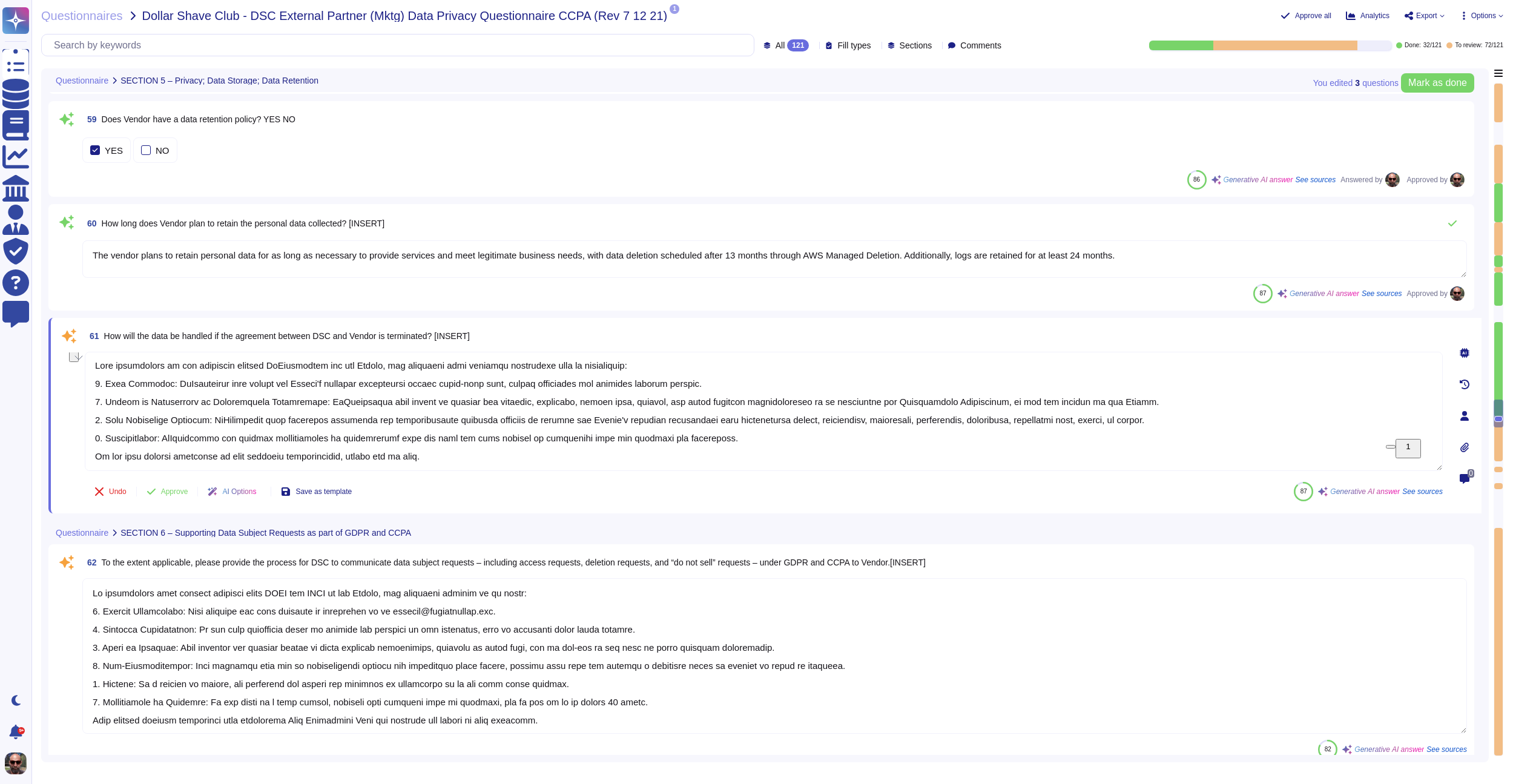
drag, startPoint x: 448, startPoint y: 454, endPoint x: 83, endPoint y: 460, distance: 365.0
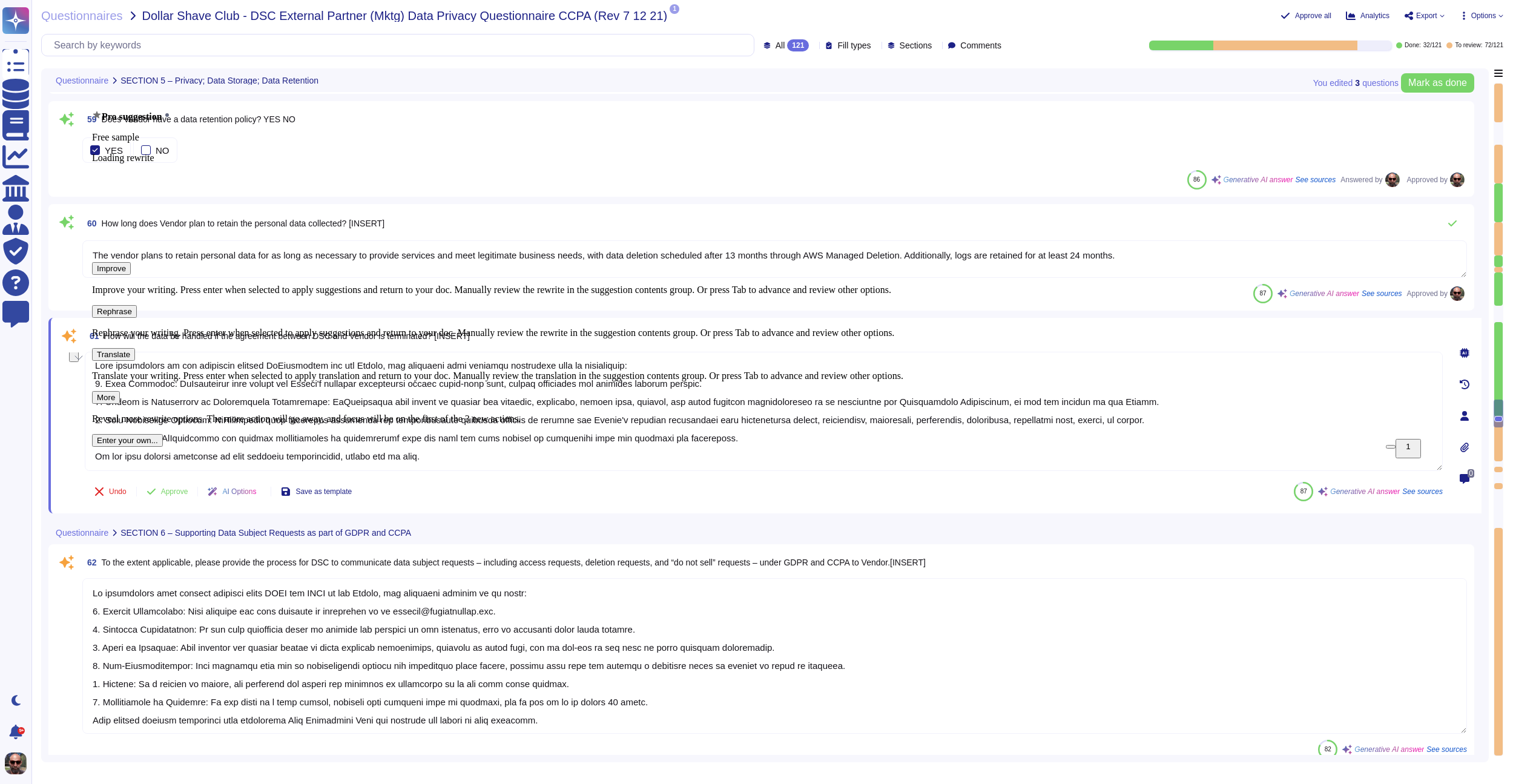
scroll to position [0, 0]
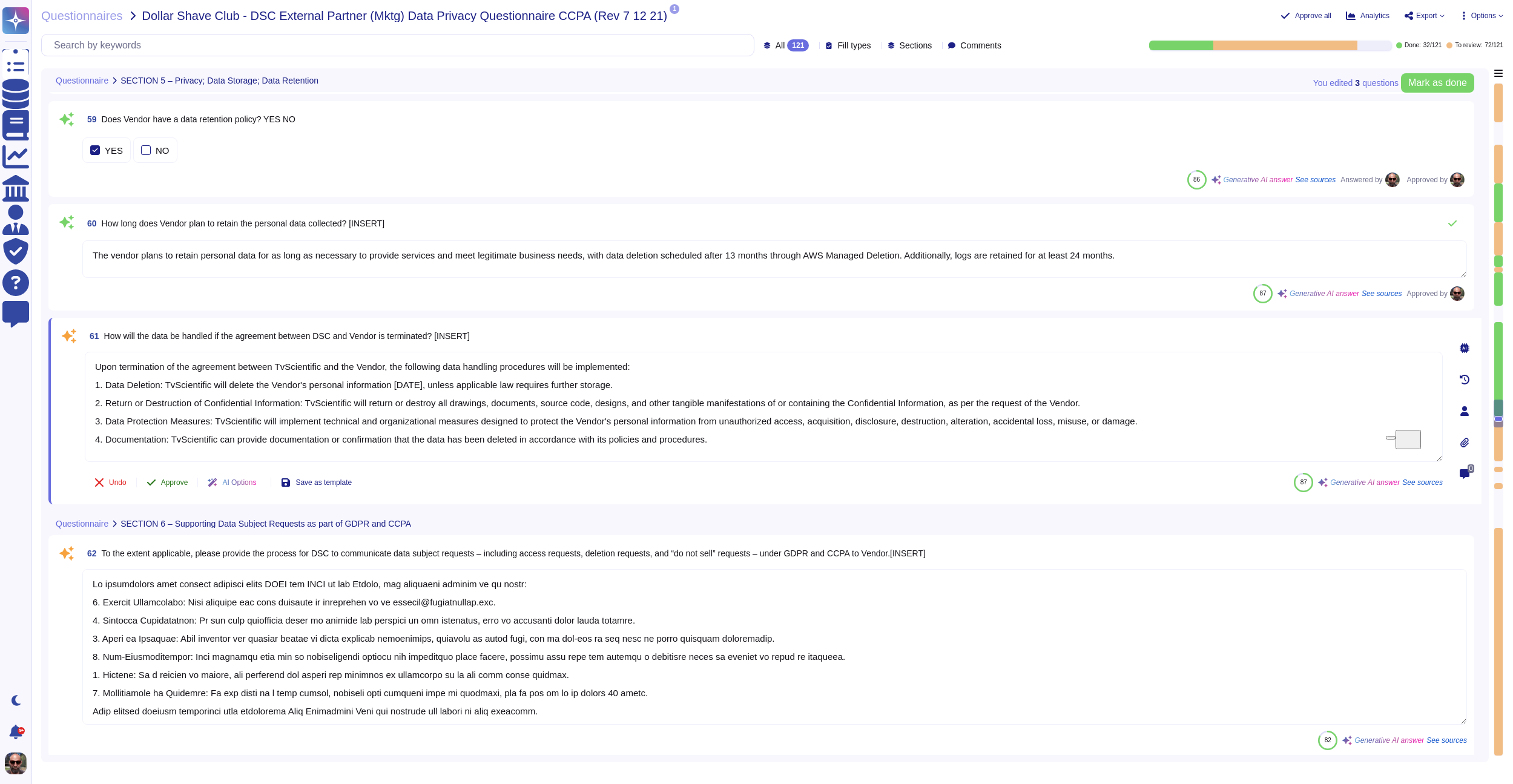
click at [160, 479] on div "61 How will the data be handled if the agreement between DSC and Vendor is term…" at bounding box center [750, 411] width 1385 height 172
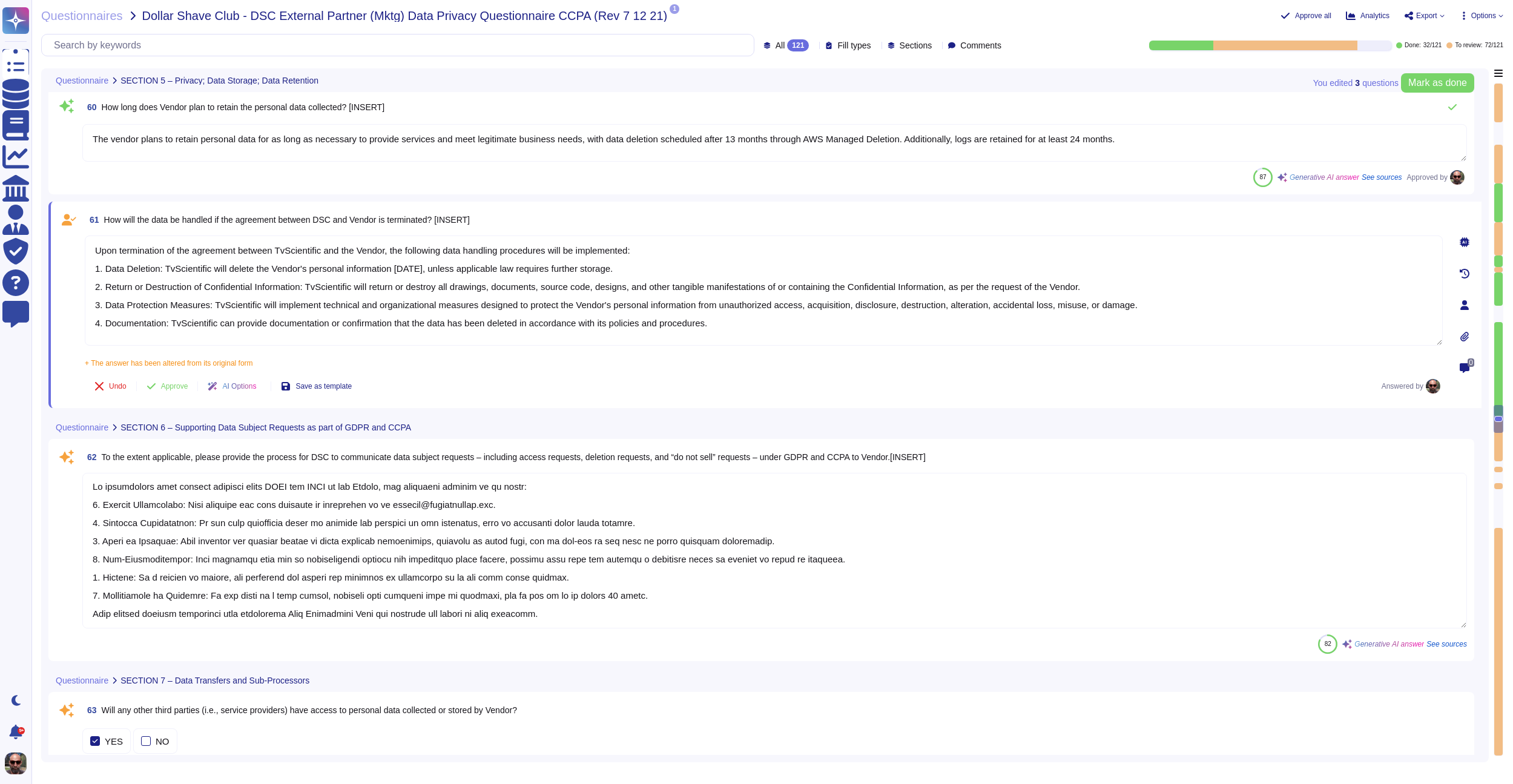
scroll to position [6508, 0]
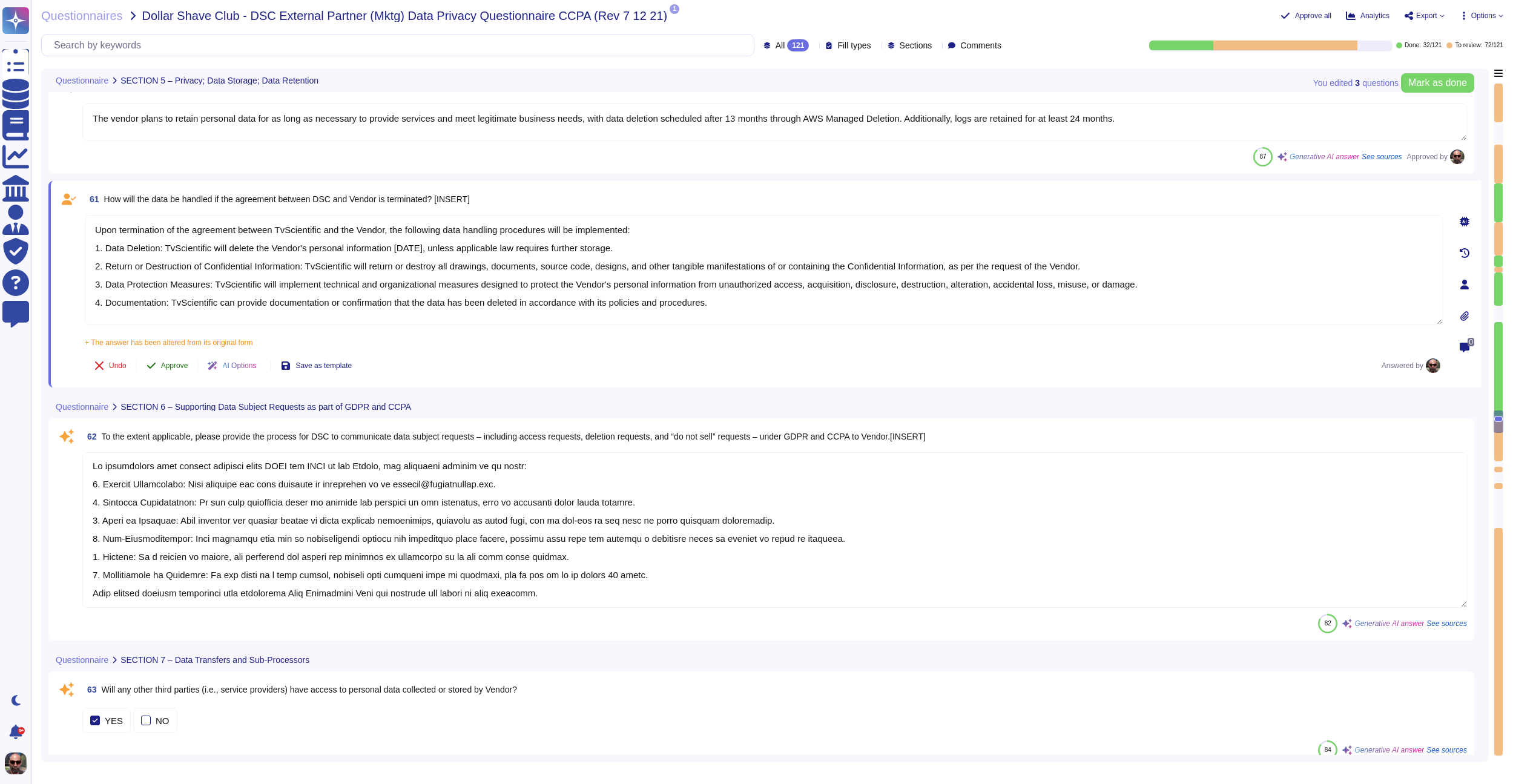
click at [175, 363] on span "Approve" at bounding box center [174, 365] width 27 height 7
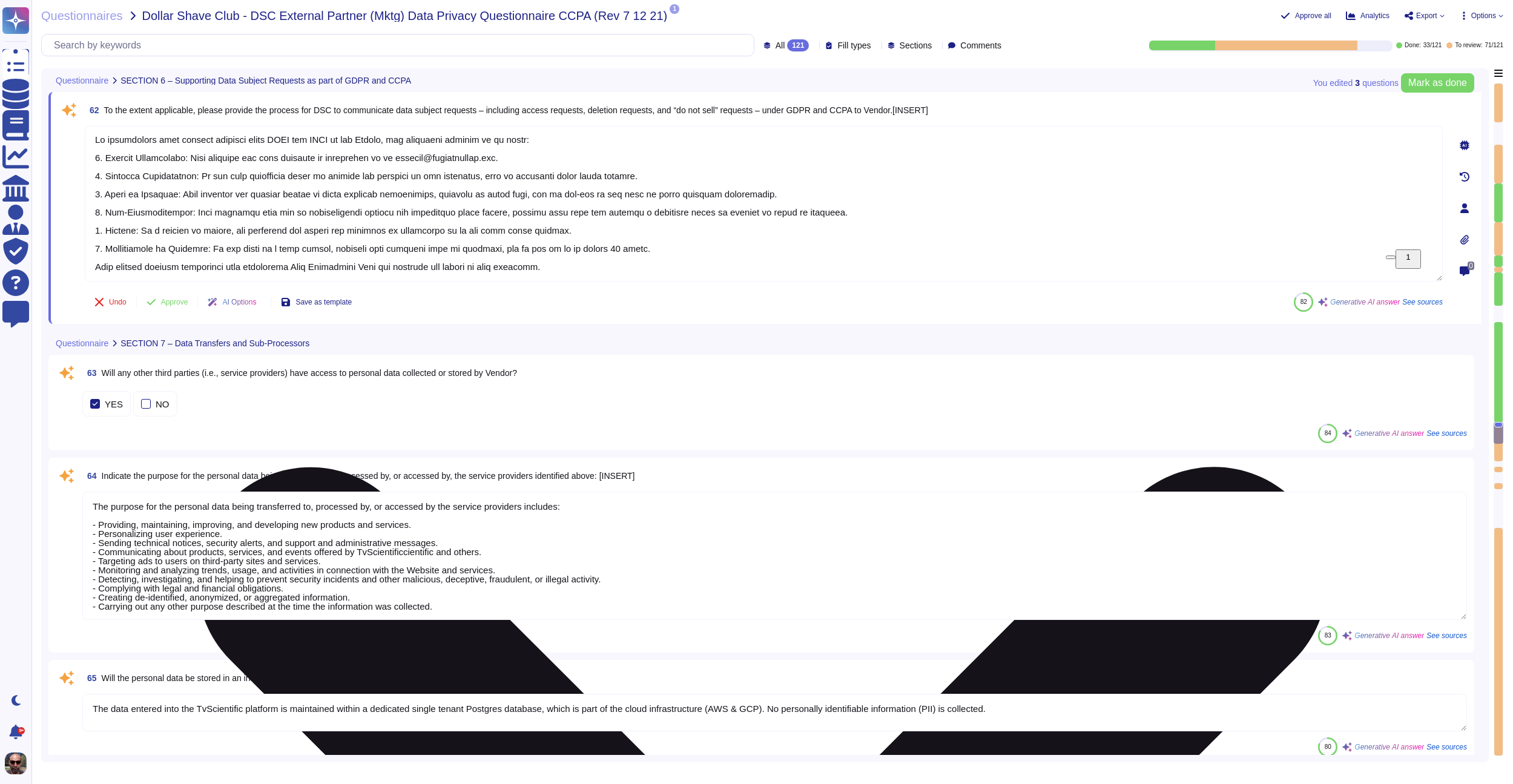
scroll to position [1, 0]
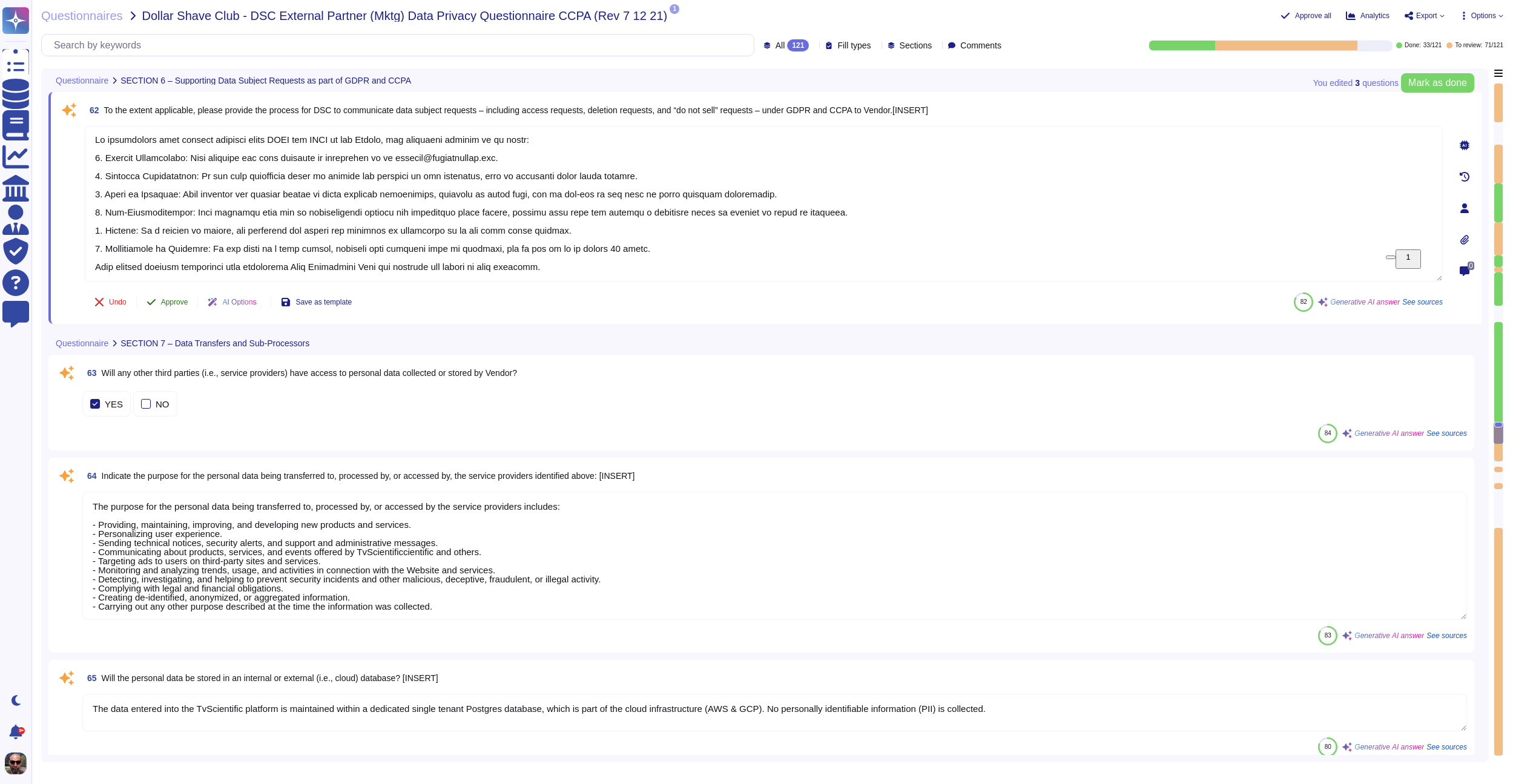
click at [176, 302] on span "Approve" at bounding box center [174, 302] width 27 height 7
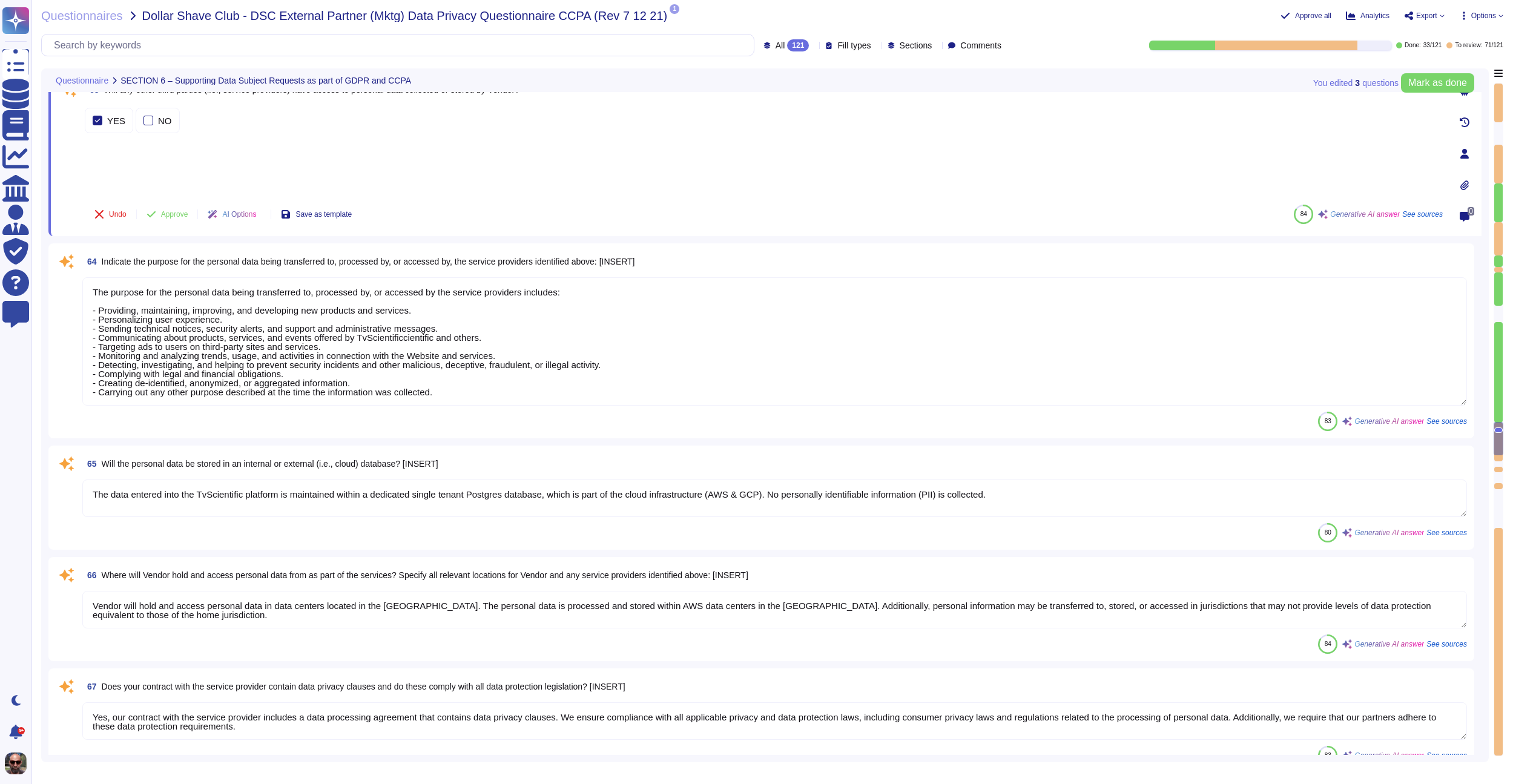
scroll to position [6990, 0]
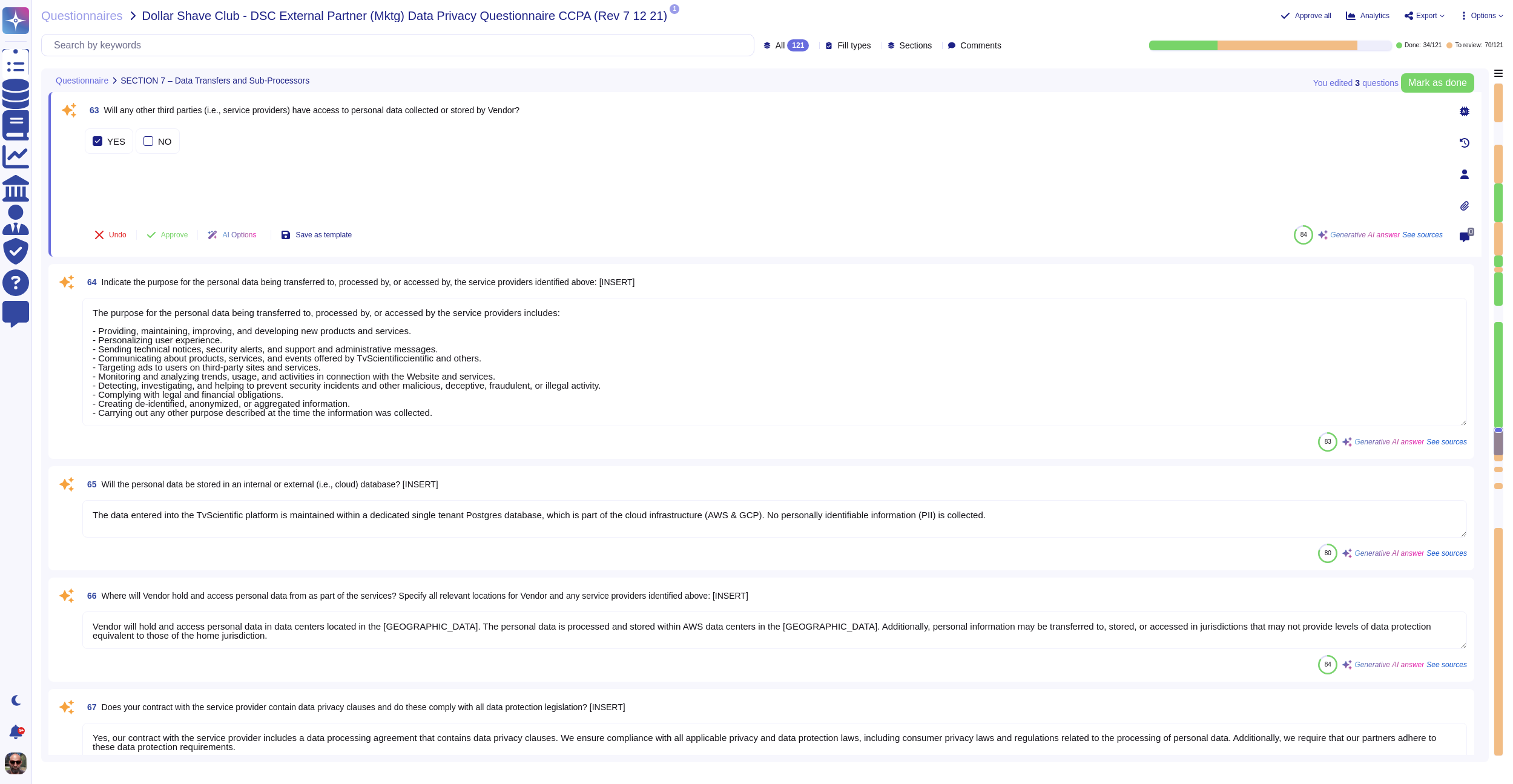
click at [158, 107] on span "Will any other third parties (i.e., service providers) have access to personal …" at bounding box center [311, 110] width 415 height 10
click at [216, 113] on span "Will any other third parties (i.e., service providers) have access to personal …" at bounding box center [311, 110] width 415 height 10
click at [157, 133] on div "NO" at bounding box center [158, 141] width 44 height 25
click at [93, 145] on div at bounding box center [97, 150] width 10 height 10
click at [170, 233] on span "Approve" at bounding box center [174, 235] width 27 height 7
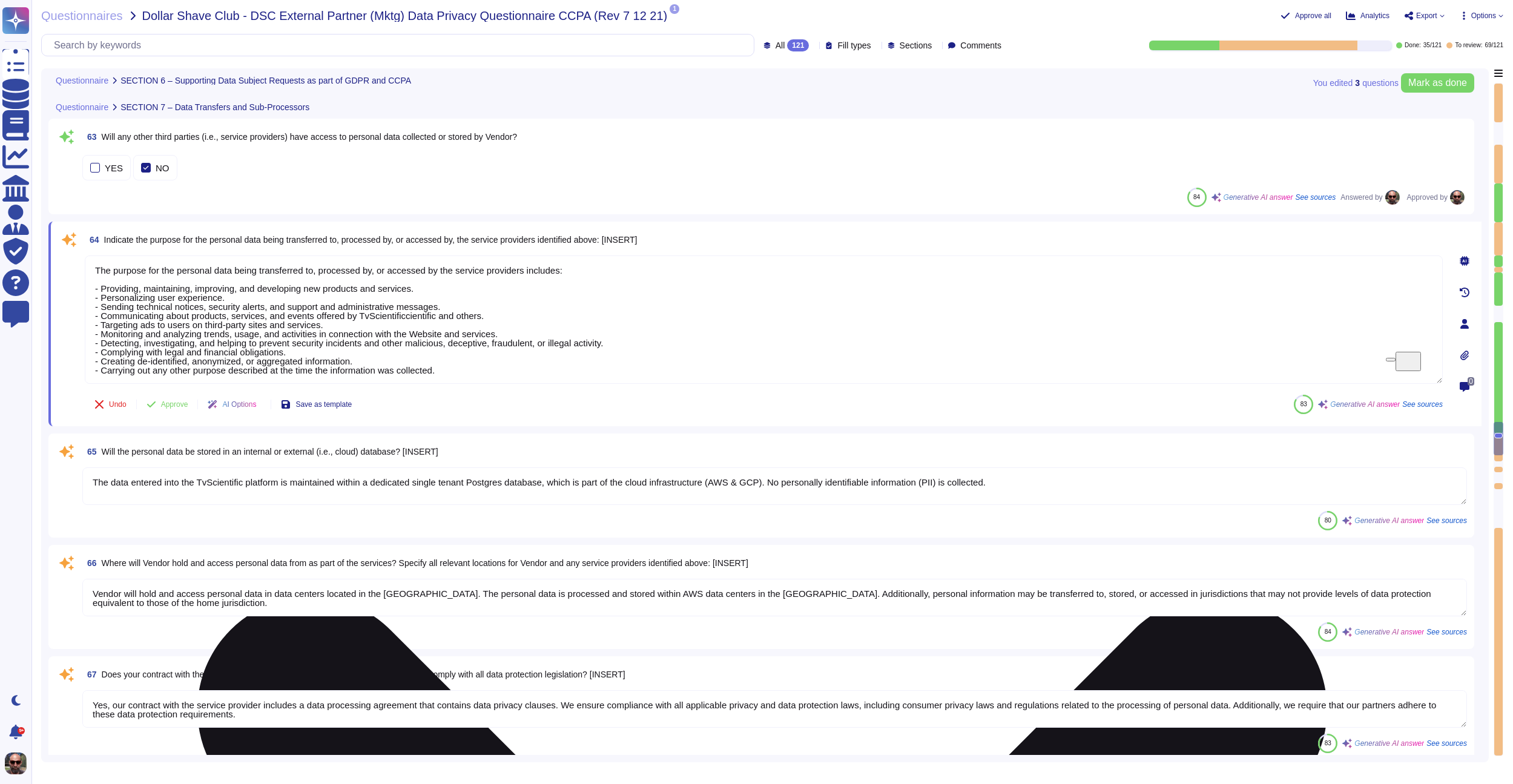
scroll to position [6924, 0]
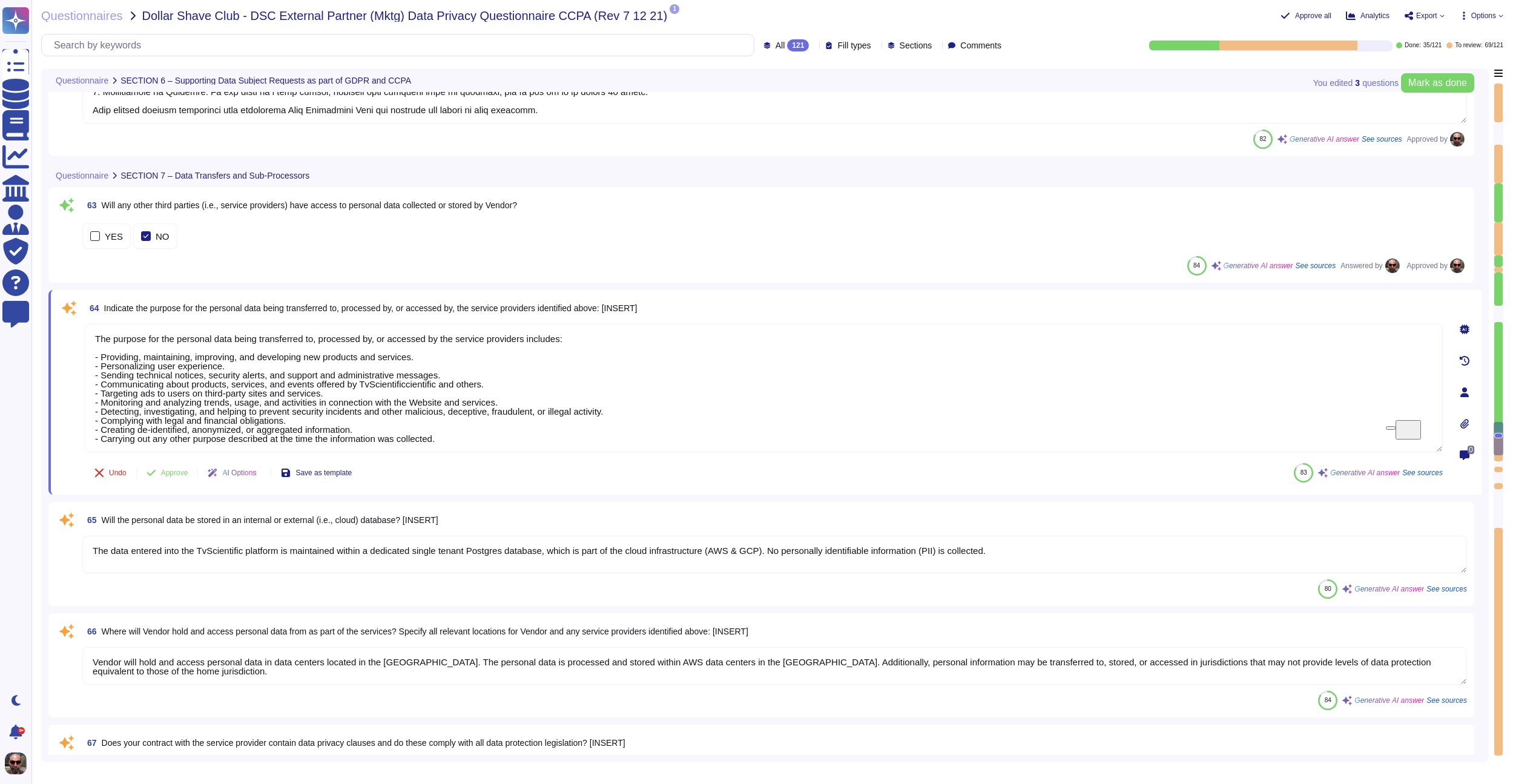
click at [420, 309] on span "Indicate the purpose for the personal data being transferred to, processed by, …" at bounding box center [370, 308] width 533 height 10
drag, startPoint x: 471, startPoint y: 442, endPoint x: 105, endPoint y: 315, distance: 387.4
click at [105, 315] on div "64 Indicate the purpose for the personal data being transferred to, processed b…" at bounding box center [750, 392] width 1385 height 190
click at [1420, 480] on div "83 Generative AI answer See sources" at bounding box center [1368, 473] width 149 height 19
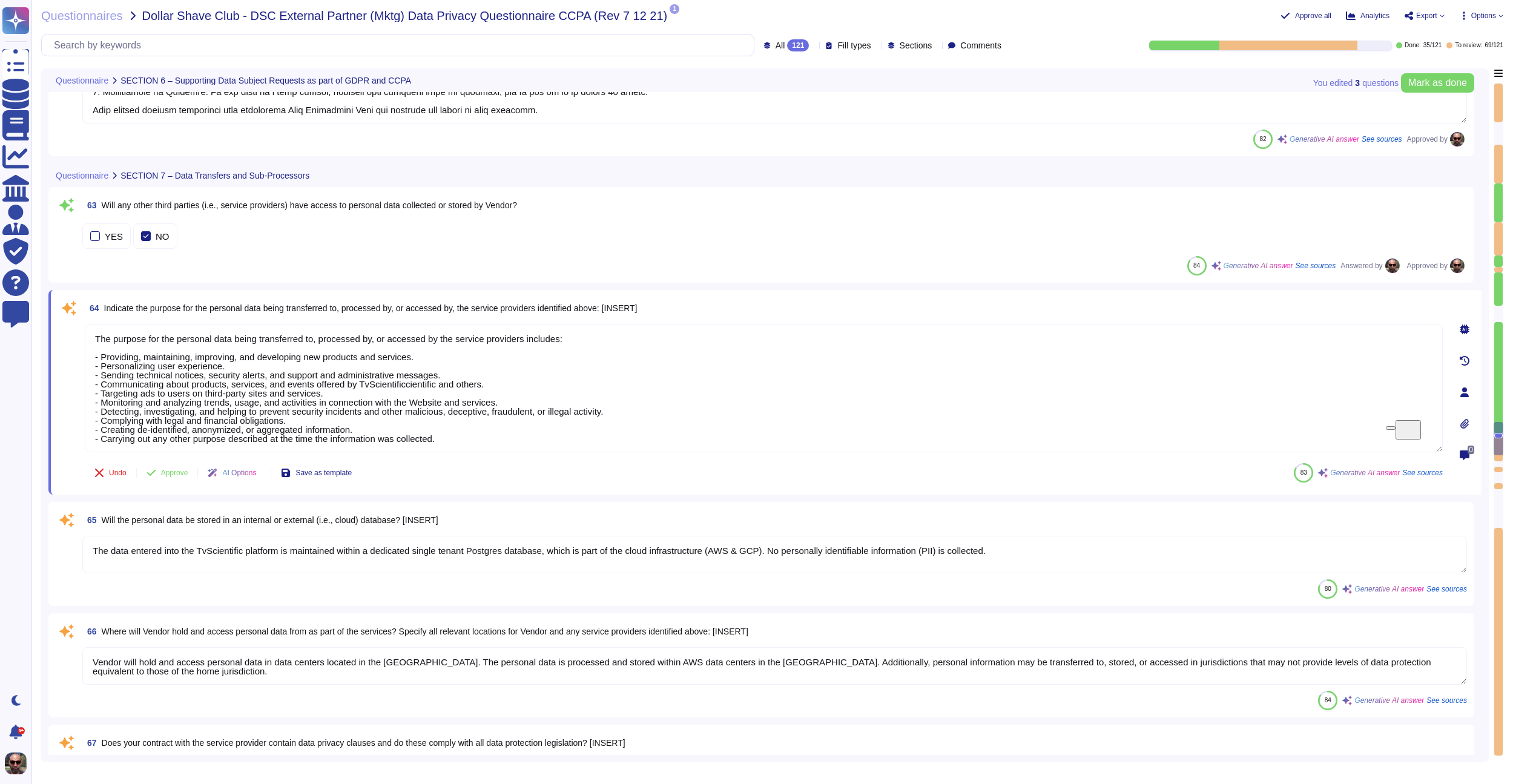
click at [1423, 474] on span "See sources" at bounding box center [1422, 473] width 41 height 7
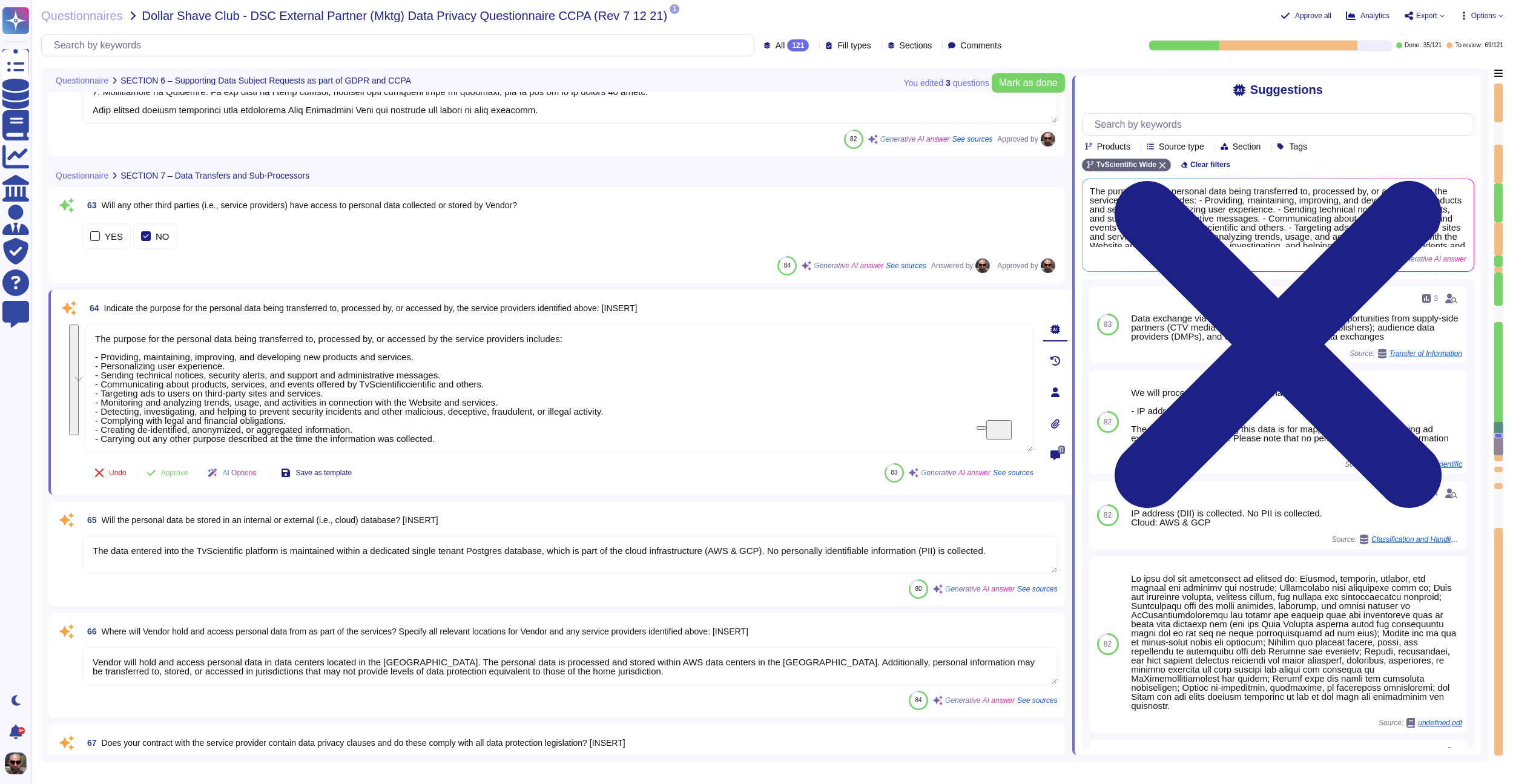
drag, startPoint x: 468, startPoint y: 442, endPoint x: 85, endPoint y: 335, distance: 397.7
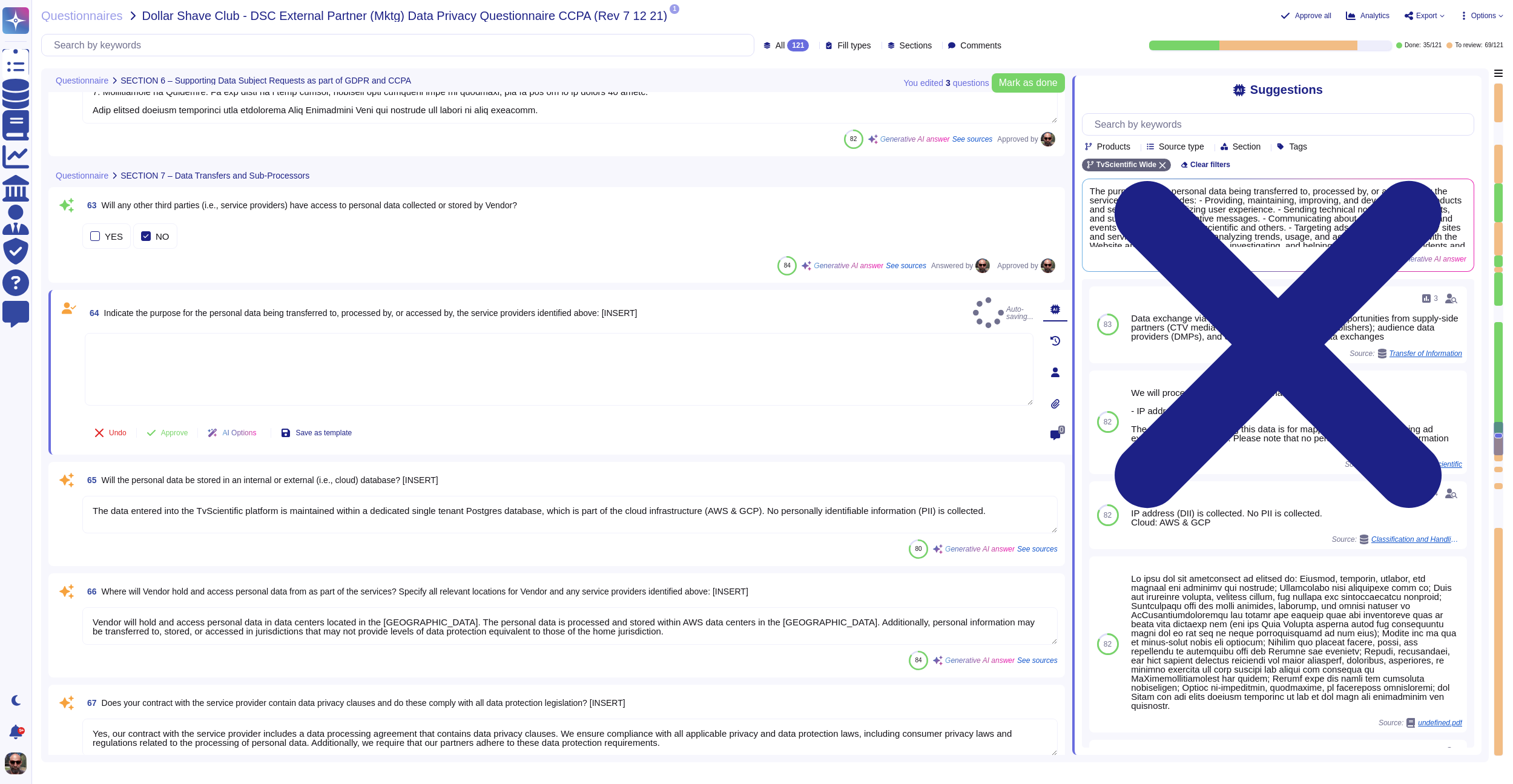
click at [177, 310] on span "Indicate the purpose for the personal data being transferred to, processed by, …" at bounding box center [370, 313] width 533 height 10
click at [164, 436] on span "Approve" at bounding box center [174, 433] width 27 height 7
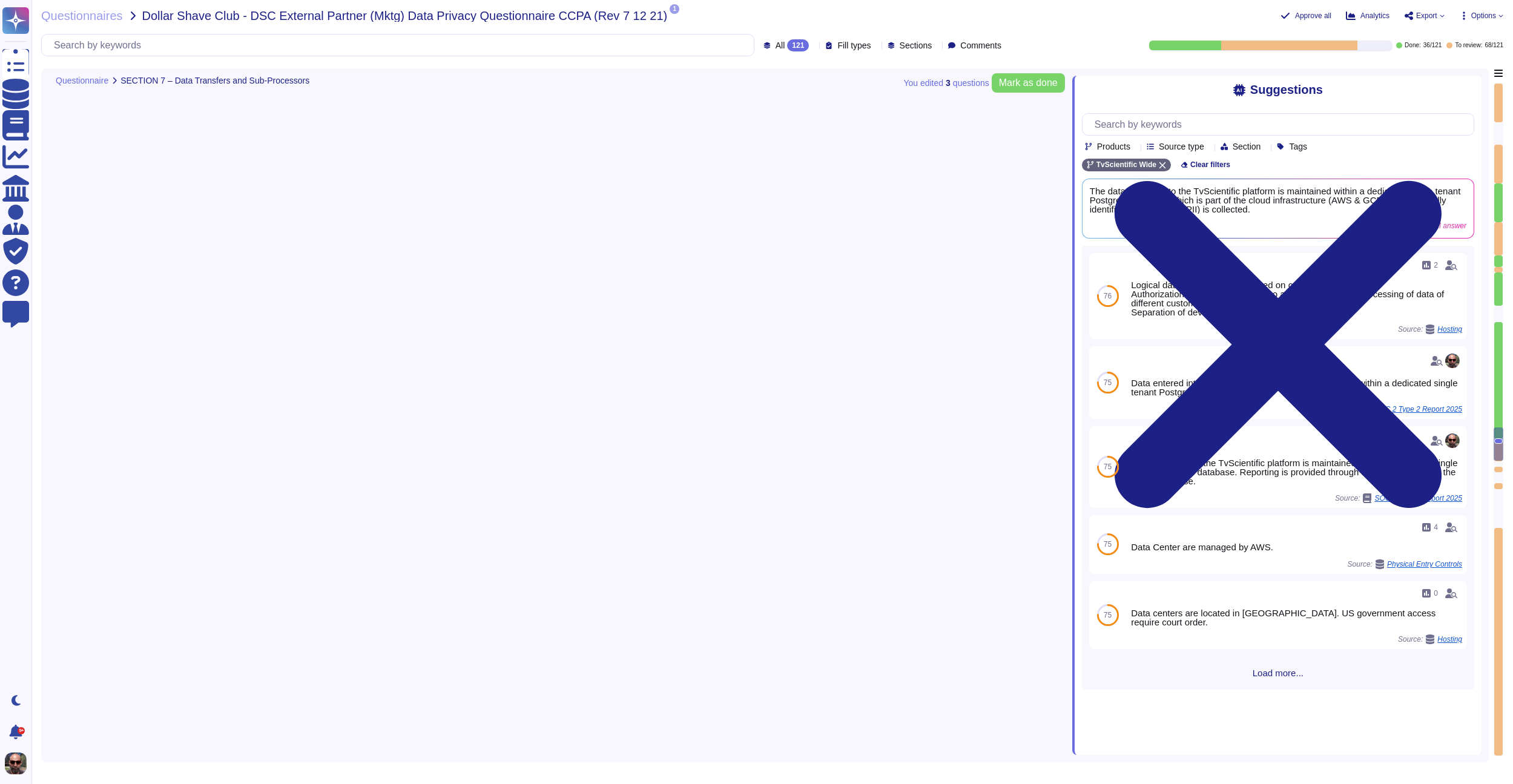
type textarea "The data entered into the TvScientific platform is maintained within a dedicate…"
type textarea "Vendor will hold and access personal data in data centers located in the [GEOGR…"
type textarea "Yes, our contract with the service provider includes a data processing agreemen…"
type textarea "We are headquartered in [GEOGRAPHIC_DATA], and our data centers are also locate…"
type textarea "We are not performing TIAs"
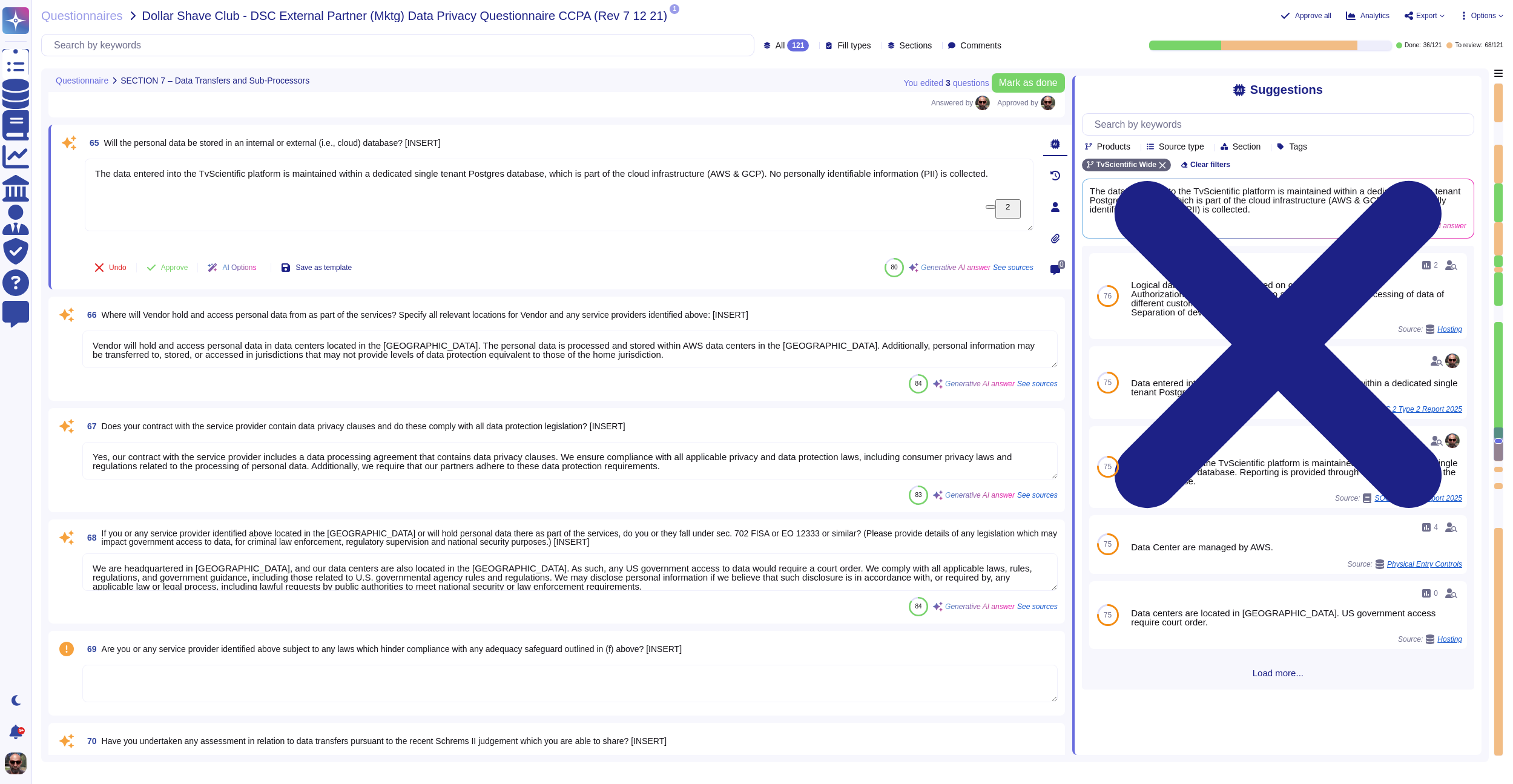
scroll to position [7241, 0]
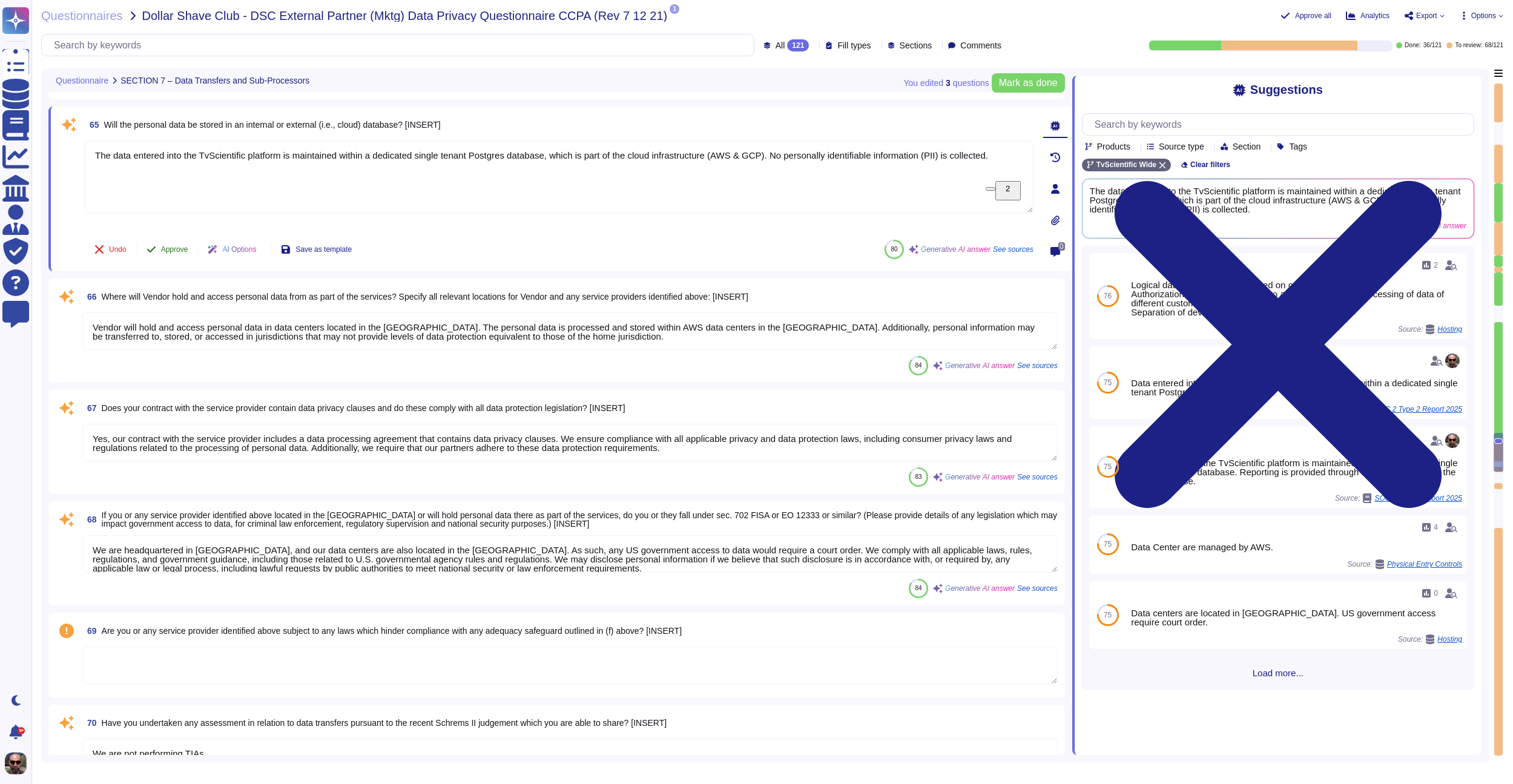
click at [176, 246] on span "Approve" at bounding box center [174, 250] width 27 height 7
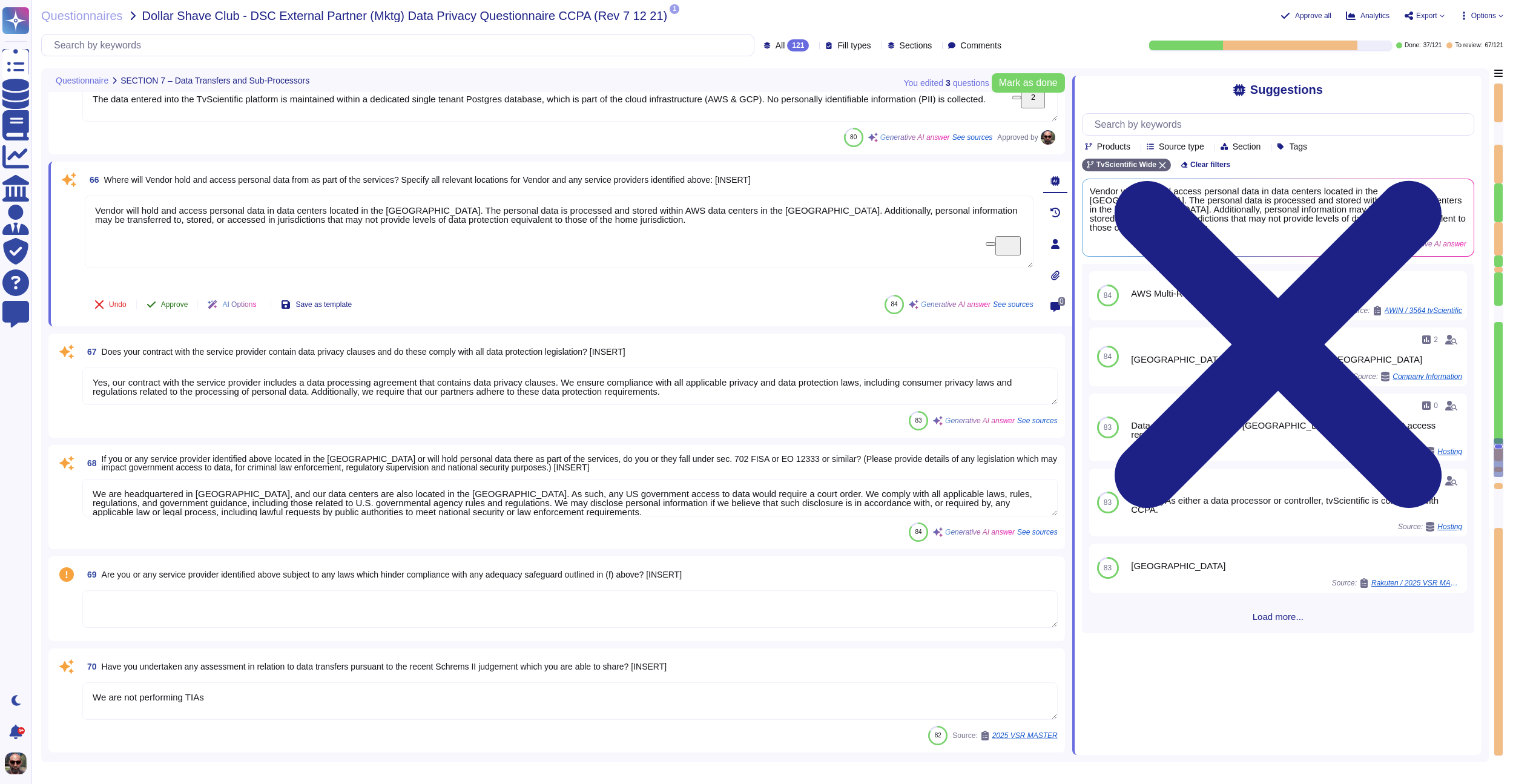
scroll to position [7346, 0]
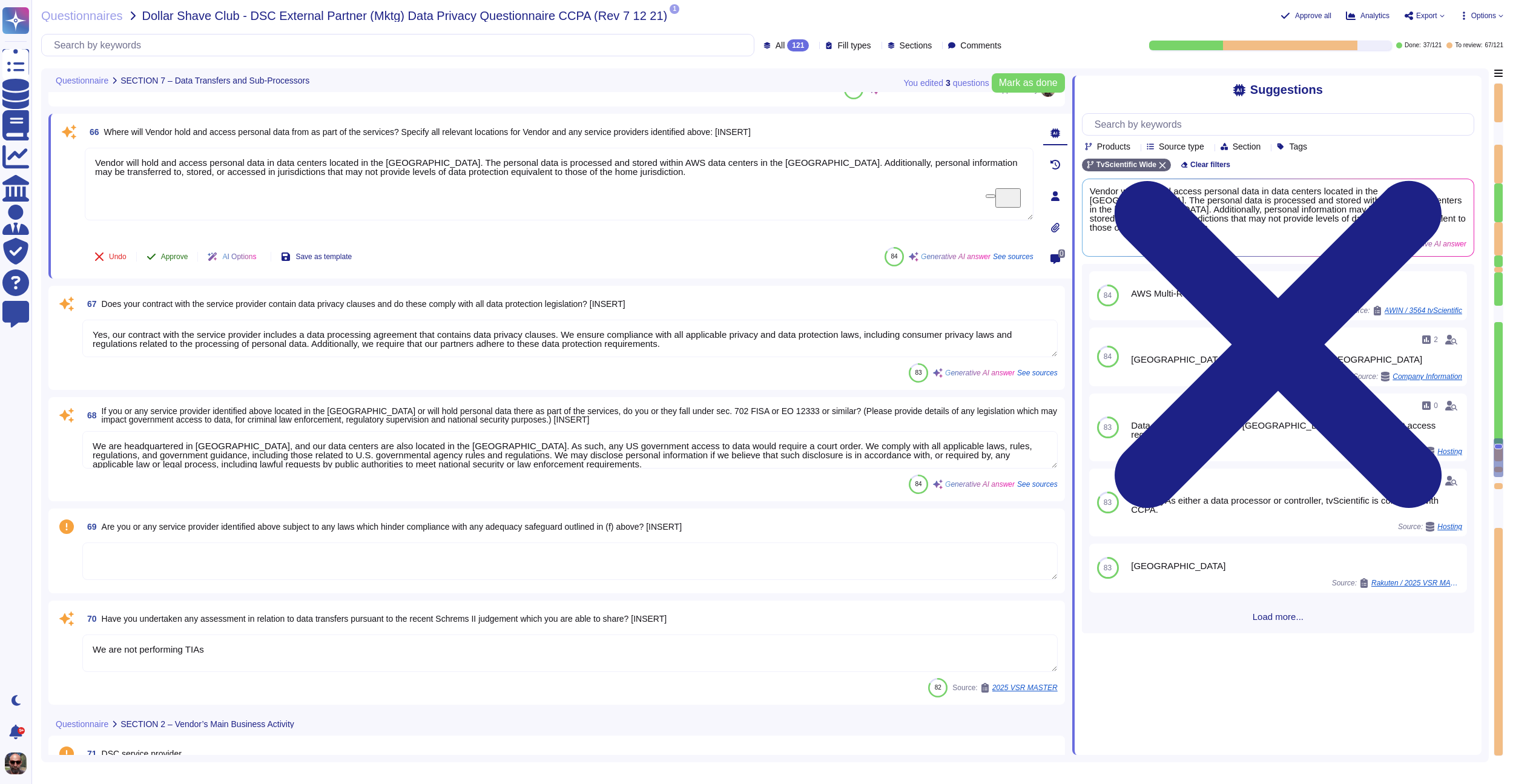
click at [183, 256] on span "Approve" at bounding box center [174, 256] width 27 height 7
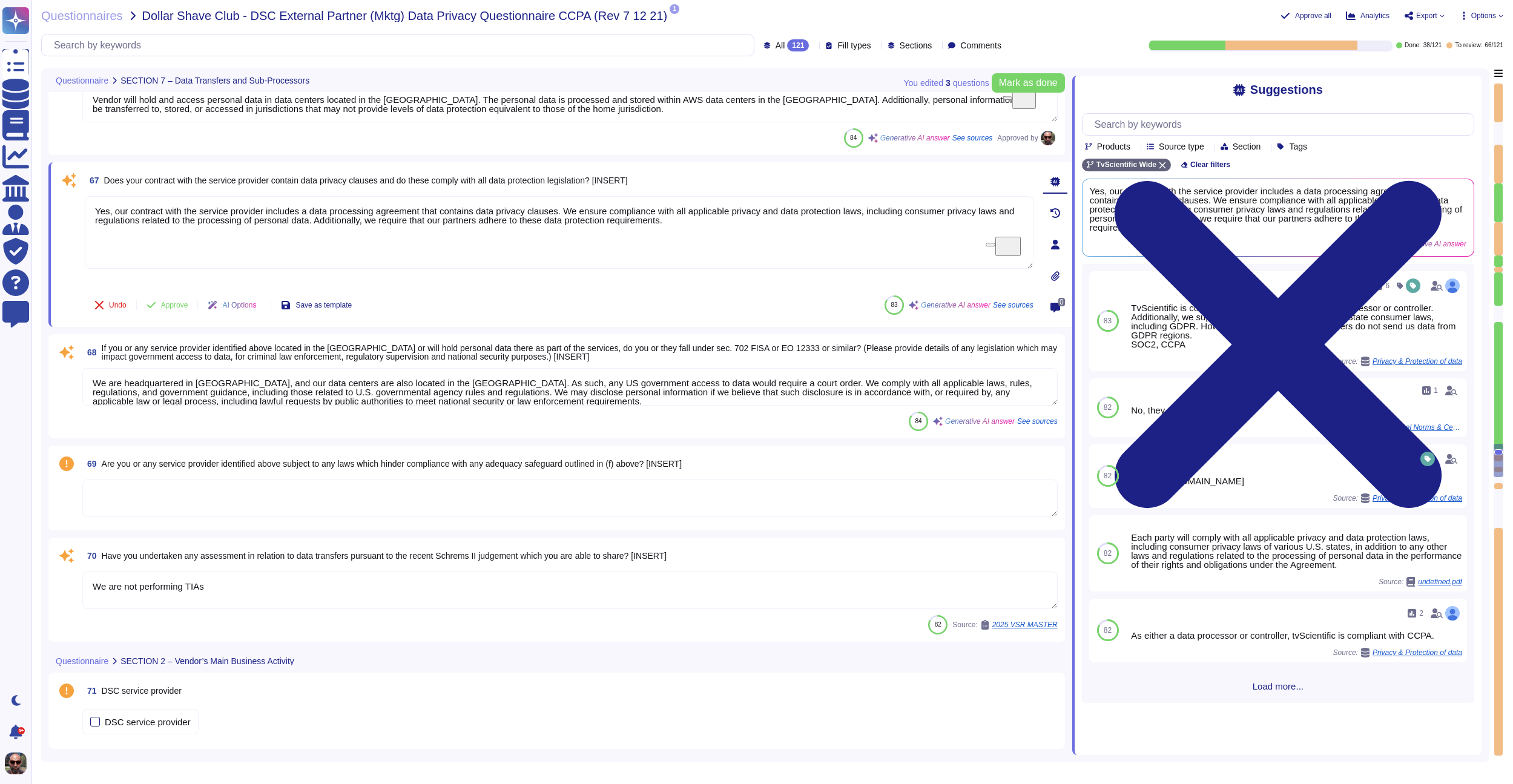
scroll to position [7453, 0]
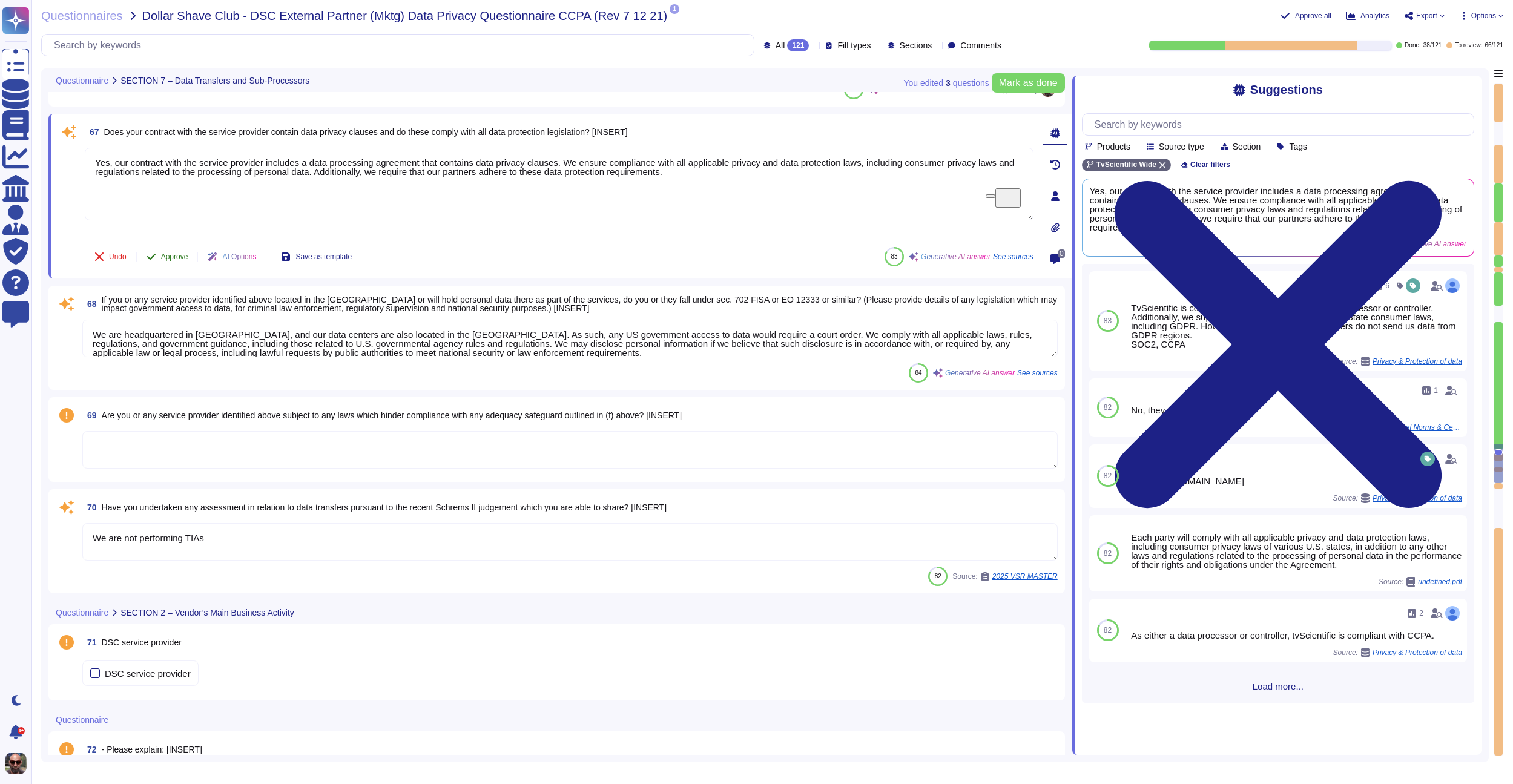
click at [184, 256] on span "Approve" at bounding box center [174, 256] width 27 height 7
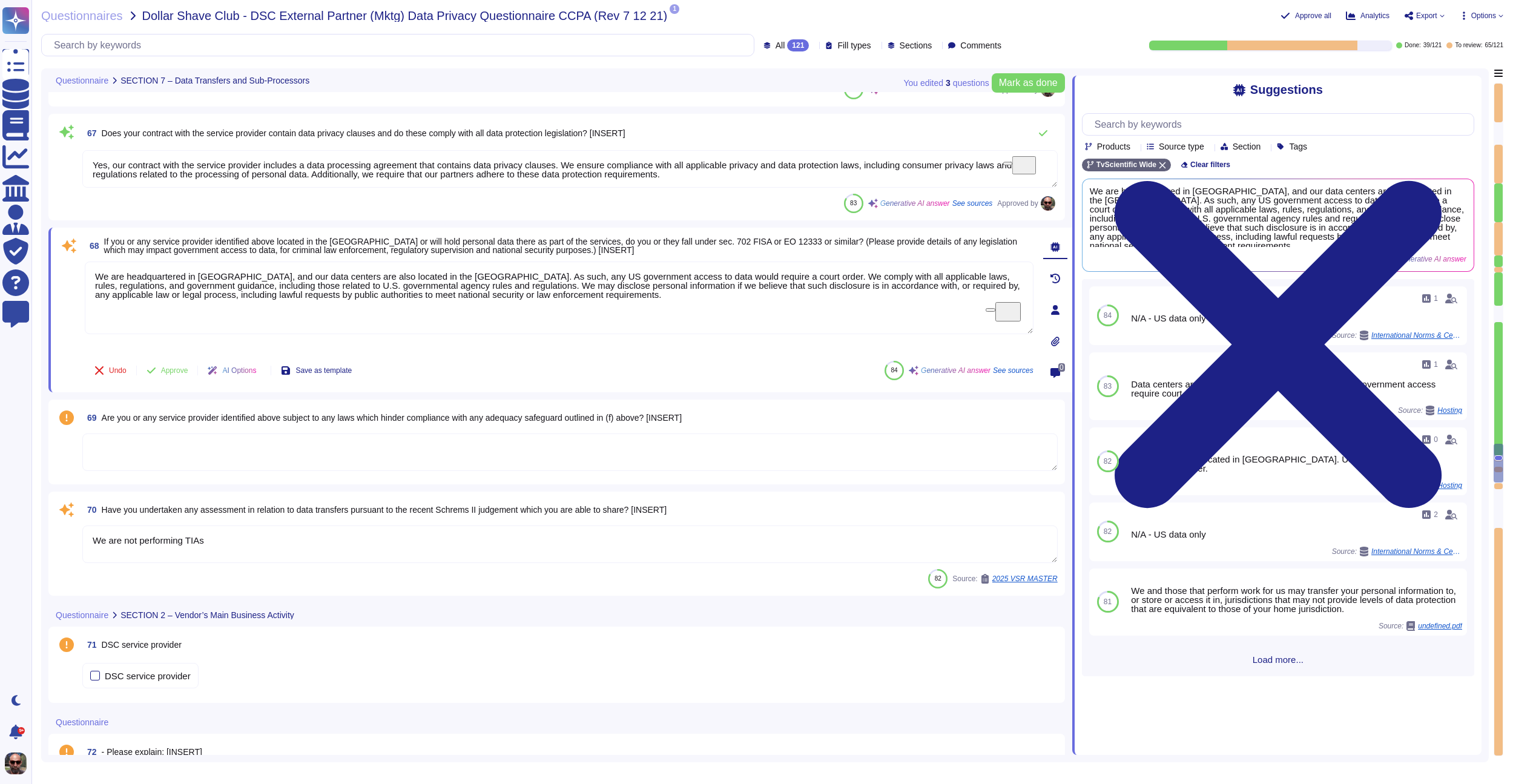
scroll to position [7560, 0]
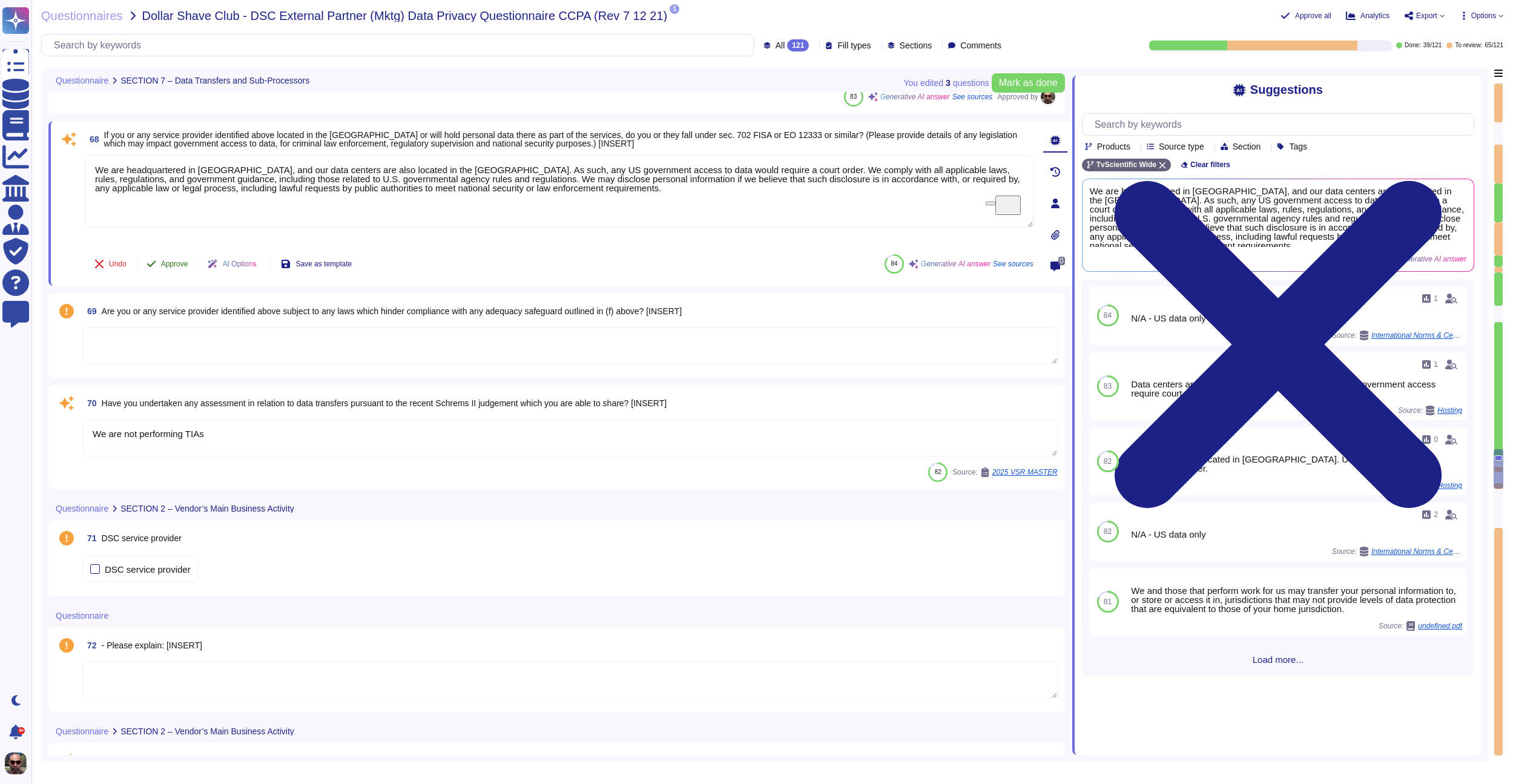
click at [176, 260] on span "Approve" at bounding box center [174, 264] width 27 height 7
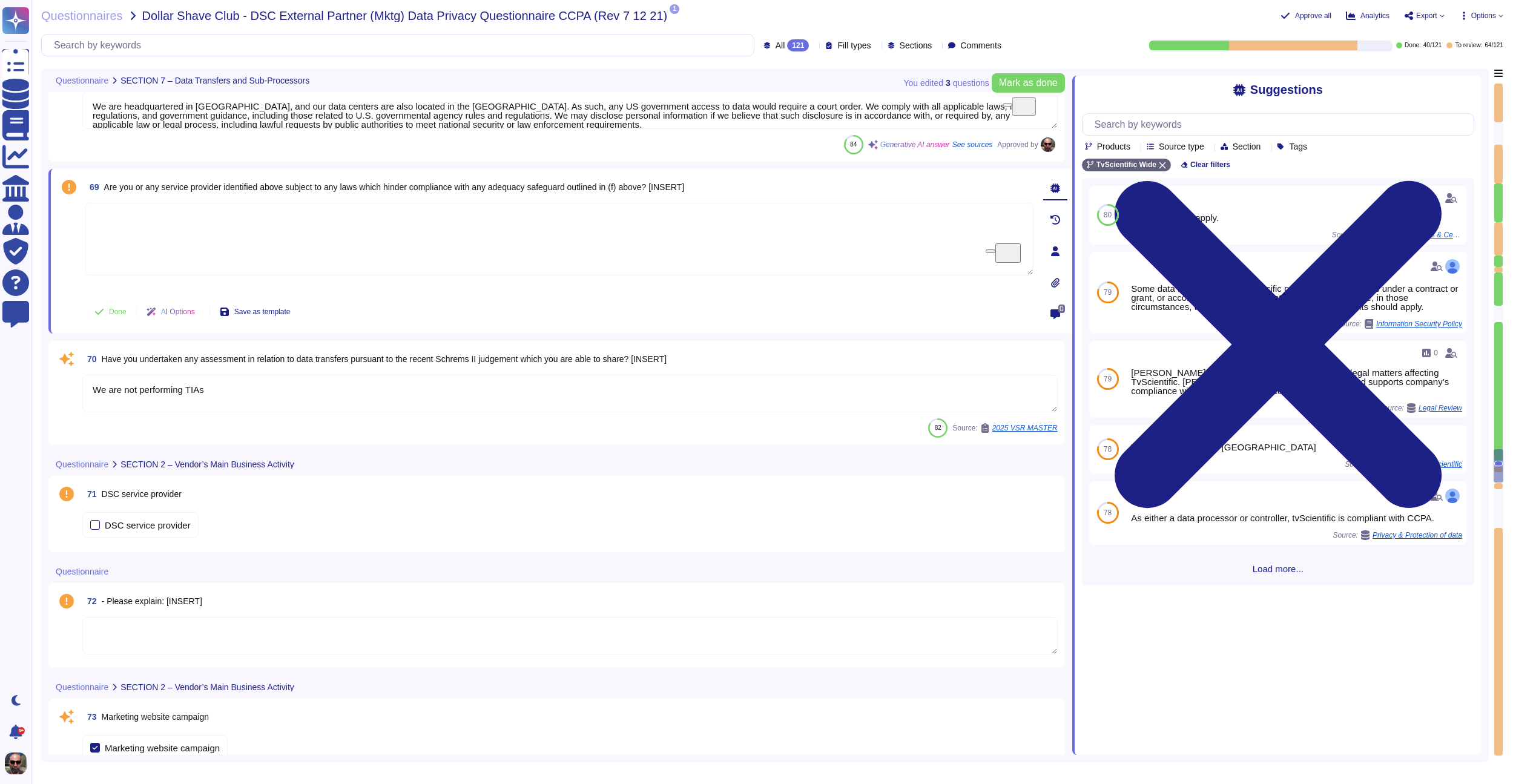
scroll to position [7667, 0]
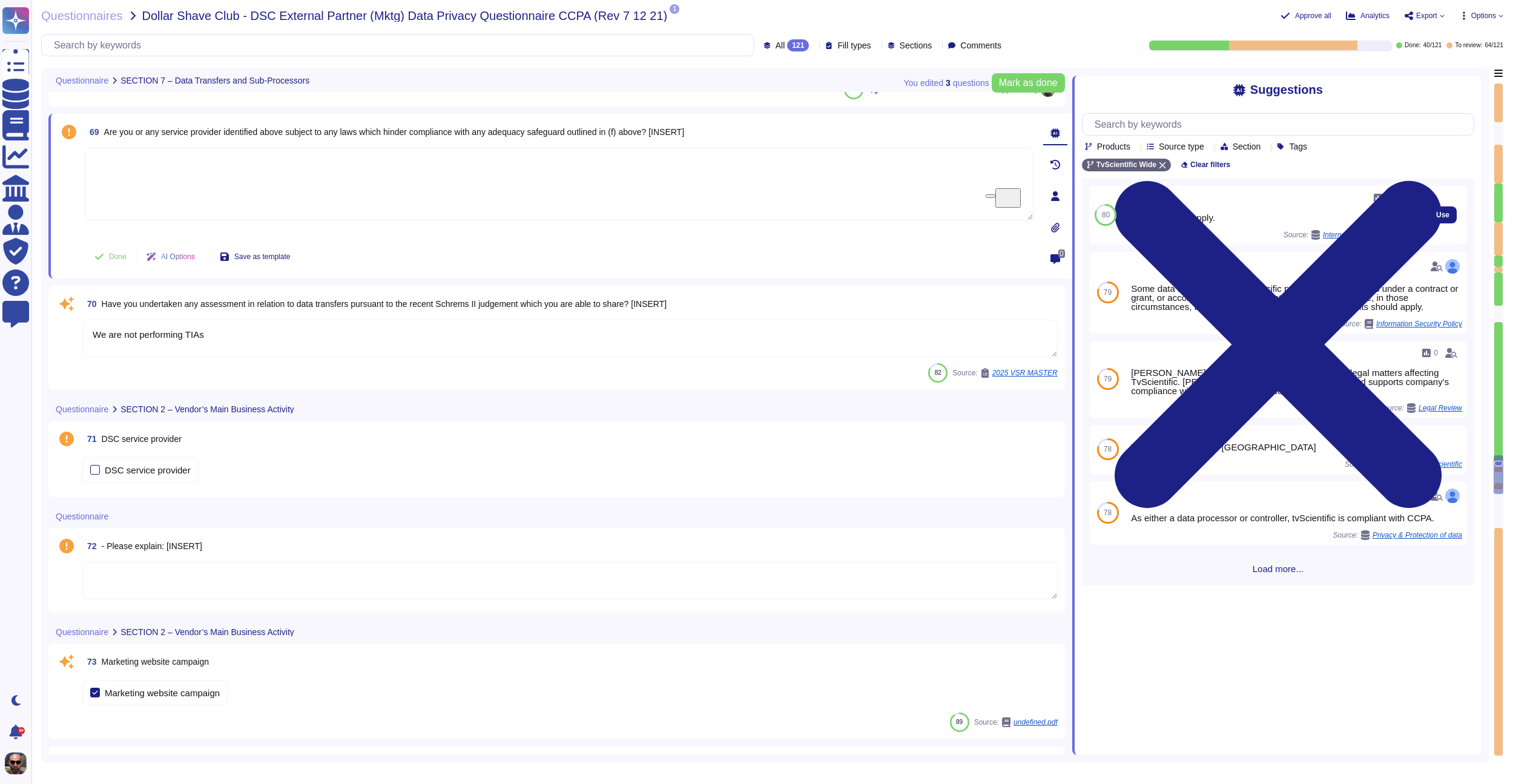
click at [1153, 220] on div "No, they do not apply." at bounding box center [1271, 217] width 286 height 9
click at [1428, 216] on button "Use" at bounding box center [1443, 214] width 28 height 17
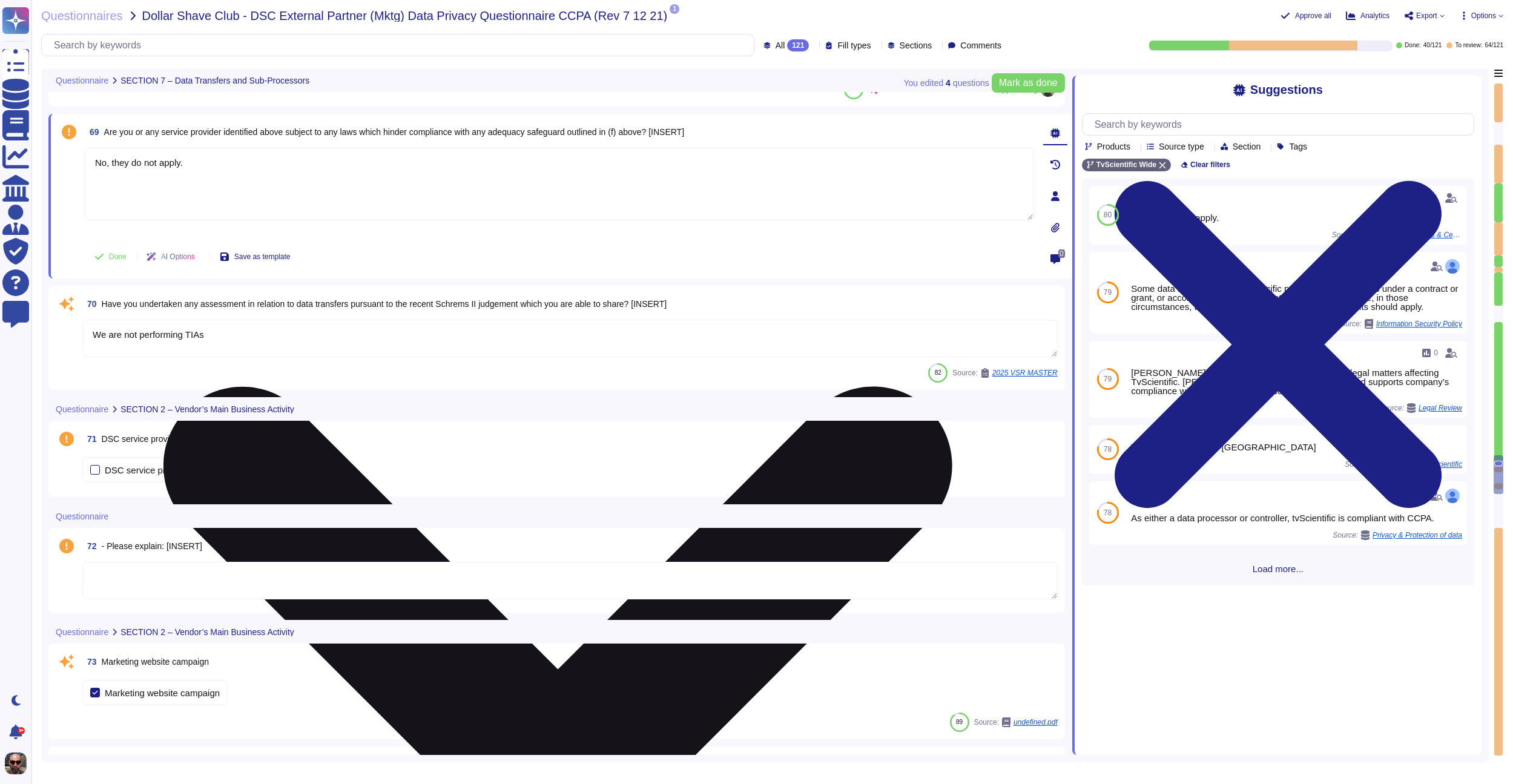
click at [210, 167] on textarea "No, they do not apply." at bounding box center [559, 184] width 949 height 73
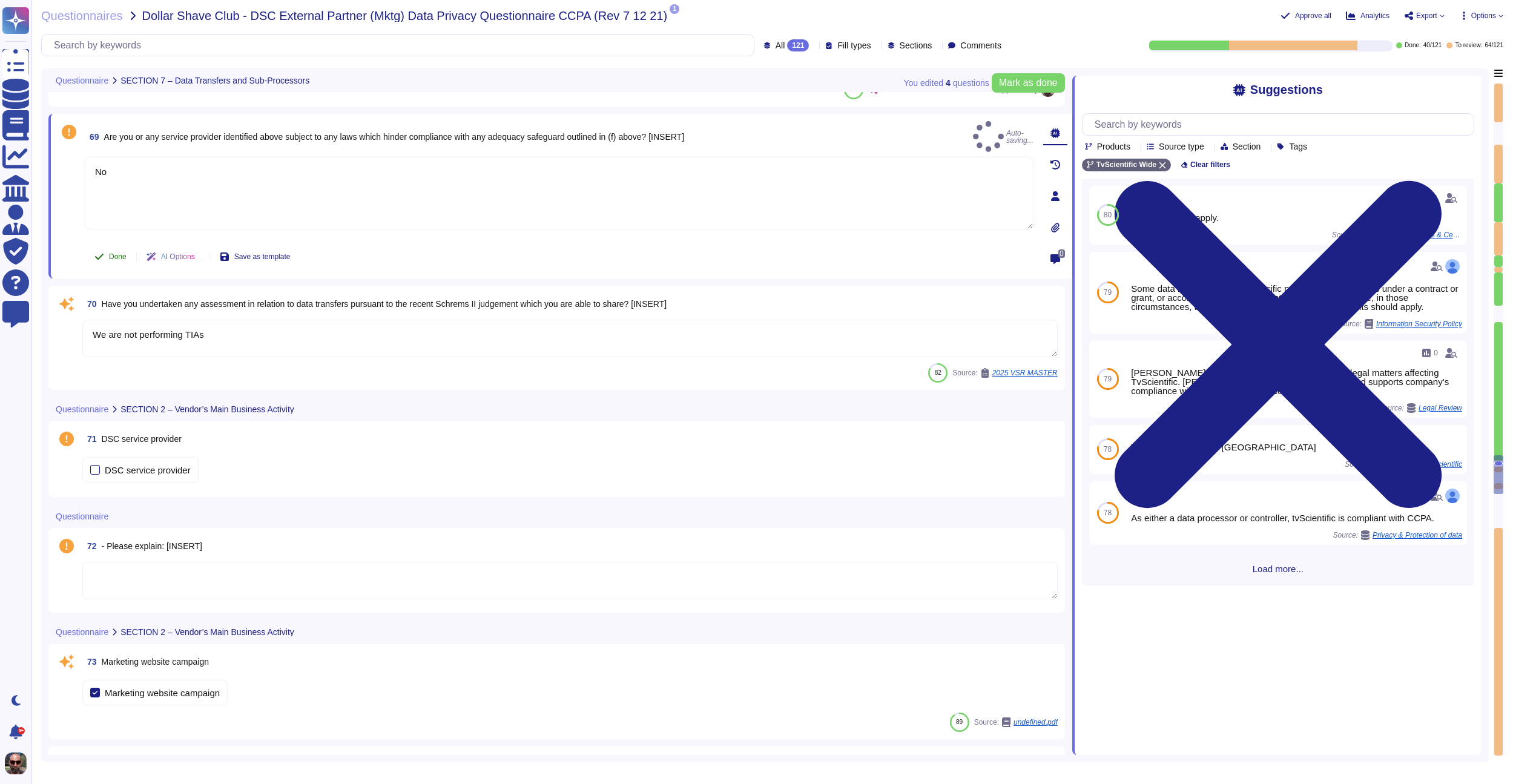
type textarea "No"
click at [117, 256] on span "Done" at bounding box center [118, 256] width 18 height 7
click at [165, 289] on div "70 Have you undertaken any assessment in relation to data transfers pursuant to…" at bounding box center [556, 337] width 1016 height 104
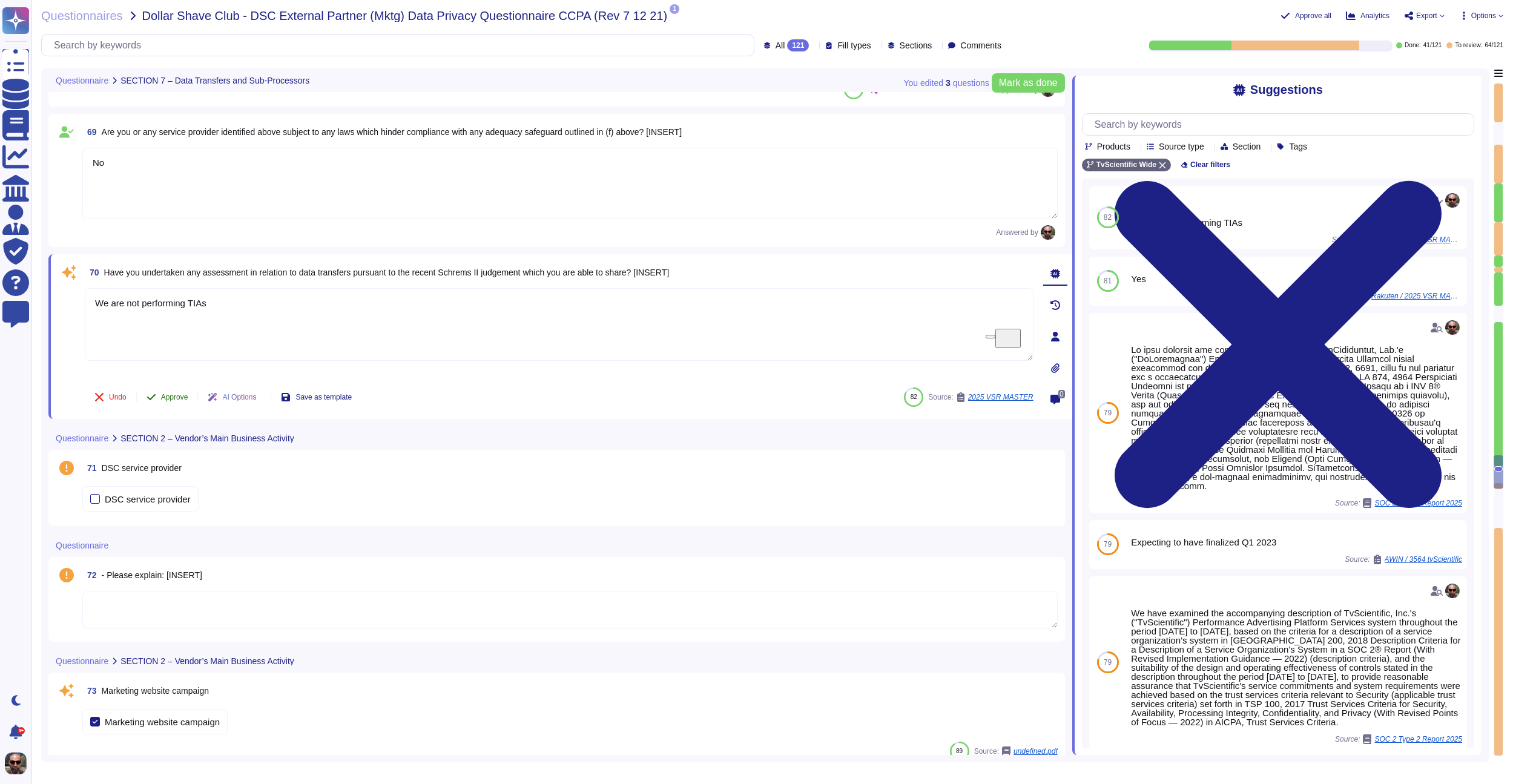
click at [172, 396] on span "Approve" at bounding box center [174, 397] width 27 height 7
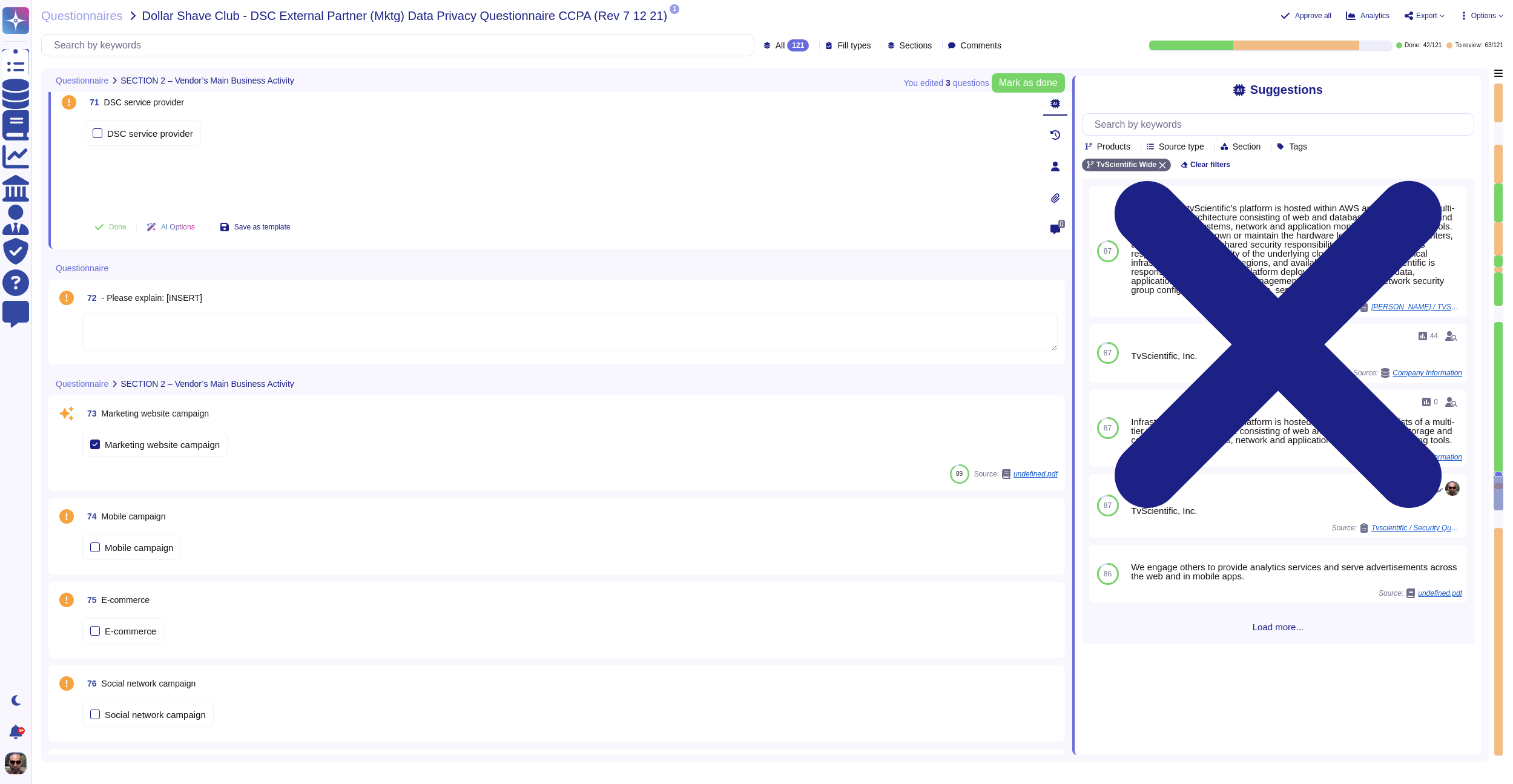
scroll to position [7907, 0]
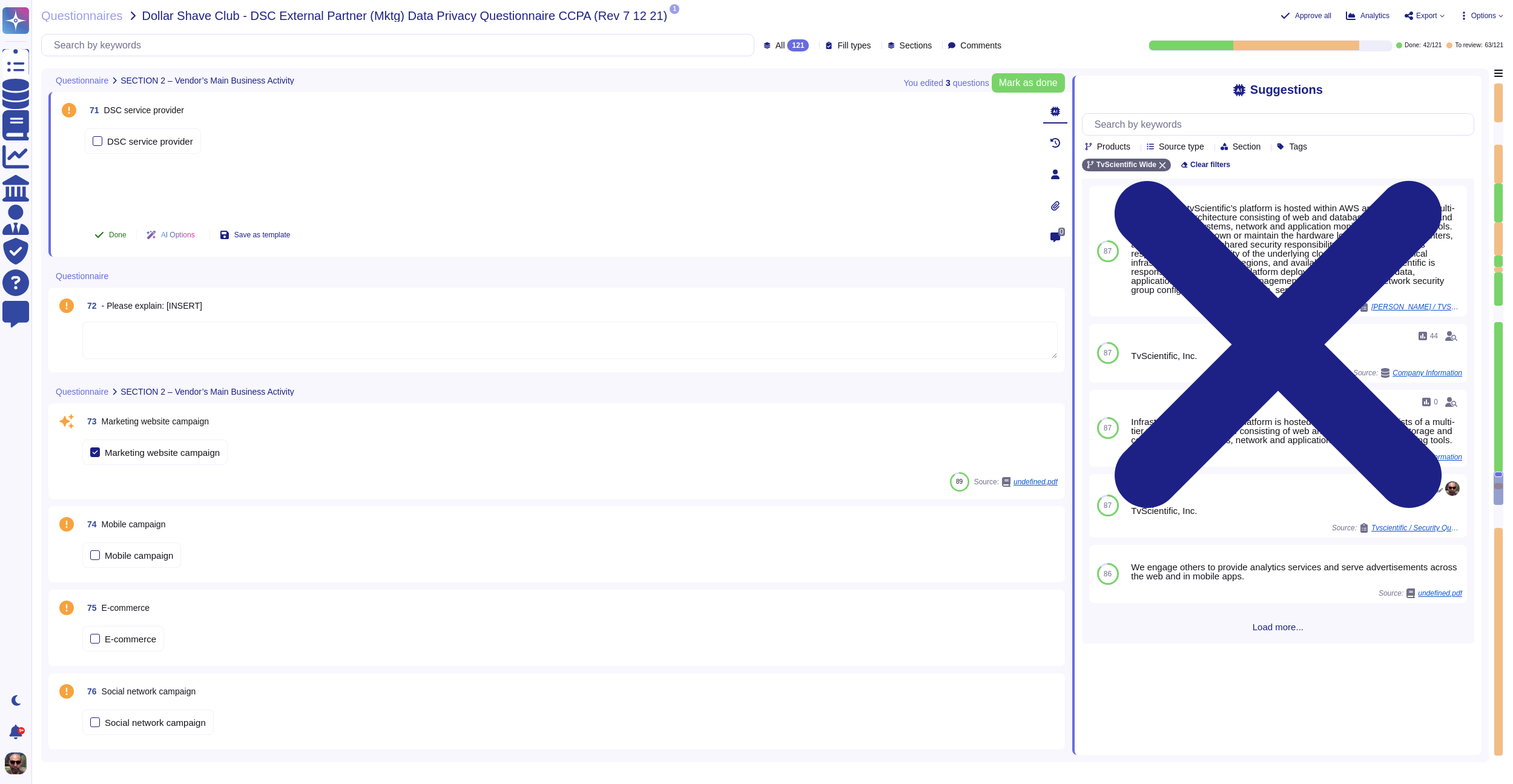
click at [104, 233] on icon at bounding box center [99, 234] width 10 height 10
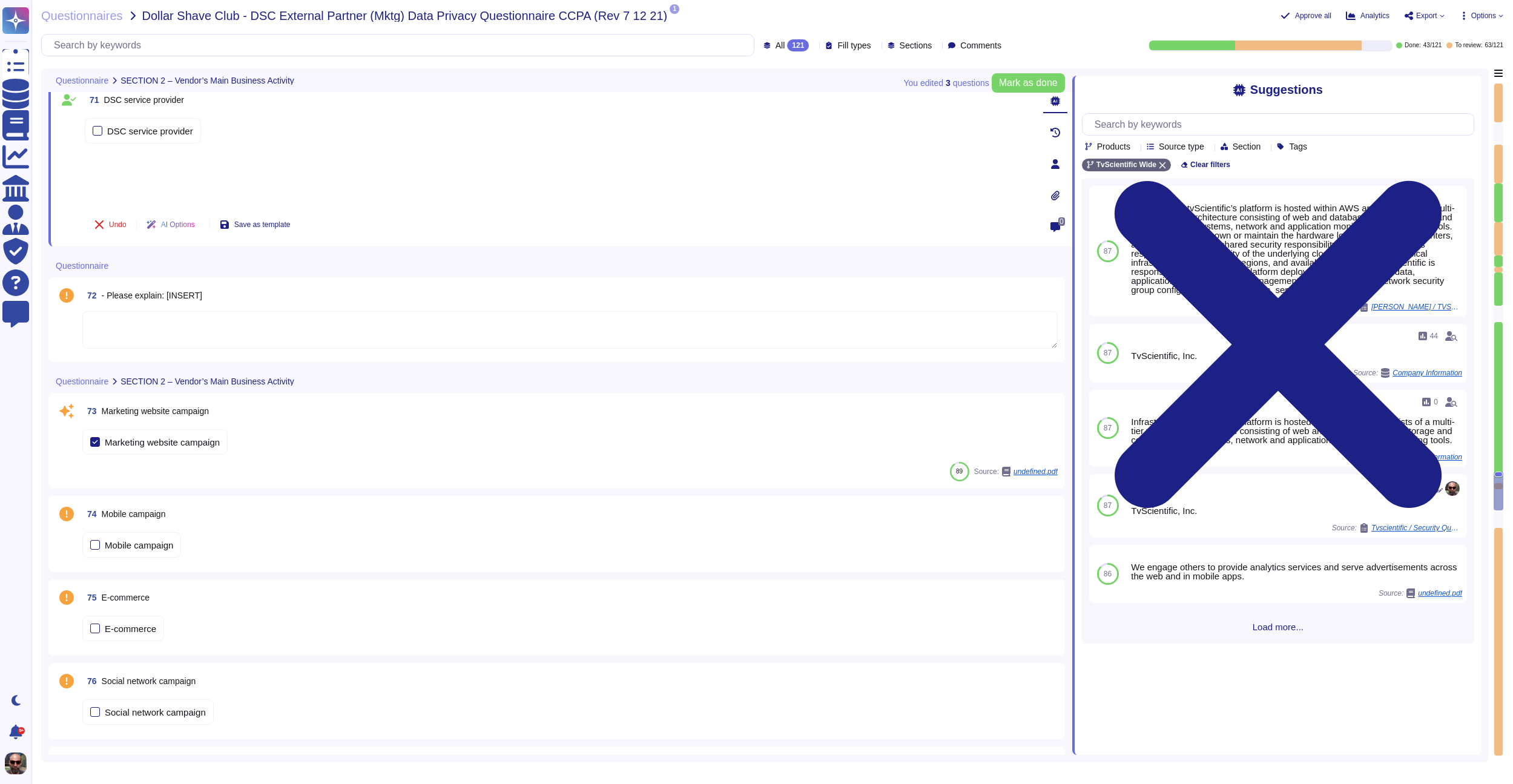
scroll to position [7921, 0]
click at [95, 130] on div at bounding box center [97, 128] width 10 height 10
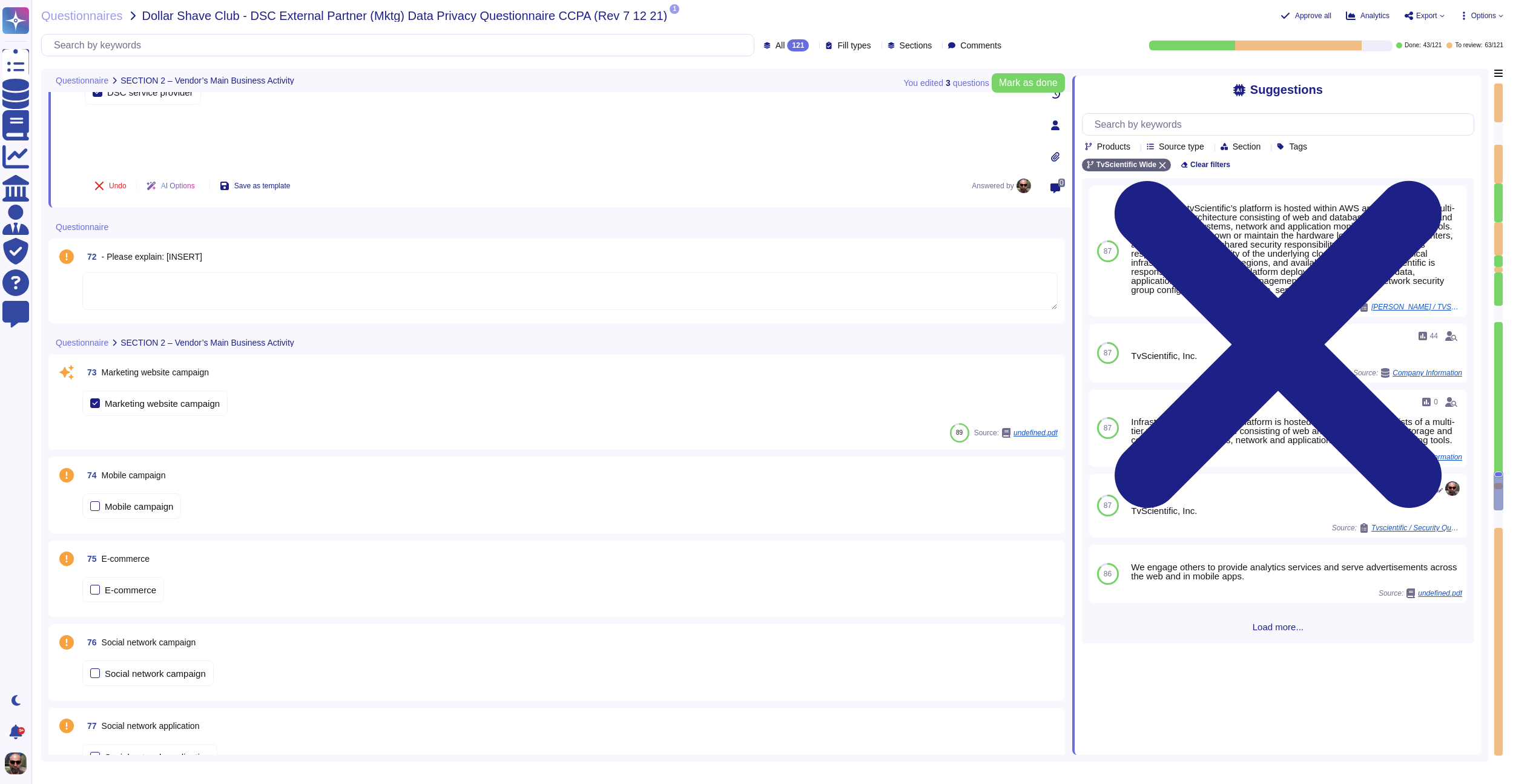
type textarea "- Please explain: [INSERT]"
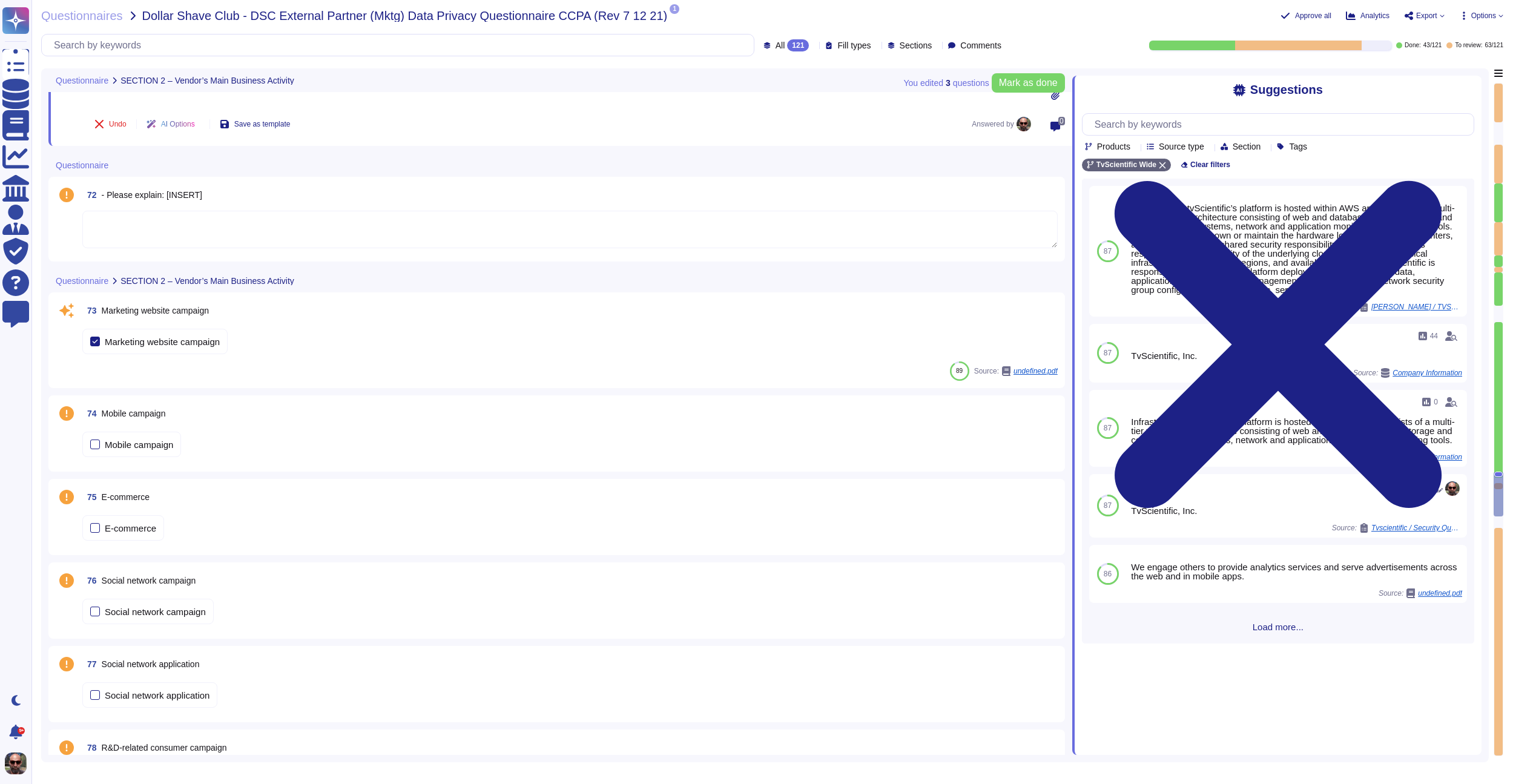
scroll to position [8019, 0]
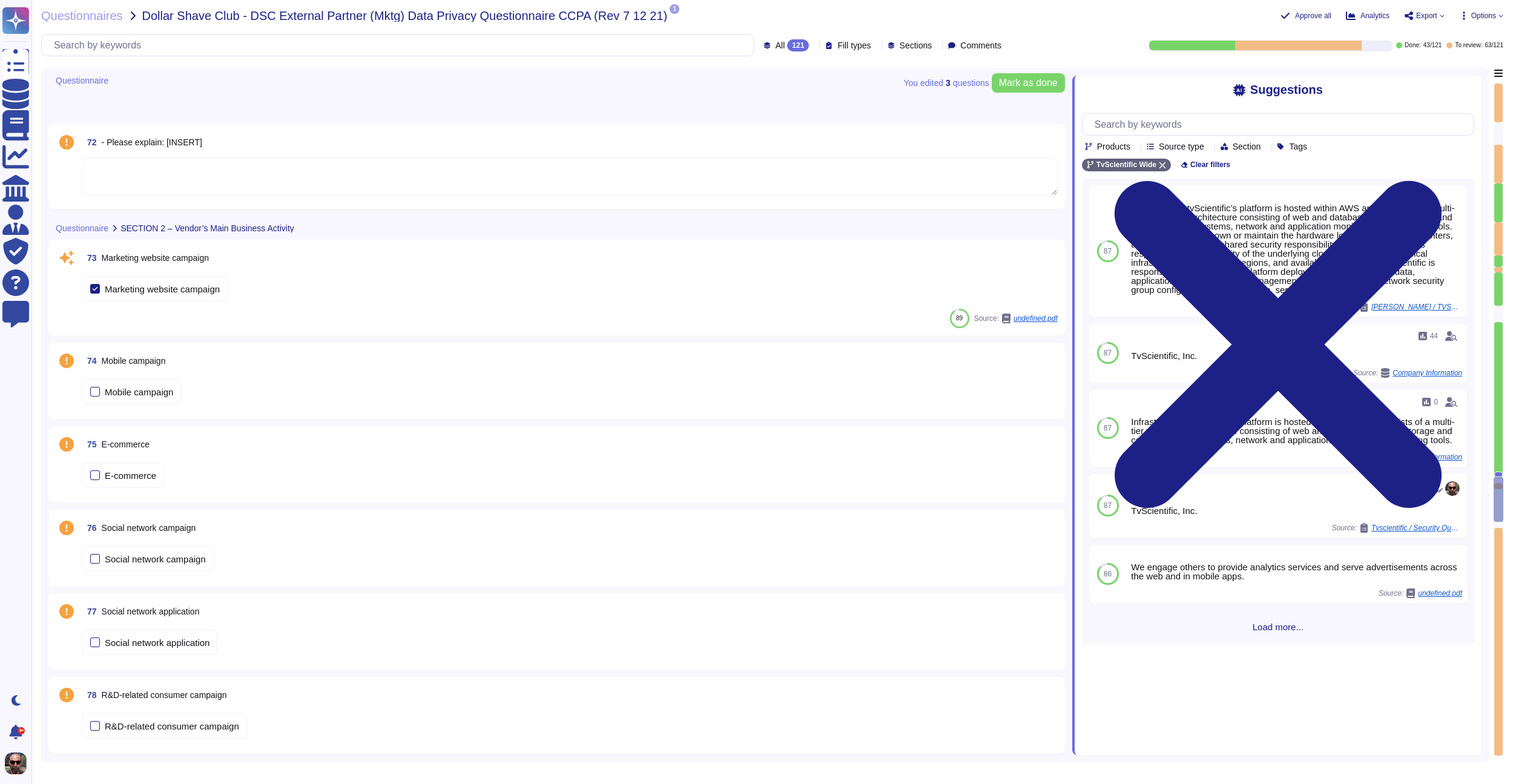
type textarea "Vendor DSC"
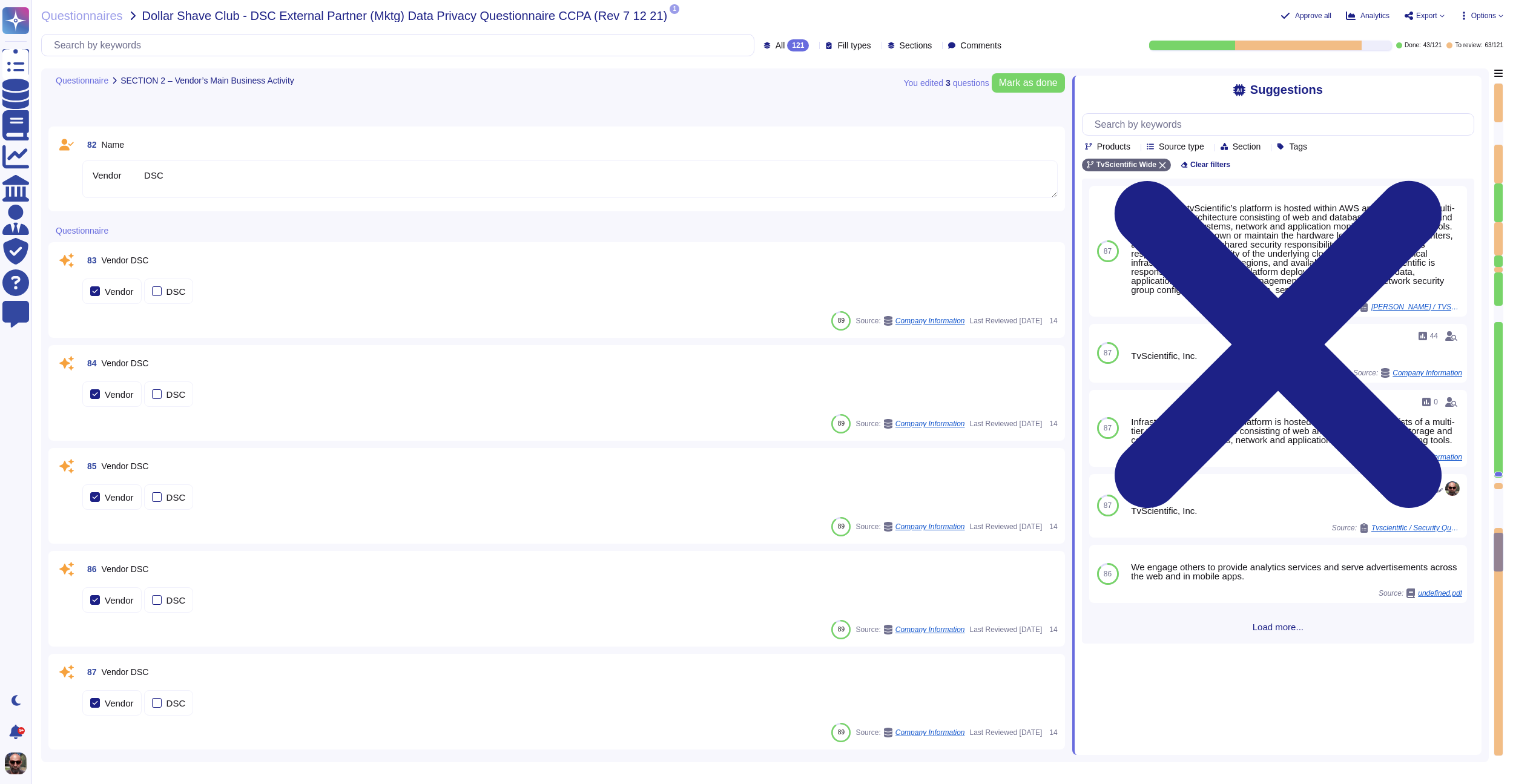
scroll to position [9006, 0]
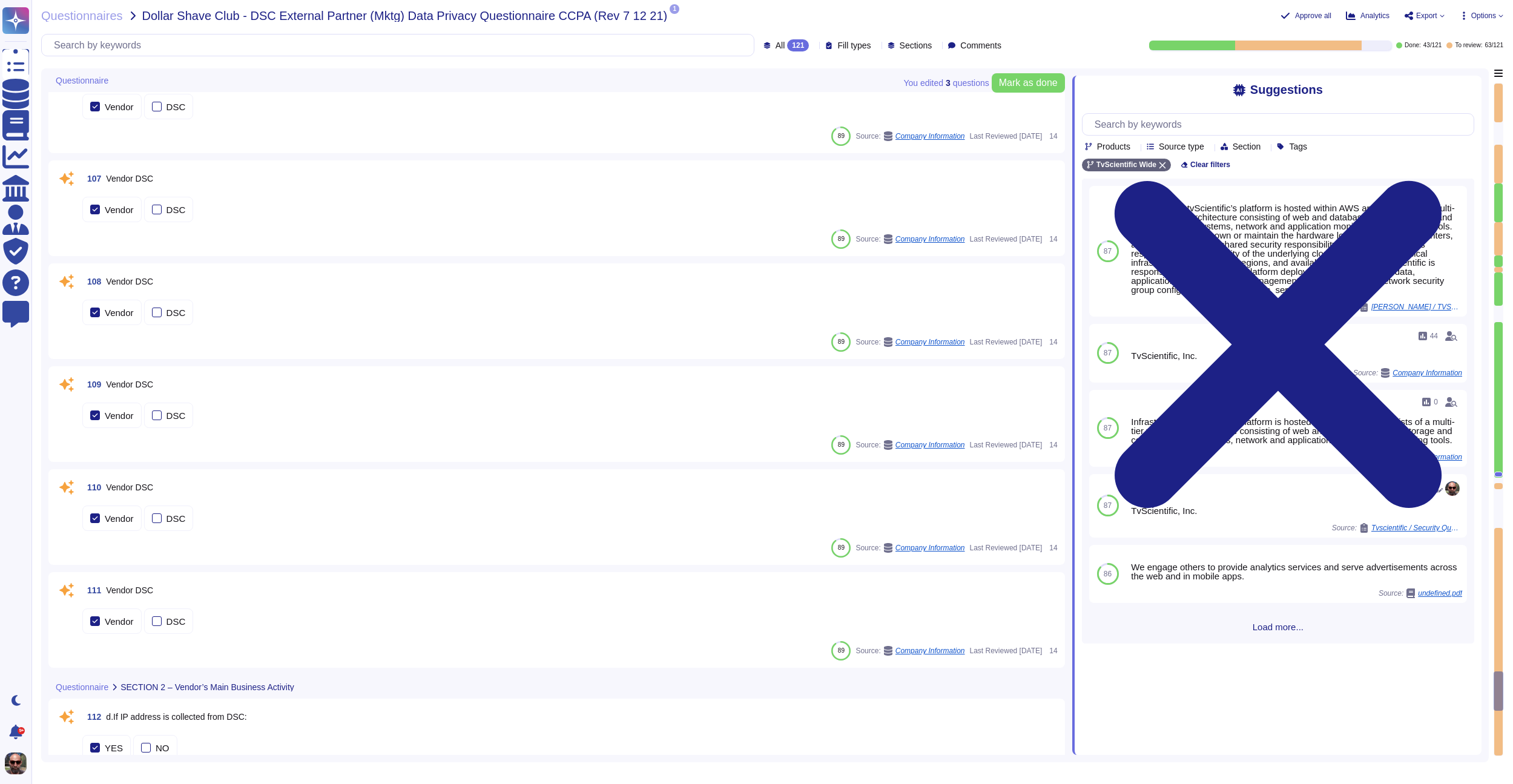
type textarea "We share personal information with your consent or at your direction."
type textarea "Administrative Safeguards: 1. Role-Based Access Control (RBAC) to restrict acce…"
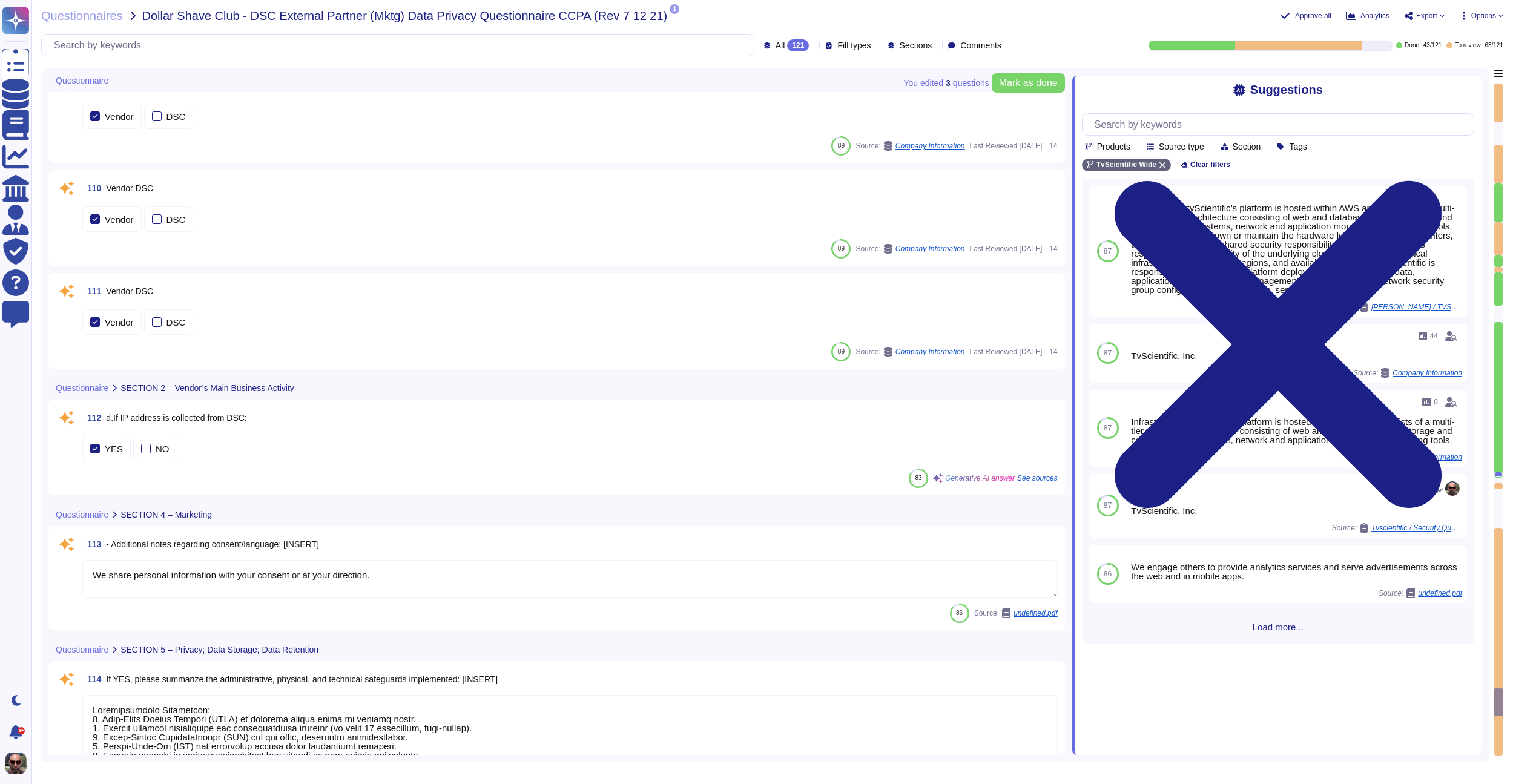
scroll to position [11713, 0]
type textarea "To the extent required by Data Protection Law applicable to Company as a Contro…"
type textarea "The types of personal data that are encrypted include: - IP address (DII) - Con…"
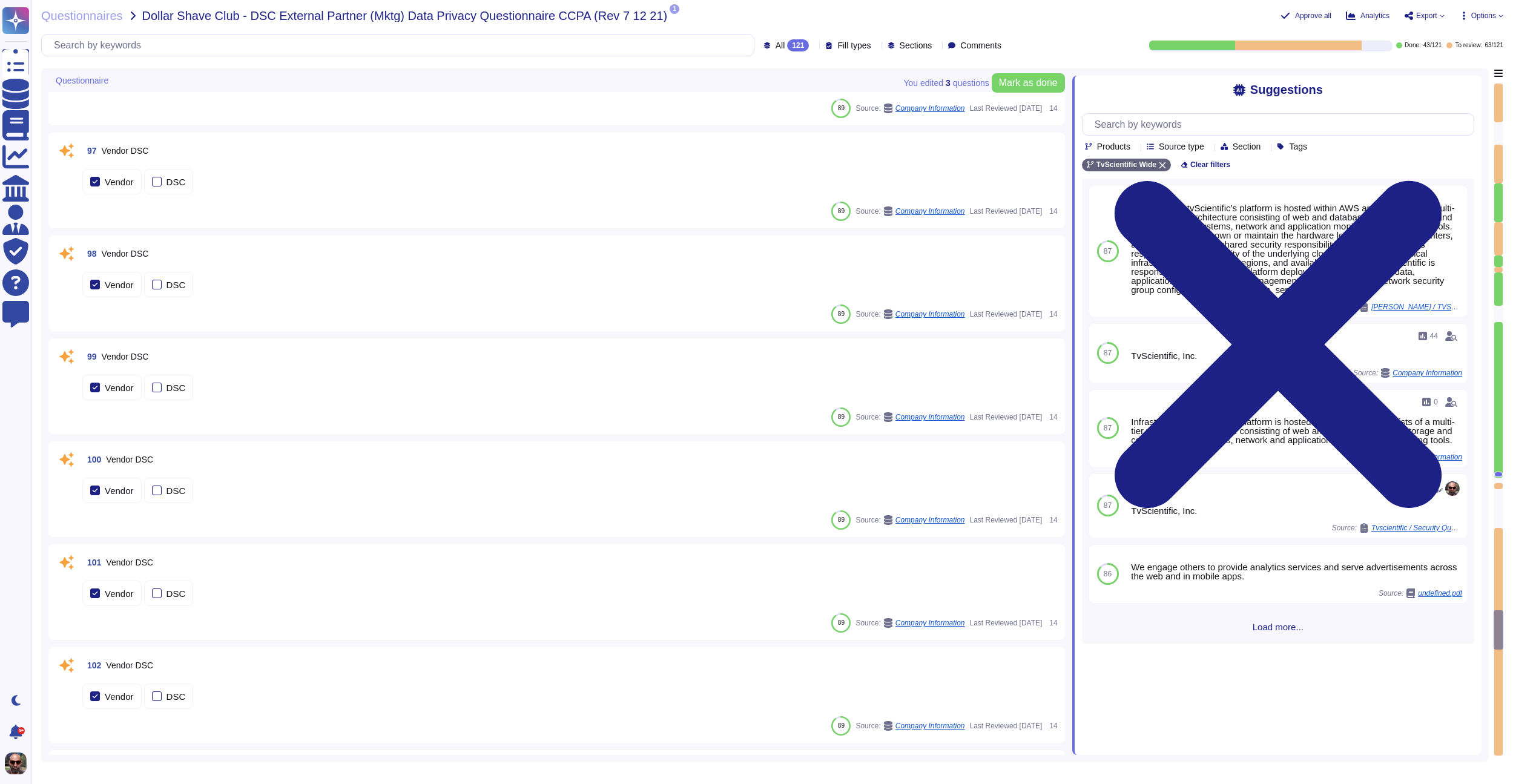
scroll to position [10378, 0]
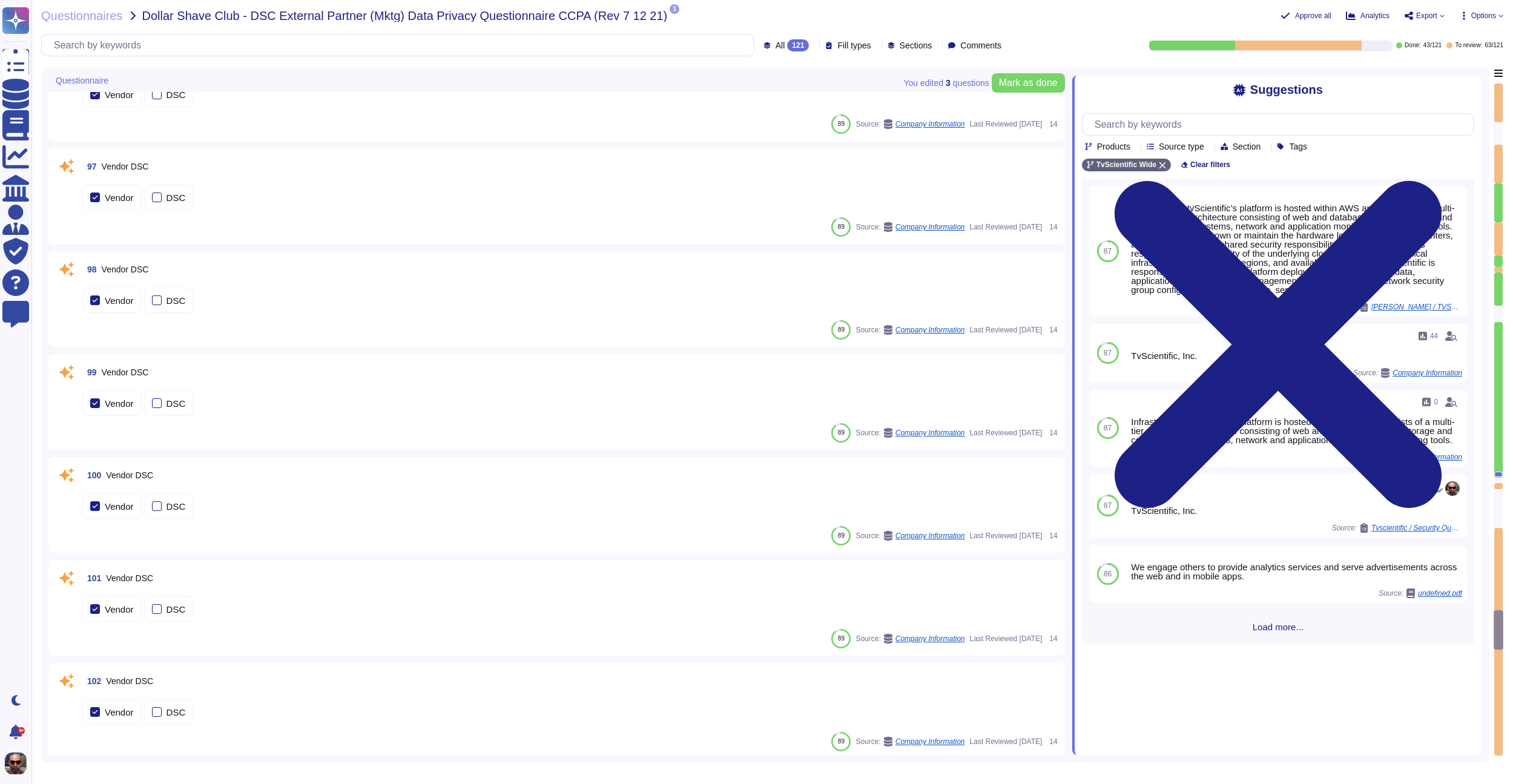
click at [277, 216] on div "97 Vendor DSC Vendor DSC 89 Source: Company Information Last Reviewed 2024-07-1…" at bounding box center [557, 196] width 1002 height 81
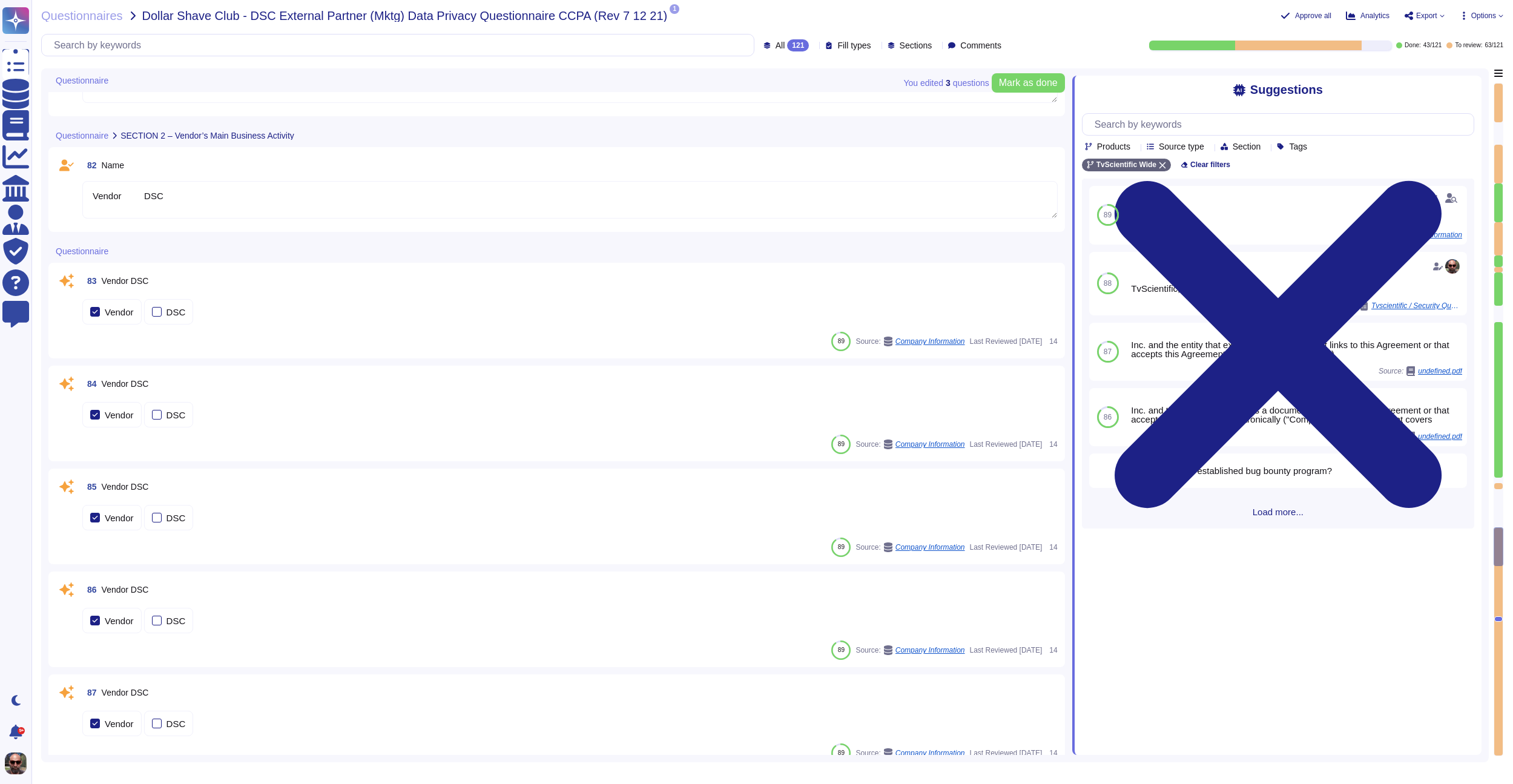
type textarea "- Please explain: [INSERT]"
type textarea "Vendor DSC"
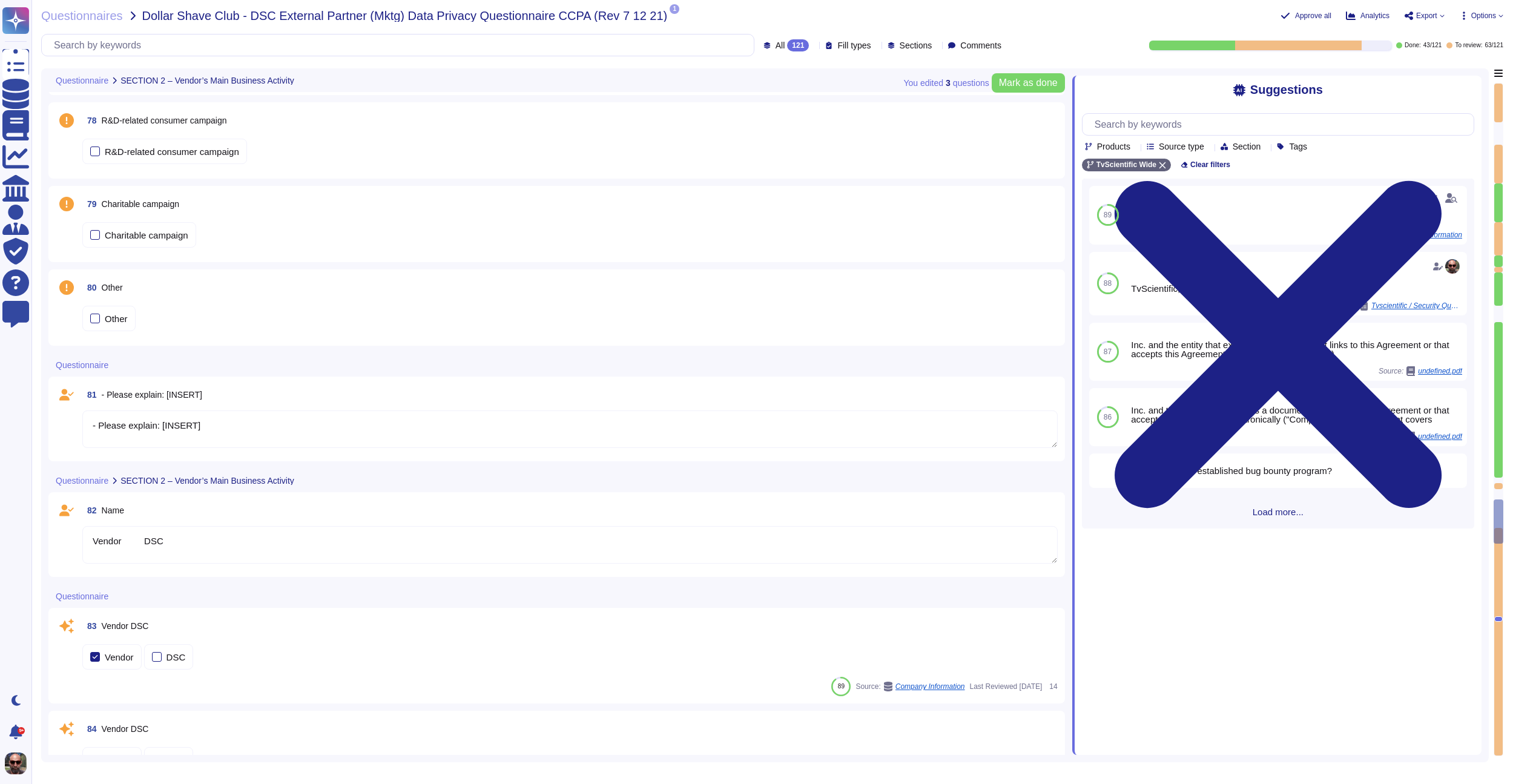
scroll to position [8515, 0]
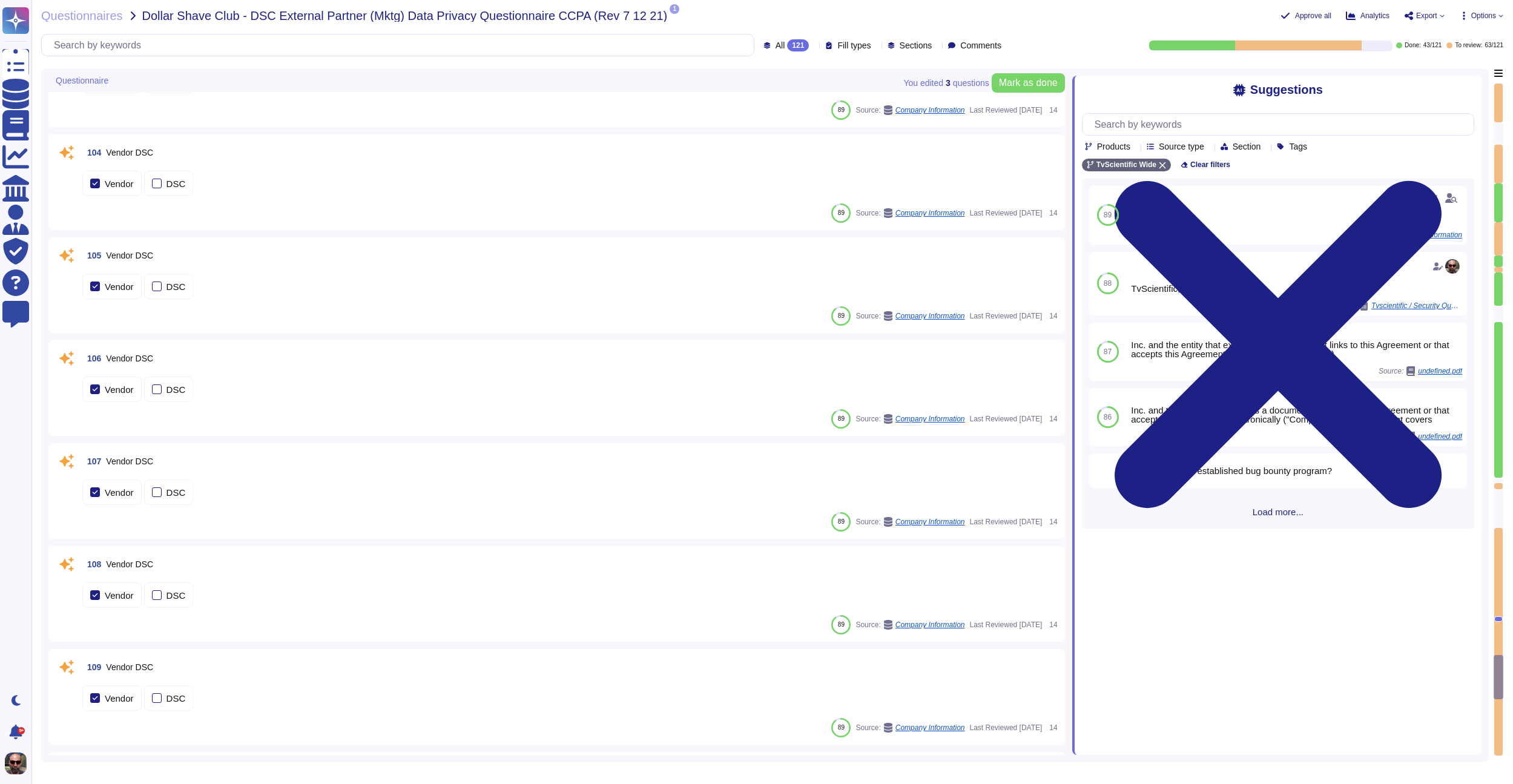
type textarea "We share personal information with your consent or at your direction."
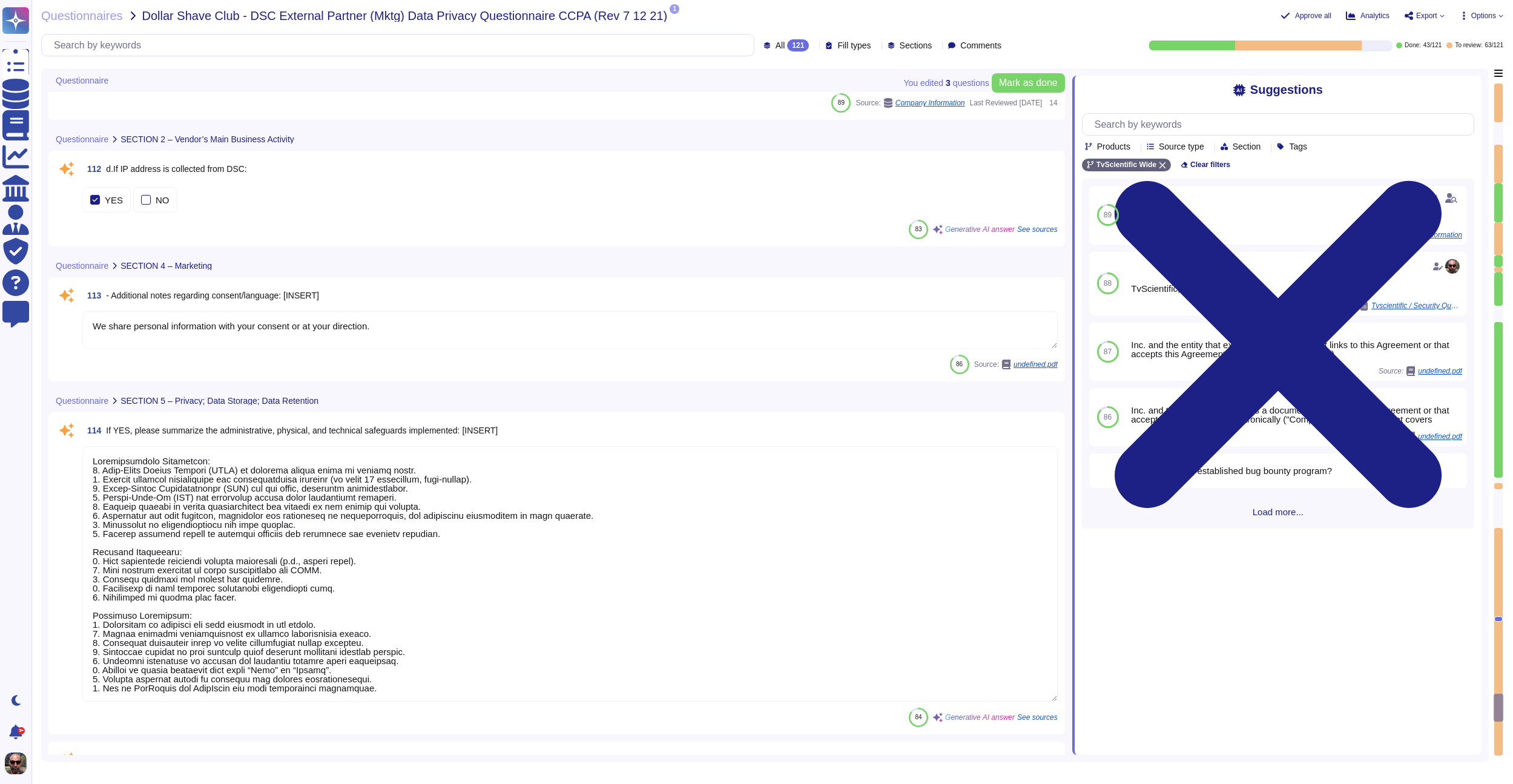
type textarea "Administrative Safeguards: 1. Role-Based Access Control (RBAC) to restrict acce…"
type textarea "To the extent required by Data Protection Law applicable to Company as a Contro…"
type textarea "The types of personal data that are encrypted include: - IP address (DII) - Con…"
type textarea "Data is encrypted in the following circumstances: - At Rest: All confidential i…"
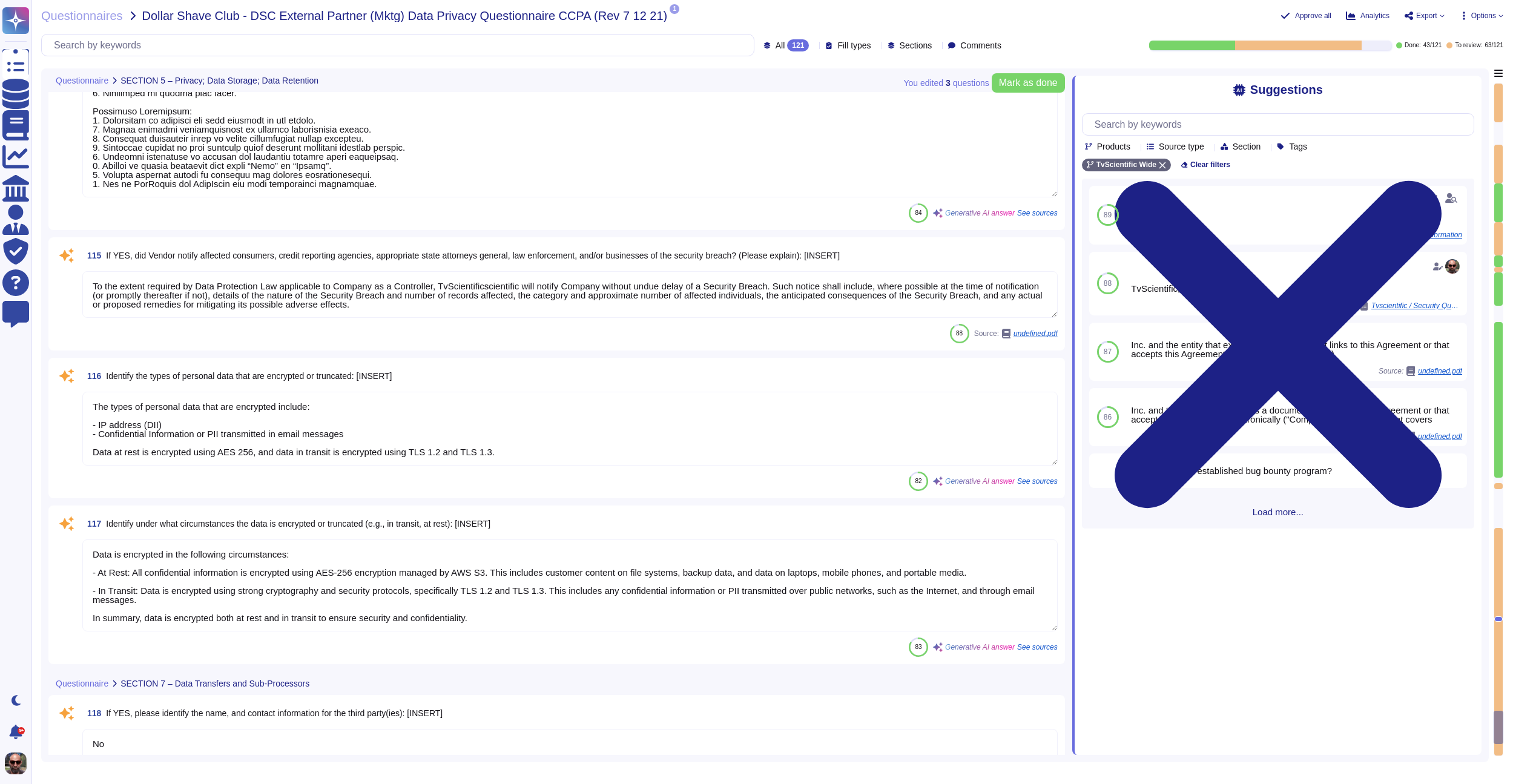
type textarea "No"
type textarea "We don't store data in EEA"
type textarea "HTTPS only; Pixel based tracker placed on the customer website will capture dev…"
type textarea "Data exchange via https connection for advertising opportunities from supply-si…"
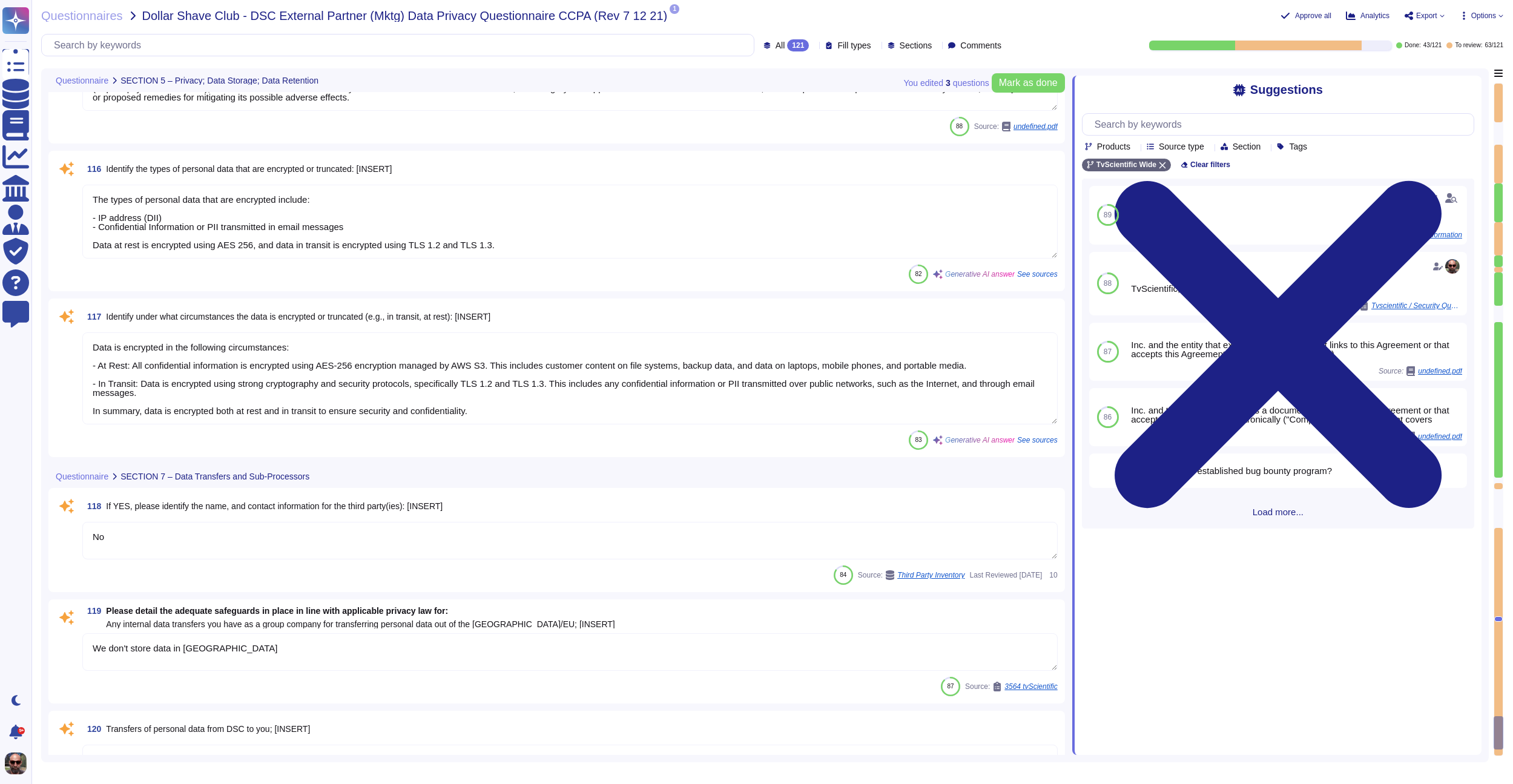
scroll to position [12749, 0]
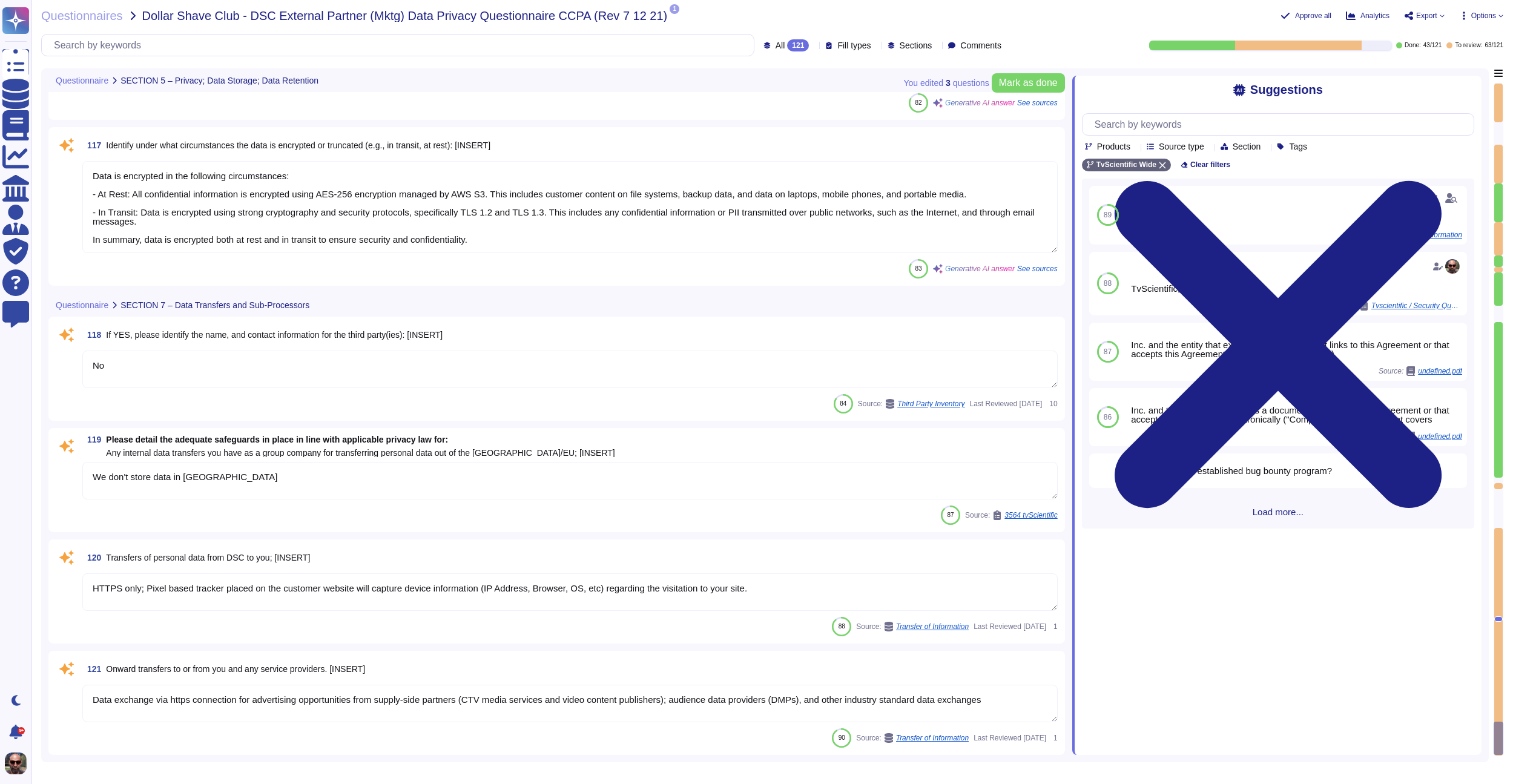
click at [176, 14] on span "Dollar Shave Club - DSC External Partner (Mktg) Data Privacy Questionnaire CCPA…" at bounding box center [405, 16] width 526 height 12
click at [113, 16] on span "Questionnaires" at bounding box center [82, 16] width 82 height 12
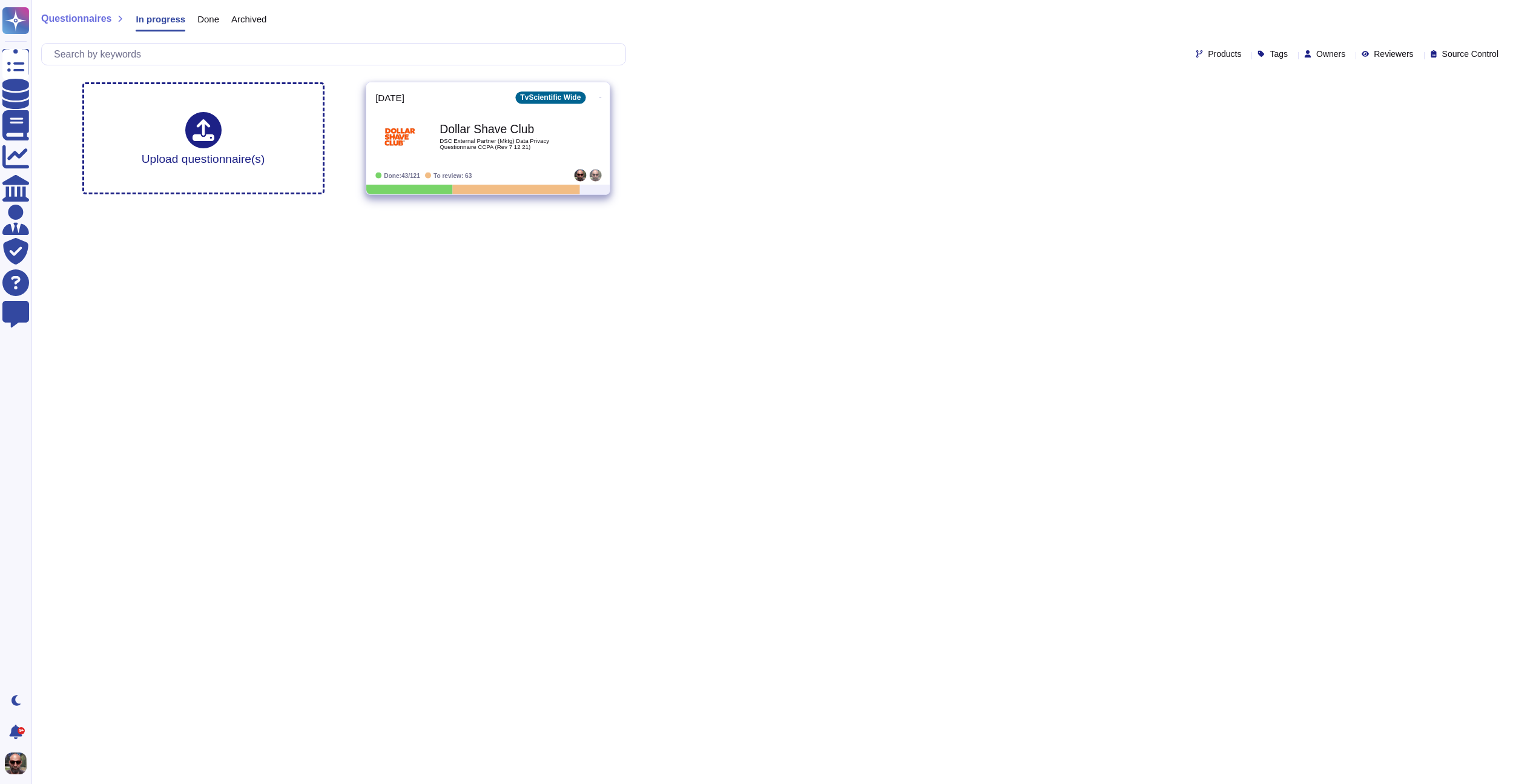
click at [599, 96] on icon at bounding box center [600, 97] width 2 height 3
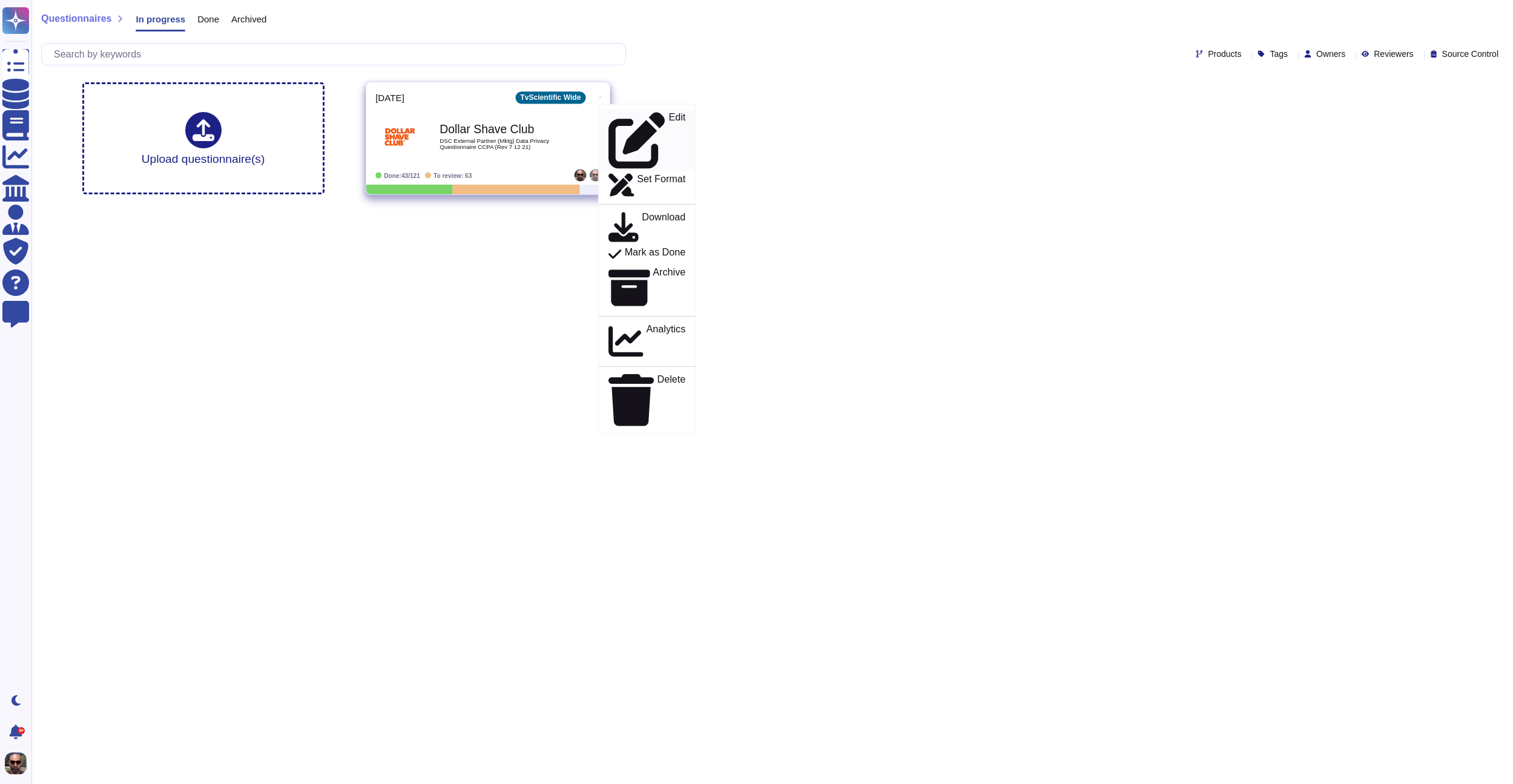
click at [669, 116] on p "Edit" at bounding box center [677, 141] width 17 height 56
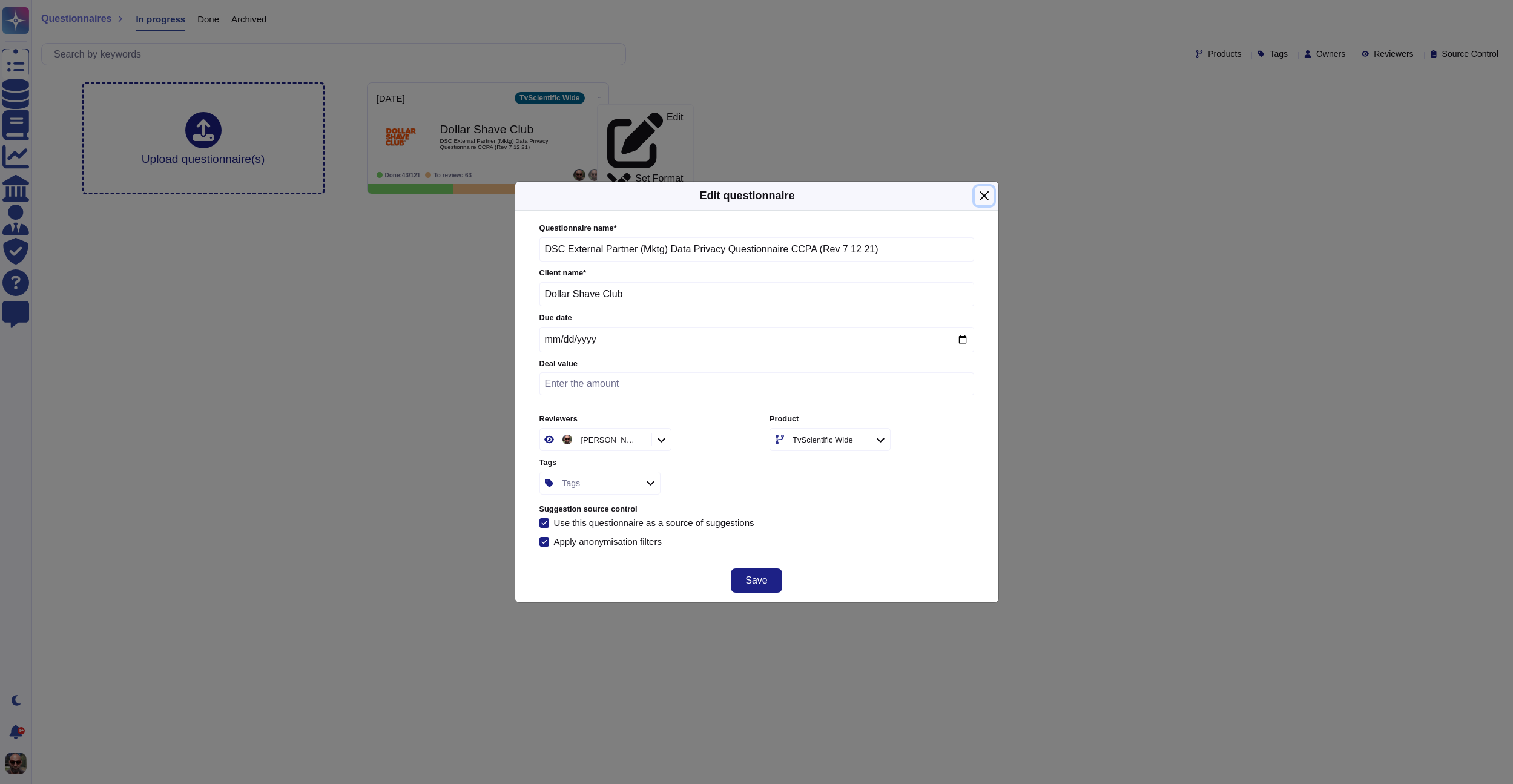
click at [987, 197] on button "Close" at bounding box center [984, 196] width 19 height 19
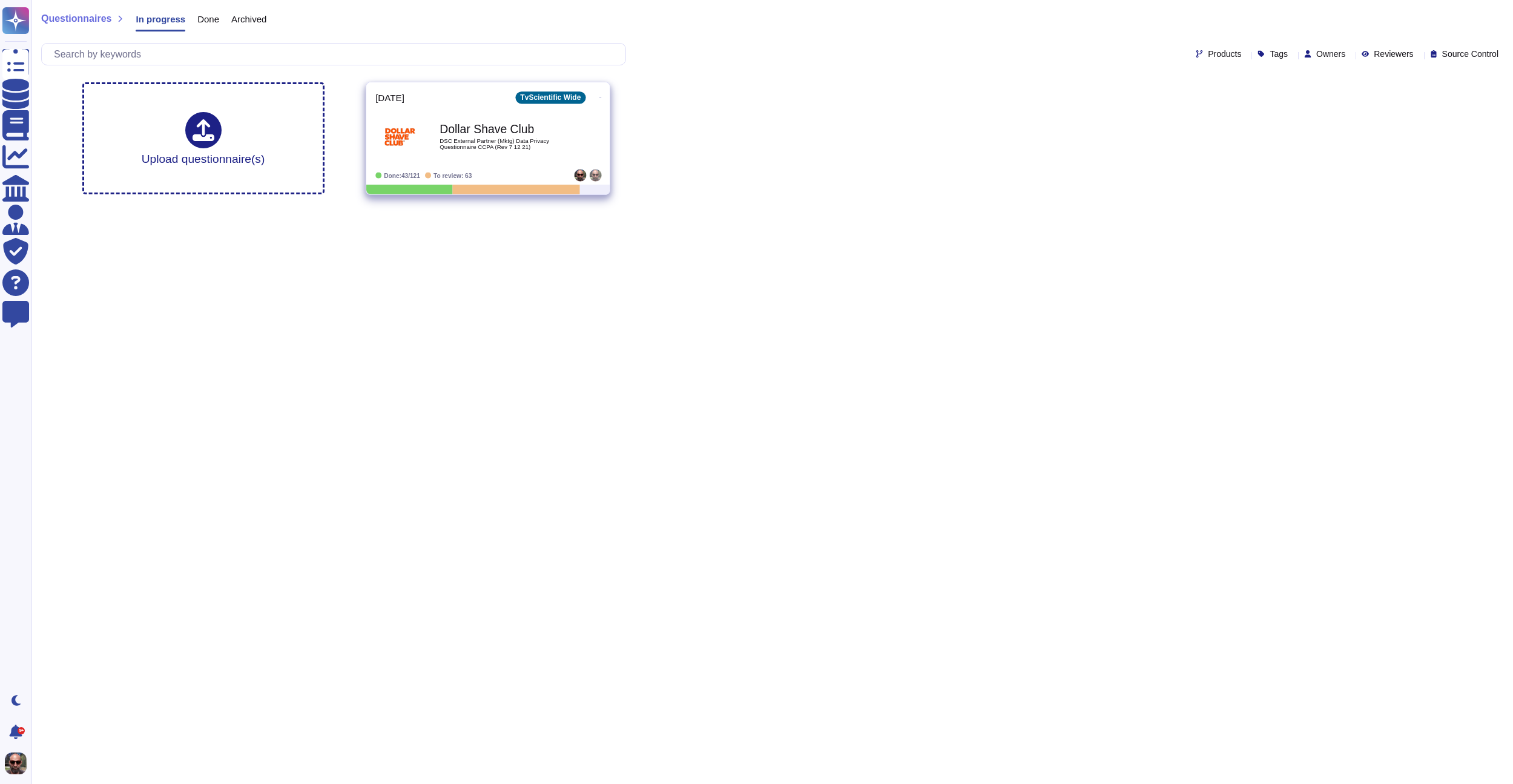
click at [532, 134] on b "Dollar Shave Club" at bounding box center [500, 130] width 122 height 12
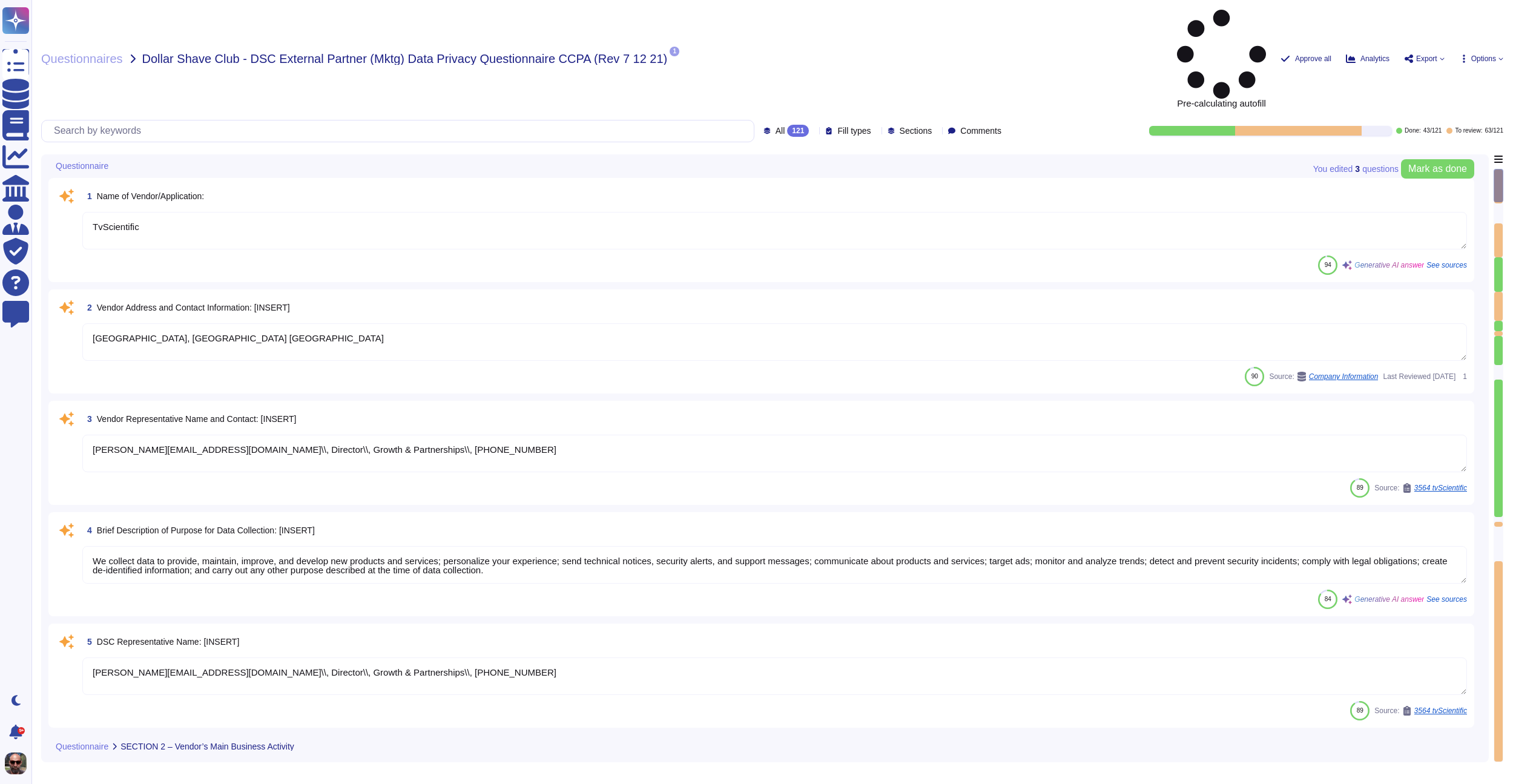
type textarea "TvScientific"
type textarea "[GEOGRAPHIC_DATA], [GEOGRAPHIC_DATA] [GEOGRAPHIC_DATA]"
type textarea "[PERSON_NAME][EMAIL_ADDRESS][DOMAIN_NAME]\\, Director\\, Growth & Partnerships\…"
type textarea "We collect data to provide, maintain, improve, and develop new products and ser…"
type textarea "[PERSON_NAME][EMAIL_ADDRESS][DOMAIN_NAME]\\, Director\\, Growth & Partnerships\…"
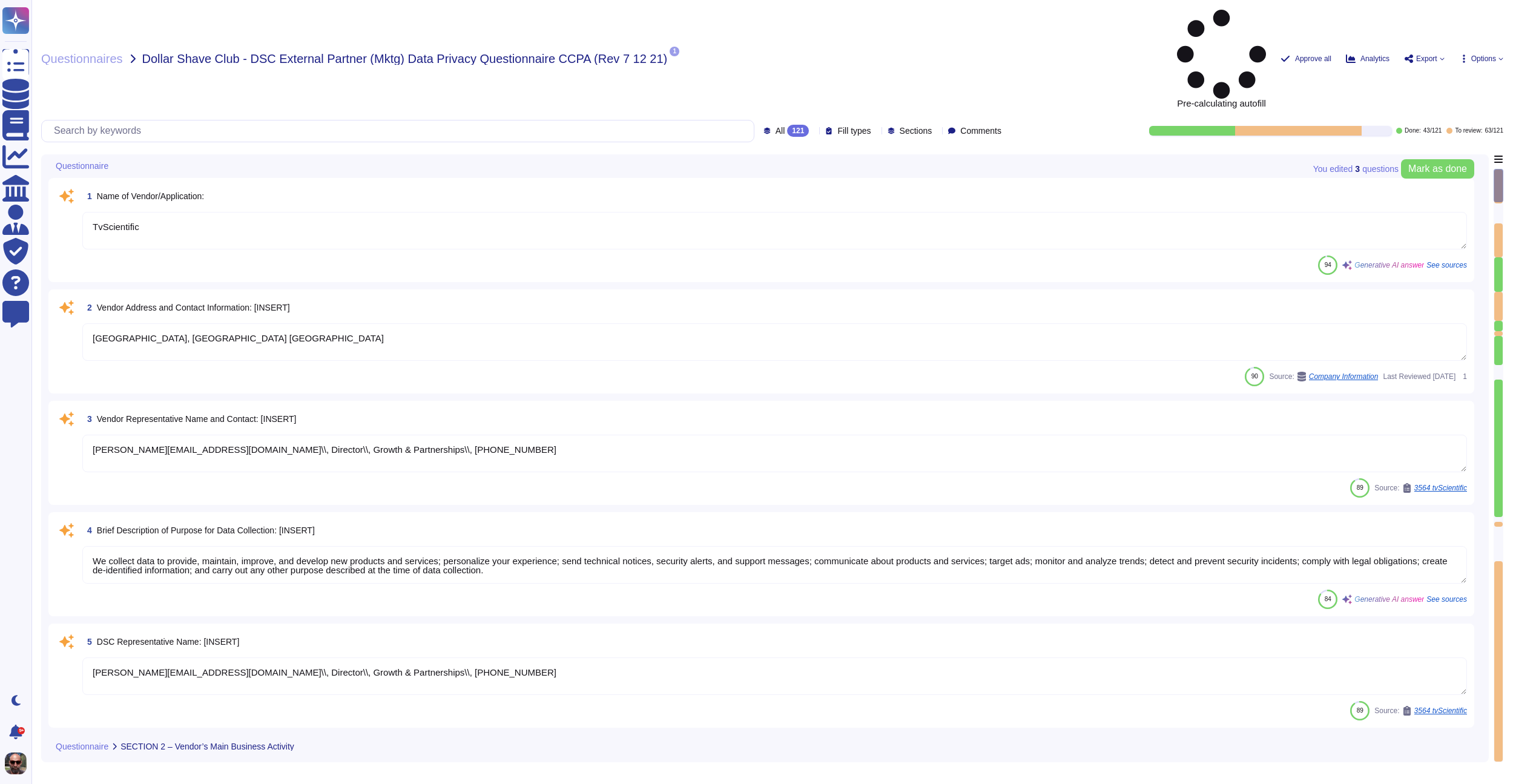
type textarea "Data is being collected through the following methods: 1. Direct Collection: We…"
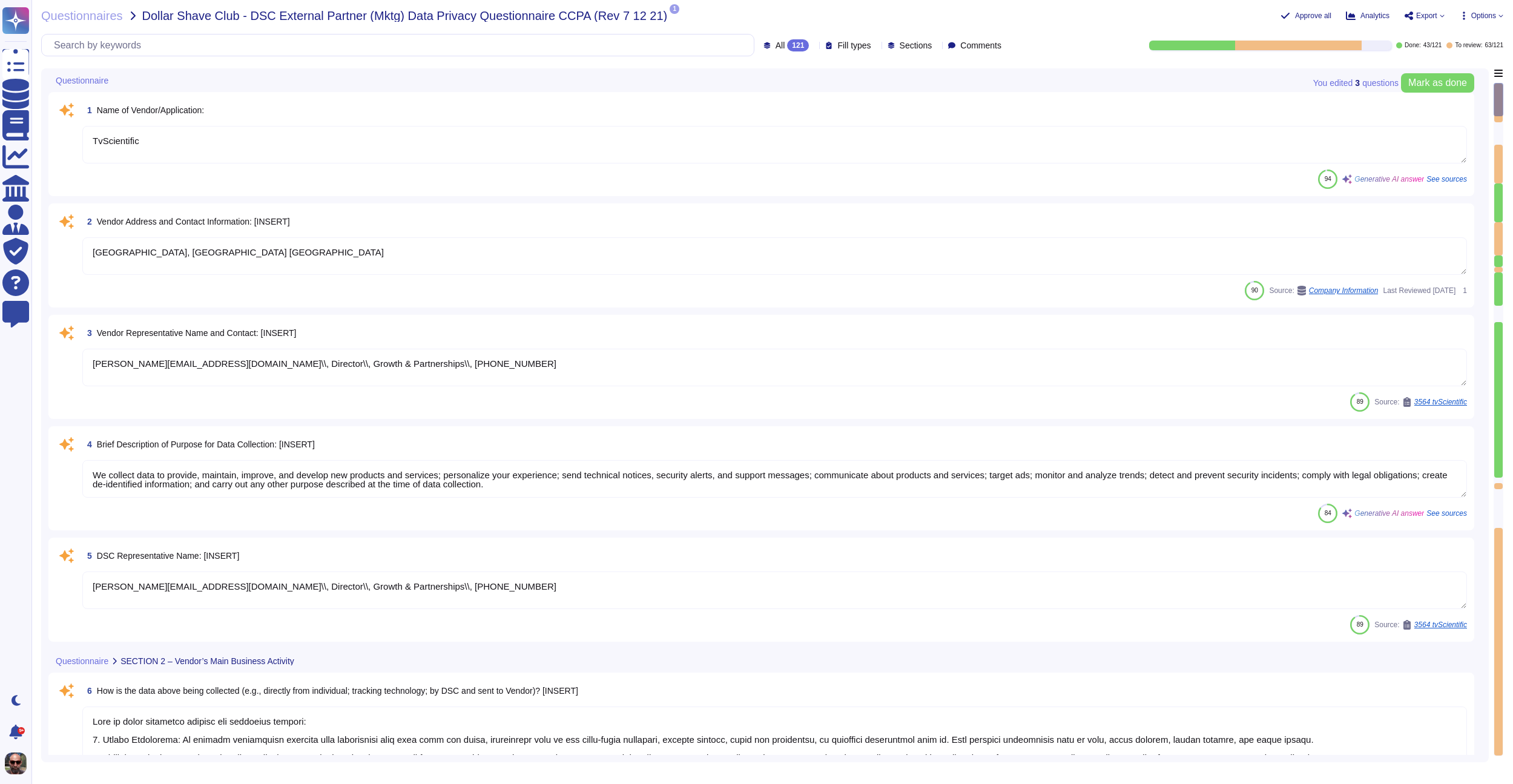
click at [659, 15] on div "Questionnaires Dollar Shave Club - DSC External Partner (Mktg) Data Privacy Que…" at bounding box center [562, 16] width 1042 height 12
click at [669, 12] on span "1" at bounding box center [674, 9] width 10 height 10
click at [698, 14] on div "Questionnaires Dollar Shave Club - DSC External Partner (Mktg) Data Privacy Que…" at bounding box center [562, 16] width 1042 height 12
click at [1494, 15] on span "Options" at bounding box center [1483, 16] width 24 height 7
click at [1465, 102] on p "Delete" at bounding box center [1479, 127] width 28 height 51
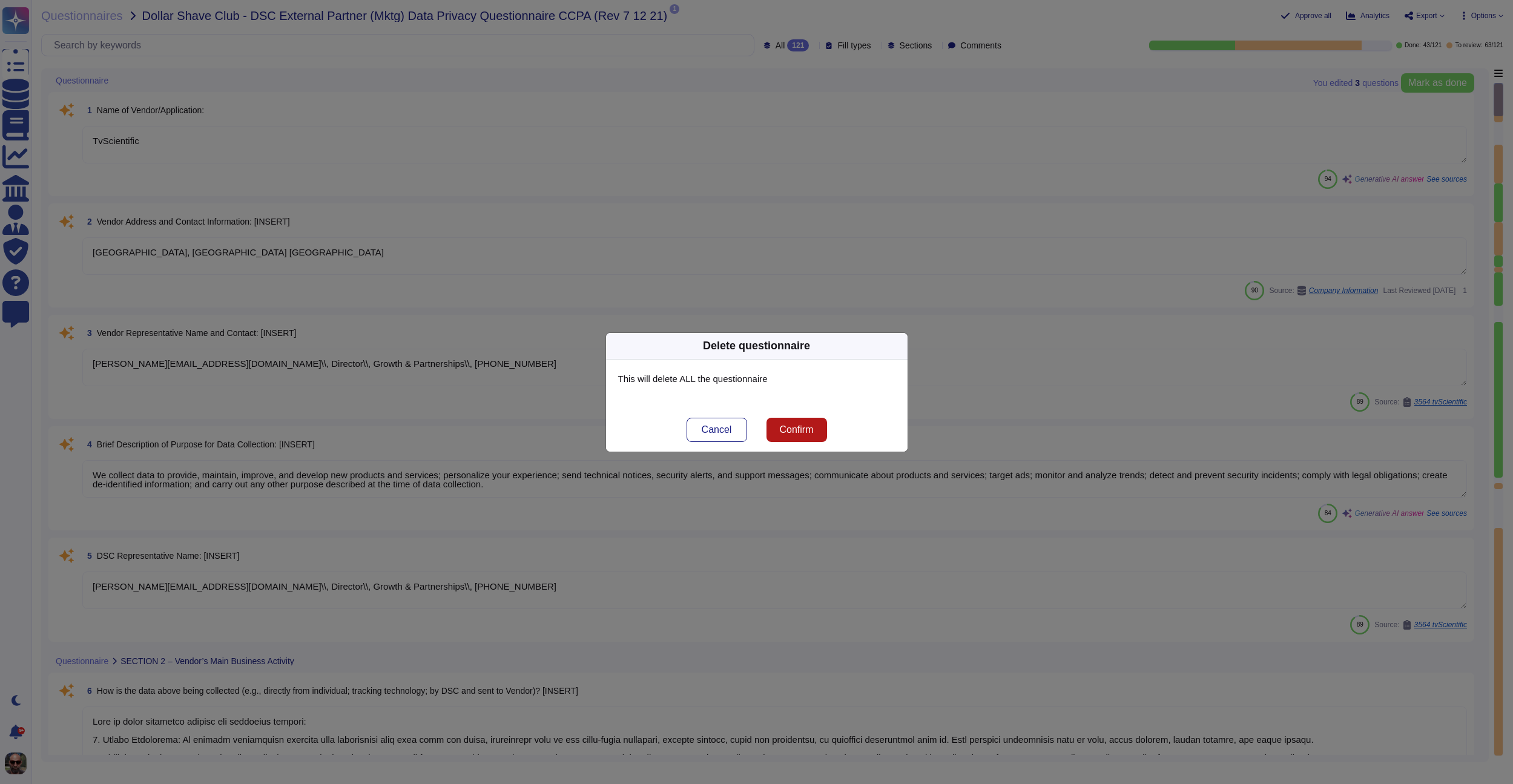
click at [795, 428] on span "Confirm" at bounding box center [796, 429] width 34 height 10
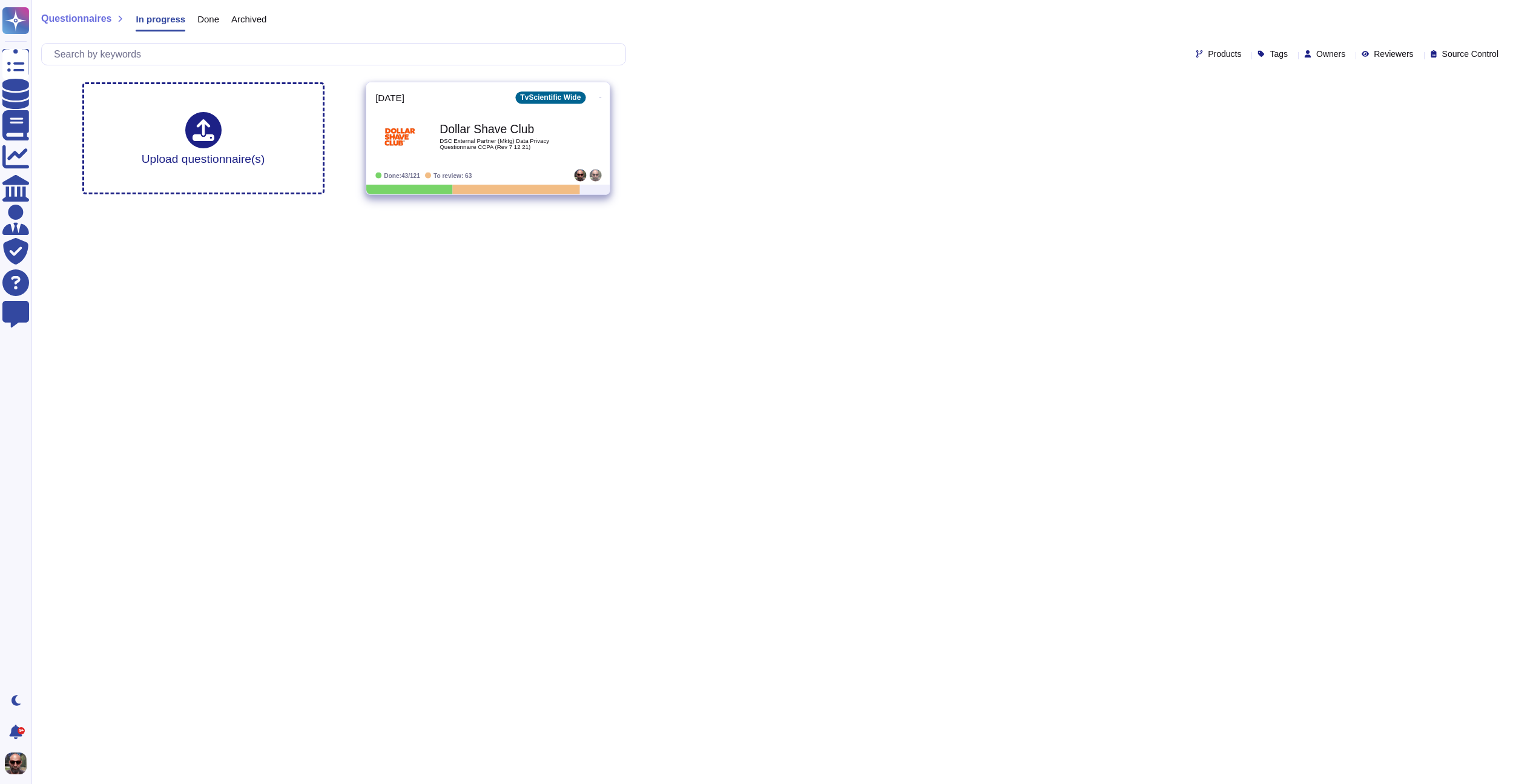
click at [455, 150] on div "Dollar Shave Club DSC External Partner (Mktg) Data Privacy Questionnaire CCPA (…" at bounding box center [500, 136] width 122 height 49
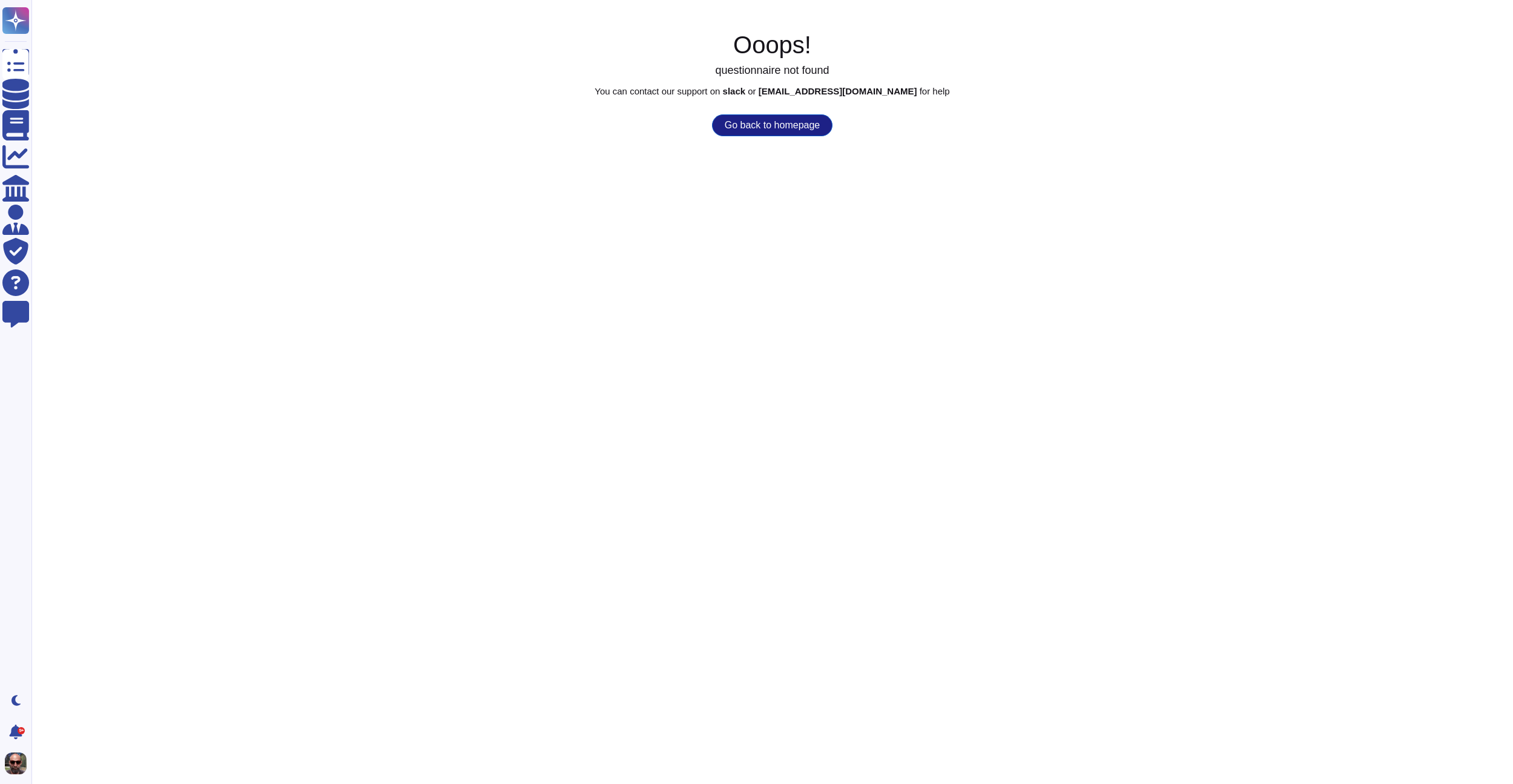
click at [749, 133] on button "Go back to homepage" at bounding box center [772, 124] width 121 height 21
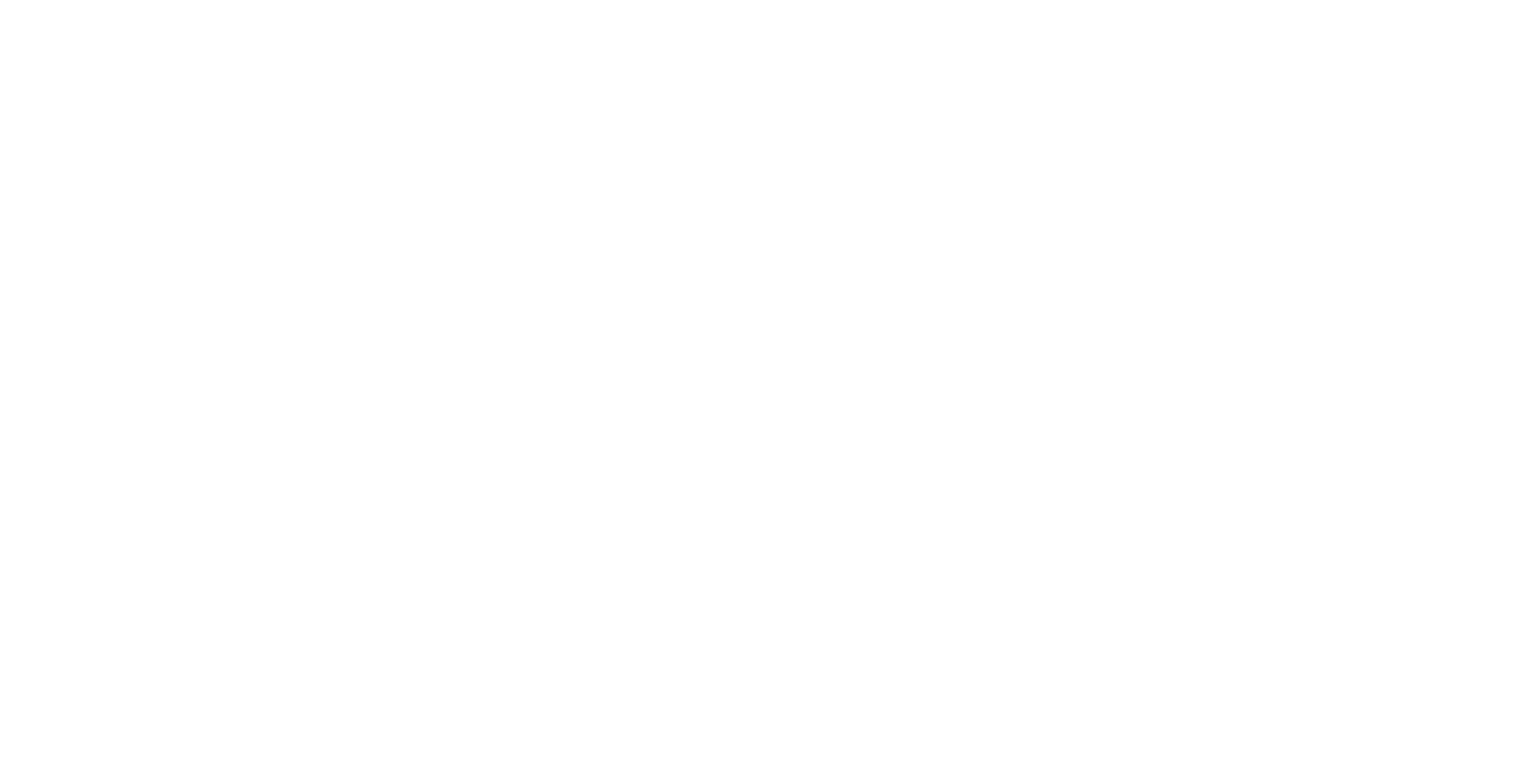
click at [749, 73] on html at bounding box center [756, 36] width 1513 height 73
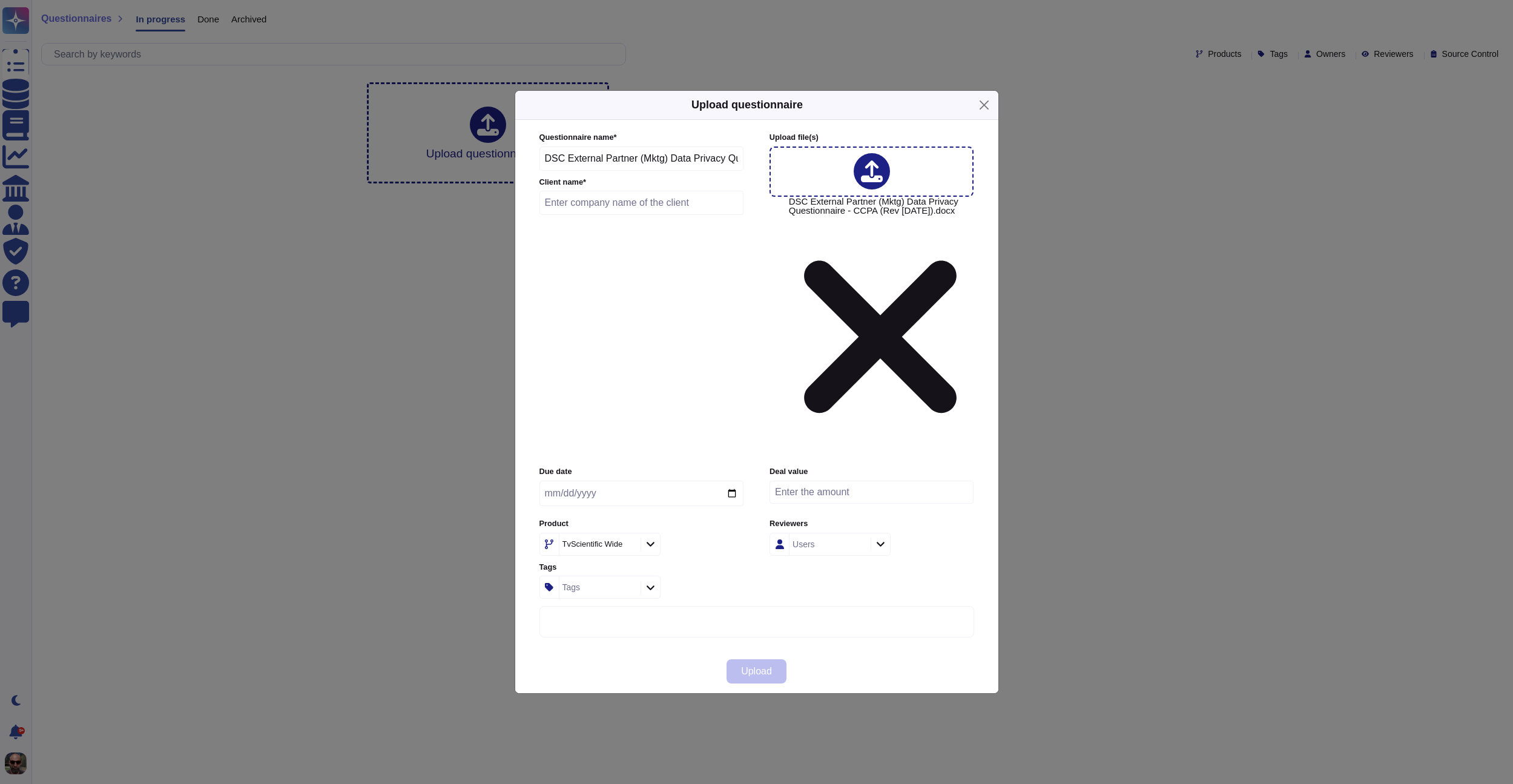
click at [666, 215] on input "text" at bounding box center [642, 202] width 205 height 24
type input "Dollar Shave Club"
click at [618, 480] on input "date" at bounding box center [641, 493] width 204 height 25
click at [617, 480] on input "date" at bounding box center [641, 493] width 204 height 25
click at [735, 480] on input "date" at bounding box center [641, 493] width 204 height 25
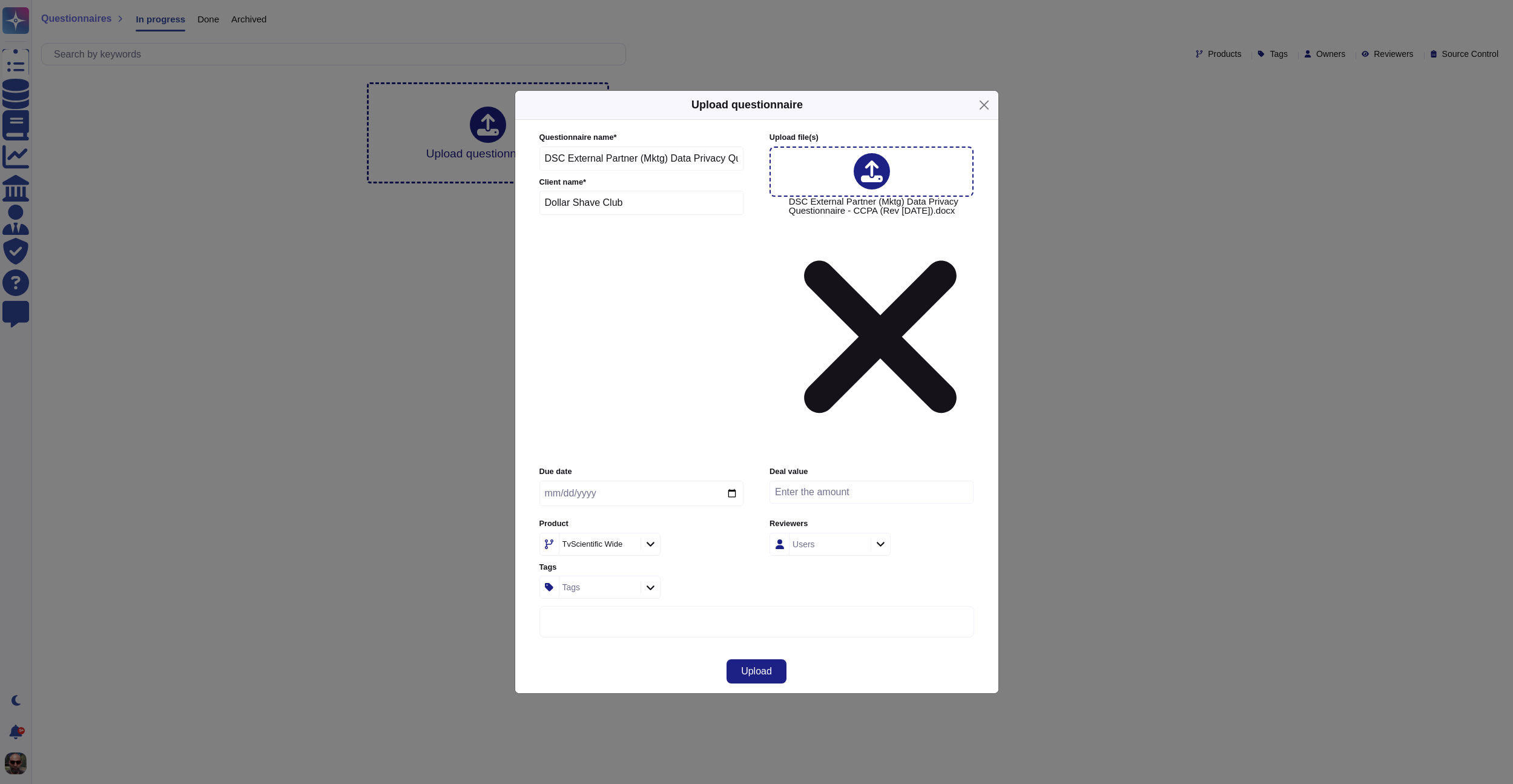
type input "[DATE]"
click at [820, 533] on div "Users" at bounding box center [828, 543] width 78 height 21
type input "nil"
click at [819, 490] on div "Nils Bertrand" at bounding box center [866, 491] width 101 height 11
click at [850, 649] on div "Upload" at bounding box center [757, 671] width 483 height 44
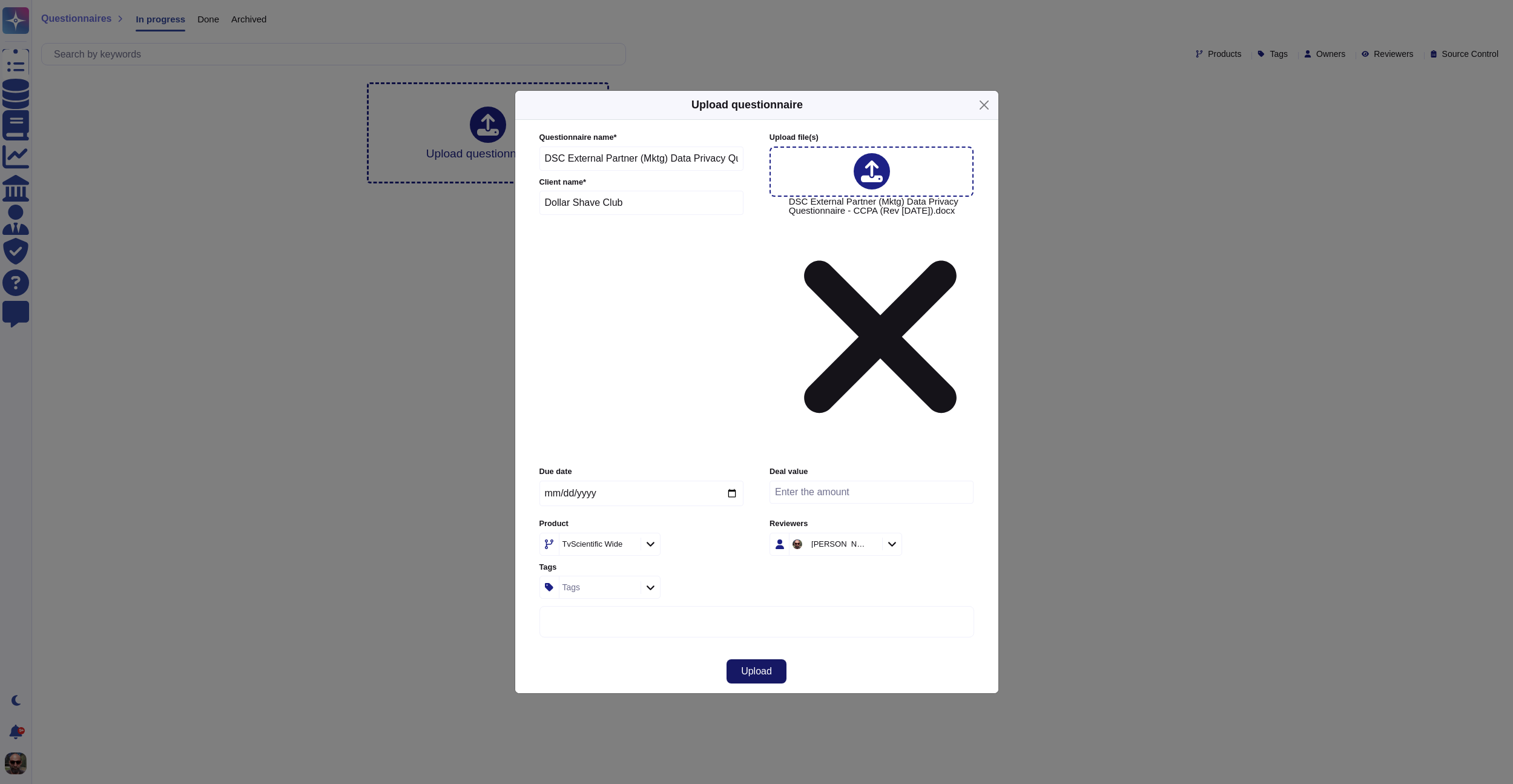
click at [755, 666] on span "Upload" at bounding box center [757, 671] width 31 height 10
